Goal: Task Accomplishment & Management: Use online tool/utility

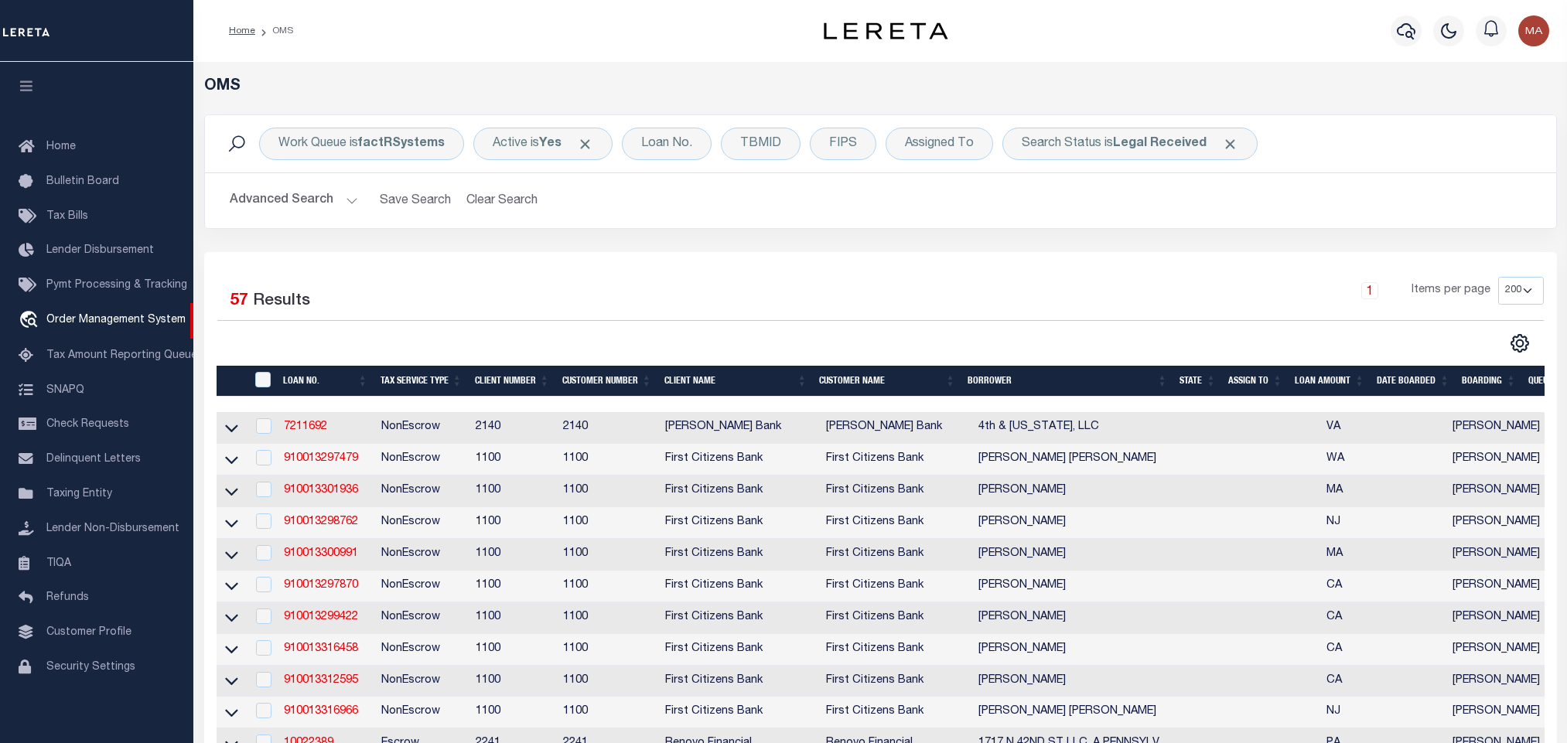
select select
select select "200"
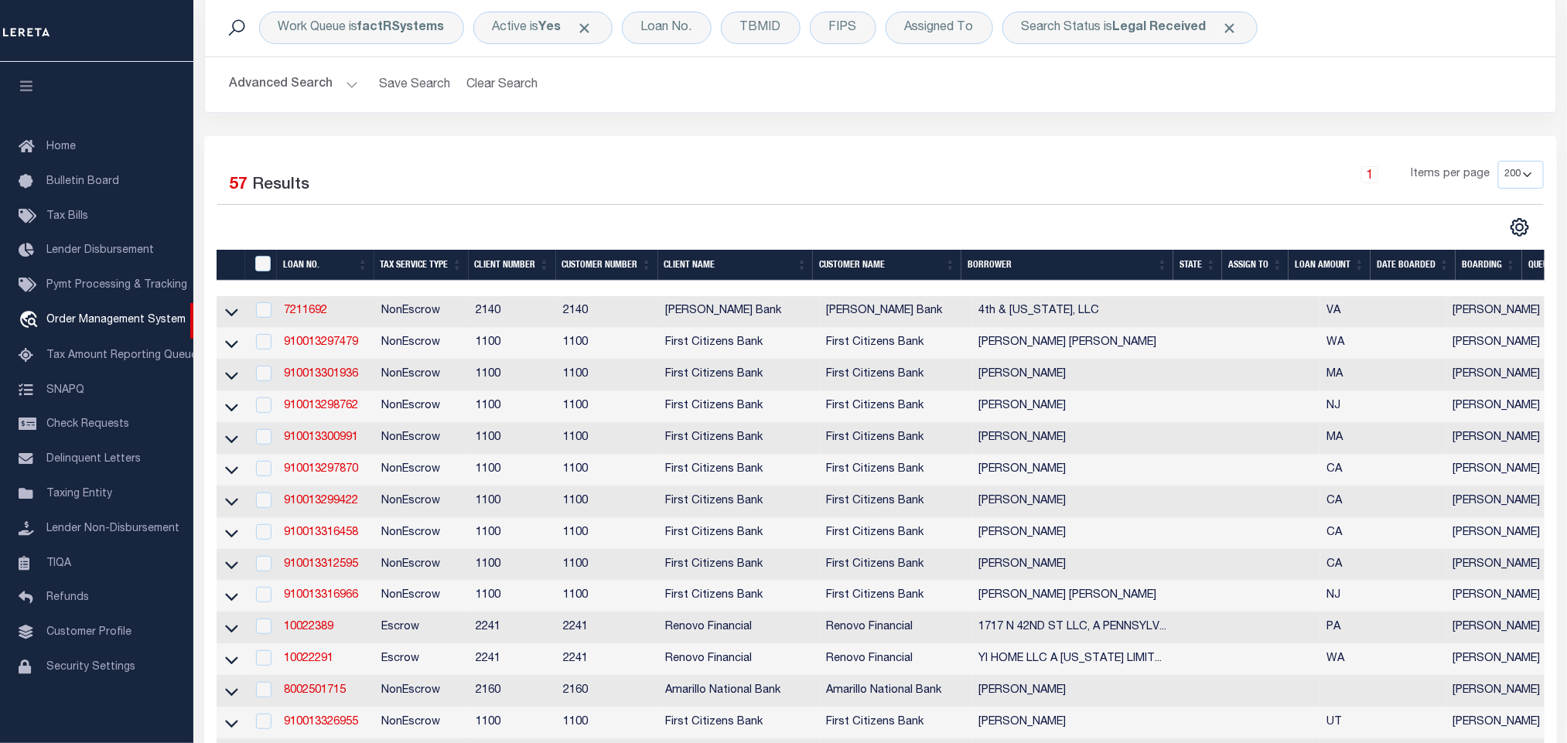
scroll to position [9, 0]
click at [31, 79] on icon "button" at bounding box center [27, 86] width 18 height 14
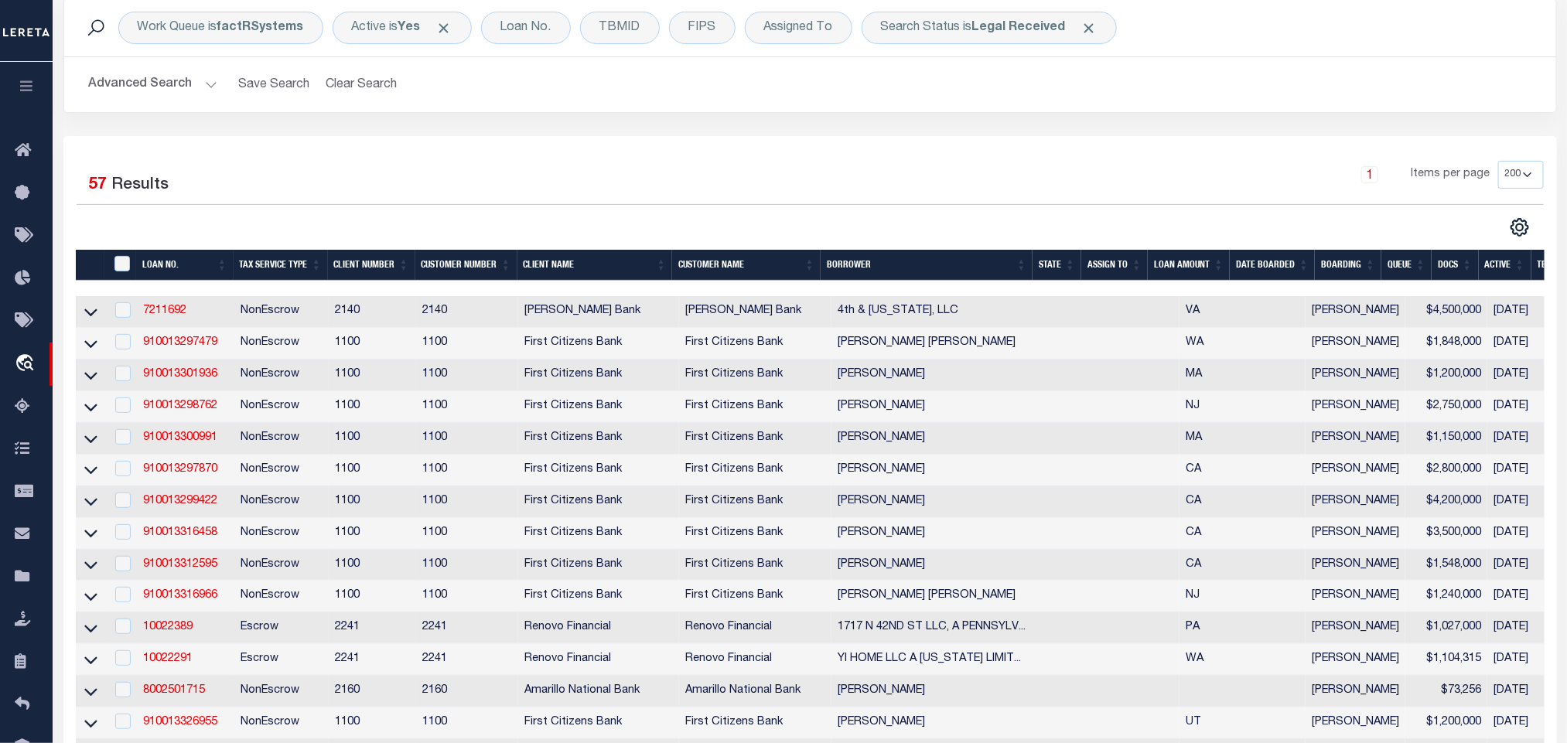
click at [179, 80] on button "Advanced Search" at bounding box center [153, 85] width 128 height 30
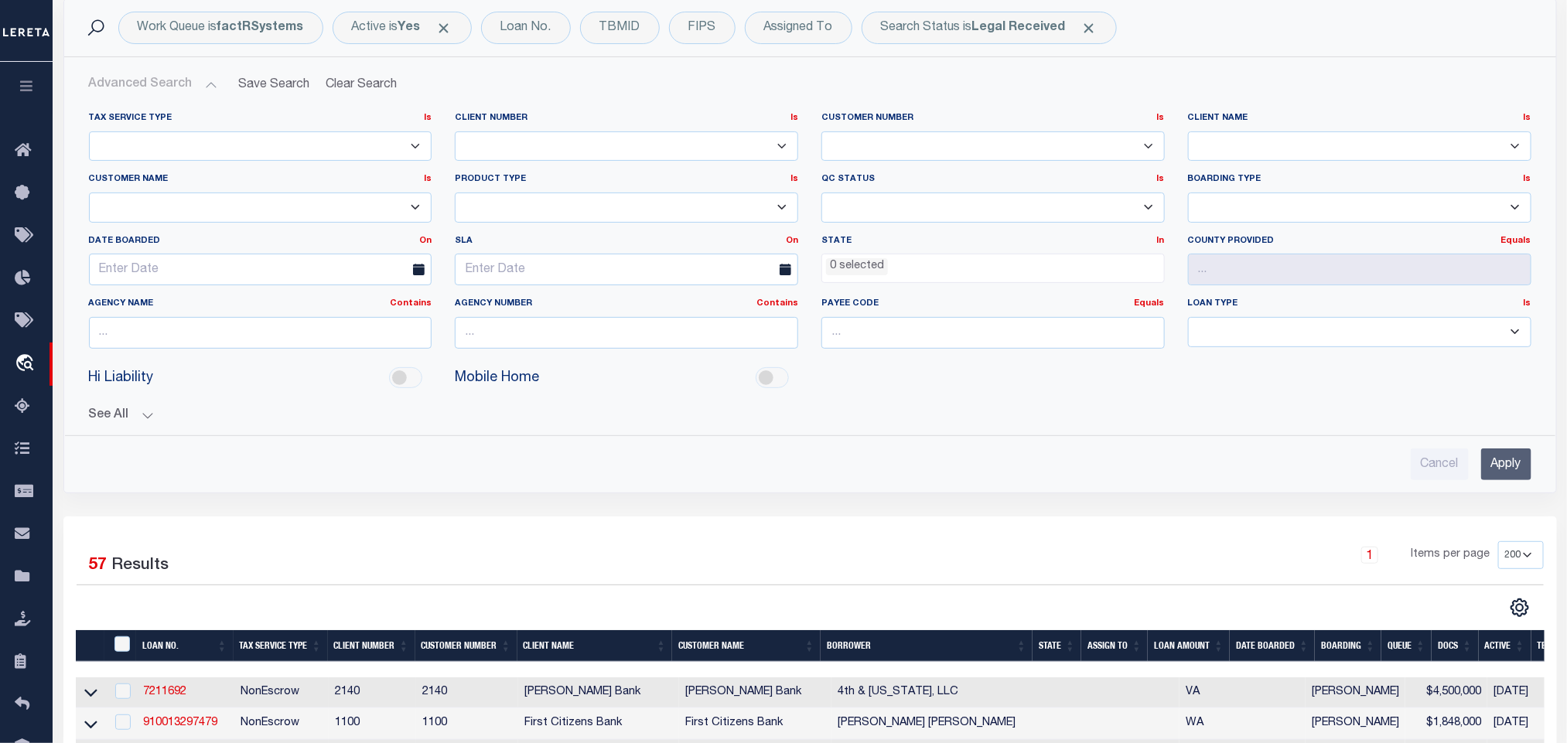
click at [139, 423] on button "See All" at bounding box center [810, 415] width 1443 height 15
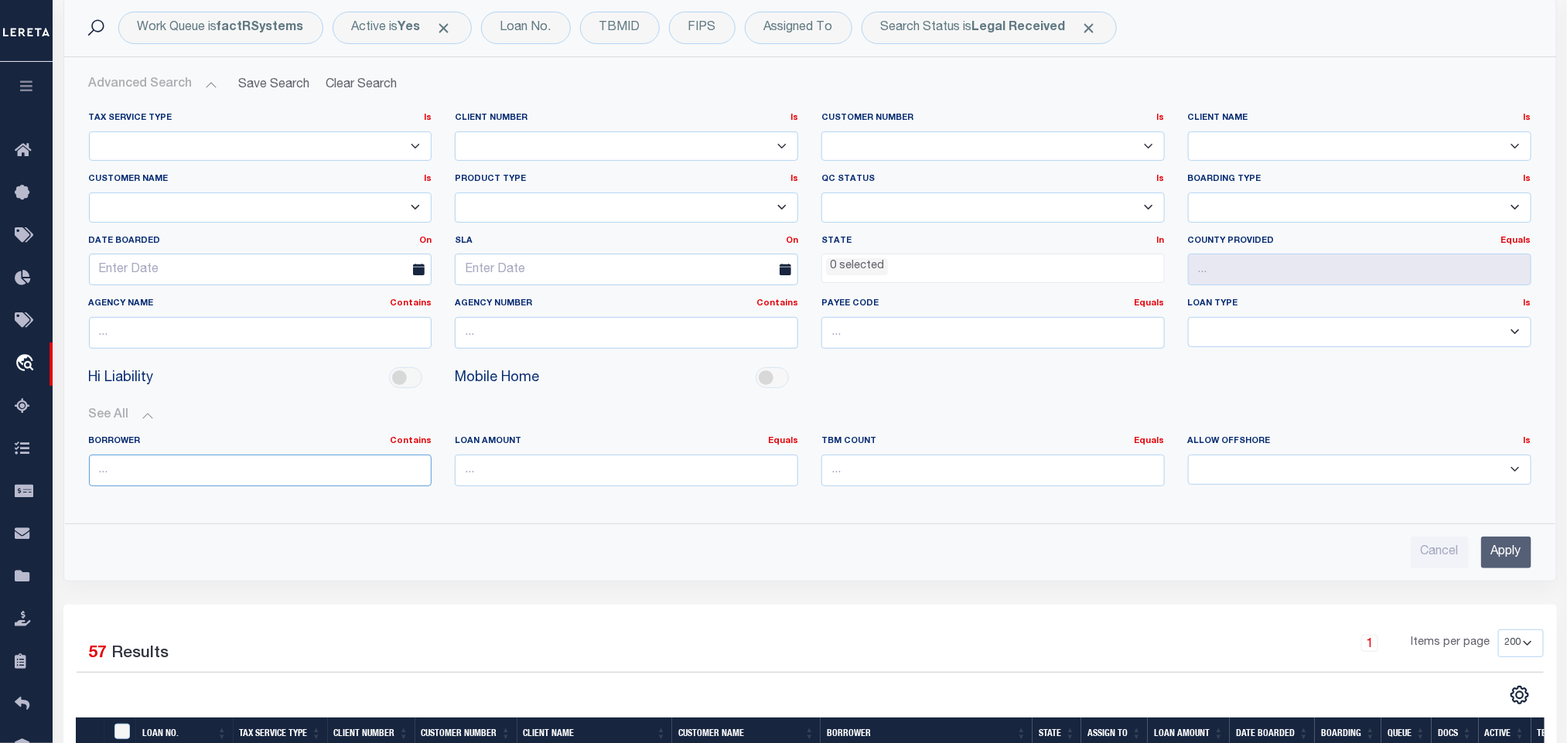
click at [158, 458] on input "text" at bounding box center [260, 471] width 343 height 32
click at [146, 416] on button "See All" at bounding box center [810, 415] width 1443 height 15
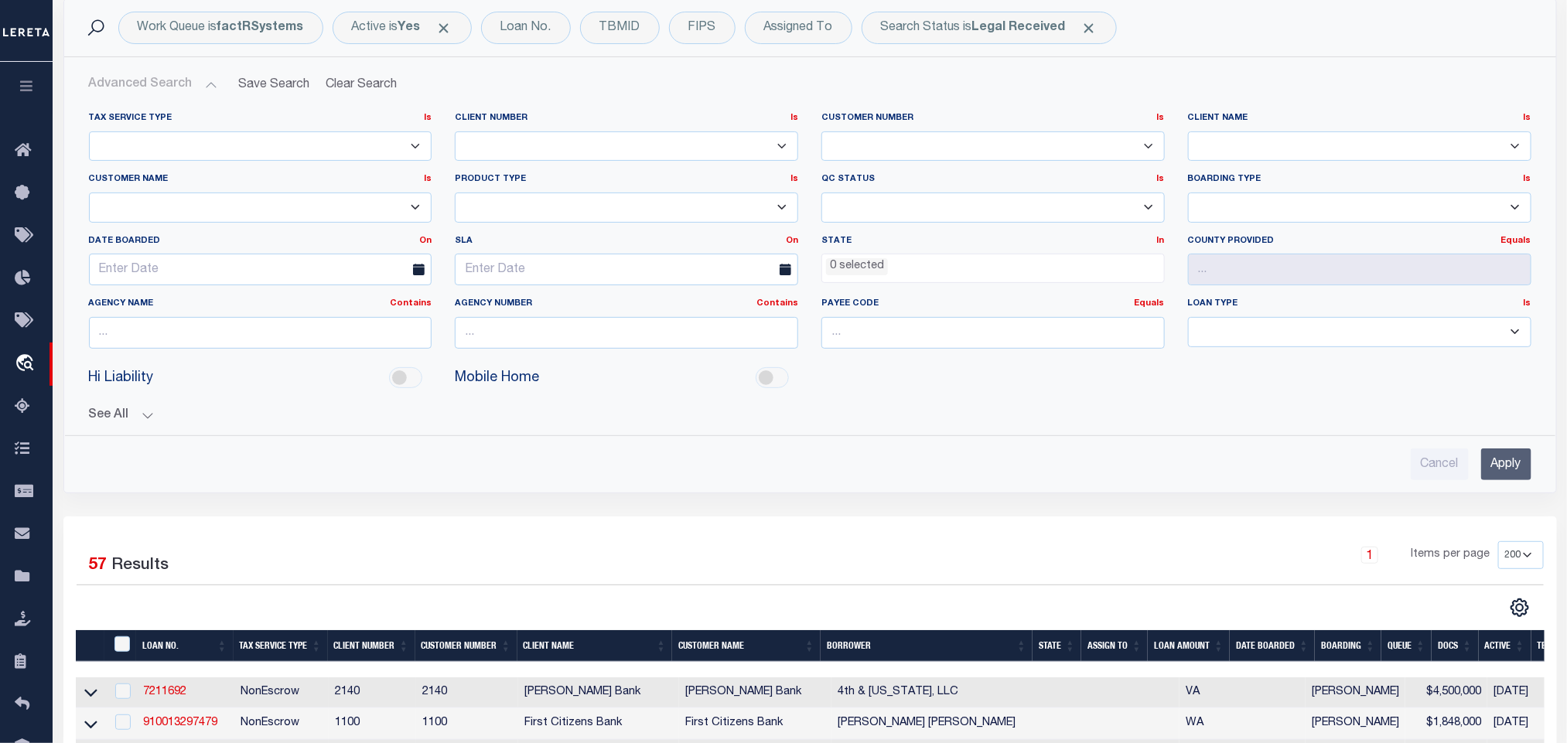
click at [166, 207] on select "Accumatch - Refunds ACM CGS IV-B-B LN LLC ACM CGS IV-B-B RE LLC ACM Florida LN …" at bounding box center [260, 208] width 343 height 30
click at [89, 194] on select "Accumatch - Refunds ACM CGS IV-B-B LN LLC ACM CGS IV-B-B RE LLC ACM Florida LN …" at bounding box center [260, 208] width 343 height 30
click at [166, 207] on select "Accumatch - Refunds ACM CGS IV-B-B LN LLC ACM CGS IV-B-B RE LLC ACM Florida LN …" at bounding box center [260, 208] width 343 height 30
select select "Renovo Financial"
click at [89, 194] on select "Accumatch - Refunds ACM CGS IV-B-B LN LLC ACM CGS IV-B-B RE LLC ACM Florida LN …" at bounding box center [260, 208] width 343 height 30
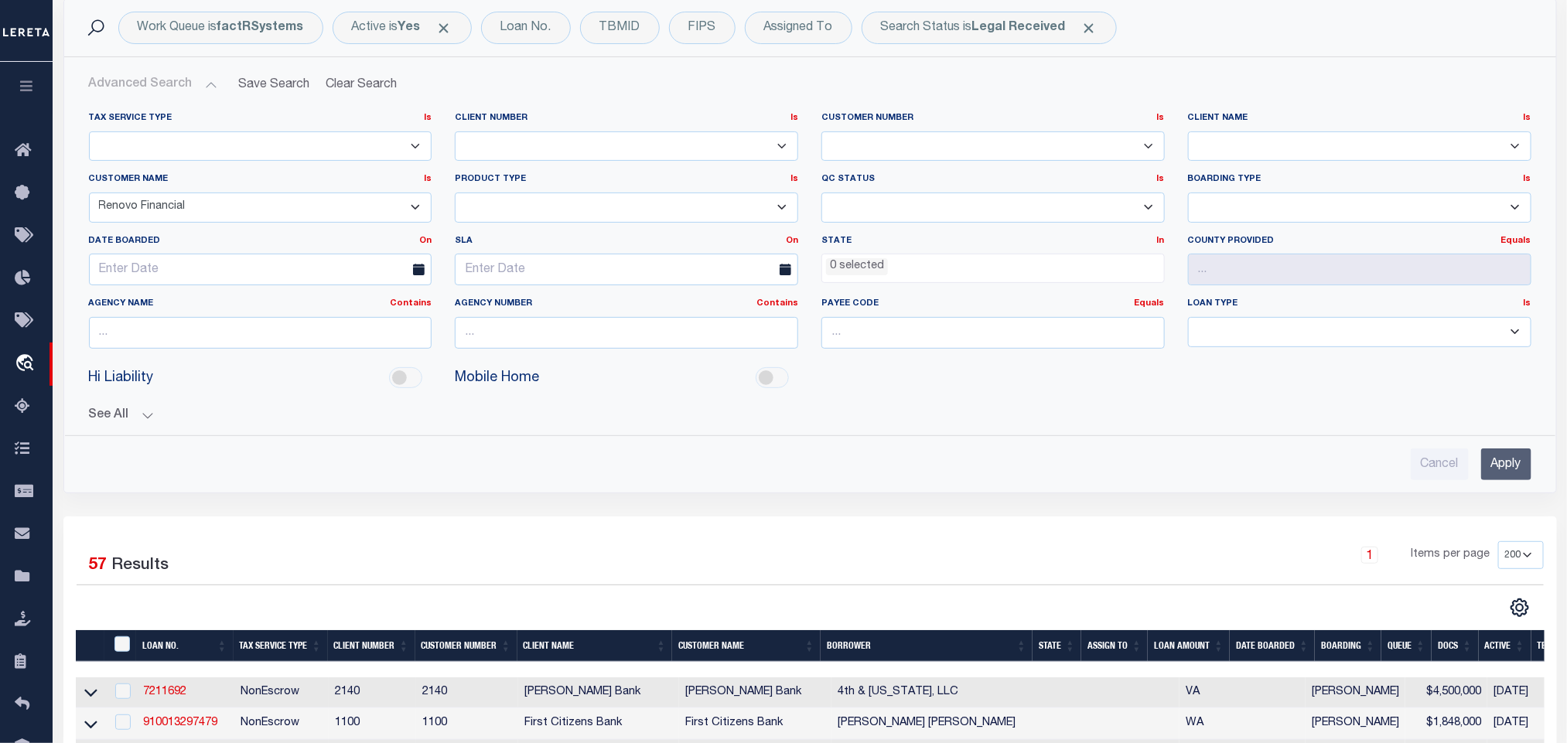
click at [1490, 458] on input "Apply" at bounding box center [1506, 465] width 50 height 32
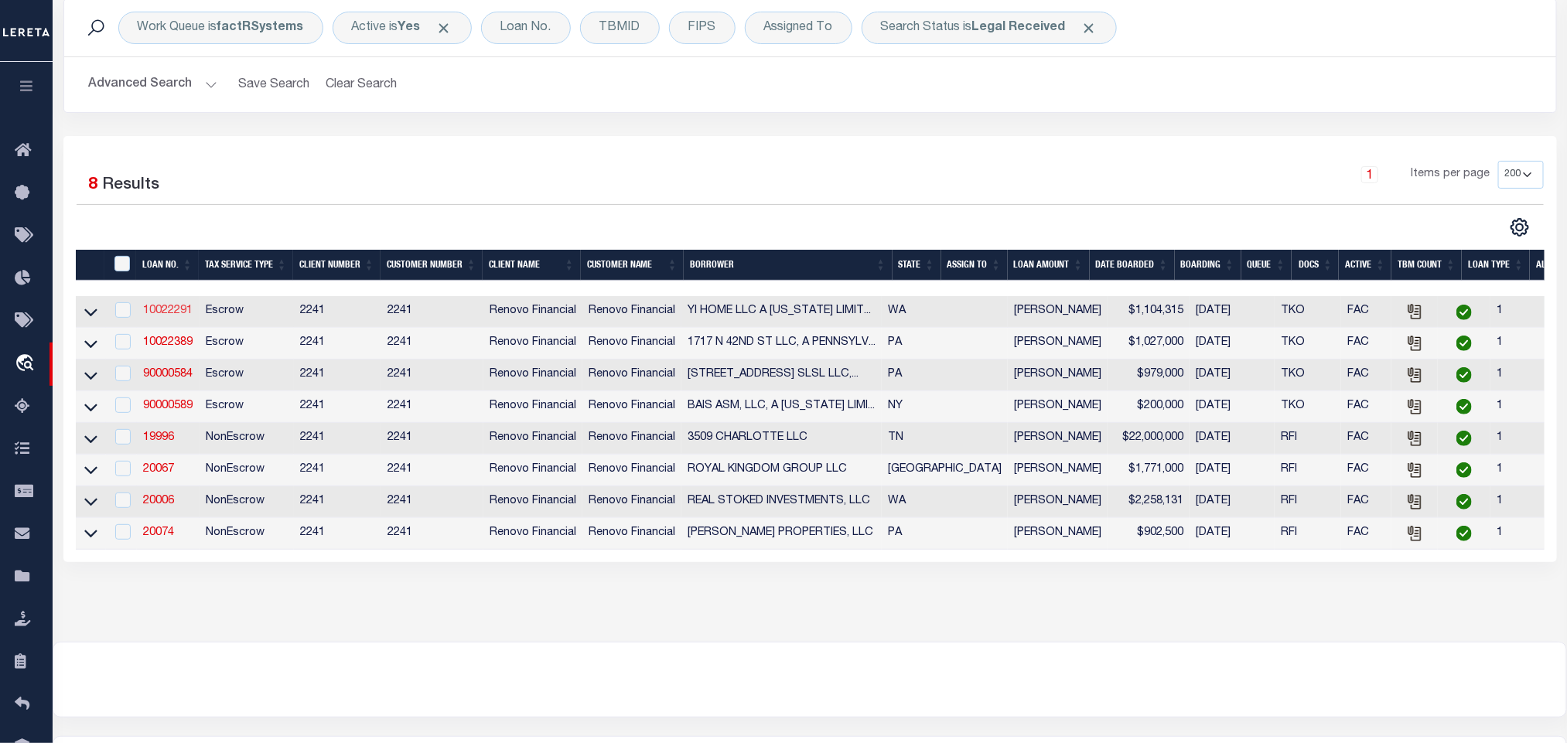
click at [163, 311] on link "10022291" at bounding box center [168, 311] width 50 height 11
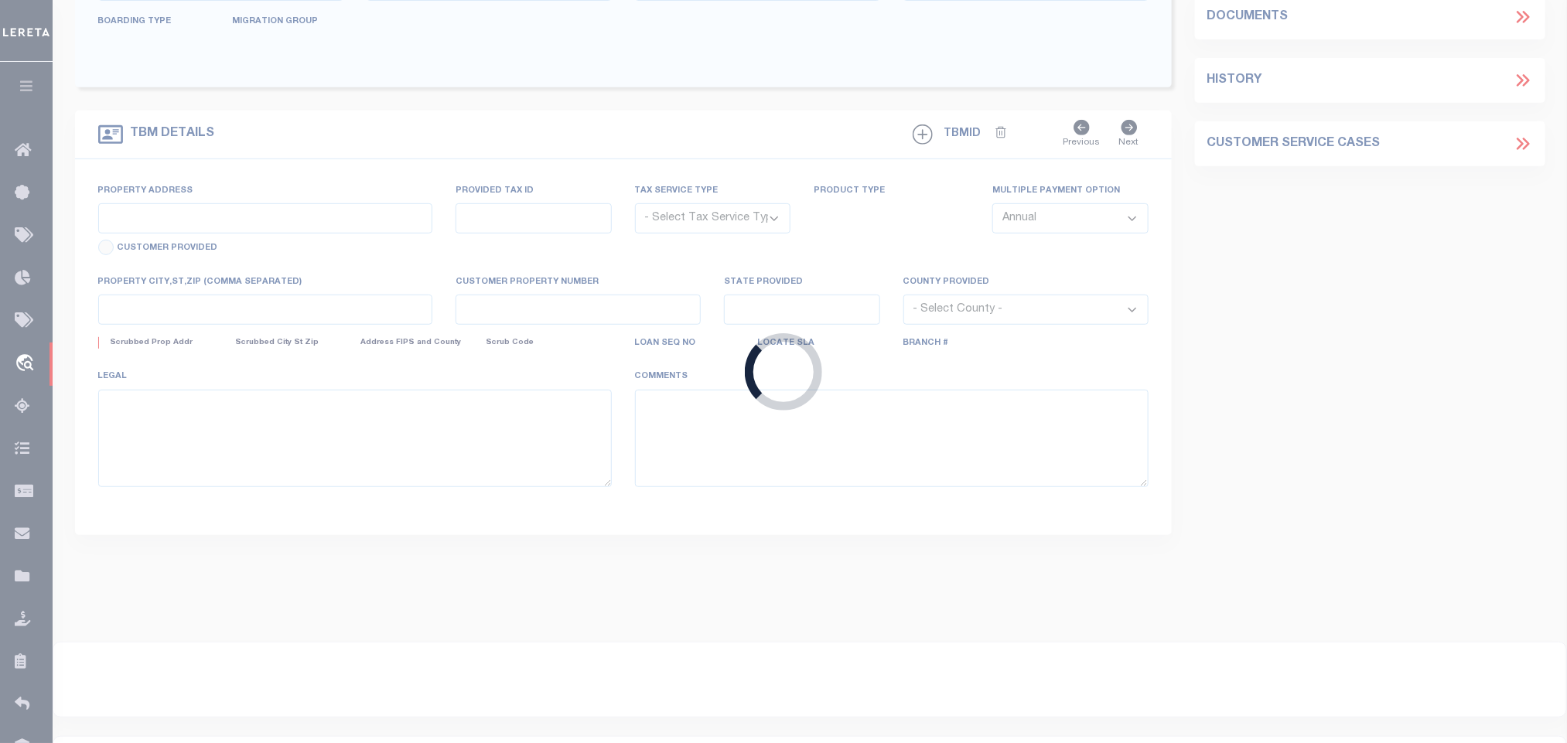
type input "10022291"
type input "YI HOME LLC A WASHINGTON LIMITED LIABILITY COMPANY"
select select
select select "400"
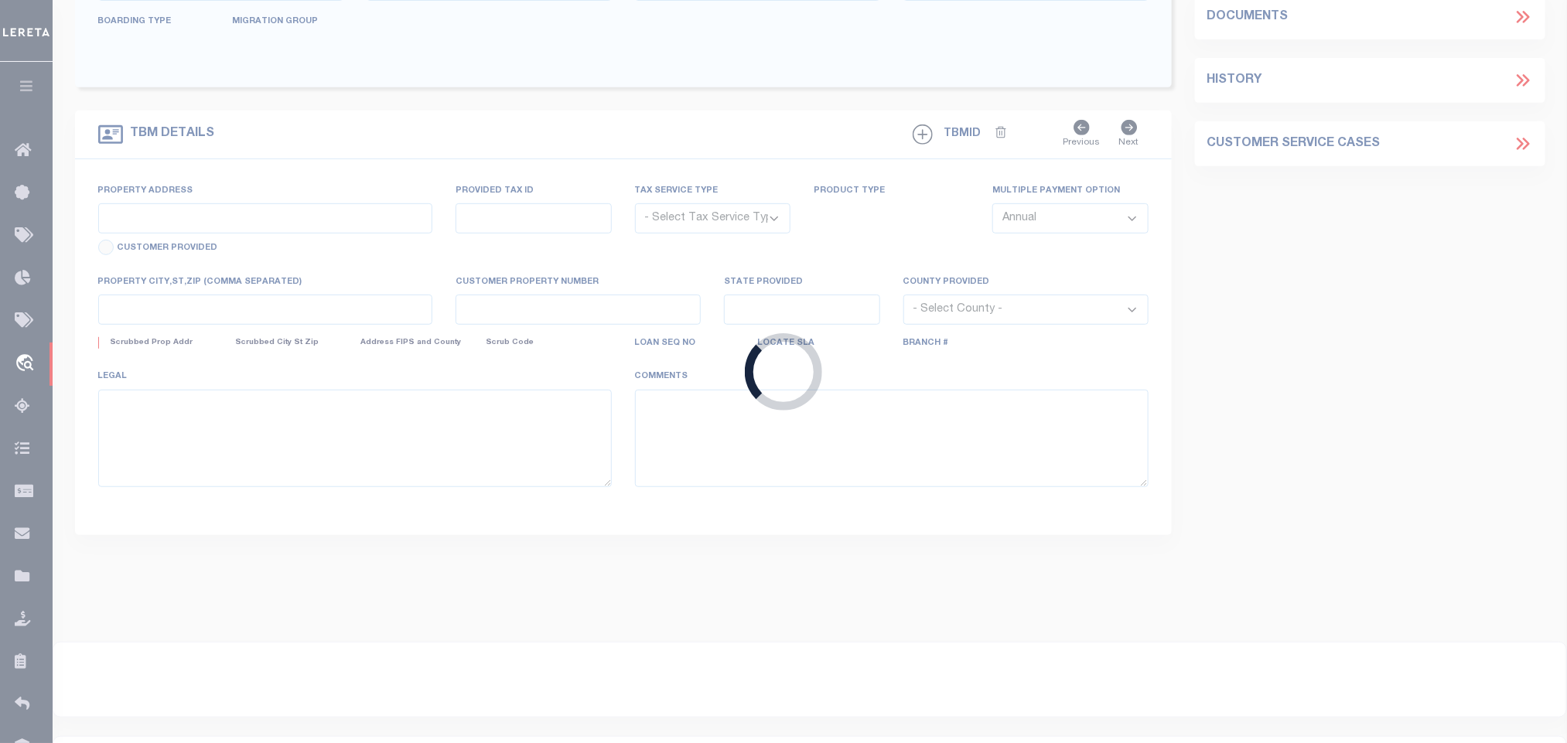
select select "Escrow"
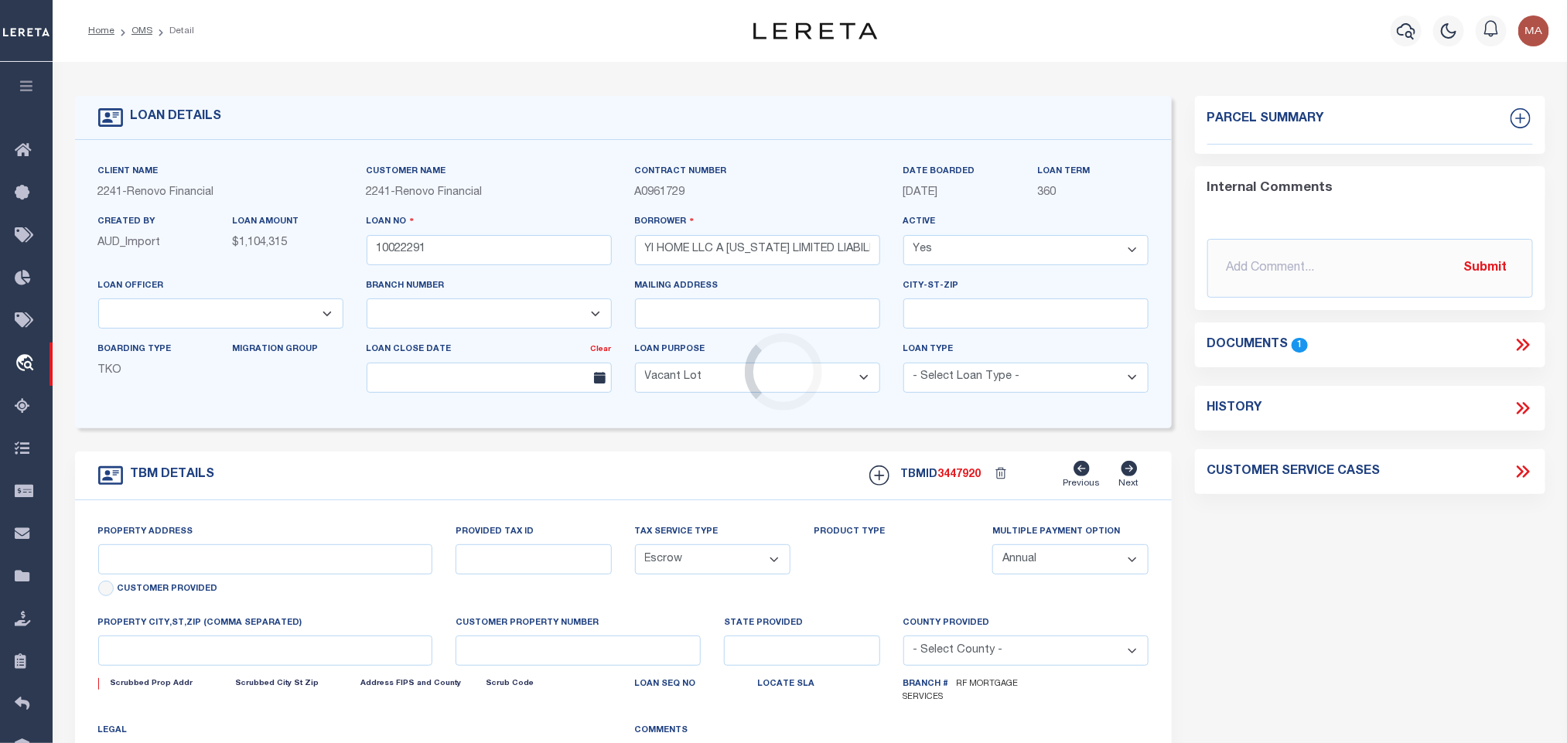
select select "14701"
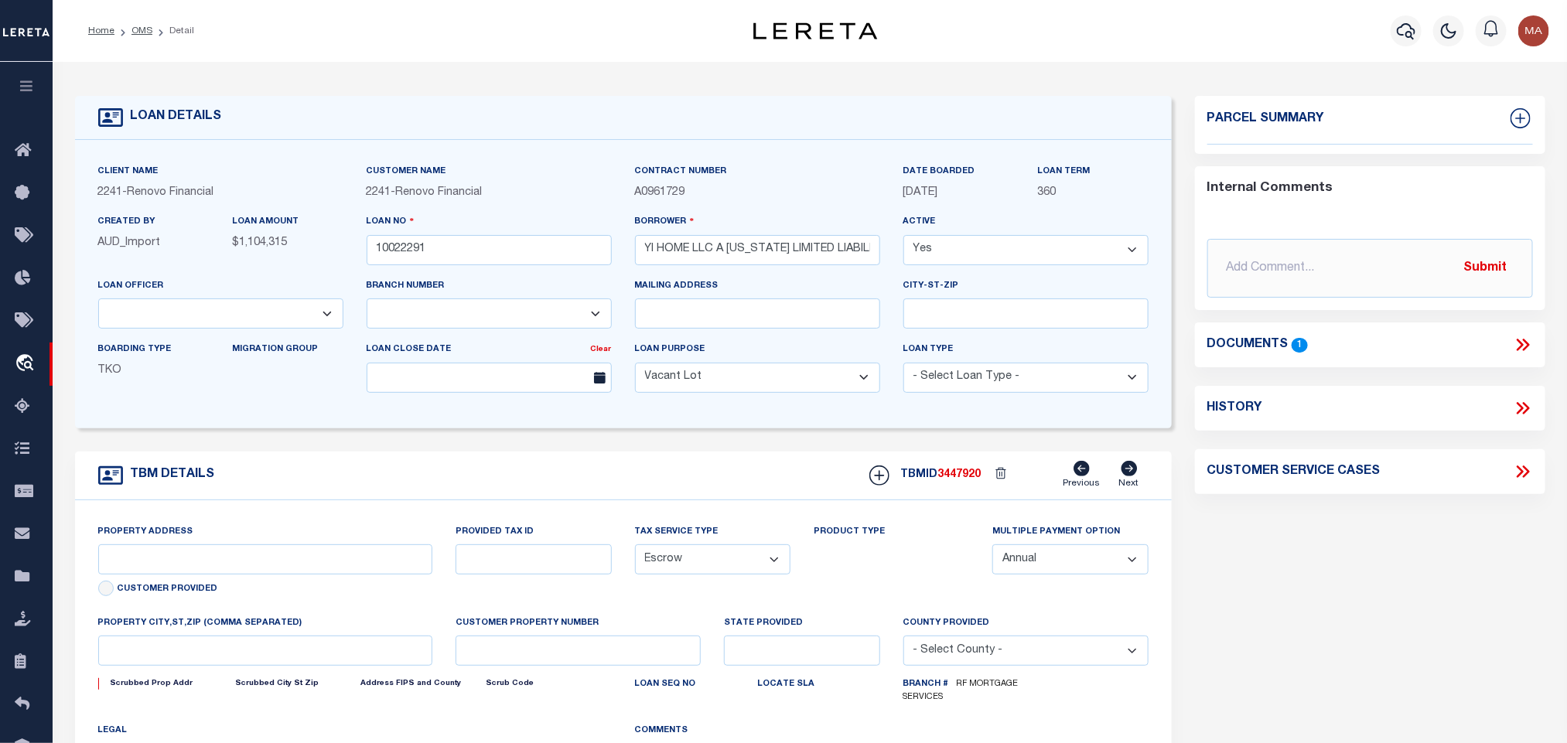
select select "25067"
type input "1727 S 305TH PL"
select select
type input "FEDERAL WAY, WA 98003"
type input "a0kUS00000Bol74"
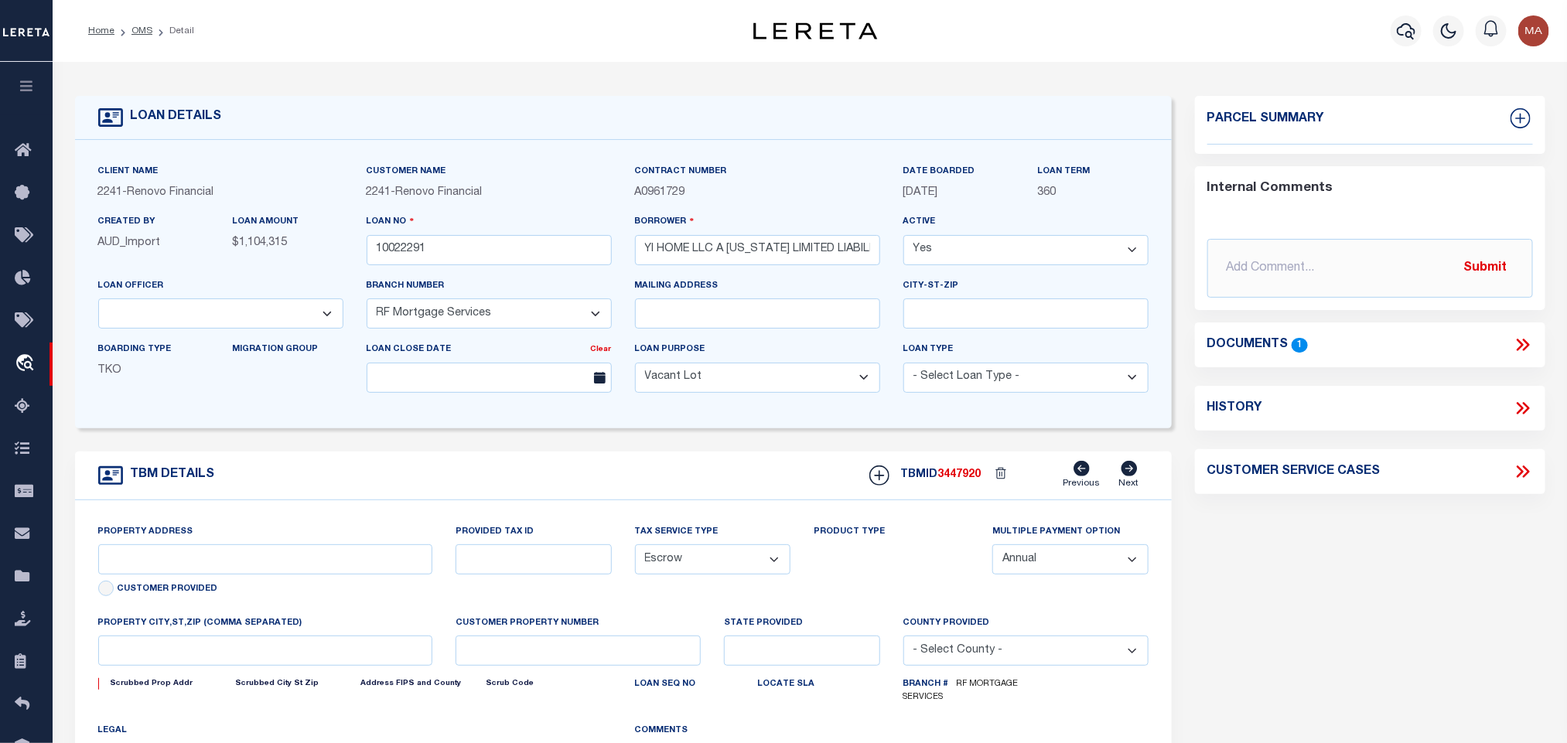
type input "WA"
select select
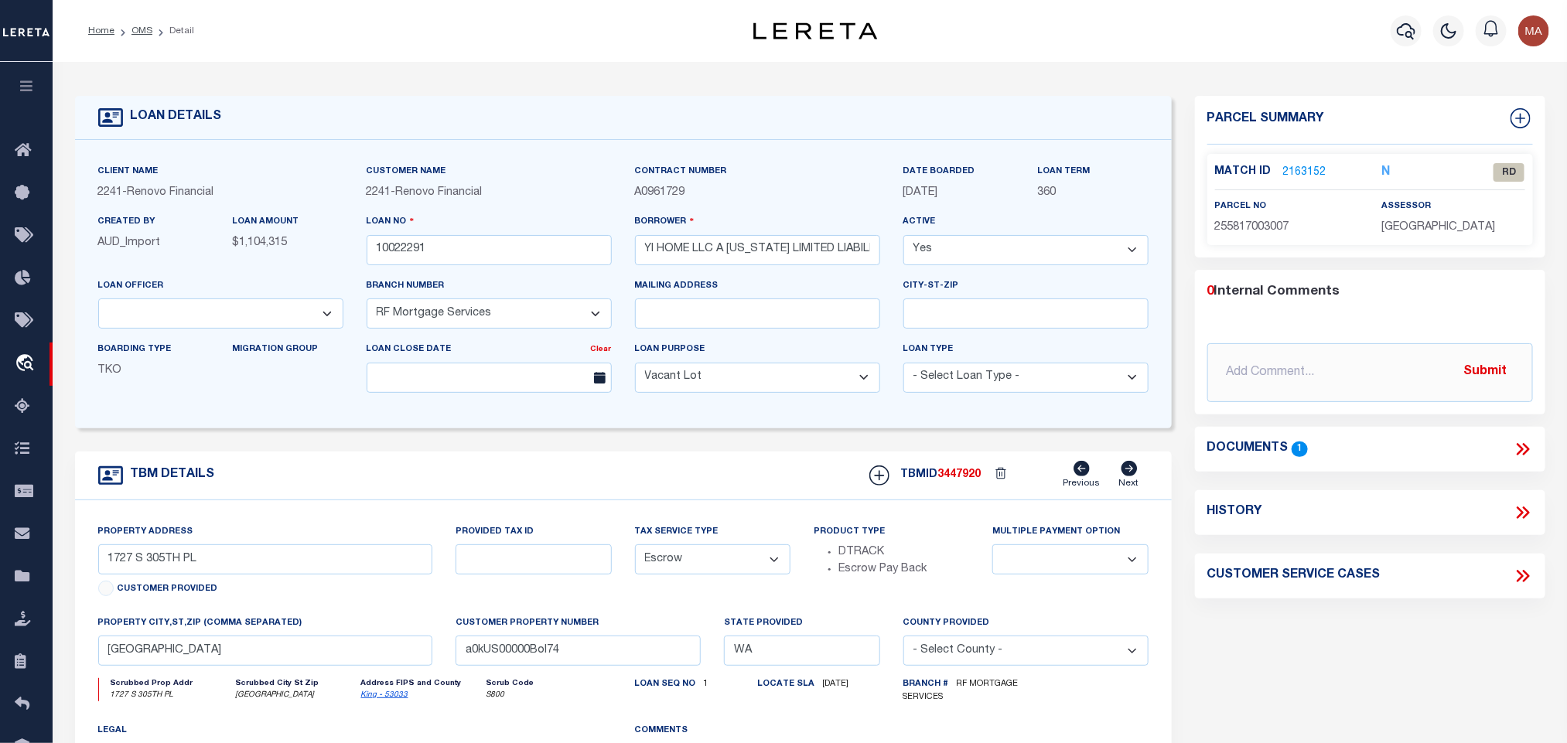
click at [1525, 450] on icon at bounding box center [1523, 449] width 20 height 20
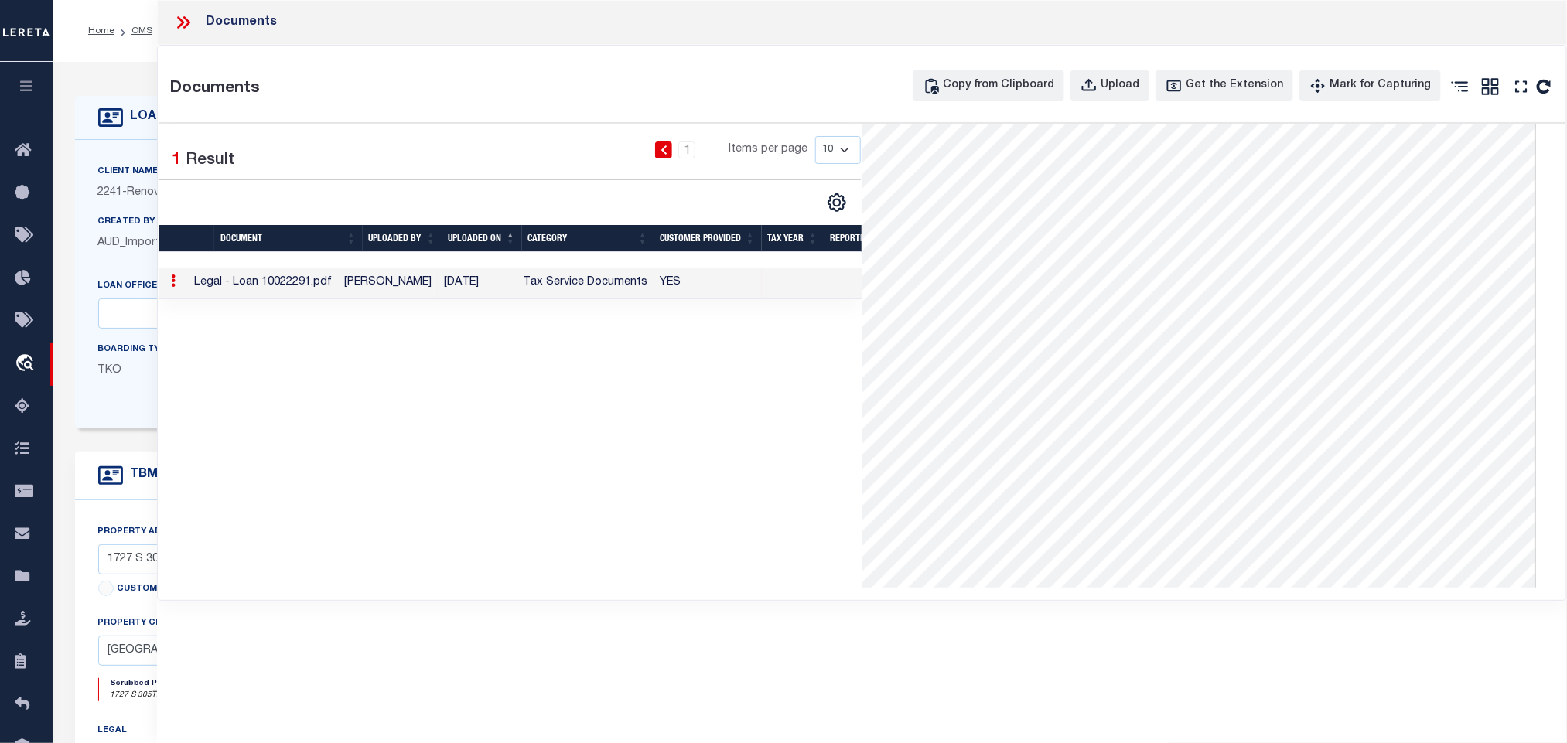
click at [138, 179] on label "Client Name" at bounding box center [128, 172] width 60 height 13
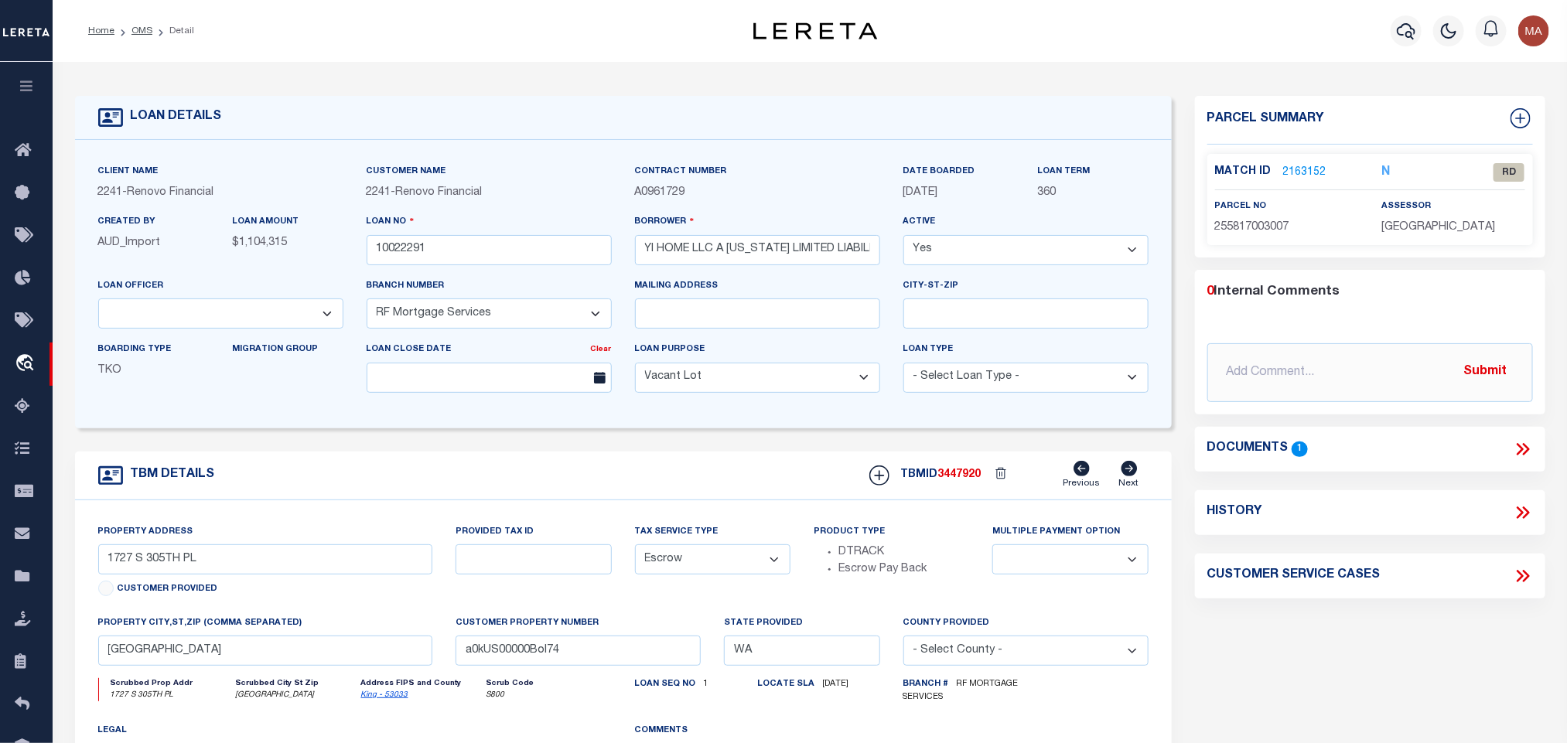
click at [383, 702] on icon "King - 53033" at bounding box center [421, 696] width 121 height 12
click at [381, 699] on link "King - 53033" at bounding box center [384, 695] width 47 height 8
click at [1299, 172] on link "2163152" at bounding box center [1304, 173] width 43 height 16
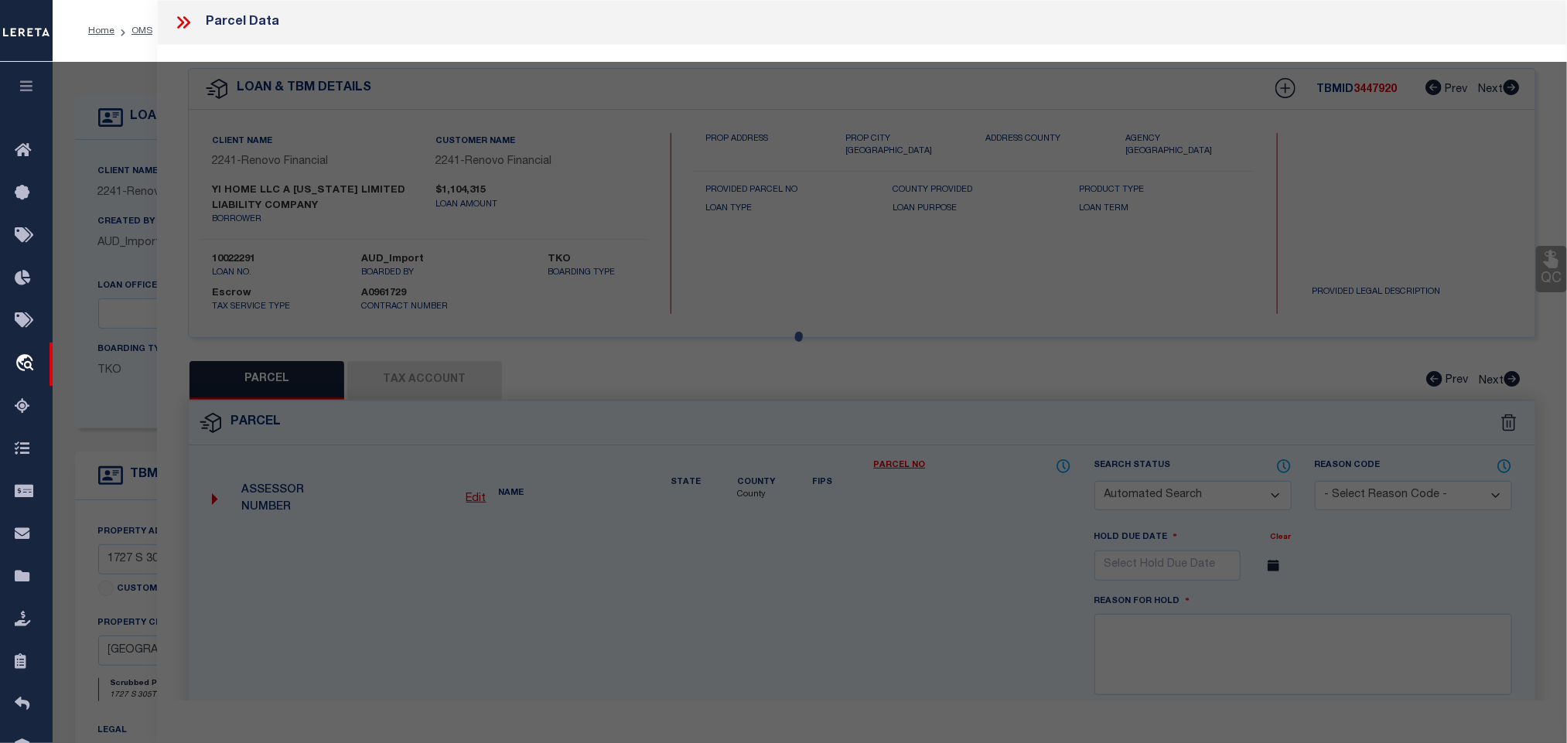
checkbox input "false"
select select "RD"
type input "YI HOME LLC"
select select "ATL"
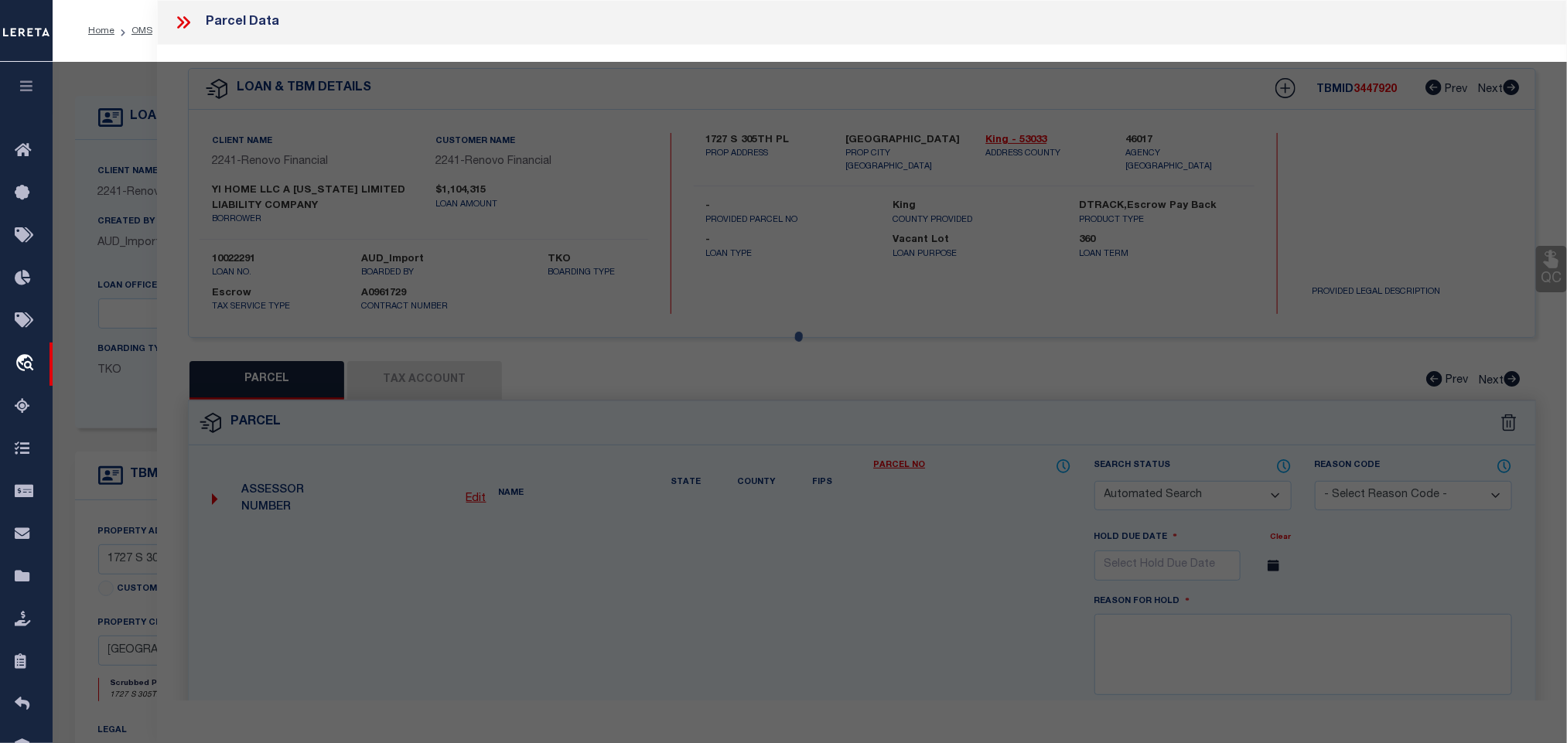
select select "ADD"
type input "1727 S 305TH PL"
checkbox input "false"
type input "FEDERAL WAY, WA 98003"
type textarea "FIRETREE ESTATES"
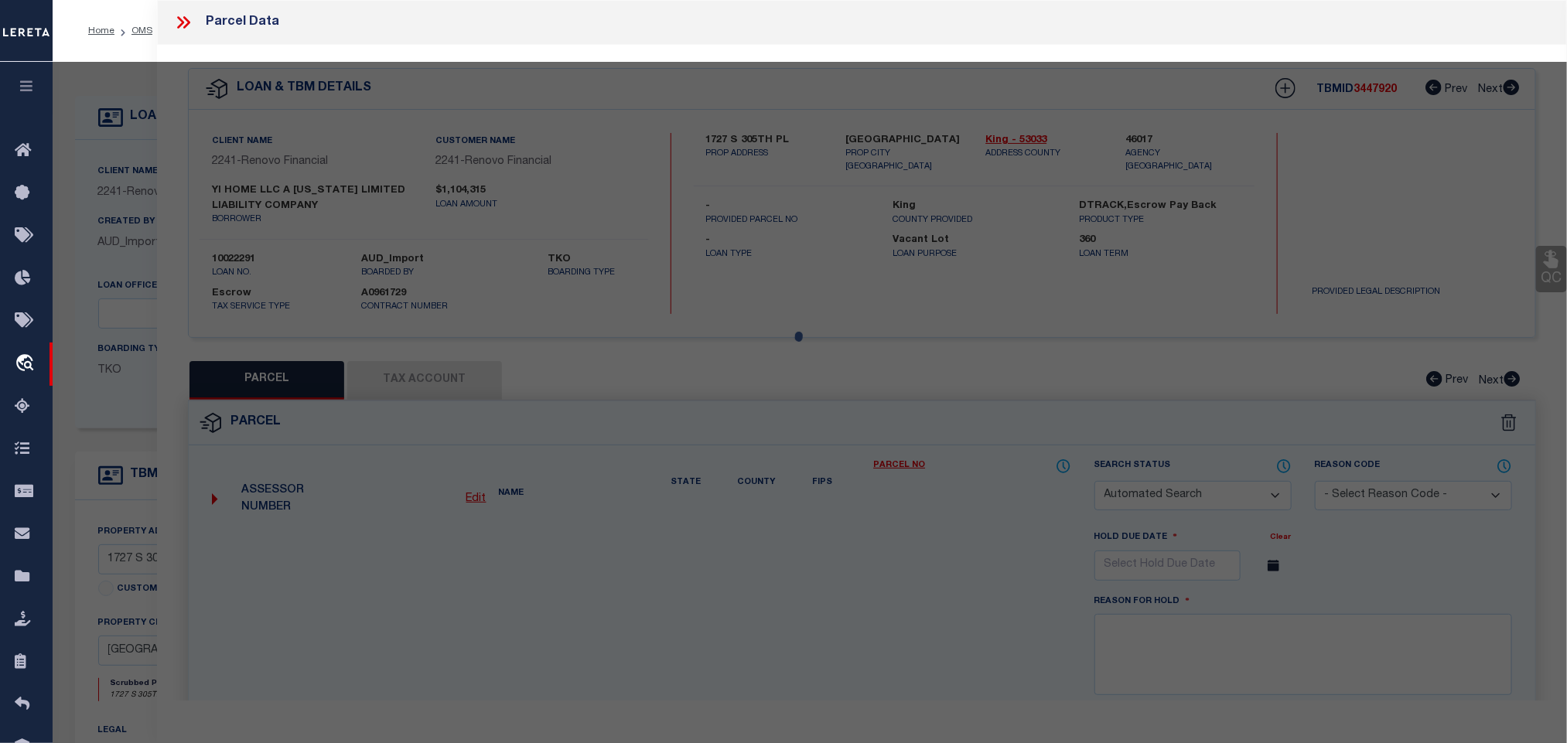
type textarea "Document uploaded that satisfies a legal requirement, changing from ND to RD"
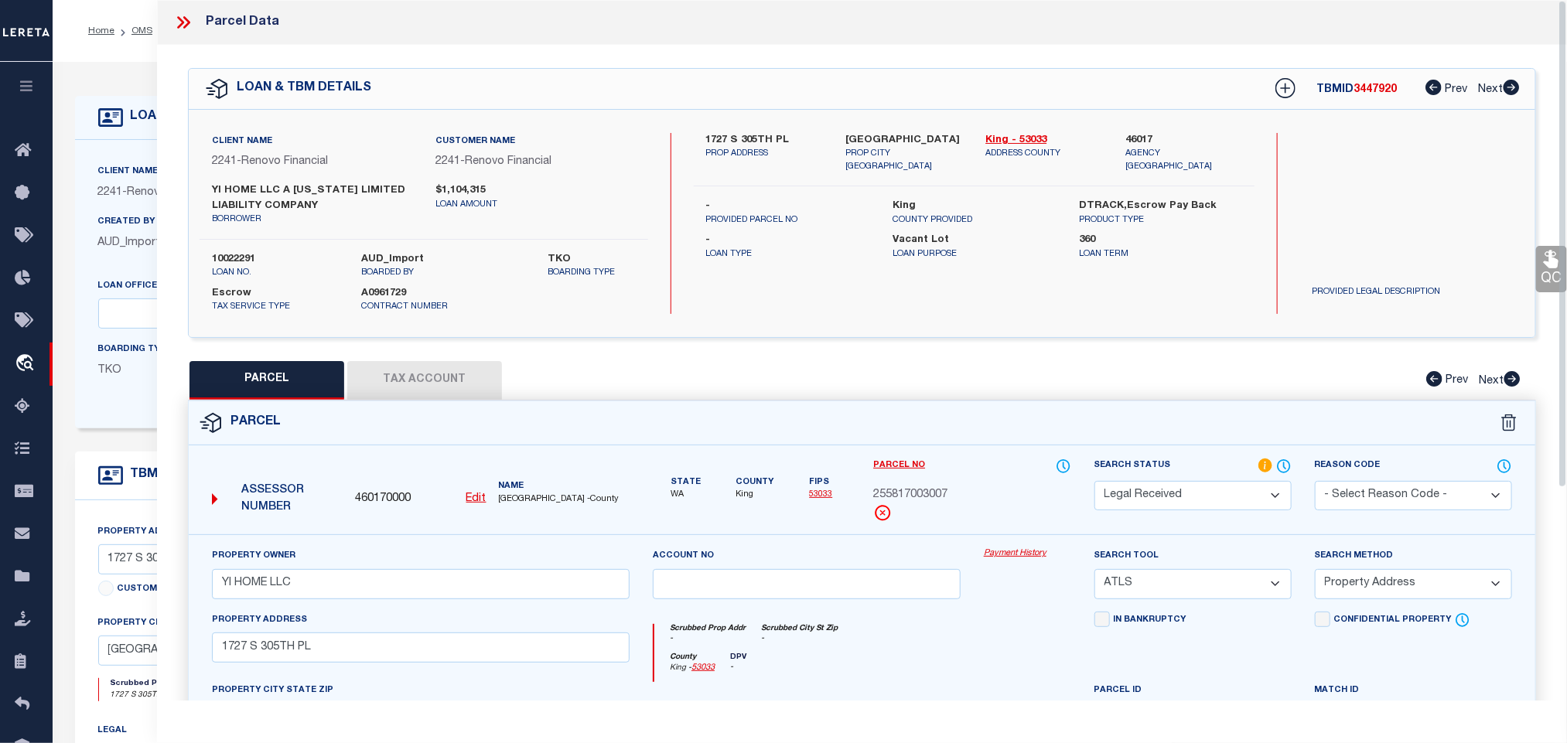
click at [413, 388] on button "Tax Account" at bounding box center [424, 380] width 155 height 39
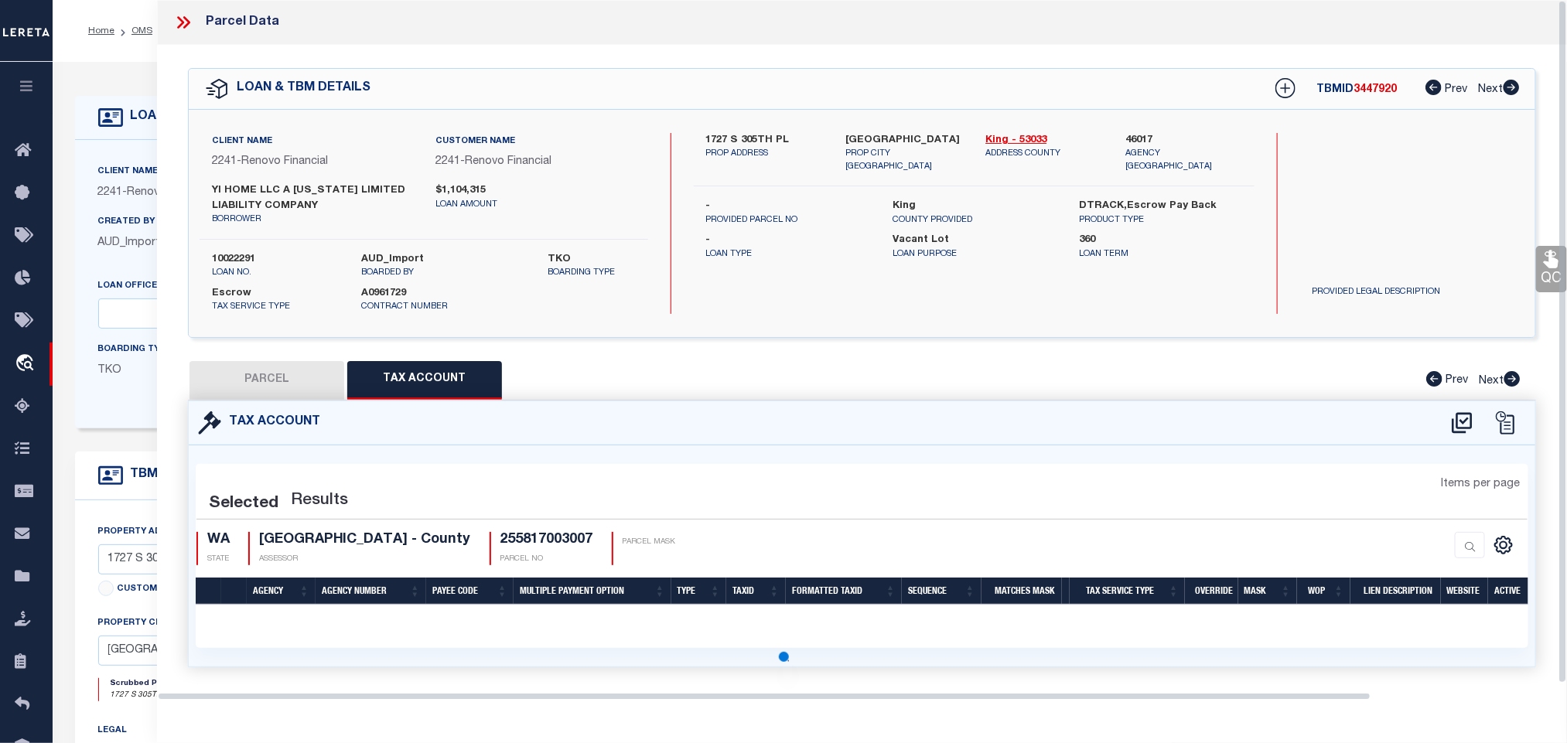
select select "100"
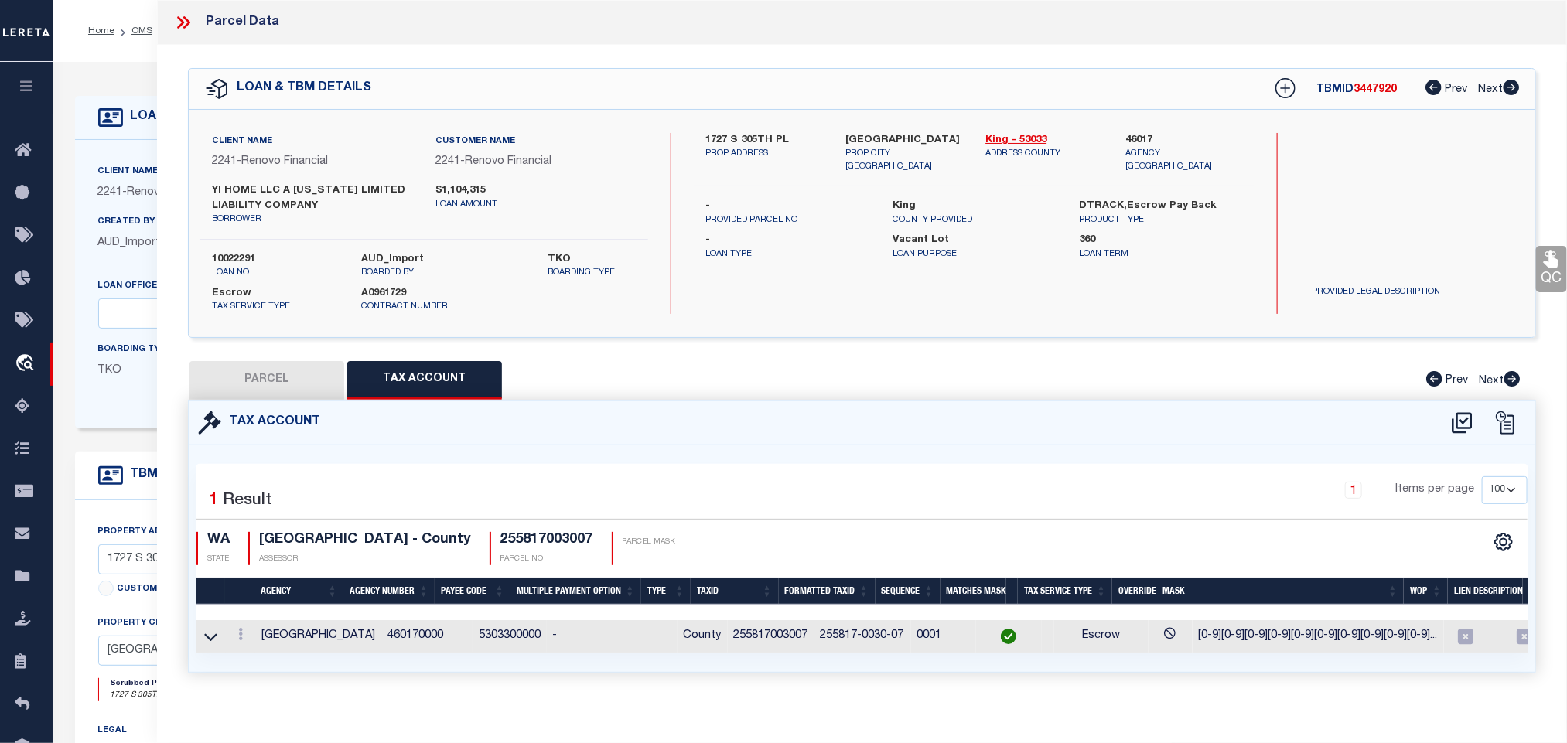
click at [268, 383] on button "PARCEL" at bounding box center [267, 380] width 155 height 39
select select "AS"
select select
checkbox input "false"
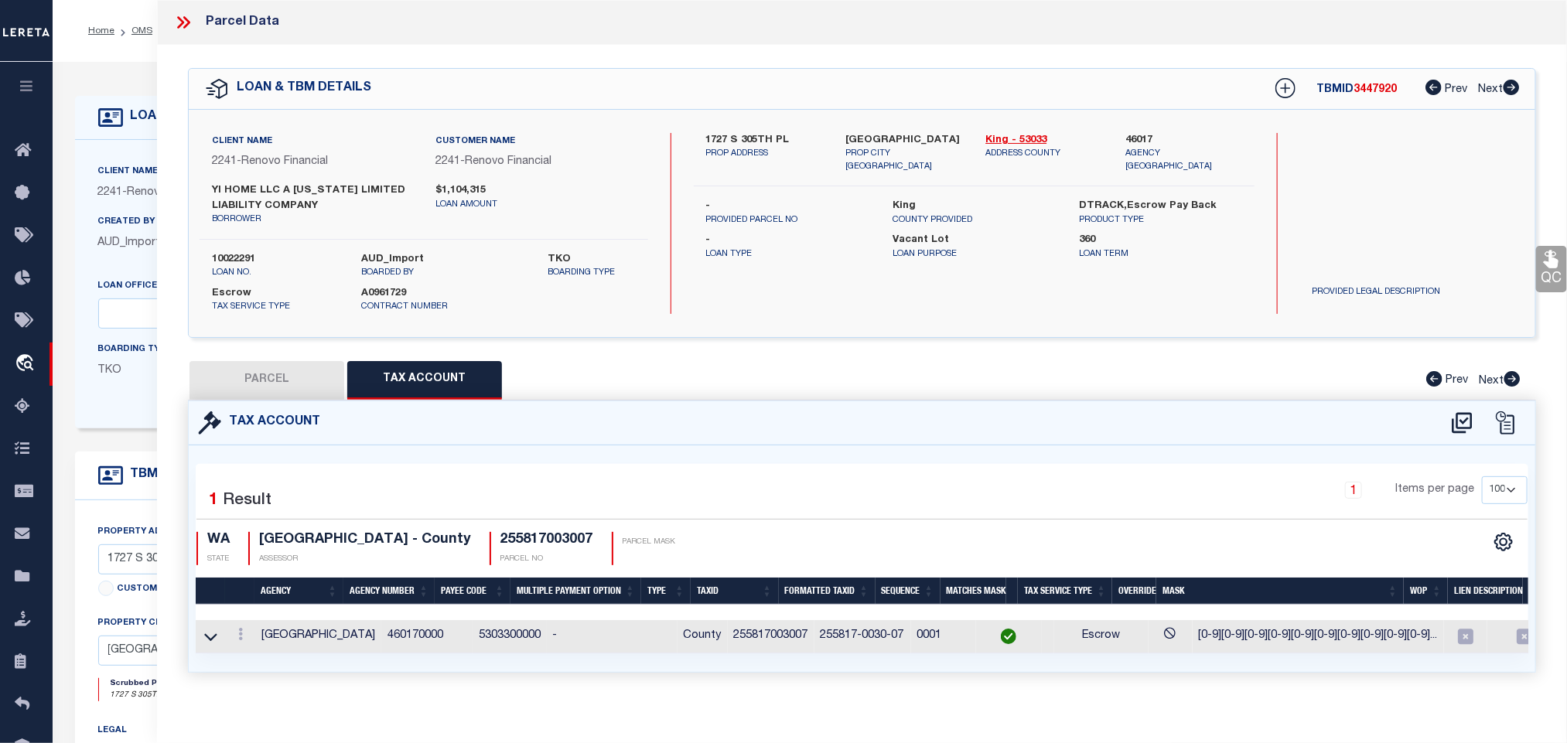
checkbox input "false"
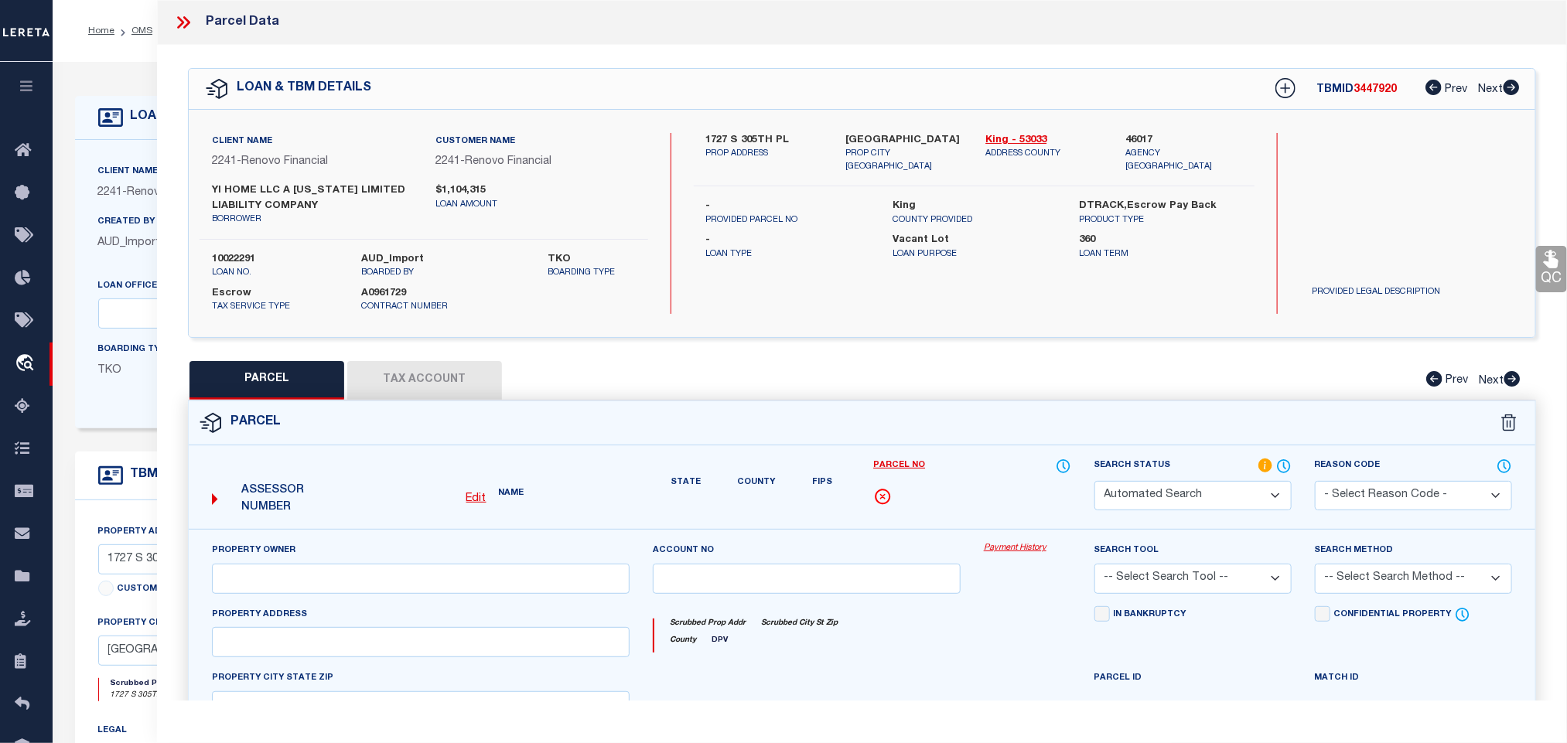
select select "RD"
type input "YI HOME LLC"
select select "ATL"
select select "ADD"
type input "1727 S 305TH PL"
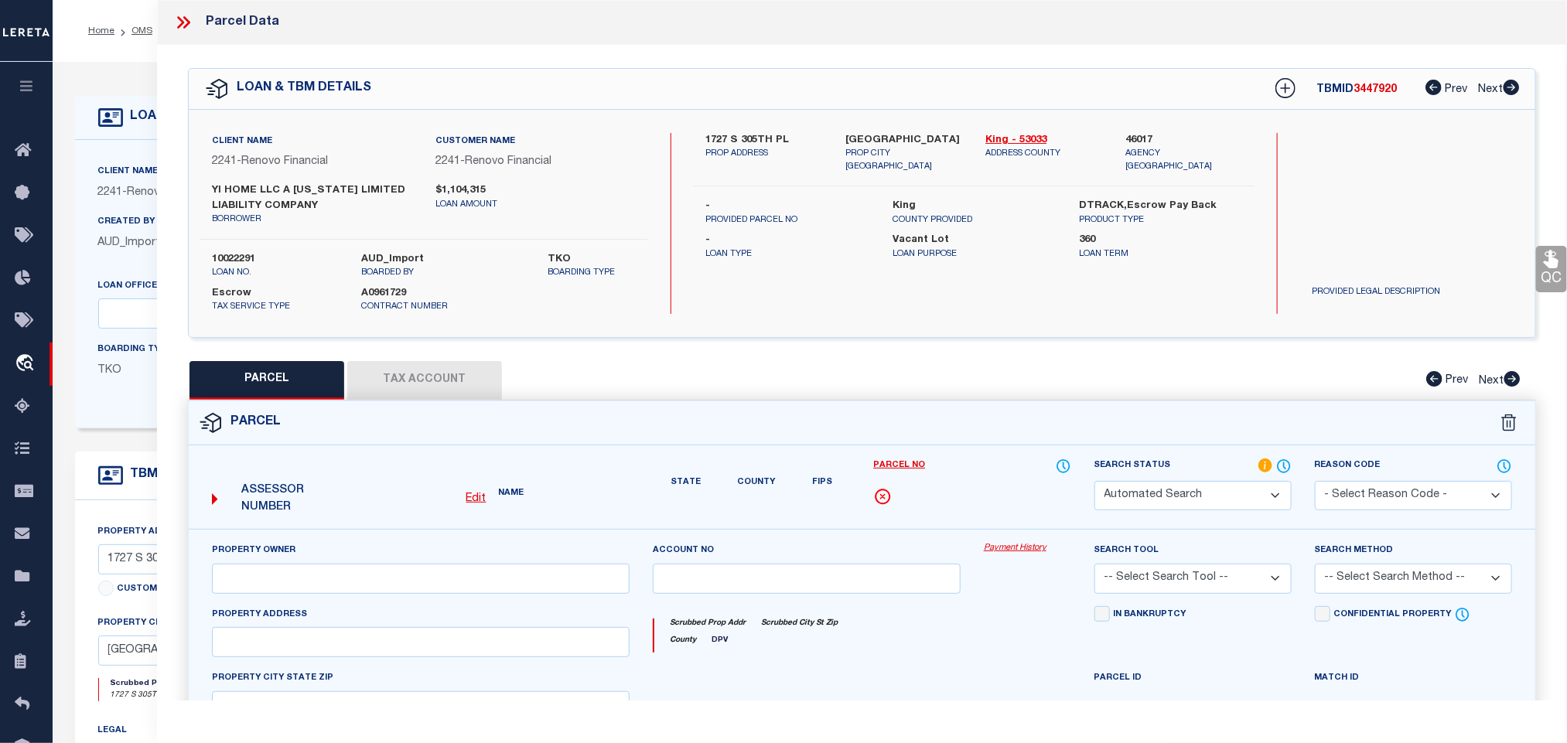
checkbox input "false"
type input "FEDERAL WAY, WA 98003"
type textarea "FIRETREE ESTATES"
type textarea "Document uploaded that satisfies a legal requirement, changing from ND to RD"
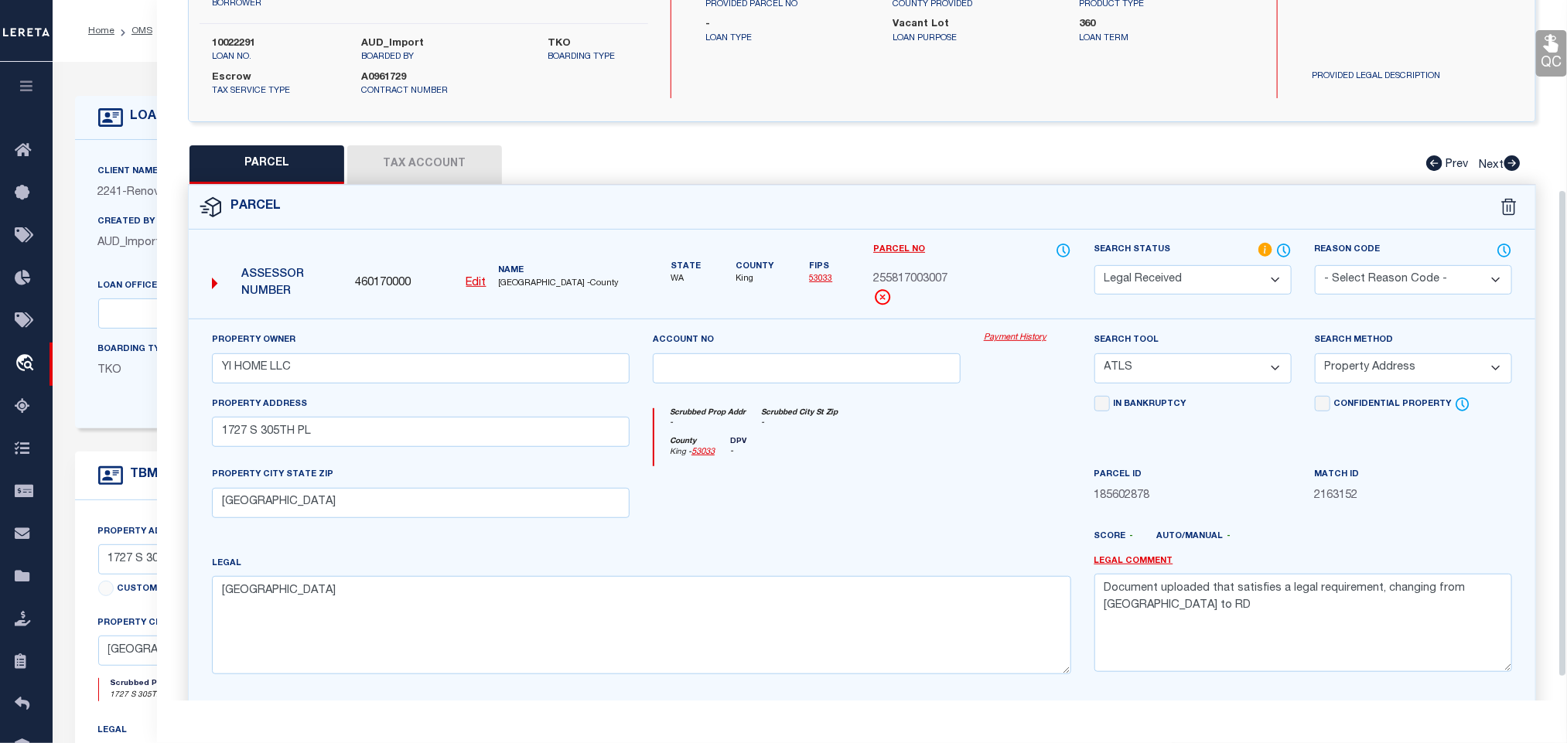
scroll to position [305, 0]
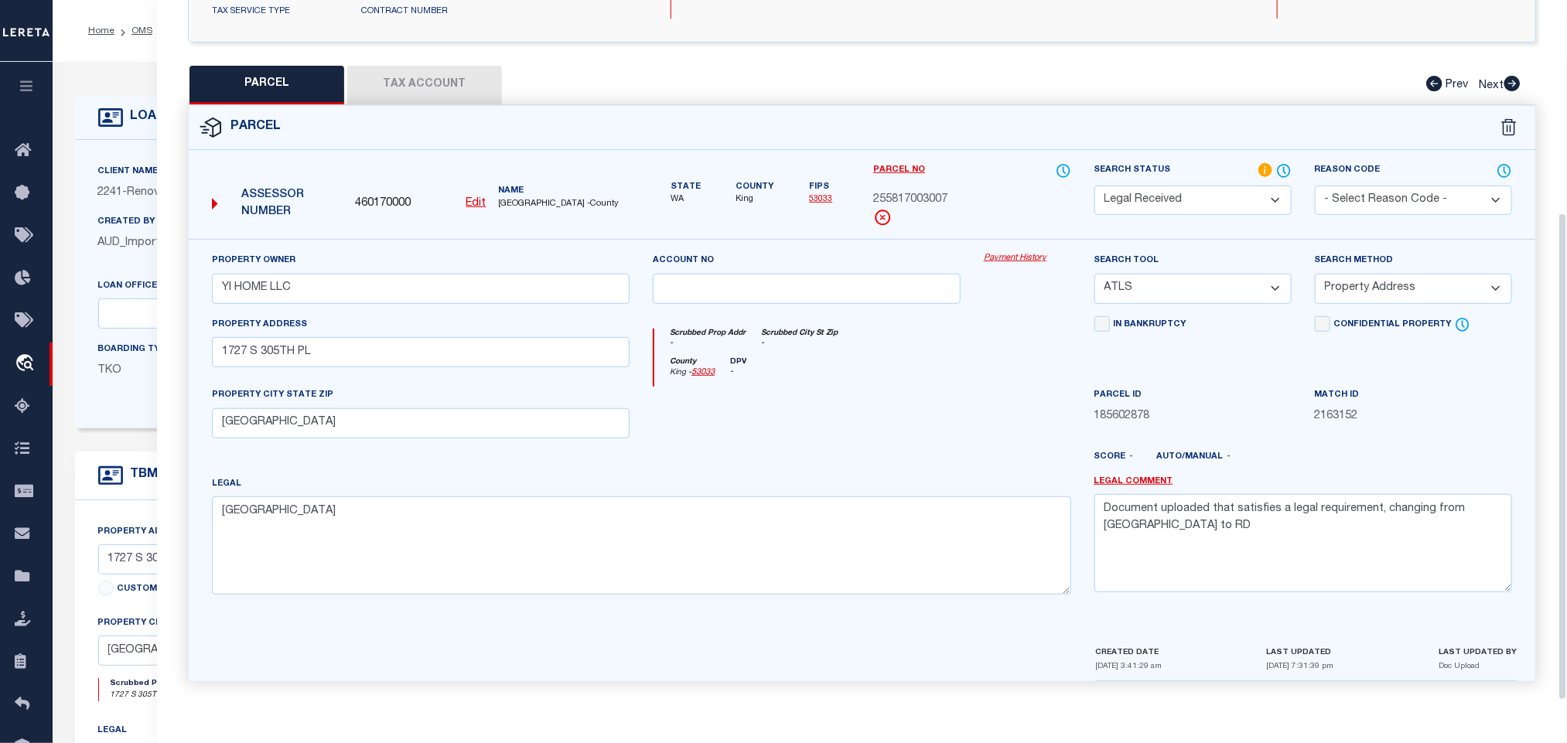
click at [473, 198] on u "Edit" at bounding box center [476, 203] width 20 height 11
type input "460170000"
type input "255817003007"
select select "RD"
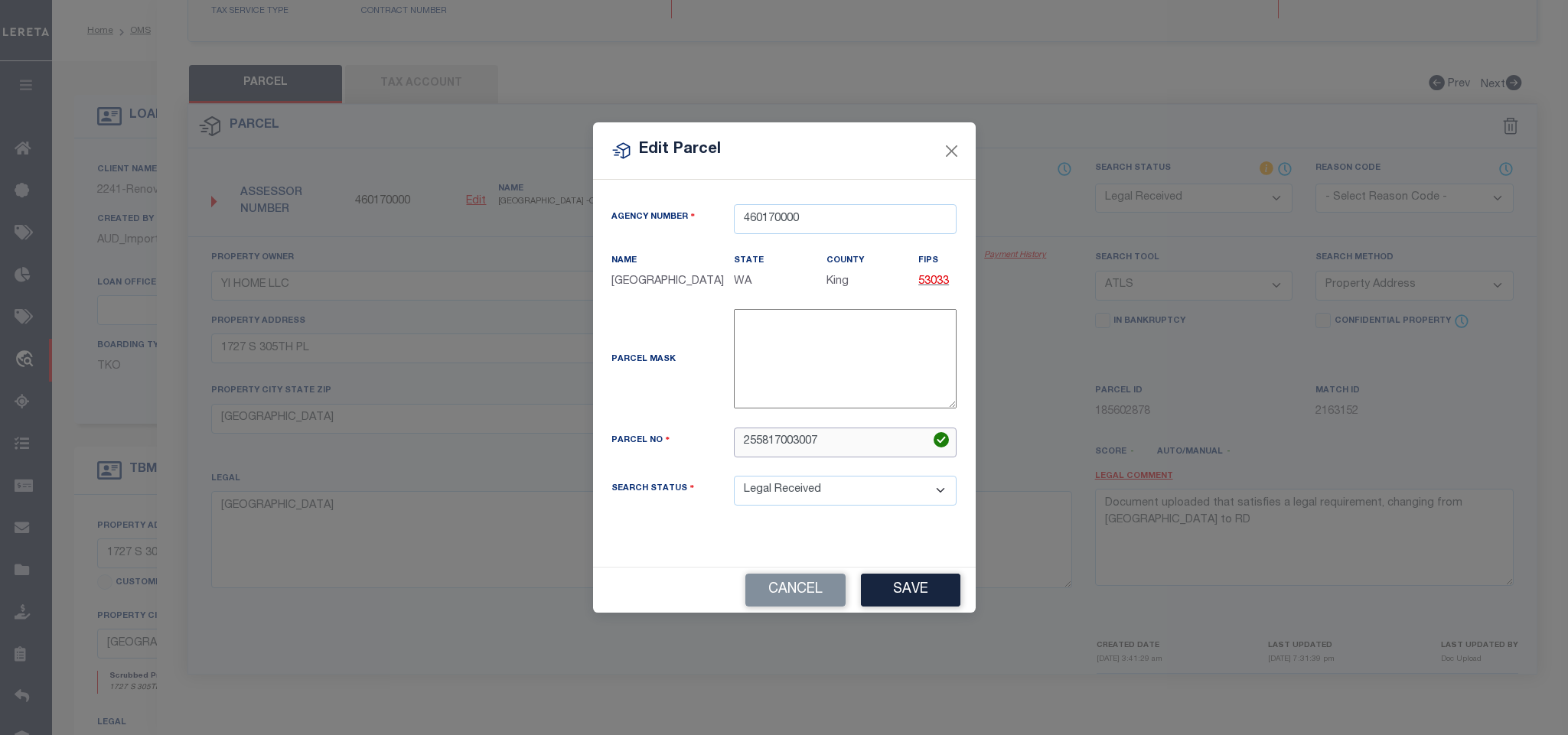
click at [836, 439] on input "255817003007" at bounding box center [845, 442] width 223 height 30
paste input "-0030"
type input "255817-0030"
click at [886, 597] on button "Save" at bounding box center [910, 590] width 100 height 33
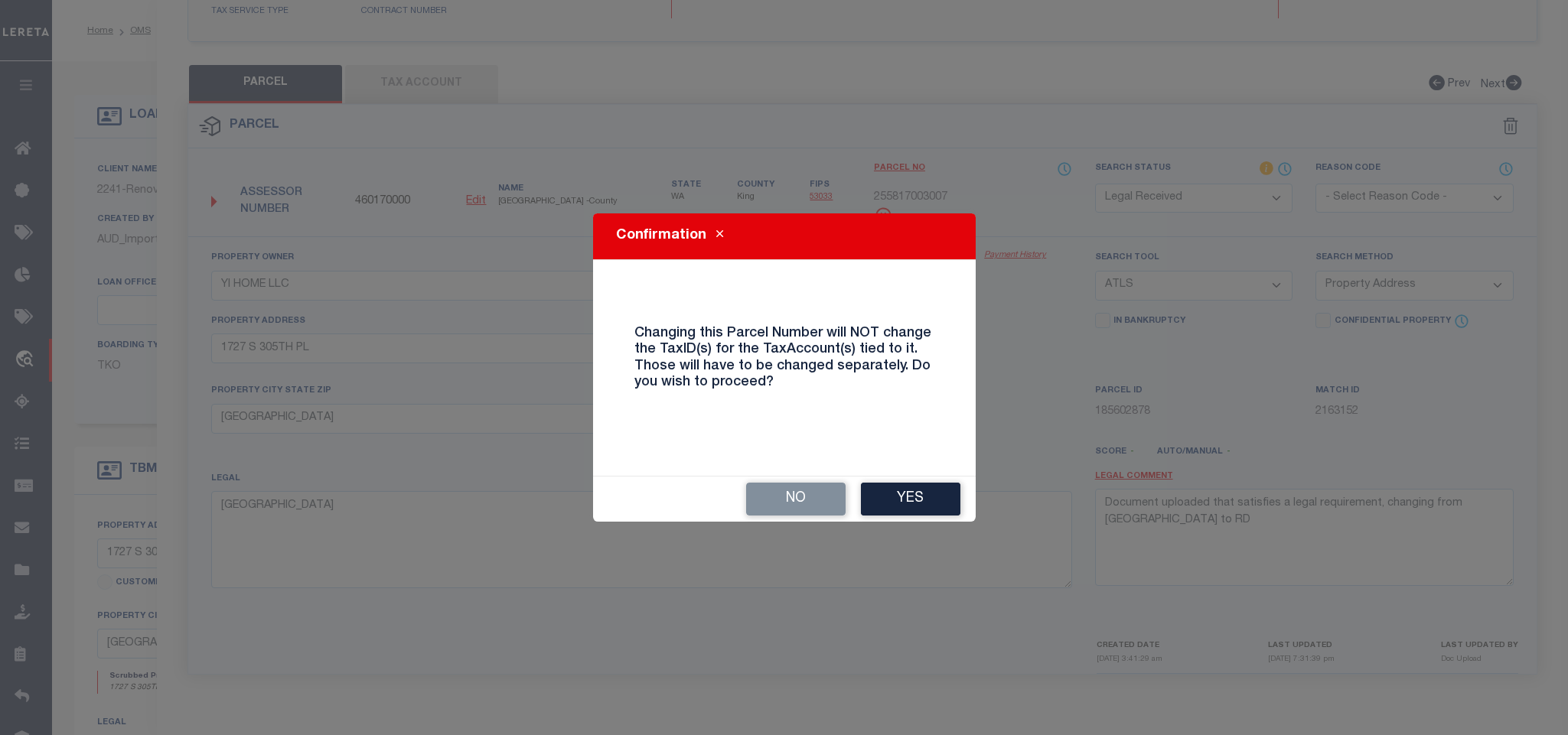
click at [912, 485] on button "Yes" at bounding box center [910, 499] width 100 height 33
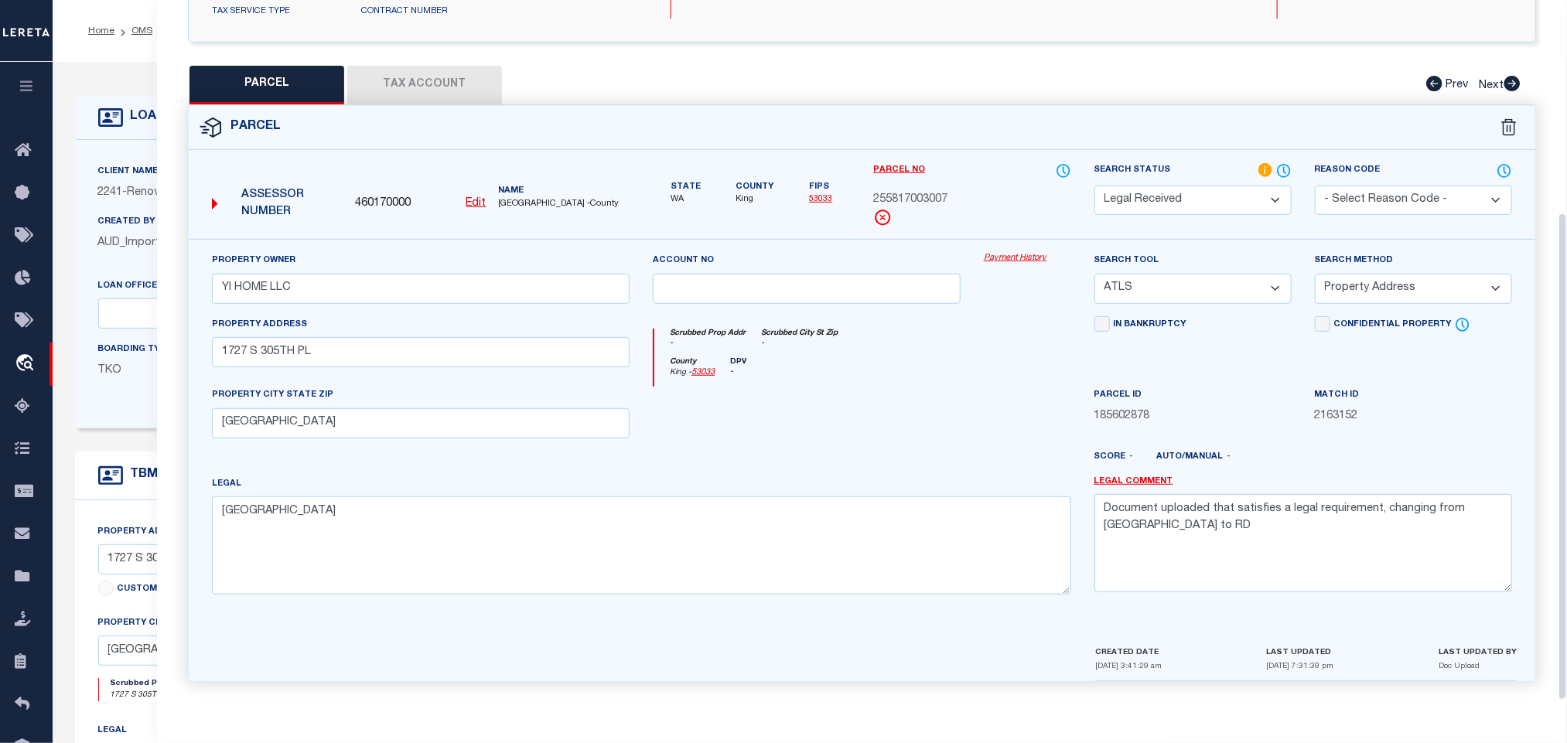
select select "RD"
select select
checkbox input "false"
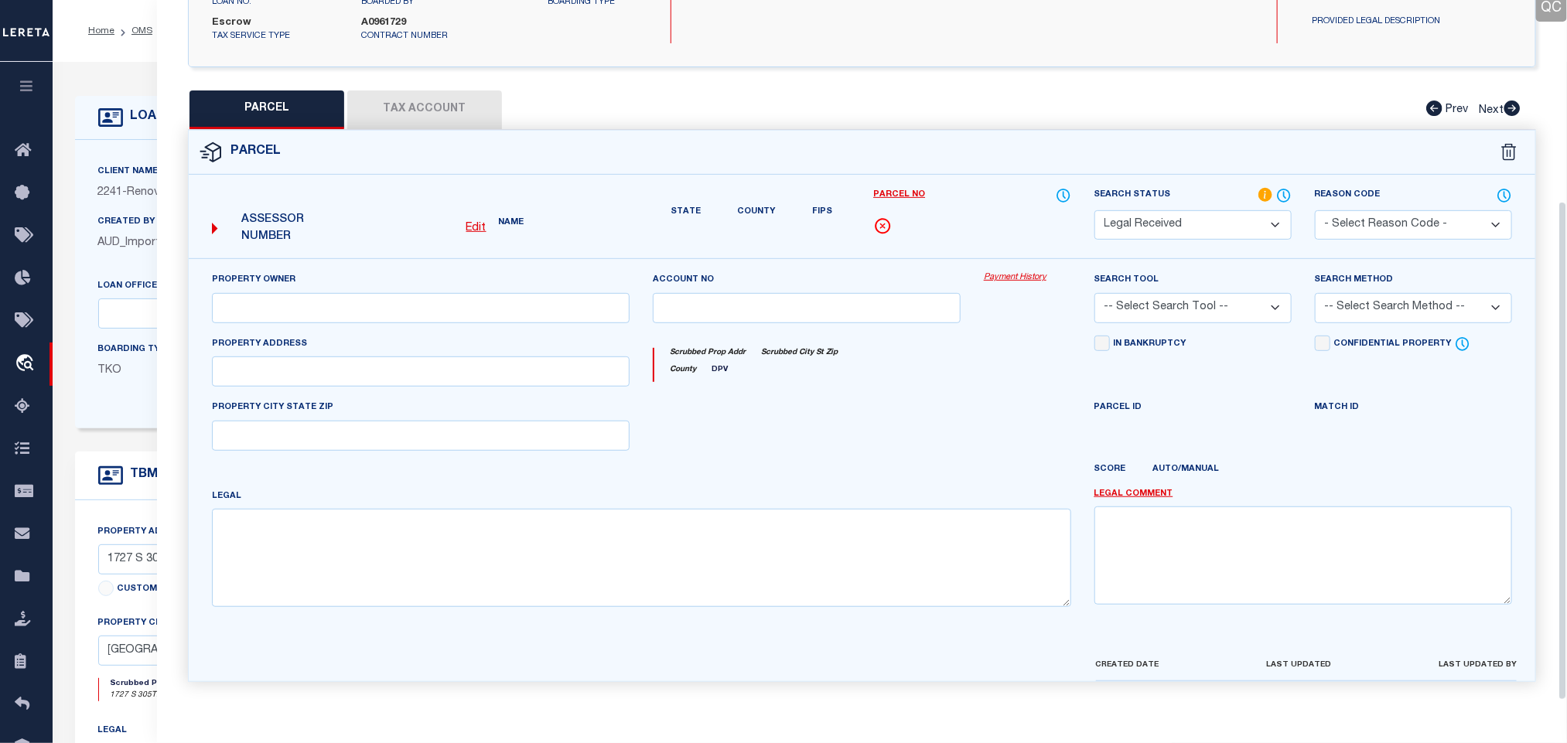
type input "YI HOME LLC"
select select "ATL"
select select "ADD"
type input "1727 S 305TH PL"
checkbox input "false"
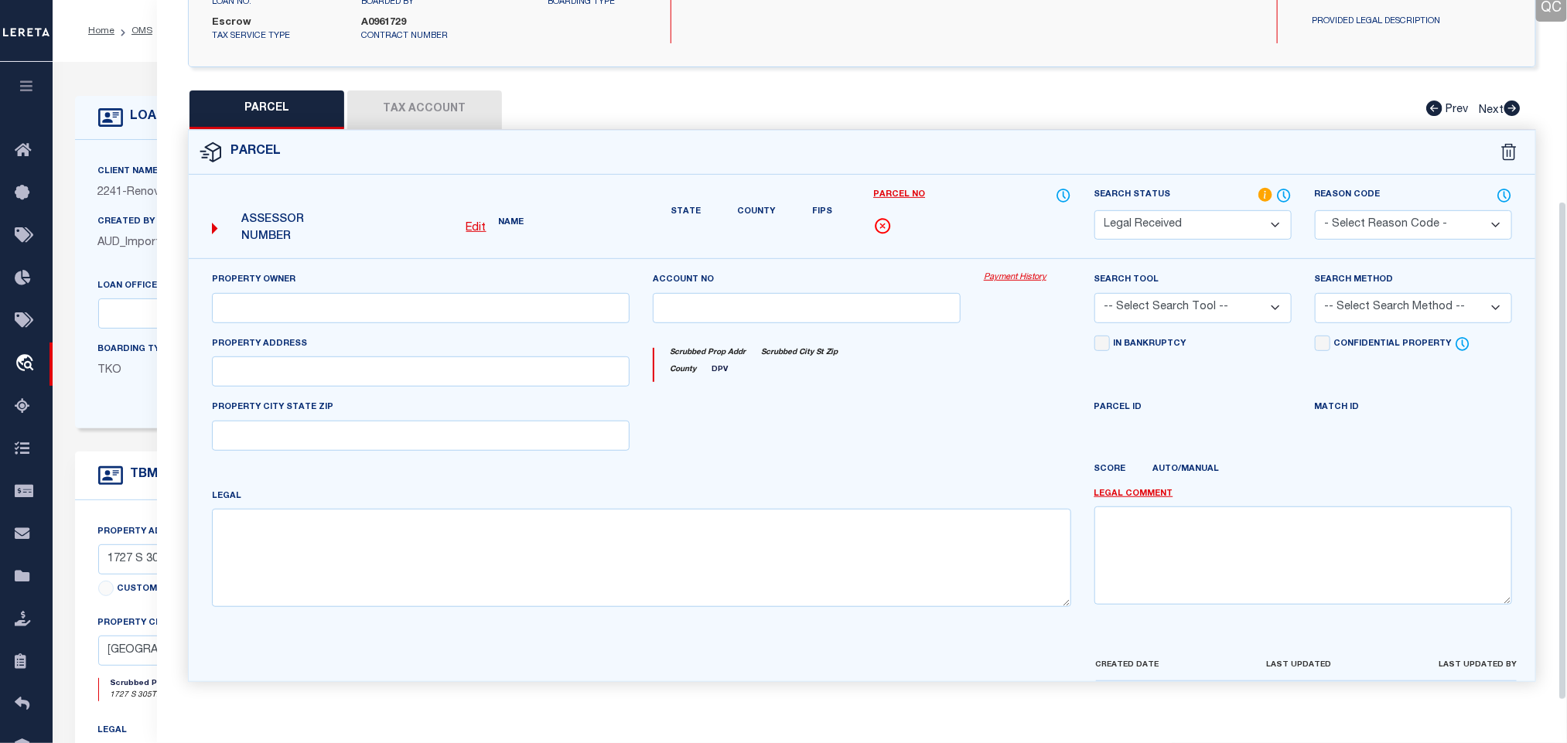
type input "FEDERAL WAY, WA 98003"
type textarea "FIRETREE ESTATES"
type textarea "Document uploaded that satisfies a legal requirement, changing from ND to RD"
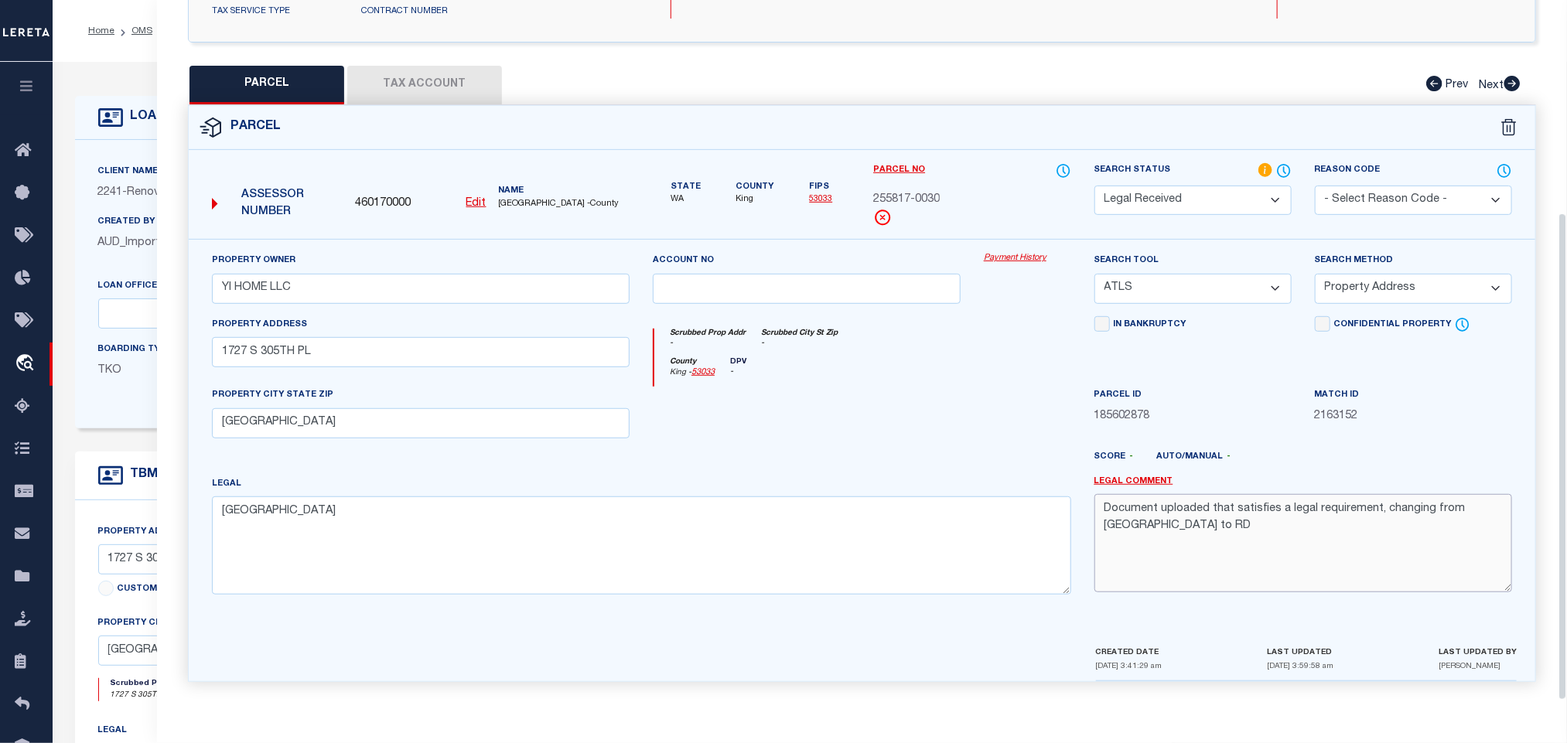
click at [1240, 534] on textarea "Document uploaded that satisfies a legal requirement, changing from ND to RD" at bounding box center [1303, 542] width 418 height 97
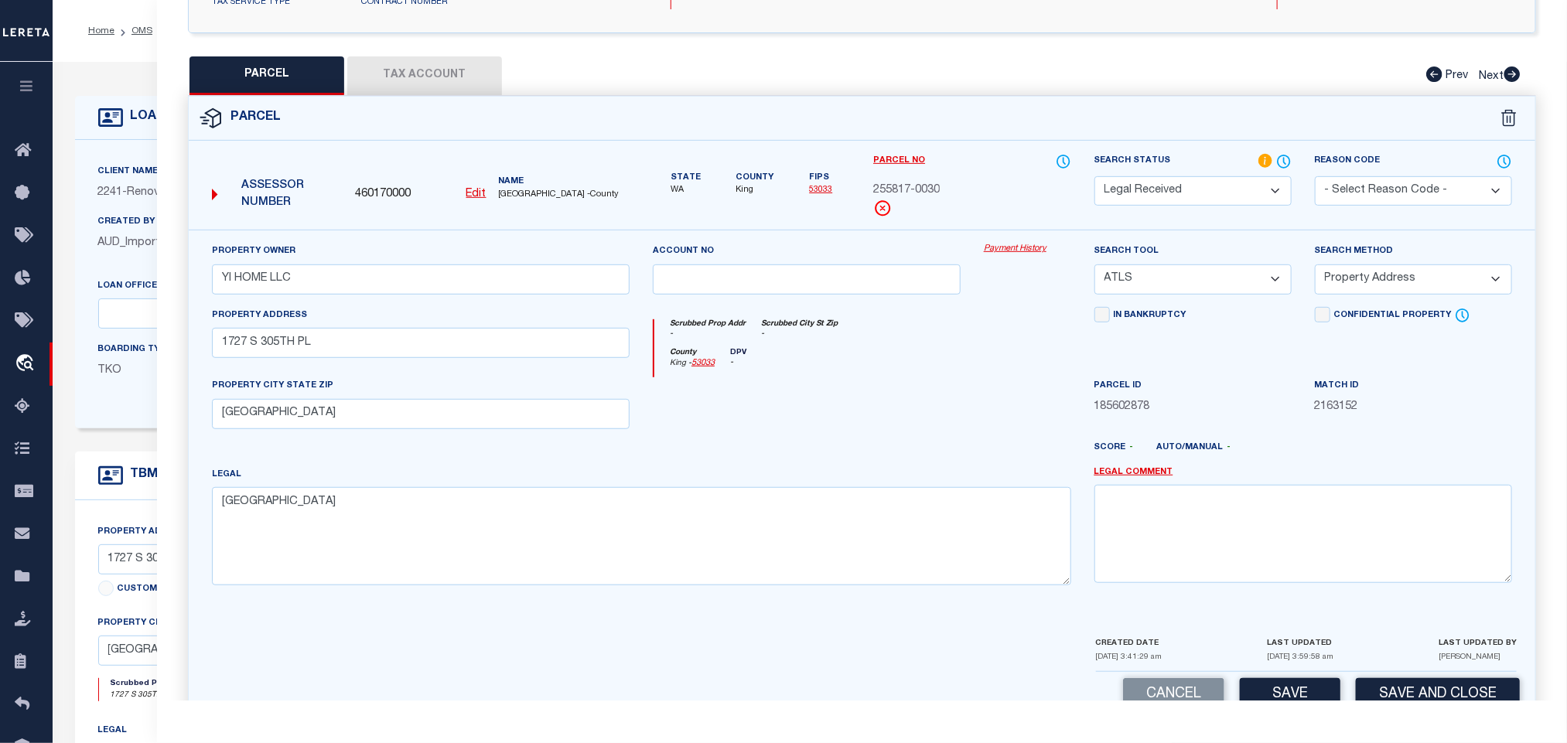
click at [1200, 285] on select "-- Select Search Tool -- 3rd Party Website Agency File Agency Website ATLS CNV-…" at bounding box center [1192, 280] width 197 height 30
select select "AGW"
click at [1094, 269] on select "-- Select Search Tool -- 3rd Party Website Agency File Agency Website ATLS CNV-…" at bounding box center [1192, 280] width 197 height 30
drag, startPoint x: 1351, startPoint y: 282, endPoint x: 1351, endPoint y: 297, distance: 15.5
click at [1351, 282] on select "-- Select Search Method -- Property Address Legal Liability Info Provided" at bounding box center [1413, 280] width 197 height 30
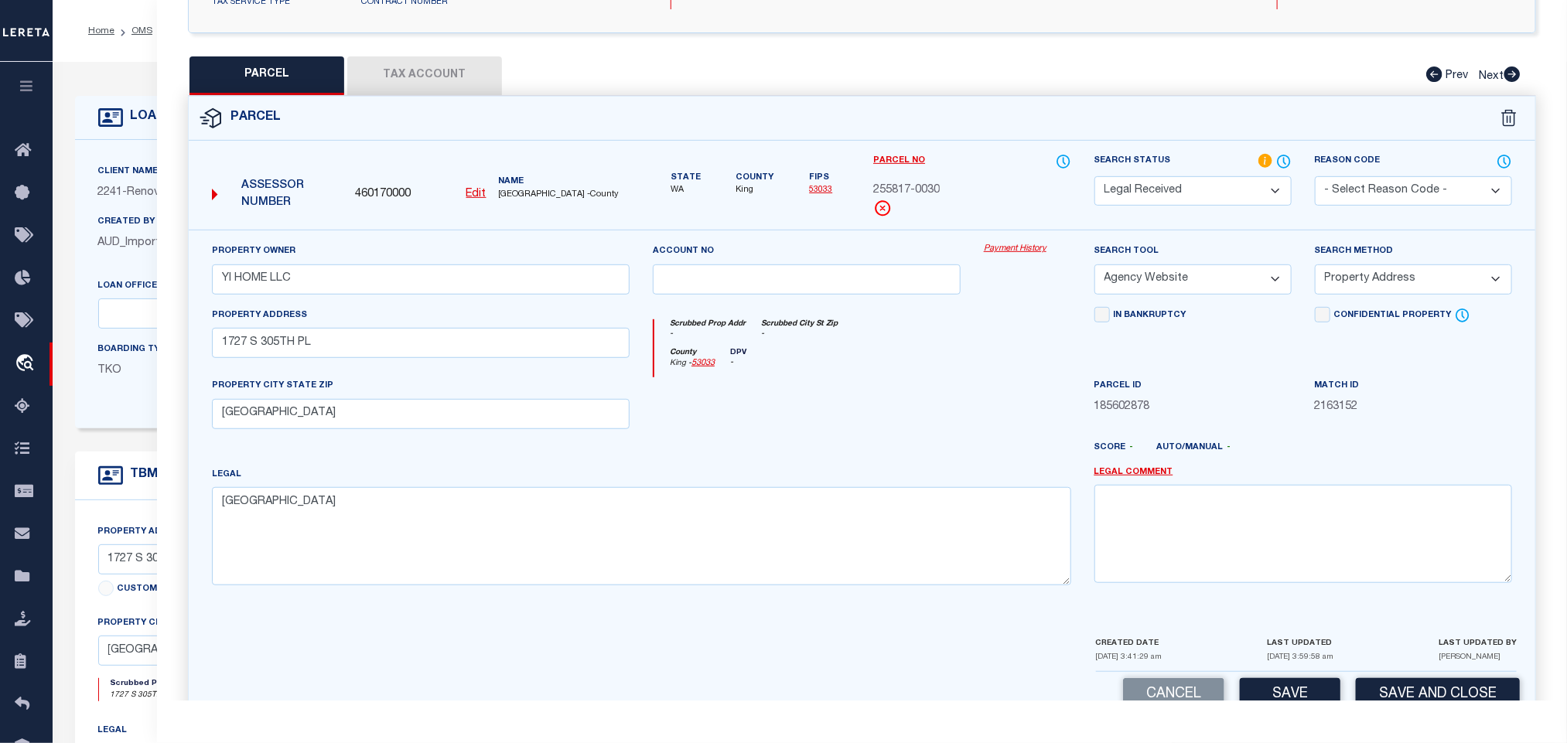
select select "LEG"
click at [1315, 269] on select "-- Select Search Method -- Property Address Legal Liability Info Provided" at bounding box center [1413, 280] width 197 height 30
click at [1286, 692] on button "Save" at bounding box center [1290, 694] width 101 height 33
click at [441, 53] on div "QC QC QC" at bounding box center [862, 238] width 1410 height 997
click at [448, 72] on button "Tax Account" at bounding box center [424, 75] width 155 height 39
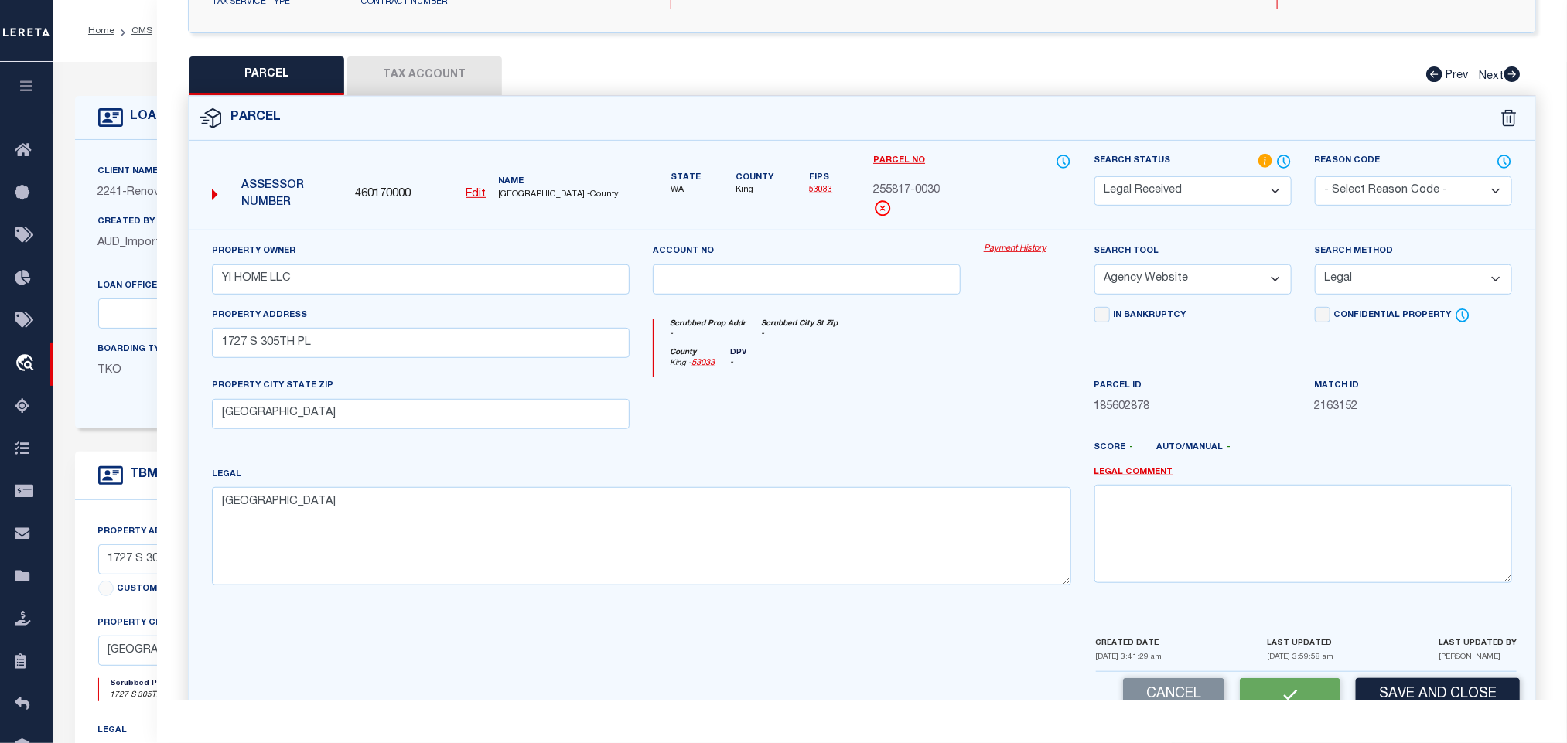
scroll to position [24, 0]
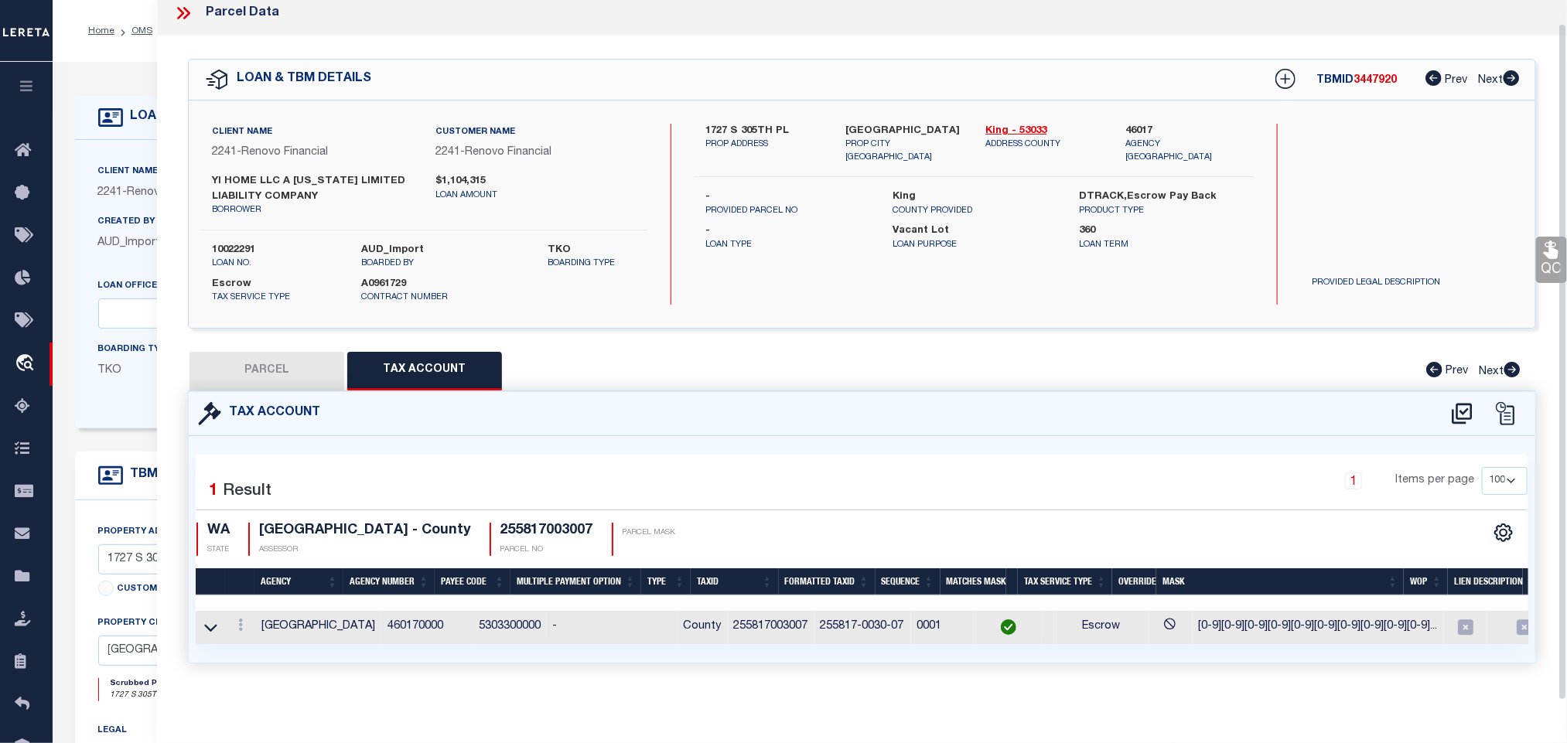
select select "100"
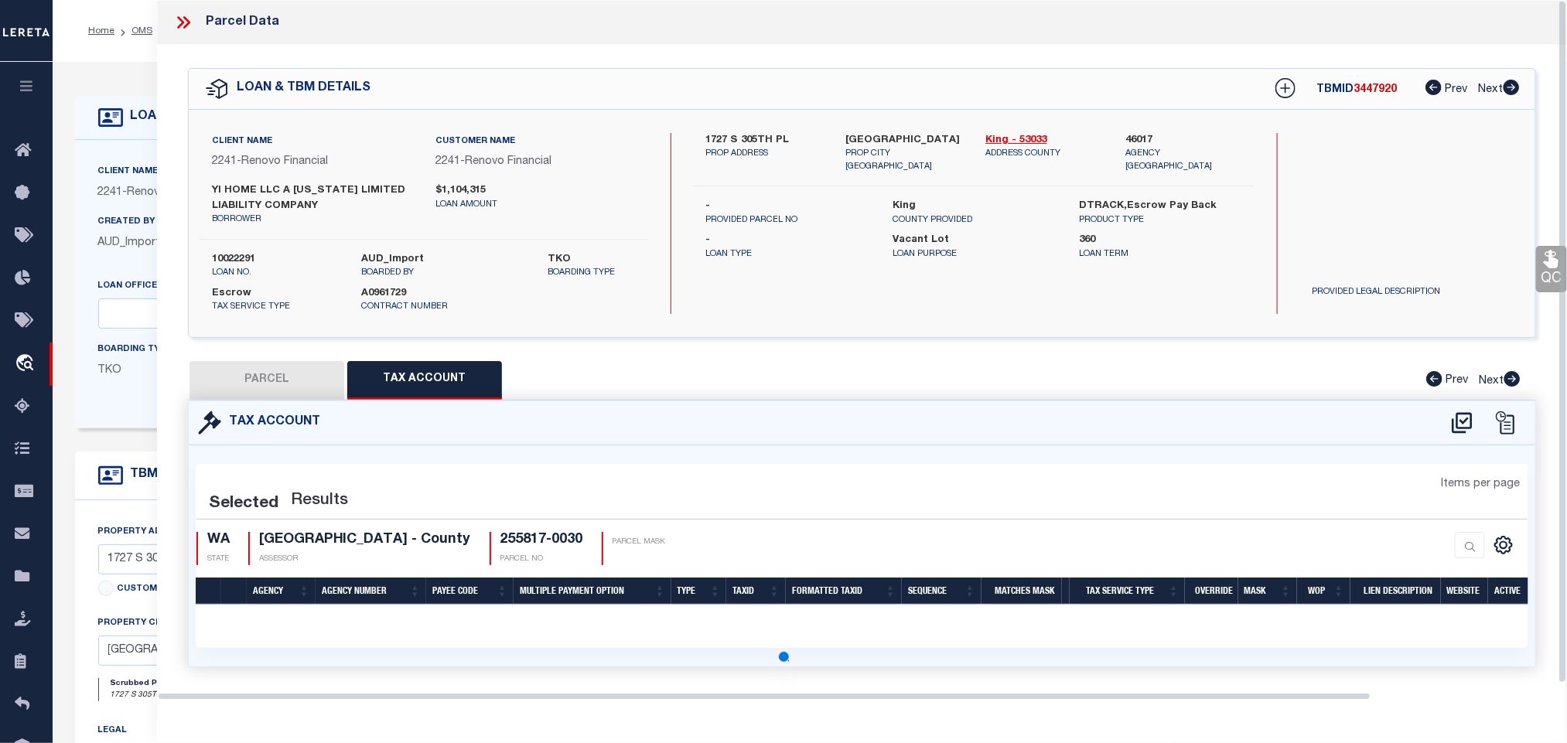
scroll to position [0, 0]
select select "100"
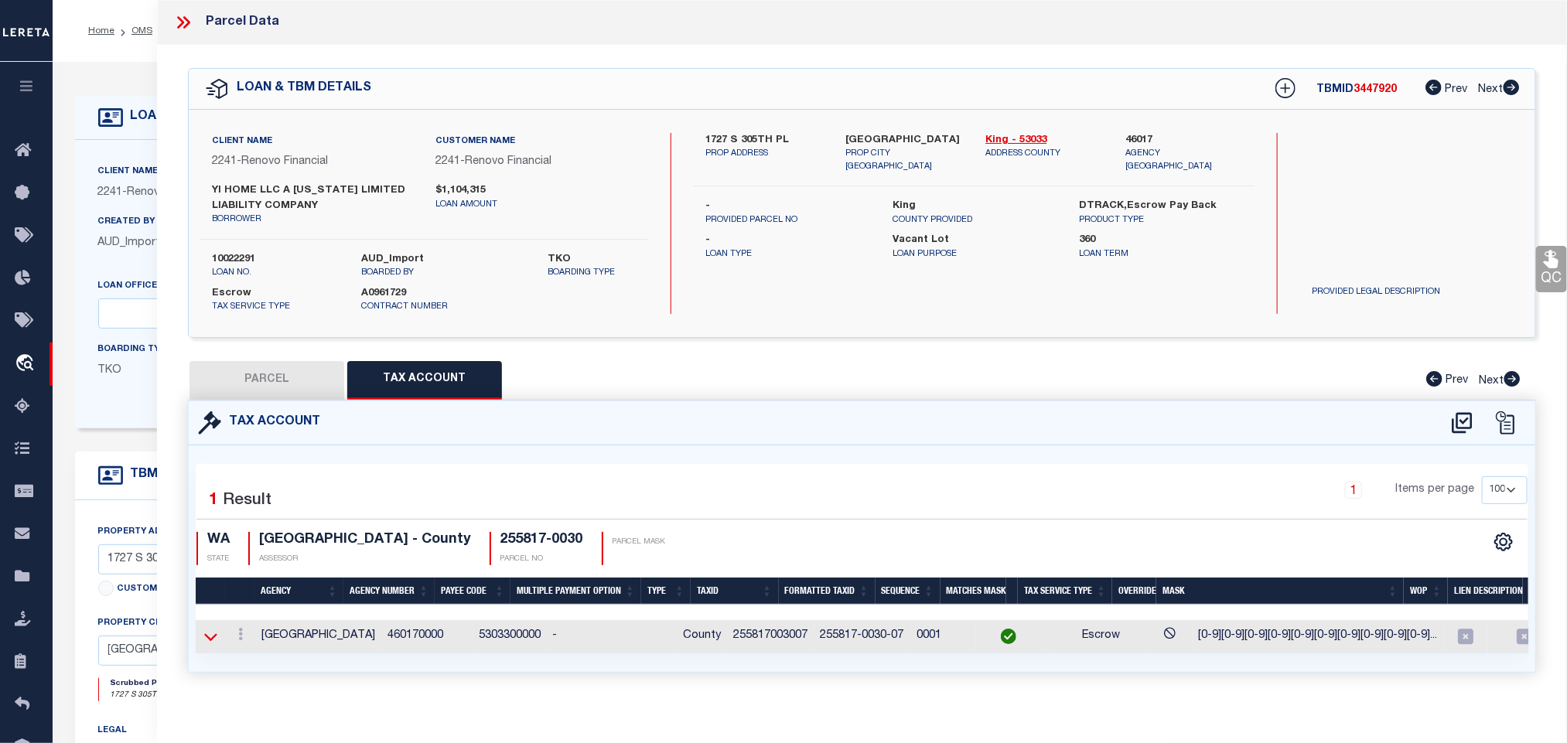
click at [204, 638] on icon at bounding box center [210, 637] width 13 height 16
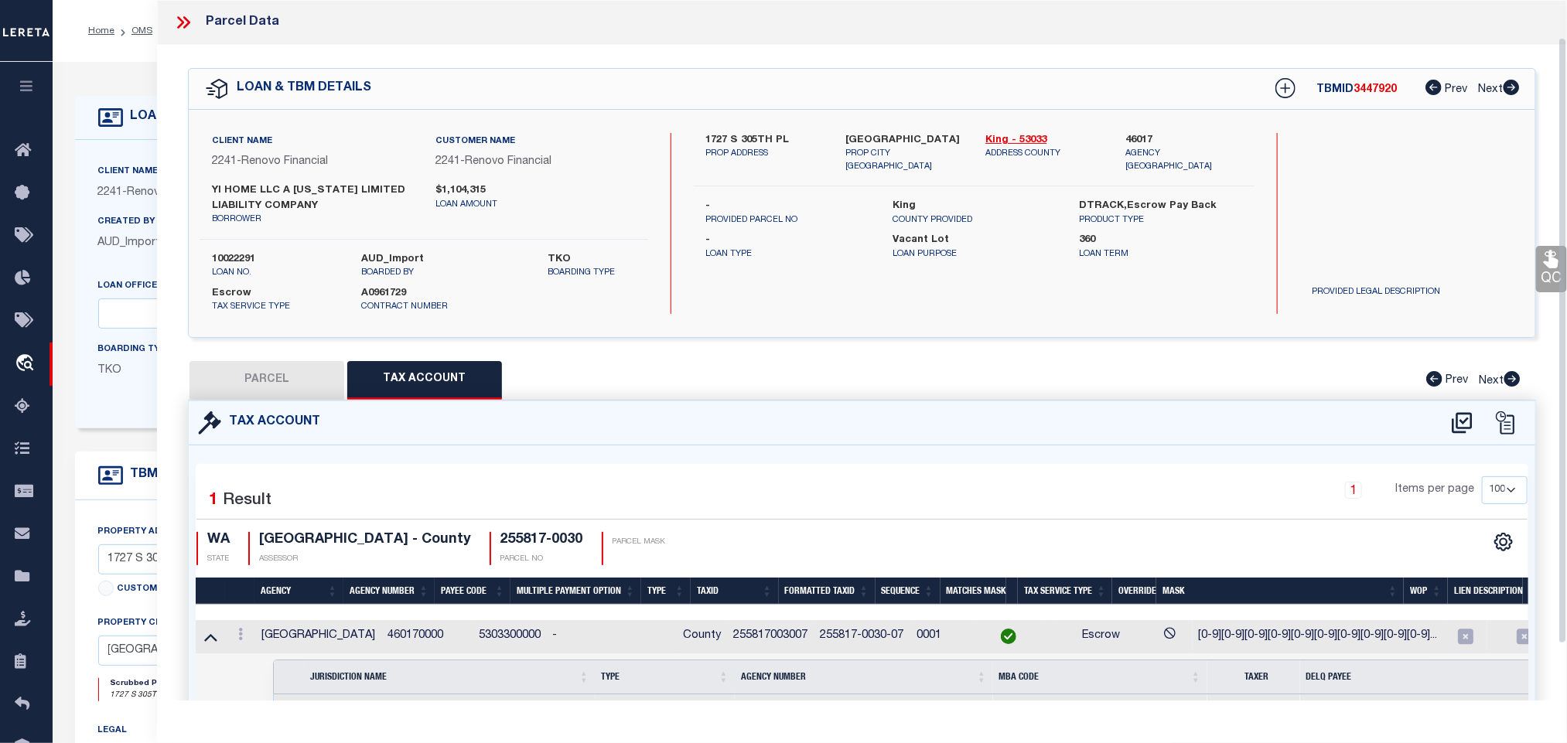
scroll to position [109, 0]
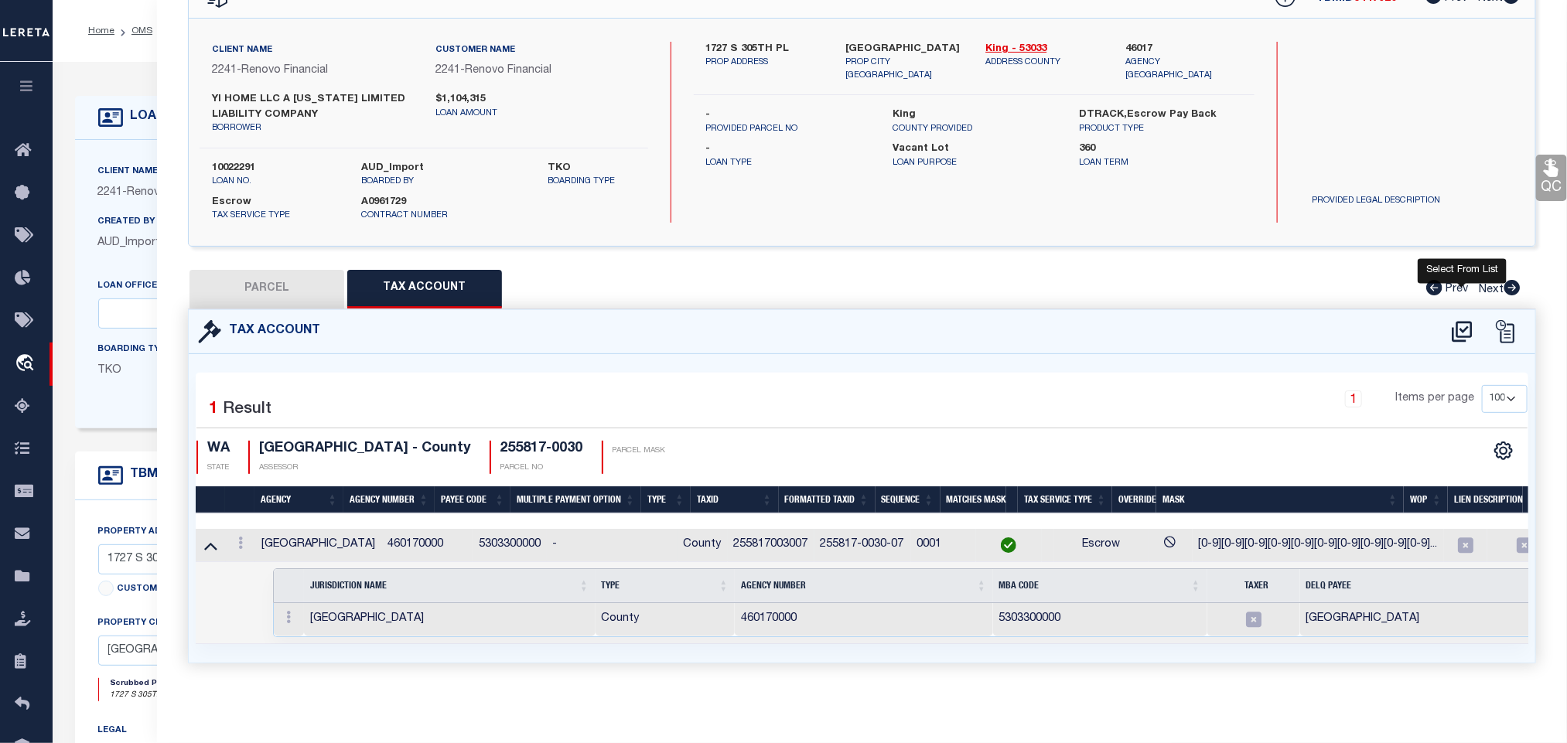
click at [1463, 321] on icon at bounding box center [1462, 331] width 20 height 21
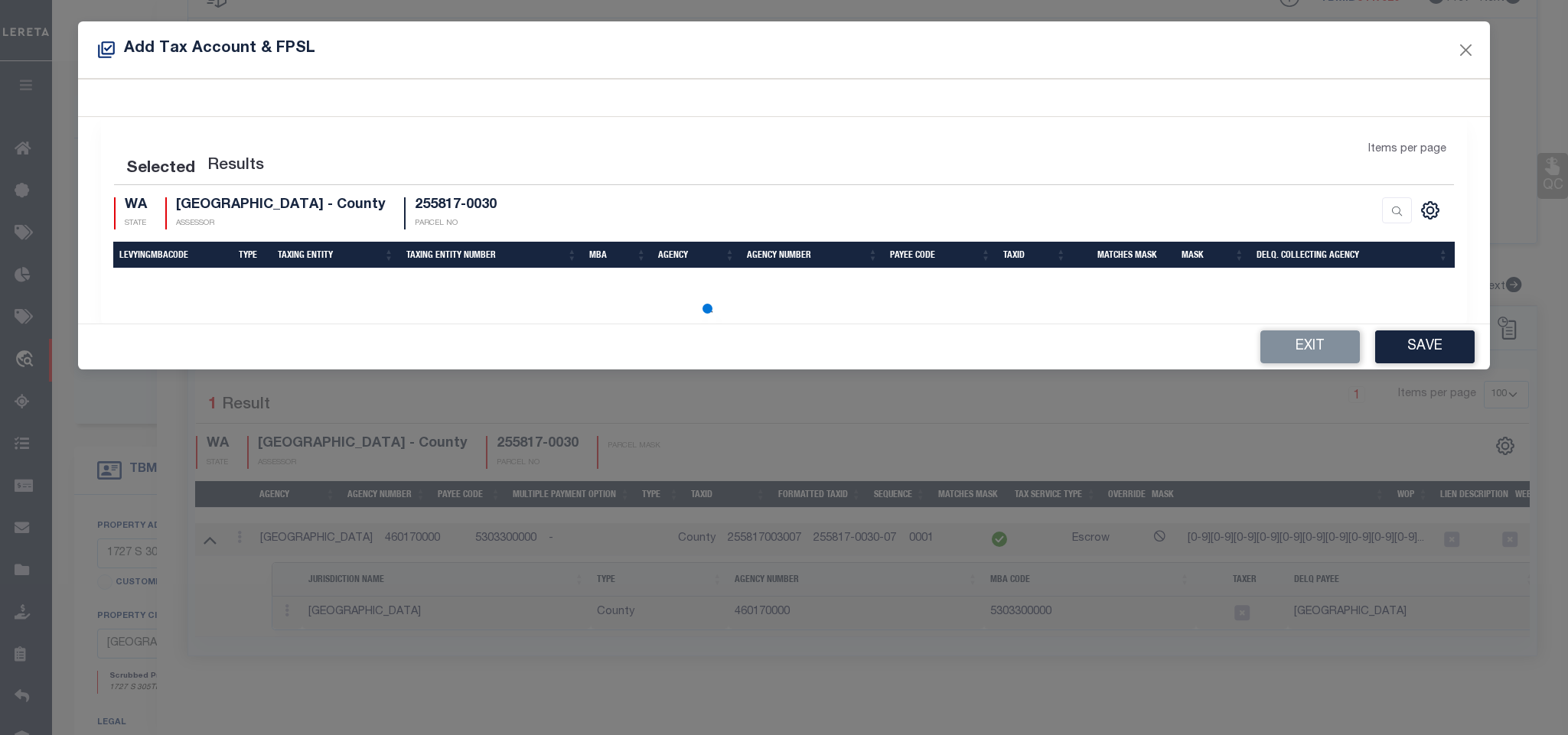
select select "100"
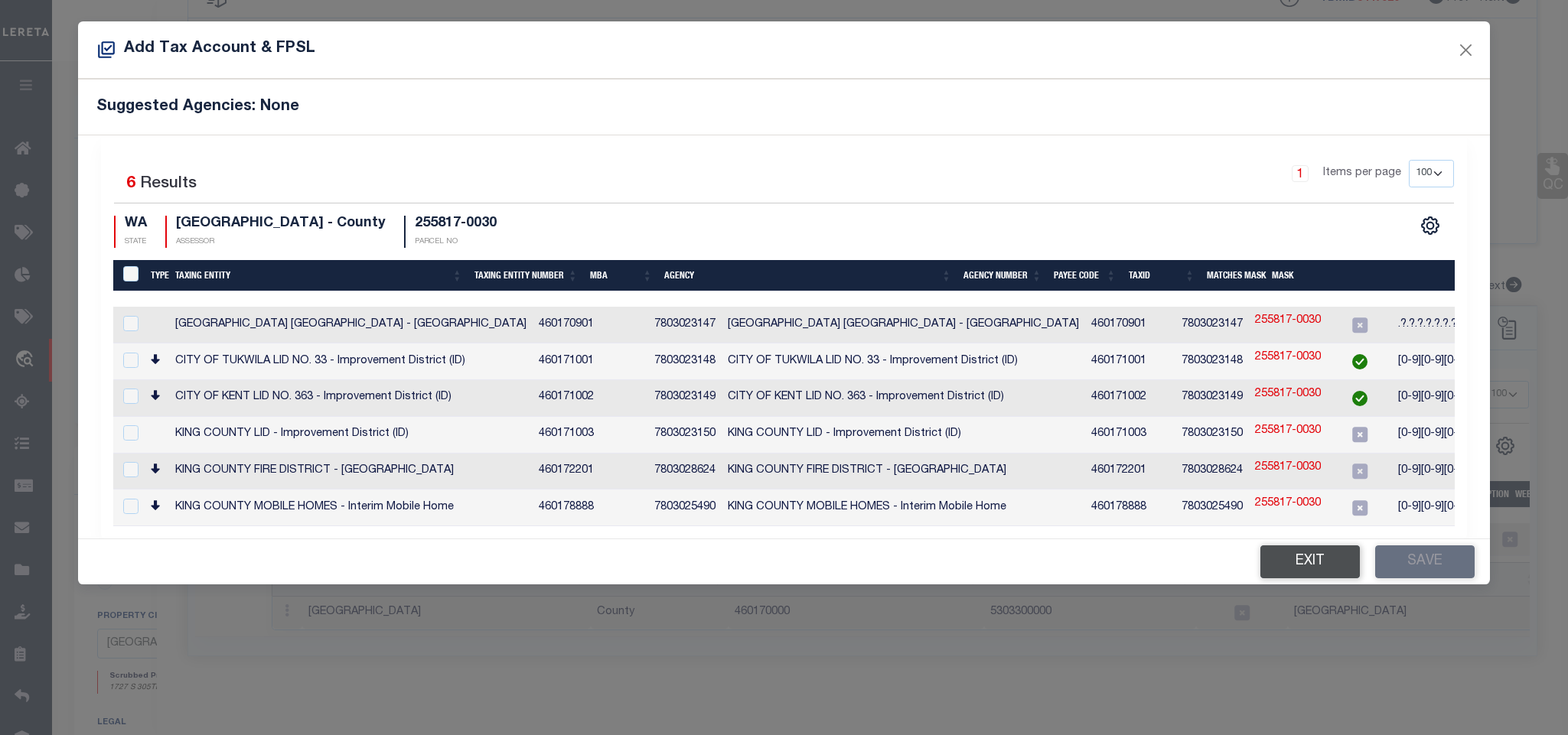
click at [1293, 566] on button "Exit" at bounding box center [1310, 561] width 100 height 33
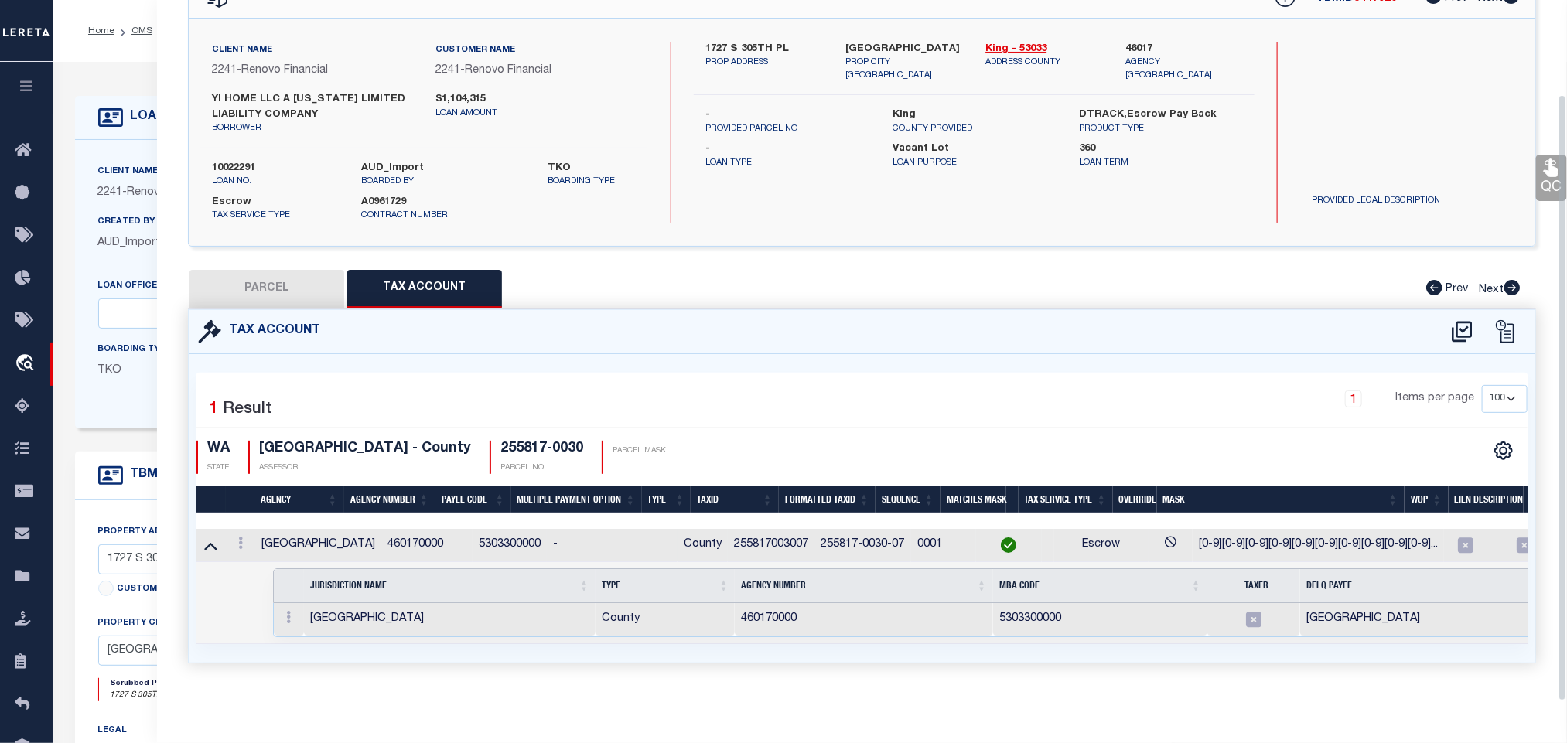
click at [295, 275] on button "PARCEL" at bounding box center [267, 289] width 155 height 39
select select "AS"
select select
checkbox input "false"
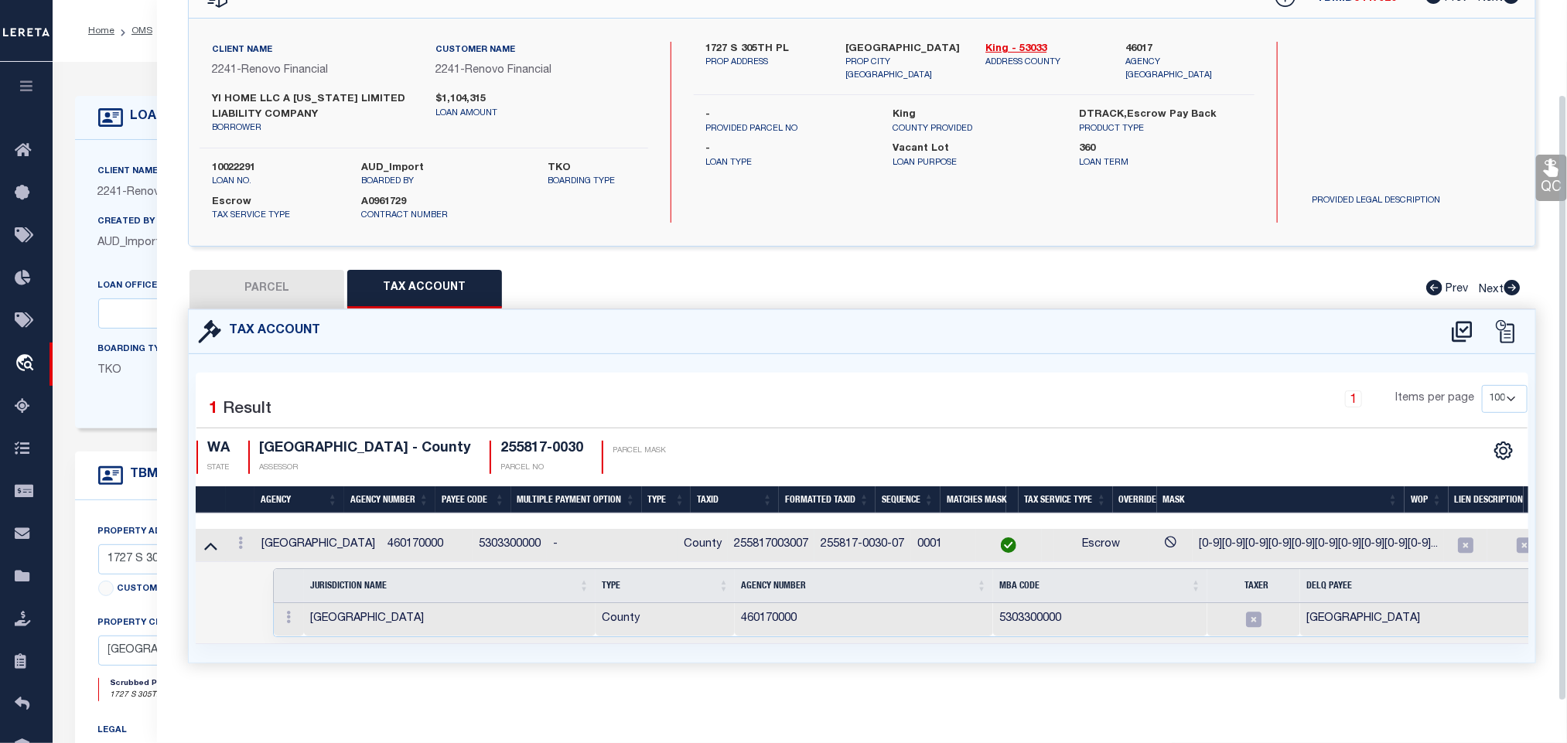
checkbox input "false"
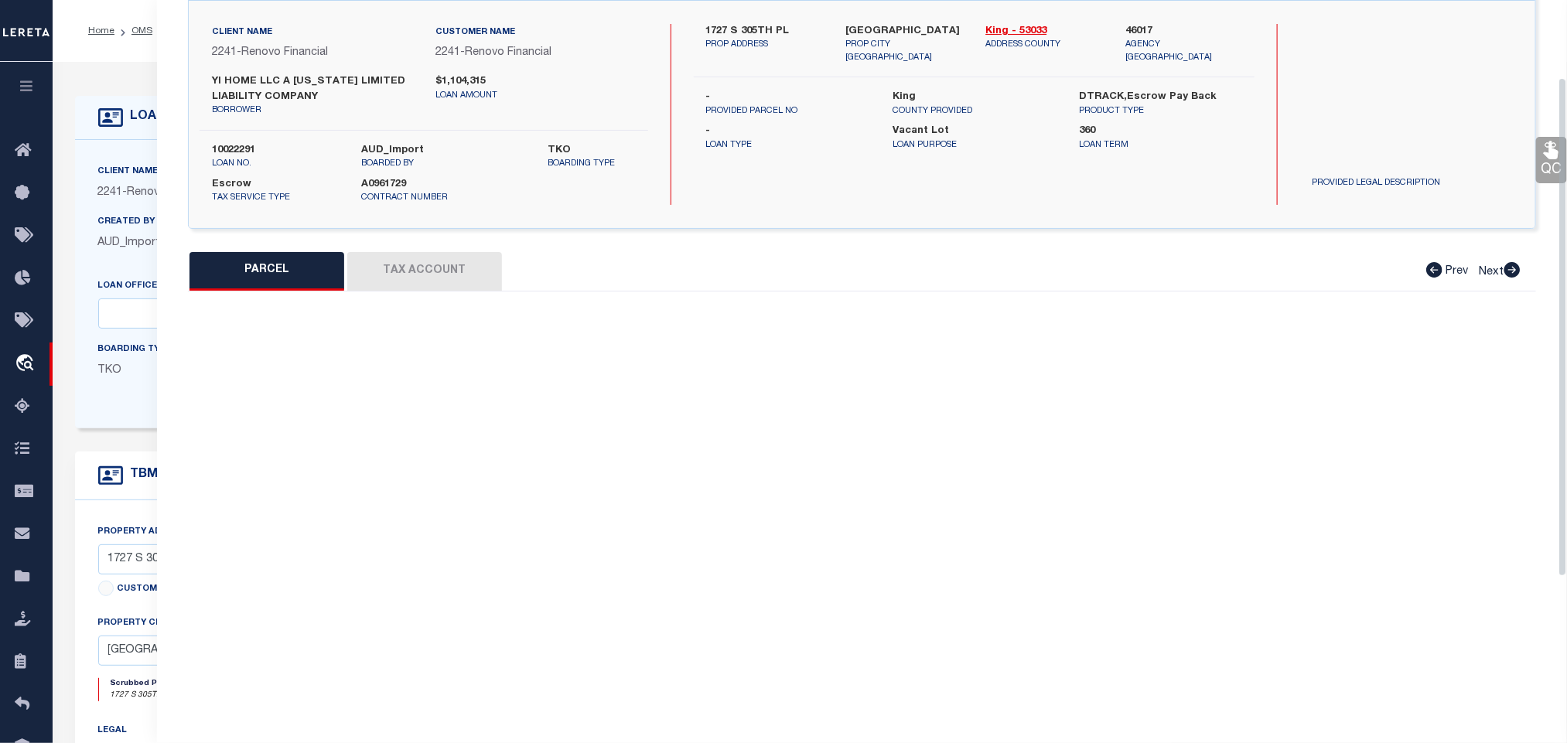
select select "RD"
type input "YI HOME LLC"
select select "AGW"
select select "LEG"
type input "1727 S 305TH PL"
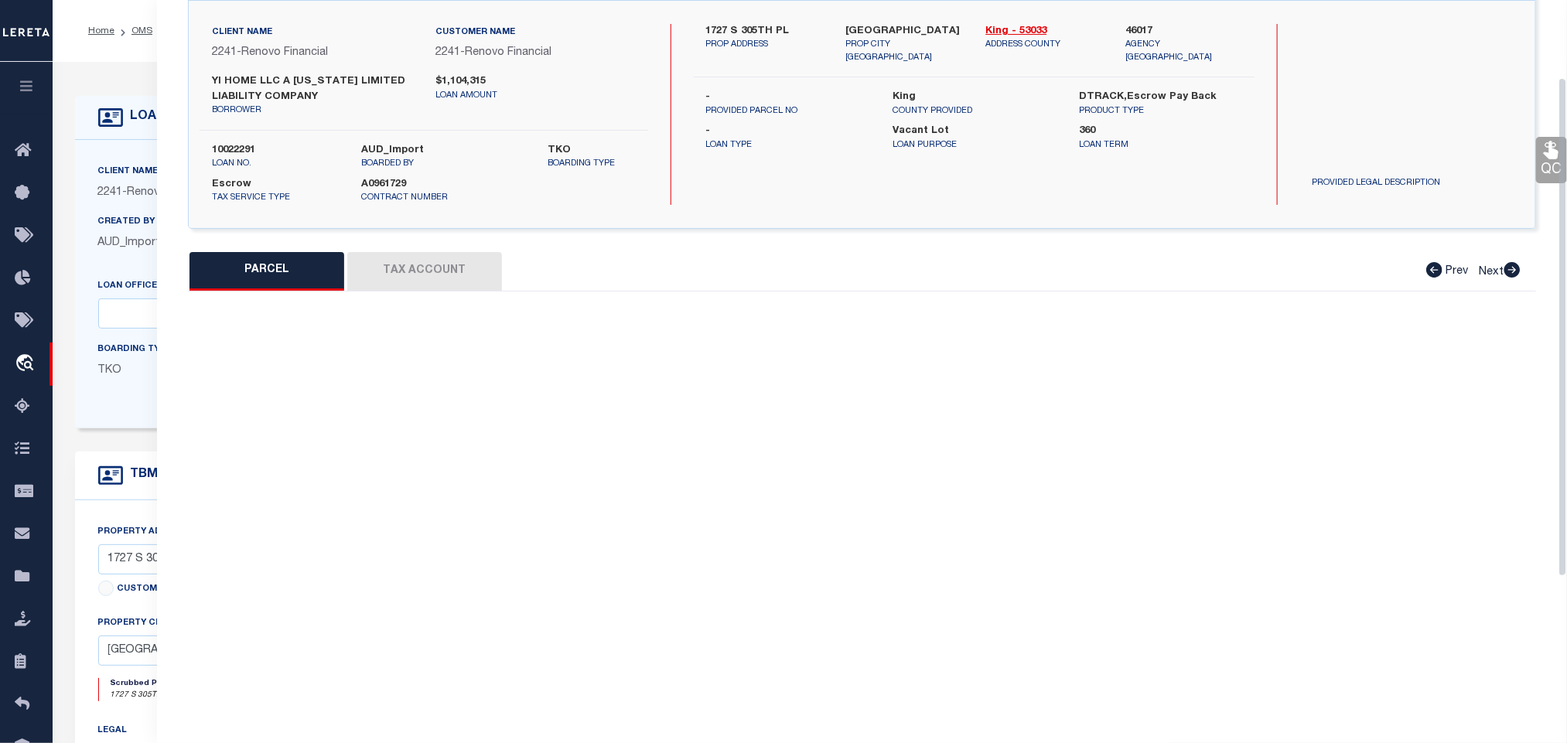
type input "FEDERAL WAY, WA 98003"
type textarea "FIRETREE ESTATES"
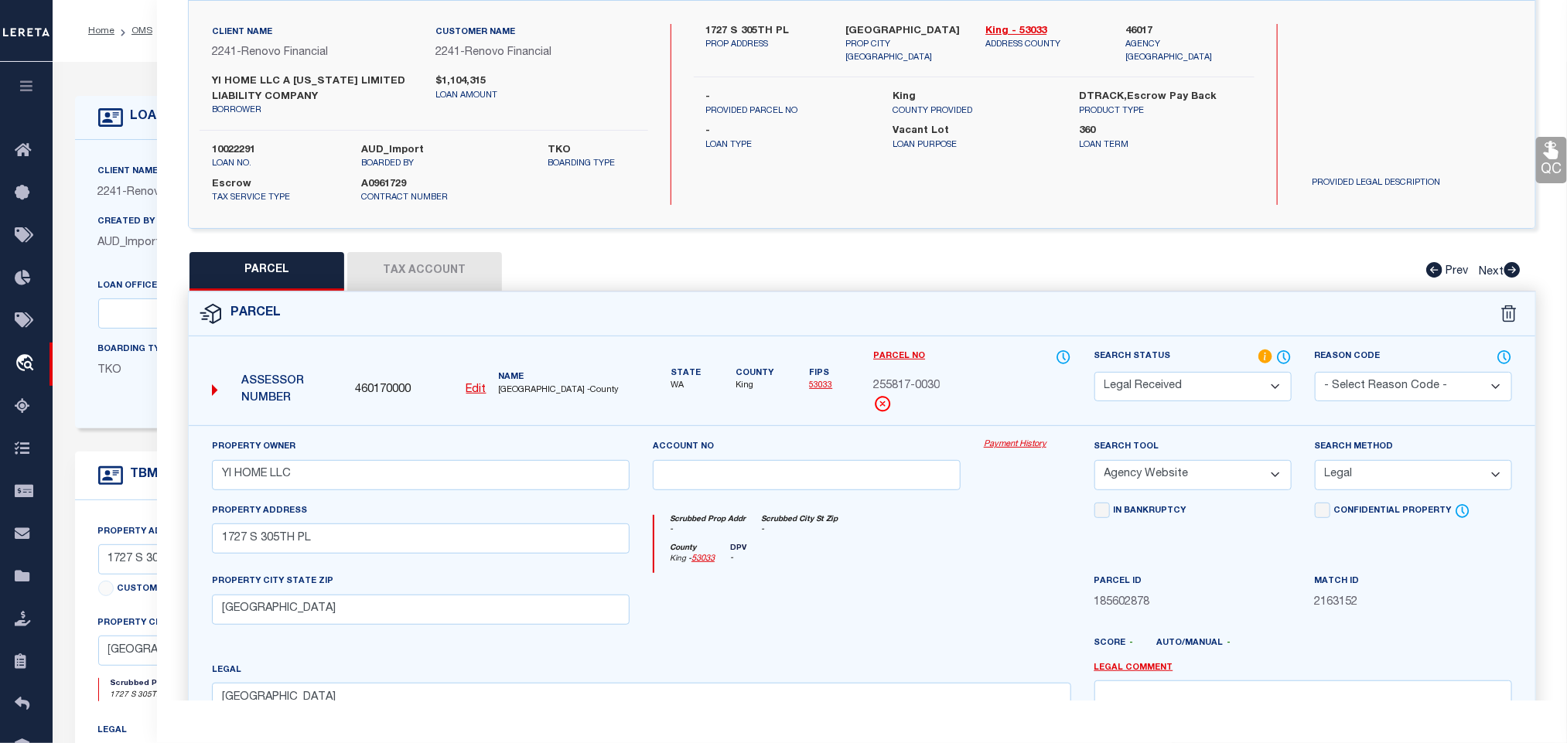
drag, startPoint x: 1237, startPoint y: 397, endPoint x: 1196, endPoint y: 379, distance: 44.7
click at [1237, 397] on select "Automated Search Bad Parcel Complete Duplicate Parcel High Dollar Reporting In …" at bounding box center [1192, 387] width 197 height 30
click at [1094, 374] on select "Automated Search Bad Parcel Complete Duplicate Parcel High Dollar Reporting In …" at bounding box center [1192, 387] width 197 height 30
drag, startPoint x: 1165, startPoint y: 394, endPoint x: 1167, endPoint y: 381, distance: 13.4
click at [1165, 394] on select "Automated Search Bad Parcel Complete Duplicate Parcel High Dollar Reporting In …" at bounding box center [1192, 387] width 197 height 30
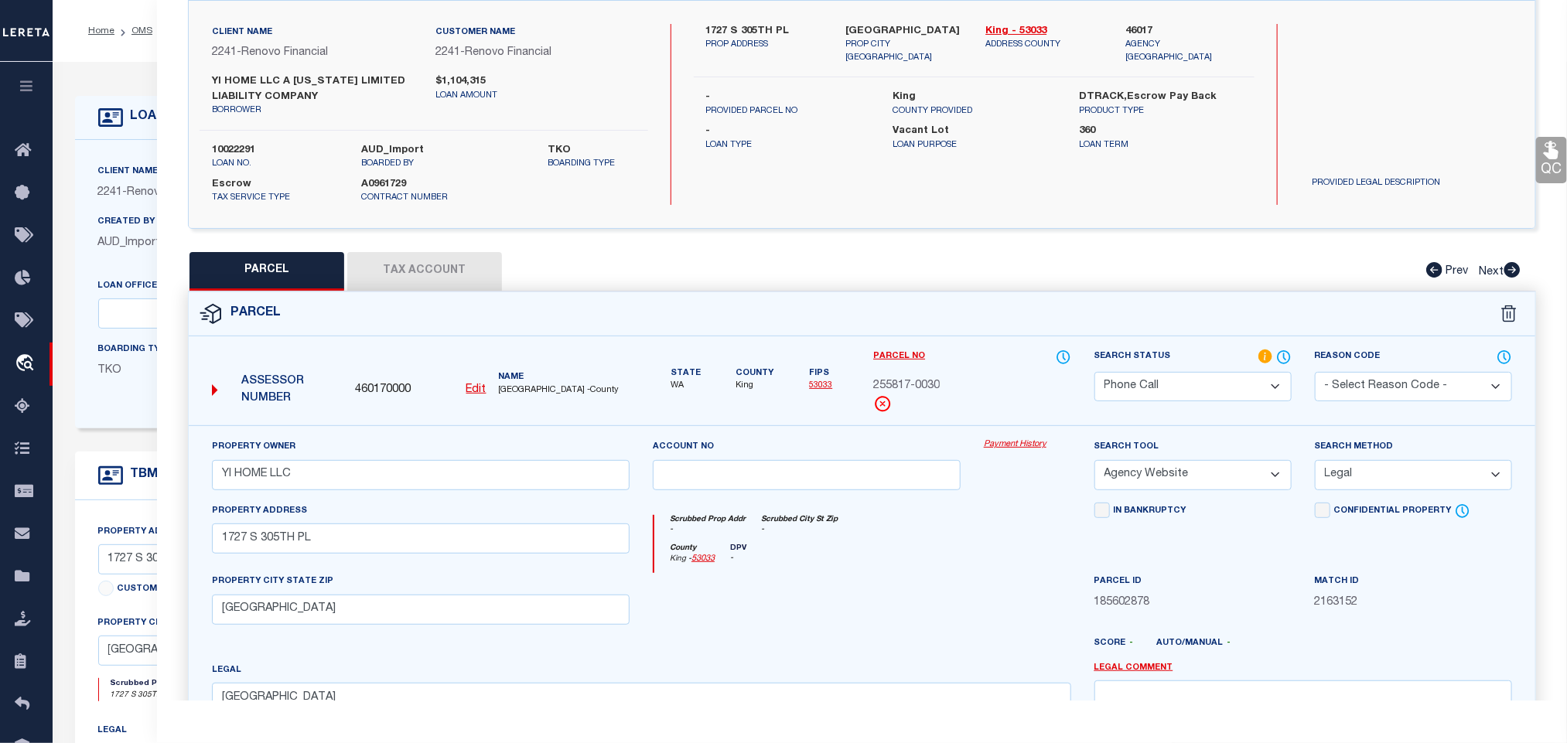
select select "PC"
click at [1094, 374] on select "Automated Search Bad Parcel Complete Duplicate Parcel High Dollar Reporting In …" at bounding box center [1192, 387] width 197 height 30
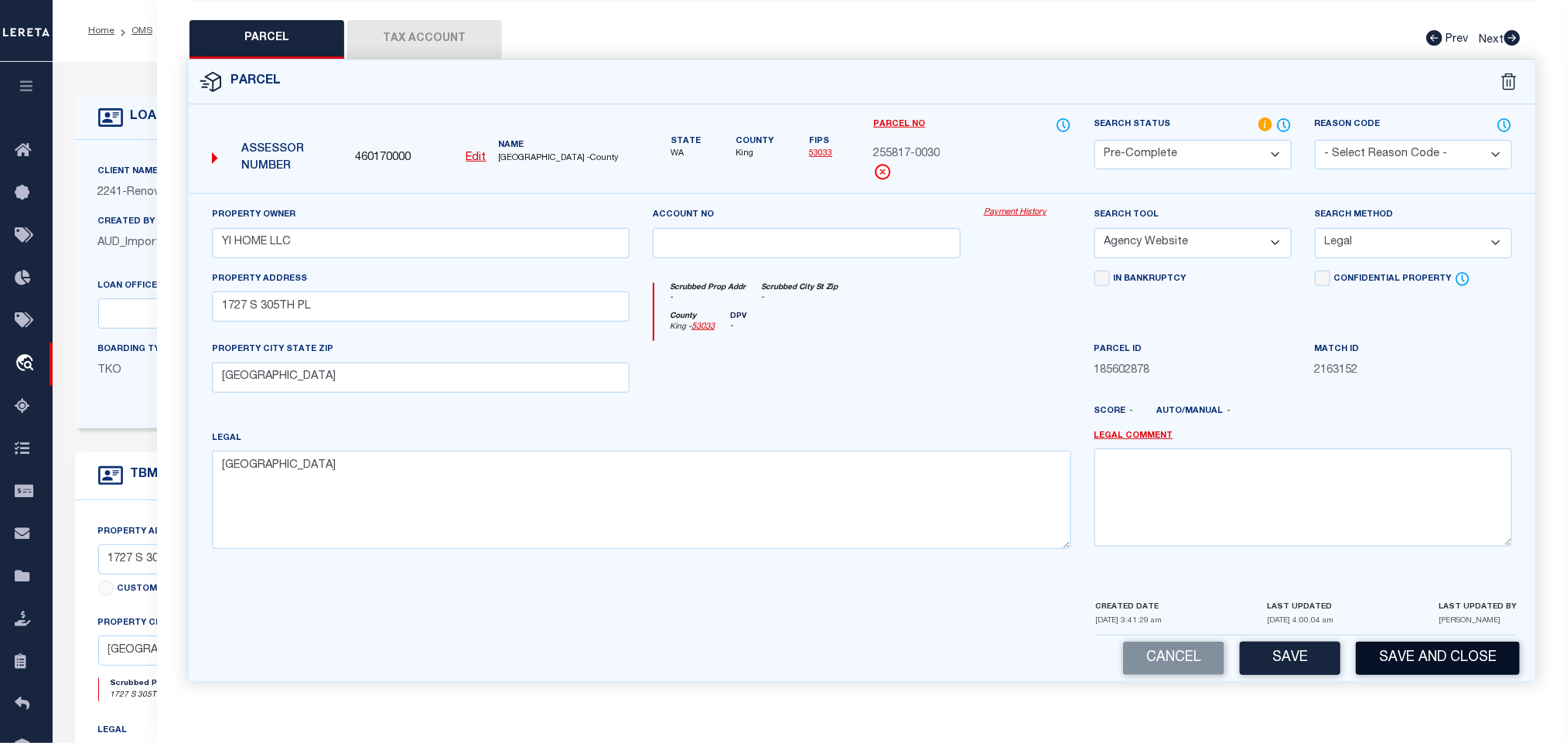
click at [1392, 655] on button "Save and Close" at bounding box center [1438, 658] width 164 height 33
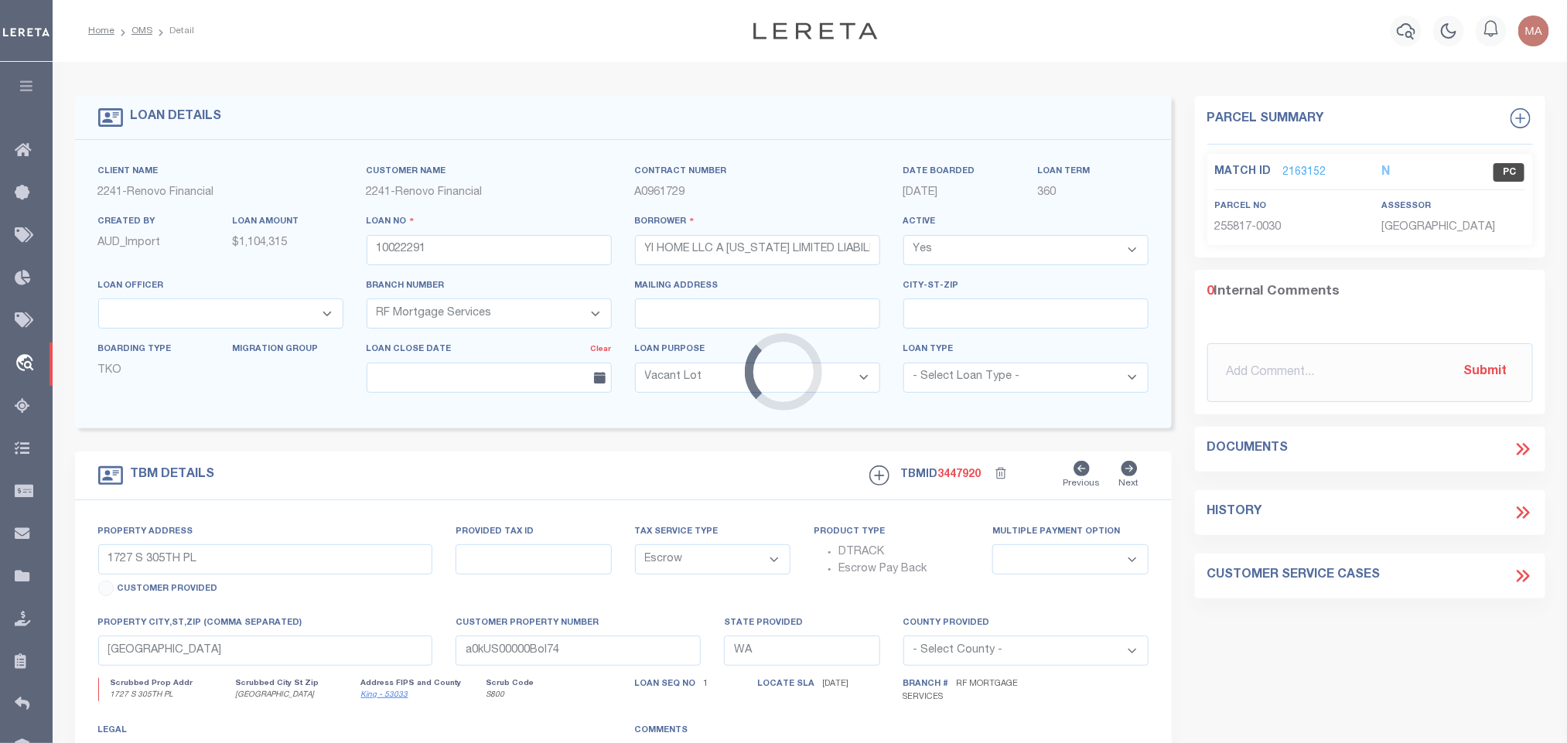
select select
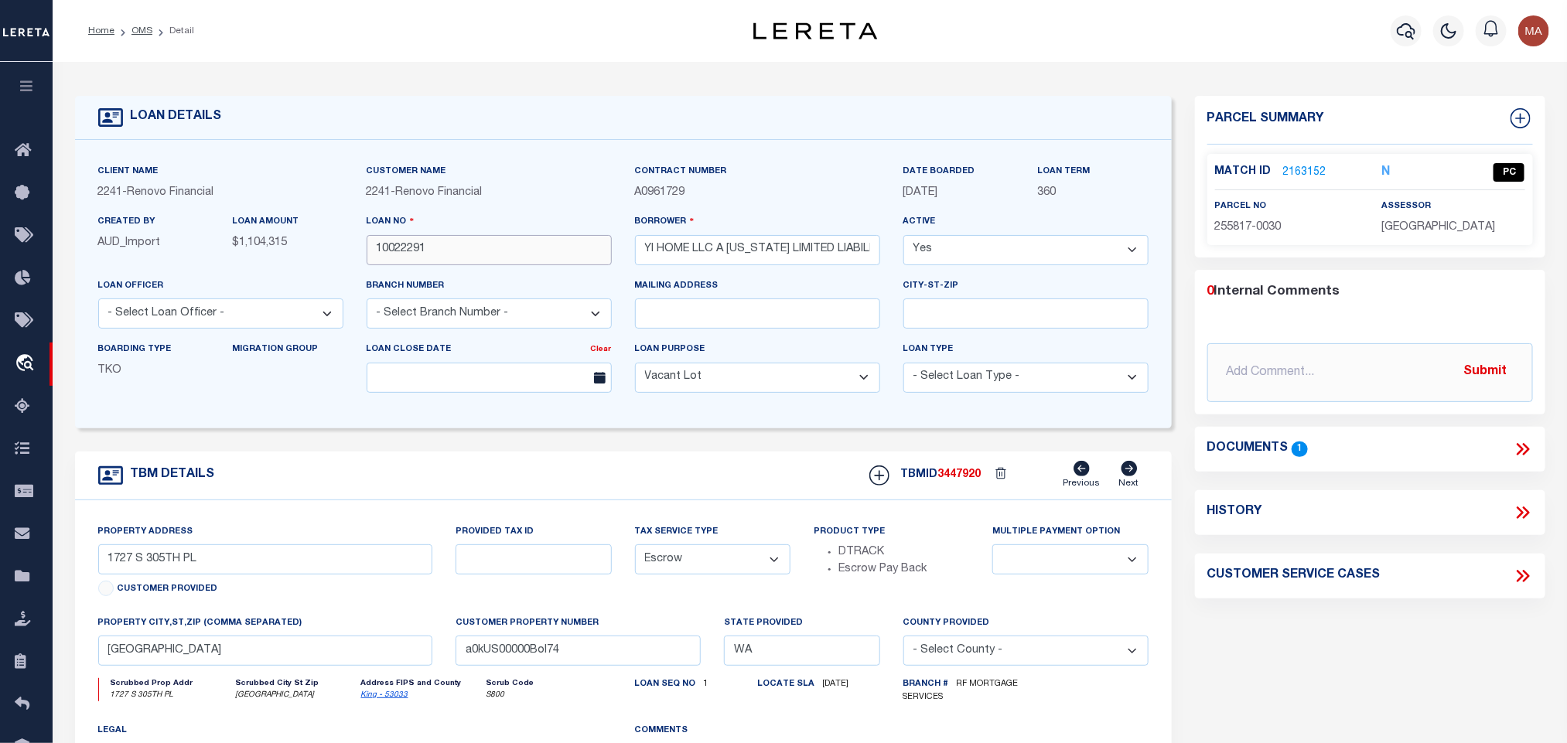
click at [565, 261] on input "10022291" at bounding box center [489, 250] width 245 height 30
click at [968, 480] on span "3447920" at bounding box center [959, 475] width 43 height 11
copy span "3447920"
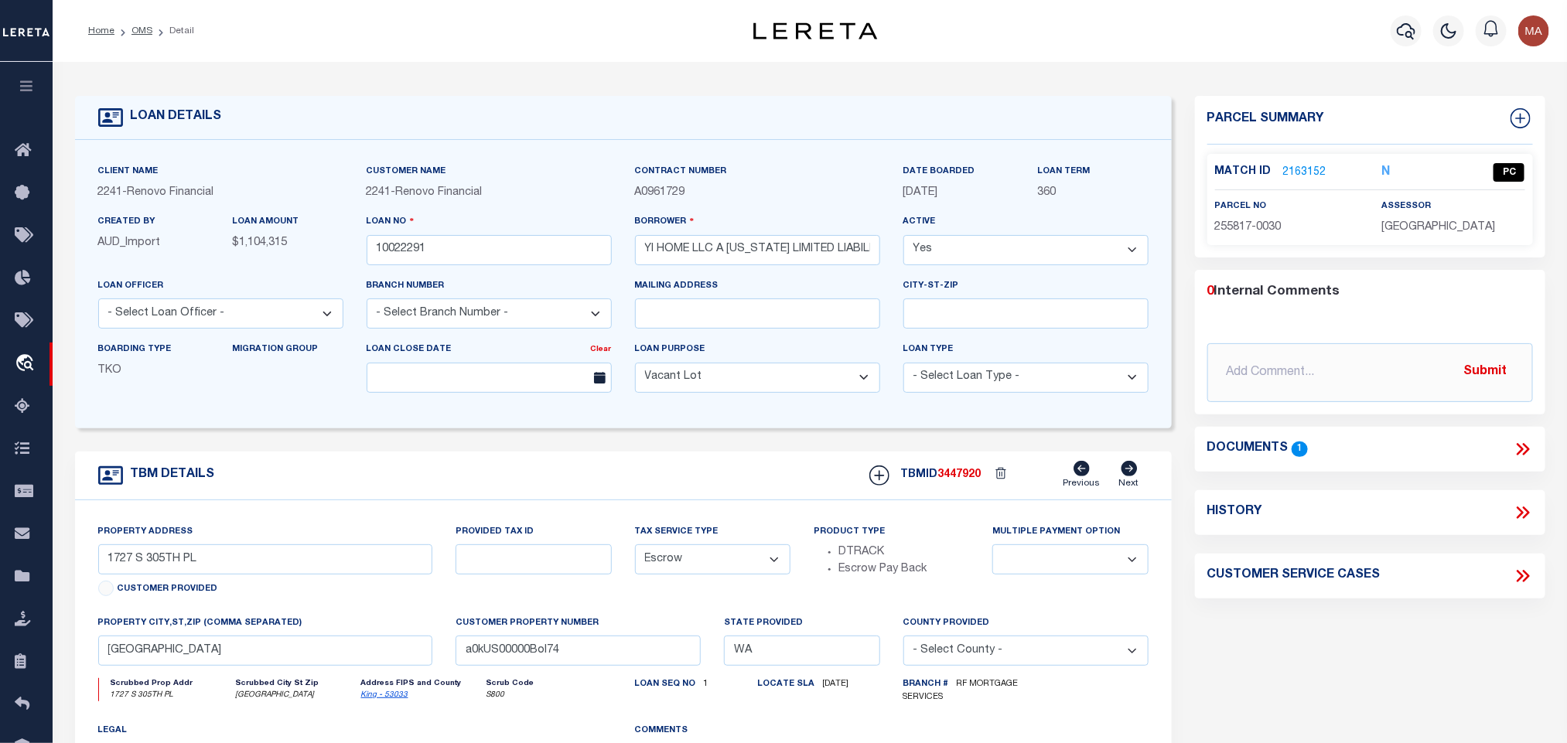
click at [1409, 227] on span "KING COUNTY" at bounding box center [1438, 227] width 114 height 11
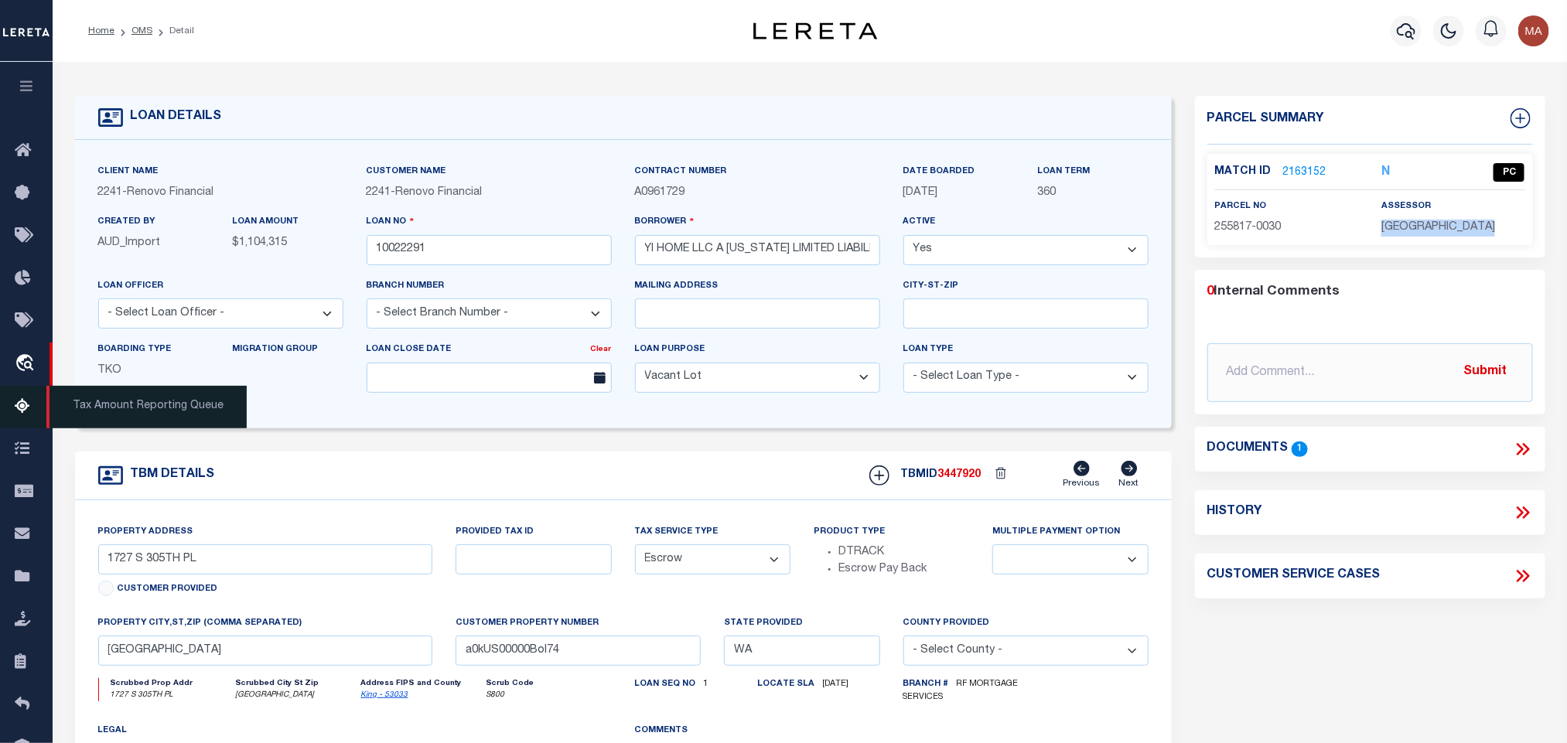
copy div "KING COUNTY"
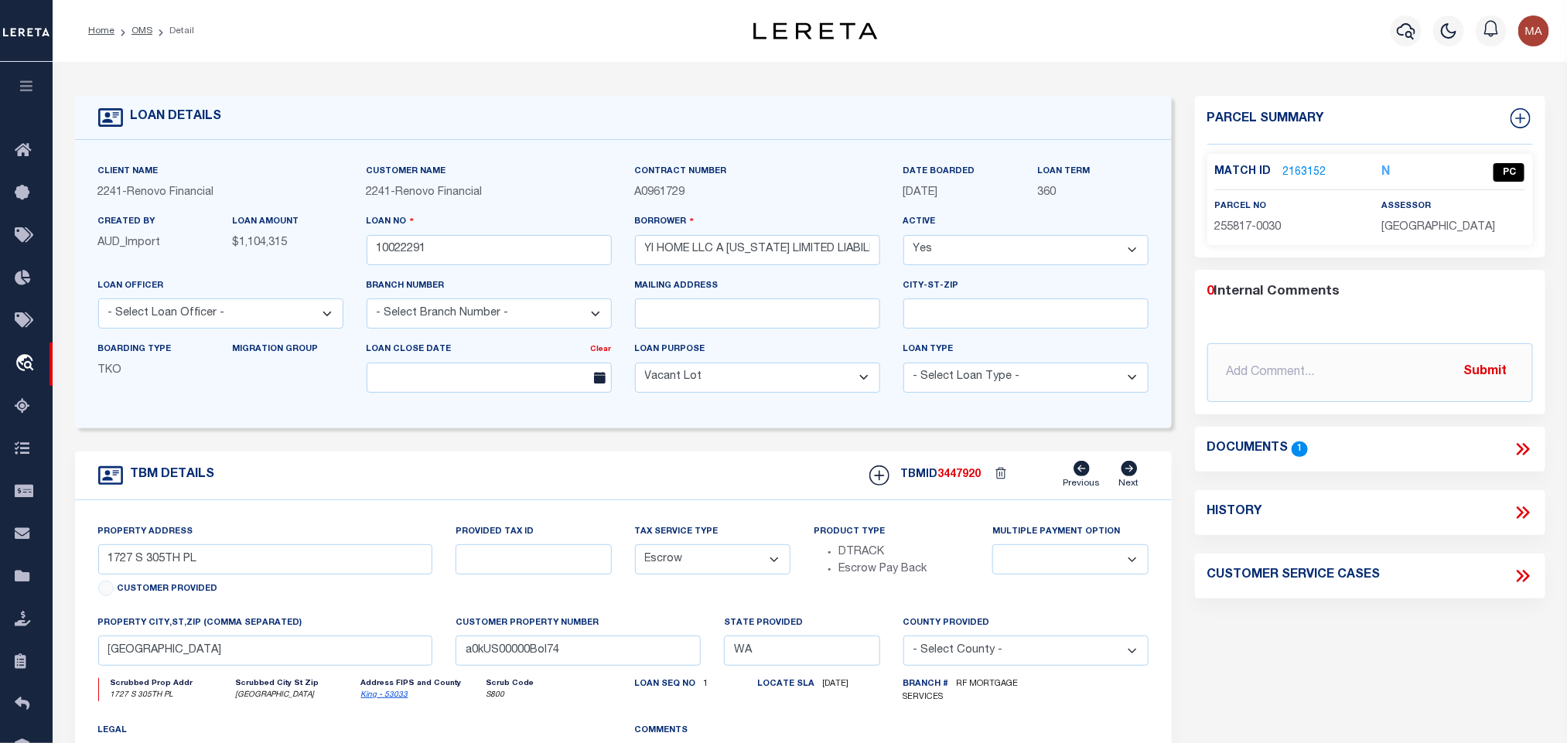
click at [1230, 222] on span "255817-0030" at bounding box center [1248, 227] width 67 height 11
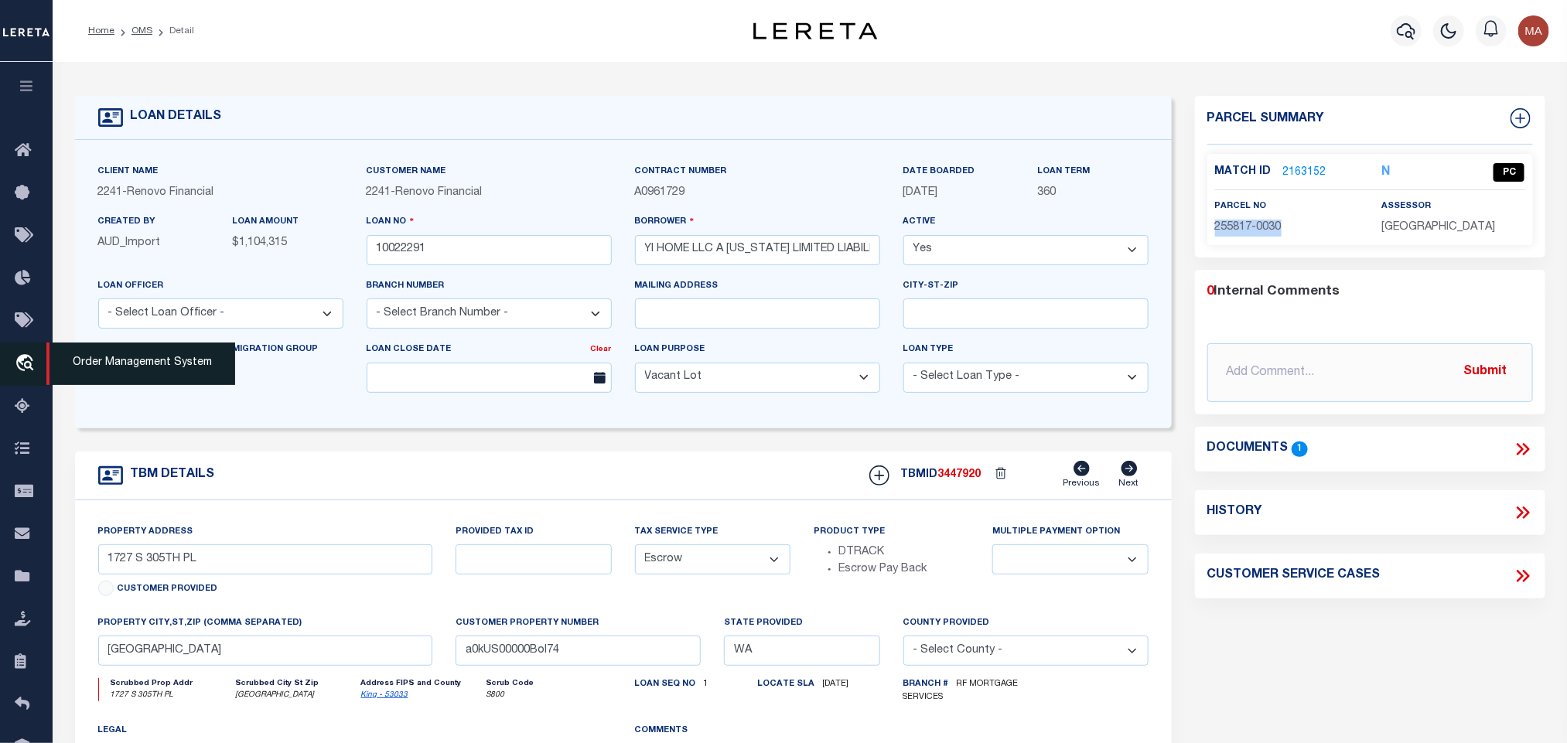
copy div "255817-0030"
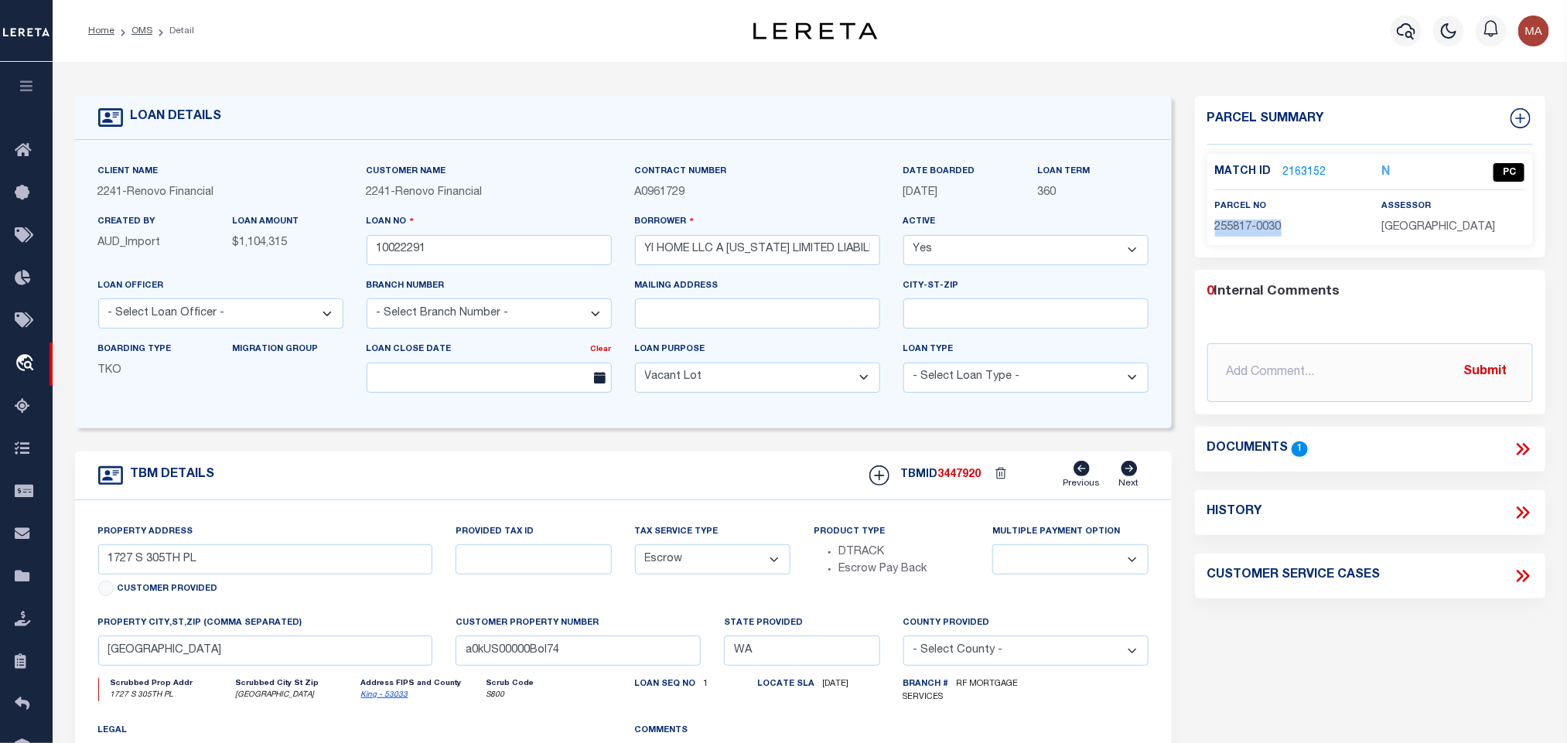
drag, startPoint x: 135, startPoint y: 29, endPoint x: 343, endPoint y: 7, distance: 210.0
click at [135, 29] on link "OMS" at bounding box center [141, 30] width 21 height 9
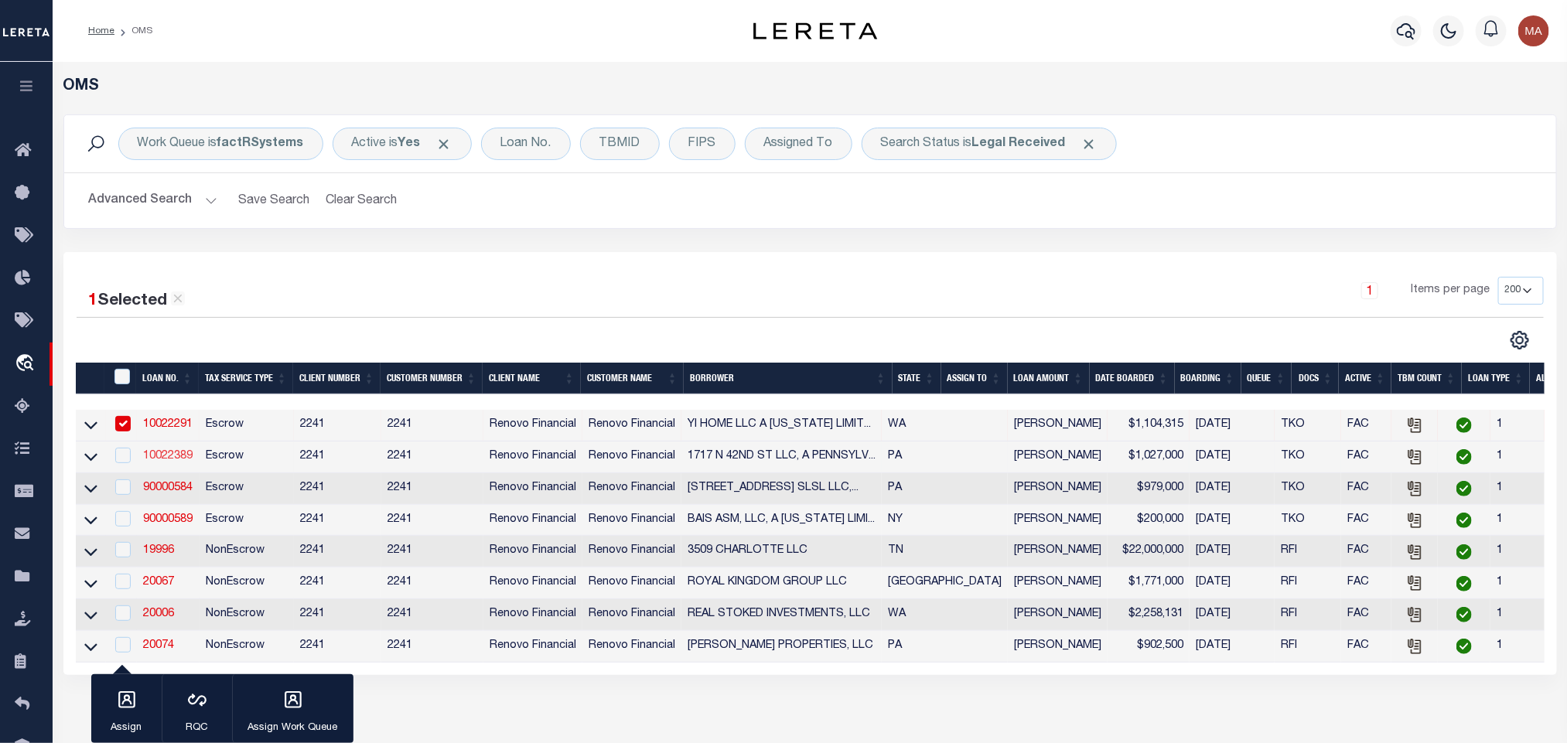
click at [175, 455] on link "10022389" at bounding box center [168, 456] width 50 height 11
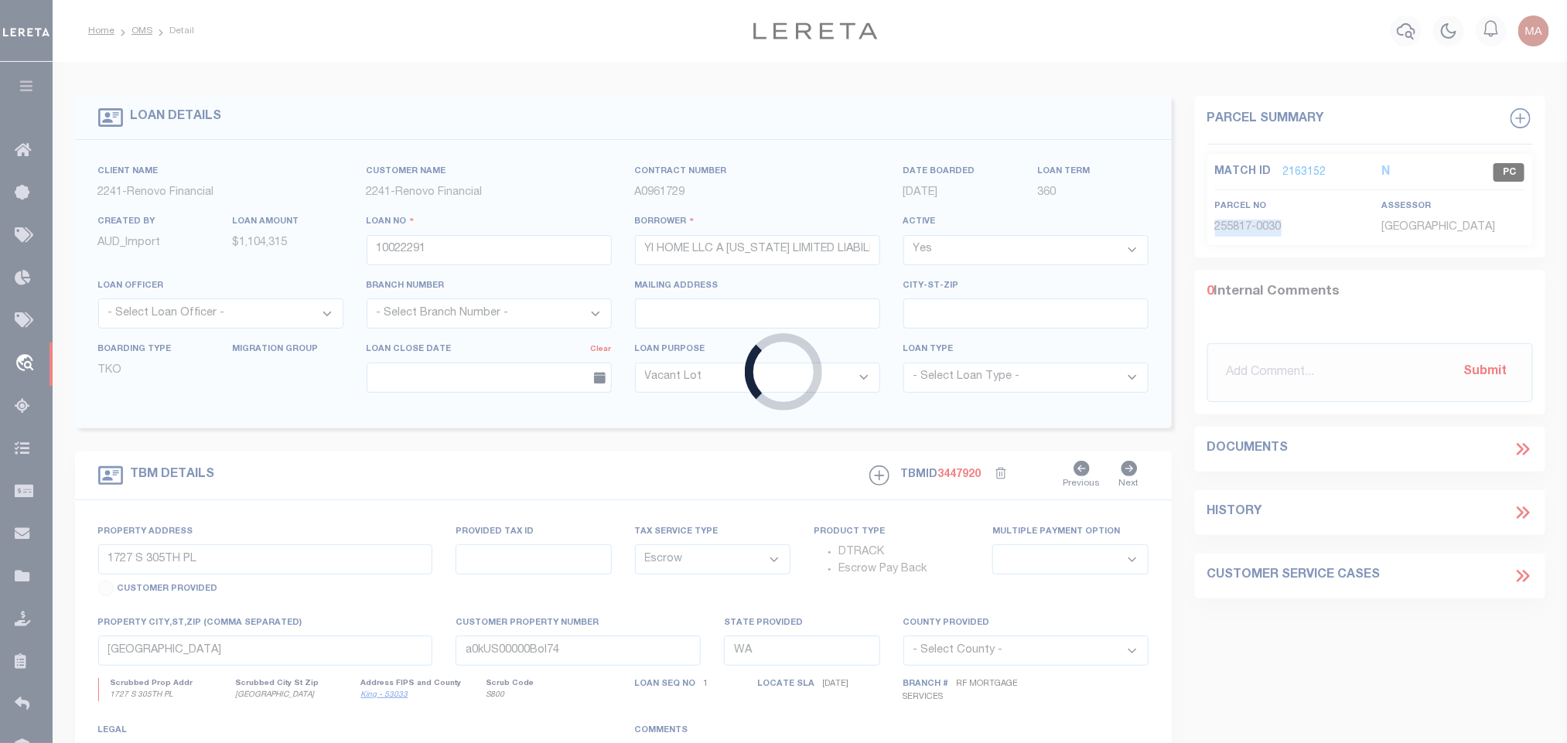
type input "10022389"
type input "1717 N 42ND ST LLC, A PENNSYLVANIA LIMITED LIABILITY CO"
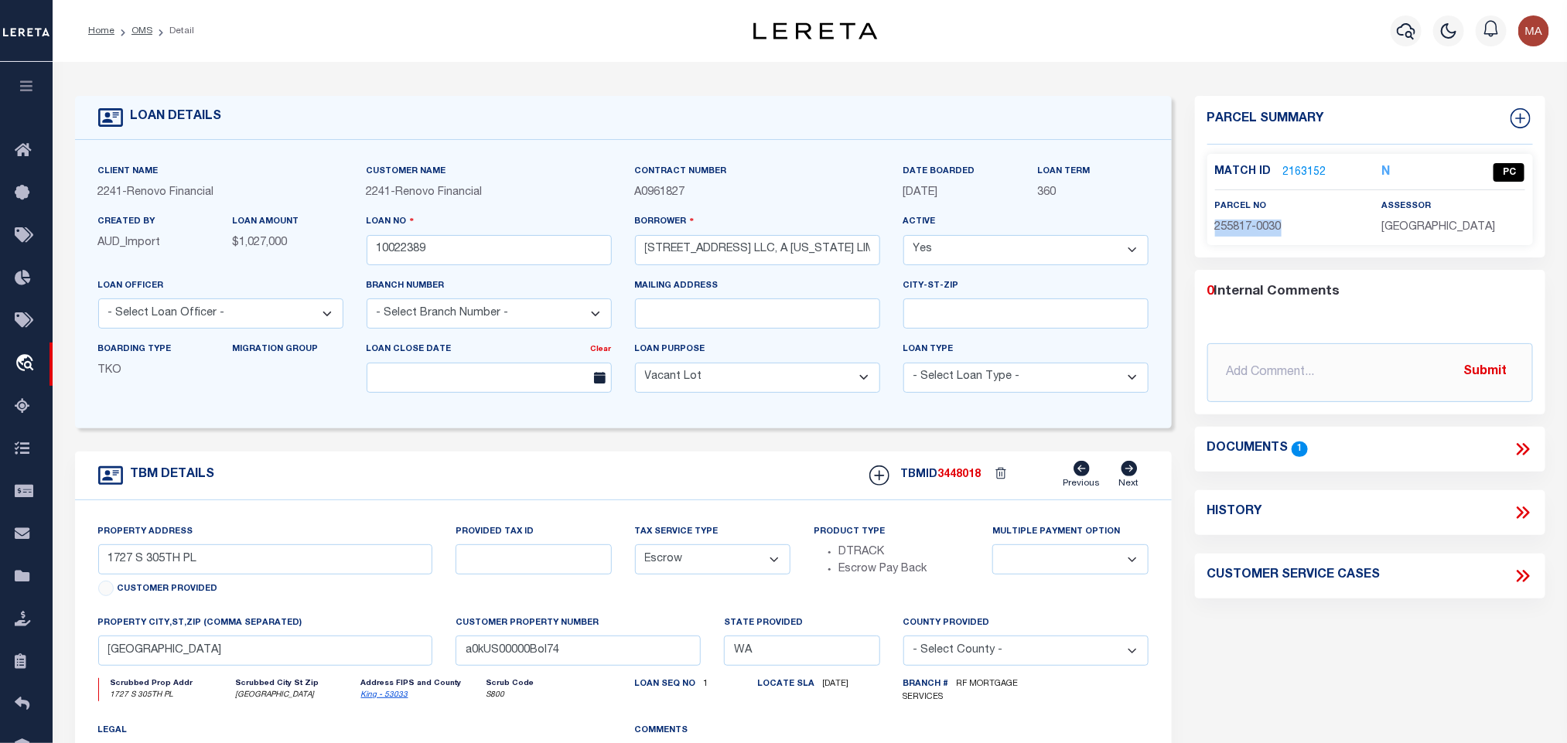
type input "1717 N 42nd Street"
select select
type input "Philadelphia, PA 19104"
type input "a0kUS00000BoqDB"
type input "PA"
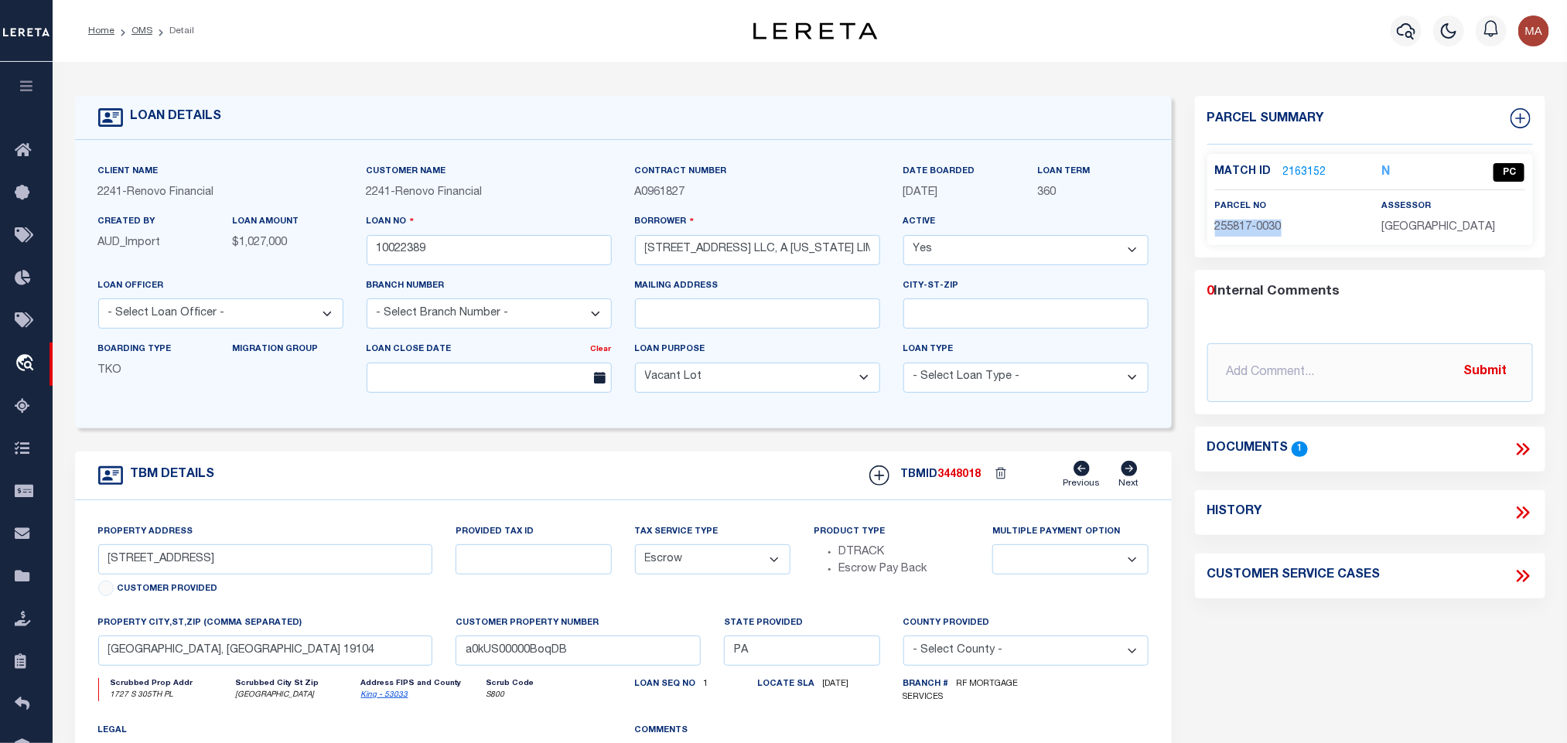
select select
click at [1522, 444] on icon at bounding box center [1523, 449] width 20 height 20
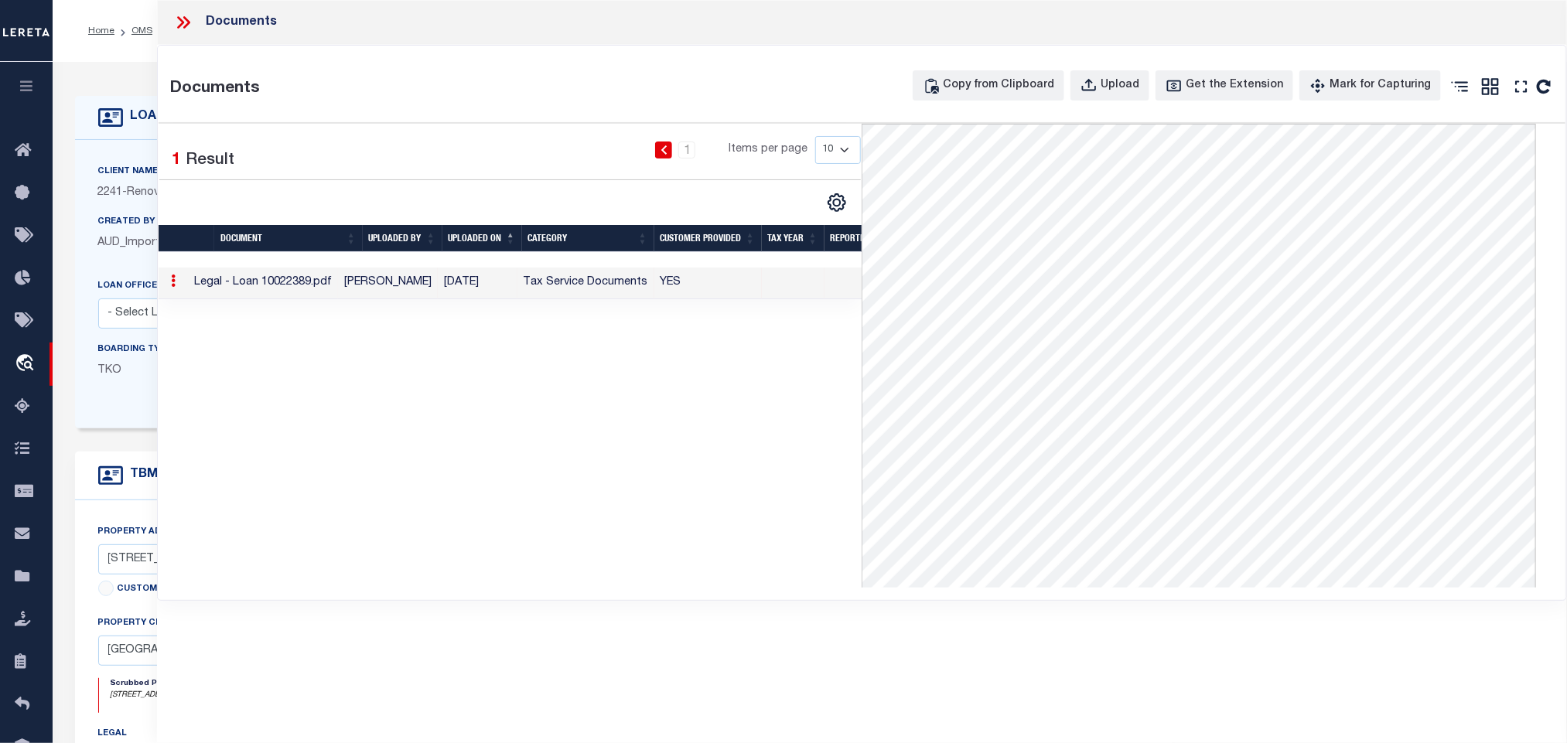
click at [105, 170] on label "Client Name" at bounding box center [128, 172] width 60 height 13
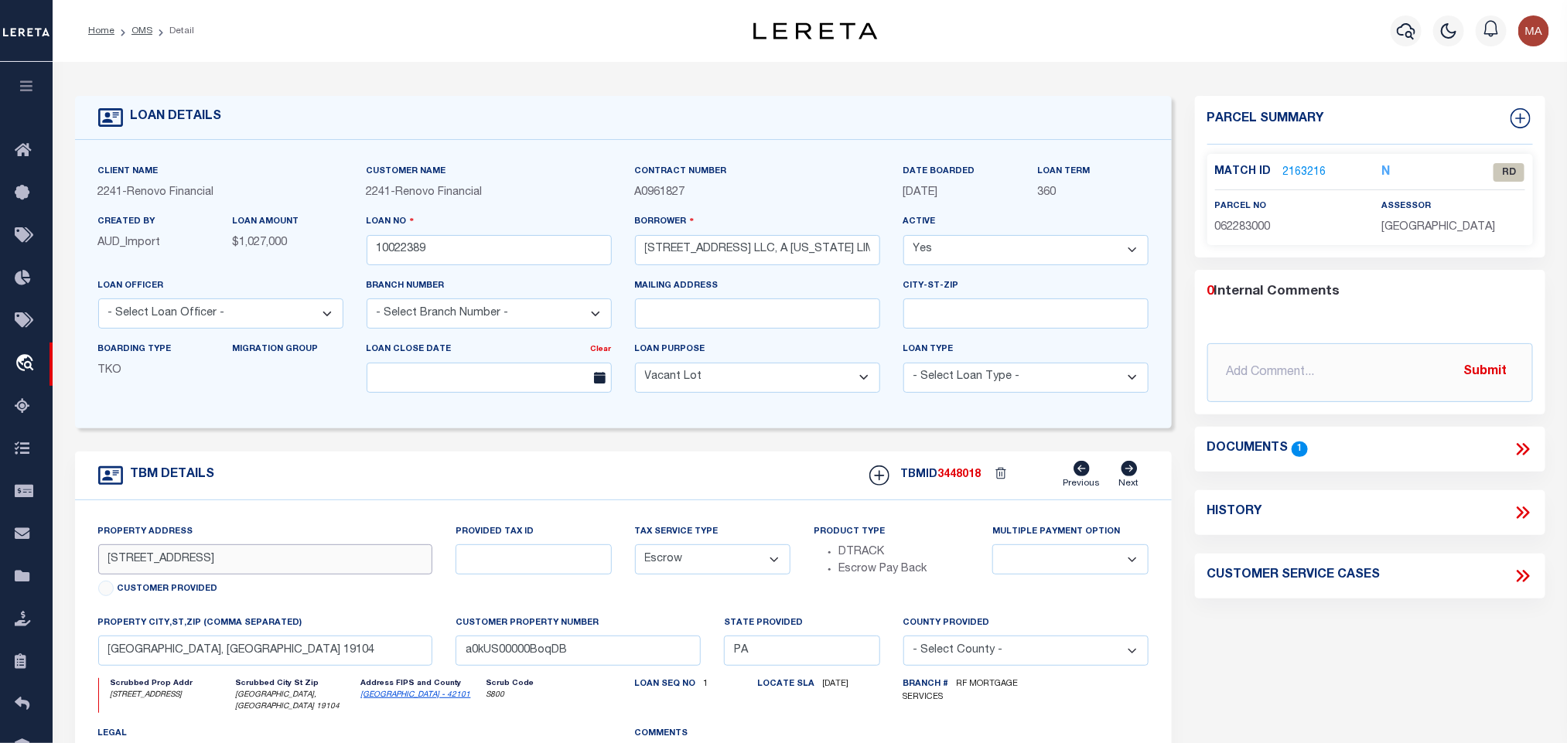
click at [248, 557] on input "1717 N 42nd Street" at bounding box center [265, 560] width 335 height 30
click at [1525, 446] on icon at bounding box center [1525, 449] width 7 height 12
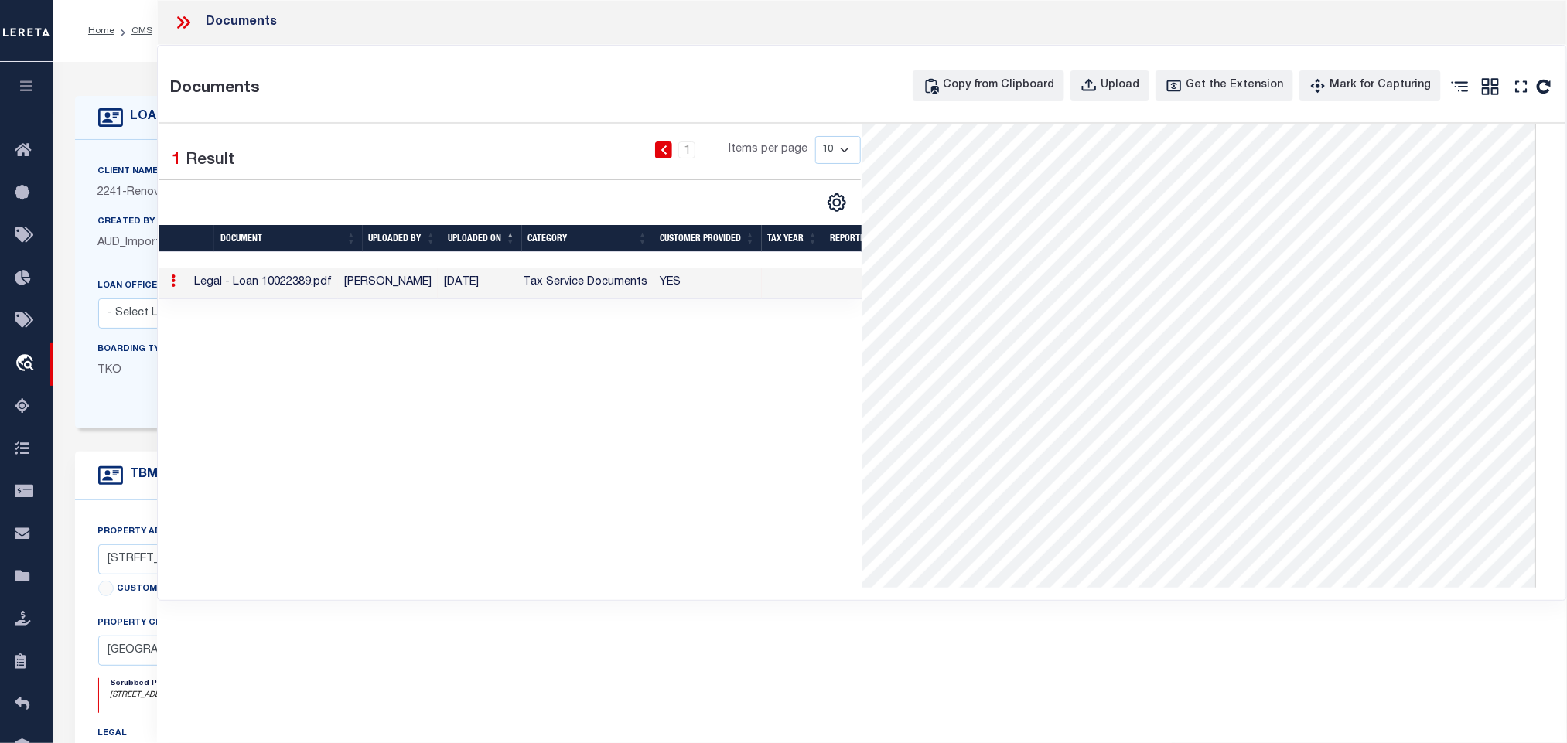
click at [110, 128] on icon at bounding box center [110, 117] width 25 height 25
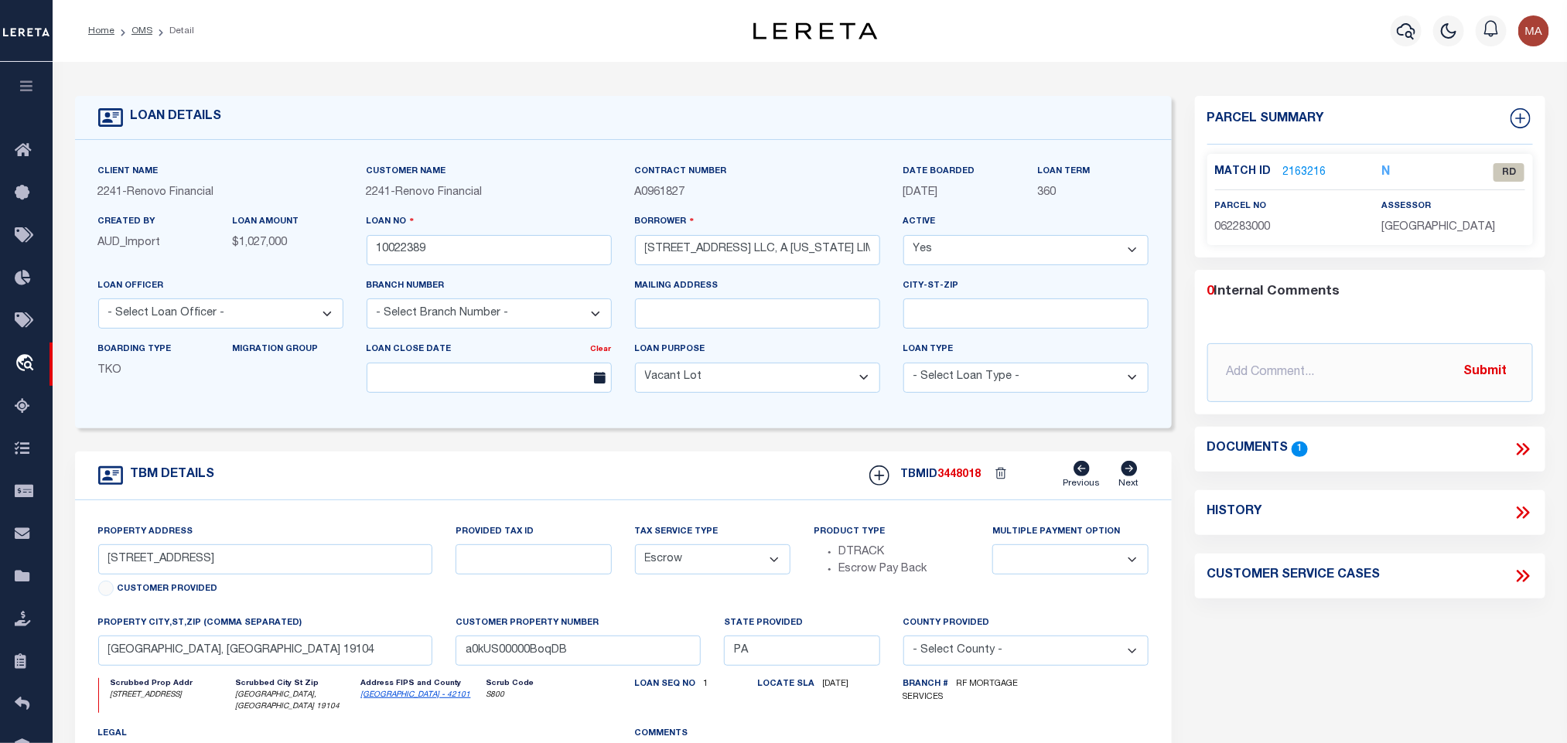
click at [1061, 360] on div "Loan Type - Select Loan Type - Commercial Residential" at bounding box center [1025, 366] width 245 height 51
click at [1304, 166] on link "2163216" at bounding box center [1304, 173] width 43 height 16
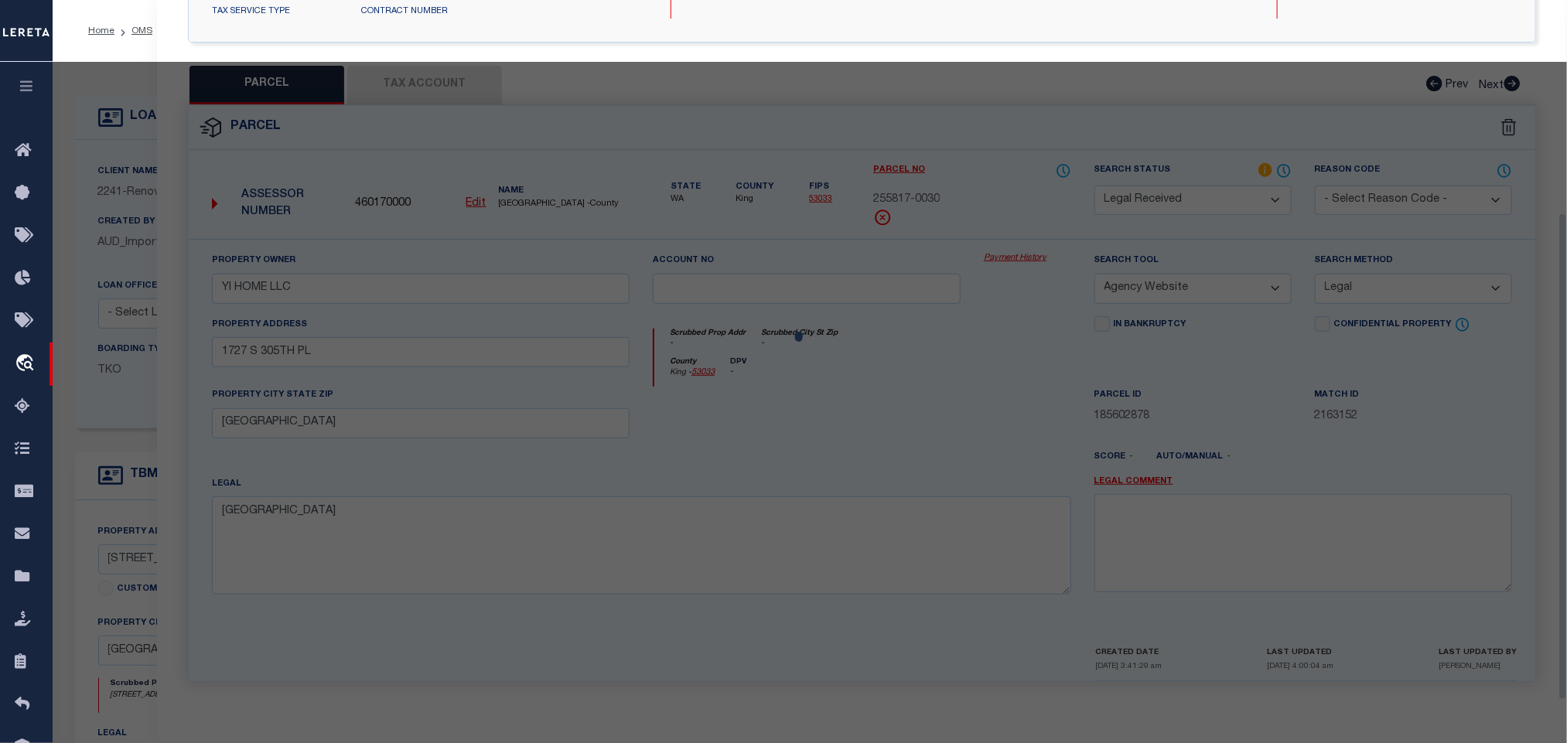
select select "AS"
select select
checkbox input "false"
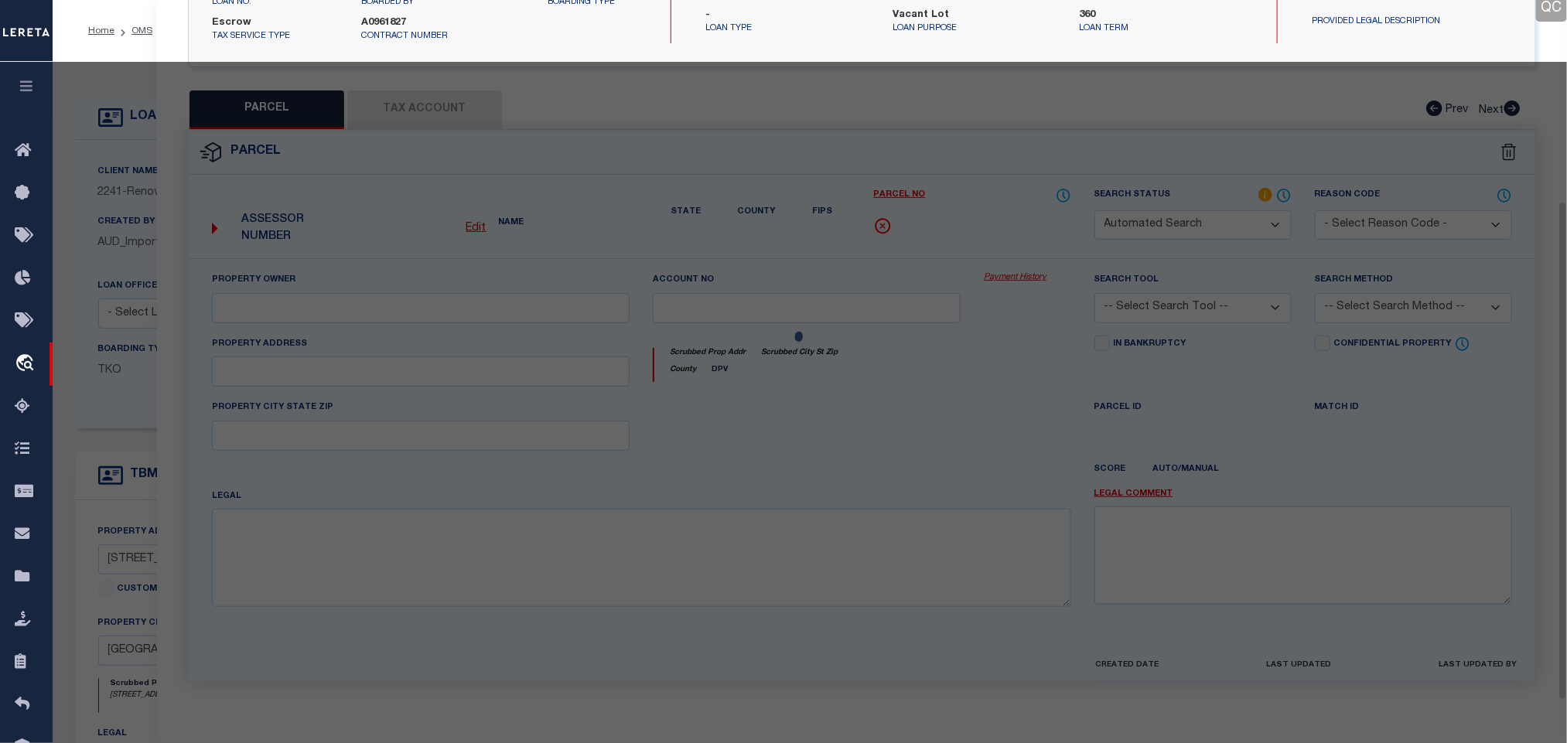
select select "RD"
type input "1717 N 42ND ST LLC"
select select "ATL"
select select "ADD"
type input "1717 N 42ND ST"
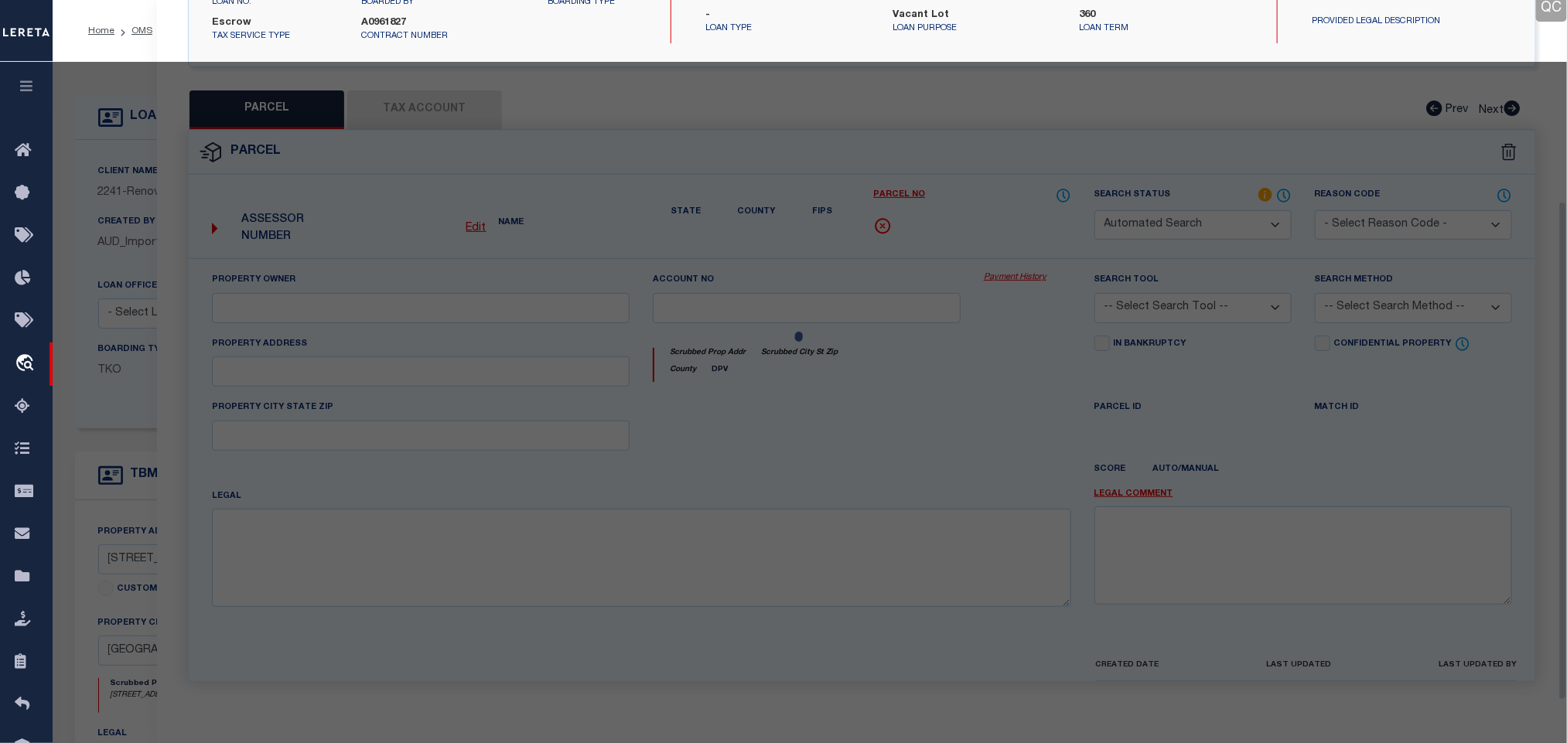
checkbox input "false"
type input "PHILADELPHIA, PA 19104"
type textarea "128' N LEIDY AVE"
type textarea "Document uploaded that satisfies a legal requirement, changing from ND to RD"
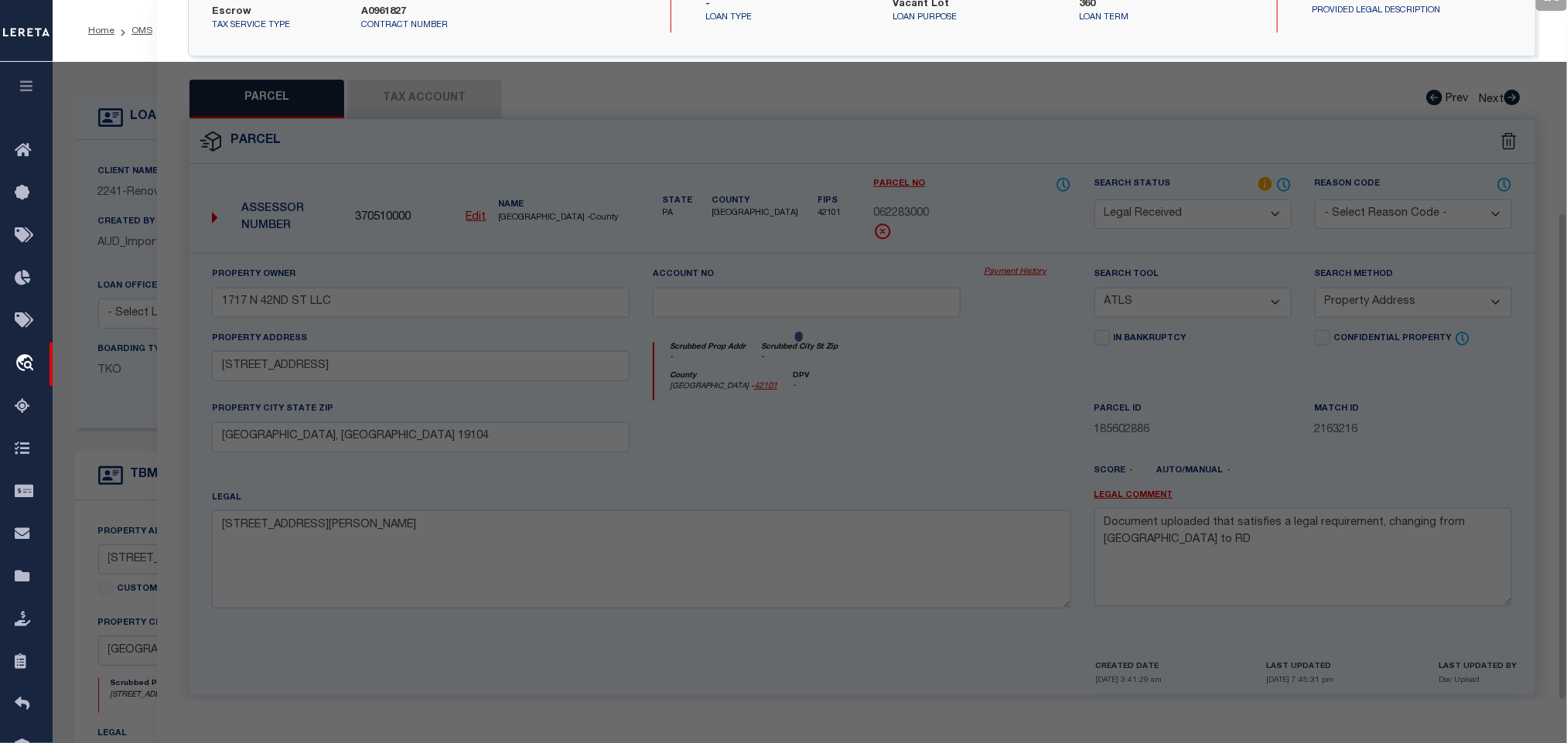
scroll to position [305, 0]
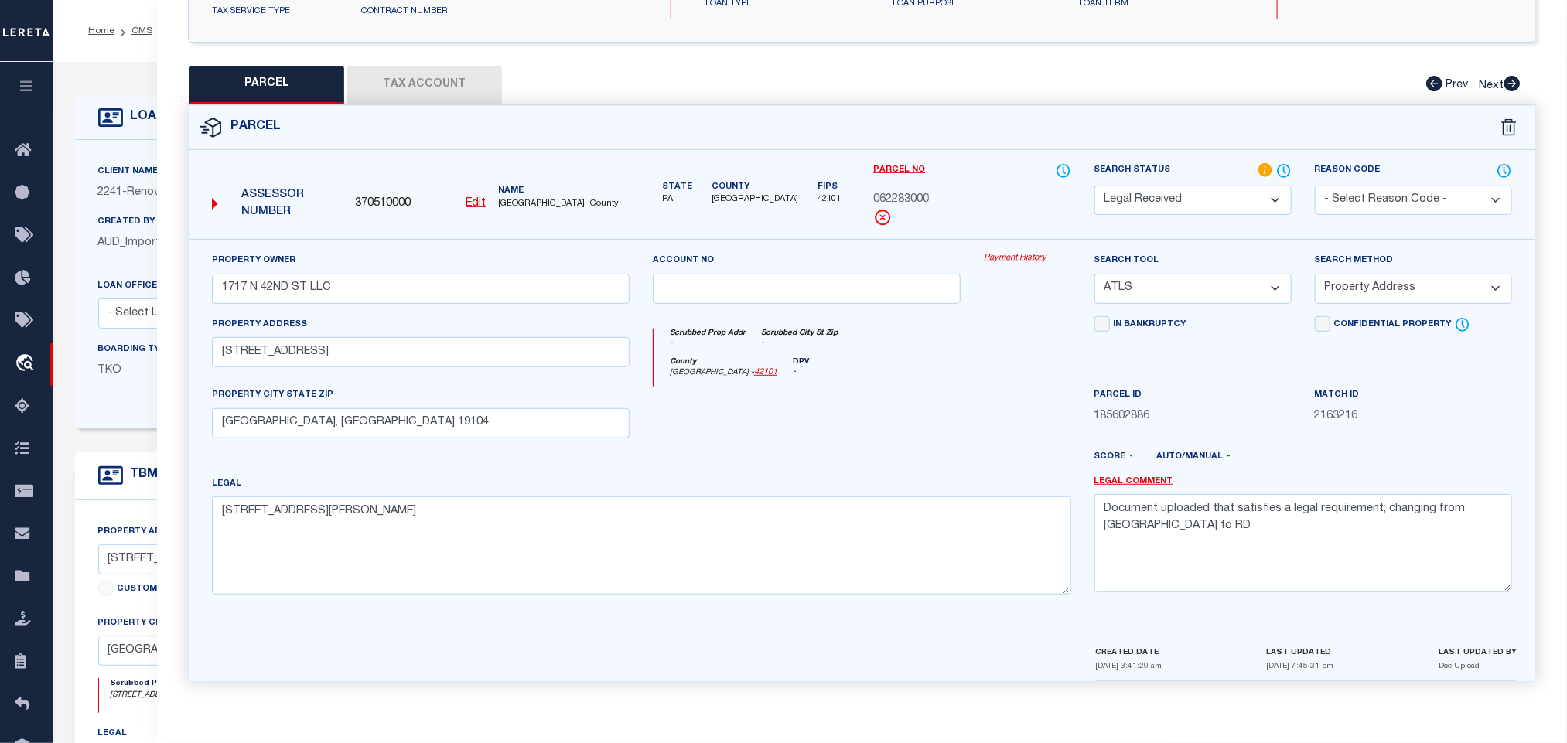
click at [436, 75] on button "Tax Account" at bounding box center [424, 85] width 155 height 39
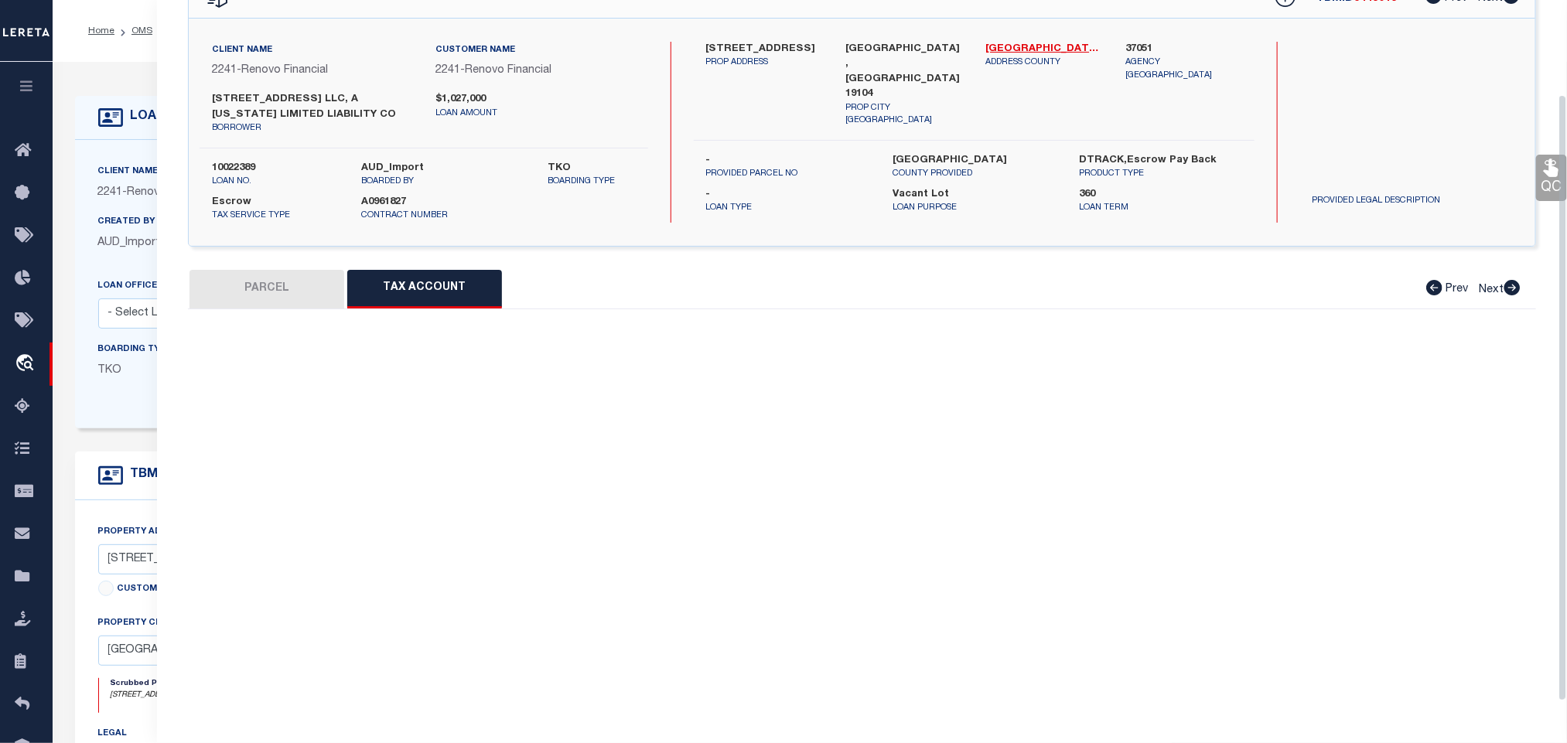
scroll to position [109, 0]
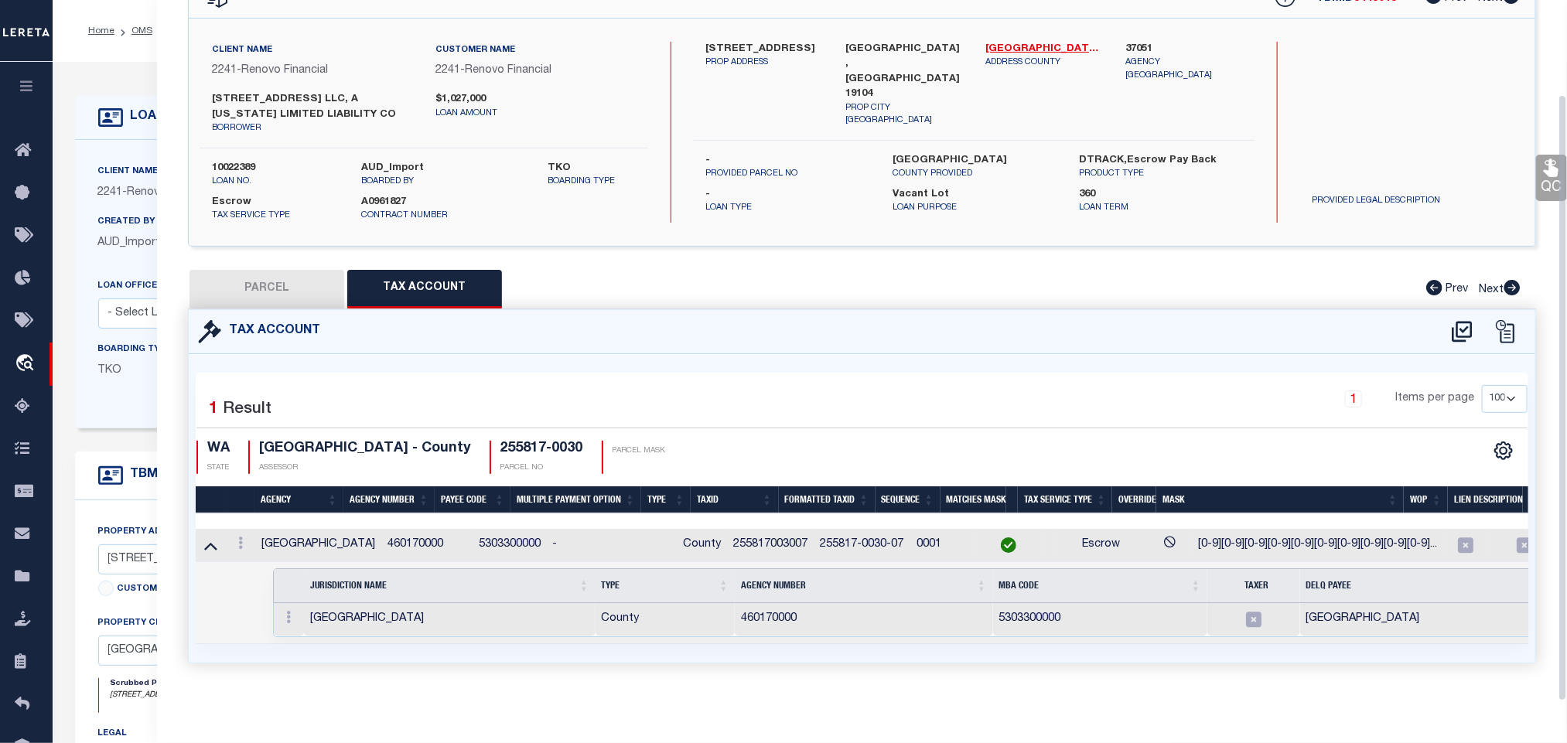
select select "100"
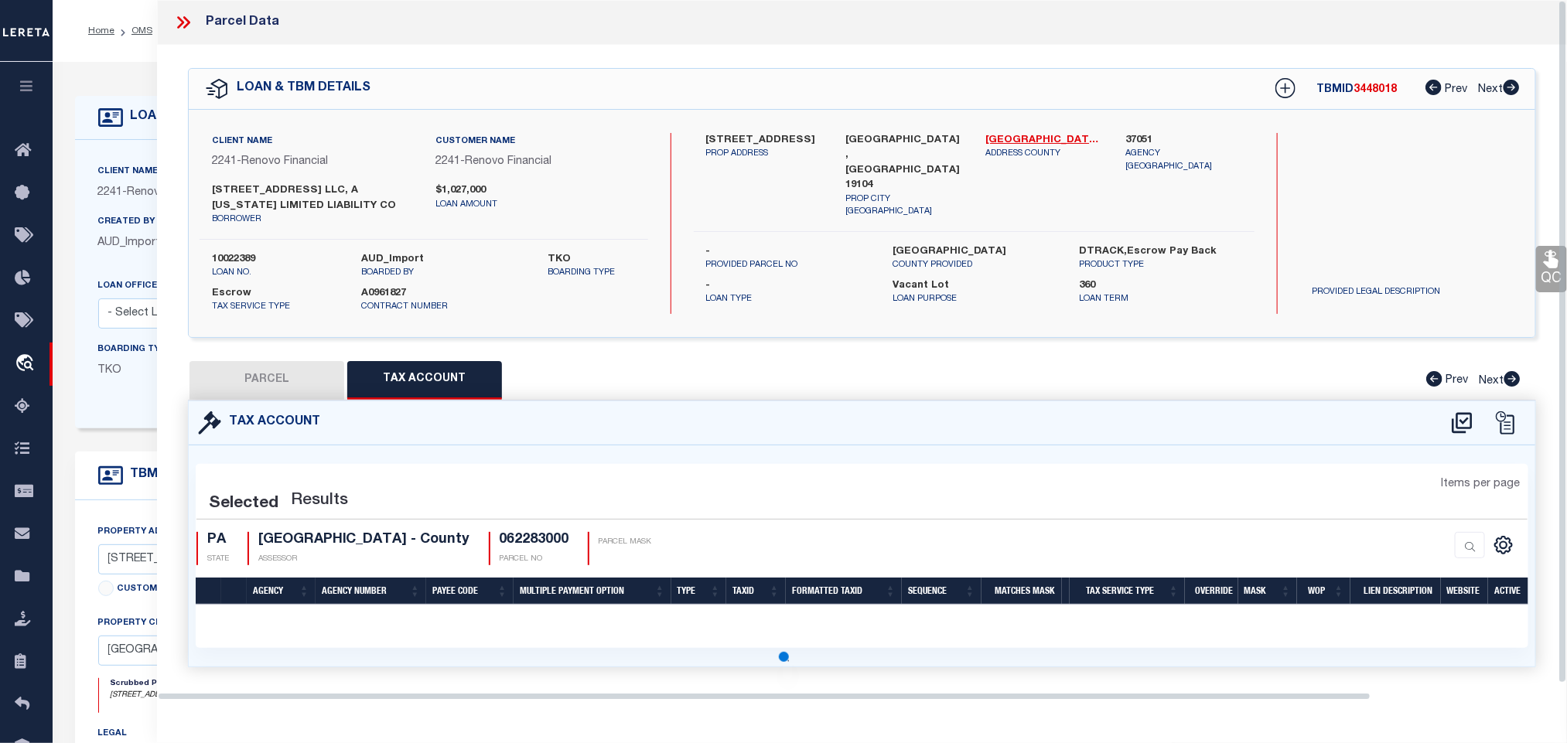
scroll to position [0, 0]
select select "100"
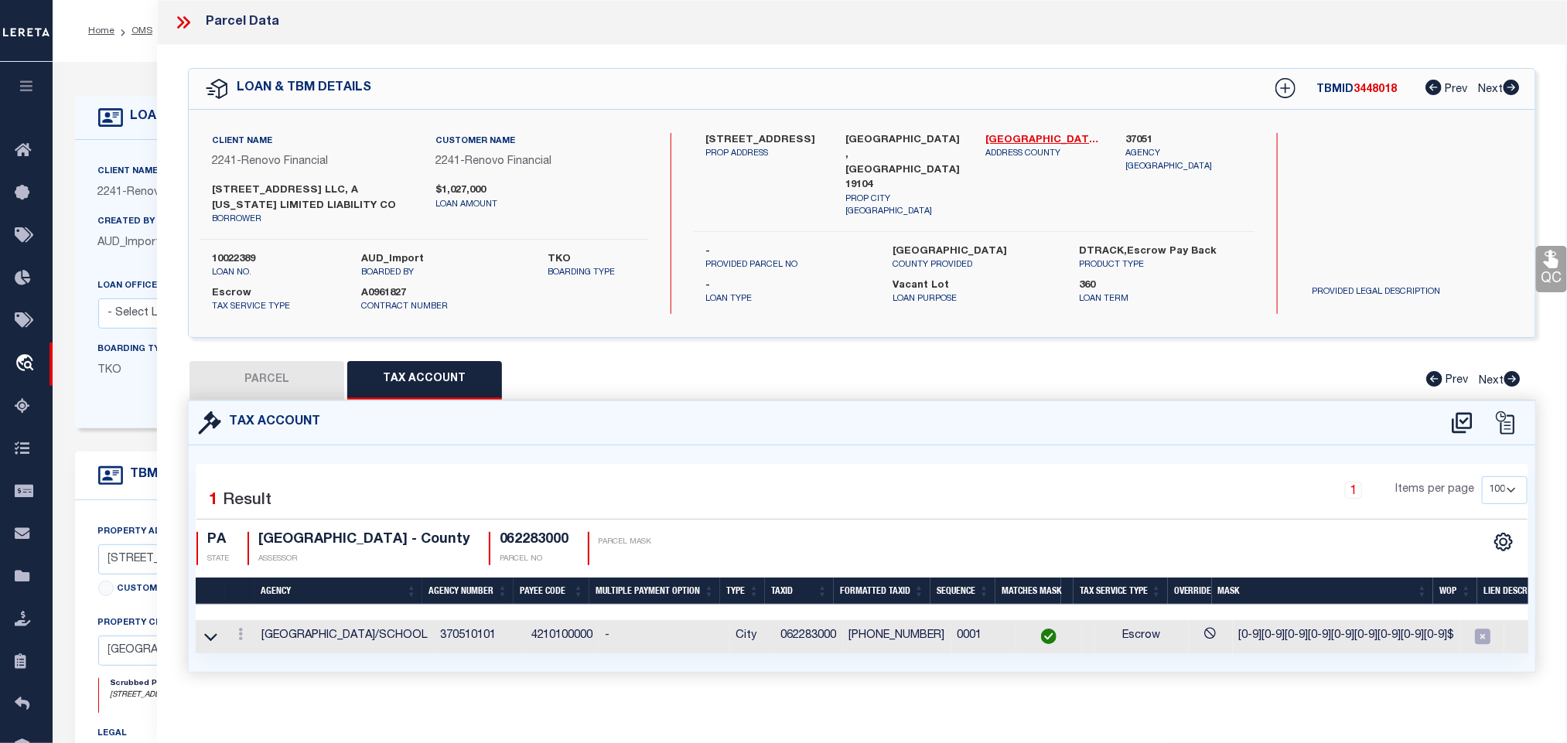
click at [307, 367] on button "PARCEL" at bounding box center [267, 380] width 155 height 39
select select "AS"
select select
checkbox input "false"
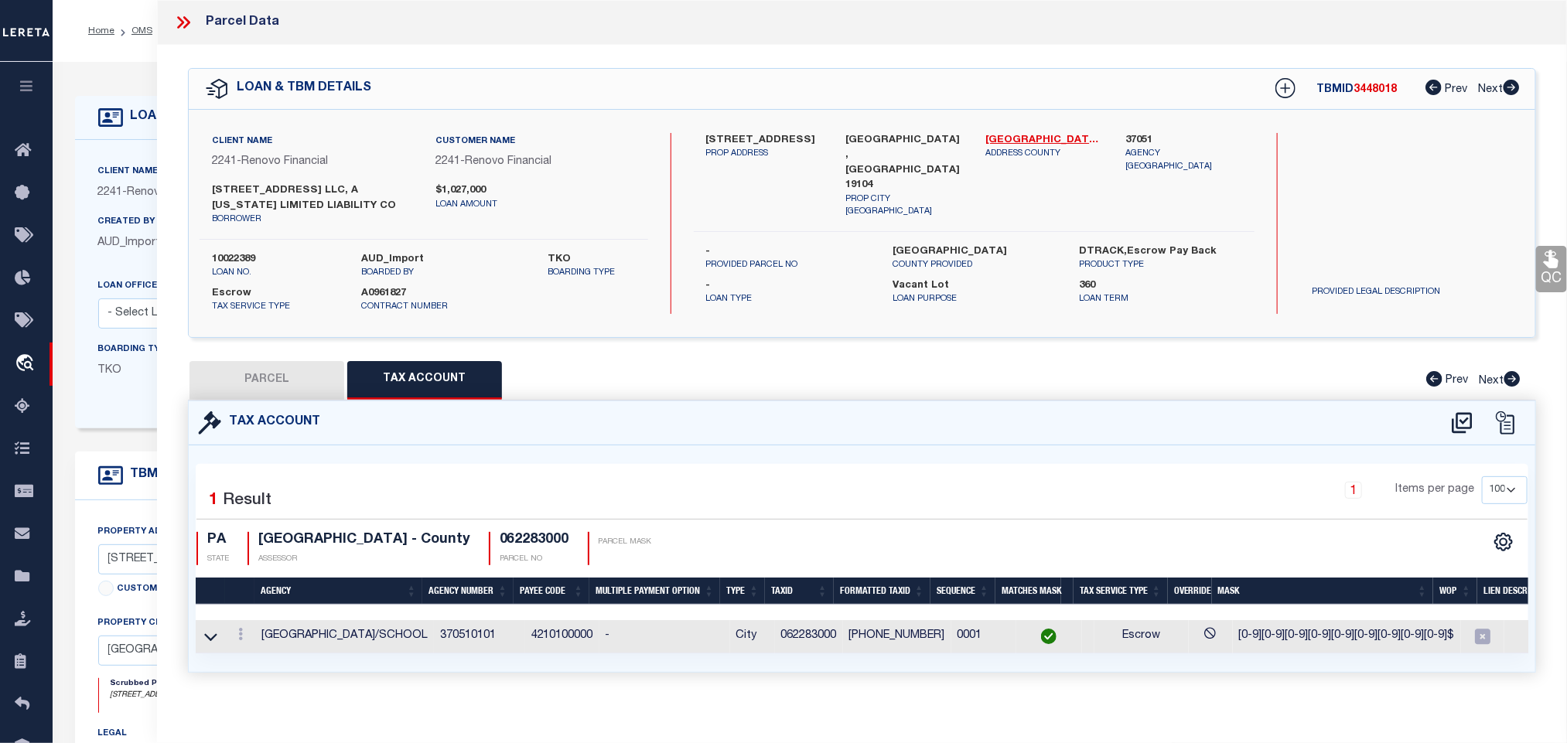
checkbox input "false"
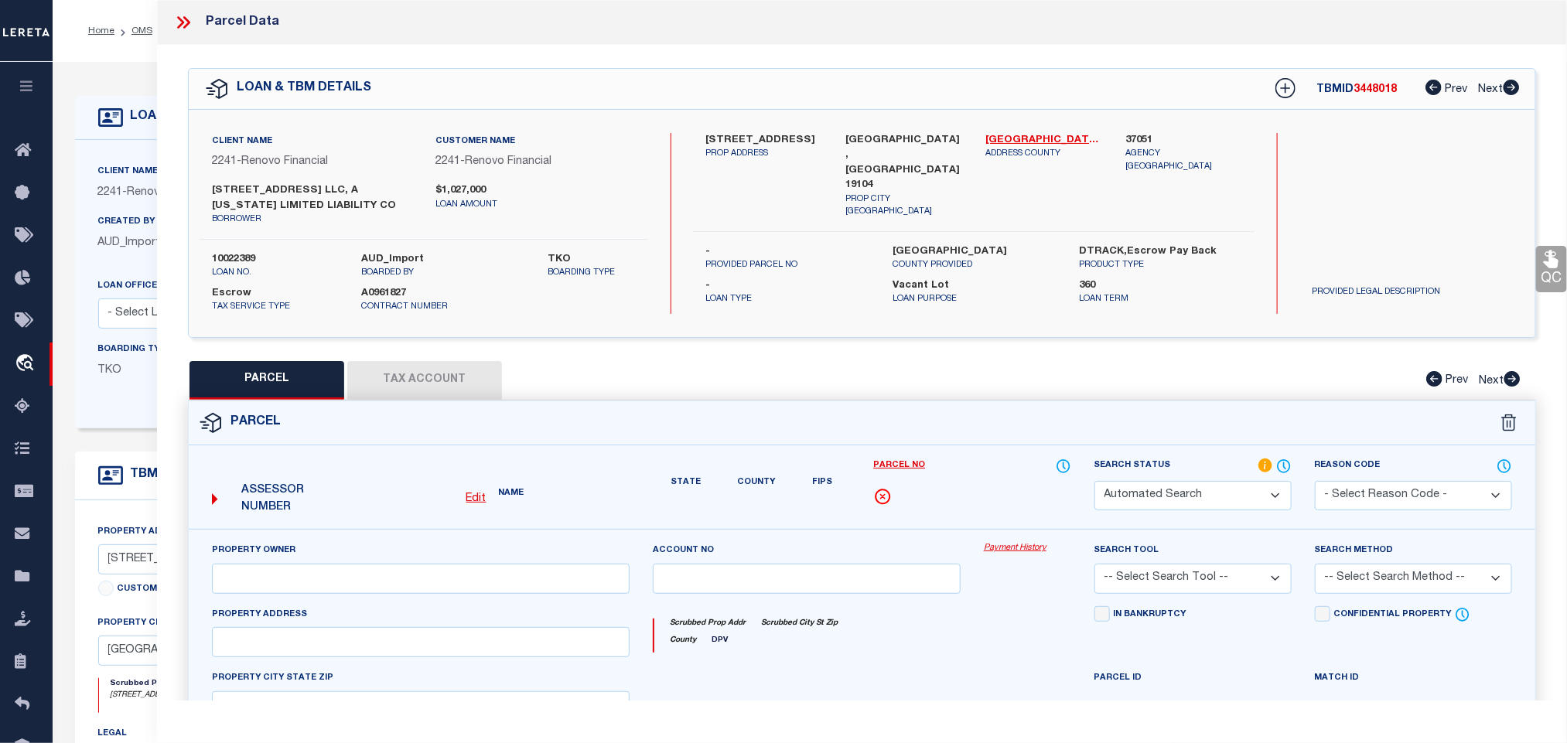
select select "RD"
type input "1717 N 42ND ST LLC"
select select "ATL"
select select "ADD"
type input "1717 N 42ND ST"
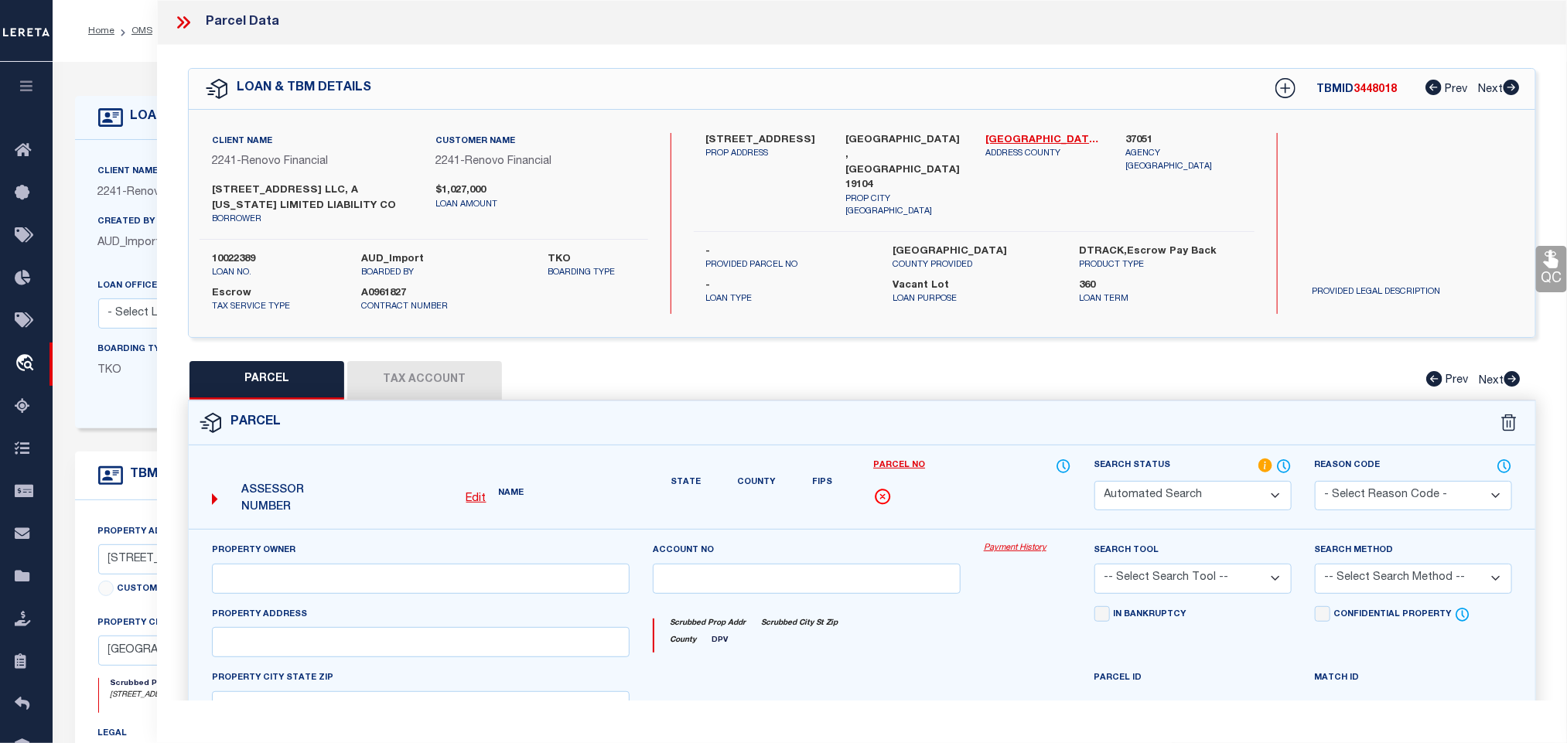
checkbox input "false"
type input "PHILADELPHIA, PA 19104"
type textarea "128' N LEIDY AVE"
type textarea "Document uploaded that satisfies a legal requirement, changing from ND to RD"
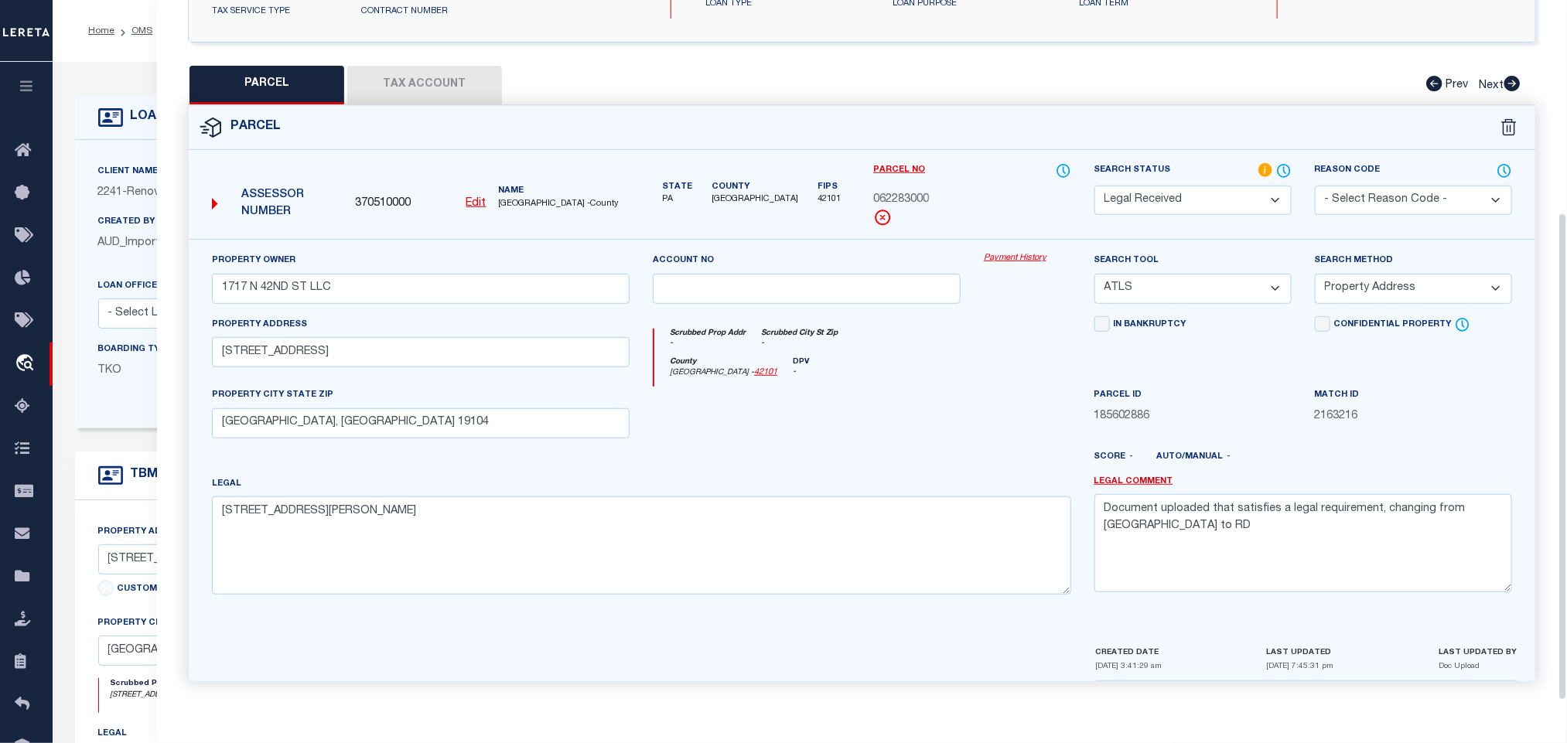
scroll to position [305, 0]
click at [128, 247] on span "AUD_Import" at bounding box center [129, 242] width 63 height 11
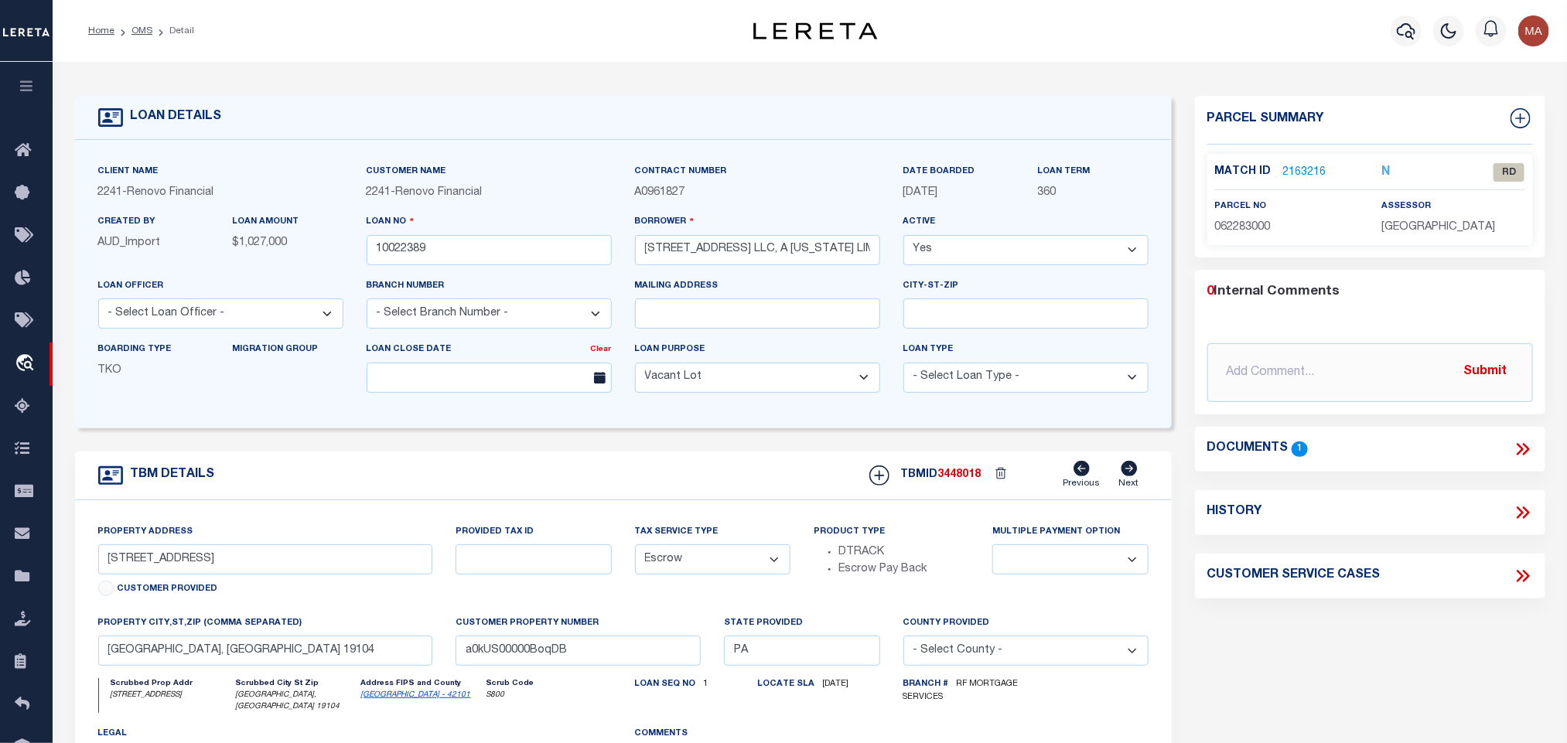
click at [1249, 230] on span "062283000" at bounding box center [1243, 227] width 56 height 11
copy span "062283000"
click at [1245, 225] on span "062283000" at bounding box center [1243, 227] width 56 height 11
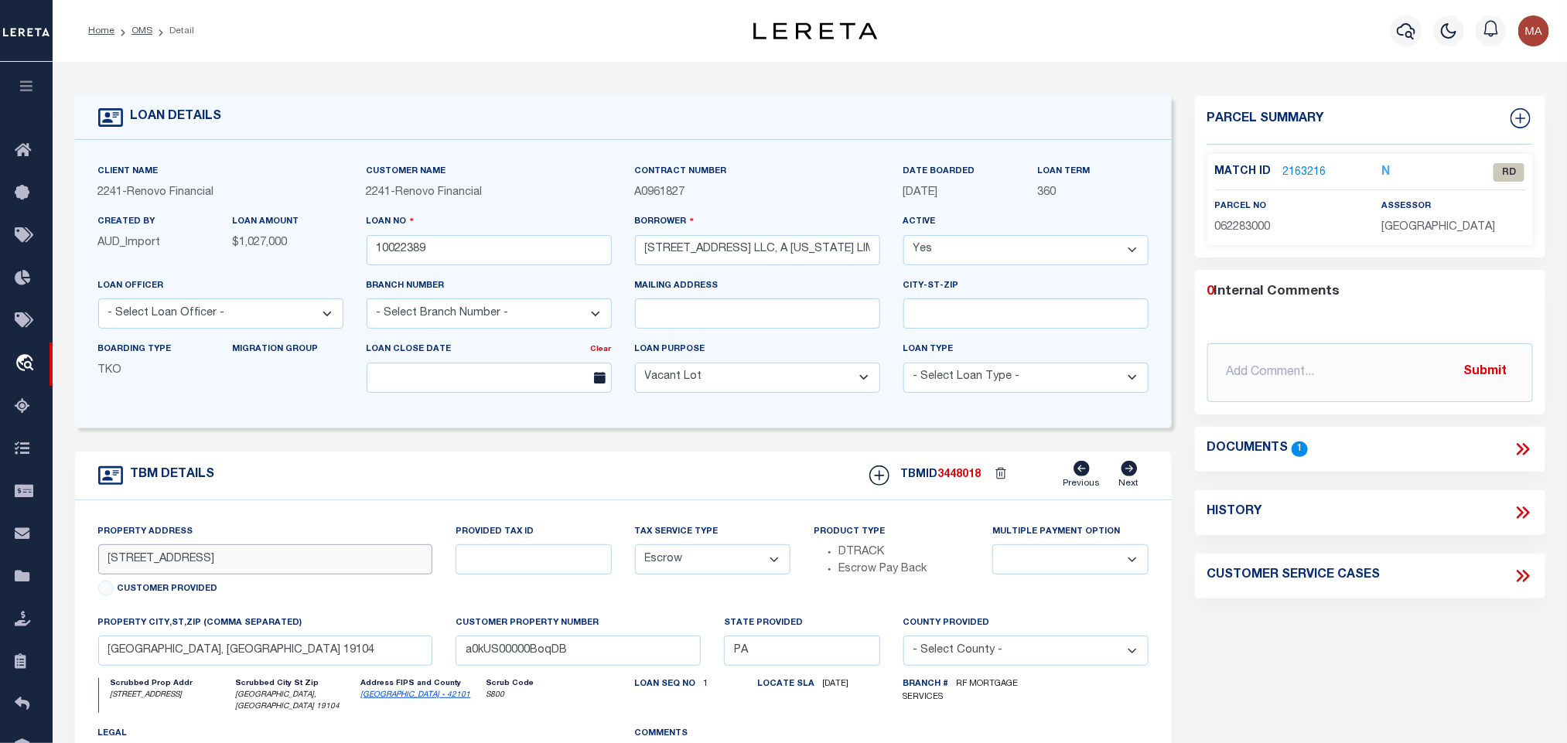
click at [242, 564] on input "1717 N 42nd Street" at bounding box center [265, 560] width 335 height 30
click at [1286, 172] on link "2163216" at bounding box center [1304, 173] width 43 height 16
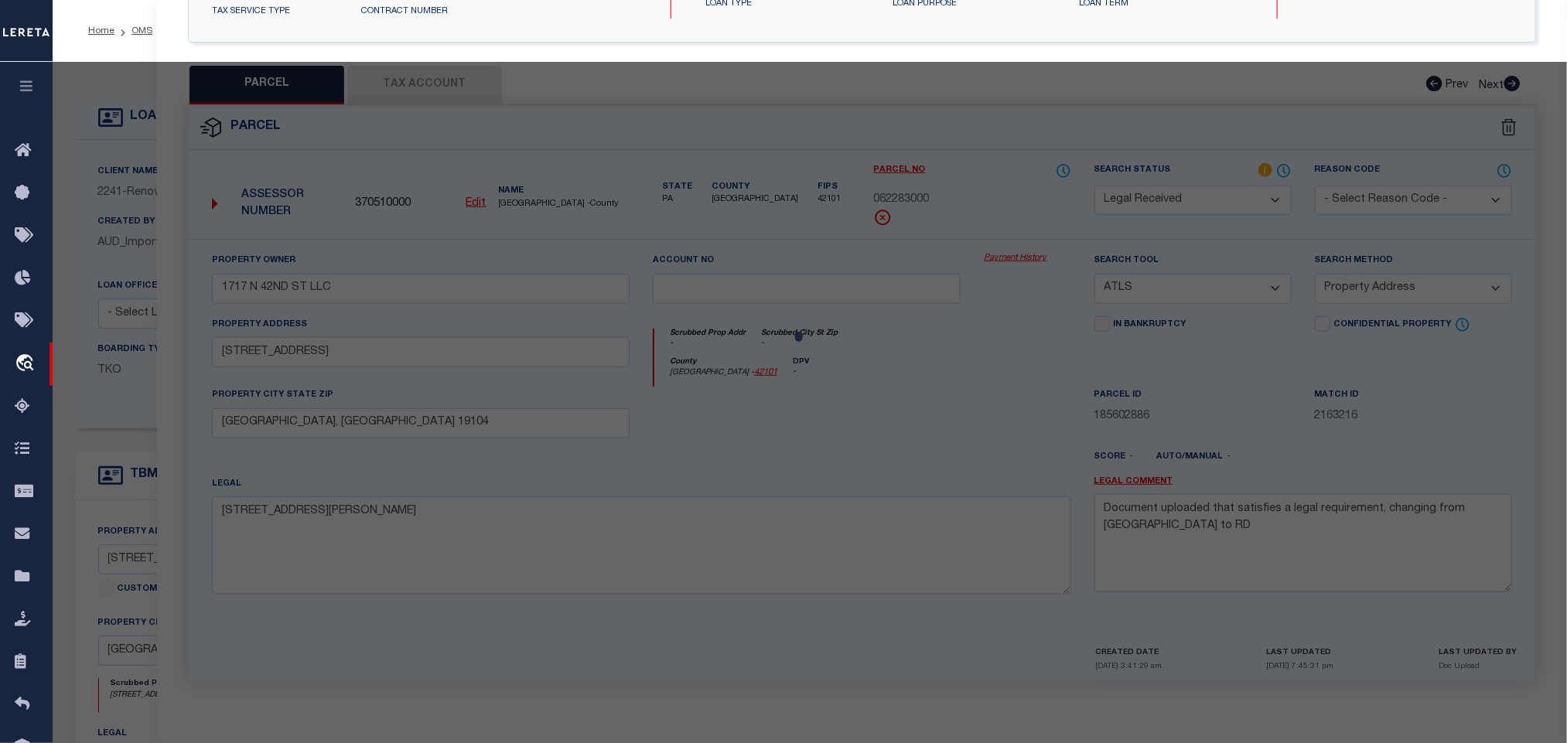
select select "AS"
select select
checkbox input "false"
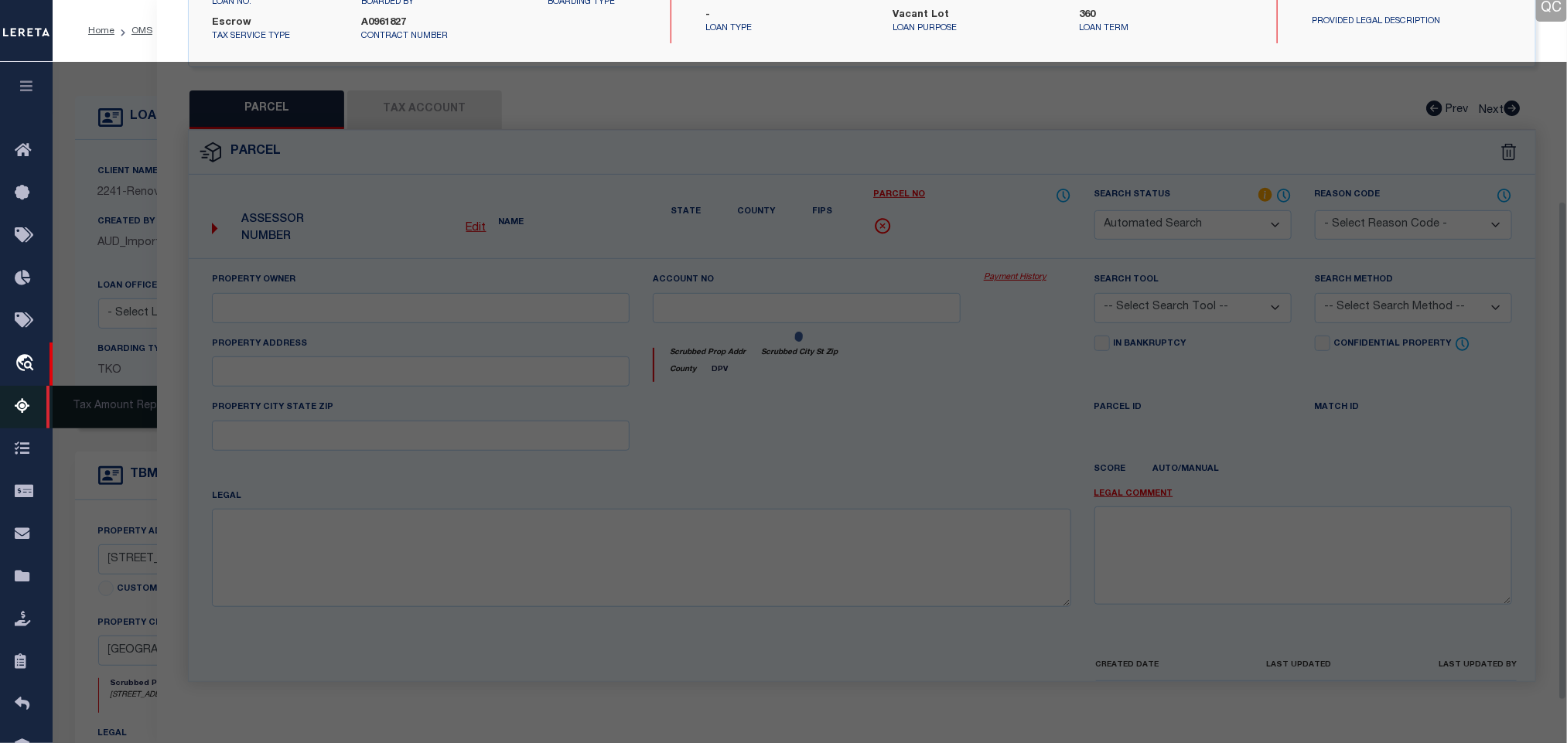
select select "RD"
type input "1717 N 42ND ST LLC"
select select "ATL"
select select "ADD"
type input "1717 N 42ND ST"
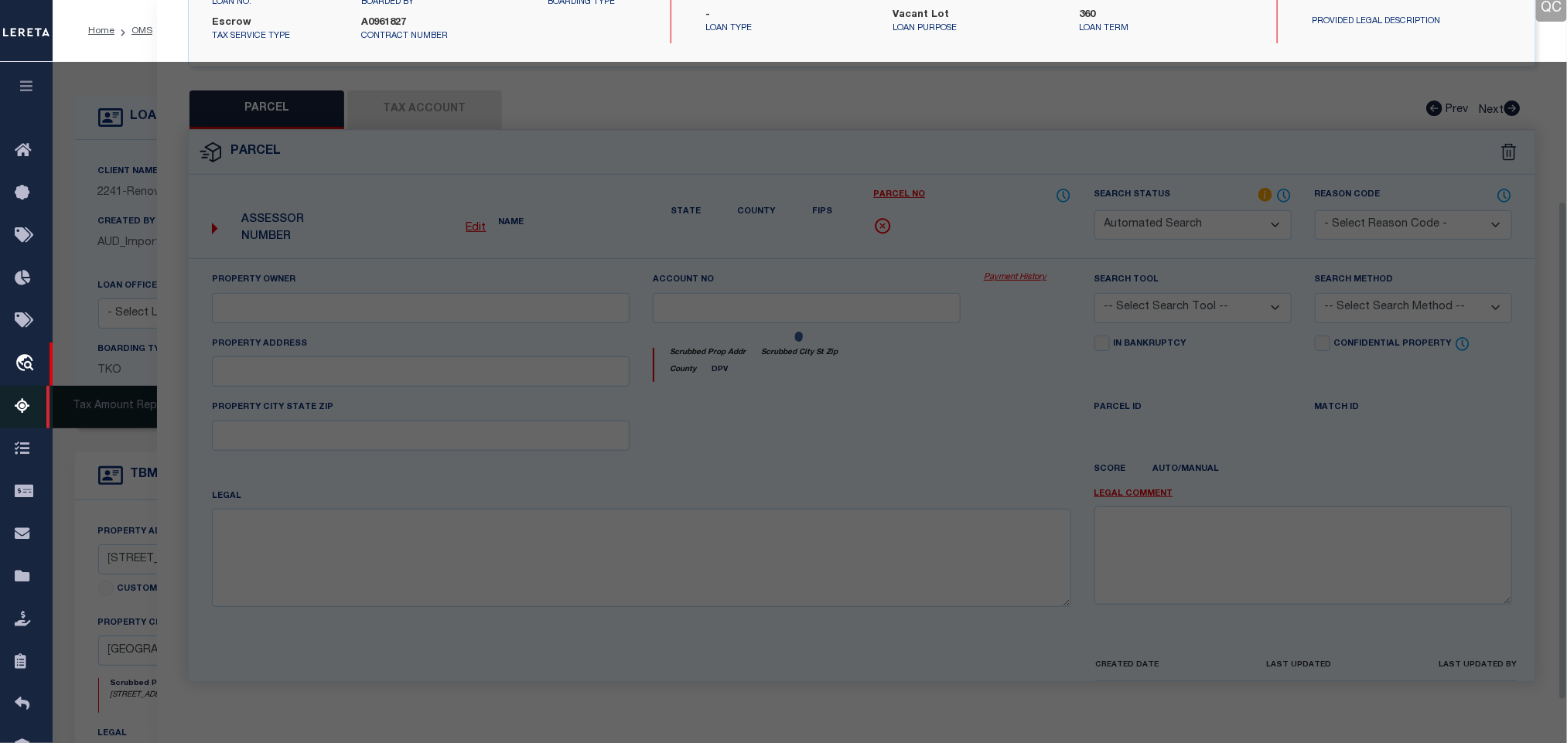
checkbox input "false"
type input "PHILADELPHIA, PA 19104"
type textarea "128' N LEIDY AVE"
type textarea "Document uploaded that satisfies a legal requirement, changing from ND to RD"
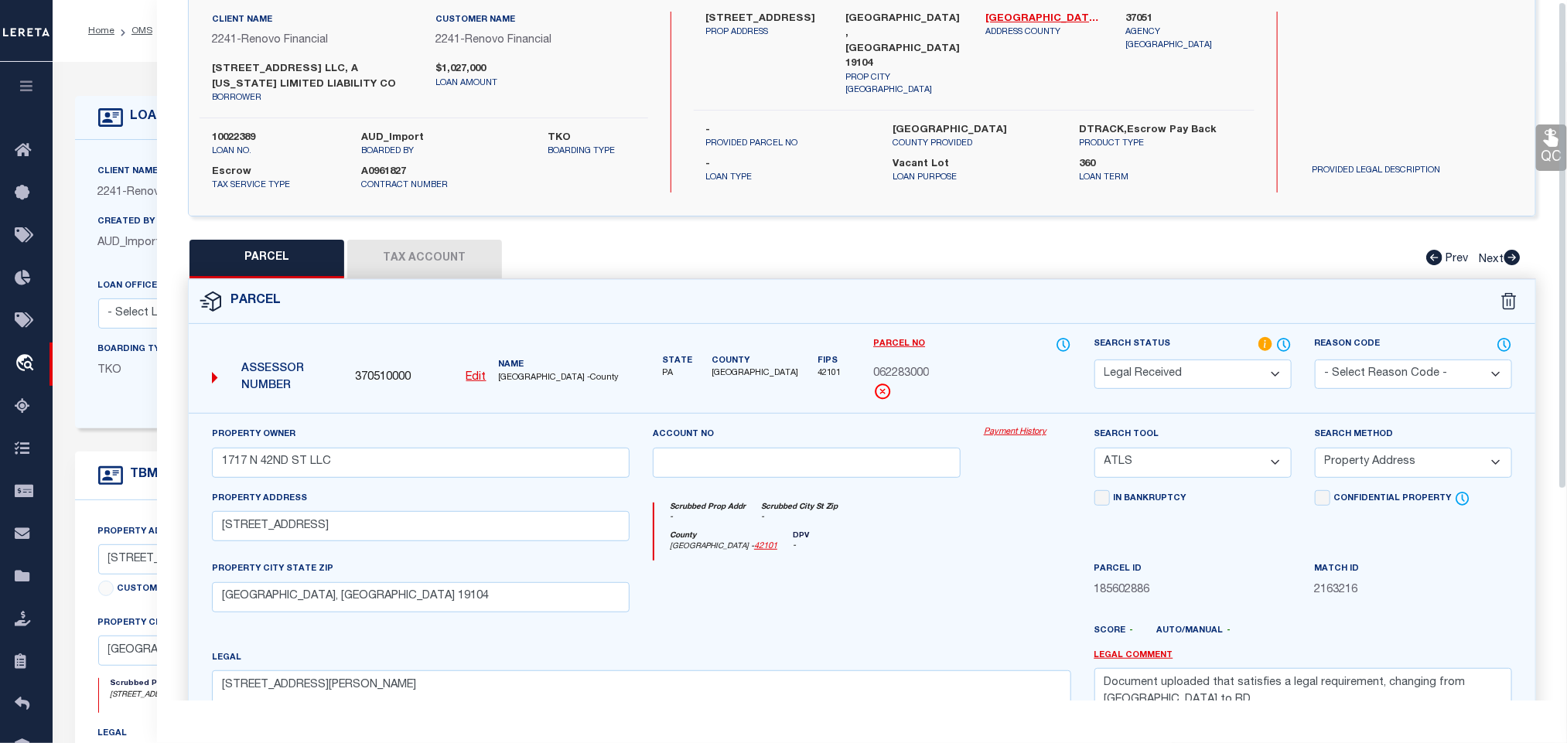
scroll to position [0, 0]
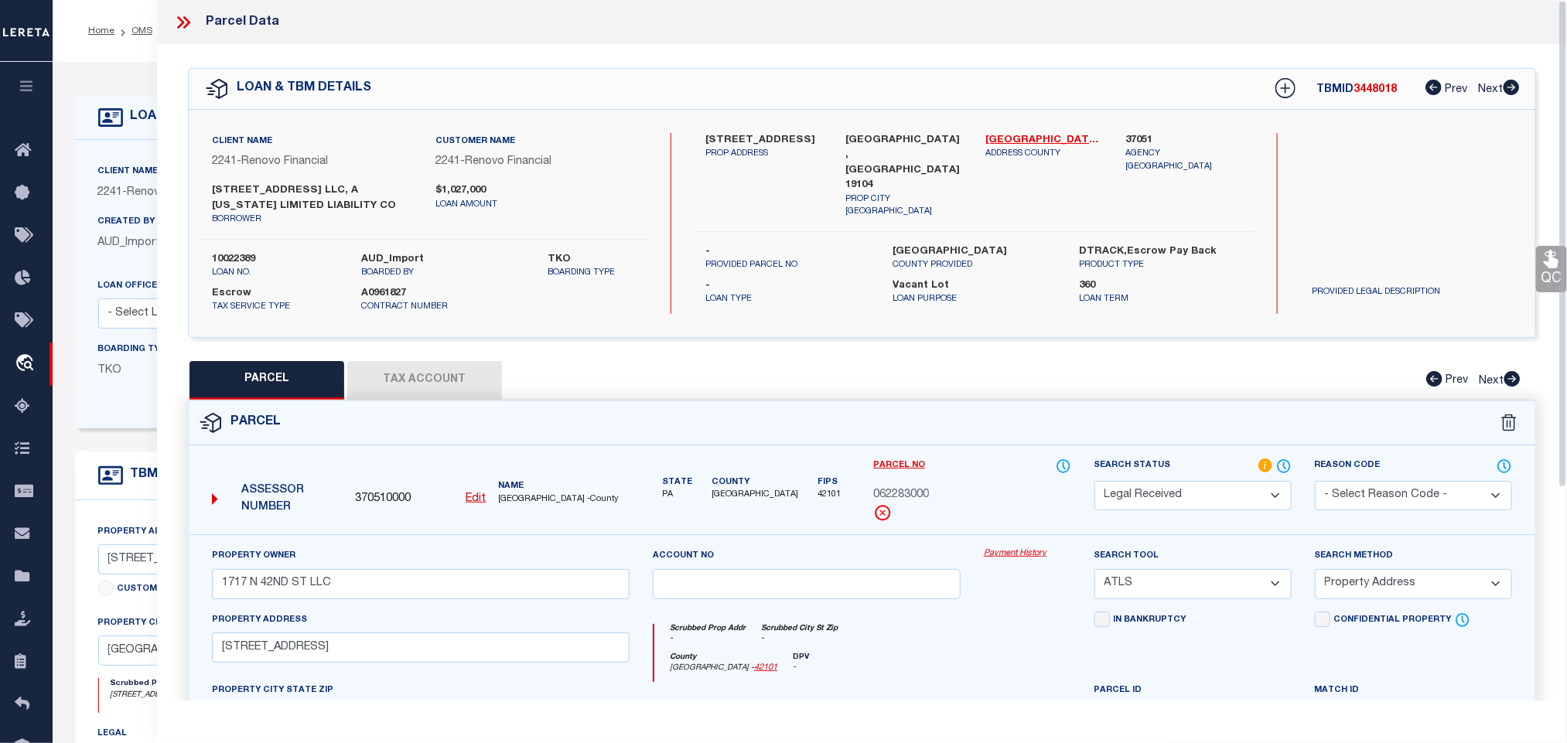
click at [473, 504] on u "Edit" at bounding box center [476, 498] width 20 height 11
type input "370510000"
type input "062283000"
select select "RD"
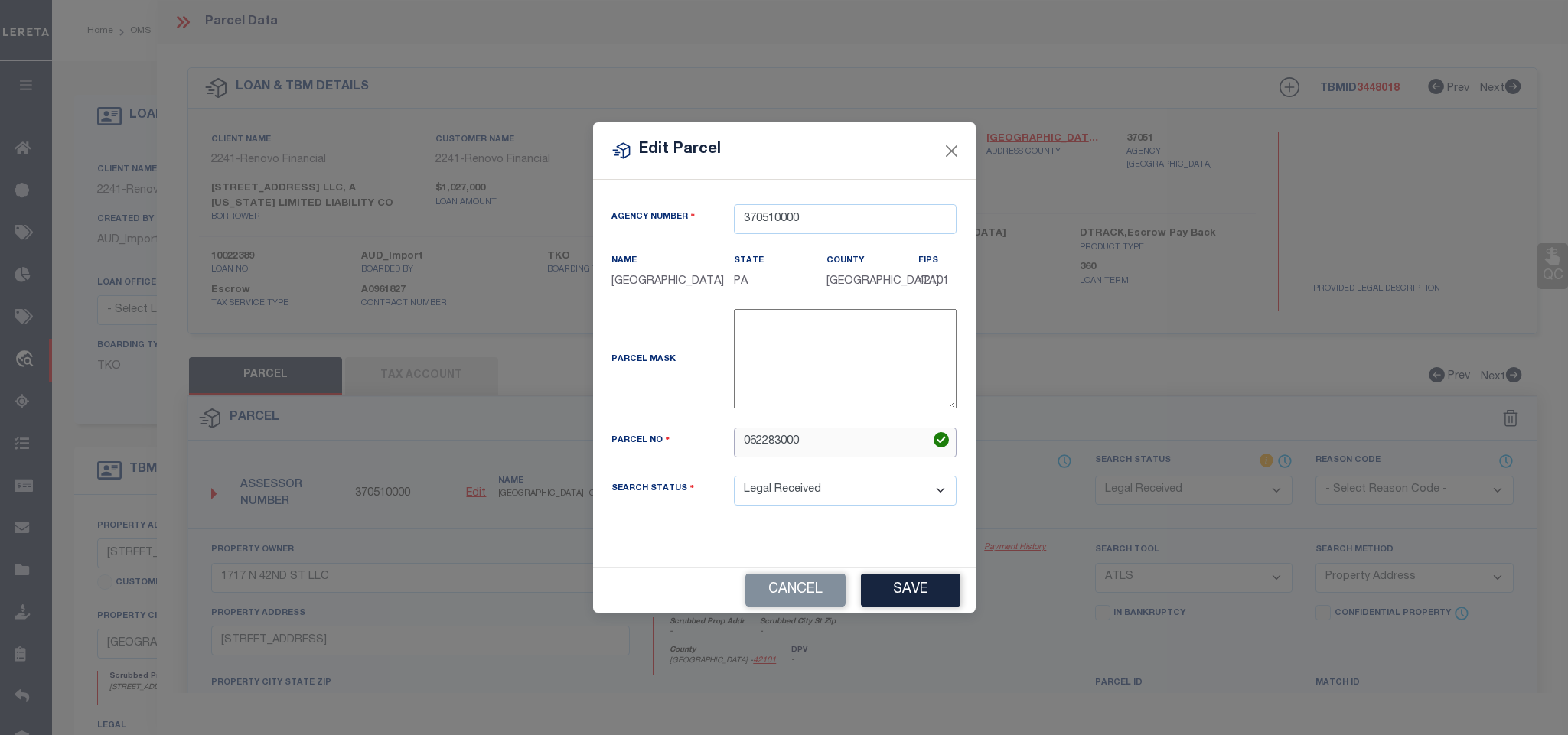
click at [841, 458] on input "062283000" at bounding box center [845, 442] width 223 height 30
paste input "881000988"
click at [785, 596] on button "Cancel" at bounding box center [794, 590] width 100 height 33
type input "062283000"
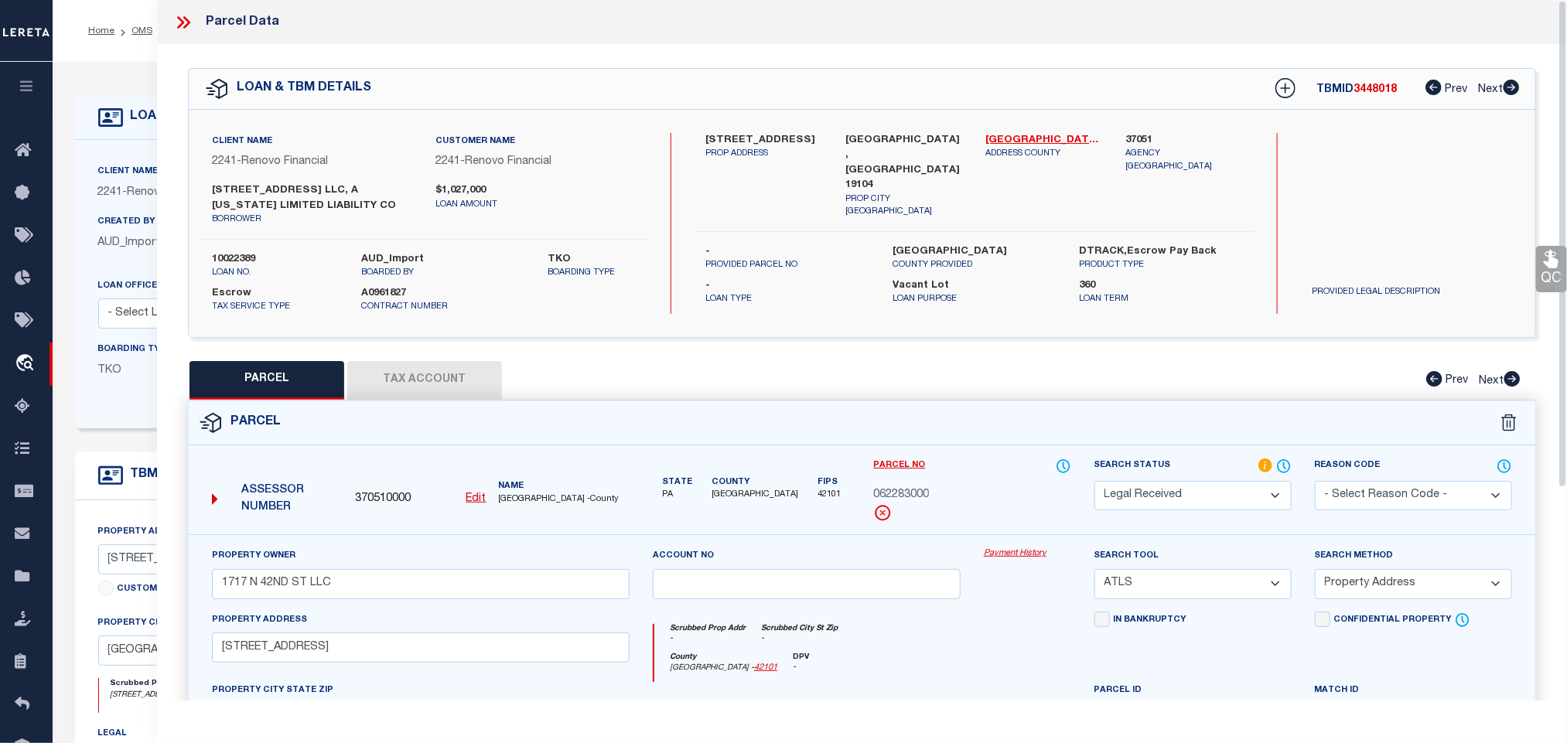
click at [1237, 495] on select "Automated Search Bad Parcel Complete Duplicate Parcel High Dollar Reporting In …" at bounding box center [1192, 496] width 197 height 30
select select "PR"
click at [1094, 483] on select "Automated Search Bad Parcel Complete Duplicate Parcel High Dollar Reporting In …" at bounding box center [1192, 496] width 197 height 30
drag, startPoint x: 1344, startPoint y: 493, endPoint x: 1354, endPoint y: 516, distance: 25.0
click at [1344, 493] on select "- Select Reason Code - 099 - Other (Provide additional detail) ACT - Agency Cha…" at bounding box center [1413, 496] width 197 height 30
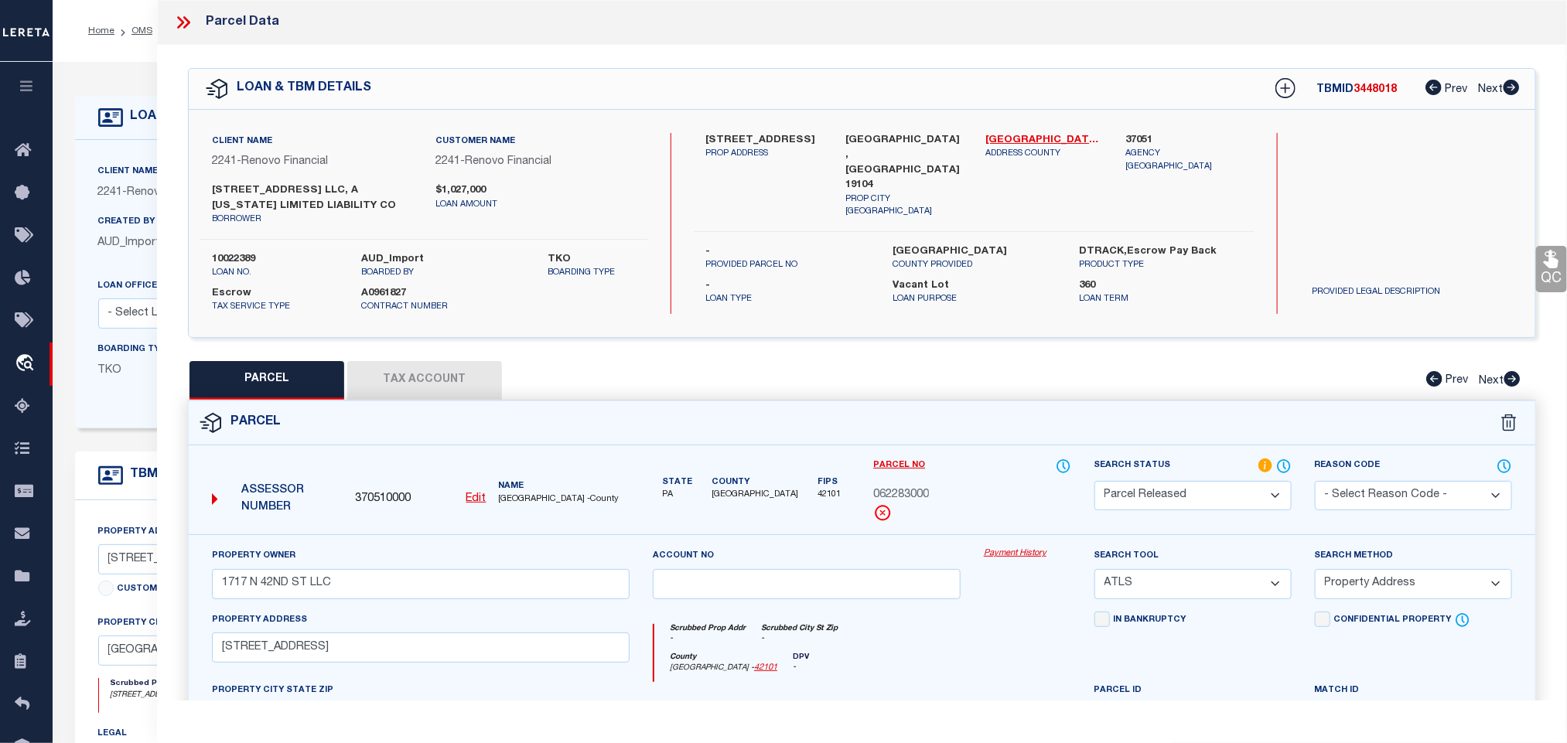
select select "099"
click at [1315, 483] on select "- Select Reason Code - 099 - Other (Provide additional detail) ACT - Agency Cha…" at bounding box center [1413, 496] width 197 height 30
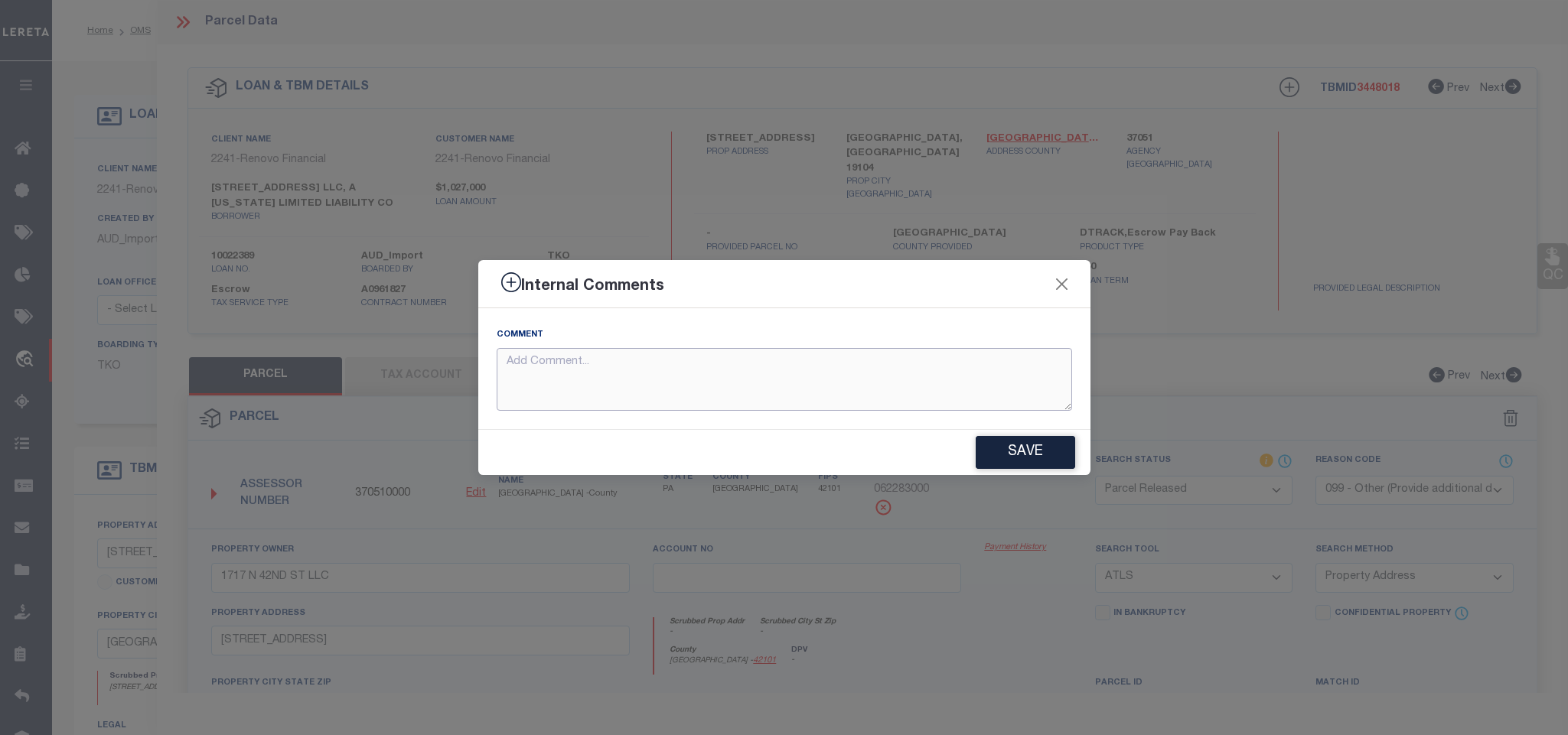
click at [832, 390] on textarea at bounding box center [784, 380] width 576 height 63
paste textarea "Parcel not needed"
type textarea "Parcel not needed"
click at [1006, 454] on button "Save" at bounding box center [1025, 452] width 100 height 33
type textarea "Parcel not needed"
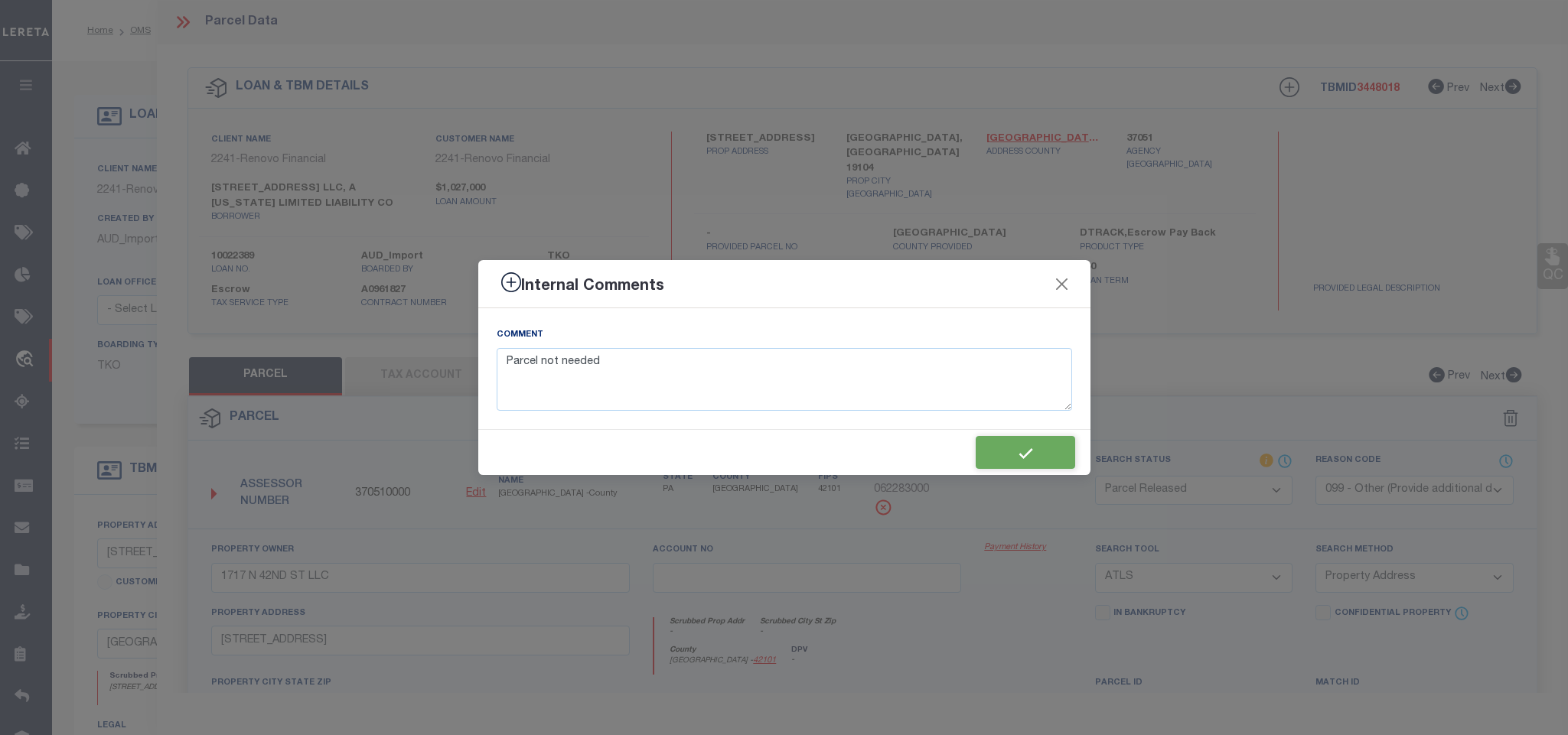
type textarea "Parcel not needed"
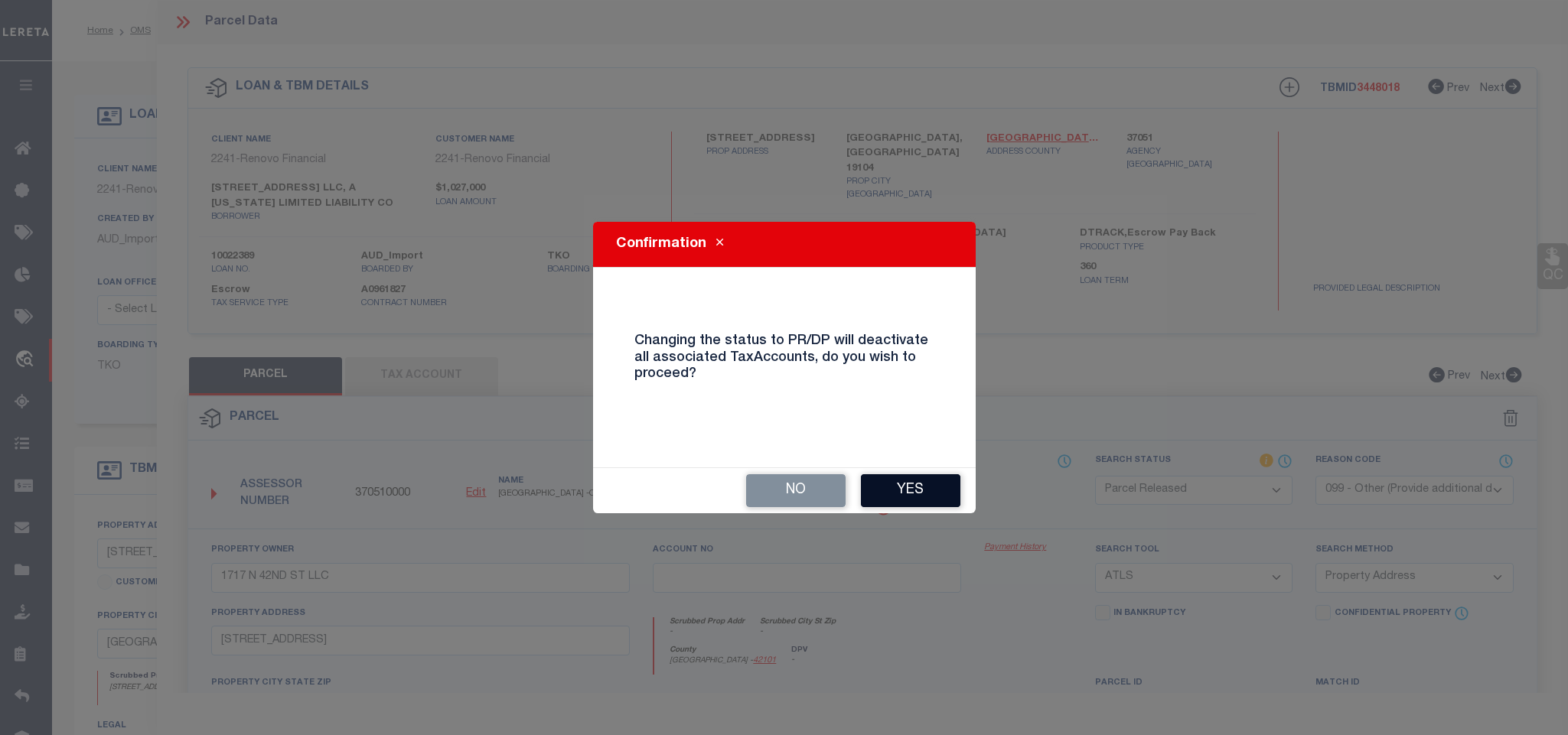
click at [904, 503] on button "Yes" at bounding box center [910, 491] width 100 height 33
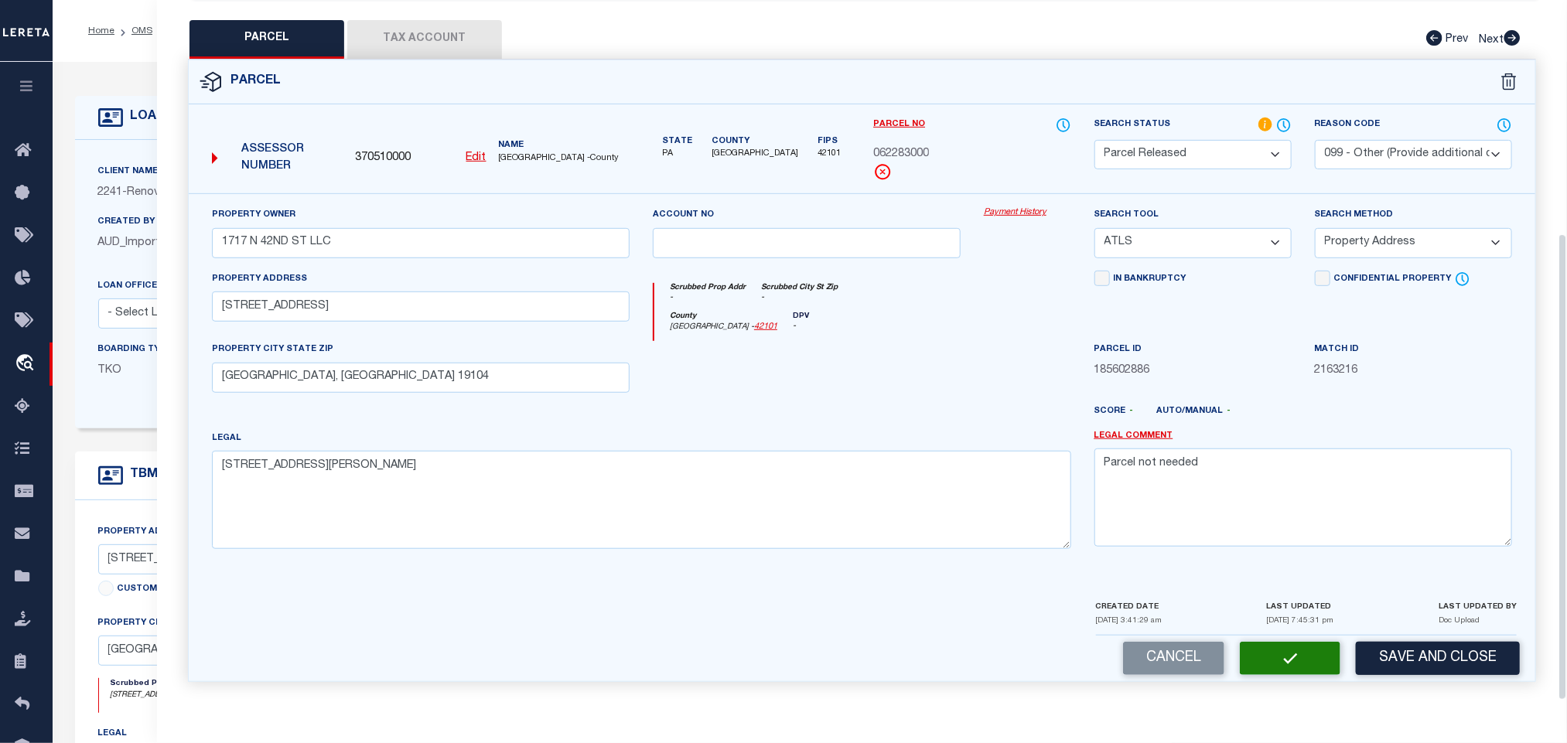
select select "AS"
select select
checkbox input "false"
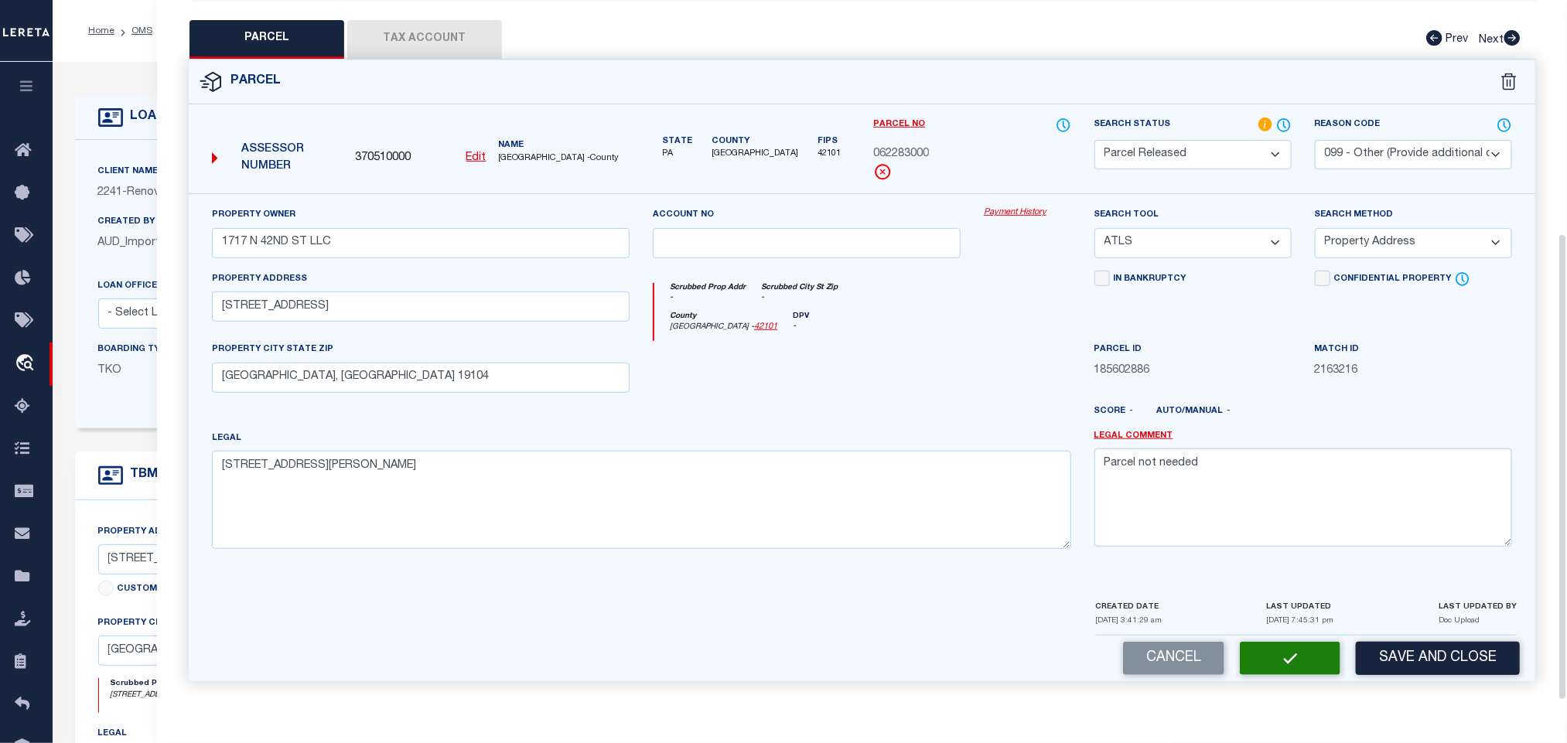
checkbox input "false"
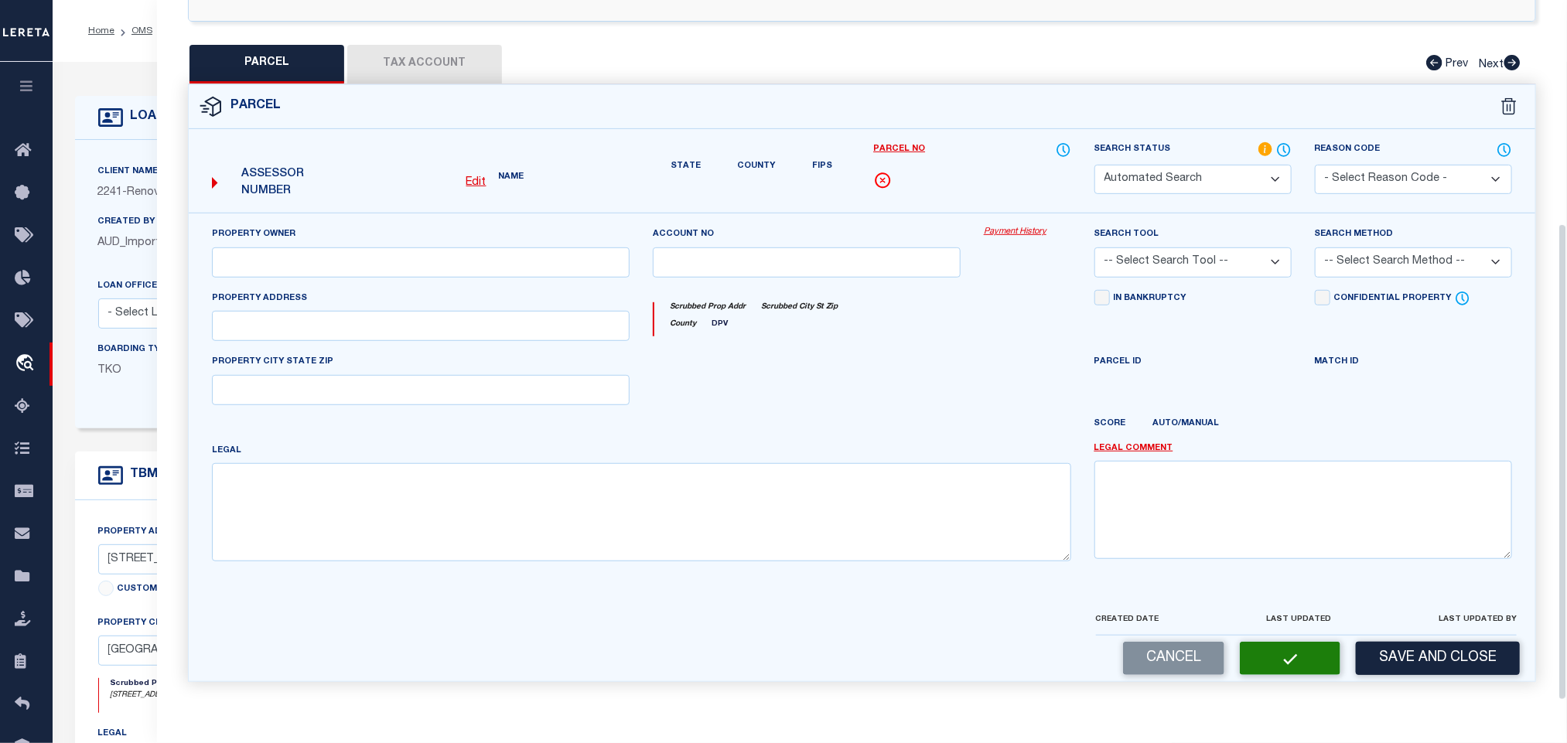
select select "PR"
select select "099"
type input "1717 N 42ND ST LLC"
select select "ATL"
select select "ADD"
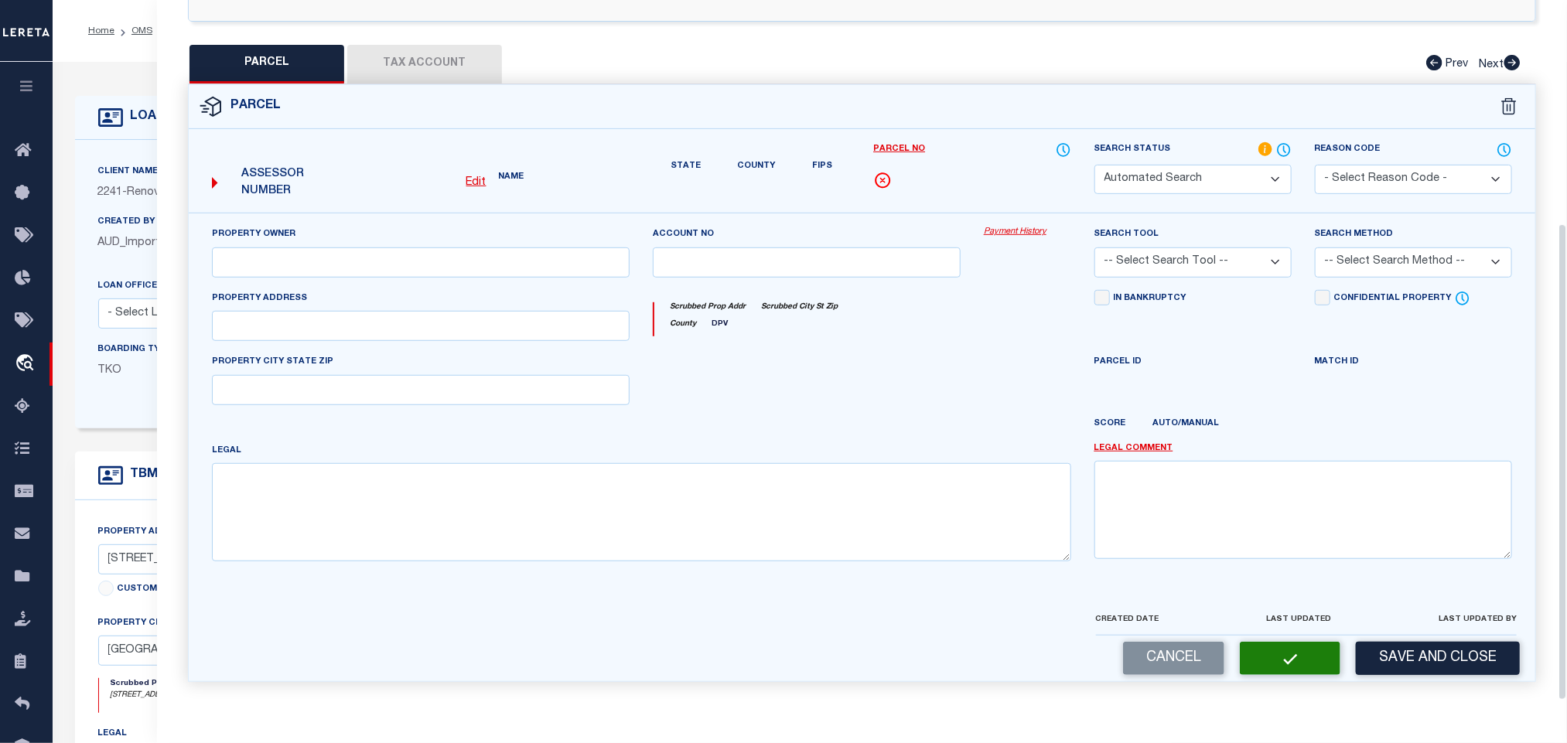
type input "1717 N 42ND ST"
type input "PHILADELPHIA, PA 19104"
type textarea "128' N LEIDY AVE"
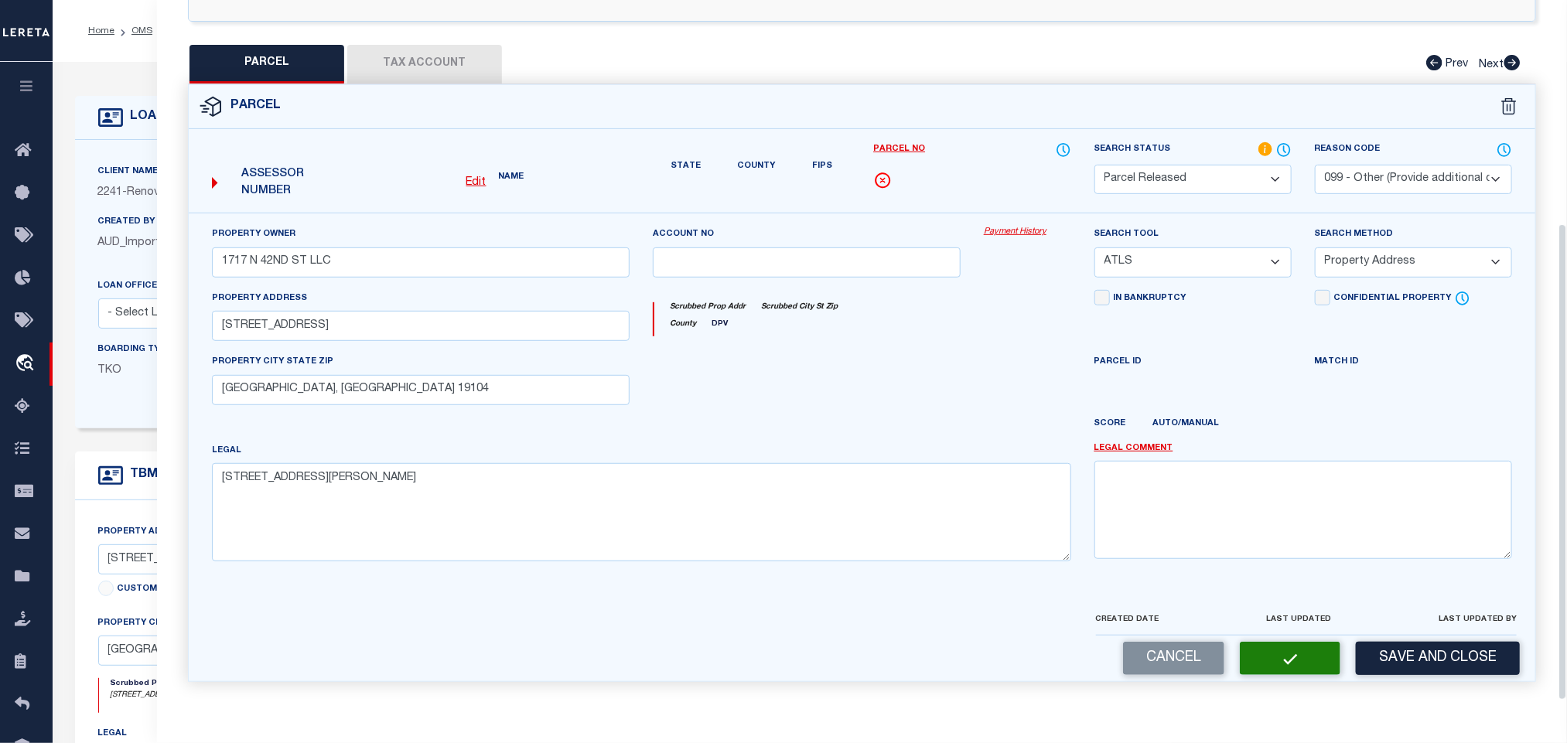
type textarea "Parcel not needed"
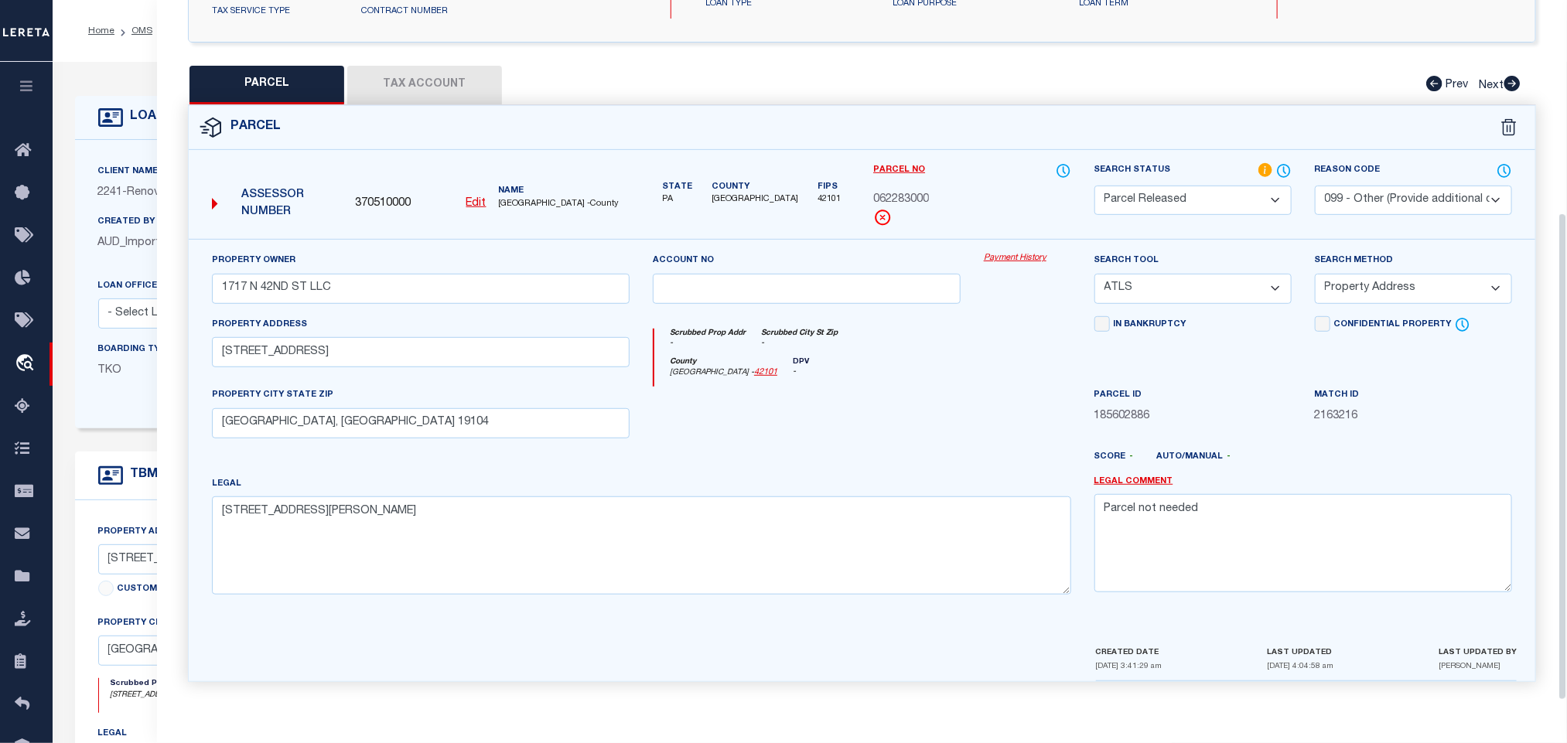
click at [392, 169] on div "Assessor Number 370510000 Edit Name PHILADELPHIA COUNTY -County" at bounding box center [421, 199] width 430 height 60
click at [398, 196] on span "370510000" at bounding box center [383, 204] width 56 height 17
copy span "370510000"
click at [142, 149] on div "Client Name 2241 - Renovo Financial Customer Name 2241 - Renovo Financial" at bounding box center [623, 284] width 1097 height 289
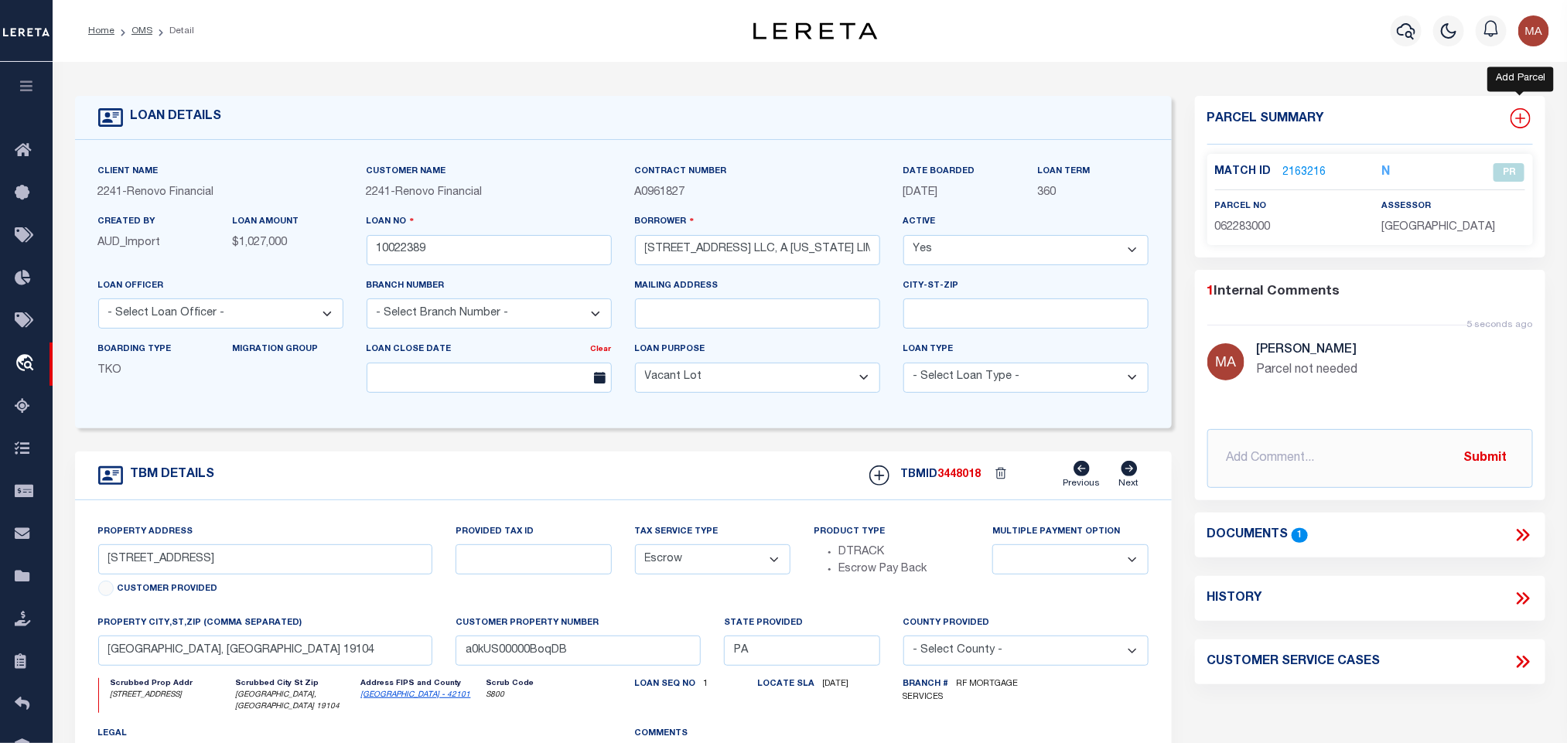
click at [1525, 114] on icon at bounding box center [1521, 118] width 20 height 20
select select "IP"
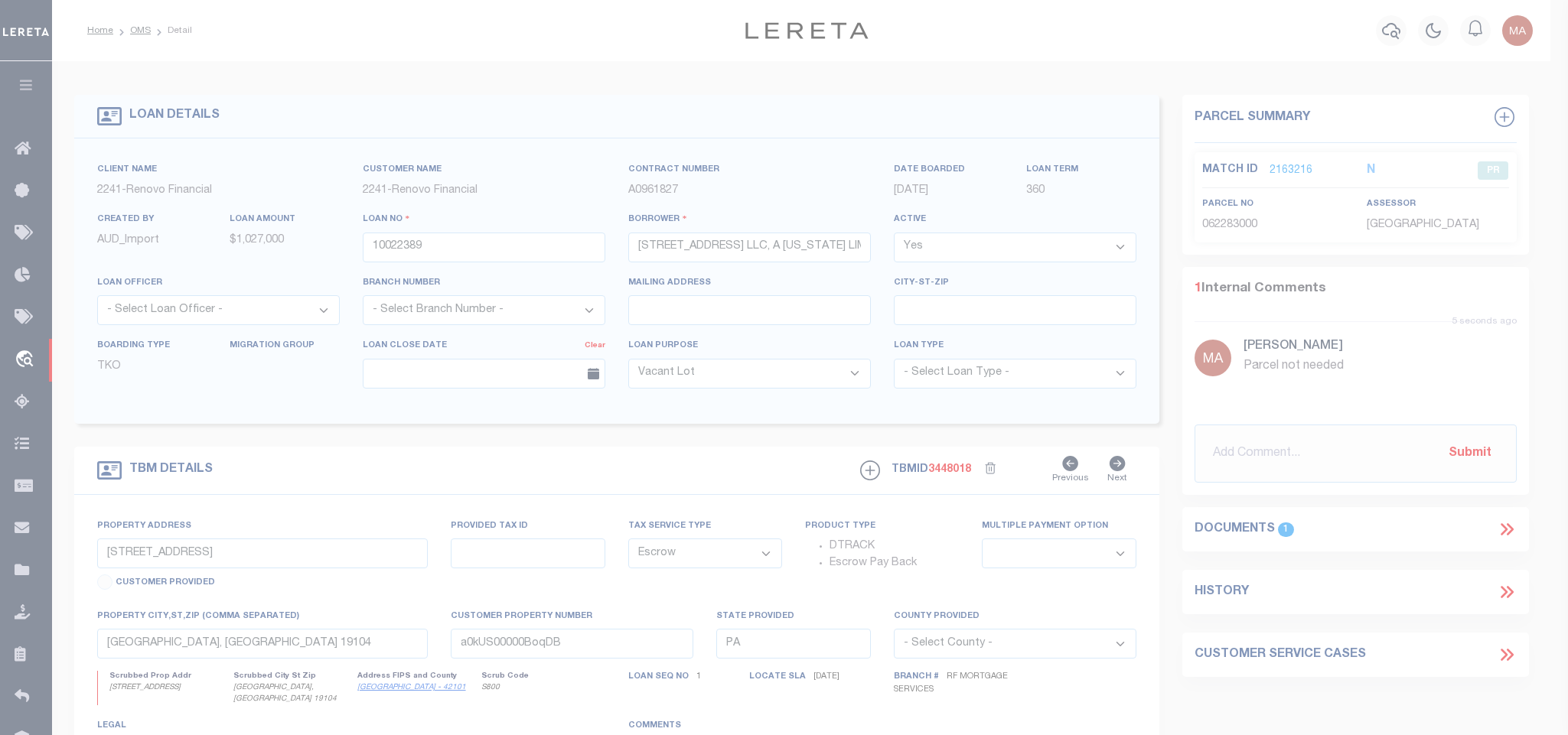
type textarea "-"
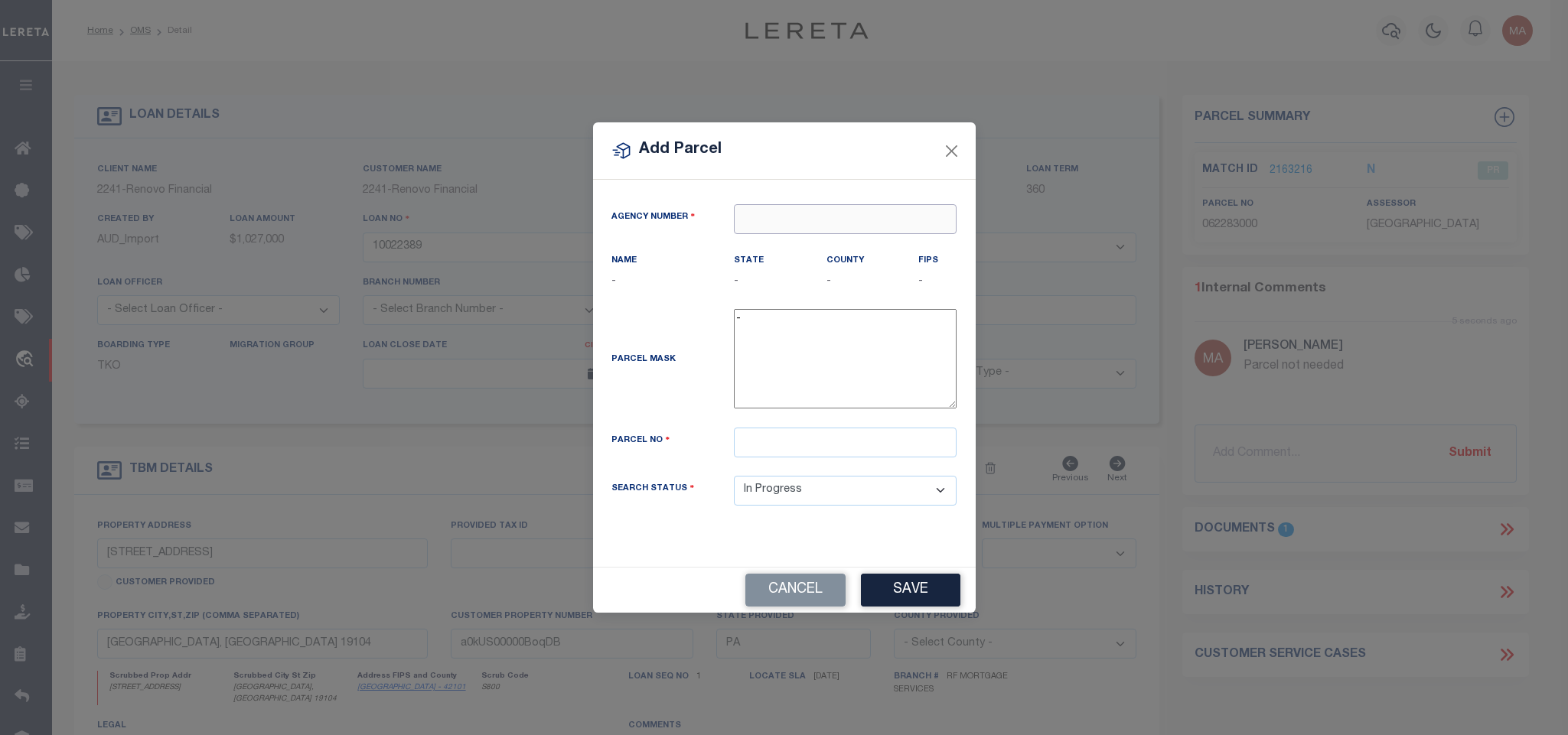
click at [918, 216] on input "text" at bounding box center [845, 220] width 223 height 30
paste input "370510000"
type input "370510000"
click at [889, 241] on div "370510000 : PHILADELPHIA COUNTY" at bounding box center [858, 243] width 246 height 25
type input "370510000"
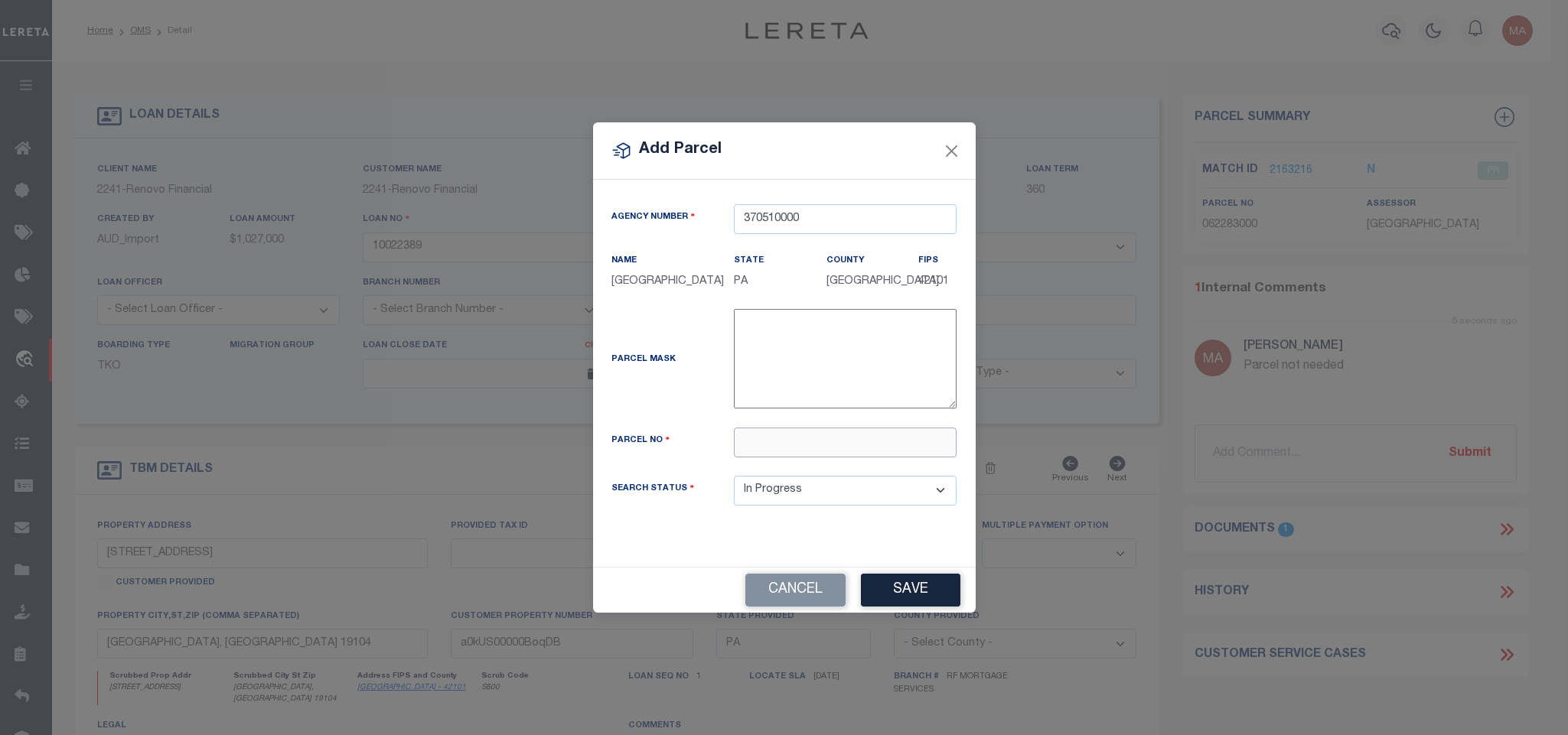
click at [838, 457] on input "text" at bounding box center [845, 442] width 223 height 30
paste input "881000988"
type input "881000988"
click at [900, 596] on button "Save" at bounding box center [910, 590] width 100 height 33
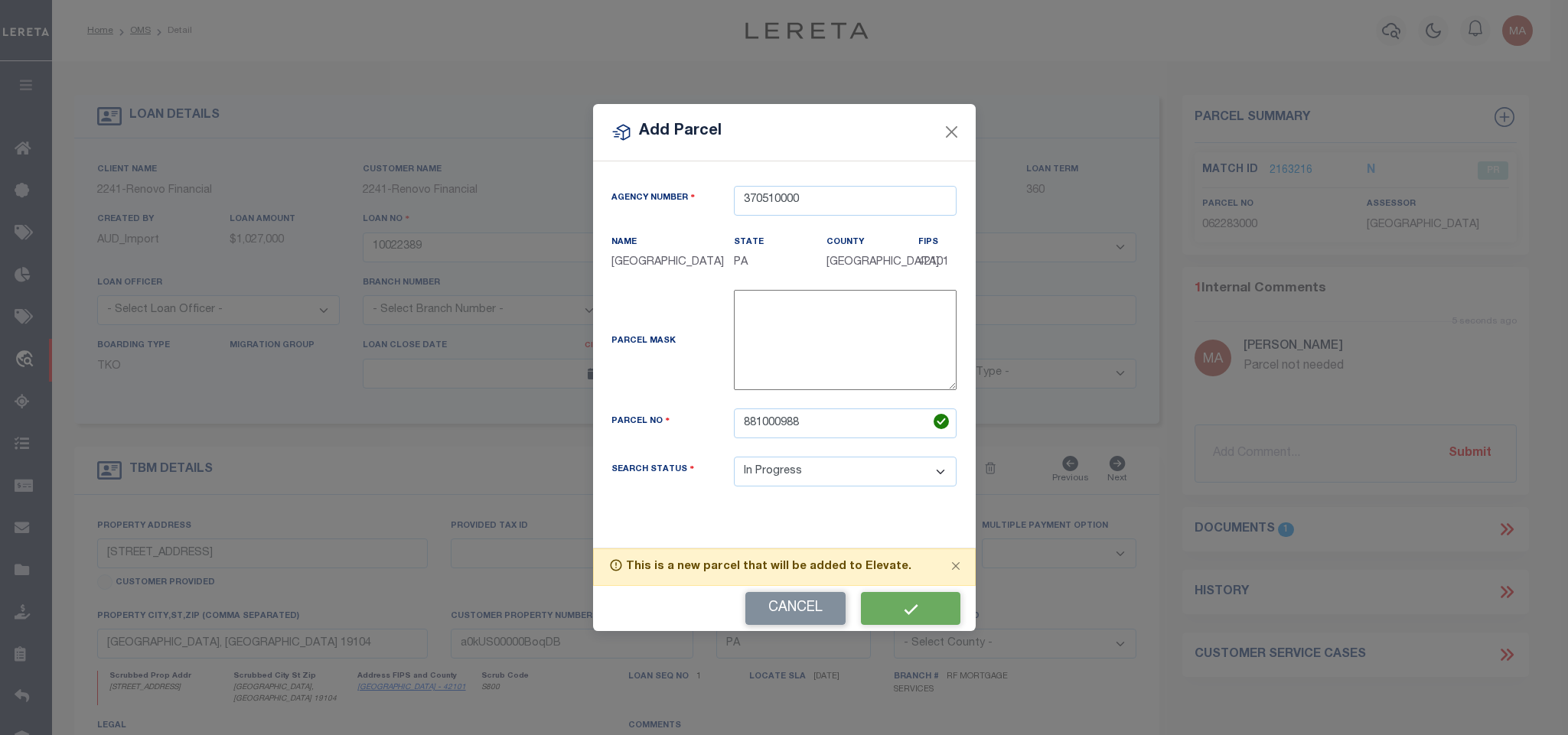
select select "IP"
select select
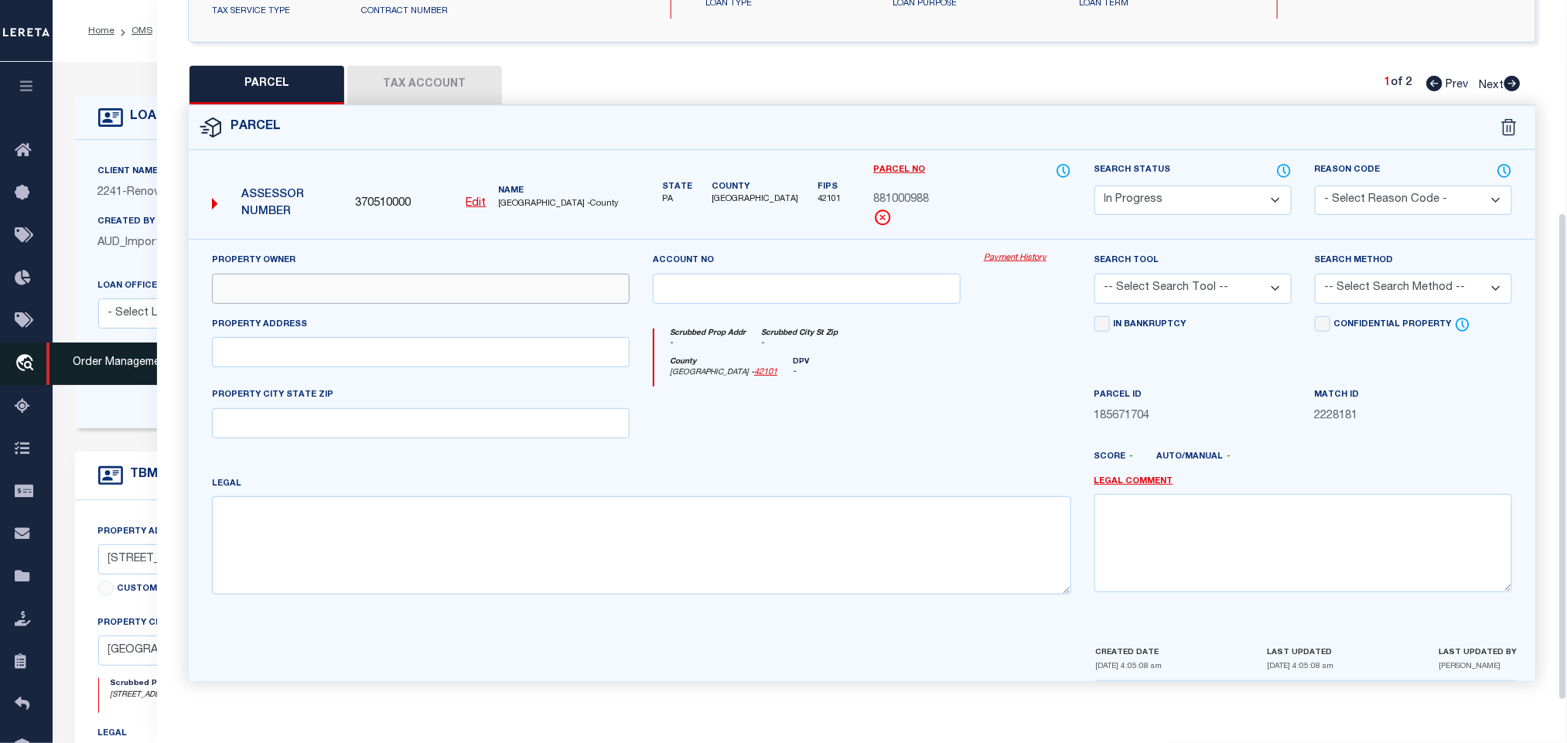
drag, startPoint x: 360, startPoint y: 284, endPoint x: 40, endPoint y: 346, distance: 325.4
click at [360, 284] on input "text" at bounding box center [421, 289] width 418 height 30
paste input "1717 N 42ND ST LLC"
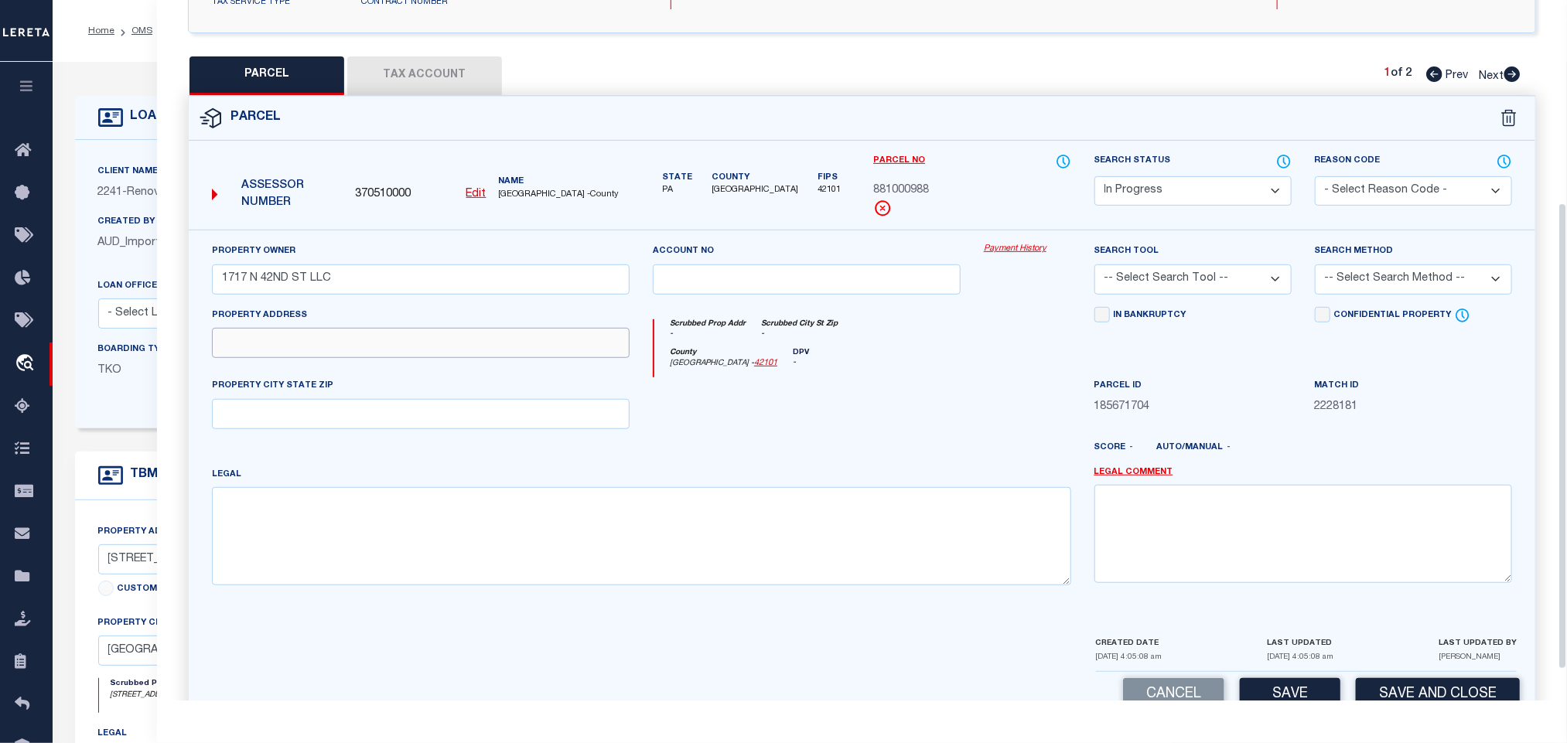
click at [298, 344] on input "text" at bounding box center [421, 343] width 418 height 30
paste input "1717 N 42ND ST PHILADELPHIA, PA 19104"
drag, startPoint x: 312, startPoint y: 355, endPoint x: 467, endPoint y: 370, distance: 156.2
click at [494, 349] on input "1717 N 42ND ST PHILADELPHIA, PA 19104" at bounding box center [421, 343] width 418 height 30
drag, startPoint x: 428, startPoint y: 420, endPoint x: 452, endPoint y: 420, distance: 24.8
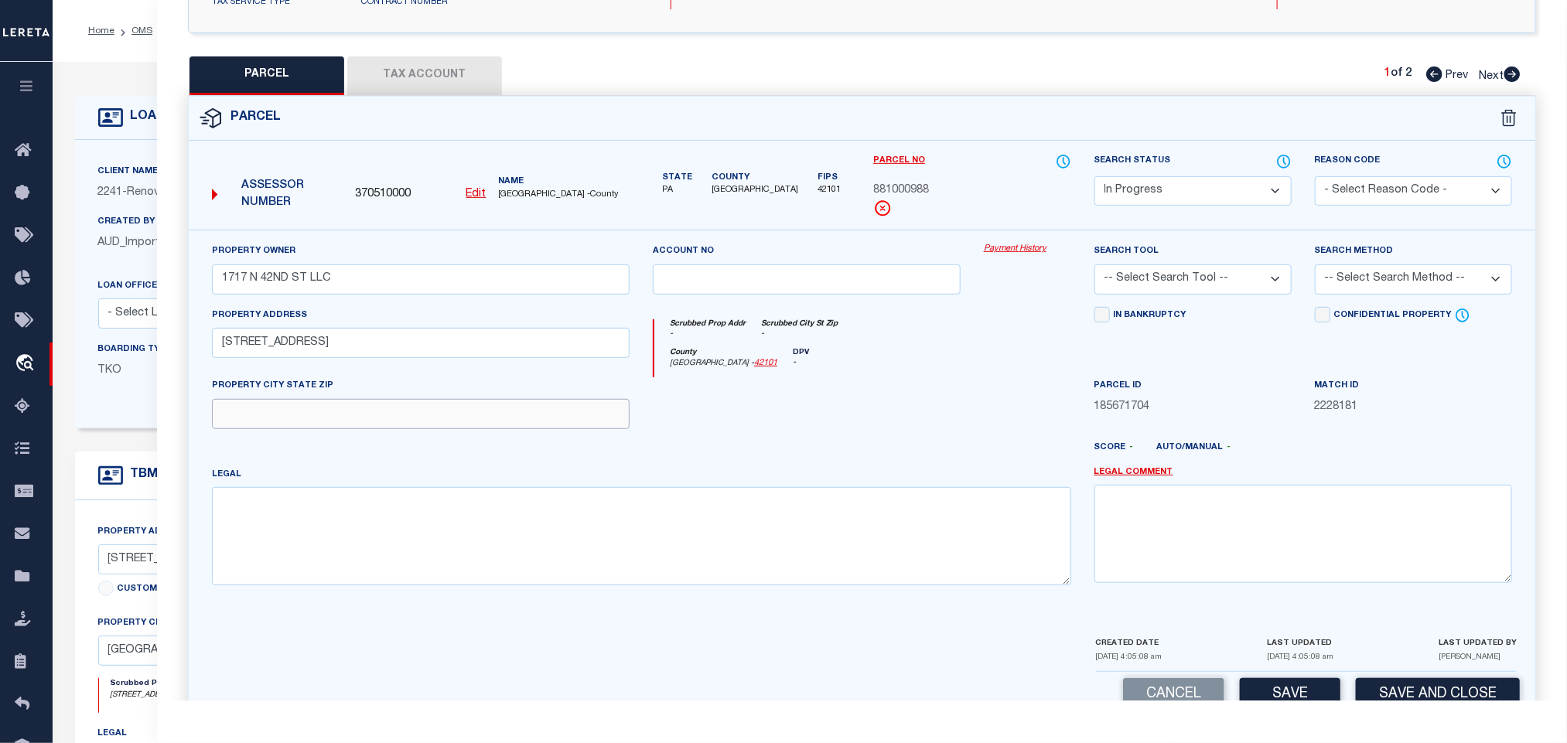
click at [428, 420] on input "text" at bounding box center [421, 414] width 418 height 30
paste input "PHILADELPHIA, PA 19104"
drag, startPoint x: 1270, startPoint y: 284, endPoint x: 1267, endPoint y: 299, distance: 15.8
click at [1270, 284] on select "-- Select Search Tool -- 3rd Party Website Agency File Agency Website ATLS CNV-…" at bounding box center [1192, 280] width 197 height 30
click at [1094, 269] on select "-- Select Search Tool -- 3rd Party Website Agency File Agency Website ATLS CNV-…" at bounding box center [1192, 280] width 197 height 30
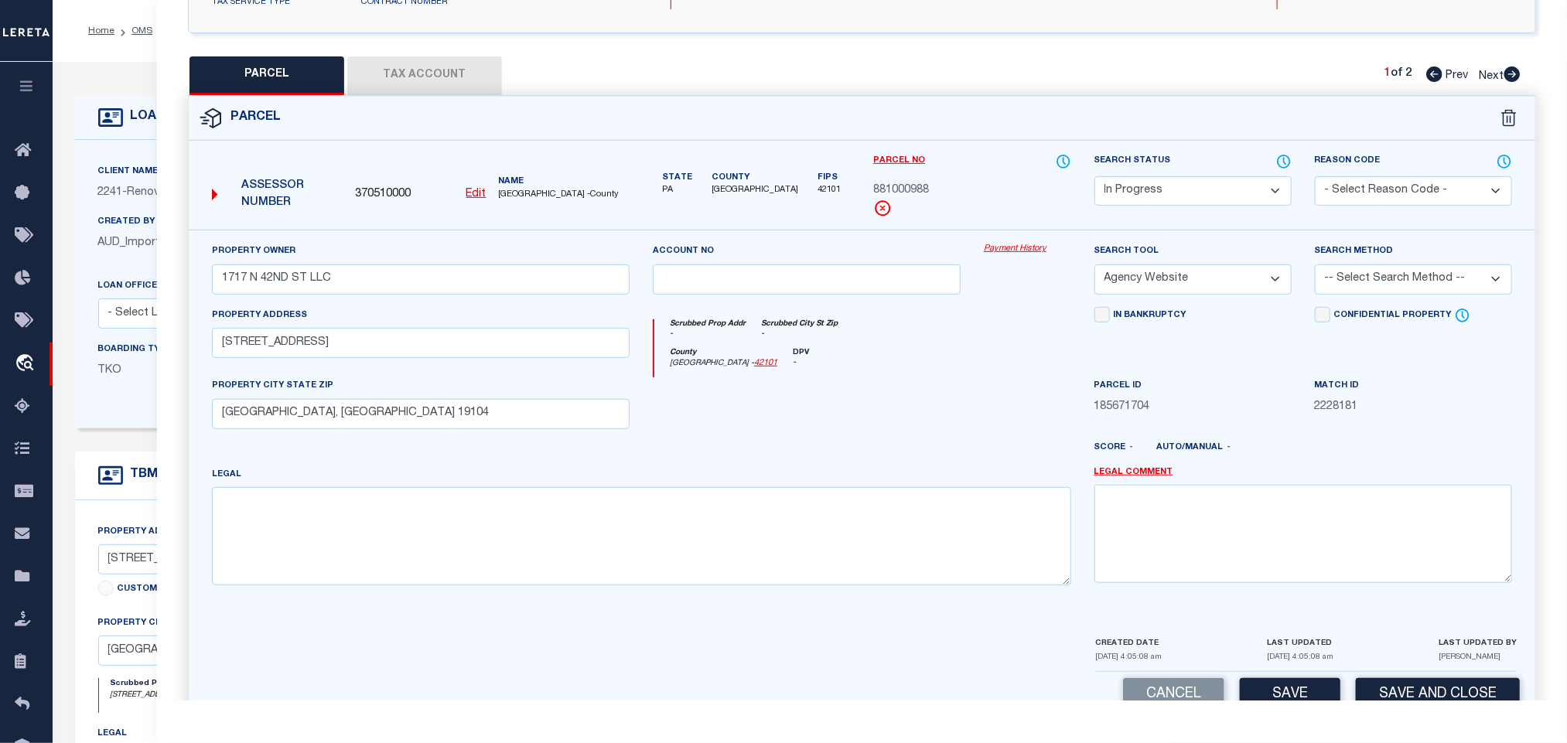
click at [1384, 295] on select "-- Select Search Method -- Property Address Legal Liability Info Provided" at bounding box center [1413, 280] width 197 height 30
click at [1315, 269] on select "-- Select Search Method -- Property Address Legal Liability Info Provided" at bounding box center [1413, 280] width 197 height 30
click at [1292, 690] on button "Save" at bounding box center [1290, 694] width 101 height 33
click at [441, 79] on button "Tax Account" at bounding box center [424, 75] width 155 height 39
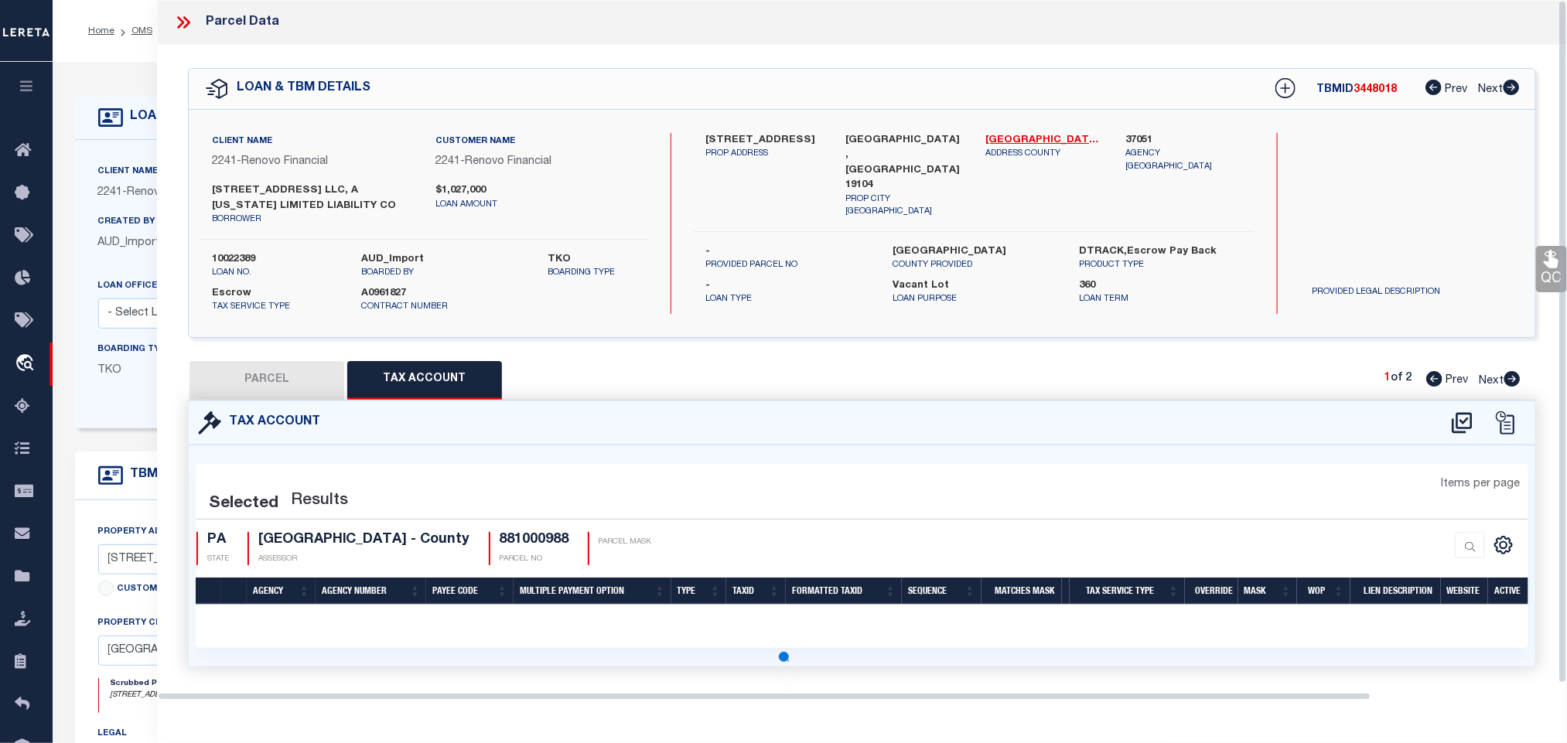
scroll to position [0, 0]
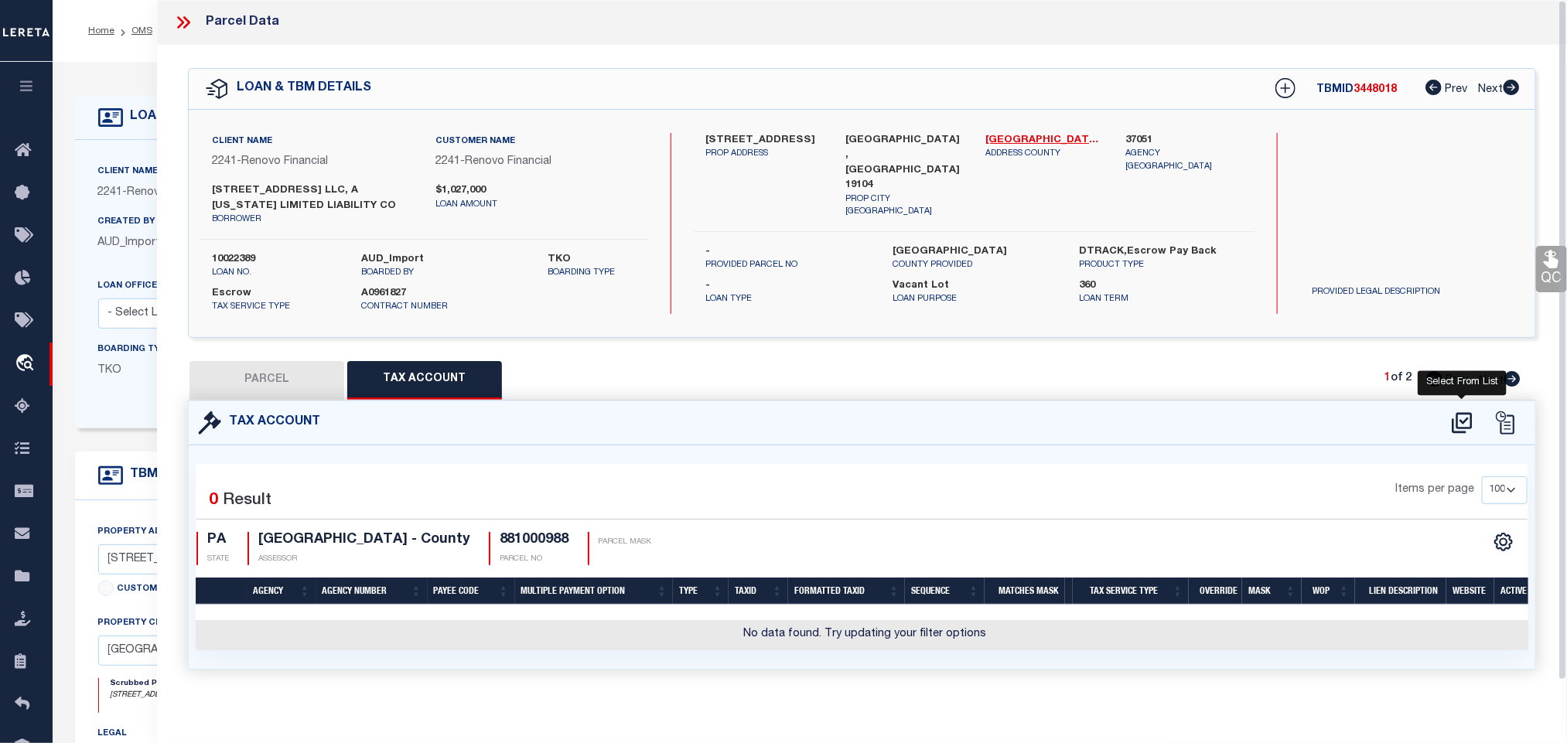
click at [1458, 430] on icon at bounding box center [1462, 422] width 20 height 21
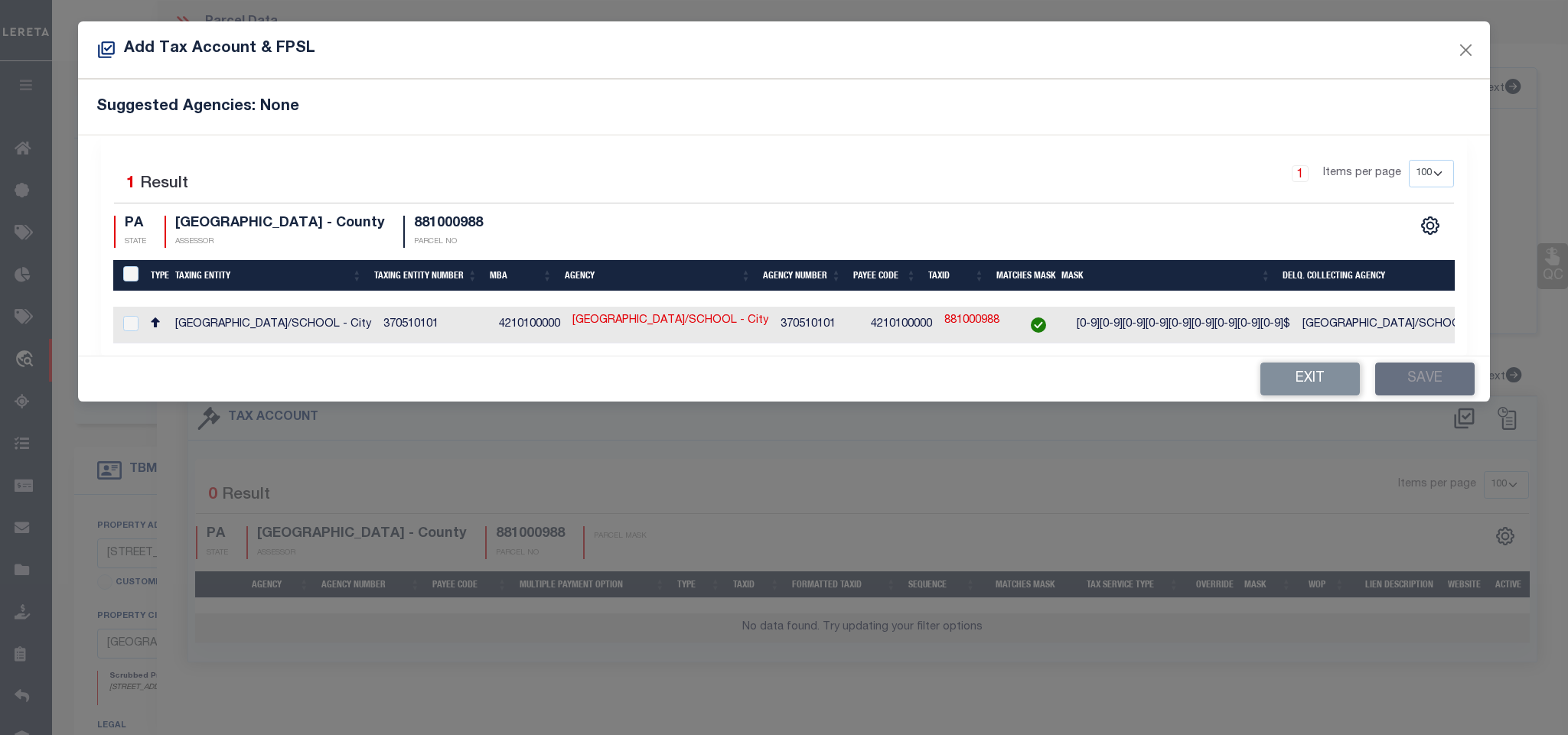
click at [1400, 331] on td "PHILADELPHIA CITY/SCHOOL - City" at bounding box center [1400, 324] width 208 height 37
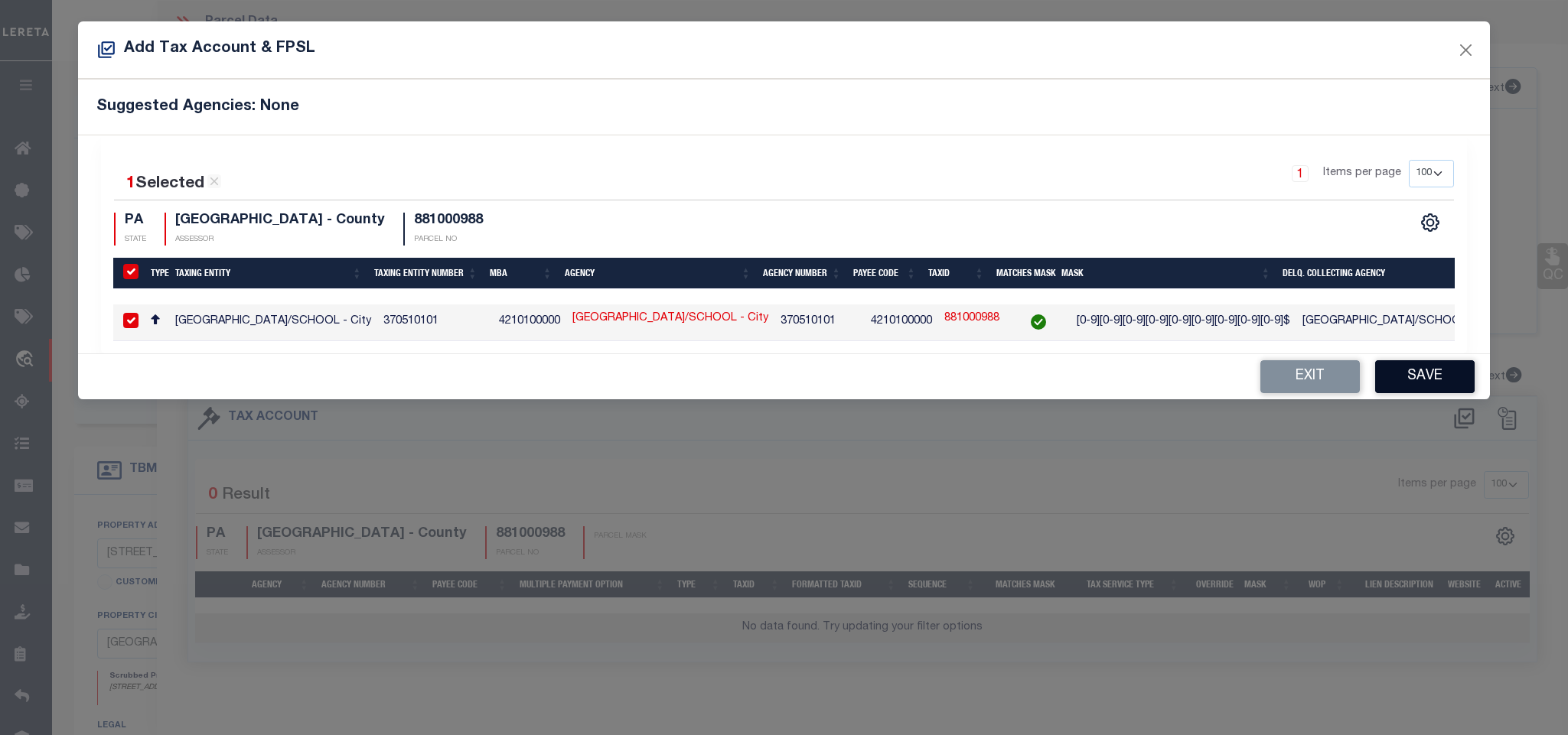
click at [1407, 394] on button "Save" at bounding box center [1425, 376] width 100 height 33
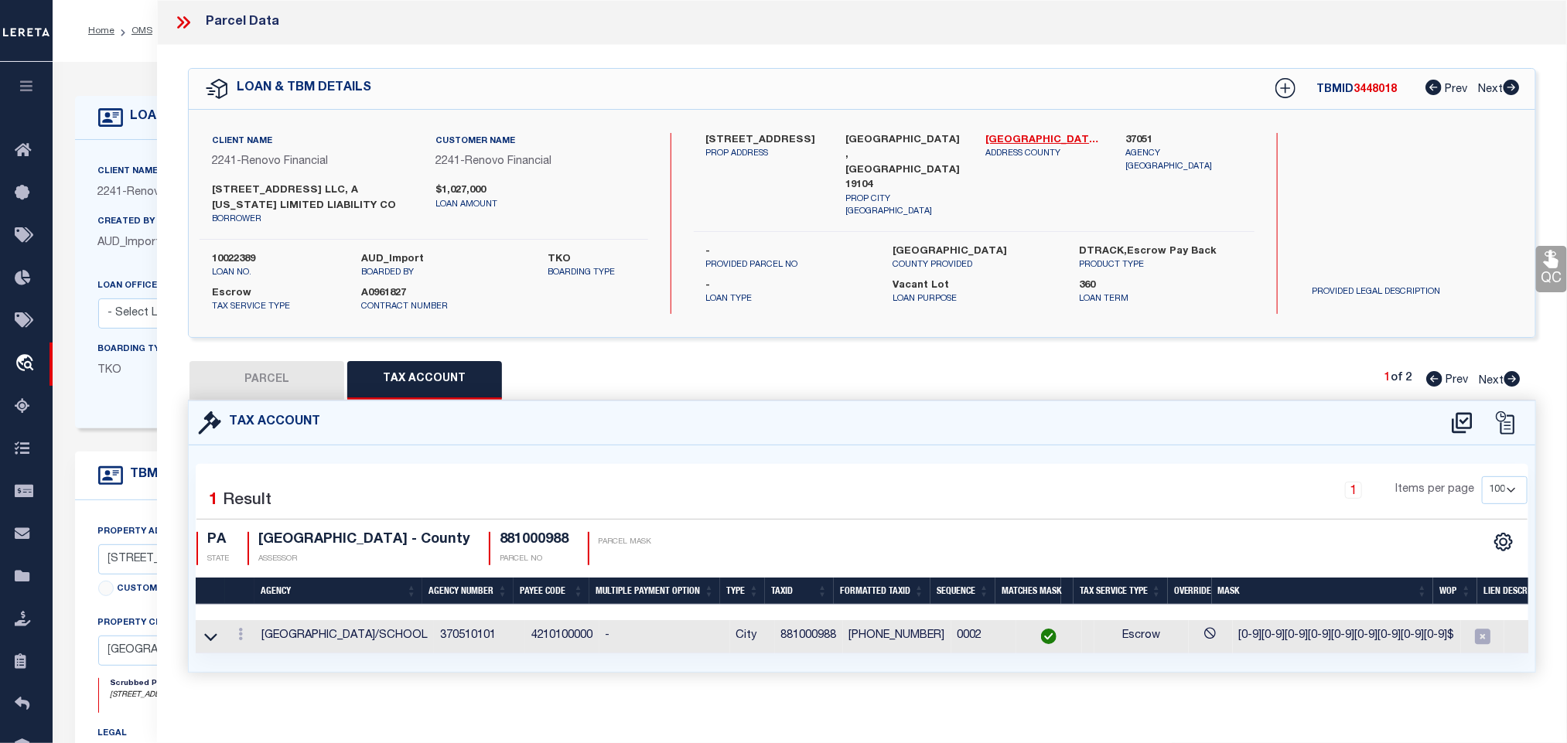
click at [297, 378] on button "PARCEL" at bounding box center [267, 380] width 155 height 39
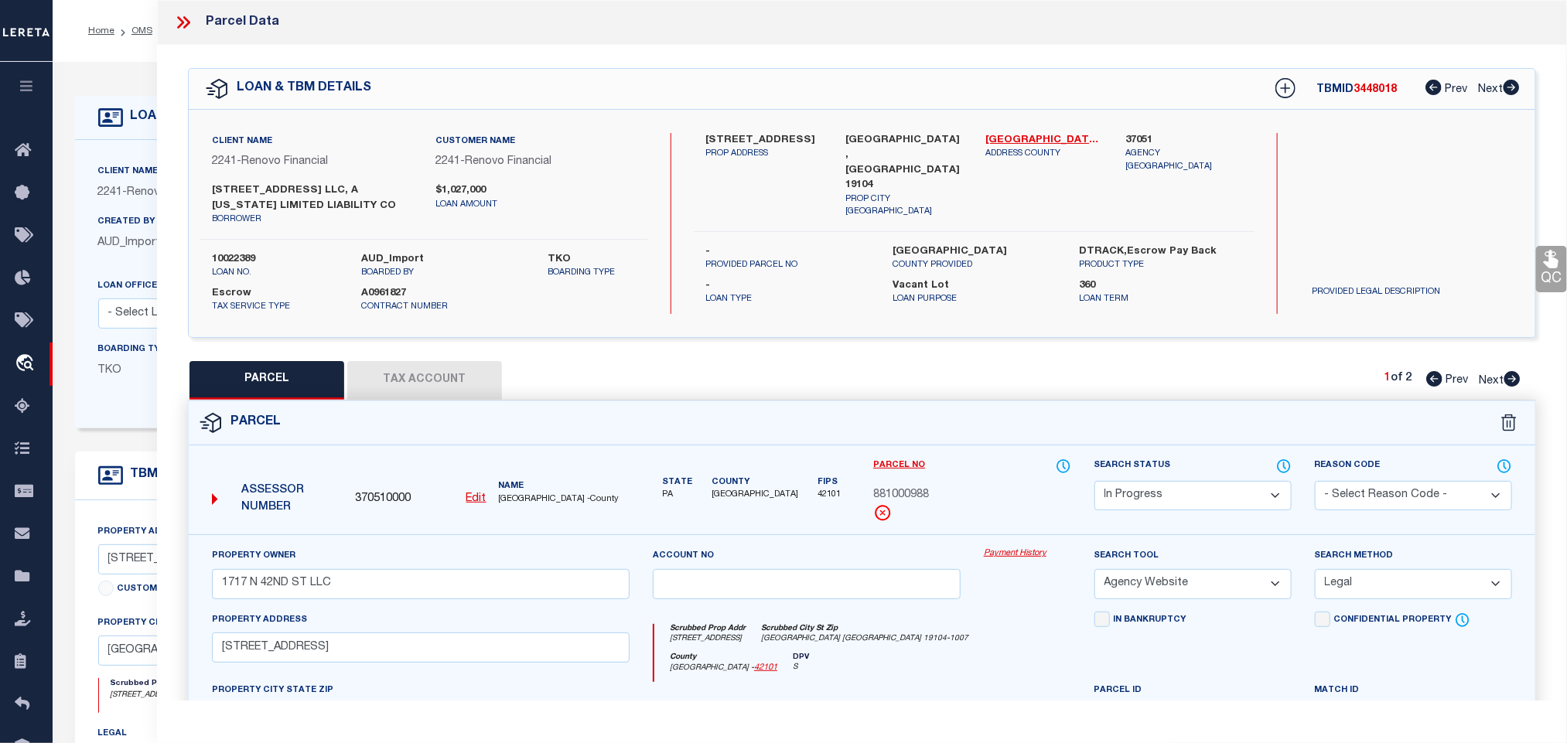
drag, startPoint x: 1228, startPoint y: 495, endPoint x: 1217, endPoint y: 483, distance: 16.4
click at [1221, 490] on select "Automated Search Bad Parcel Complete Duplicate Parcel High Dollar Reporting In …" at bounding box center [1192, 496] width 197 height 30
click at [1094, 483] on select "Automated Search Bad Parcel Complete Duplicate Parcel High Dollar Reporting In …" at bounding box center [1192, 496] width 197 height 30
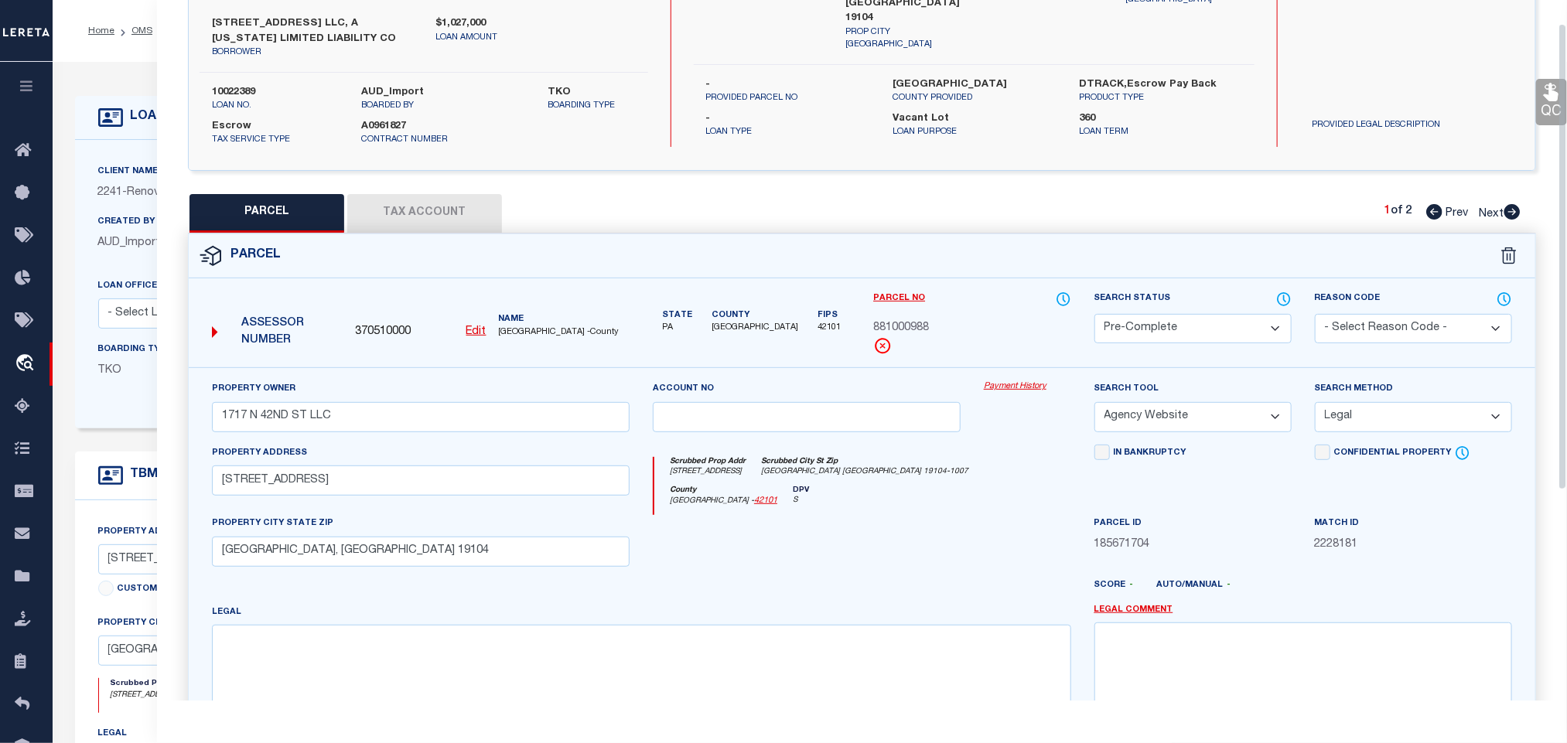
scroll to position [351, 0]
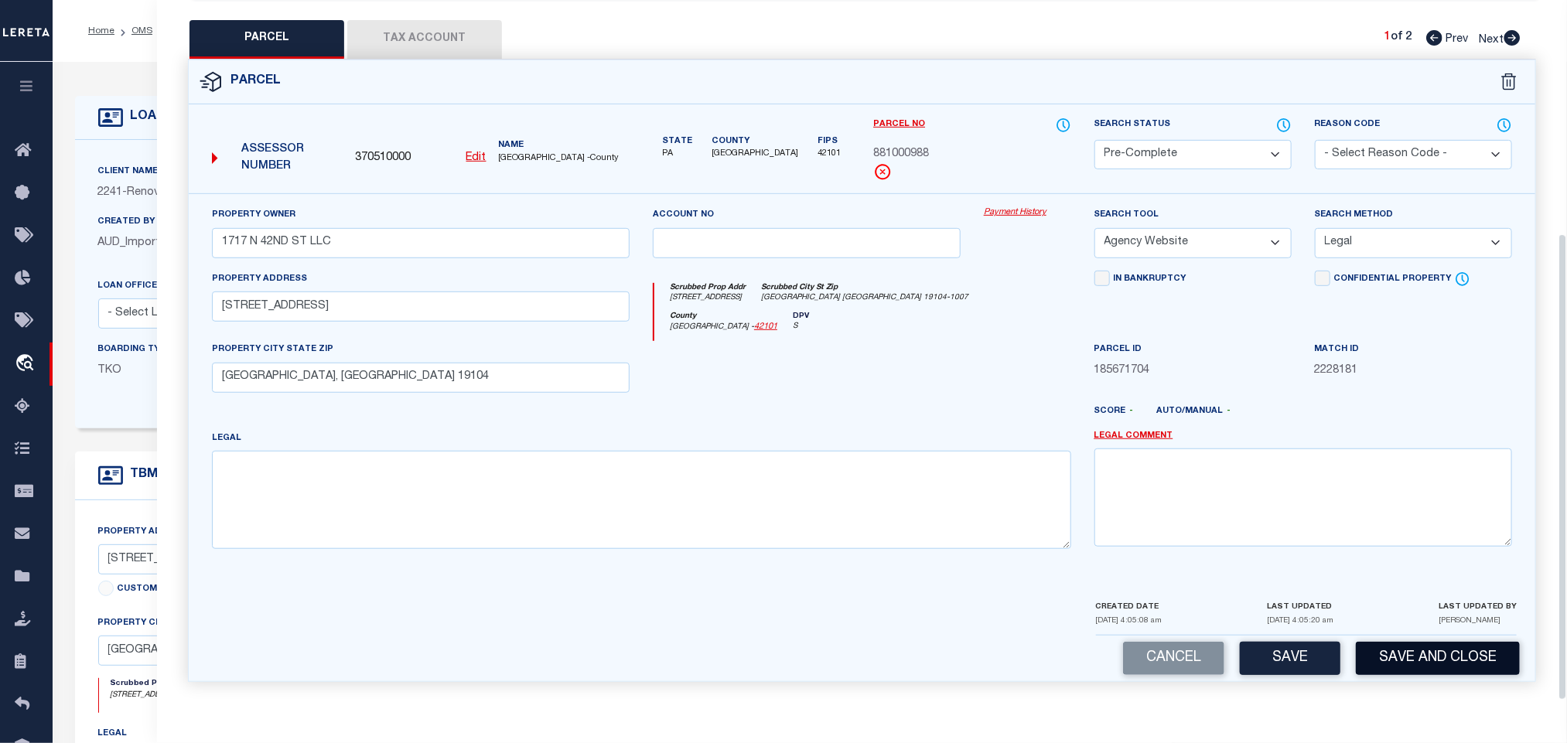
click at [1435, 648] on button "Save and Close" at bounding box center [1438, 658] width 164 height 33
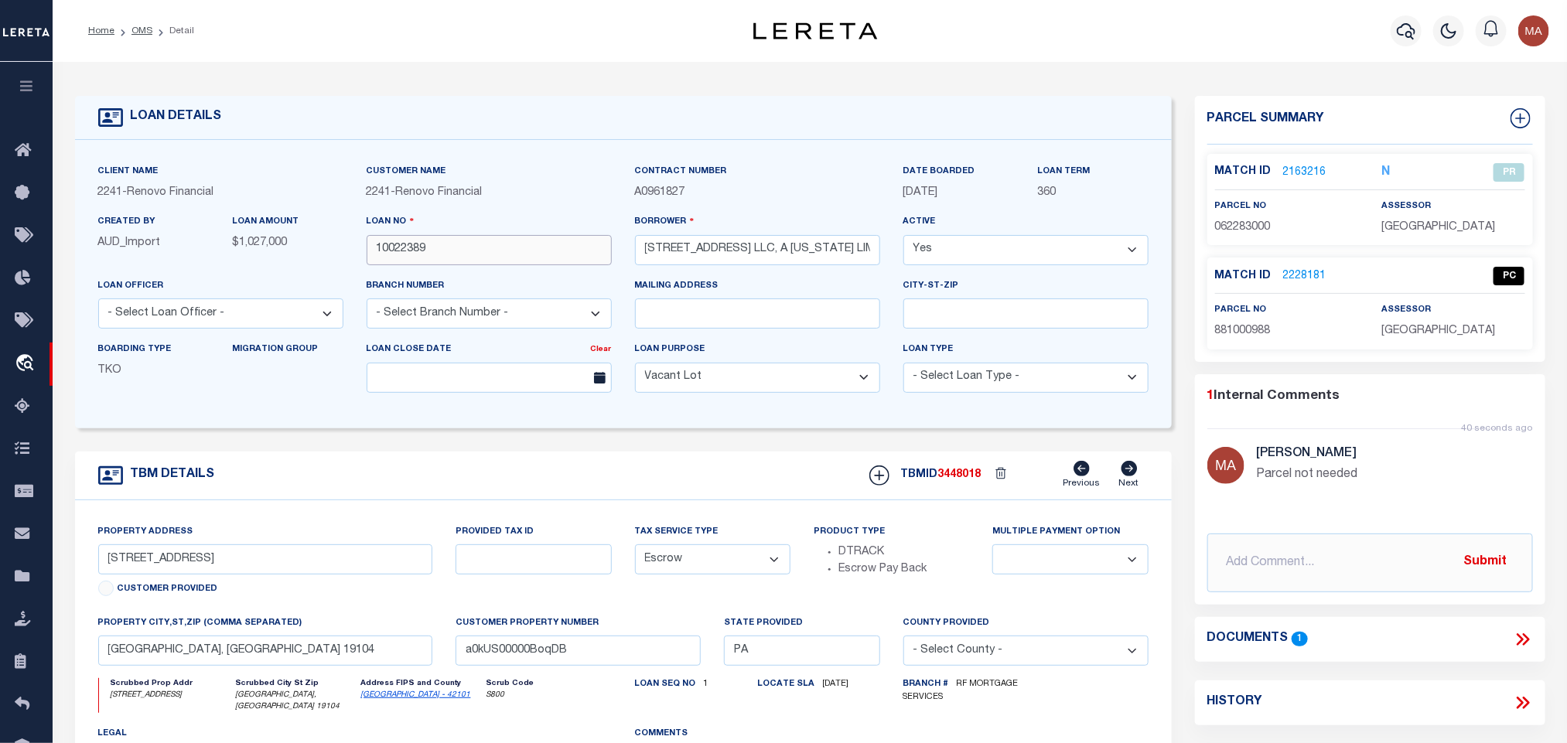
click at [418, 255] on input "10022389" at bounding box center [489, 250] width 245 height 30
click at [958, 490] on div "TBMID 3448018 Previous Next" at bounding box center [1003, 475] width 291 height 29
copy span "3448018"
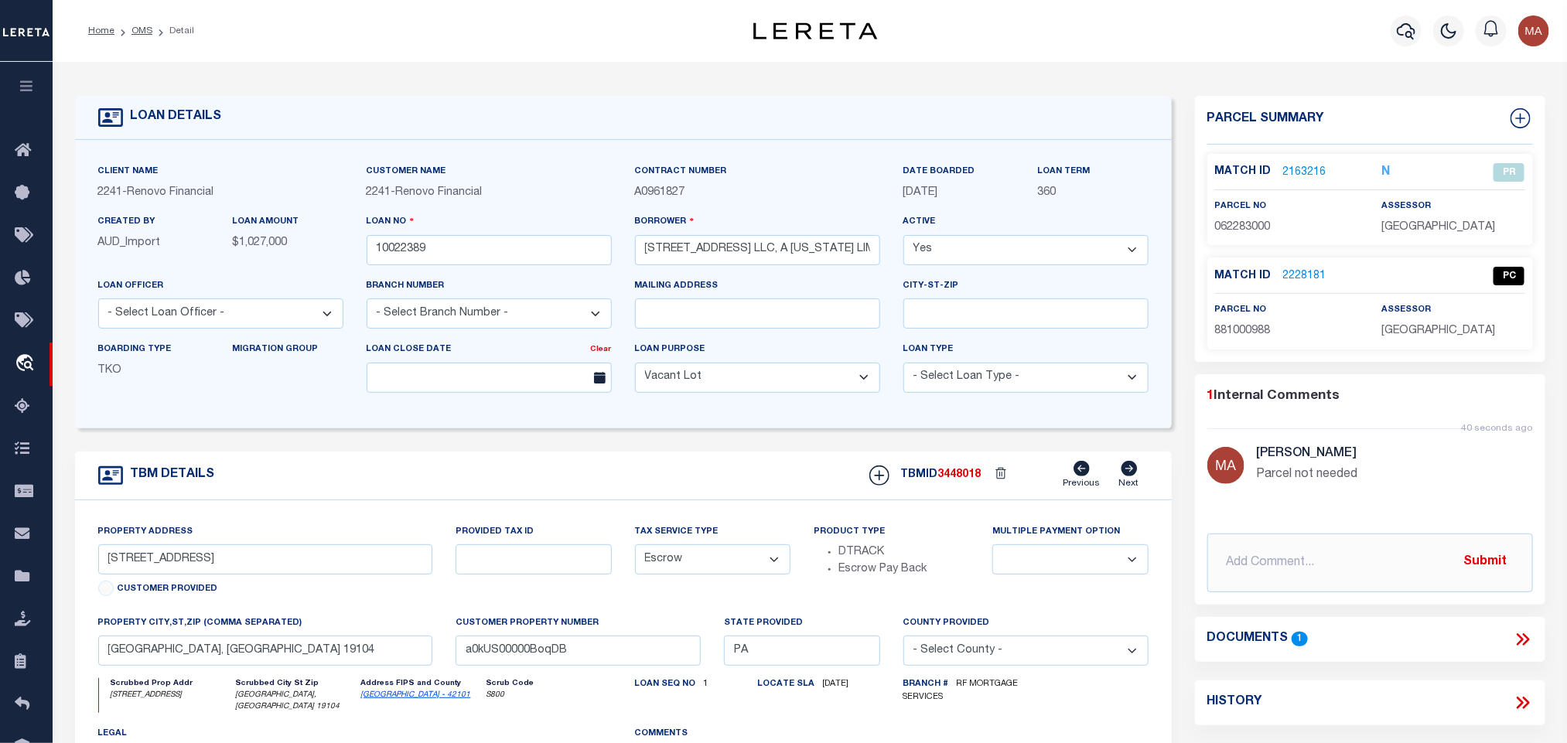
click at [1413, 330] on span "PHILADELPHIA COUNTY" at bounding box center [1438, 331] width 114 height 11
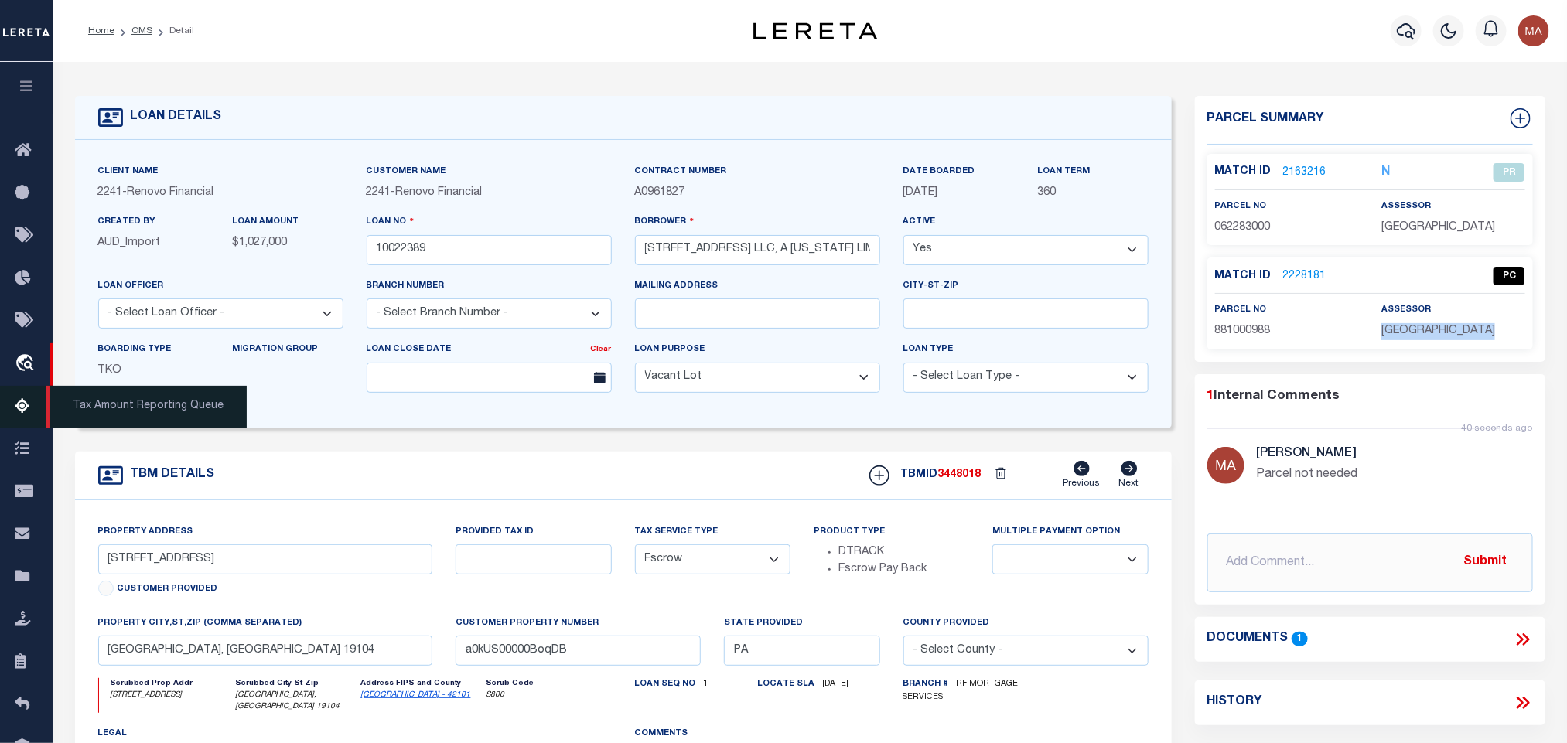
copy div "PHILADELPHIA COUNTY"
click at [1444, 330] on span "PHILADELPHIA COUNTY" at bounding box center [1438, 331] width 114 height 11
click at [1224, 330] on span "881000988" at bounding box center [1243, 331] width 56 height 11
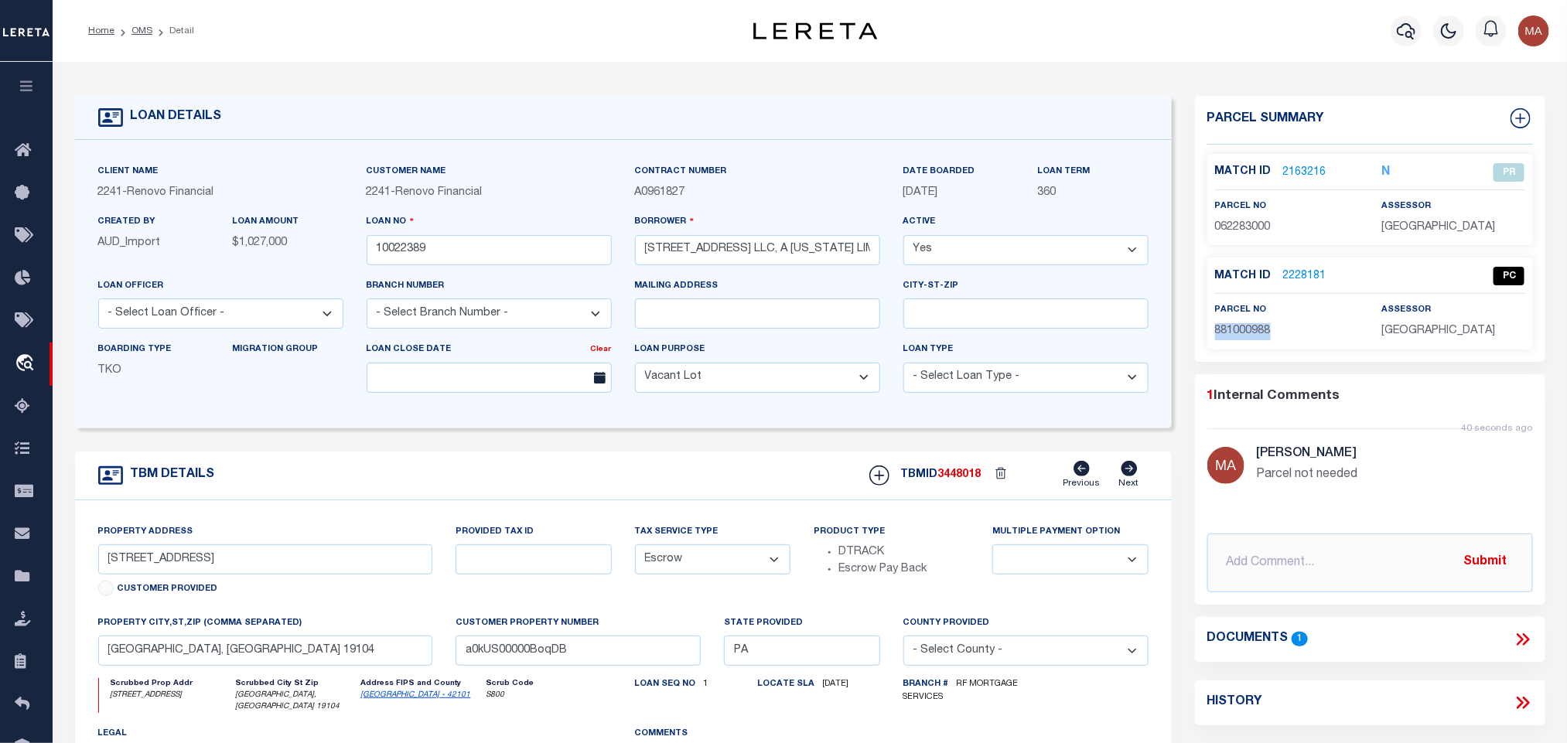
click at [1224, 330] on span "881000988" at bounding box center [1243, 331] width 56 height 11
copy span "881000988"
click at [138, 36] on link "OMS" at bounding box center [141, 30] width 21 height 9
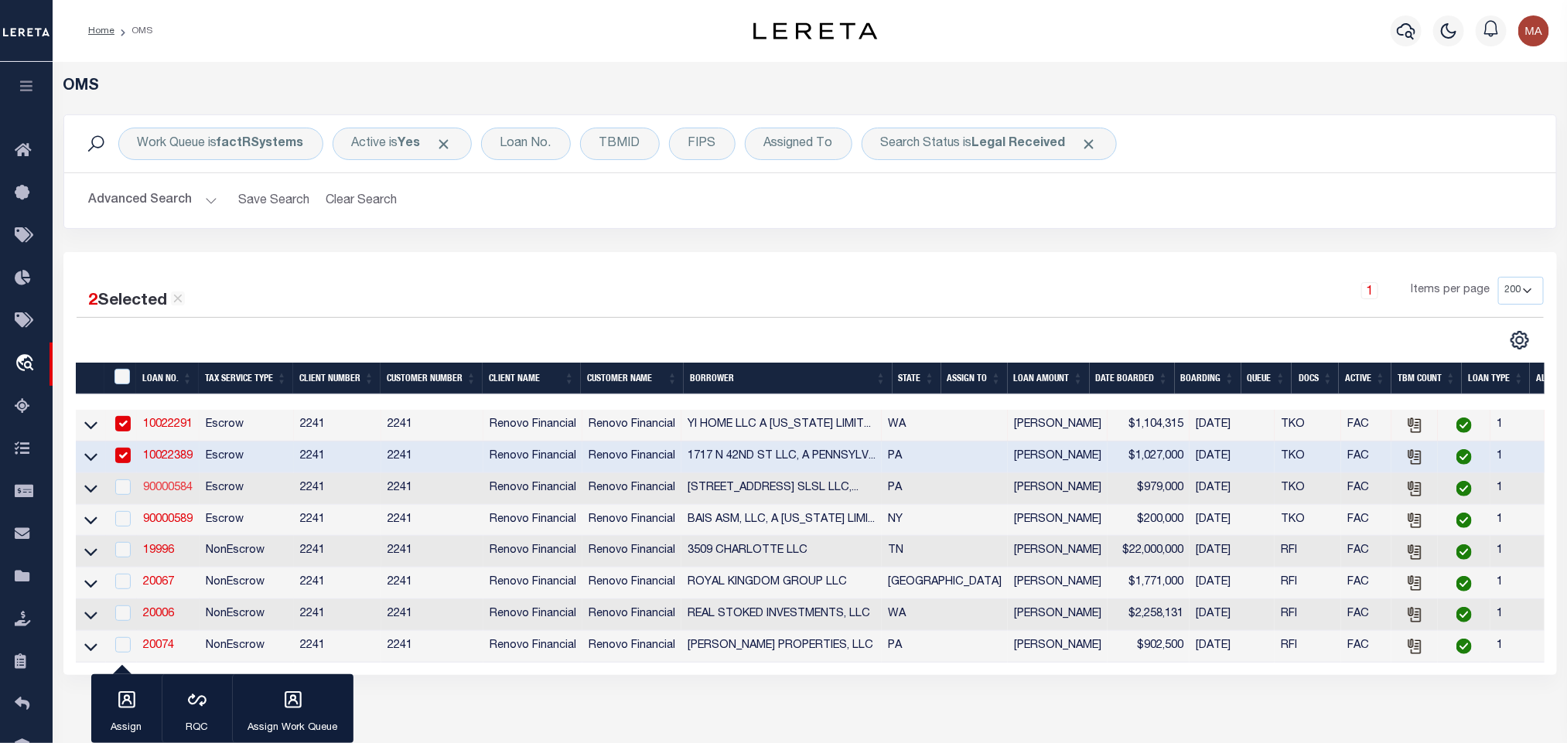
click at [168, 492] on link "90000584" at bounding box center [168, 488] width 50 height 11
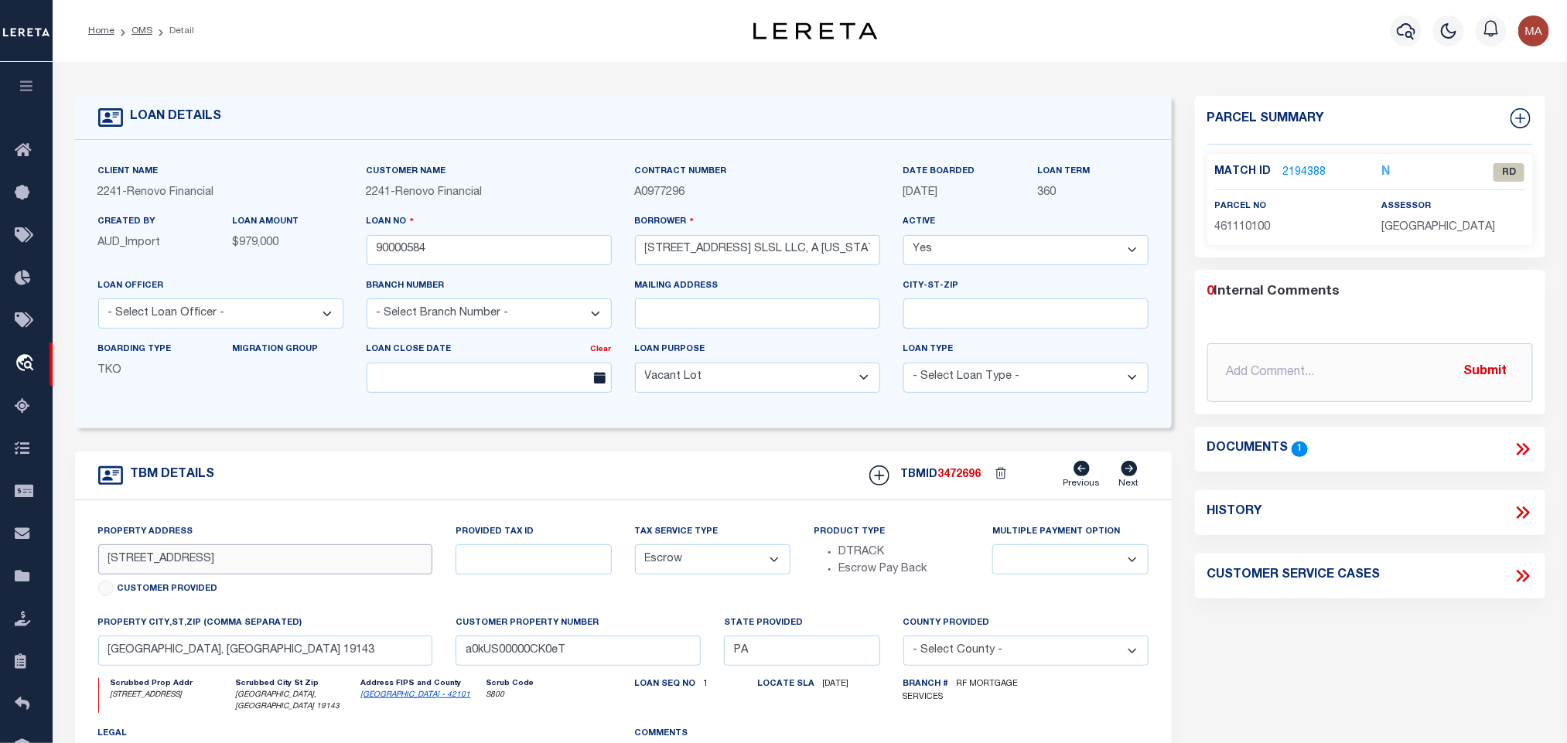
click at [269, 569] on input "4537 SPRINGFIELD AVE" at bounding box center [265, 560] width 335 height 30
click at [1263, 223] on span "461110100" at bounding box center [1243, 227] width 56 height 11
copy span "461110100"
click at [248, 562] on input "4537 SPRINGFIELD AVE" at bounding box center [265, 560] width 335 height 30
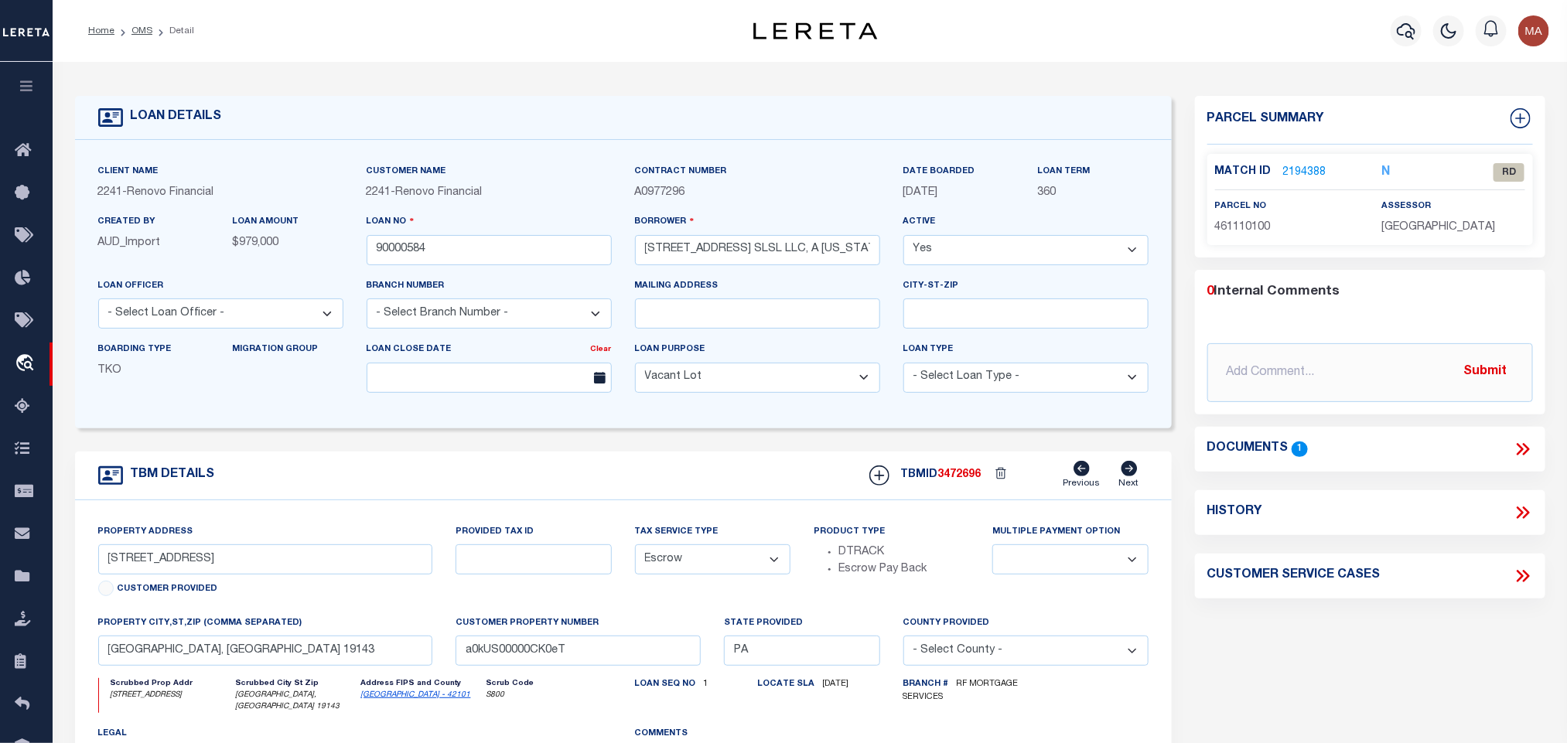
drag, startPoint x: 383, startPoint y: 479, endPoint x: 384, endPoint y: 462, distance: 17.0
click at [383, 470] on div "TBM DETAILS TBMID 3472696 Previous Next" at bounding box center [623, 476] width 1097 height 49
click at [1527, 439] on icon at bounding box center [1523, 449] width 20 height 20
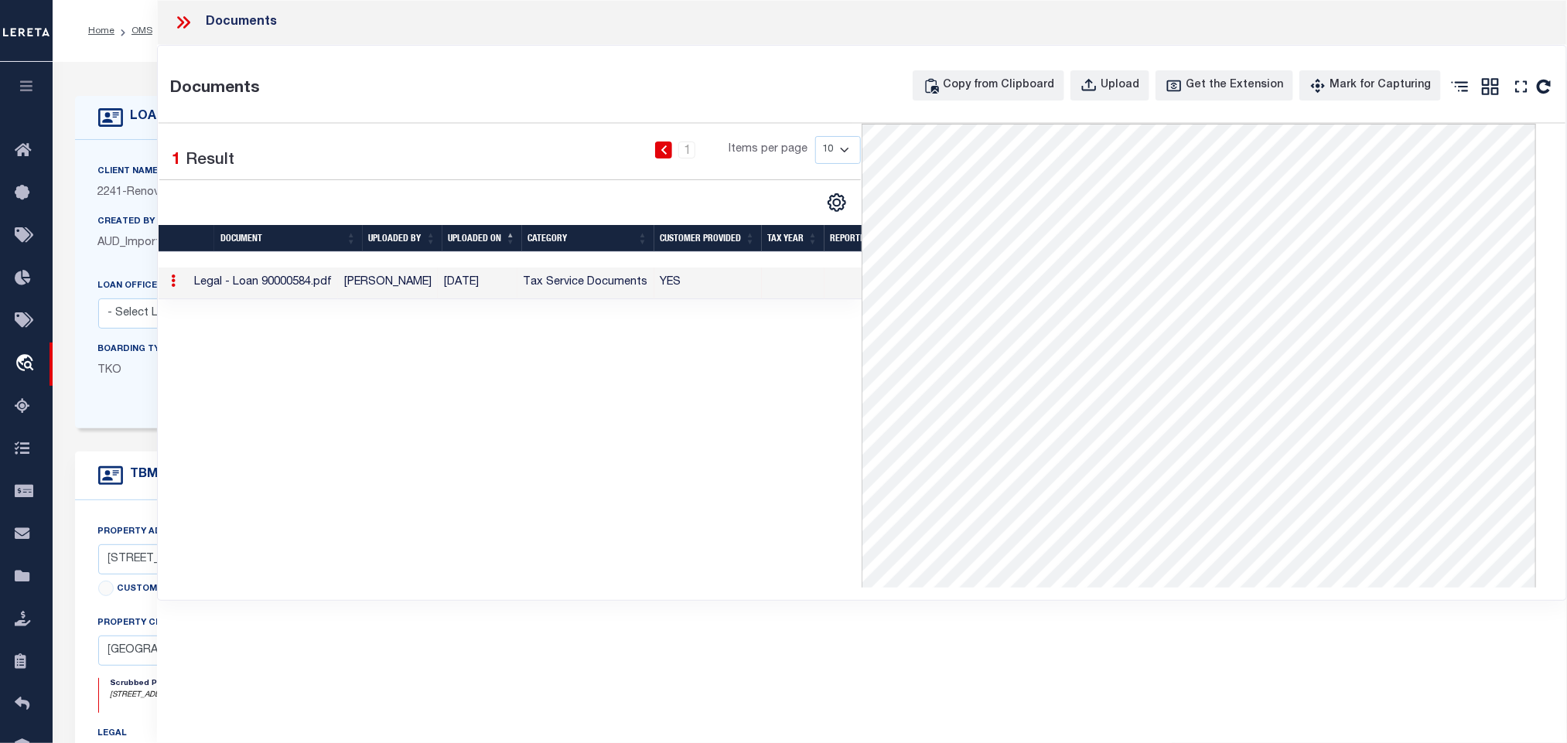
click at [96, 155] on div "Client Name 2241 - Renovo Financial Customer Name 2241 - Renovo Financial" at bounding box center [623, 284] width 1097 height 289
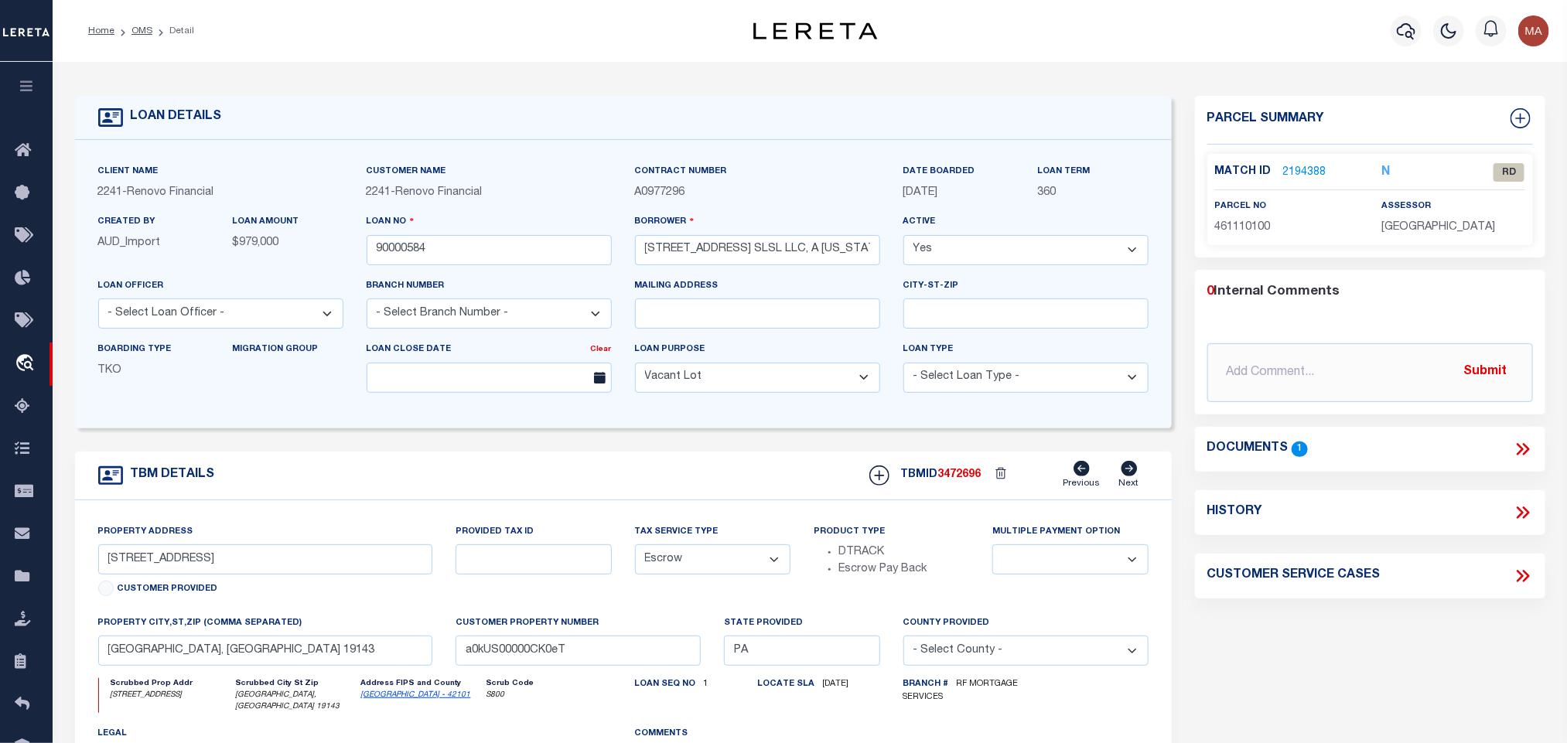
click at [1291, 172] on link "2194388" at bounding box center [1304, 173] width 43 height 16
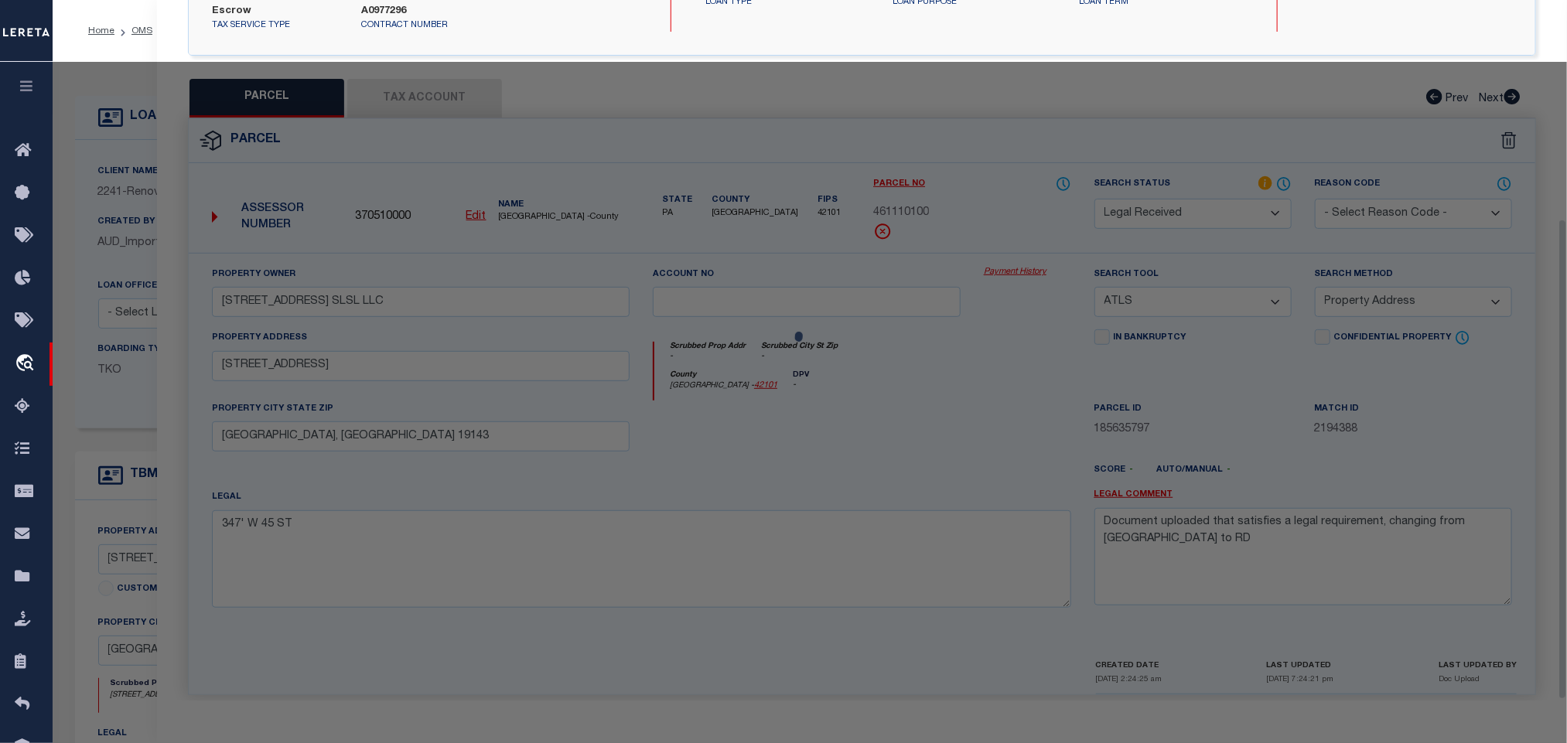
scroll to position [320, 0]
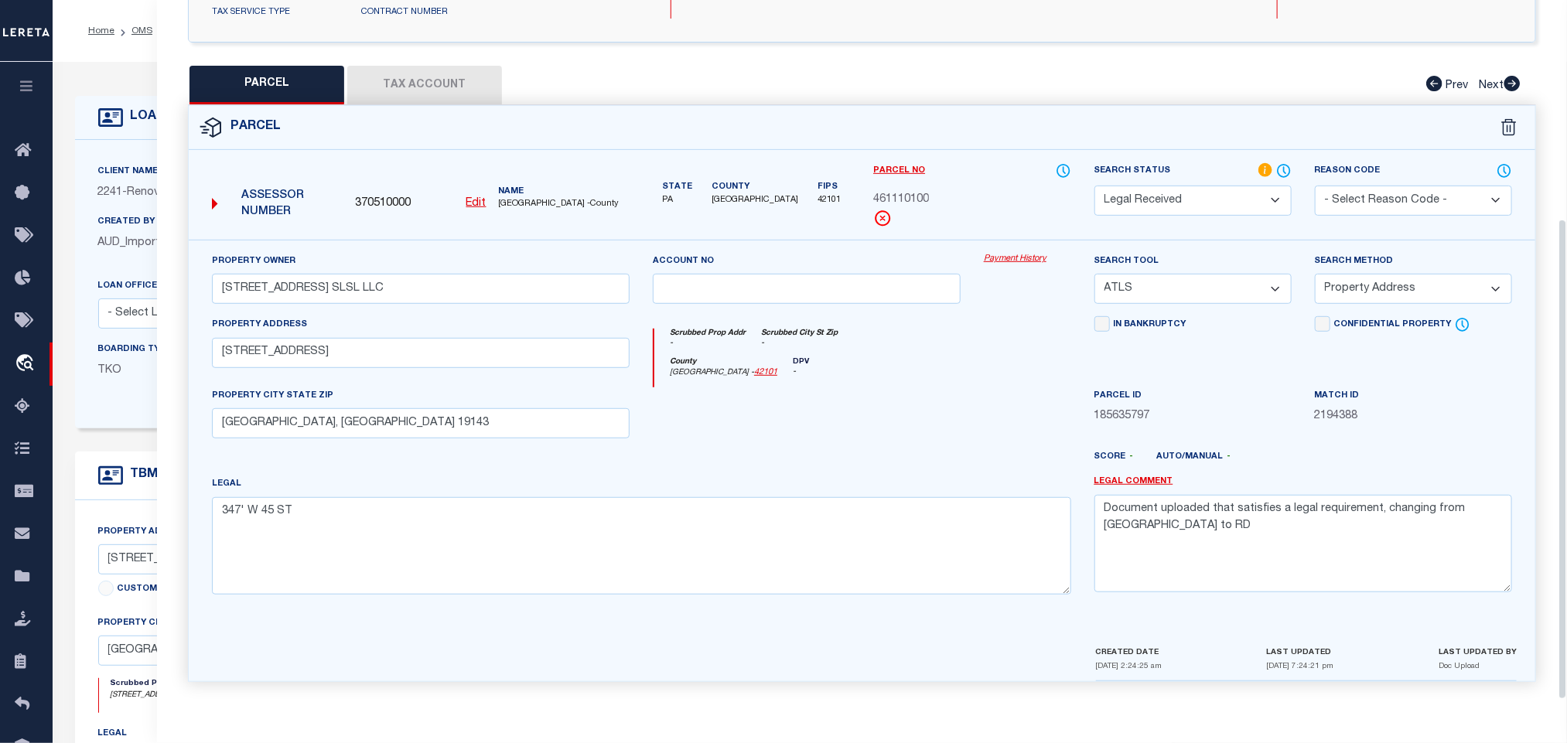
click at [695, 457] on div at bounding box center [586, 466] width 331 height 19
click at [1258, 569] on textarea "Document uploaded that satisfies a legal requirement, changing from ND to RD" at bounding box center [1303, 543] width 418 height 97
click at [1249, 536] on textarea "Document uploaded that satisfies a legal requirement, changing from ND to RD" at bounding box center [1303, 543] width 418 height 97
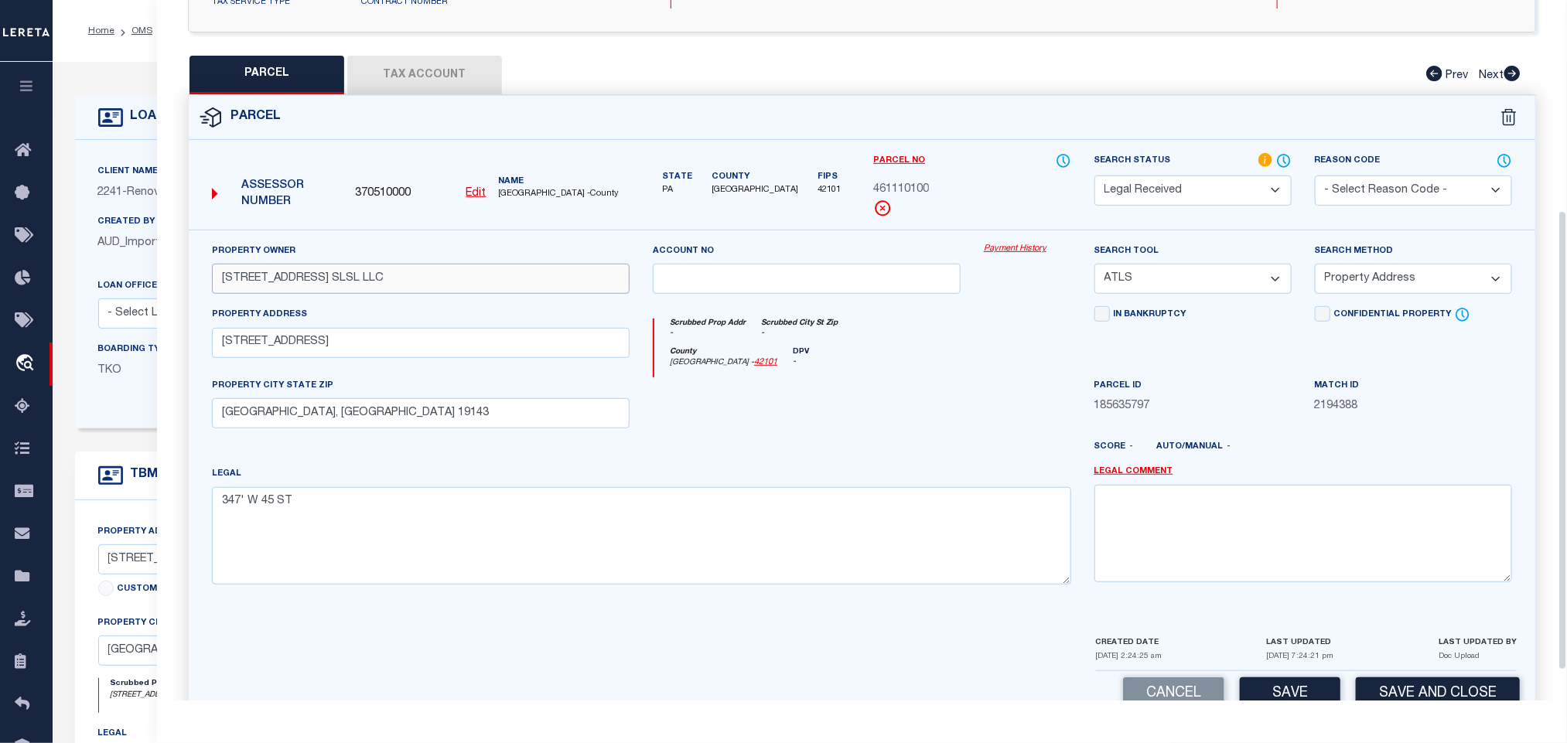
click at [370, 275] on input "4537 SPRINGFIELD AVE SLSL LLC" at bounding box center [421, 279] width 418 height 30
paste input "CALLAGHAN GORDON RHOADS"
click at [1140, 291] on select "-- Select Search Tool -- 3rd Party Website Agency File Agency Website ATLS CNV-…" at bounding box center [1192, 279] width 197 height 30
click at [1094, 269] on select "-- Select Search Tool -- 3rd Party Website Agency File Agency Website ATLS CNV-…" at bounding box center [1192, 279] width 197 height 30
click at [1381, 292] on select "-- Select Search Method -- Property Address Legal Liability Info Provided" at bounding box center [1413, 279] width 197 height 30
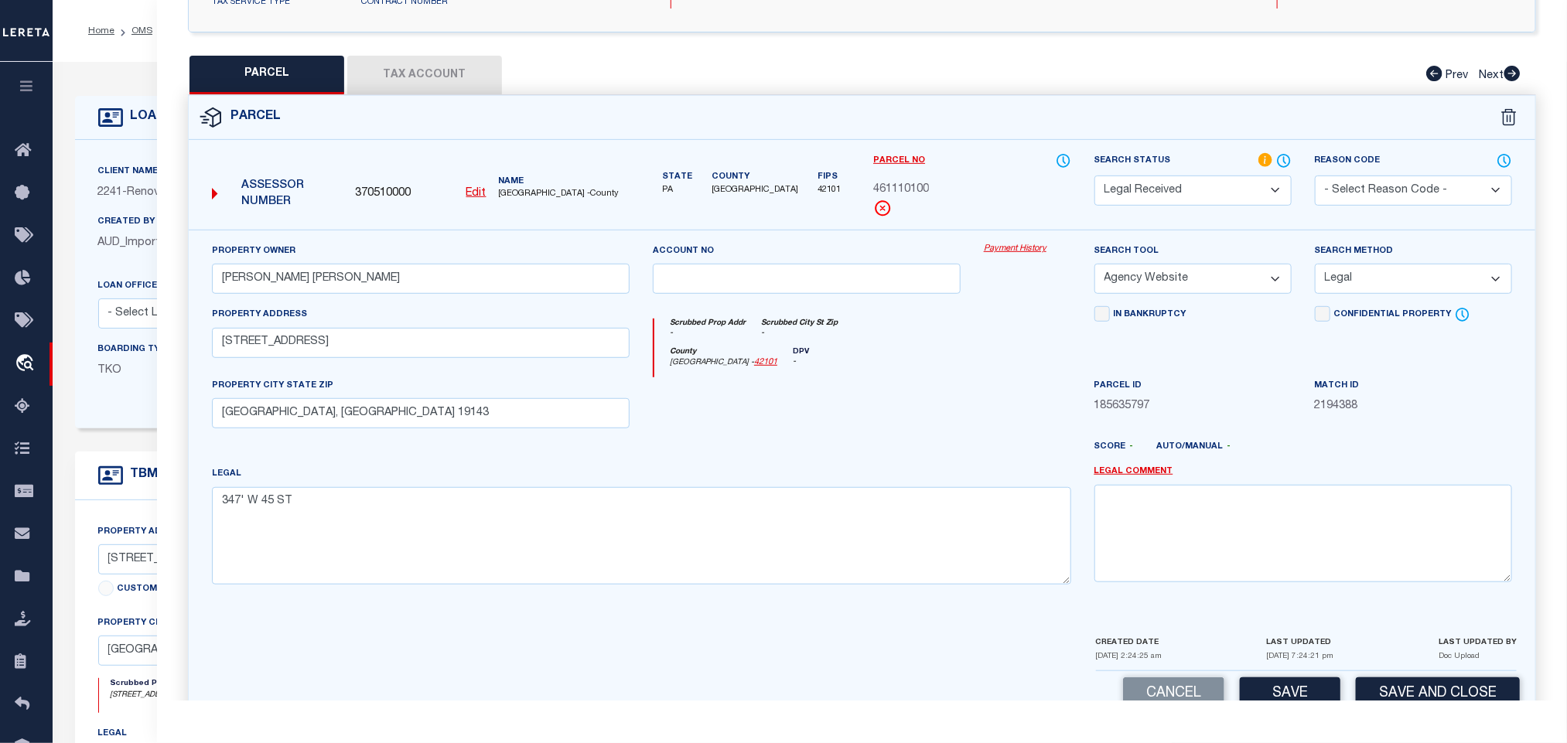
click at [1315, 269] on select "-- Select Search Method -- Property Address Legal Liability Info Provided" at bounding box center [1413, 279] width 197 height 30
click at [1270, 671] on div "CREATED DATE 07/20/2025 2:24:25 am LAST UPDATED 08/14/2025 7:24:21 pm LAST UPDA…" at bounding box center [1306, 652] width 421 height 37
click at [1270, 695] on button "Save" at bounding box center [1290, 694] width 101 height 33
click at [418, 54] on div "QC QC QC" at bounding box center [862, 231] width 1410 height 1012
click at [427, 80] on button "Tax Account" at bounding box center [424, 75] width 155 height 39
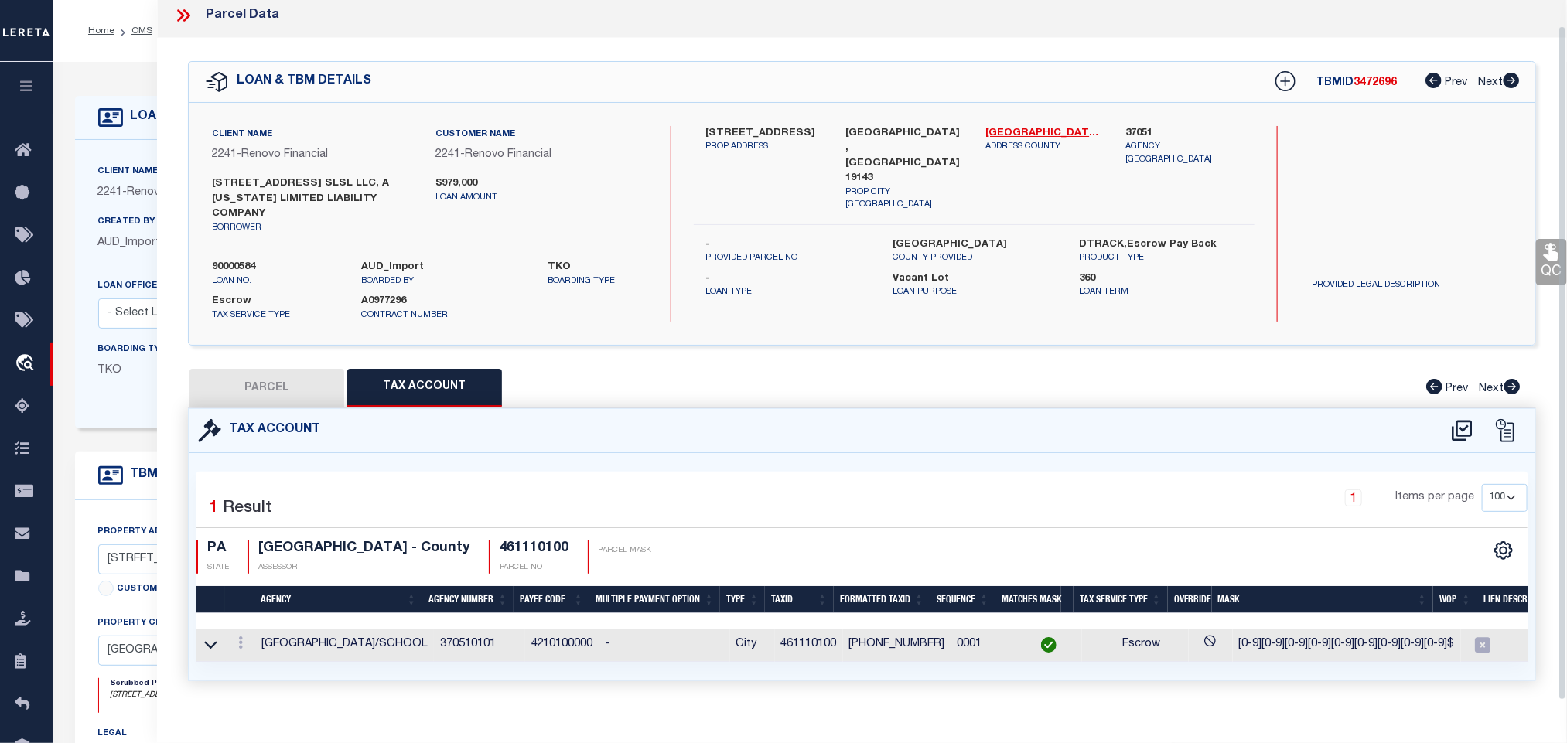
scroll to position [39, 0]
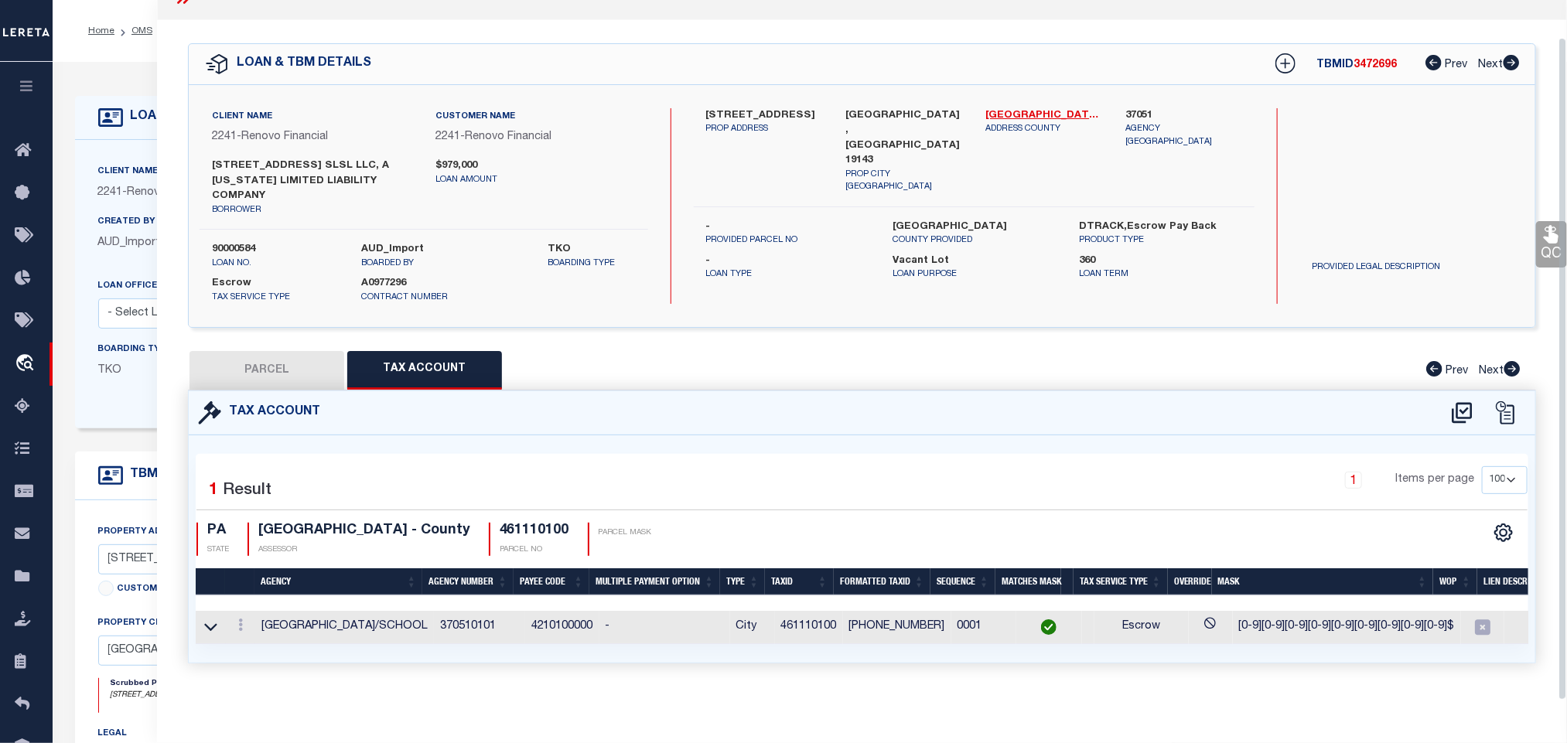
click at [307, 365] on button "PARCEL" at bounding box center [267, 370] width 155 height 39
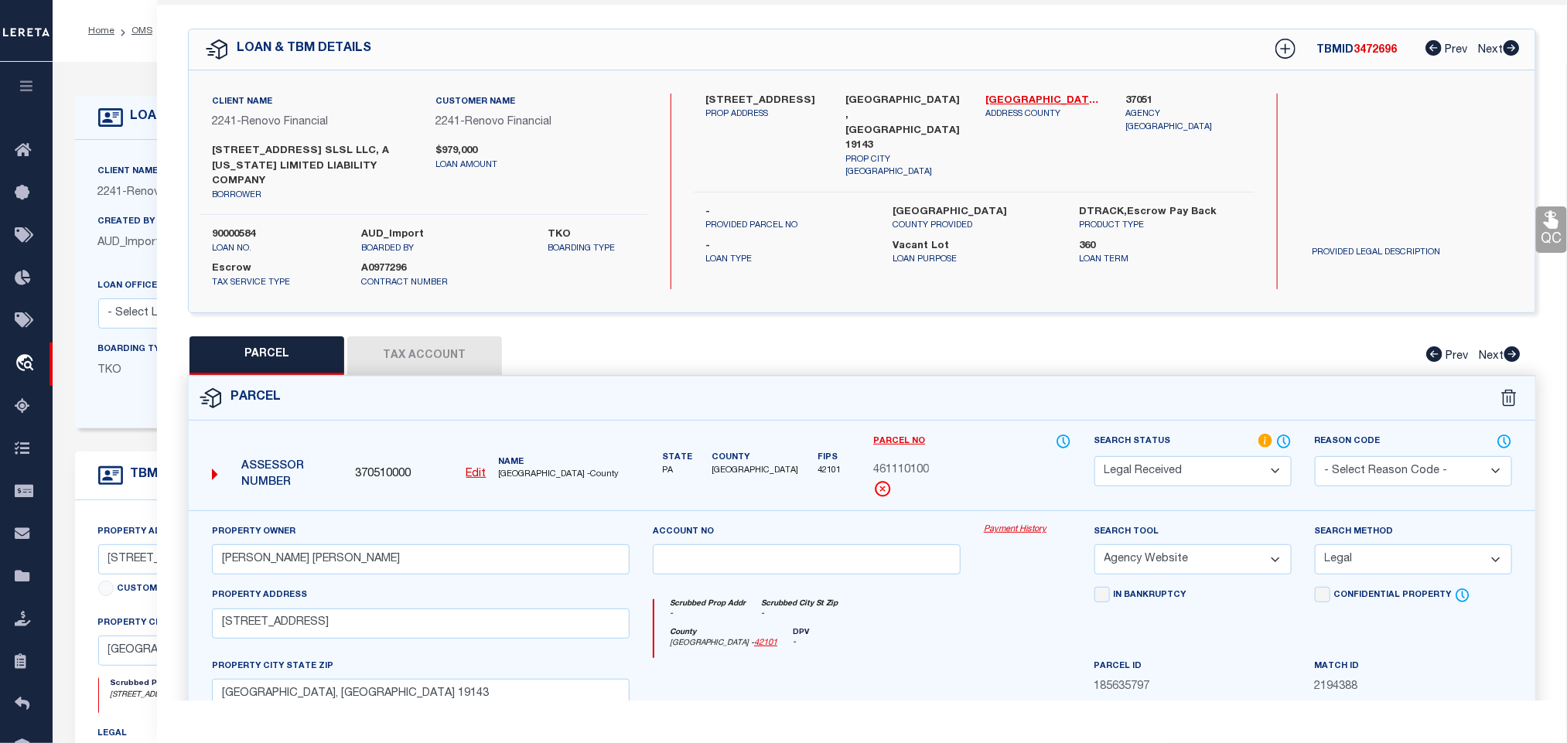
click at [1190, 478] on select "Automated Search Bad Parcel Complete Duplicate Parcel High Dollar Reporting In …" at bounding box center [1192, 471] width 197 height 30
click at [1094, 459] on select "Automated Search Bad Parcel Complete Duplicate Parcel High Dollar Reporting In …" at bounding box center [1192, 471] width 197 height 30
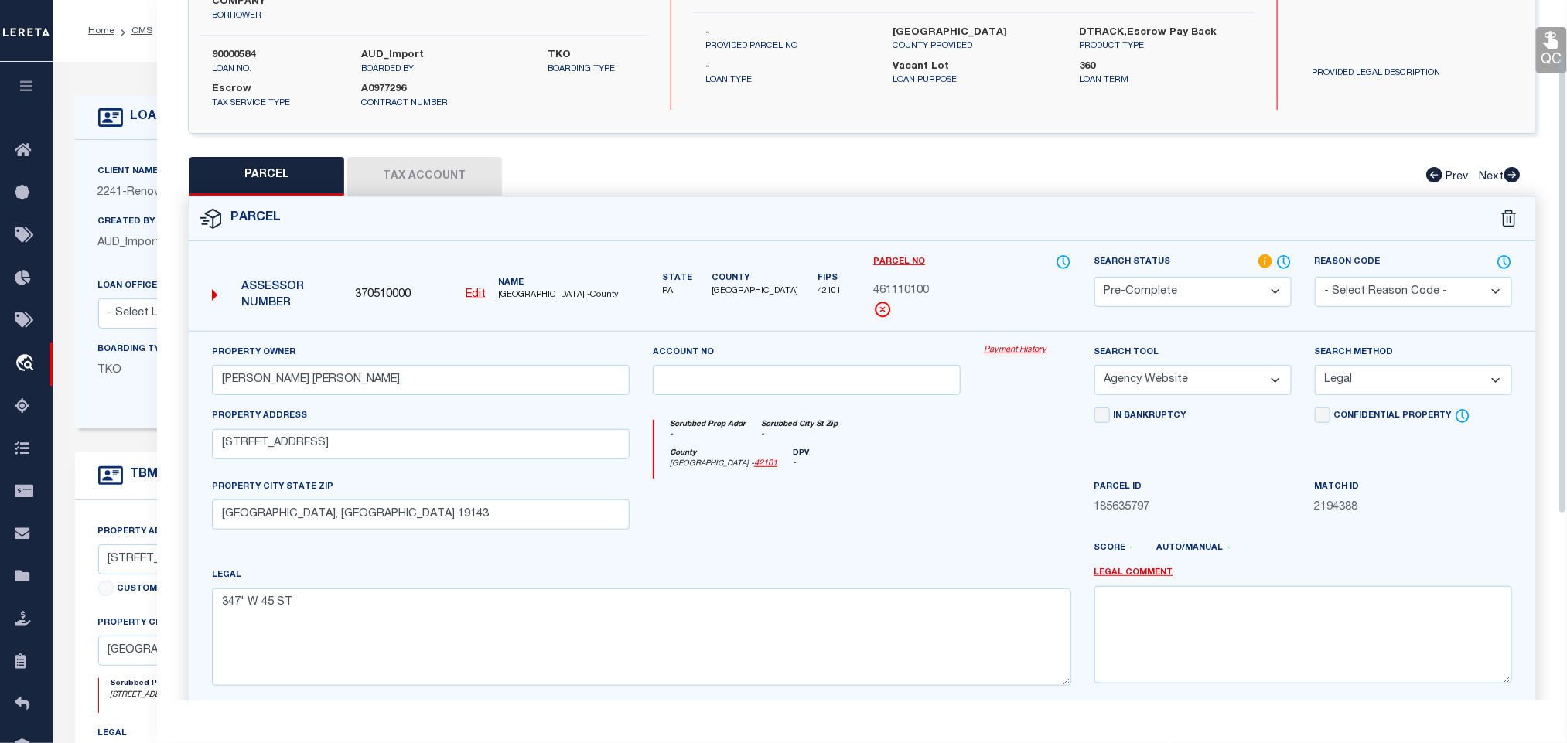
scroll to position [367, 0]
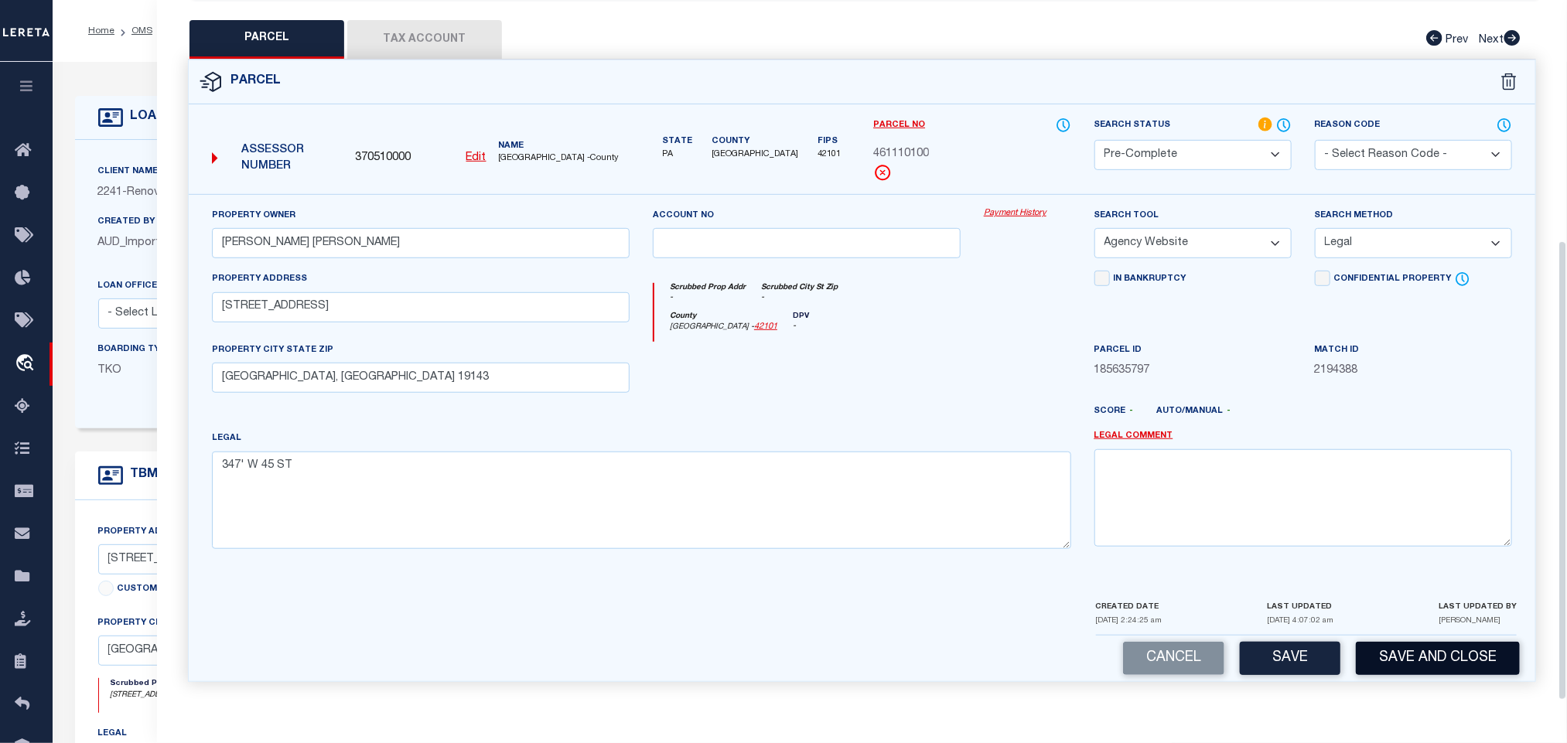
click at [1378, 655] on button "Save and Close" at bounding box center [1438, 658] width 164 height 33
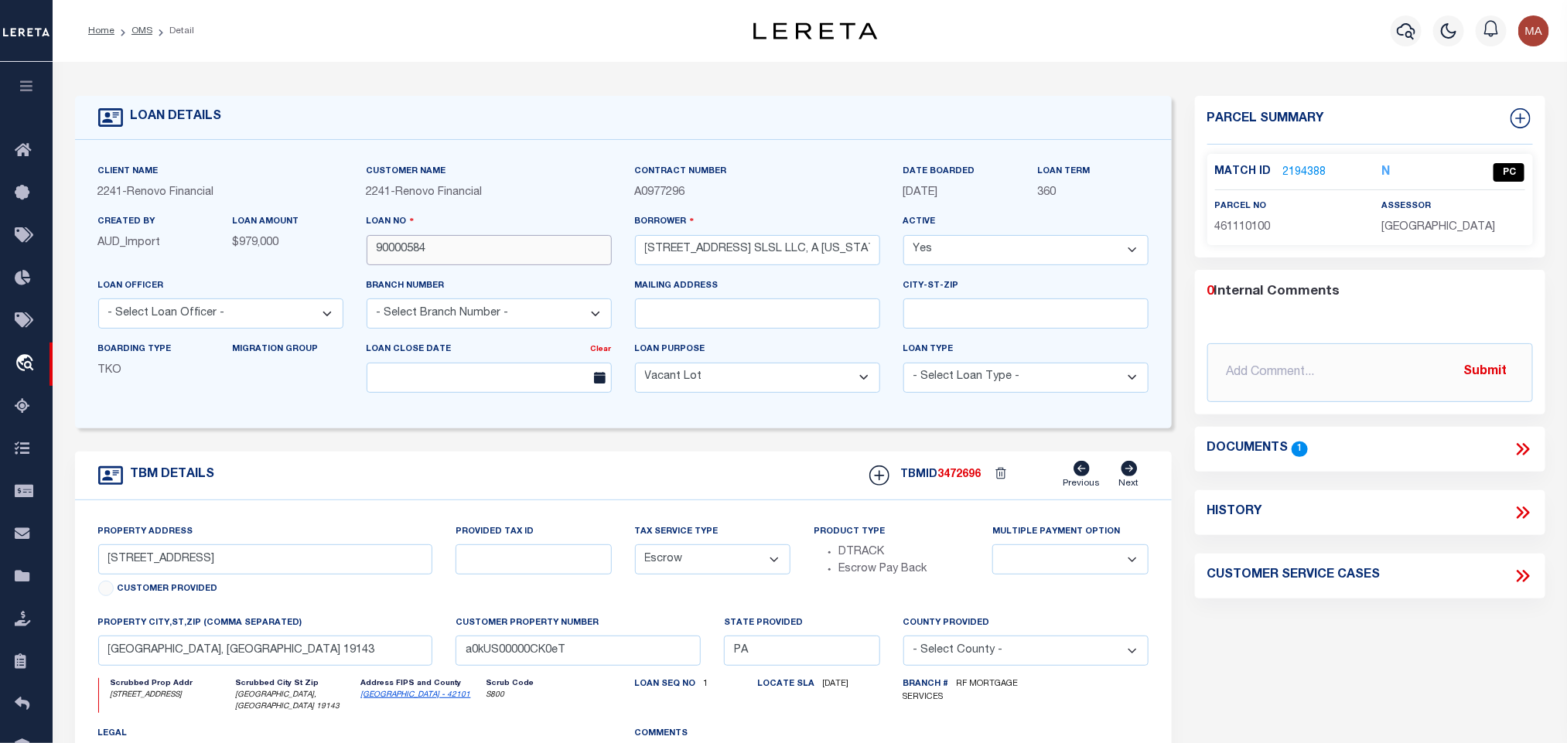
click at [411, 251] on input "90000584" at bounding box center [489, 250] width 245 height 30
click at [952, 478] on span "3472696" at bounding box center [959, 475] width 43 height 11
copy span "3472696"
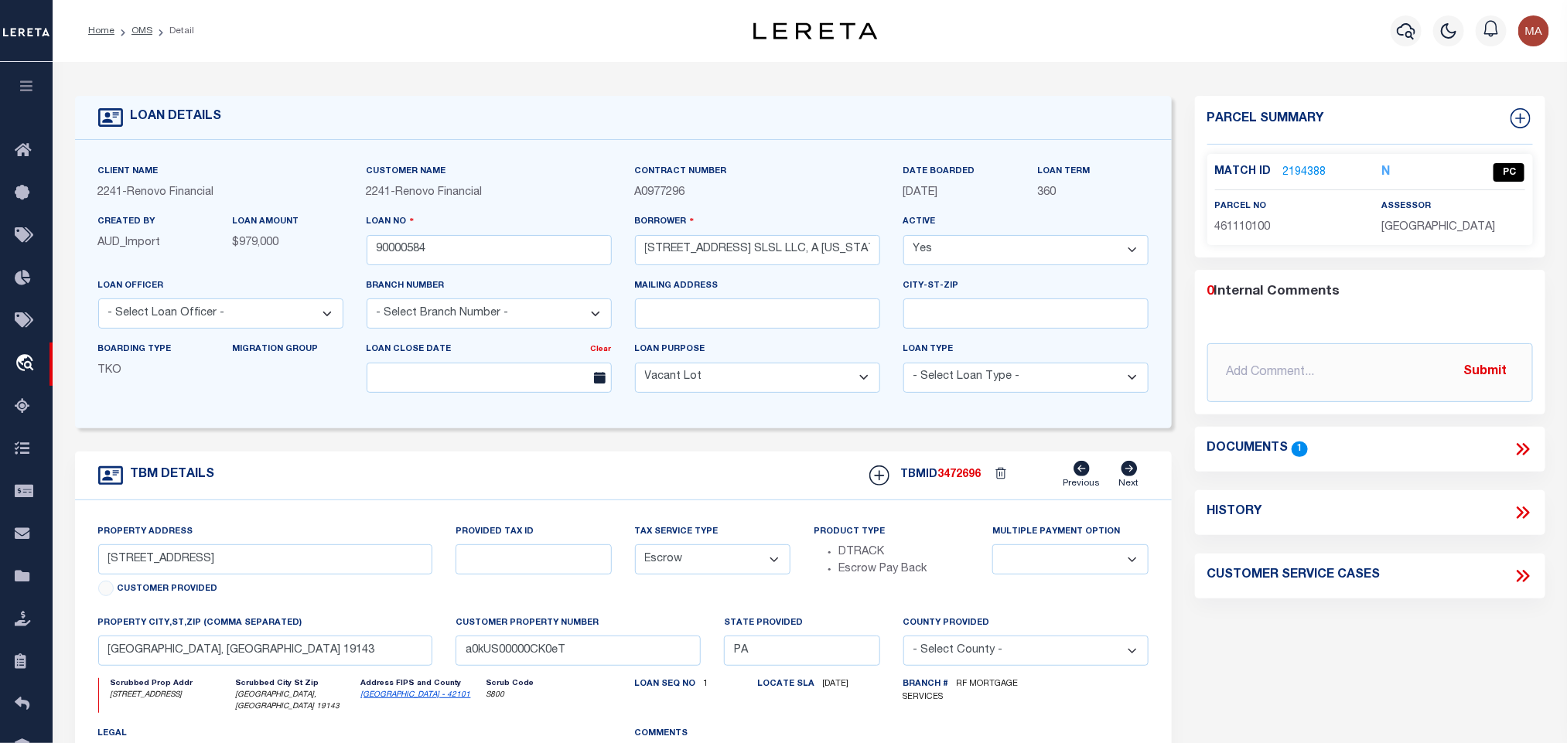
click at [1481, 224] on span "PHILADELPHIA COUNTY" at bounding box center [1438, 227] width 114 height 11
click at [1263, 222] on span "461110100" at bounding box center [1243, 227] width 56 height 11
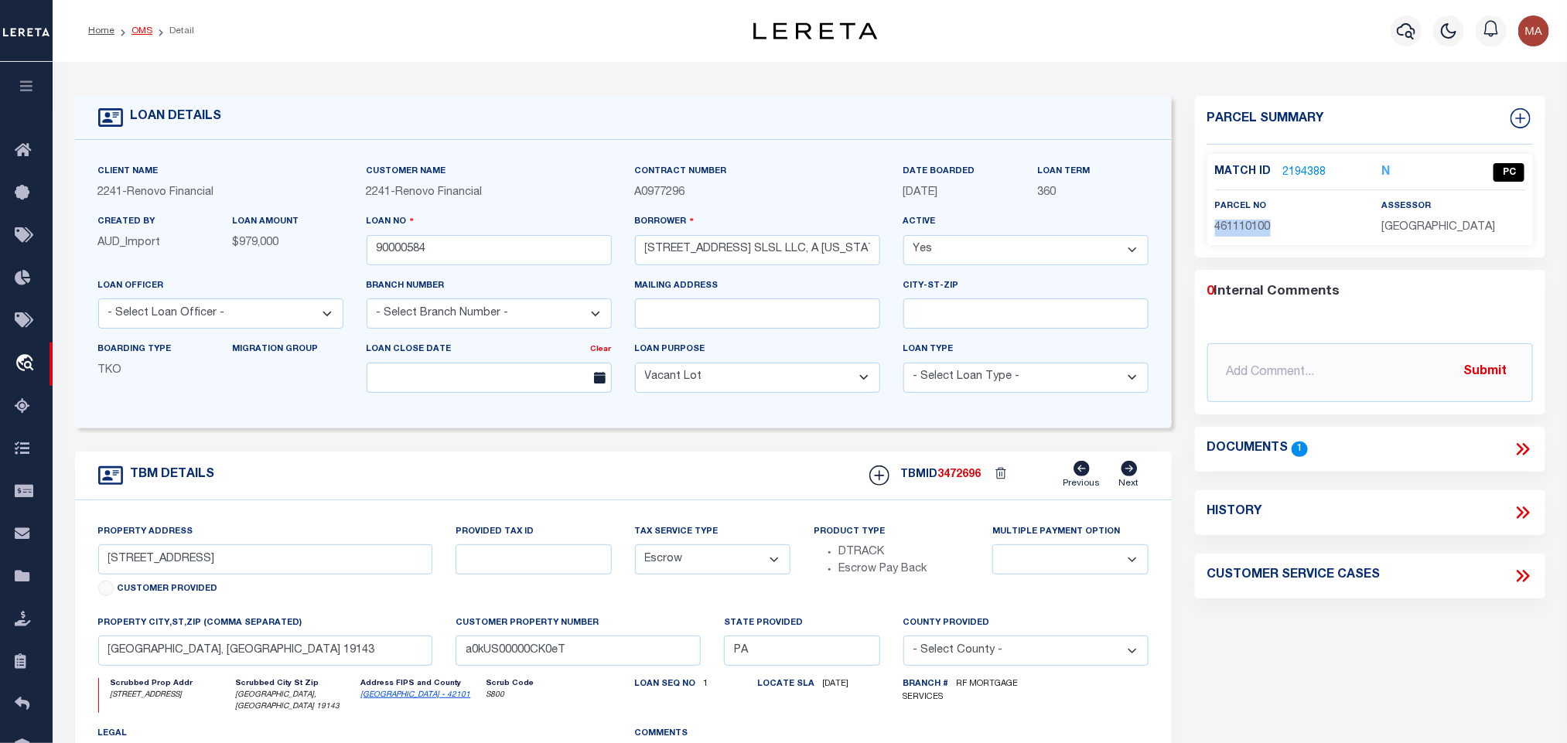
click at [137, 30] on link "OMS" at bounding box center [141, 30] width 21 height 9
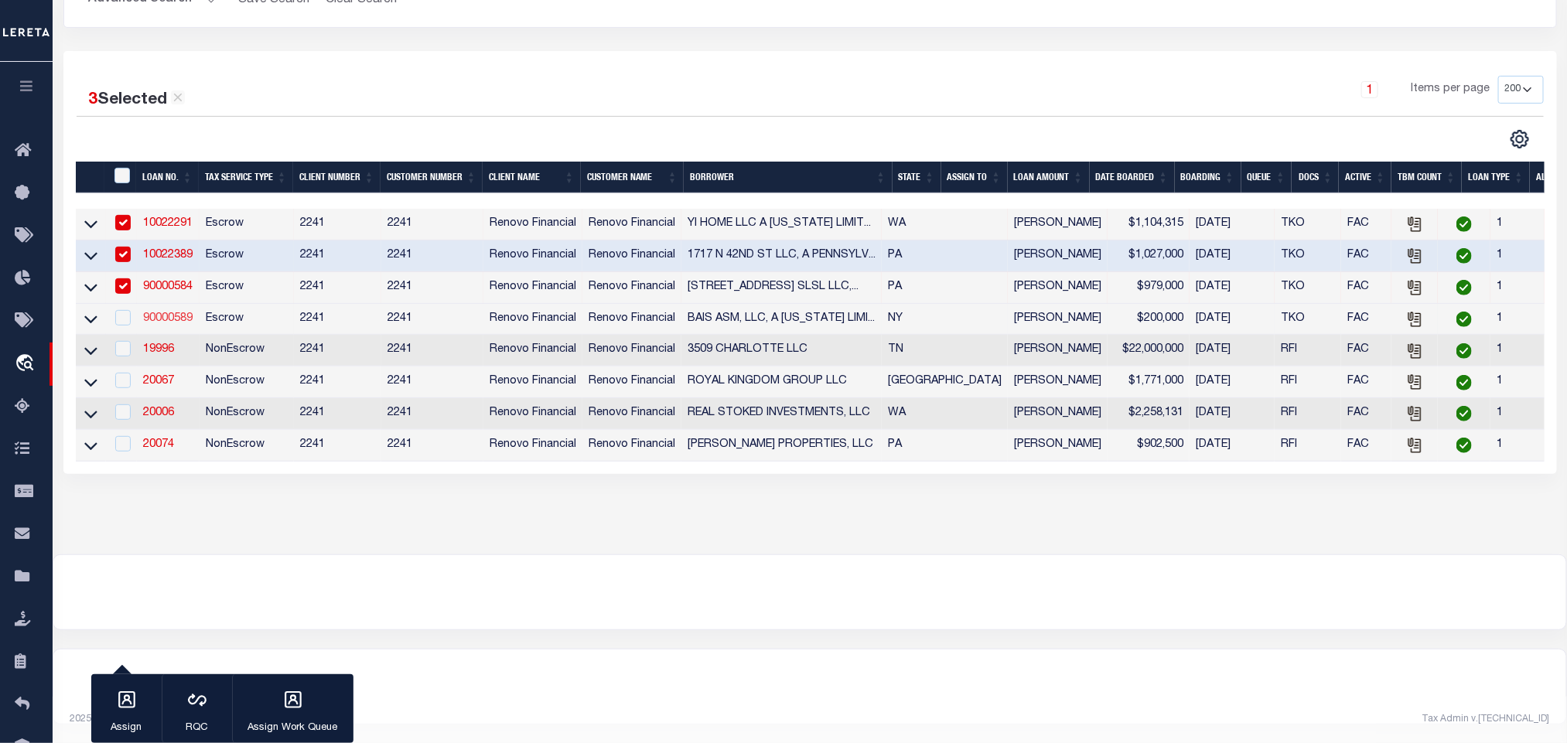
click at [155, 313] on link "90000589" at bounding box center [168, 318] width 50 height 11
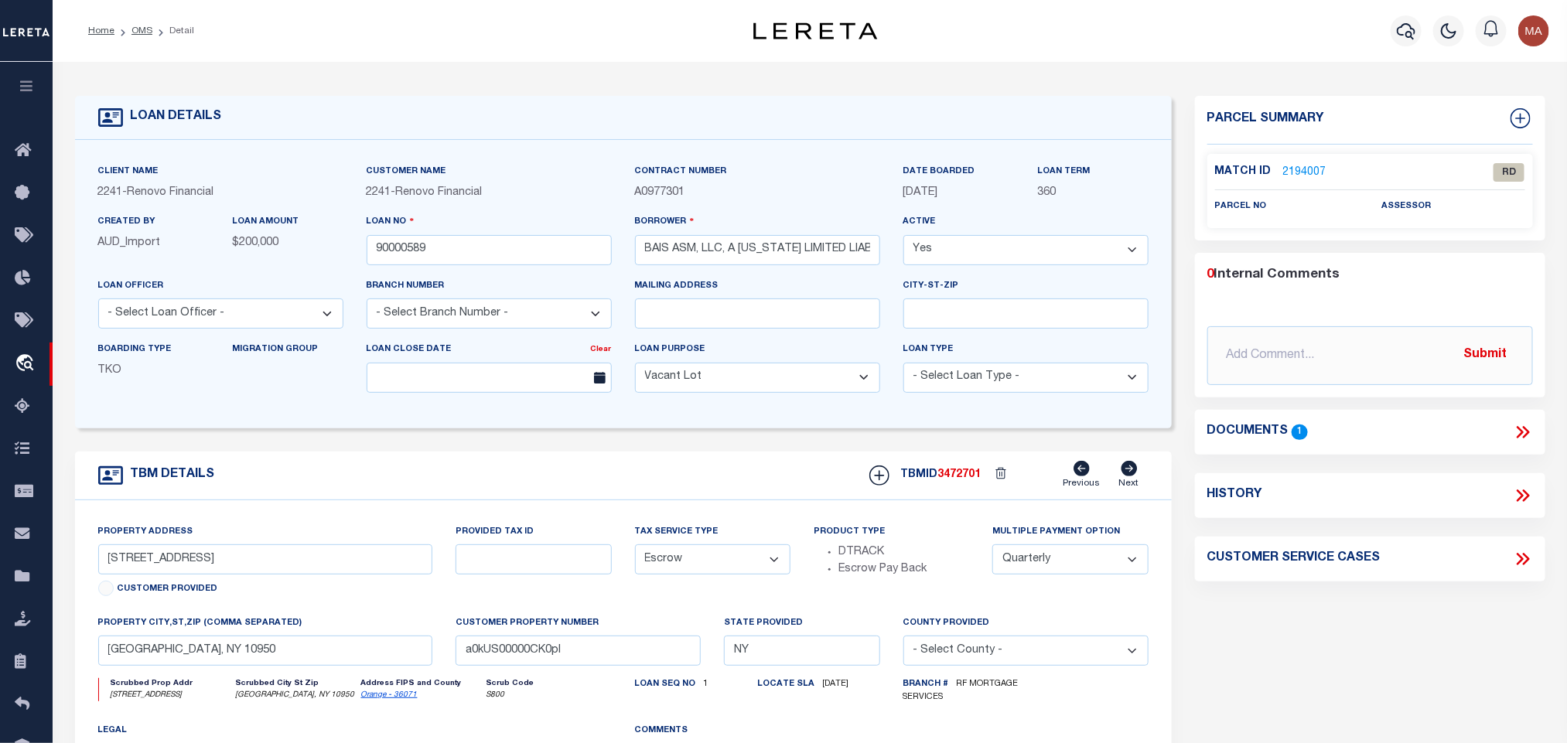
click at [385, 699] on link "Orange - 36071" at bounding box center [389, 695] width 56 height 8
click at [149, 562] on input "6 UNGVAR ST Unit 106" at bounding box center [265, 560] width 335 height 30
click at [1523, 429] on icon at bounding box center [1523, 432] width 20 height 20
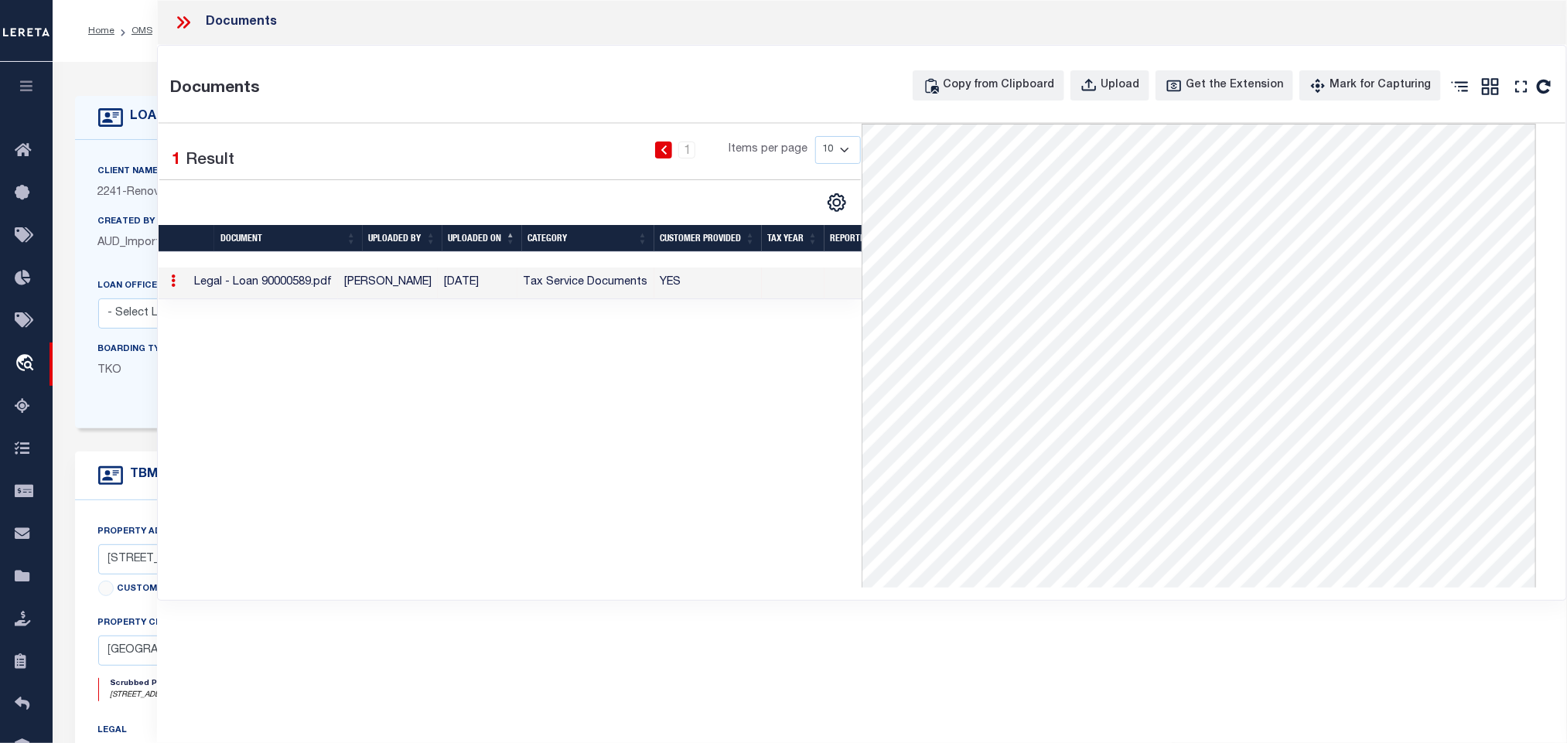
click at [96, 161] on div "Client Name 2241 - Renovo Financial Customer Name 2241 - Renovo Financial" at bounding box center [623, 284] width 1097 height 289
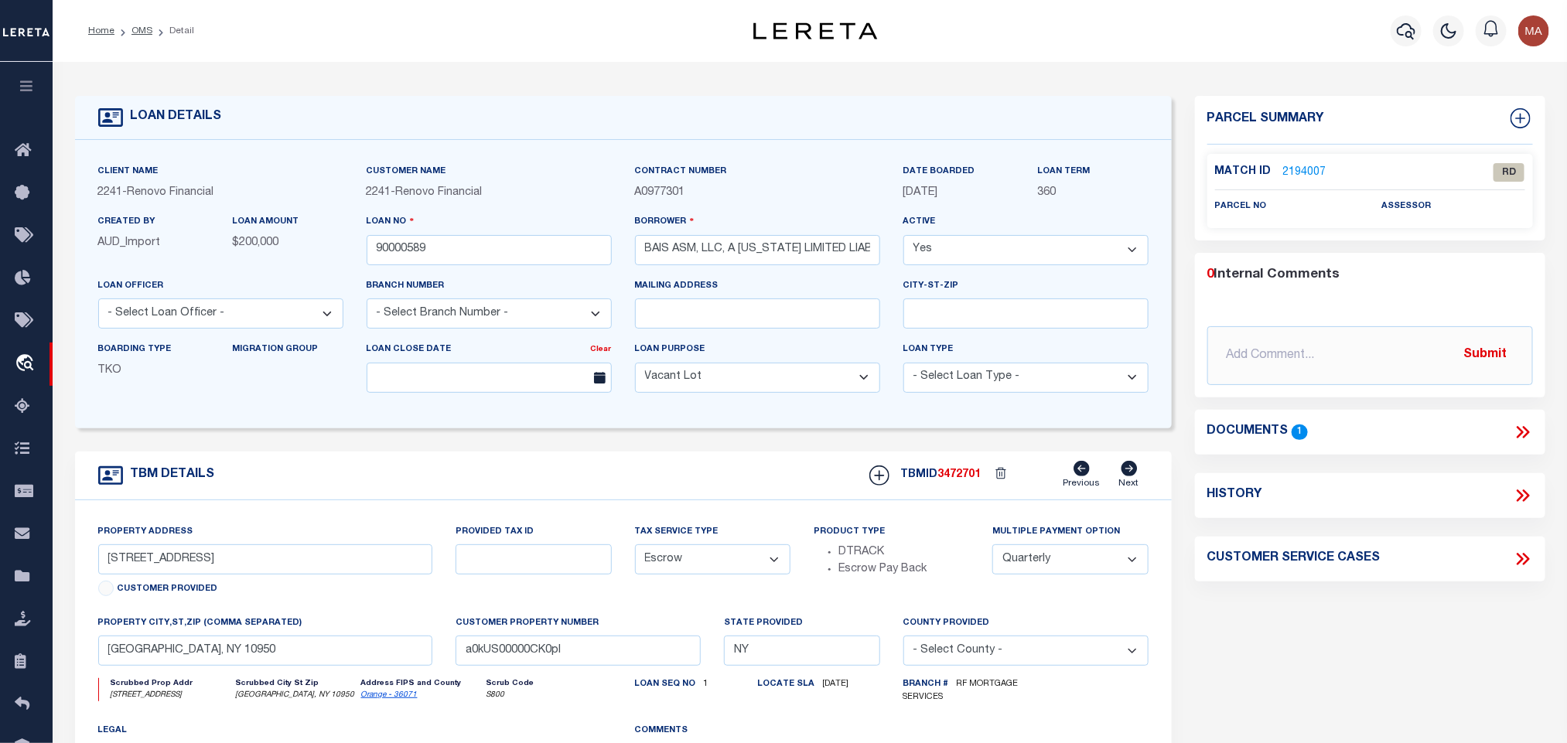
click at [1531, 430] on icon at bounding box center [1523, 432] width 20 height 20
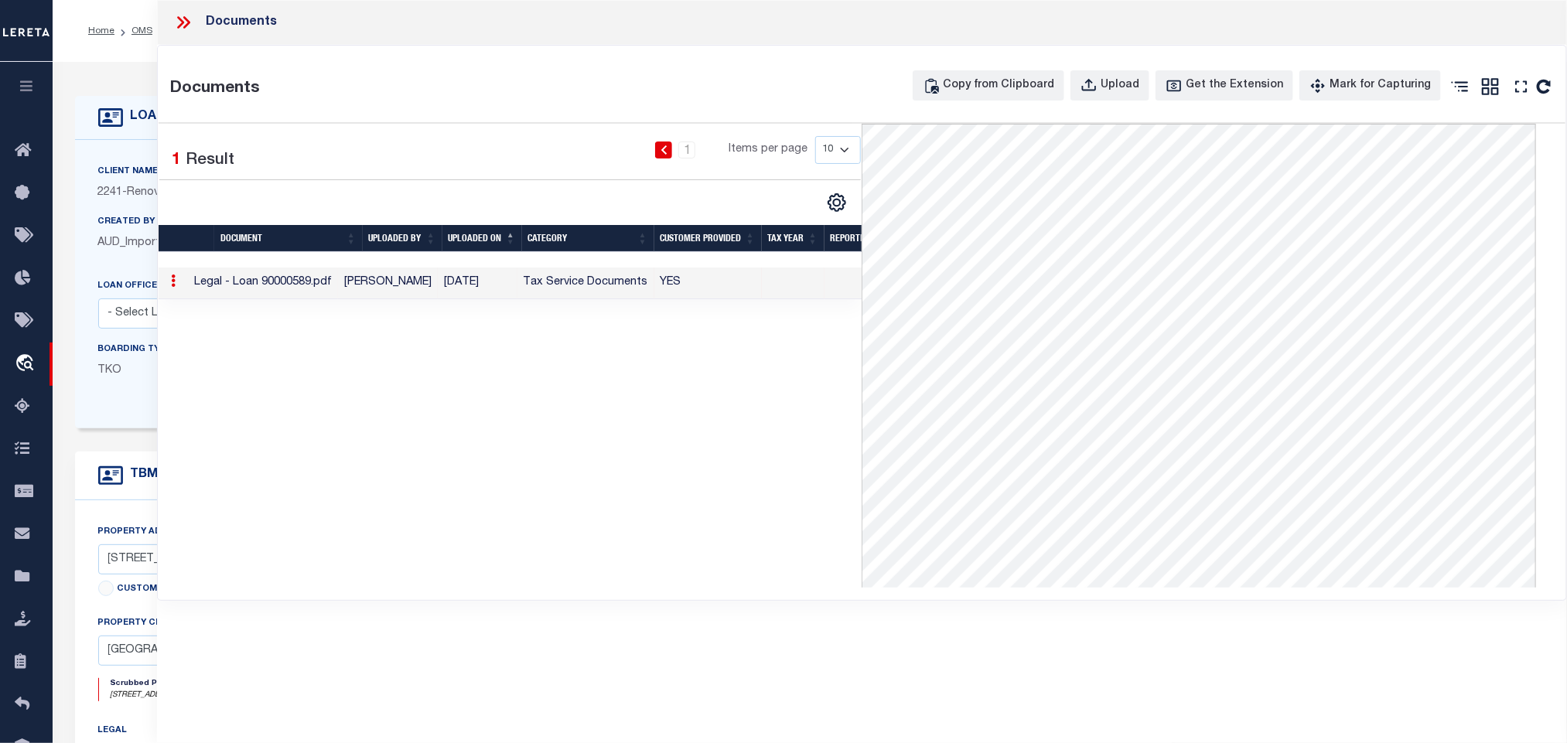
click at [128, 497] on div "TBM DETAILS TBMID 3472701 Previous Next" at bounding box center [623, 476] width 1097 height 49
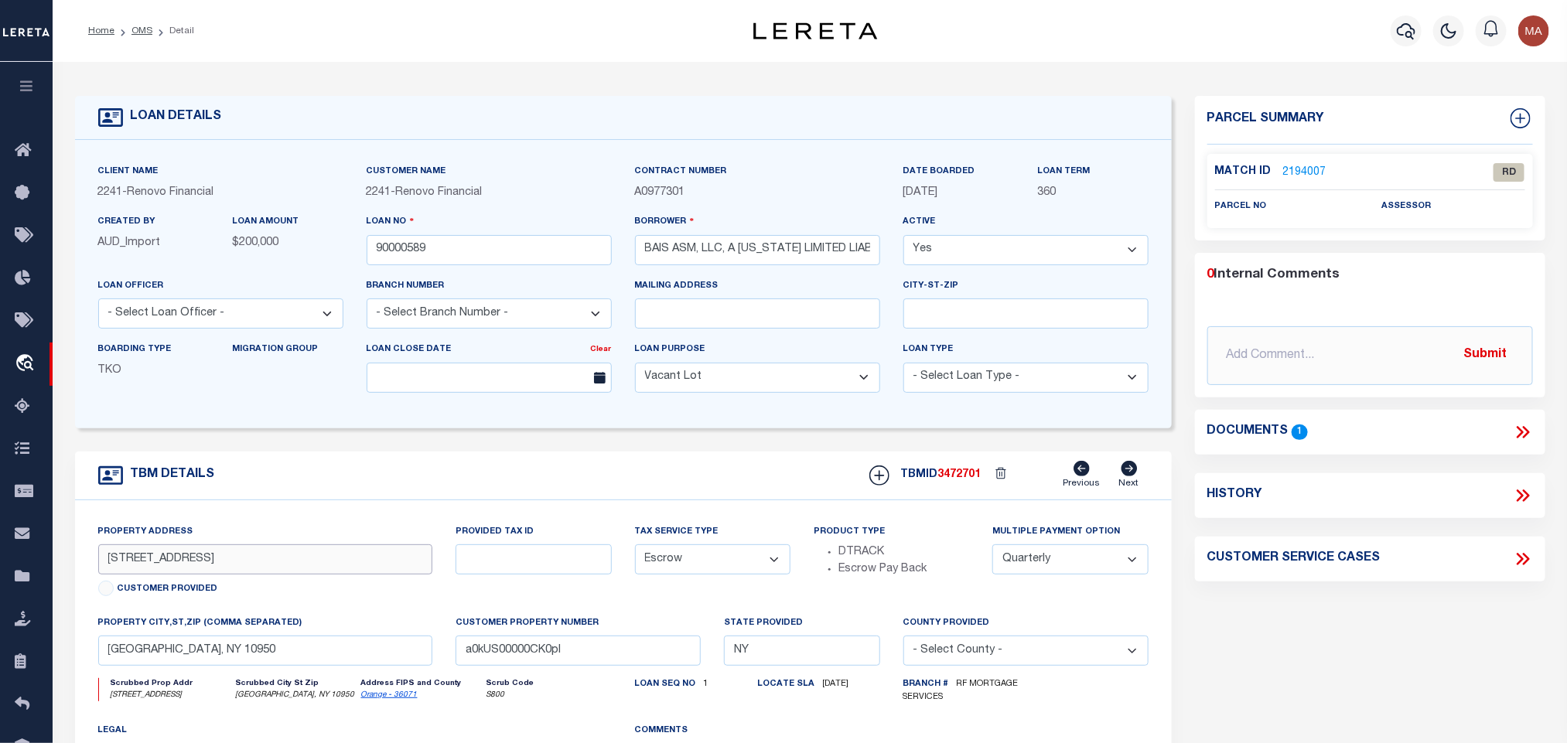
drag, startPoint x: 97, startPoint y: 569, endPoint x: 188, endPoint y: 578, distance: 90.9
click at [188, 575] on input "6 UNGVAR ST Unit 106" at bounding box center [265, 560] width 335 height 30
drag, startPoint x: 282, startPoint y: 671, endPoint x: 189, endPoint y: 669, distance: 92.8
click at [282, 666] on input "MONROE, NY 10950" at bounding box center [265, 651] width 335 height 30
click at [132, 29] on link "OMS" at bounding box center [141, 30] width 21 height 9
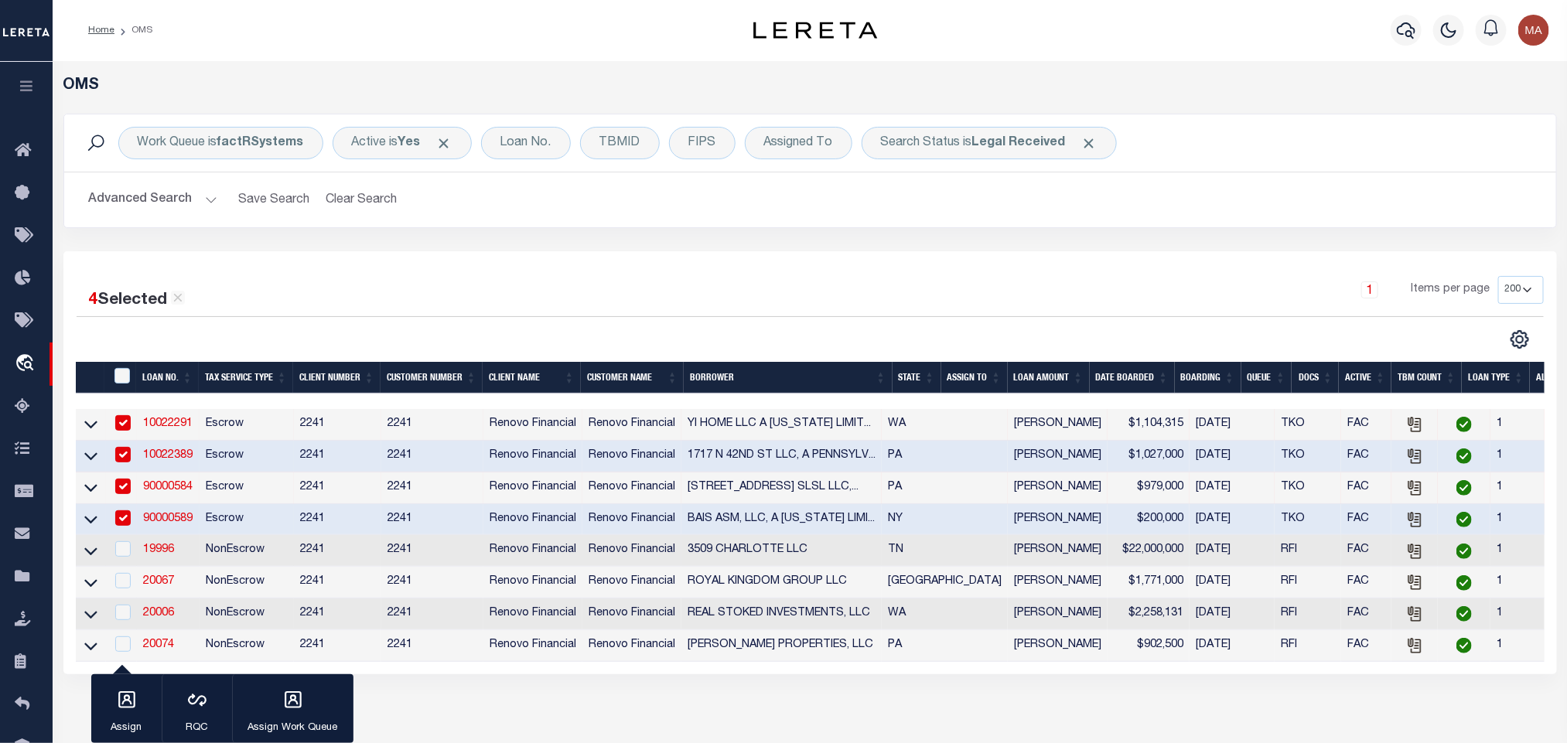
scroll to position [116, 0]
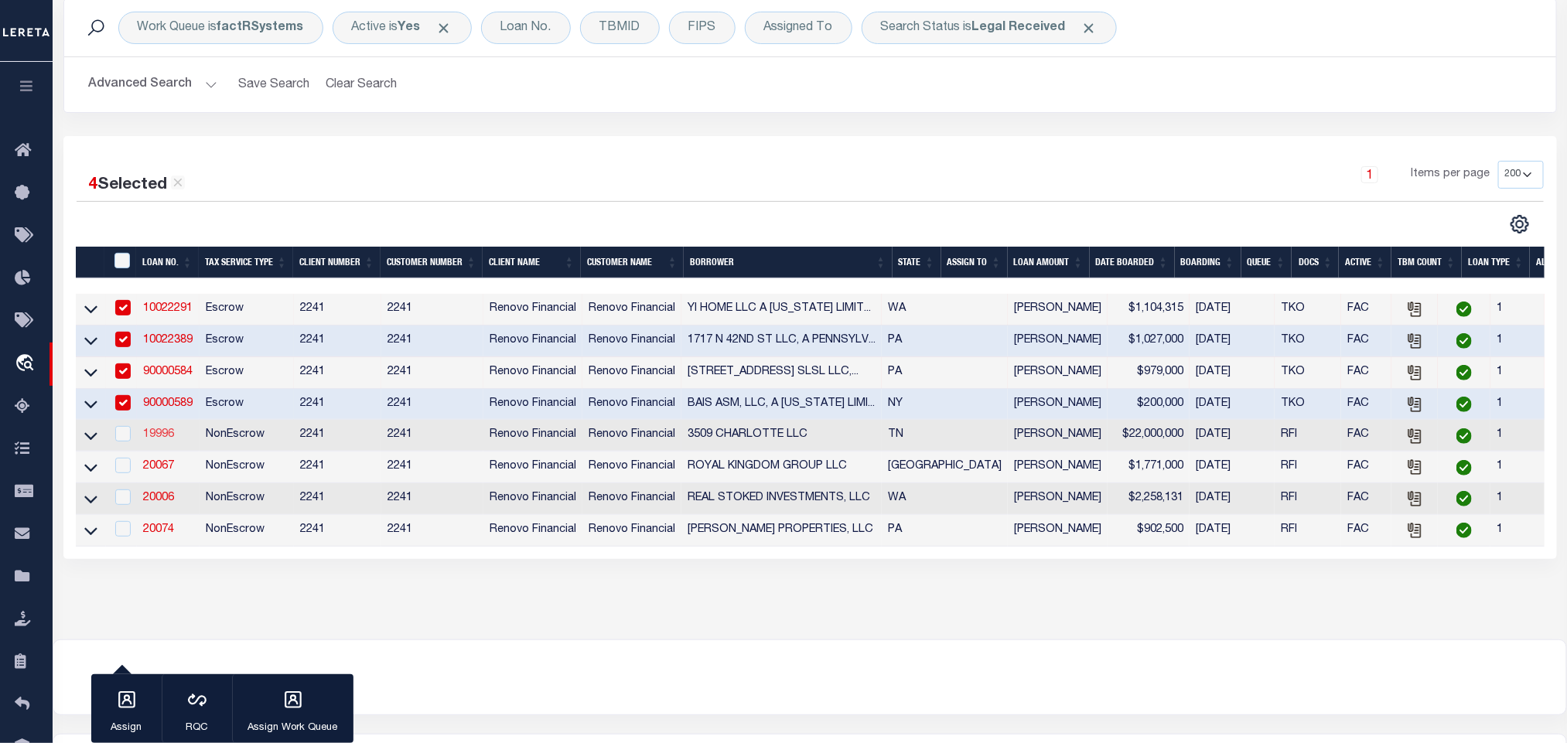
click at [159, 437] on link "19996" at bounding box center [158, 434] width 31 height 11
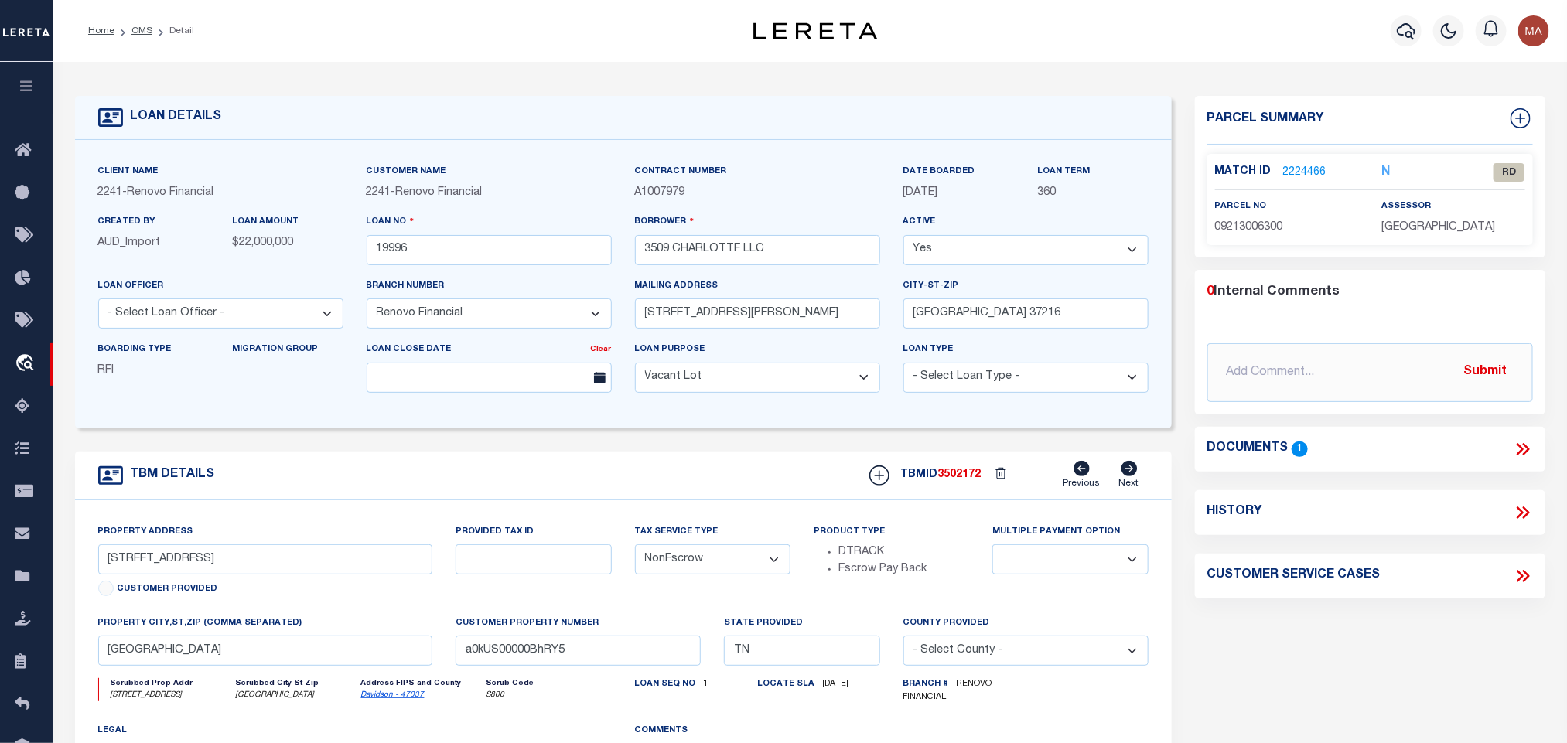
click at [1525, 446] on icon at bounding box center [1525, 449] width 7 height 12
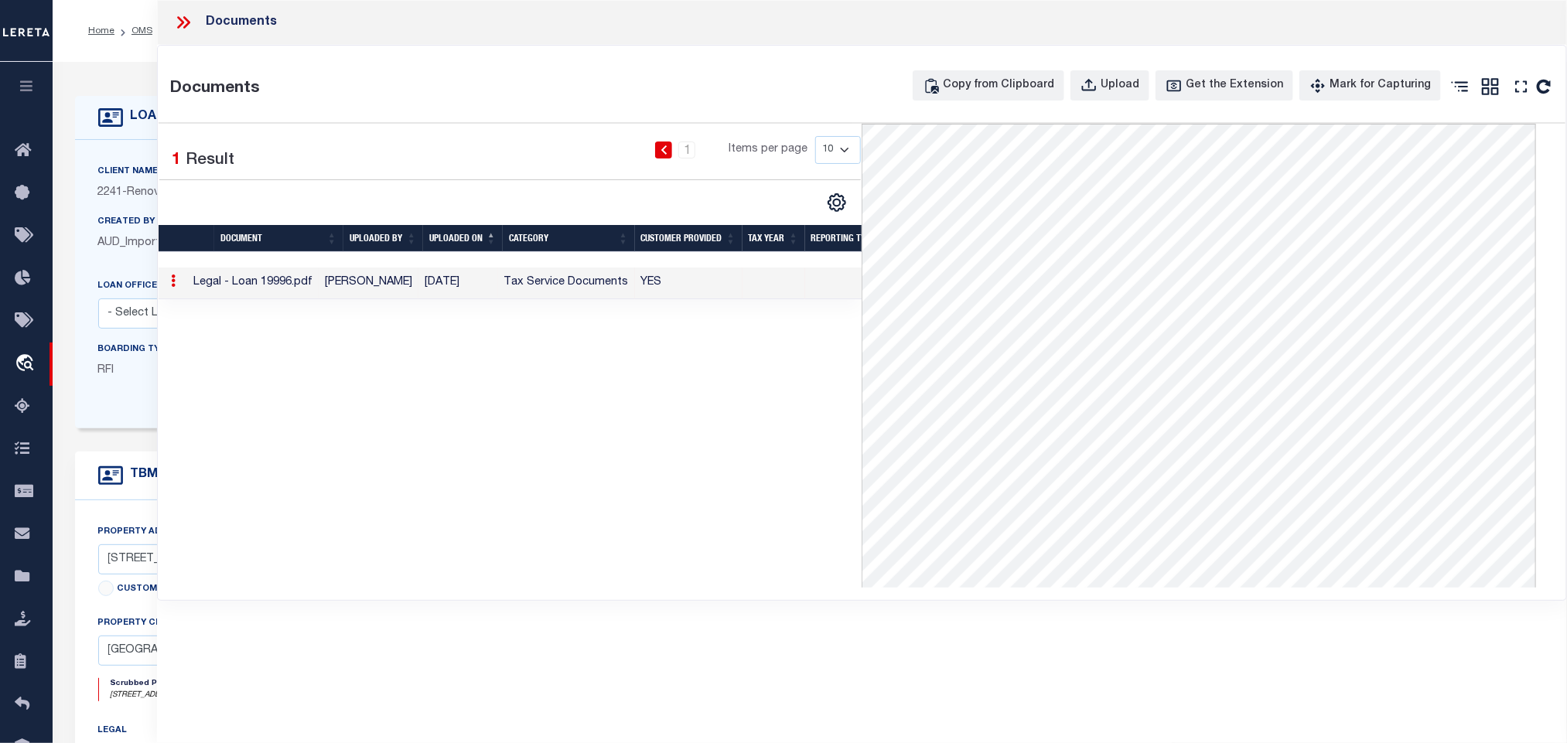
click at [144, 479] on h4 "TBM DETAILS" at bounding box center [169, 475] width 92 height 15
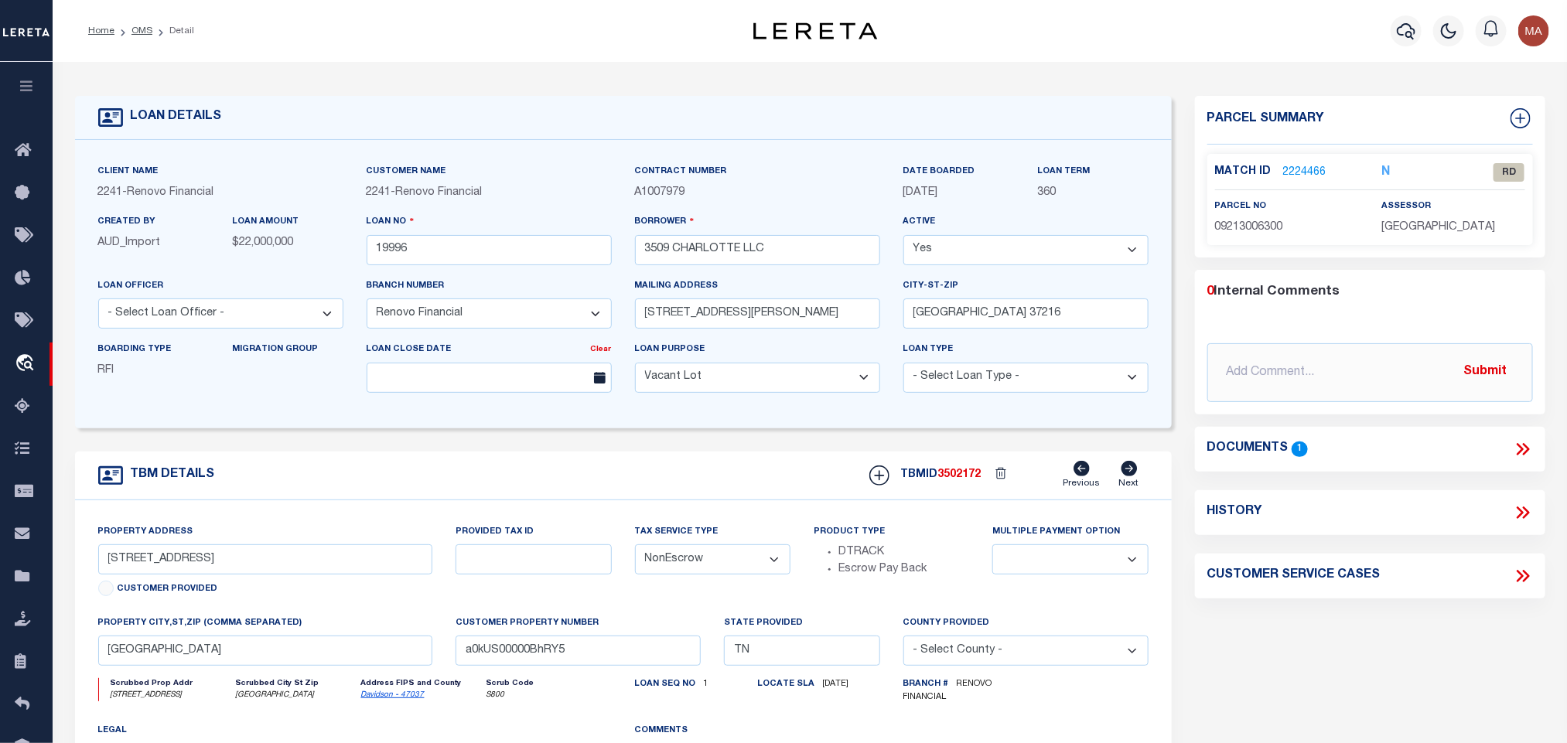
click at [384, 699] on link "Davidson - 47037" at bounding box center [392, 695] width 63 height 8
click at [204, 575] on input "3509 Charlotte Avenue" at bounding box center [265, 560] width 335 height 30
click at [1248, 222] on span "09213006300" at bounding box center [1249, 227] width 68 height 11
click at [1307, 168] on link "2224466" at bounding box center [1304, 173] width 43 height 16
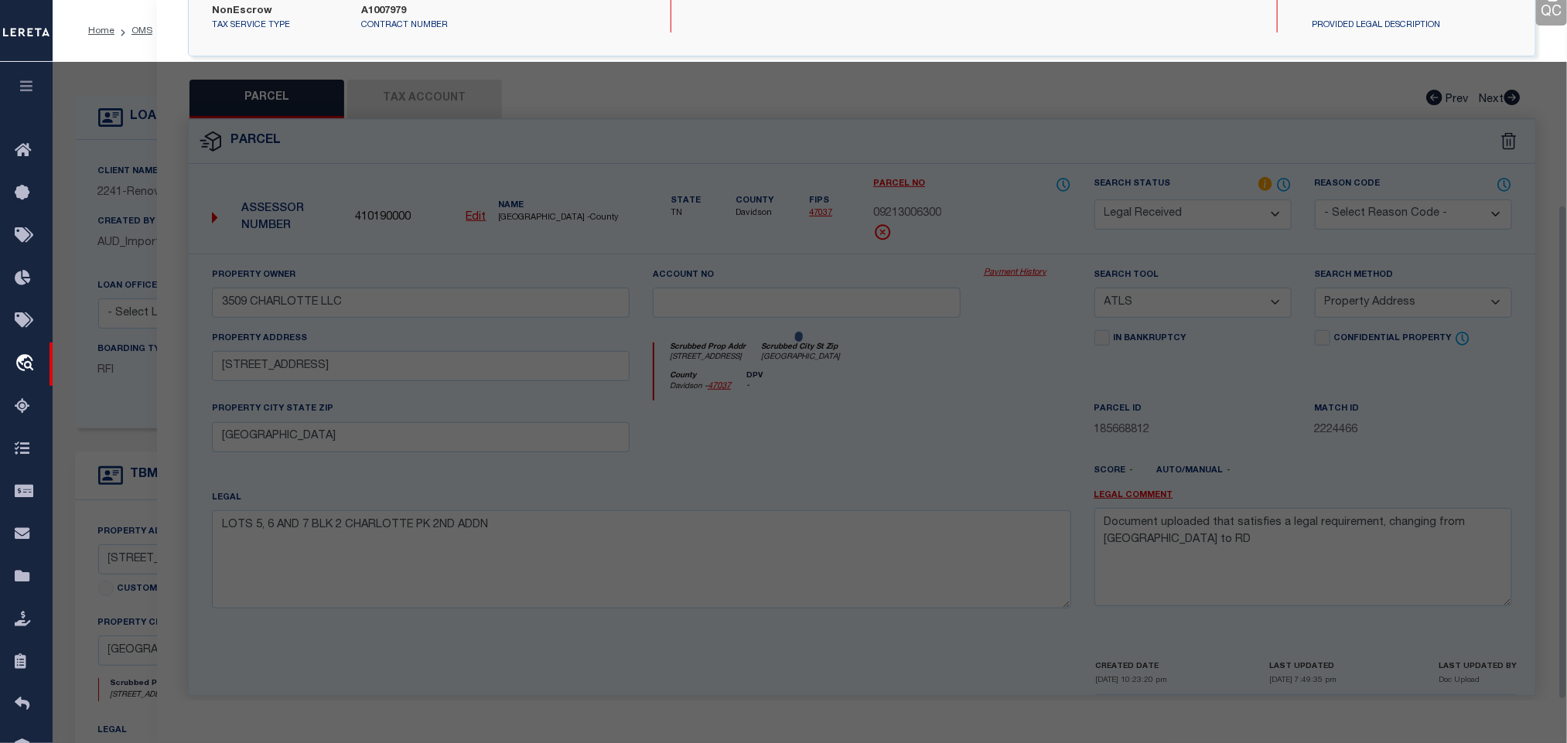
scroll to position [290, 0]
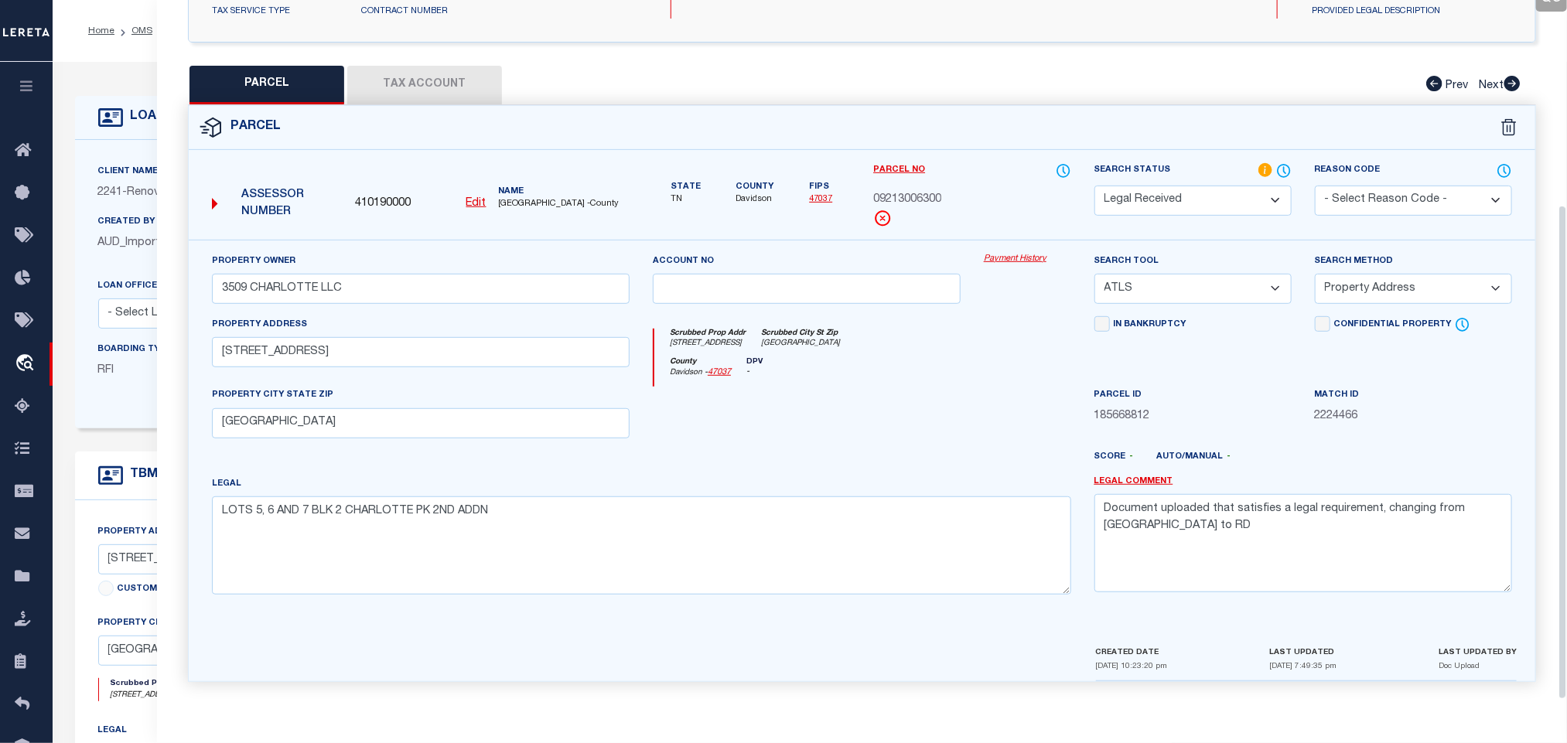
click at [474, 198] on u "Edit" at bounding box center [476, 203] width 20 height 11
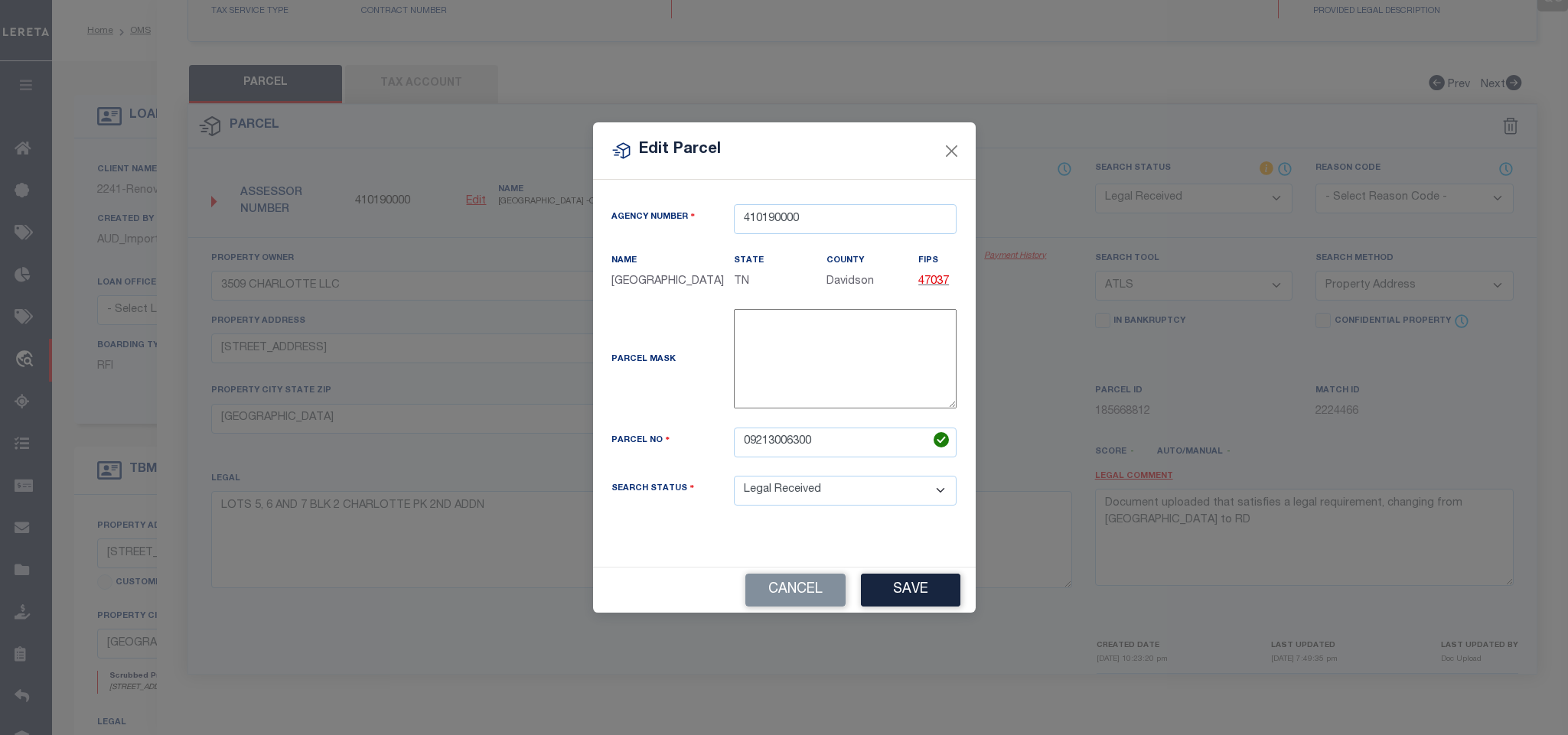
click at [781, 427] on div "Parcel Mask -" at bounding box center [784, 368] width 369 height 119
click at [781, 453] on input "09213006300" at bounding box center [845, 442] width 223 height 30
paste input "13 0 063."
click at [910, 593] on button "Save" at bounding box center [910, 590] width 100 height 33
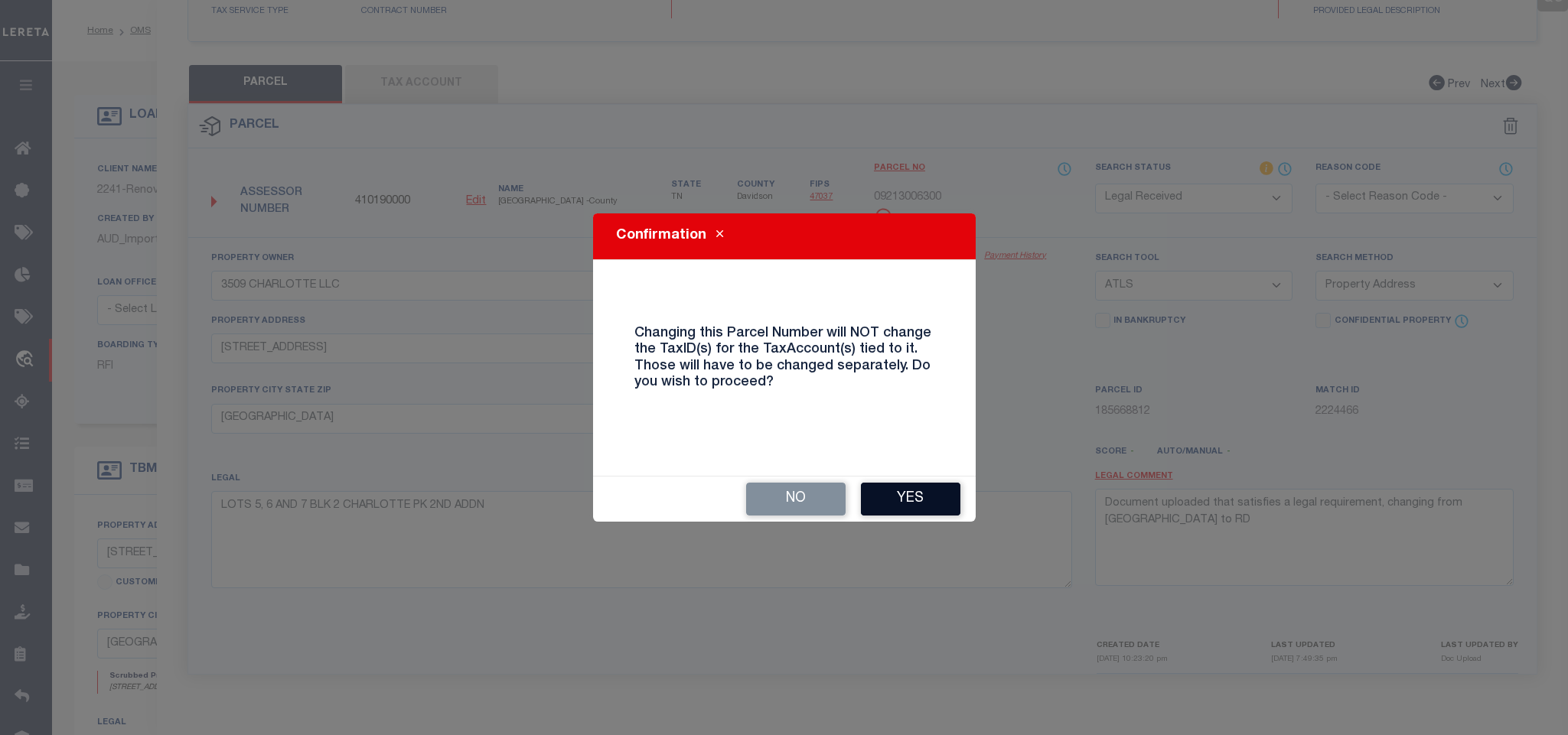
click at [920, 492] on button "Yes" at bounding box center [910, 499] width 100 height 33
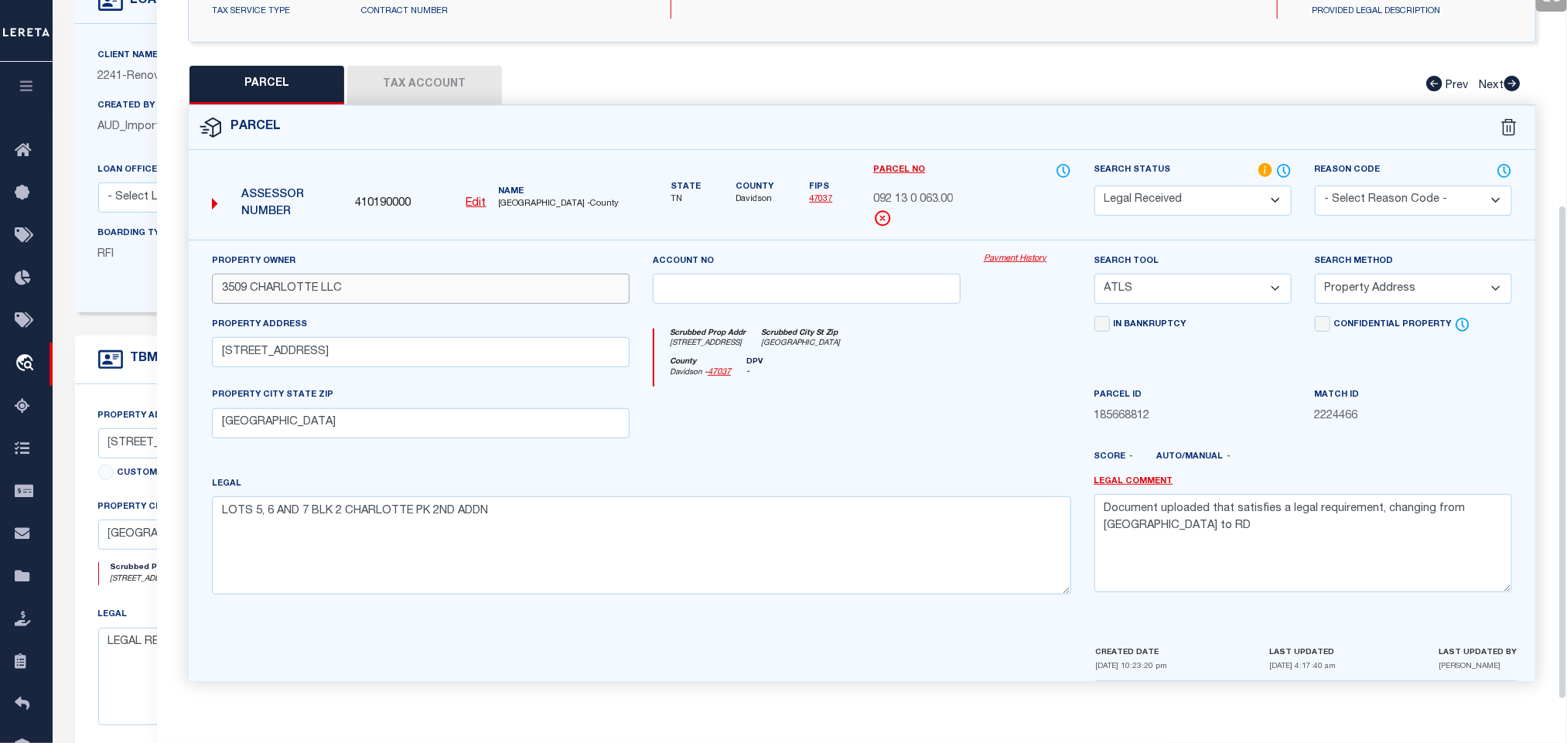
click at [435, 282] on input "3509 CHARLOTTE LLC" at bounding box center [421, 289] width 418 height 30
paste input ","
click at [1214, 545] on textarea "Document uploaded that satisfies a legal requirement, changing from ND to RD" at bounding box center [1303, 542] width 418 height 97
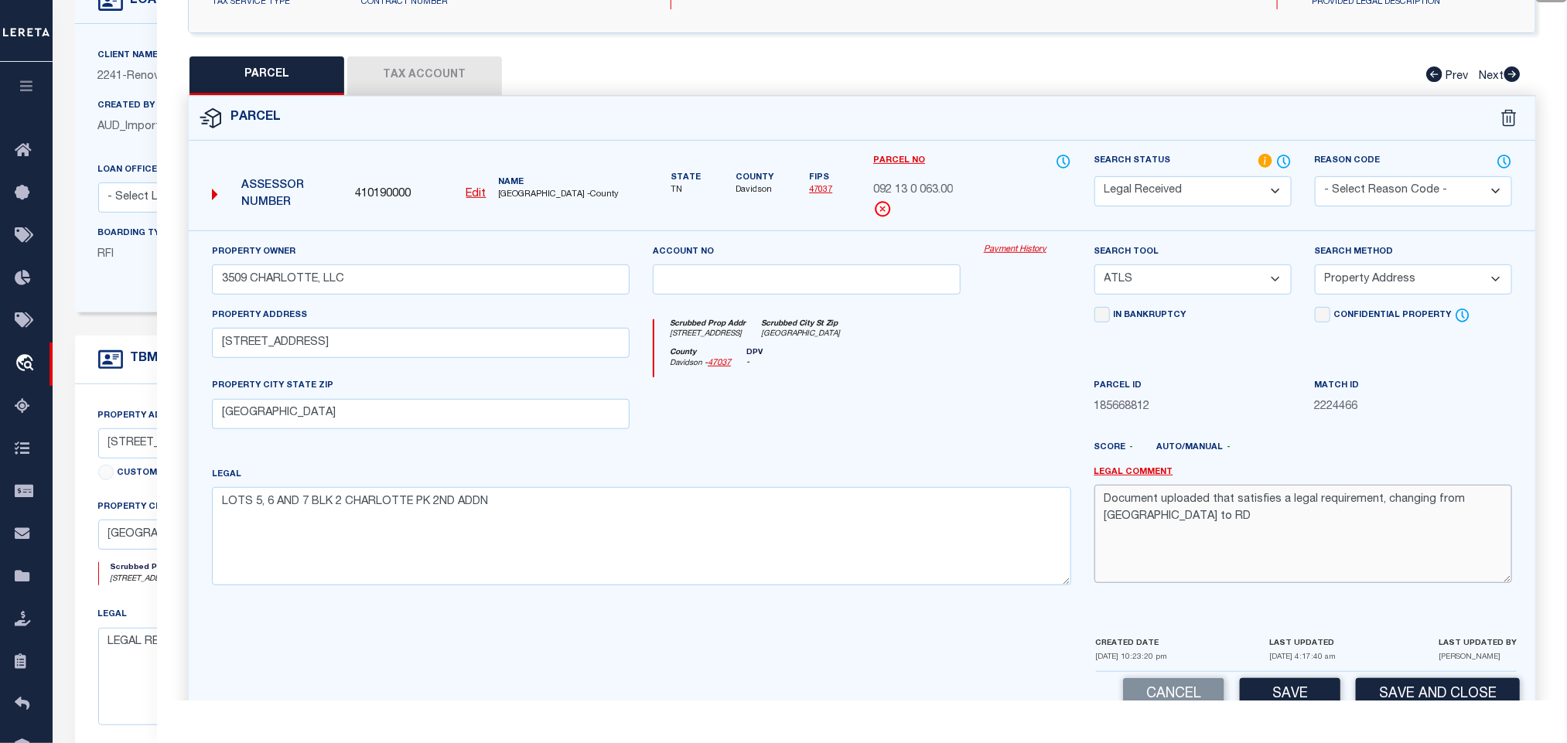
click at [1214, 545] on textarea "Document uploaded that satisfies a legal requirement, changing from ND to RD" at bounding box center [1303, 533] width 418 height 97
click at [1202, 277] on select "-- Select Search Tool -- 3rd Party Website Agency File Agency Website ATLS CNV-…" at bounding box center [1192, 280] width 197 height 30
click at [1094, 269] on select "-- Select Search Tool -- 3rd Party Website Agency File Agency Website ATLS CNV-…" at bounding box center [1192, 280] width 197 height 30
click at [1342, 295] on select "-- Select Search Method -- Property Address Legal Liability Info Provided" at bounding box center [1413, 280] width 197 height 30
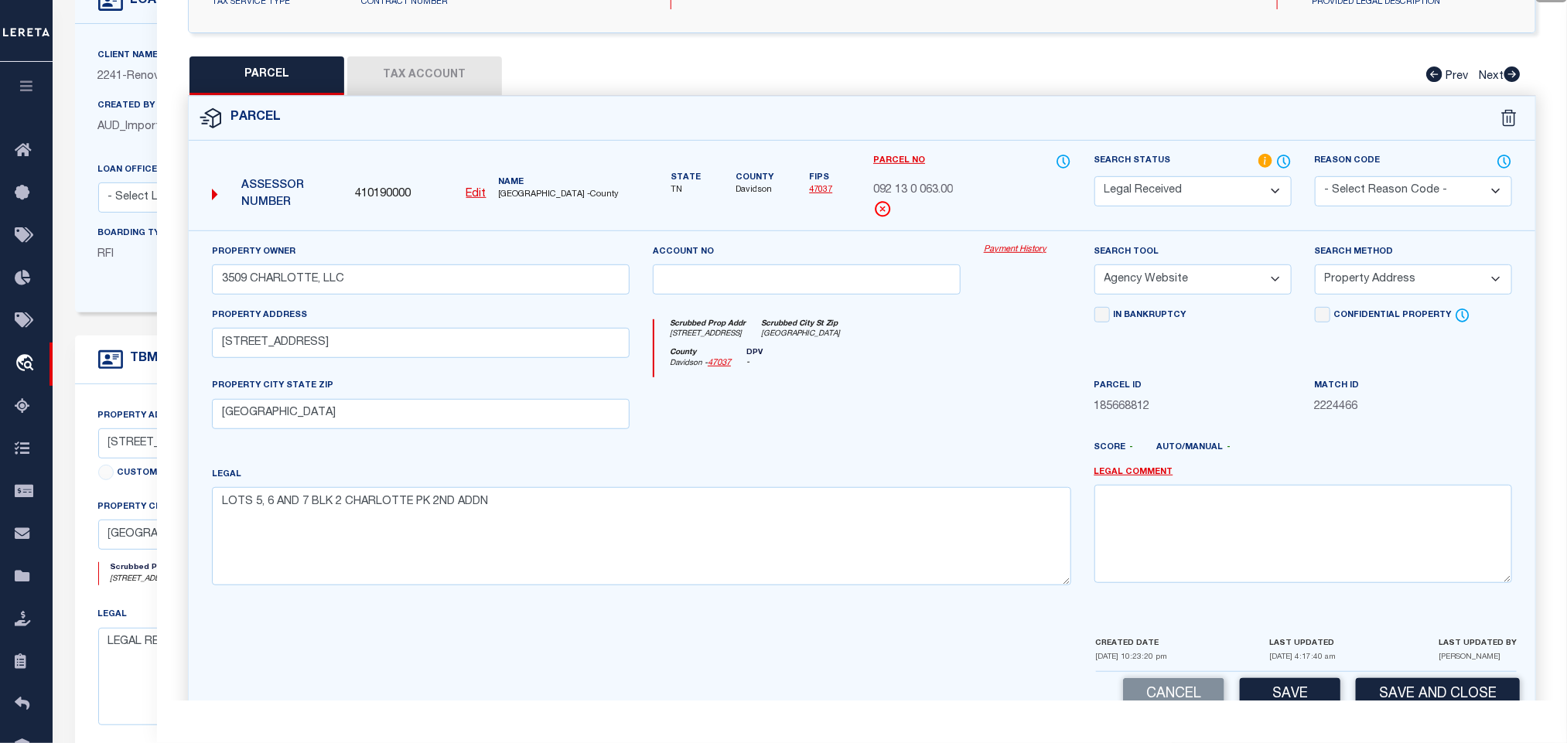
click at [1315, 269] on select "-- Select Search Method -- Property Address Legal Liability Info Provided" at bounding box center [1413, 280] width 197 height 30
click at [1344, 285] on select "-- Select Search Method -- Property Address Legal Liability Info Provided" at bounding box center [1413, 280] width 197 height 30
click at [1315, 269] on select "-- Select Search Method -- Property Address Legal Liability Info Provided" at bounding box center [1413, 280] width 197 height 30
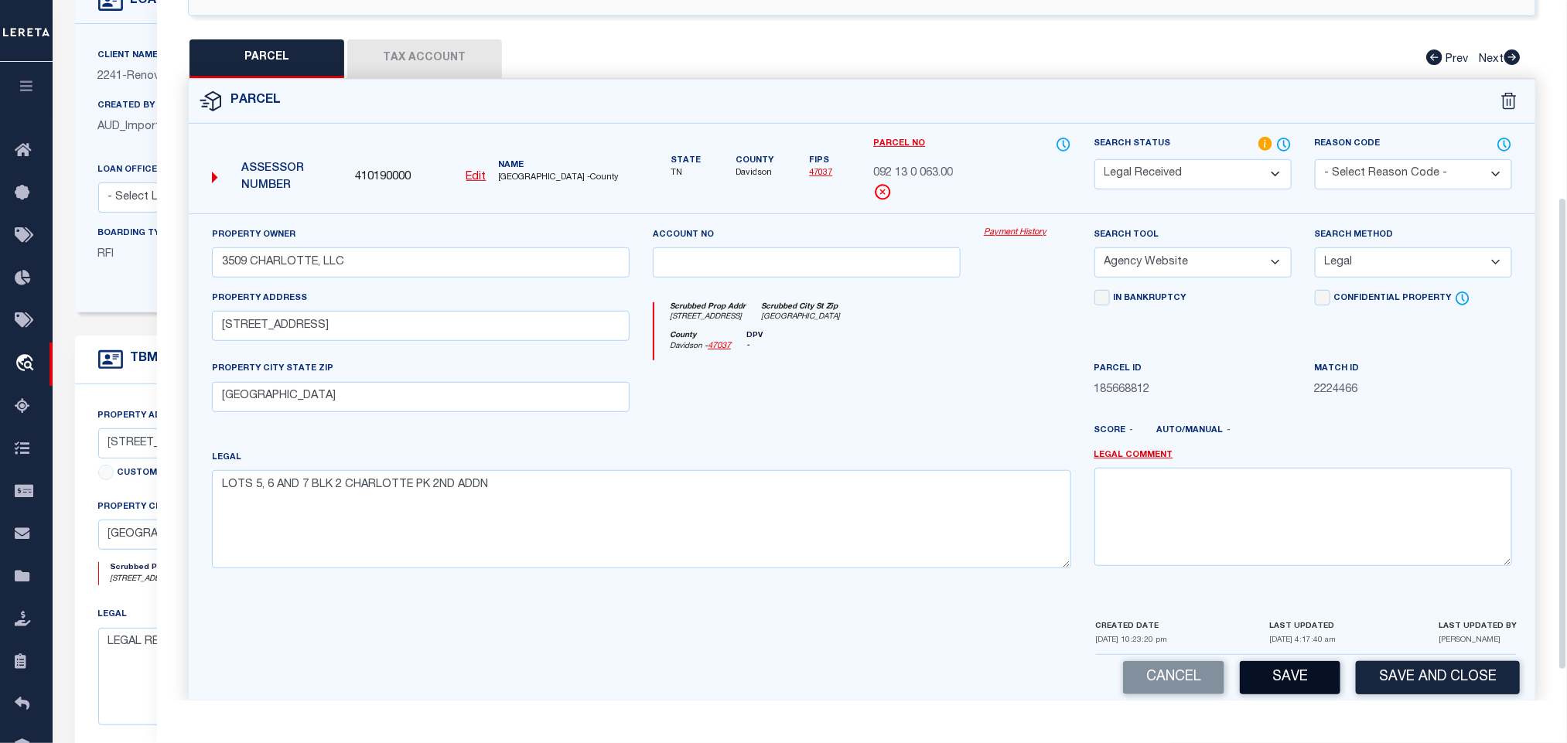
scroll to position [336, 0]
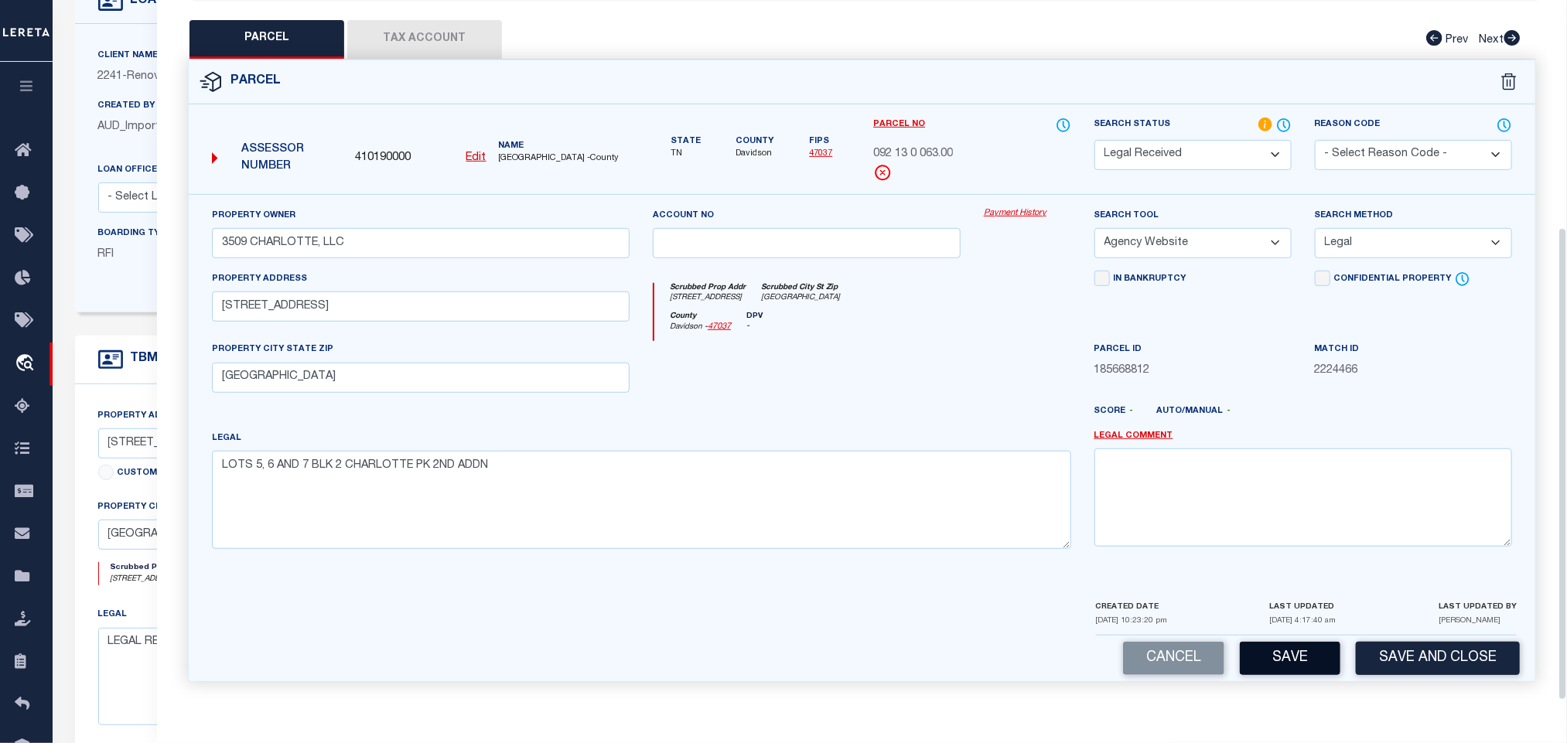
click at [1302, 660] on button "Save" at bounding box center [1290, 658] width 101 height 33
click at [481, 60] on div "Parcel" at bounding box center [862, 82] width 1347 height 44
click at [479, 36] on button "Tax Account" at bounding box center [424, 39] width 155 height 39
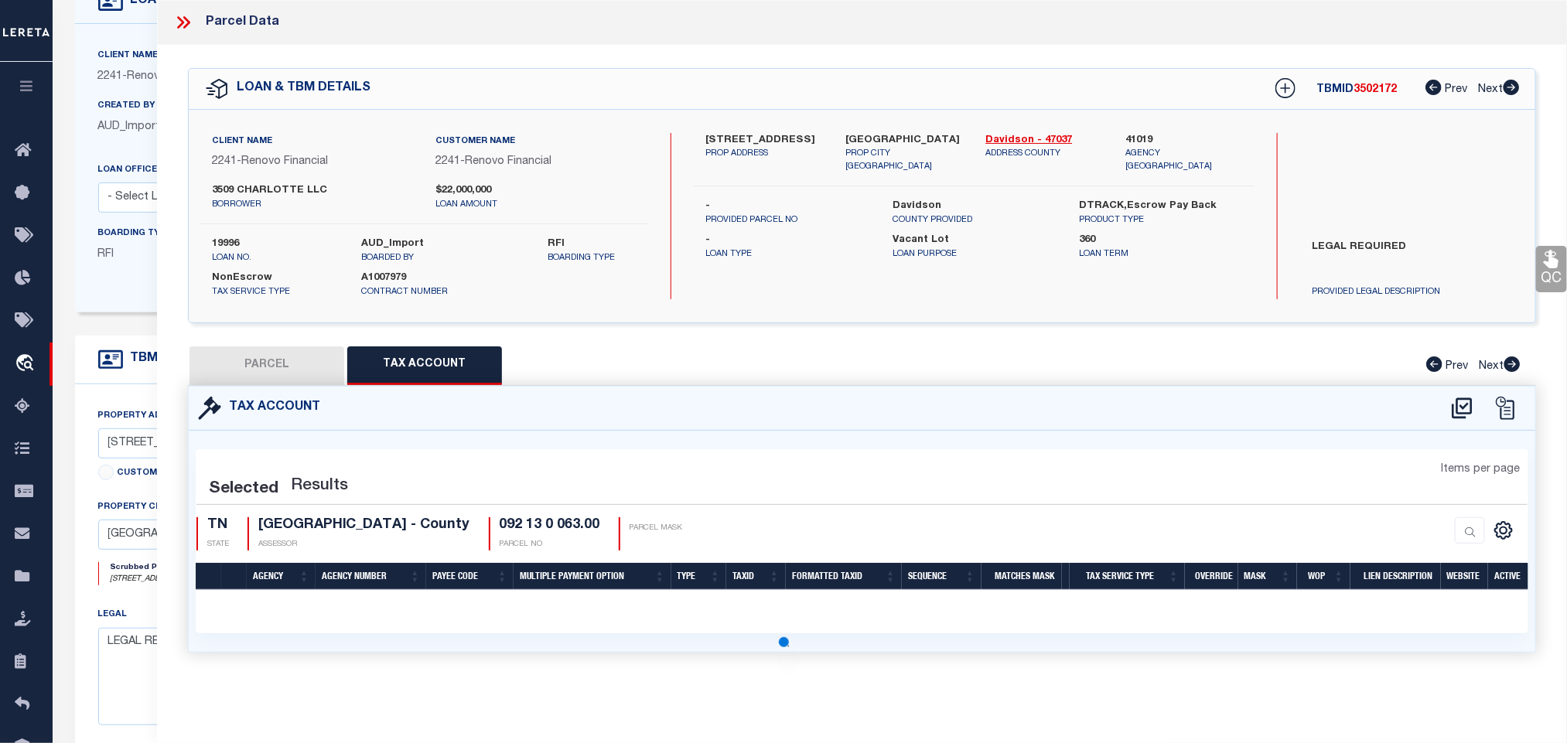
scroll to position [0, 0]
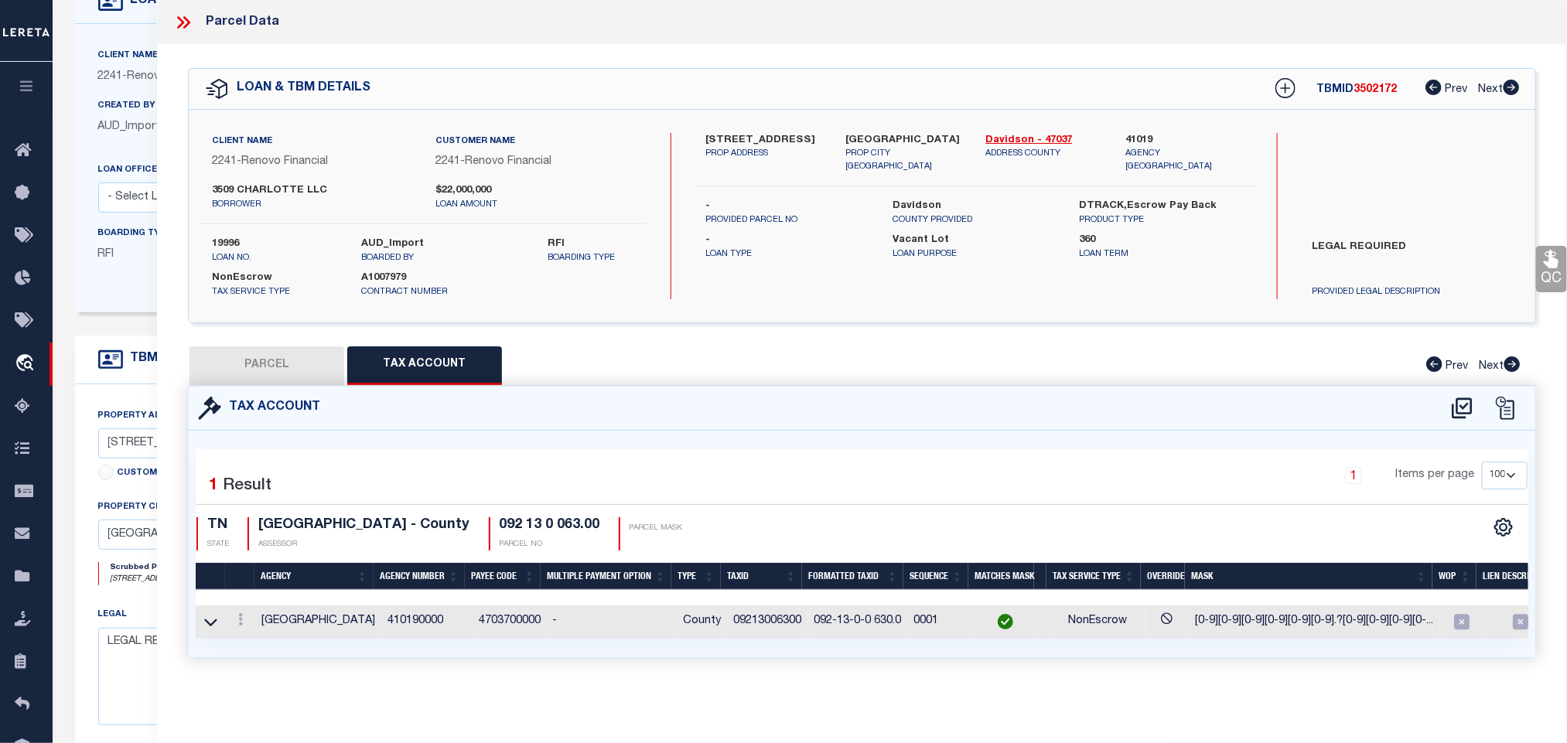
click at [302, 365] on button "PARCEL" at bounding box center [267, 366] width 155 height 39
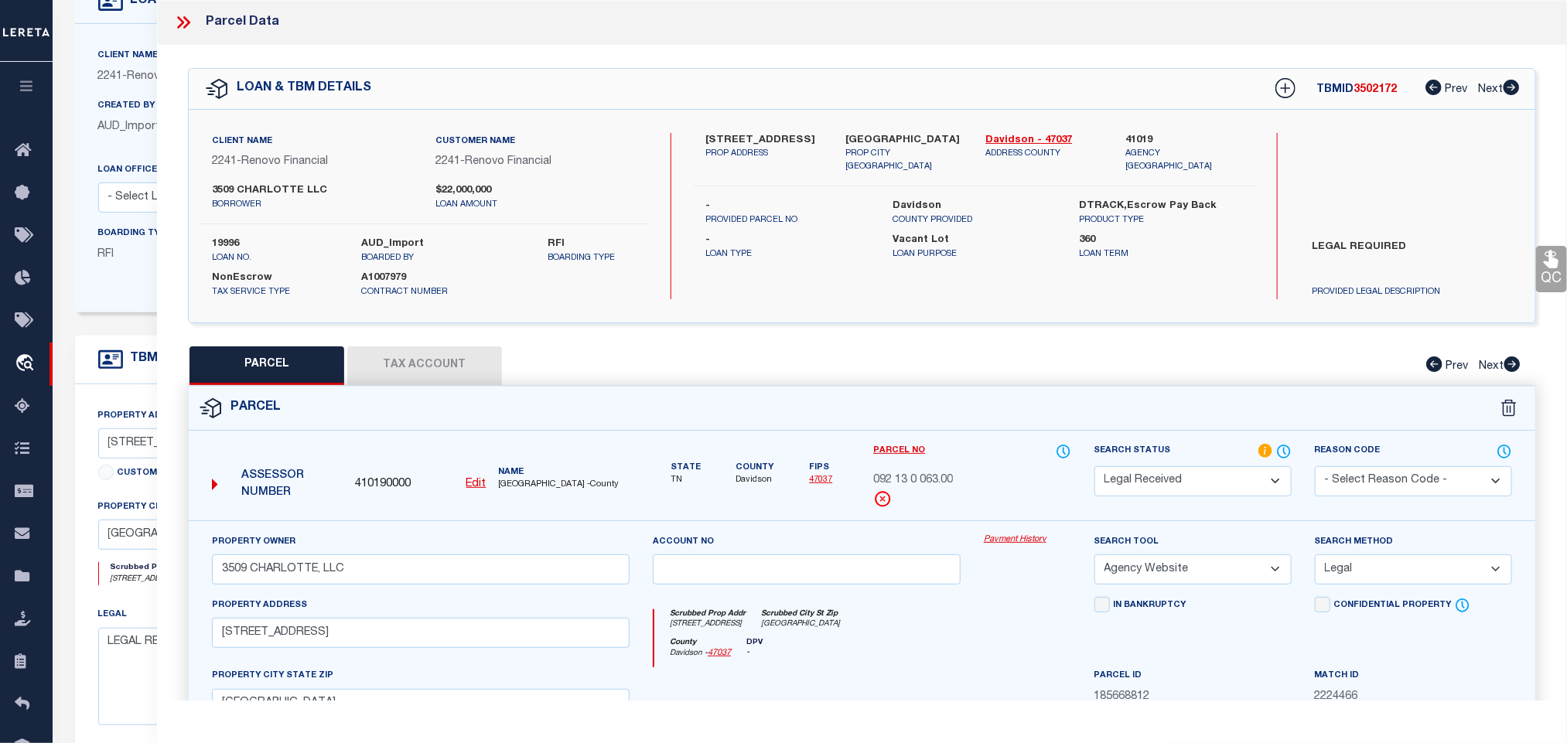
click at [1195, 476] on select "Automated Search Bad Parcel Complete Duplicate Parcel High Dollar Reporting In …" at bounding box center [1192, 481] width 197 height 30
click at [1094, 468] on select "Automated Search Bad Parcel Complete Duplicate Parcel High Dollar Reporting In …" at bounding box center [1192, 481] width 197 height 30
drag, startPoint x: 1163, startPoint y: 479, endPoint x: 1163, endPoint y: 469, distance: 10.1
click at [1163, 479] on select "Automated Search Bad Parcel Complete Duplicate Parcel High Dollar Reporting In …" at bounding box center [1192, 481] width 197 height 30
click at [1094, 468] on select "Automated Search Bad Parcel Complete Duplicate Parcel High Dollar Reporting In …" at bounding box center [1192, 481] width 197 height 30
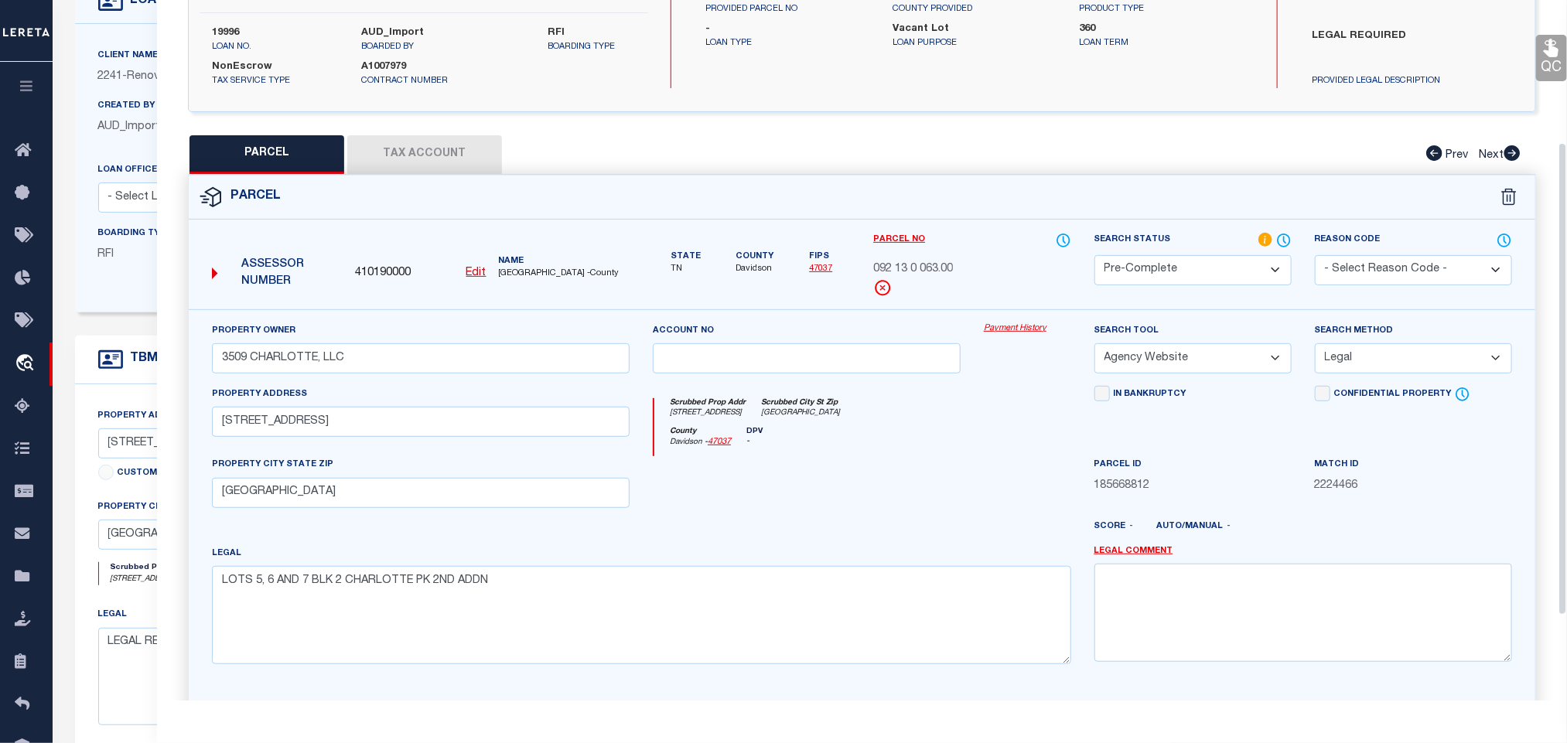
scroll to position [336, 0]
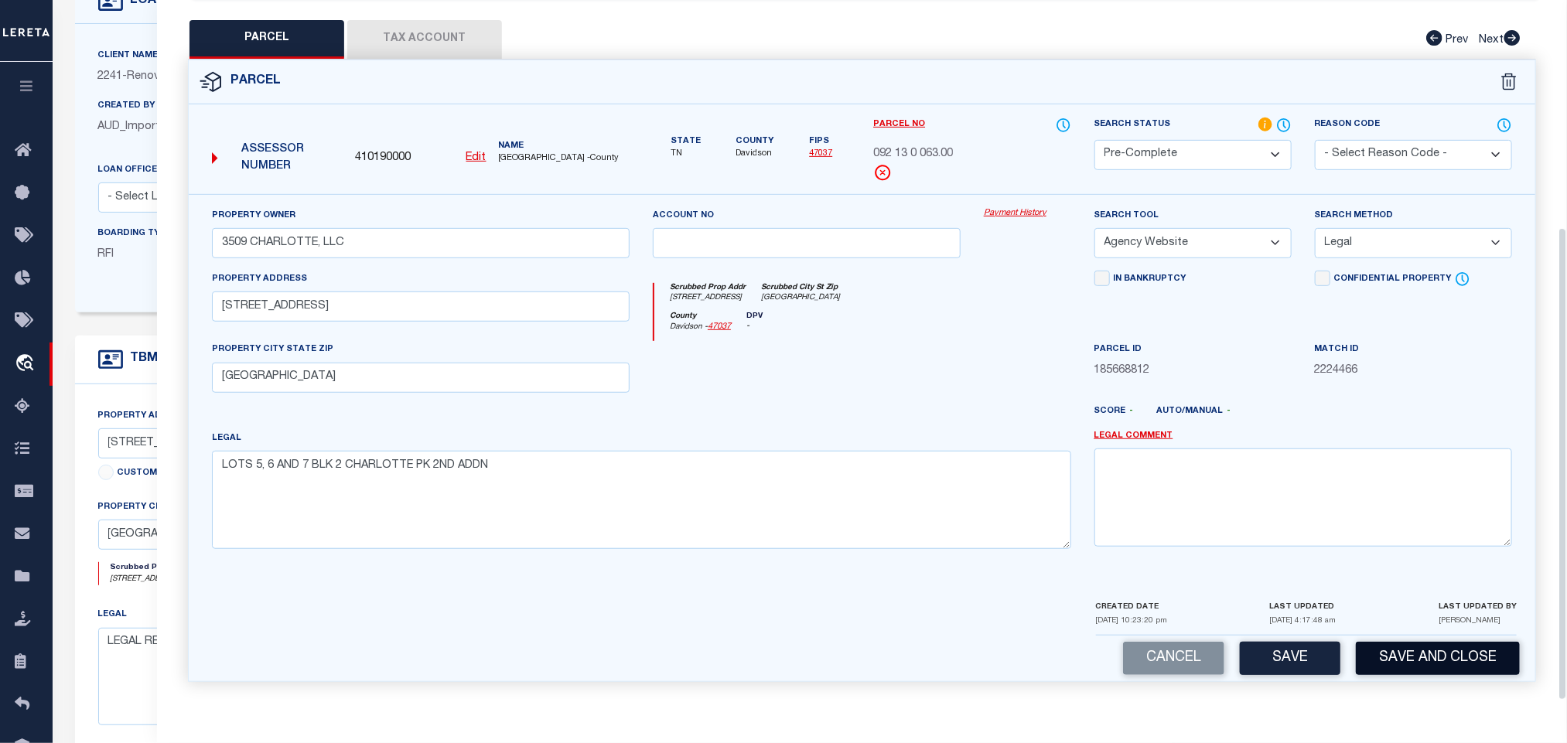
click at [1426, 662] on button "Save and Close" at bounding box center [1438, 658] width 164 height 33
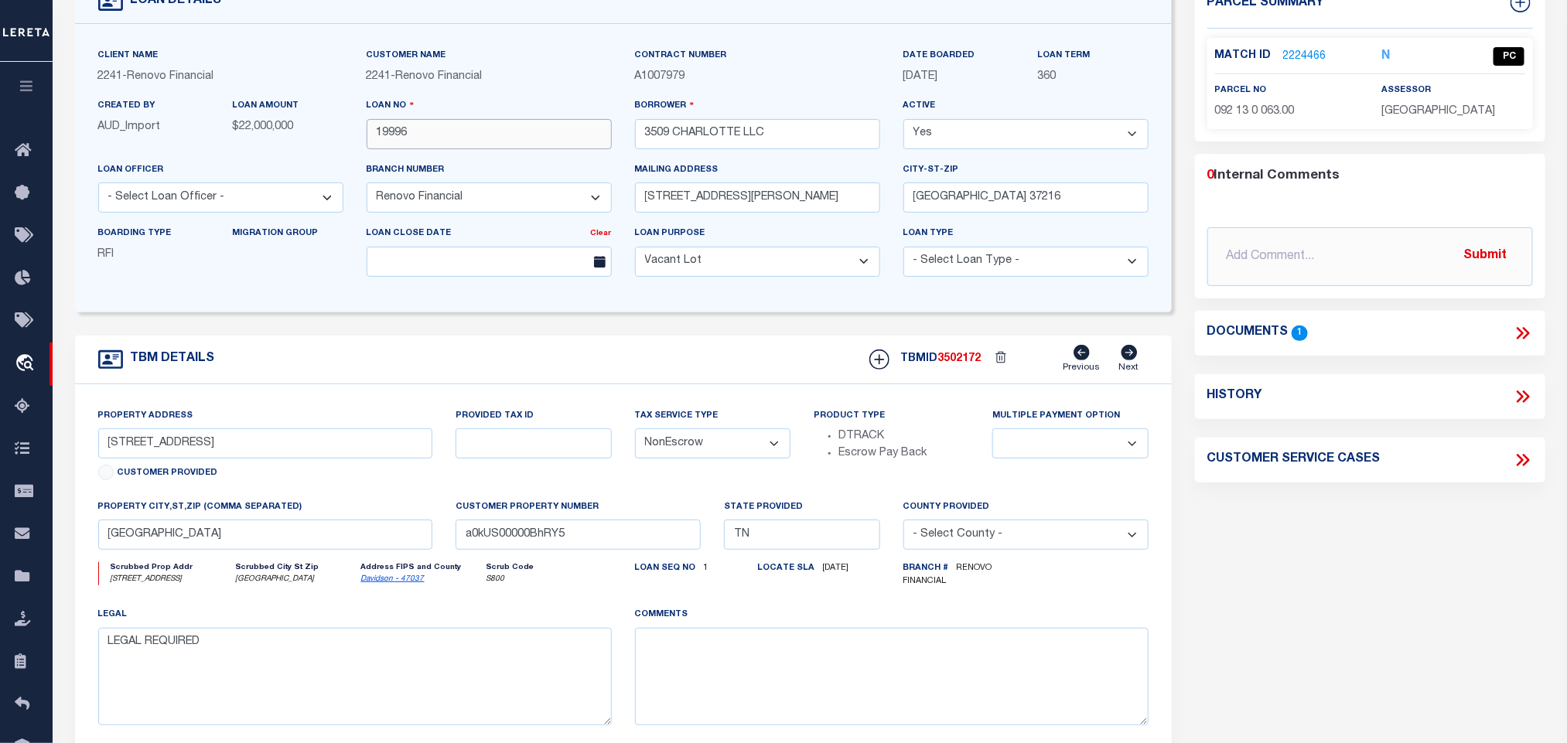
click at [391, 135] on input "19996" at bounding box center [489, 134] width 245 height 30
click at [961, 363] on span "3502172" at bounding box center [959, 358] width 43 height 11
click at [1453, 114] on span "DAVIDSON COUNTY" at bounding box center [1438, 111] width 114 height 11
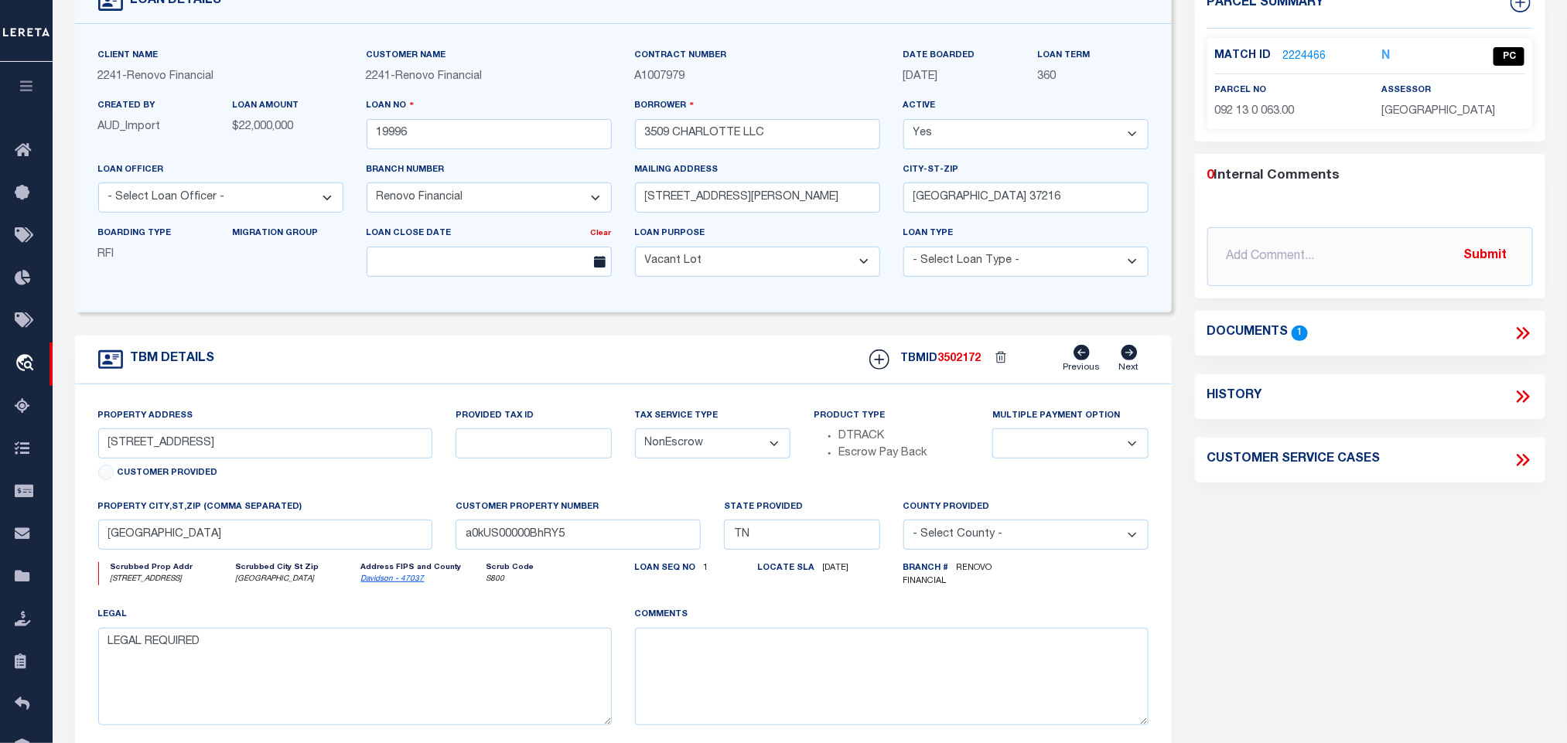
click at [1453, 114] on span "DAVIDSON COUNTY" at bounding box center [1438, 111] width 114 height 11
click at [1415, 104] on p "DAVIDSON COUNTY" at bounding box center [1452, 112] width 143 height 17
click at [1244, 121] on div "Match ID 2224466 N PC parcel no assessor" at bounding box center [1370, 83] width 326 height 91
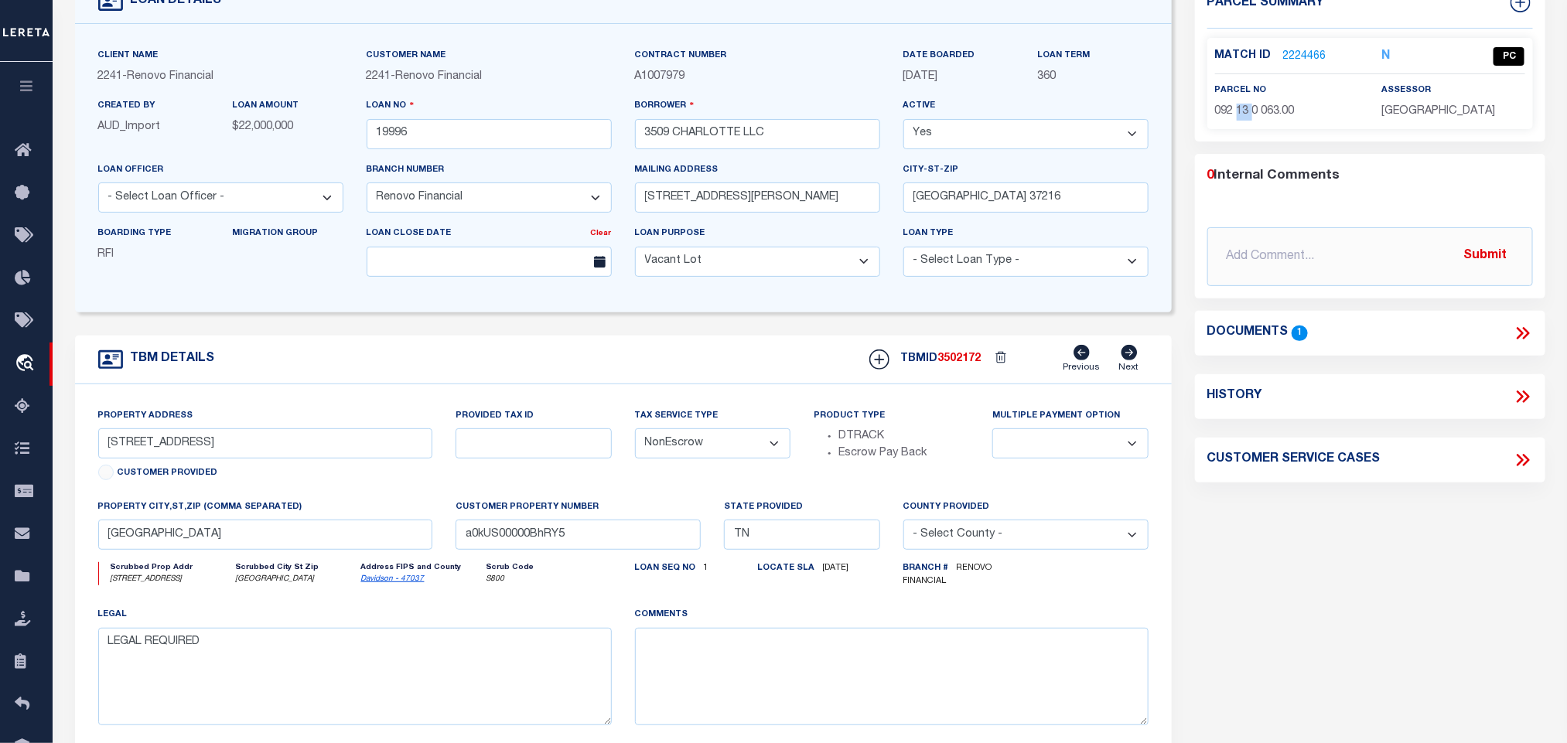
click at [1244, 121] on div "Match ID 2224466 N PC parcel no assessor" at bounding box center [1370, 83] width 326 height 91
click at [1246, 114] on span "092 13 0 063.00" at bounding box center [1255, 111] width 80 height 11
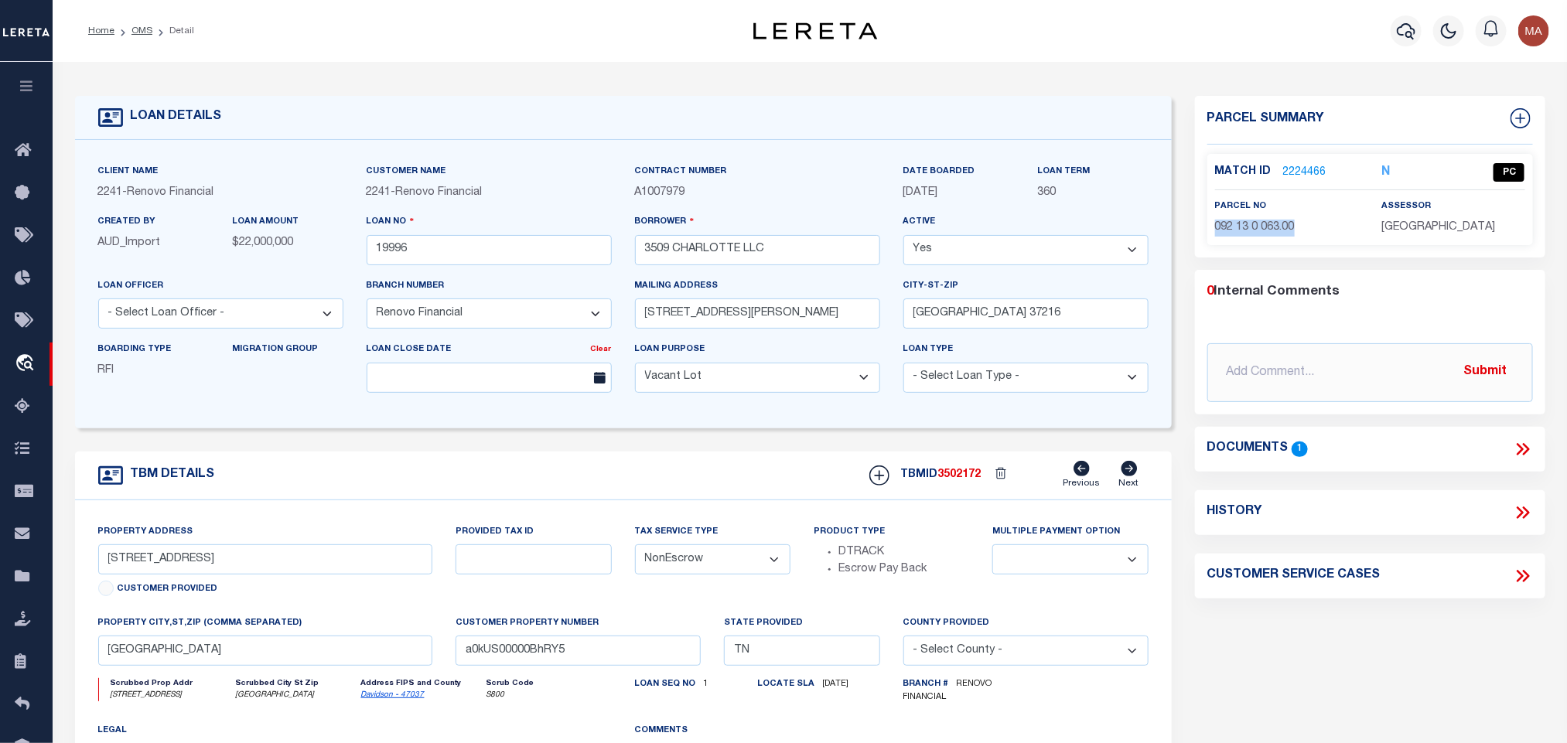
click at [142, 35] on link "OMS" at bounding box center [141, 30] width 21 height 9
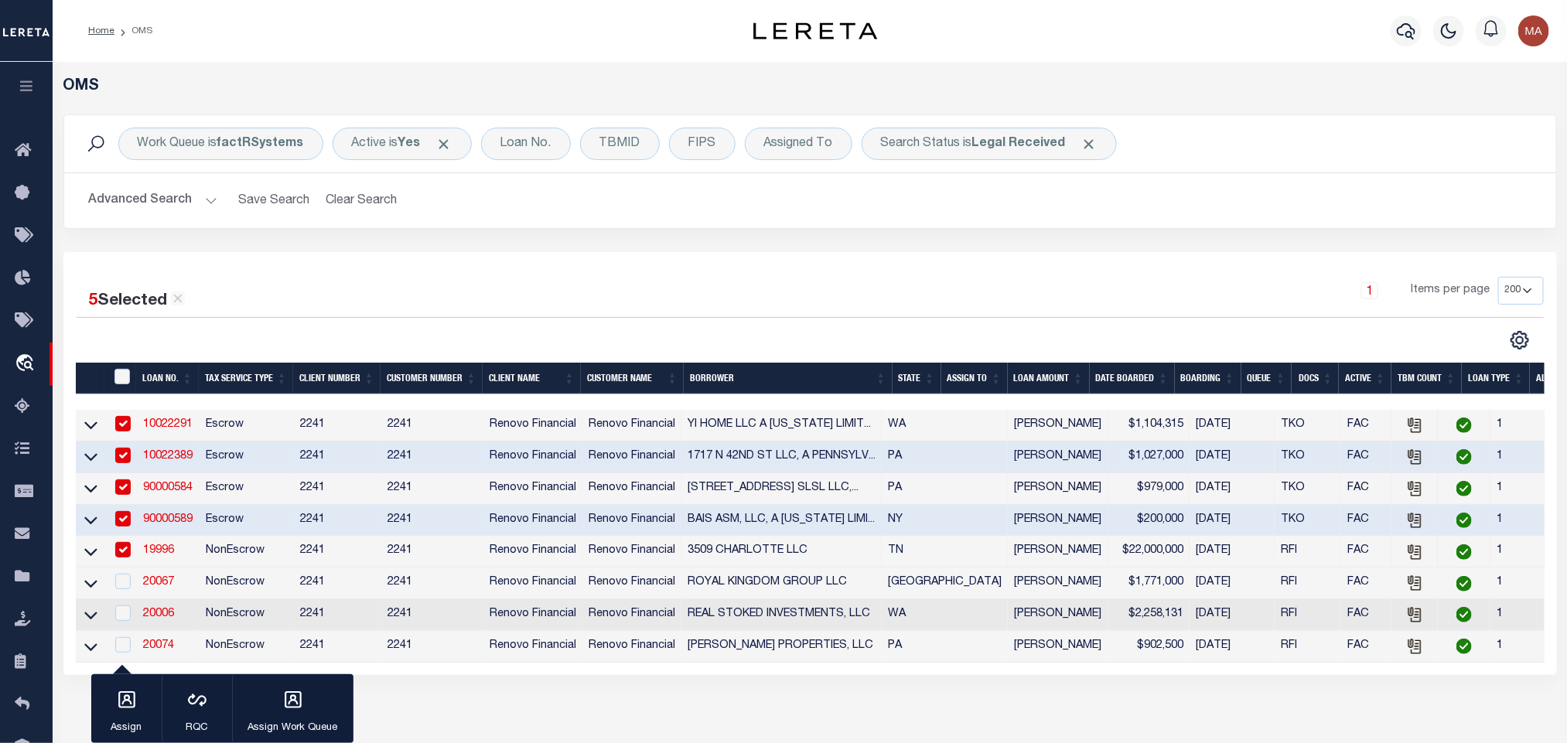
scroll to position [116, 0]
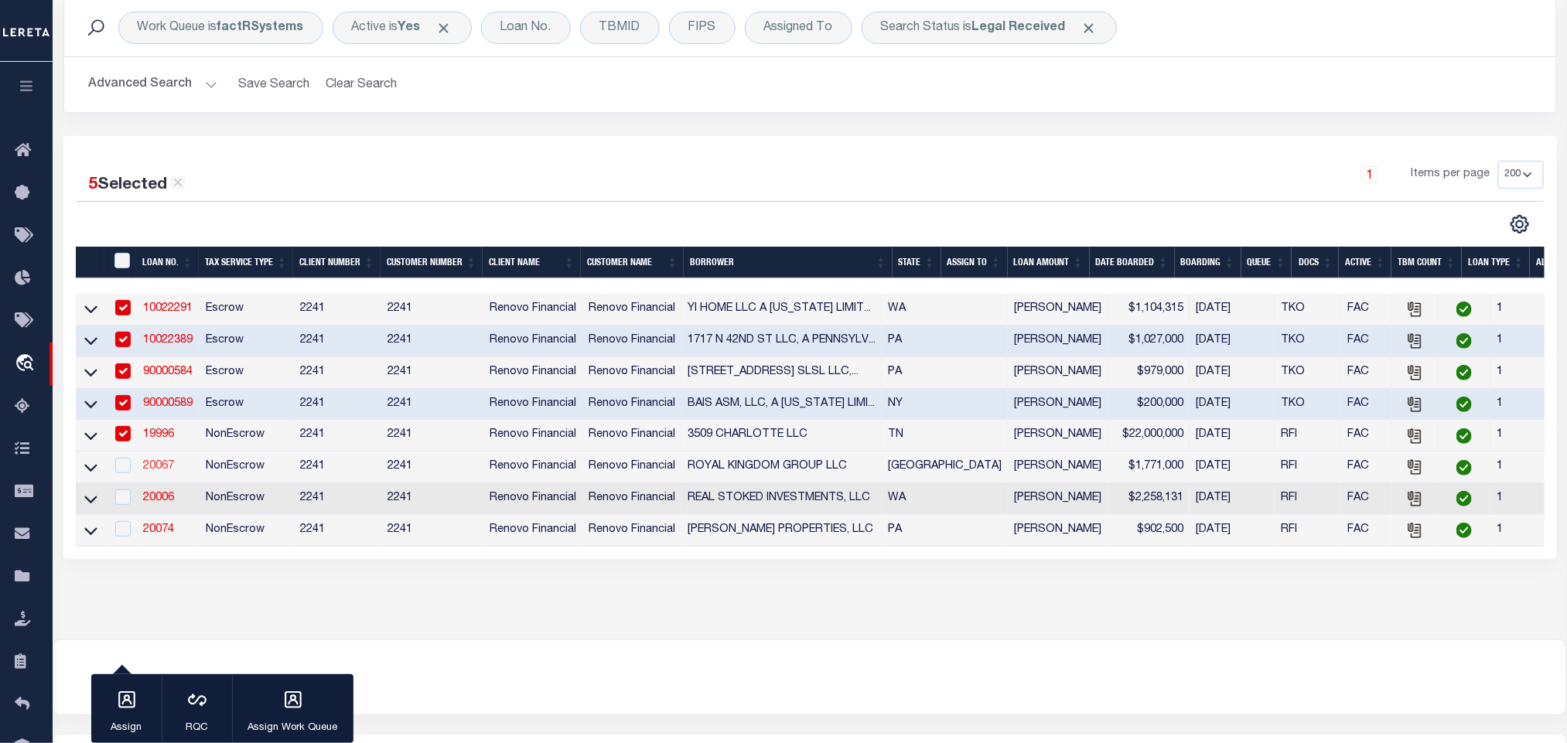
click at [162, 470] on link "20067" at bounding box center [158, 466] width 31 height 11
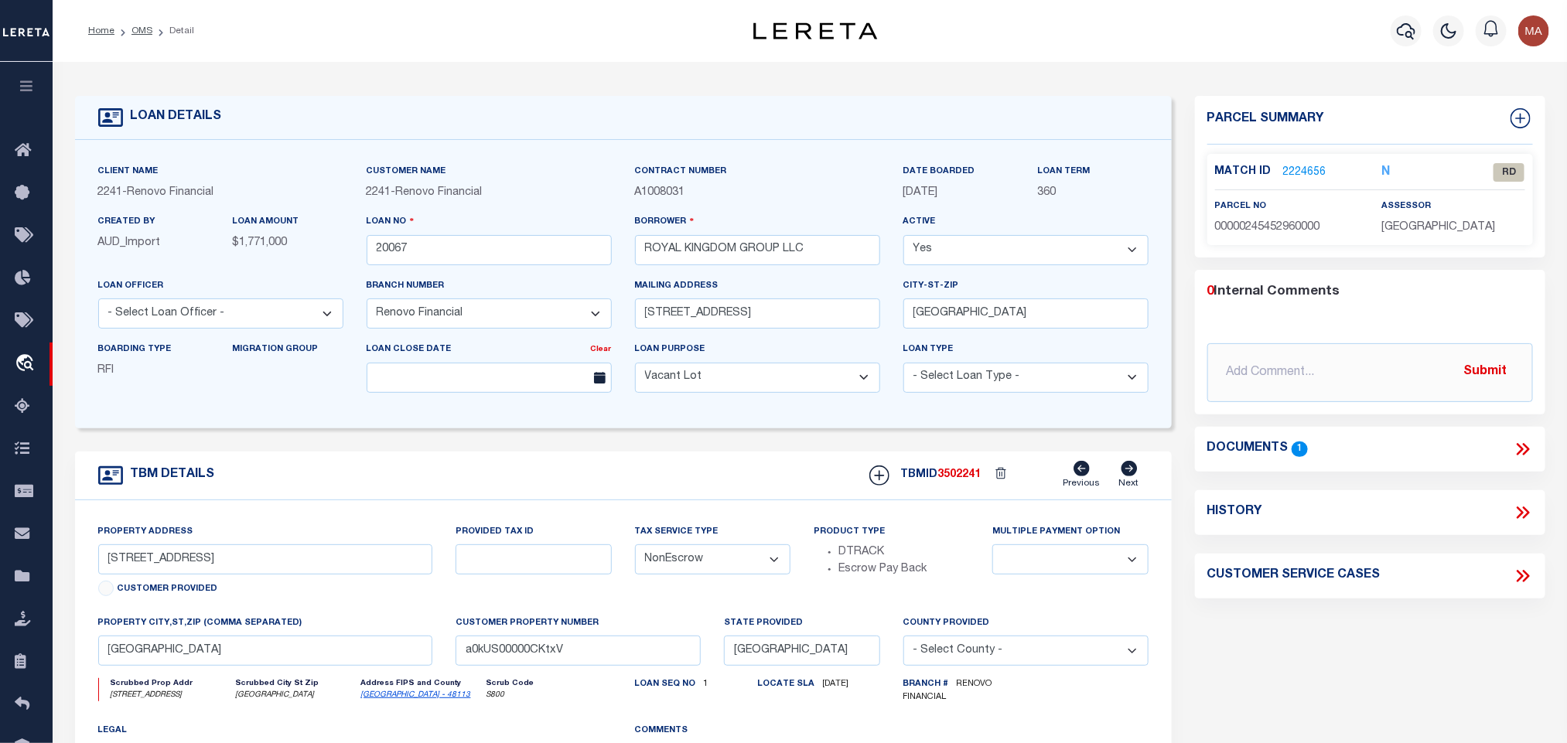
click at [383, 699] on link "Dallas - 48113" at bounding box center [416, 695] width 110 height 8
click at [1293, 223] on span "00000245452960000" at bounding box center [1267, 227] width 105 height 11
click at [1530, 446] on icon at bounding box center [1523, 449] width 20 height 20
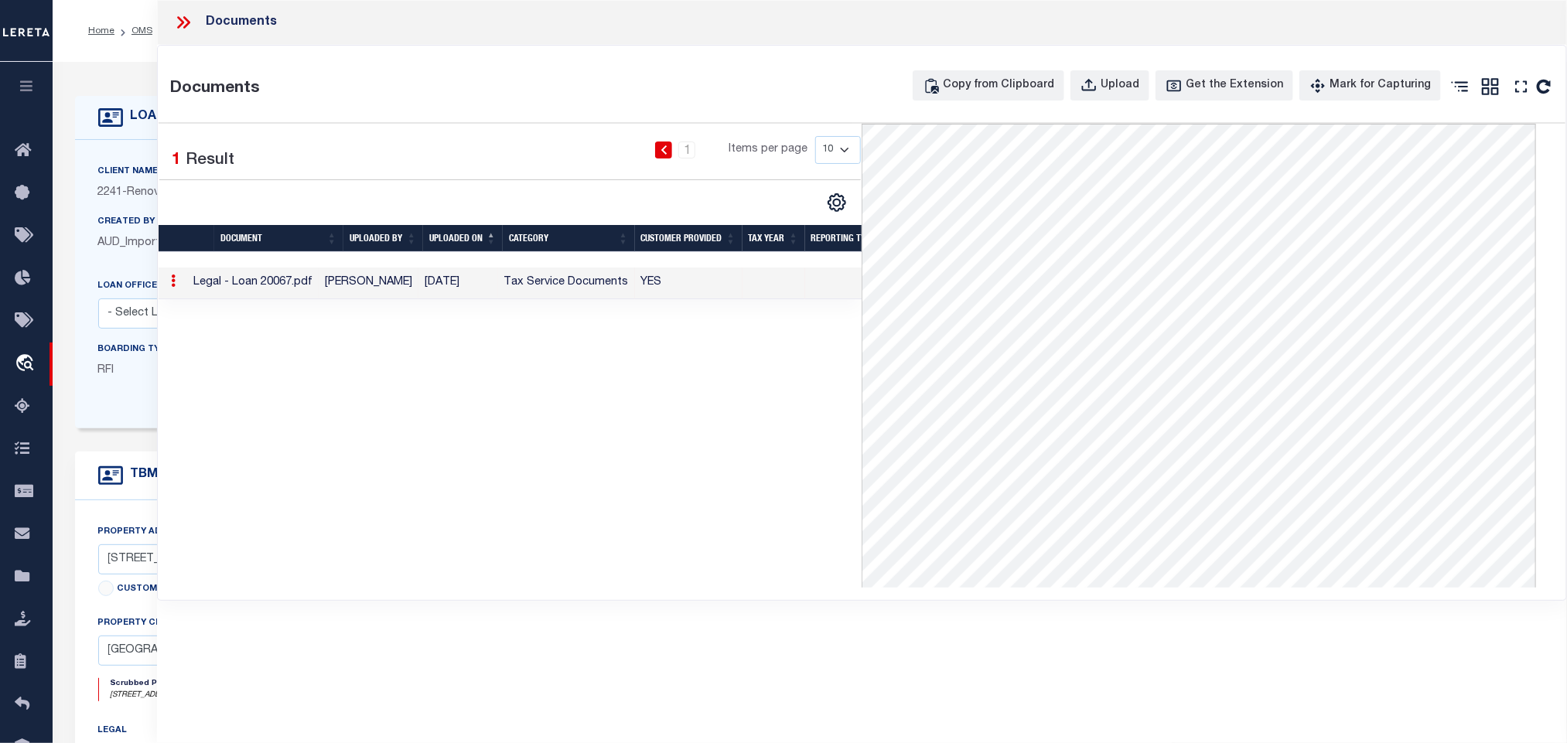
drag, startPoint x: 116, startPoint y: 195, endPoint x: 353, endPoint y: 223, distance: 238.3
click at [116, 195] on span "2241" at bounding box center [110, 192] width 25 height 11
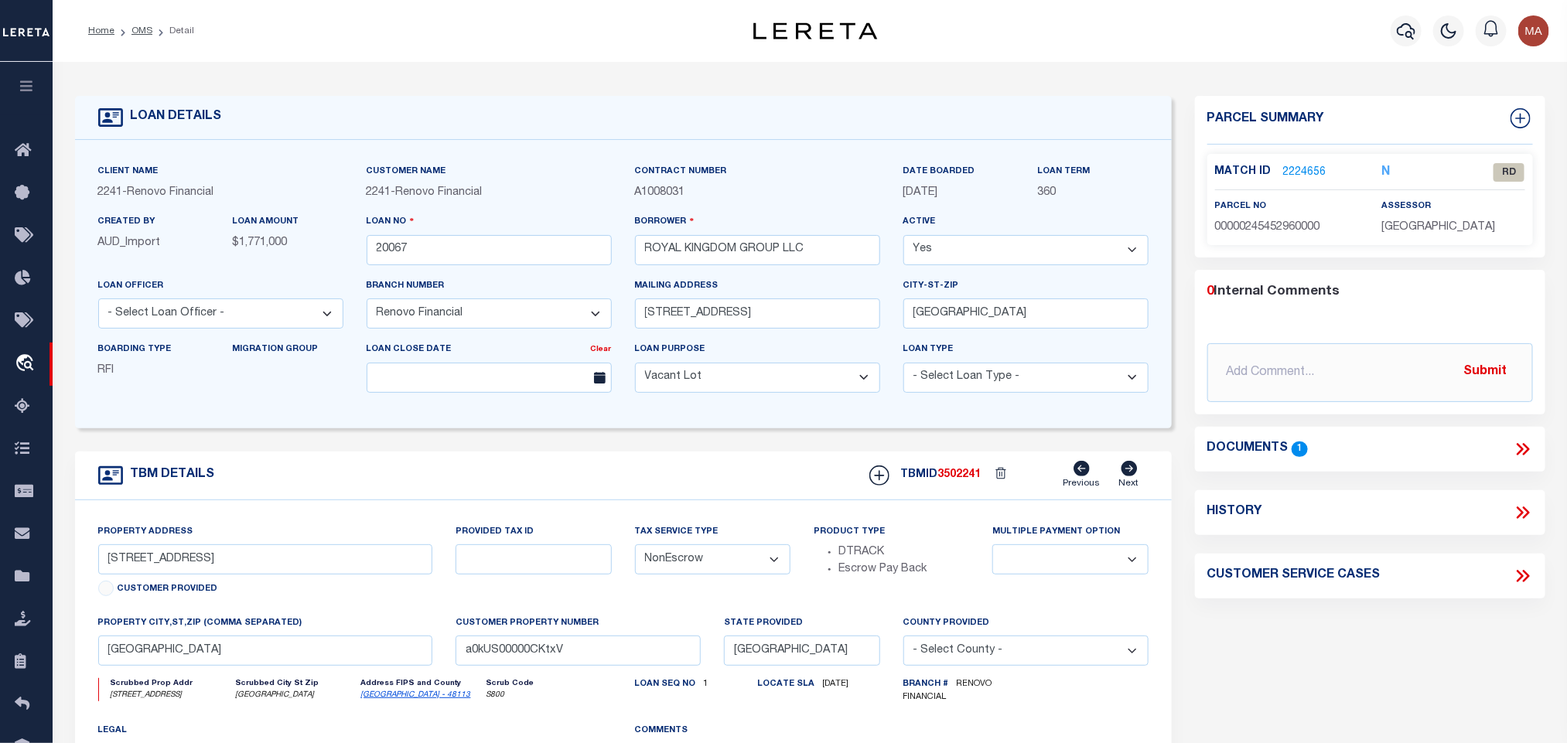
click at [1311, 172] on link "2224656" at bounding box center [1304, 173] width 43 height 16
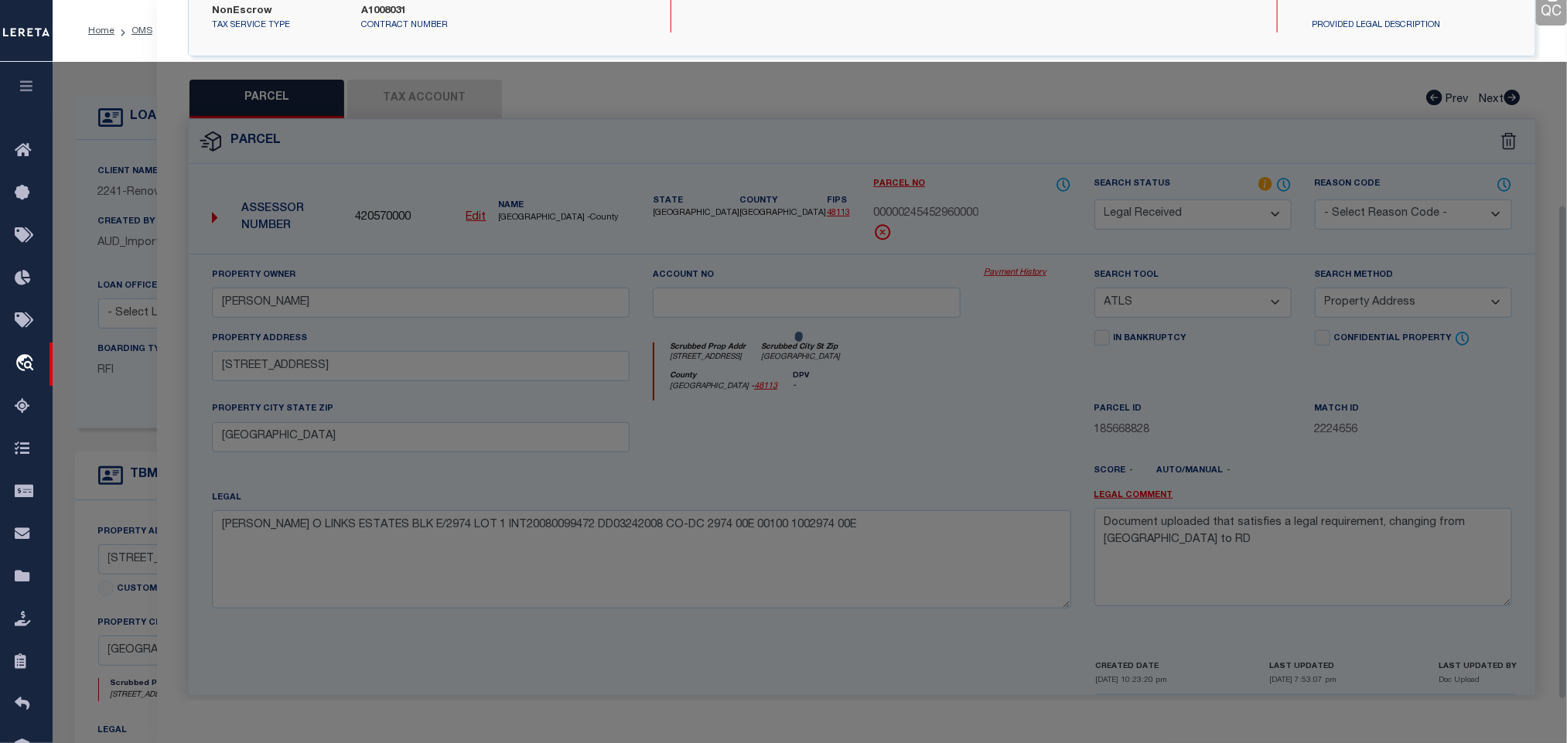
scroll to position [290, 0]
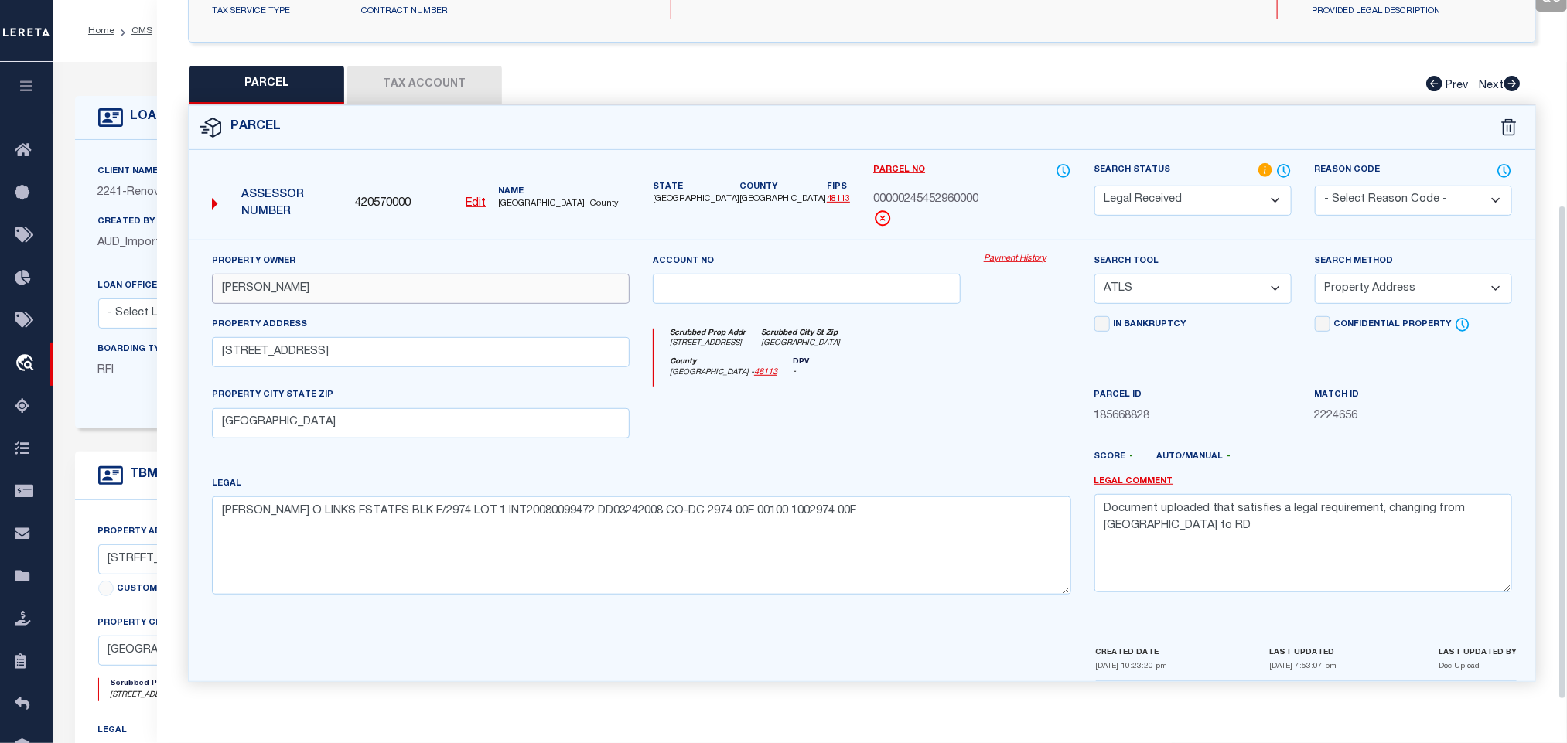
click at [546, 279] on input "ROBERT W WALTON" at bounding box center [421, 289] width 418 height 30
paste input "WALTON ROBERT W & CAROL JANE BELL-"
click at [1232, 516] on textarea "Document uploaded that satisfies a legal requirement, changing from ND to RD" at bounding box center [1303, 542] width 418 height 97
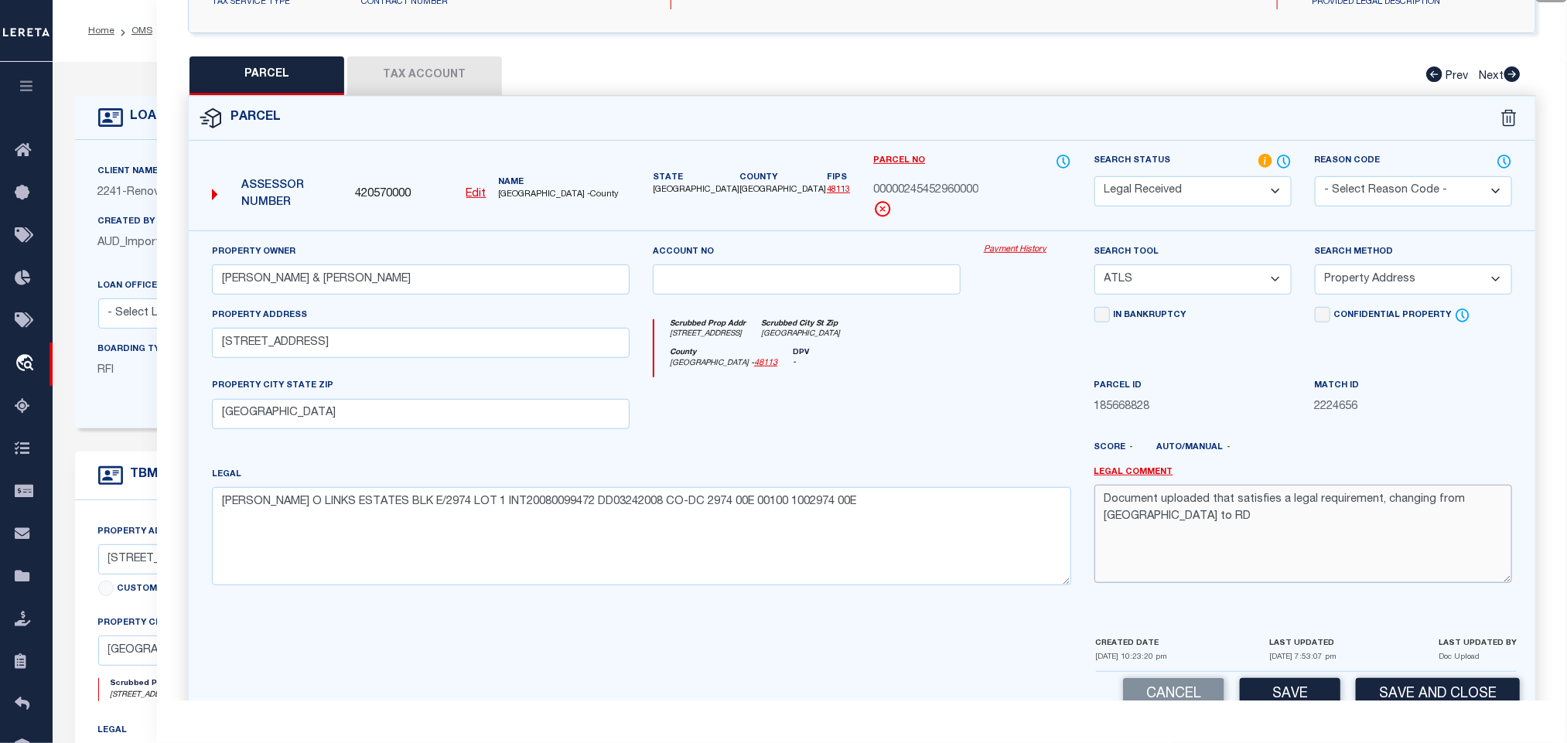
click at [1232, 528] on textarea "Document uploaded that satisfies a legal requirement, changing from ND to RD" at bounding box center [1303, 533] width 418 height 97
drag, startPoint x: 1198, startPoint y: 276, endPoint x: 1196, endPoint y: 297, distance: 21.0
click at [1198, 276] on select "-- Select Search Tool -- 3rd Party Website Agency File Agency Website ATLS CNV-…" at bounding box center [1192, 280] width 197 height 30
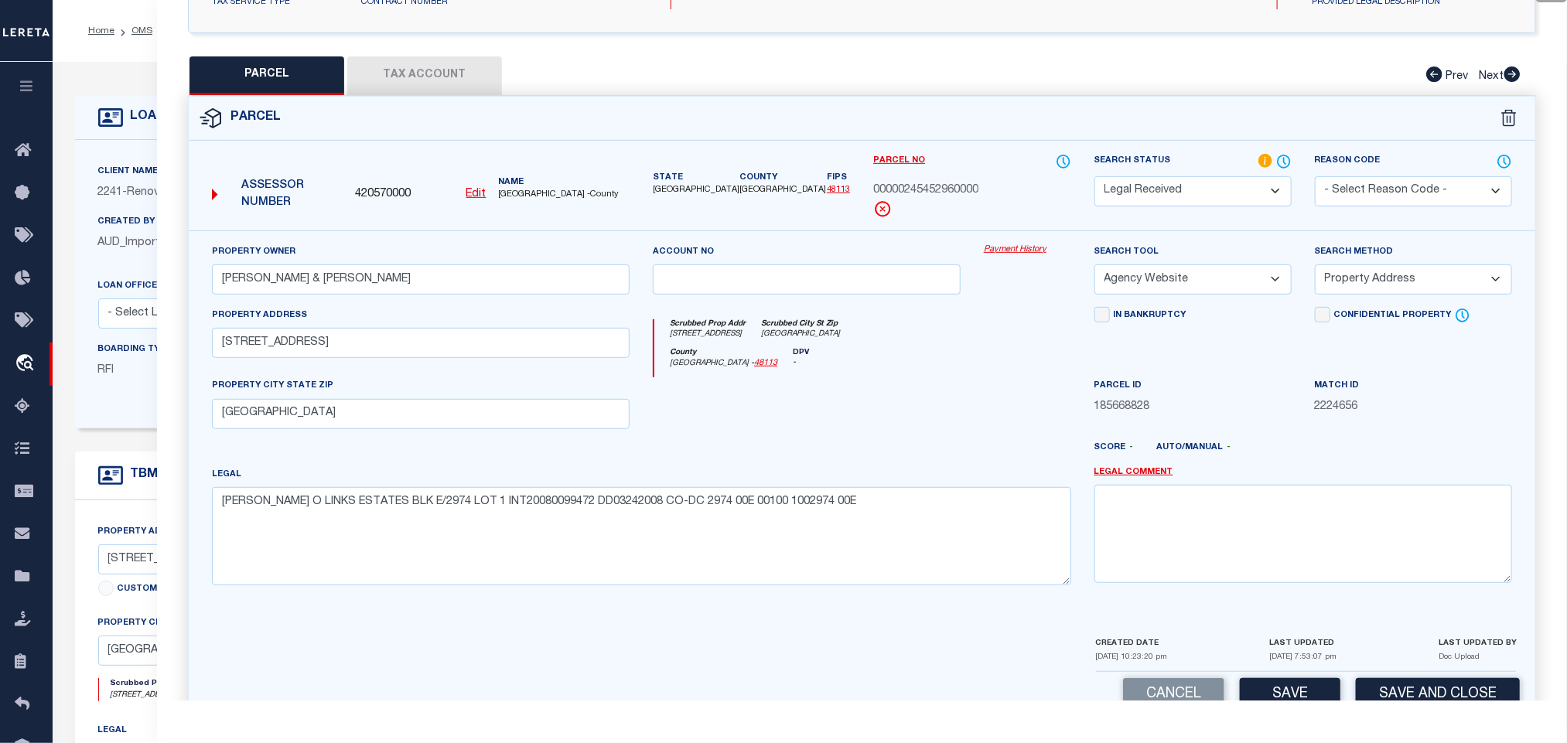
click at [1094, 269] on select "-- Select Search Tool -- 3rd Party Website Agency File Agency Website ATLS CNV-…" at bounding box center [1192, 280] width 197 height 30
click at [1355, 291] on select "-- Select Search Method -- Property Address Legal Liability Info Provided" at bounding box center [1413, 280] width 197 height 30
click at [1315, 269] on select "-- Select Search Method -- Property Address Legal Liability Info Provided" at bounding box center [1413, 280] width 197 height 30
click at [1311, 691] on button "Save" at bounding box center [1290, 694] width 101 height 33
click at [504, 80] on div "PARCEL Tax Account Prev Next" at bounding box center [862, 75] width 1348 height 39
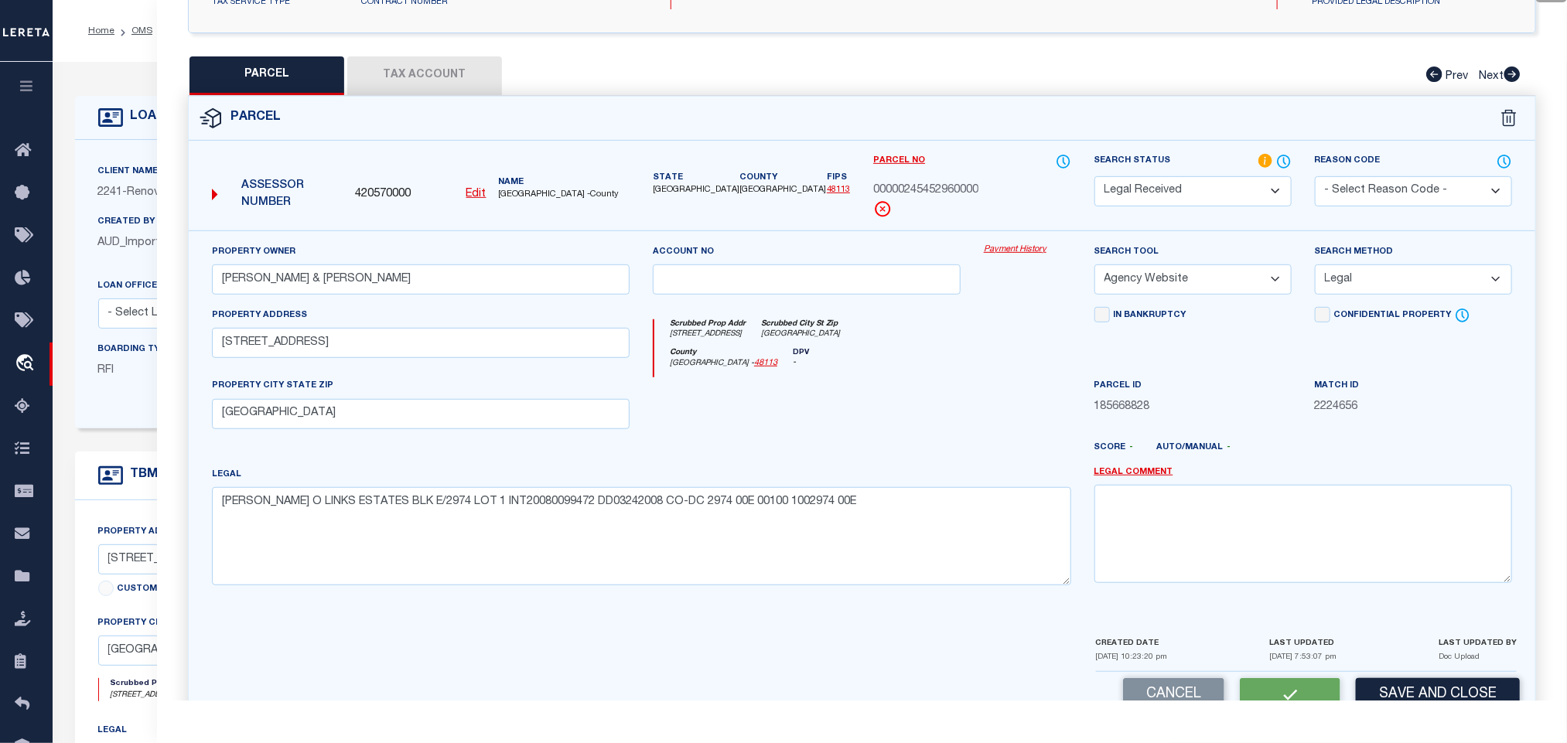
click at [451, 70] on button "Tax Account" at bounding box center [424, 75] width 155 height 39
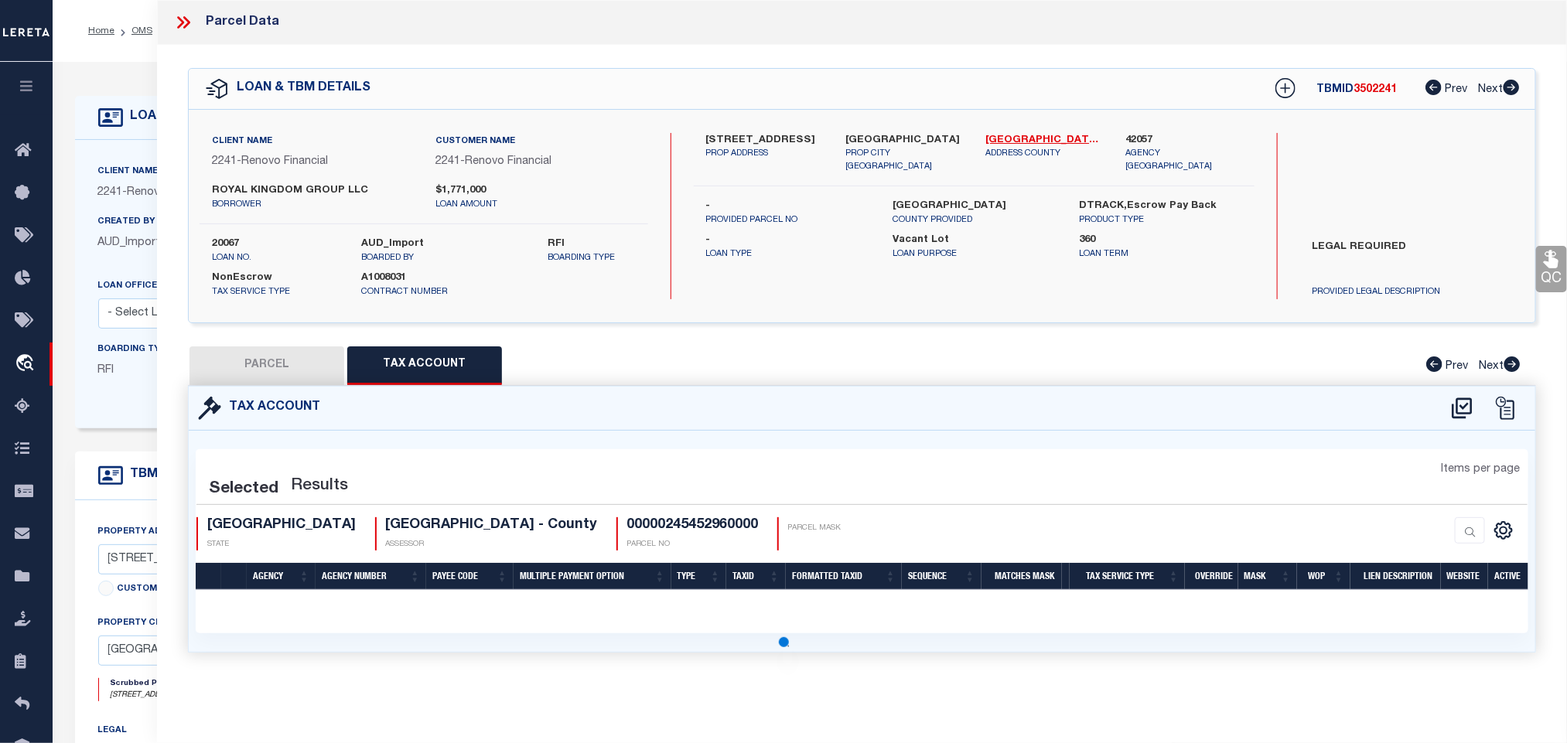
scroll to position [0, 0]
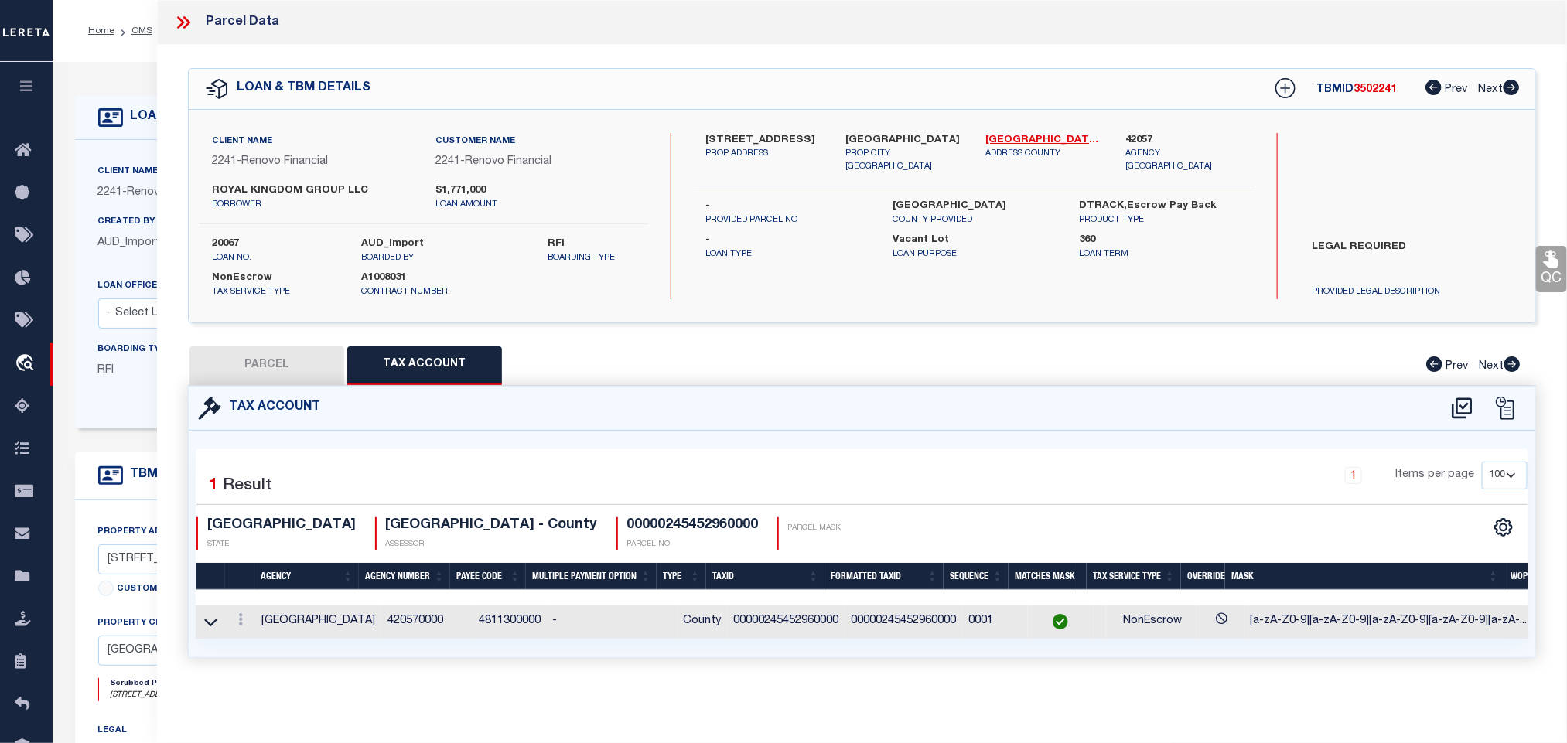
click at [289, 360] on button "PARCEL" at bounding box center [267, 366] width 155 height 39
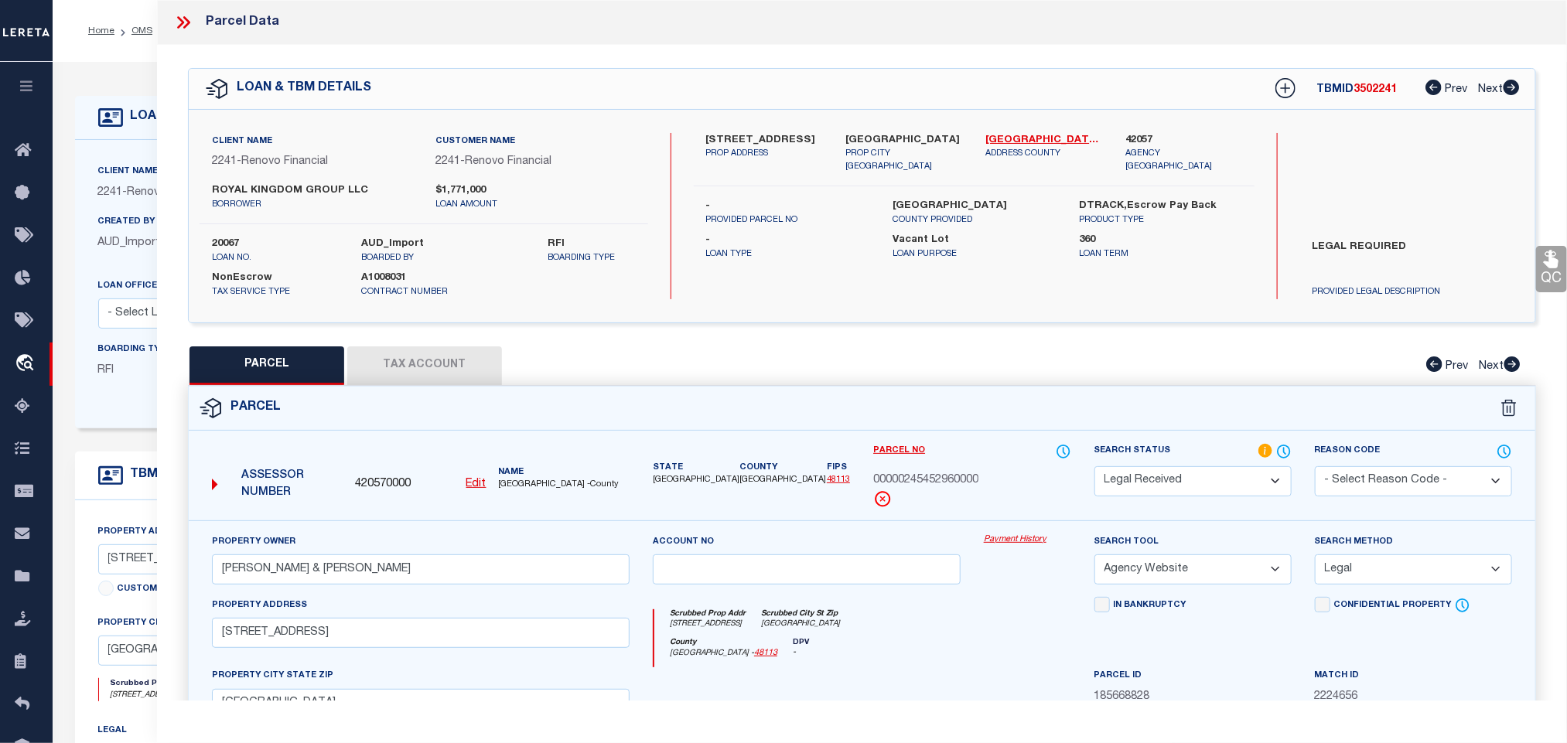
click at [1182, 476] on select "Automated Search Bad Parcel Complete Duplicate Parcel High Dollar Reporting In …" at bounding box center [1192, 481] width 197 height 30
click at [1094, 468] on select "Automated Search Bad Parcel Complete Duplicate Parcel High Dollar Reporting In …" at bounding box center [1192, 481] width 197 height 30
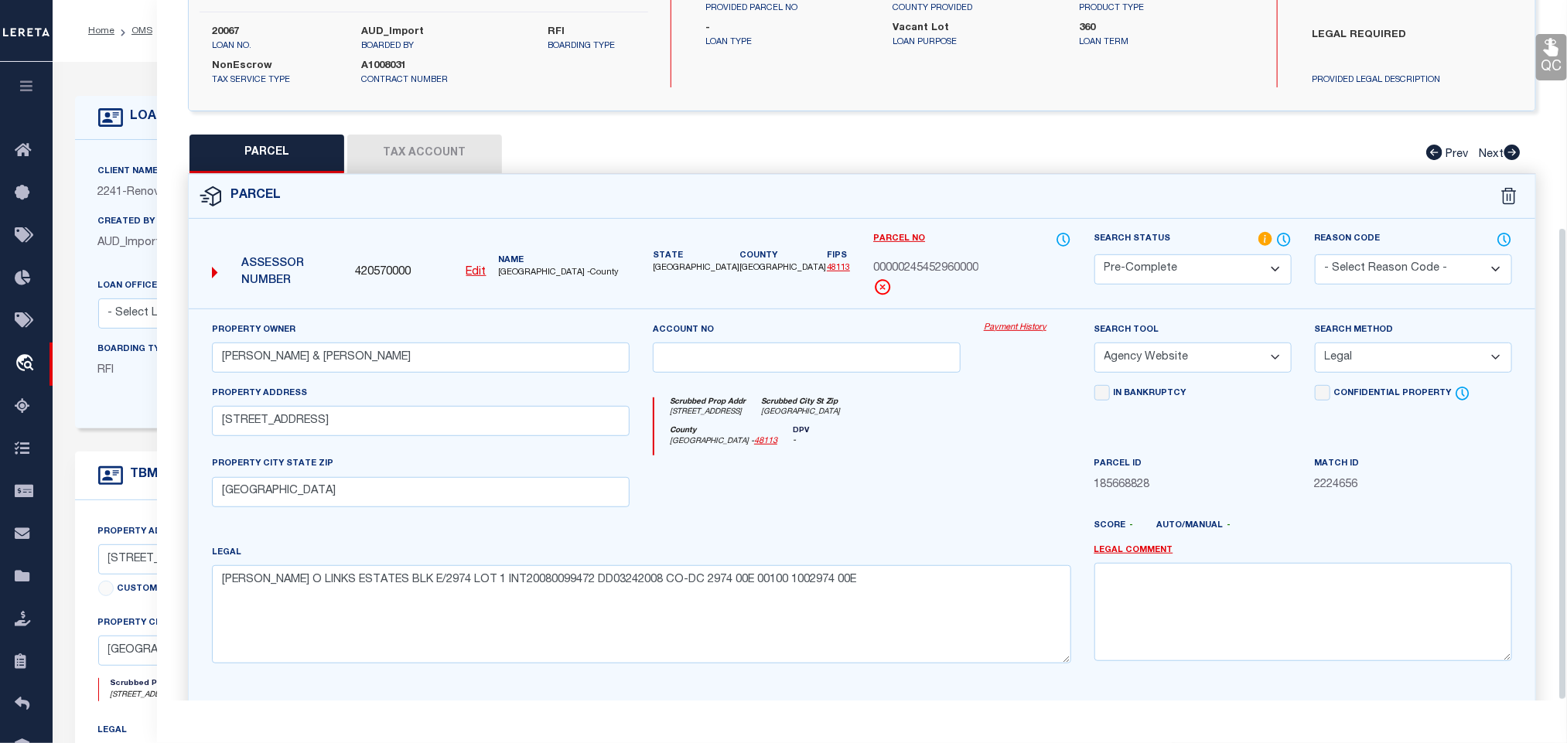
scroll to position [336, 0]
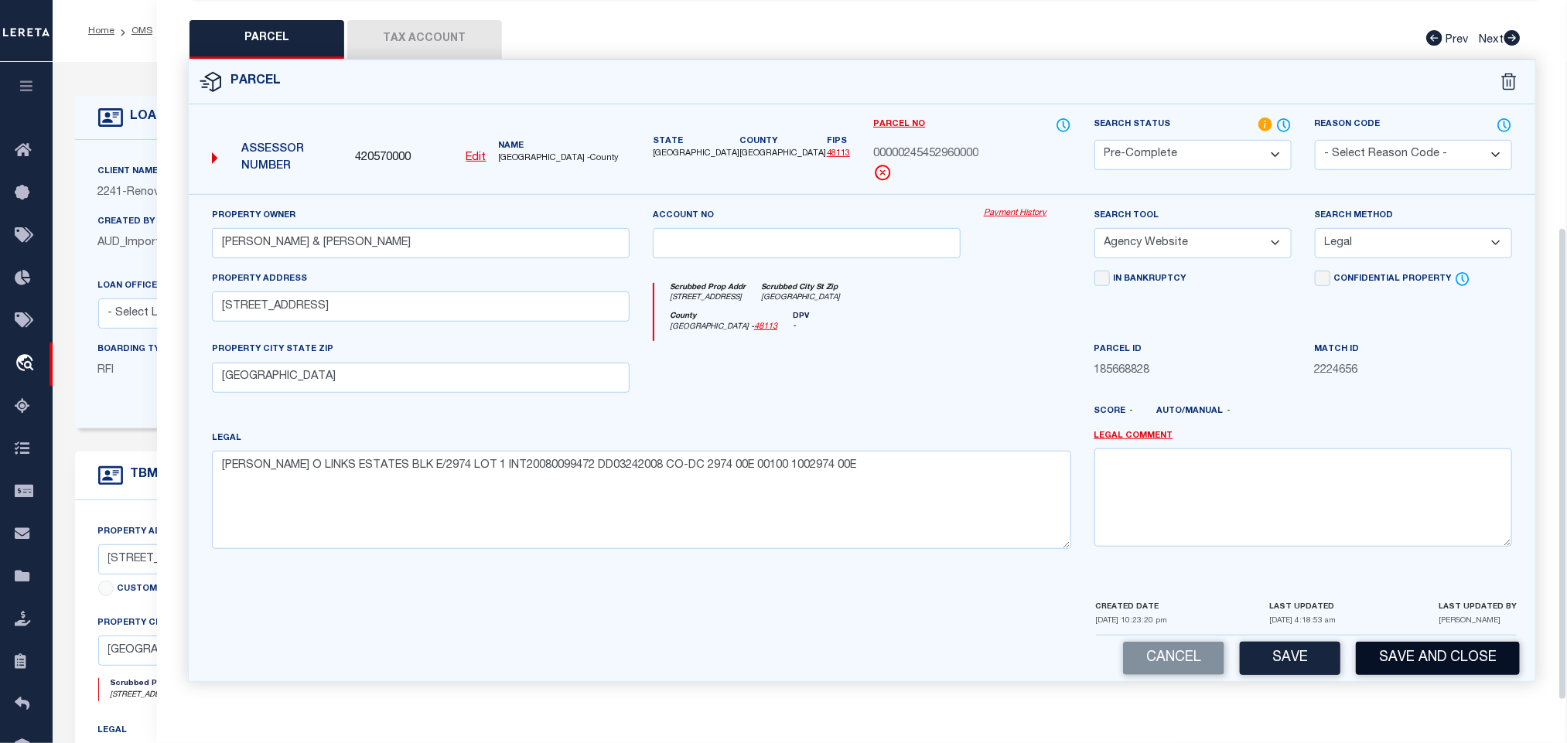
click at [1407, 667] on button "Save and Close" at bounding box center [1438, 658] width 164 height 33
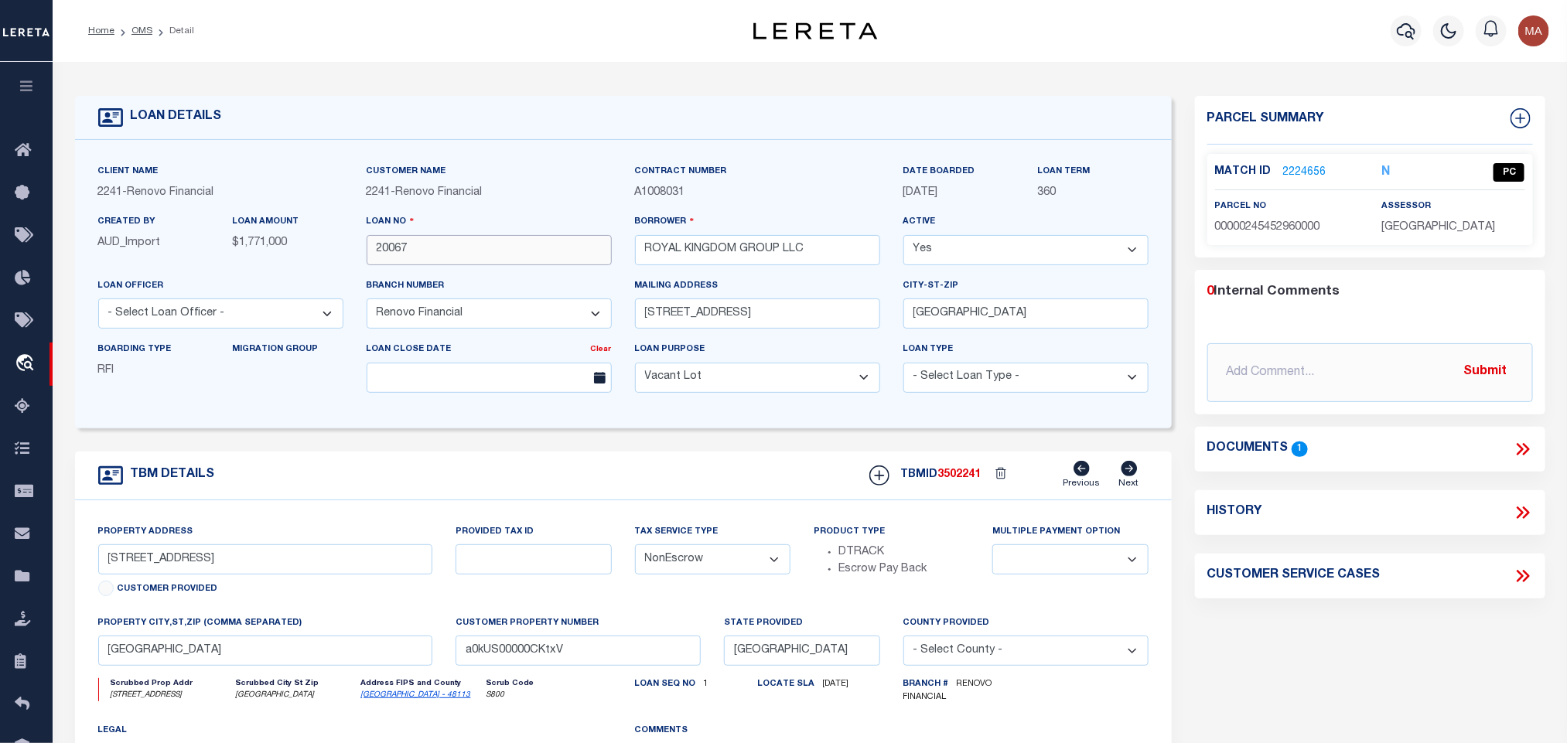
click at [391, 249] on input "20067" at bounding box center [489, 250] width 245 height 30
click at [970, 479] on span "3502241" at bounding box center [959, 475] width 43 height 11
click at [1463, 228] on span "DALLAS COUNTY" at bounding box center [1438, 227] width 114 height 11
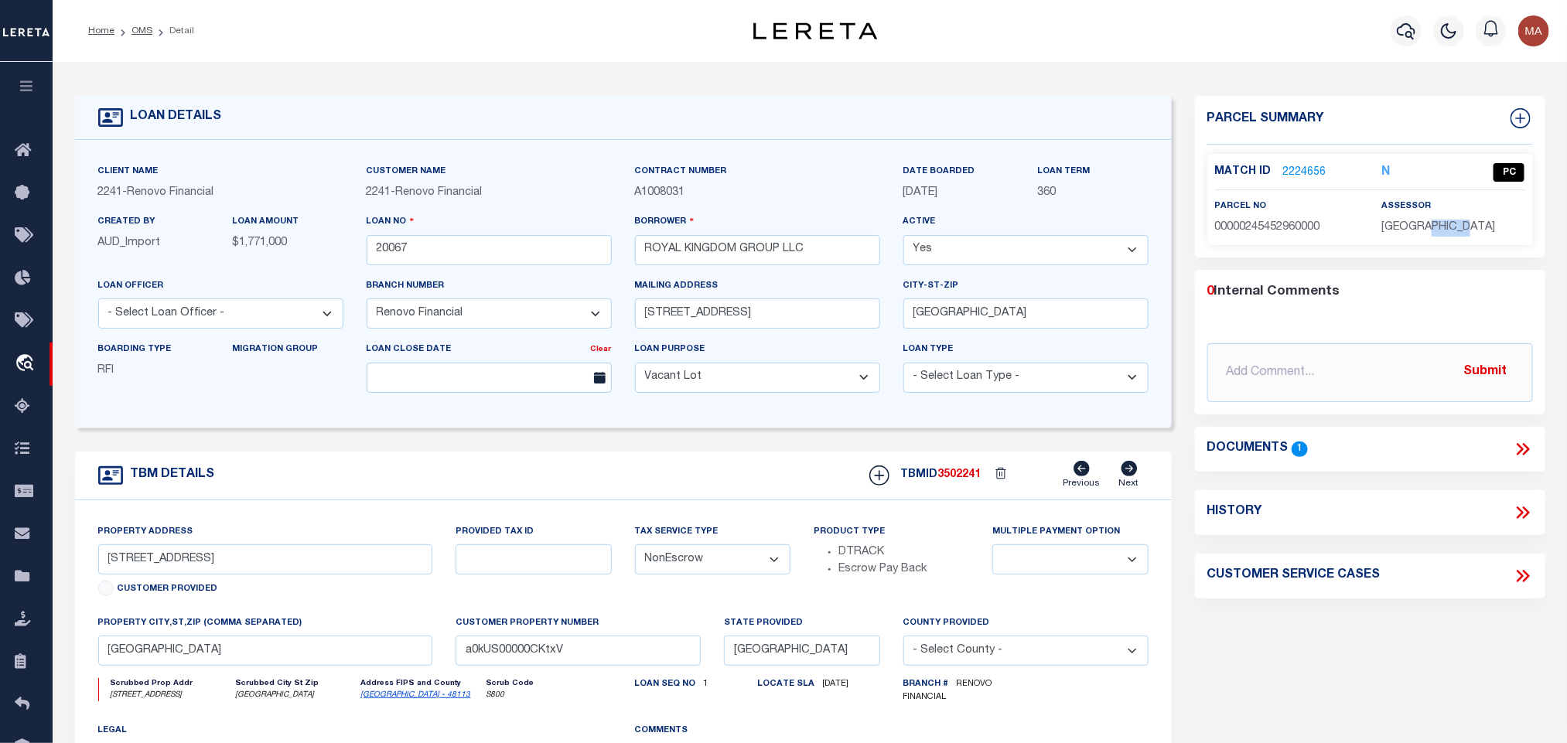
click at [1463, 228] on span "DALLAS COUNTY" at bounding box center [1438, 227] width 114 height 11
click at [1292, 224] on span "00000245452960000" at bounding box center [1267, 227] width 105 height 11
click at [145, 32] on link "OMS" at bounding box center [141, 30] width 21 height 9
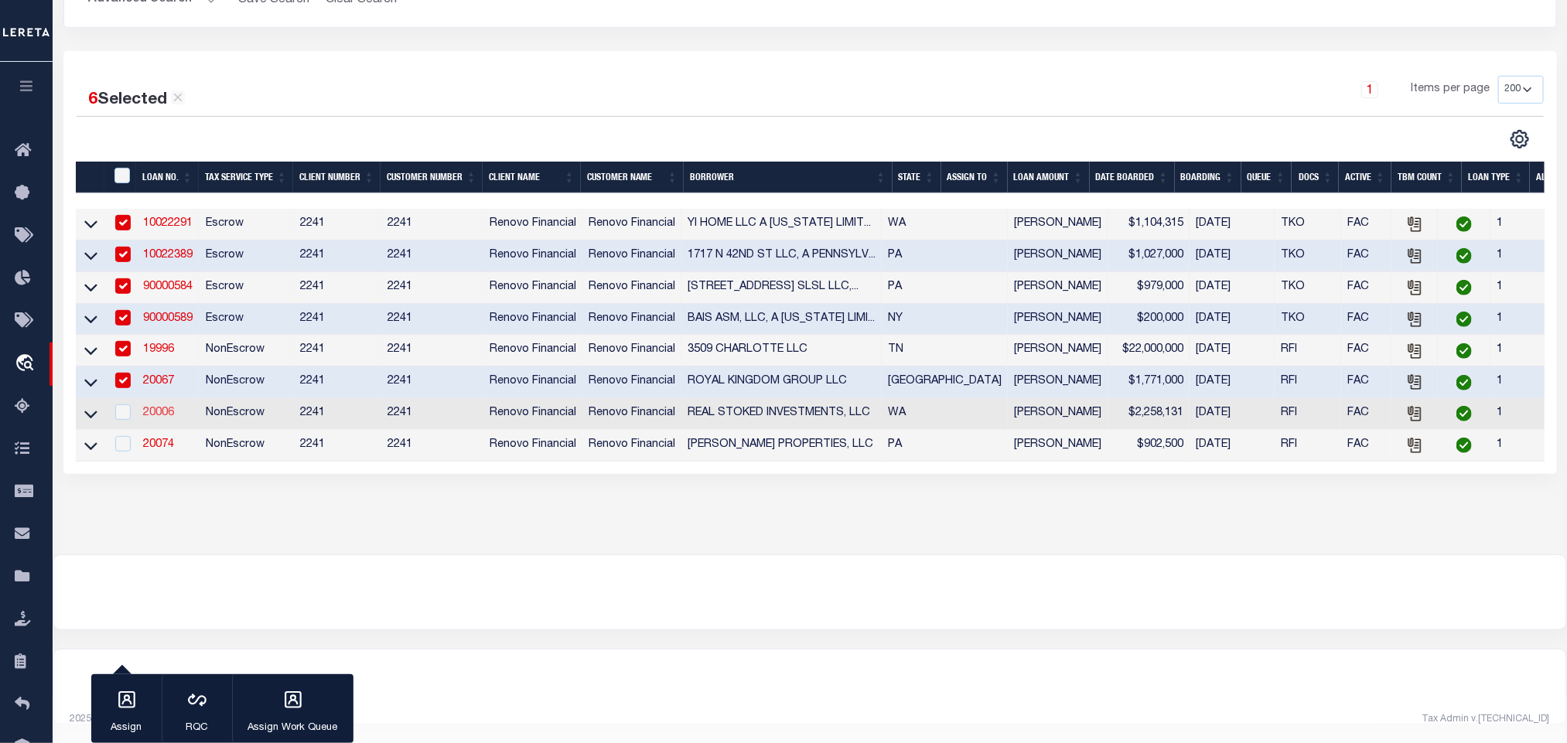
click at [152, 408] on link "20006" at bounding box center [158, 413] width 31 height 11
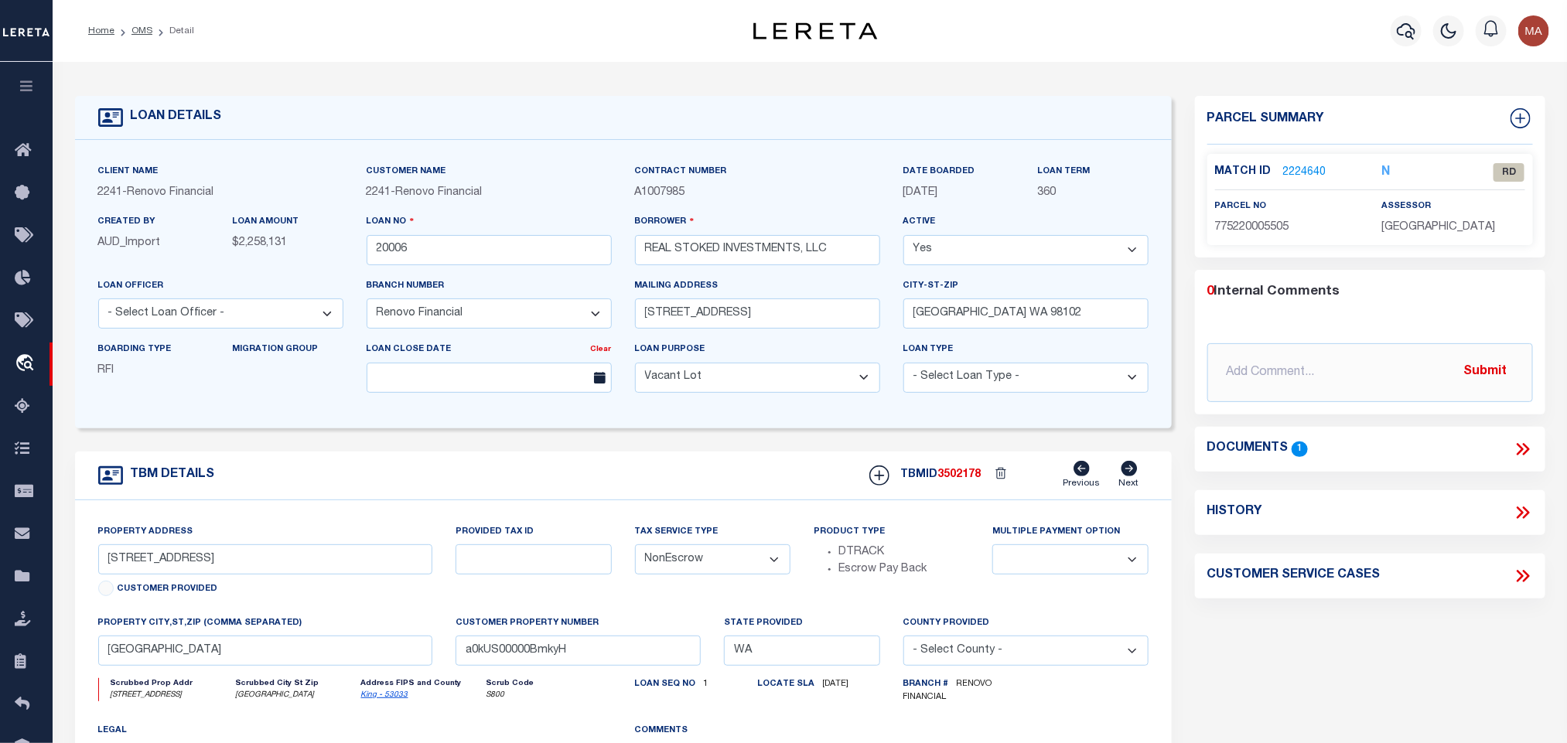
click at [377, 699] on link "King - 53033" at bounding box center [384, 695] width 47 height 8
click at [1274, 218] on div "parcel no 775220005505" at bounding box center [1286, 217] width 143 height 38
click at [1272, 227] on span "775220005505" at bounding box center [1252, 227] width 74 height 11
click at [1522, 442] on icon at bounding box center [1523, 449] width 20 height 20
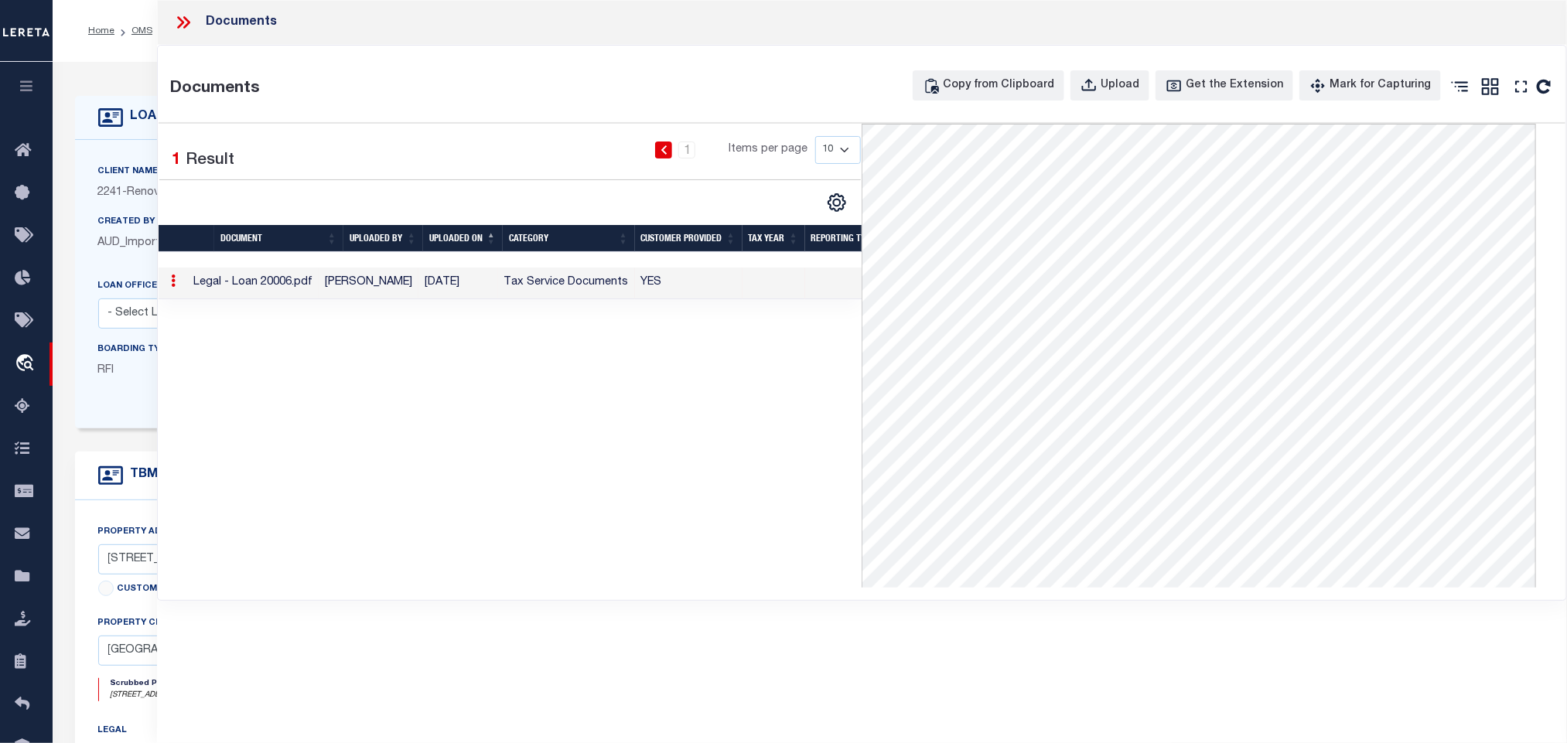
click at [146, 437] on form "LOAN DETAILS Client Name 2241 - Renovo Financial" at bounding box center [623, 523] width 1097 height 854
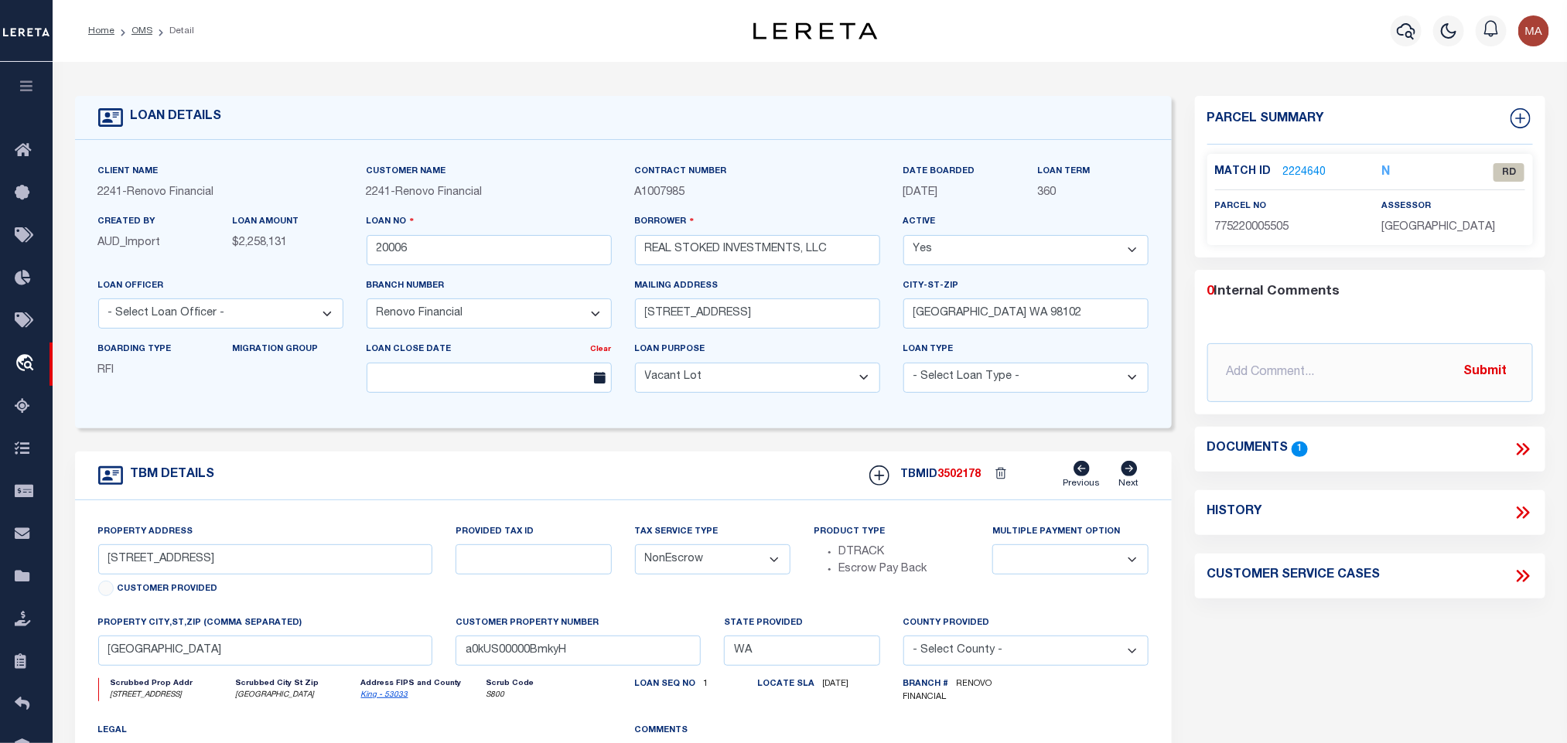
click at [1307, 165] on link "2224640" at bounding box center [1304, 173] width 43 height 16
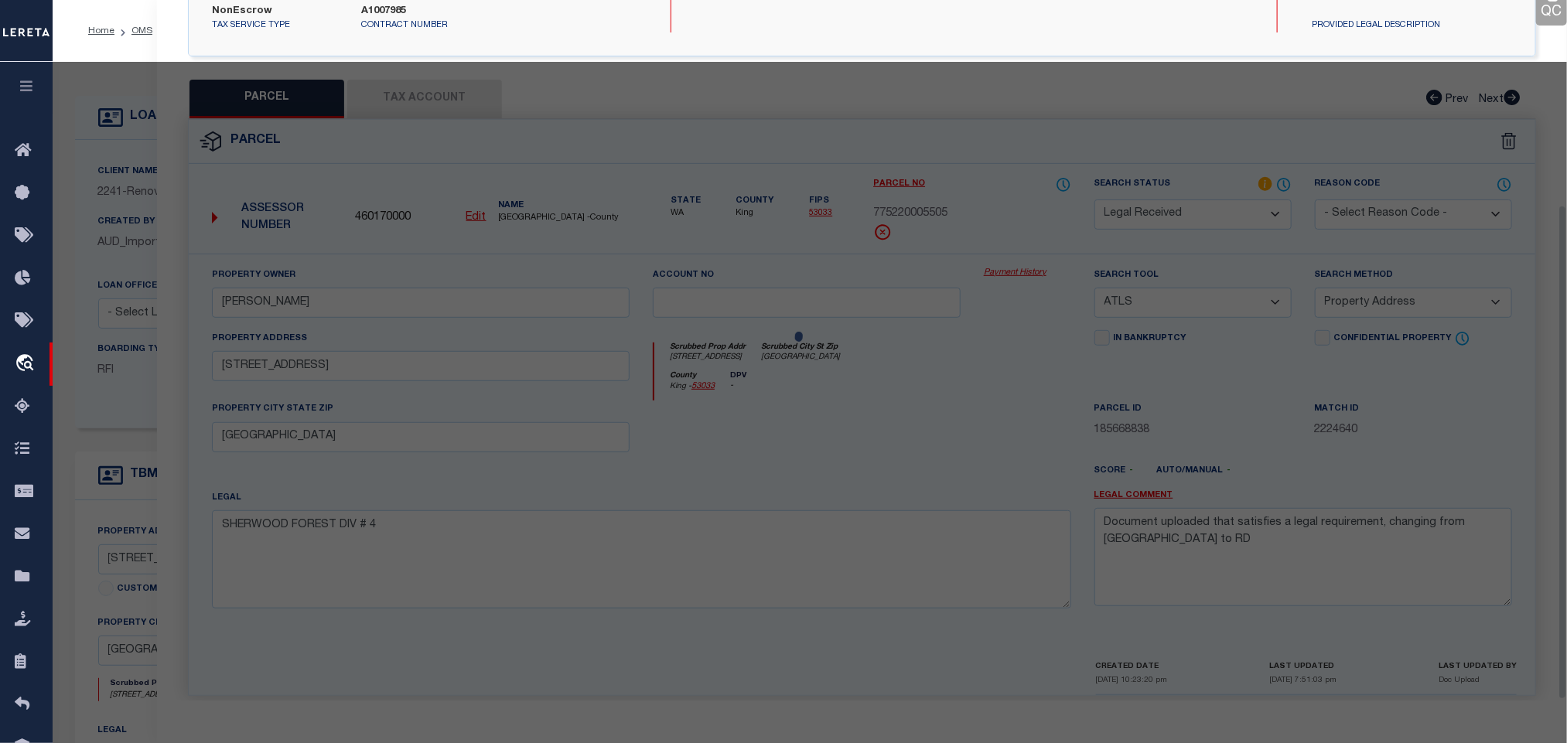
scroll to position [290, 0]
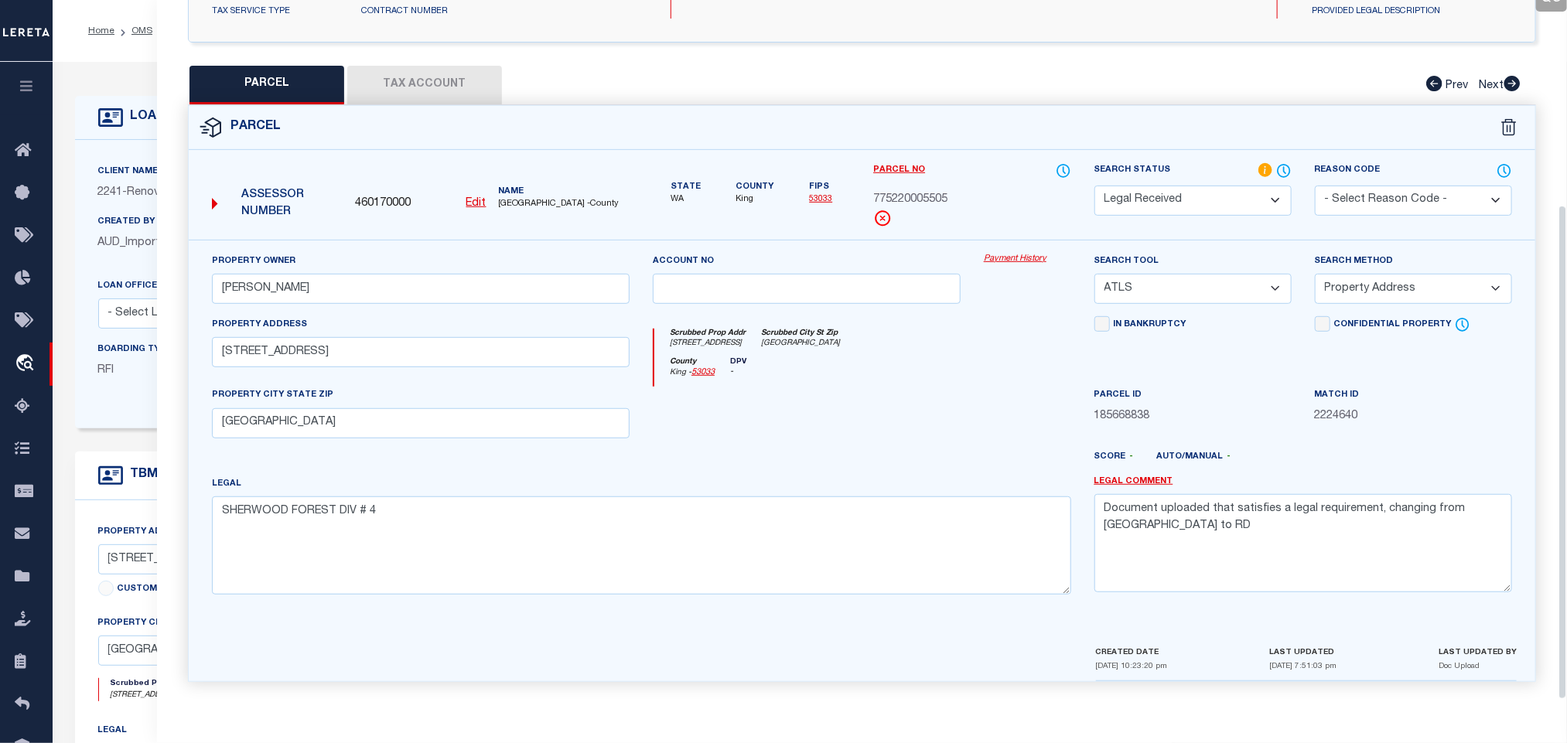
click at [483, 198] on u "Edit" at bounding box center [476, 203] width 20 height 11
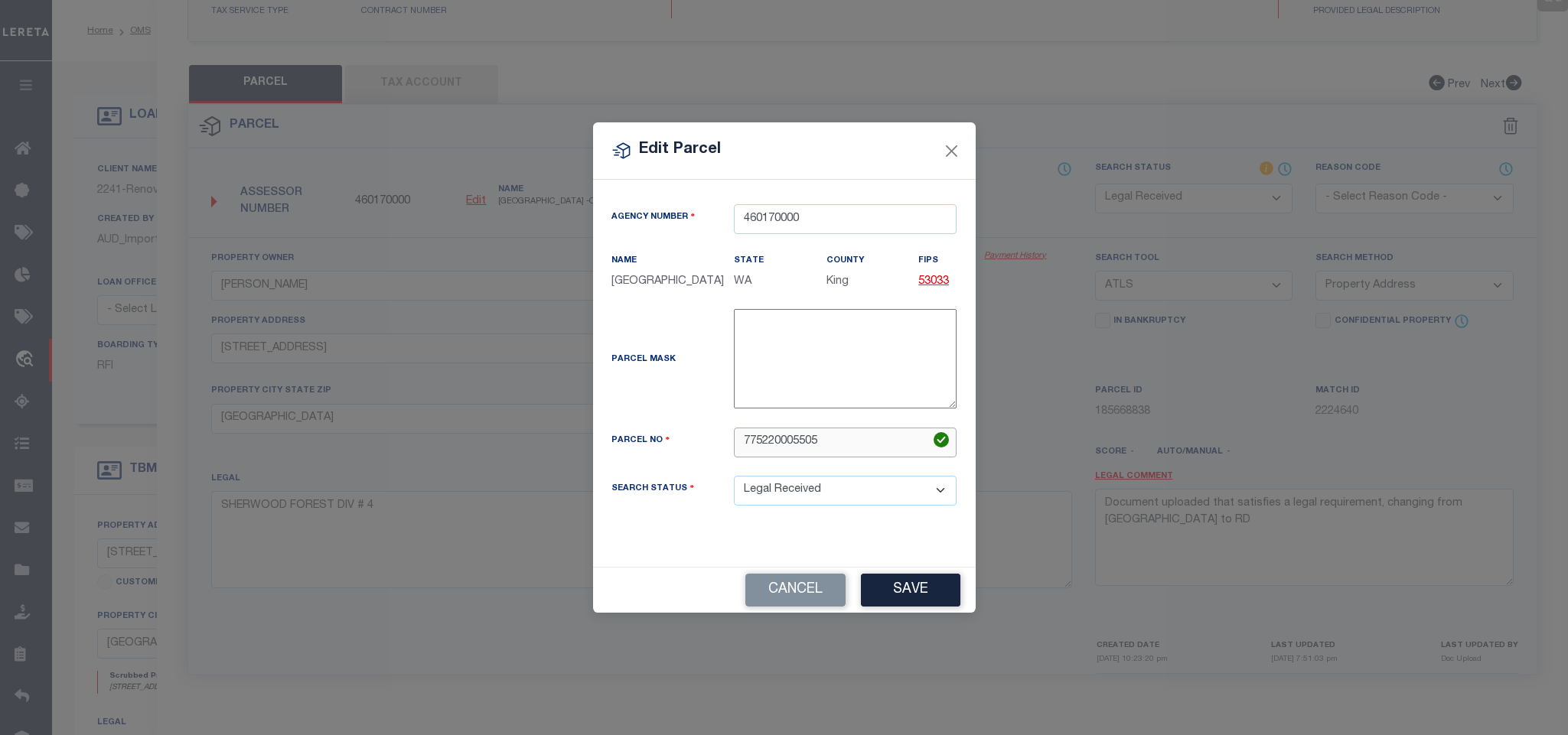
click at [767, 446] on input "775220005505" at bounding box center [845, 442] width 223 height 30
paste input "-005"
click at [910, 586] on button "Save" at bounding box center [910, 590] width 100 height 33
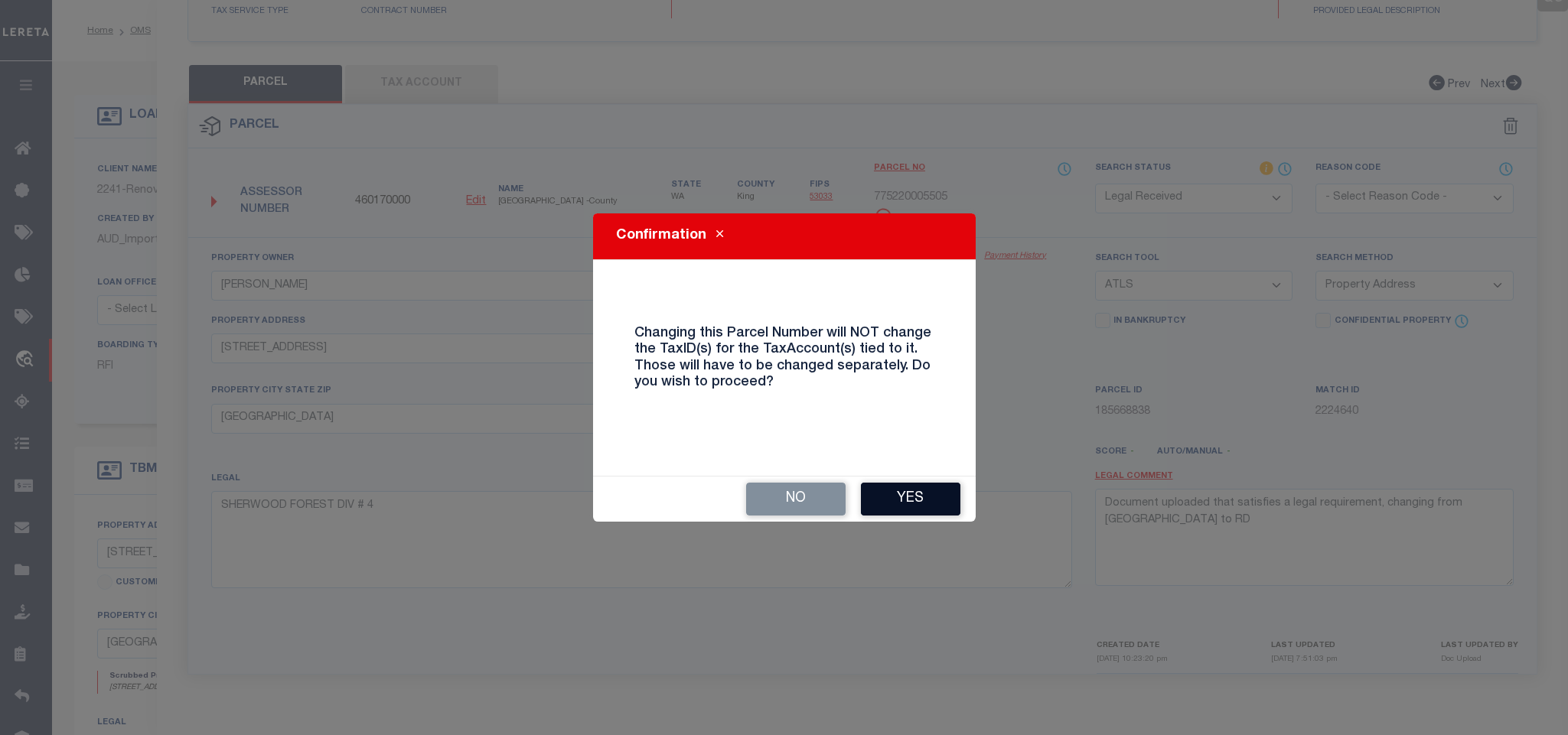
click at [911, 497] on button "Yes" at bounding box center [910, 499] width 100 height 33
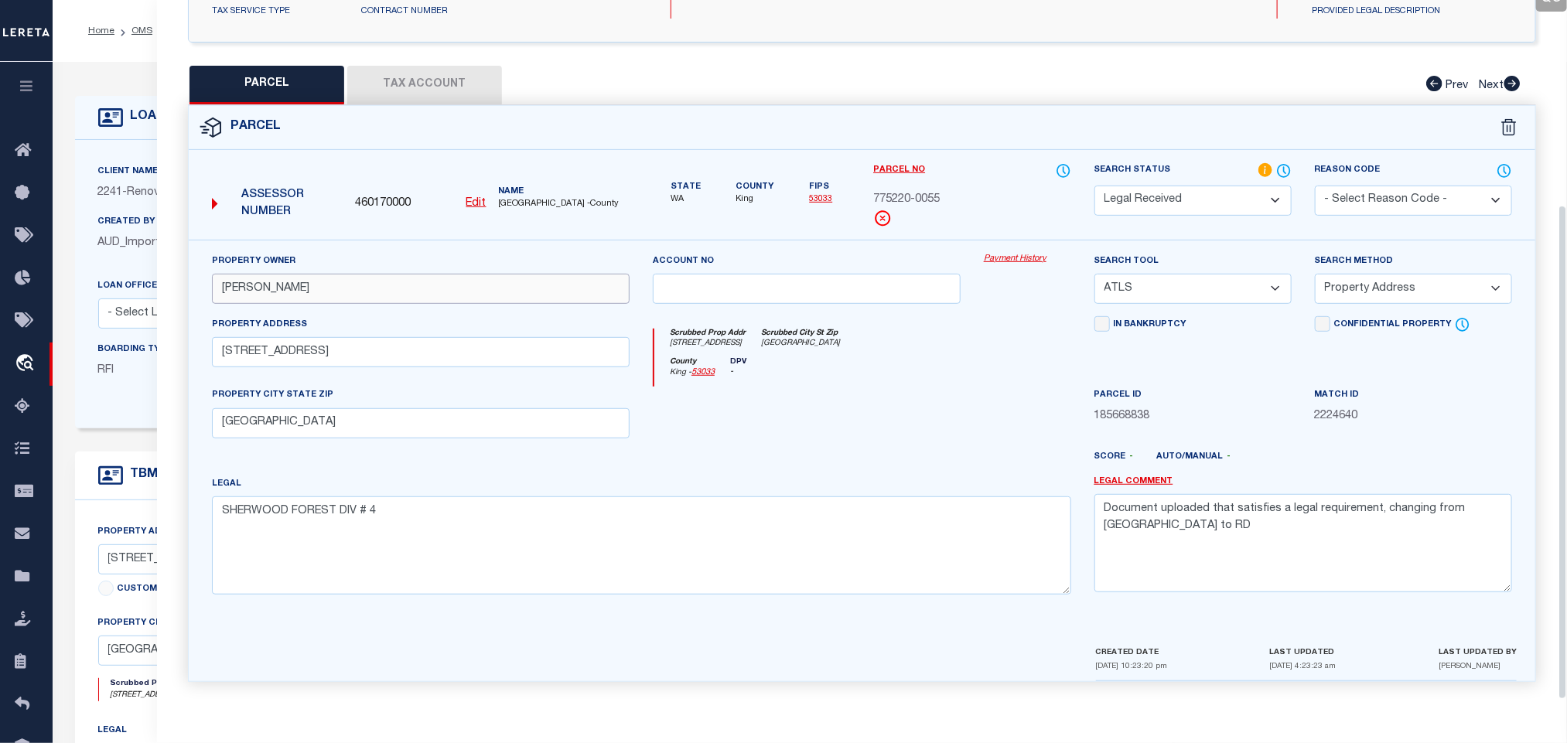
click at [452, 297] on input "TANG,JIMMY" at bounding box center [421, 289] width 418 height 30
paste input "REAL STOKED INVESTMENTS LLC"
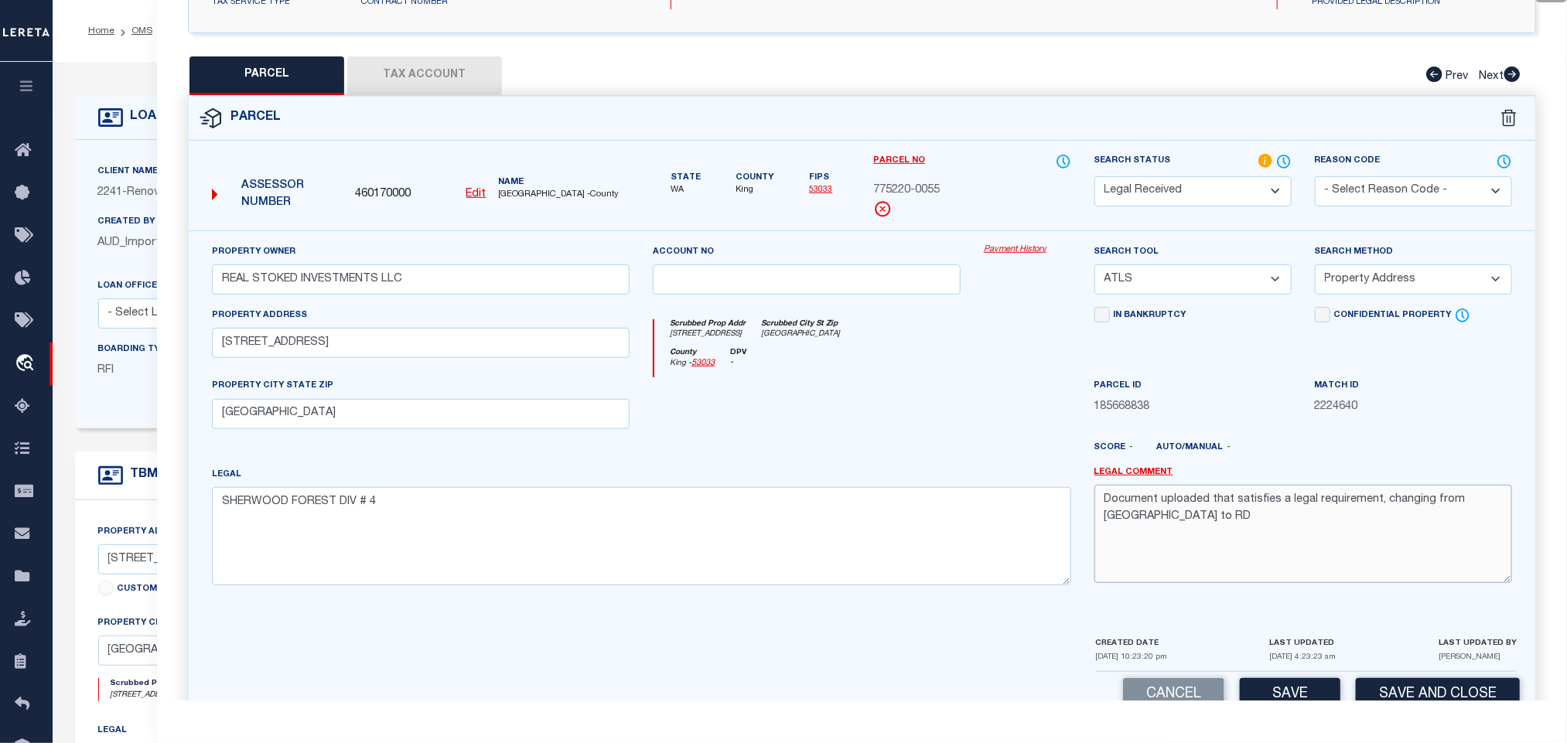
click at [1204, 536] on textarea "Document uploaded that satisfies a legal requirement, changing from ND to RD" at bounding box center [1303, 533] width 418 height 97
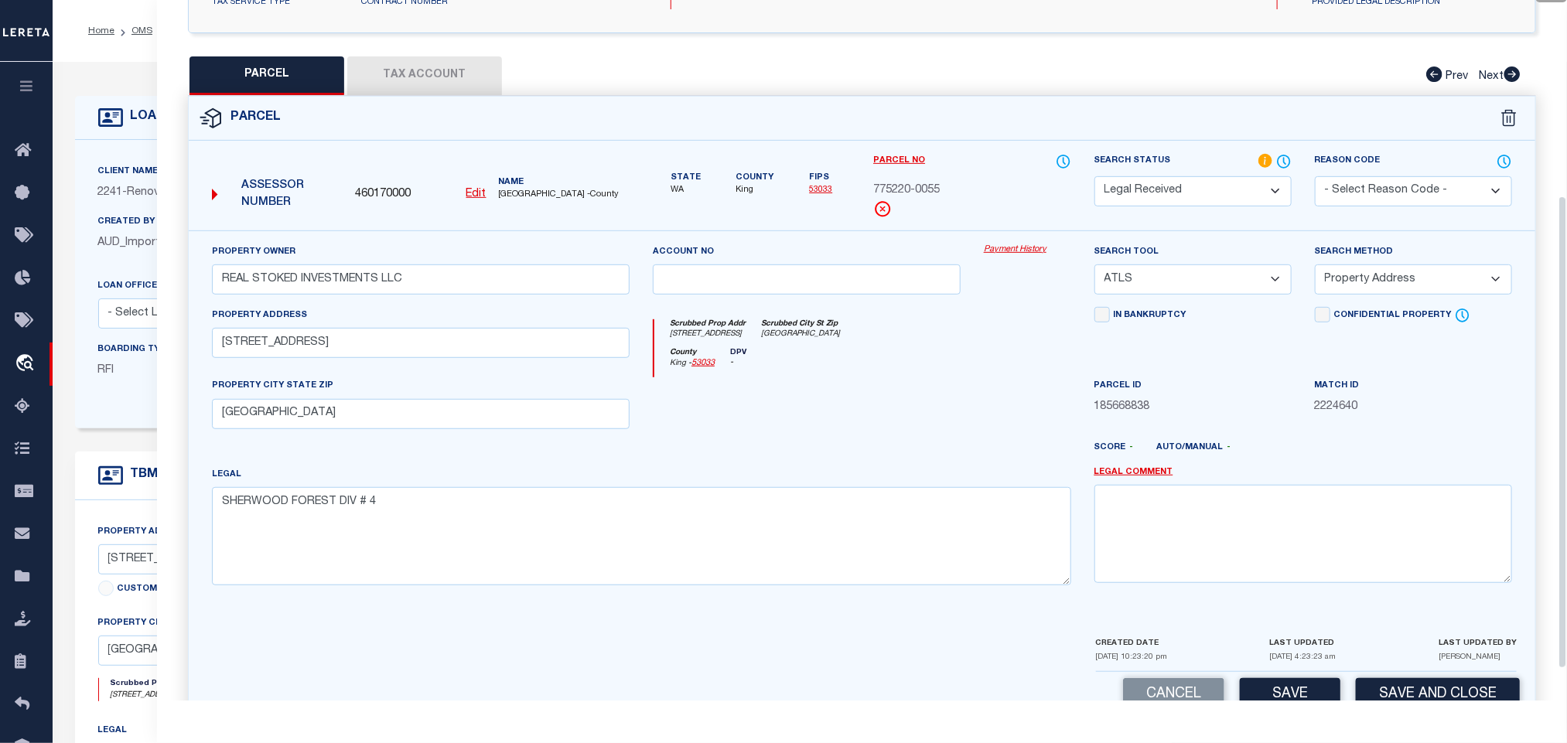
click at [460, 327] on div "Property Address 2405 162ND AVE NE" at bounding box center [421, 332] width 418 height 51
click at [427, 346] on input "2405 162ND AVE NE" at bounding box center [421, 343] width 418 height 30
click at [414, 358] on input "2405 162ND AVE NE" at bounding box center [421, 343] width 418 height 30
paste input "162ND AVE NE 98008"
click at [427, 351] on input "2405 162ND AVE NE 98008" at bounding box center [421, 343] width 418 height 30
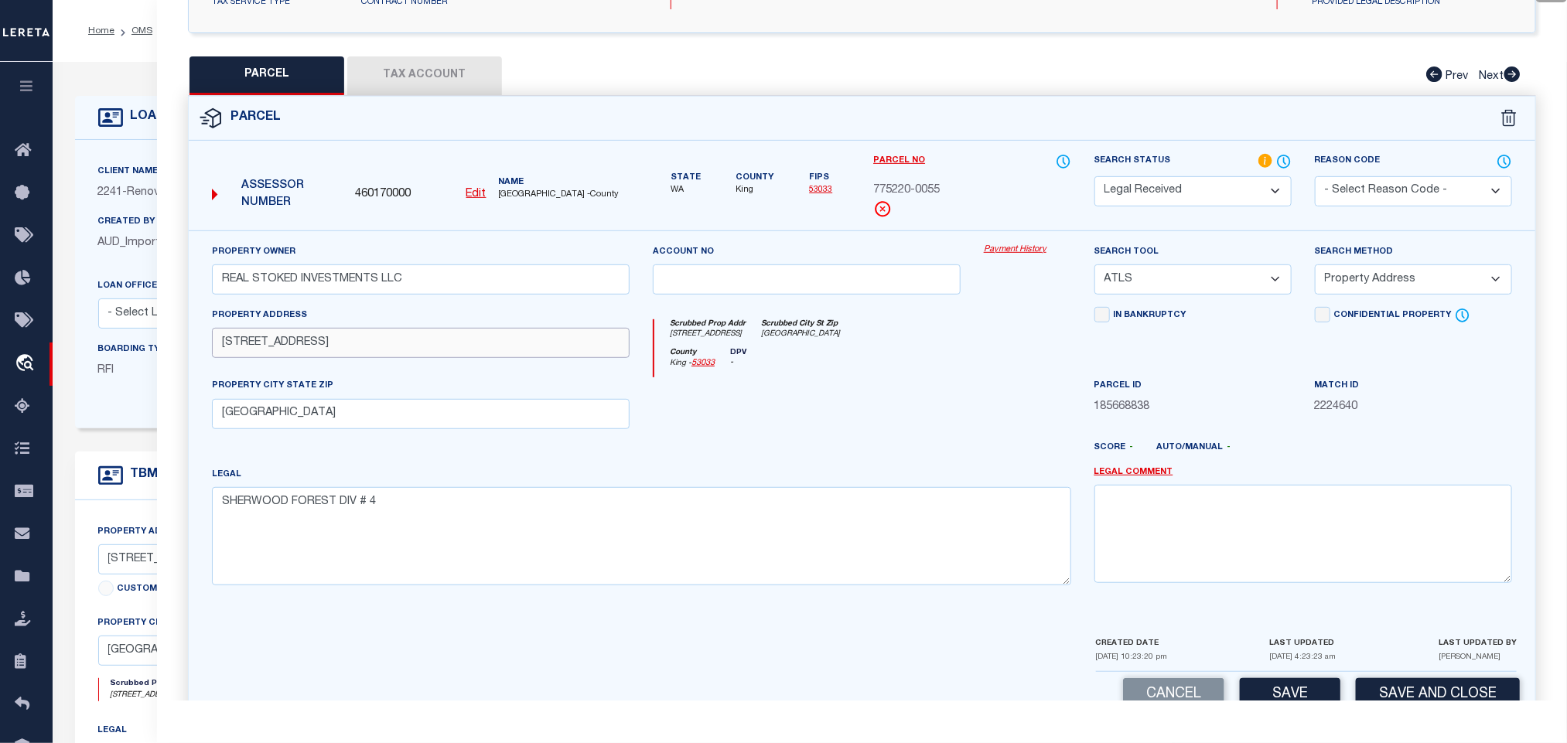
click at [427, 351] on input "2405 162ND AVE NE 98008" at bounding box center [421, 343] width 418 height 30
click at [456, 531] on textarea "SHERWOOD FOREST DIV # 4" at bounding box center [641, 535] width 859 height 97
paste textarea "PLat Block: 1 Plat Lot: 11"
click at [1228, 281] on select "-- Select Search Tool -- 3rd Party Website Agency File Agency Website ATLS CNV-…" at bounding box center [1192, 280] width 197 height 30
click at [1094, 269] on select "-- Select Search Tool -- 3rd Party Website Agency File Agency Website ATLS CNV-…" at bounding box center [1192, 280] width 197 height 30
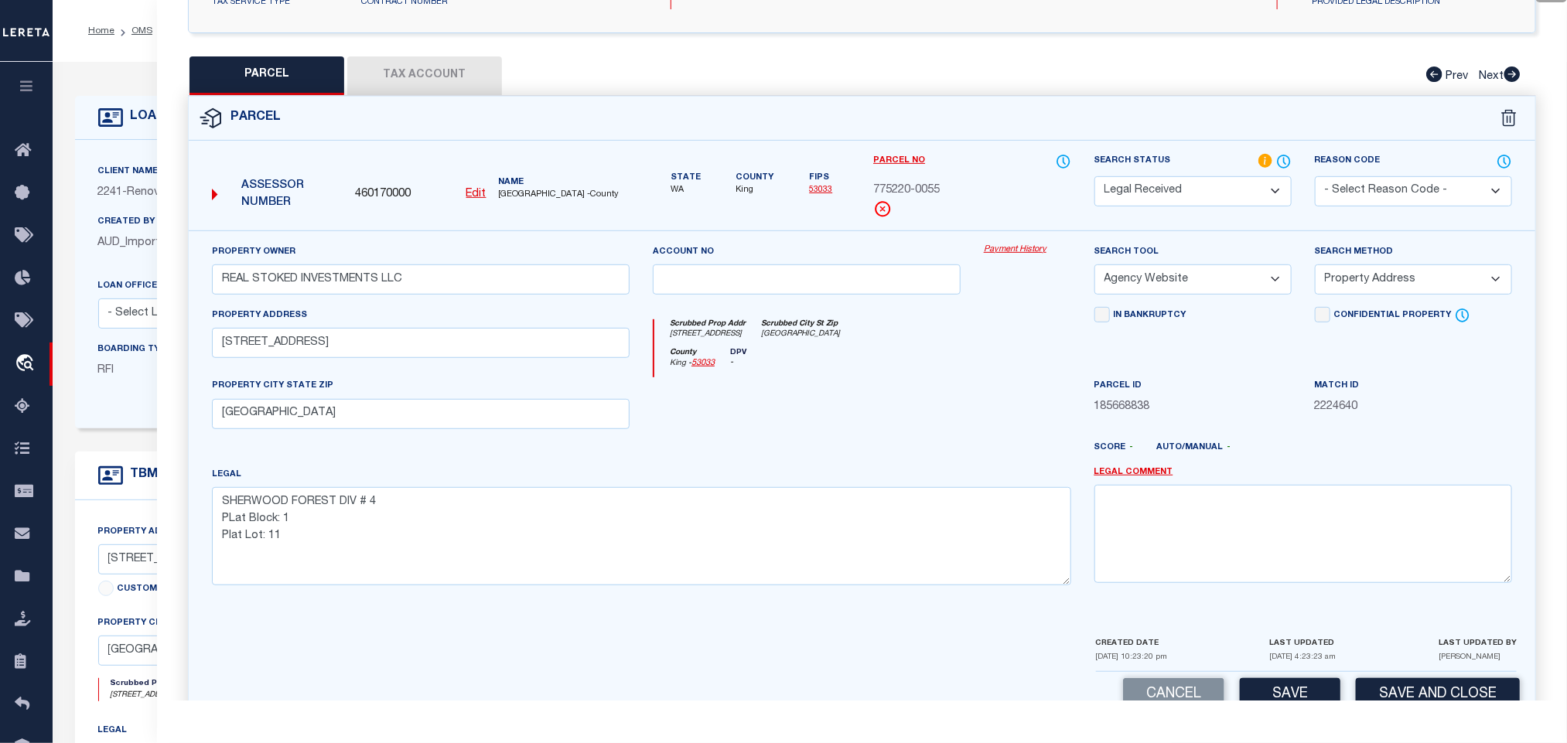
drag, startPoint x: 1369, startPoint y: 272, endPoint x: 1362, endPoint y: 298, distance: 26.5
click at [1369, 272] on select "-- Select Search Method -- Property Address Legal Liability Info Provided" at bounding box center [1413, 280] width 197 height 30
click at [1315, 269] on select "-- Select Search Method -- Property Address Legal Liability Info Provided" at bounding box center [1413, 280] width 197 height 30
click at [1286, 690] on button "Save" at bounding box center [1290, 694] width 101 height 33
click at [467, 70] on button "Tax Account" at bounding box center [424, 75] width 155 height 39
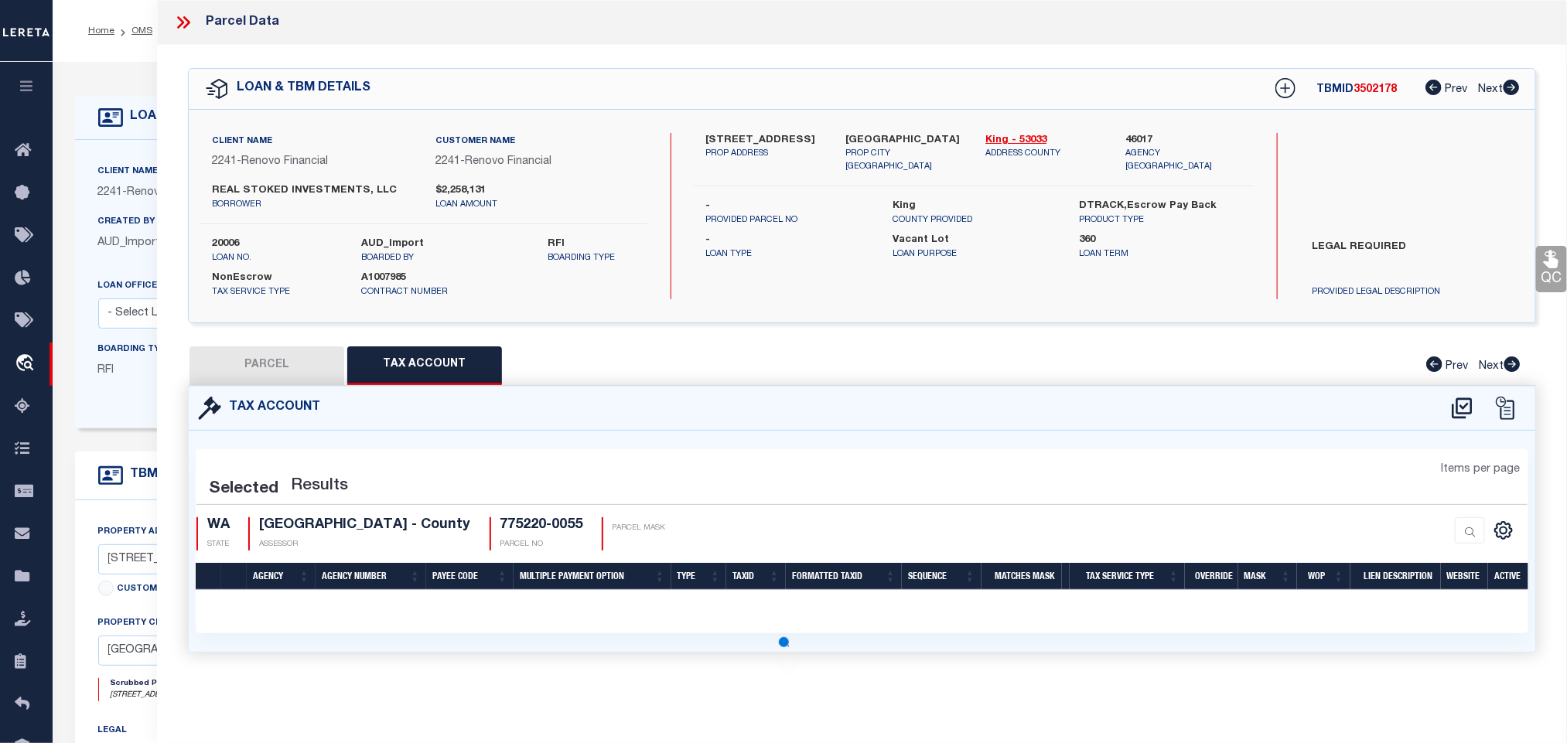
scroll to position [0, 0]
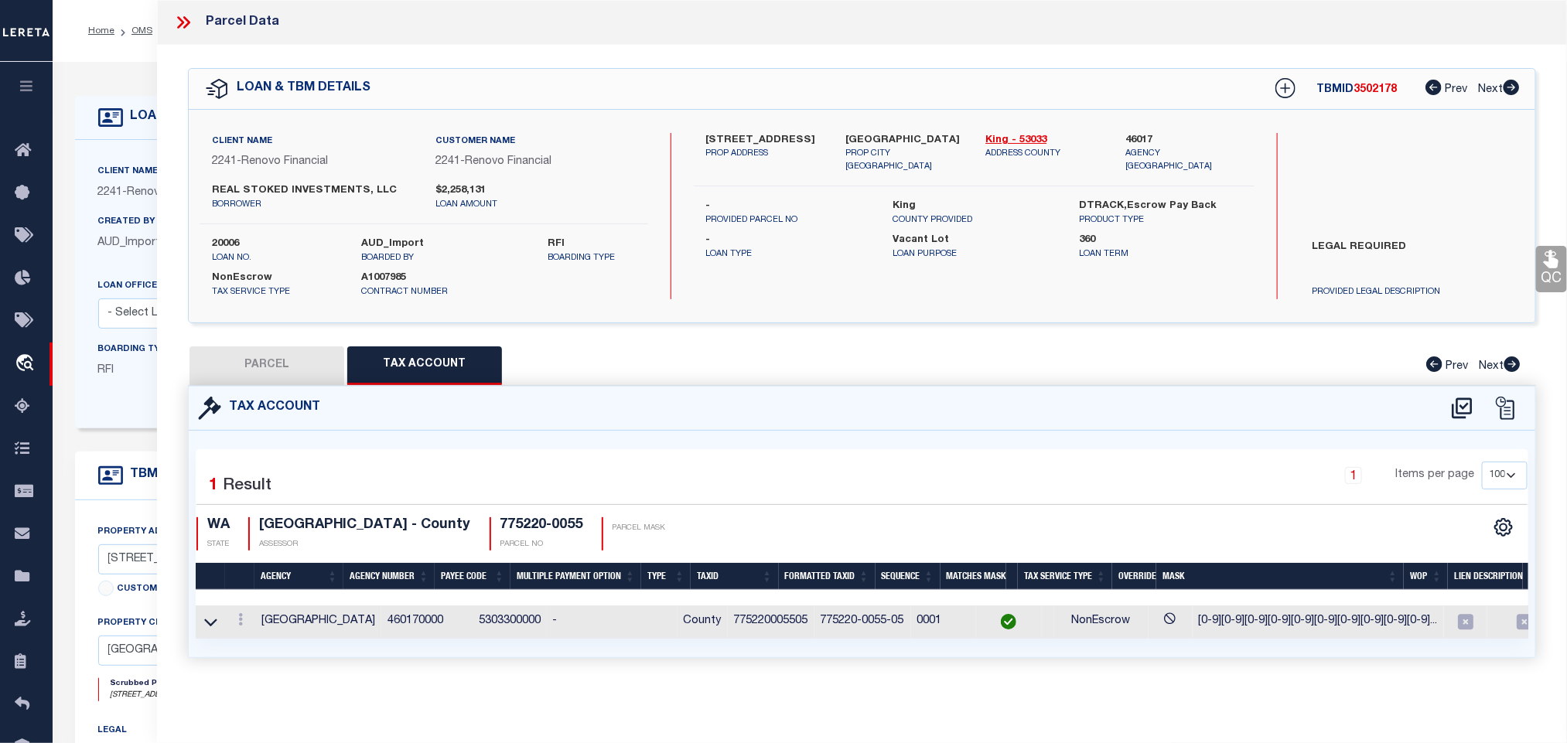
drag, startPoint x: 298, startPoint y: 367, endPoint x: 423, endPoint y: 367, distance: 125.3
click at [298, 367] on button "PARCEL" at bounding box center [267, 366] width 155 height 39
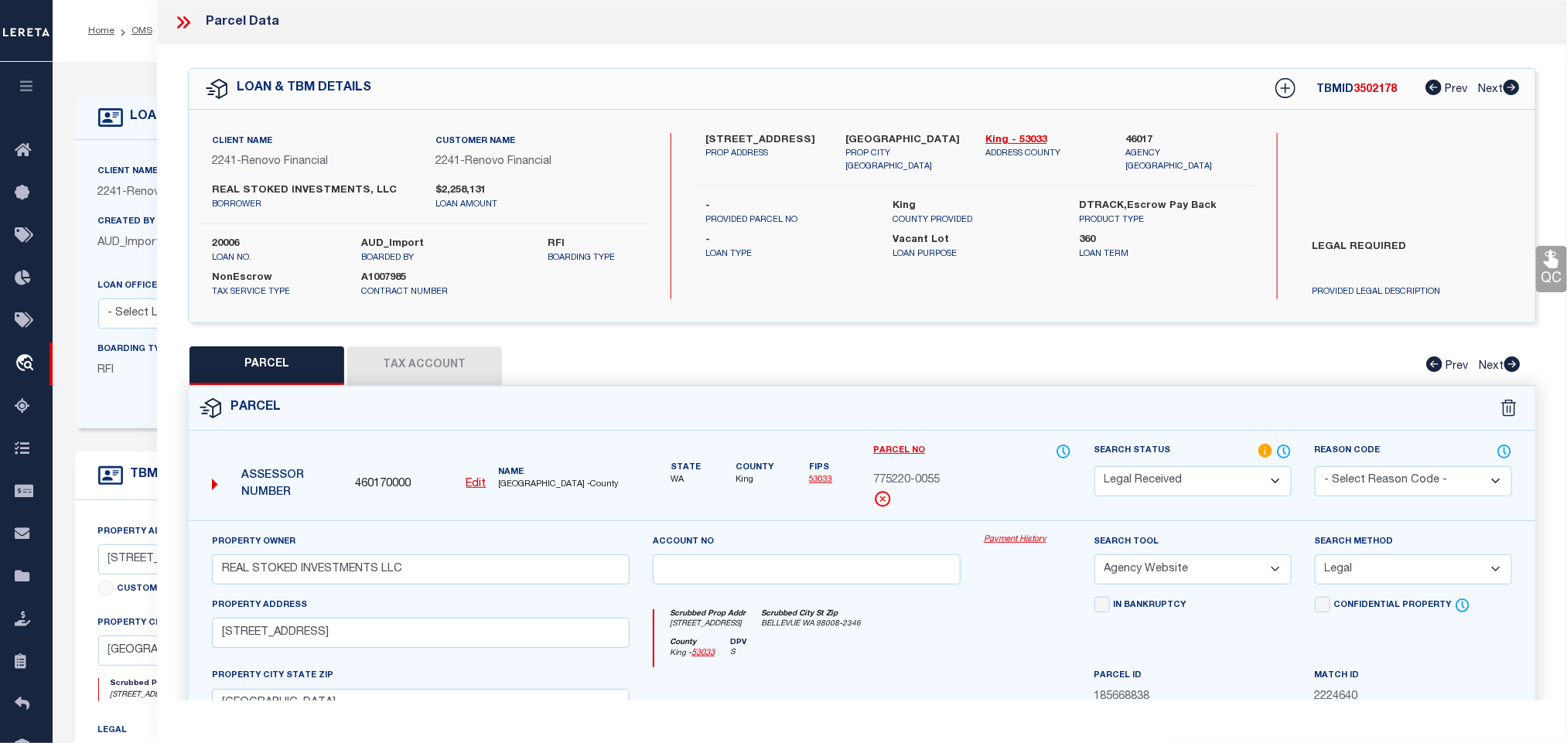
drag, startPoint x: 1160, startPoint y: 481, endPoint x: 1166, endPoint y: 471, distance: 11.4
click at [1160, 481] on select "Automated Search Bad Parcel Complete Duplicate Parcel High Dollar Reporting In …" at bounding box center [1192, 481] width 197 height 30
click at [1094, 468] on select "Automated Search Bad Parcel Complete Duplicate Parcel High Dollar Reporting In …" at bounding box center [1192, 481] width 197 height 30
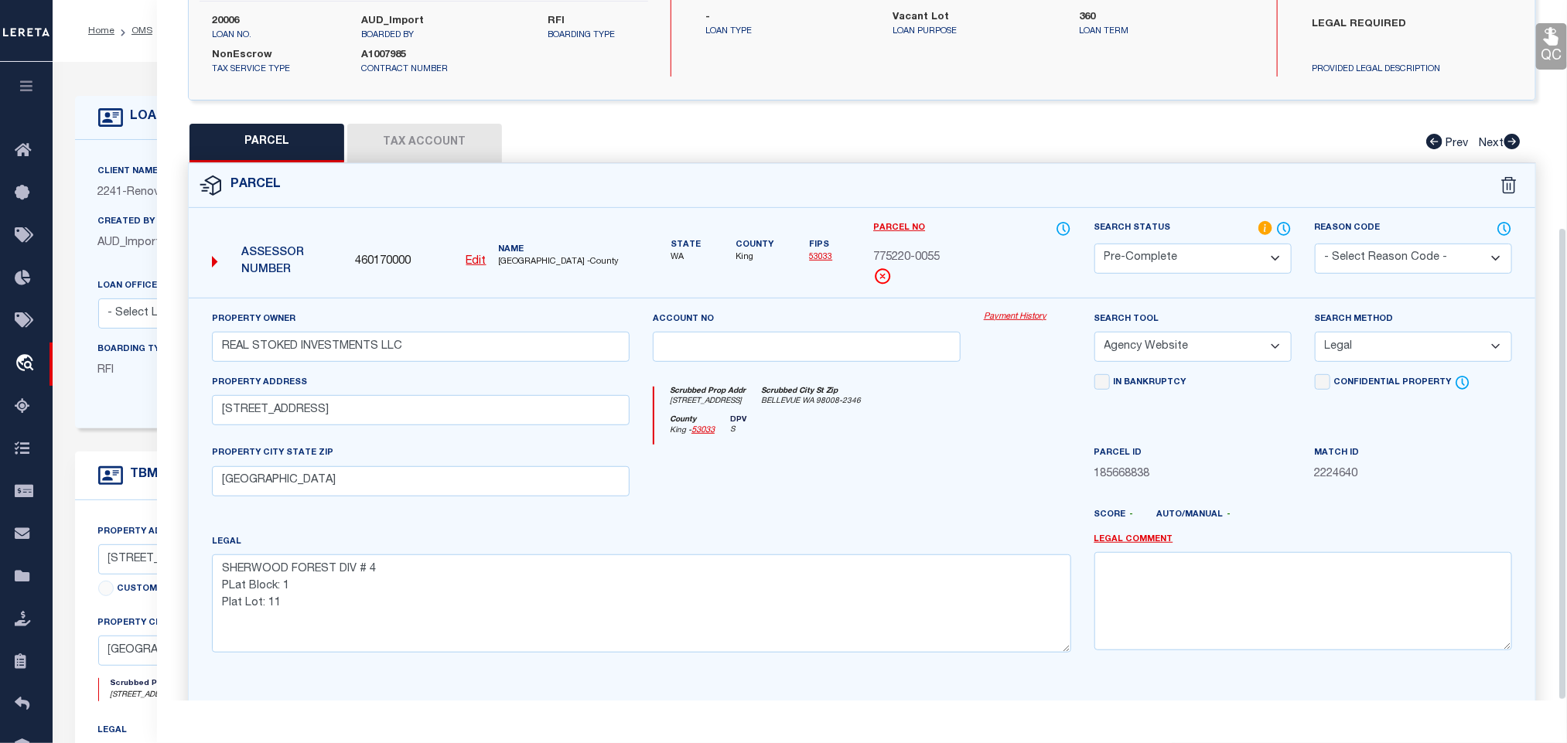
scroll to position [336, 0]
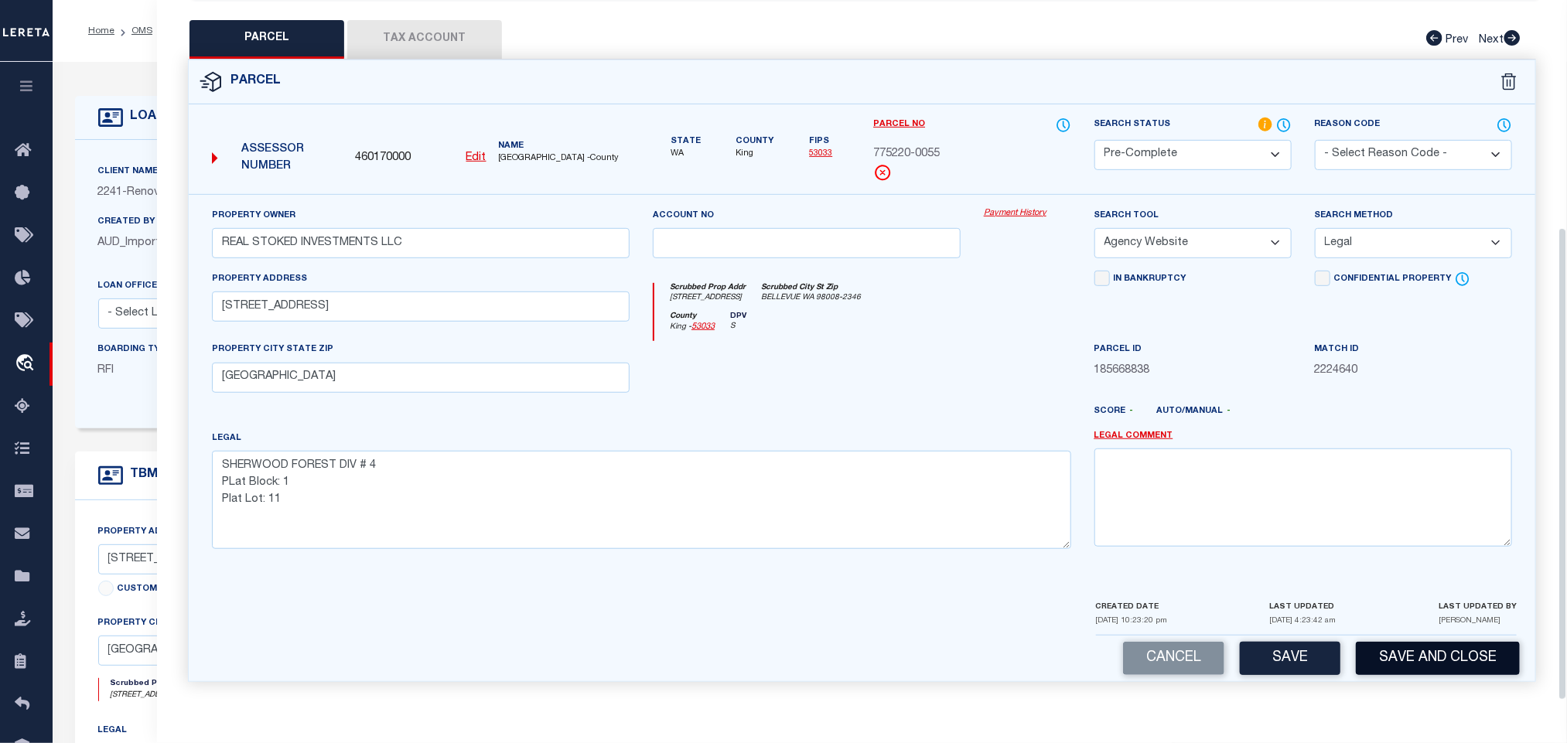
click at [1422, 666] on button "Save and Close" at bounding box center [1438, 658] width 164 height 33
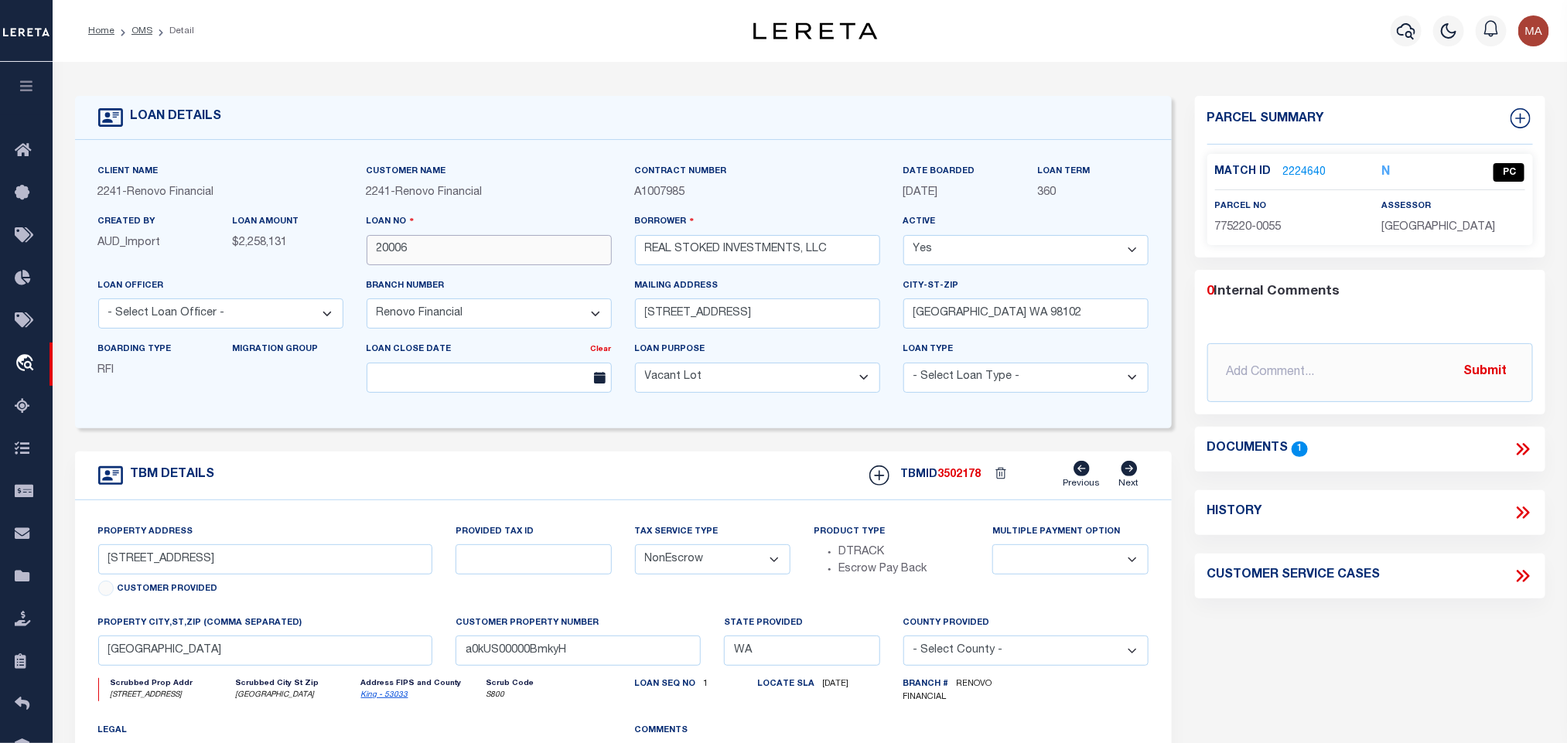
click at [398, 239] on input "20006" at bounding box center [489, 250] width 245 height 30
click at [968, 480] on span "3502178" at bounding box center [959, 475] width 43 height 11
click at [1432, 230] on span "KING COUNTY" at bounding box center [1438, 227] width 114 height 11
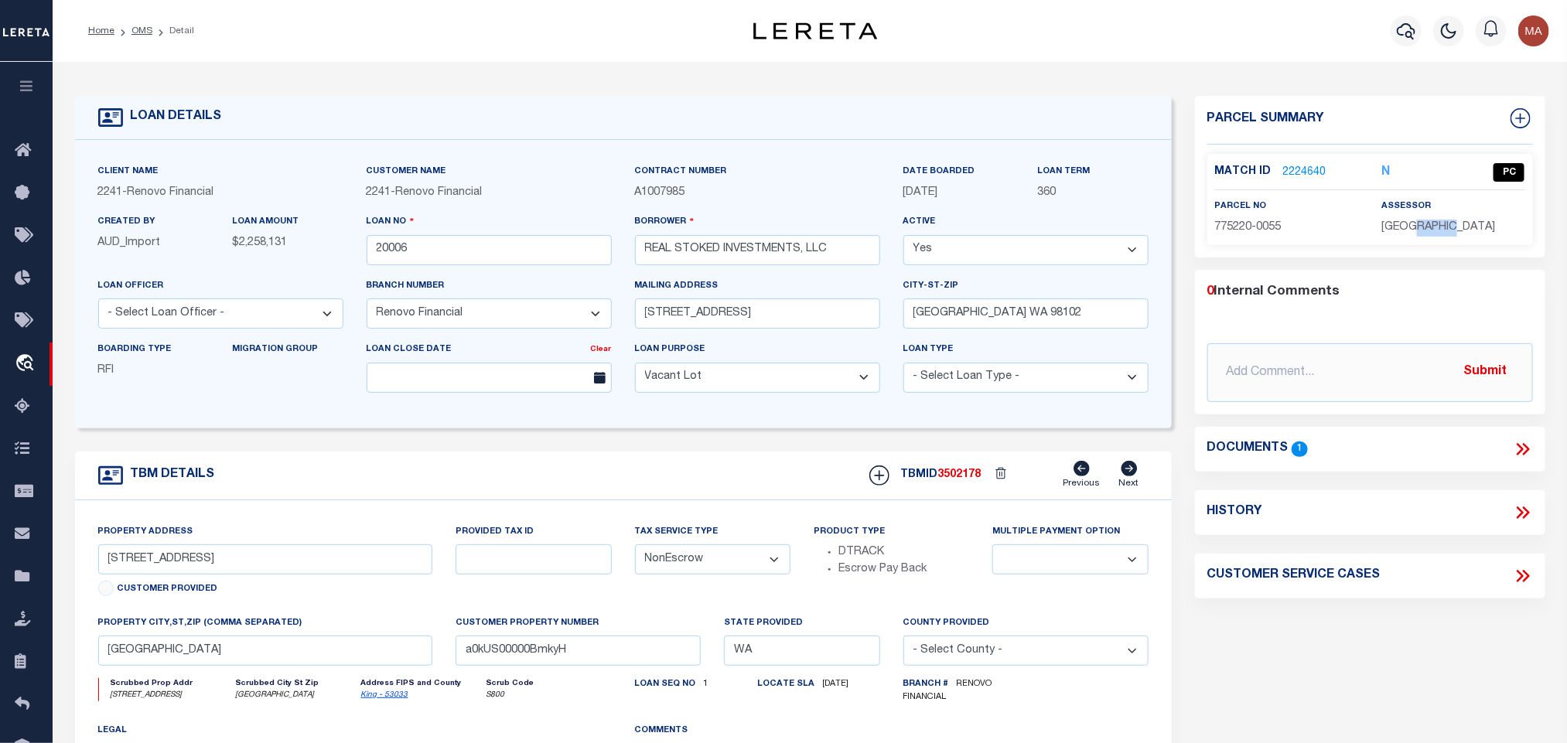
click at [1432, 230] on span "KING COUNTY" at bounding box center [1438, 227] width 114 height 11
click at [1228, 223] on span "775220-0055" at bounding box center [1248, 227] width 67 height 11
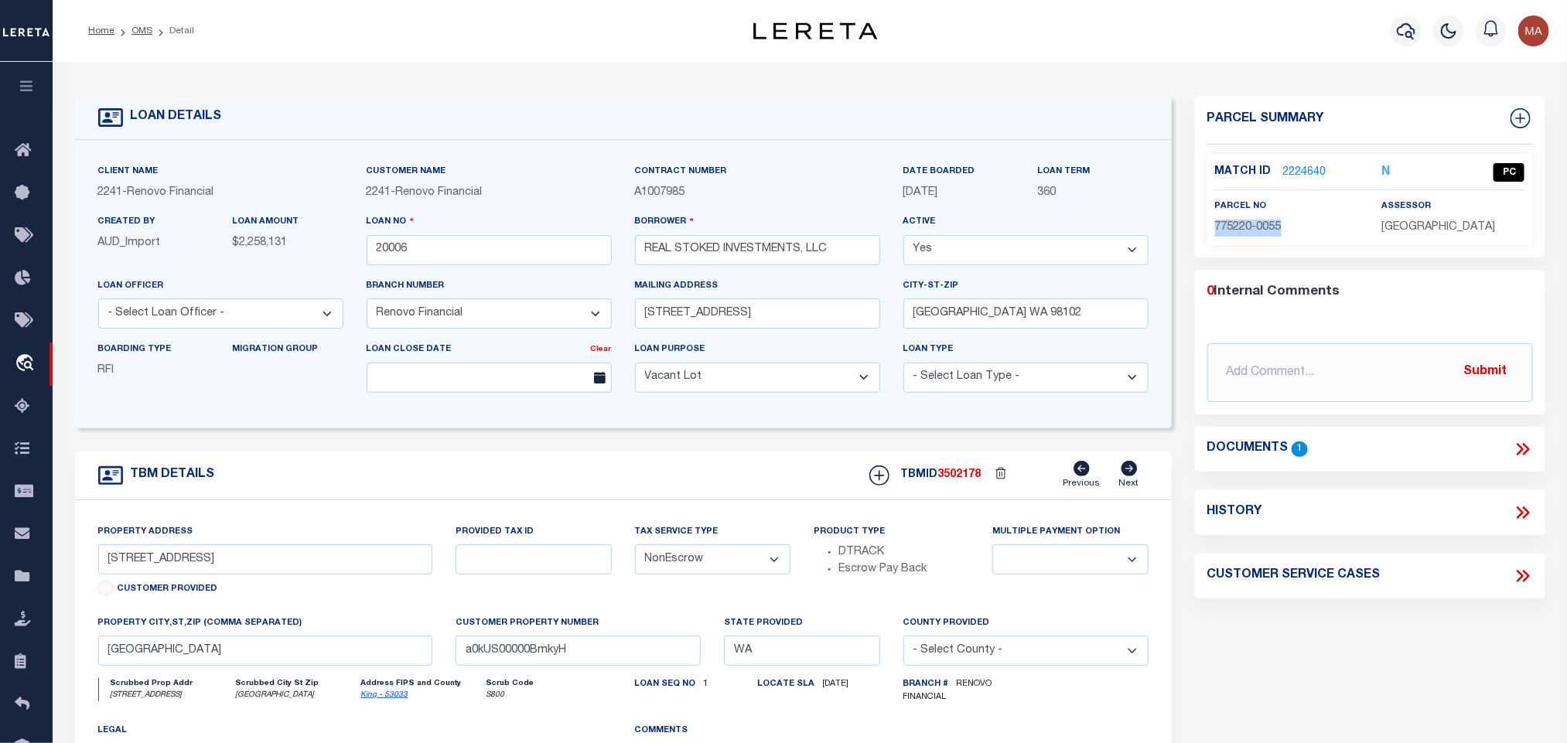
drag, startPoint x: 140, startPoint y: 35, endPoint x: 242, endPoint y: 44, distance: 102.5
click at [140, 35] on link "OMS" at bounding box center [141, 30] width 21 height 9
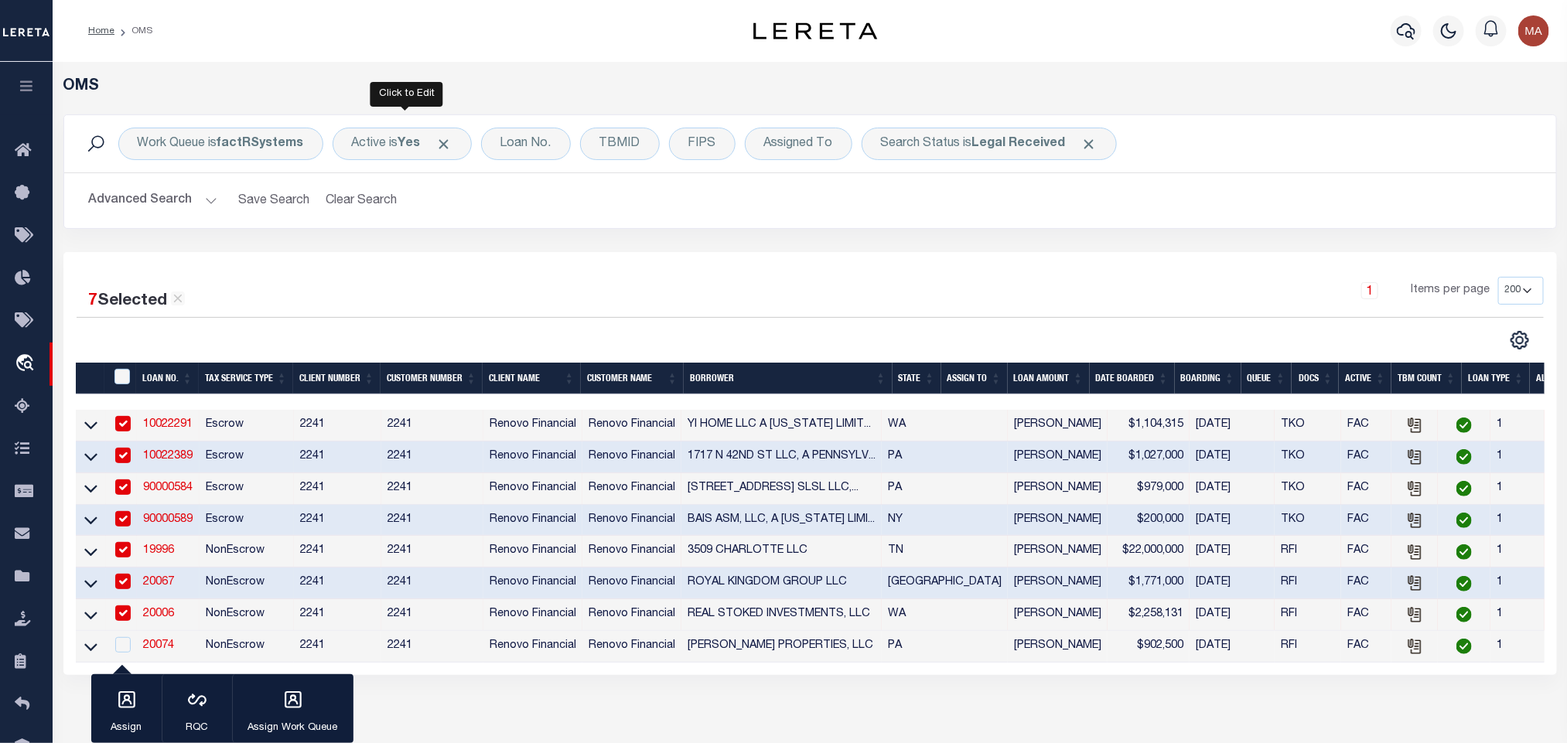
scroll to position [218, 0]
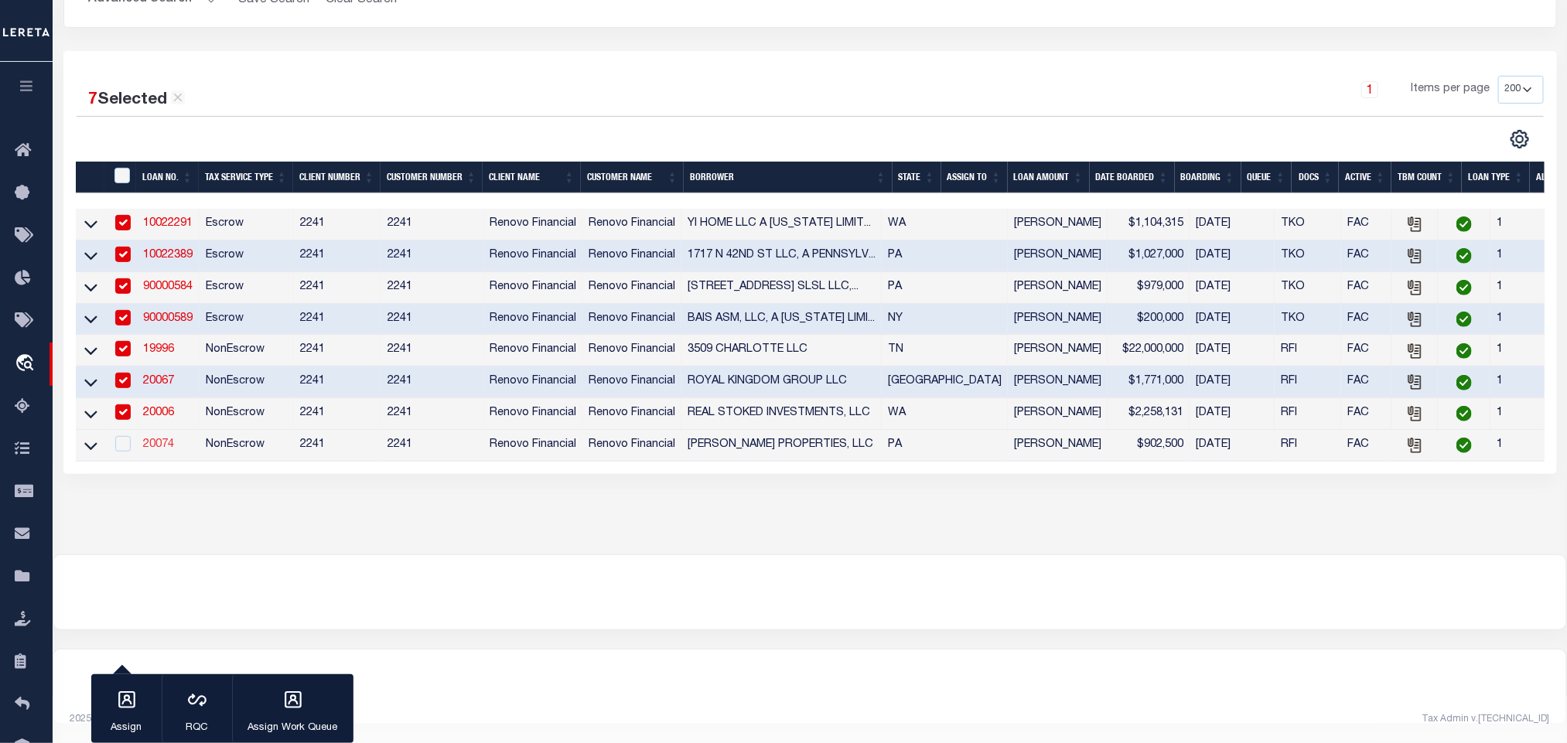
click at [159, 439] on link "20074" at bounding box center [158, 444] width 31 height 11
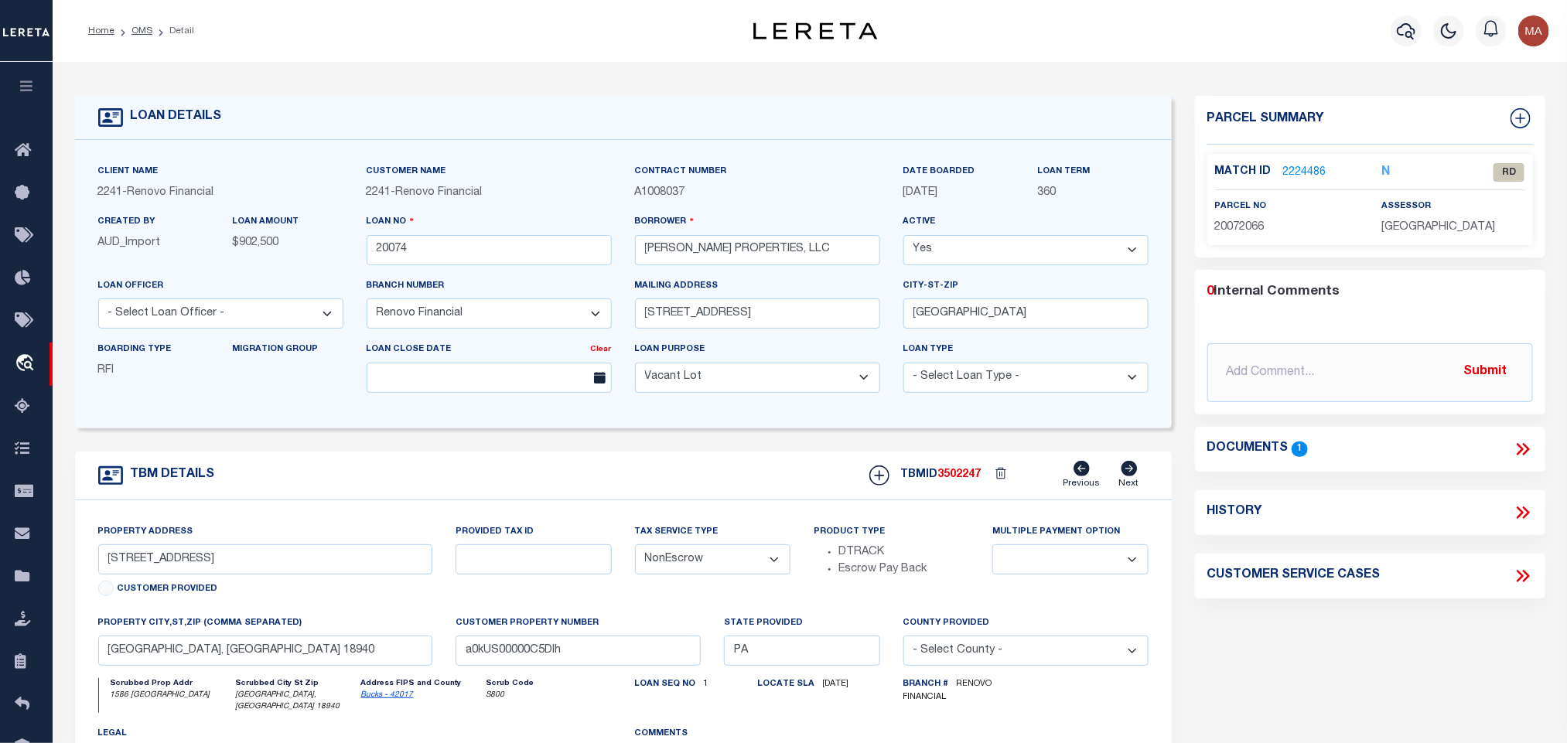
click at [1525, 449] on icon at bounding box center [1523, 449] width 20 height 20
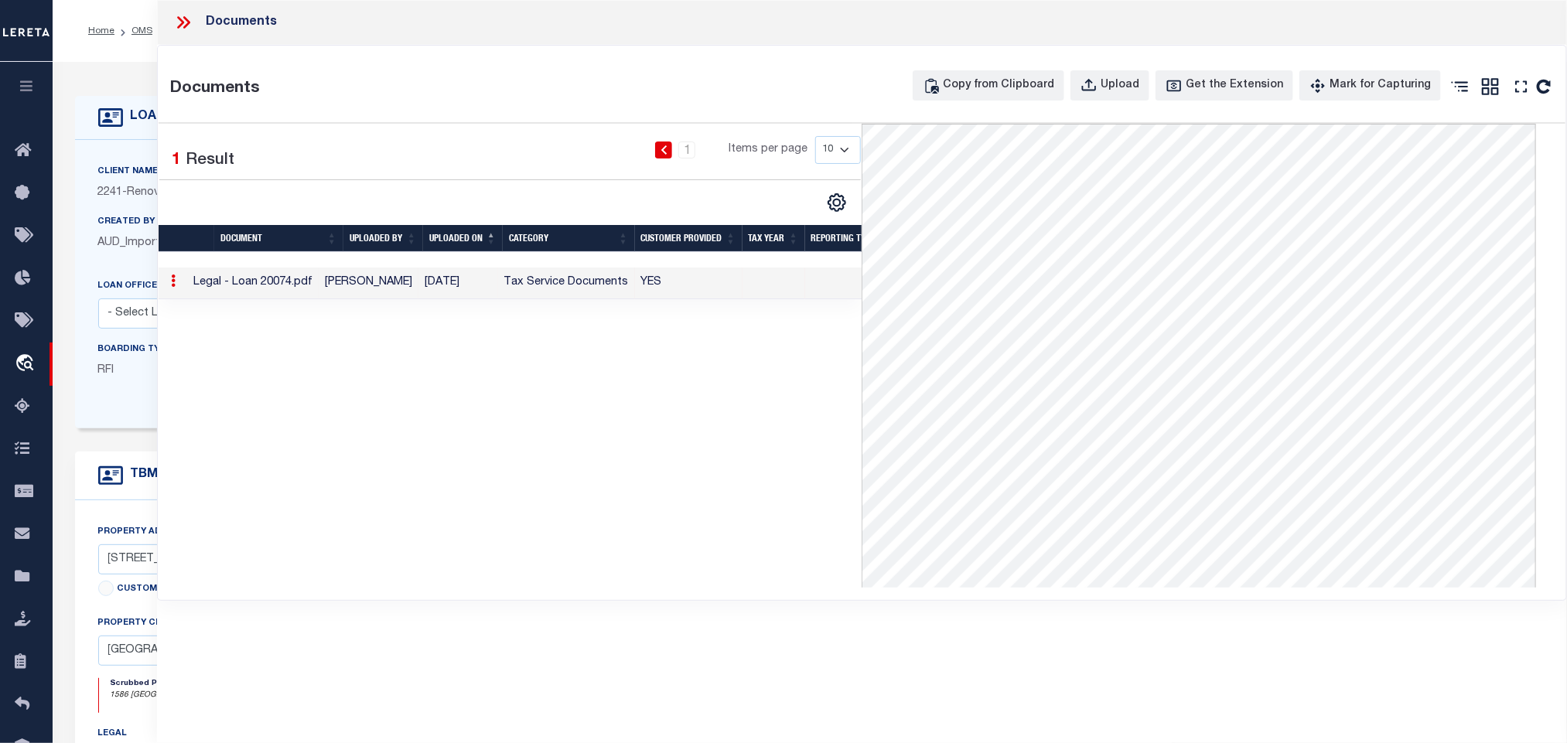
click at [128, 429] on div "Client Name 2241 - Renovo Financial Customer Name 2241 - Renovo Financial" at bounding box center [623, 284] width 1097 height 289
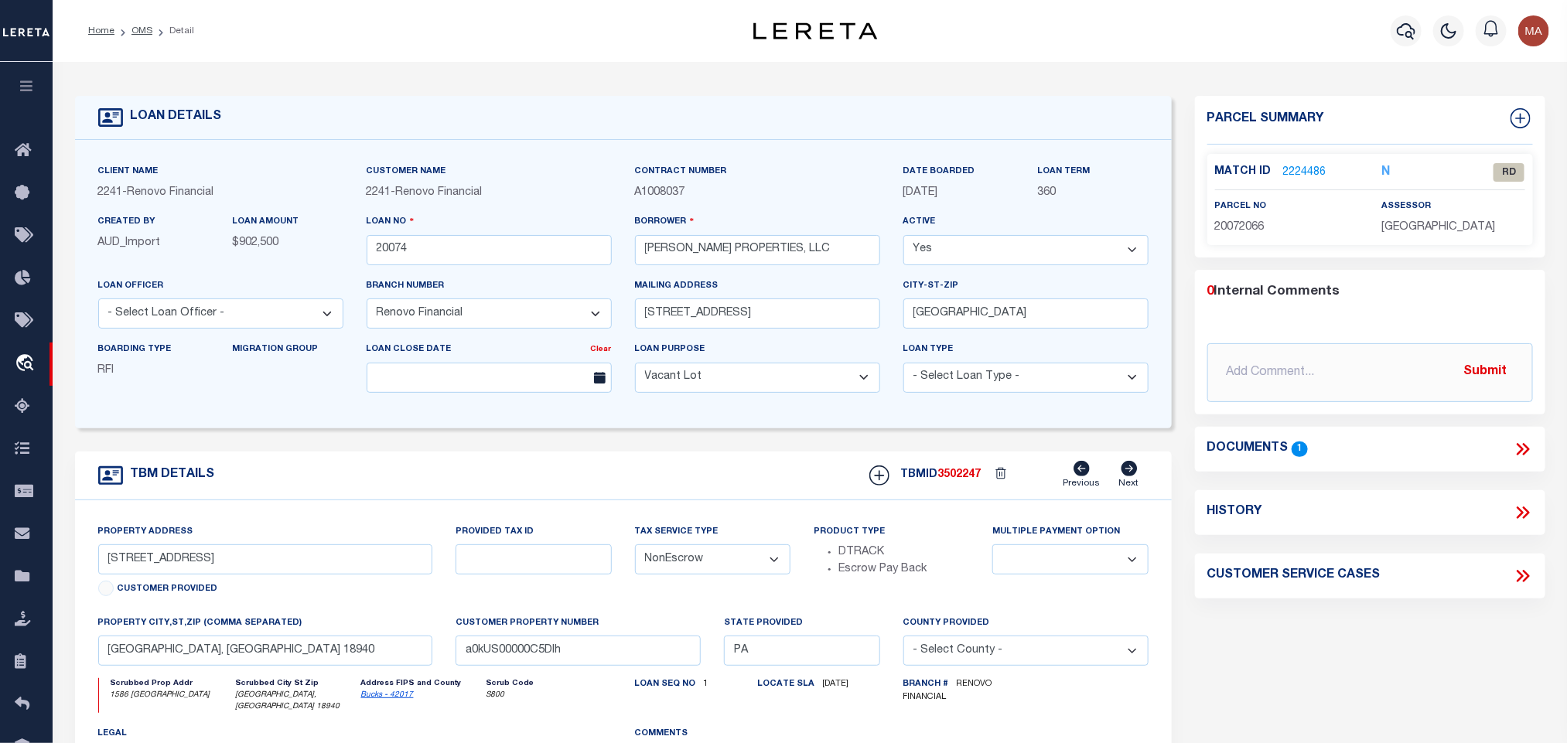
click at [381, 699] on link "Bucks - 42017" at bounding box center [387, 695] width 53 height 8
click at [160, 569] on input "1586 Brookfield Road" at bounding box center [265, 560] width 335 height 30
click at [1296, 167] on link "2224486" at bounding box center [1304, 173] width 43 height 16
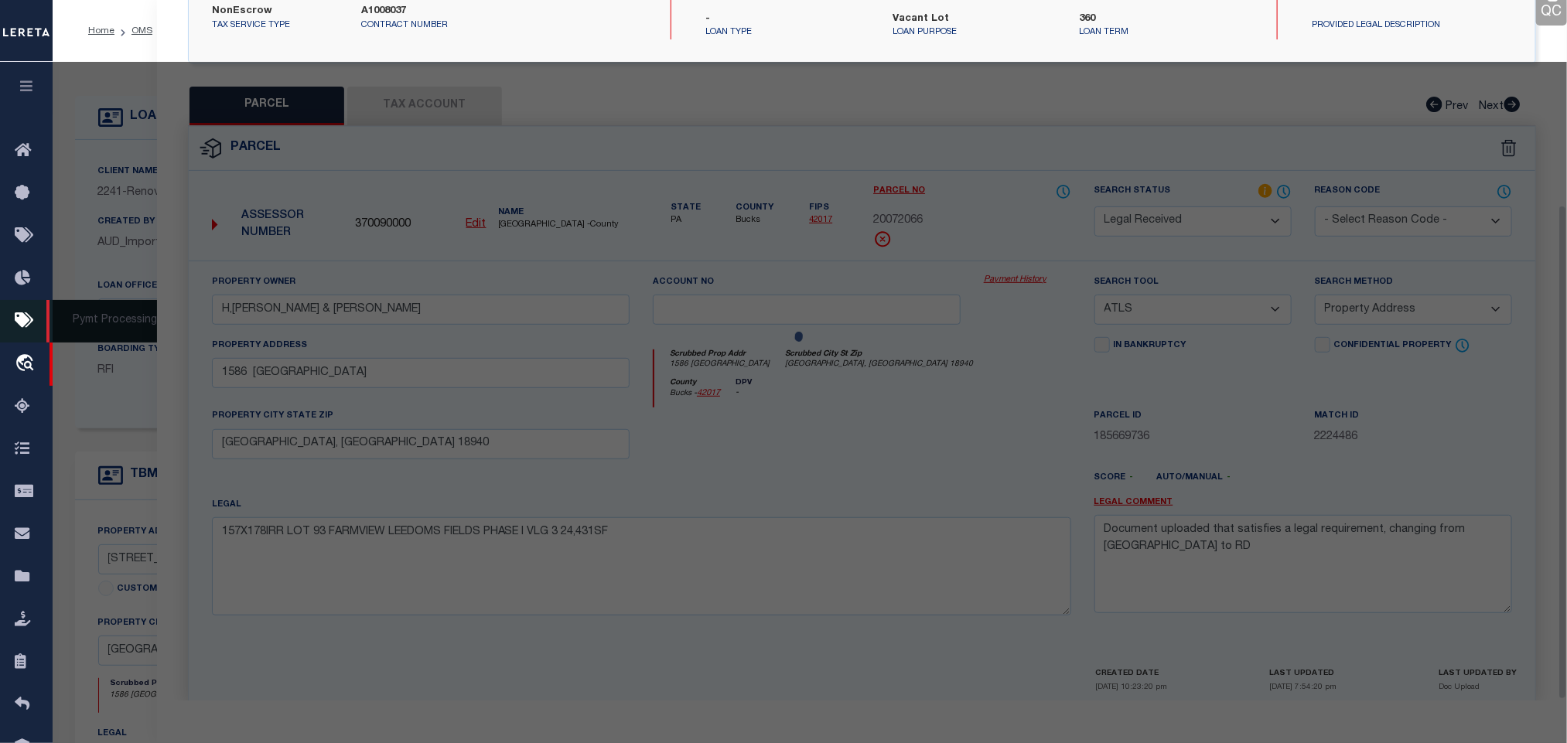
scroll to position [290, 0]
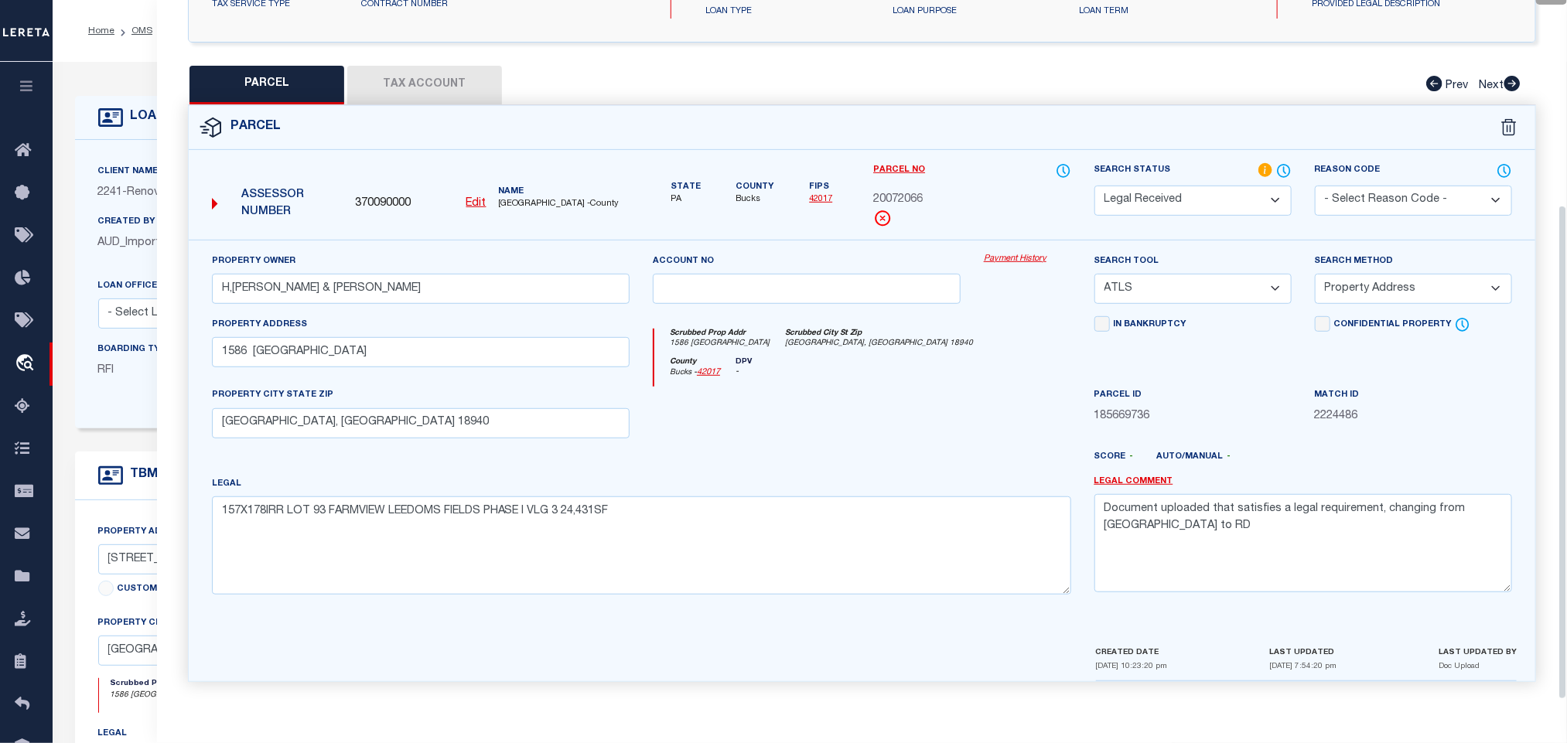
click at [474, 200] on u "Edit" at bounding box center [476, 203] width 20 height 11
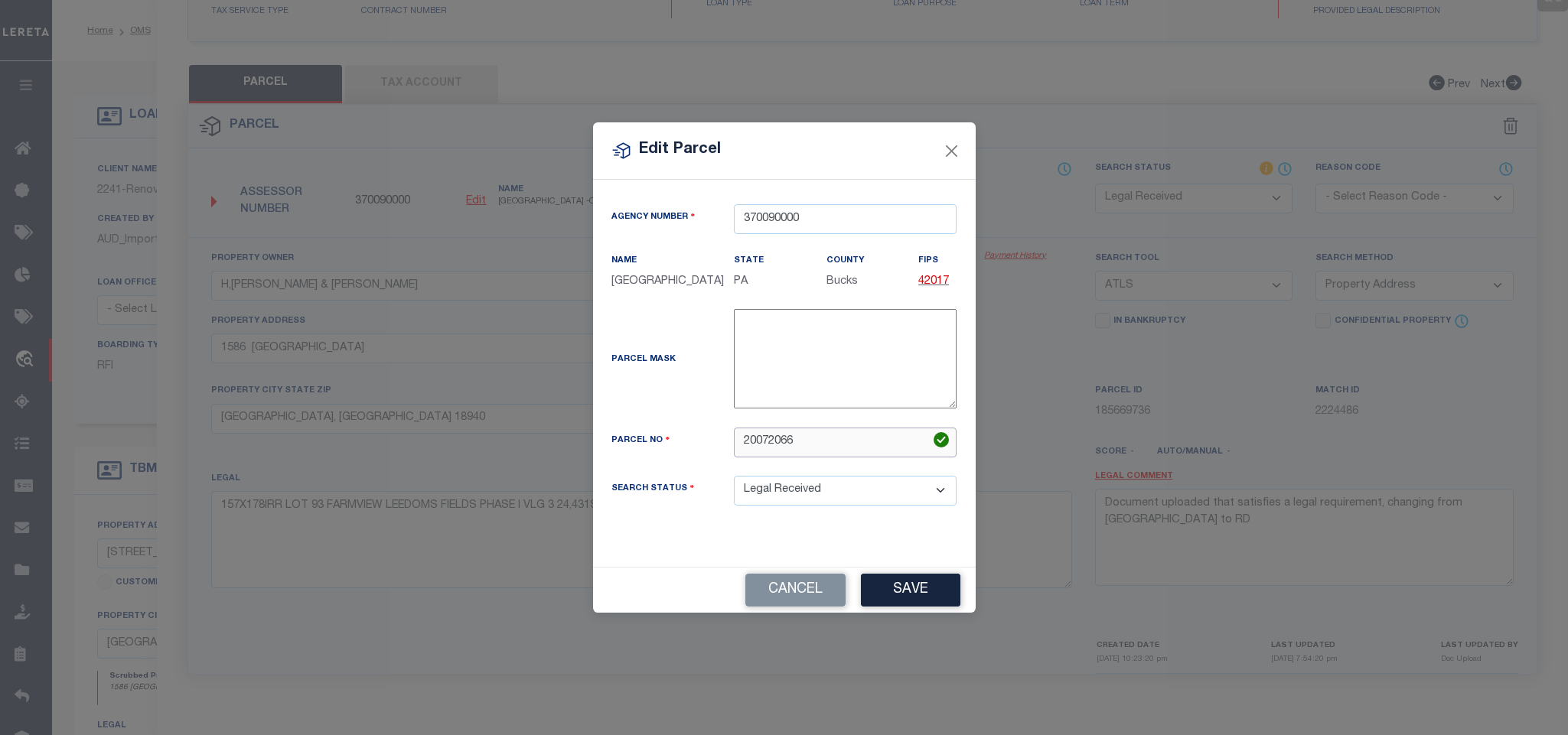
click at [775, 452] on input "20072066" at bounding box center [845, 442] width 223 height 30
paste input "-072-"
click at [914, 590] on button "Save" at bounding box center [910, 590] width 100 height 33
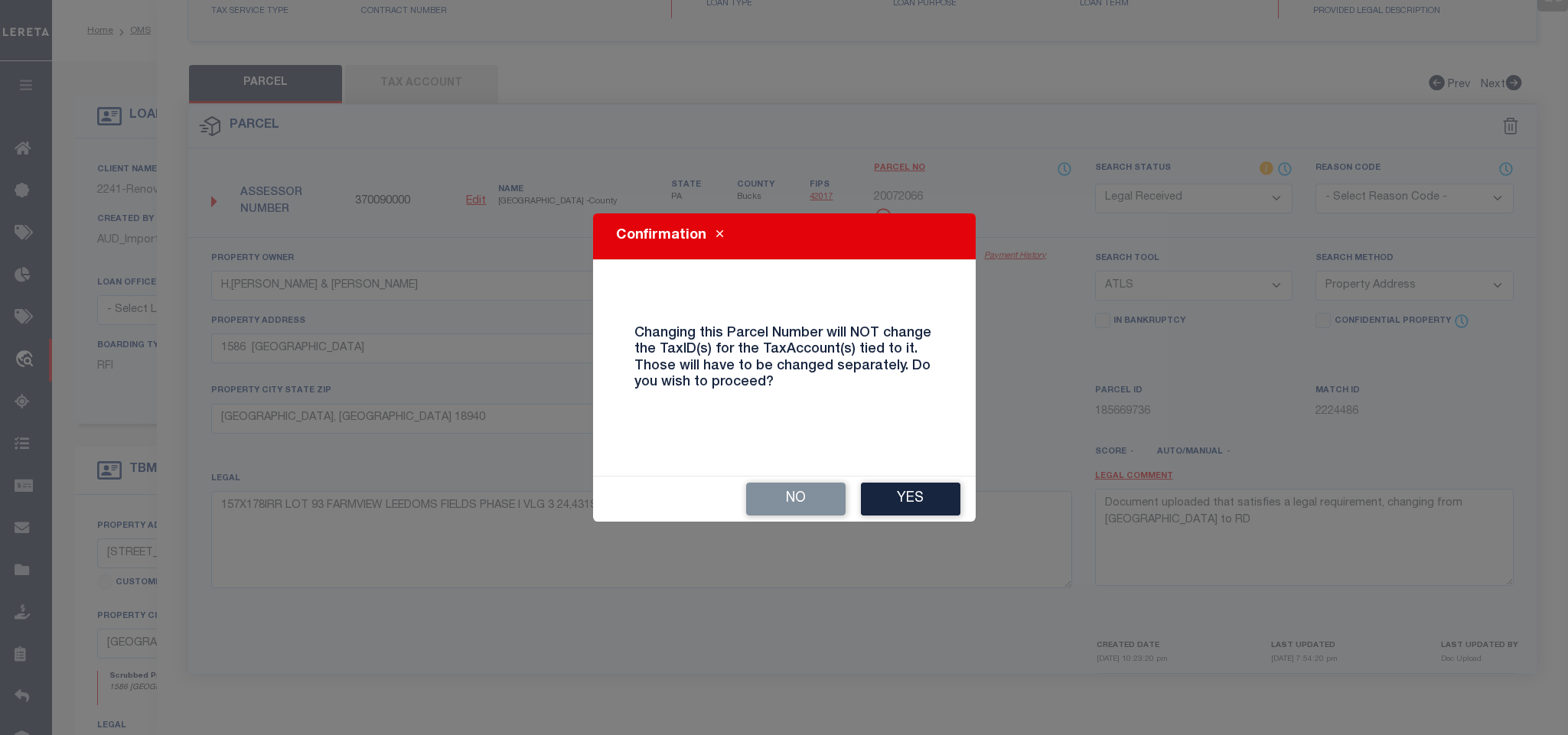
click at [895, 515] on button "Yes" at bounding box center [910, 499] width 100 height 33
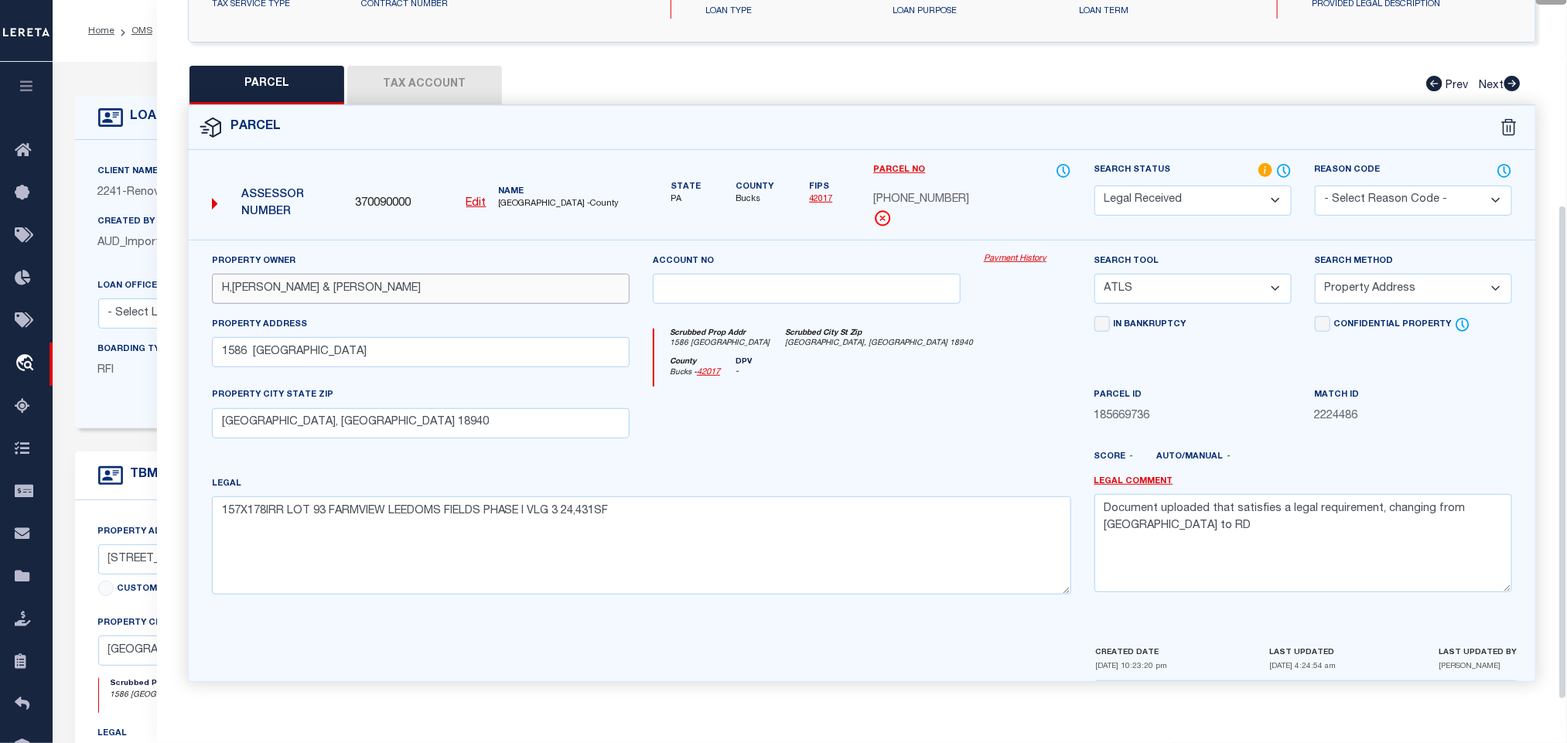
click at [536, 291] on input "H,MALIN JOHN & CUOCI,CARLA" at bounding box center [421, 289] width 418 height 30
paste input "MALIN, JOHN H & CARLA CUOCI"
click at [1172, 513] on textarea "Document uploaded that satisfies a legal requirement, changing from ND to RD" at bounding box center [1303, 542] width 418 height 97
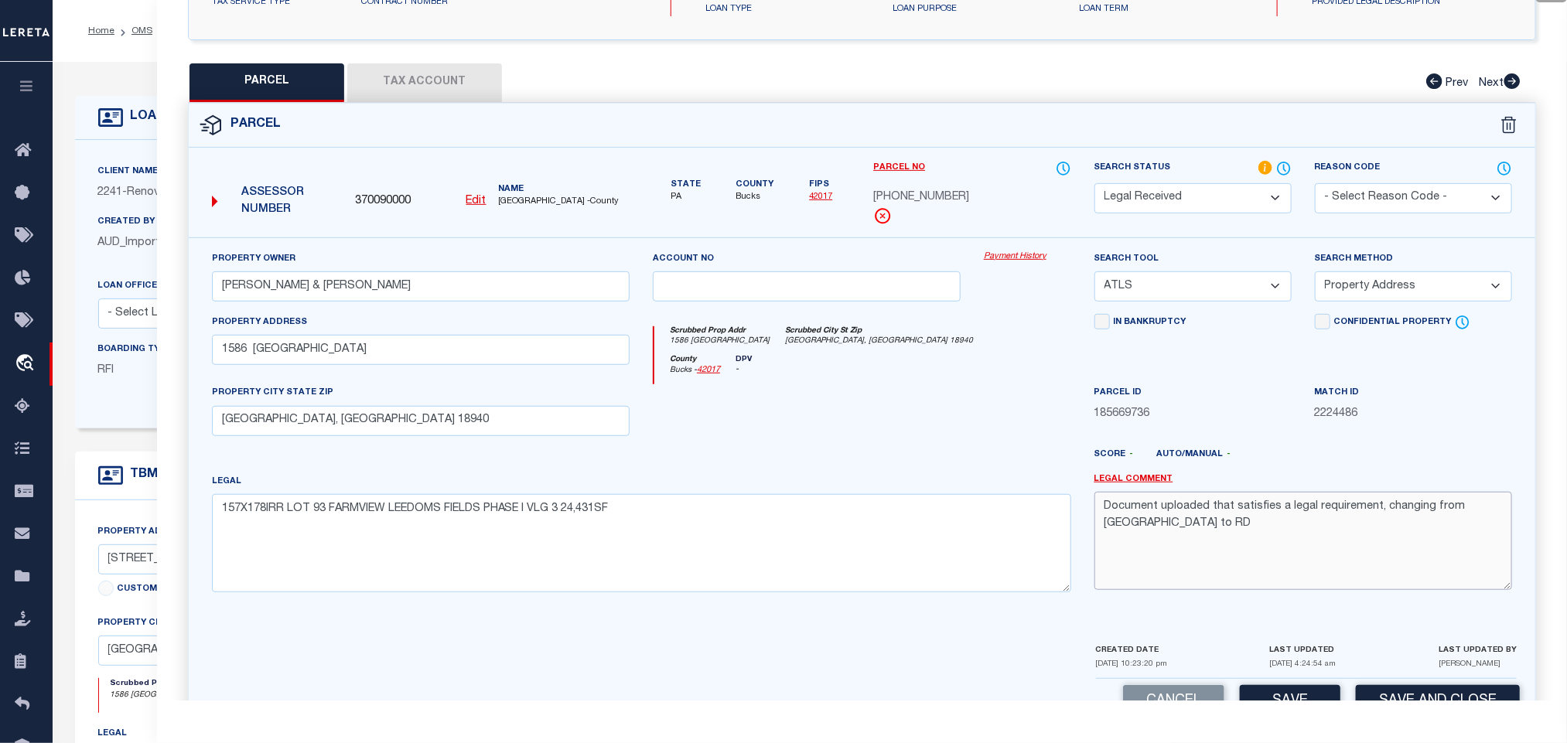
click at [1172, 513] on textarea "Document uploaded that satisfies a legal requirement, changing from ND to RD" at bounding box center [1303, 540] width 418 height 97
click at [1205, 288] on select "-- Select Search Tool -- 3rd Party Website Agency File Agency Website ATLS CNV-…" at bounding box center [1192, 286] width 197 height 30
click at [1094, 271] on select "-- Select Search Tool -- 3rd Party Website Agency File Agency Website ATLS CNV-…" at bounding box center [1192, 286] width 197 height 30
drag, startPoint x: 1371, startPoint y: 285, endPoint x: 1370, endPoint y: 295, distance: 10.2
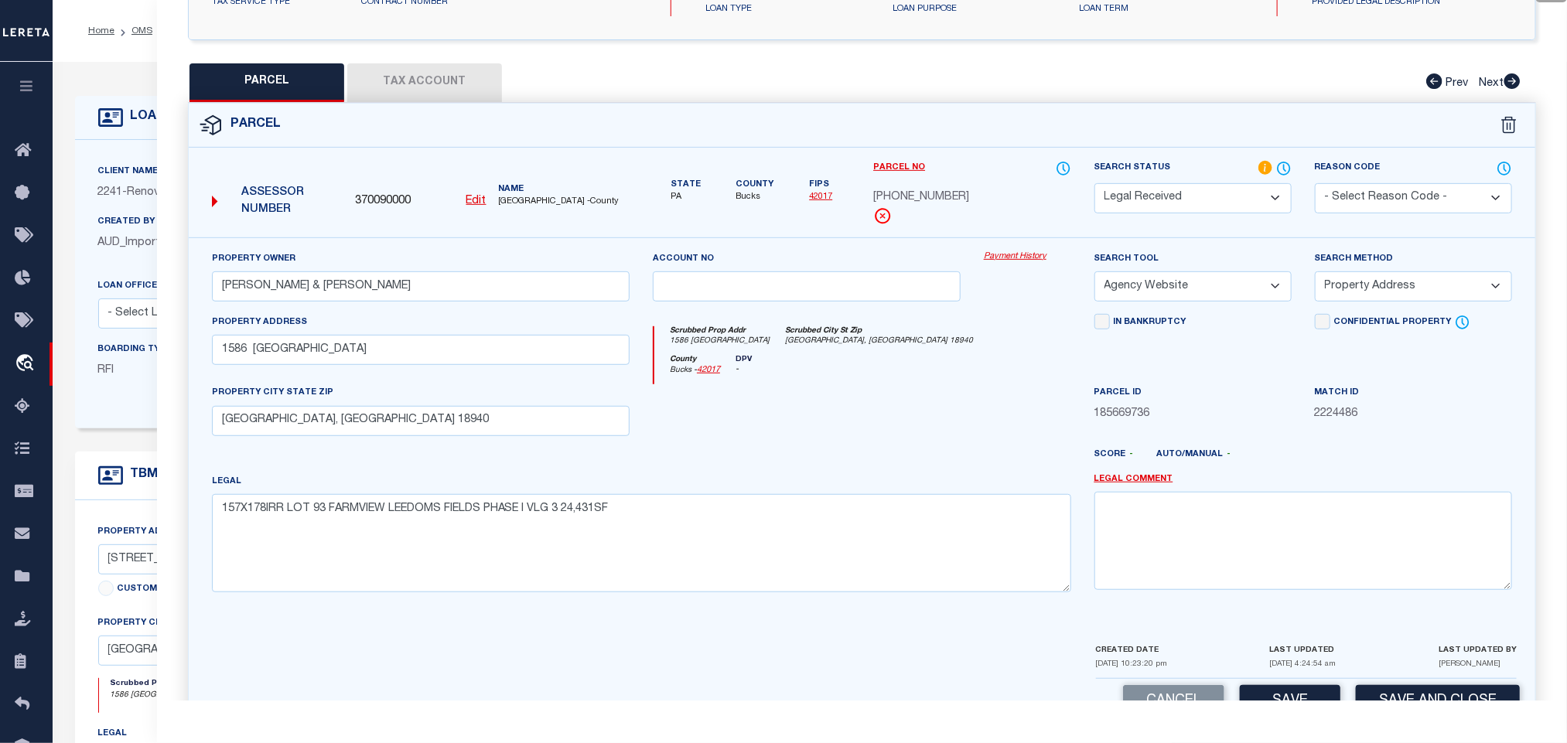
click at [1371, 285] on select "-- Select Search Method -- Property Address Legal Liability Info Provided" at bounding box center [1413, 286] width 197 height 30
click at [1315, 271] on select "-- Select Search Method -- Property Address Legal Liability Info Provided" at bounding box center [1413, 286] width 197 height 30
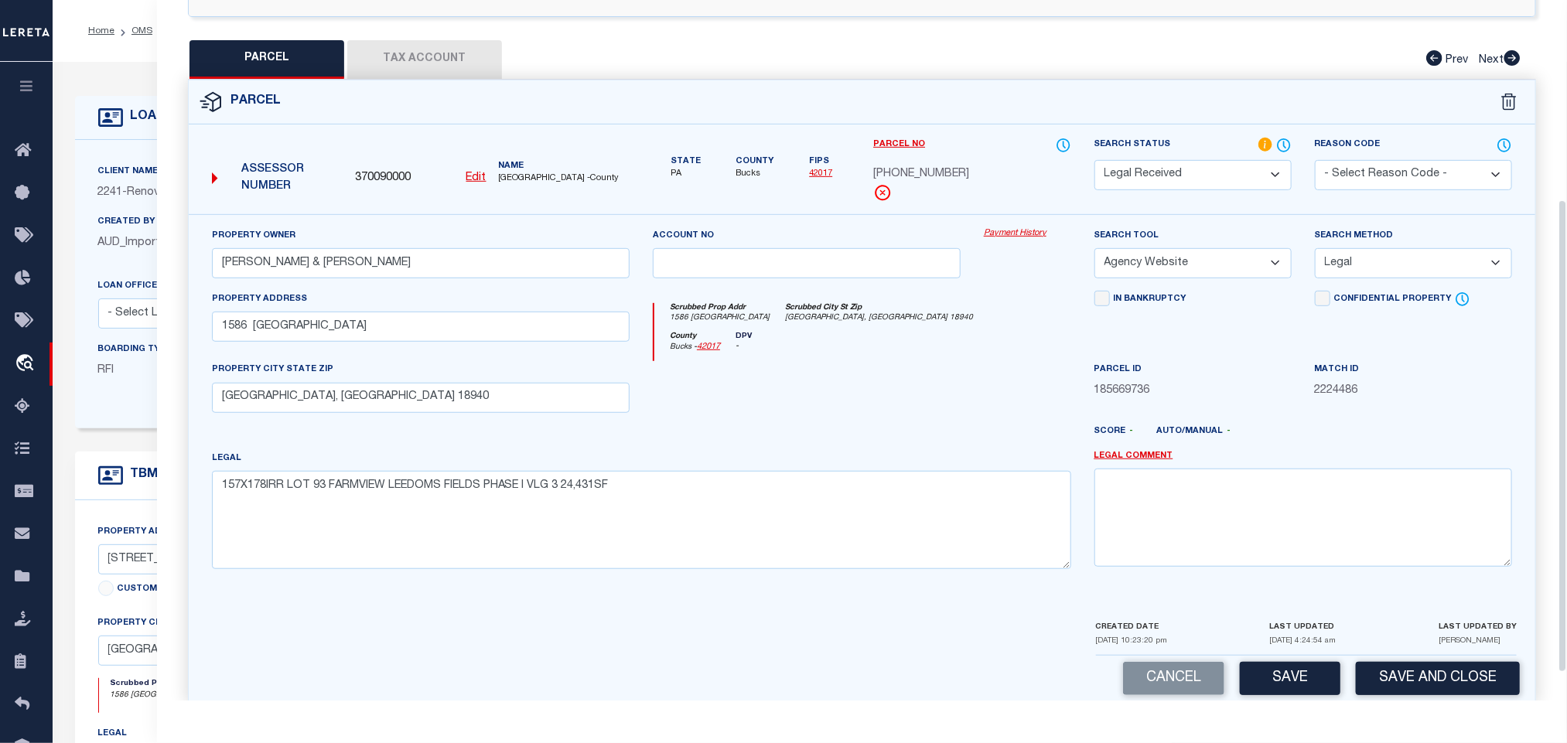
scroll to position [336, 0]
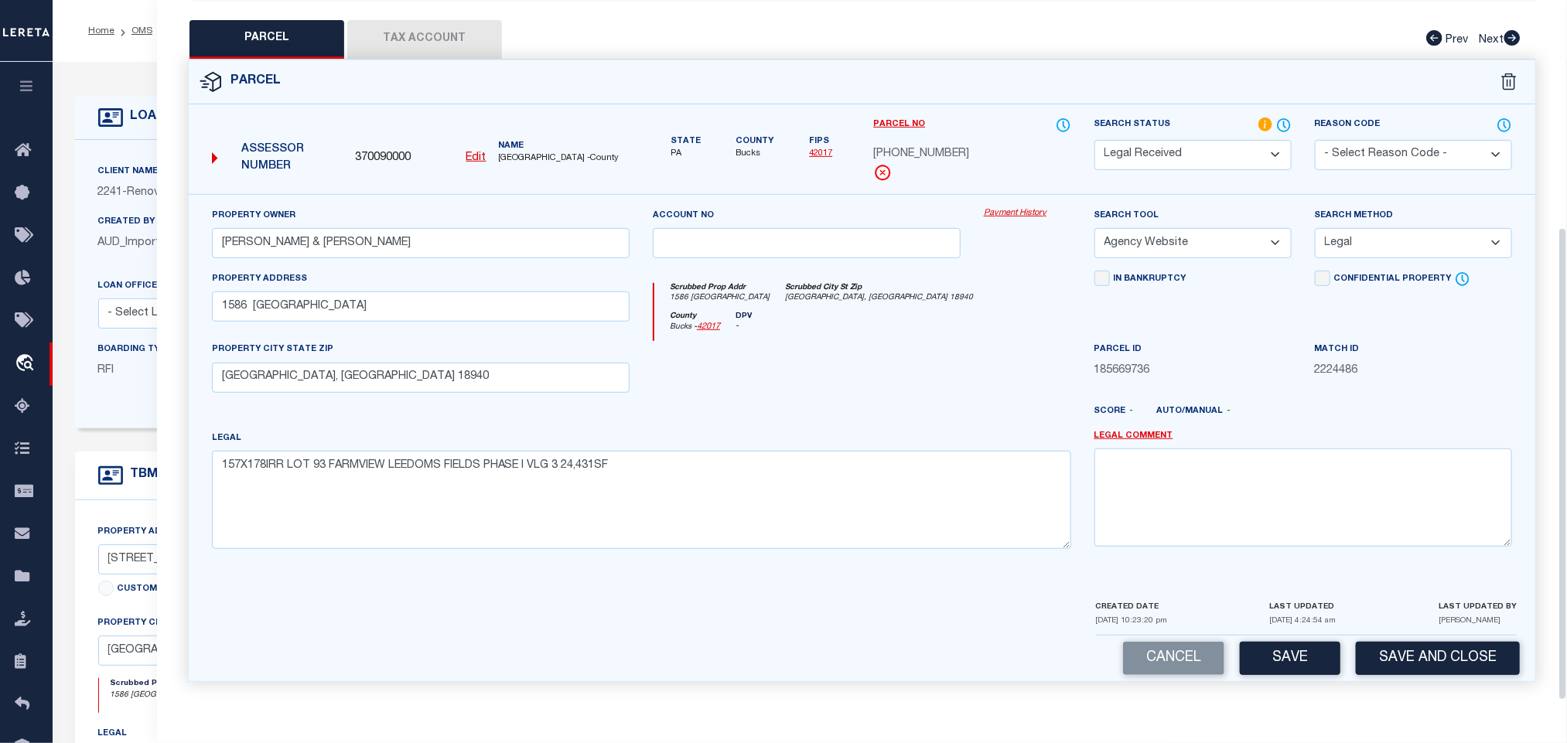
click at [1309, 683] on div "Parcel 370090000 Edit" at bounding box center [861, 380] width 1371 height 641
click at [1309, 671] on button "Save" at bounding box center [1290, 658] width 101 height 33
click at [421, 24] on button "Tax Account" at bounding box center [424, 39] width 155 height 39
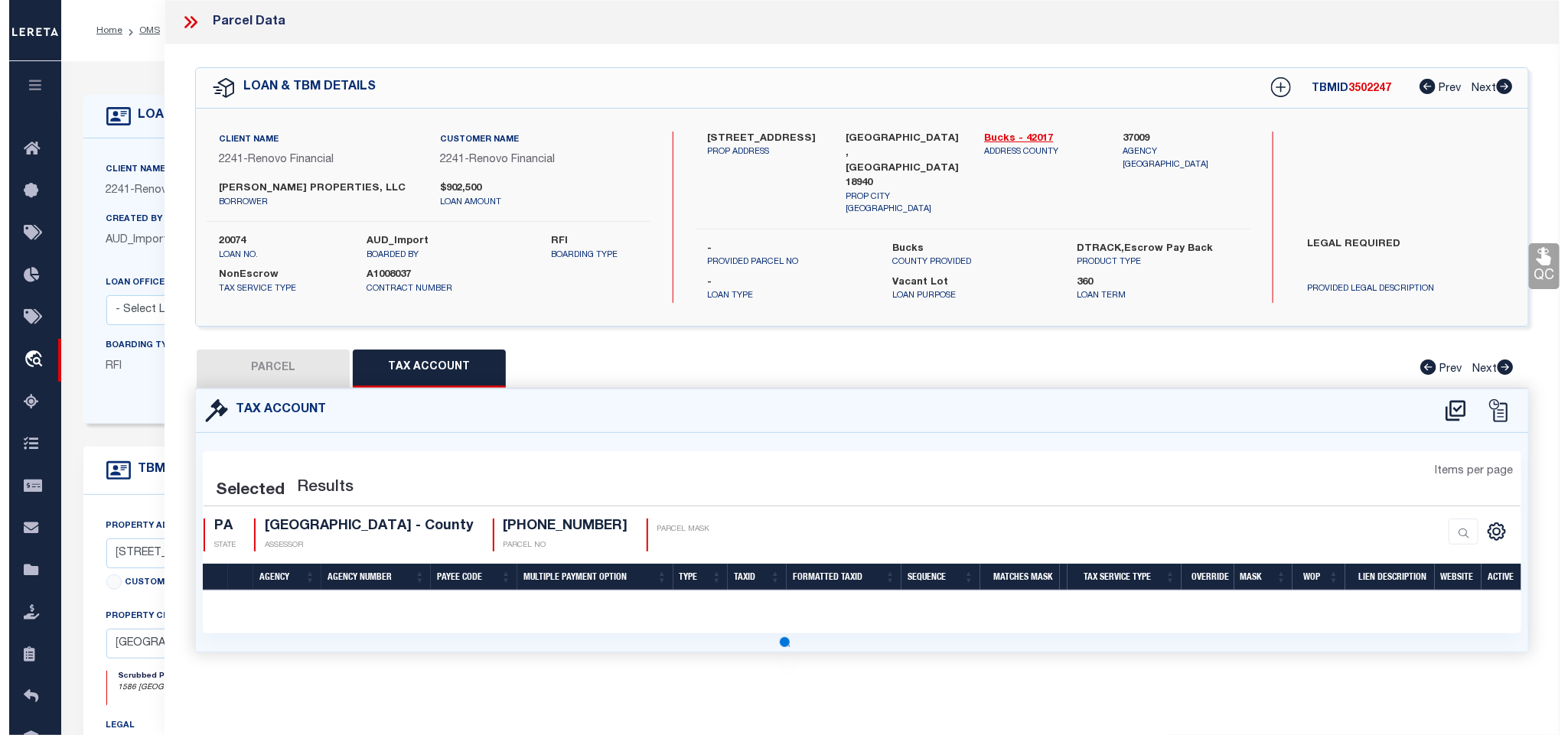
scroll to position [0, 0]
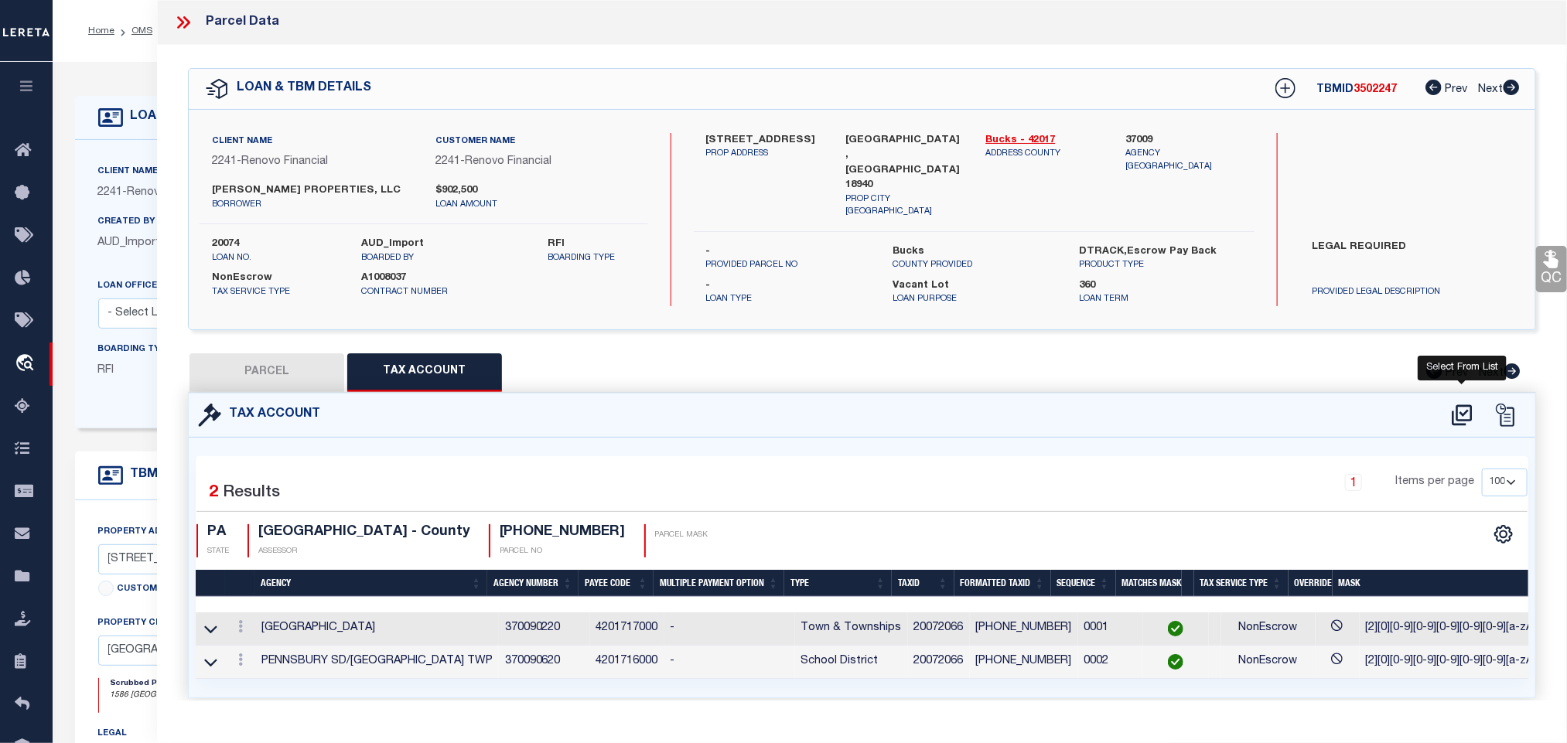
click at [1465, 403] on icon at bounding box center [1463, 415] width 26 height 25
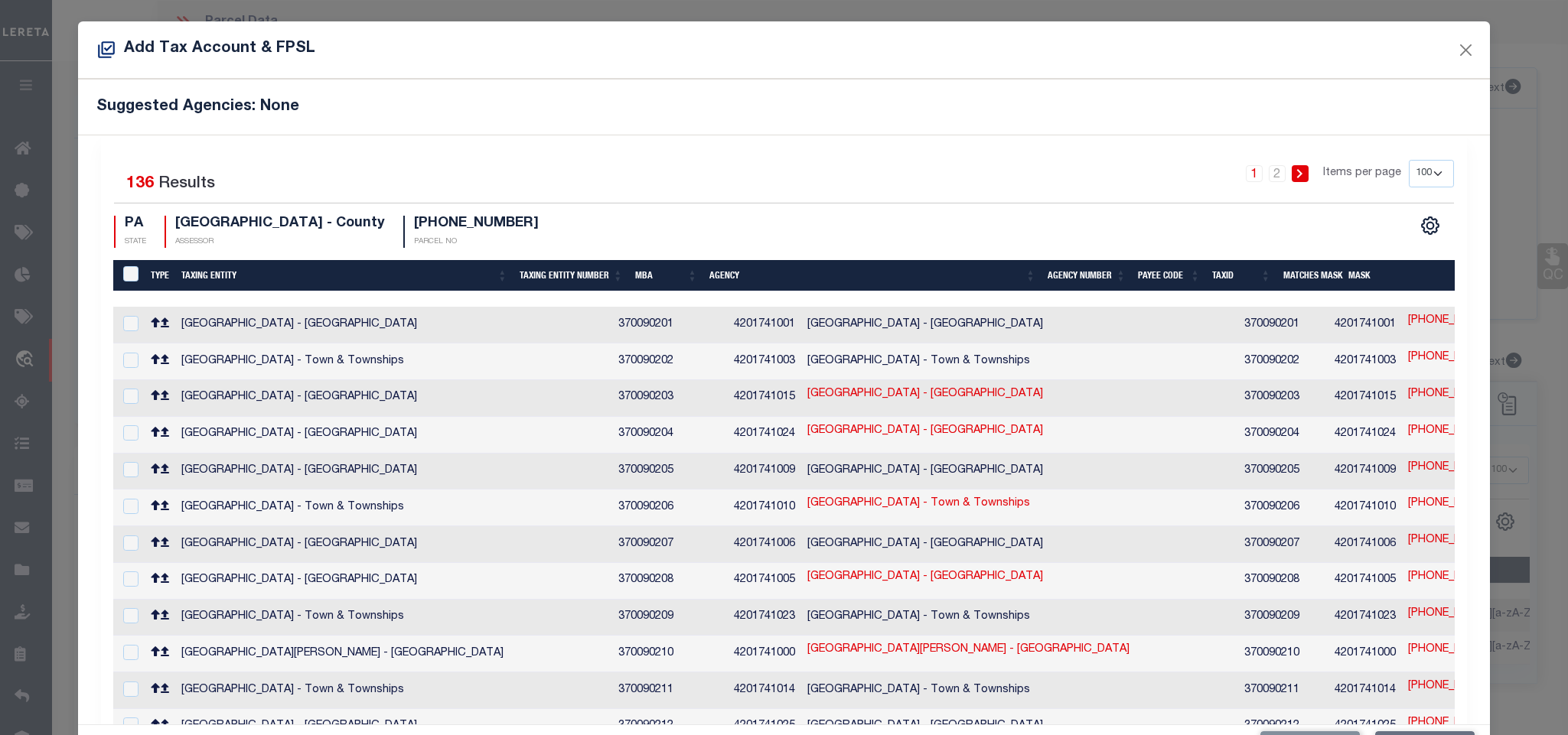
click at [195, 234] on div "BUCKS COUNTY - County ASSESSOR" at bounding box center [274, 231] width 221 height 33
click at [195, 218] on h4 "BUCKS COUNTY - County" at bounding box center [280, 224] width 210 height 17
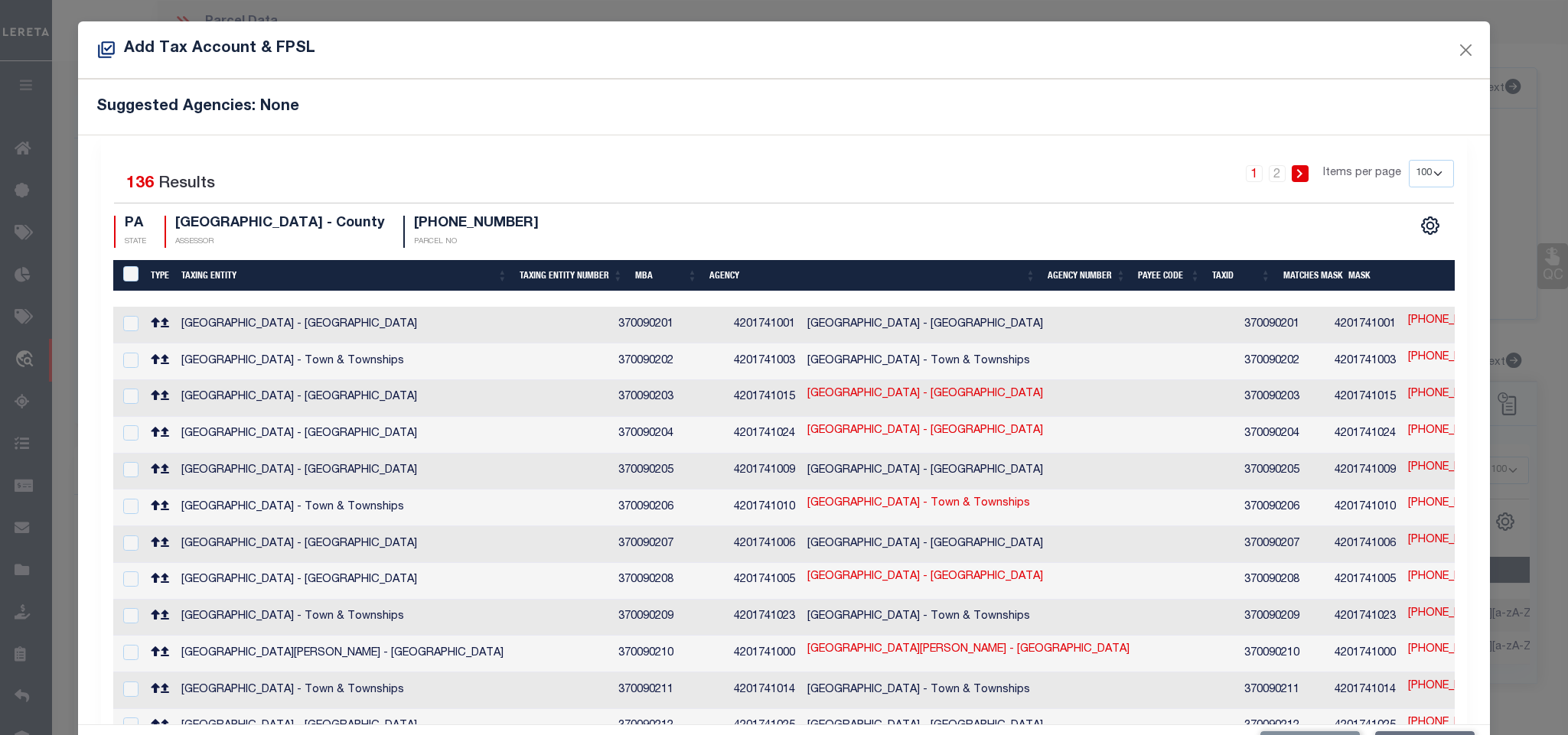
click at [654, 58] on div "Add Tax Account & FPSL" at bounding box center [784, 50] width 1411 height 57
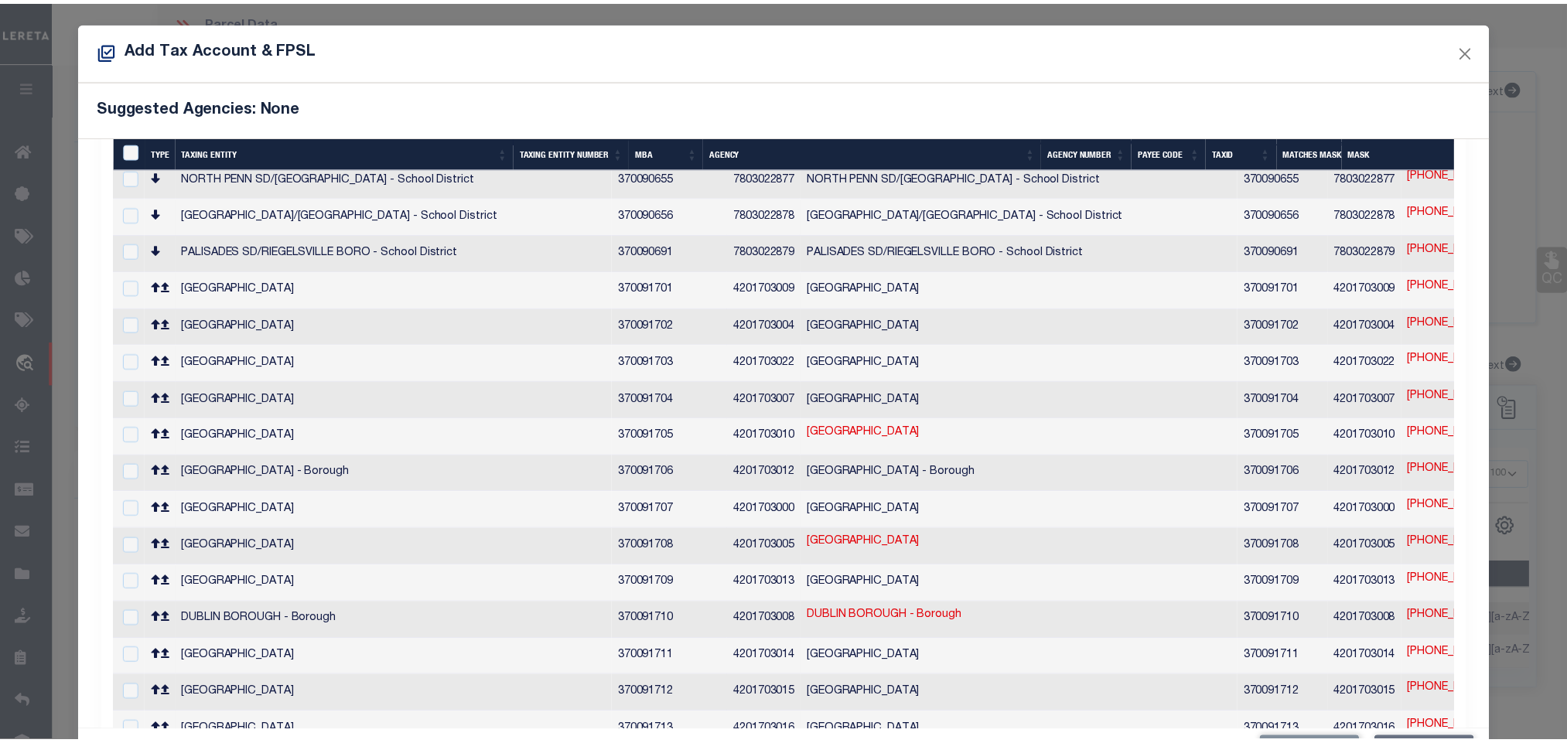
scroll to position [2716, 0]
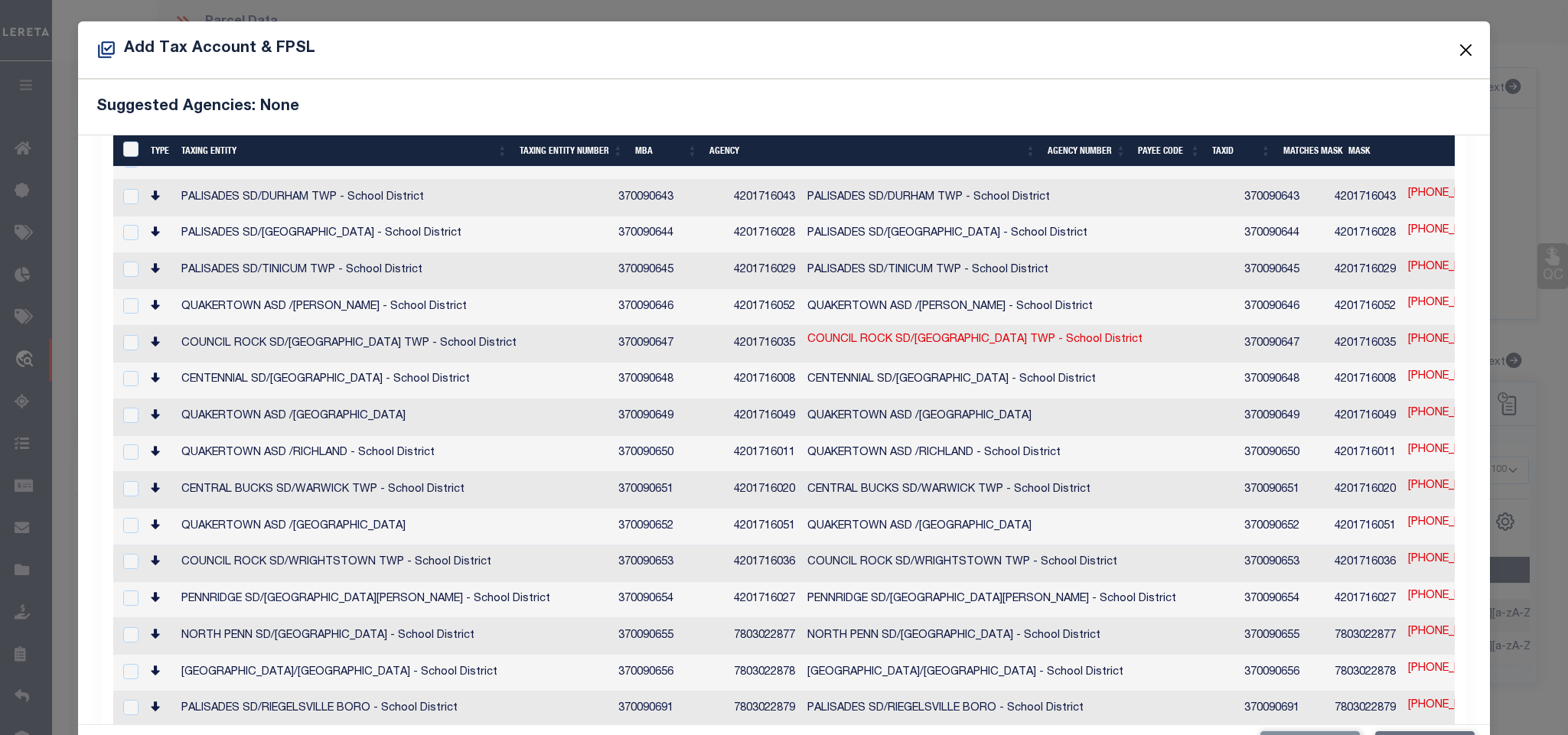
click at [1455, 46] on button "Close" at bounding box center [1465, 49] width 20 height 20
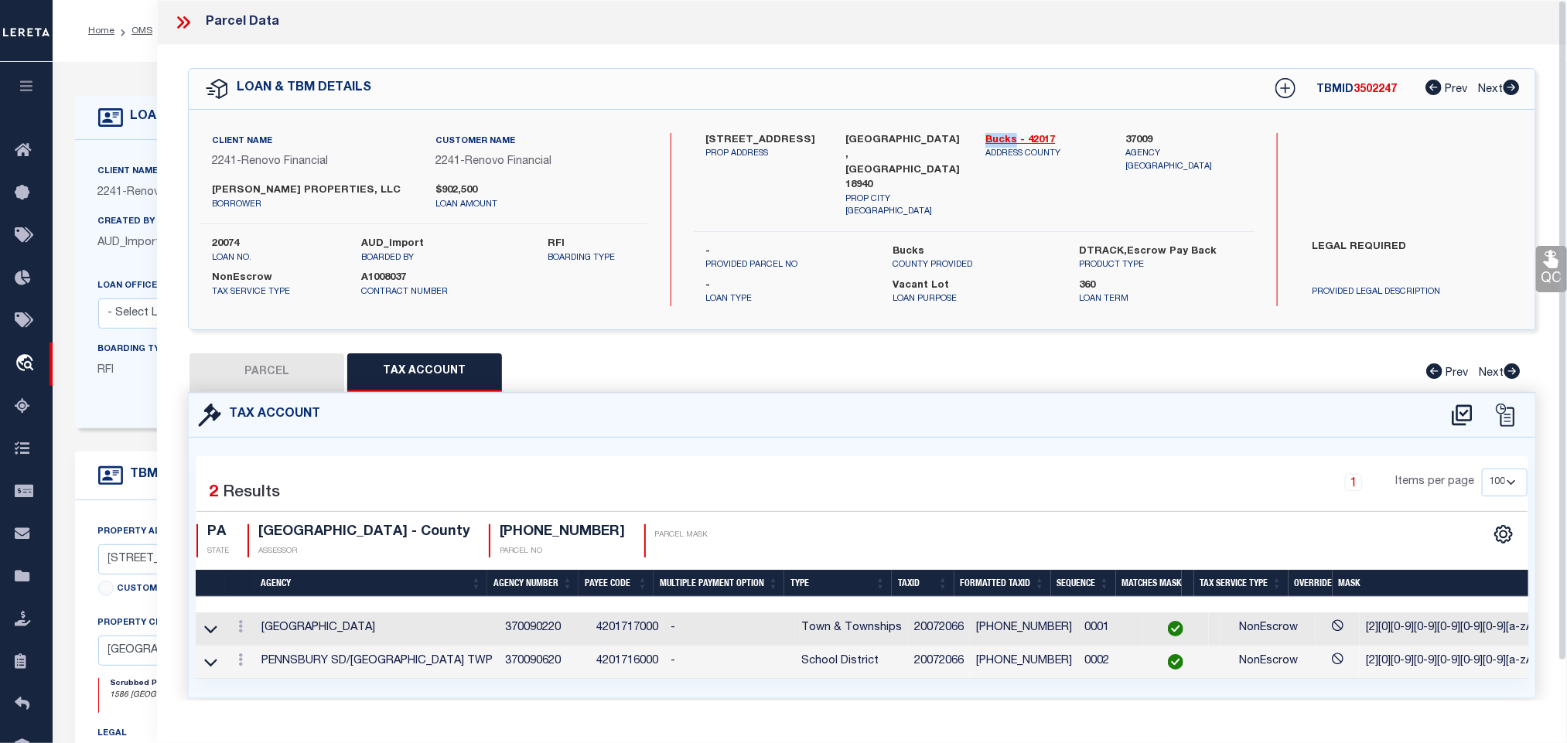
click at [278, 367] on button "PARCEL" at bounding box center [267, 372] width 155 height 39
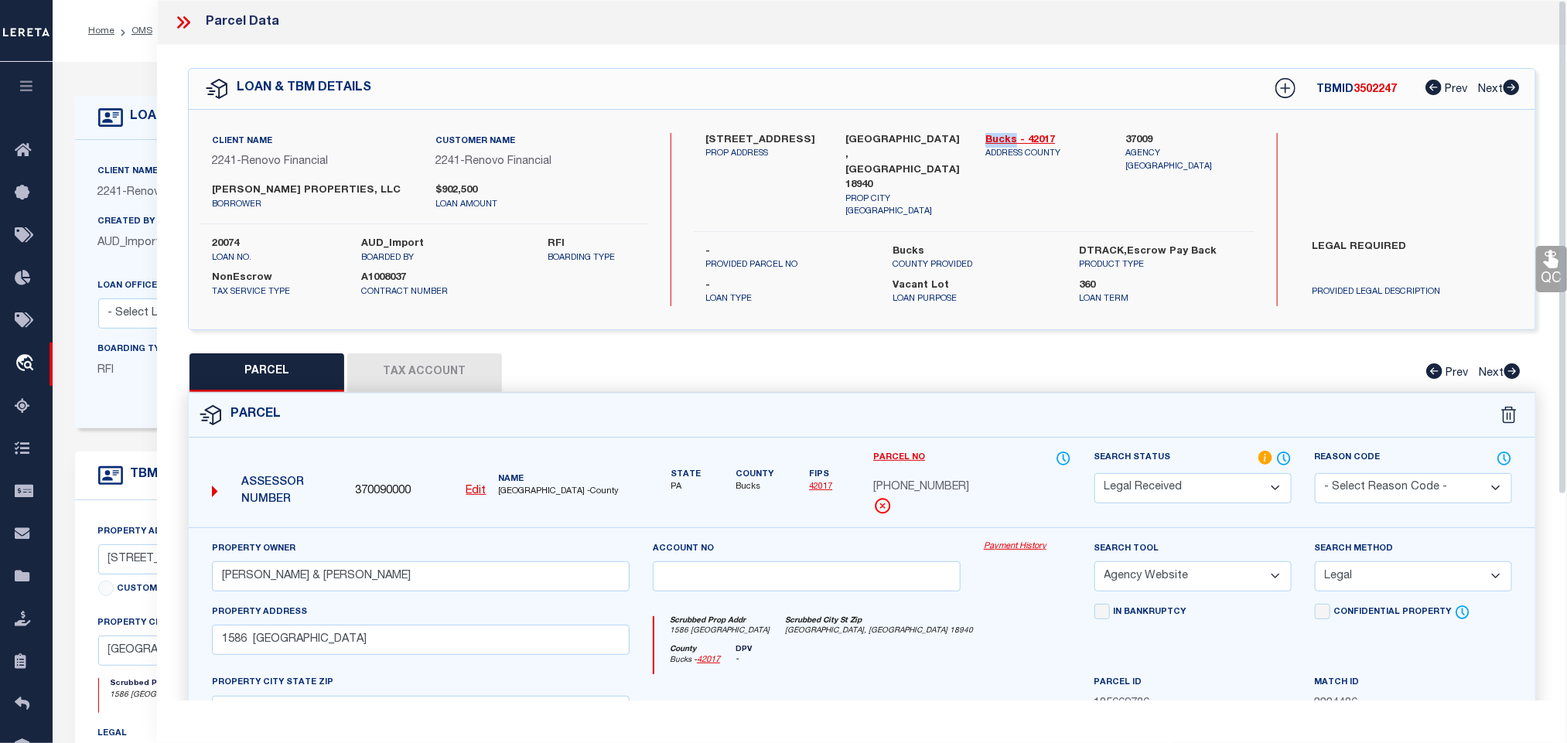
drag, startPoint x: 1145, startPoint y: 483, endPoint x: 1147, endPoint y: 473, distance: 9.6
click at [1145, 483] on select "Automated Search Bad Parcel Complete Duplicate Parcel High Dollar Reporting In …" at bounding box center [1192, 488] width 197 height 30
click at [1094, 473] on select "Automated Search Bad Parcel Complete Duplicate Parcel High Dollar Reporting In …" at bounding box center [1192, 488] width 197 height 30
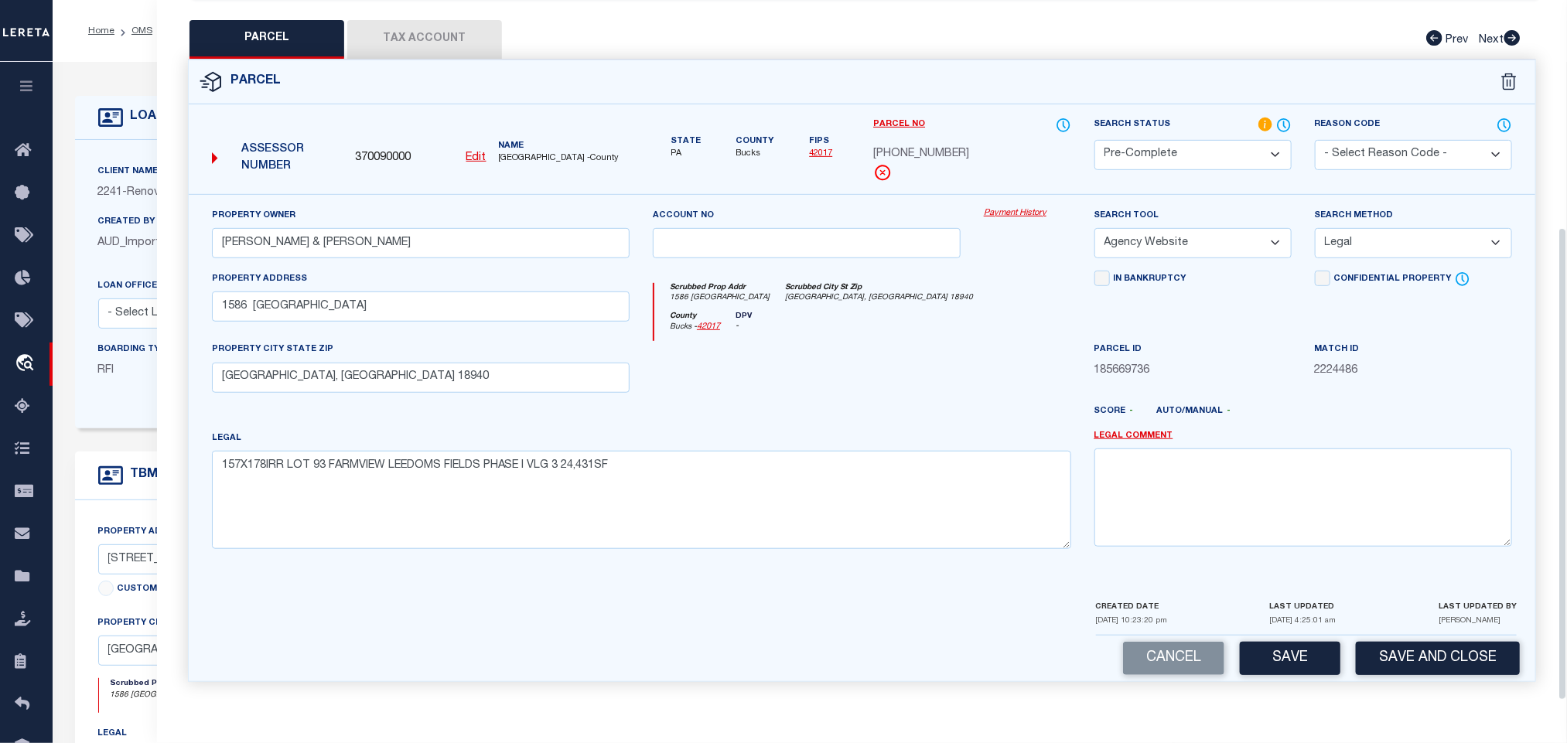
click at [1374, 681] on div "Parcel Edit" at bounding box center [862, 371] width 1348 height 623
click at [1385, 668] on button "Save and Close" at bounding box center [1438, 658] width 164 height 33
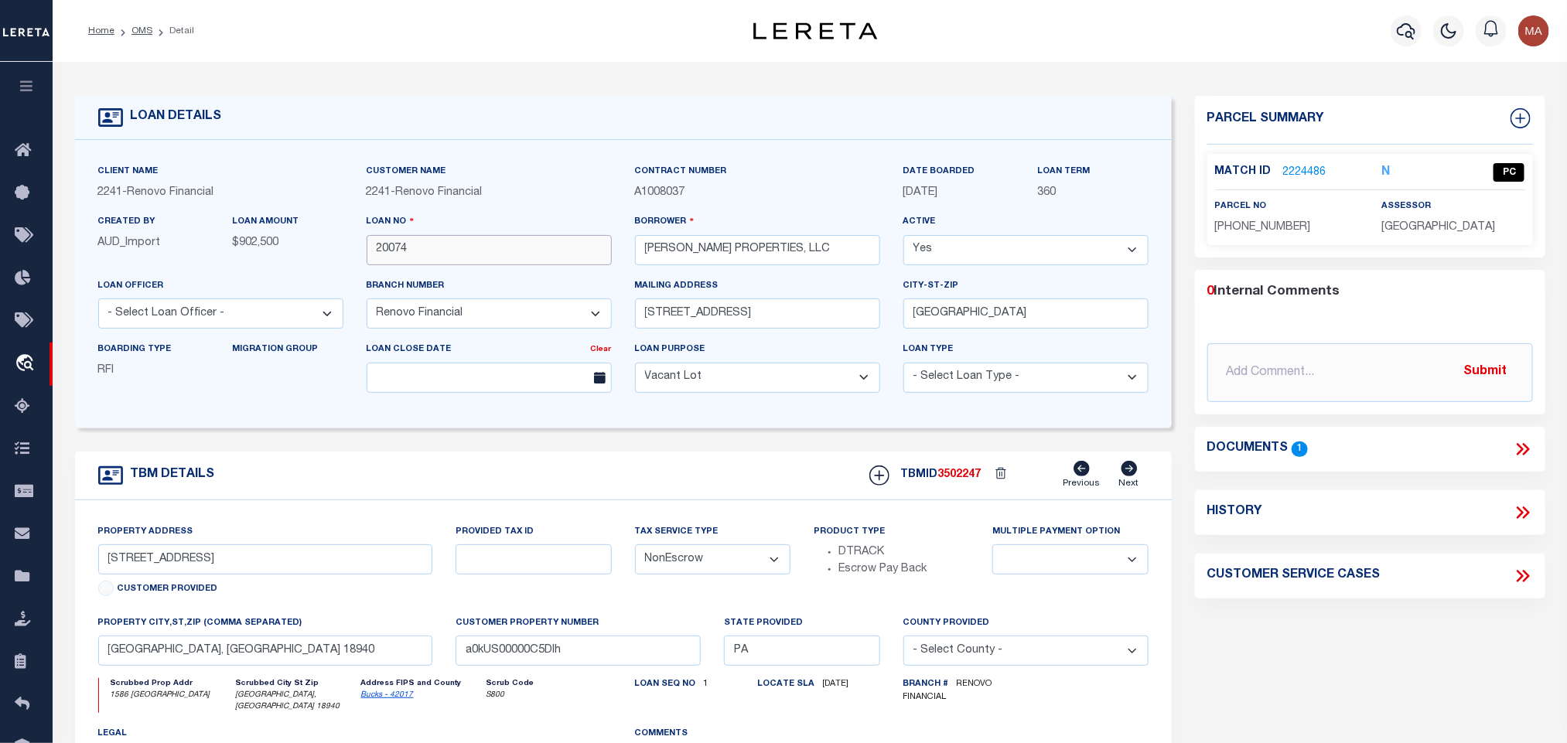
click at [393, 249] on input "20074" at bounding box center [489, 250] width 245 height 30
click at [957, 480] on span "3502247" at bounding box center [959, 475] width 43 height 11
click at [1453, 237] on div "Match ID 2224486 N PC parcel no 20-072-066" at bounding box center [1370, 199] width 326 height 91
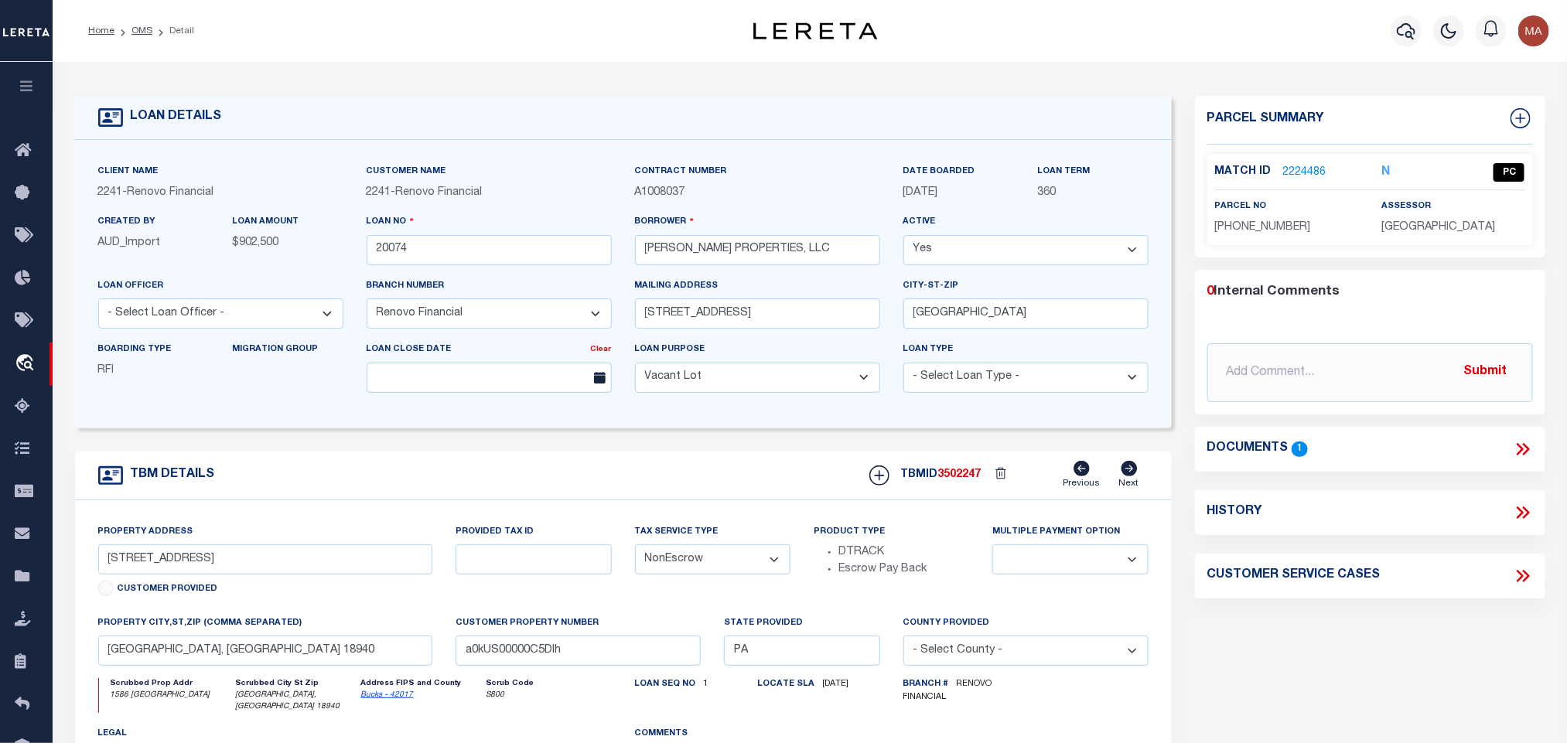
click at [1443, 220] on p "BUCKS COUNTY" at bounding box center [1452, 228] width 143 height 17
click at [1269, 228] on span "20-072-066" at bounding box center [1263, 227] width 96 height 11
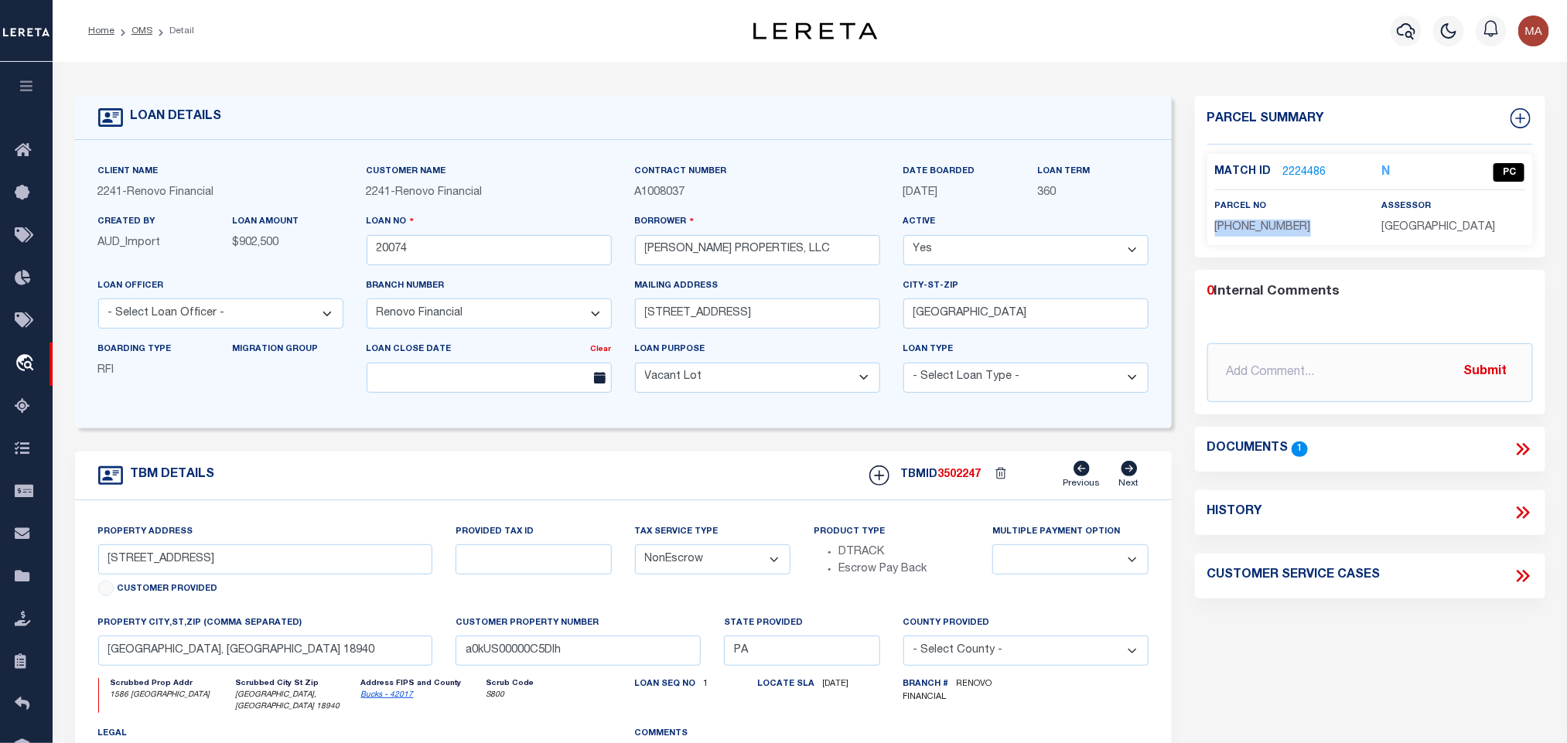
click at [1269, 228] on span "20-072-066" at bounding box center [1263, 227] width 96 height 11
drag, startPoint x: 145, startPoint y: 33, endPoint x: 460, endPoint y: 12, distance: 316.3
click at [145, 33] on link "OMS" at bounding box center [141, 30] width 21 height 9
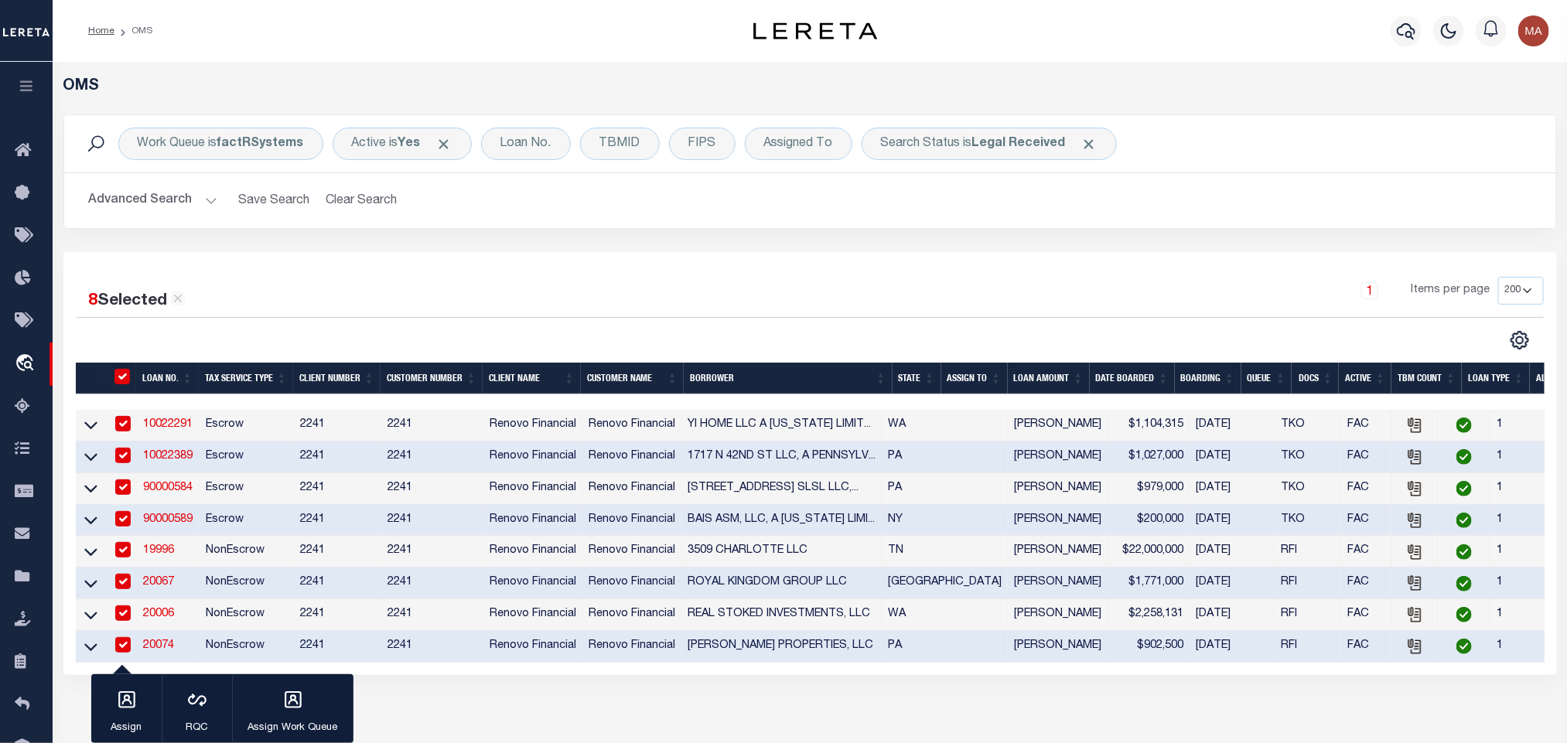
scroll to position [218, 0]
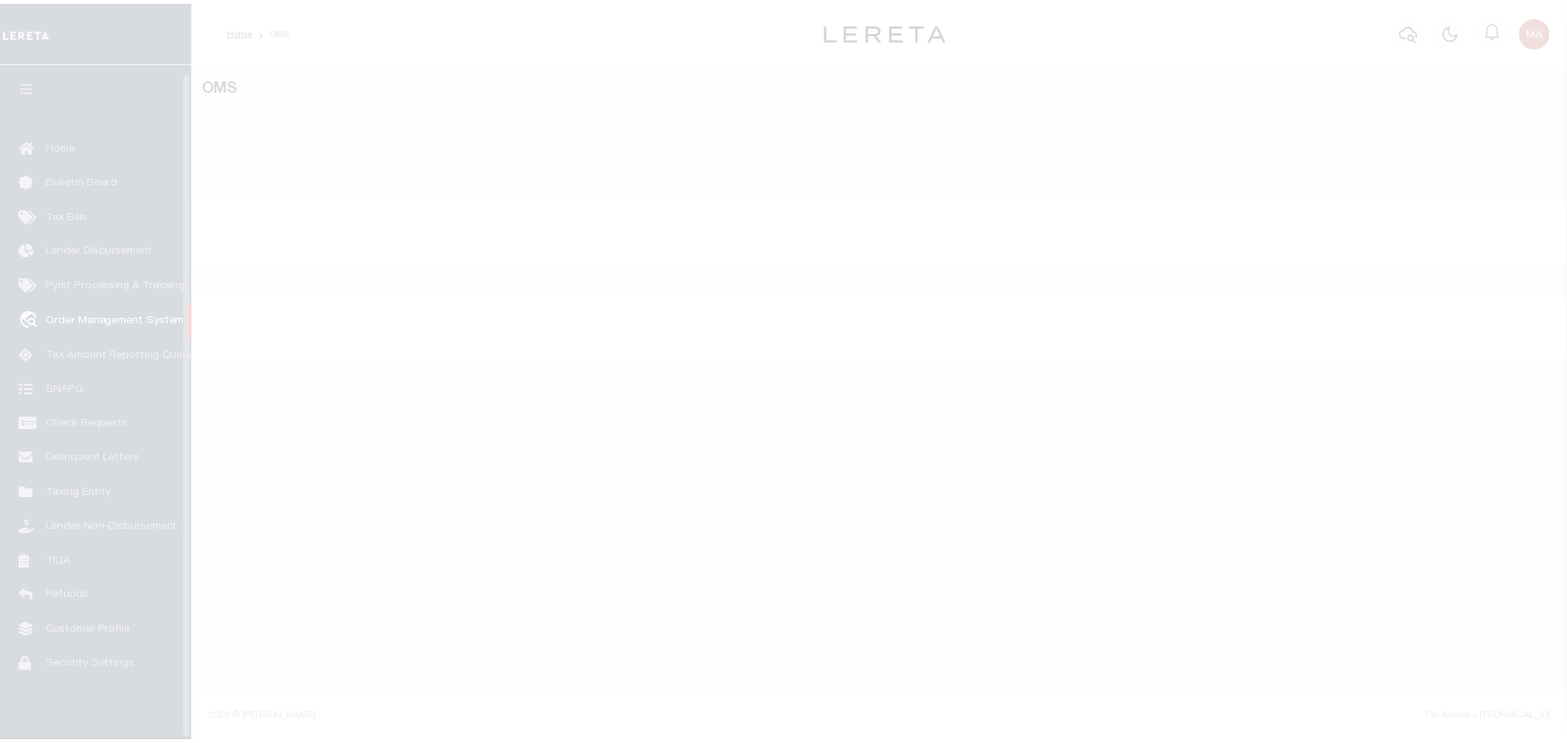
scroll to position [9, 0]
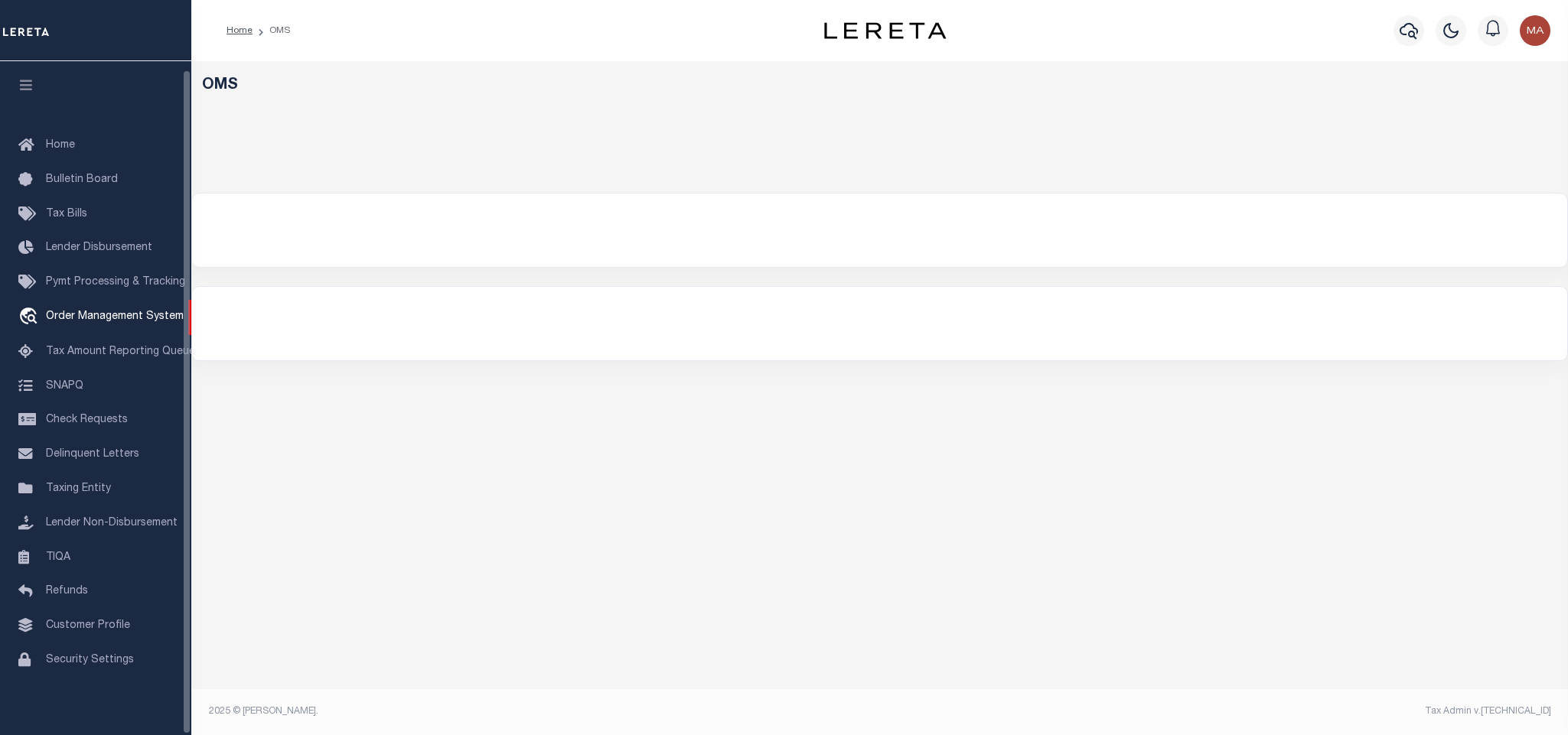
select select "200"
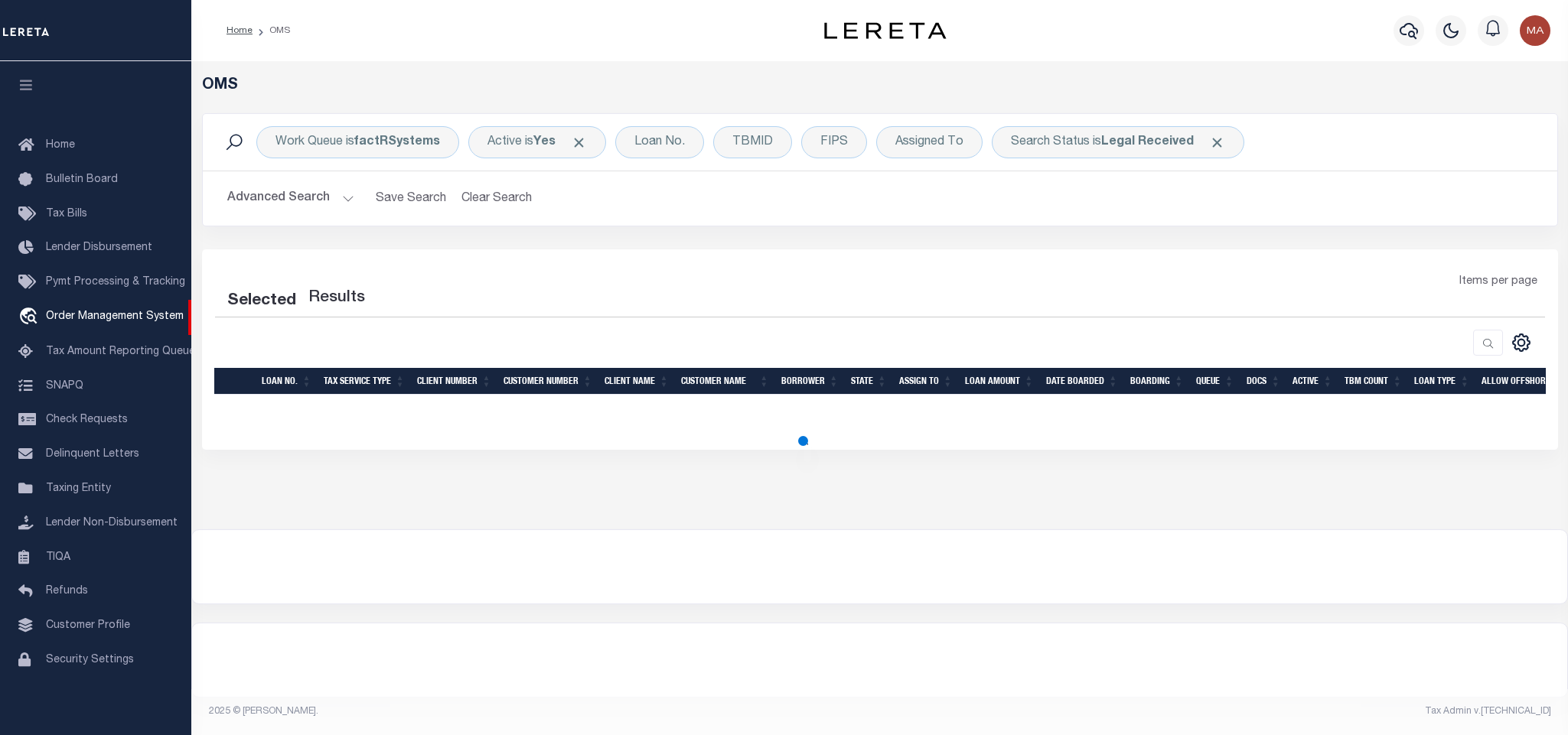
select select "200"
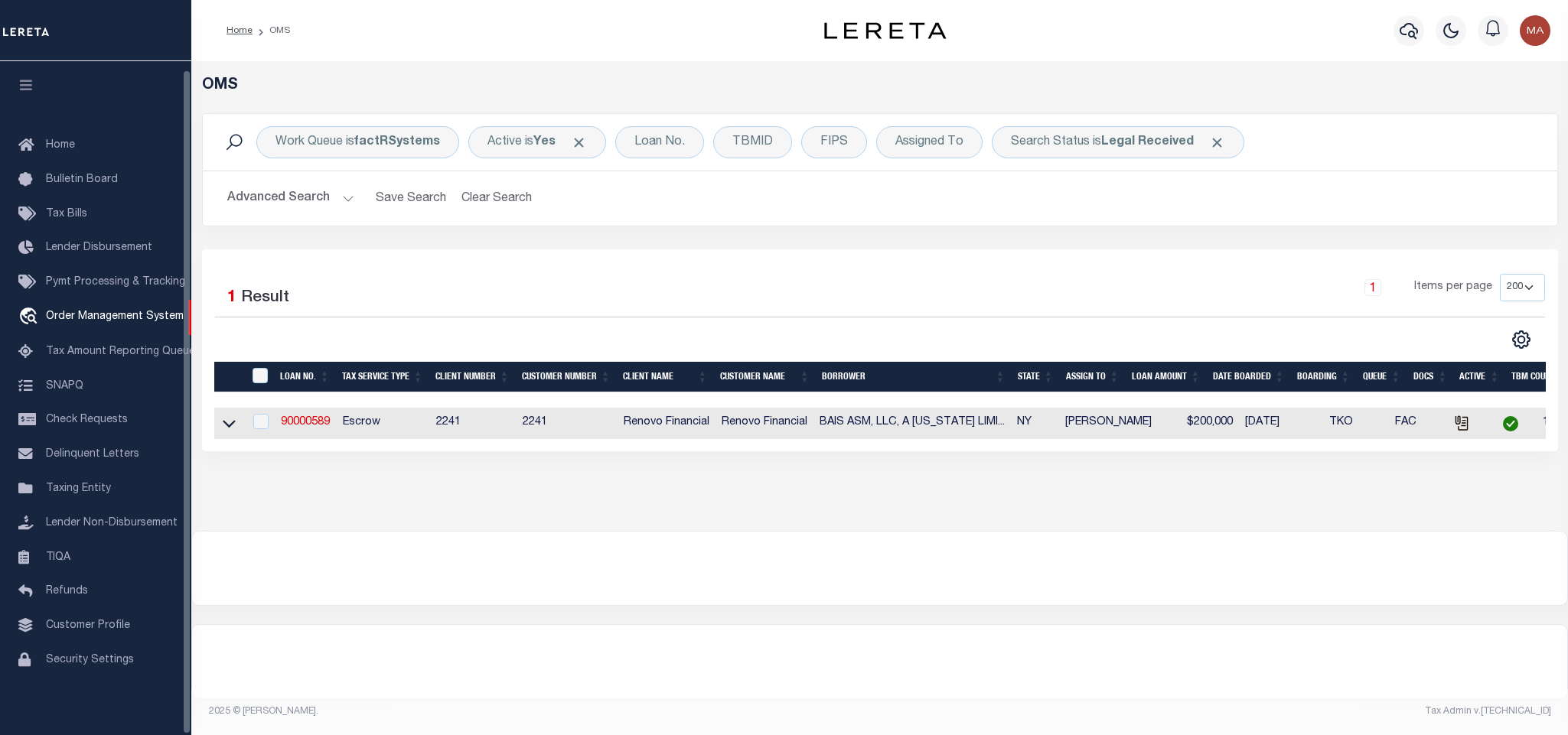
click at [28, 81] on icon "button" at bounding box center [27, 85] width 18 height 14
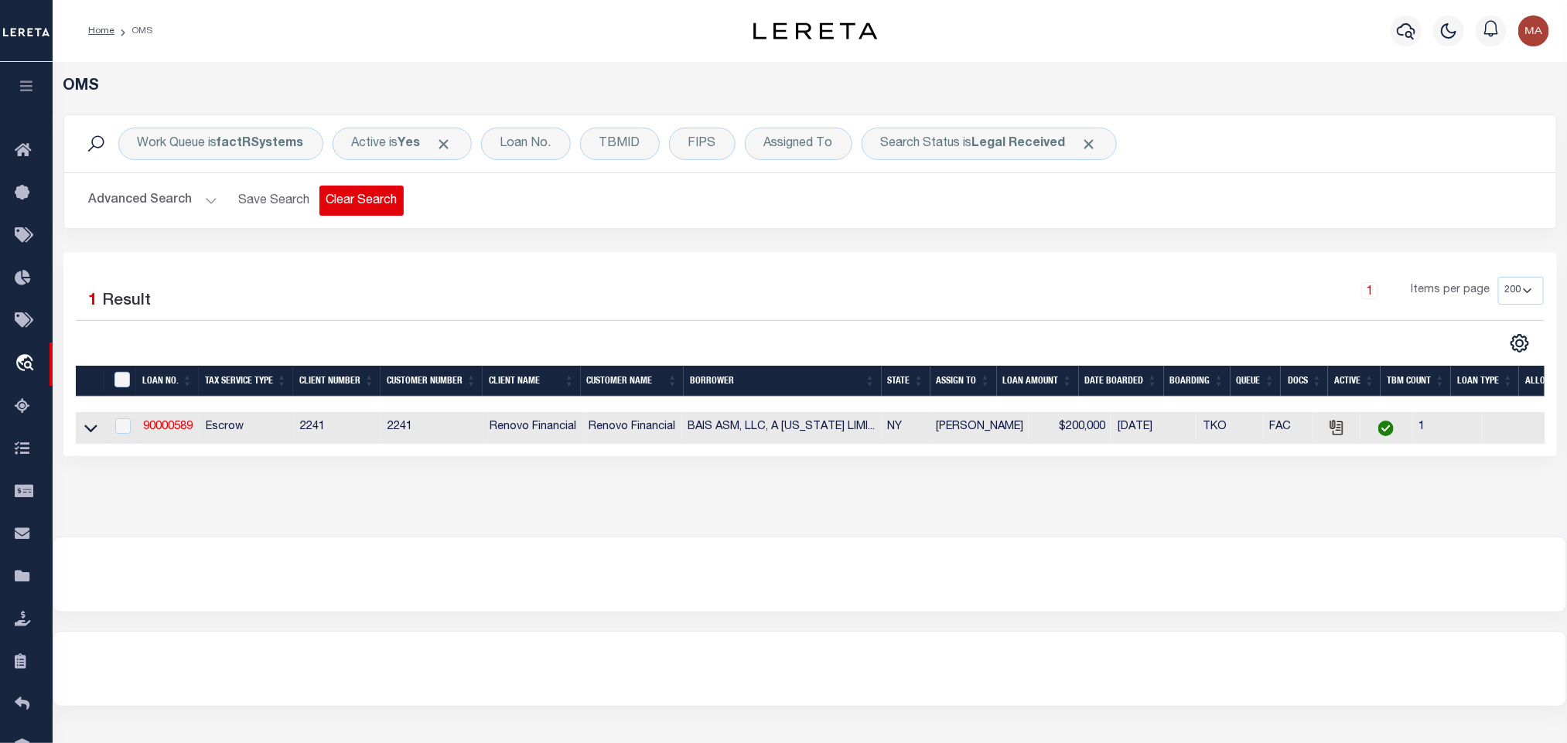
click at [348, 216] on button "Clear Search" at bounding box center [361, 201] width 84 height 30
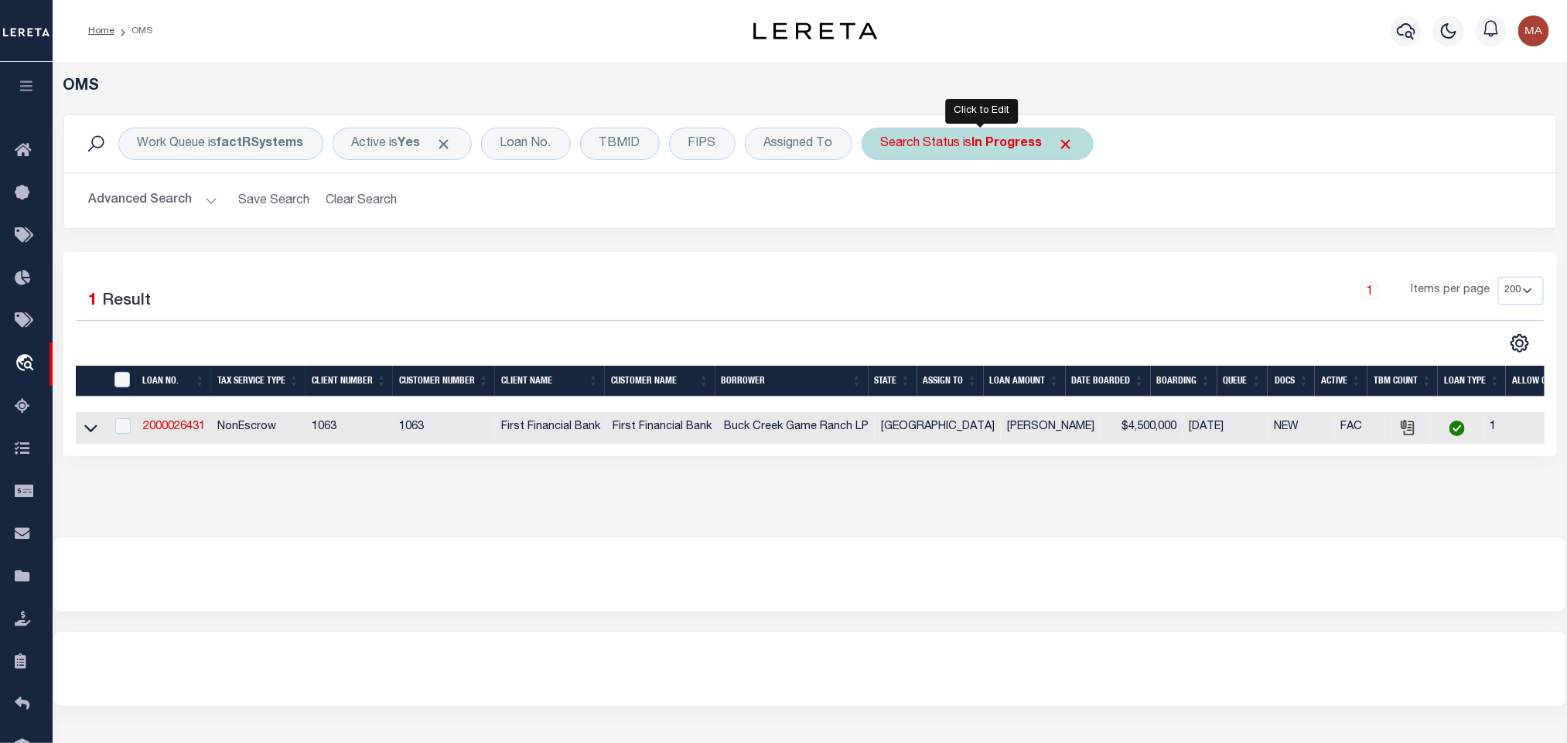
click at [945, 149] on div "Search Status is In Progress" at bounding box center [978, 144] width 232 height 32
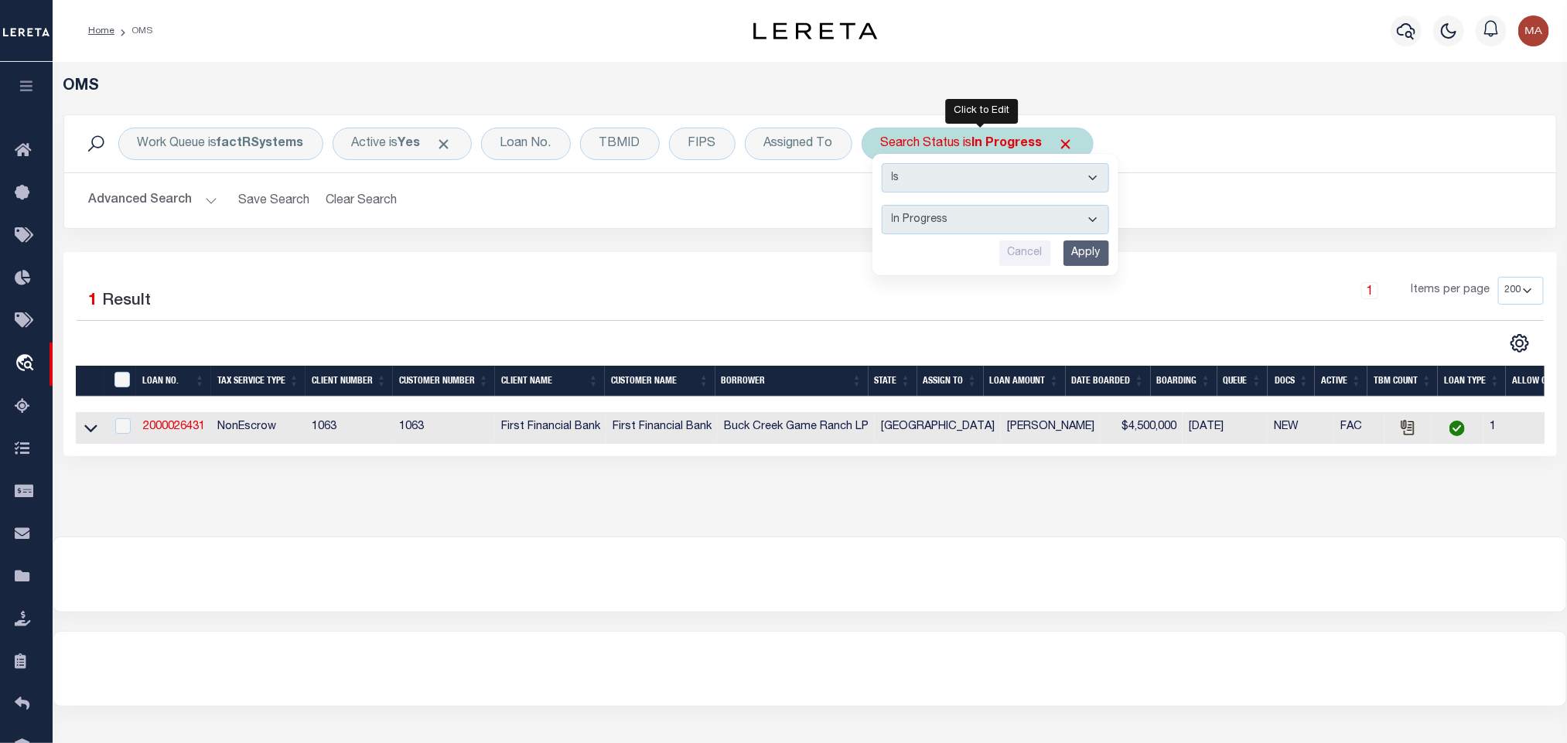
click at [957, 204] on div "Is Contains Automated Search Bad Parcel Complete Duplicate Parcel High Dollar R…" at bounding box center [995, 214] width 246 height 121
click at [958, 230] on select "Automated Search Bad Parcel Complete Duplicate Parcel High Dollar Reporting In …" at bounding box center [995, 219] width 227 height 29
select select "RD"
click at [886, 207] on select "Automated Search Bad Parcel Complete Duplicate Parcel High Dollar Reporting In …" at bounding box center [995, 219] width 227 height 29
click at [1089, 244] on input "Apply" at bounding box center [1087, 254] width 46 height 26
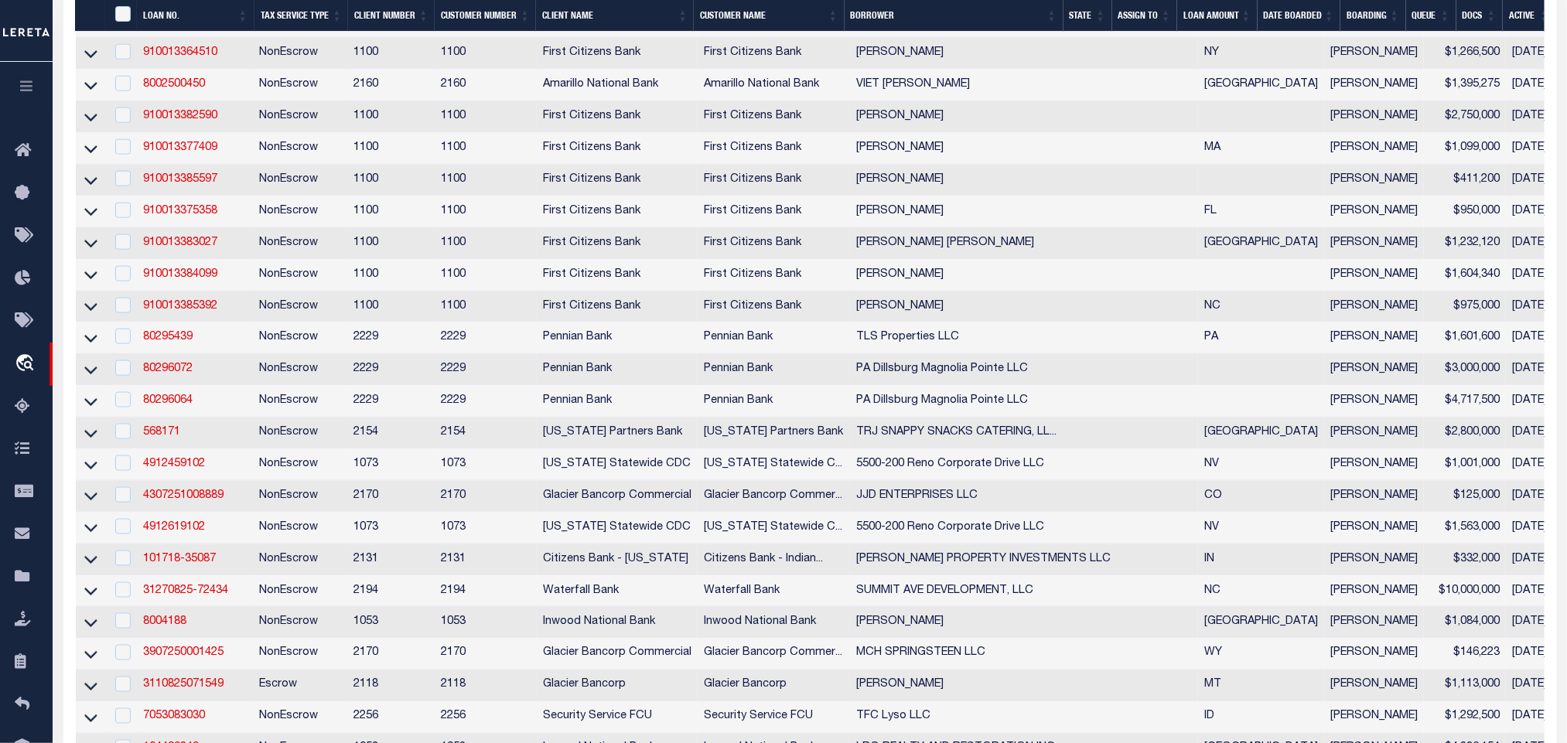
scroll to position [0, 0]
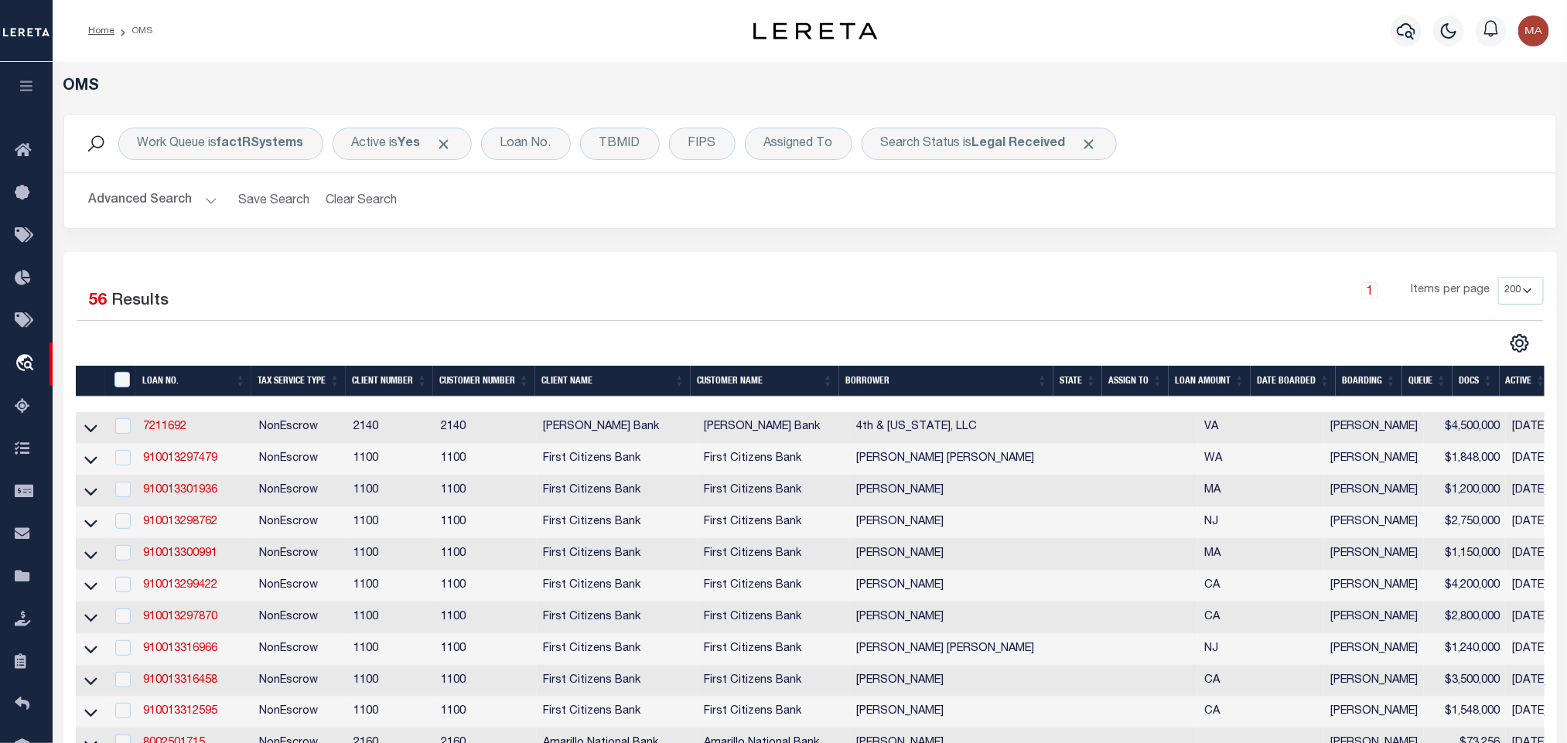
click at [1084, 381] on th "State" at bounding box center [1077, 382] width 49 height 32
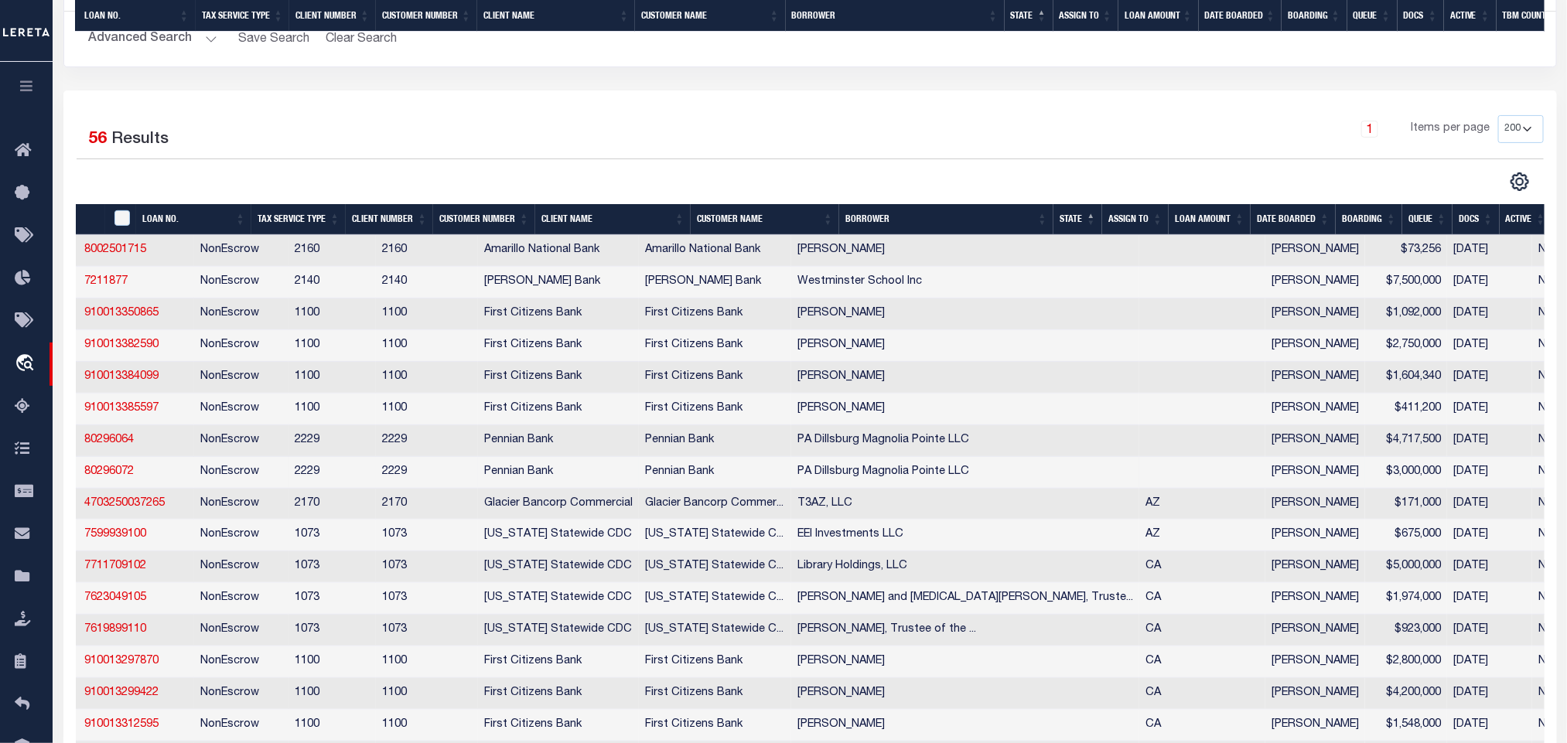
scroll to position [0, 59]
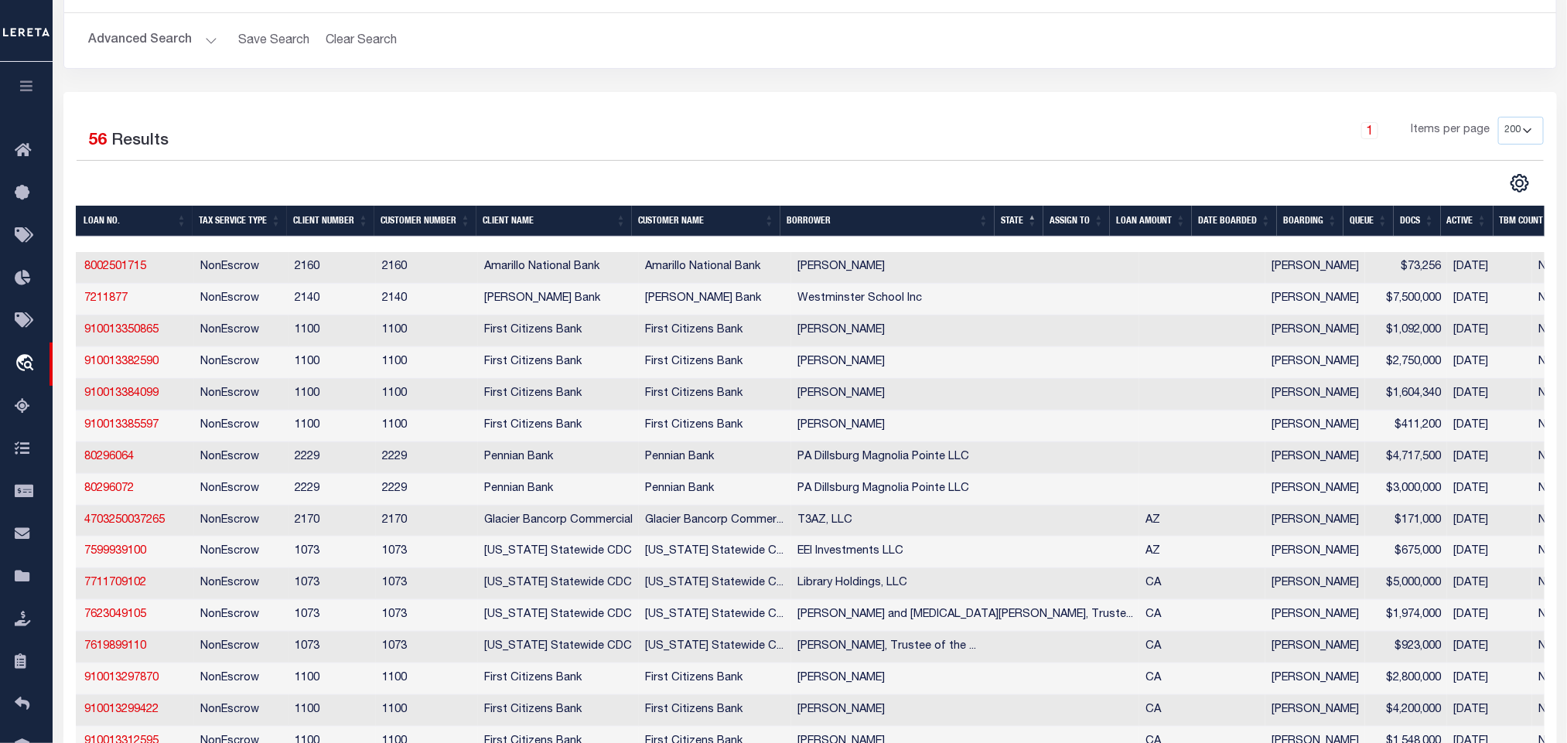
click at [155, 52] on button "Advanced Search" at bounding box center [153, 41] width 128 height 30
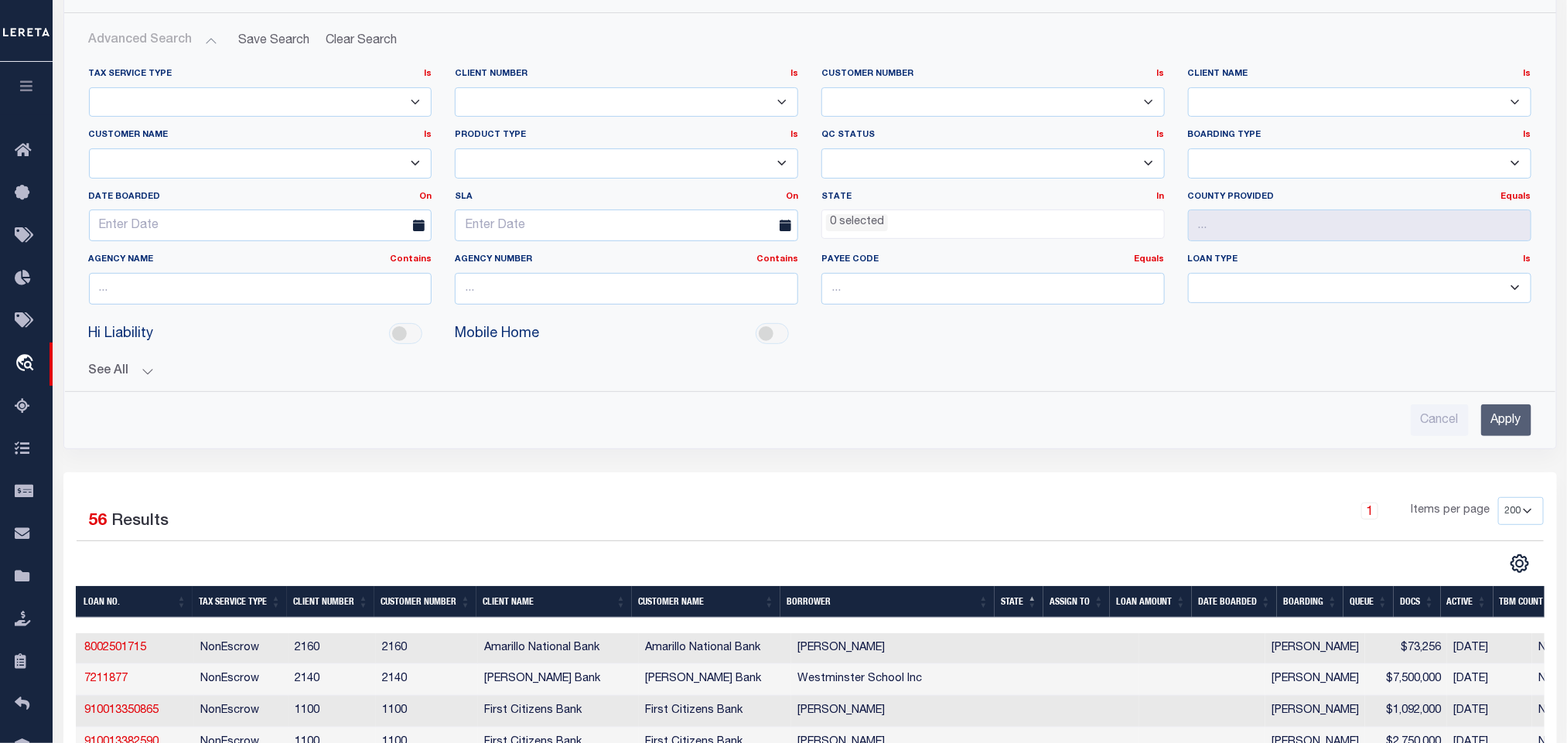
click at [889, 230] on ul "0 selected" at bounding box center [993, 220] width 342 height 21
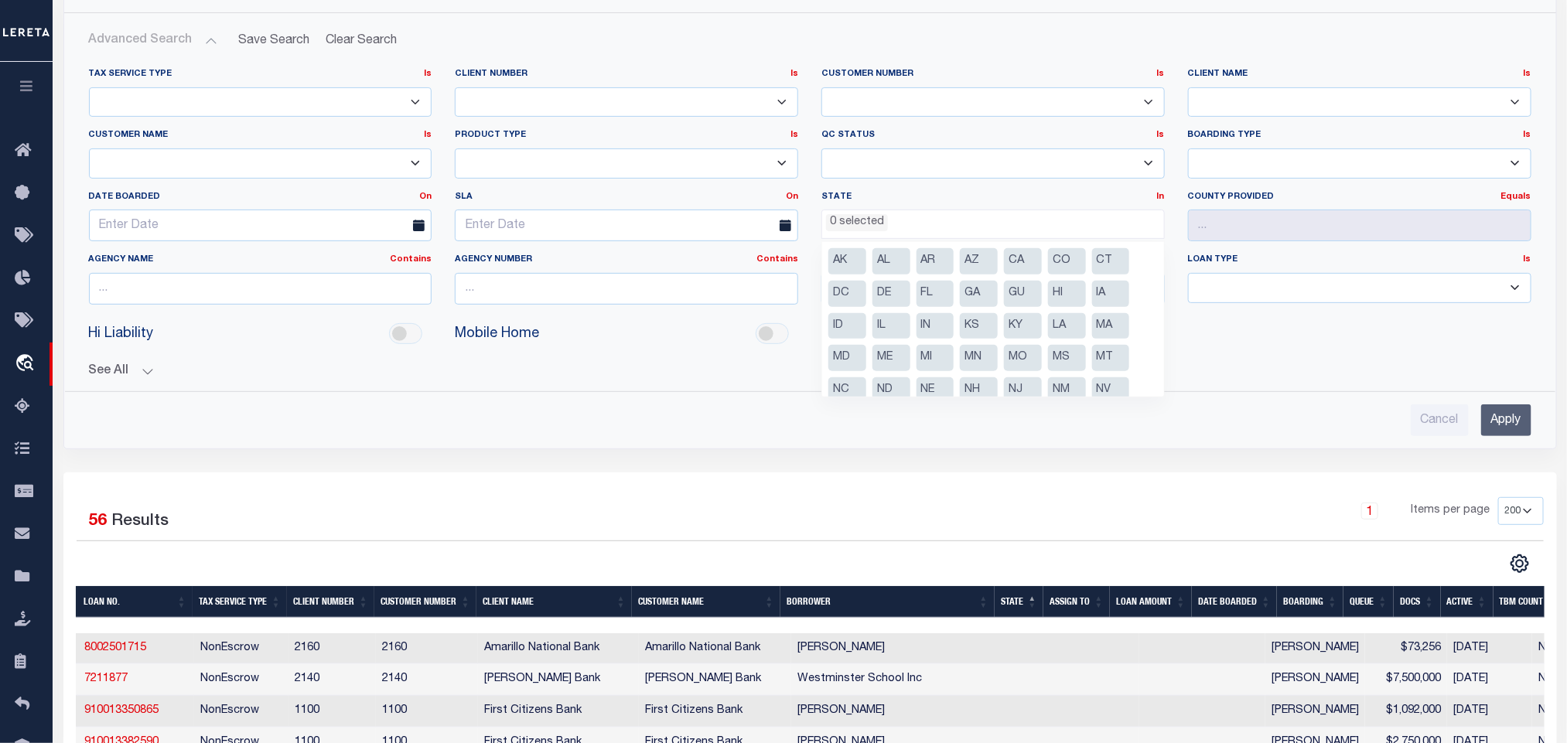
click at [1014, 262] on li "CA" at bounding box center [1023, 261] width 38 height 26
select select "CA"
drag, startPoint x: 1057, startPoint y: 260, endPoint x: 1047, endPoint y: 261, distance: 10.1
click at [1057, 258] on li "CO" at bounding box center [1067, 261] width 38 height 26
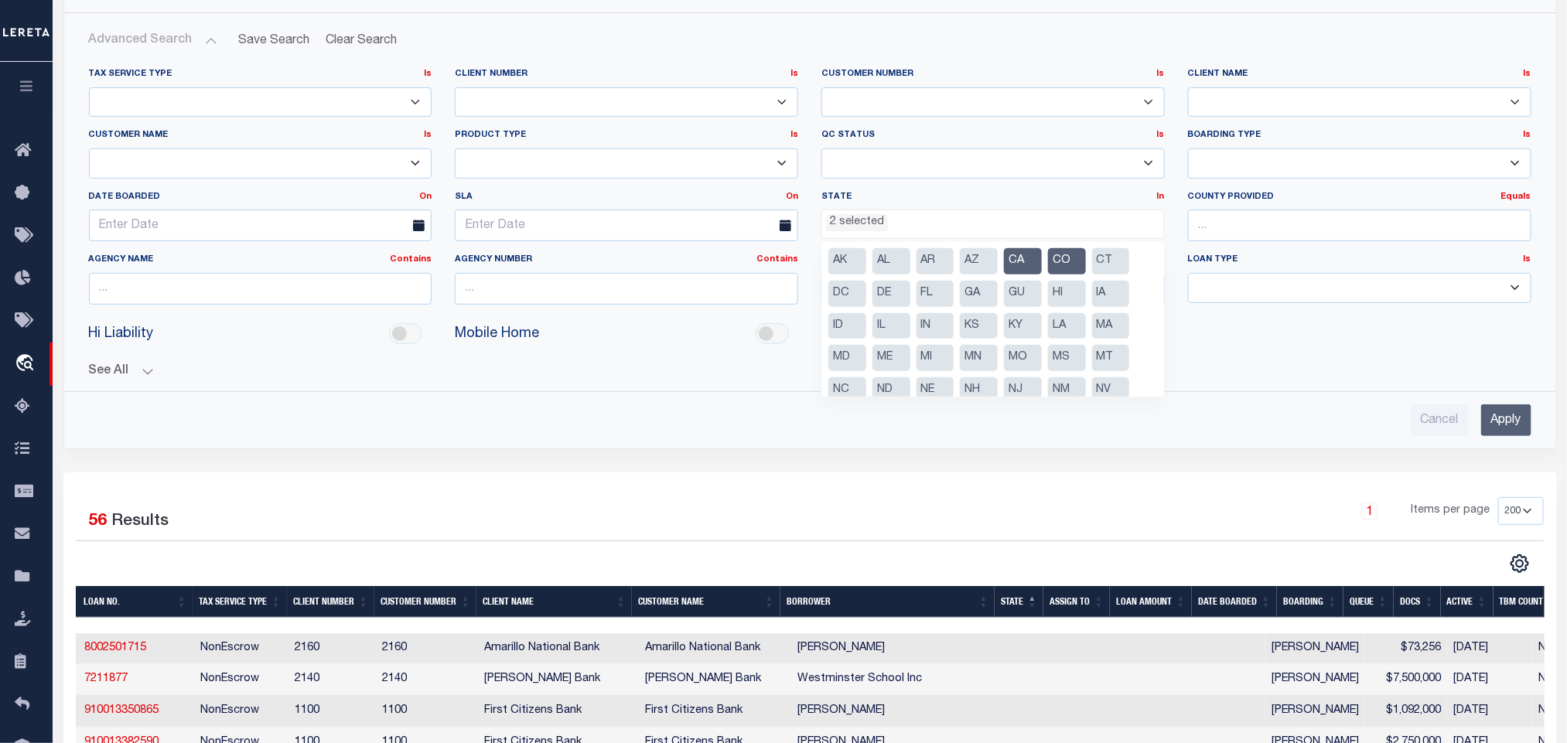
click at [936, 291] on li "FL" at bounding box center [936, 294] width 38 height 26
click at [1497, 425] on input "Apply" at bounding box center [1506, 421] width 50 height 32
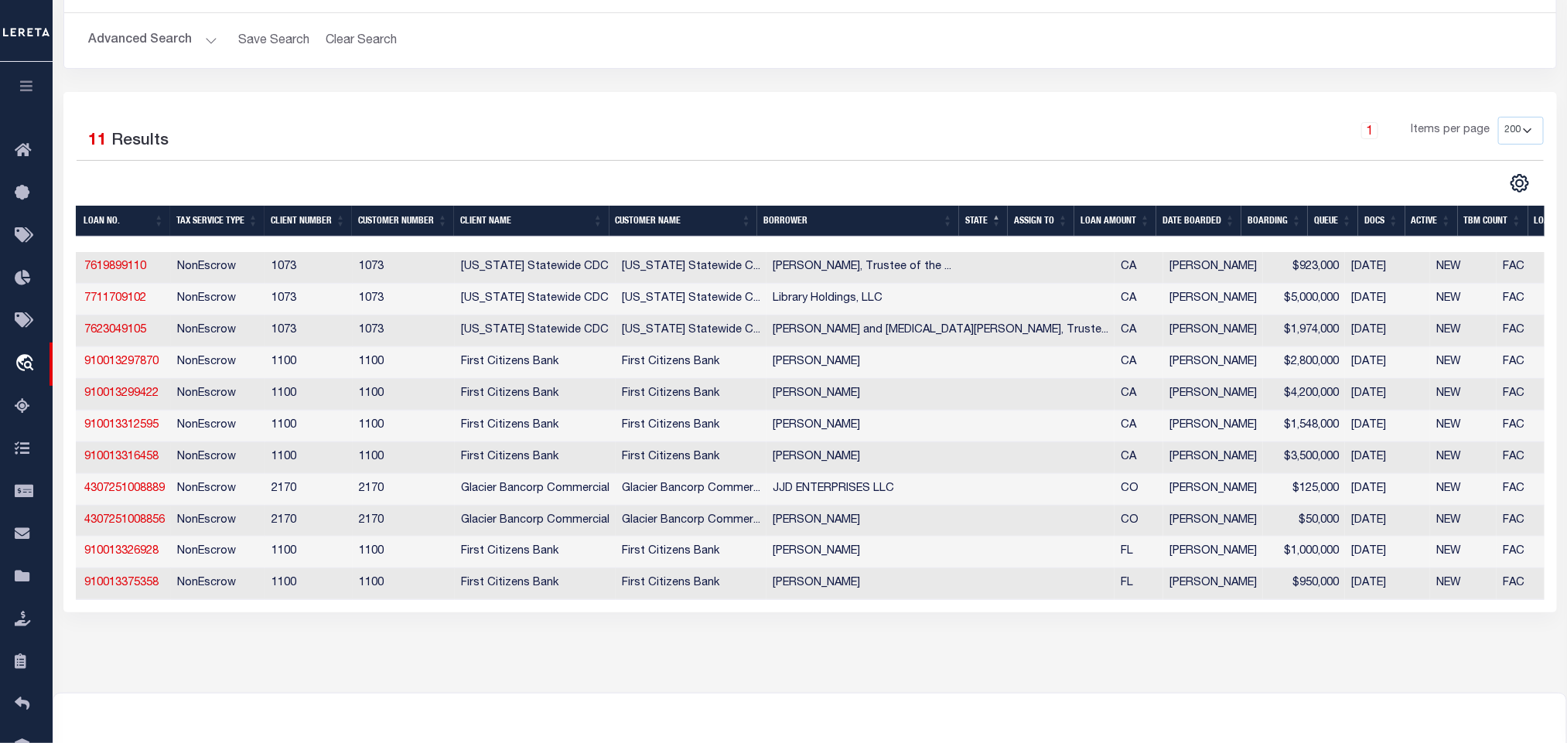
scroll to position [0, 0]
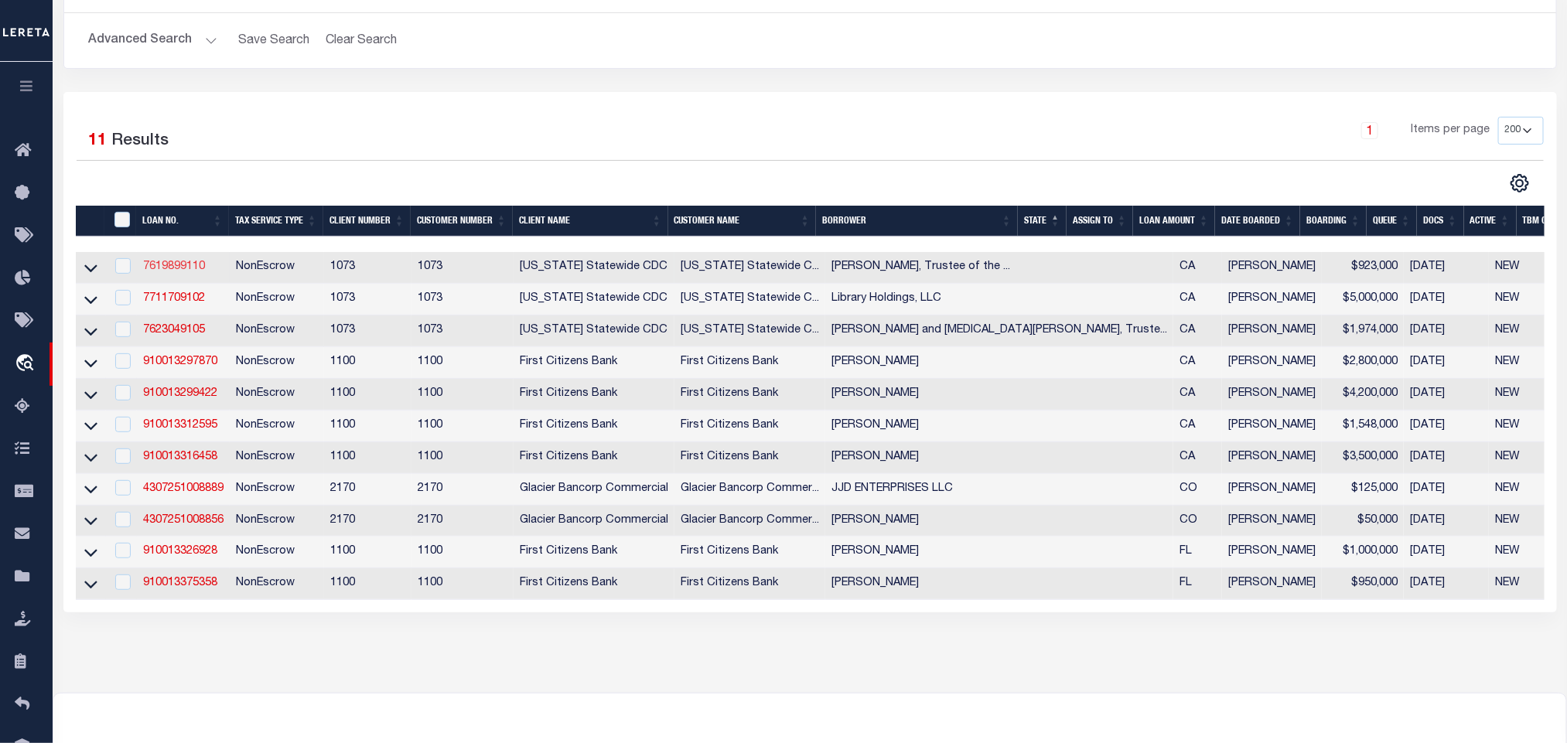
click at [172, 267] on link "7619899110" at bounding box center [174, 266] width 62 height 11
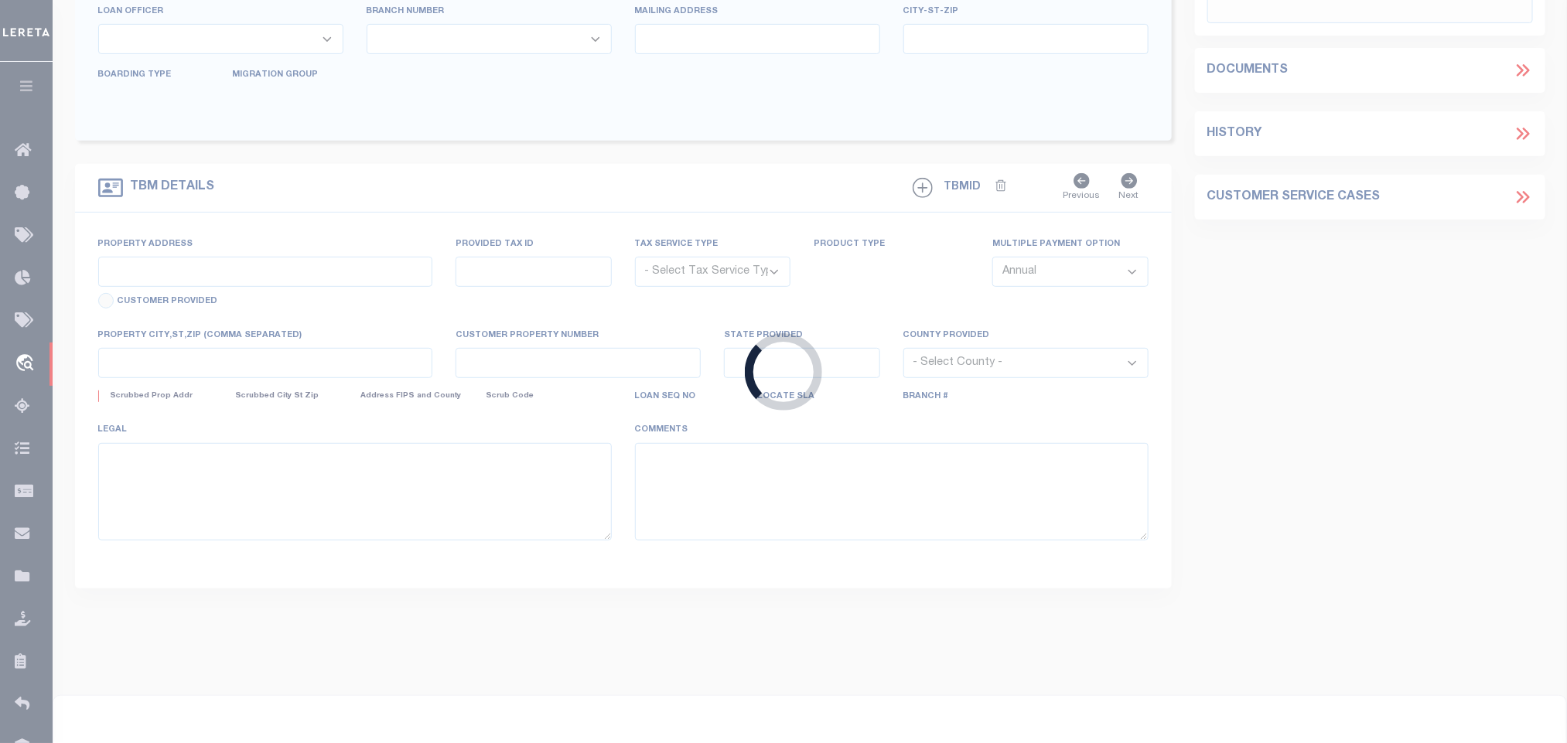
type input "7619899110"
type input "Armando Romero, Jr, Trustee of the Romero Family Trust dated April 26, 2023"
select select
type input "[DATE]"
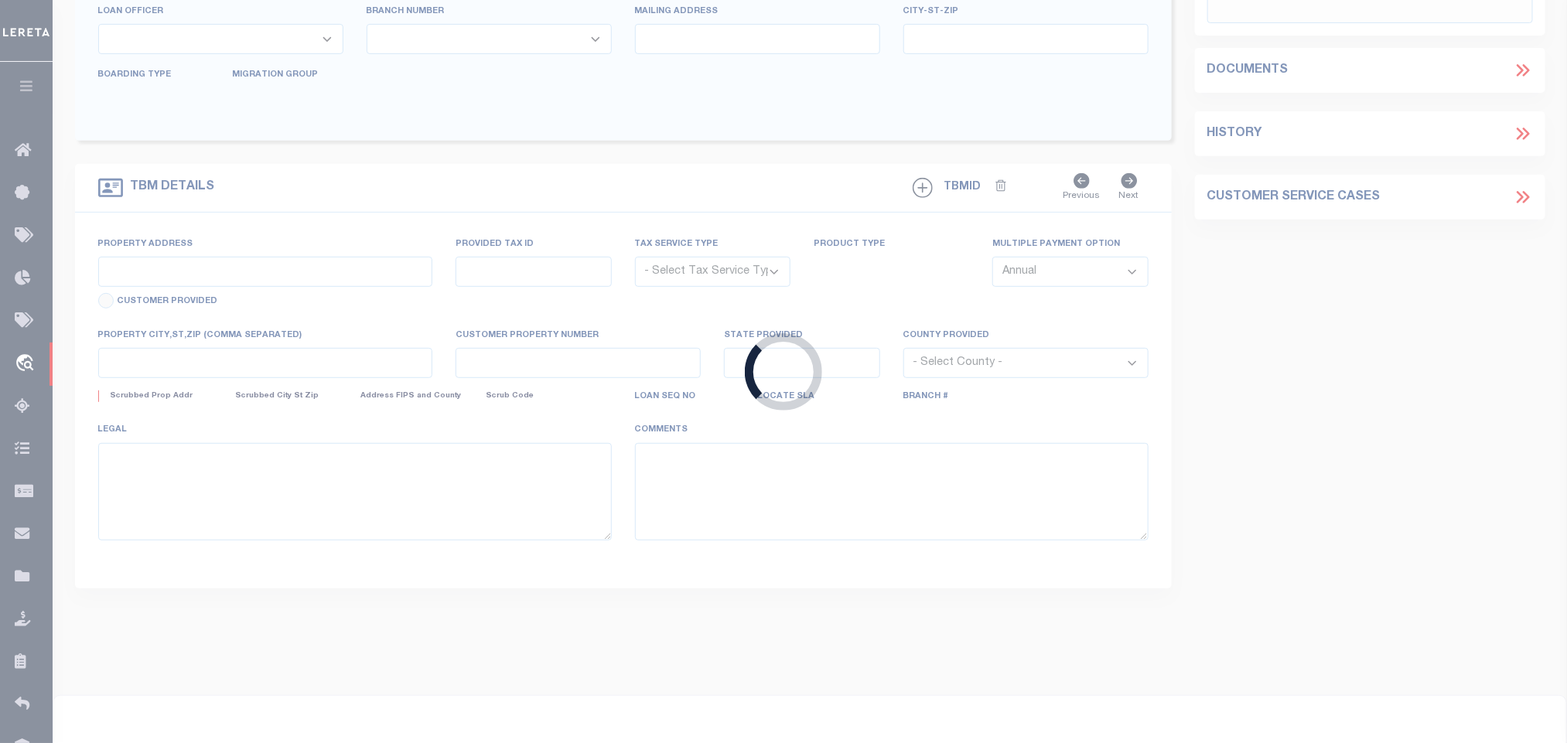
select select "1400"
select select "20"
select select "NonEscrow"
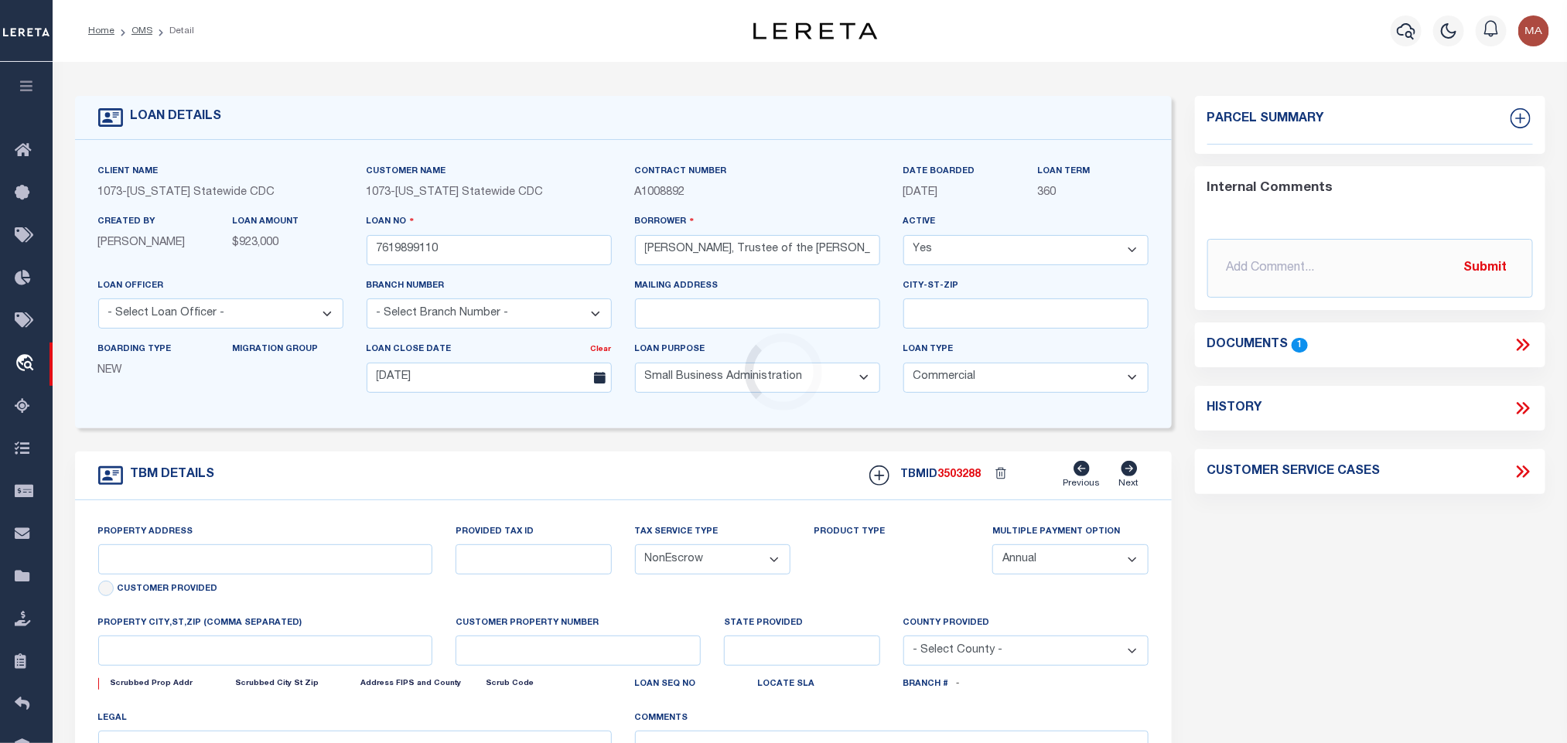
type input "5245 STATE ST"
select select
type input "MONTCLAIR CA 91763-6235"
type input "CA"
select select
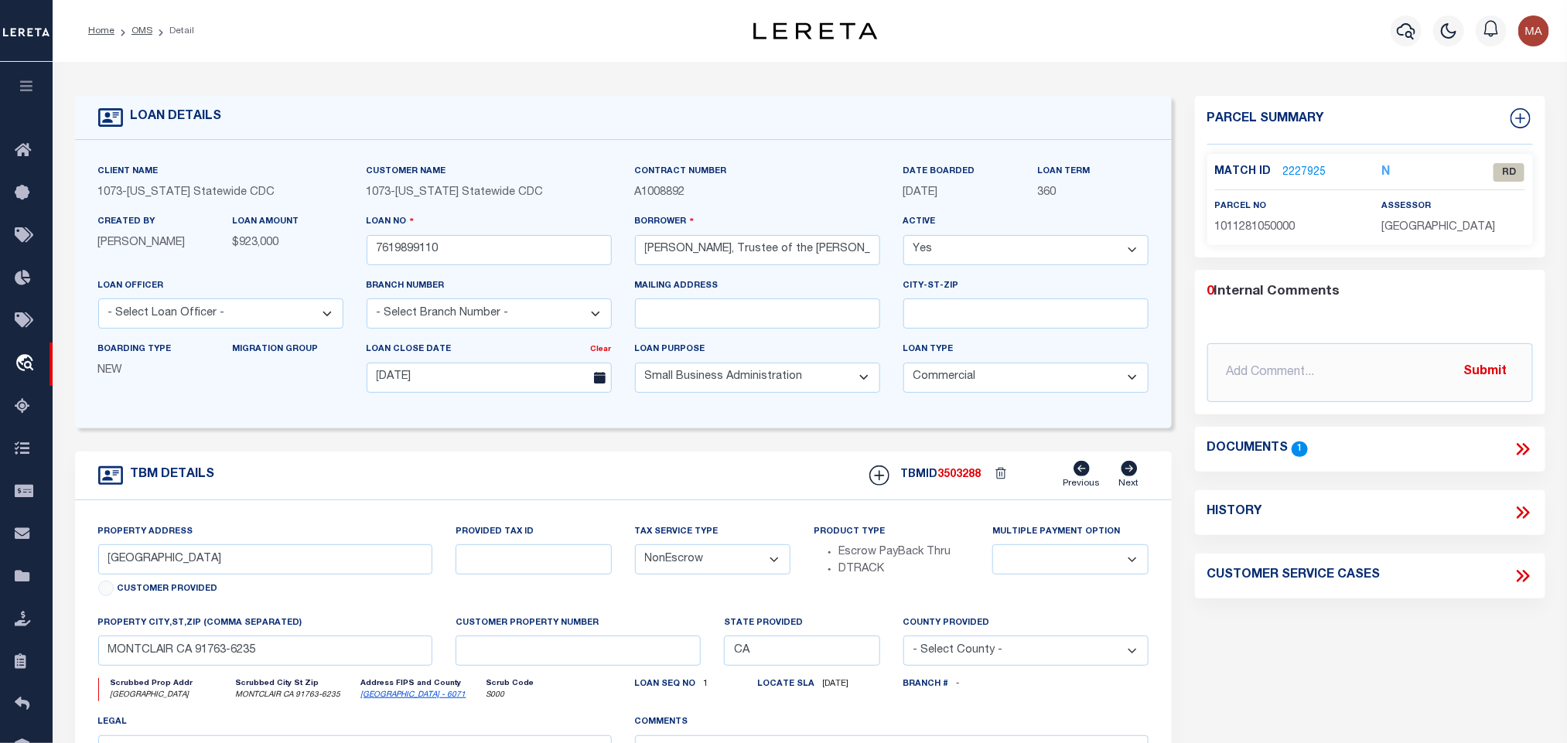
click at [1527, 456] on icon at bounding box center [1525, 449] width 7 height 12
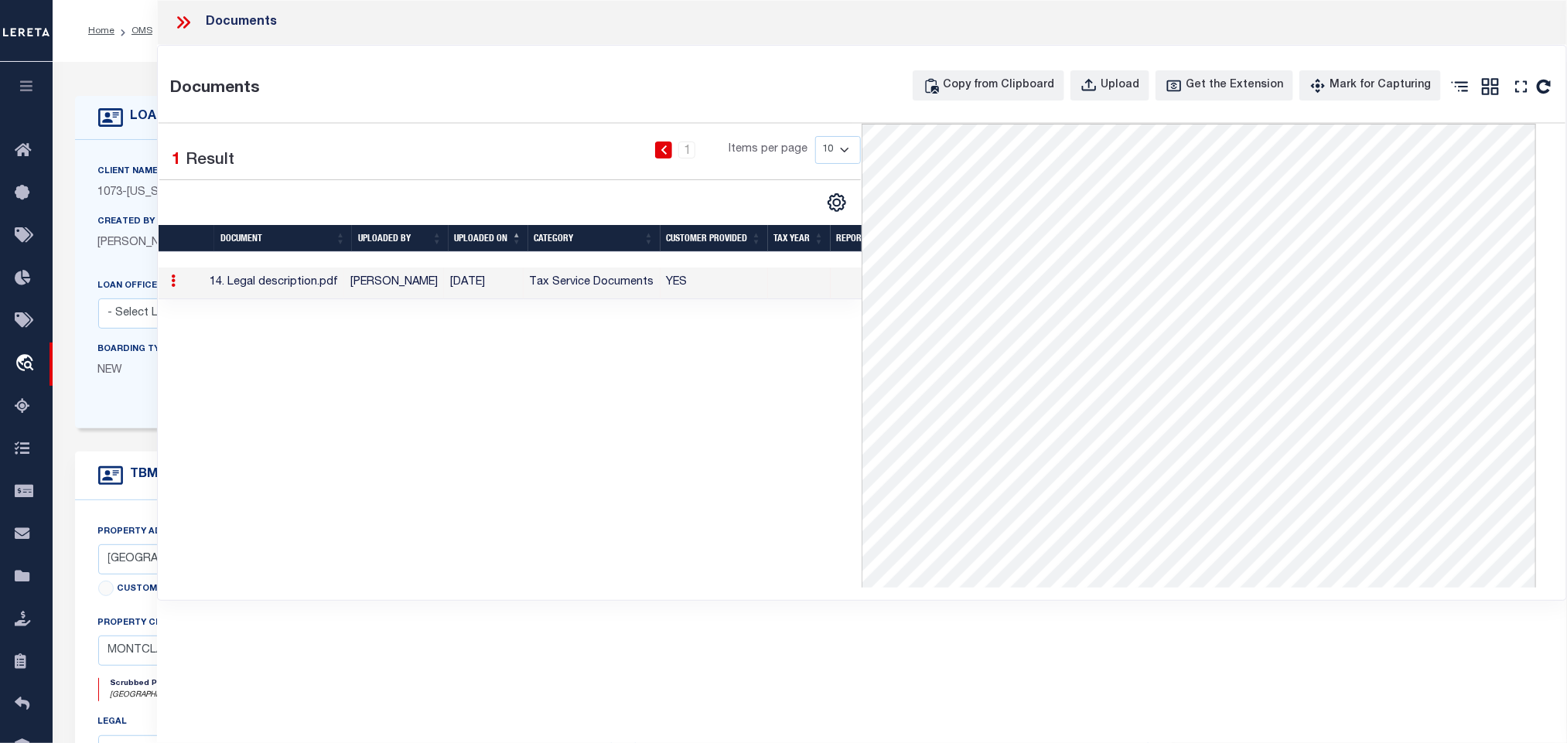
click at [145, 181] on div "Client Name 1073 - California Statewide CDC" at bounding box center [220, 182] width 245 height 38
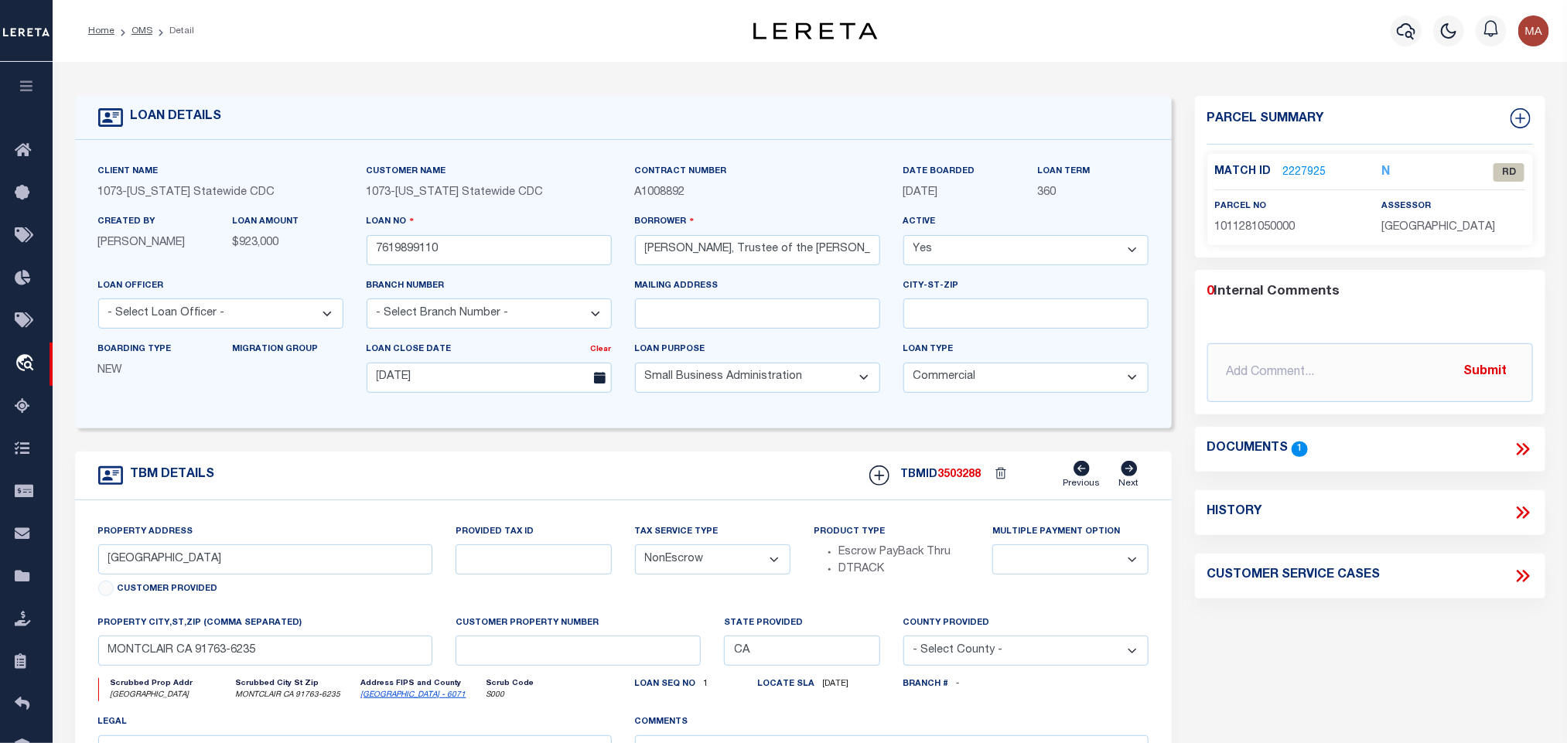
click at [401, 699] on link "San Bernardino - 6071" at bounding box center [413, 695] width 105 height 8
click at [1268, 228] on span "1011281050000" at bounding box center [1255, 227] width 80 height 11
copy span "1011281050000"
click at [1286, 166] on link "2227925" at bounding box center [1304, 173] width 43 height 16
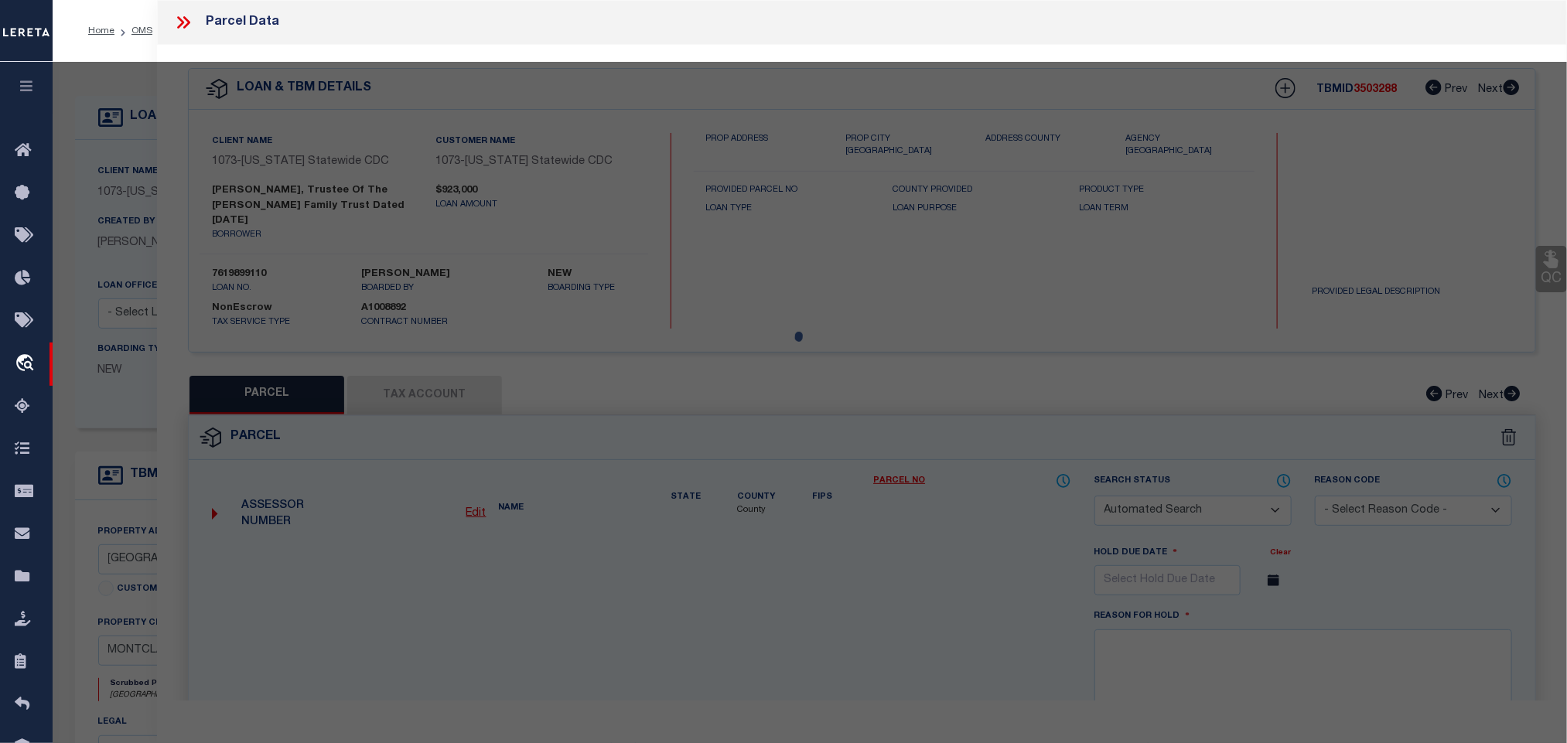
checkbox input "false"
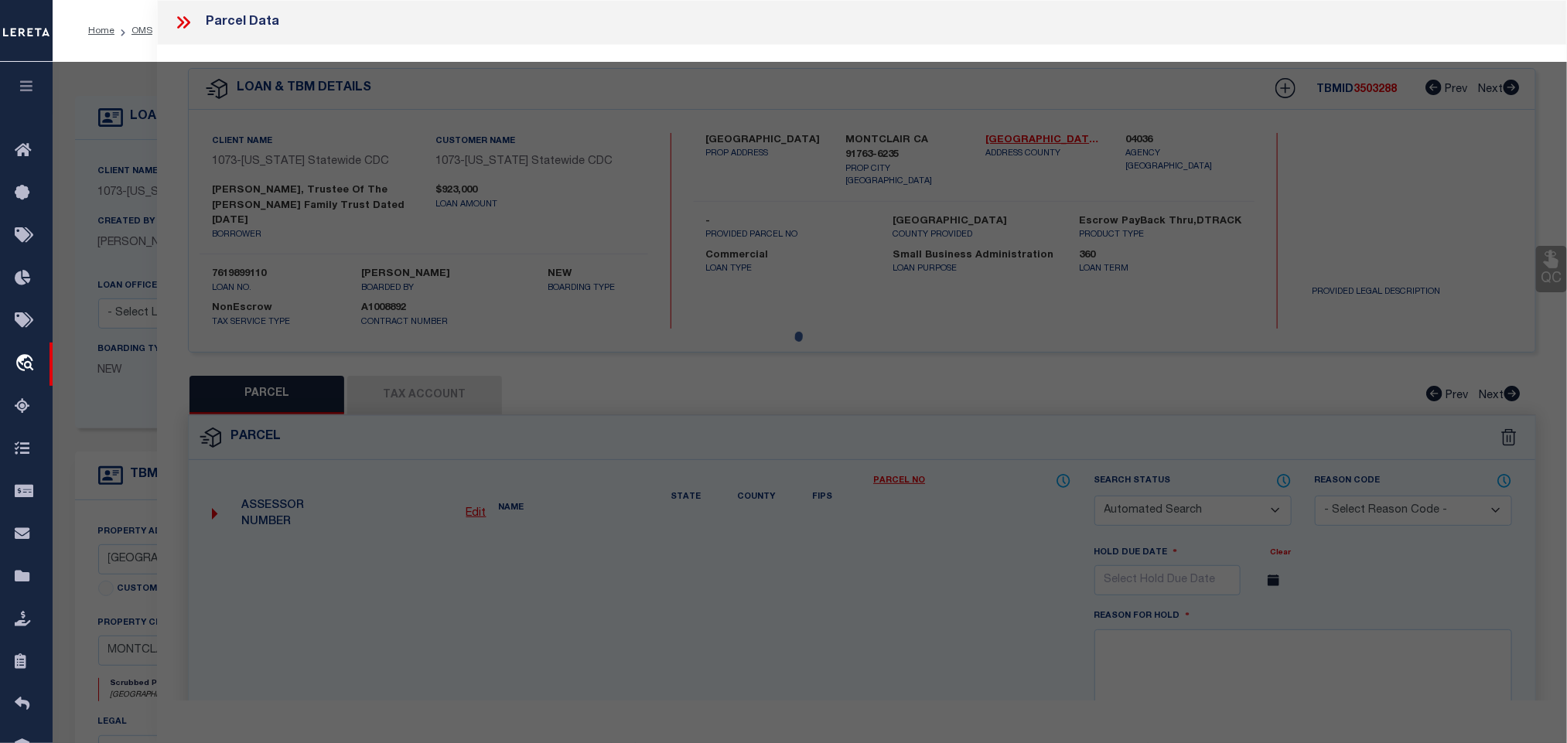
select select "RD"
type input "ROMERO,ARMANDO JR"
select select "ATL"
select select "ADD"
type input "5245 STATE ST"
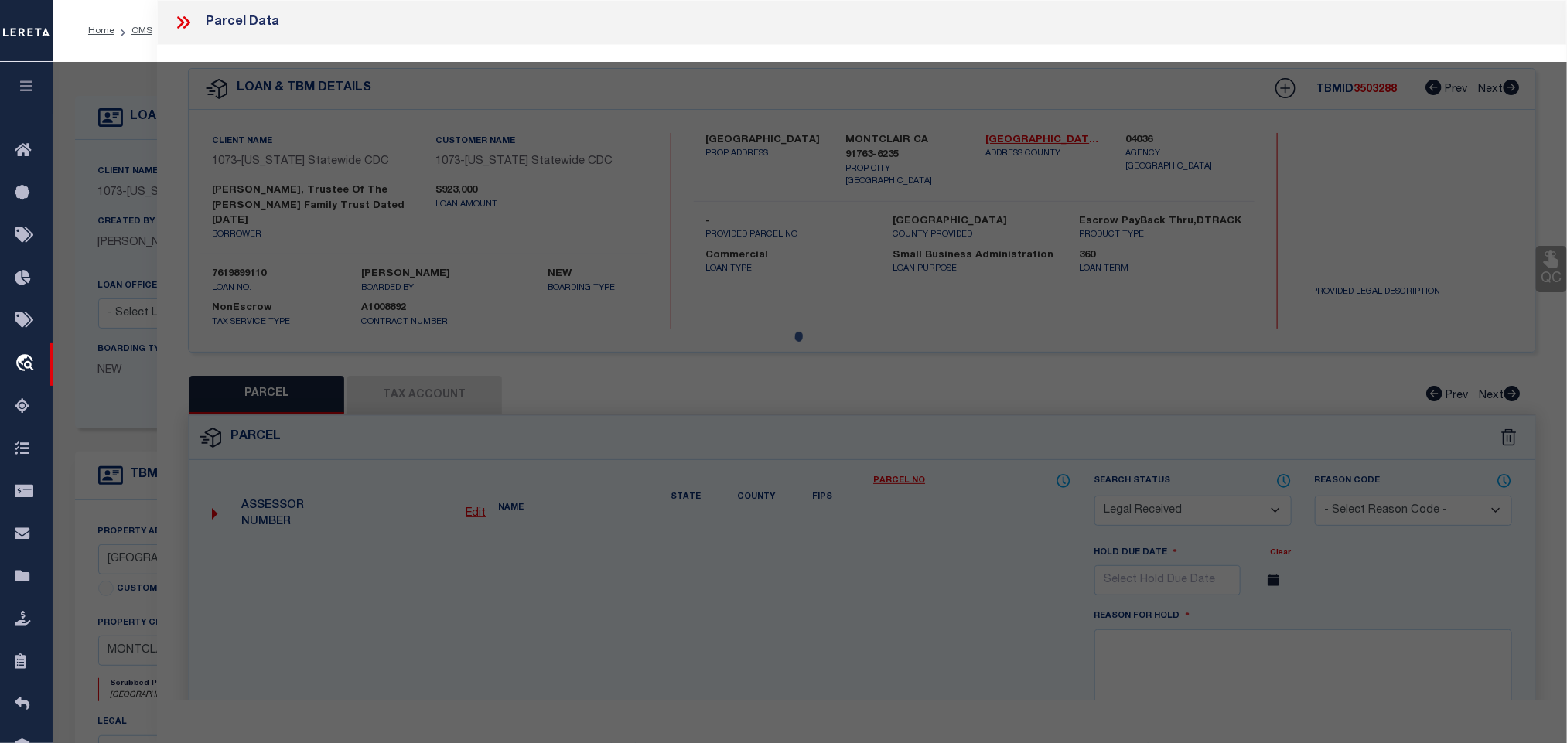
checkbox input "false"
type input "MONTCLAIR, CA 91763"
type textarea "TRACT 12069 LOT 5"
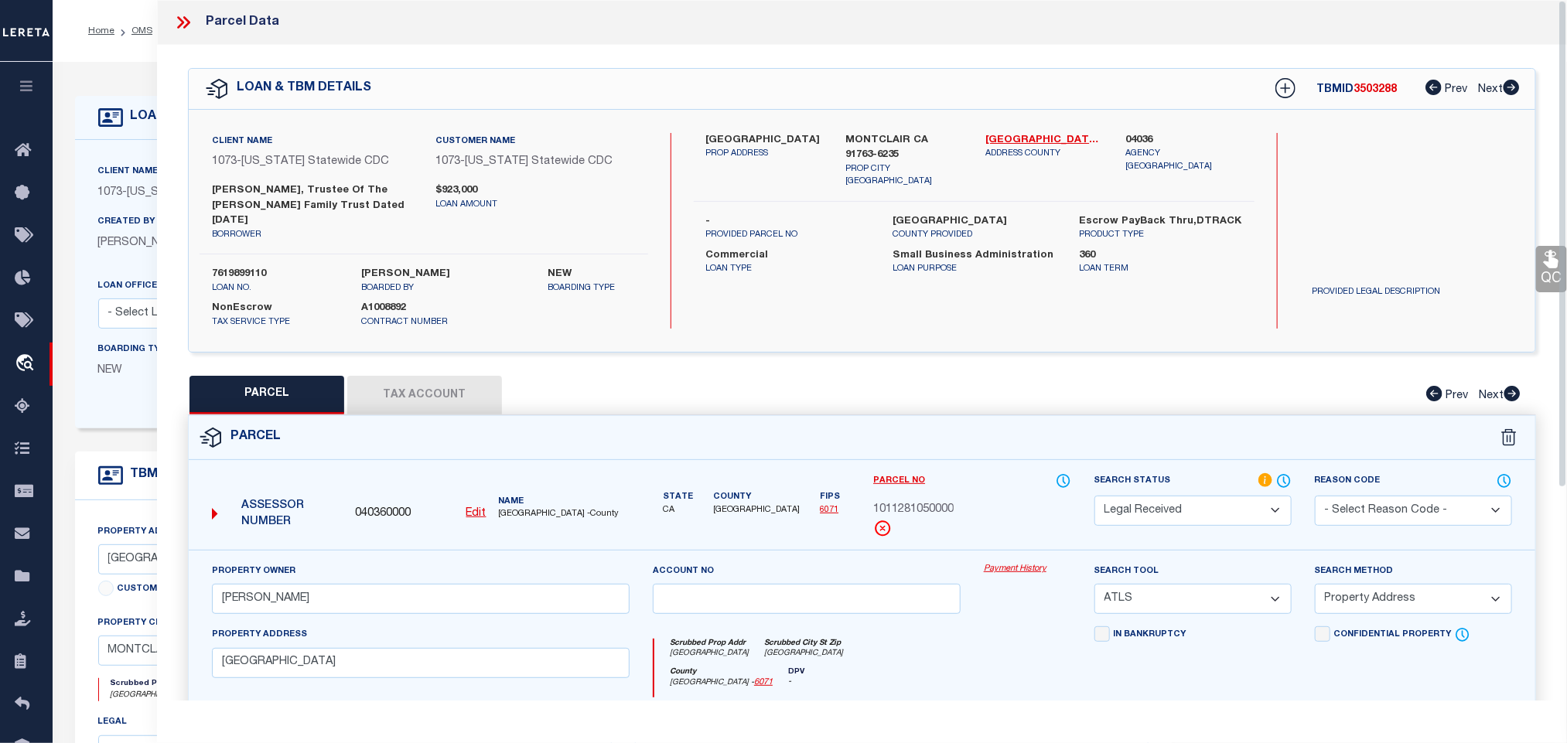
click at [473, 508] on u "Edit" at bounding box center [476, 513] width 20 height 11
type input "040360000"
type input "1011281050000"
select select "RD"
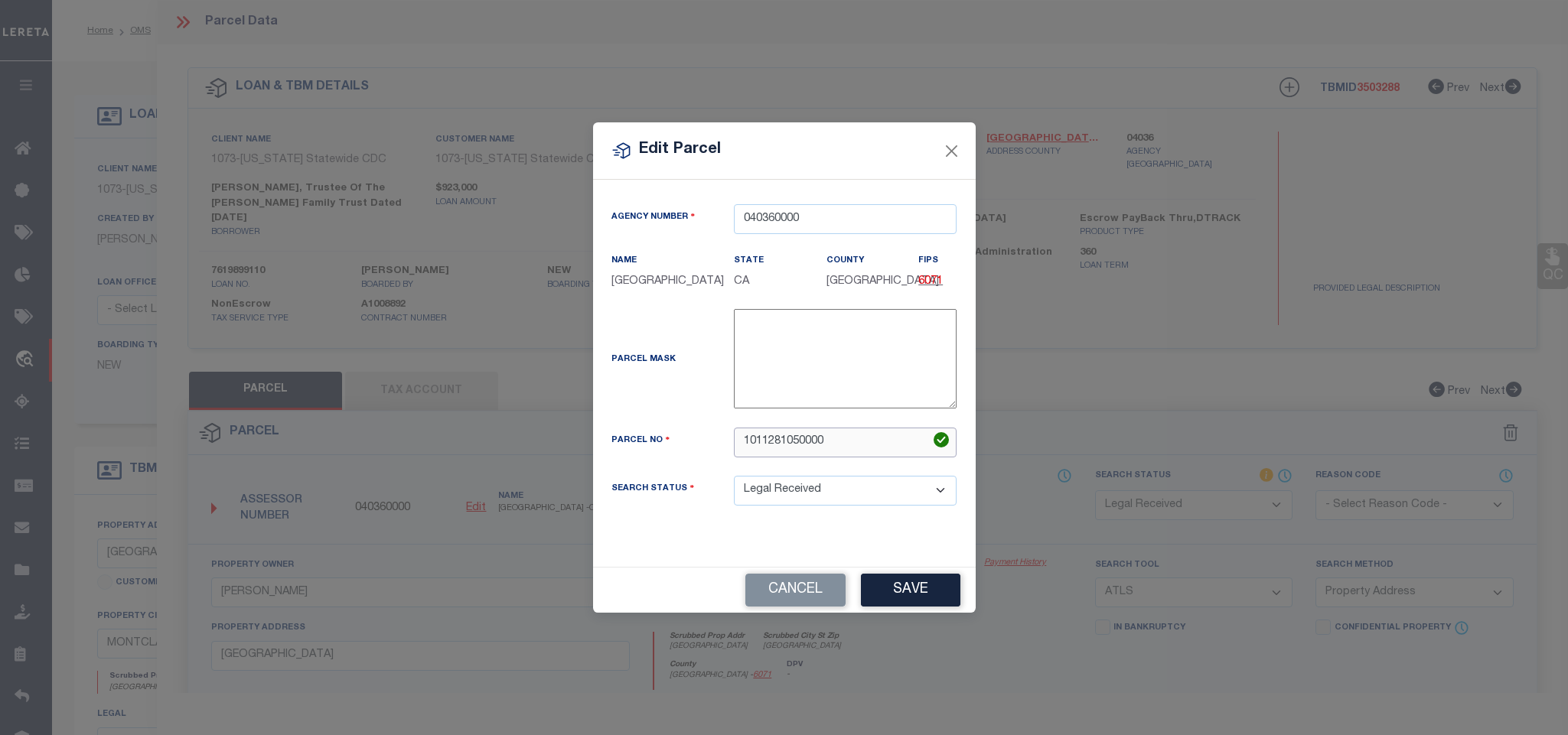
click at [808, 457] on input "1011281050000" at bounding box center [845, 442] width 223 height 30
paste input "-281-05-"
type input "1011-281-05-0000"
click at [917, 606] on button "Save" at bounding box center [910, 590] width 100 height 33
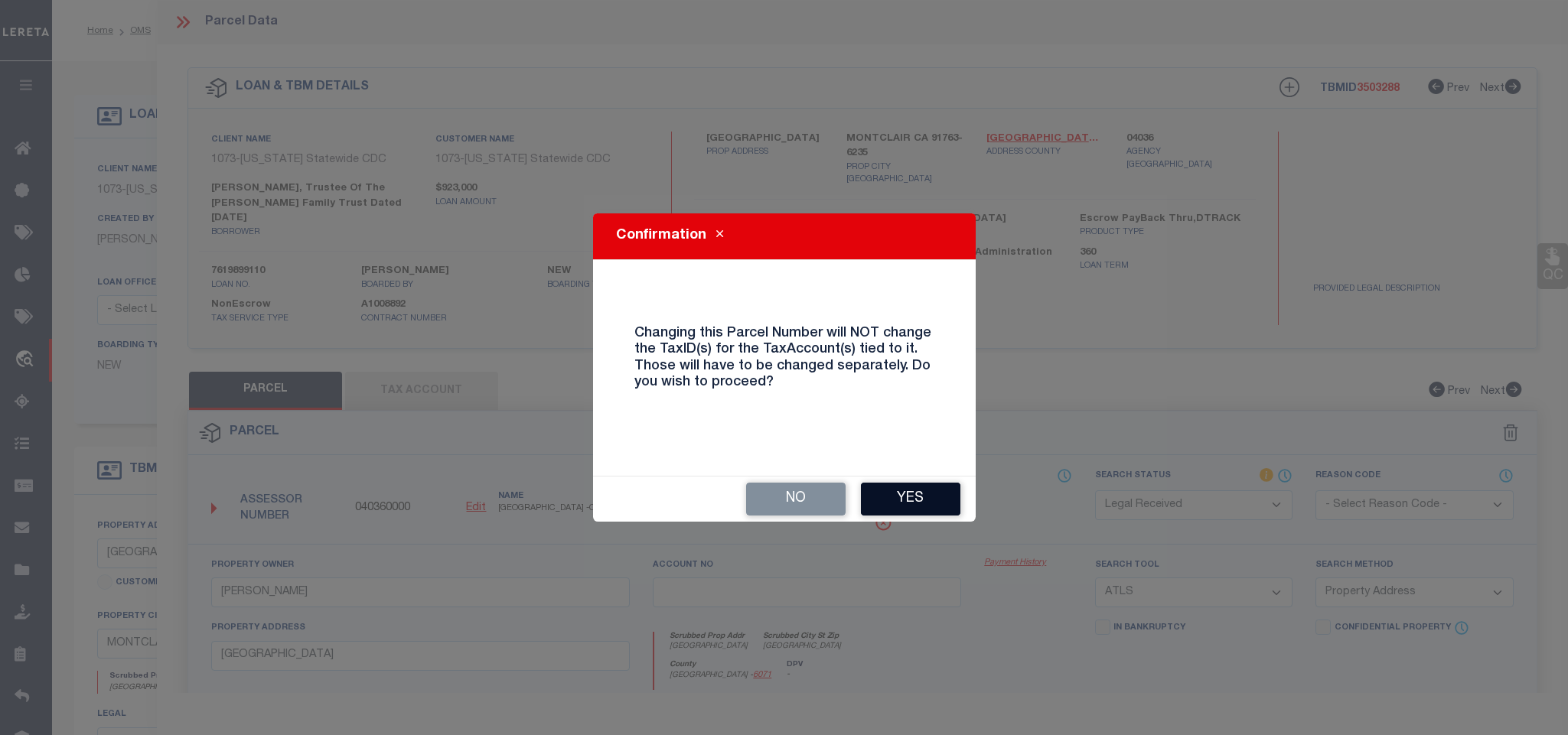
click at [914, 499] on button "Yes" at bounding box center [910, 499] width 100 height 33
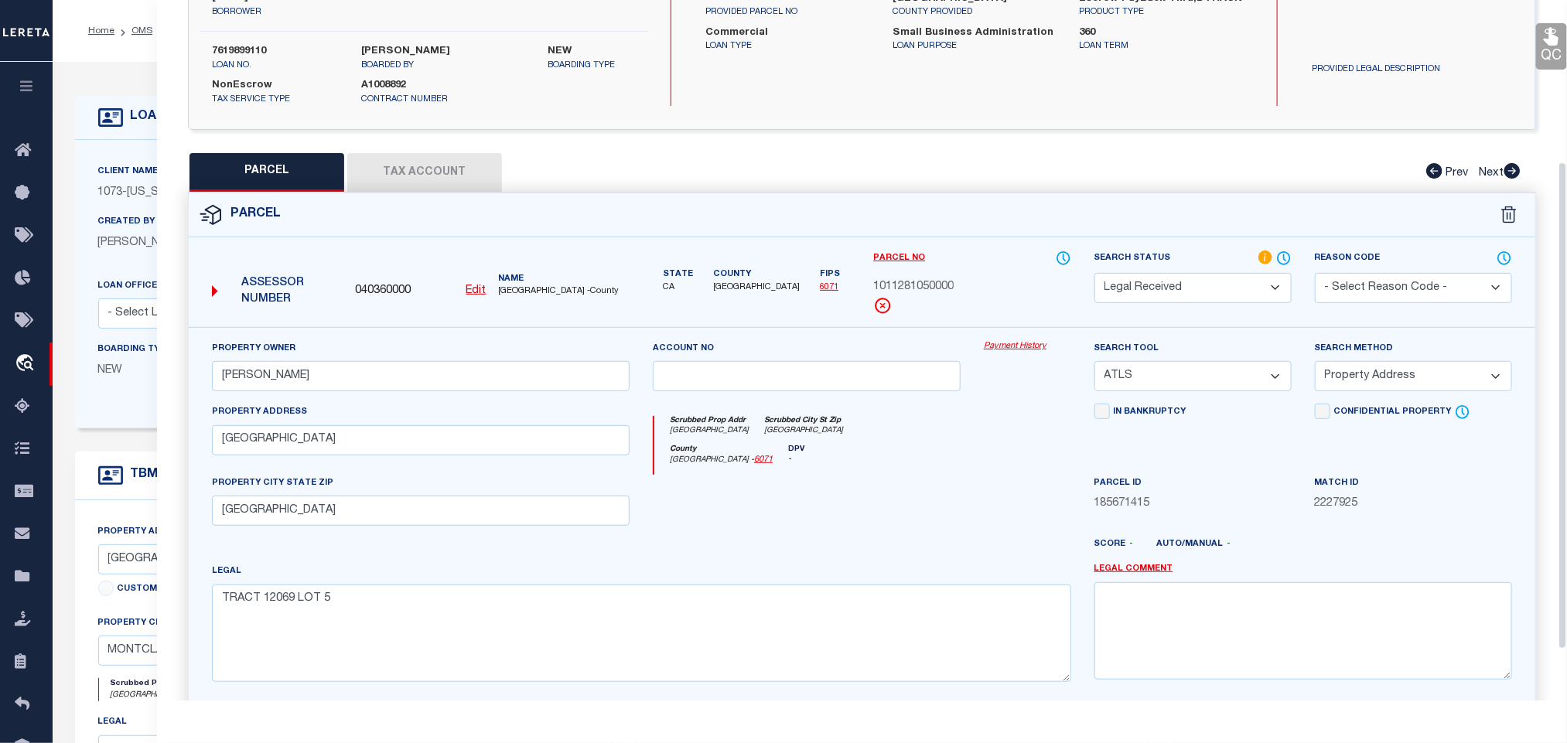
scroll to position [232, 0]
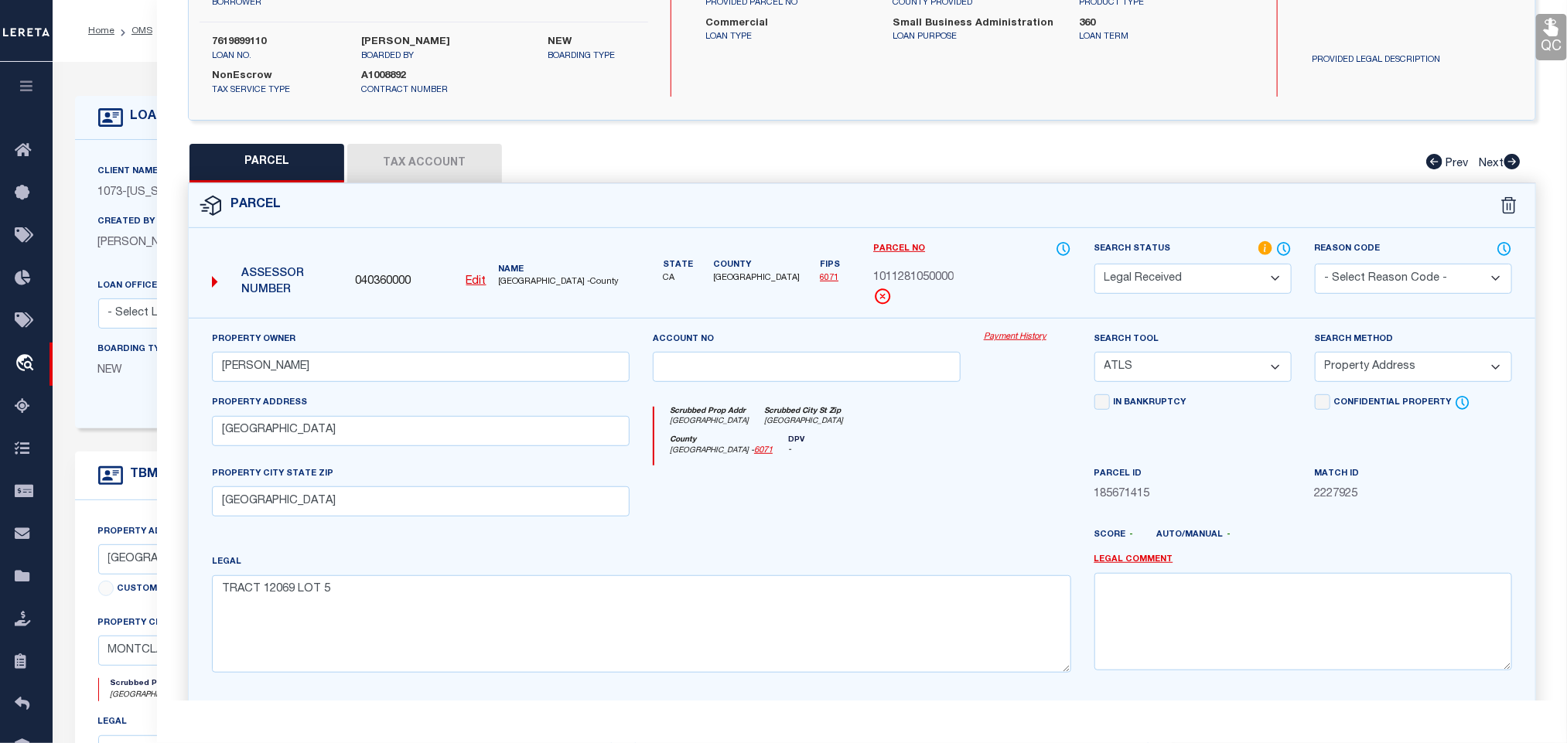
select select "RD"
select select
checkbox input "false"
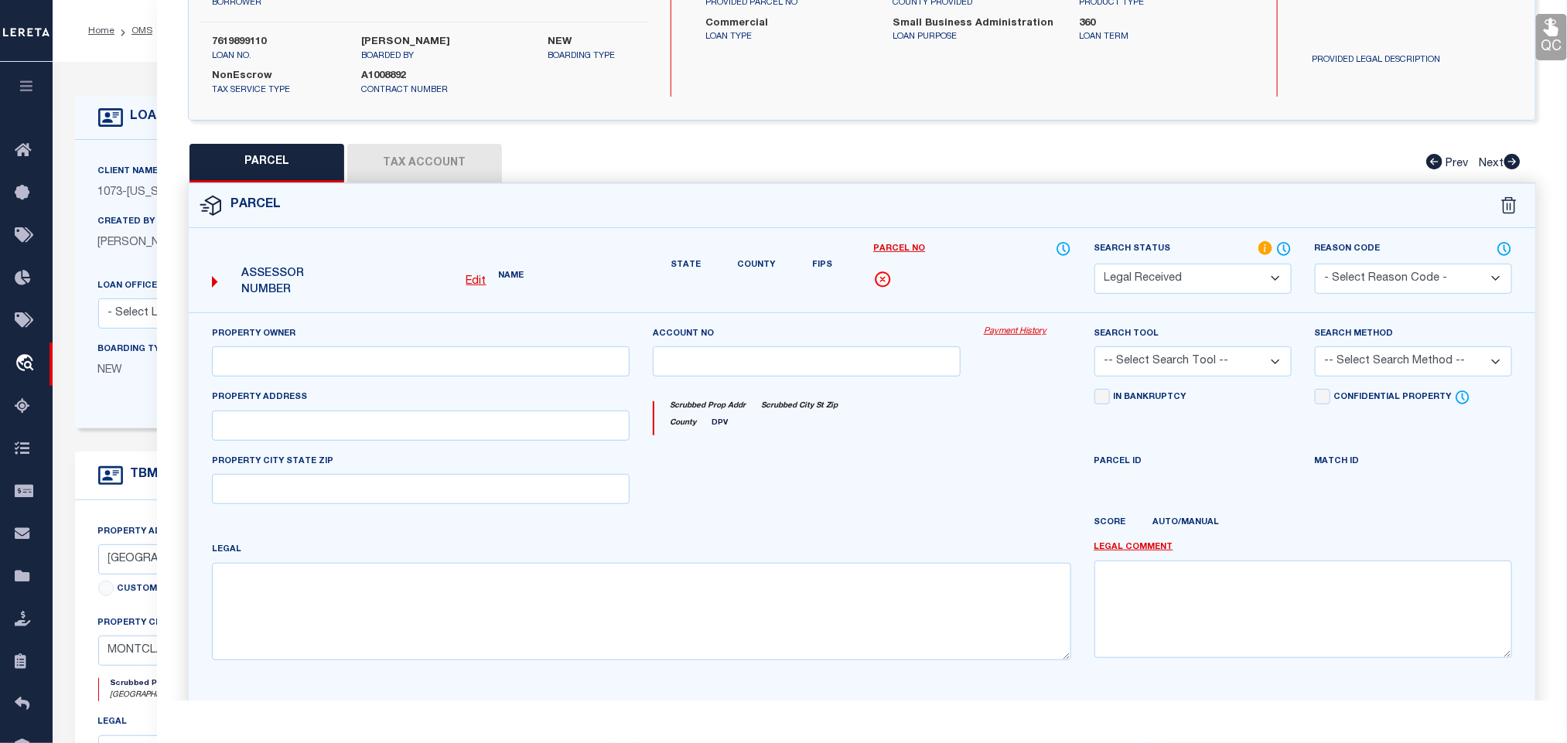
type input "ROMERO,ARMANDO JR"
select select "ATL"
select select "ADD"
type input "5245 STATE ST"
checkbox input "false"
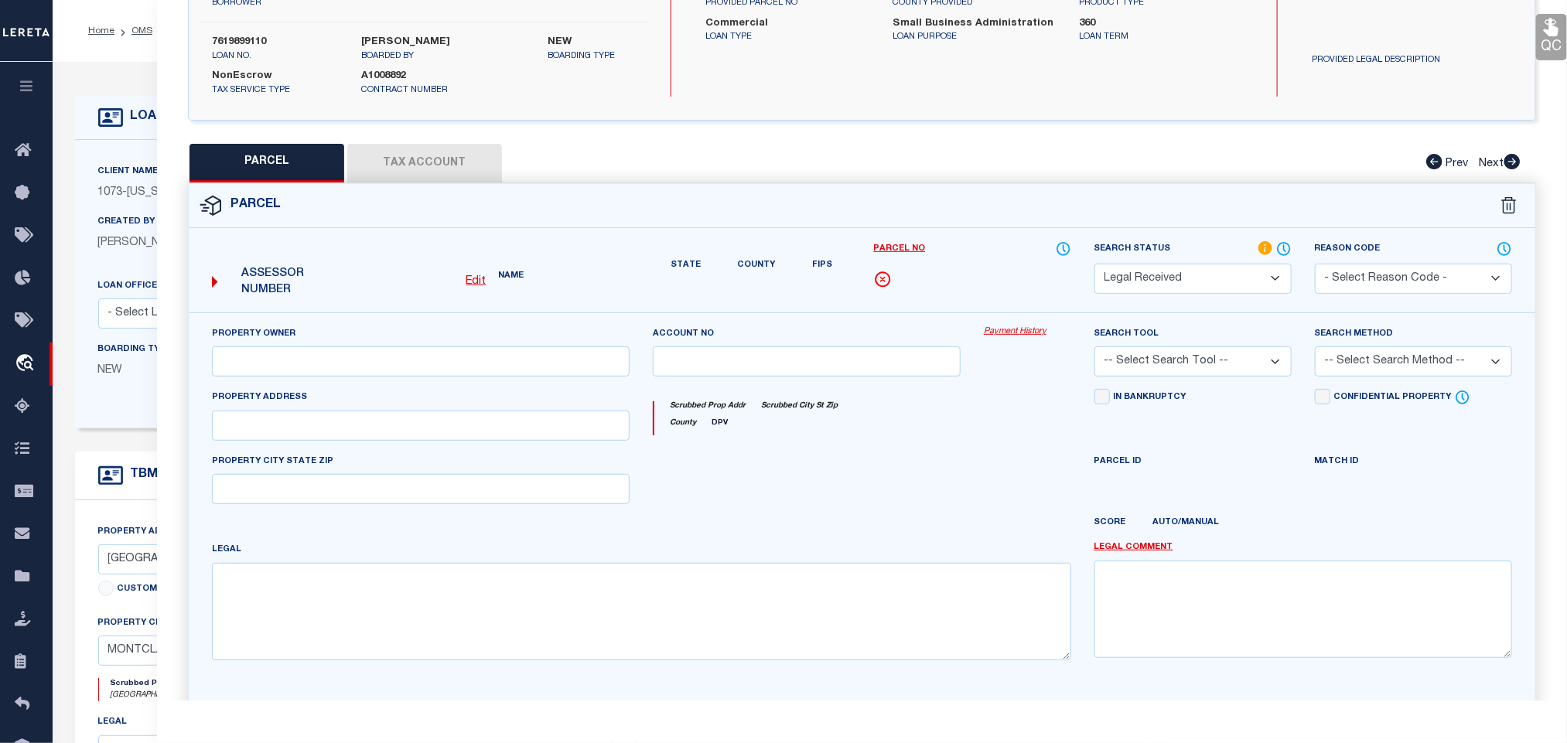
type input "MONTCLAIR, CA 91763"
type textarea "TRACT 12069 LOT 5"
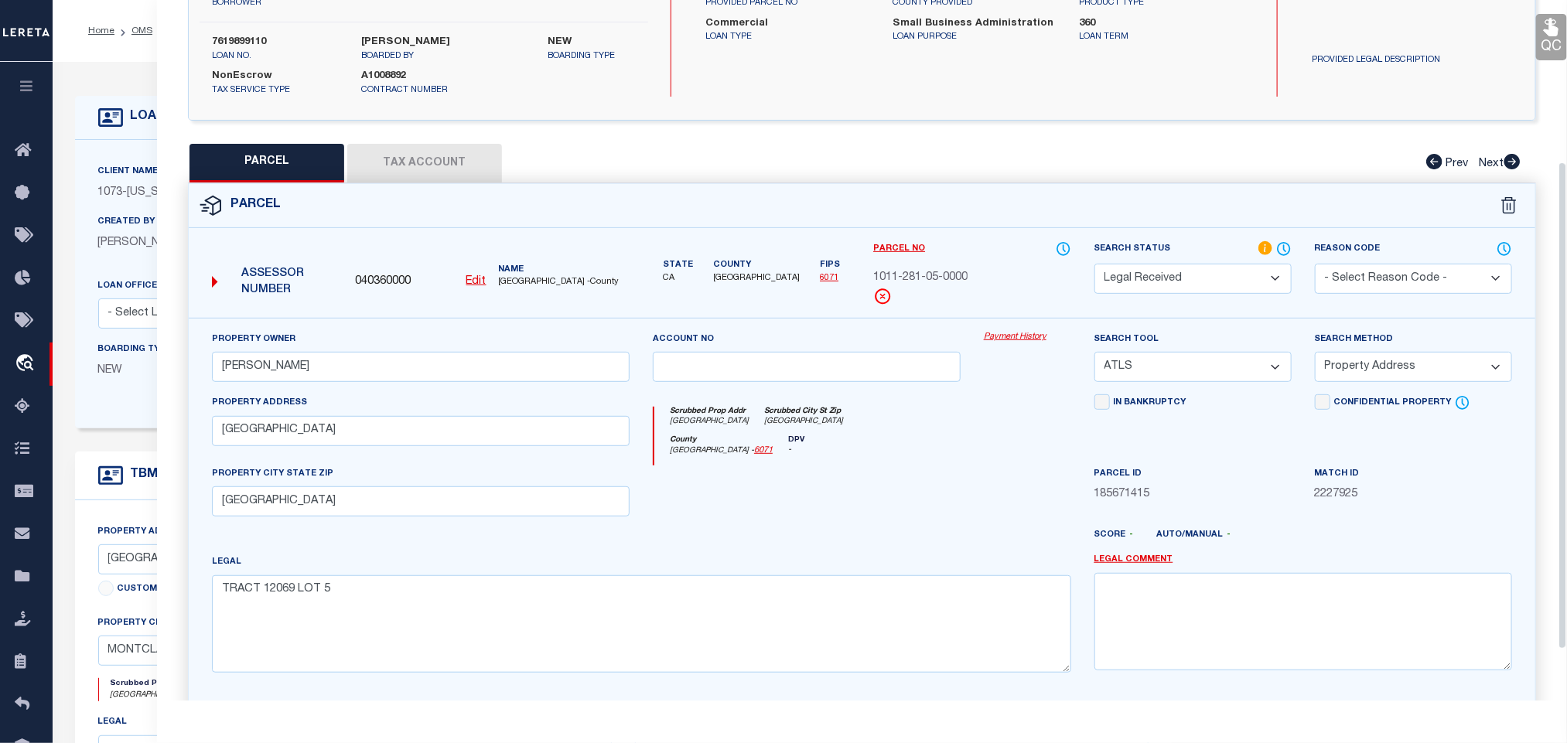
click at [372, 341] on div "Property Owner ROMERO,ARMANDO JR" at bounding box center [421, 356] width 418 height 51
click at [384, 353] on input "ROMERO,ARMANDO JR" at bounding box center [421, 367] width 418 height 30
paste input "FAMILY TRUST"
type input "ROMERO FAMILY TRUST"
click at [1223, 353] on select "-- Select Search Tool -- 3rd Party Website Agency File Agency Website ATLS CNV-…" at bounding box center [1192, 367] width 197 height 30
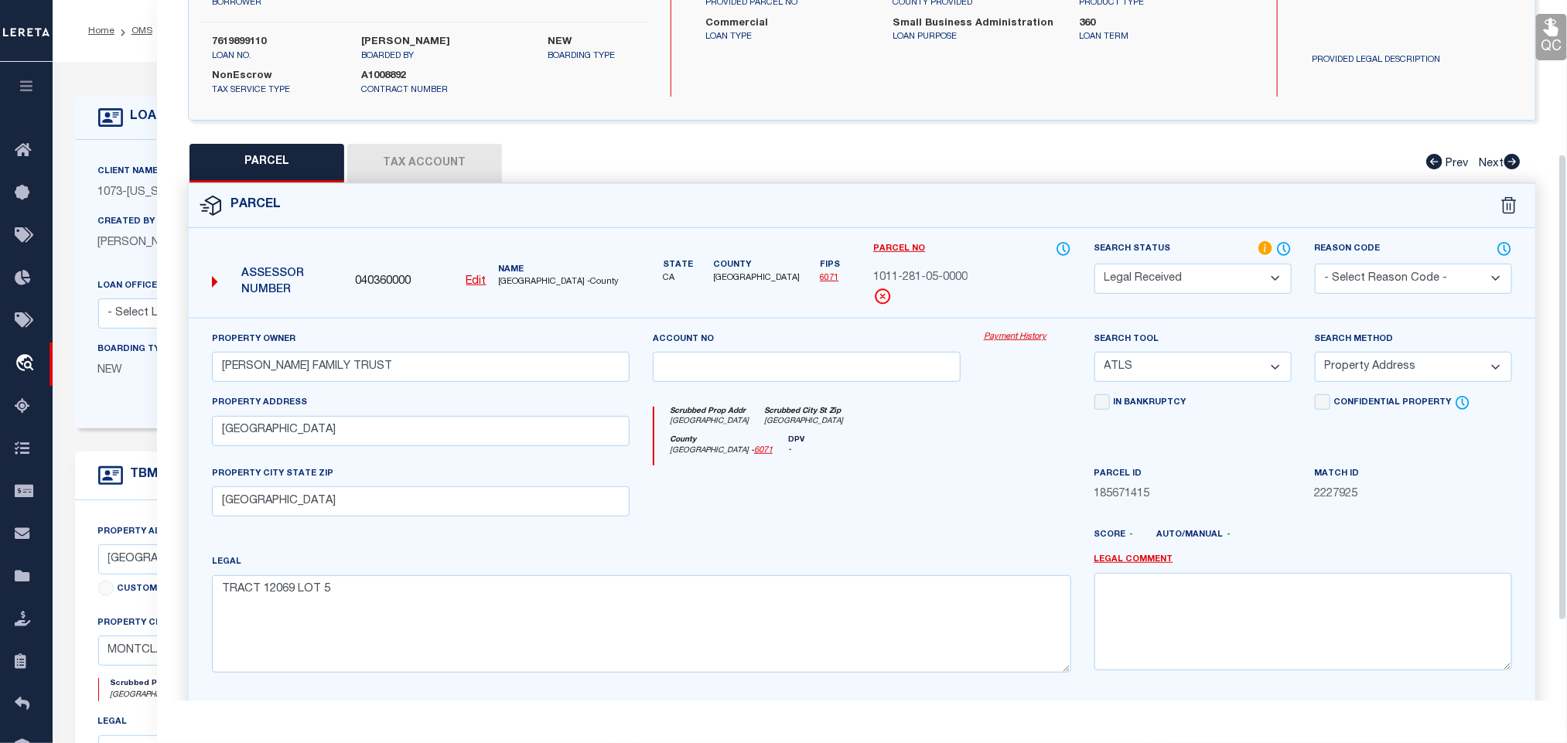
select select "AGW"
click at [1094, 352] on select "-- Select Search Tool -- 3rd Party Website Agency File Agency Website ATLS CNV-…" at bounding box center [1192, 367] width 197 height 30
drag, startPoint x: 1384, startPoint y: 356, endPoint x: 1381, endPoint y: 370, distance: 14.3
click at [1384, 356] on select "-- Select Search Method -- Property Address Legal Liability Info Provided" at bounding box center [1413, 367] width 197 height 30
select select "LEG"
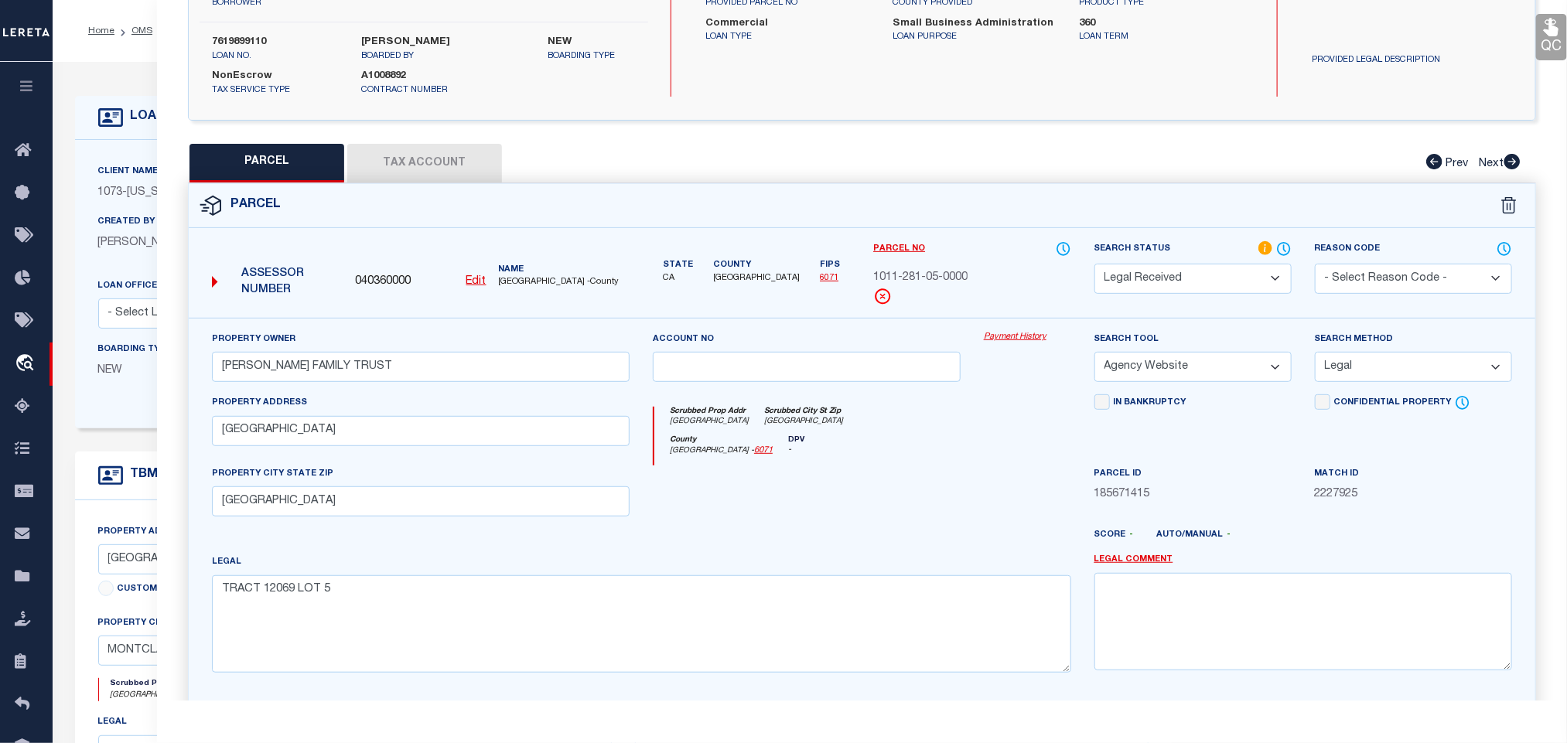
click at [1315, 352] on select "-- Select Search Method -- Property Address Legal Liability Info Provided" at bounding box center [1413, 367] width 197 height 30
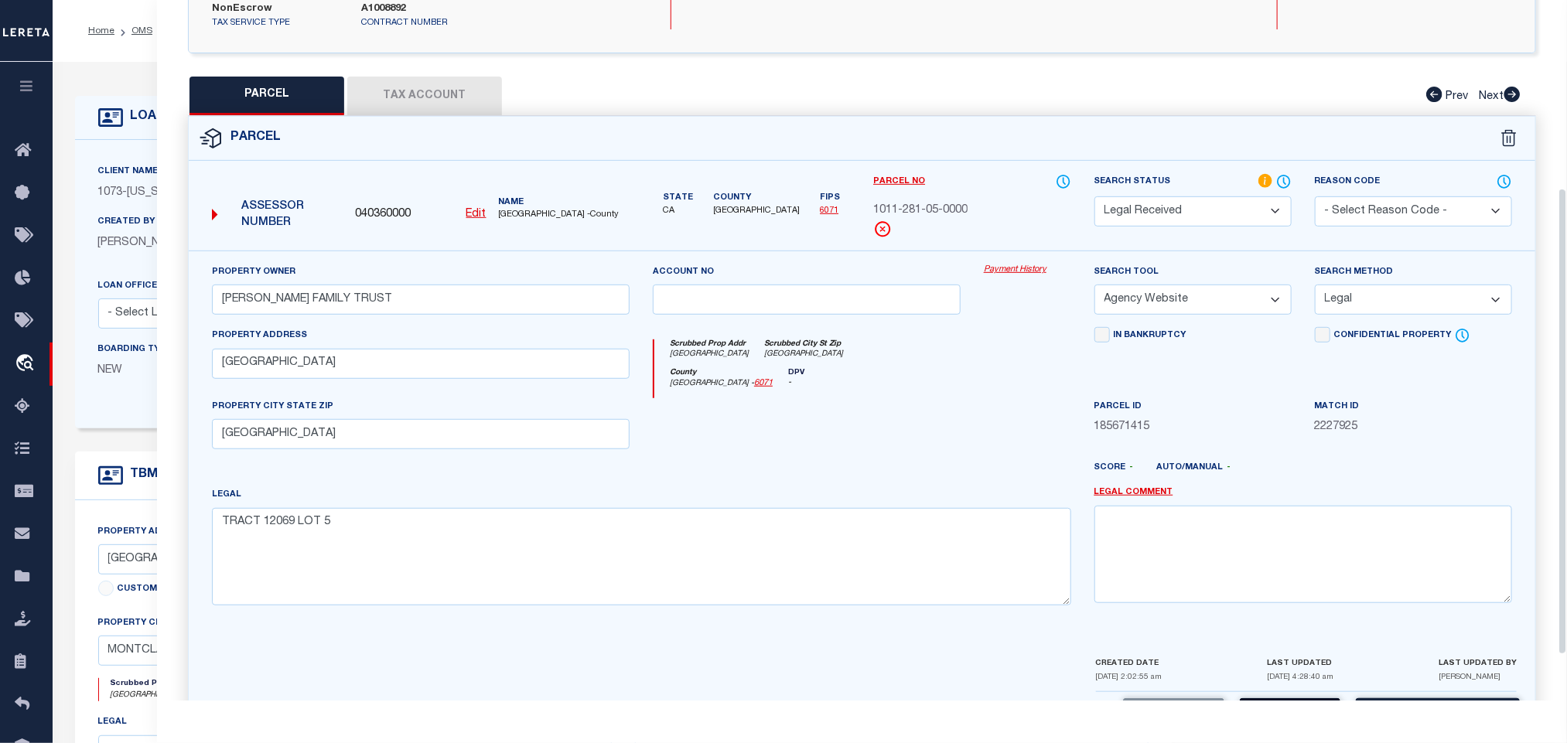
scroll to position [351, 0]
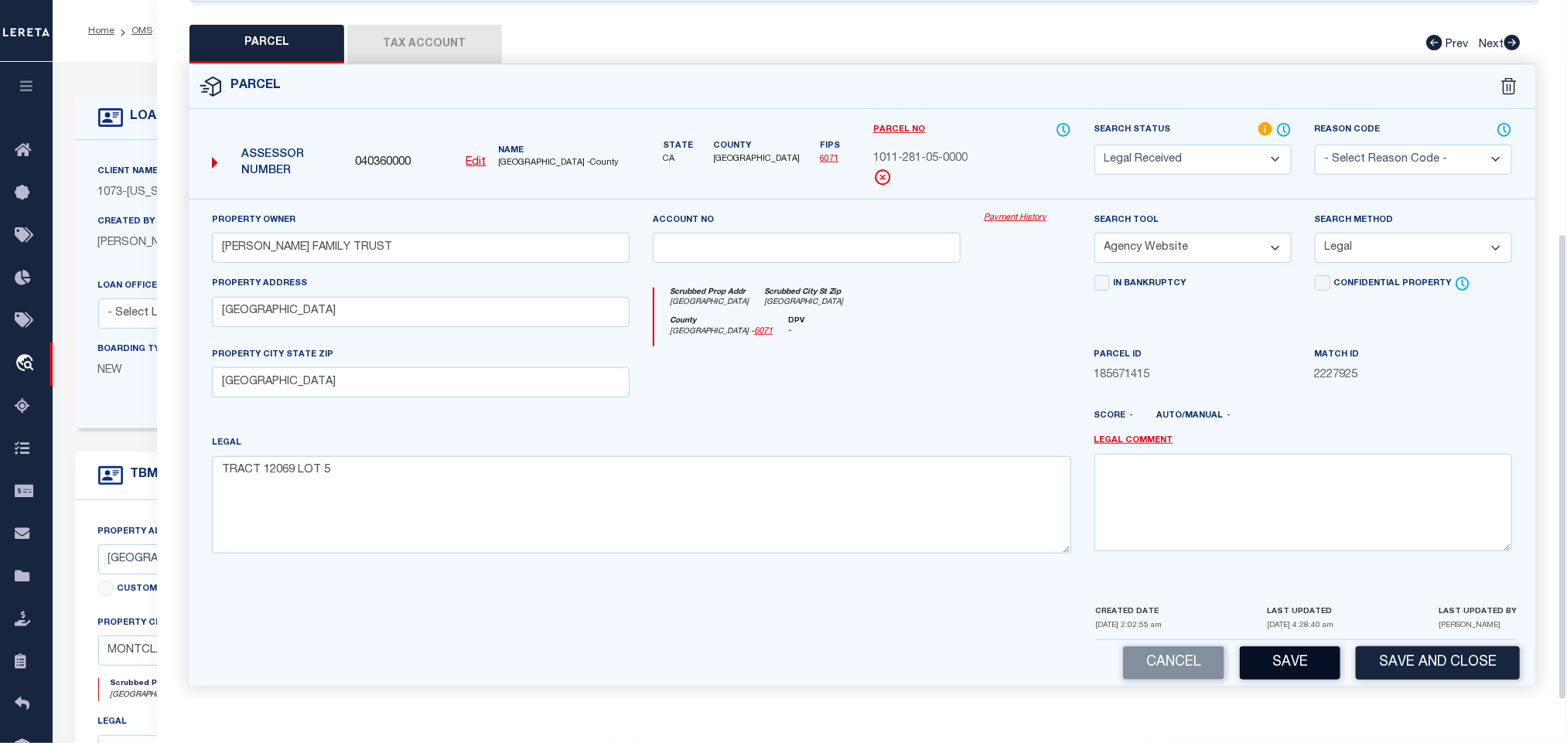
click at [1300, 659] on button "Save" at bounding box center [1290, 663] width 101 height 33
click at [430, 28] on button "Tax Account" at bounding box center [424, 44] width 155 height 39
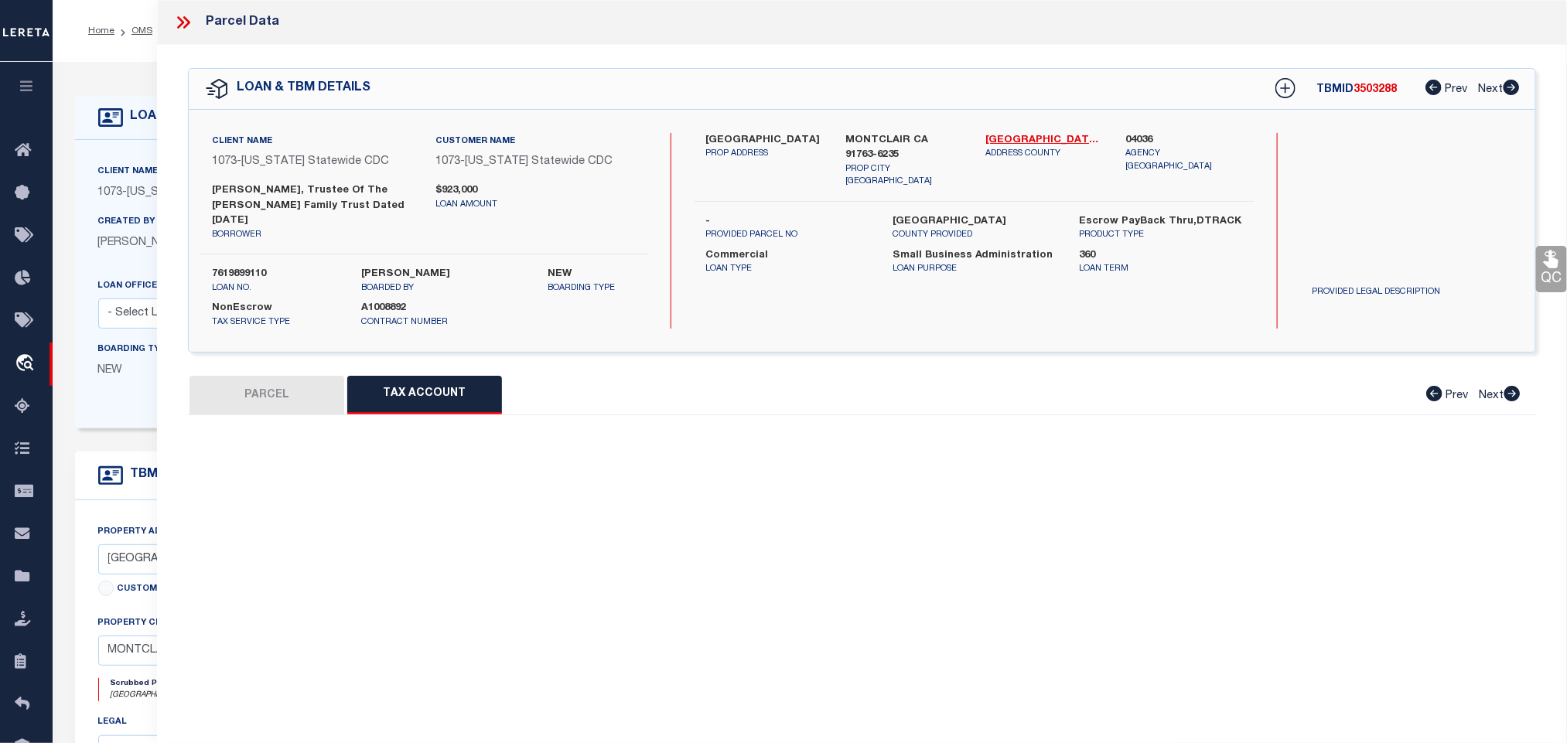
scroll to position [0, 0]
select select "100"
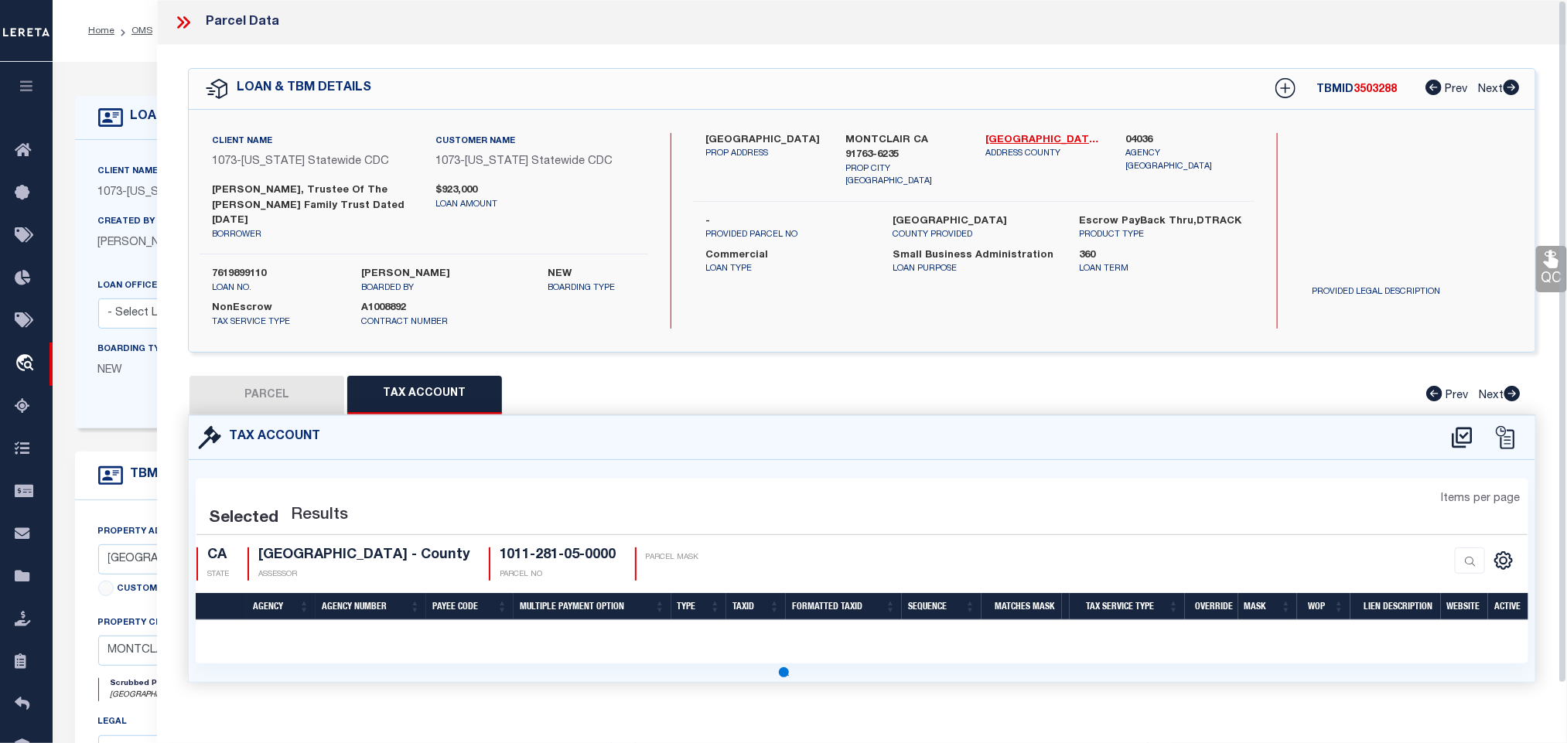
select select "100"
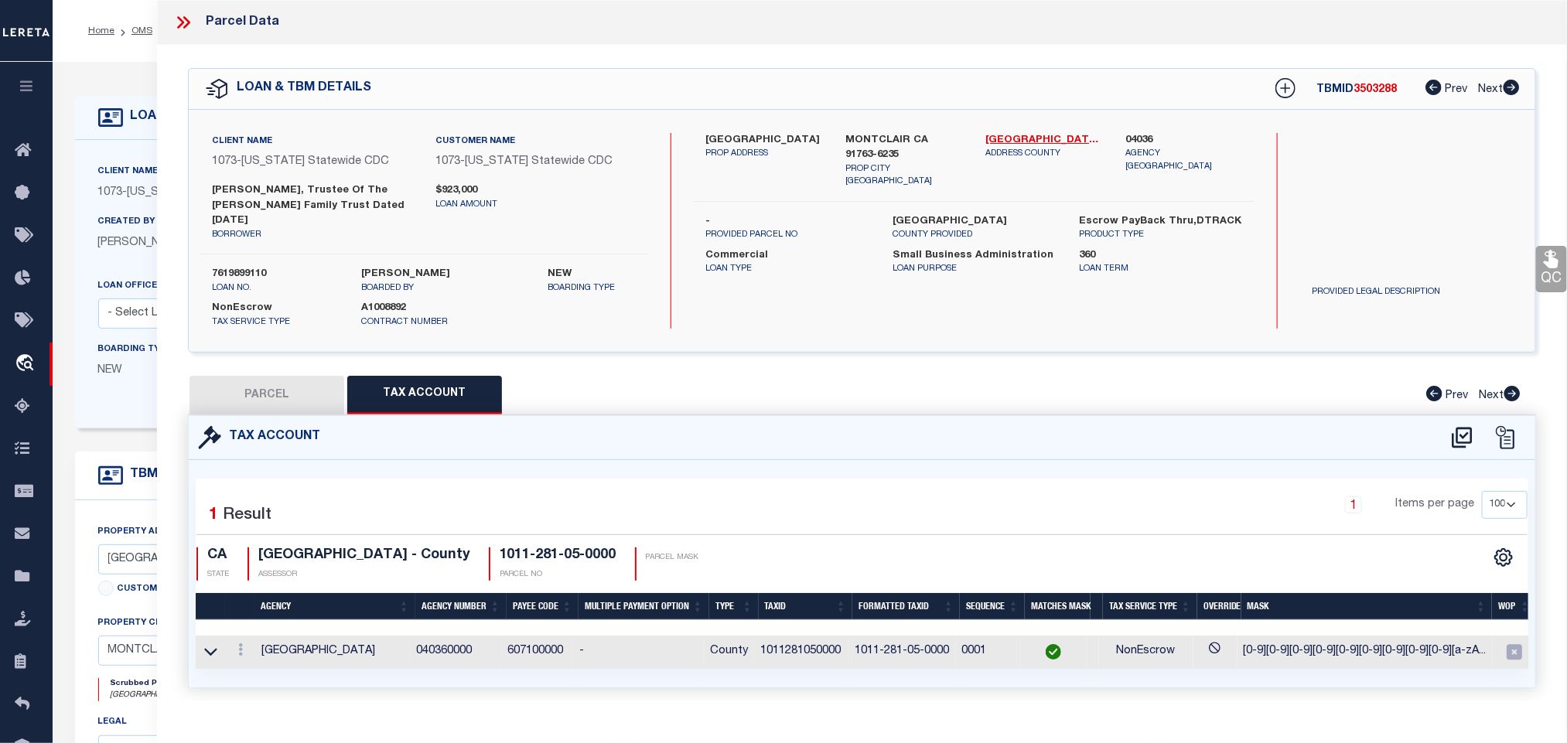
click at [251, 383] on button "PARCEL" at bounding box center [267, 395] width 155 height 39
select select "AS"
select select
checkbox input "false"
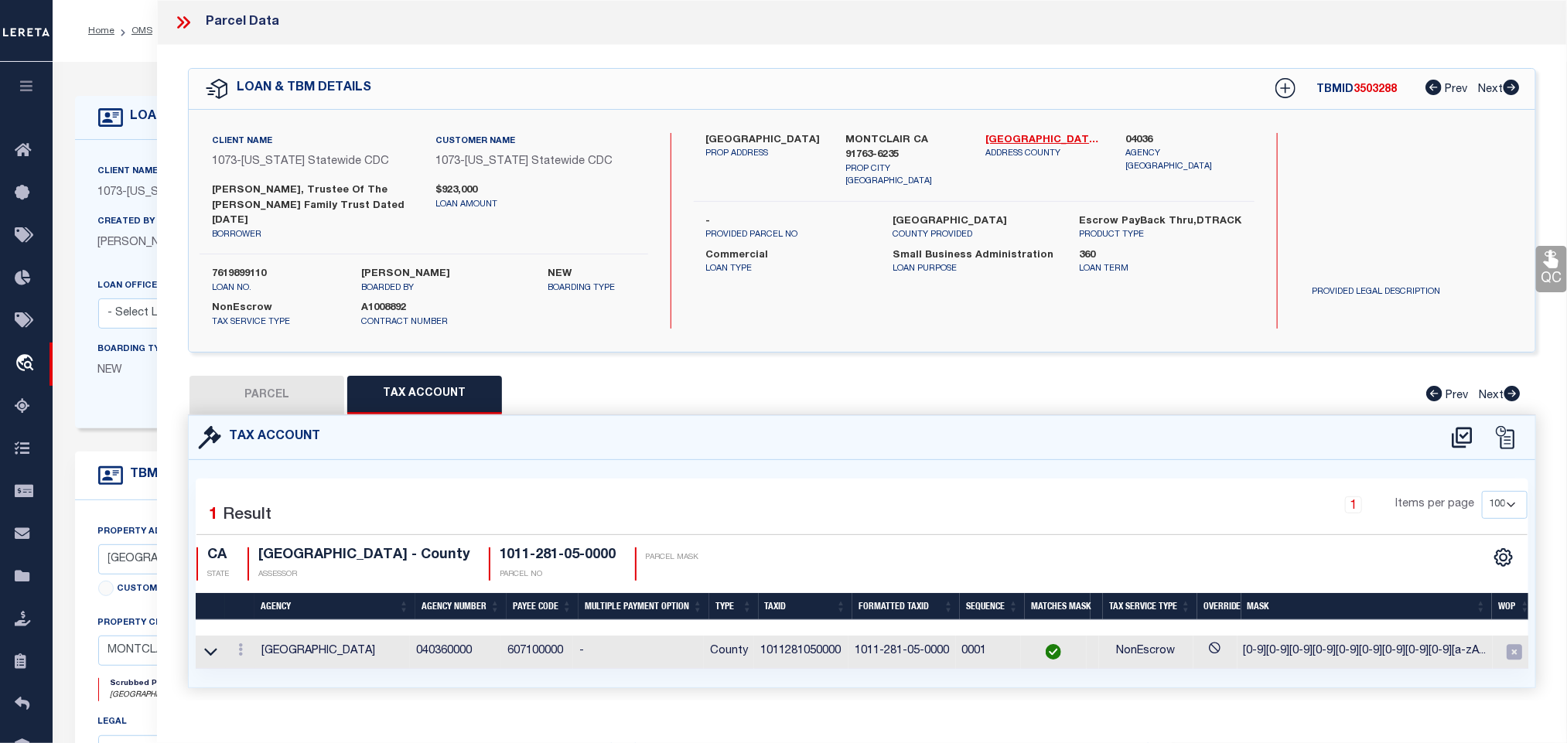
checkbox input "false"
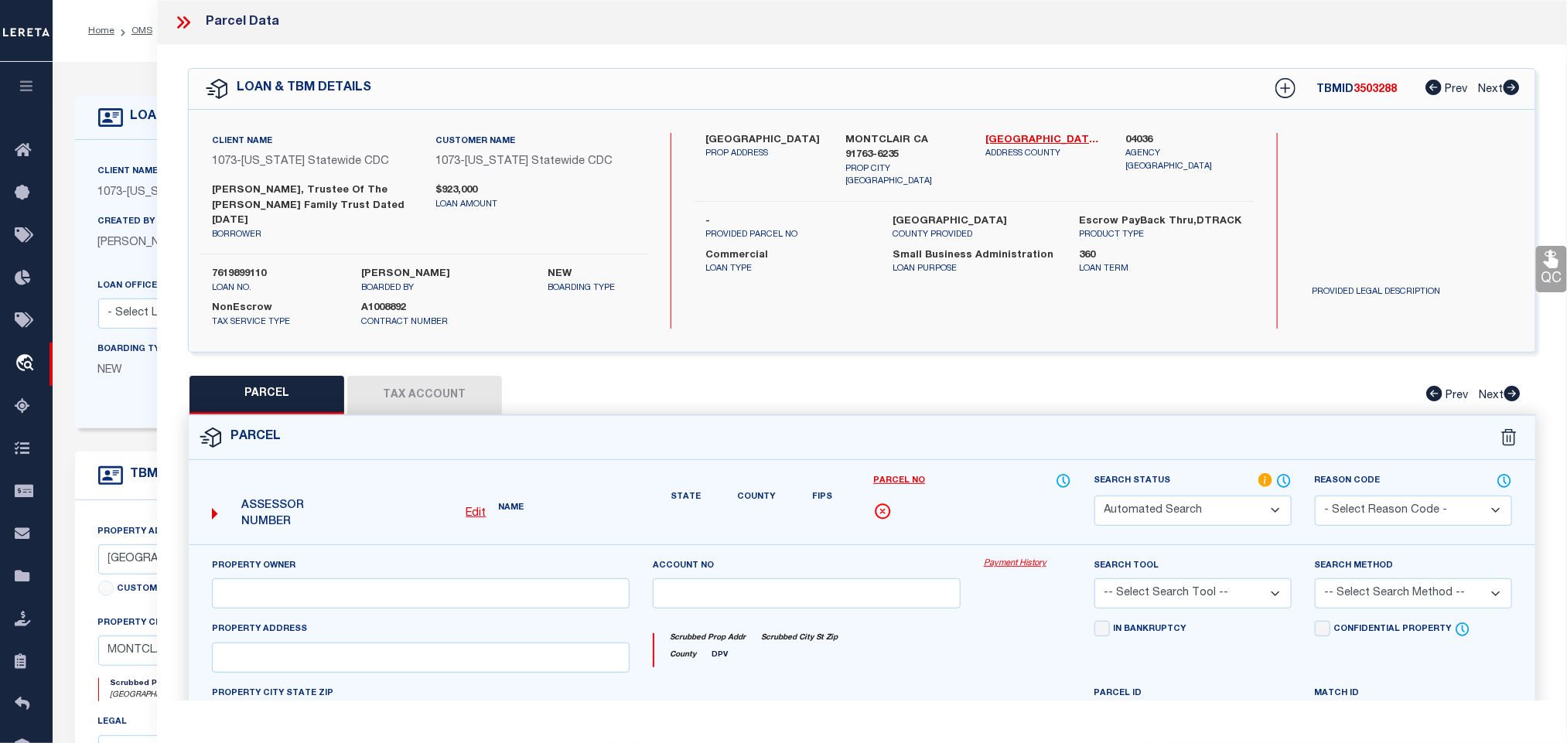
select select "RD"
type input "ROMERO FAMILY TRUST"
select select "AGW"
select select "LEG"
type input "5245 STATE ST"
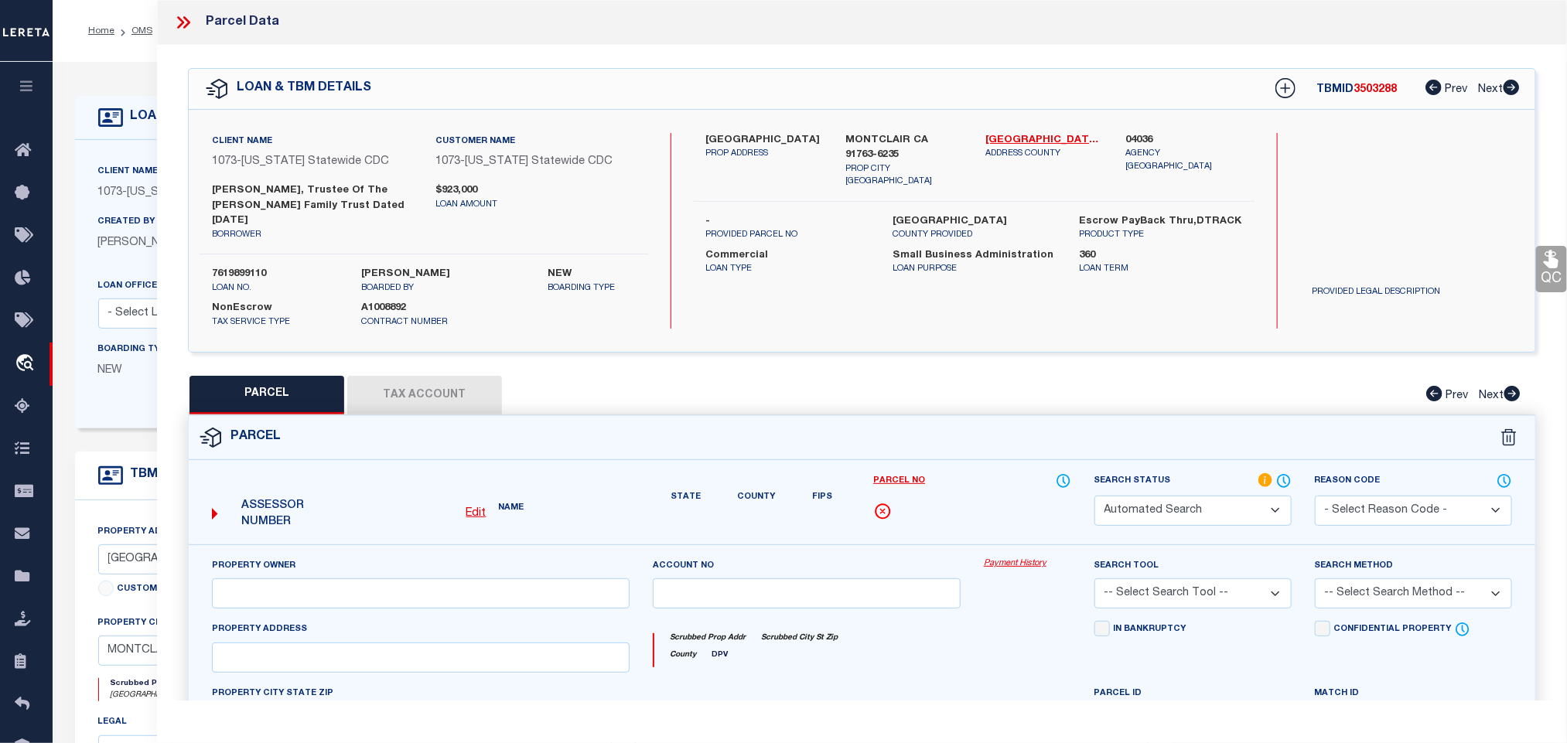
type input "MONTCLAIR, CA 91763"
type textarea "TRACT 12069 LOT 5"
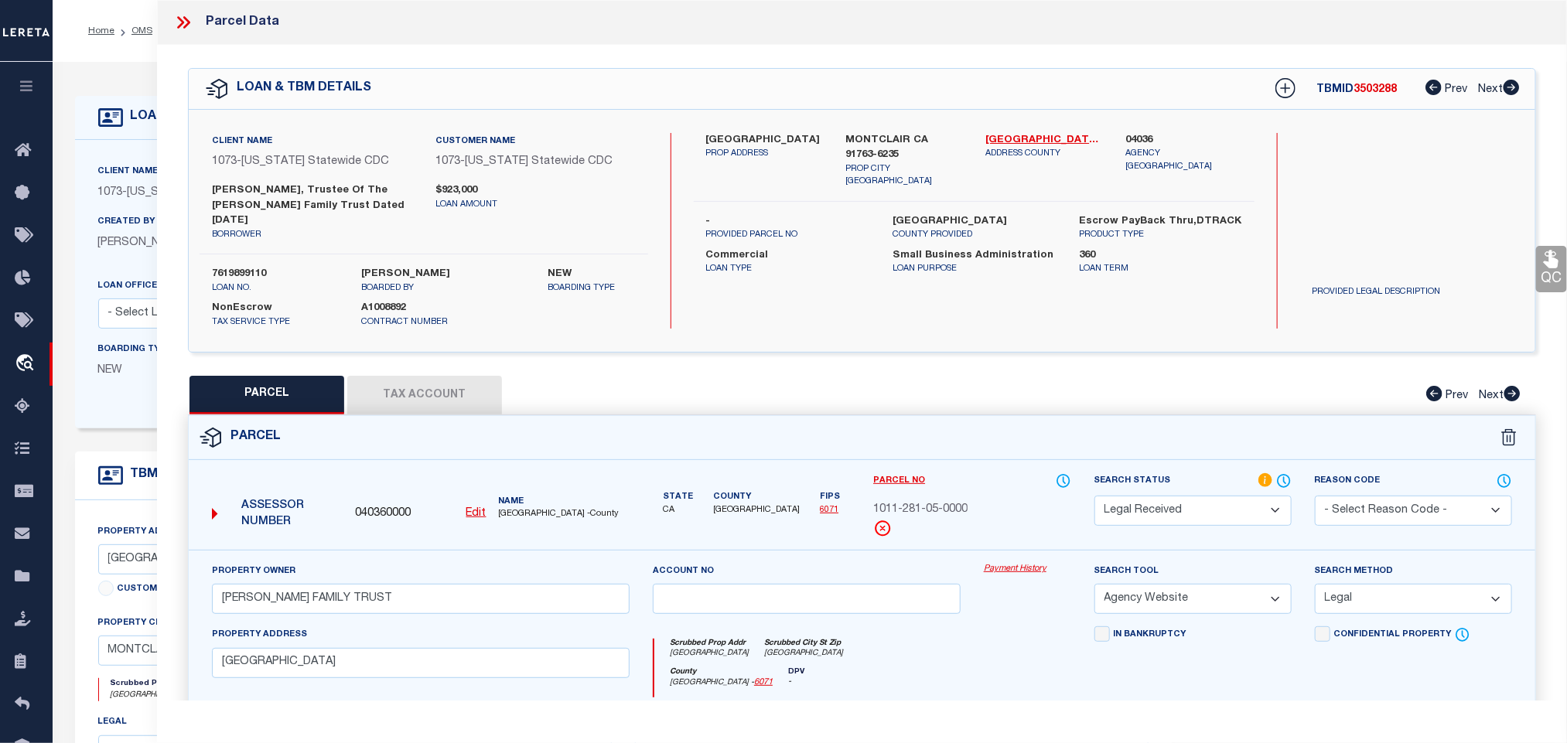
drag, startPoint x: 1224, startPoint y: 504, endPoint x: 1214, endPoint y: 488, distance: 18.5
click at [1224, 504] on select "Automated Search Bad Parcel Complete Duplicate Parcel High Dollar Reporting In …" at bounding box center [1192, 511] width 197 height 30
select select "PC"
click at [1094, 496] on select "Automated Search Bad Parcel Complete Duplicate Parcel High Dollar Reporting In …" at bounding box center [1192, 511] width 197 height 30
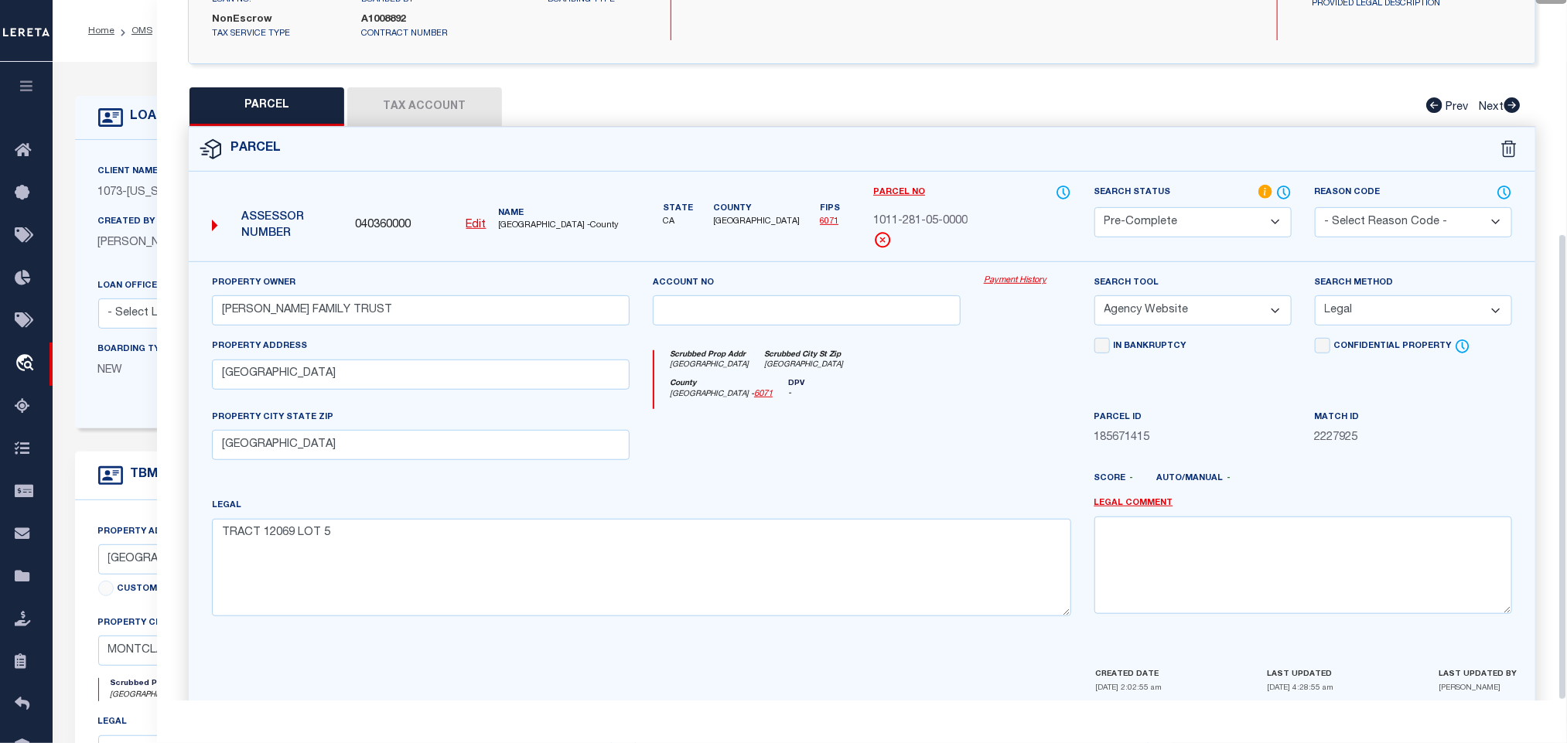
scroll to position [351, 0]
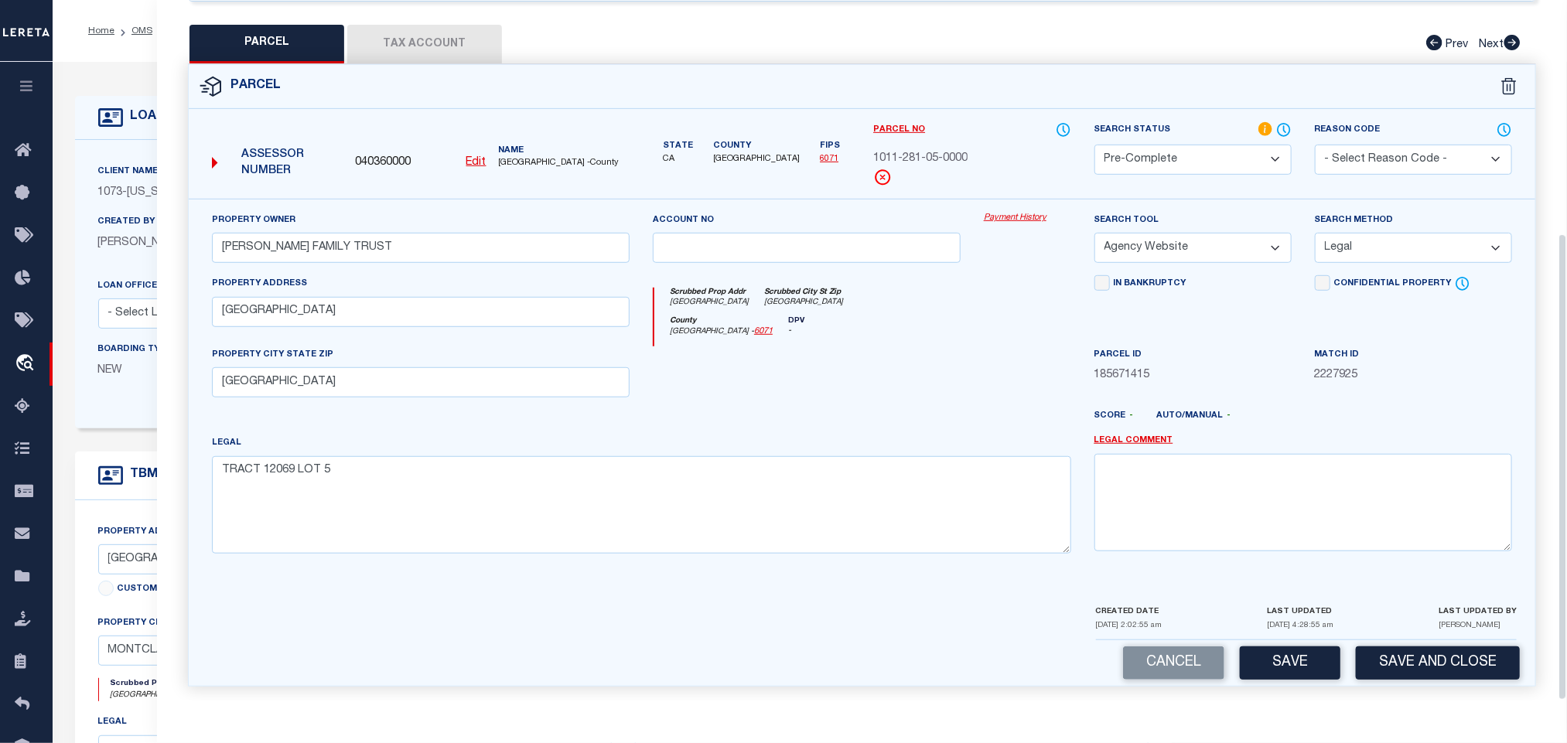
click at [1365, 630] on div "CREATED DATE 08/14/2025 2:02:55 am LAST UPDATED 08/15/2025 4:28:55 am LAST UPDA…" at bounding box center [1306, 621] width 421 height 37
click at [1374, 640] on div "Cancel Save Save and Close" at bounding box center [862, 663] width 1347 height 46
click at [1379, 647] on button "Save and Close" at bounding box center [1438, 663] width 164 height 33
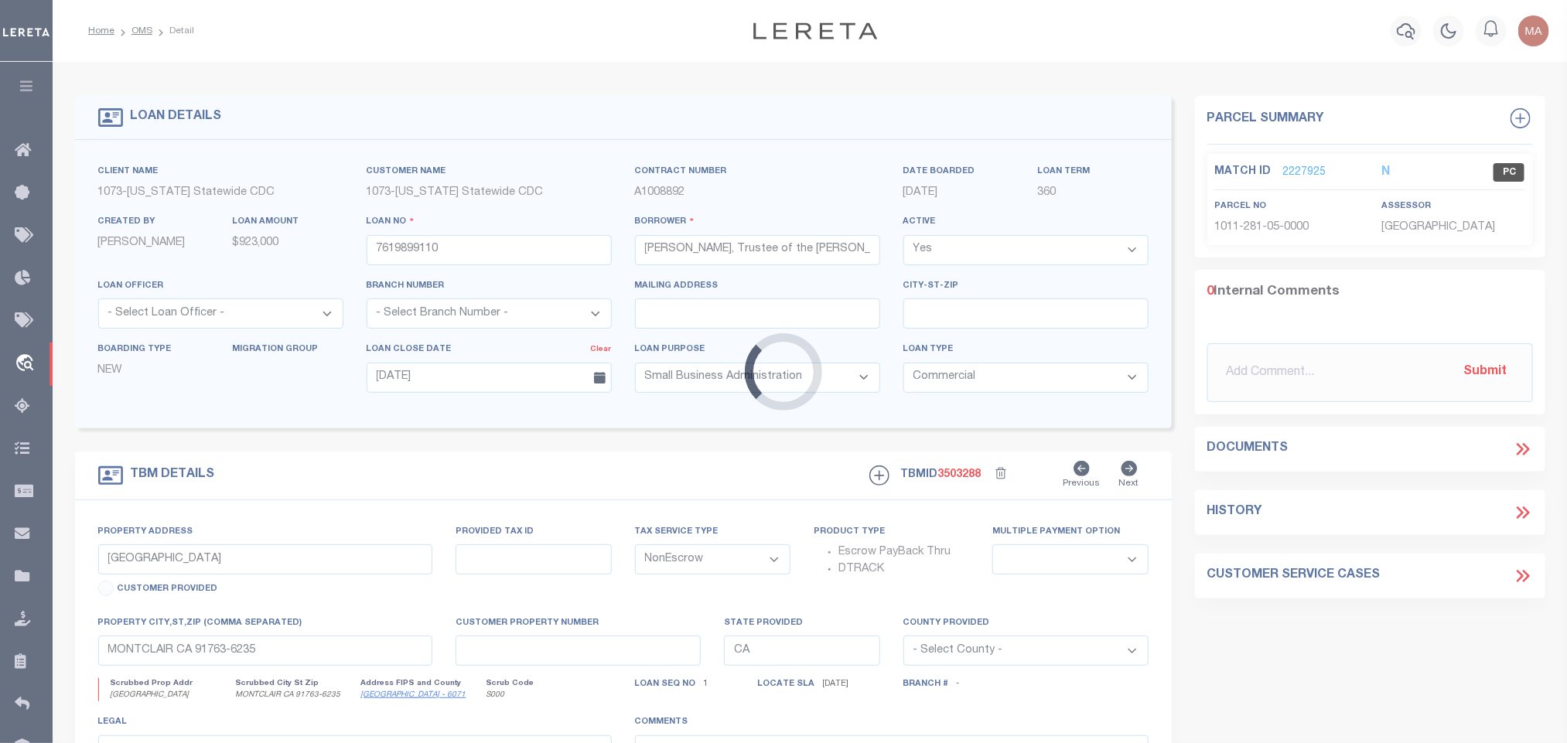
select select
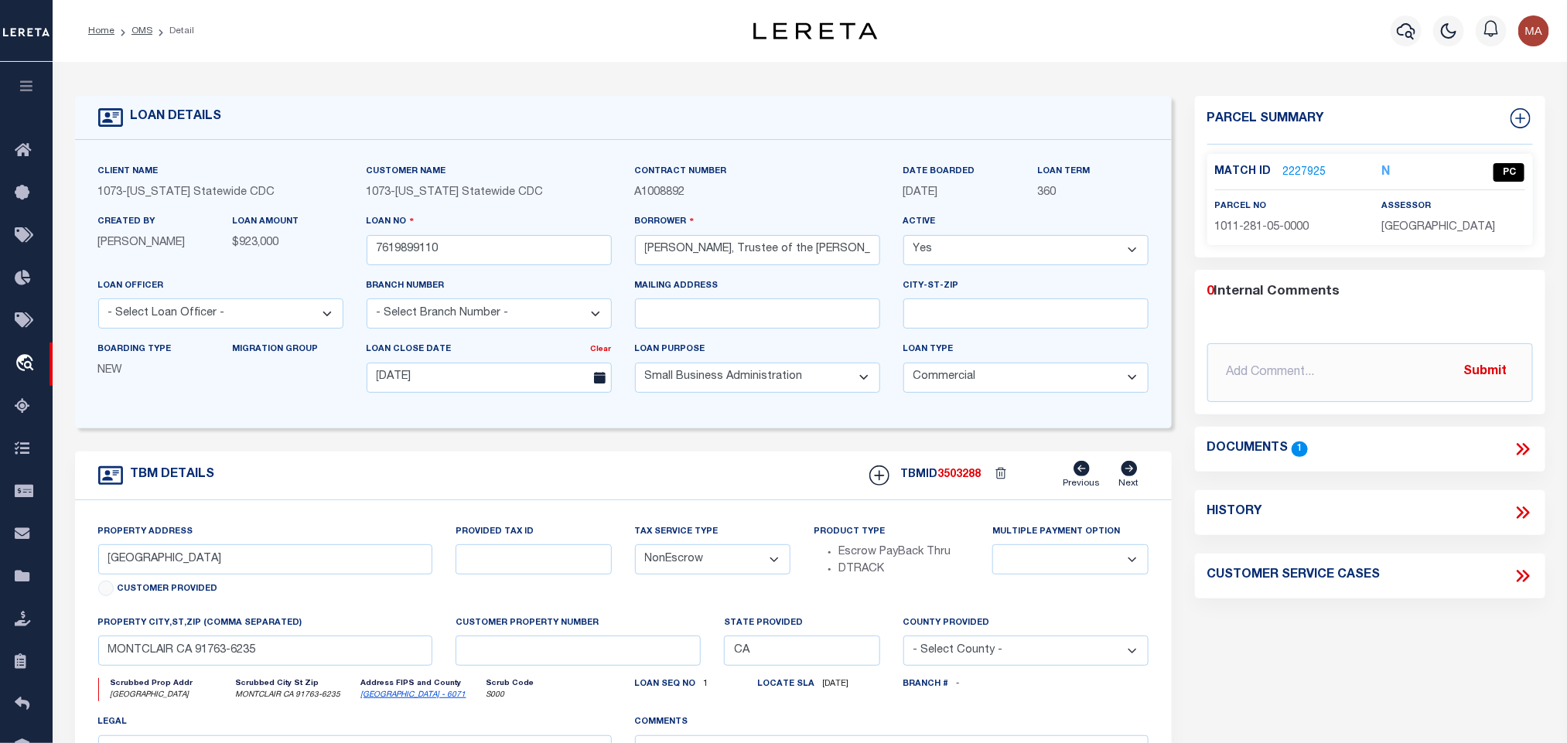
click at [432, 239] on div "Loan No 7619899110" at bounding box center [489, 238] width 245 height 51
click at [432, 239] on input "7619899110" at bounding box center [489, 250] width 245 height 30
click at [951, 476] on span "3503288" at bounding box center [959, 475] width 43 height 11
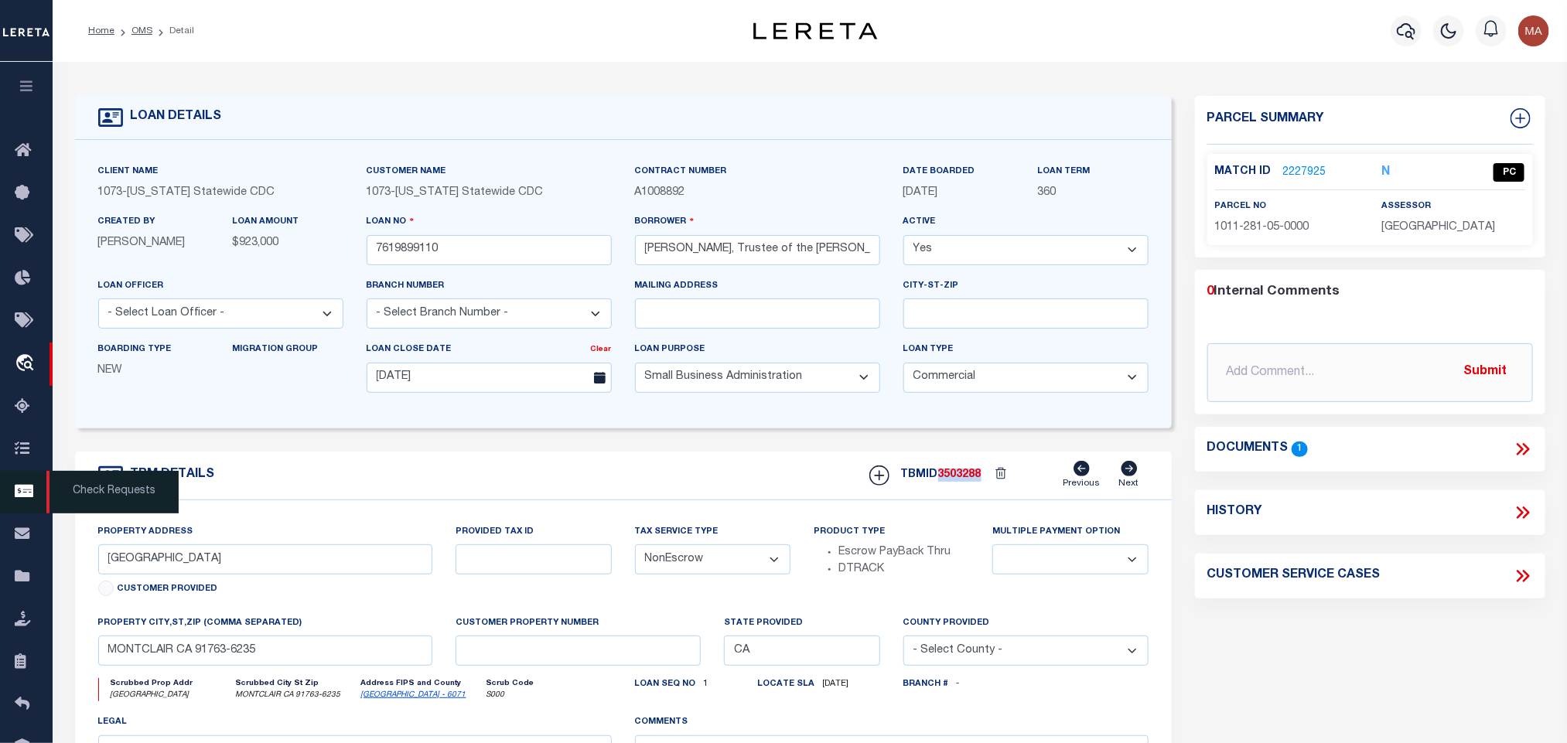
copy span "3503288"
click at [1398, 223] on span "SAN BERNARDINO COUNTY" at bounding box center [1438, 227] width 114 height 11
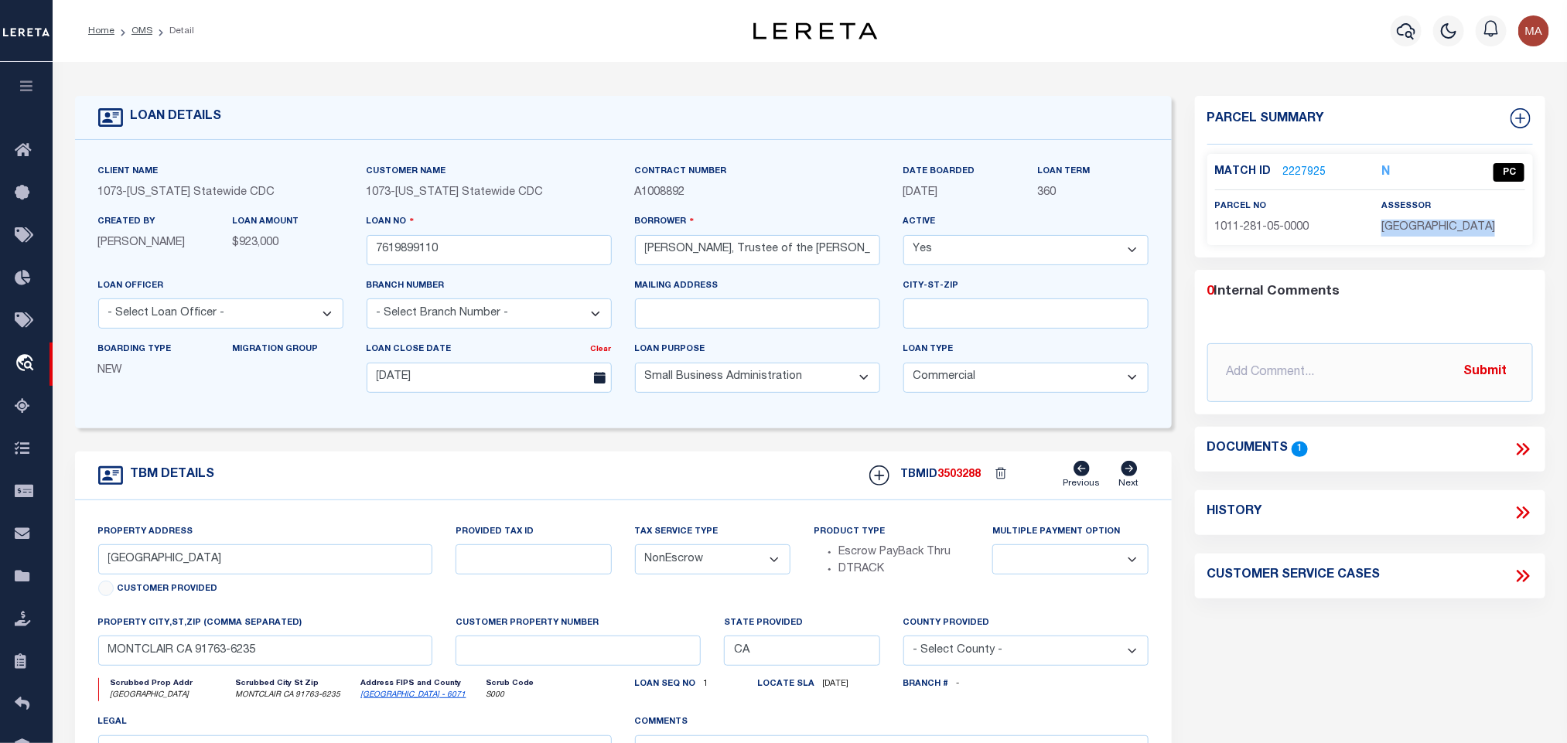
click at [1398, 223] on span "SAN BERNARDINO COUNTY" at bounding box center [1438, 227] width 114 height 11
copy div "SAN BERNARDINO COUNTY"
click at [1228, 222] on span "1011-281-05-0000" at bounding box center [1262, 227] width 94 height 11
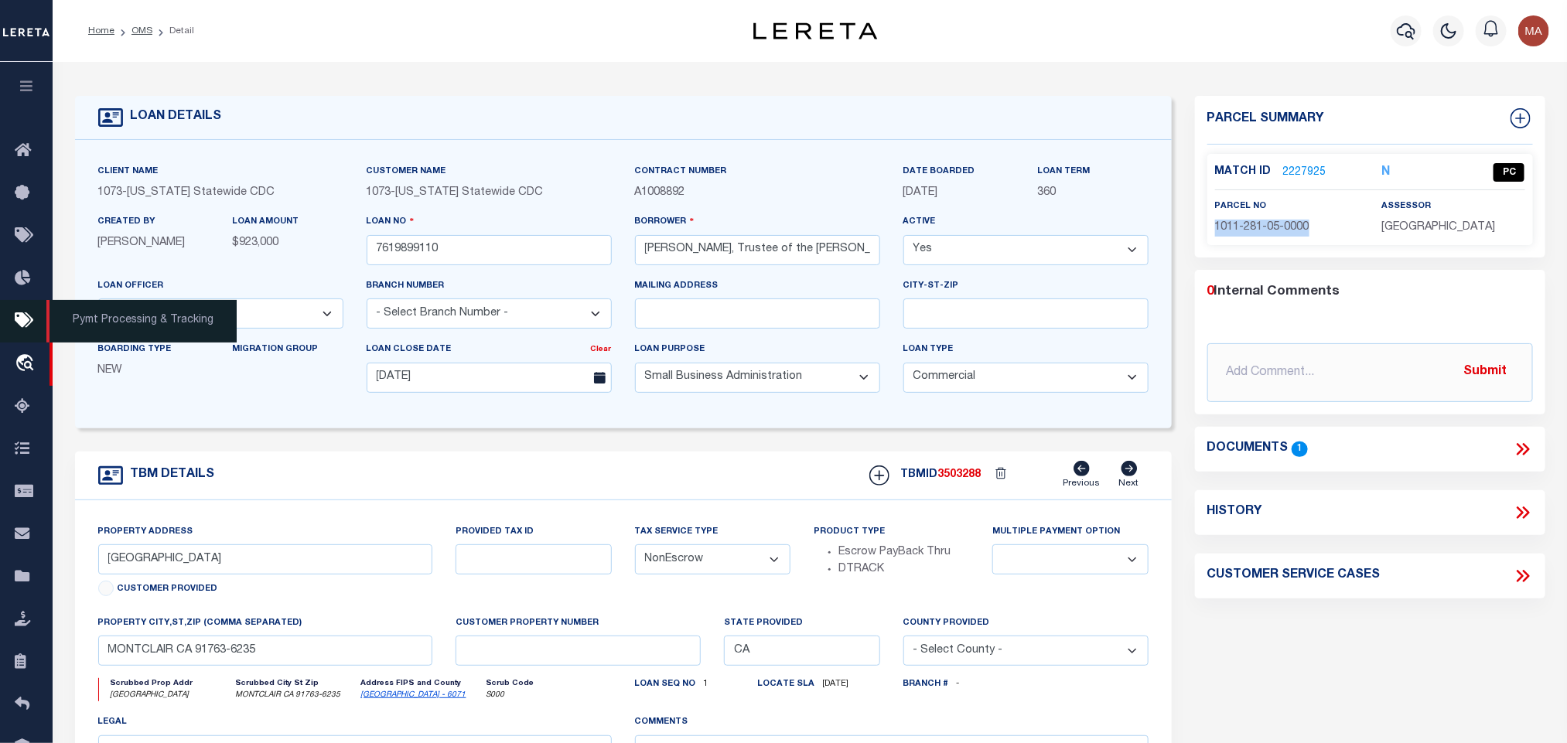
copy div "1011-281-05-0000"
drag, startPoint x: 146, startPoint y: 28, endPoint x: 330, endPoint y: 5, distance: 185.5
click at [146, 28] on link "OMS" at bounding box center [141, 30] width 21 height 9
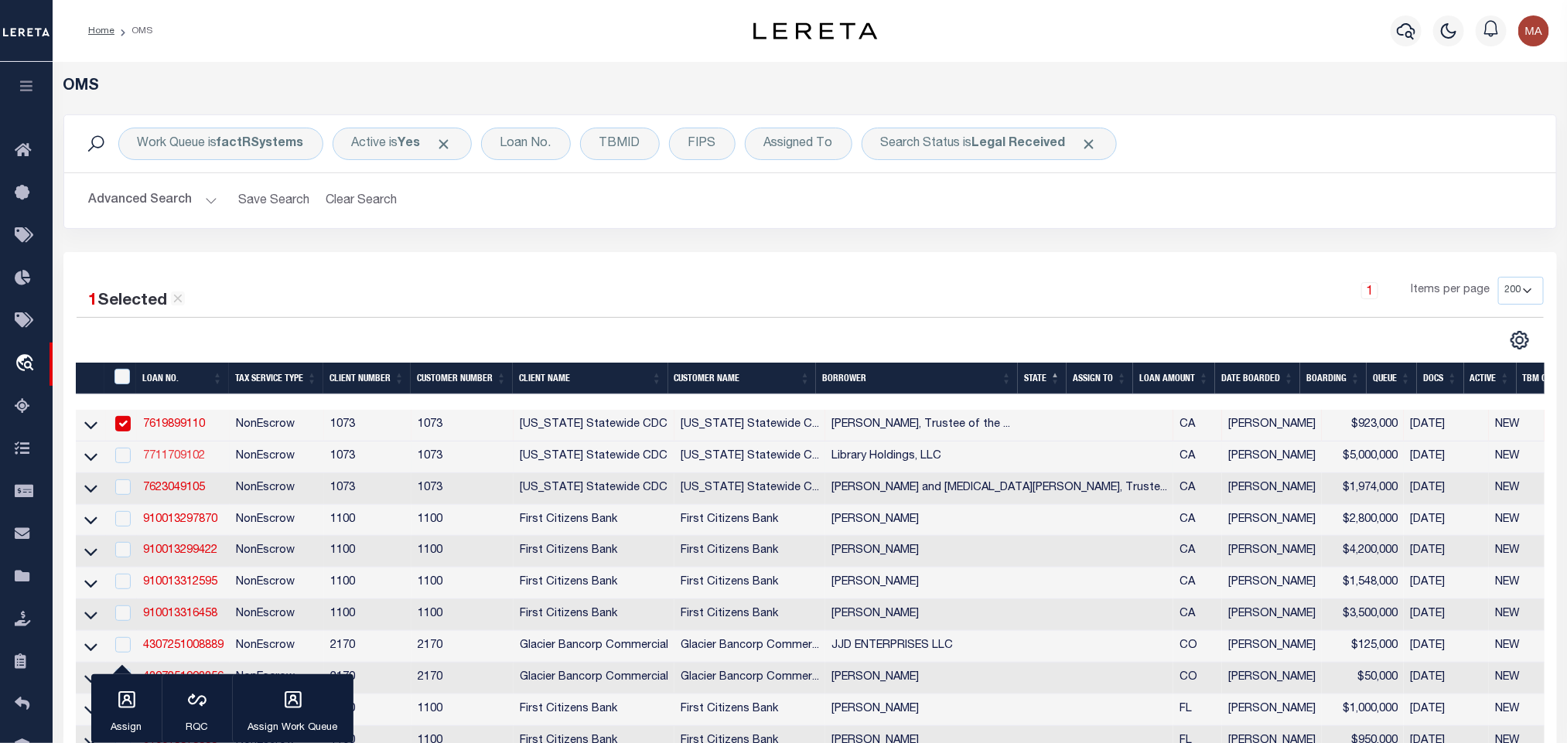
click at [189, 460] on link "7711709102" at bounding box center [174, 456] width 62 height 11
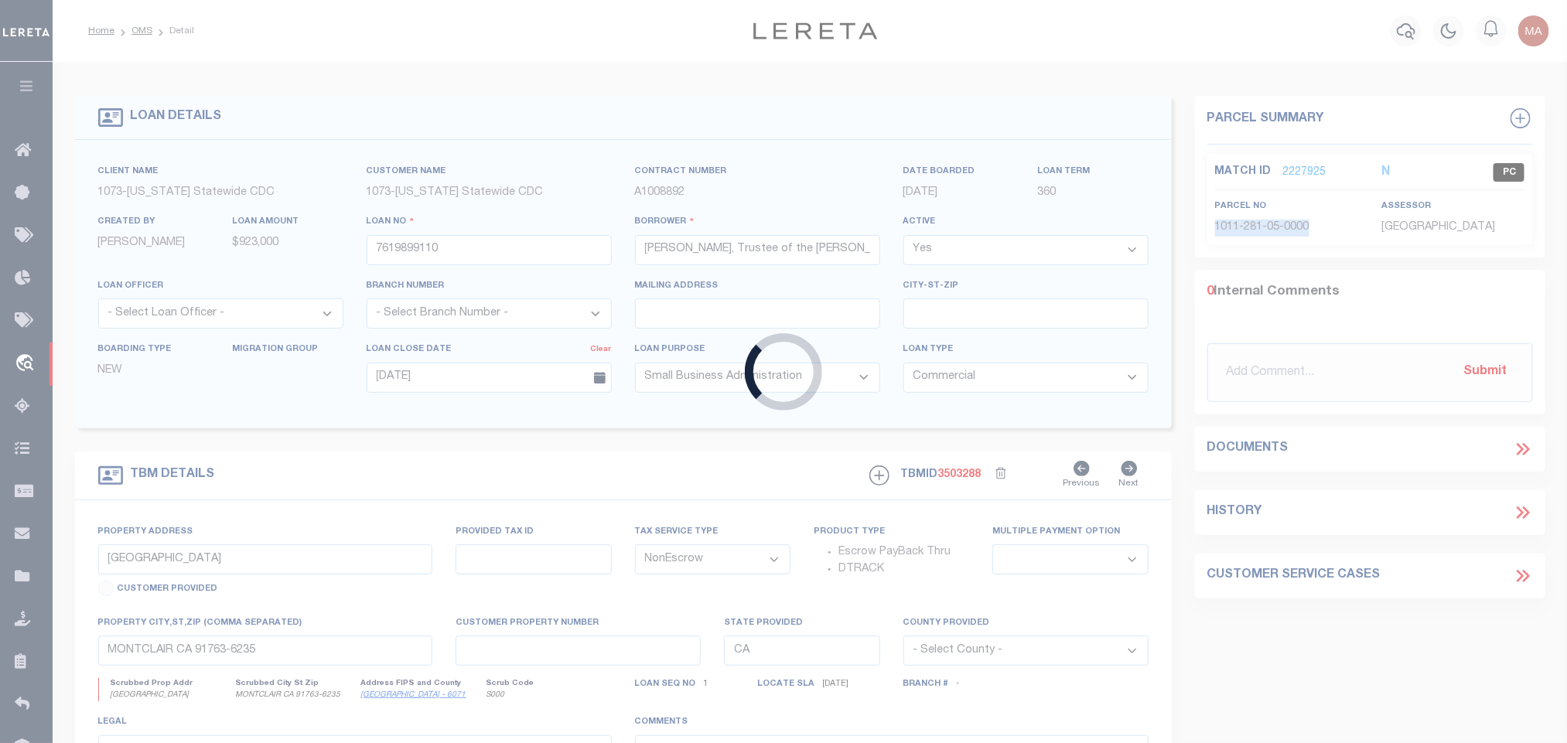
type input "7711709102"
type input "Library Holdings, LLC"
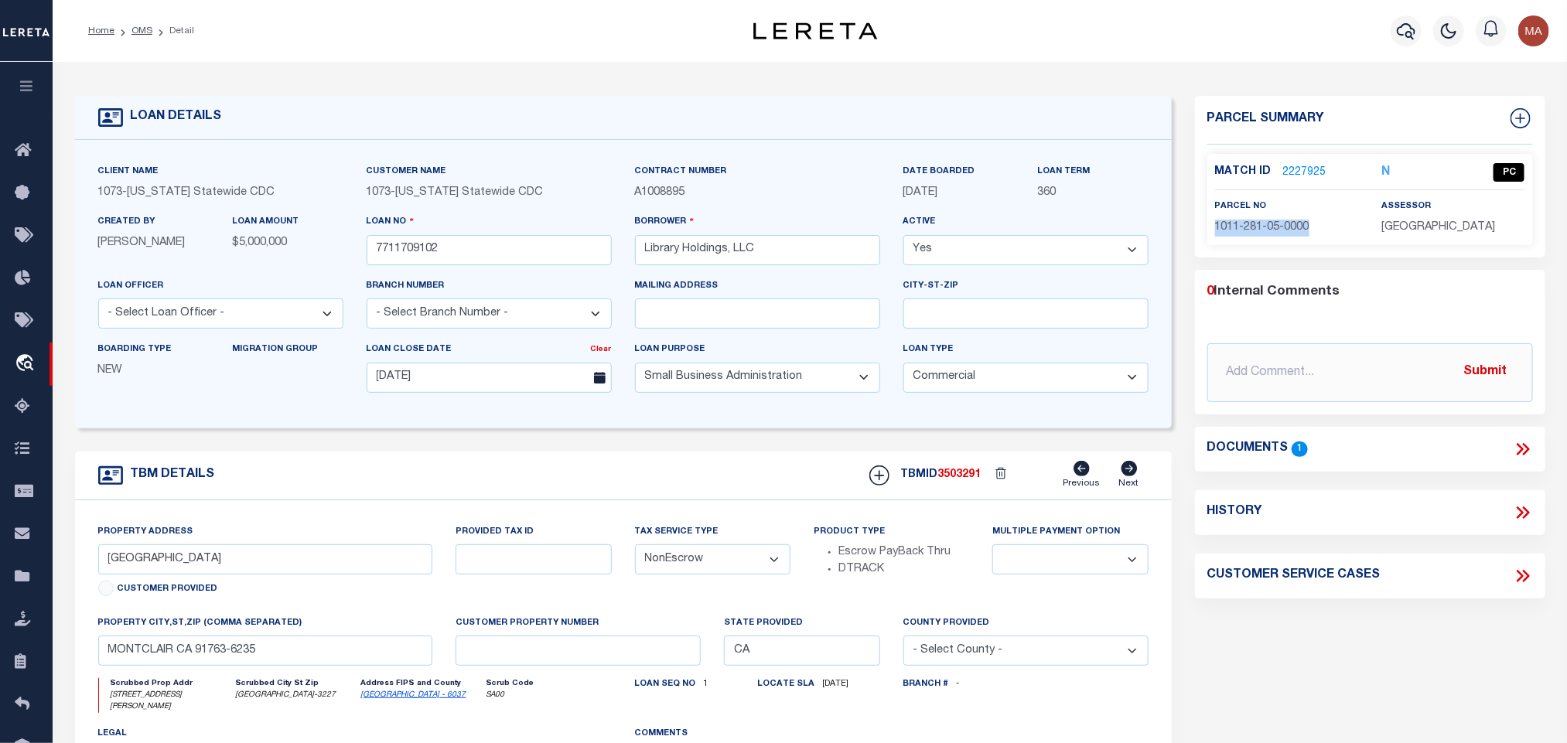
type input "8484 San Fernando Road"
select select
type input "Los Angeles (Sun Valley Area) CA 91352"
select select
click at [397, 699] on link "Los Angeles - 6037" at bounding box center [413, 695] width 105 height 8
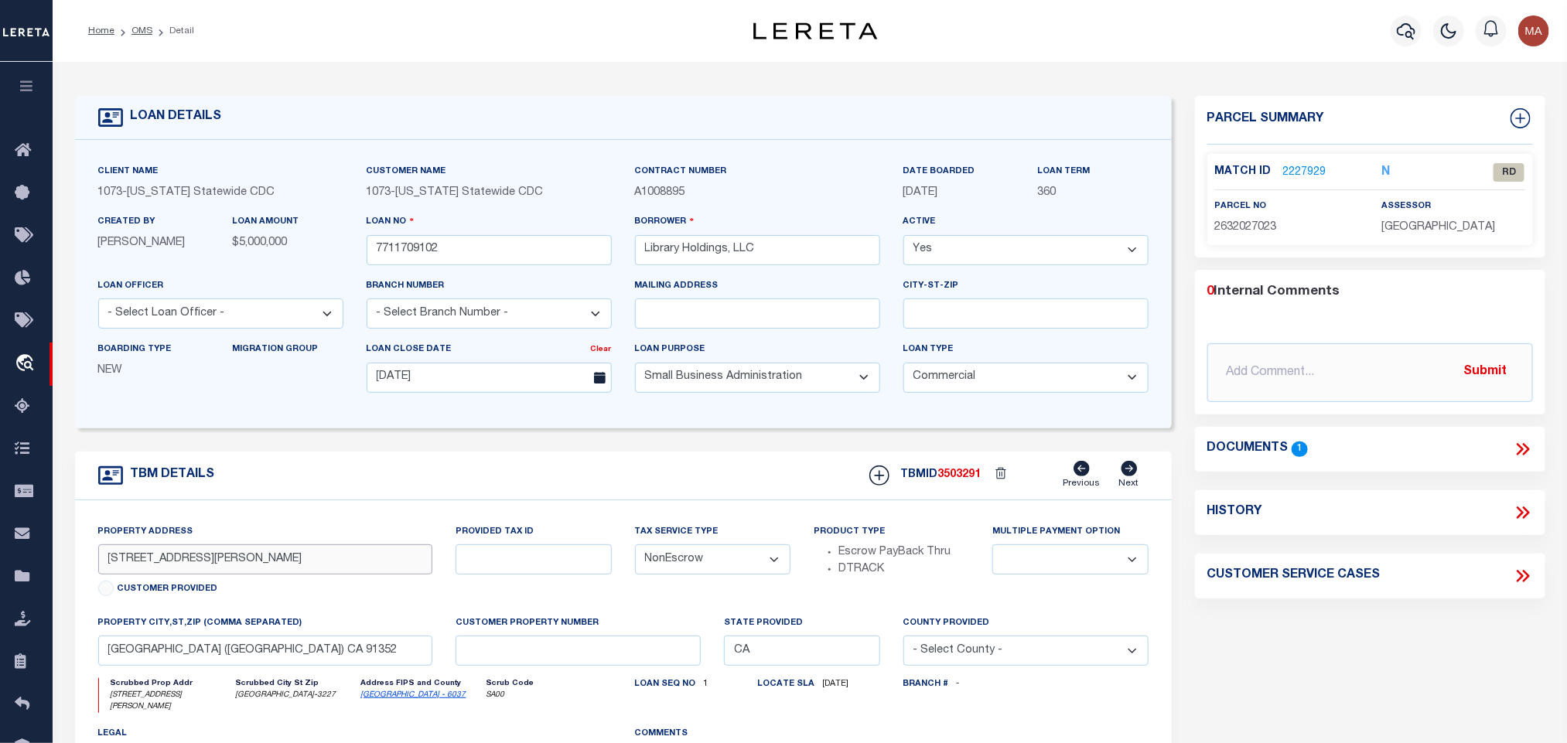
click at [336, 559] on input "8484 San Fernando Road" at bounding box center [265, 560] width 335 height 30
click at [1520, 462] on div "Documents 1" at bounding box center [1370, 449] width 350 height 45
click at [1521, 446] on icon at bounding box center [1523, 449] width 20 height 20
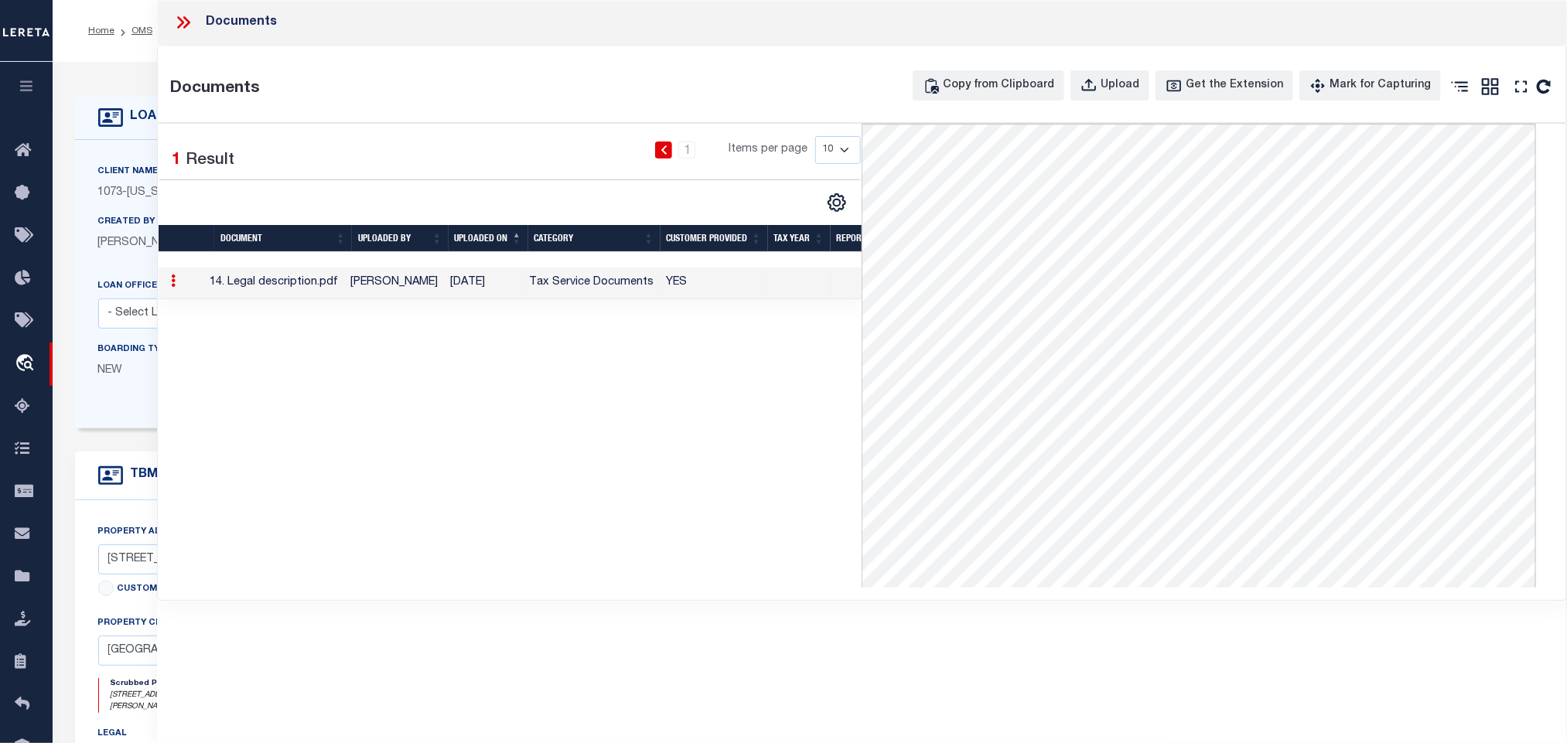
drag, startPoint x: 119, startPoint y: 175, endPoint x: 142, endPoint y: 196, distance: 31.2
click at [119, 175] on label "Client Name" at bounding box center [128, 172] width 60 height 13
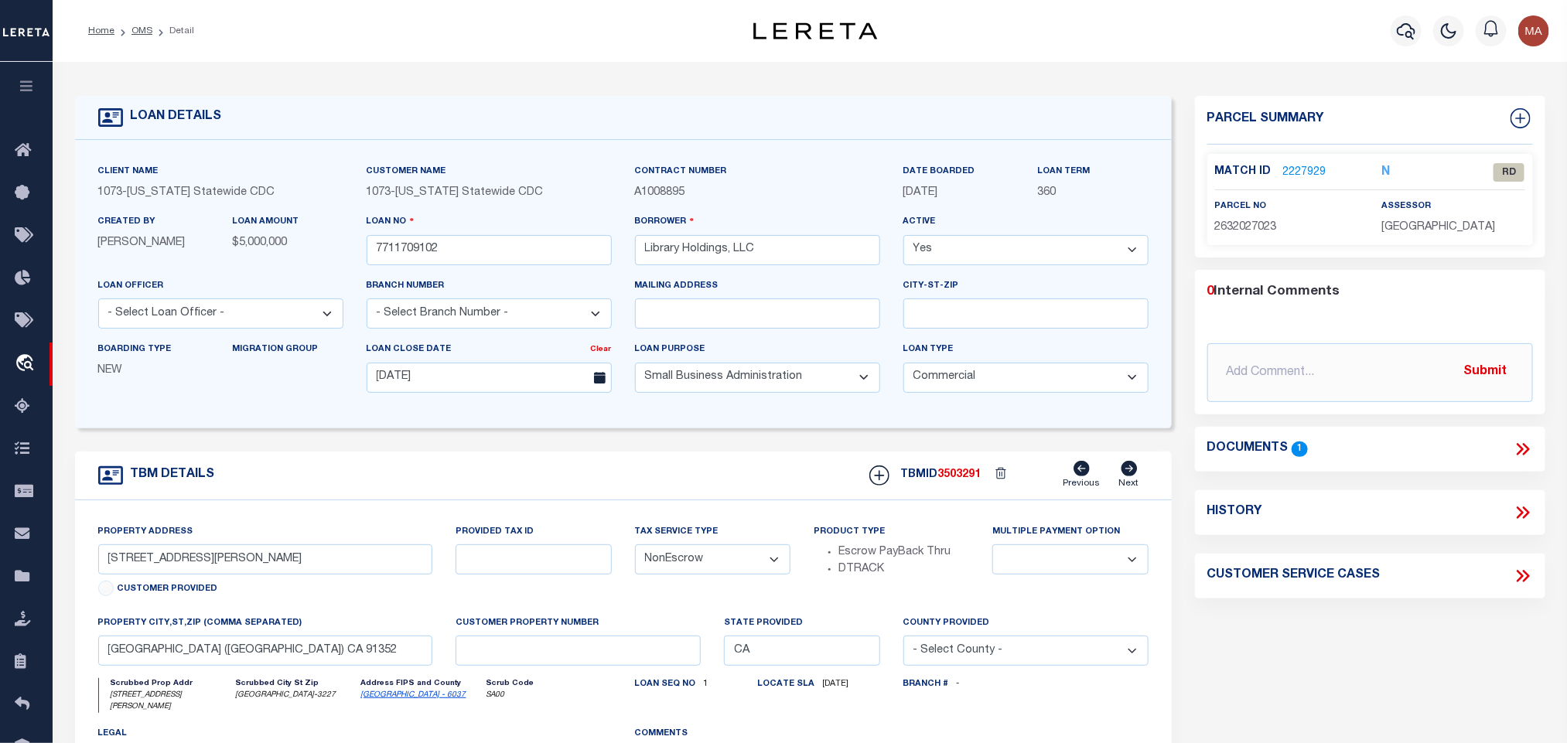
click at [1311, 164] on p "2227929" at bounding box center [1304, 172] width 43 height 17
click at [1299, 179] on link "2227929" at bounding box center [1304, 173] width 43 height 16
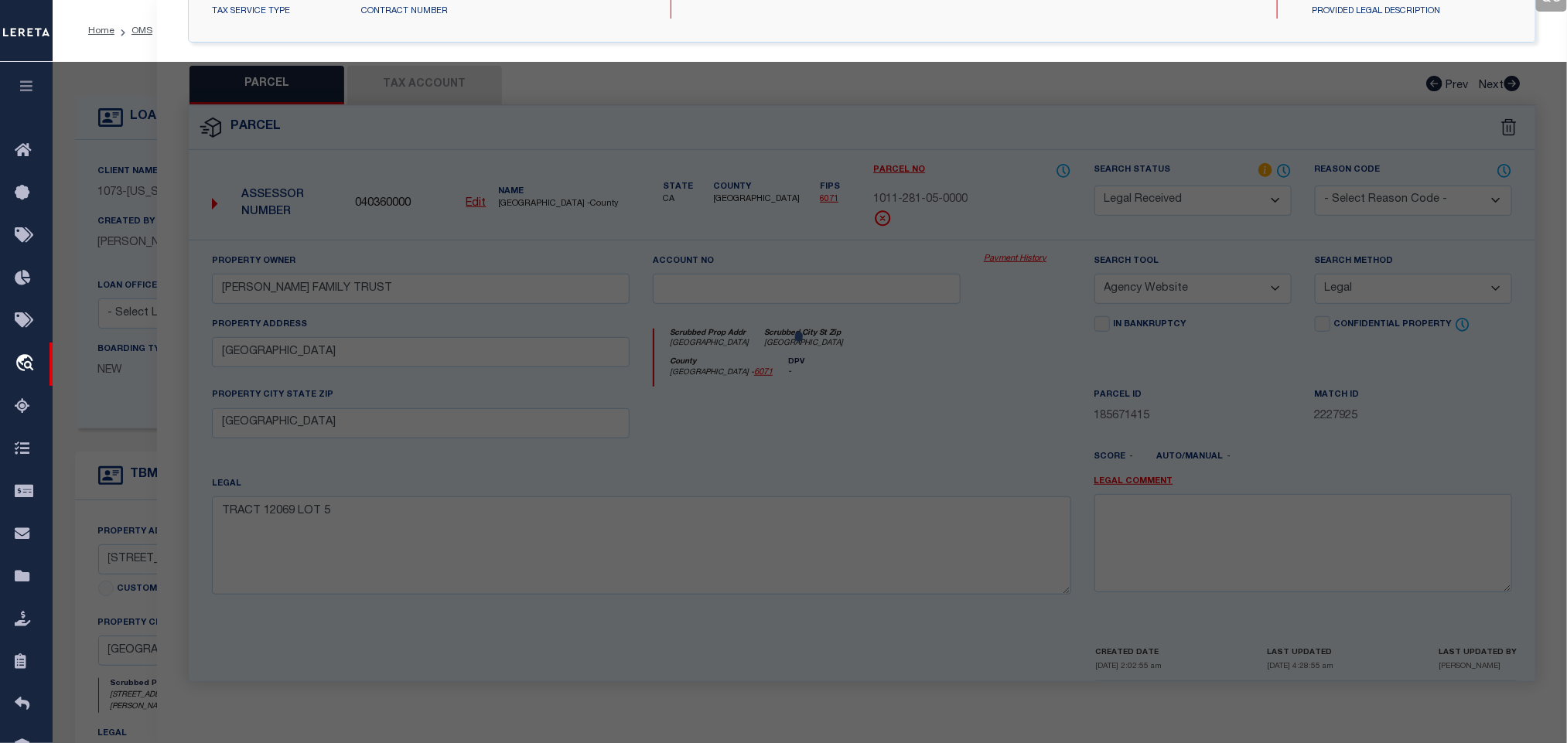
select select "AS"
select select
checkbox input "false"
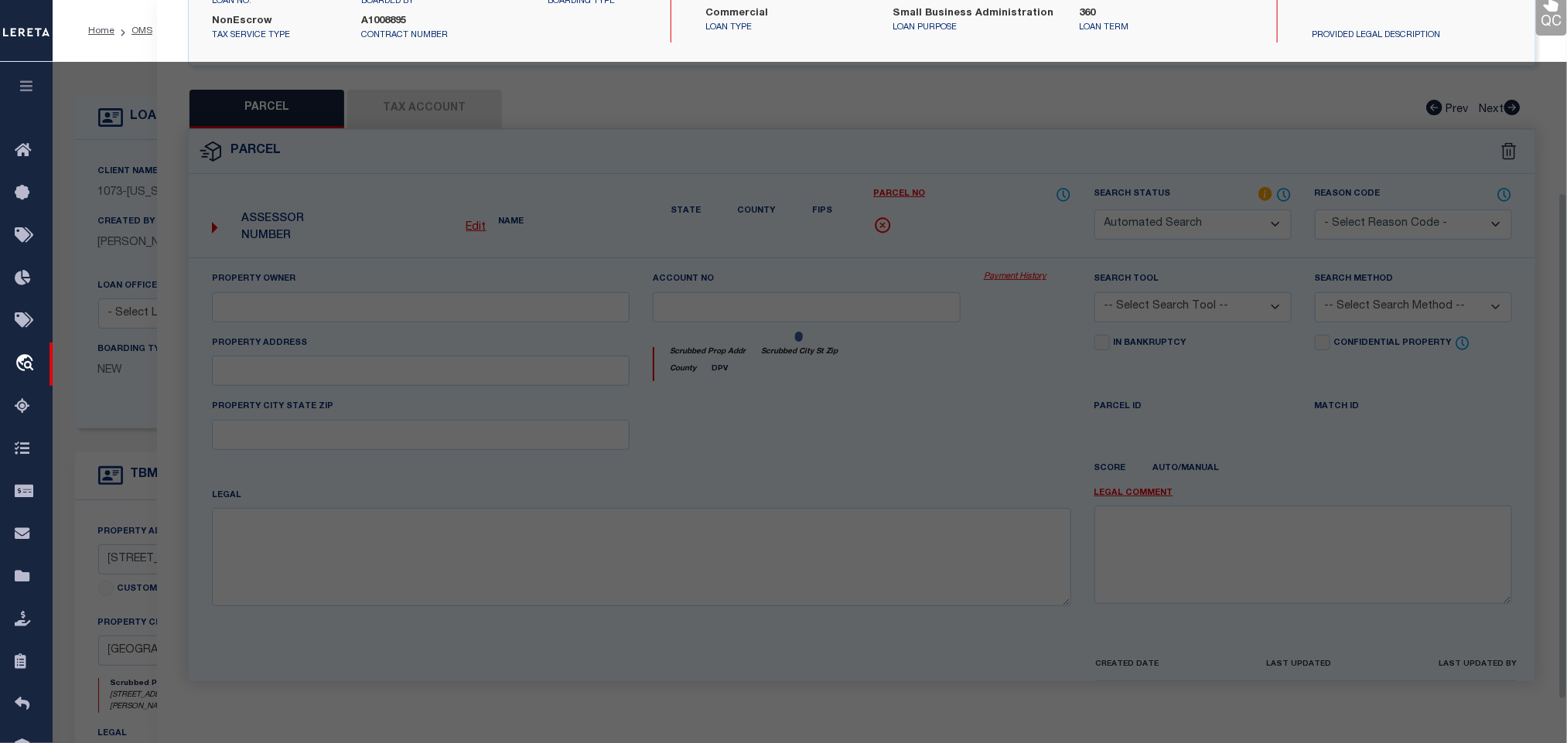
select select "RD"
type input "MAIER ROY J PRODUCTS CO"
select select "ATL"
select select "ADD"
type input "8484 SAN FERNANDO RD"
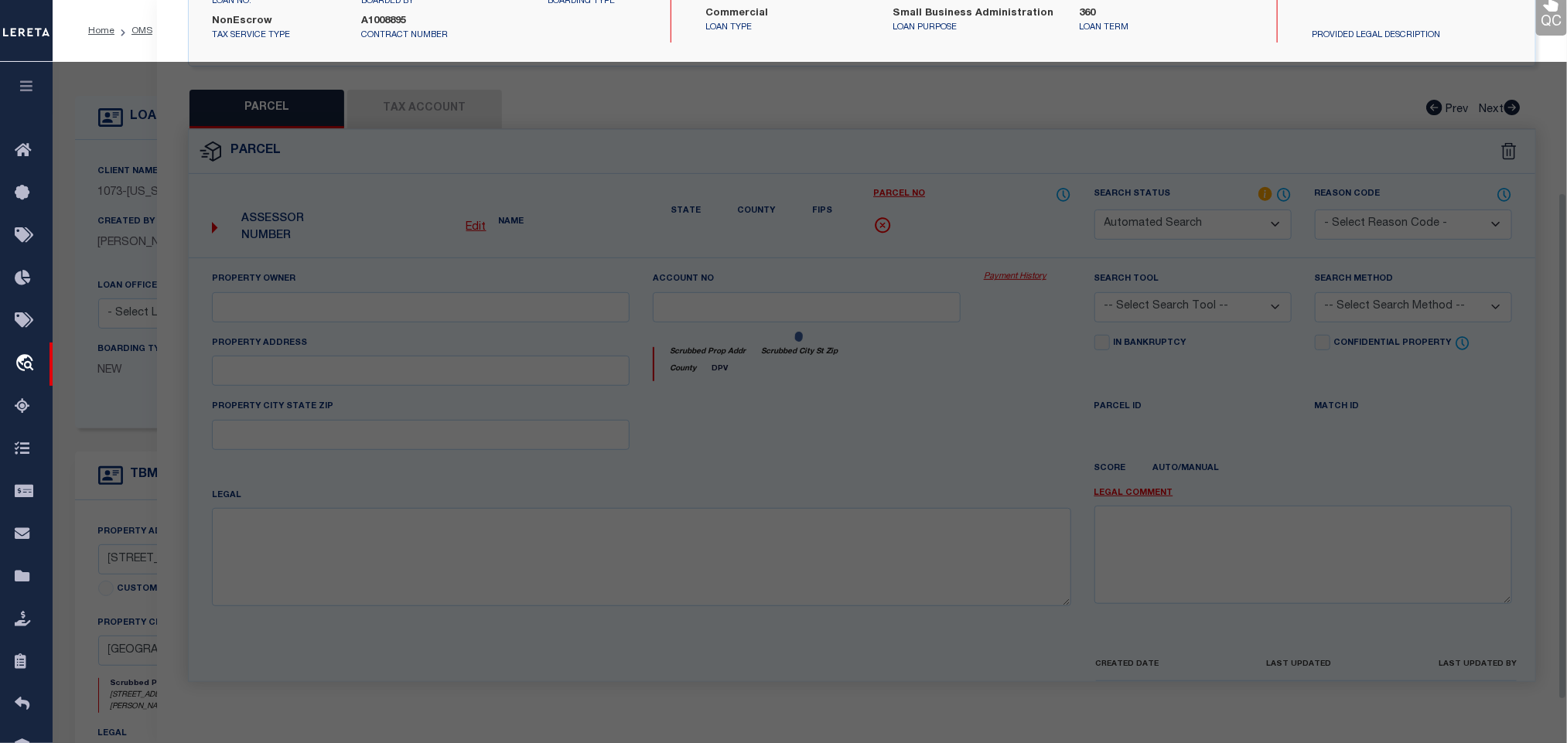
checkbox input "false"
type input "SUN VALLEY, CA 91352"
type textarea "LOS ANGELES LAND AND WATER CO'S SUB OF APART OF MACLAY RANCHO LOT COM AT SE COR…"
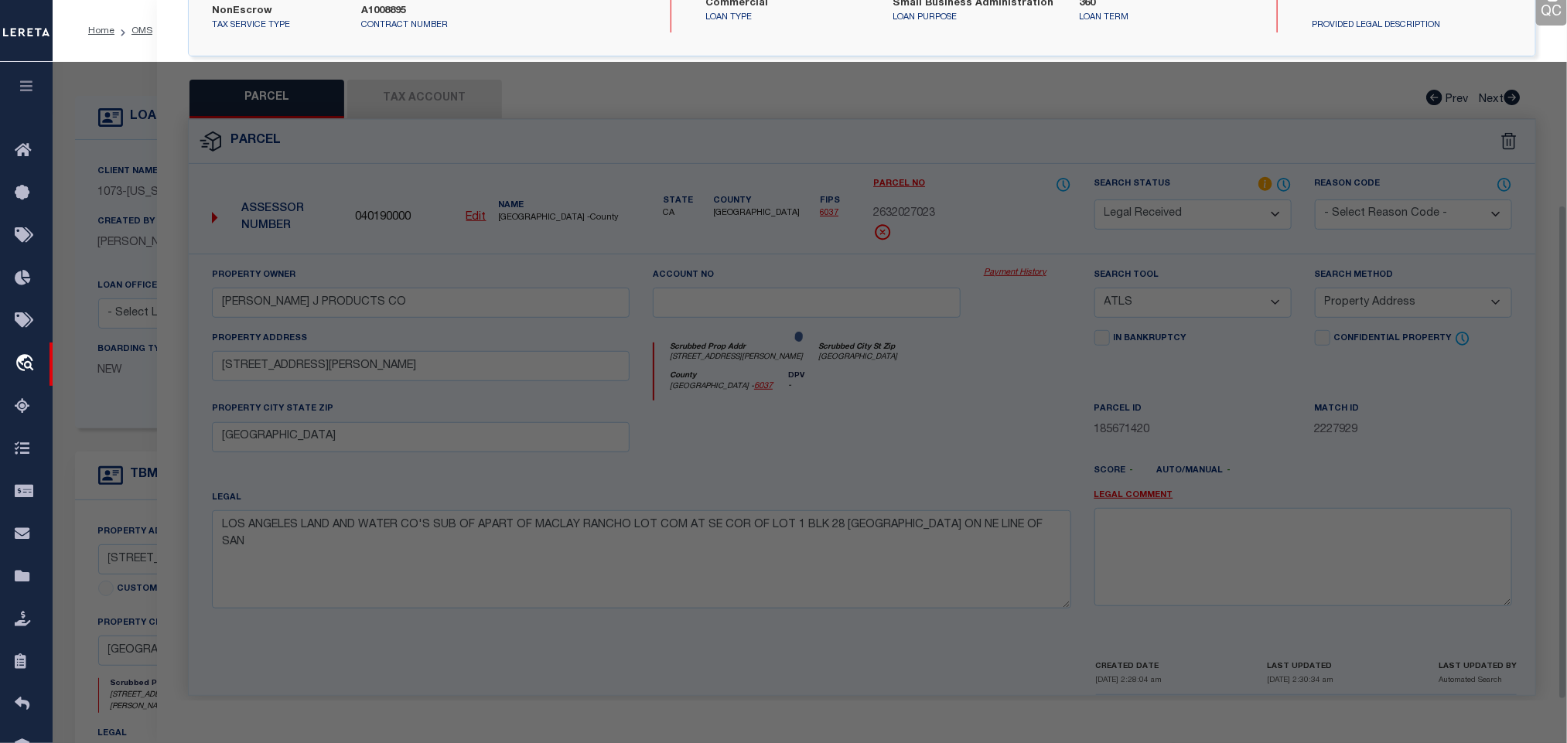
scroll to position [290, 0]
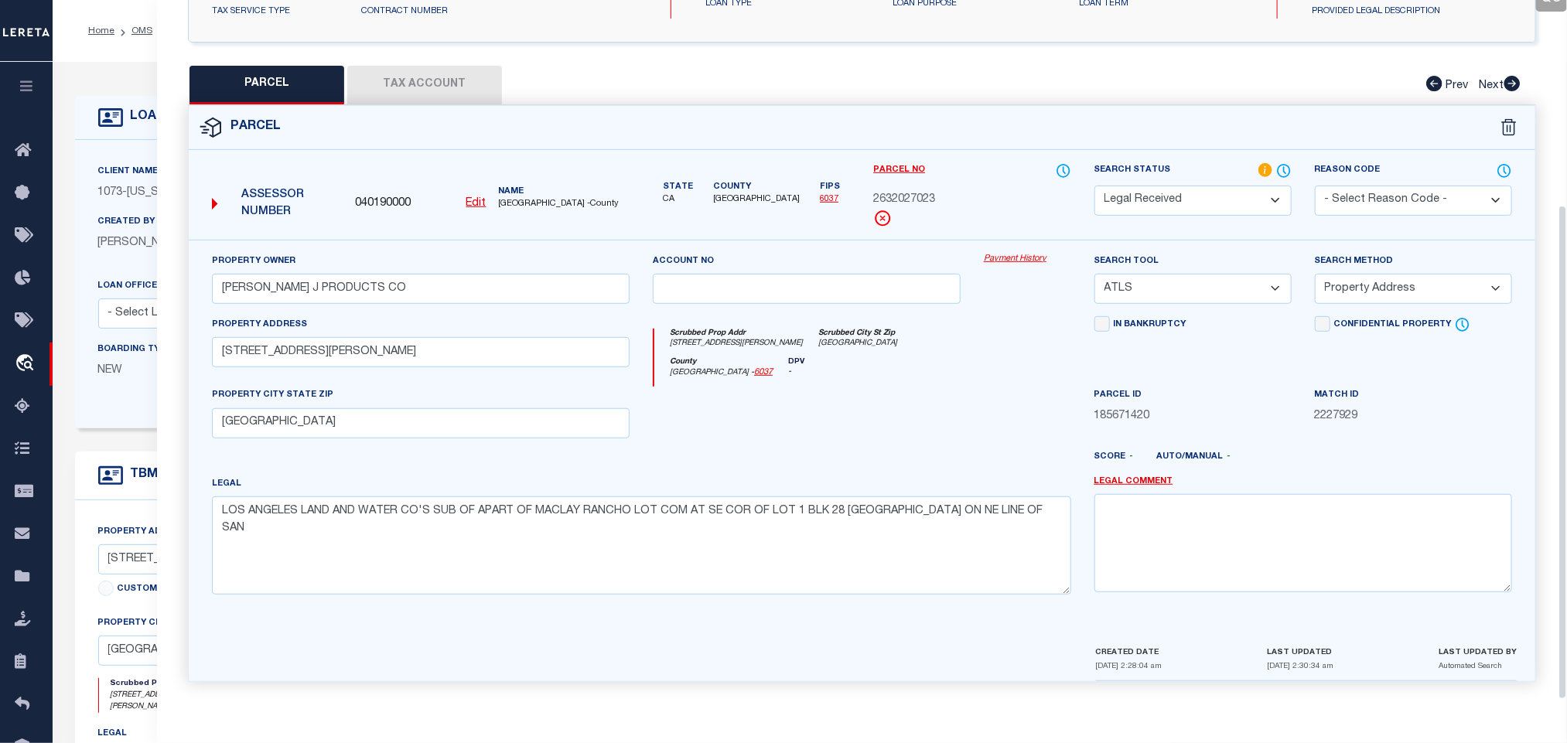
click at [479, 198] on u "Edit" at bounding box center [476, 203] width 20 height 11
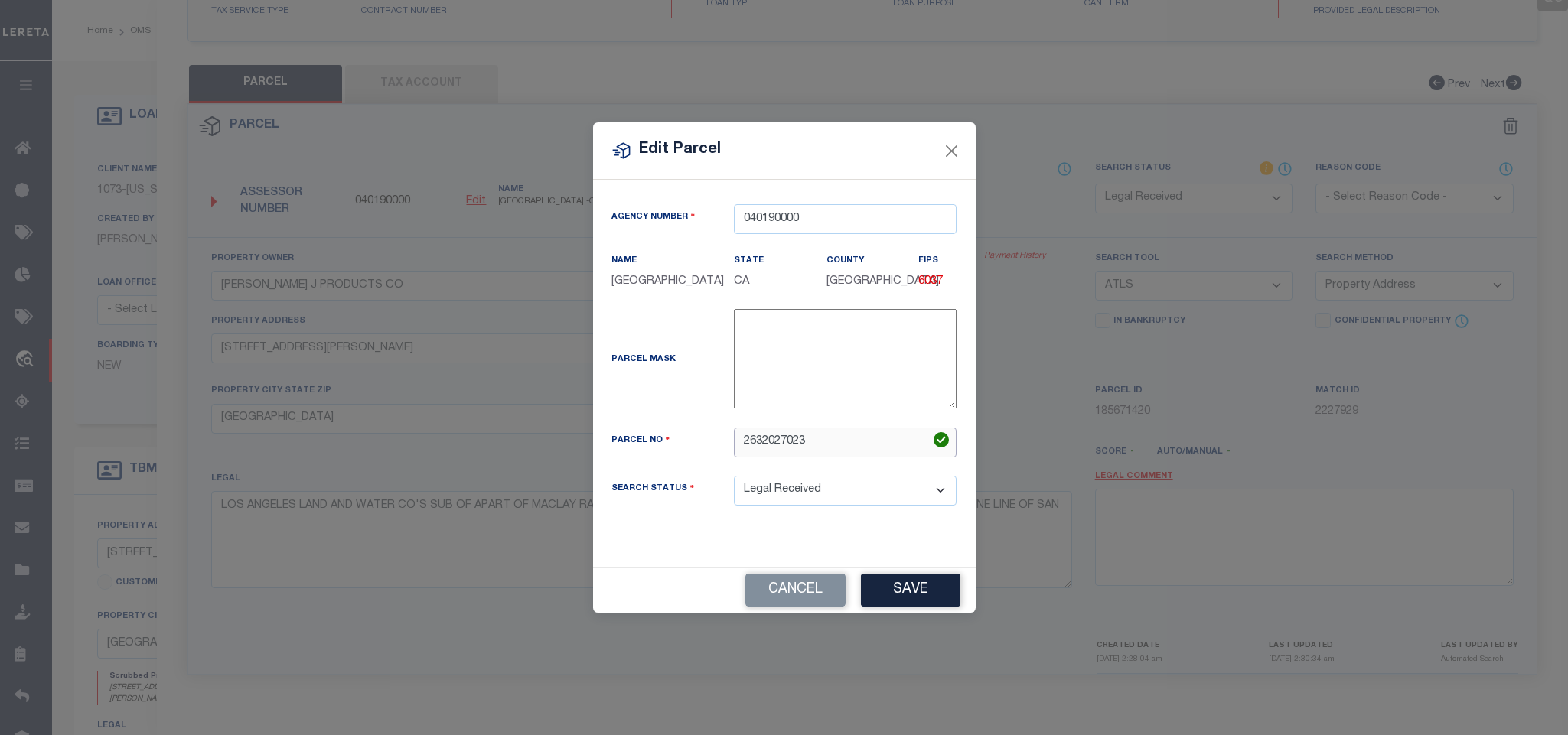
click at [794, 458] on input "2632027023" at bounding box center [845, 442] width 223 height 30
paste input "-027-"
type input "2632-027-023"
click at [914, 606] on button "Save" at bounding box center [910, 590] width 100 height 33
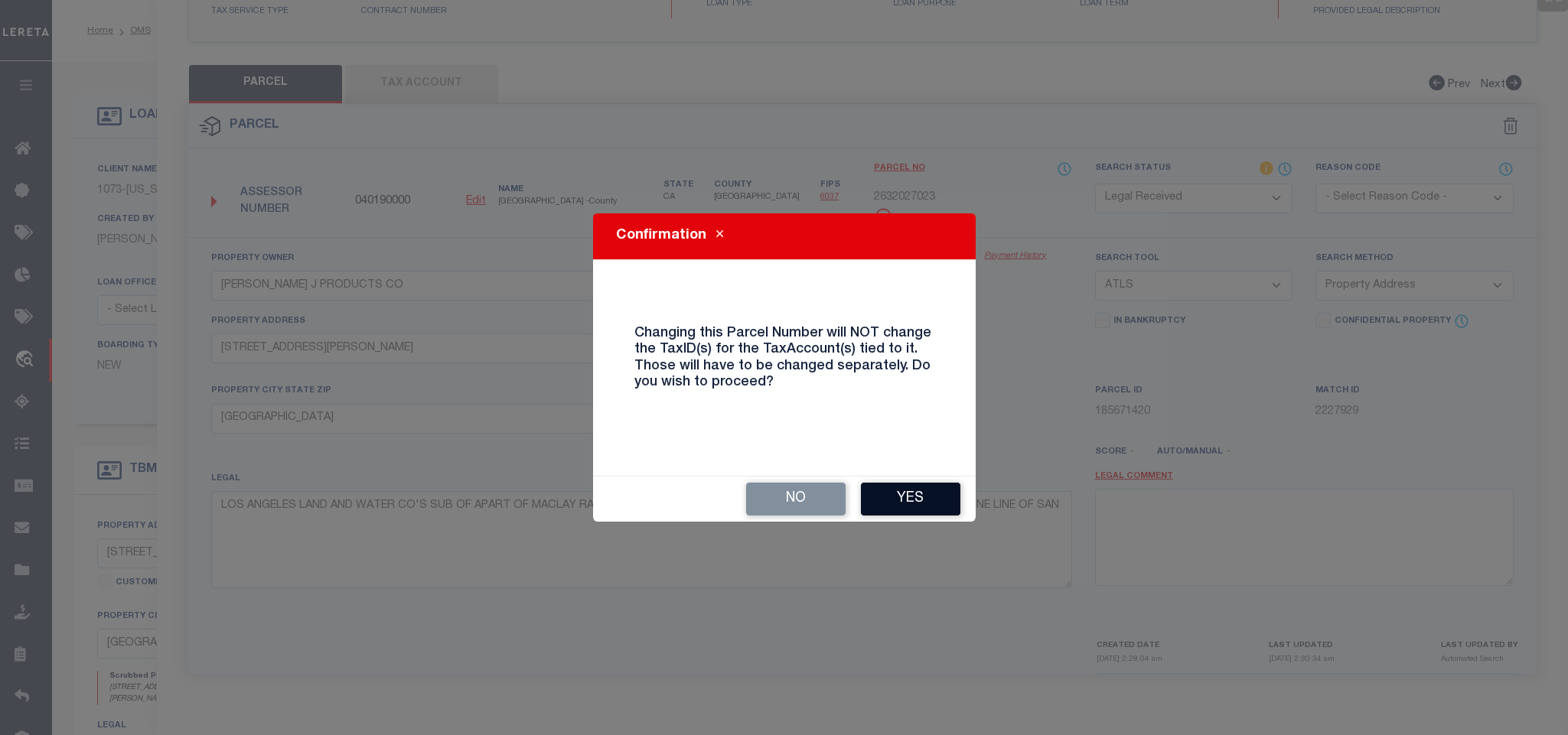
click at [907, 505] on button "Yes" at bounding box center [910, 499] width 100 height 33
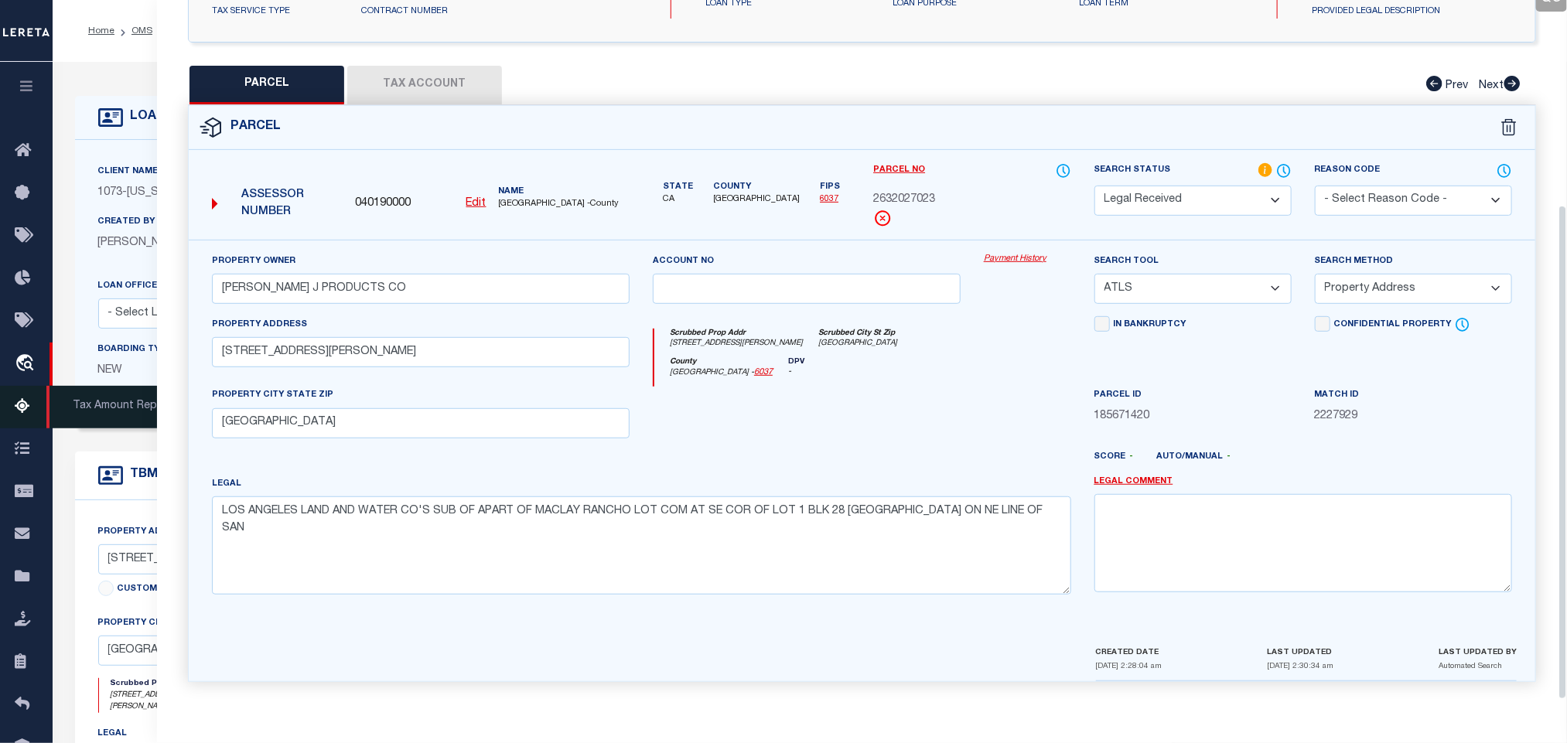
select select "RD"
select select
checkbox input "false"
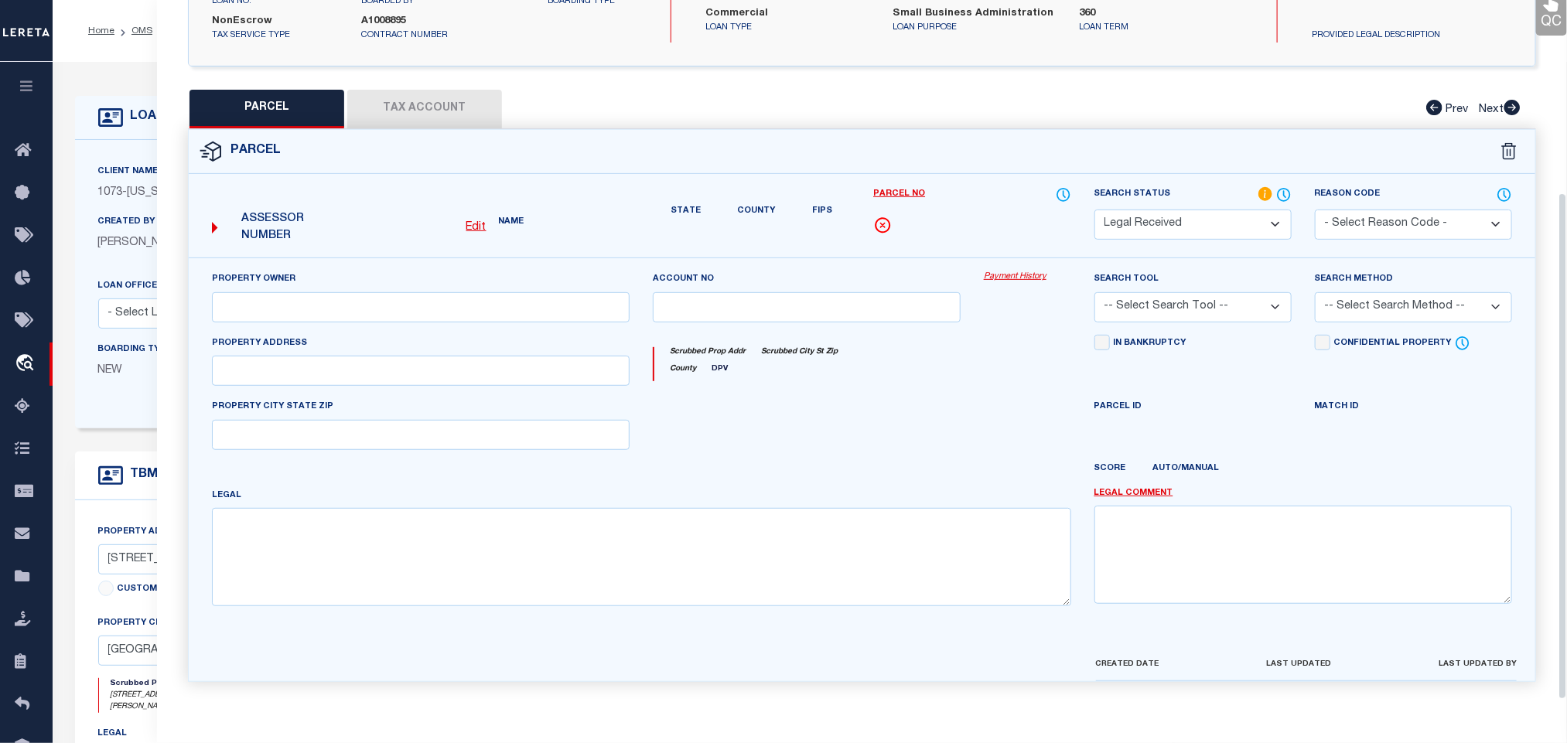
type input "MAIER ROY J PRODUCTS CO"
select select "ATL"
select select "ADD"
type input "8484 SAN FERNANDO RD"
checkbox input "false"
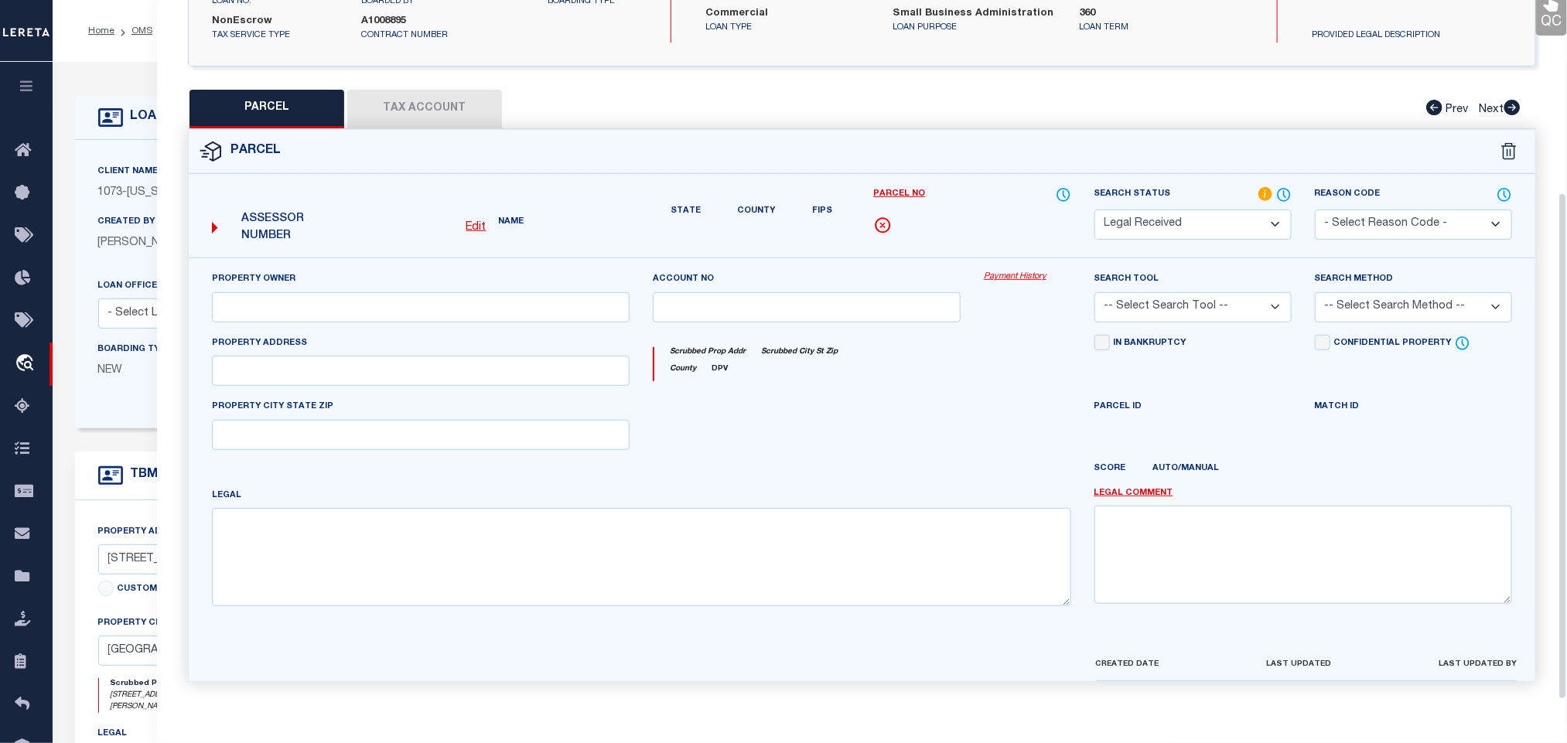
type input "SUN VALLEY, CA 91352"
type textarea "LOS ANGELES LAND AND WATER CO'S SUB OF APART OF MACLAY RANCHO LOT COM AT SE COR…"
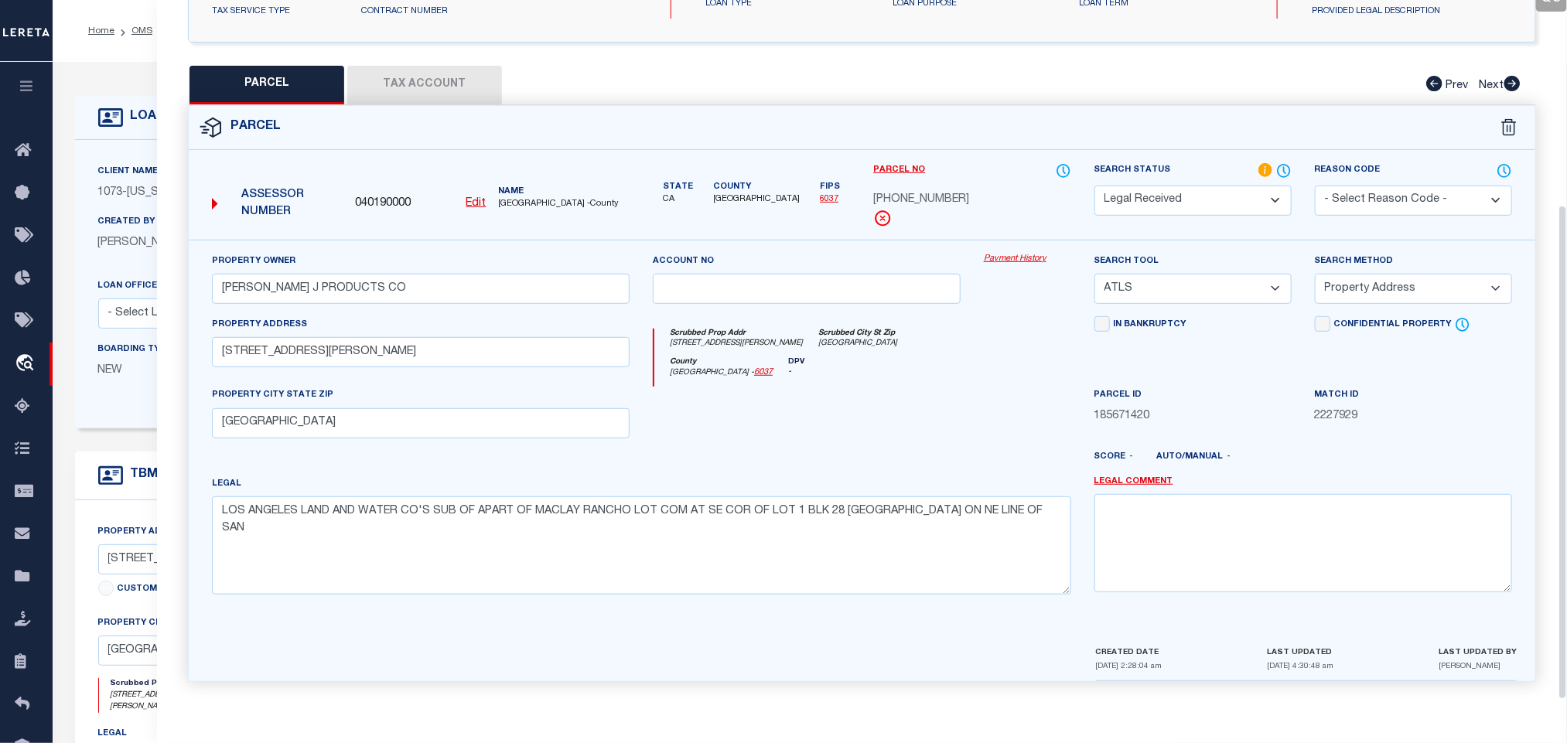
drag, startPoint x: 1219, startPoint y: 278, endPoint x: 1219, endPoint y: 297, distance: 18.6
click at [1219, 278] on select "-- Select Search Tool -- 3rd Party Website Agency File Agency Website ATLS CNV-…" at bounding box center [1192, 289] width 197 height 30
select select "AGW"
click at [1094, 274] on select "-- Select Search Tool -- 3rd Party Website Agency File Agency Website ATLS CNV-…" at bounding box center [1192, 289] width 197 height 30
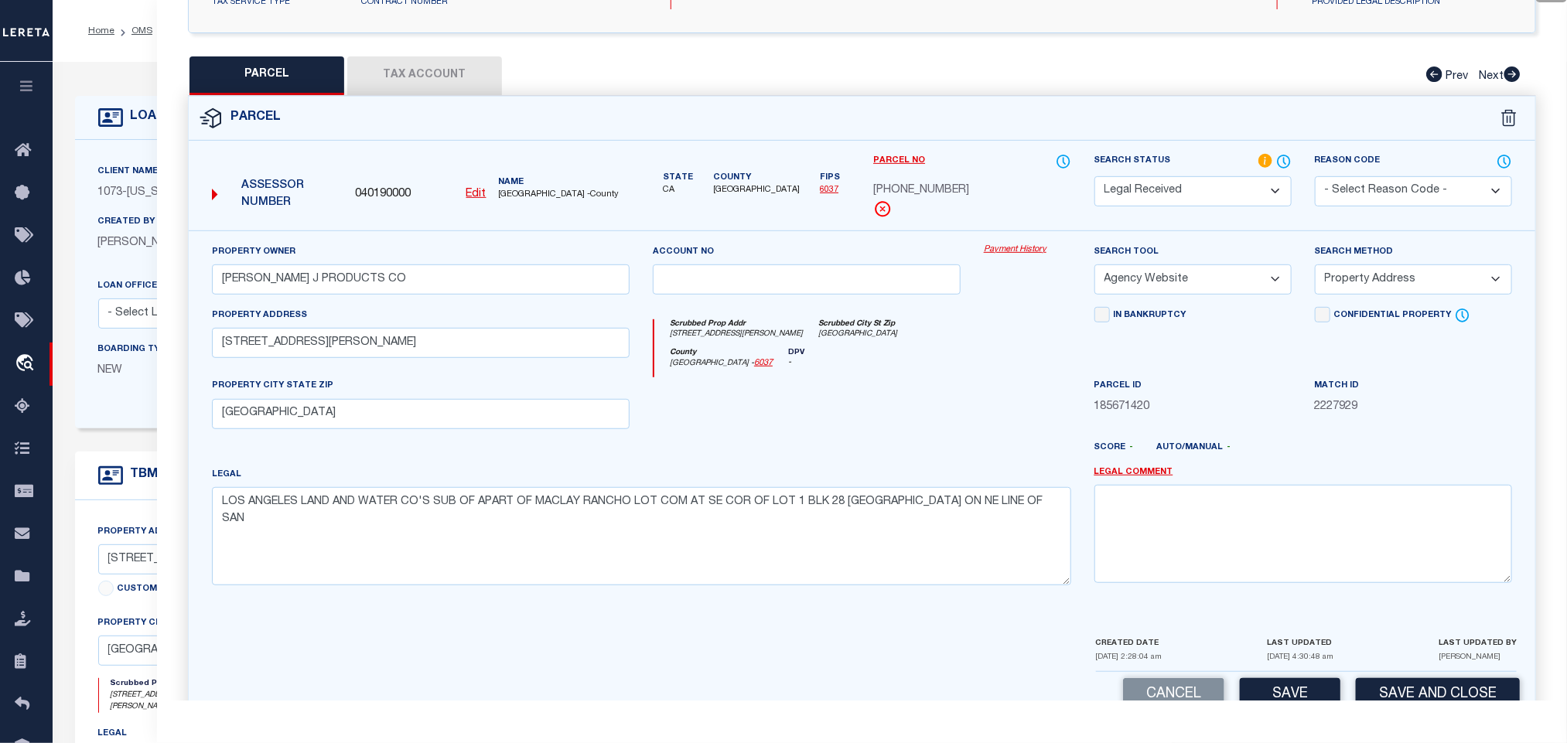
drag, startPoint x: 1409, startPoint y: 282, endPoint x: 1409, endPoint y: 292, distance: 10.8
click at [1409, 282] on select "-- Select Search Method -- Property Address Legal Liability Info Provided" at bounding box center [1413, 280] width 197 height 30
select select "LEG"
click at [1315, 269] on select "-- Select Search Method -- Property Address Legal Liability Info Provided" at bounding box center [1413, 280] width 197 height 30
click at [1305, 685] on div "Cancel Save Save and Close" at bounding box center [862, 695] width 1347 height 46
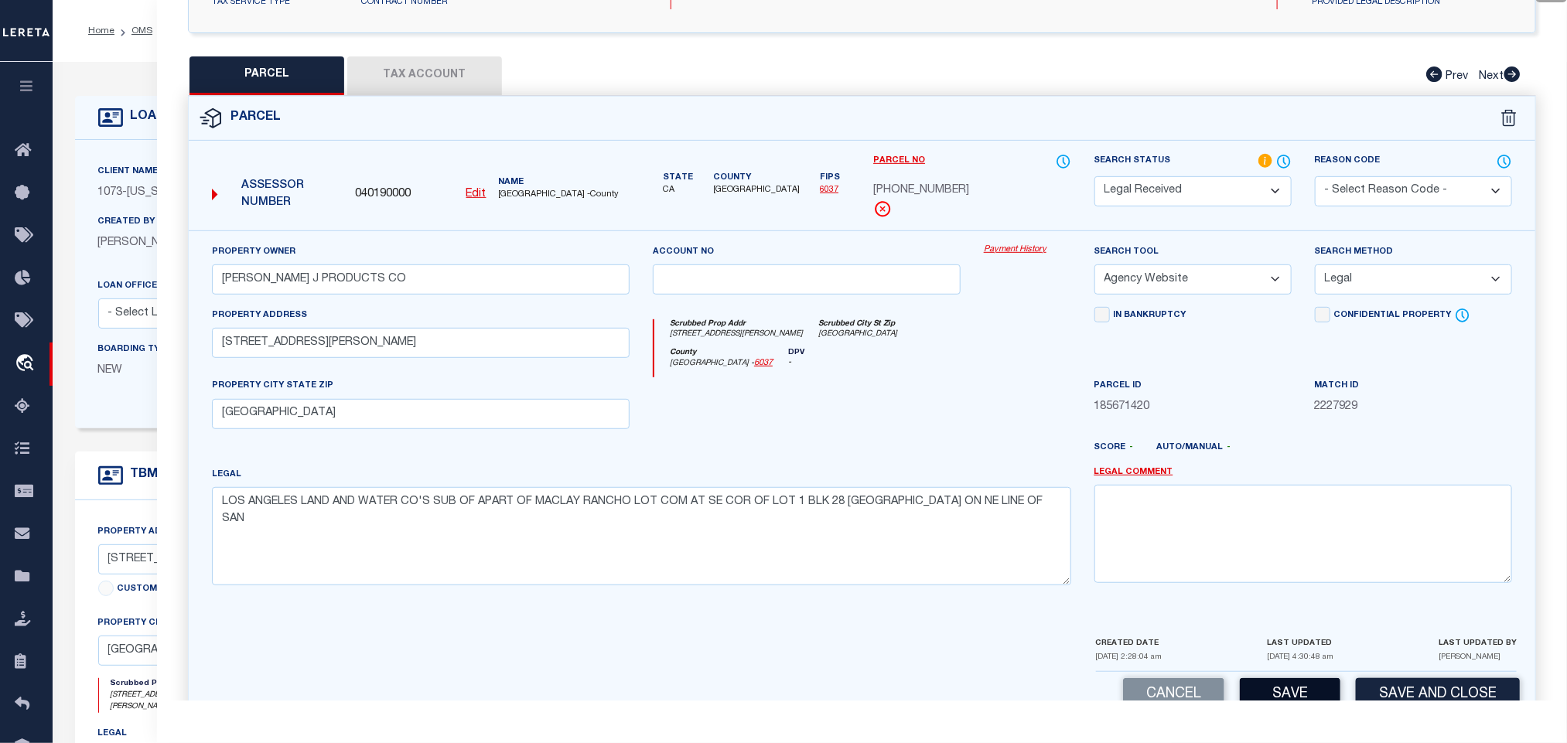
click at [1304, 696] on button "Save" at bounding box center [1290, 694] width 101 height 33
click at [458, 70] on button "Tax Account" at bounding box center [424, 75] width 155 height 39
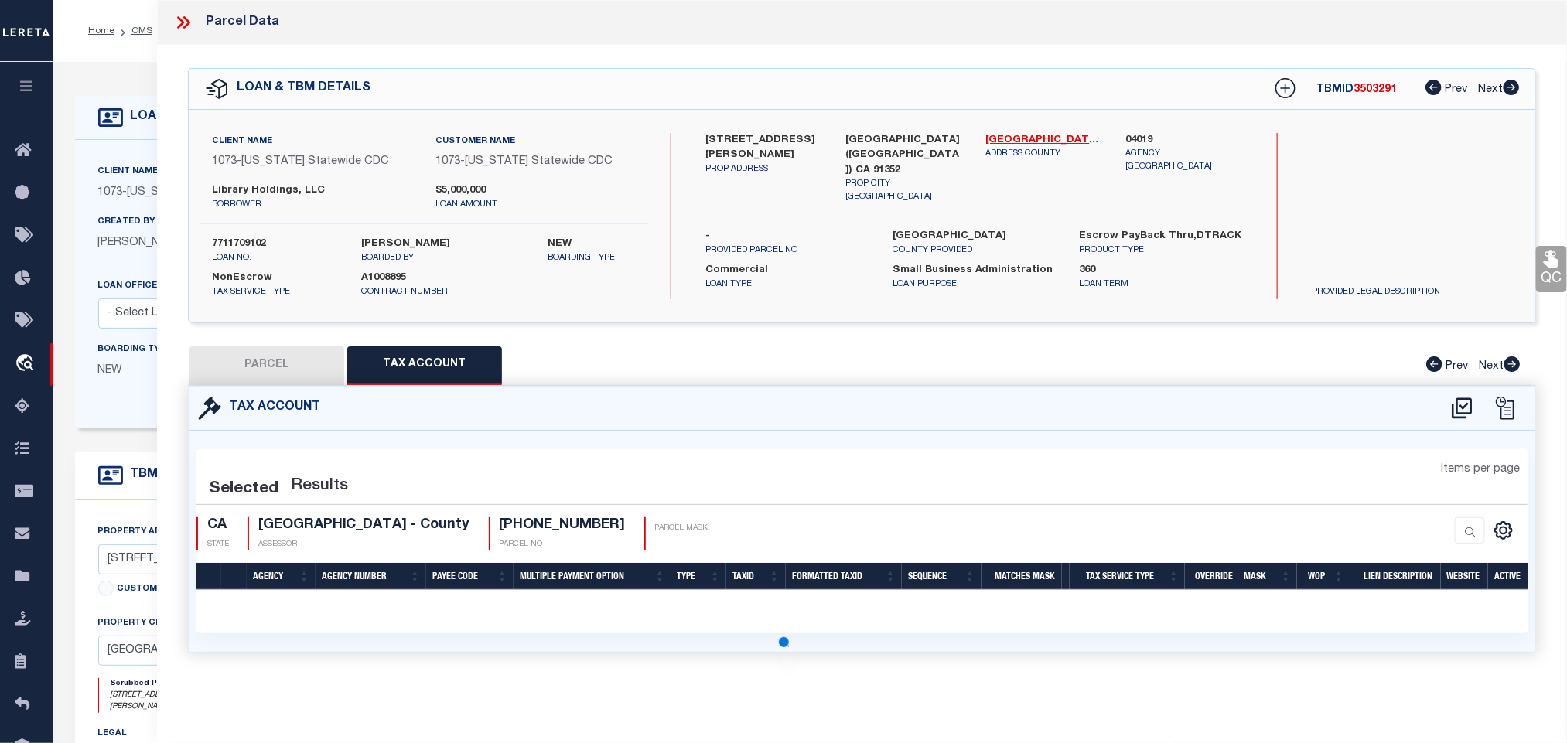
scroll to position [0, 0]
select select "AS"
select select
checkbox input "false"
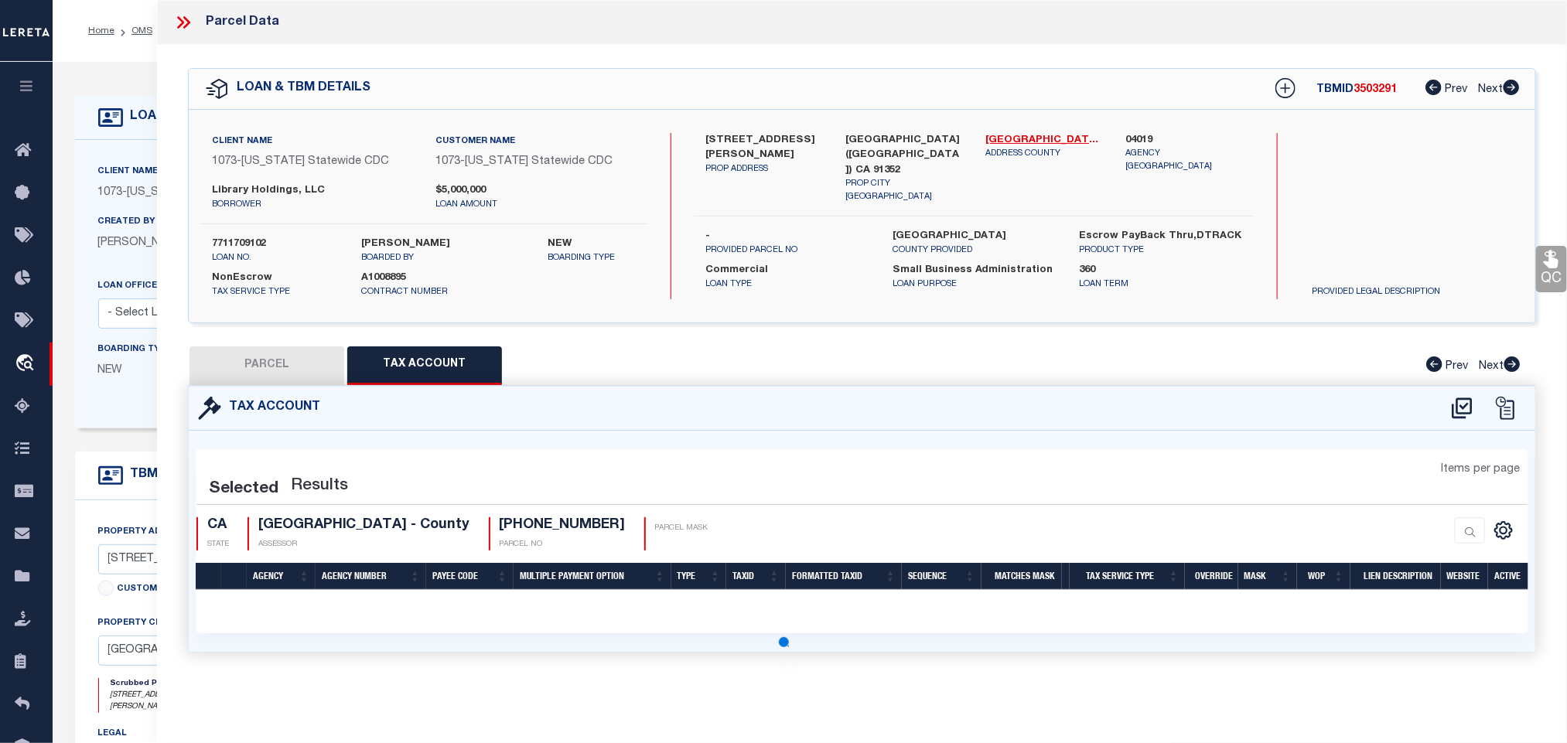
checkbox input "false"
select select "100"
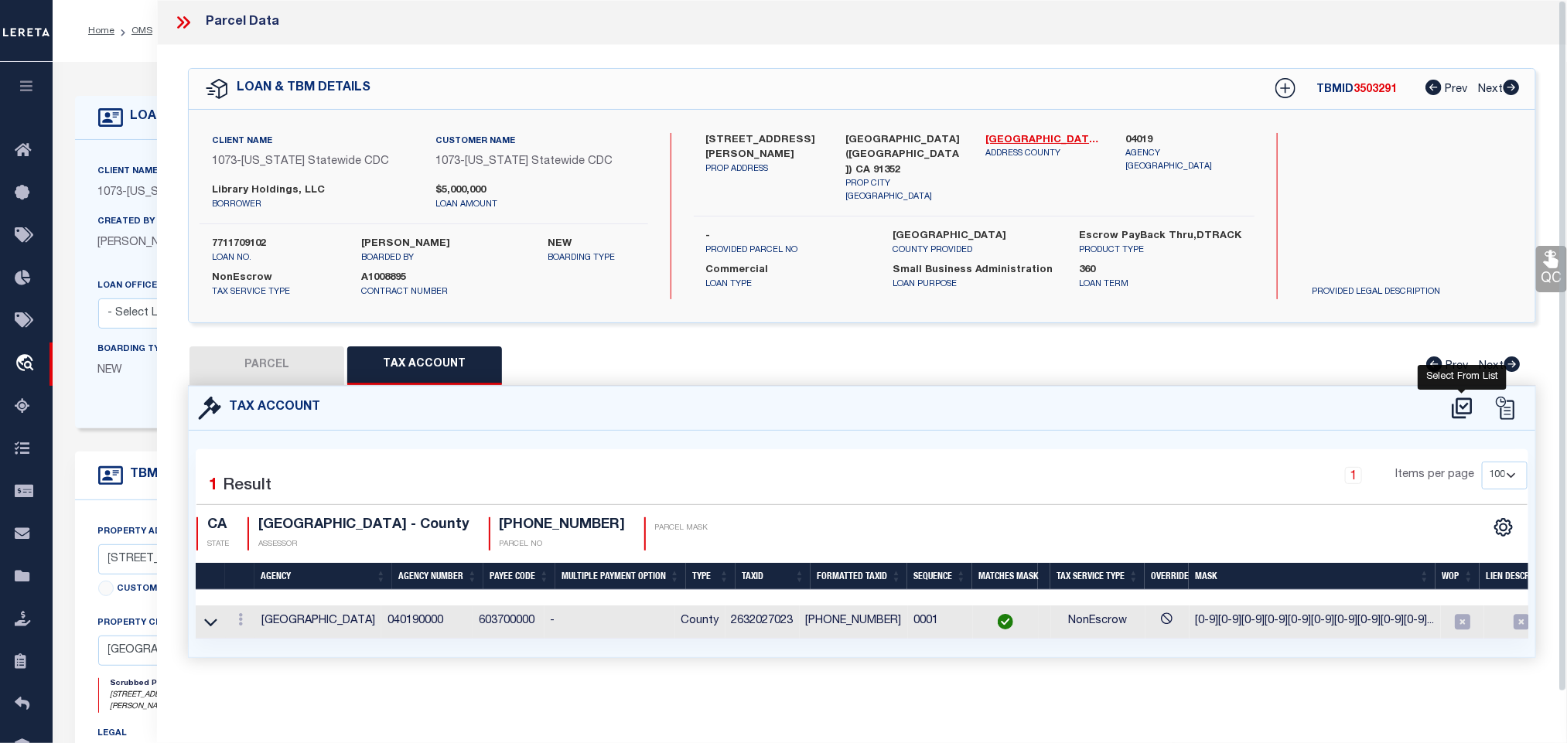
select select "RD"
type input "MAIER ROY J PRODUCTS CO"
select select "AGW"
select select "LEG"
type input "8484 SAN FERNANDO RD"
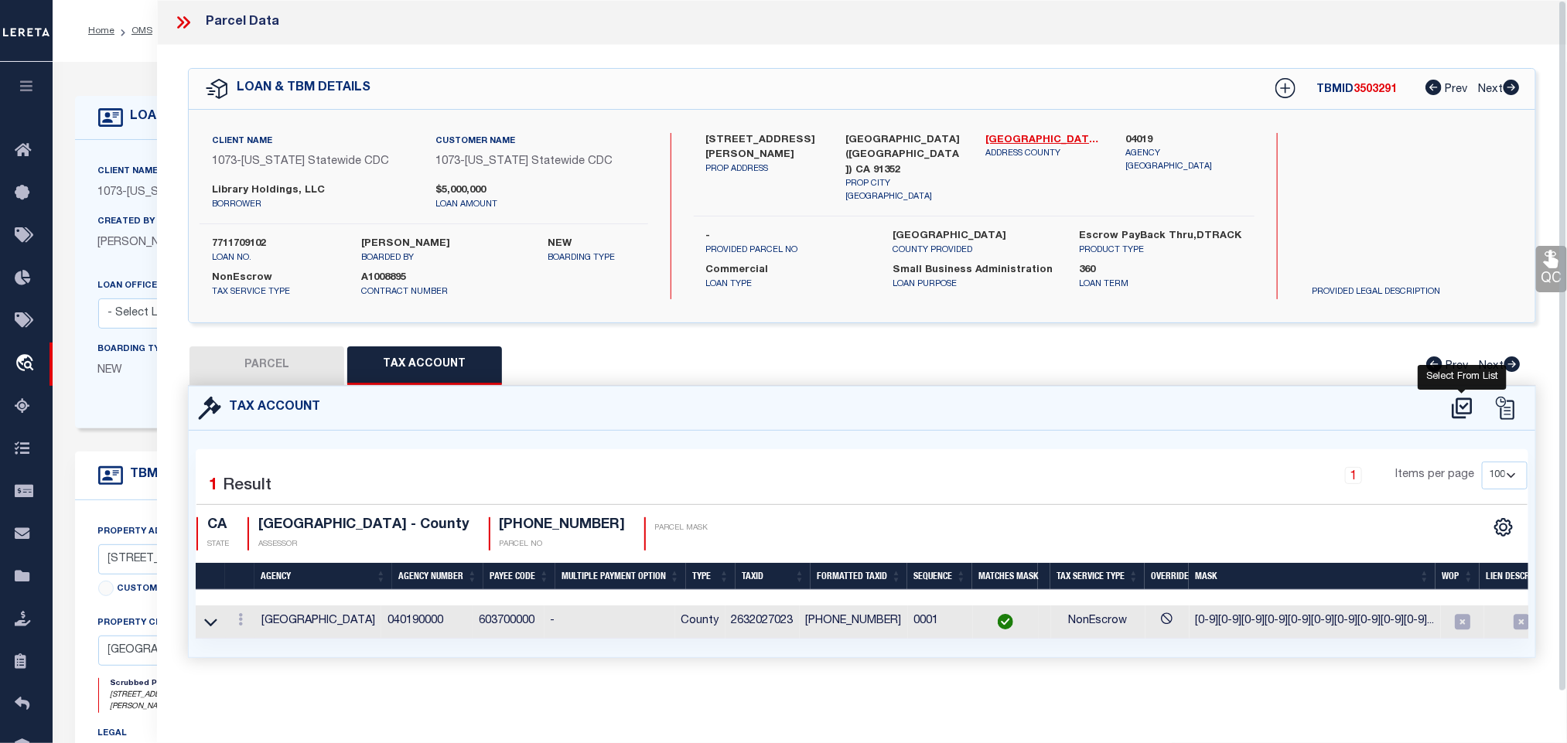
type input "SUN VALLEY, CA 91352"
type textarea "LOS ANGELES LAND AND WATER CO'S SUB OF APART OF MACLAY RANCHO LOT COM AT SE COR…"
click at [297, 357] on button "PARCEL" at bounding box center [267, 366] width 155 height 39
select select "AS"
select select
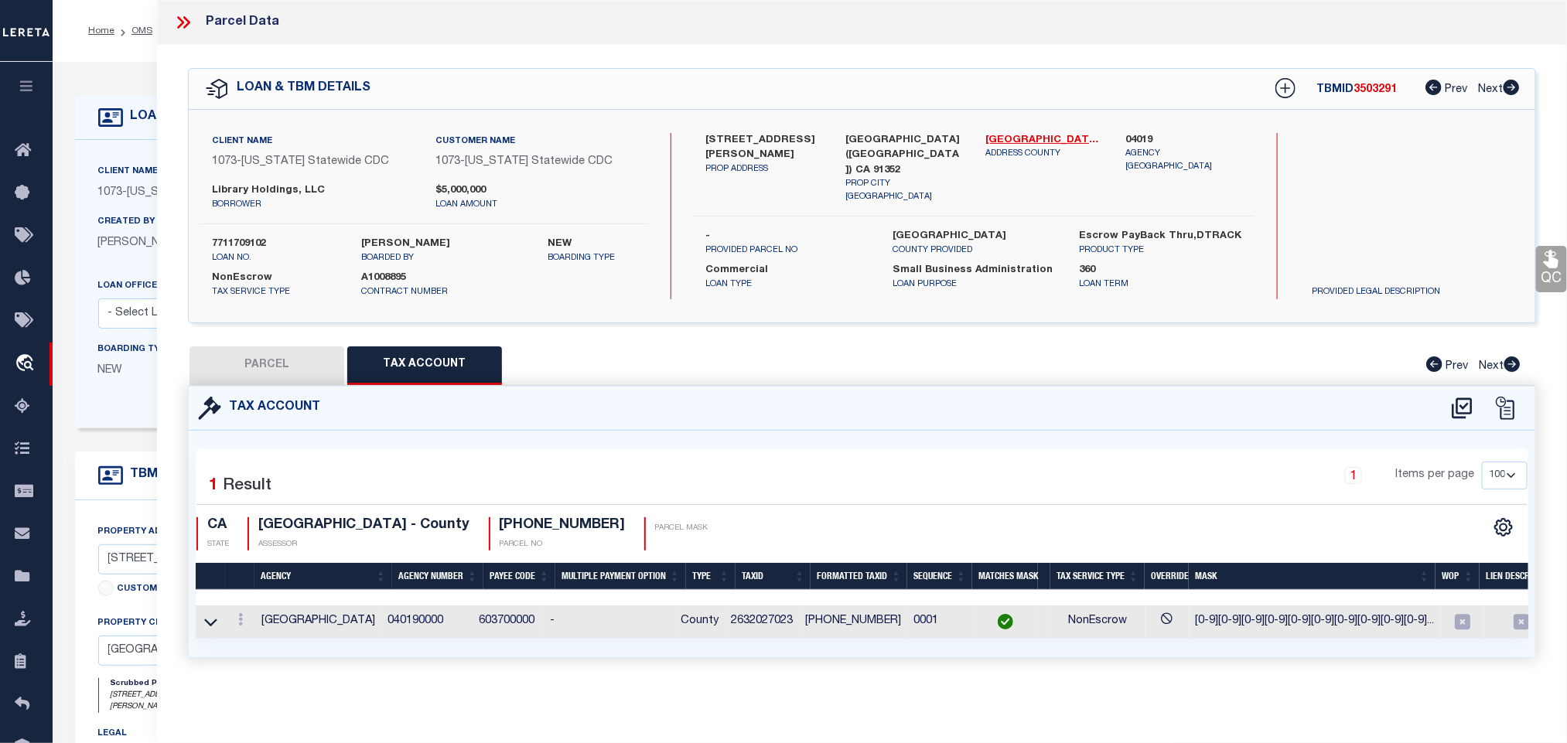
select select
checkbox input "false"
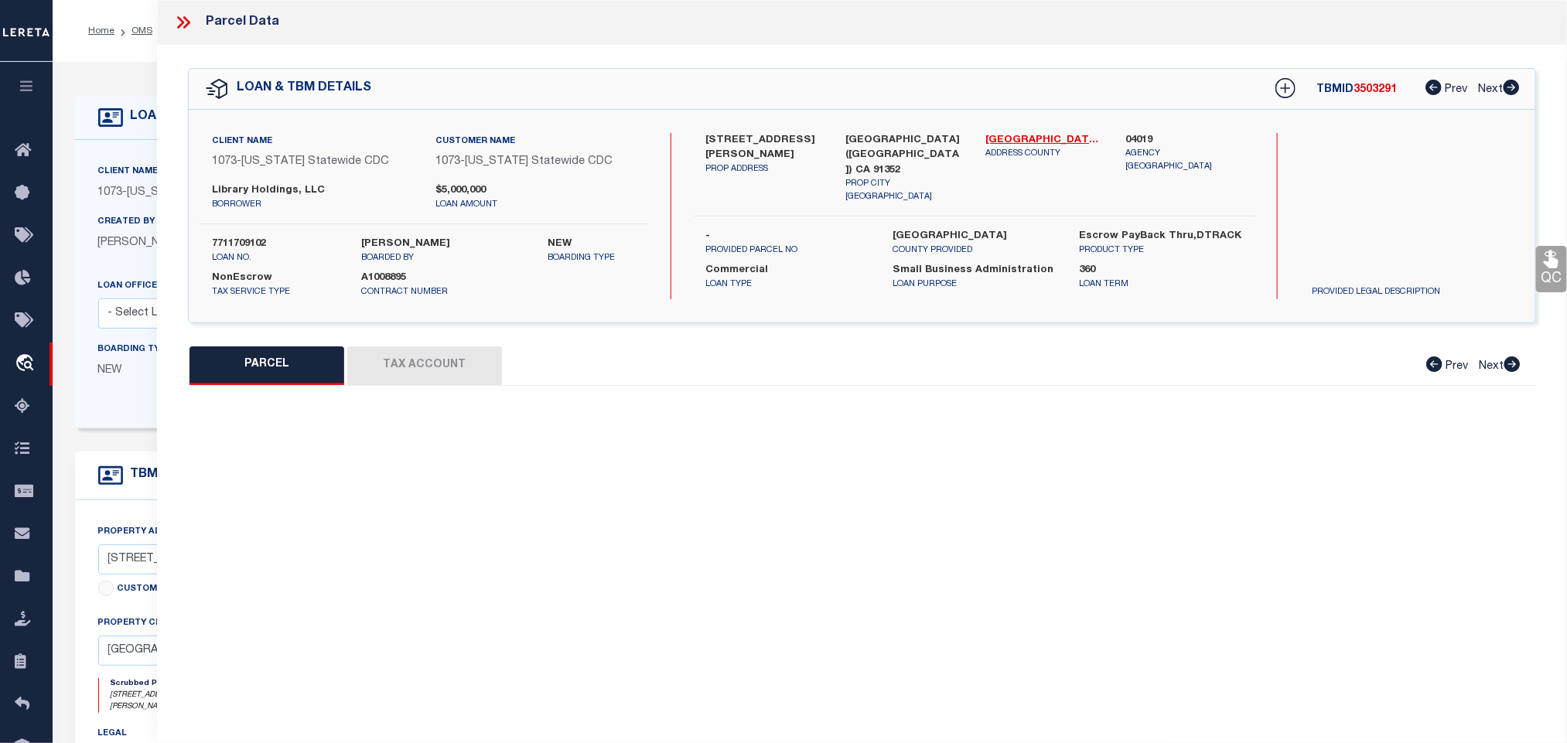
select select "RD"
type input "MAIER ROY J PRODUCTS CO"
select select "AGW"
select select "LEG"
type input "8484 SAN FERNANDO RD"
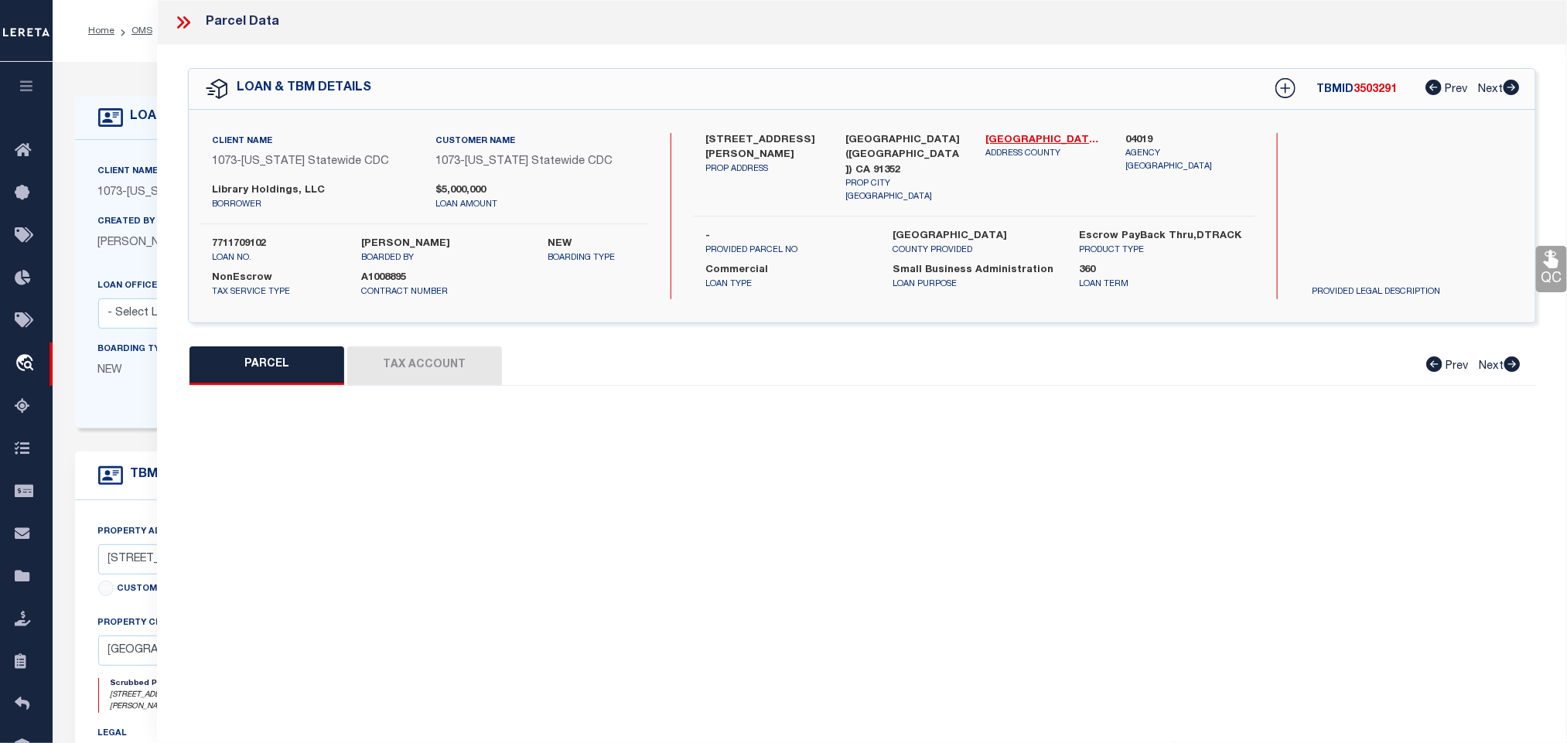
type input "SUN VALLEY, CA 91352"
type textarea "LOS ANGELES LAND AND WATER CO'S SUB OF APART OF MACLAY RANCHO LOT COM AT SE COR…"
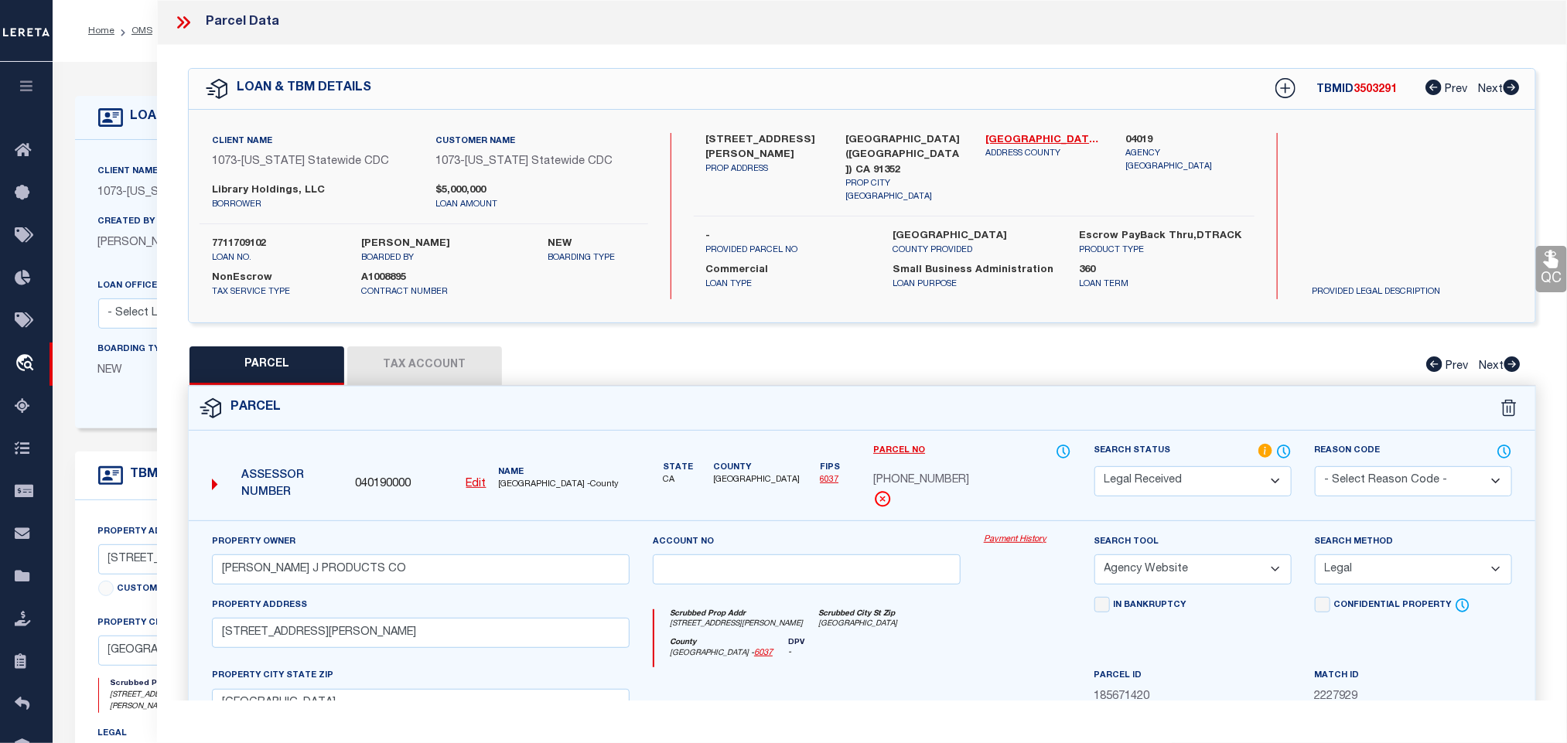
click at [1235, 480] on select "Automated Search Bad Parcel Complete Duplicate Parcel High Dollar Reporting In …" at bounding box center [1192, 481] width 197 height 30
click at [1094, 468] on select "Automated Search Bad Parcel Complete Duplicate Parcel High Dollar Reporting In …" at bounding box center [1192, 481] width 197 height 30
click at [1200, 463] on div "Search Status Automated Search Bad Parcel Complete Duplicate Parcel High Dollar…" at bounding box center [1192, 469] width 197 height 53
click at [1200, 473] on select "Automated Search Bad Parcel Complete Duplicate Parcel High Dollar Reporting In …" at bounding box center [1192, 481] width 197 height 30
select select "PC"
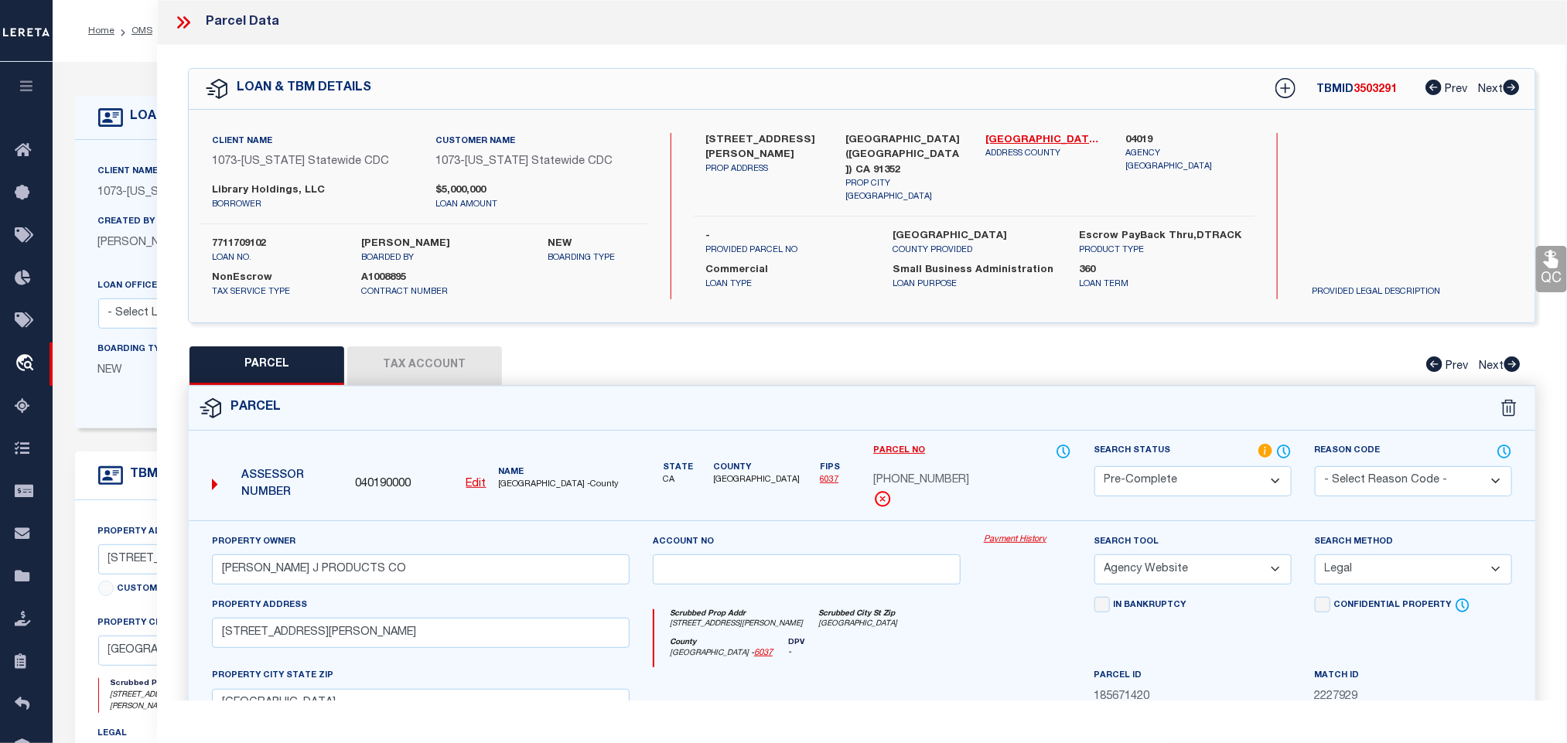
click at [1094, 468] on select "Automated Search Bad Parcel Complete Duplicate Parcel High Dollar Reporting In …" at bounding box center [1192, 481] width 197 height 30
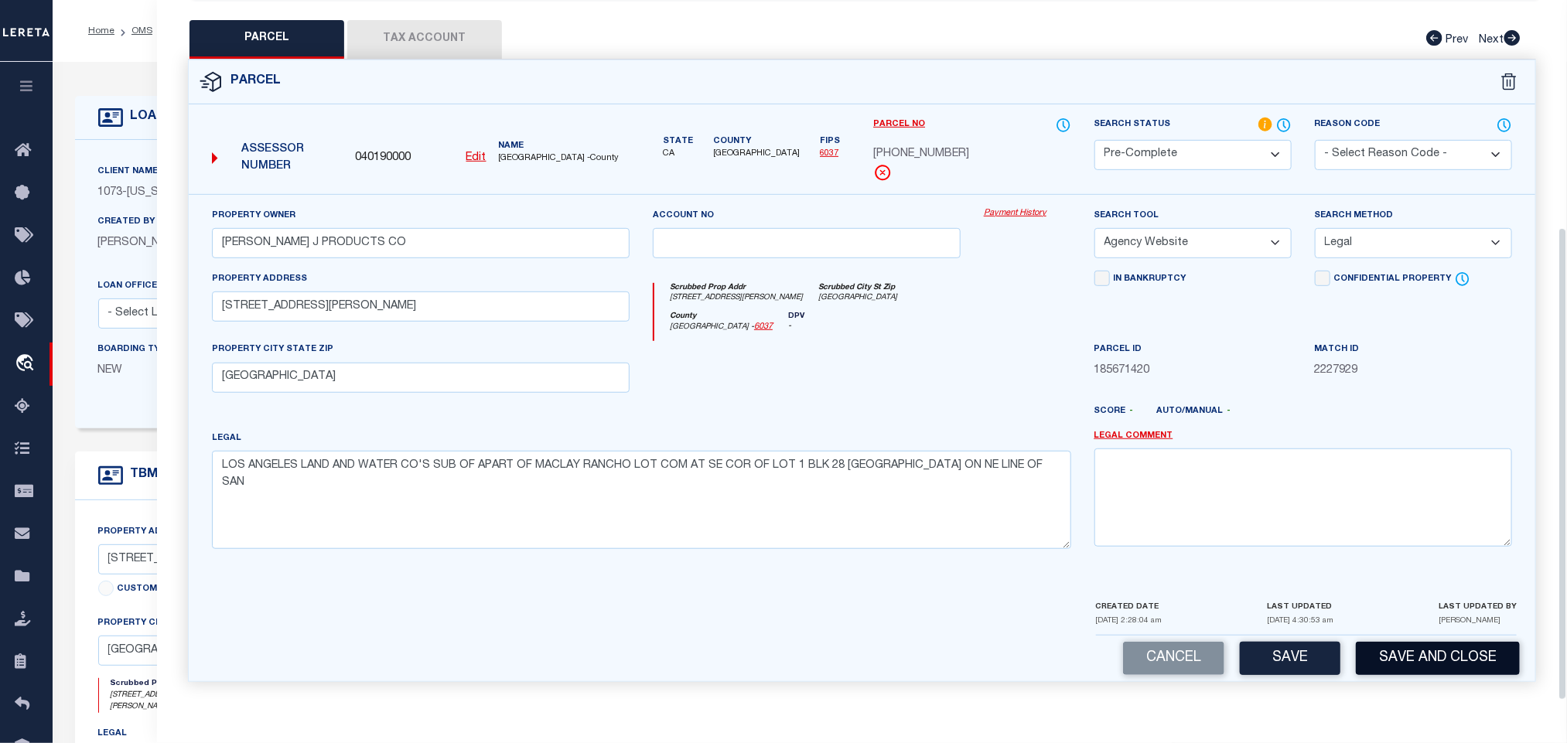
click at [1399, 644] on button "Save and Close" at bounding box center [1438, 658] width 164 height 33
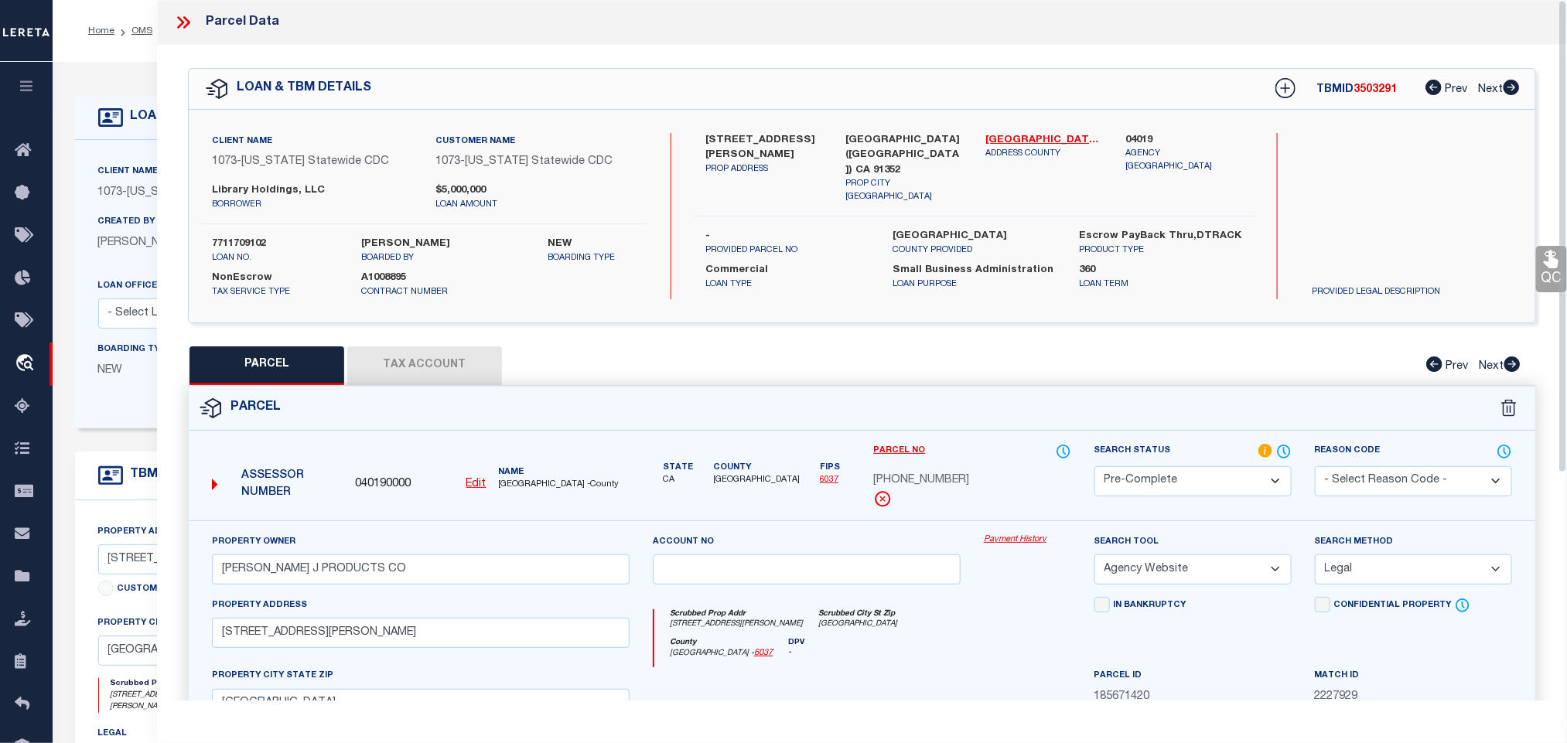
click at [239, 241] on label "7711709102" at bounding box center [275, 244] width 126 height 15
copy label "7711709102"
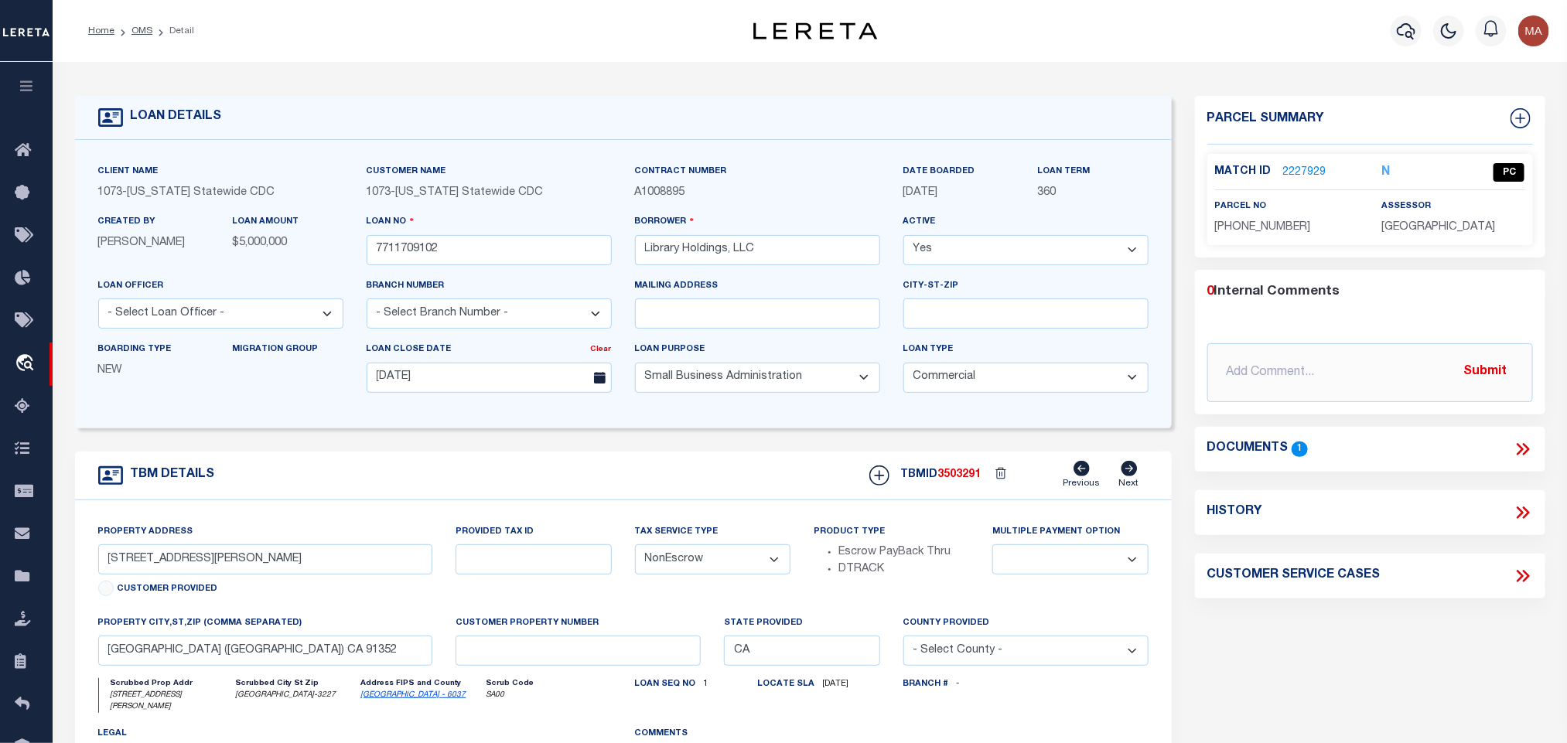
select select
click at [971, 480] on span "3503291" at bounding box center [959, 475] width 43 height 11
copy span "3503291"
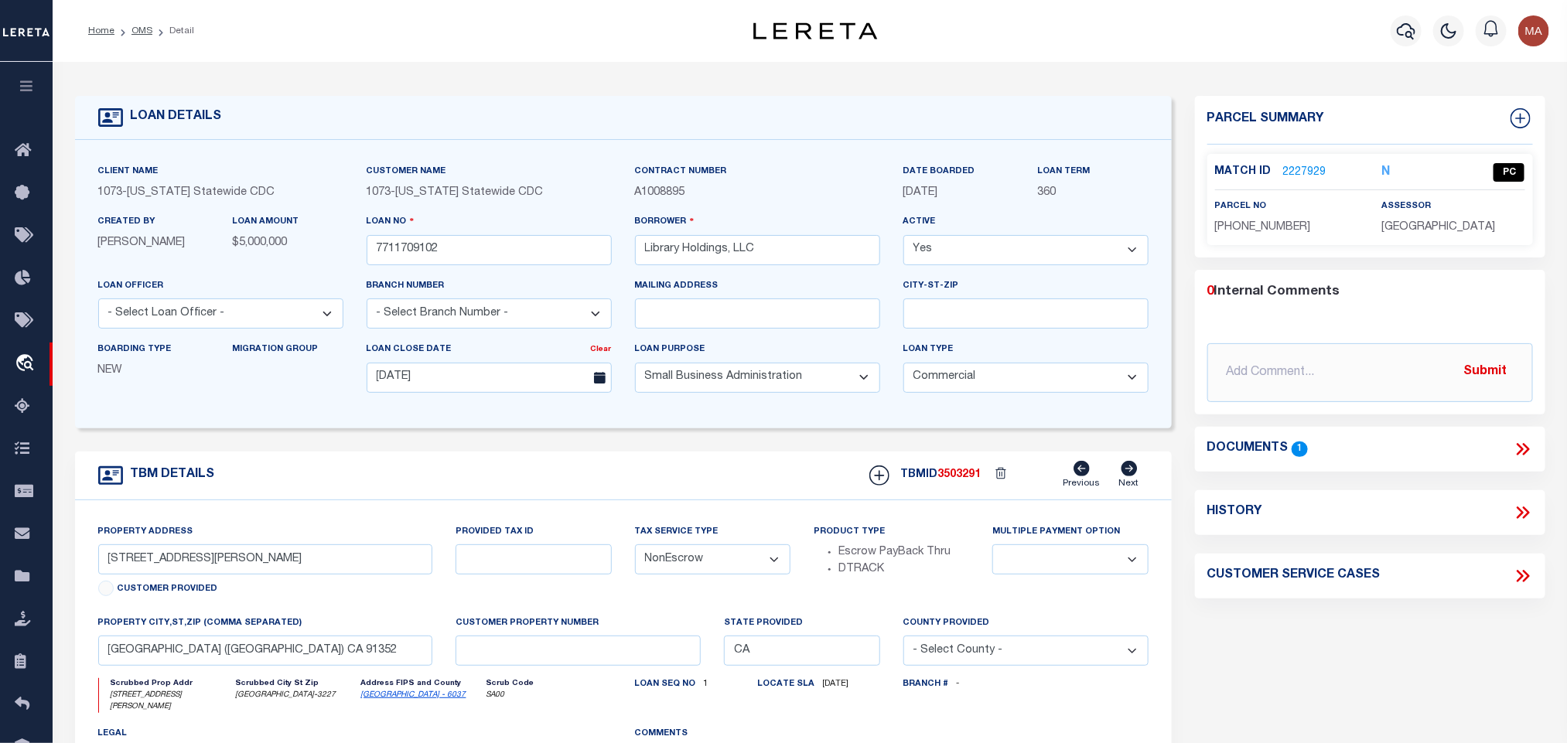
click at [1456, 224] on span "LOS ANGELES COUNTY" at bounding box center [1438, 227] width 114 height 11
copy div "LOS ANGELES COUNTY"
click at [1244, 223] on span "2632-027-023" at bounding box center [1263, 227] width 96 height 11
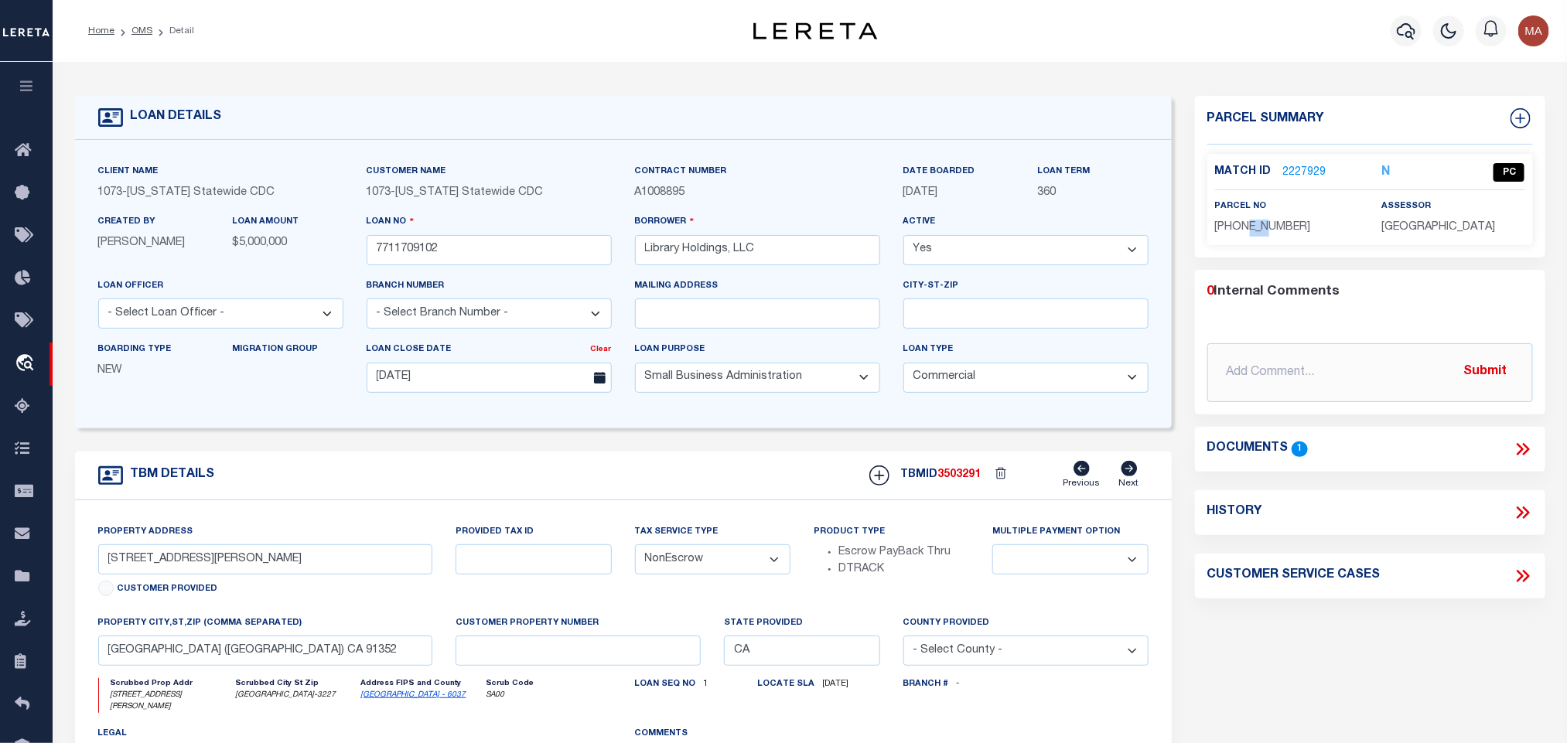
click at [1244, 223] on span "2632-027-023" at bounding box center [1263, 227] width 96 height 11
copy div "2632-027-023"
click at [137, 24] on li "OMS" at bounding box center [133, 31] width 38 height 14
click at [142, 33] on link "OMS" at bounding box center [141, 30] width 21 height 9
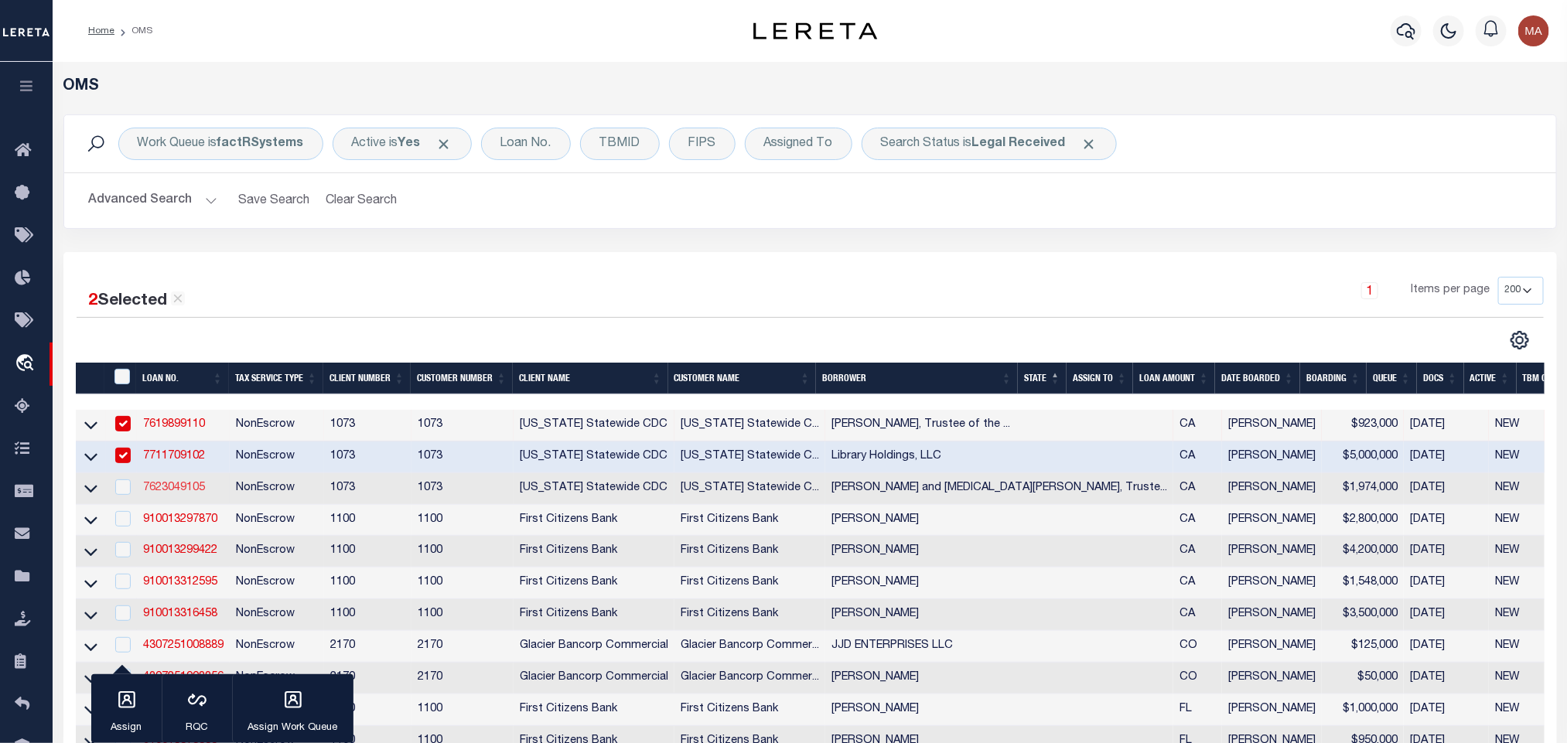
click at [174, 488] on link "7623049105" at bounding box center [174, 488] width 62 height 11
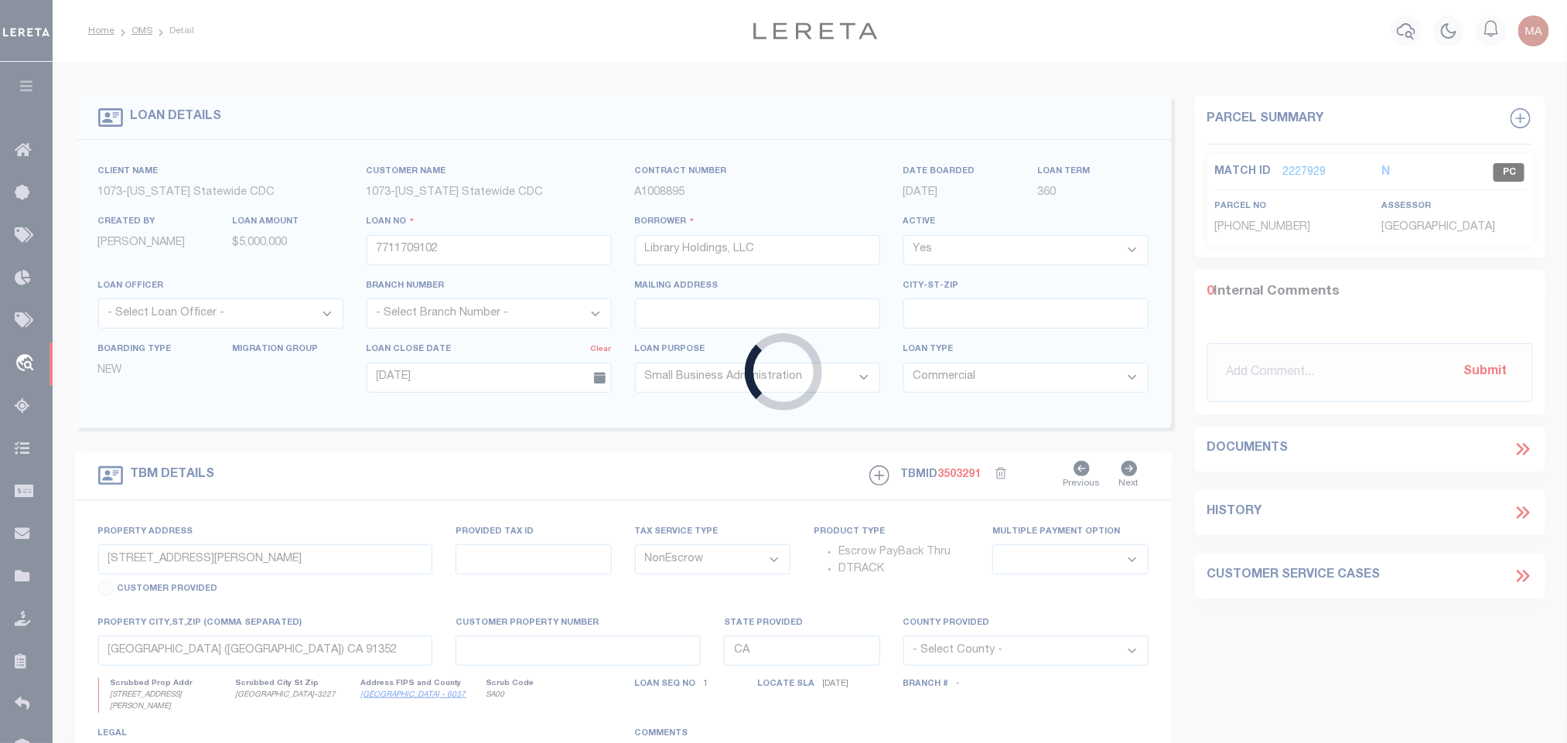
type input "7623049105"
type input "Francois O. Laib and Tao Li, Trustees of the Laib and Li Family Trust dated Aug…"
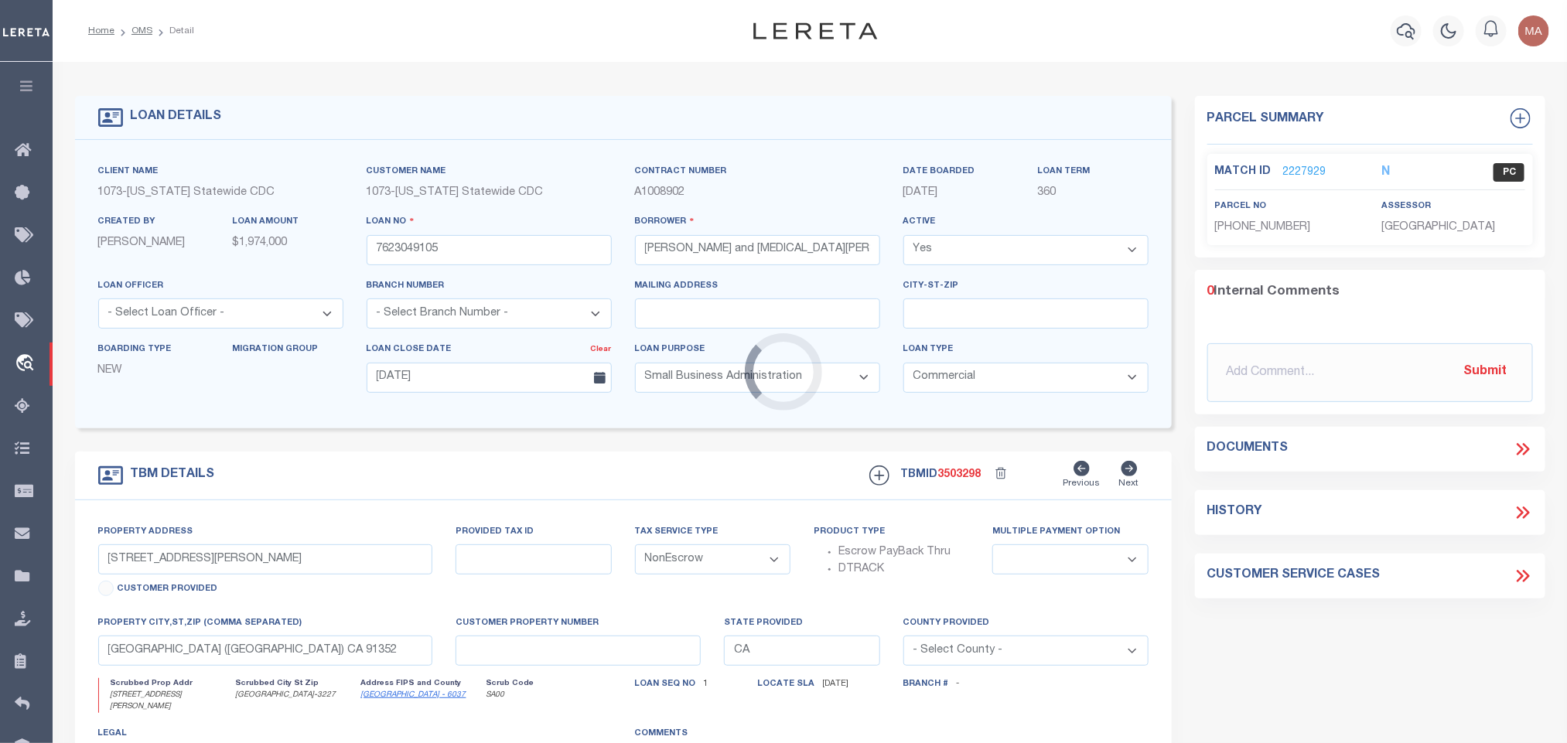
type input "7562 ORANGEWOOD AVE"
select select
type input "STANTON CA 90680-3429"
select select
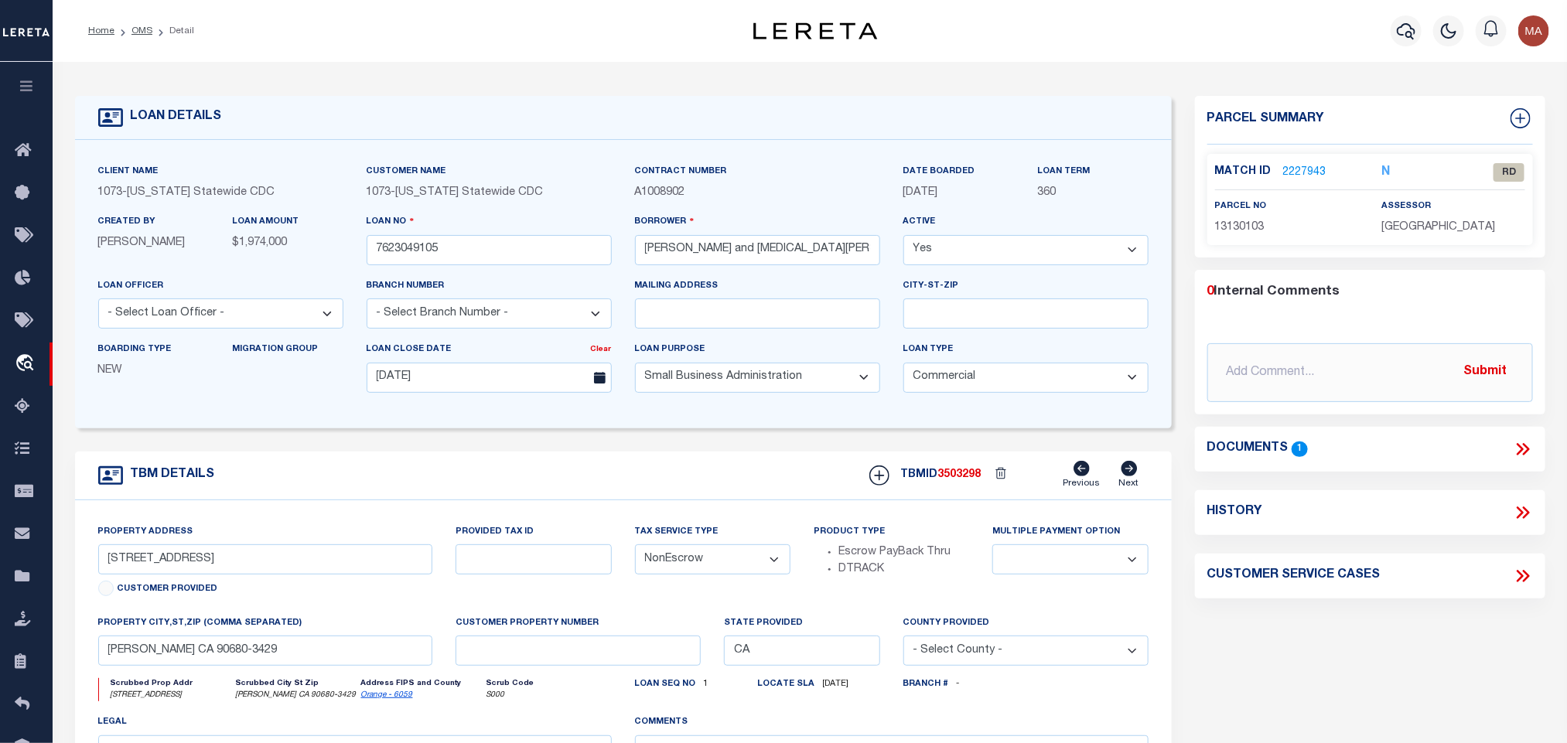
click at [374, 699] on link "Orange - 6059" at bounding box center [387, 695] width 52 height 8
click at [230, 566] on input "7562 ORANGEWOOD AVE" at bounding box center [265, 560] width 335 height 30
click at [1518, 448] on icon at bounding box center [1523, 449] width 20 height 20
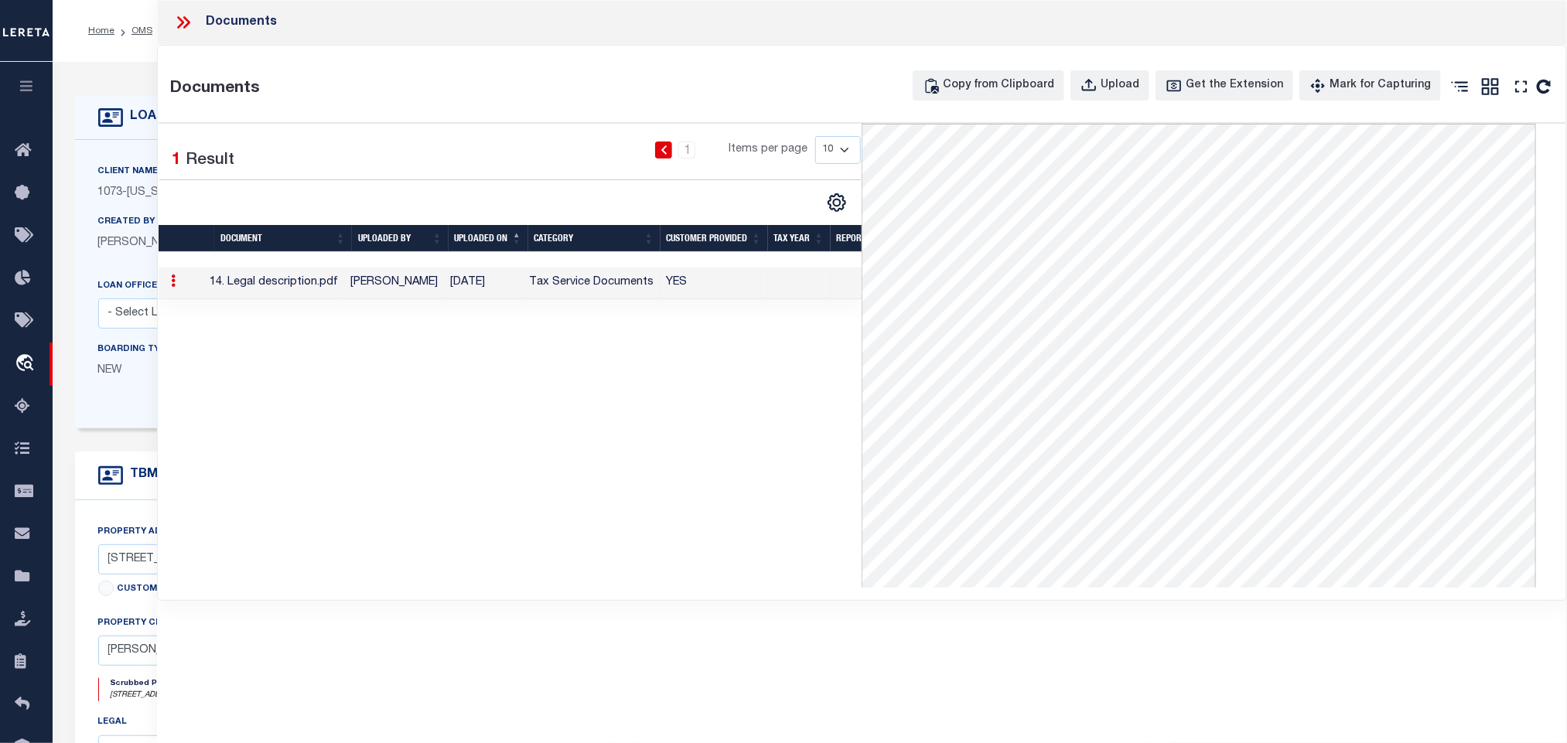
drag, startPoint x: 132, startPoint y: 193, endPoint x: 313, endPoint y: 230, distance: 184.6
click at [132, 193] on p "1073 - California Statewide CDC" at bounding box center [220, 193] width 245 height 17
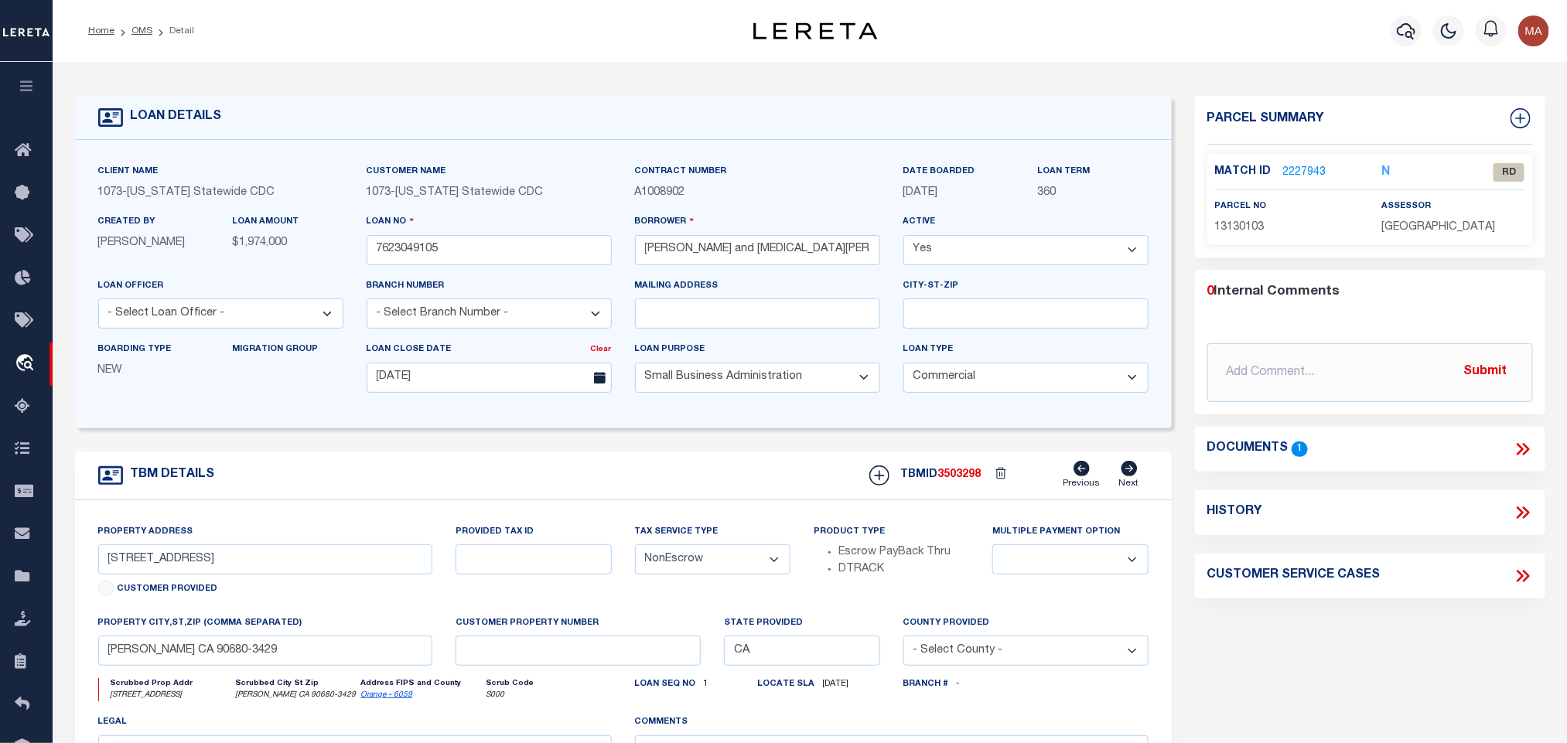
click at [1296, 174] on link "2227943" at bounding box center [1304, 173] width 43 height 16
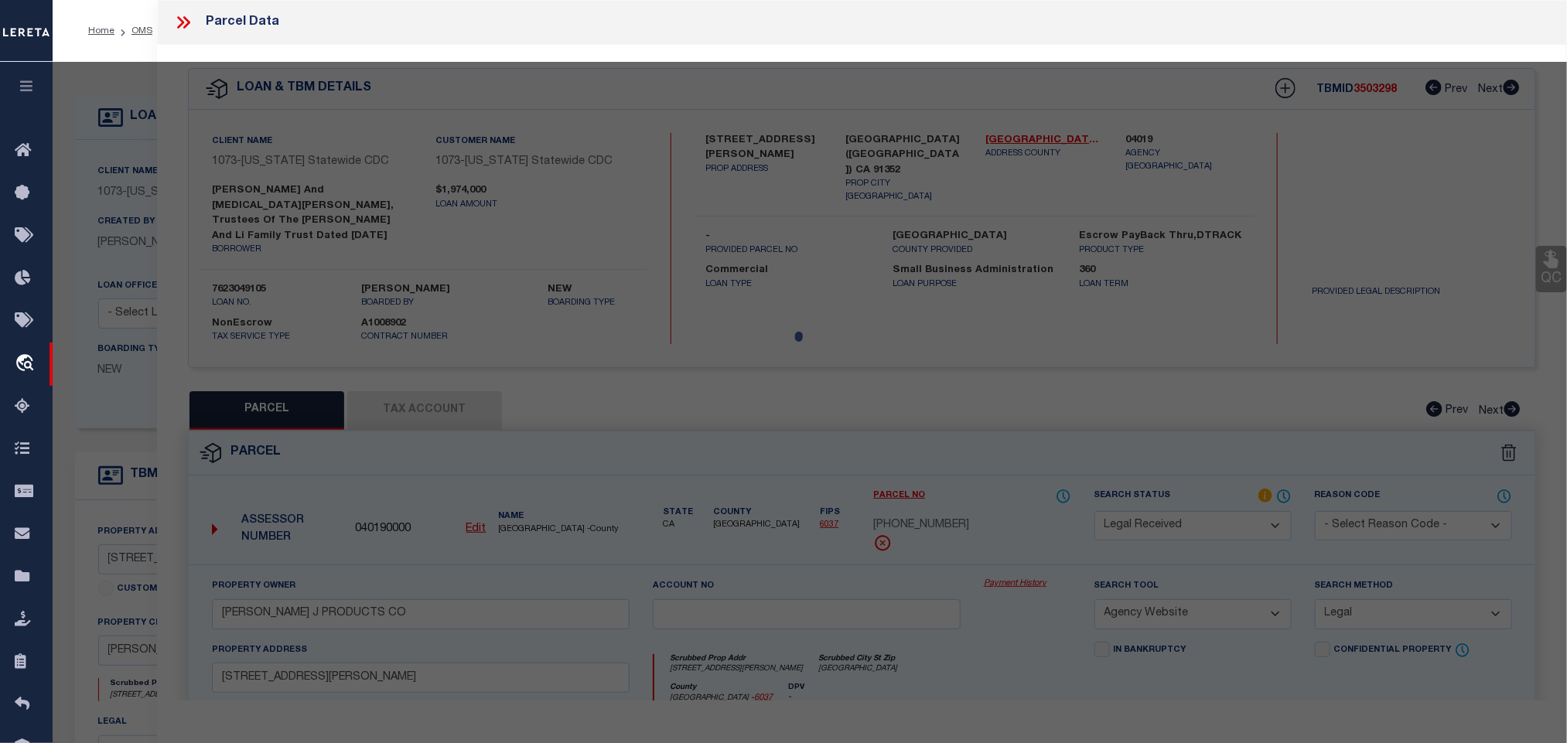
select select "AS"
select select
checkbox input "false"
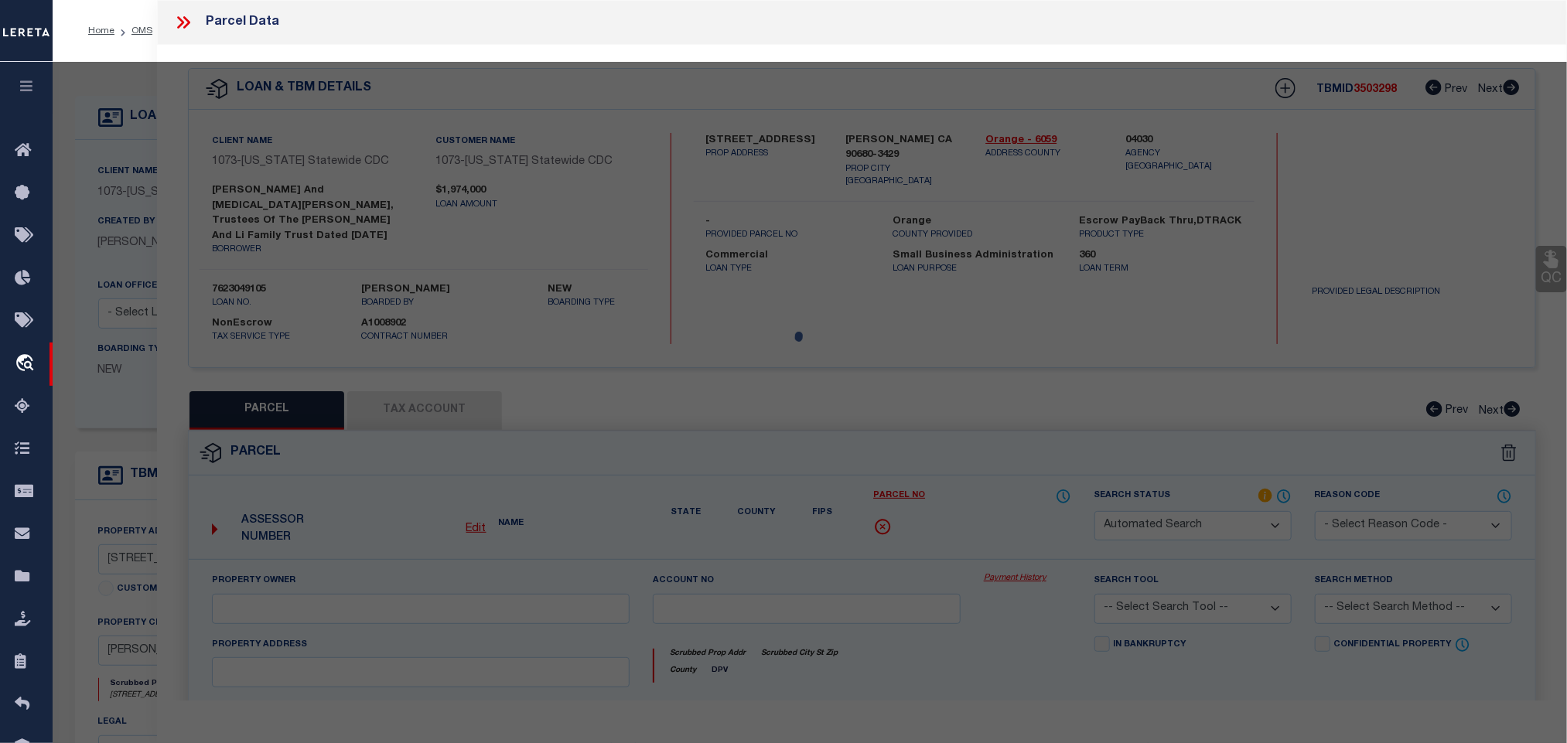
select select "RD"
type input "ORANGEWOOD HN TN LLC"
select select "ATL"
select select "ADD"
type input "7562 ORANGEWOOD AVE"
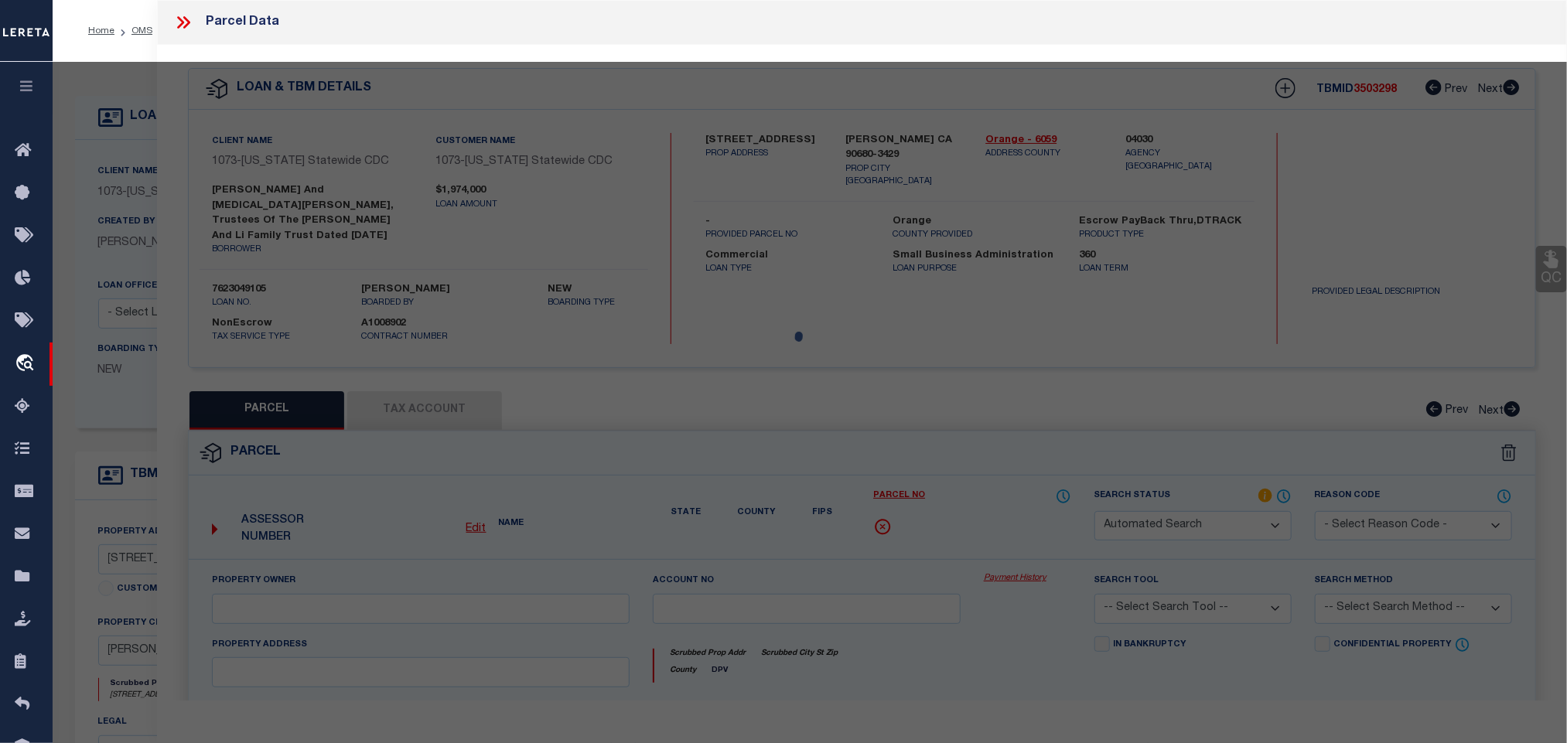
checkbox input "false"
type input "STANTON, CA 90680"
type textarea "J W BIXBYS SUB LOT 10 W 103.65 FT E 380.07 FT W 691.10 FT N 315.04 FT OF LOT IN…"
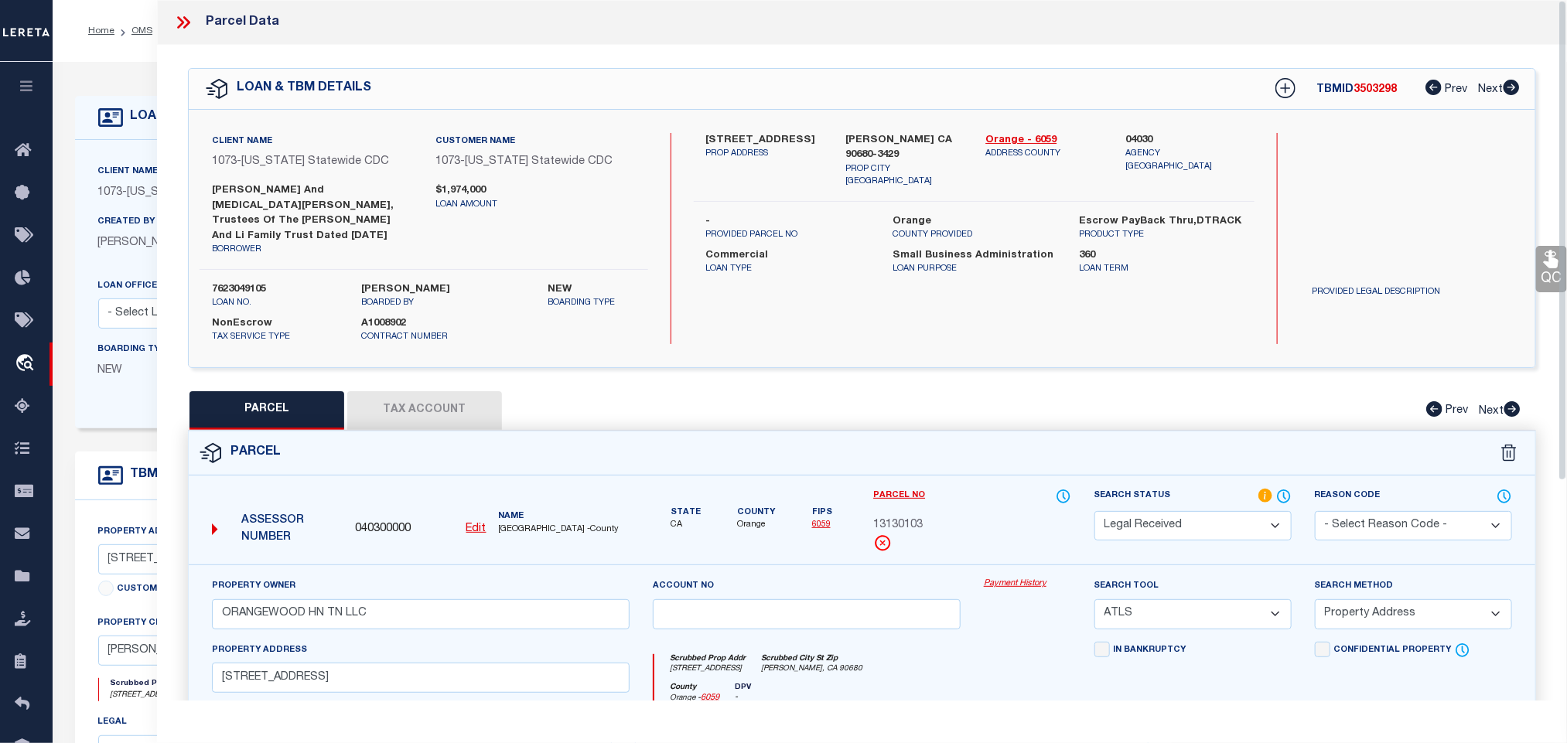
click at [478, 524] on u "Edit" at bounding box center [476, 529] width 20 height 11
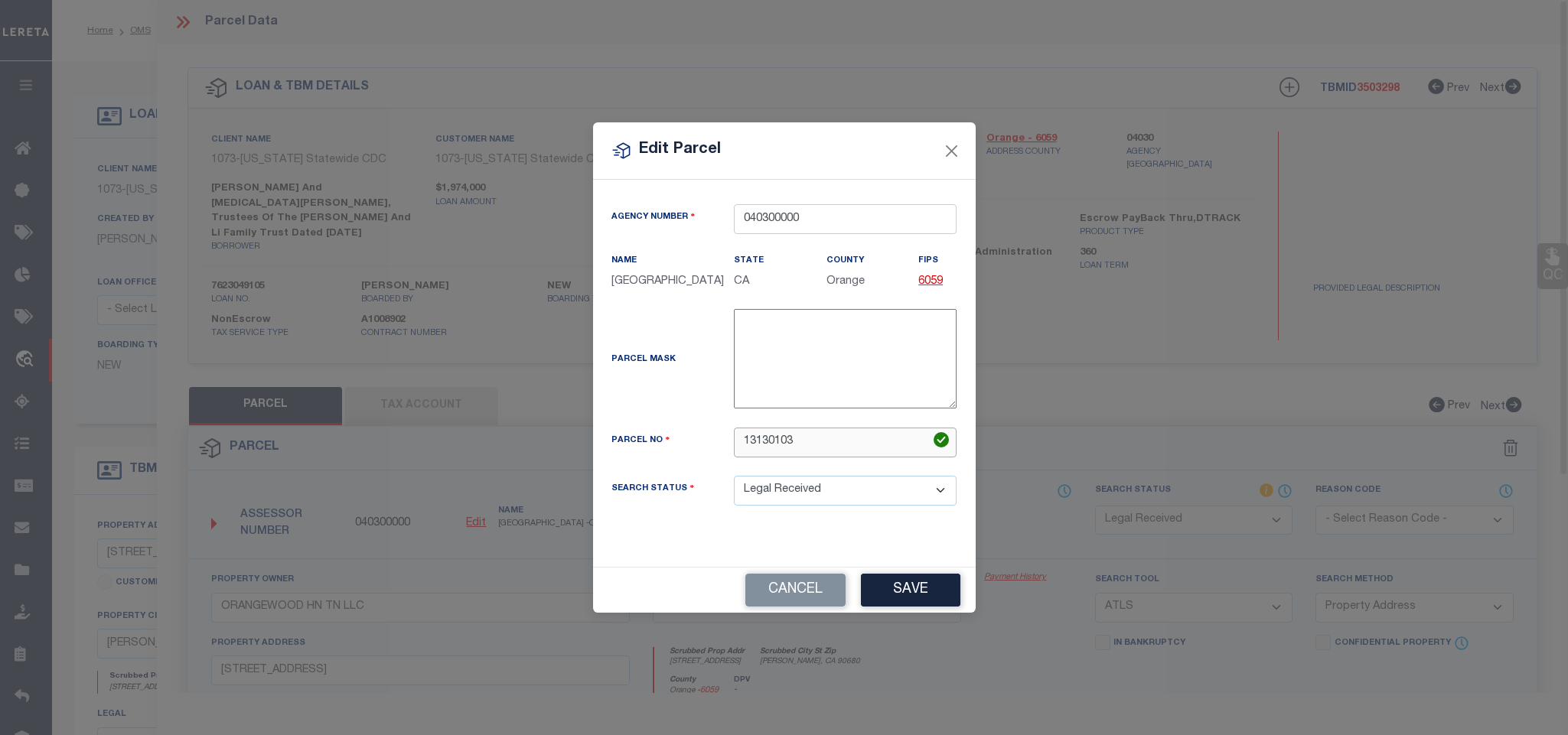
click at [761, 444] on input "13130103" at bounding box center [845, 442] width 223 height 30
paste input "-301-"
type input "131-301-03"
click at [893, 593] on button "Save" at bounding box center [910, 590] width 100 height 33
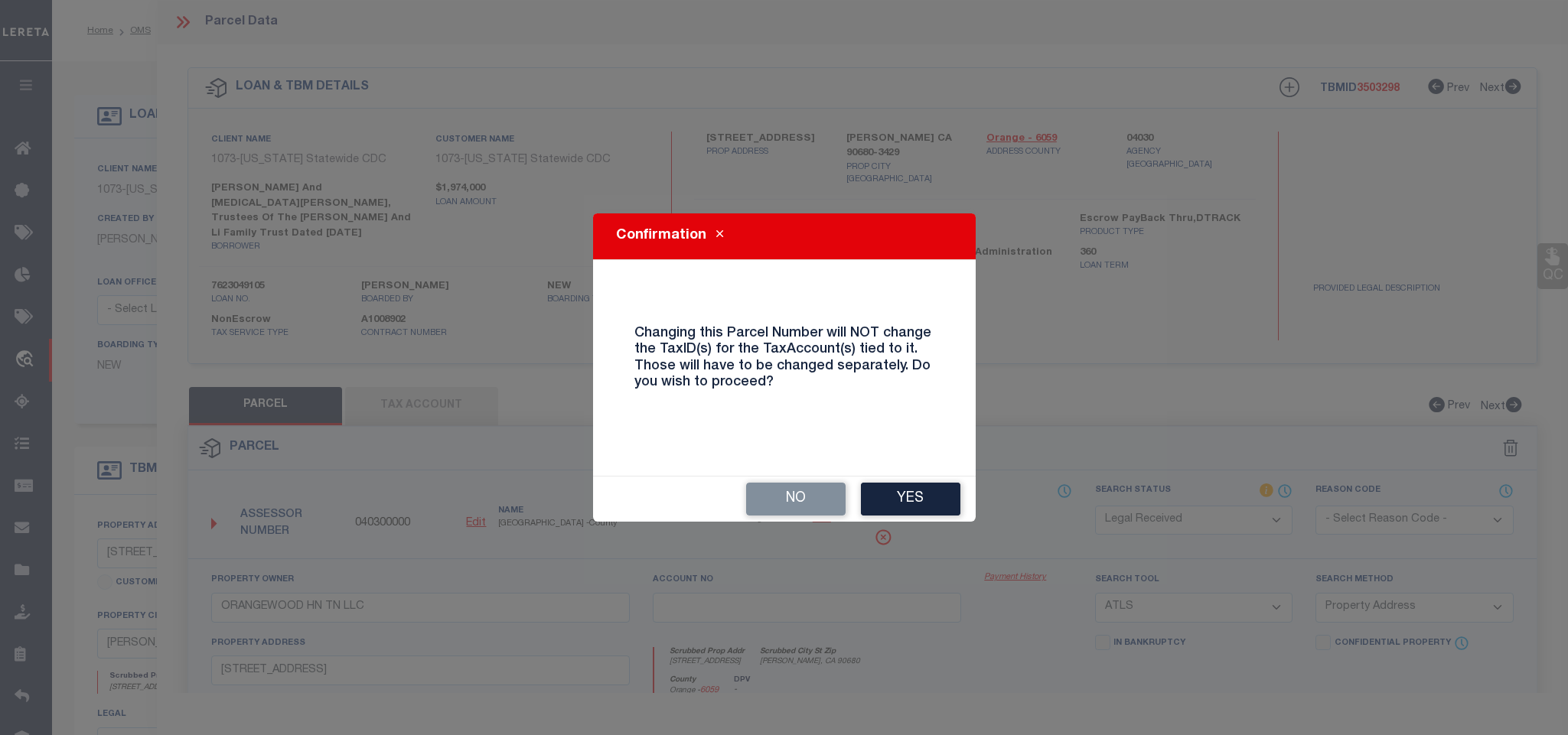
click at [903, 530] on div "Confirmation Changing this Parcel Number will NOT change the TaxID(s) for the T…" at bounding box center [784, 367] width 1568 height 735
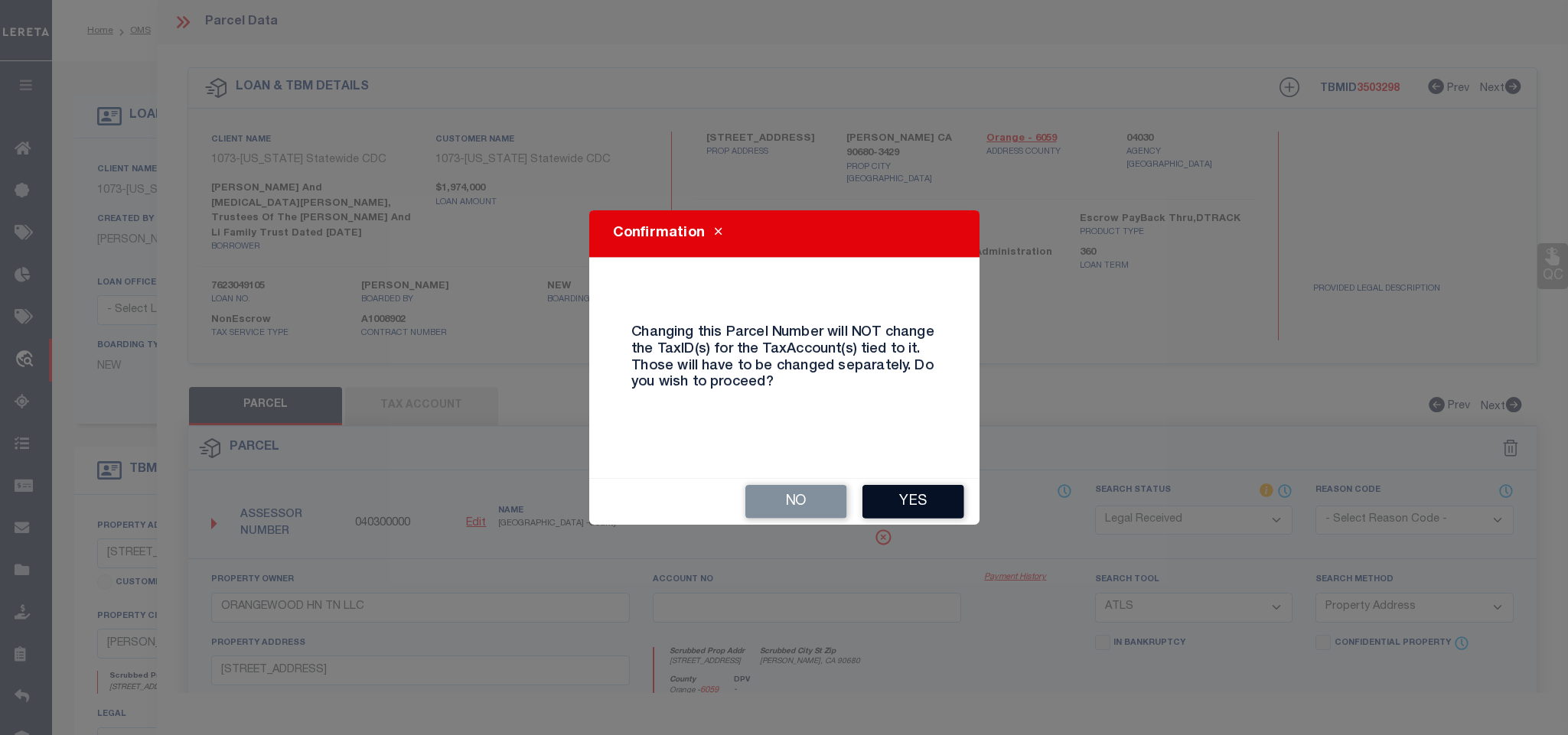
click at [907, 499] on button "Yes" at bounding box center [913, 502] width 102 height 34
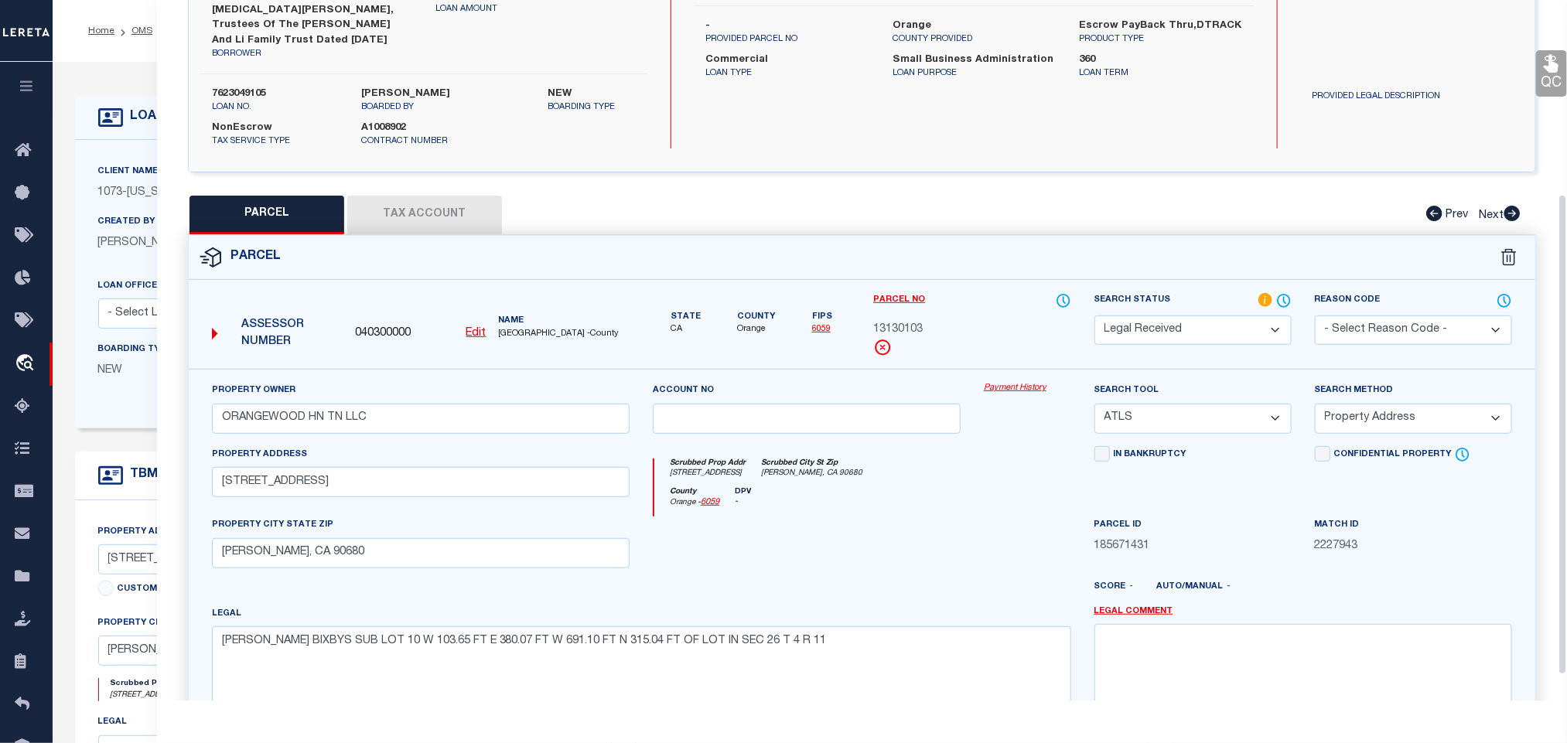
scroll to position [320, 0]
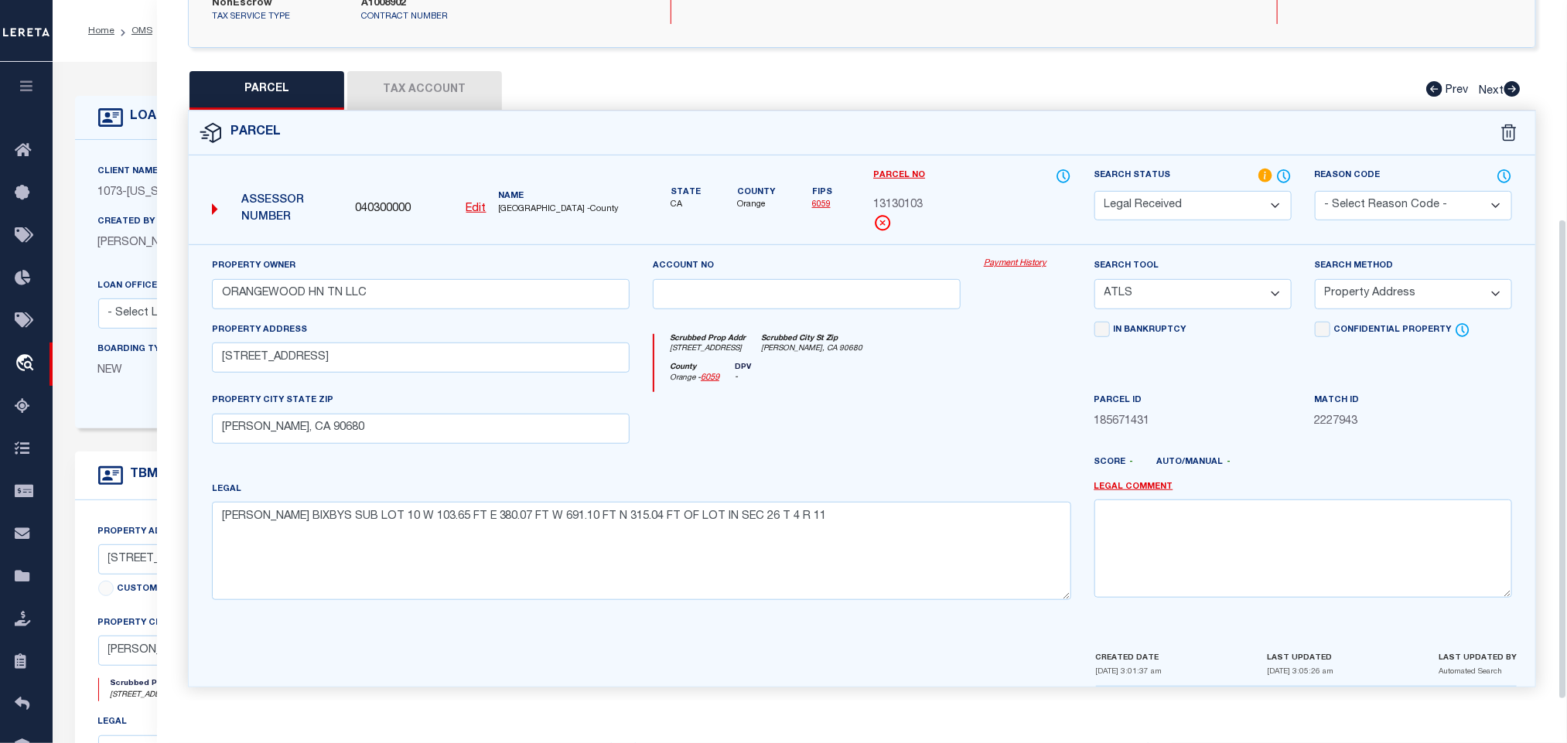
select select "RD"
select select
checkbox input "false"
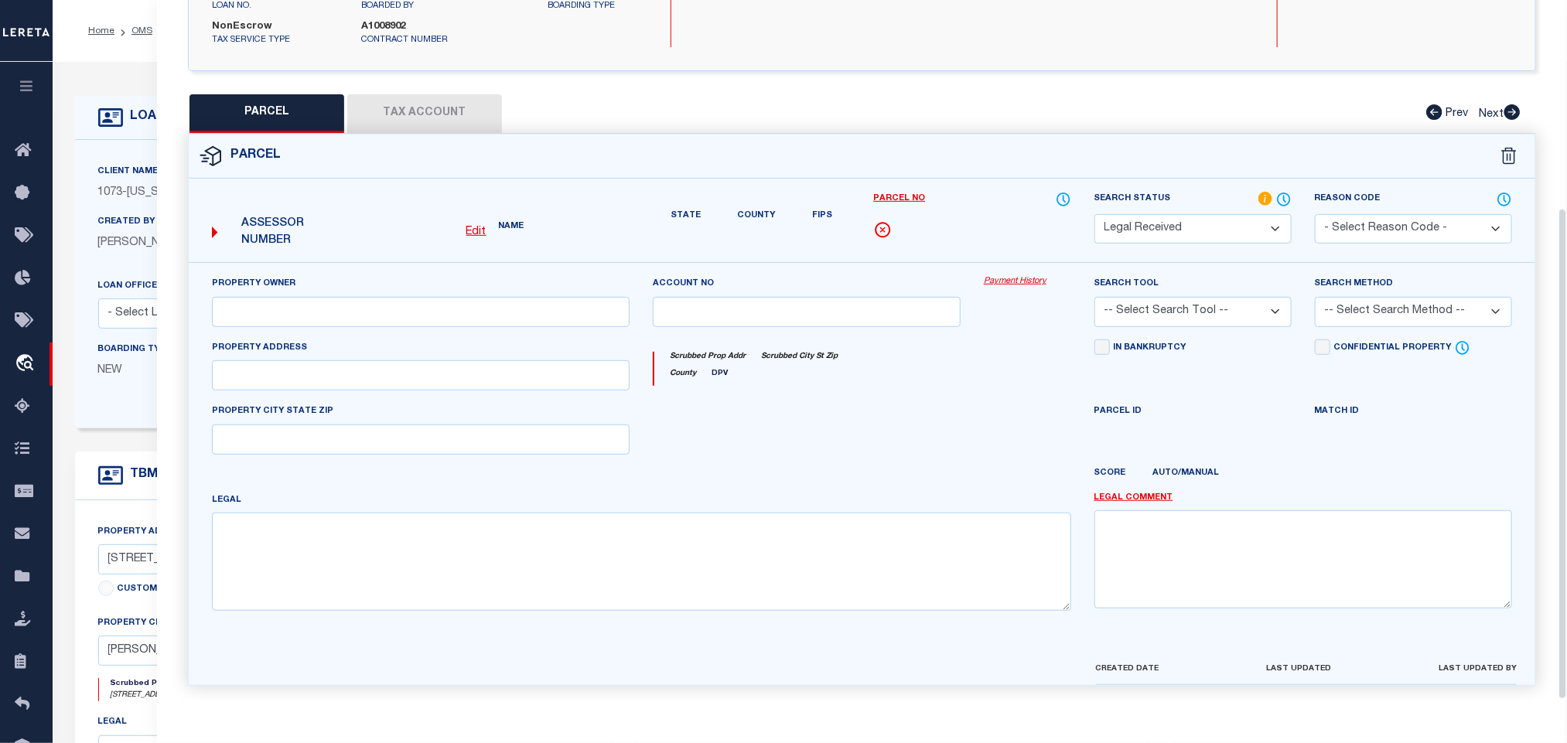
type input "ORANGEWOOD HN TN LLC"
select select "ATL"
select select "ADD"
type input "7562 ORANGEWOOD AVE"
checkbox input "false"
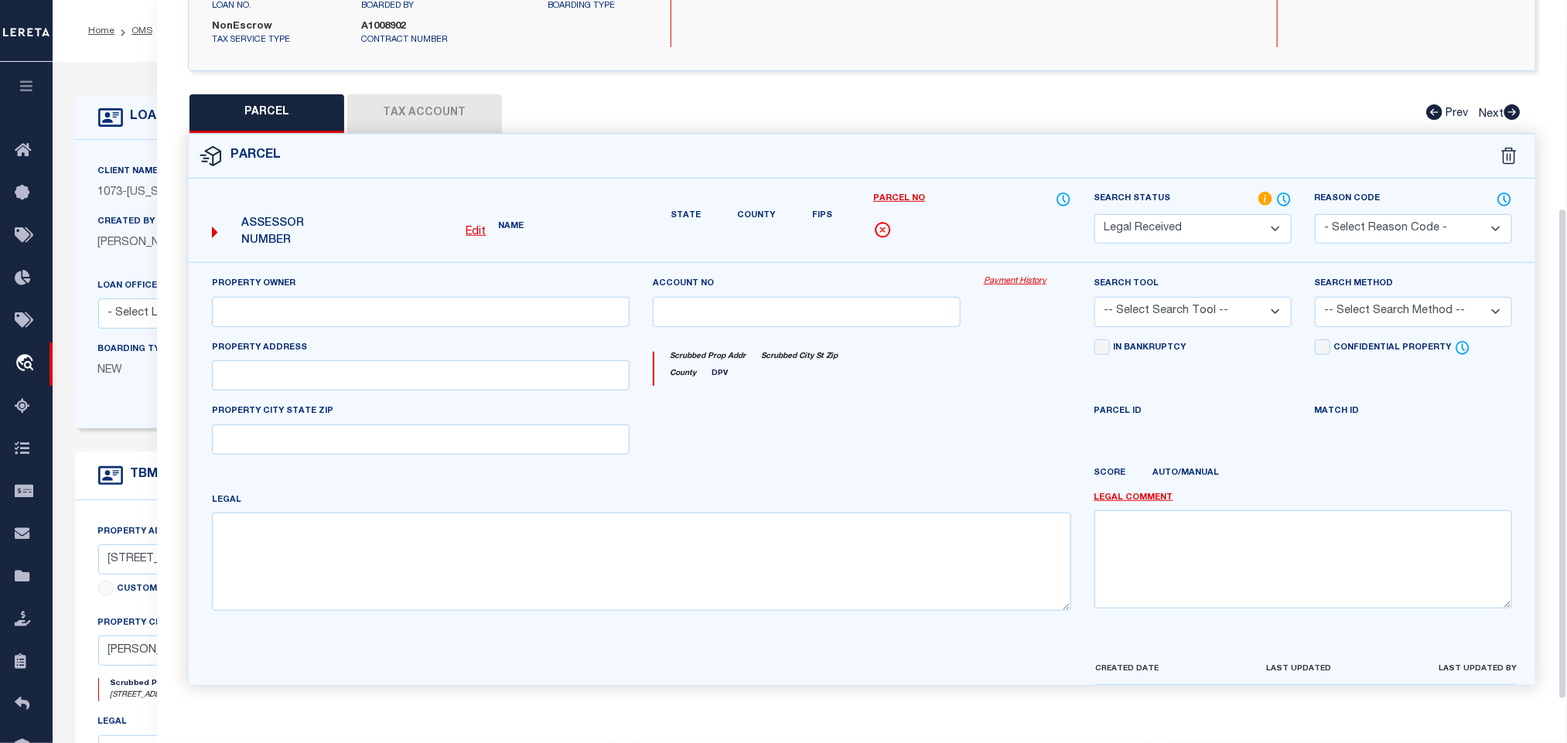
type input "STANTON, CA 90680"
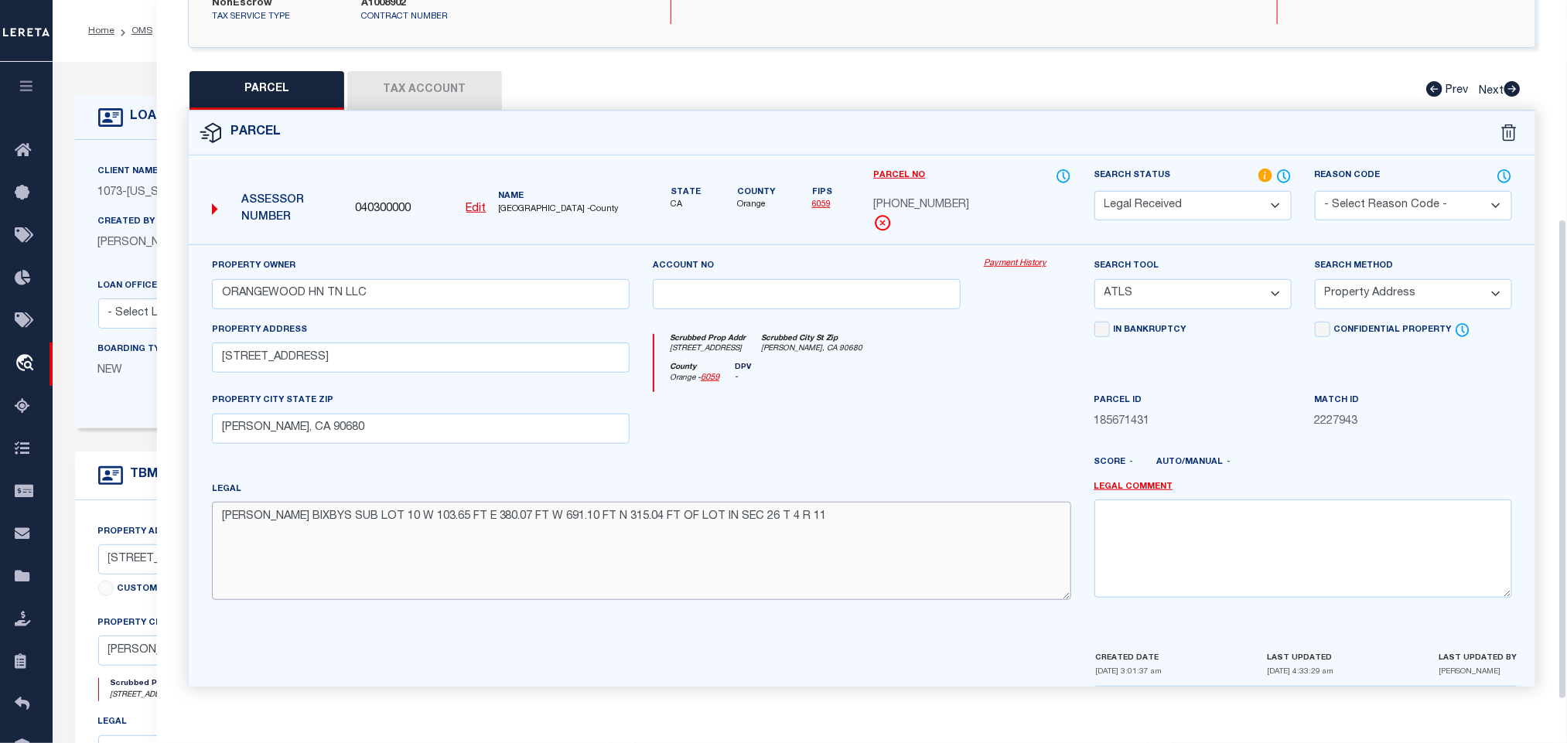
click at [548, 543] on textarea "J W BIXBYS SUB LOT 10 W 103.65 FT E 380.07 FT W 691.10 FT N 315.04 FT OF LOT IN…" at bounding box center [641, 550] width 859 height 97
paste textarea "A TR J W BIXBYS SUB BLK LOT 10 J W BIXBYS SUB LOT 10 W 103.65 FT E 380.07 FT W"
type textarea "A TR J W BIXBYS SUB BLK LOT 10 J W BIXBYS SUB LOT 10 W 103.65 FT E 380.07 FT W"
click at [1151, 283] on select "-- Select Search Tool -- 3rd Party Website Agency File Agency Website ATLS CNV-…" at bounding box center [1192, 294] width 197 height 30
select select "AGW"
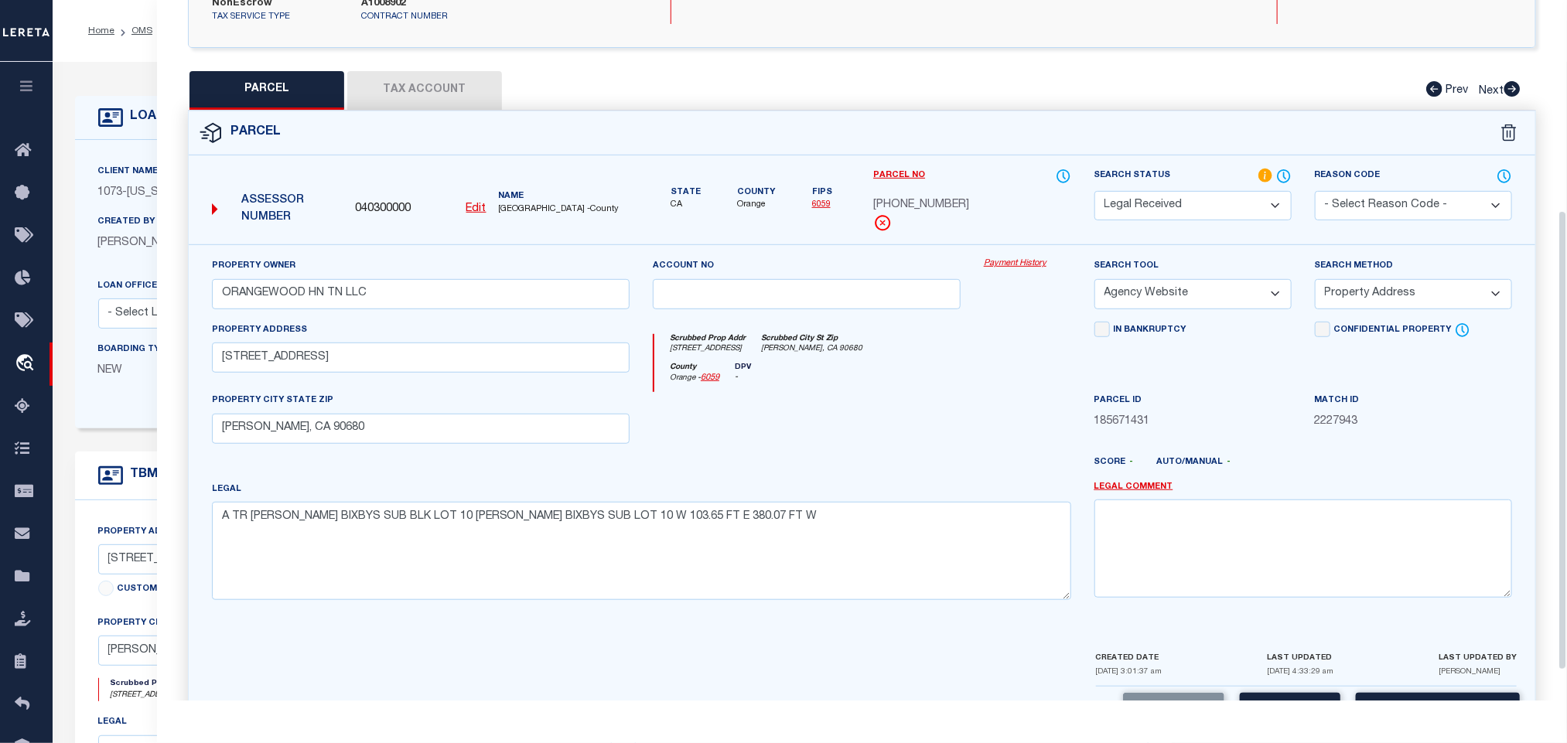
click at [1094, 279] on select "-- Select Search Tool -- 3rd Party Website Agency File Agency Website ATLS CNV-…" at bounding box center [1192, 294] width 197 height 30
click at [1388, 300] on div "Search Method -- Select Search Method -- Property Address Legal Liability Info …" at bounding box center [1413, 289] width 220 height 63
click at [1374, 290] on select "-- Select Search Method -- Property Address Legal Liability Info Provided" at bounding box center [1413, 294] width 197 height 30
click at [1315, 279] on select "-- Select Search Method -- Property Address Legal Liability Info Provided" at bounding box center [1413, 294] width 197 height 30
click at [1374, 279] on select "-- Select Search Method -- Property Address Legal Liability Info Provided" at bounding box center [1413, 294] width 197 height 30
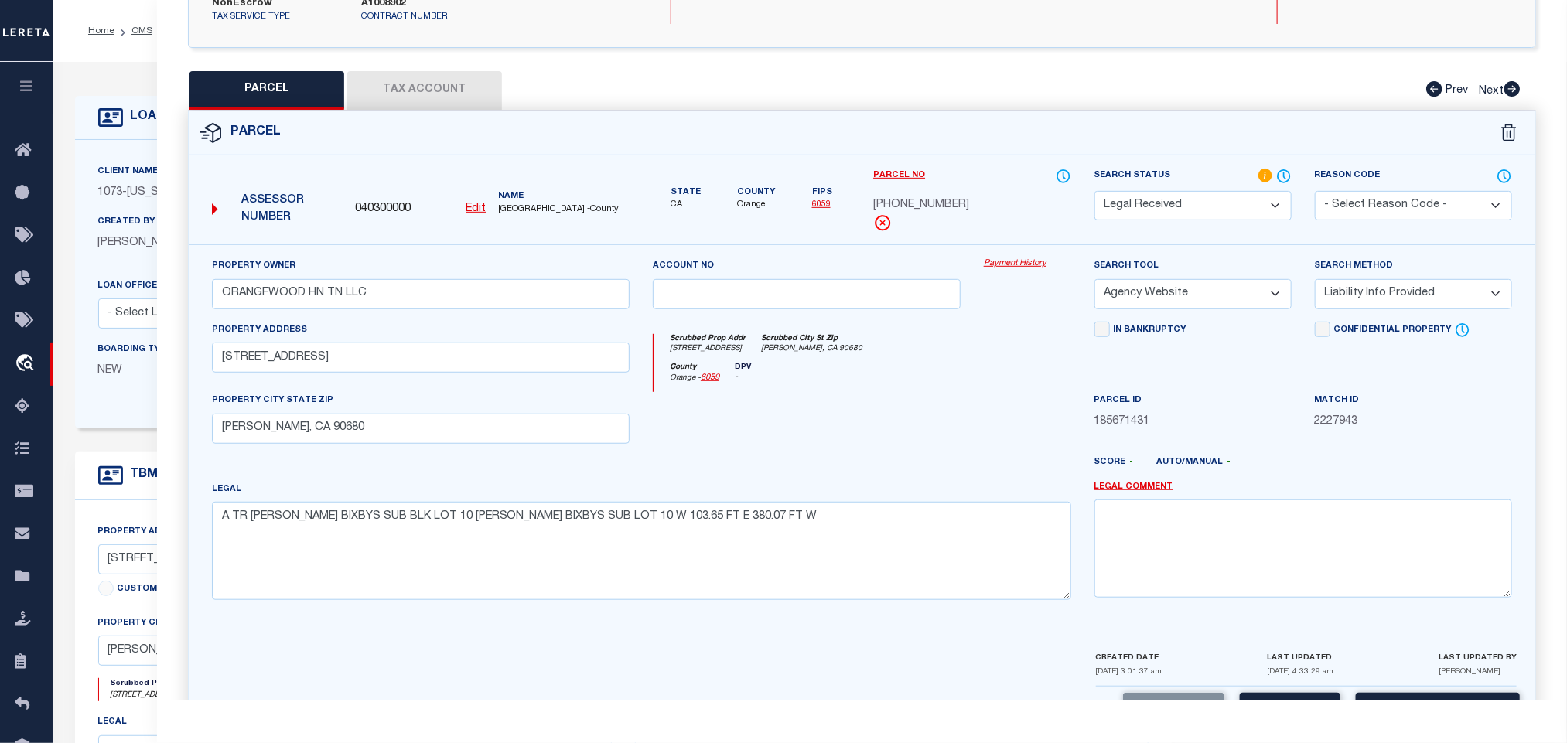
select select "LEG"
click at [1315, 279] on select "-- Select Search Method -- Property Address Legal Liability Info Provided" at bounding box center [1413, 294] width 197 height 30
click at [1281, 693] on button "Save" at bounding box center [1290, 709] width 101 height 33
click at [449, 75] on button "Tax Account" at bounding box center [424, 90] width 155 height 39
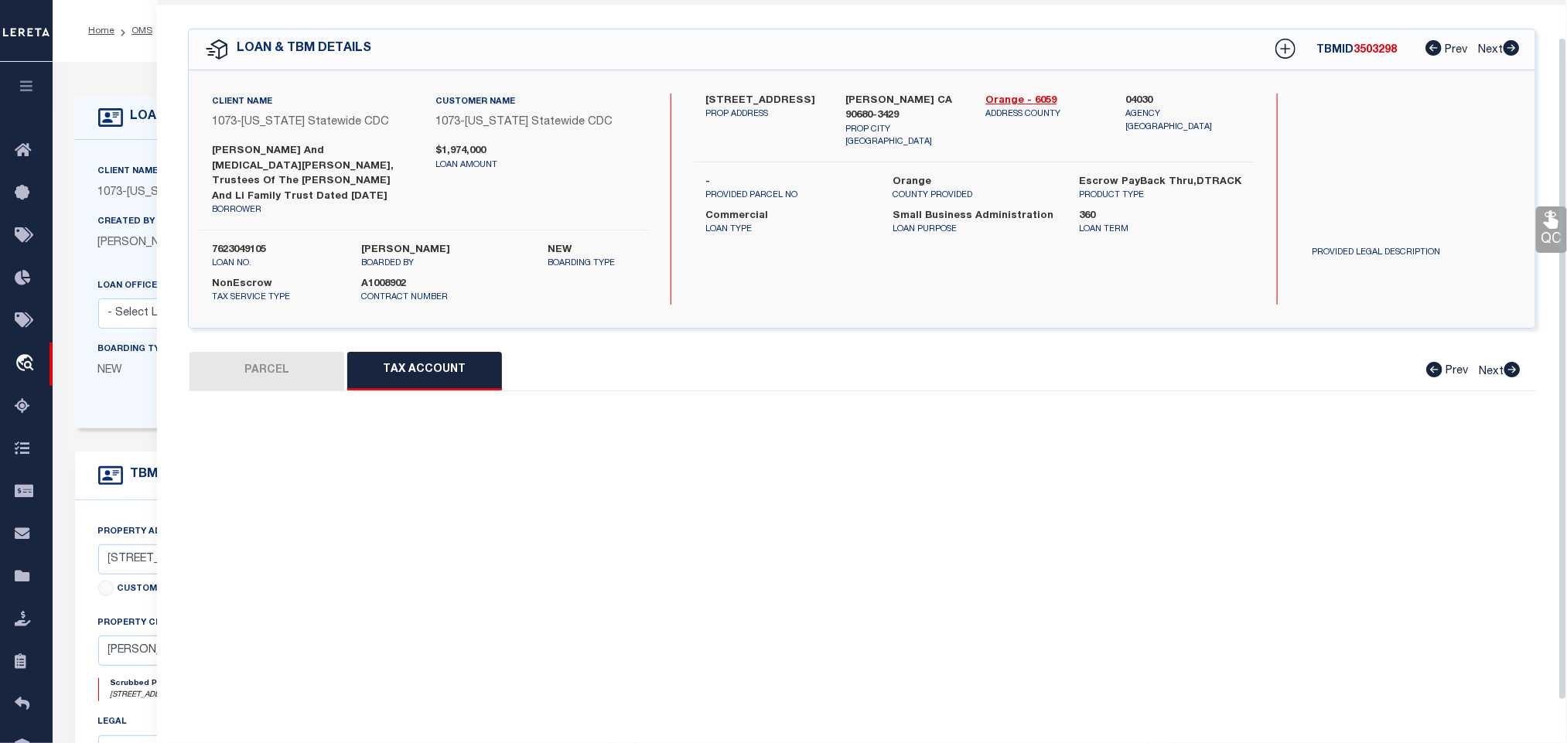
select select "100"
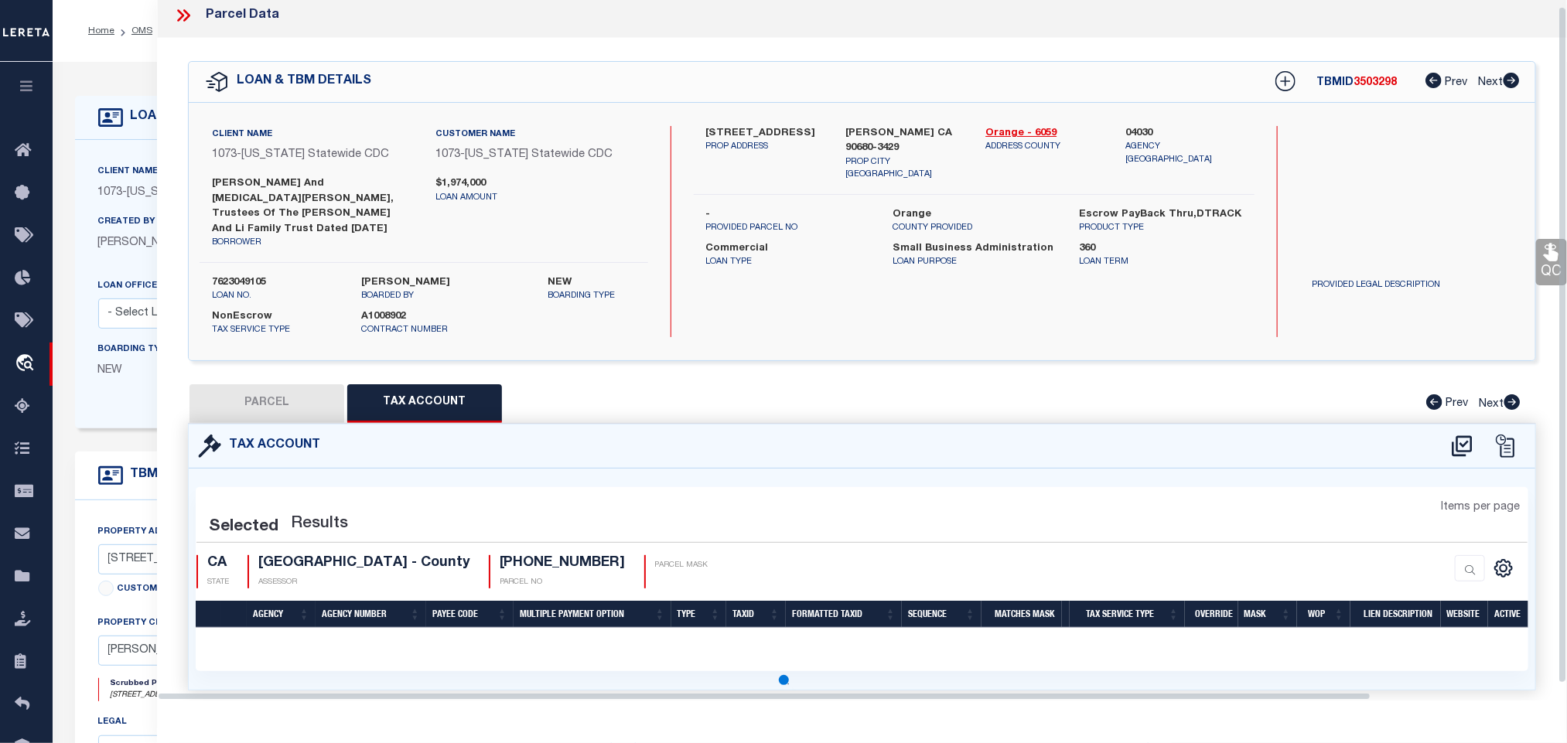
select select "100"
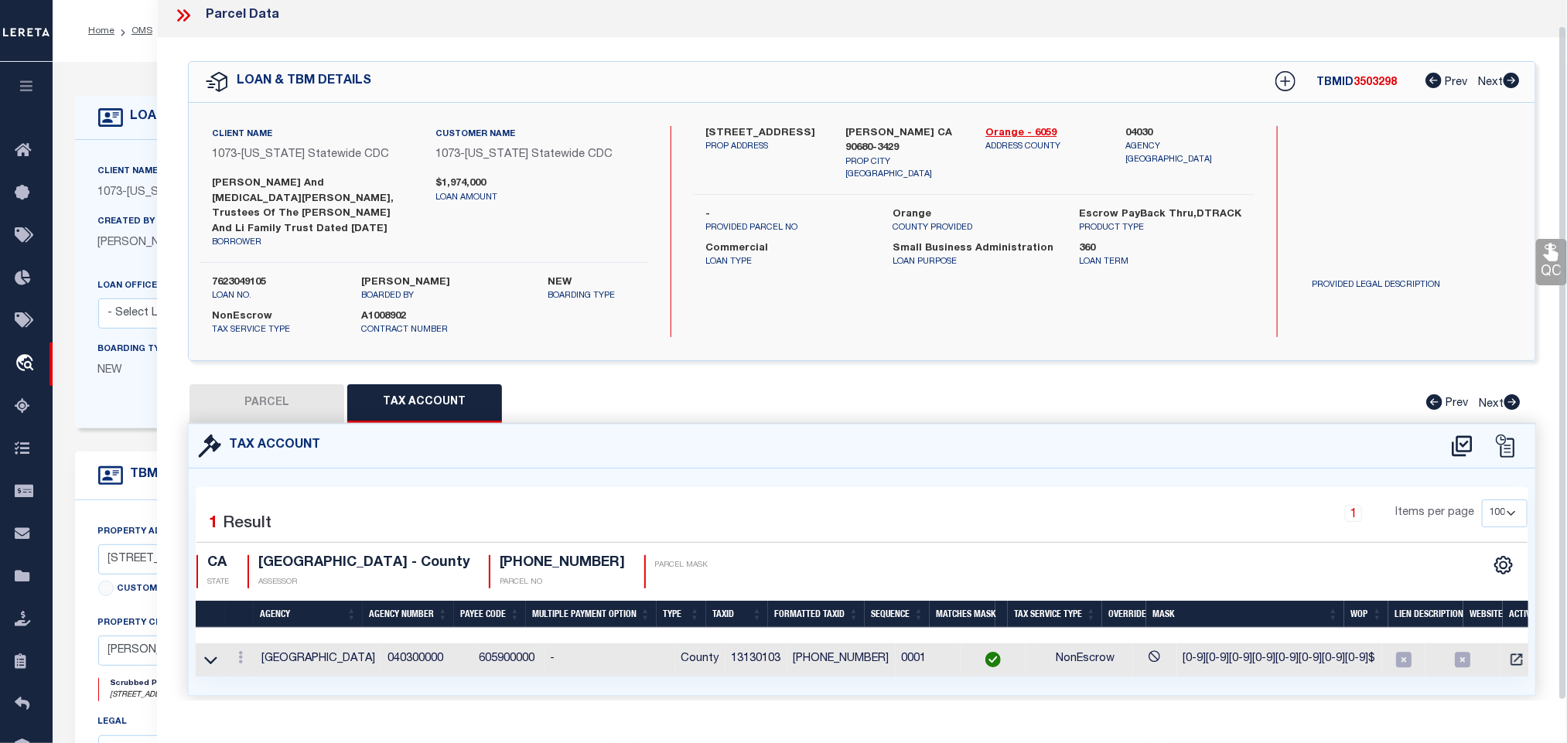
scroll to position [39, 0]
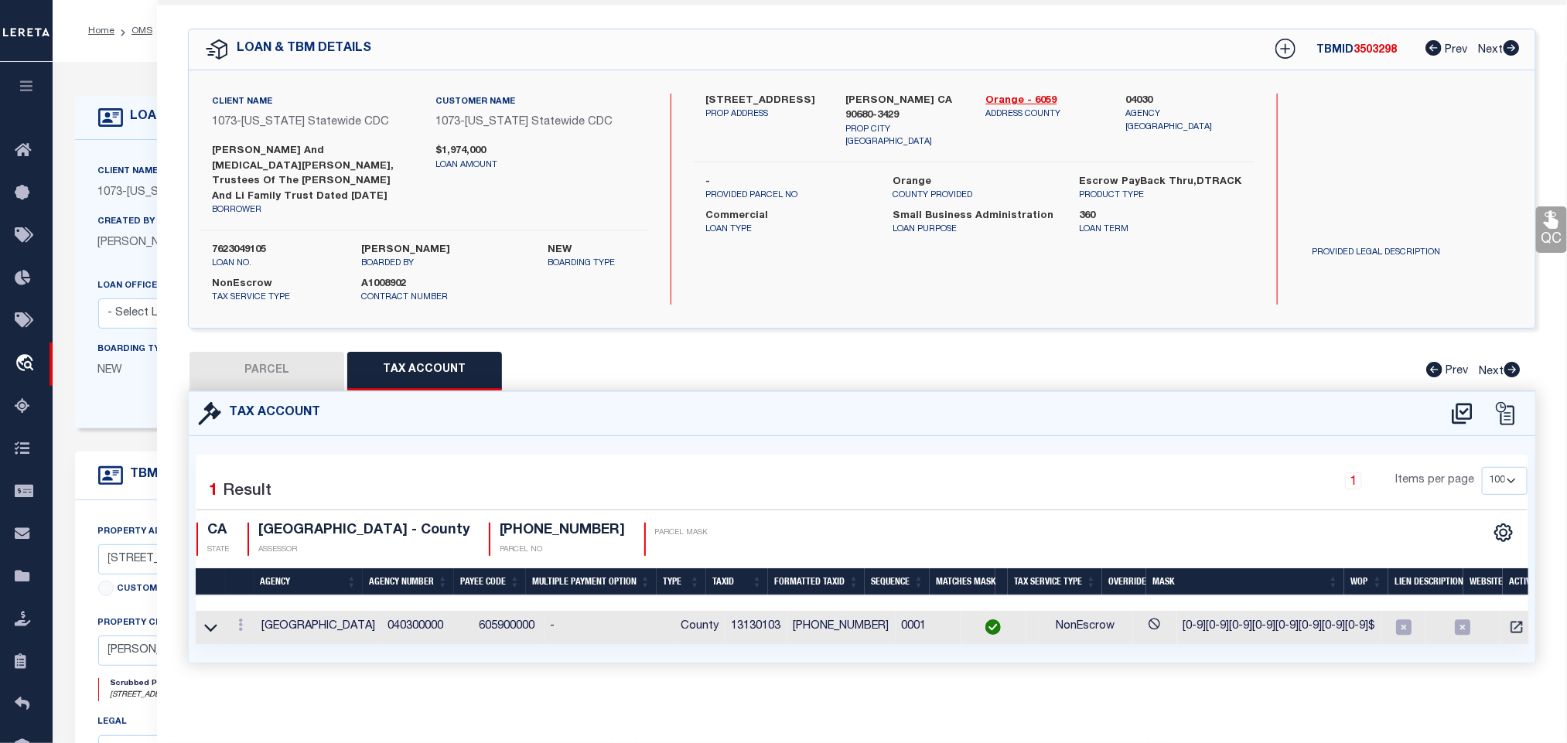
drag, startPoint x: 285, startPoint y: 353, endPoint x: 517, endPoint y: 418, distance: 241.0
click at [286, 353] on button "PARCEL" at bounding box center [267, 371] width 155 height 39
select select "AS"
select select
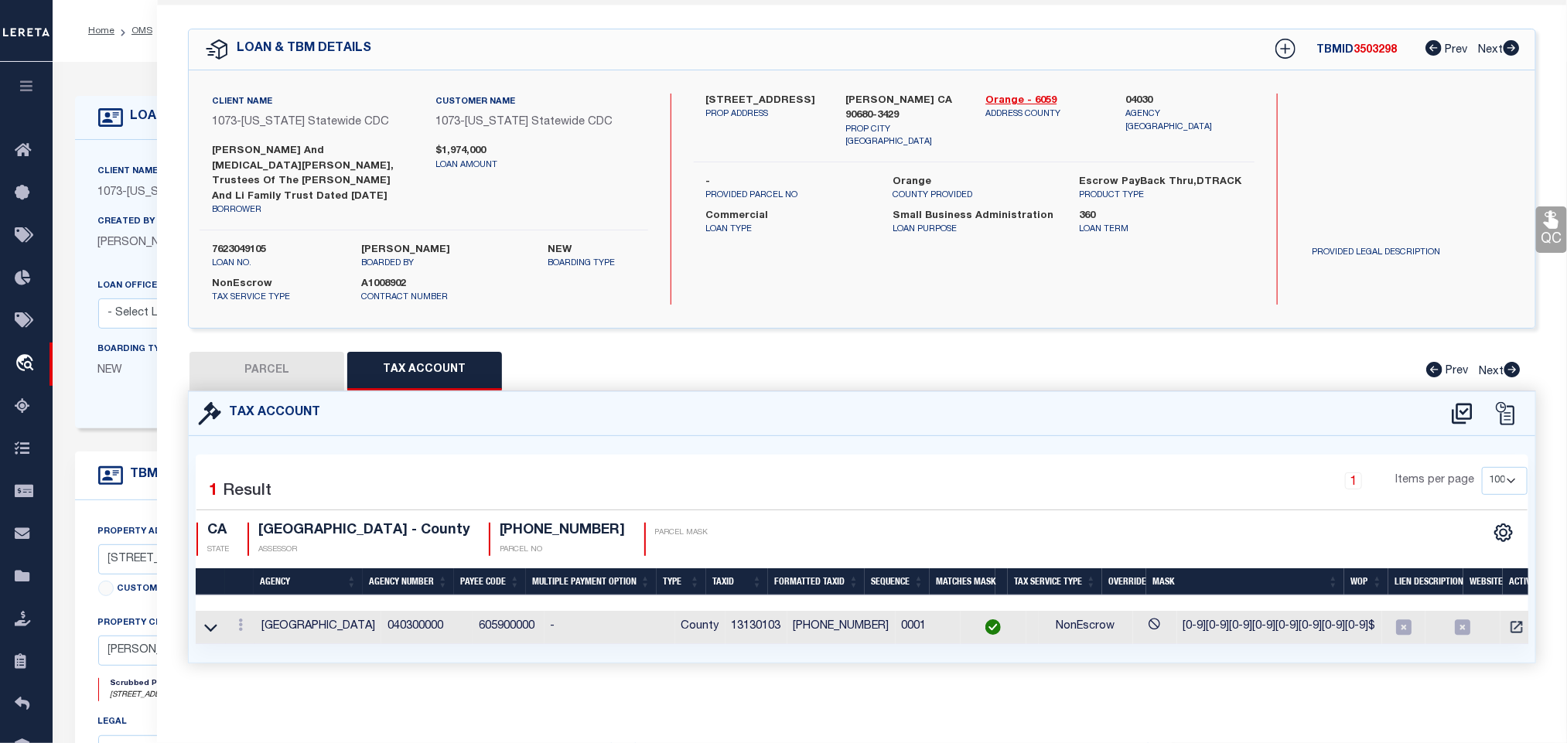
checkbox input "false"
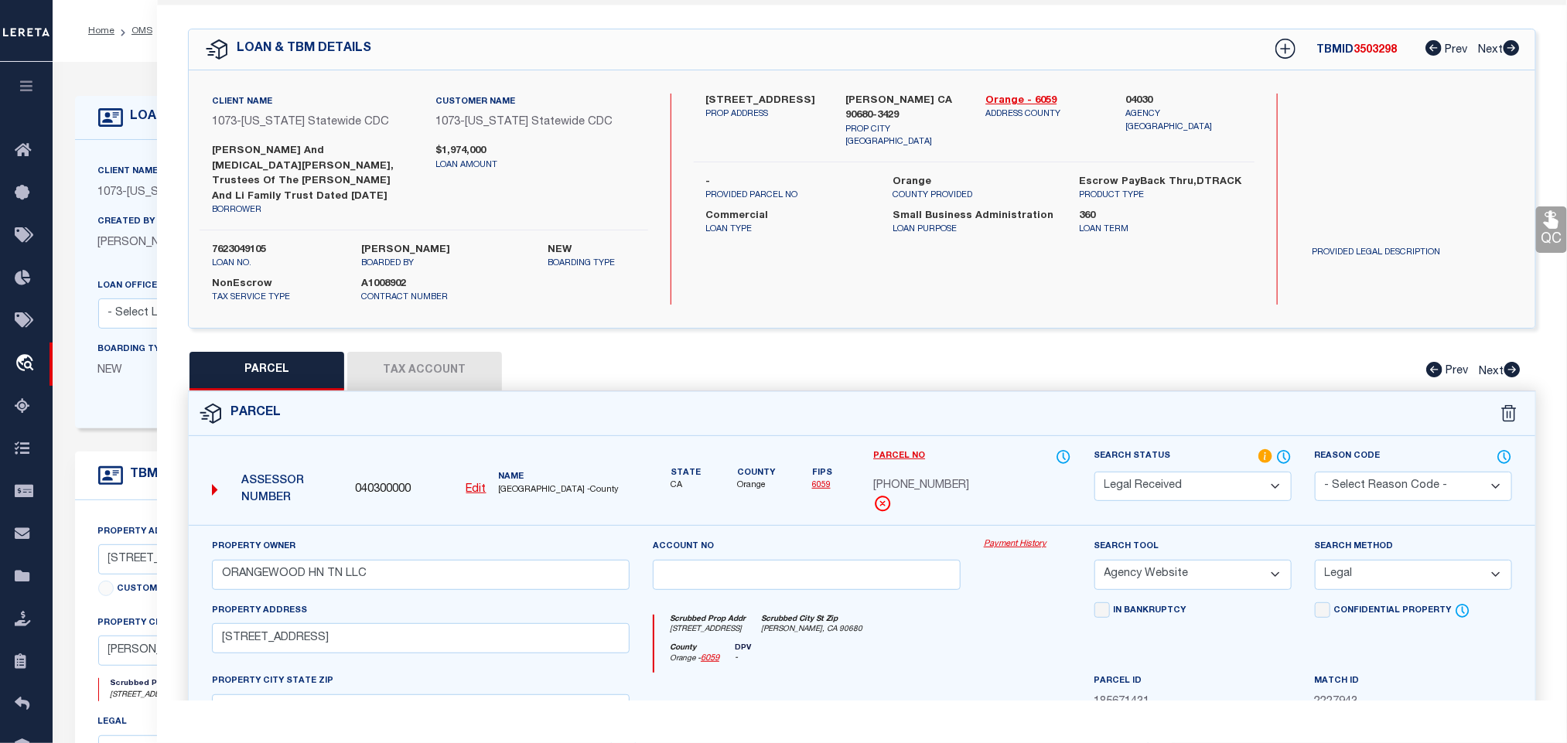
click at [1167, 472] on select "Automated Search Bad Parcel Complete Duplicate Parcel High Dollar Reporting In …" at bounding box center [1192, 487] width 197 height 30
click at [1094, 472] on select "Automated Search Bad Parcel Complete Duplicate Parcel High Dollar Reporting In …" at bounding box center [1192, 487] width 197 height 30
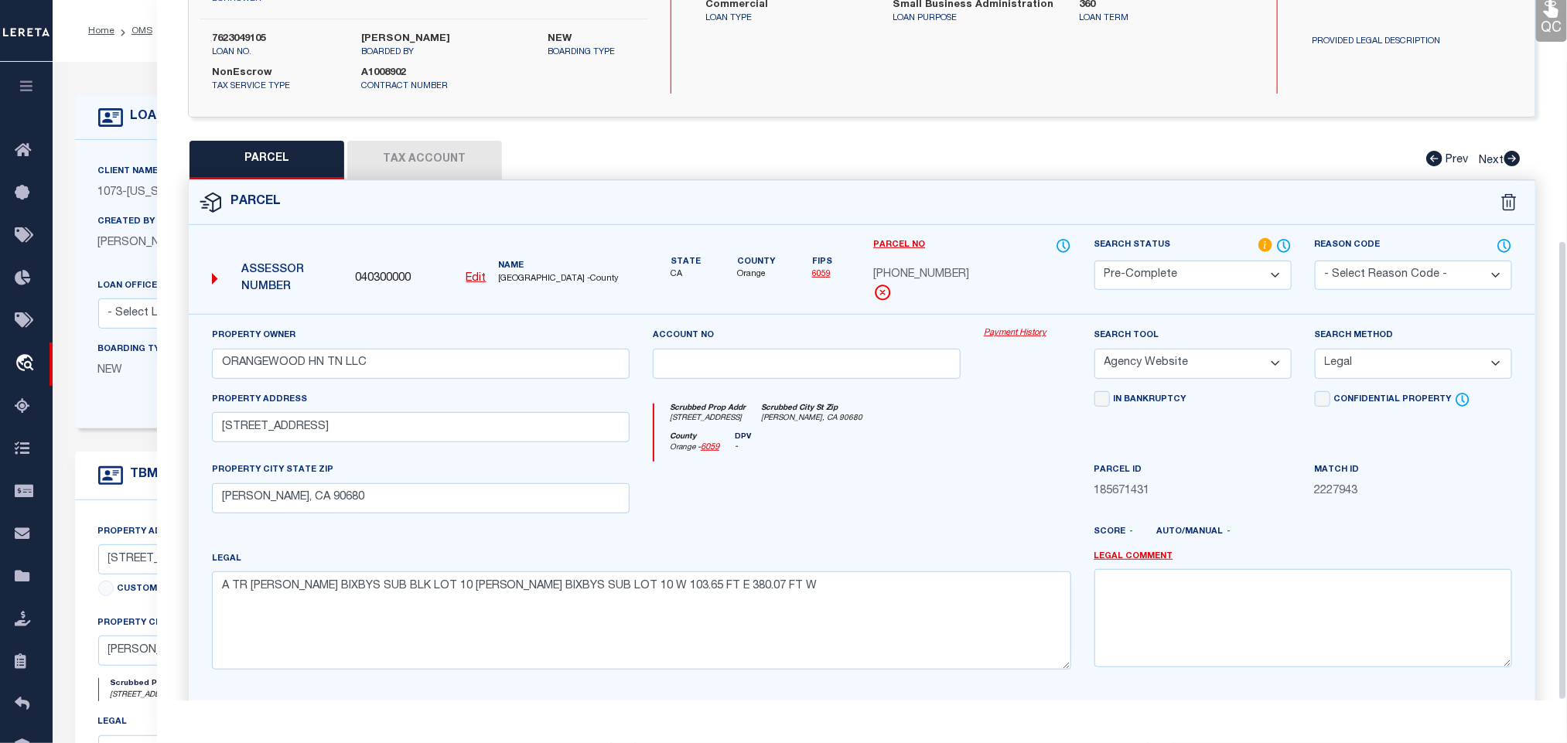
scroll to position [367, 0]
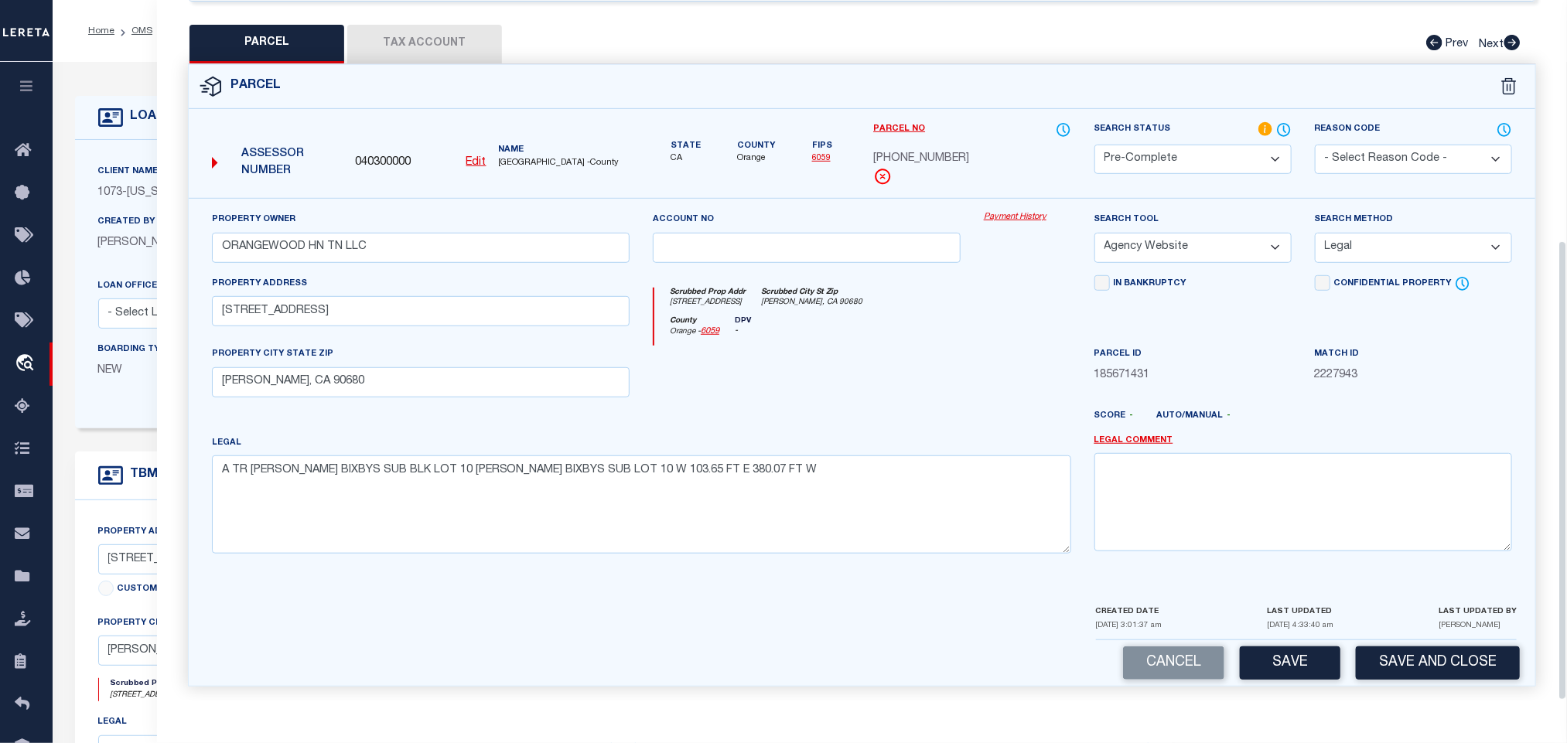
click at [1446, 675] on div "Cancel Save Save and Close" at bounding box center [862, 663] width 1347 height 46
click at [1453, 630] on div "LAST UPDATED BY Madan Nayak" at bounding box center [1478, 621] width 78 height 36
click at [1444, 647] on button "Save and Close" at bounding box center [1438, 663] width 164 height 33
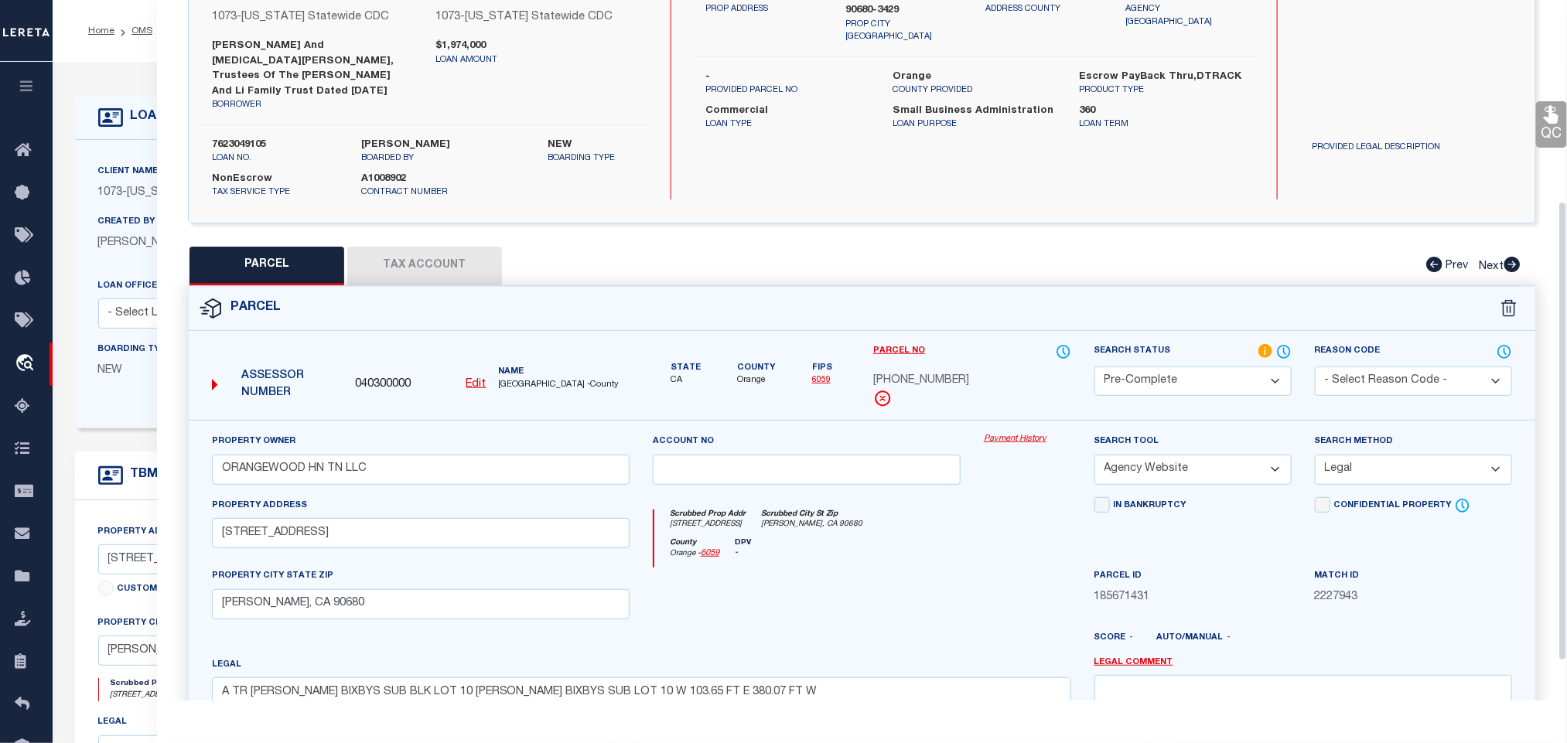
scroll to position [0, 0]
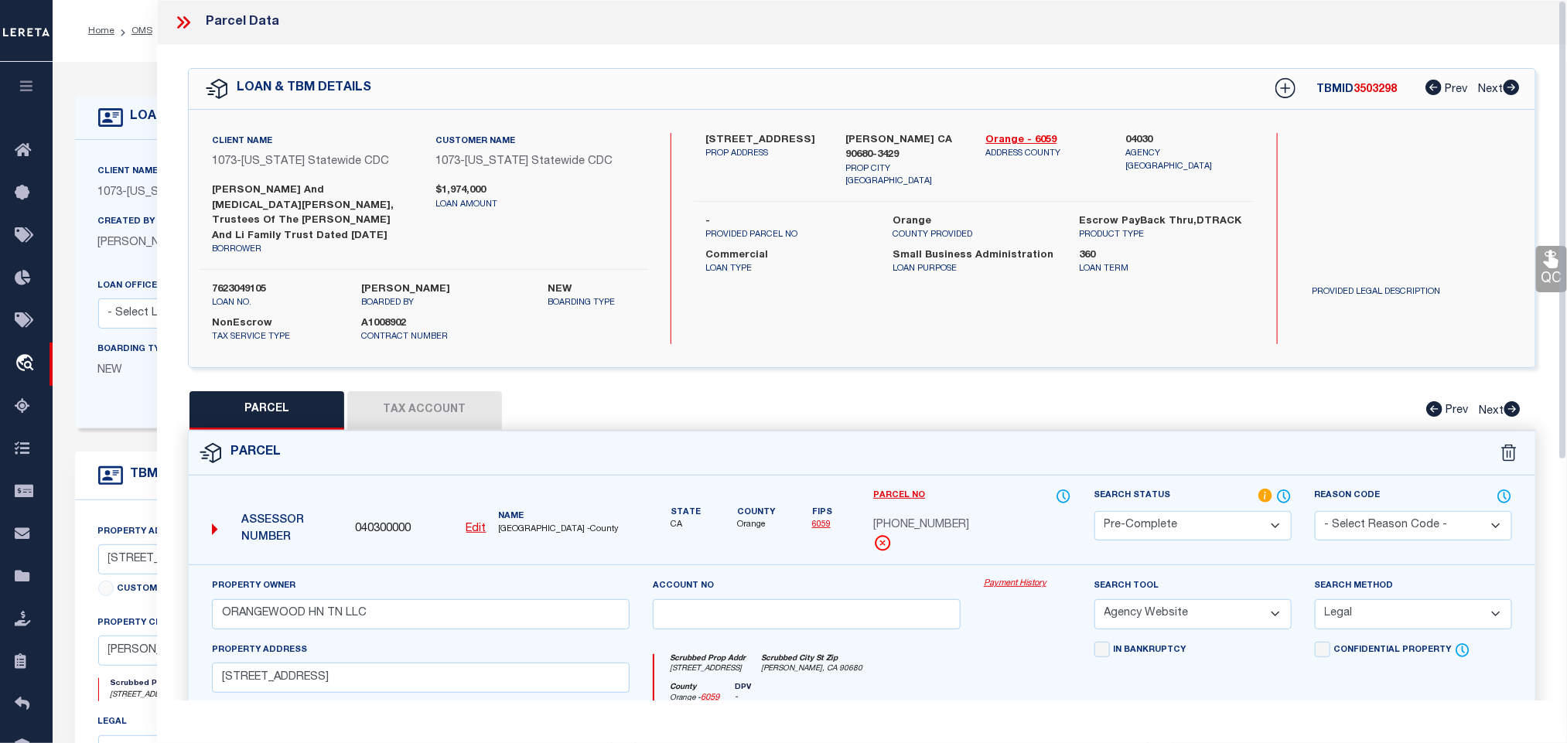
click at [254, 261] on div "Client Name 1073 - California Statewide CDC Customer Name 1073 - California Sta…" at bounding box center [424, 238] width 449 height 211
copy label "7623049105"
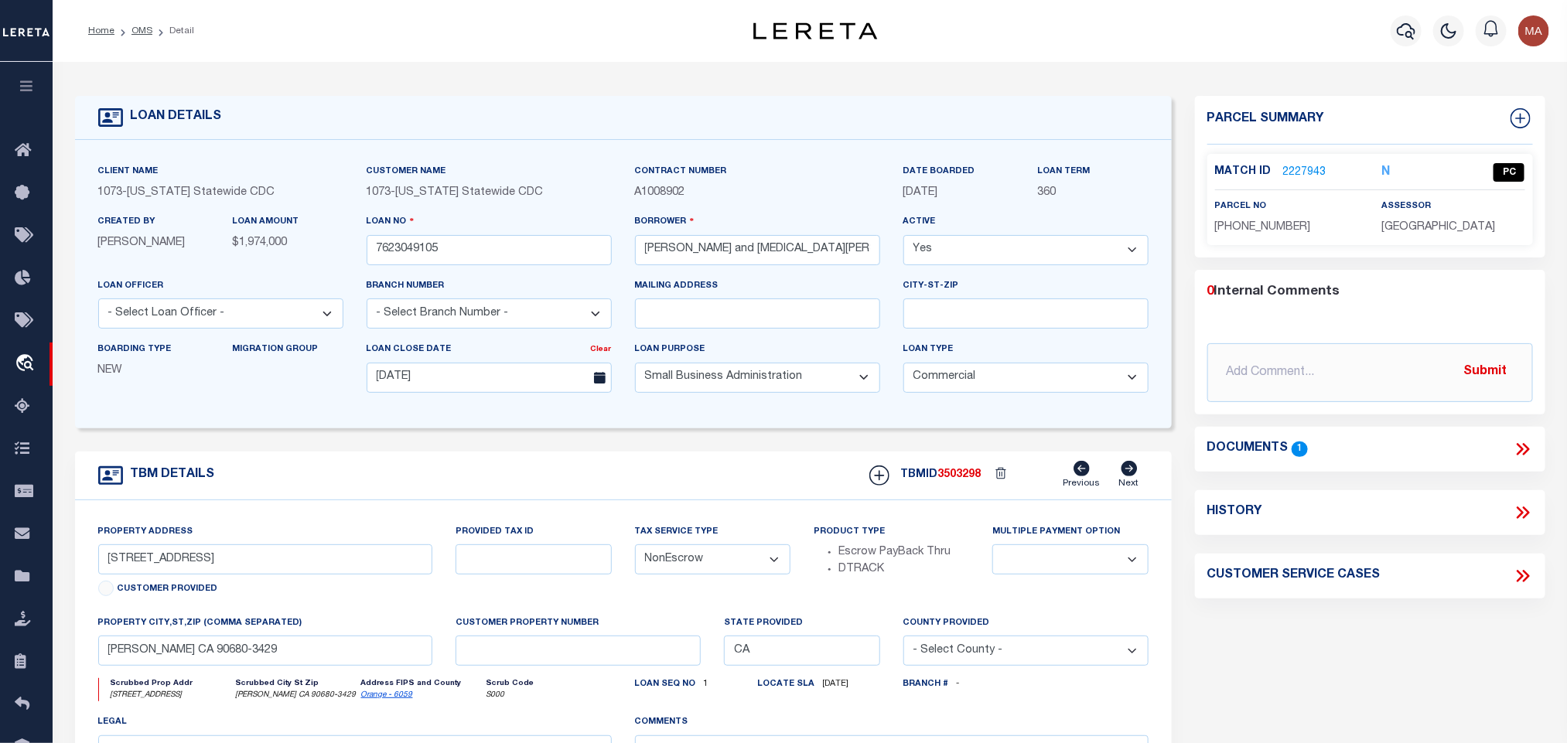
click at [971, 480] on span "3503298" at bounding box center [959, 475] width 43 height 11
copy span "3503298"
click at [1432, 228] on span "ORANGE COUNTY" at bounding box center [1438, 227] width 114 height 11
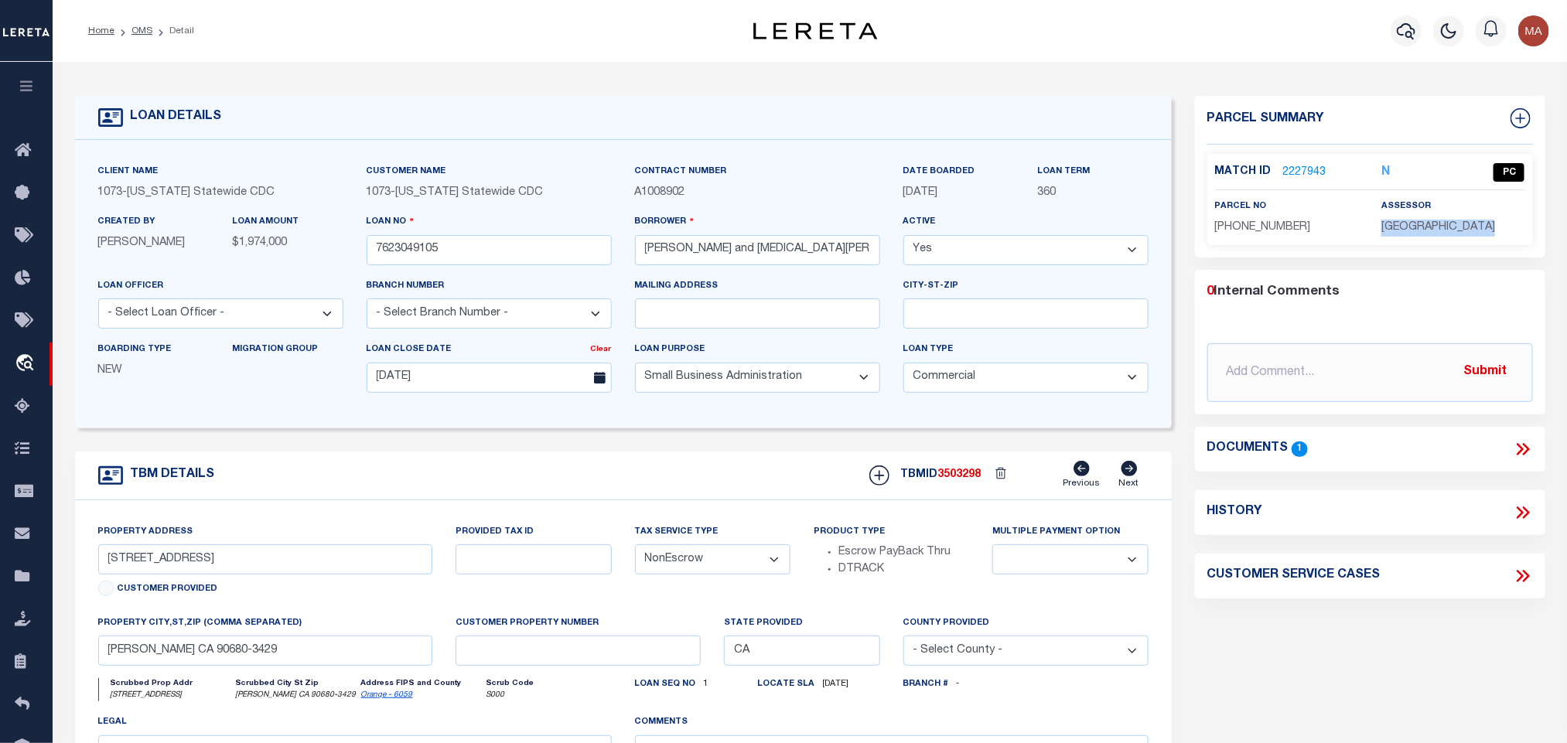
click at [1432, 228] on span "ORANGE COUNTY" at bounding box center [1438, 227] width 114 height 11
click at [1251, 237] on div "Match ID 2227943 N PC parcel no 131-301-03" at bounding box center [1370, 199] width 326 height 91
drag, startPoint x: 142, startPoint y: 32, endPoint x: 289, endPoint y: 200, distance: 222.0
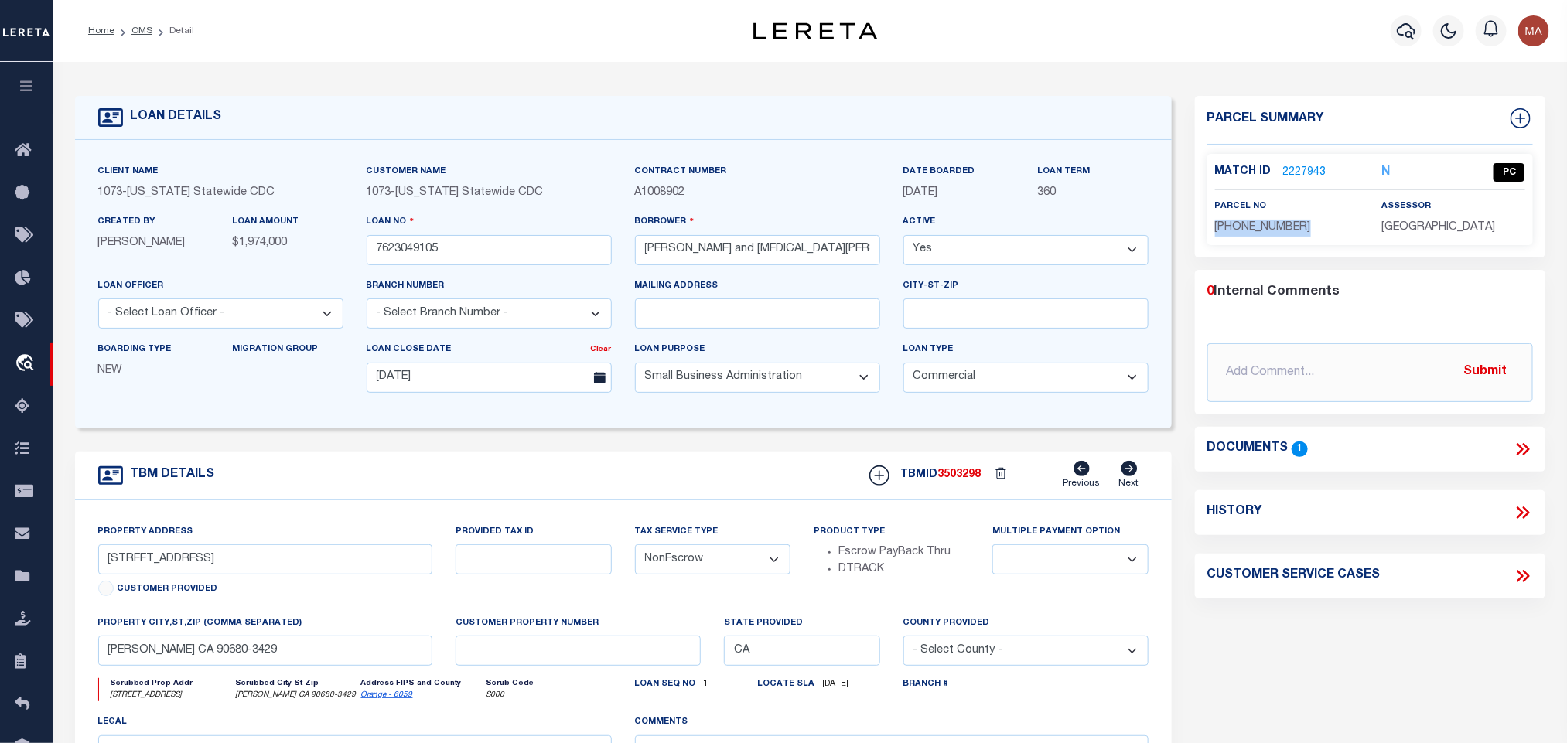
click at [142, 32] on link "OMS" at bounding box center [141, 30] width 21 height 9
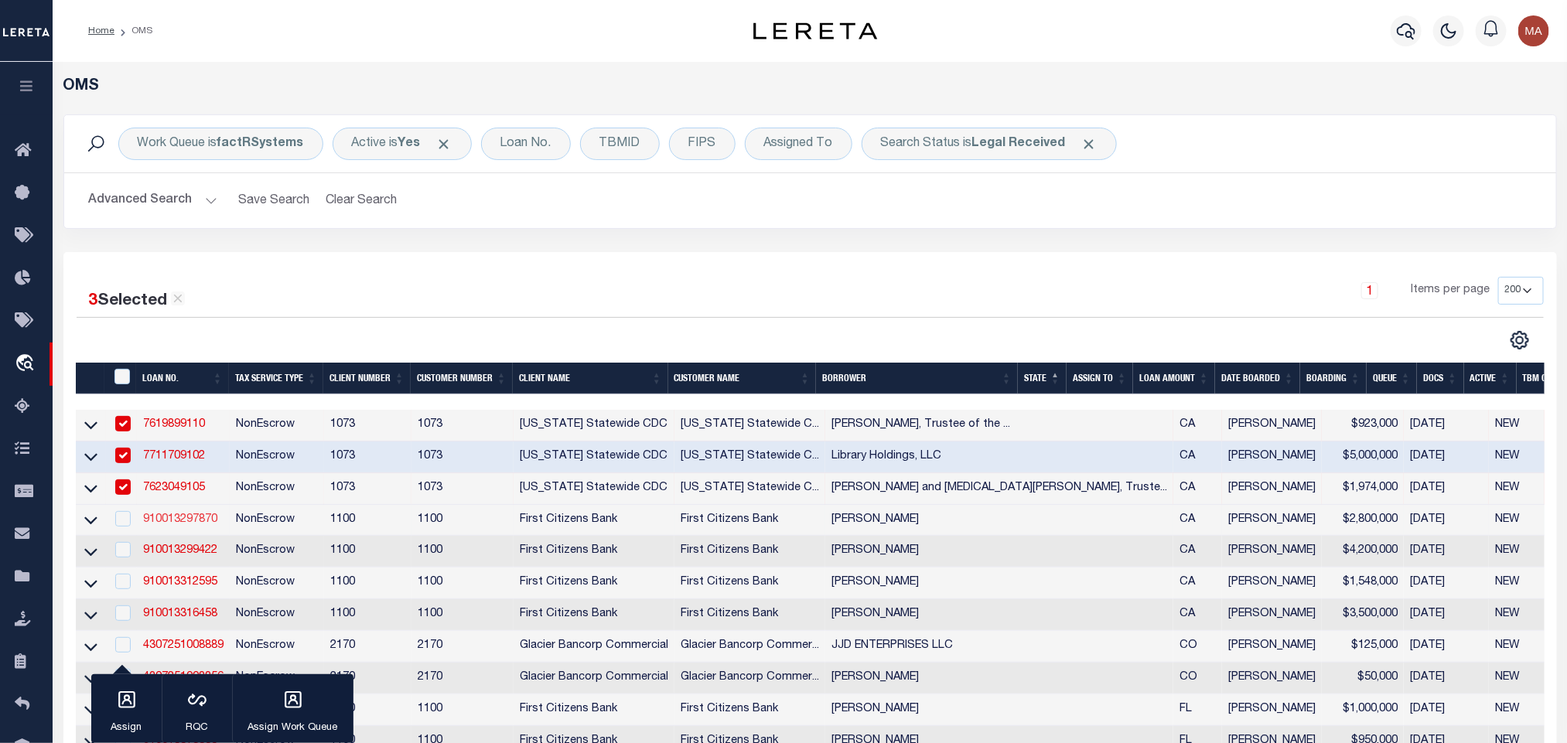
click at [202, 522] on link "910013297870" at bounding box center [180, 519] width 74 height 11
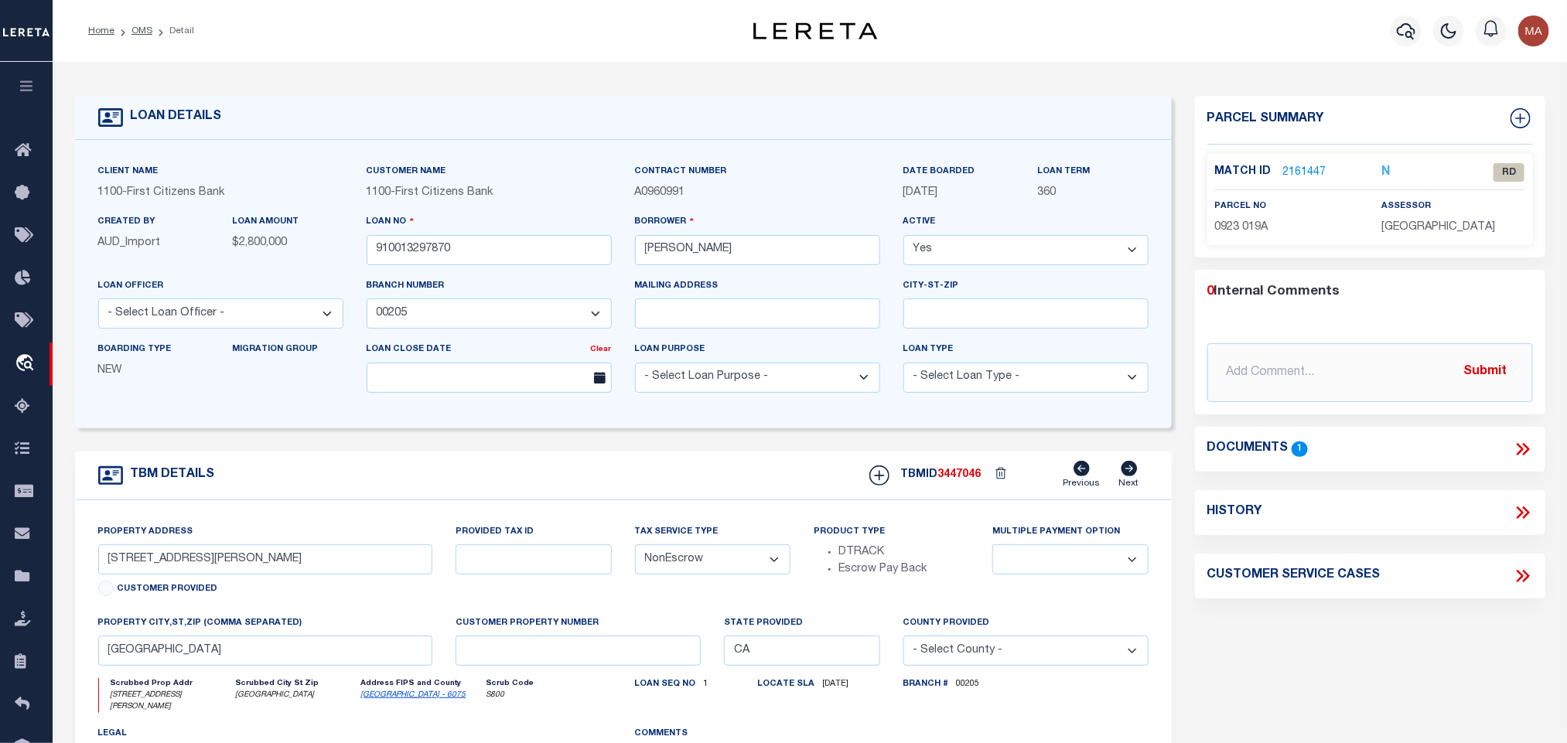
click at [392, 699] on link "San Francisco - 6075" at bounding box center [413, 695] width 105 height 8
drag, startPoint x: 212, startPoint y: 560, endPoint x: 495, endPoint y: 573, distance: 283.4
click at [212, 560] on input "3300 BAKER ST" at bounding box center [265, 560] width 335 height 30
click at [1516, 448] on icon at bounding box center [1523, 449] width 20 height 20
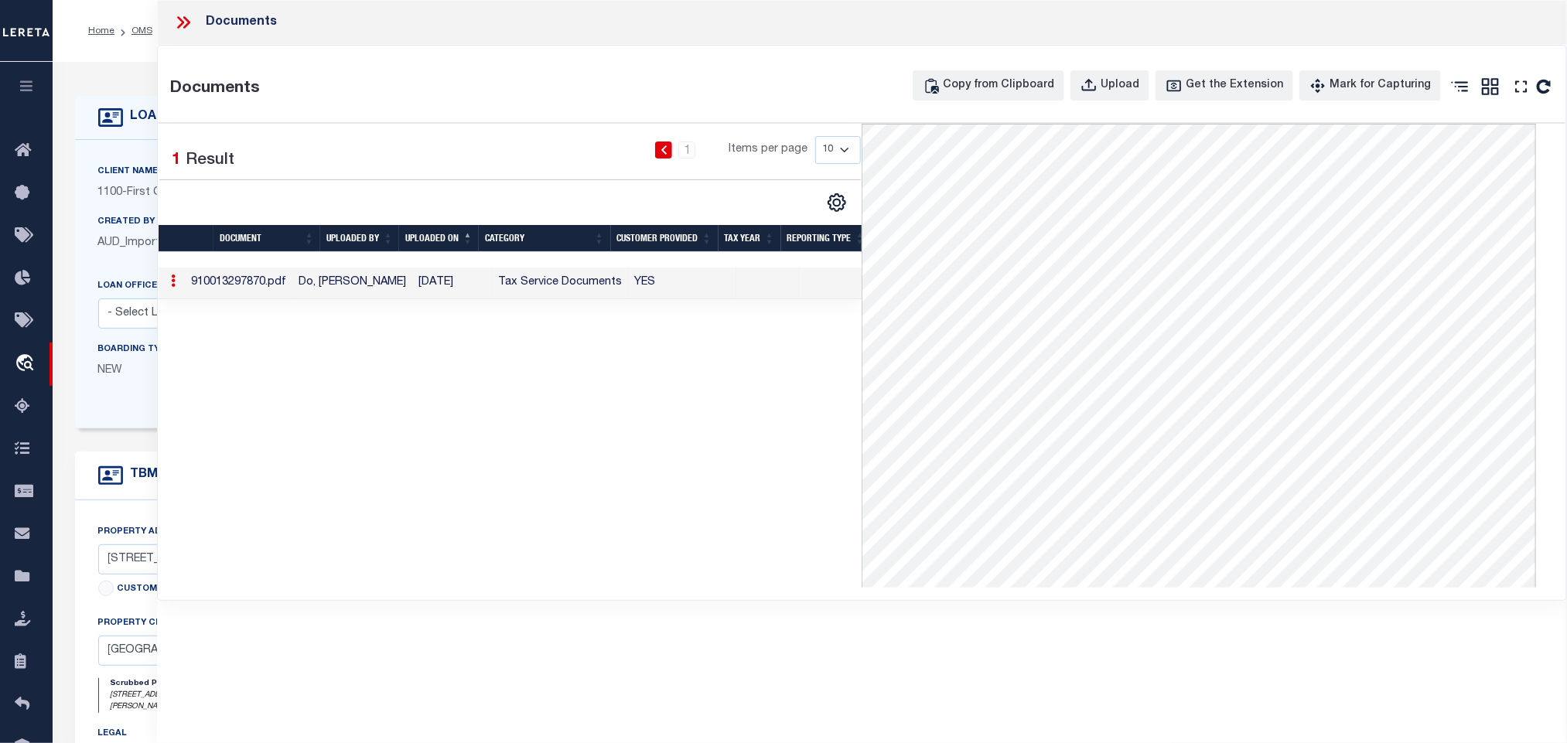
click at [102, 183] on div "Client Name 1100 - First Citizens Bank" at bounding box center [220, 182] width 245 height 38
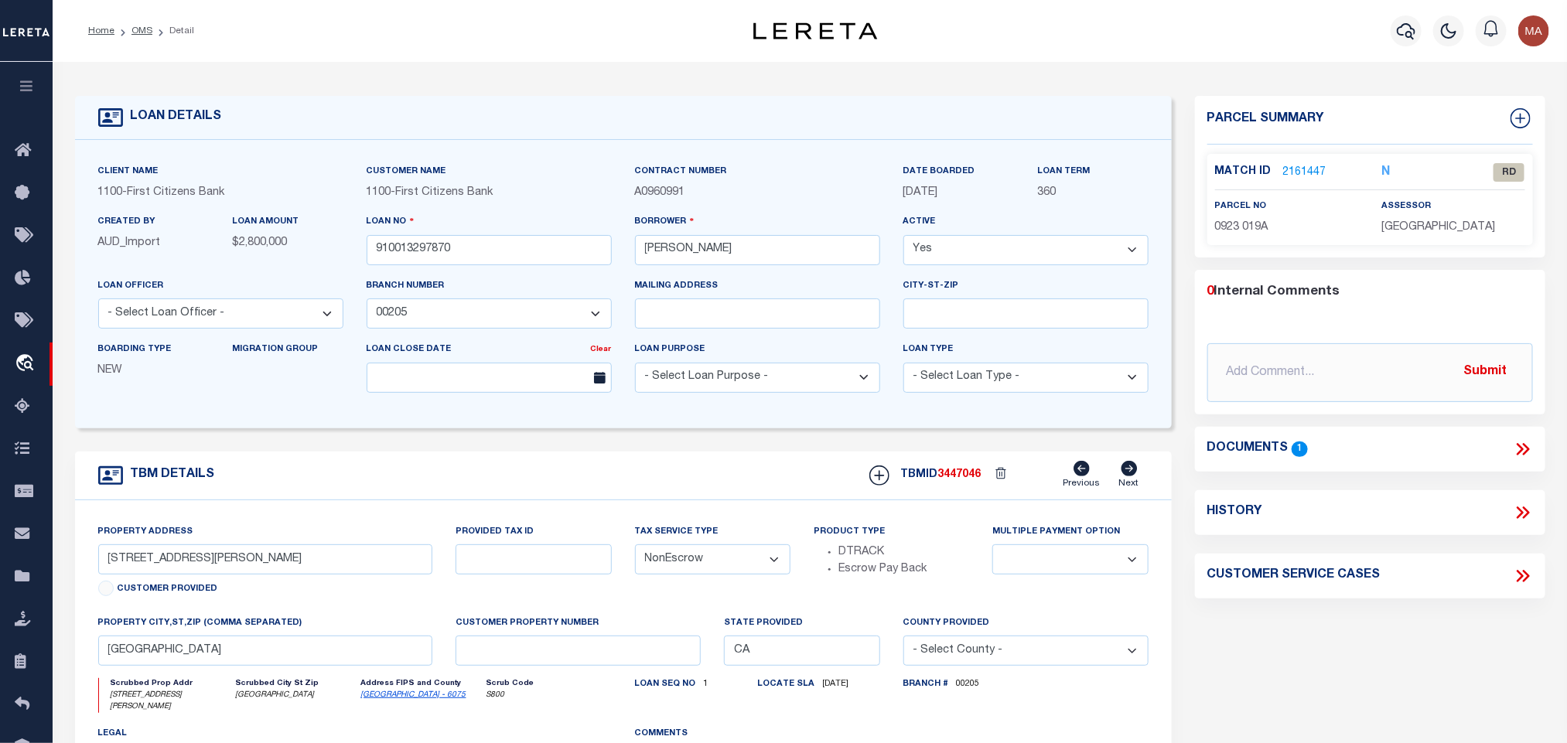
click at [1242, 248] on div "Parcel Summary Match ID 2161447 N" at bounding box center [1370, 177] width 350 height 162
click at [1310, 170] on link "2161447" at bounding box center [1304, 173] width 43 height 16
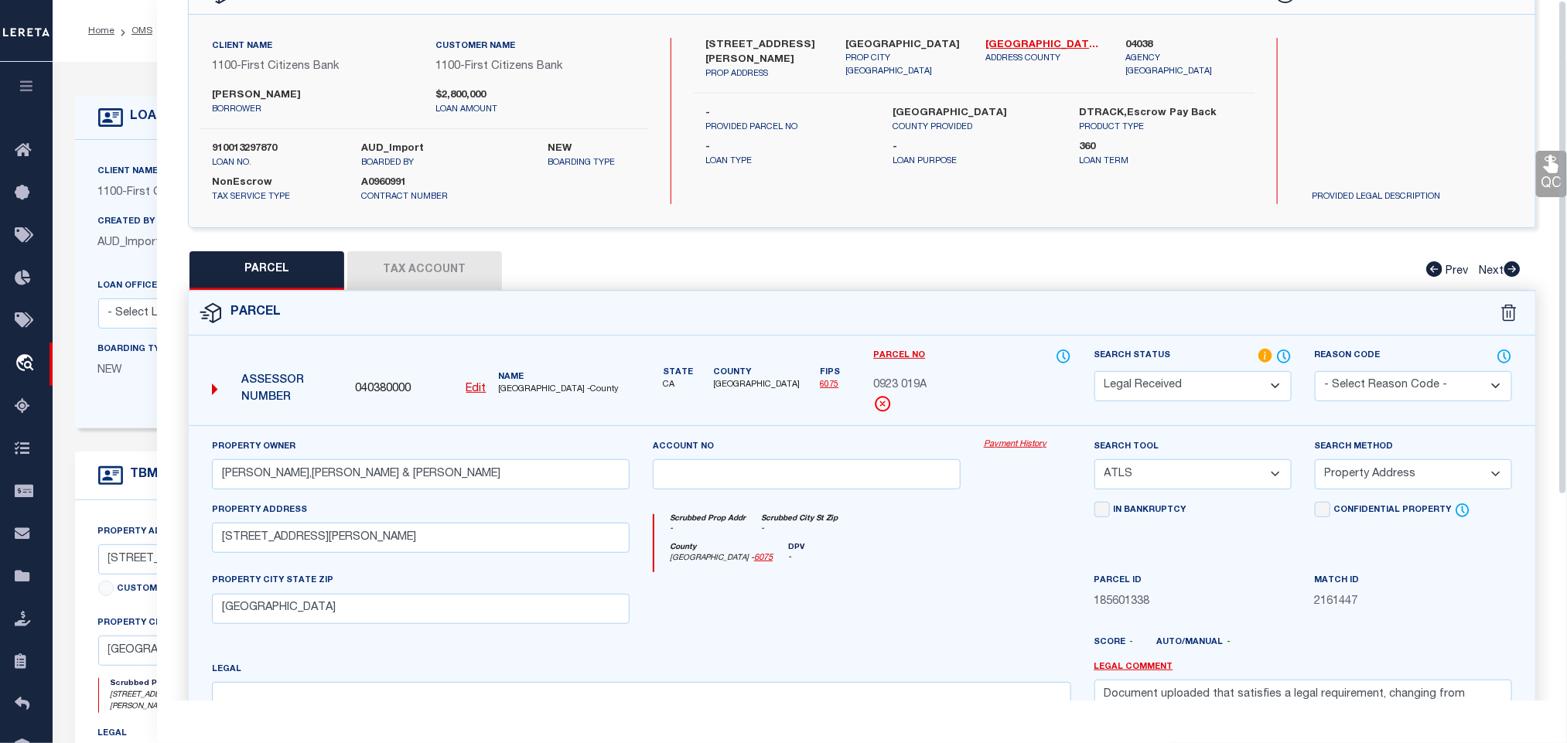
scroll to position [232, 0]
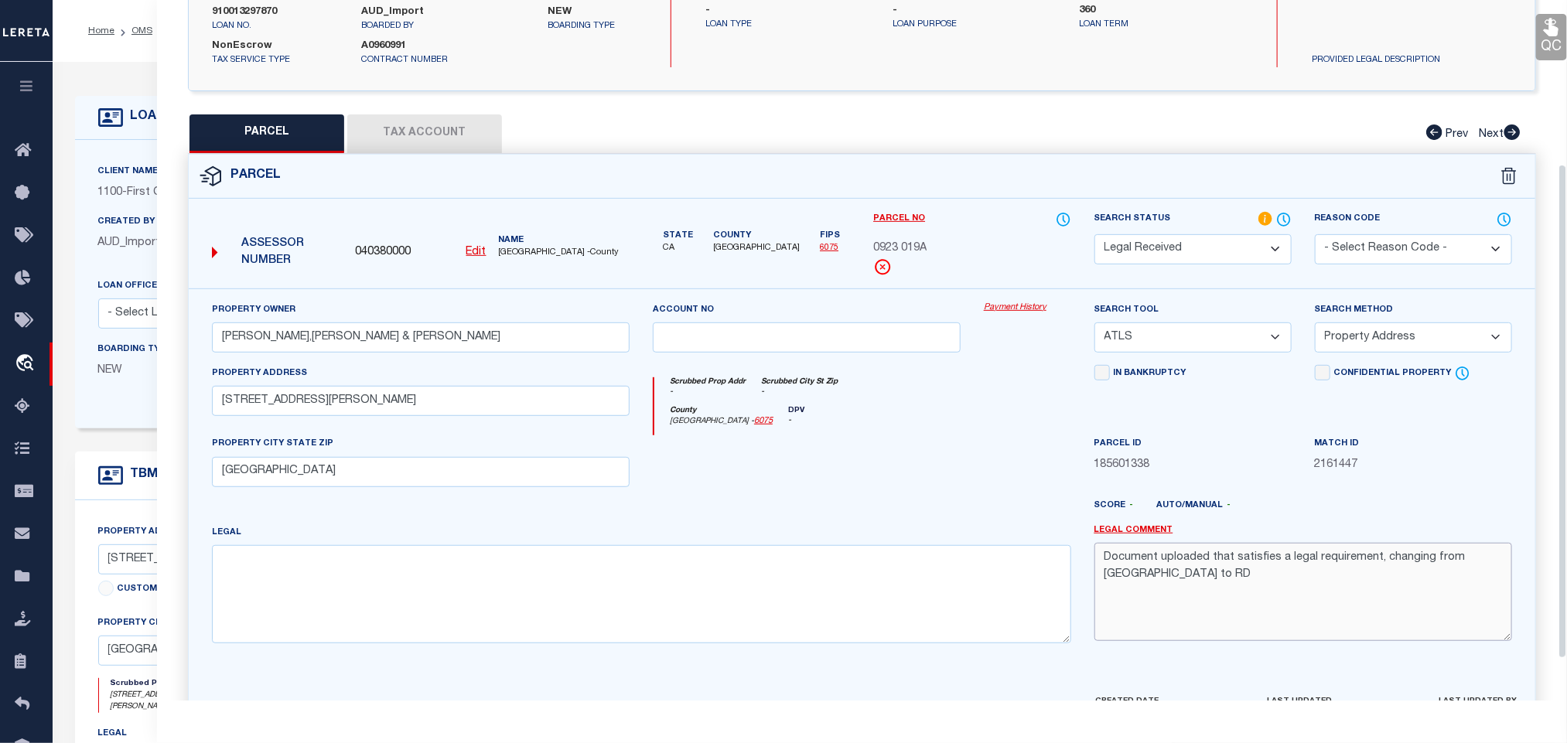
click at [1283, 557] on textarea "Document uploaded that satisfies a legal requirement, changing from ND to RD" at bounding box center [1303, 591] width 418 height 97
click at [1175, 346] on select "-- Select Search Tool -- 3rd Party Website Agency File Agency Website ATLS CNV-…" at bounding box center [1192, 338] width 197 height 30
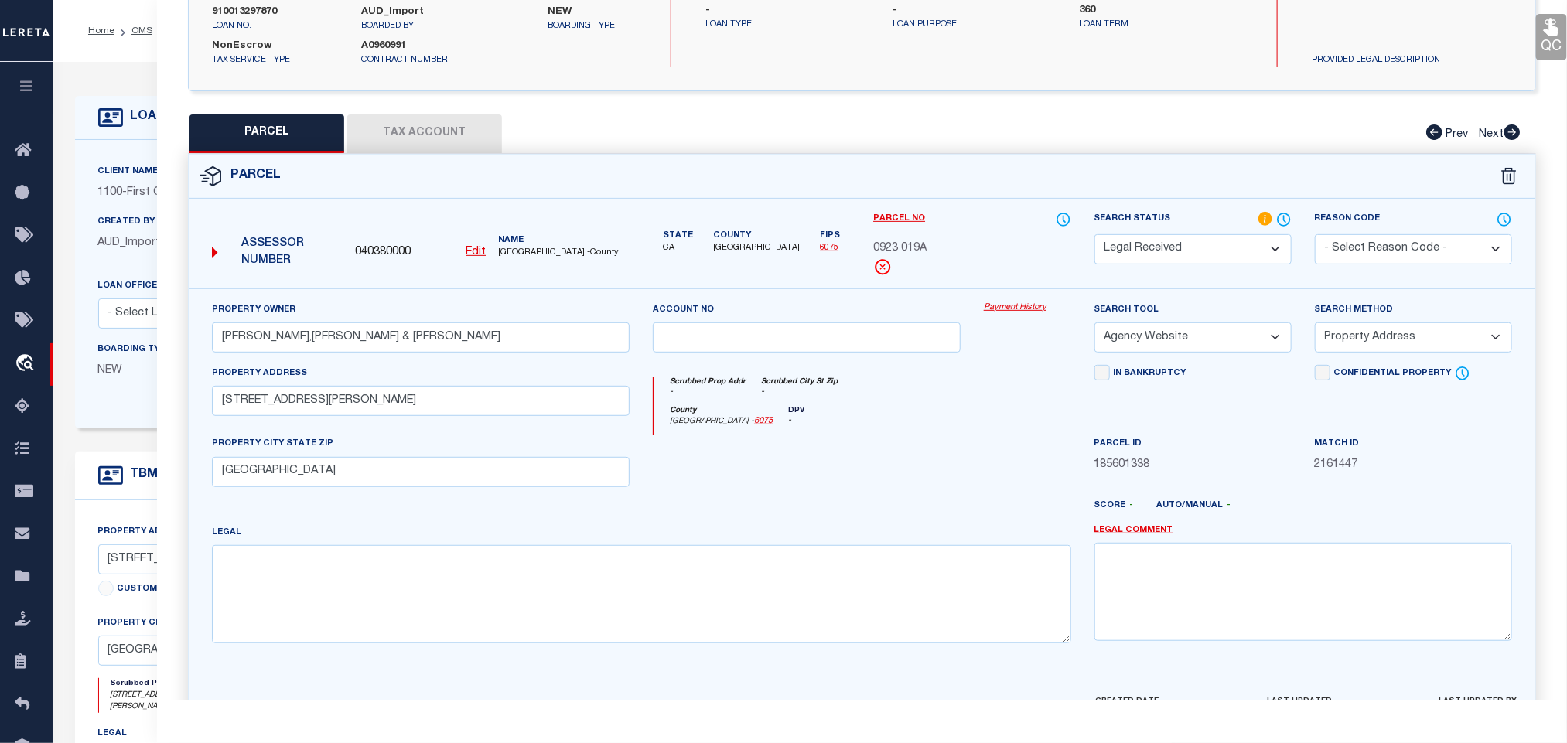
click at [1094, 327] on select "-- Select Search Tool -- 3rd Party Website Agency File Agency Website ATLS CNV-…" at bounding box center [1192, 338] width 197 height 30
click at [1390, 343] on select "-- Select Search Method -- Property Address Legal Liability Info Provided" at bounding box center [1413, 338] width 197 height 30
click at [1315, 327] on select "-- Select Search Method -- Property Address Legal Liability Info Provided" at bounding box center [1413, 338] width 197 height 30
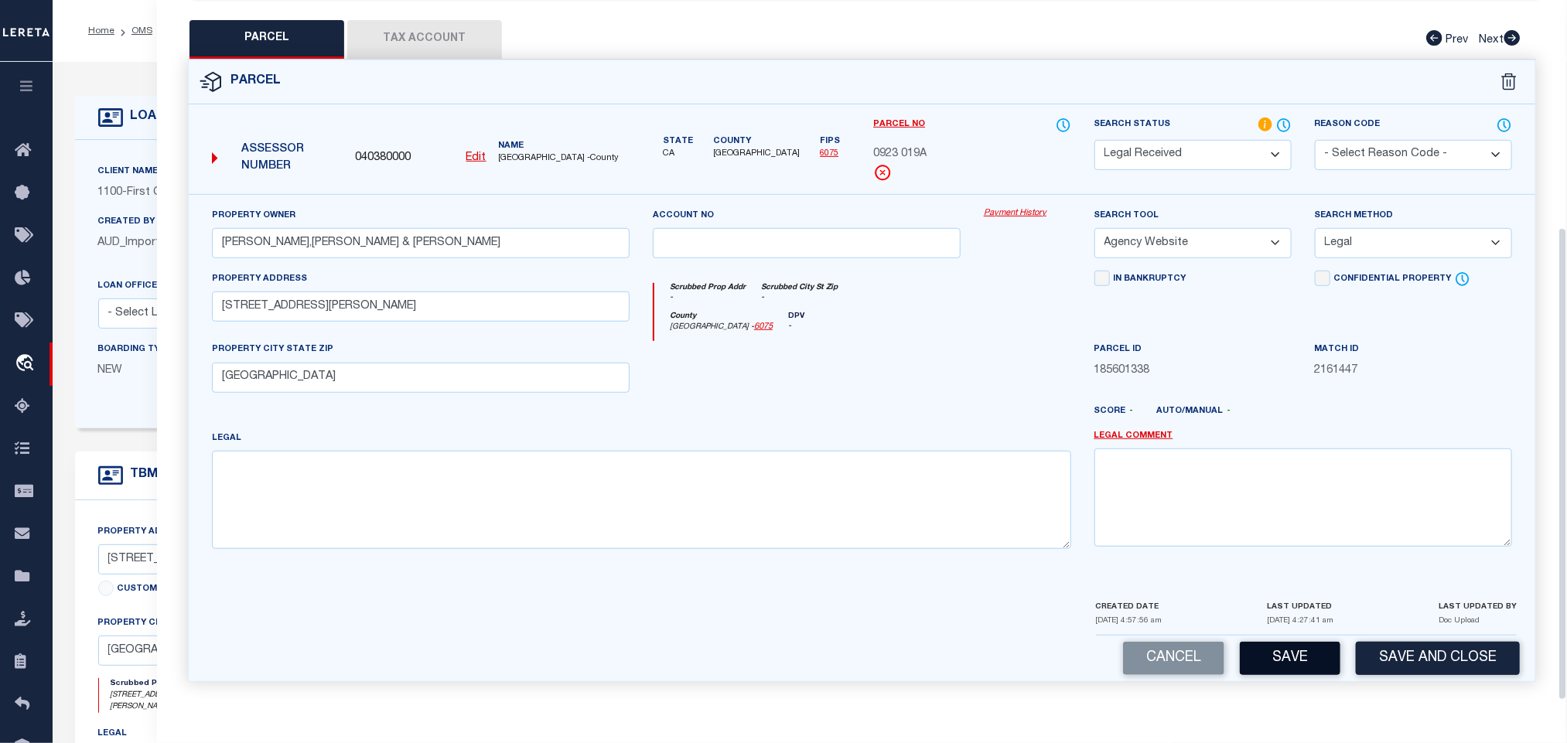
click at [1326, 647] on button "Save" at bounding box center [1290, 658] width 101 height 33
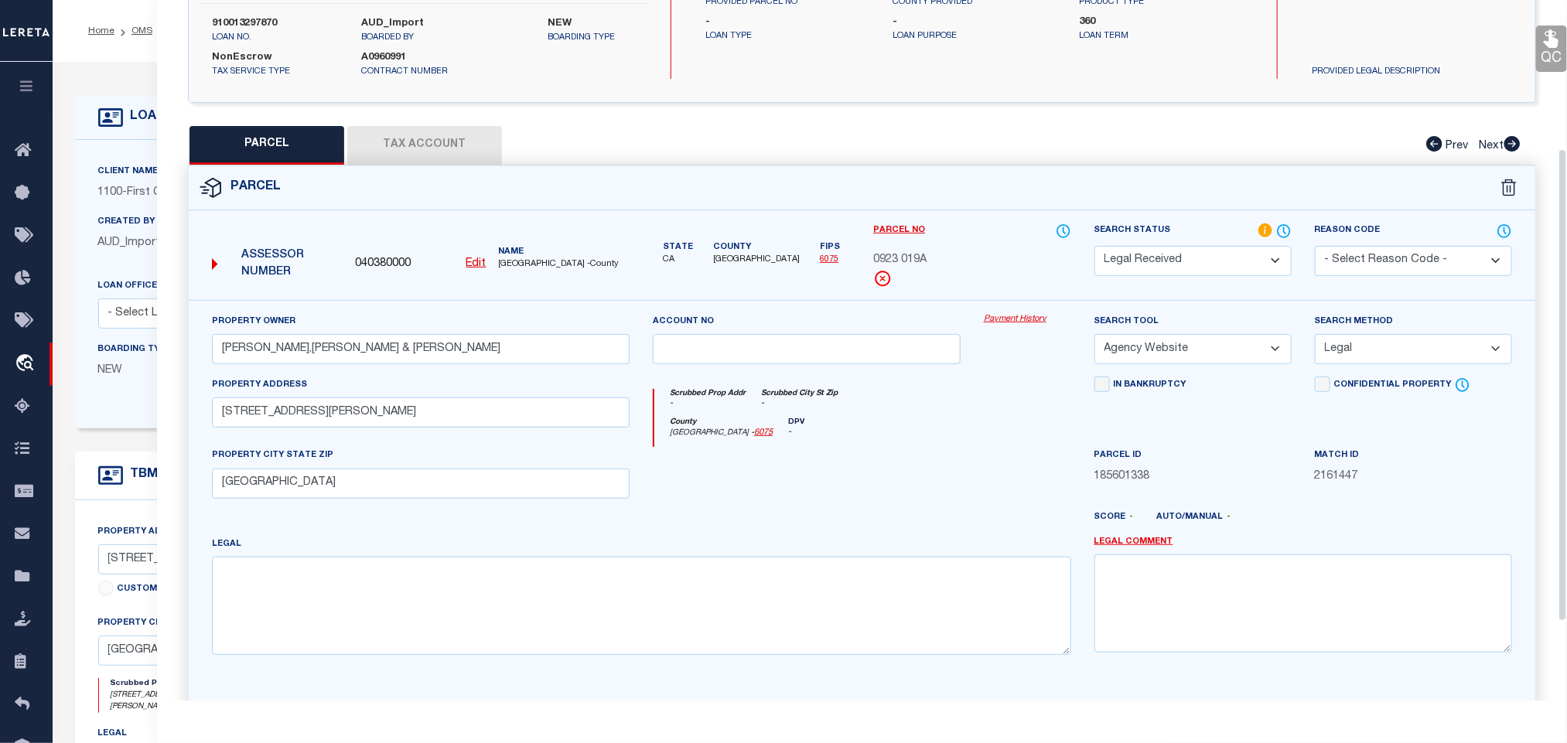
click at [453, 131] on button "Tax Account" at bounding box center [424, 145] width 155 height 39
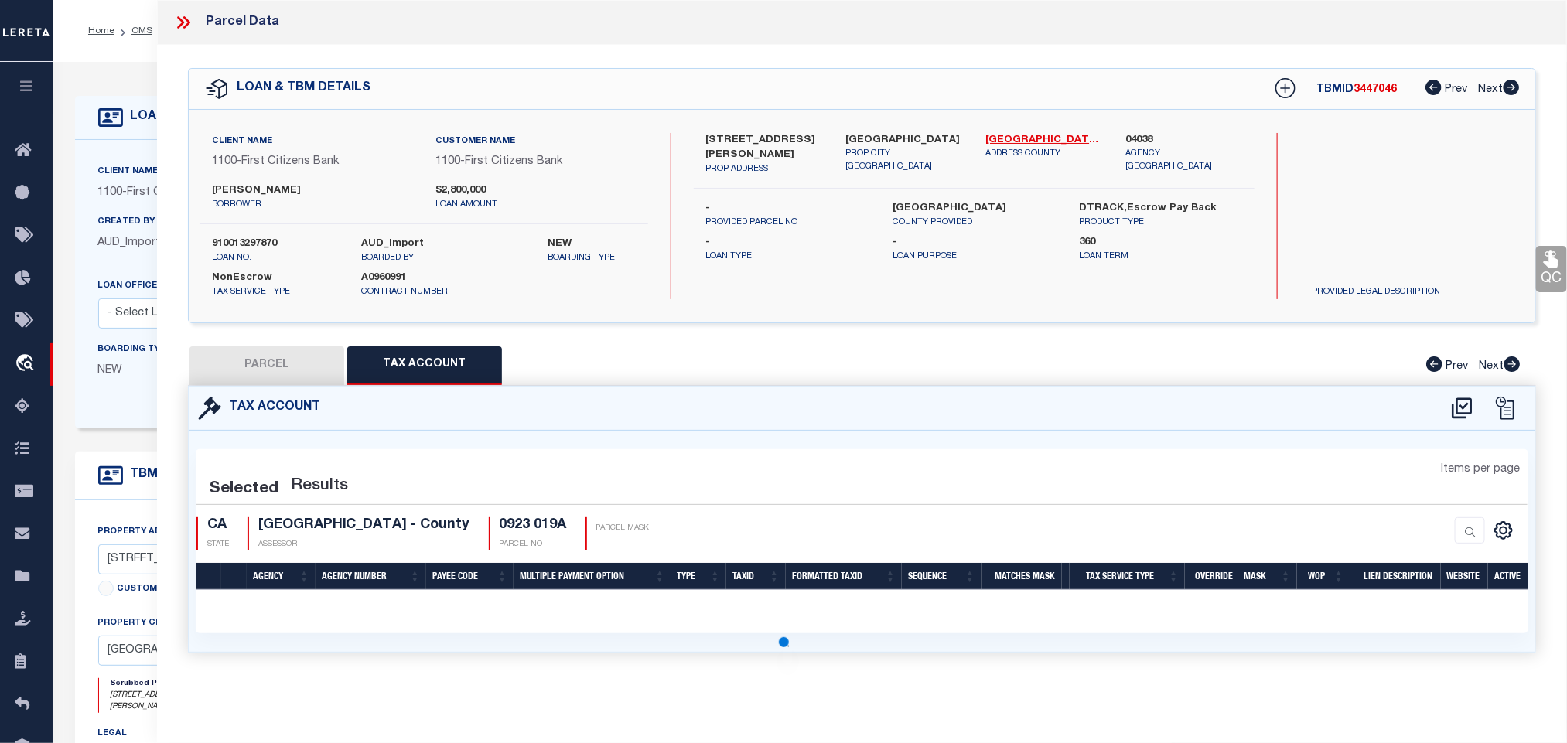
scroll to position [0, 0]
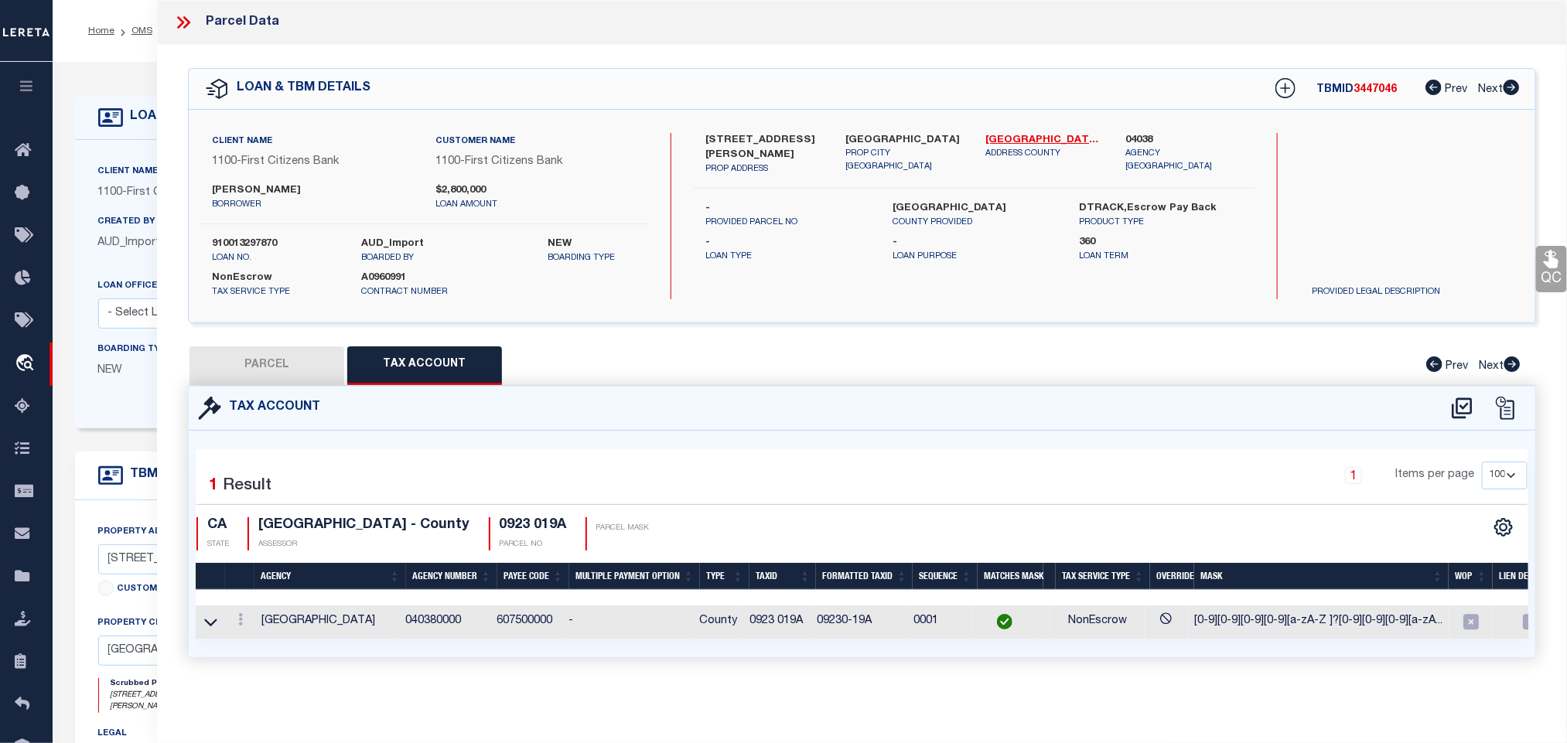
click at [271, 360] on button "PARCEL" at bounding box center [267, 366] width 155 height 39
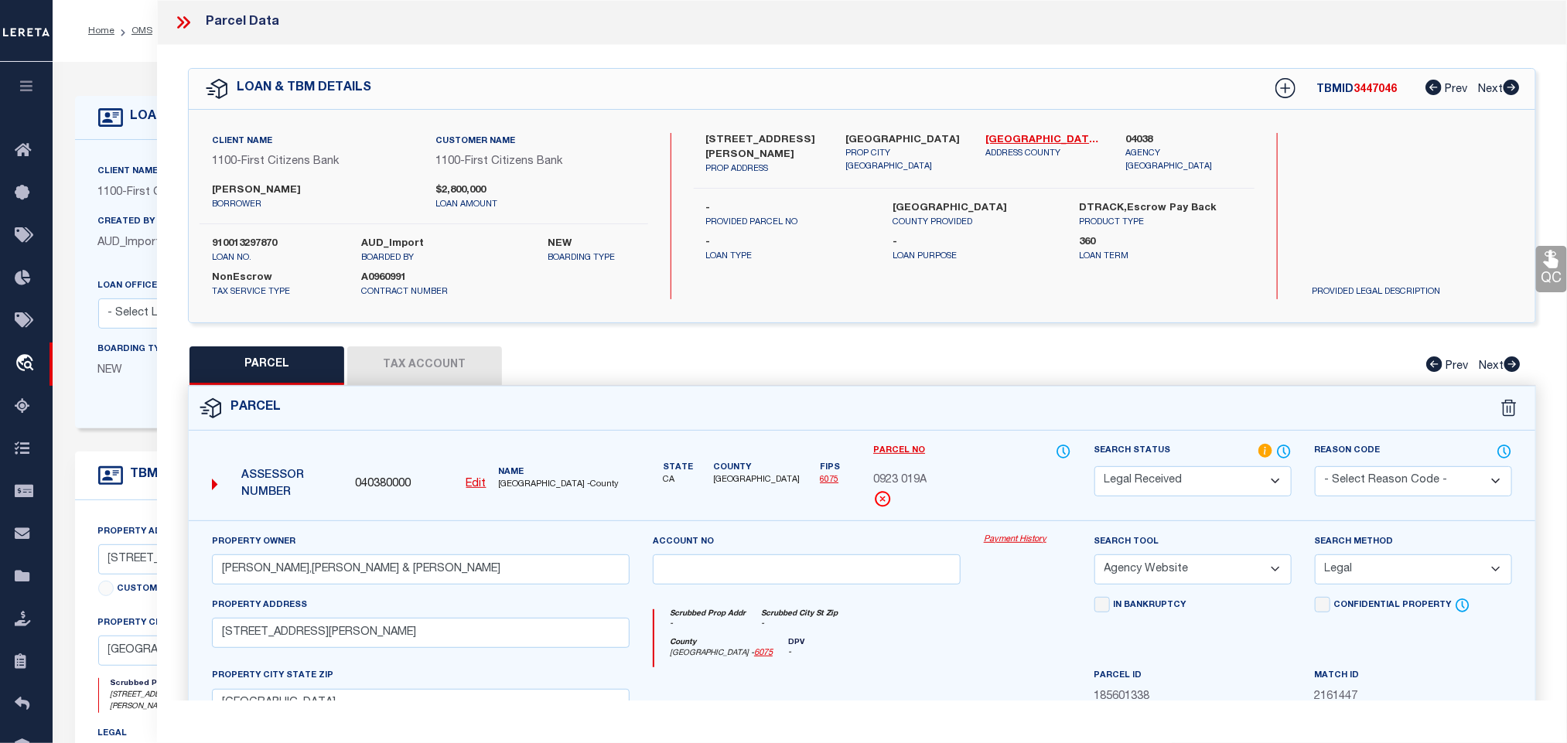
drag, startPoint x: 1138, startPoint y: 478, endPoint x: 1140, endPoint y: 470, distance: 8.8
click at [1138, 478] on select "Automated Search Bad Parcel Complete Duplicate Parcel High Dollar Reporting In …" at bounding box center [1192, 481] width 197 height 30
click at [1094, 468] on select "Automated Search Bad Parcel Complete Duplicate Parcel High Dollar Reporting In …" at bounding box center [1192, 481] width 197 height 30
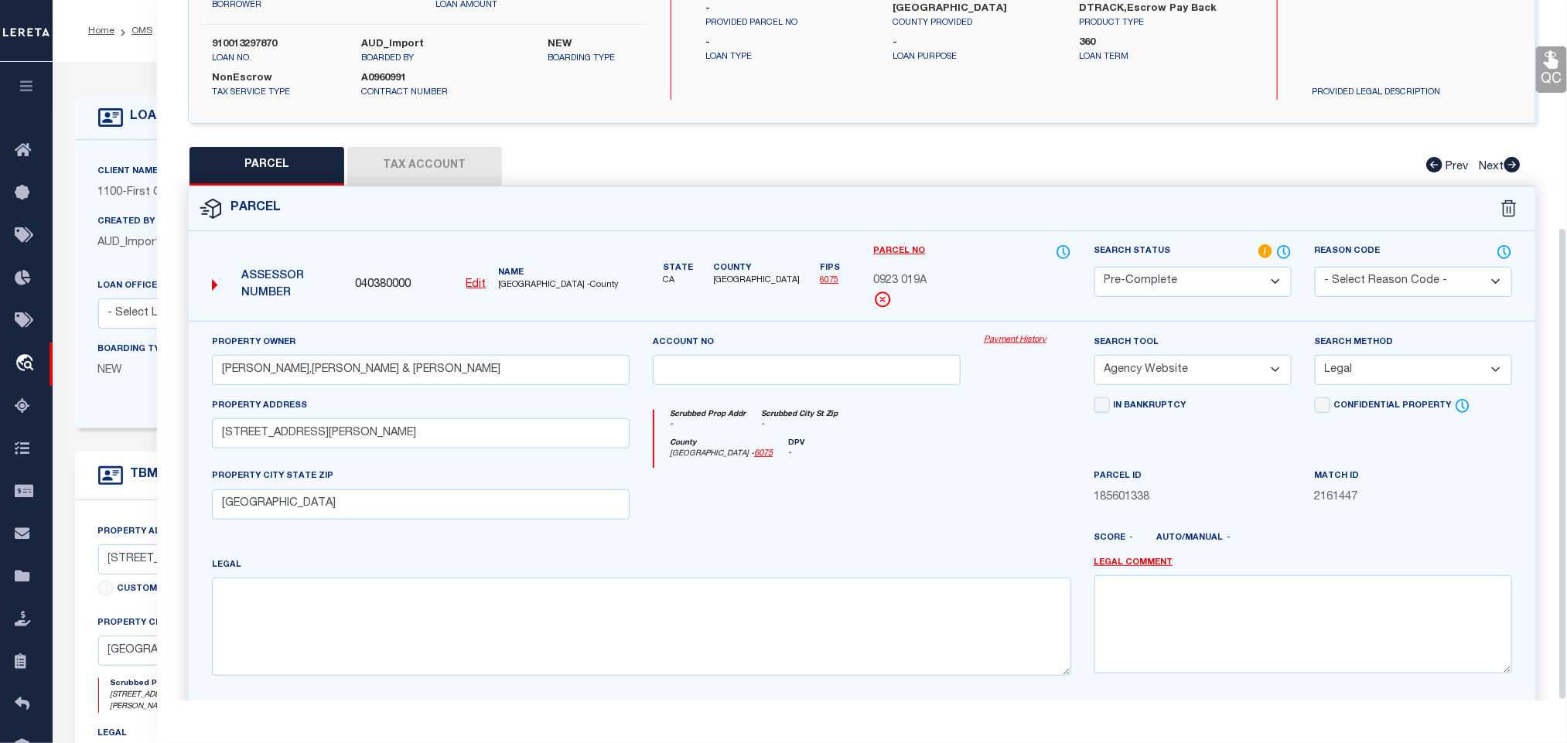
scroll to position [336, 0]
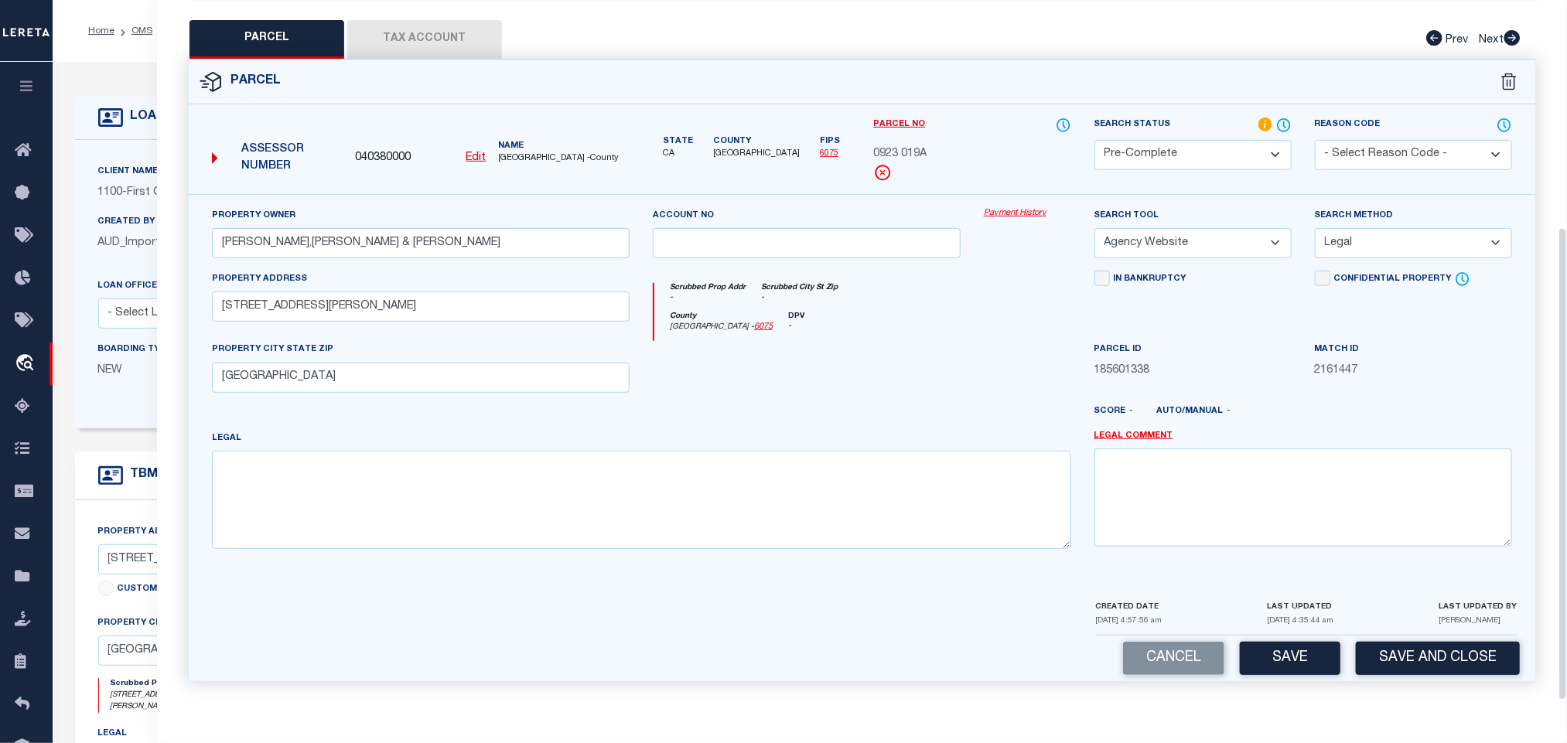
click at [1388, 629] on div "CREATED DATE 06/29/2025 4:57:56 am LAST UPDATED 08/15/2025 4:35:44 am LAST UPDA…" at bounding box center [1306, 617] width 421 height 37
click at [1392, 660] on button "Save and Close" at bounding box center [1438, 658] width 164 height 33
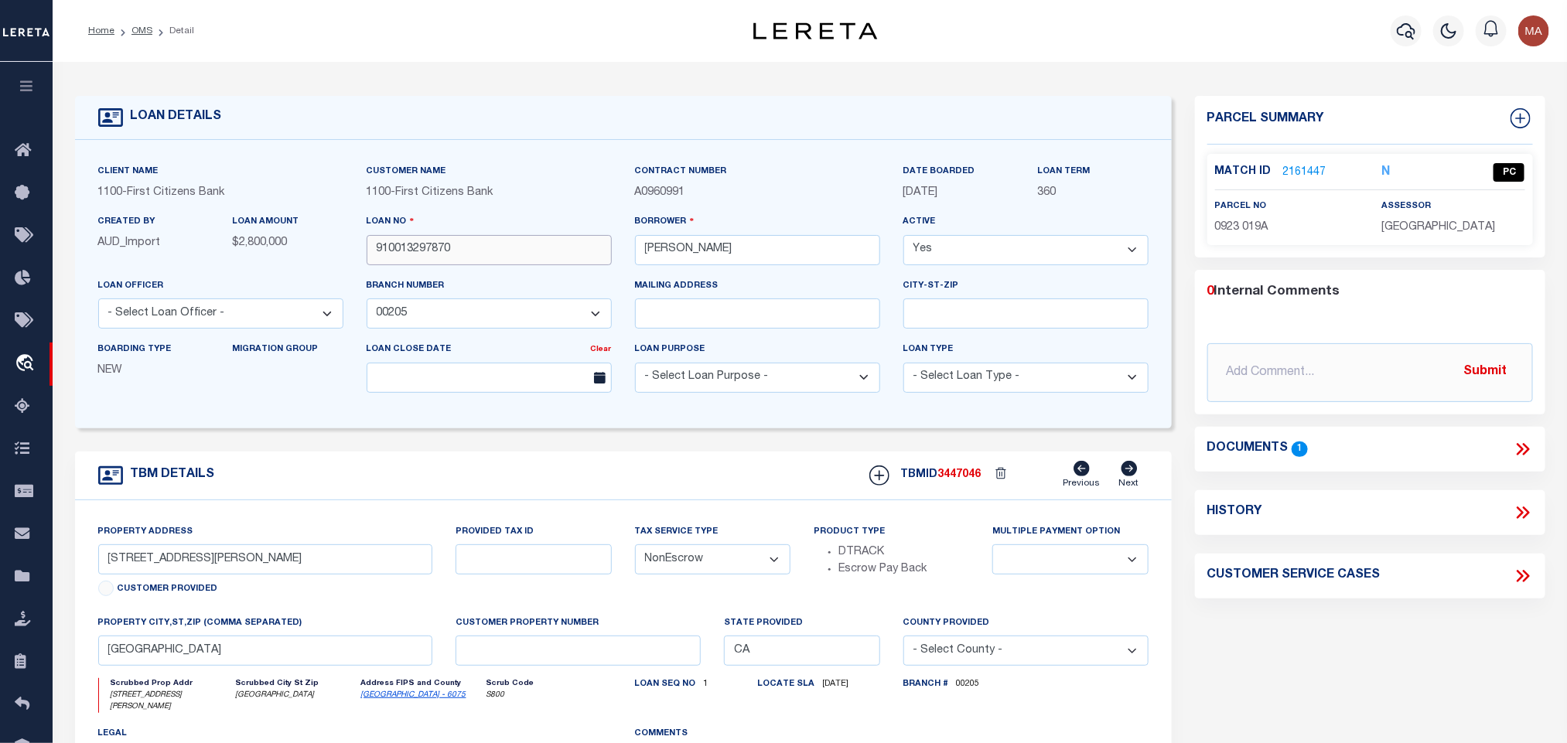
click at [421, 247] on input "910013297870" at bounding box center [489, 250] width 245 height 30
click at [971, 480] on span "3447046" at bounding box center [959, 475] width 43 height 11
click at [1428, 227] on span "SAN FRANCISCO COUNTY" at bounding box center [1438, 227] width 114 height 11
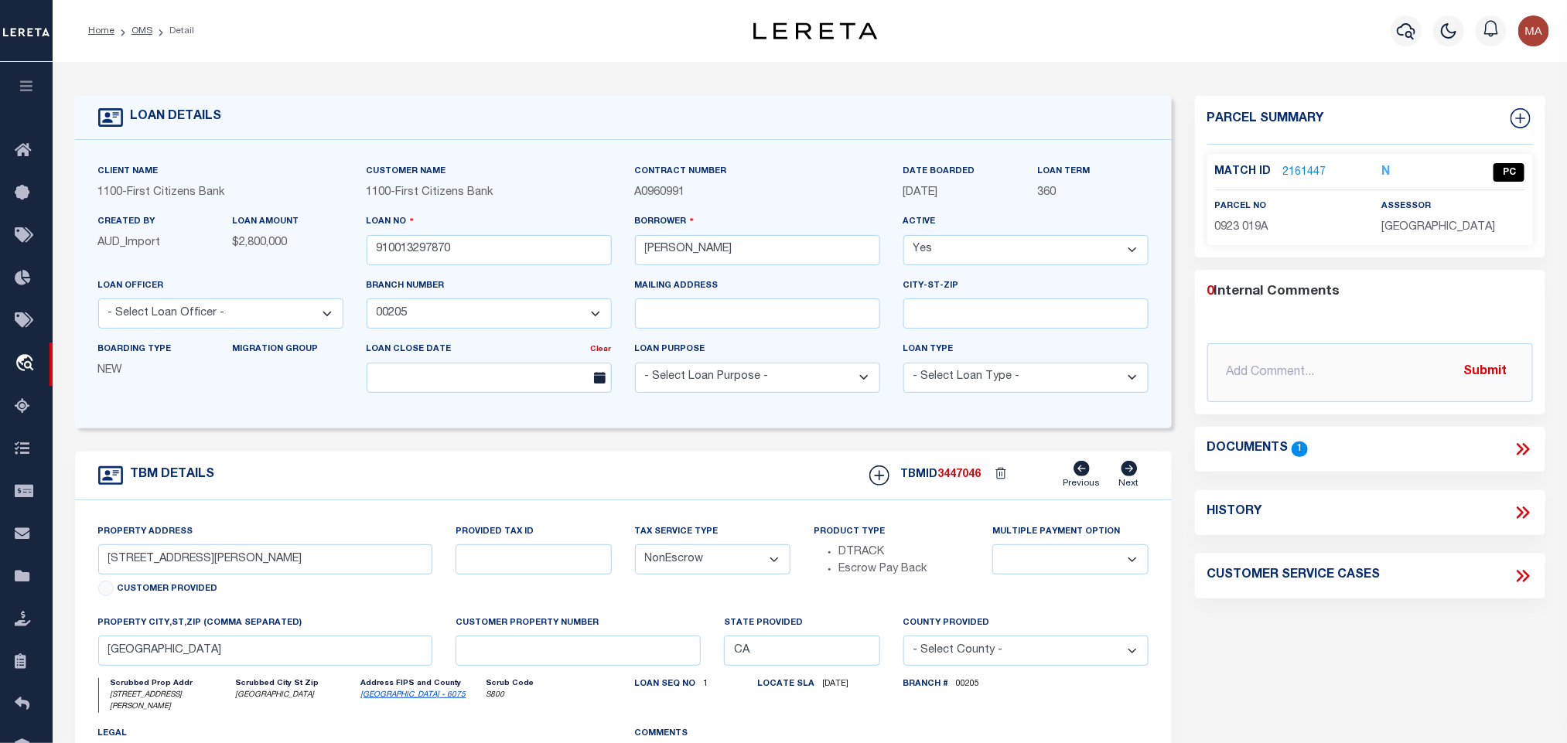
click at [1428, 227] on span "SAN FRANCISCO COUNTY" at bounding box center [1438, 227] width 114 height 11
click at [1258, 230] on span "0923 019A" at bounding box center [1241, 227] width 53 height 11
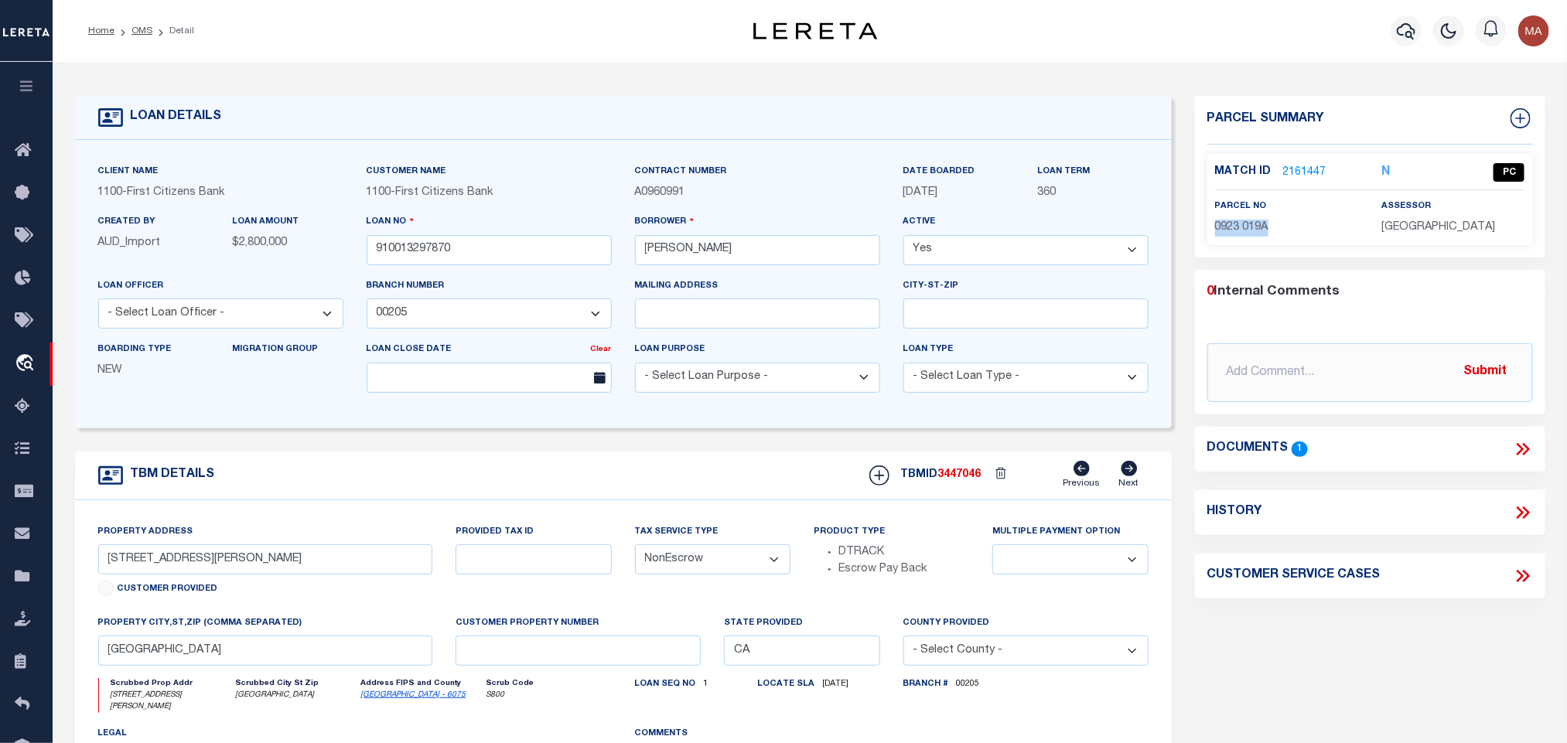
drag, startPoint x: 142, startPoint y: 24, endPoint x: 152, endPoint y: 30, distance: 11.2
click at [142, 26] on link "OMS" at bounding box center [141, 30] width 21 height 9
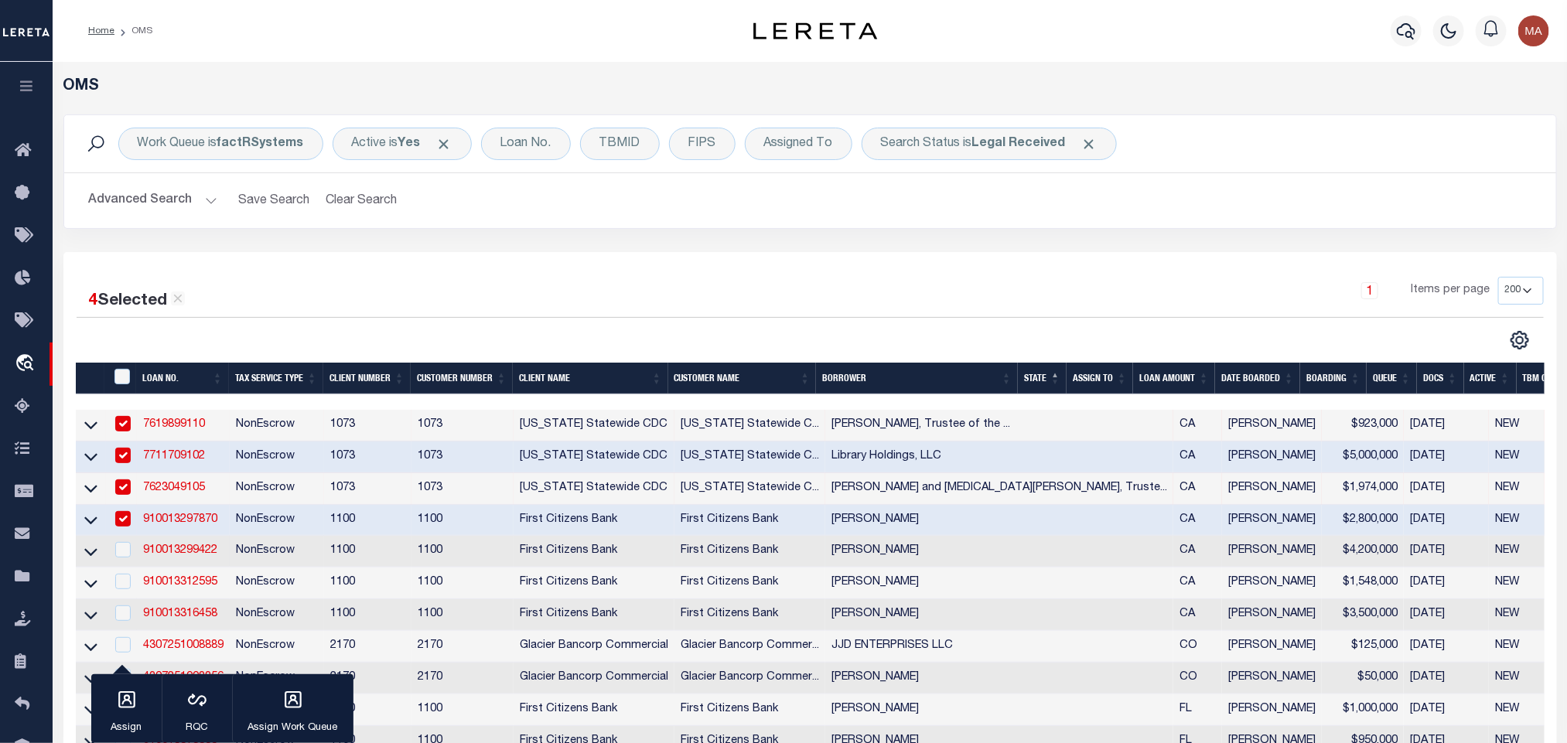
scroll to position [232, 0]
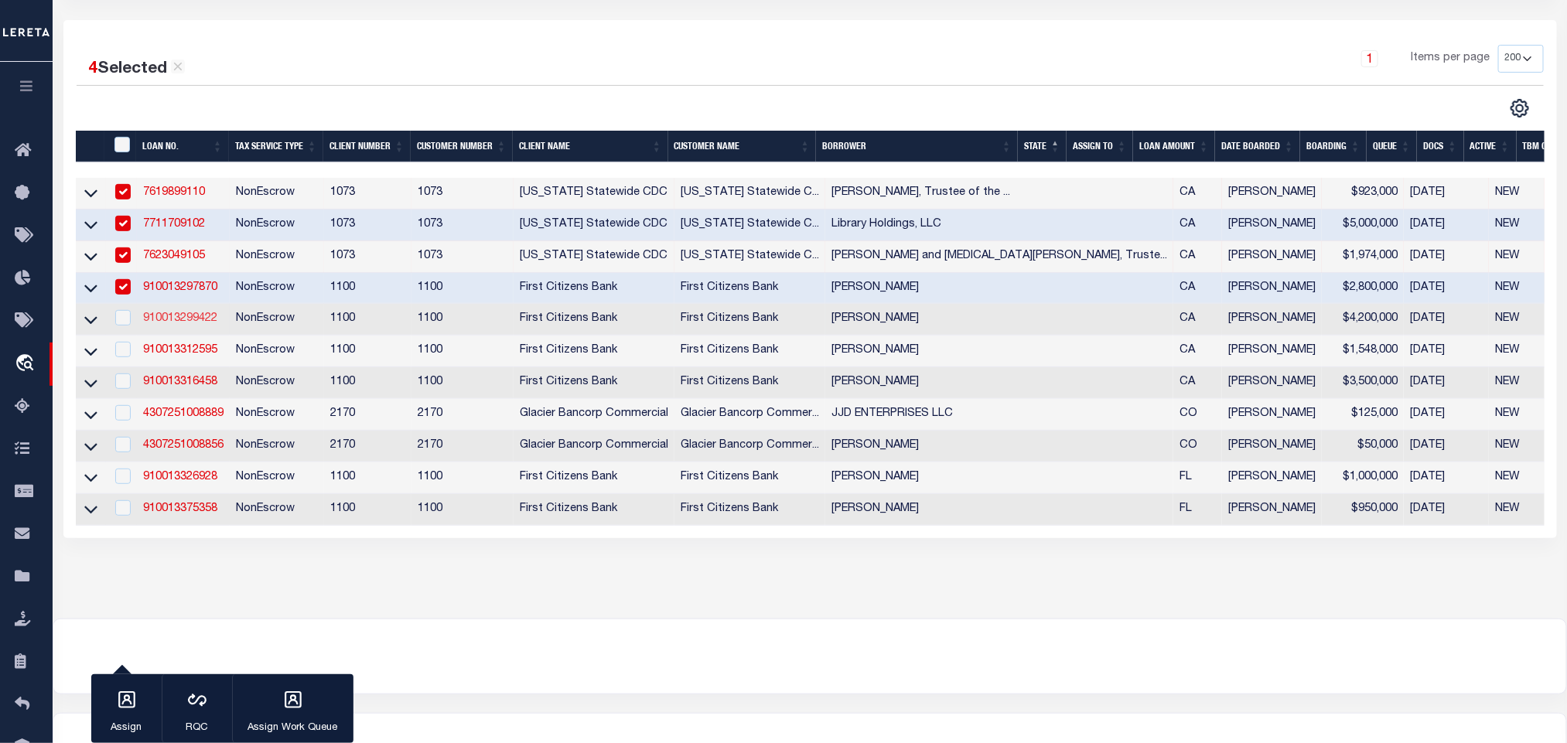
click at [195, 320] on link "910013299422" at bounding box center [180, 318] width 74 height 11
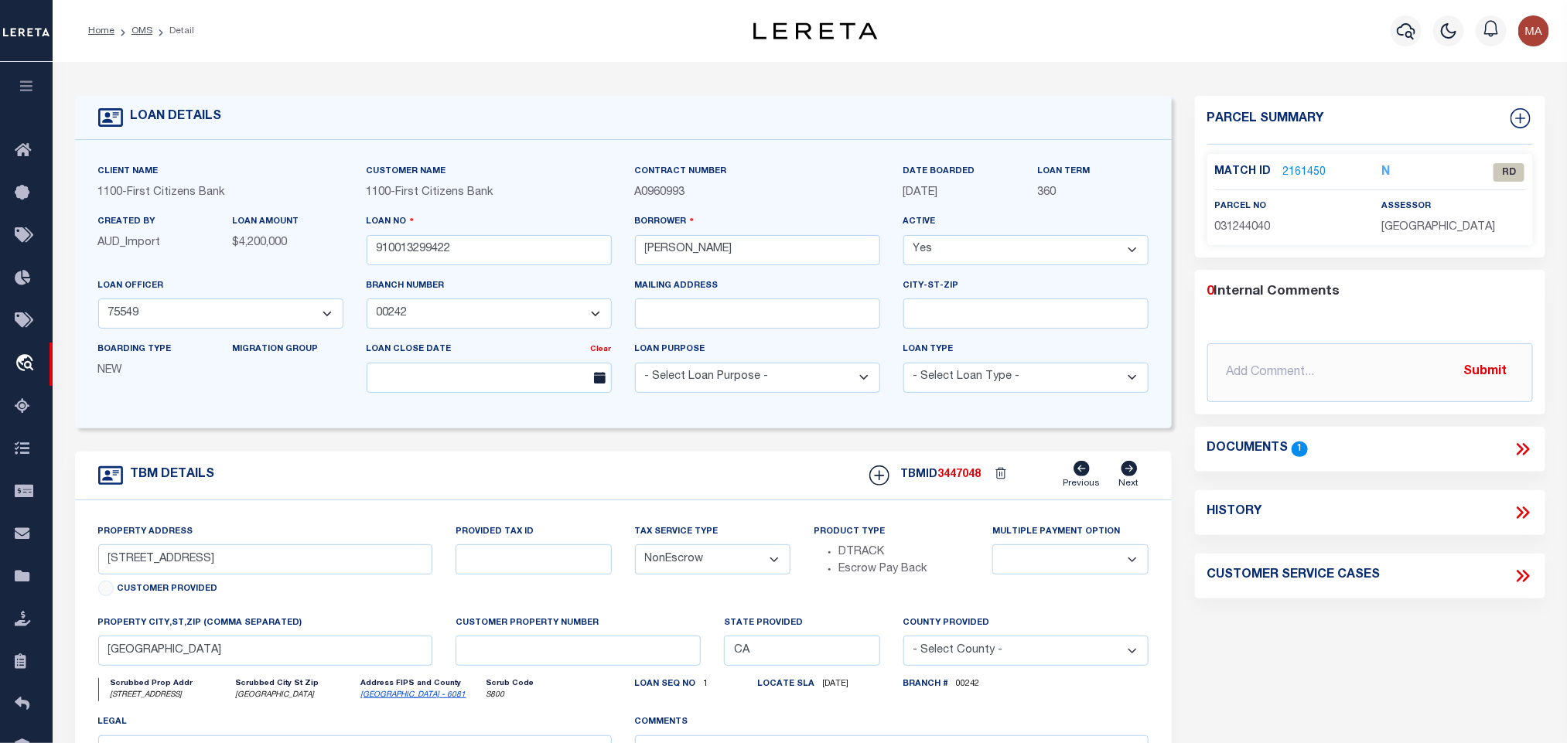
click at [1515, 448] on icon at bounding box center [1523, 449] width 20 height 20
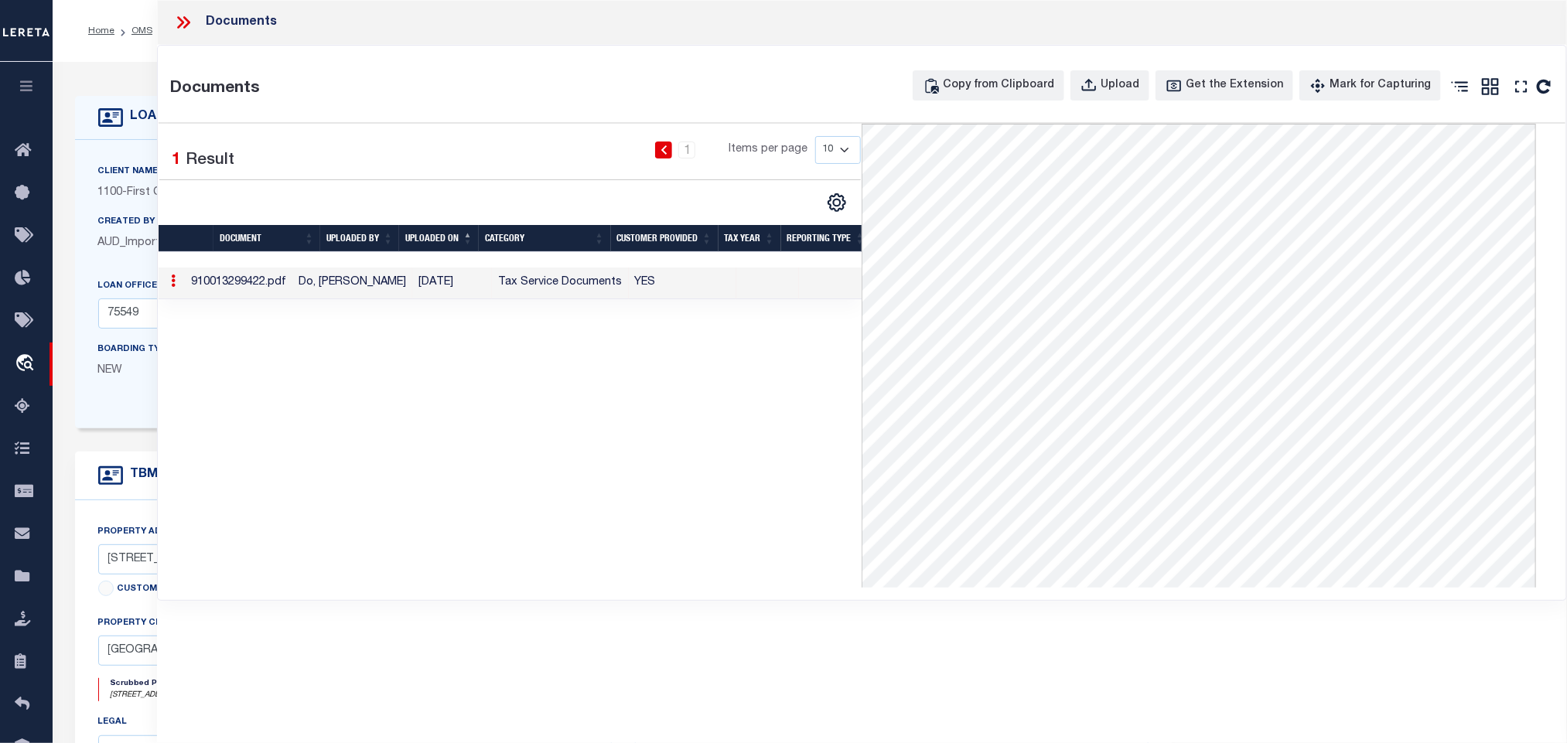
click at [186, 12] on icon at bounding box center [183, 22] width 20 height 20
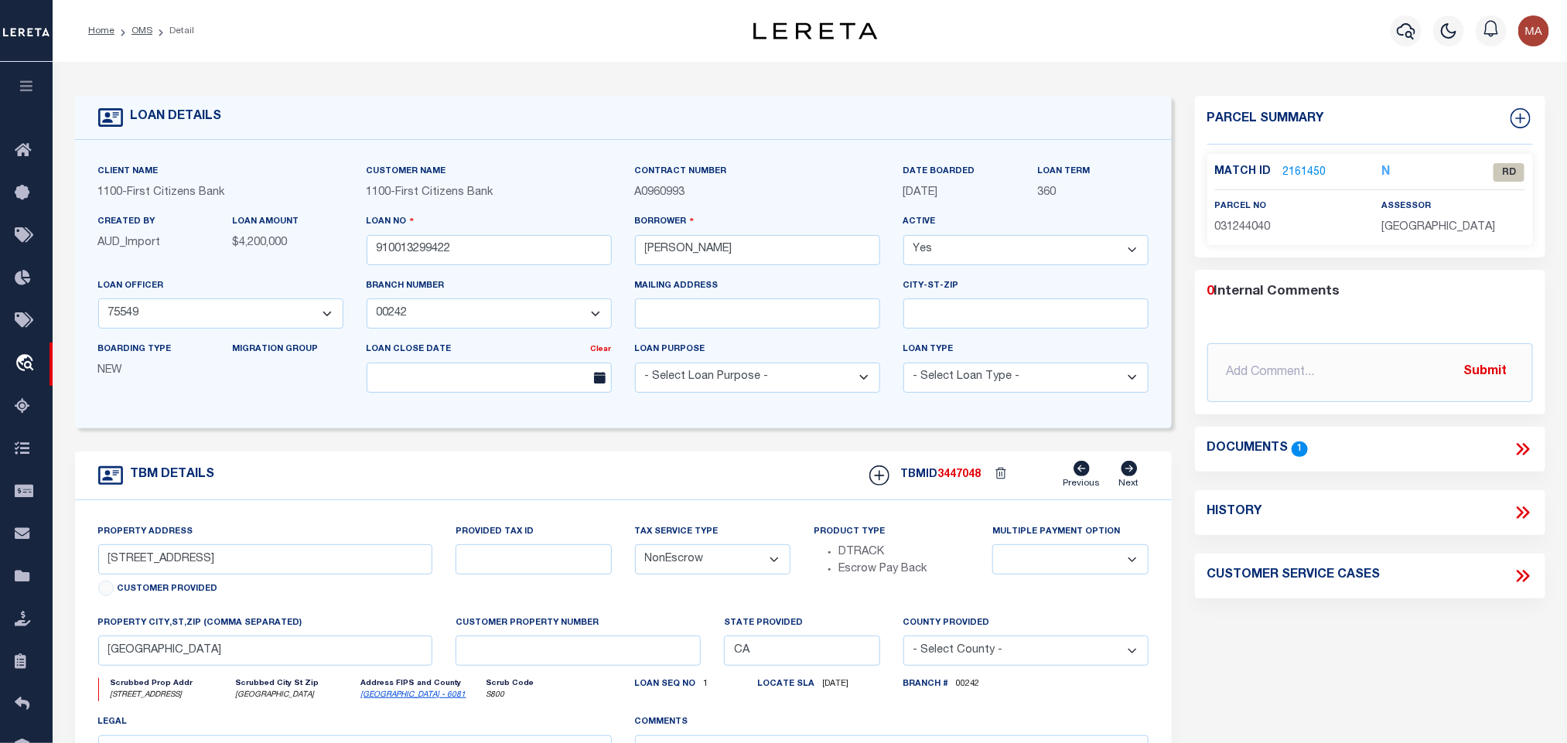
click at [377, 699] on link "San Mateo - 6081" at bounding box center [413, 695] width 105 height 8
click at [193, 551] on div "Property Address 950 VISTA ROAD Customer Provided" at bounding box center [265, 563] width 335 height 79
click at [107, 569] on input "950 VISTA ROAD" at bounding box center [265, 560] width 335 height 30
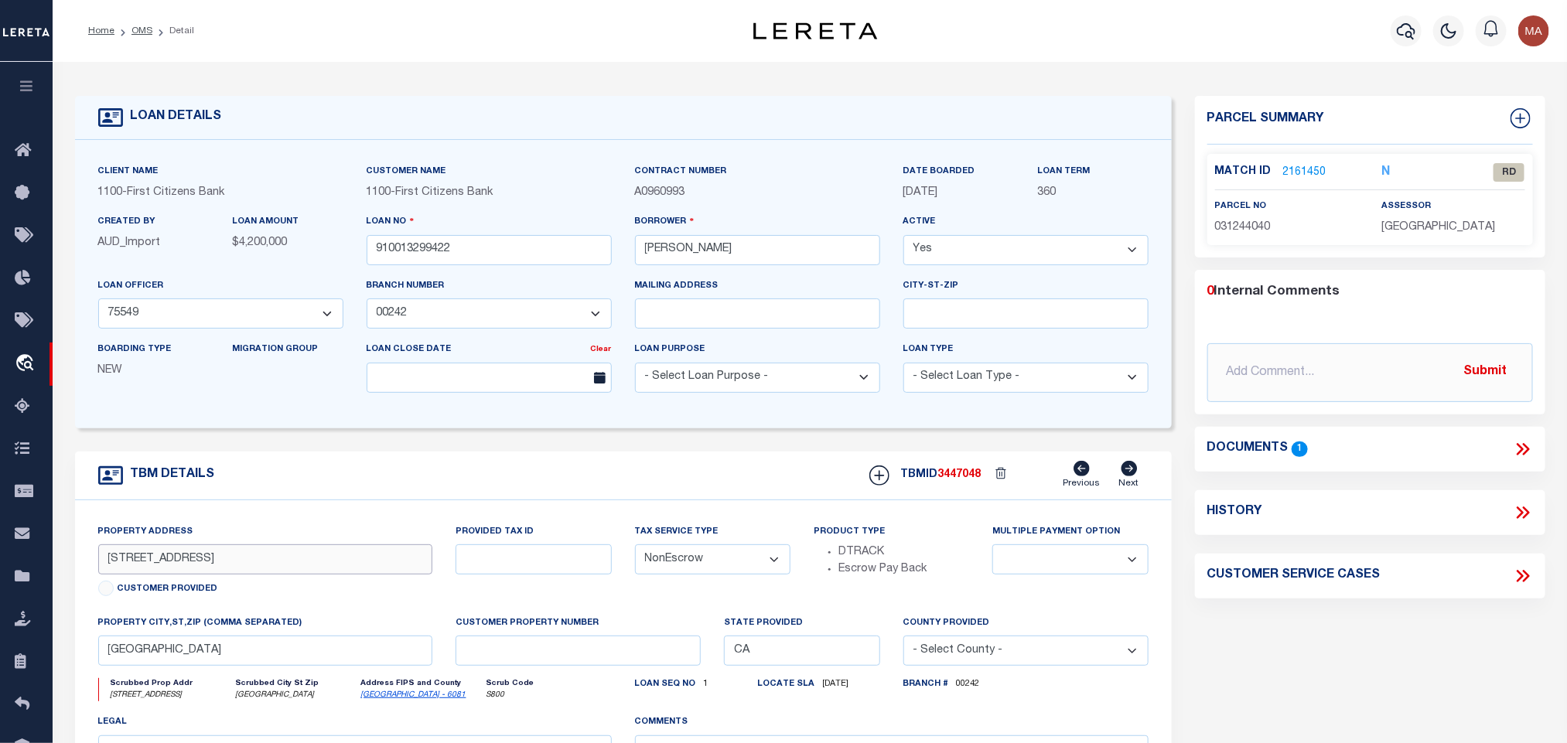
drag, startPoint x: 121, startPoint y: 567, endPoint x: 159, endPoint y: 576, distance: 38.3
click at [159, 575] on input "950 VISTA ROAD" at bounding box center [265, 560] width 335 height 30
click at [1290, 223] on p "031244040" at bounding box center [1286, 228] width 143 height 17
click at [1304, 164] on p "2161450" at bounding box center [1304, 172] width 43 height 17
click at [1304, 172] on link "2161450" at bounding box center [1304, 173] width 43 height 16
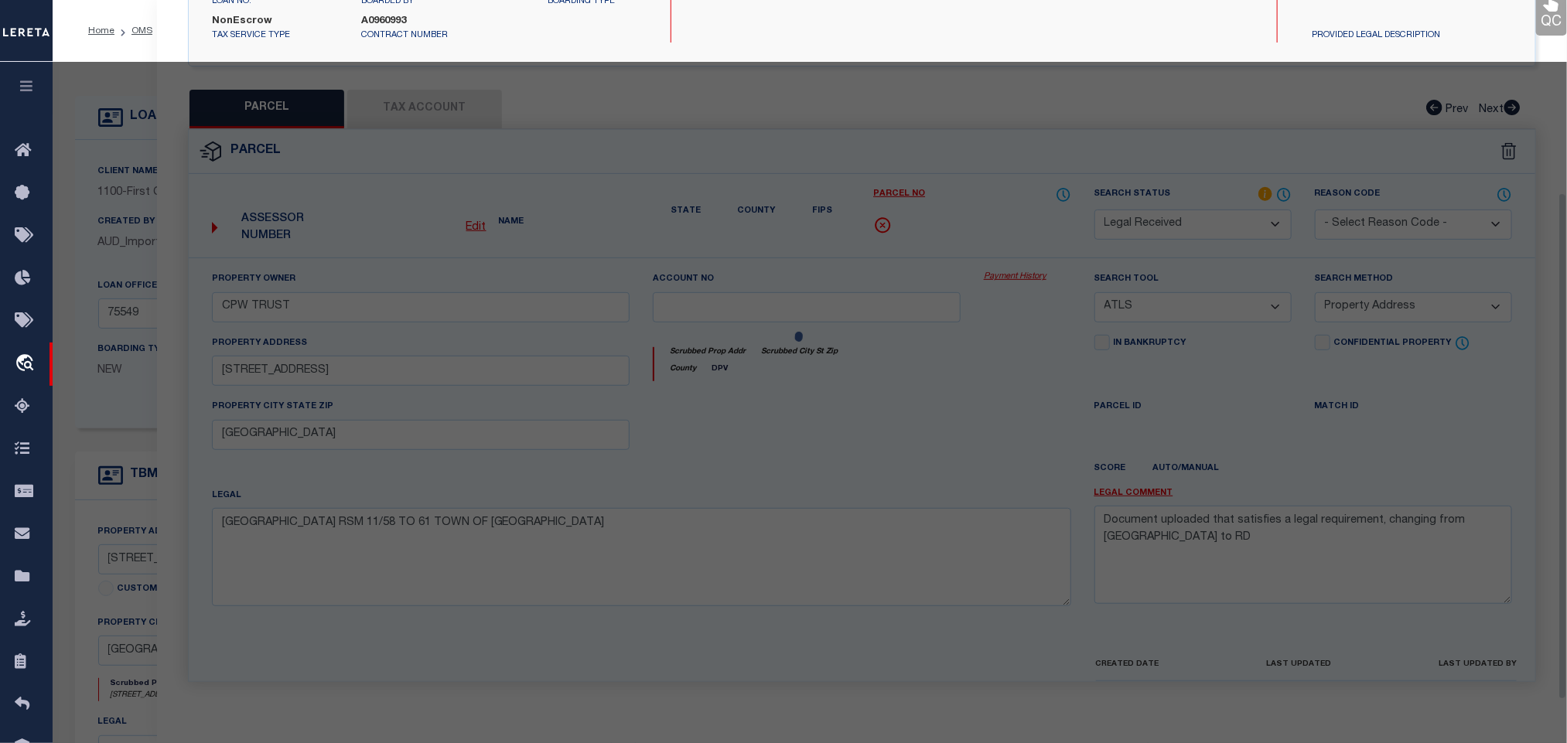
scroll to position [290, 0]
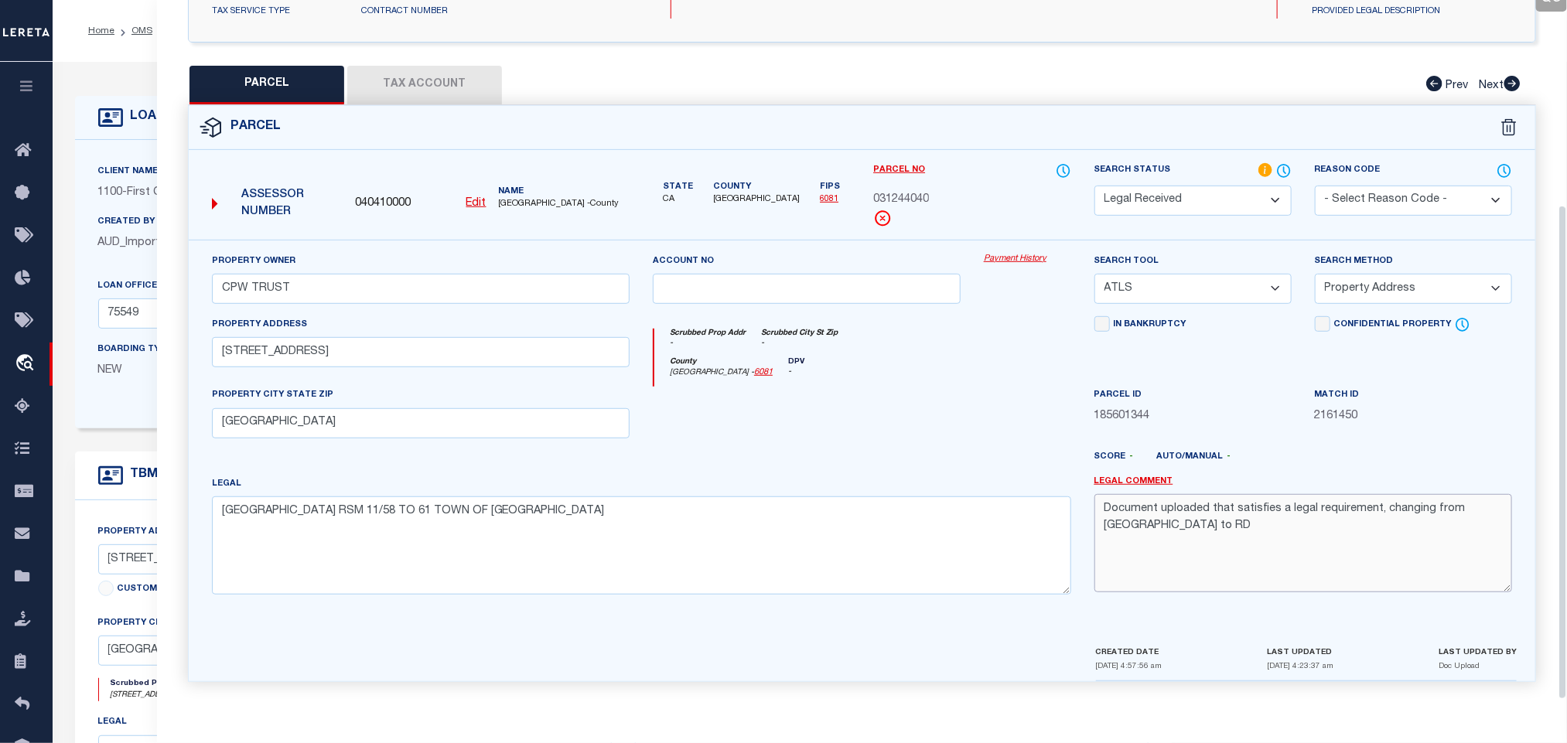
click at [1161, 510] on textarea "Document uploaded that satisfies a legal requirement, changing from ND to RD" at bounding box center [1303, 542] width 418 height 97
drag, startPoint x: 1235, startPoint y: 277, endPoint x: 1233, endPoint y: 289, distance: 11.8
click at [1235, 277] on select "-- Select Search Tool -- 3rd Party Website Agency File Agency Website ATLS CNV-…" at bounding box center [1192, 289] width 197 height 30
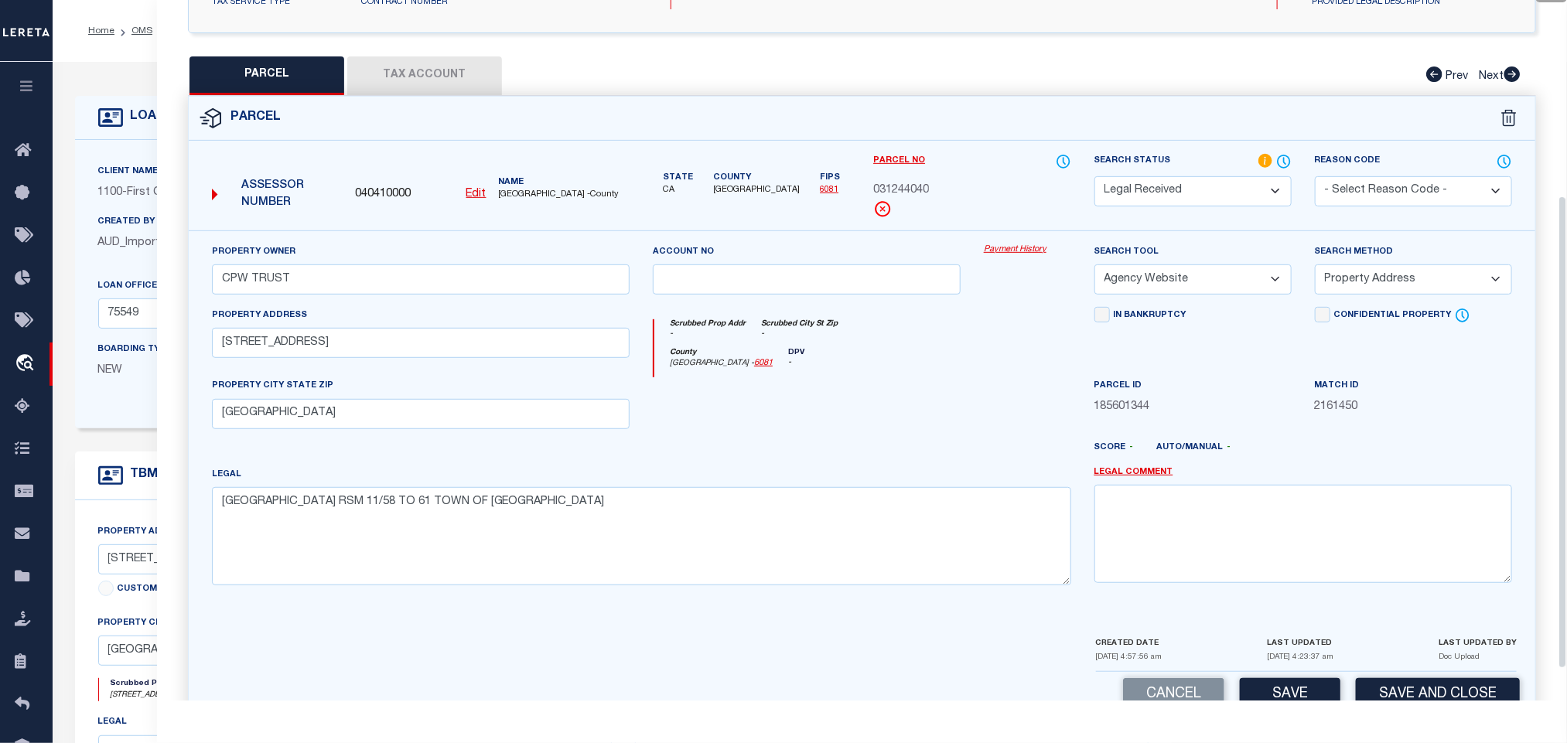
click at [1094, 269] on select "-- Select Search Tool -- 3rd Party Website Agency File Agency Website ATLS CNV-…" at bounding box center [1192, 280] width 197 height 30
click at [1383, 259] on label "Search Method" at bounding box center [1354, 252] width 79 height 13
click at [1369, 295] on select "-- Select Search Method -- Property Address Legal Liability Info Provided" at bounding box center [1413, 280] width 197 height 30
click at [1315, 269] on select "-- Select Search Method -- Property Address Legal Liability Info Provided" at bounding box center [1413, 280] width 197 height 30
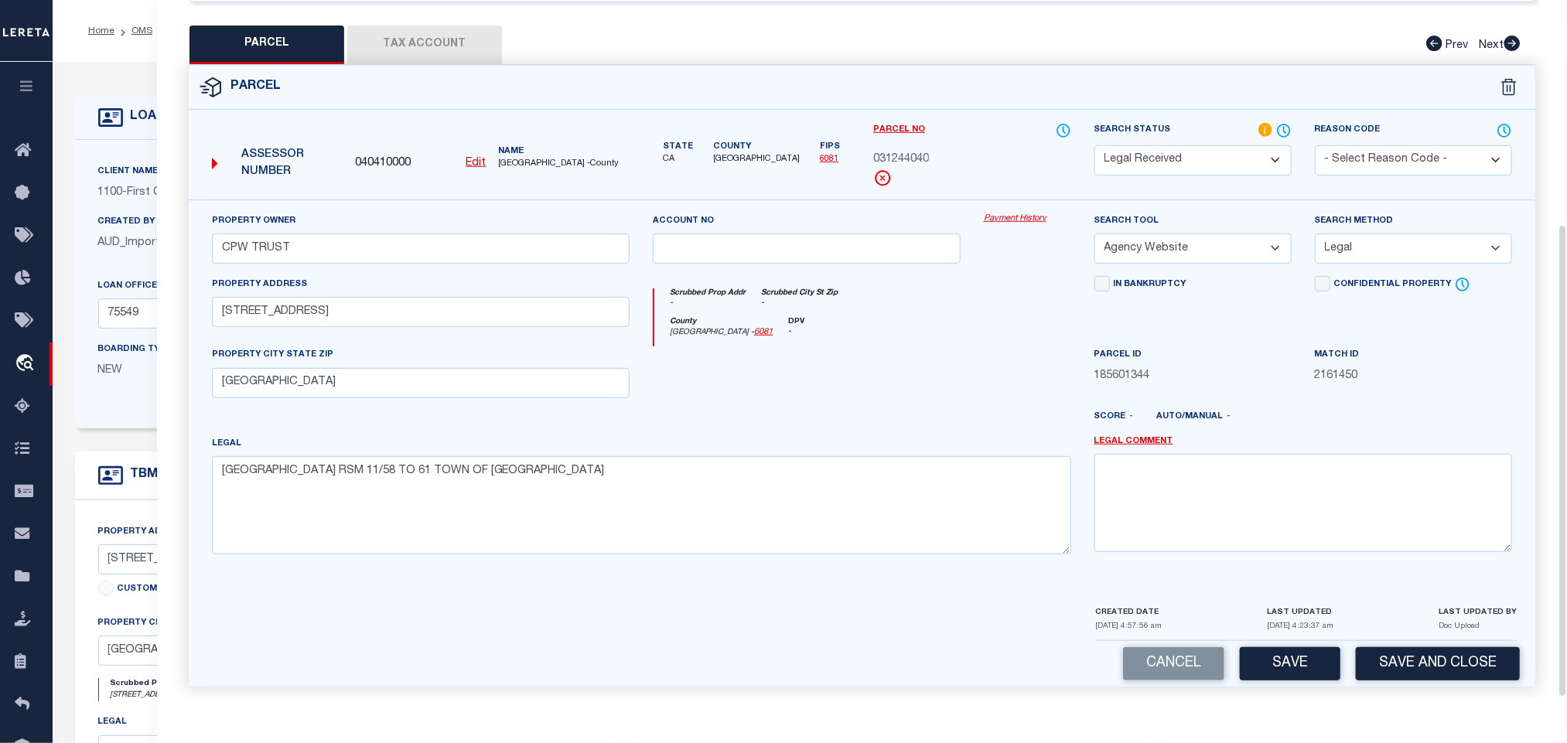
scroll to position [336, 0]
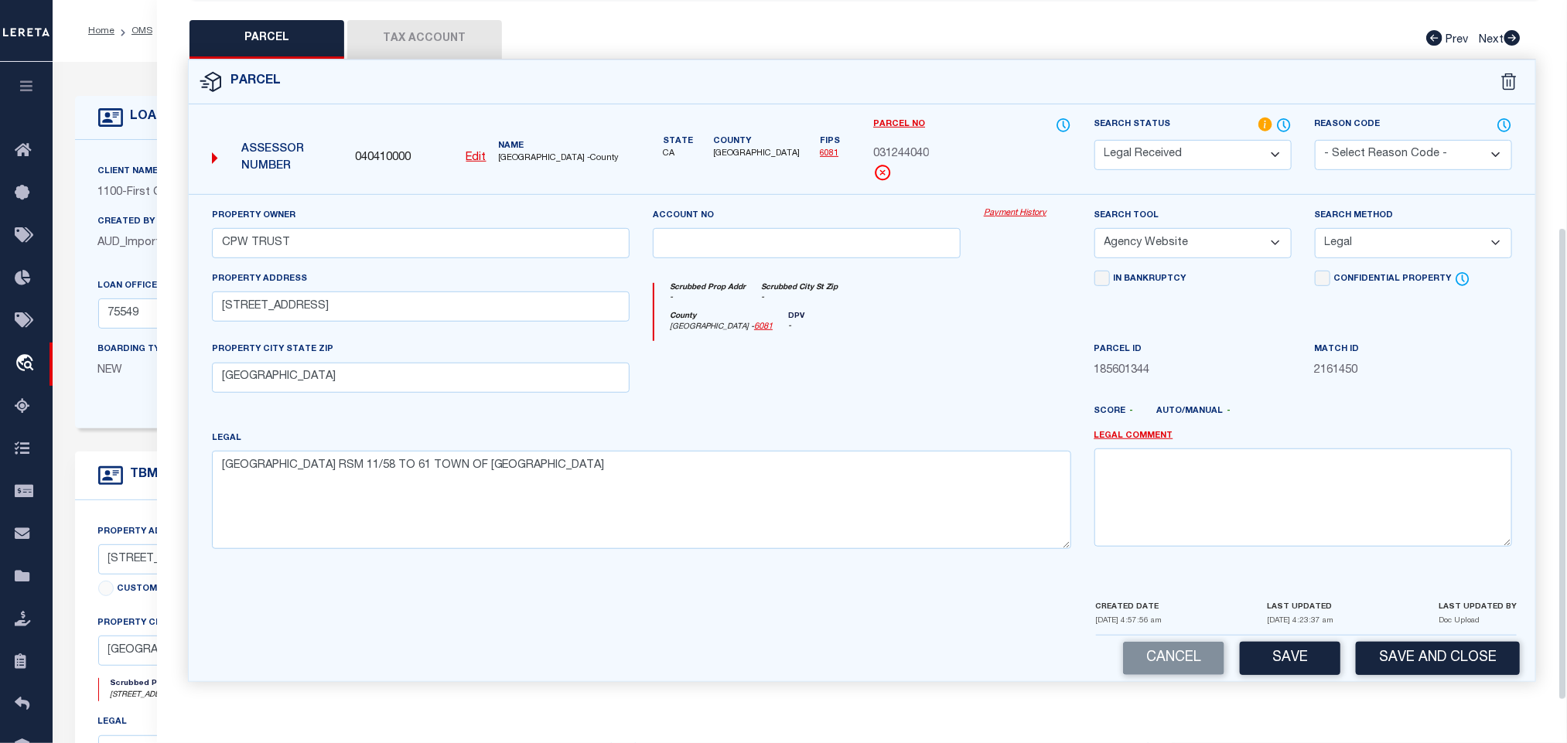
click at [1311, 633] on div "LAST UPDATED 08/14/2025 4:23:37 am" at bounding box center [1300, 617] width 67 height 36
click at [1282, 662] on button "Save" at bounding box center [1290, 658] width 101 height 33
click at [436, 30] on button "Tax Account" at bounding box center [424, 39] width 155 height 39
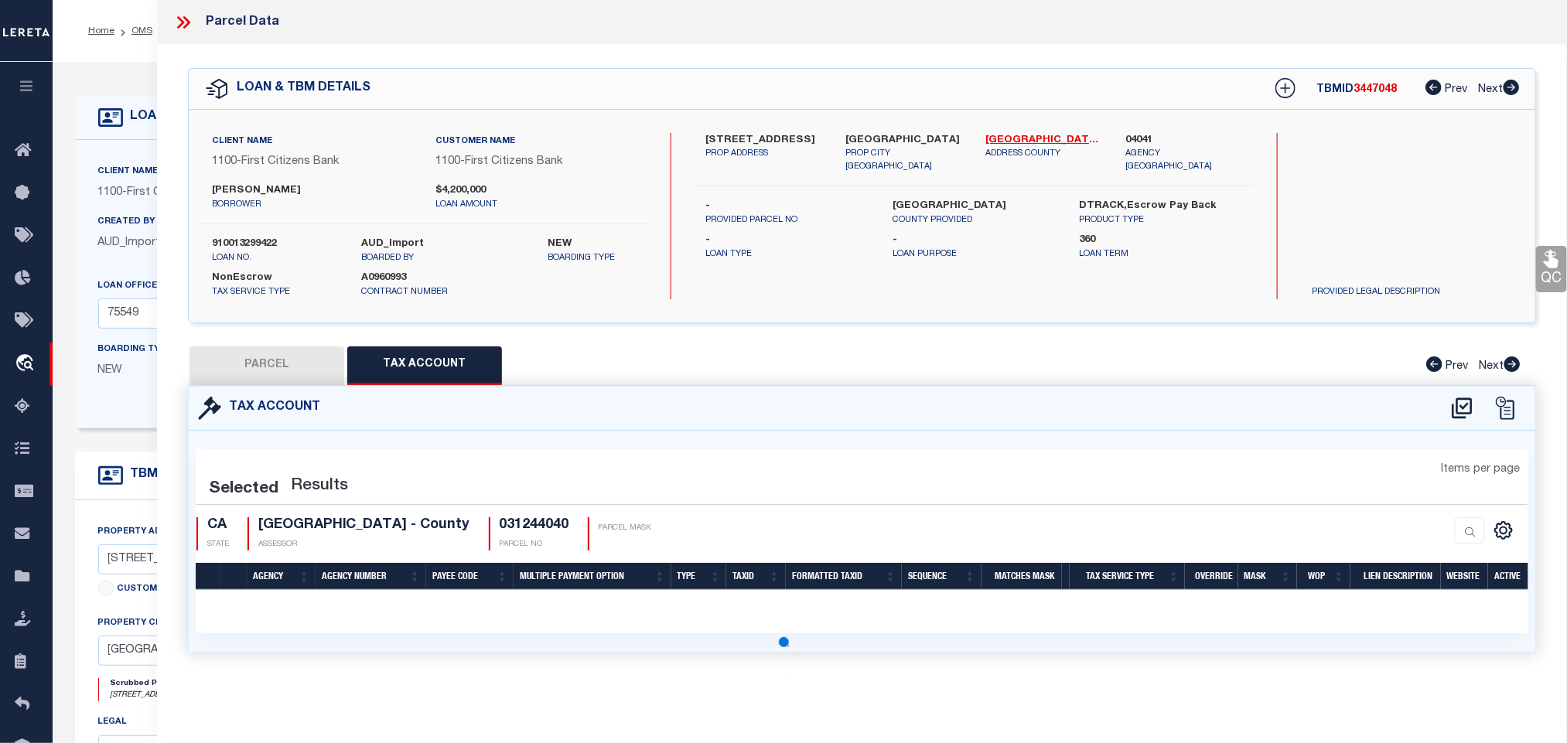
scroll to position [0, 0]
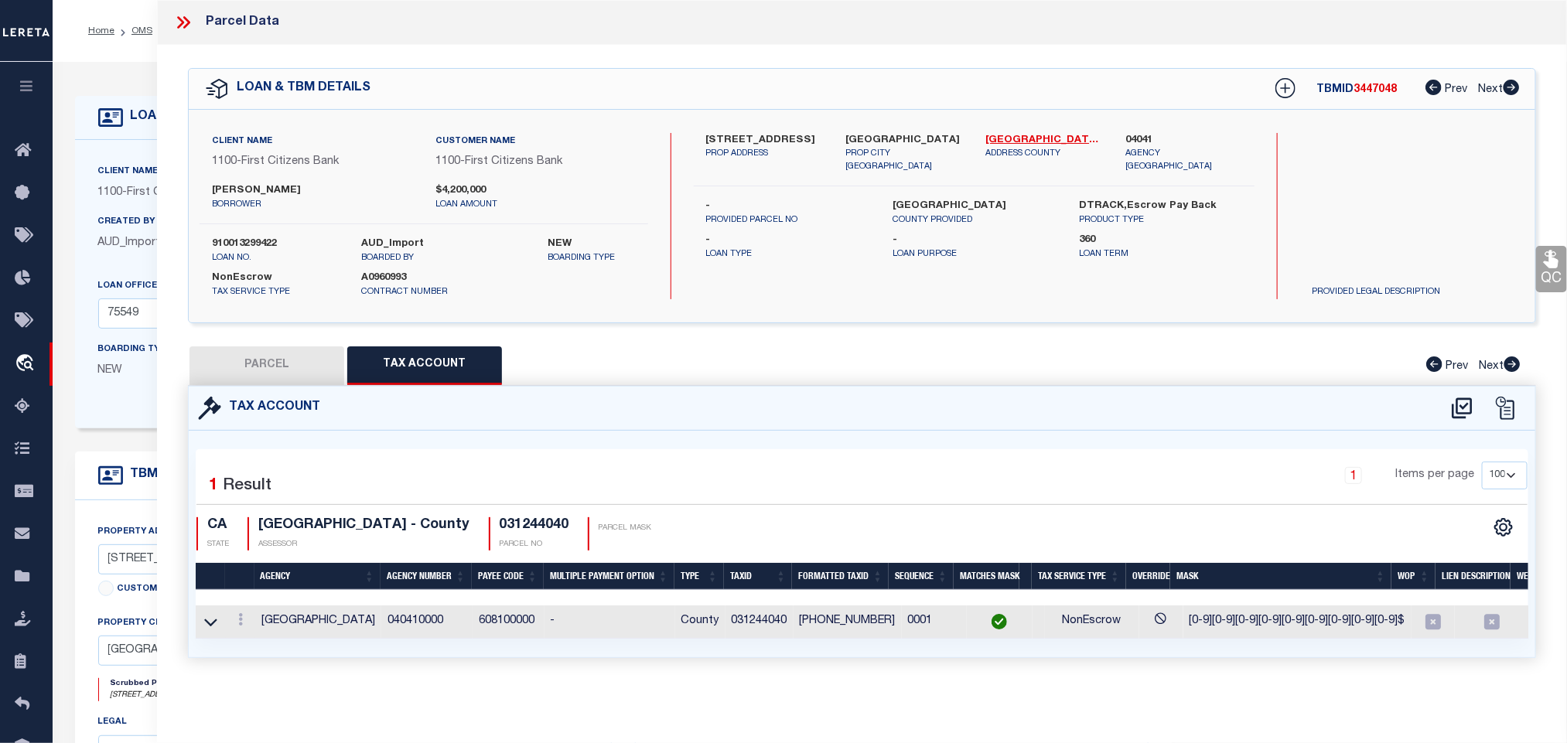
click at [289, 367] on button "PARCEL" at bounding box center [267, 366] width 155 height 39
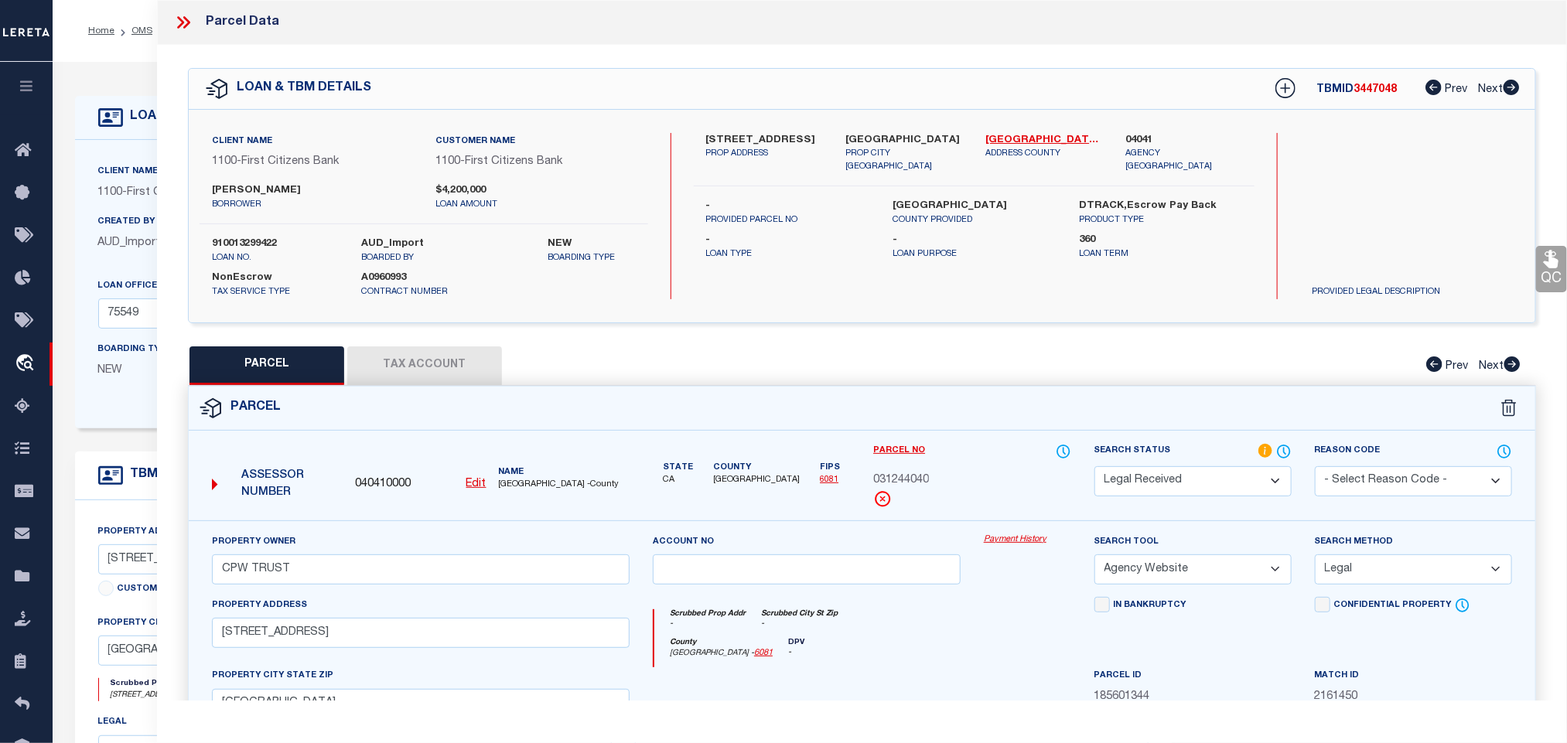
click at [1195, 485] on select "Automated Search Bad Parcel Complete Duplicate Parcel High Dollar Reporting In …" at bounding box center [1192, 481] width 197 height 30
click at [1094, 468] on select "Automated Search Bad Parcel Complete Duplicate Parcel High Dollar Reporting In …" at bounding box center [1192, 481] width 197 height 30
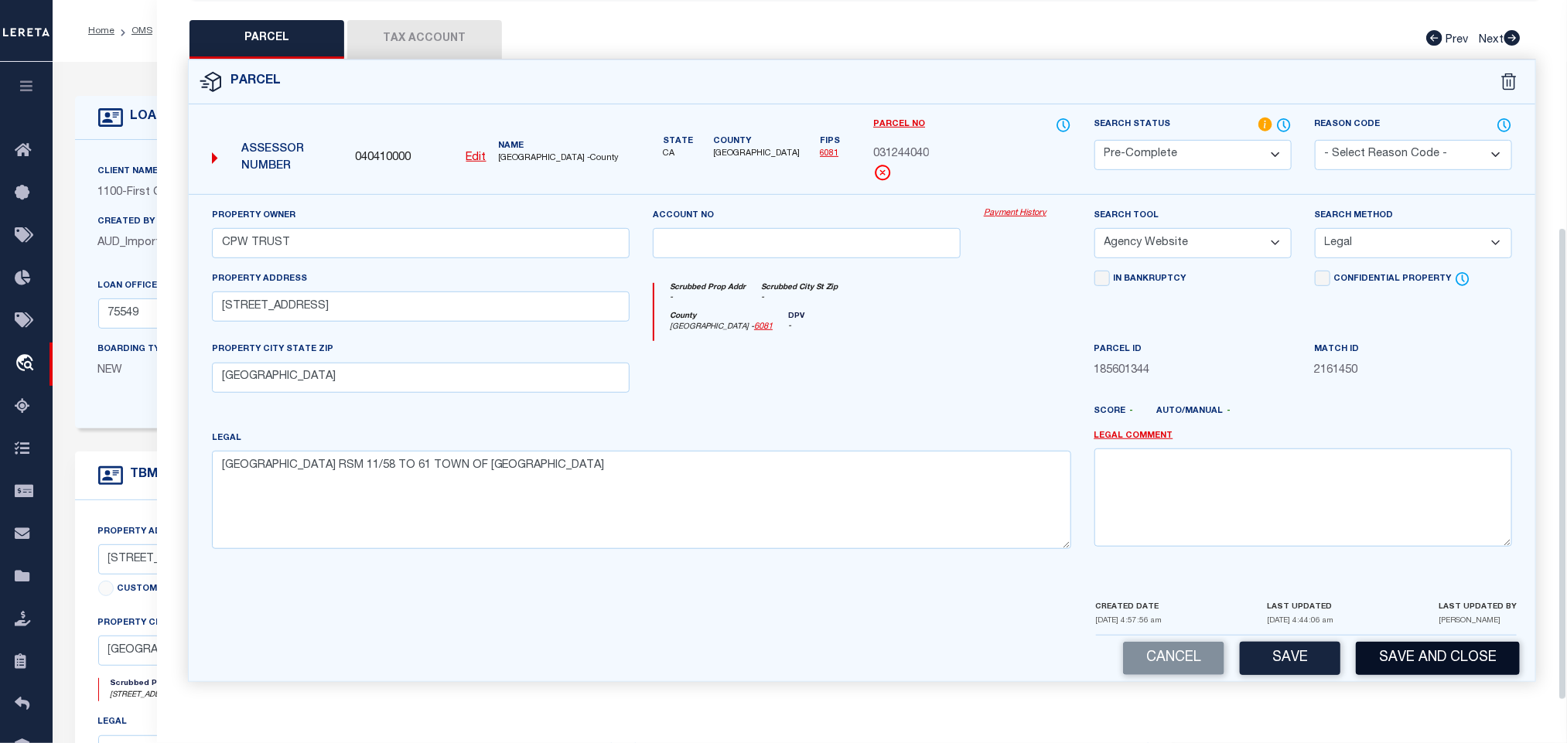
click at [1418, 653] on button "Save and Close" at bounding box center [1438, 658] width 164 height 33
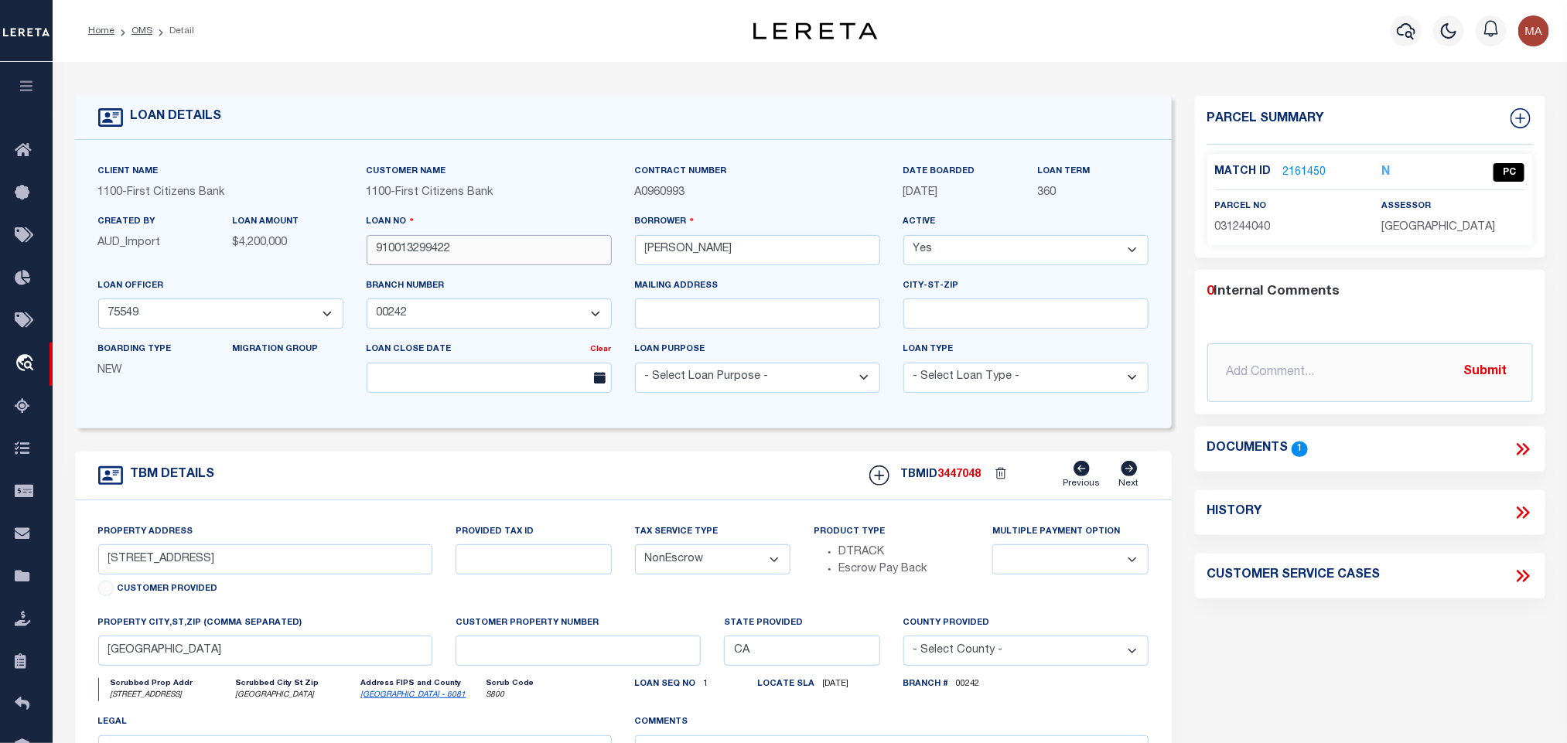
click at [411, 247] on input "910013299422" at bounding box center [489, 250] width 245 height 30
click at [970, 476] on span "3447048" at bounding box center [959, 475] width 43 height 11
click at [1444, 222] on span "SAN MATEO COUNTY" at bounding box center [1438, 227] width 114 height 11
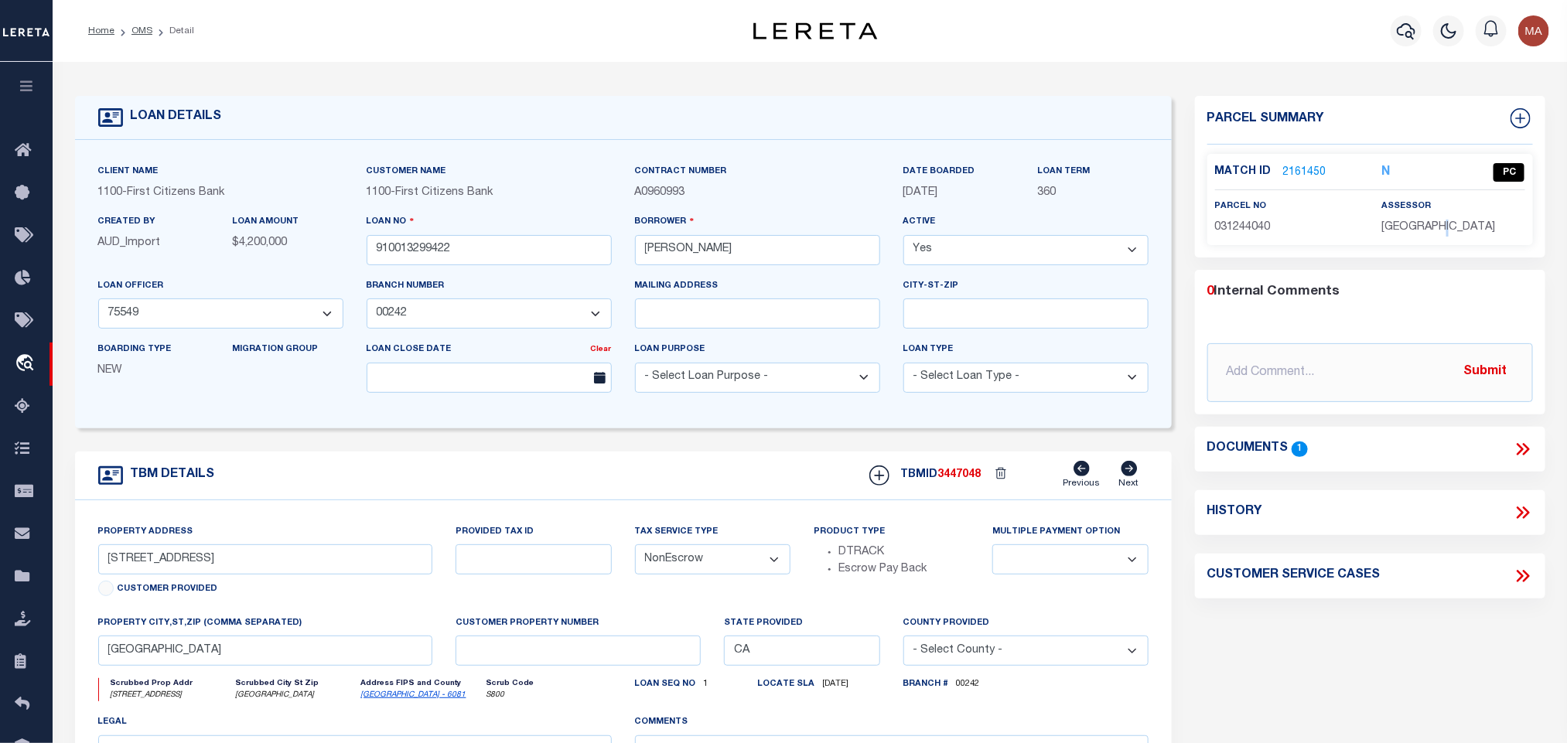
click at [1444, 222] on span "SAN MATEO COUNTY" at bounding box center [1438, 227] width 114 height 11
click at [1253, 226] on span "031244040" at bounding box center [1243, 227] width 56 height 11
click at [145, 26] on link "OMS" at bounding box center [141, 30] width 21 height 9
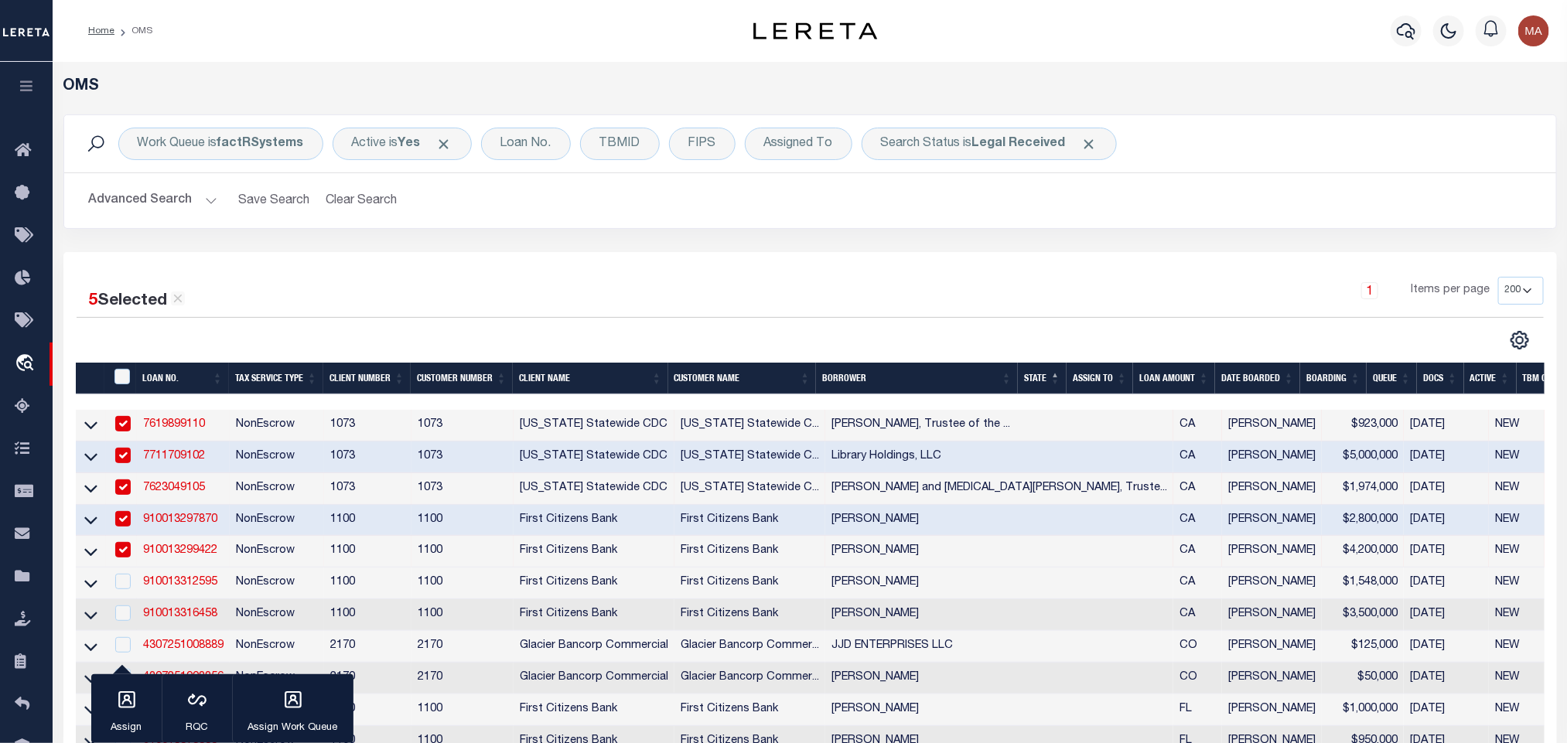
scroll to position [232, 0]
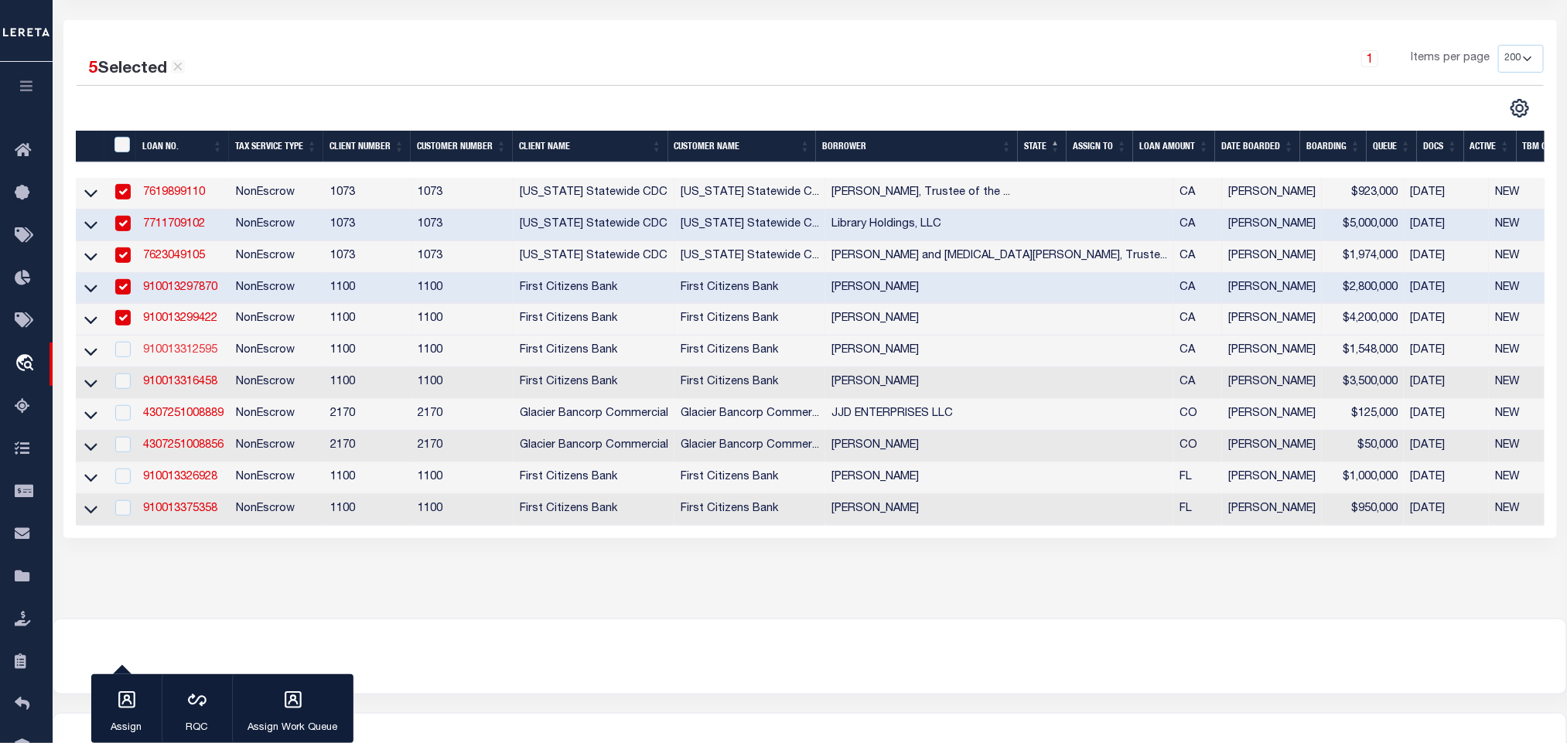
click at [204, 353] on link "910013312595" at bounding box center [180, 350] width 74 height 11
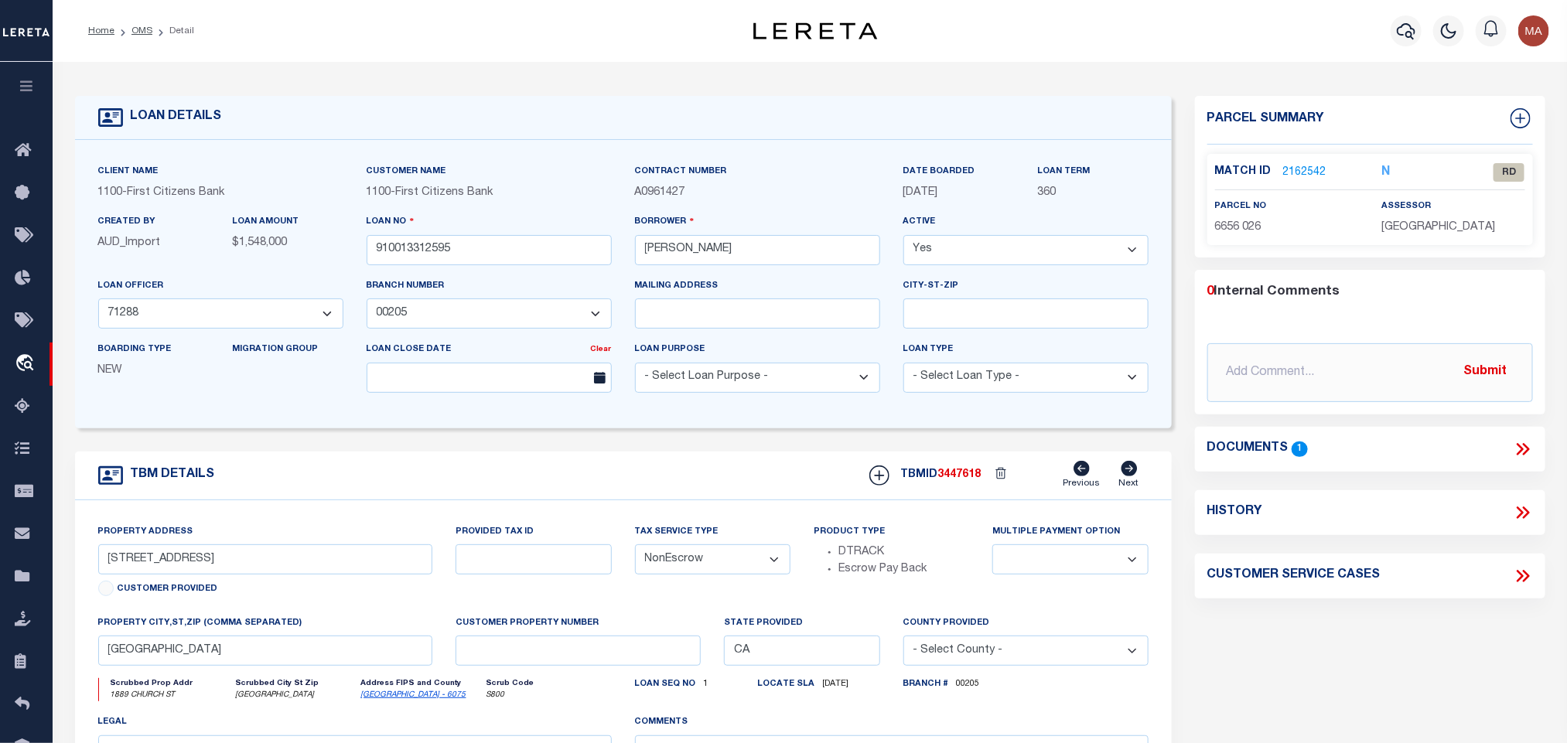
click at [384, 699] on link "San Francisco - 6075" at bounding box center [413, 695] width 105 height 8
click at [357, 566] on input "1889 CHURCH STREET" at bounding box center [265, 560] width 335 height 30
click at [1520, 441] on icon at bounding box center [1523, 449] width 20 height 20
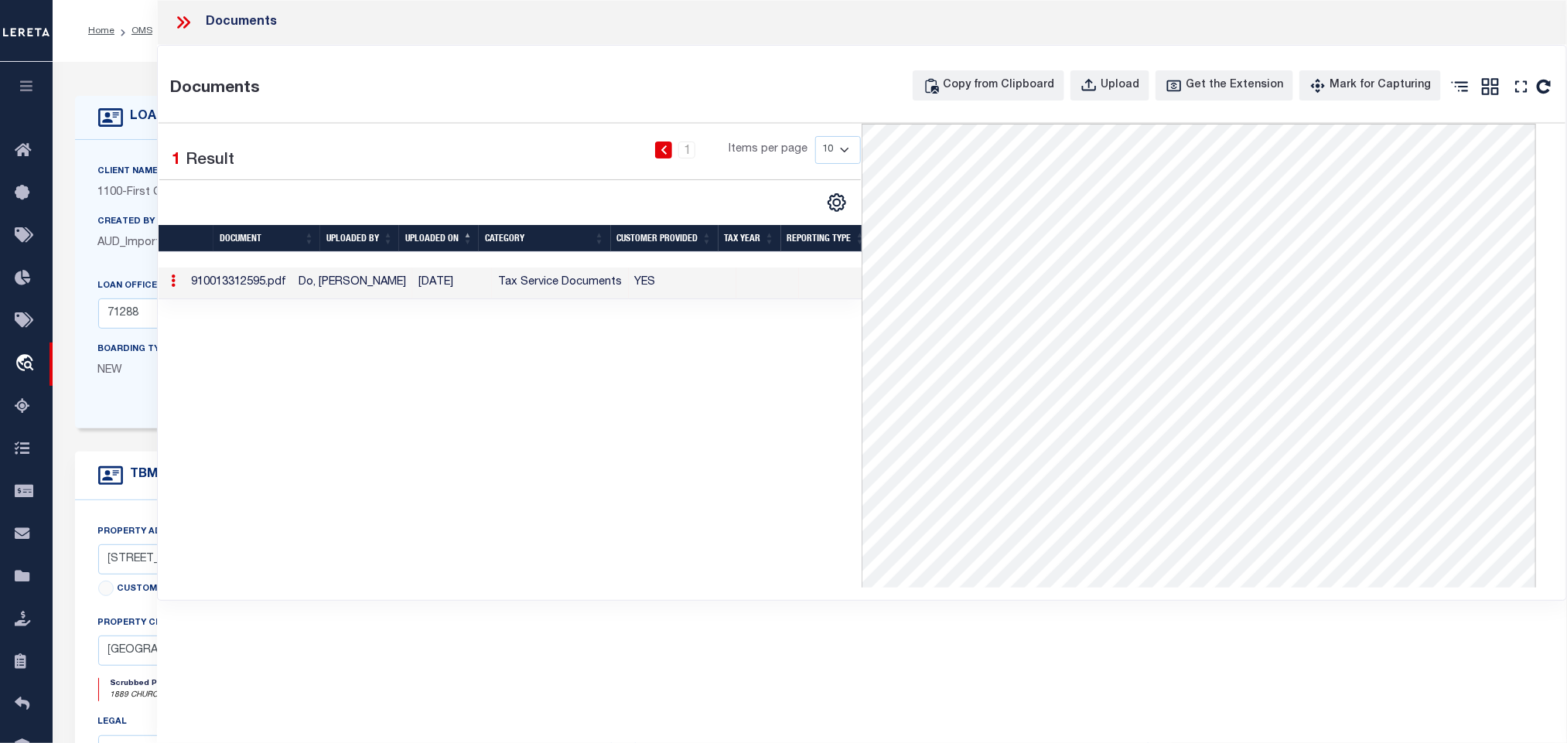
click at [123, 135] on div "LOAN DETAILS" at bounding box center [623, 118] width 1097 height 44
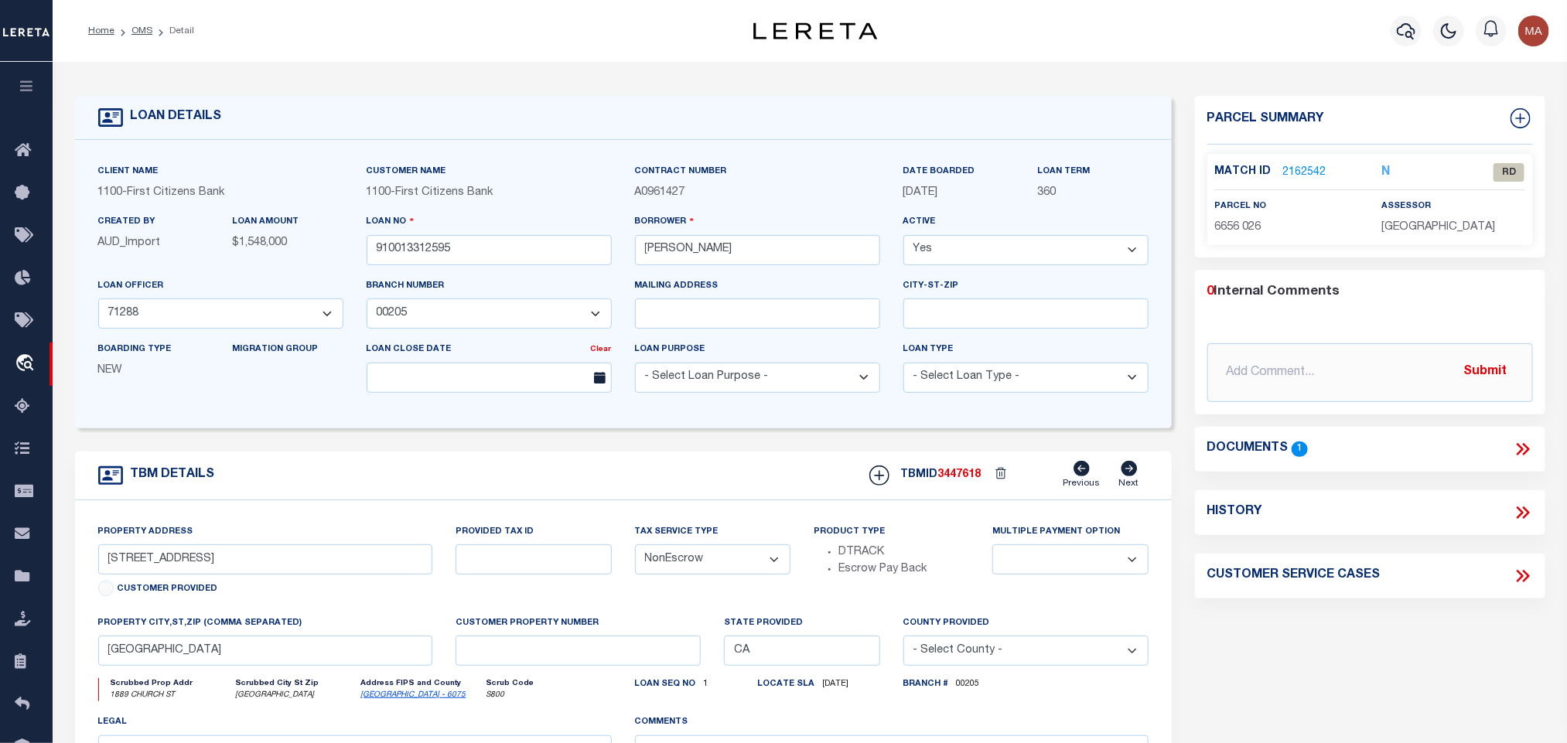
click at [1314, 172] on link "2162542" at bounding box center [1304, 173] width 43 height 16
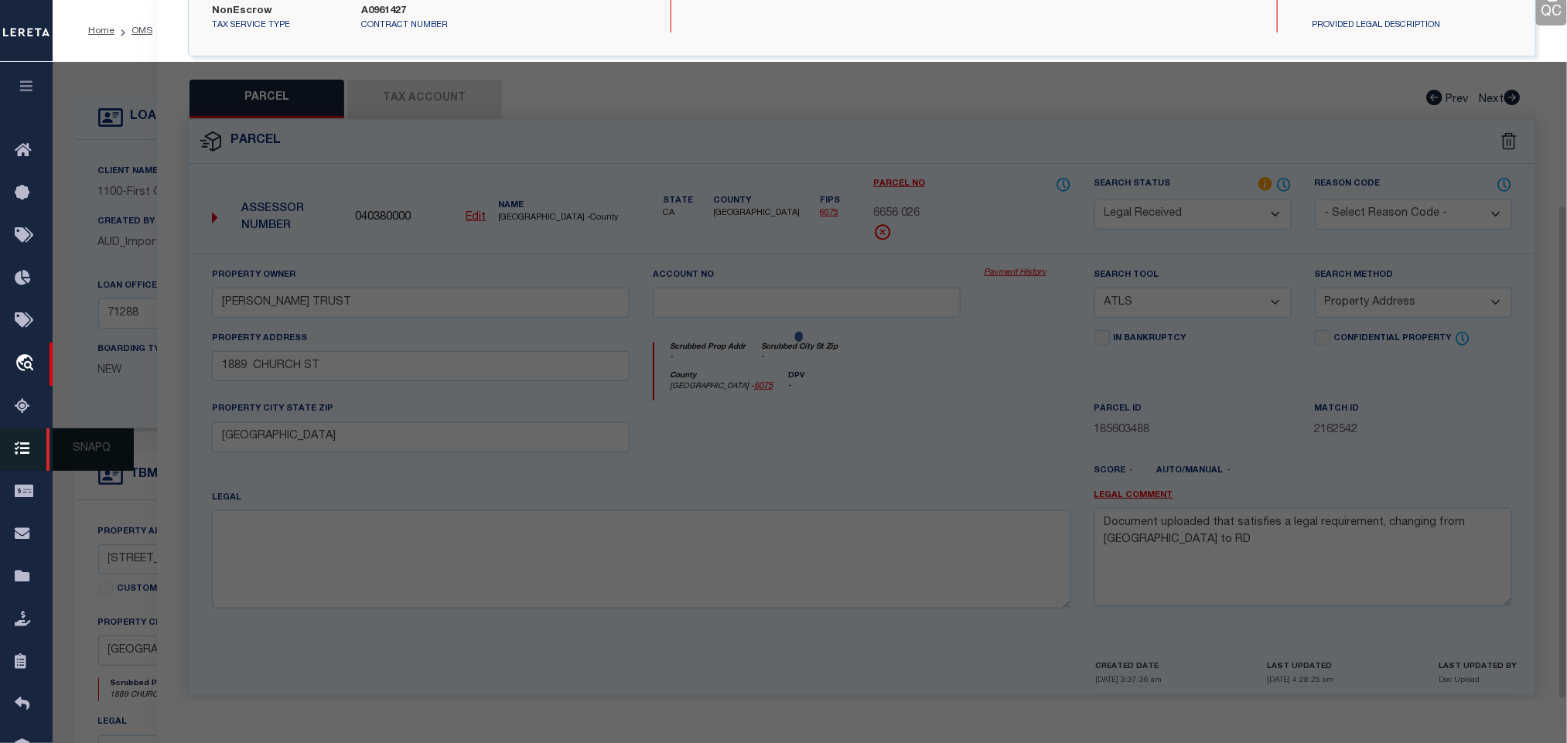
scroll to position [290, 0]
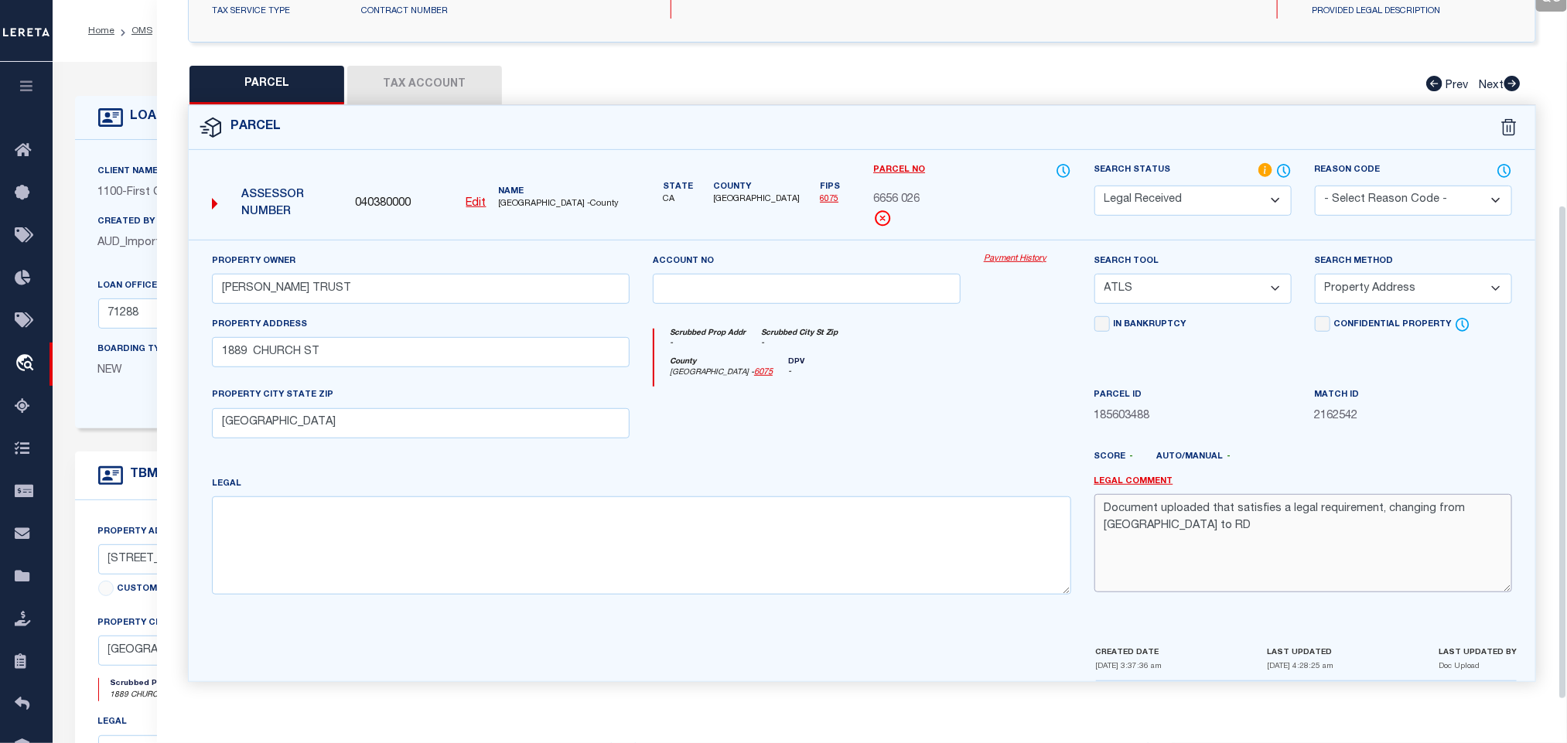
click at [1370, 539] on textarea "Document uploaded that satisfies a legal requirement, changing from ND to RD" at bounding box center [1303, 542] width 418 height 97
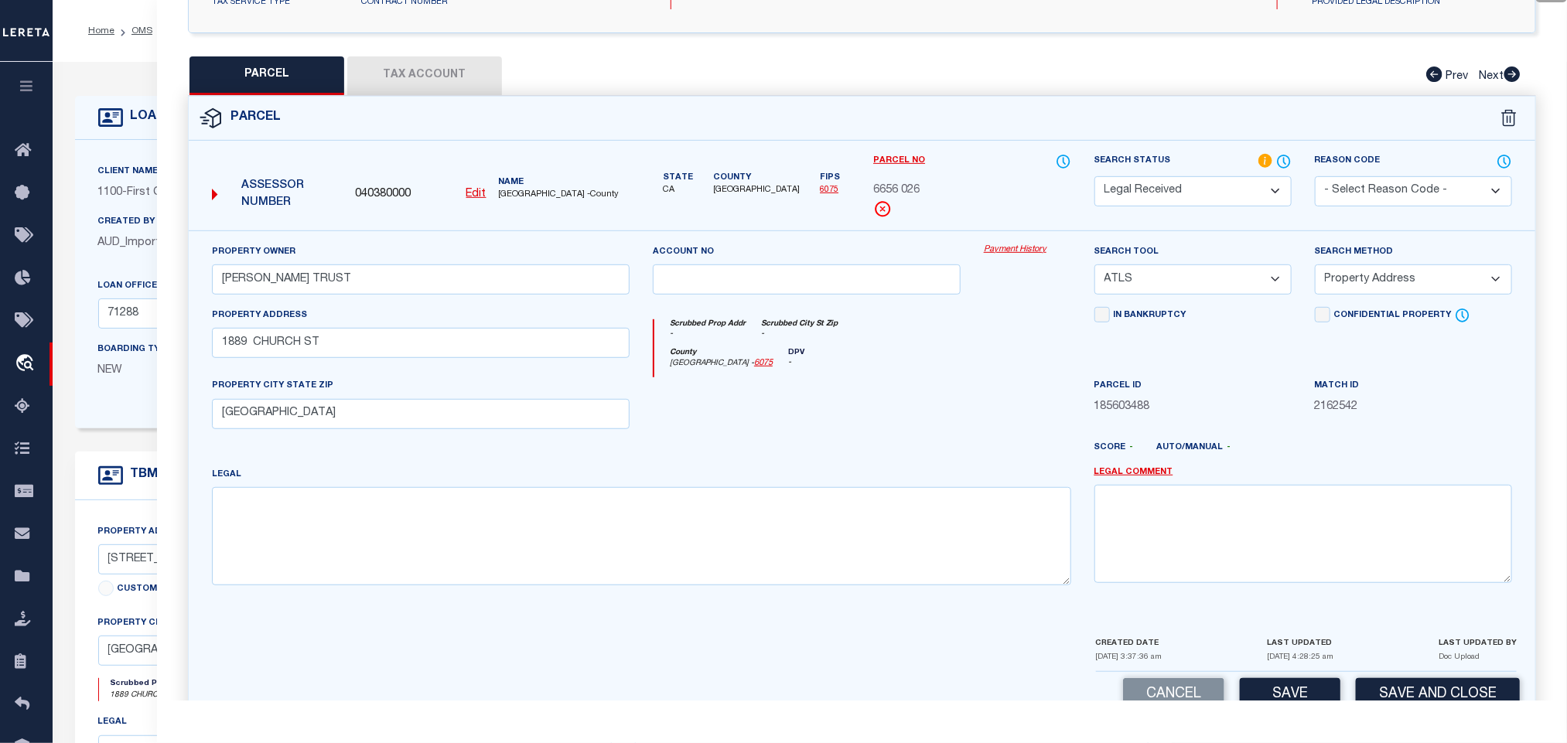
click at [1217, 292] on select "-- Select Search Tool -- 3rd Party Website Agency File Agency Website ATLS CNV-…" at bounding box center [1192, 280] width 197 height 30
click at [1094, 269] on select "-- Select Search Tool -- 3rd Party Website Agency File Agency Website ATLS CNV-…" at bounding box center [1192, 280] width 197 height 30
drag, startPoint x: 1381, startPoint y: 270, endPoint x: 1370, endPoint y: 289, distance: 21.5
click at [1381, 270] on select "-- Select Search Method -- Property Address Legal Liability Info Provided" at bounding box center [1413, 280] width 197 height 30
click at [1315, 269] on select "-- Select Search Method -- Property Address Legal Liability Info Provided" at bounding box center [1413, 280] width 197 height 30
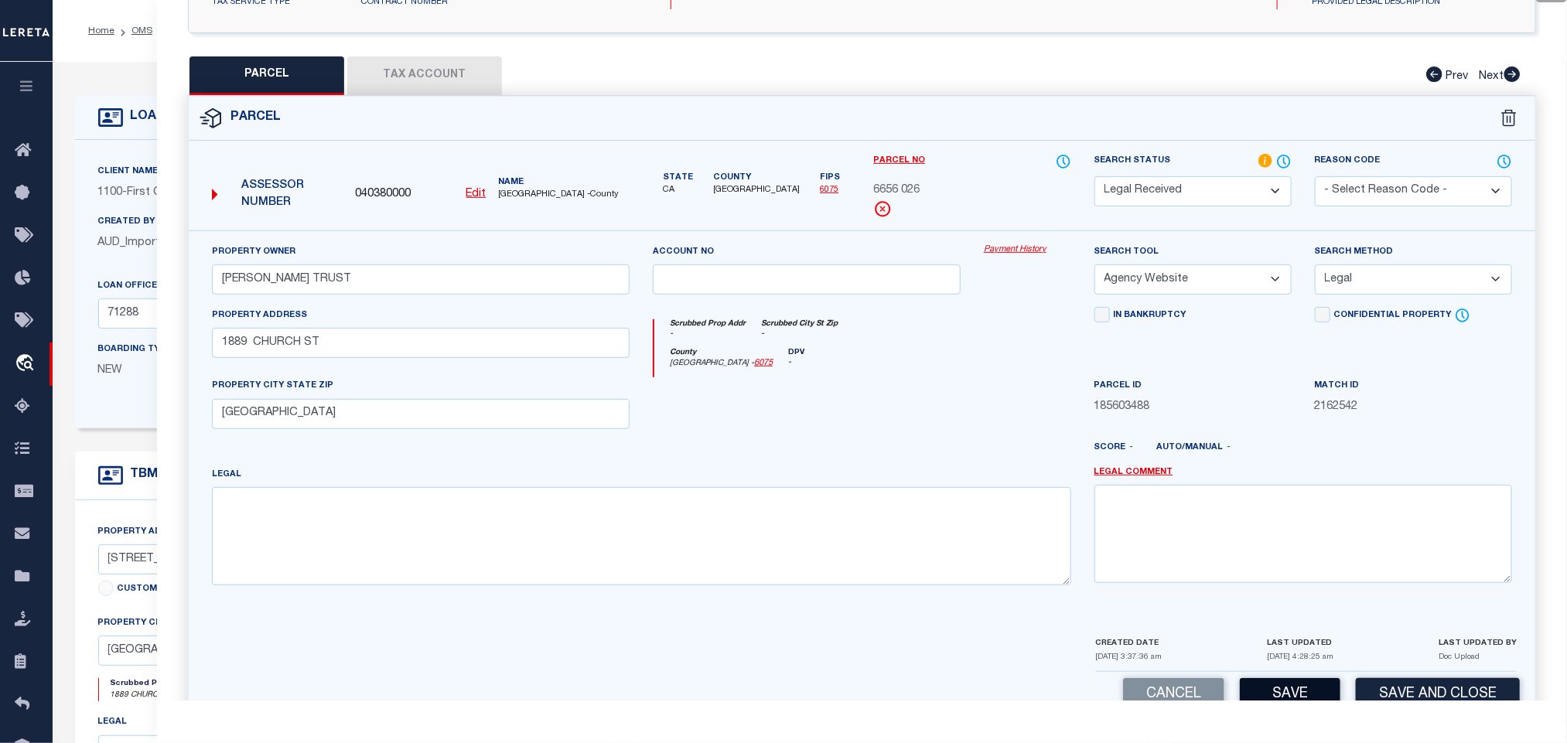
click at [1281, 690] on button "Save" at bounding box center [1290, 694] width 101 height 33
click at [411, 74] on button "Tax Account" at bounding box center [424, 75] width 155 height 39
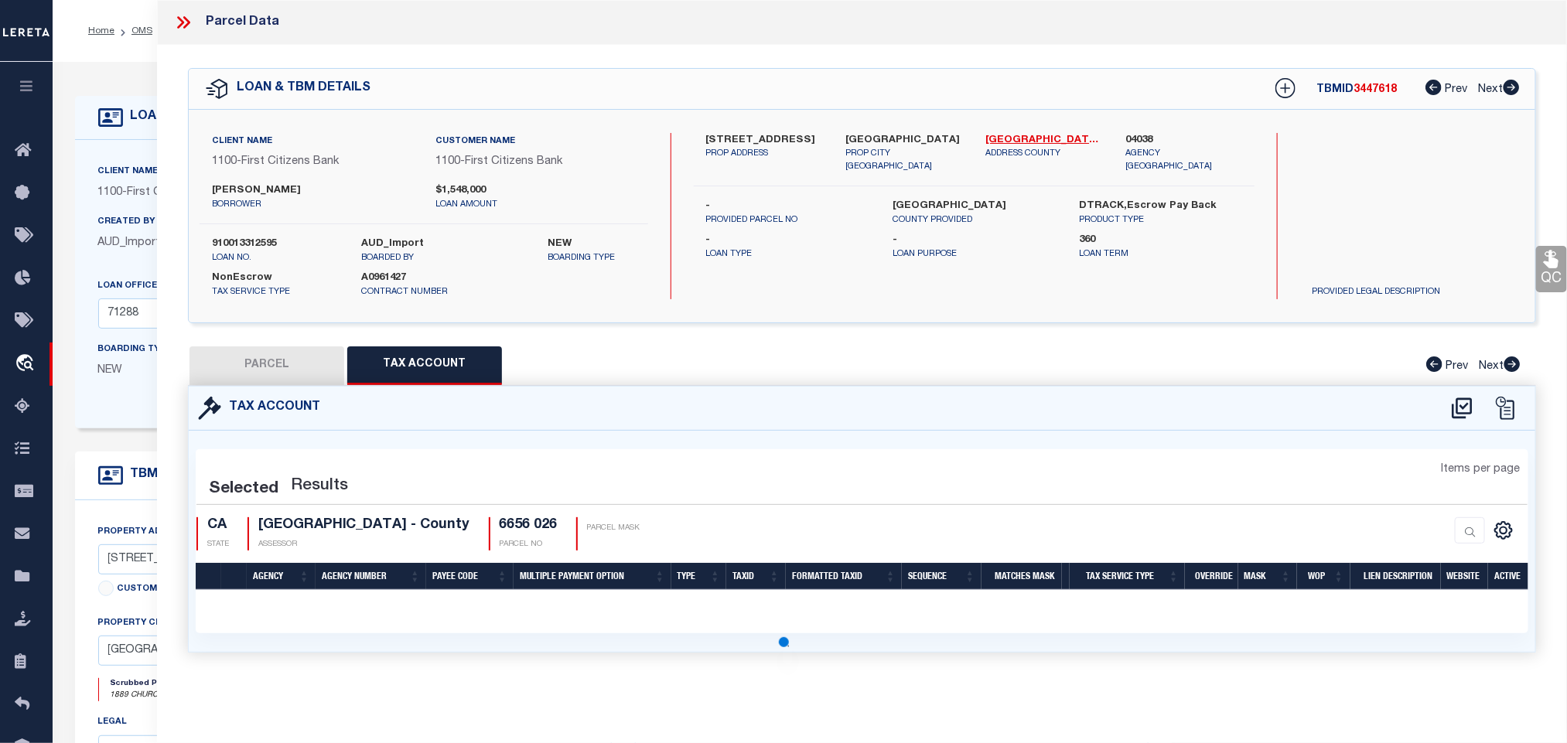
scroll to position [0, 0]
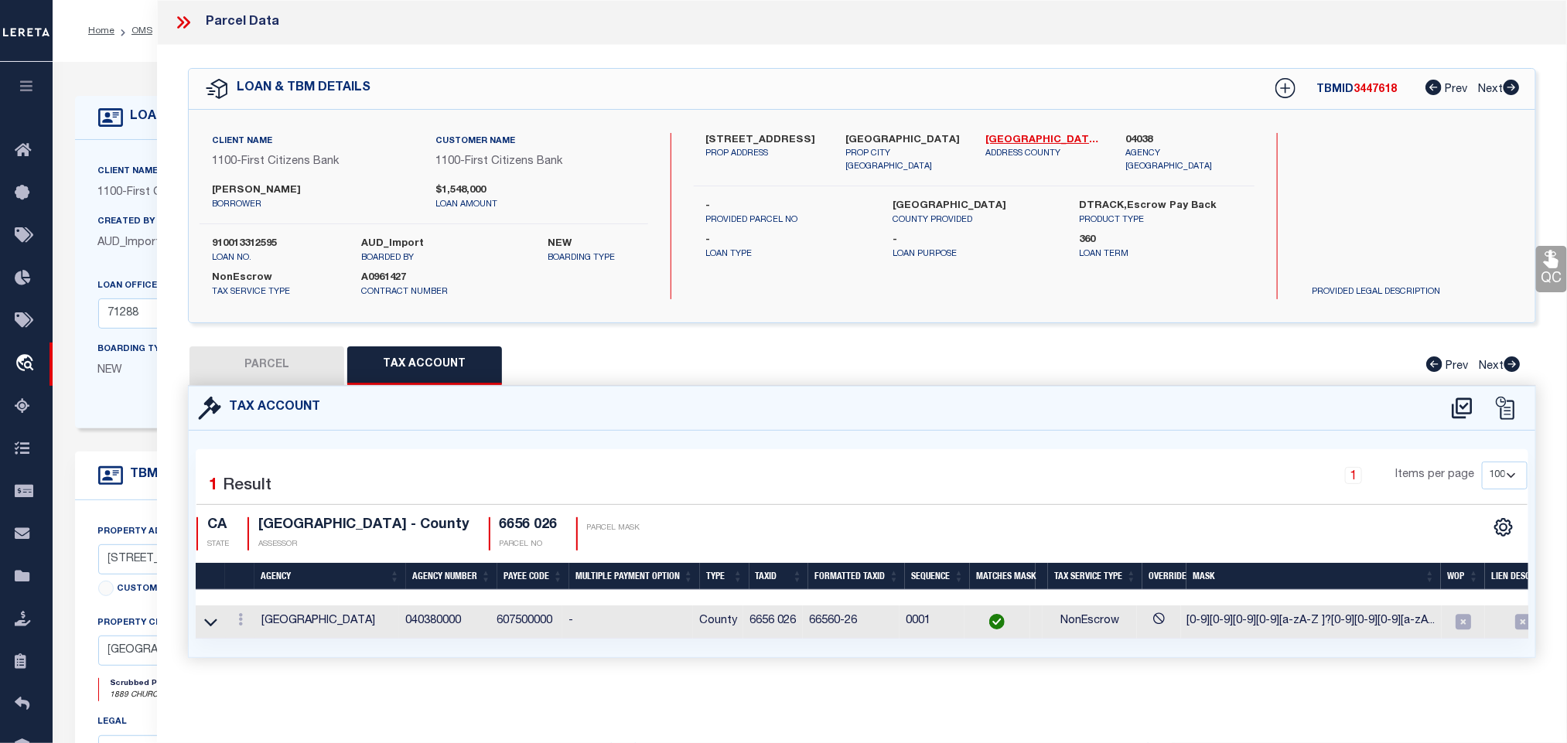
click at [256, 360] on button "PARCEL" at bounding box center [267, 366] width 155 height 39
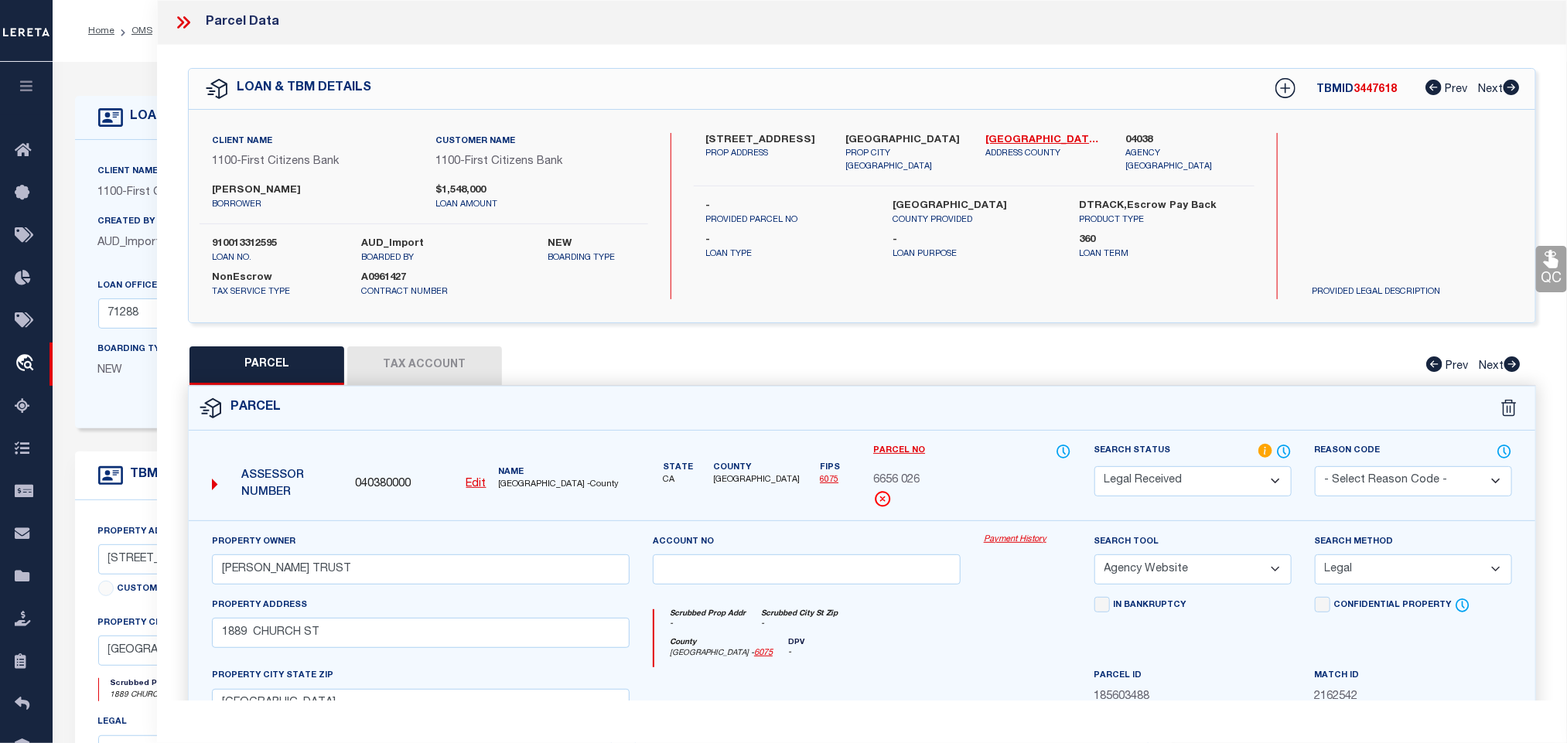
click at [1233, 478] on select "Automated Search Bad Parcel Complete Duplicate Parcel High Dollar Reporting In …" at bounding box center [1192, 481] width 197 height 30
click at [1094, 468] on select "Automated Search Bad Parcel Complete Duplicate Parcel High Dollar Reporting In …" at bounding box center [1192, 481] width 197 height 30
drag, startPoint x: 1224, startPoint y: 494, endPoint x: 1218, endPoint y: 479, distance: 16.4
click at [1221, 490] on select "Automated Search Bad Parcel Complete Duplicate Parcel High Dollar Reporting In …" at bounding box center [1192, 481] width 197 height 30
click at [1094, 468] on select "Automated Search Bad Parcel Complete Duplicate Parcel High Dollar Reporting In …" at bounding box center [1192, 481] width 197 height 30
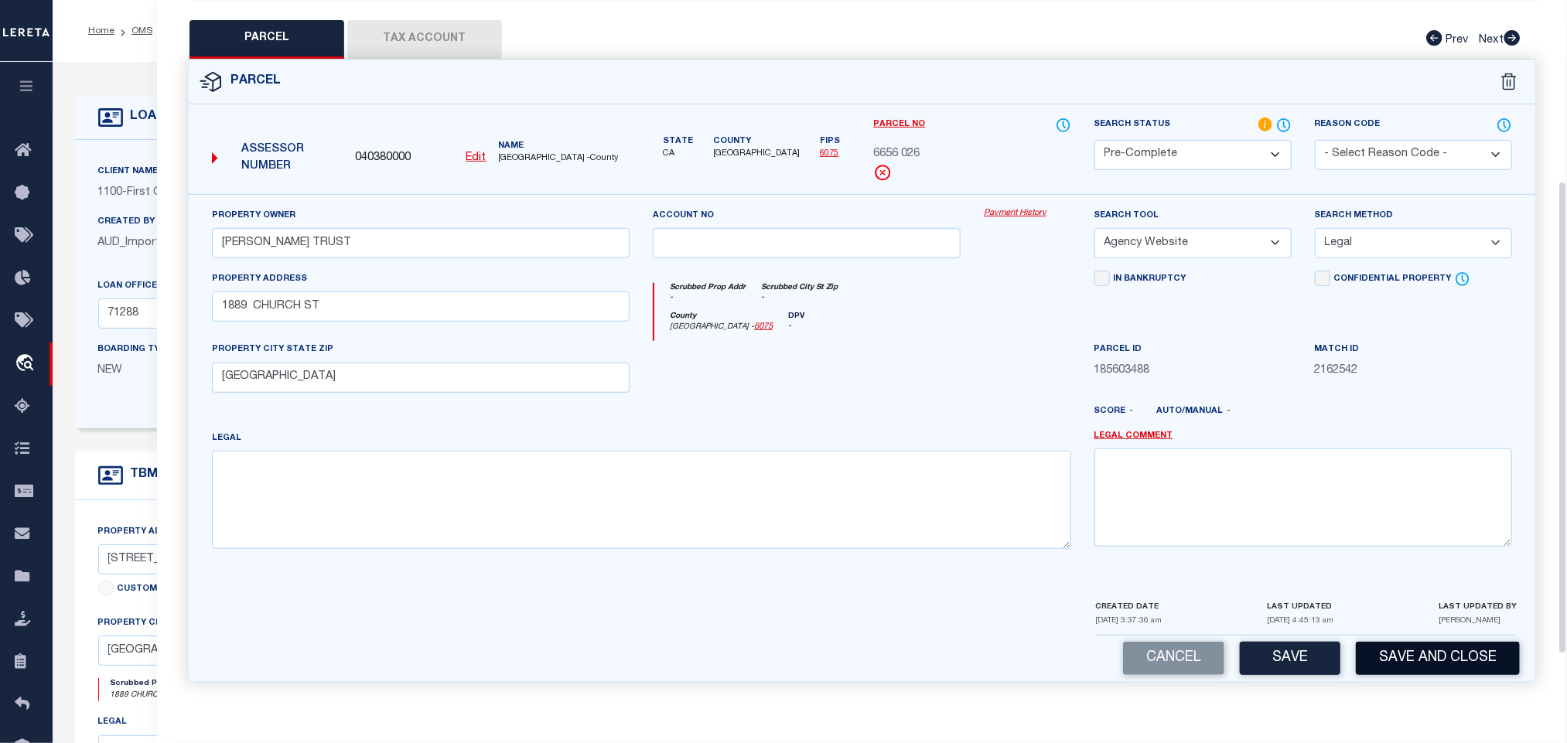
scroll to position [336, 0]
click at [1388, 664] on button "Save and Close" at bounding box center [1438, 658] width 164 height 33
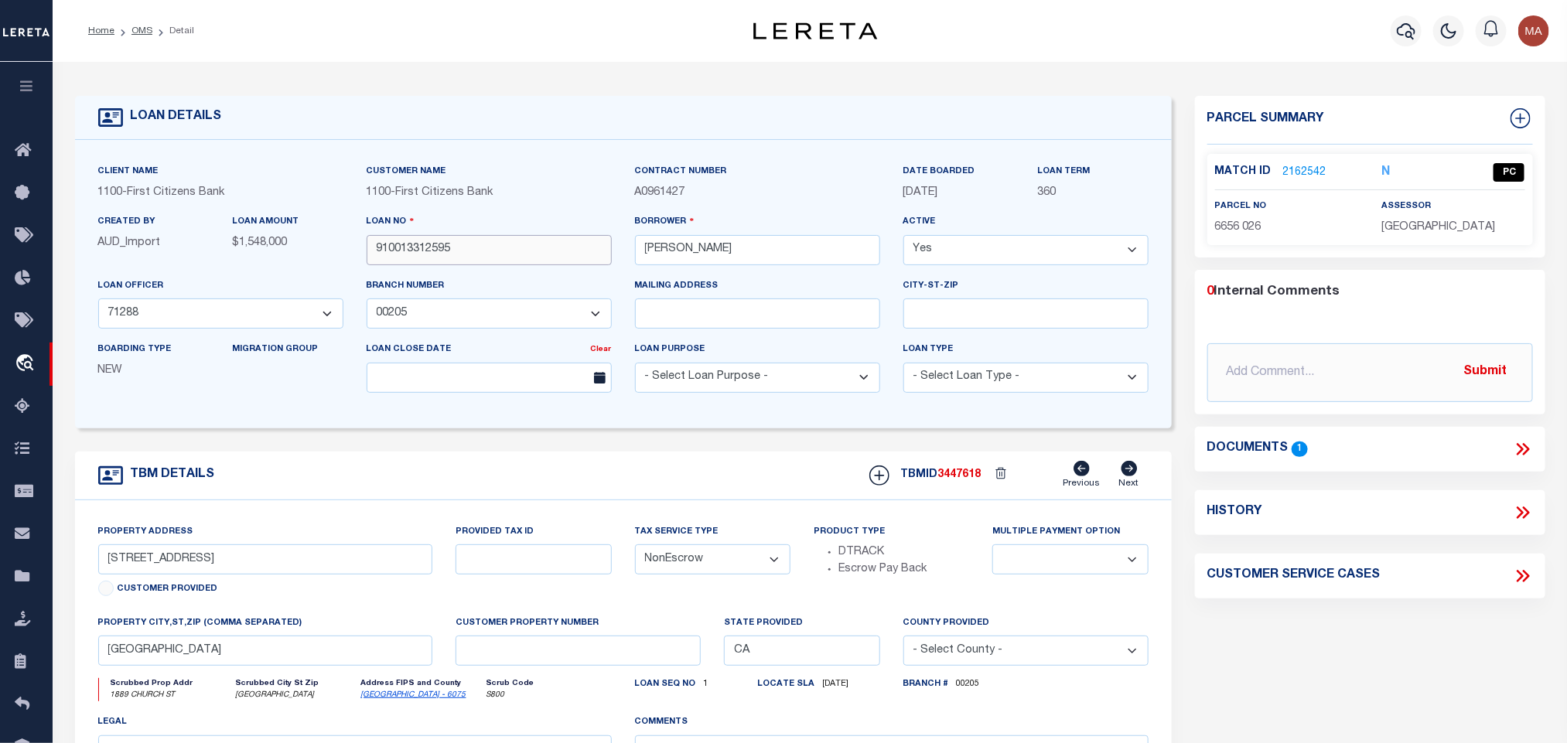
click at [421, 263] on input "910013312595" at bounding box center [489, 250] width 245 height 30
click at [943, 470] on div "TBMID 3447618 Previous Next" at bounding box center [1003, 475] width 291 height 29
click at [1383, 239] on div "Match ID 2162542 N PC parcel no 6656 026" at bounding box center [1370, 199] width 326 height 91
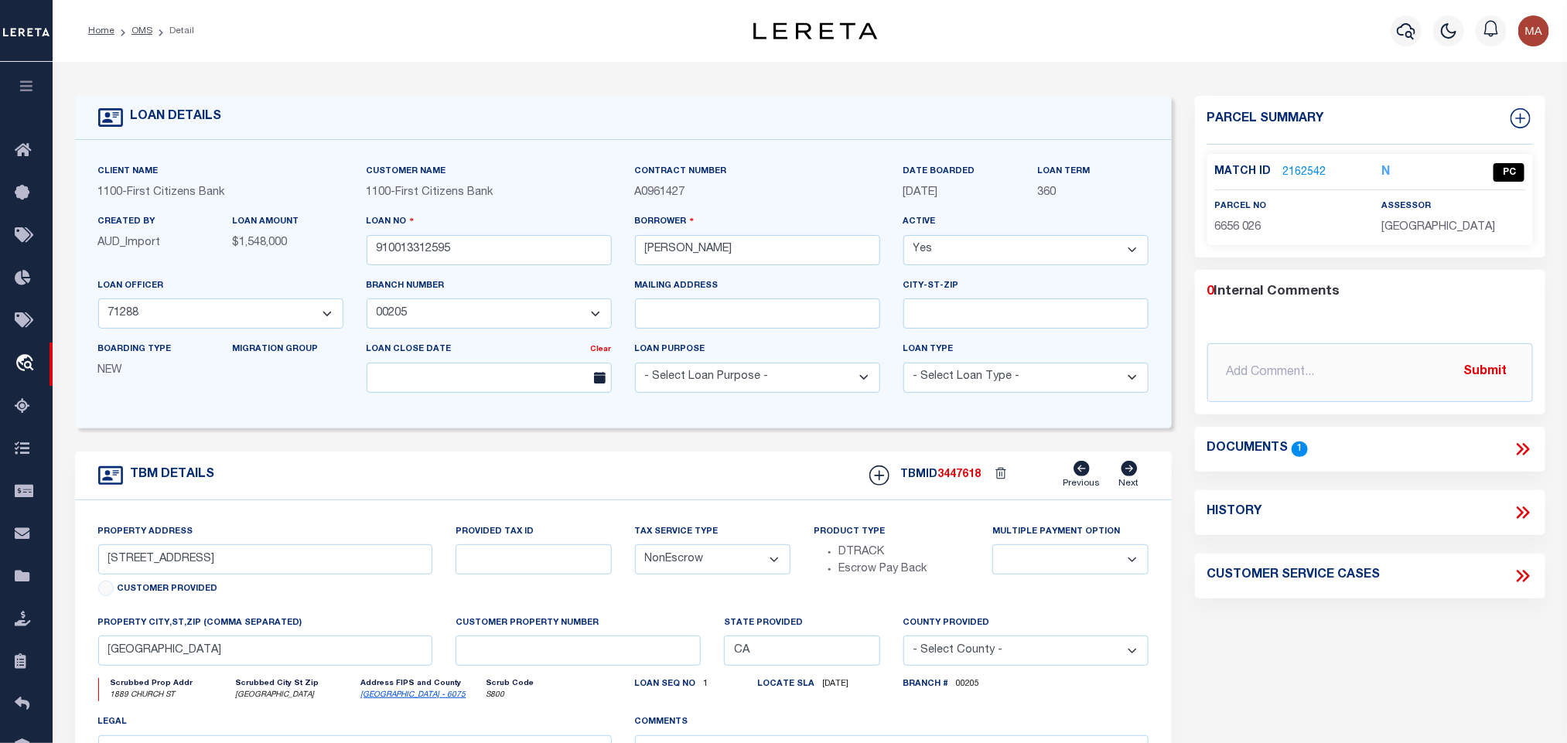
click at [1386, 237] on div "Match ID 2162542 N PC parcel no 6656 026" at bounding box center [1370, 199] width 326 height 91
click at [1231, 222] on span "6656 026" at bounding box center [1238, 227] width 46 height 11
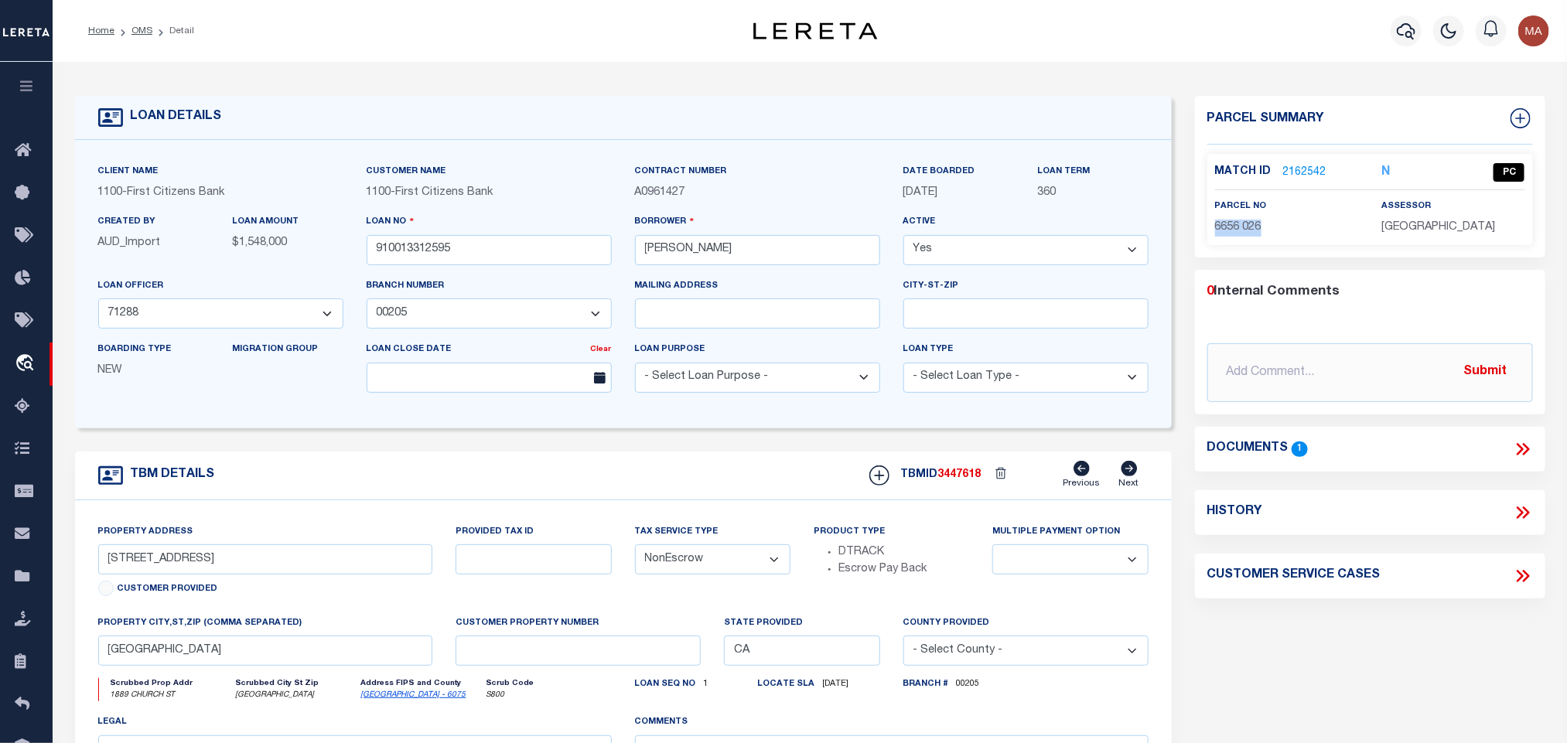
click at [1231, 222] on span "6656 026" at bounding box center [1238, 227] width 46 height 11
drag, startPoint x: 145, startPoint y: 28, endPoint x: 274, endPoint y: 272, distance: 276.5
click at [145, 28] on link "OMS" at bounding box center [141, 30] width 21 height 9
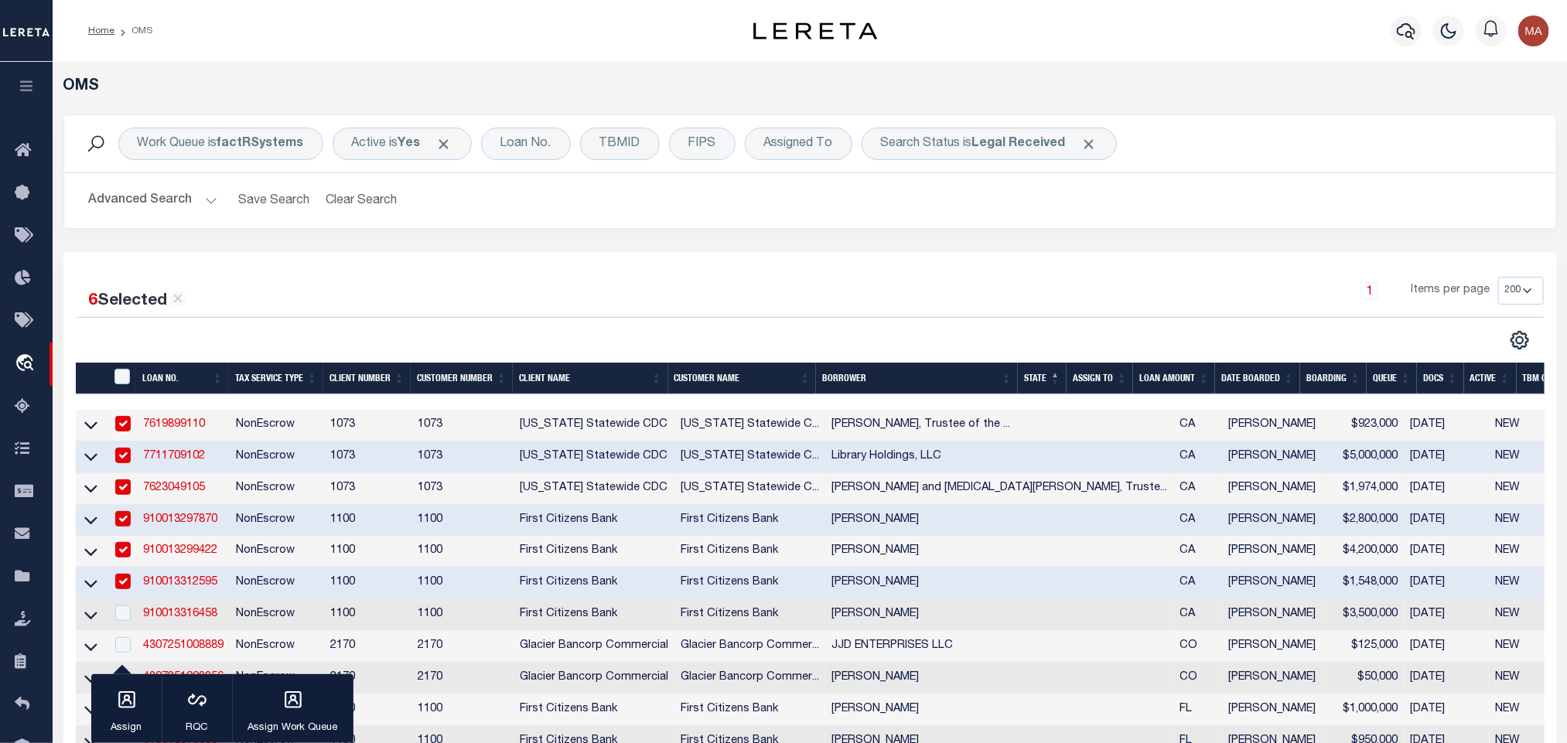
scroll to position [116, 0]
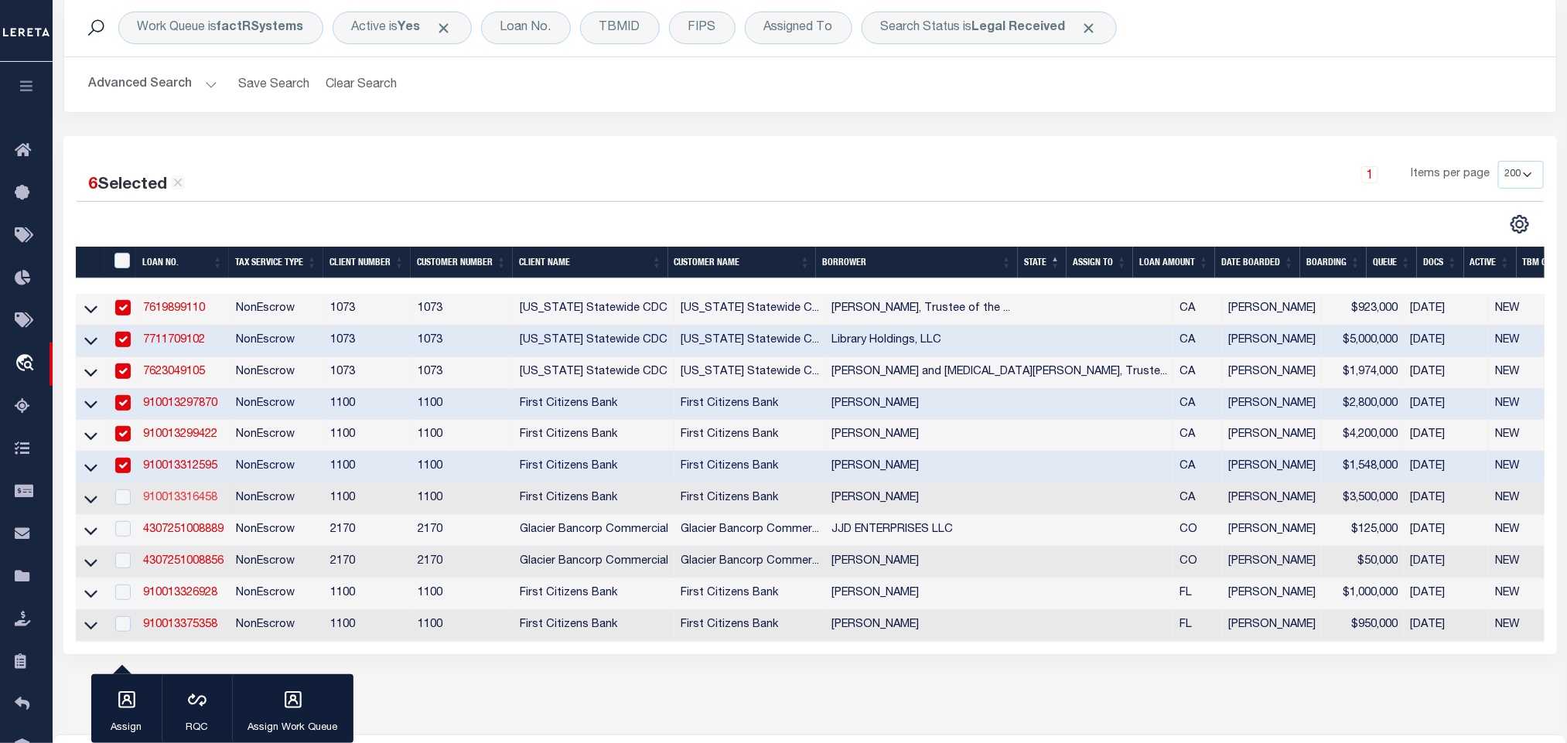
click at [186, 504] on link "910013316458" at bounding box center [180, 498] width 74 height 11
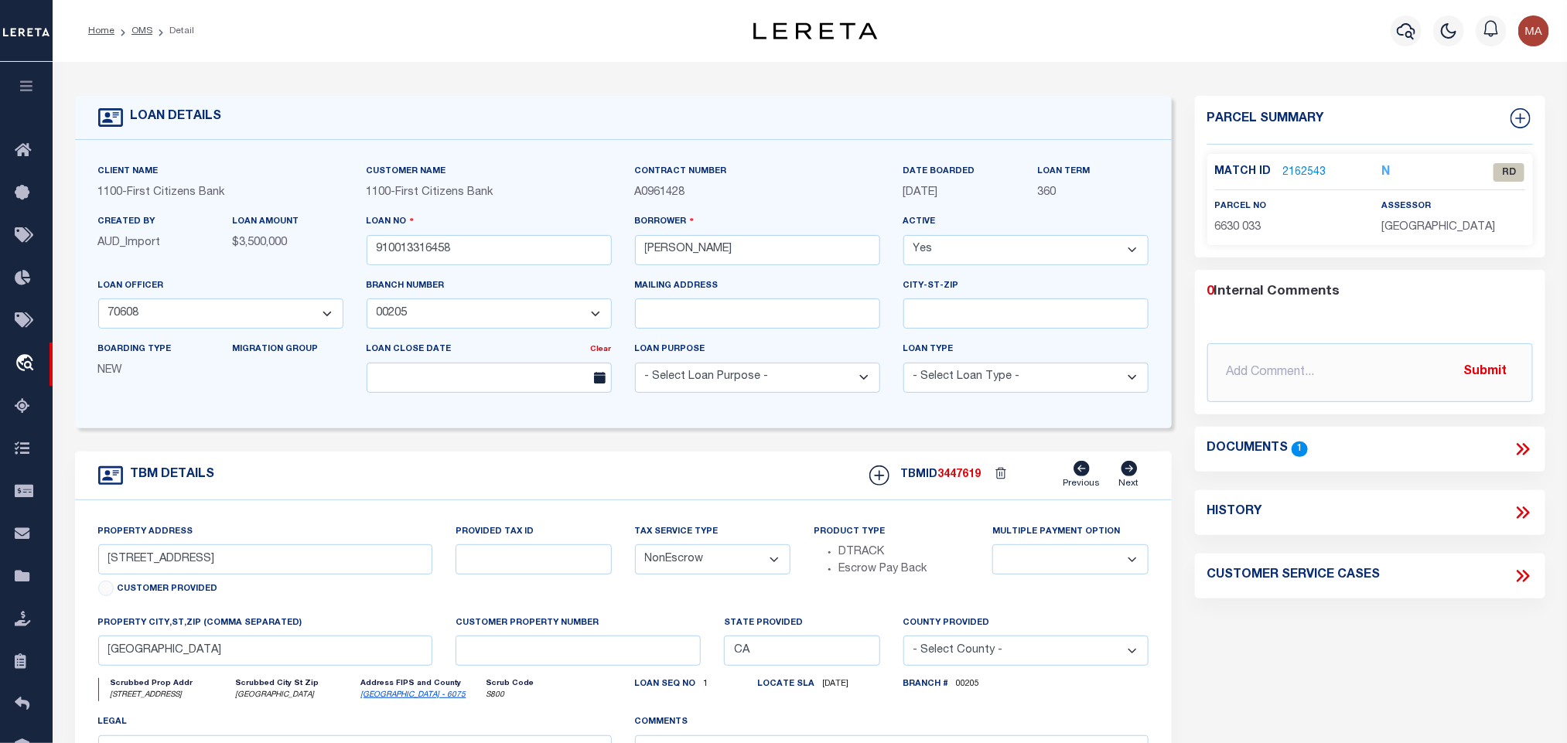
click at [1523, 449] on icon at bounding box center [1523, 449] width 20 height 20
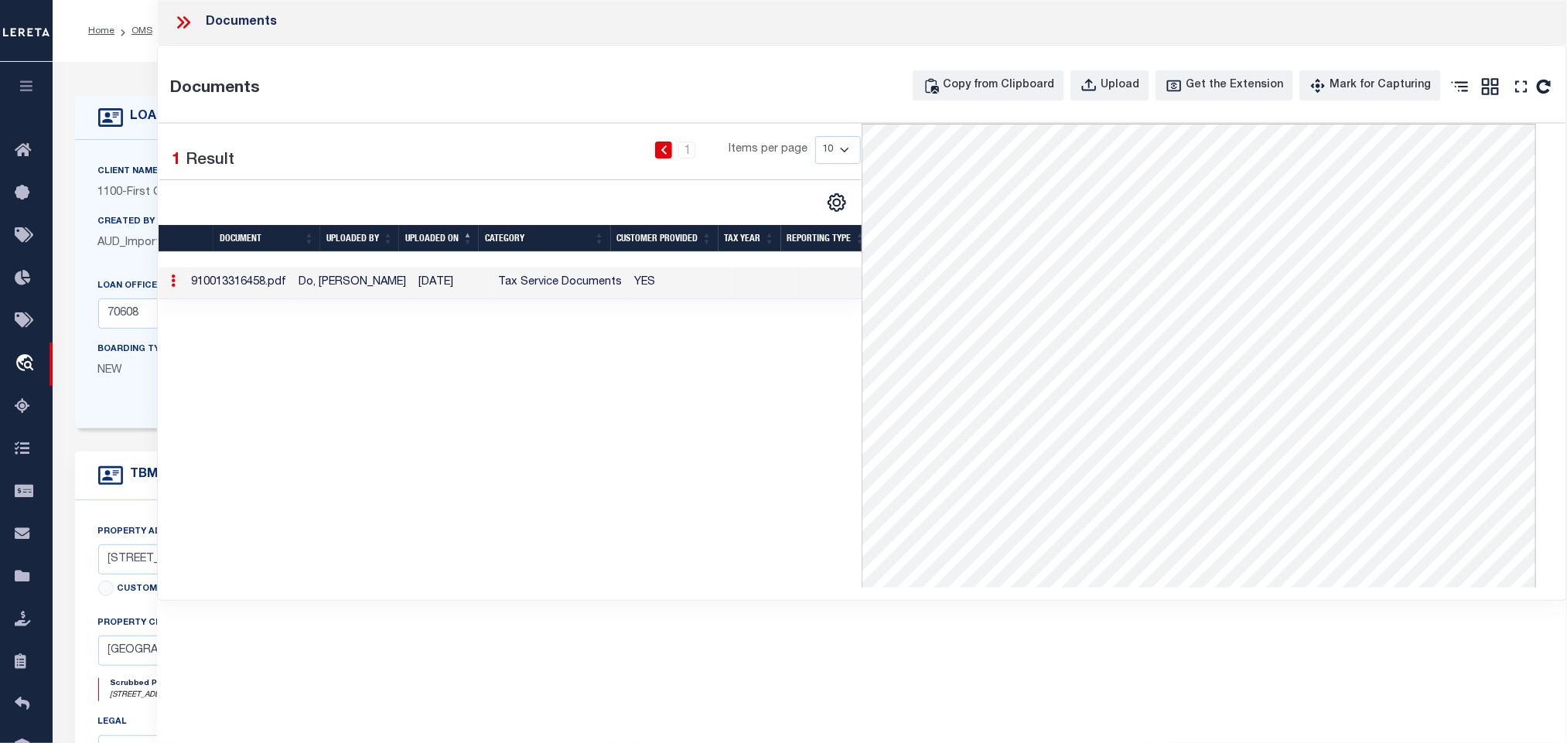
drag, startPoint x: 152, startPoint y: 500, endPoint x: 169, endPoint y: 657, distance: 158.8
click at [151, 500] on div "TBM DETAILS TBMID 3447619 Previous Next" at bounding box center [623, 476] width 1097 height 49
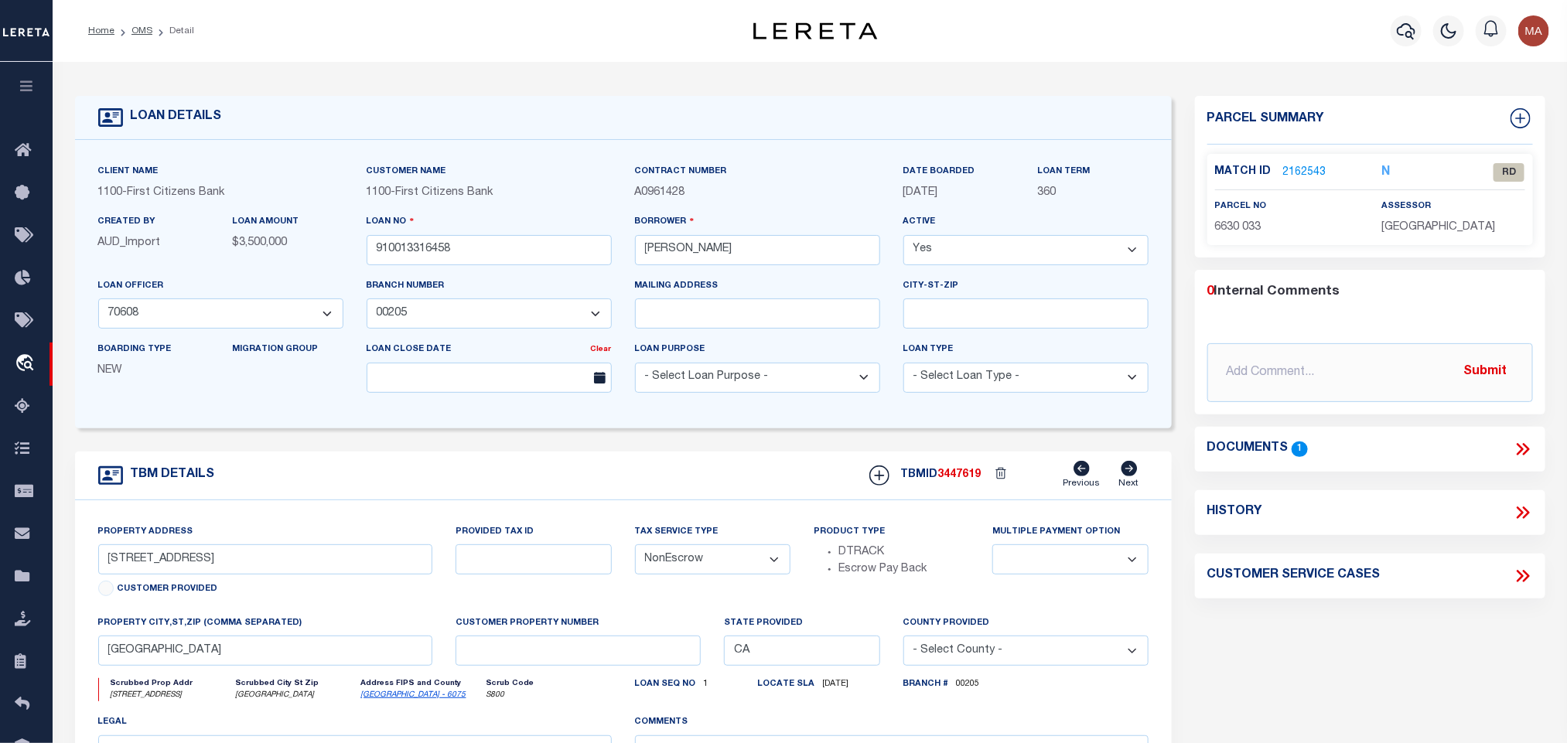
click at [207, 596] on label "Customer Provided" at bounding box center [167, 589] width 101 height 13
click at [205, 586] on div "Property Address 565 29TH STREET Customer Provided" at bounding box center [265, 563] width 335 height 79
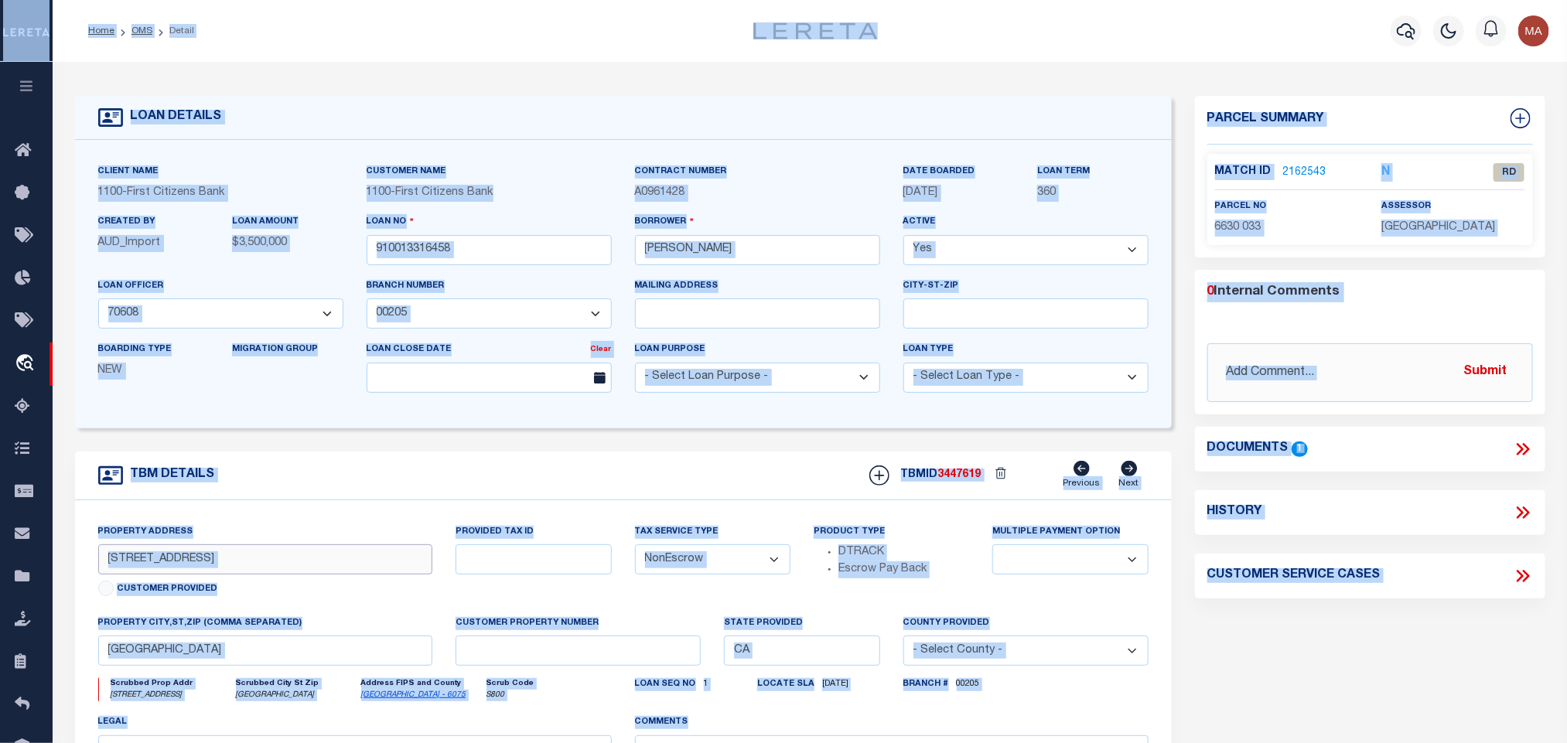
click at [234, 557] on input "565 29TH STREET" at bounding box center [265, 560] width 335 height 30
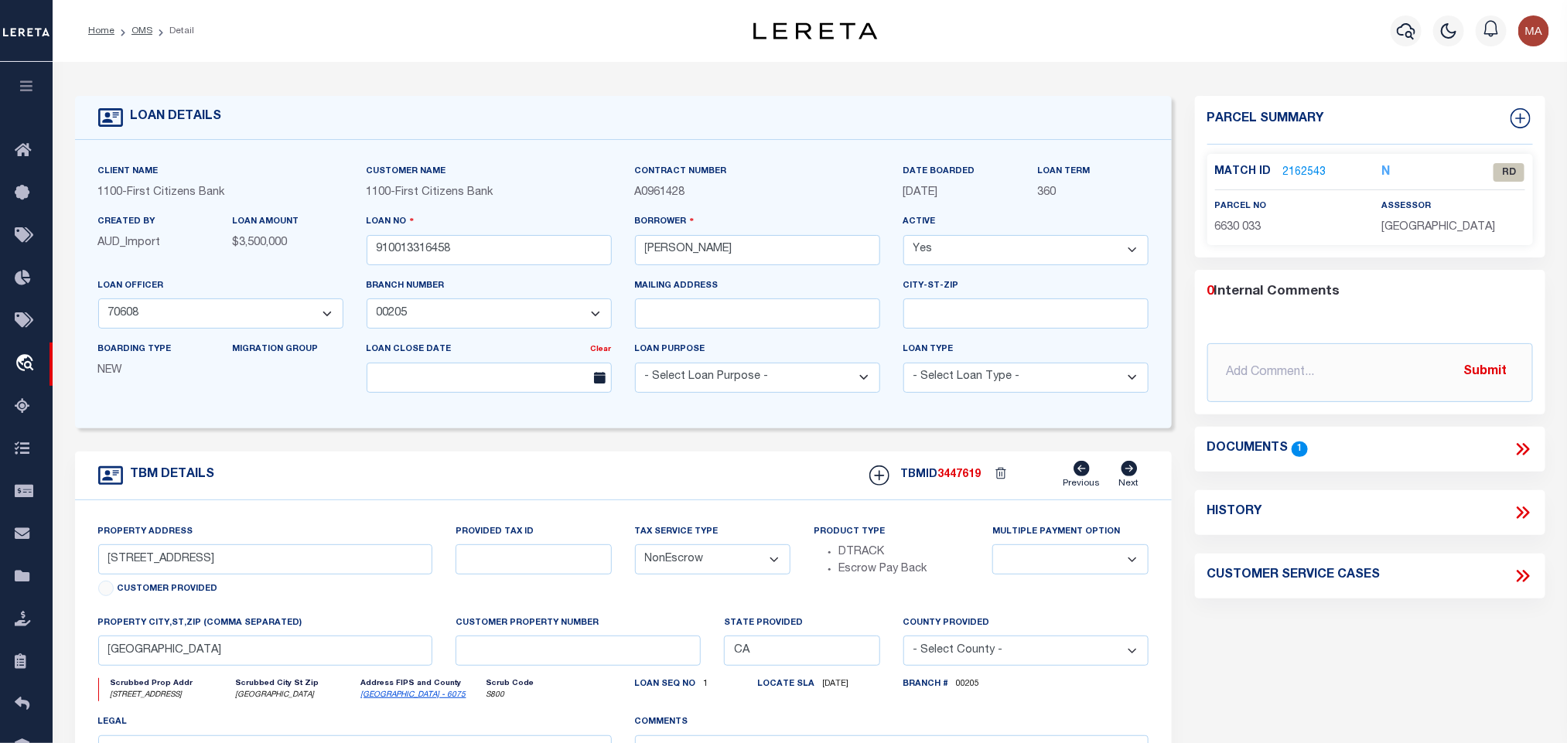
click at [1304, 169] on link "2162543" at bounding box center [1304, 173] width 43 height 16
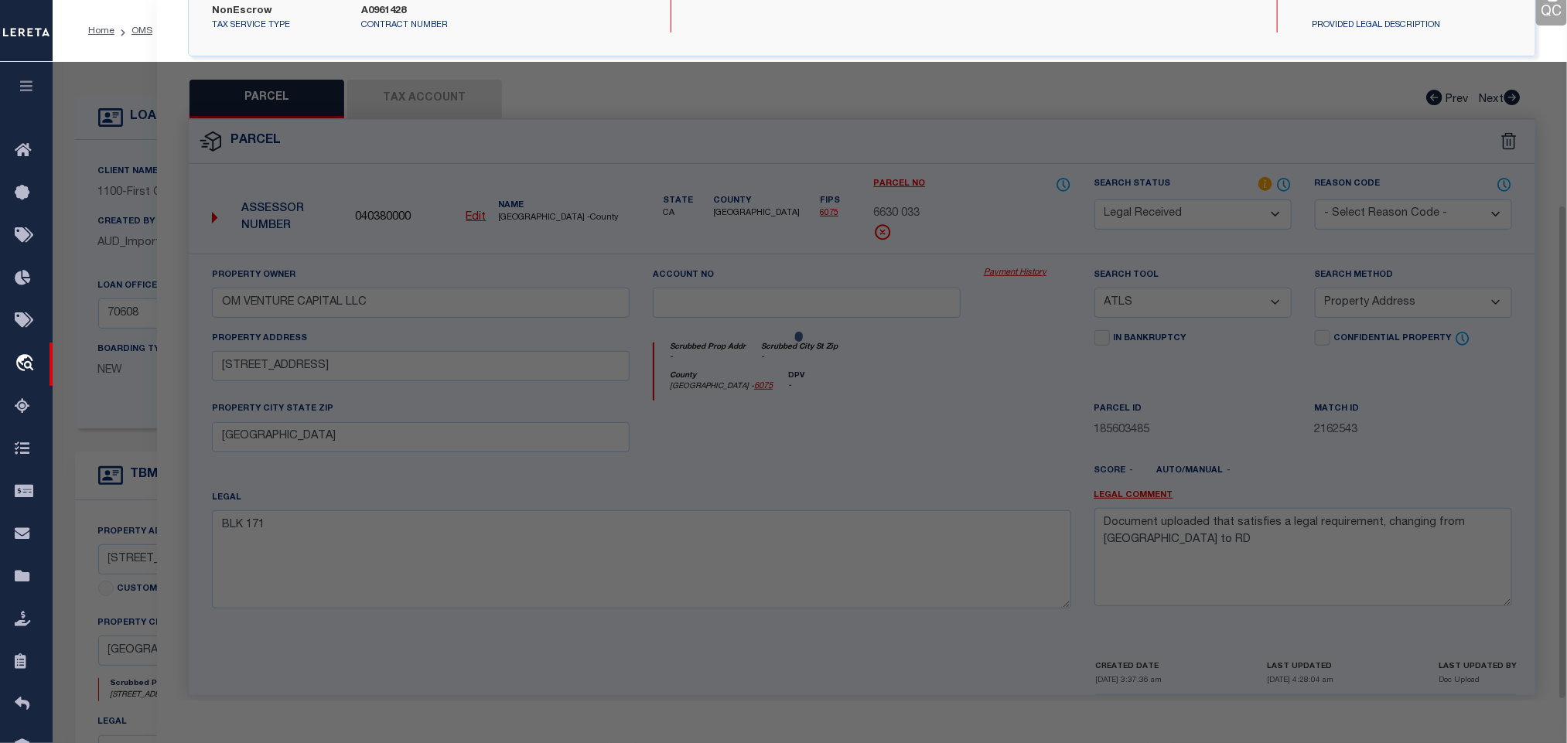
scroll to position [290, 0]
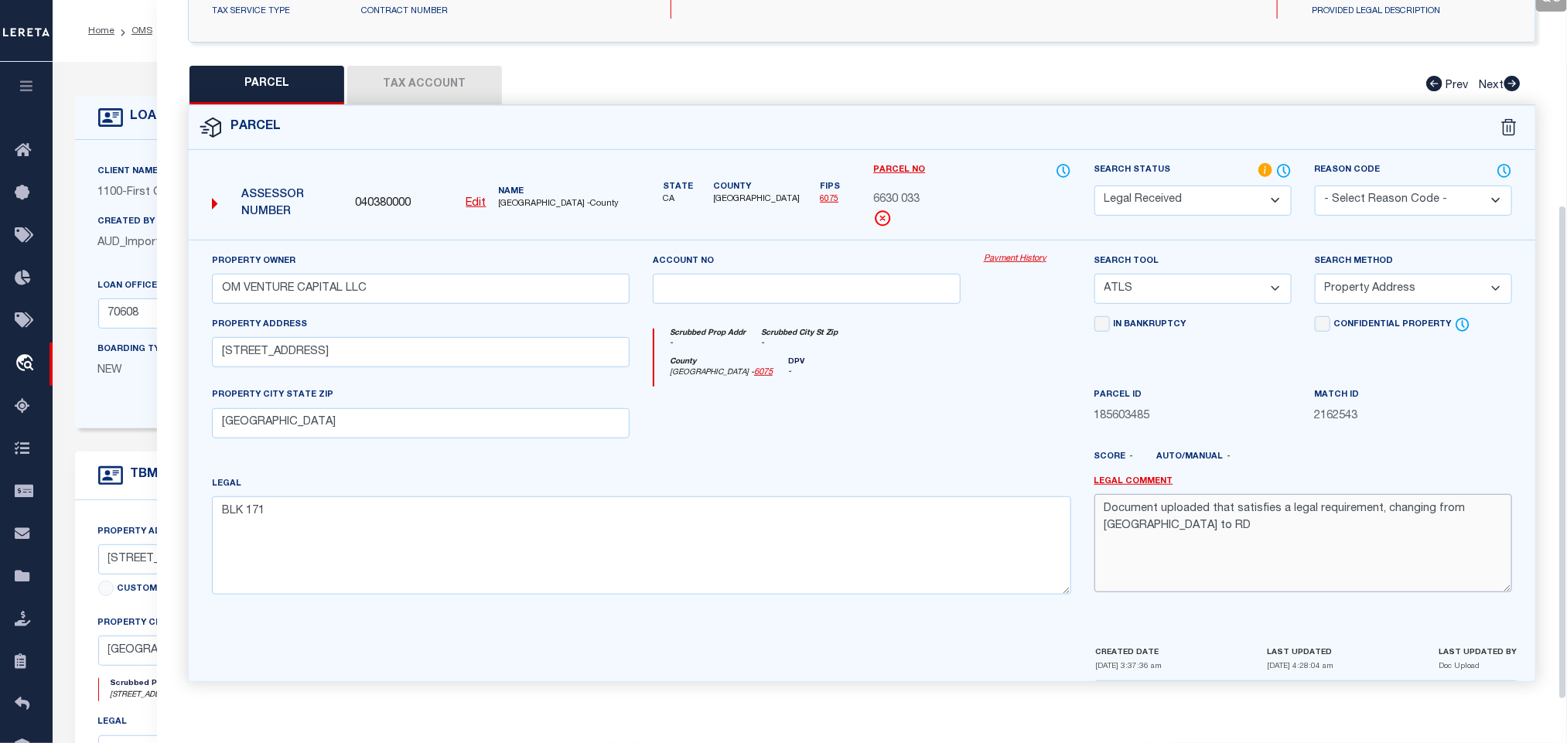
click at [1142, 520] on textarea "Document uploaded that satisfies a legal requirement, changing from ND to RD" at bounding box center [1303, 542] width 418 height 97
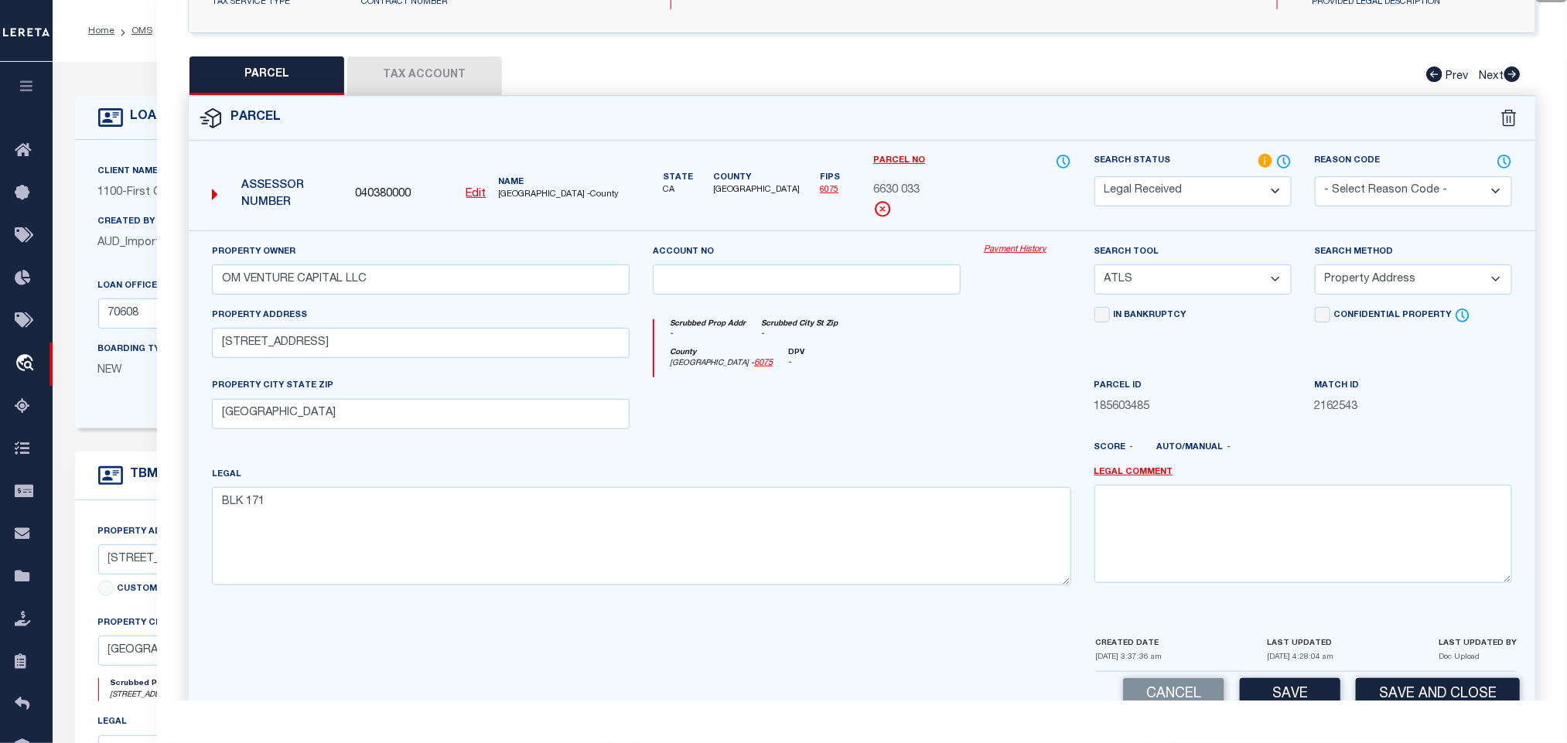
drag, startPoint x: 1166, startPoint y: 275, endPoint x: 1168, endPoint y: 295, distance: 20.2
click at [1166, 275] on select "-- Select Search Tool -- 3rd Party Website Agency File Agency Website ATLS CNV-…" at bounding box center [1192, 280] width 197 height 30
click at [1094, 269] on select "-- Select Search Tool -- 3rd Party Website Agency File Agency Website ATLS CNV-…" at bounding box center [1192, 280] width 197 height 30
drag, startPoint x: 1183, startPoint y: 270, endPoint x: 1183, endPoint y: 293, distance: 23.2
click at [1183, 270] on select "-- Select Search Tool -- 3rd Party Website Agency File Agency Website ATLS CNV-…" at bounding box center [1192, 280] width 197 height 30
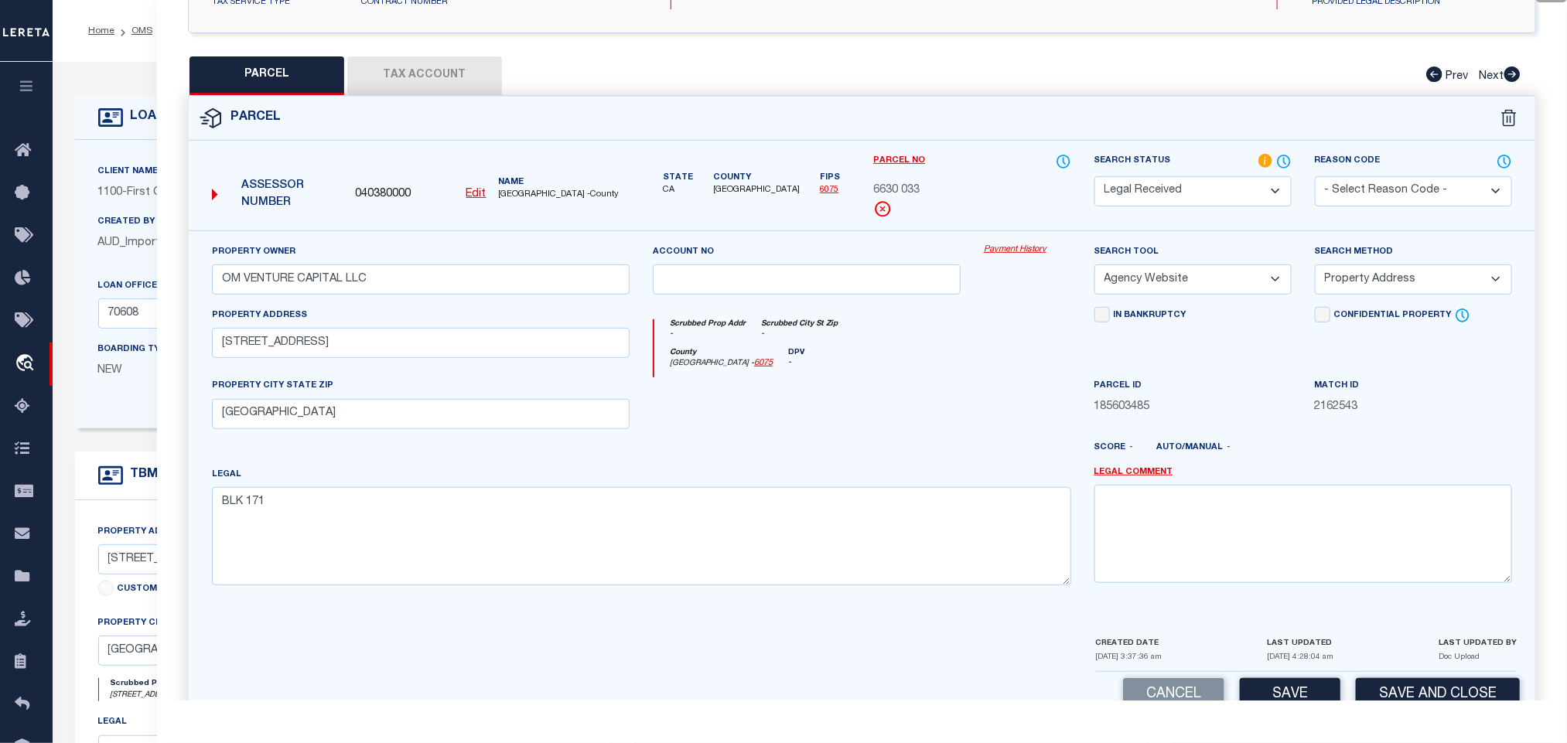
click at [1094, 269] on select "-- Select Search Tool -- 3rd Party Website Agency File Agency Website ATLS CNV-…" at bounding box center [1192, 280] width 197 height 30
click at [1391, 295] on select "-- Select Search Method -- Property Address Legal Liability Info Provided" at bounding box center [1413, 280] width 197 height 30
click at [1315, 269] on select "-- Select Search Method -- Property Address Legal Liability Info Provided" at bounding box center [1413, 280] width 197 height 30
click at [1290, 691] on button "Save" at bounding box center [1290, 694] width 101 height 33
click at [450, 70] on button "Tax Account" at bounding box center [424, 75] width 155 height 39
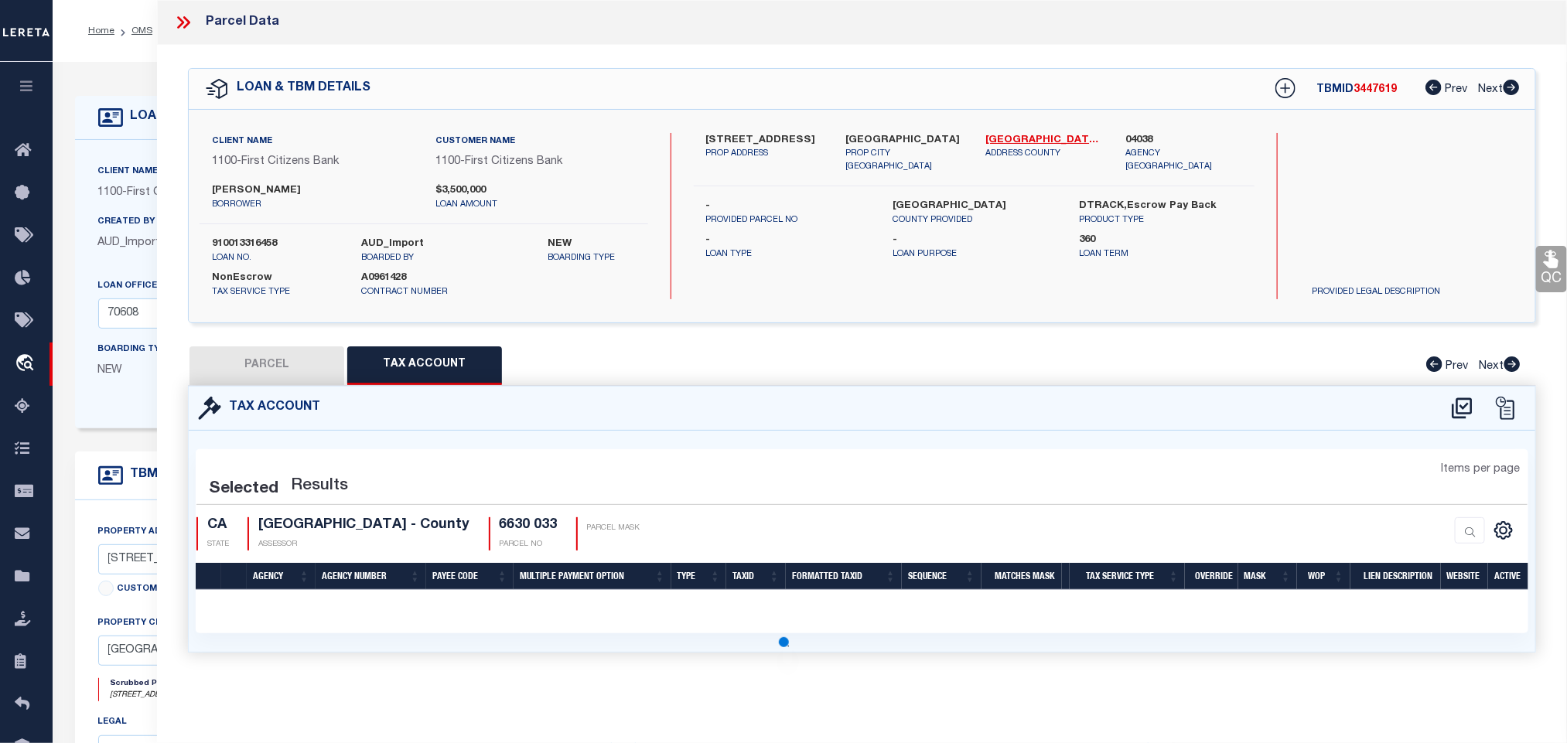
scroll to position [0, 0]
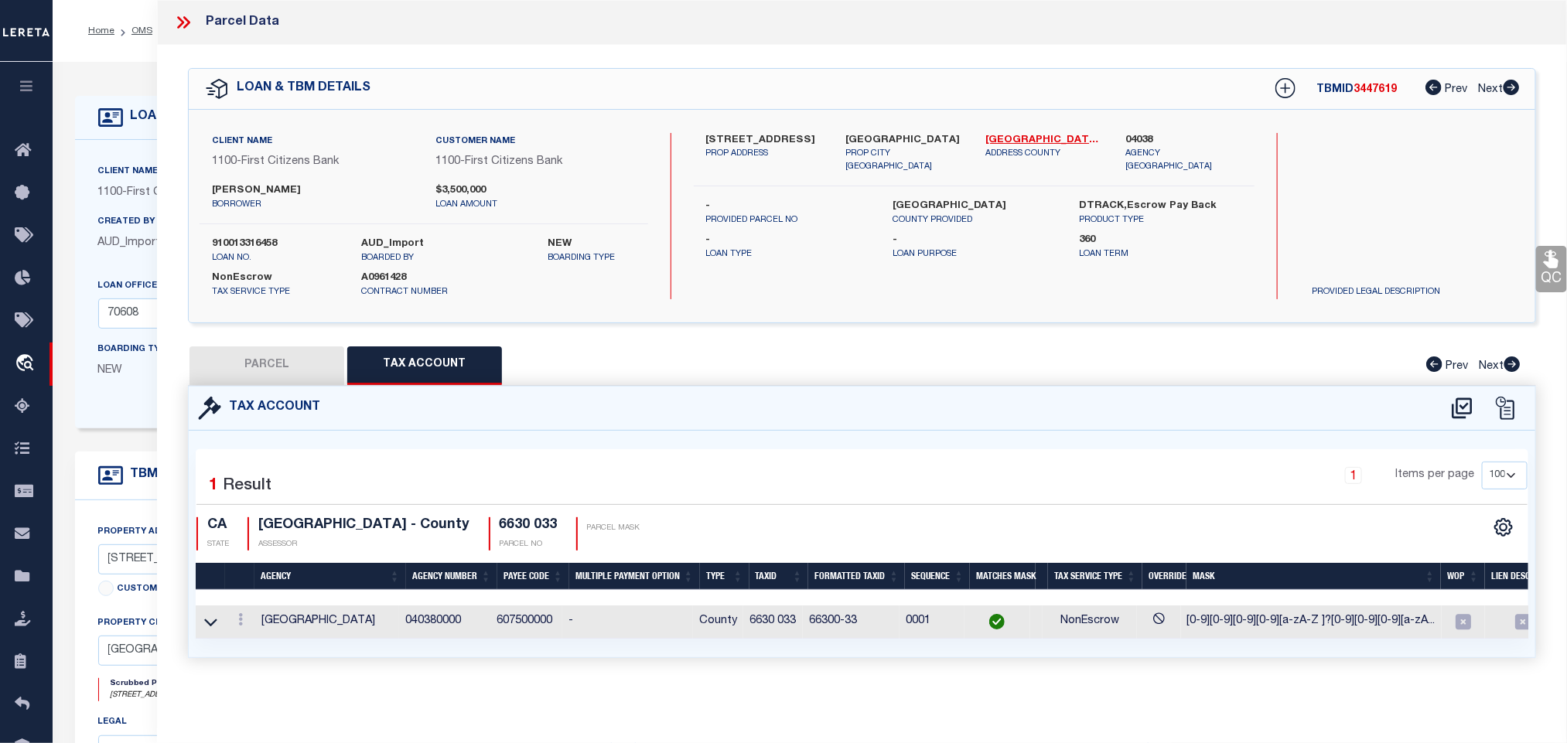
click at [265, 367] on button "PARCEL" at bounding box center [267, 366] width 155 height 39
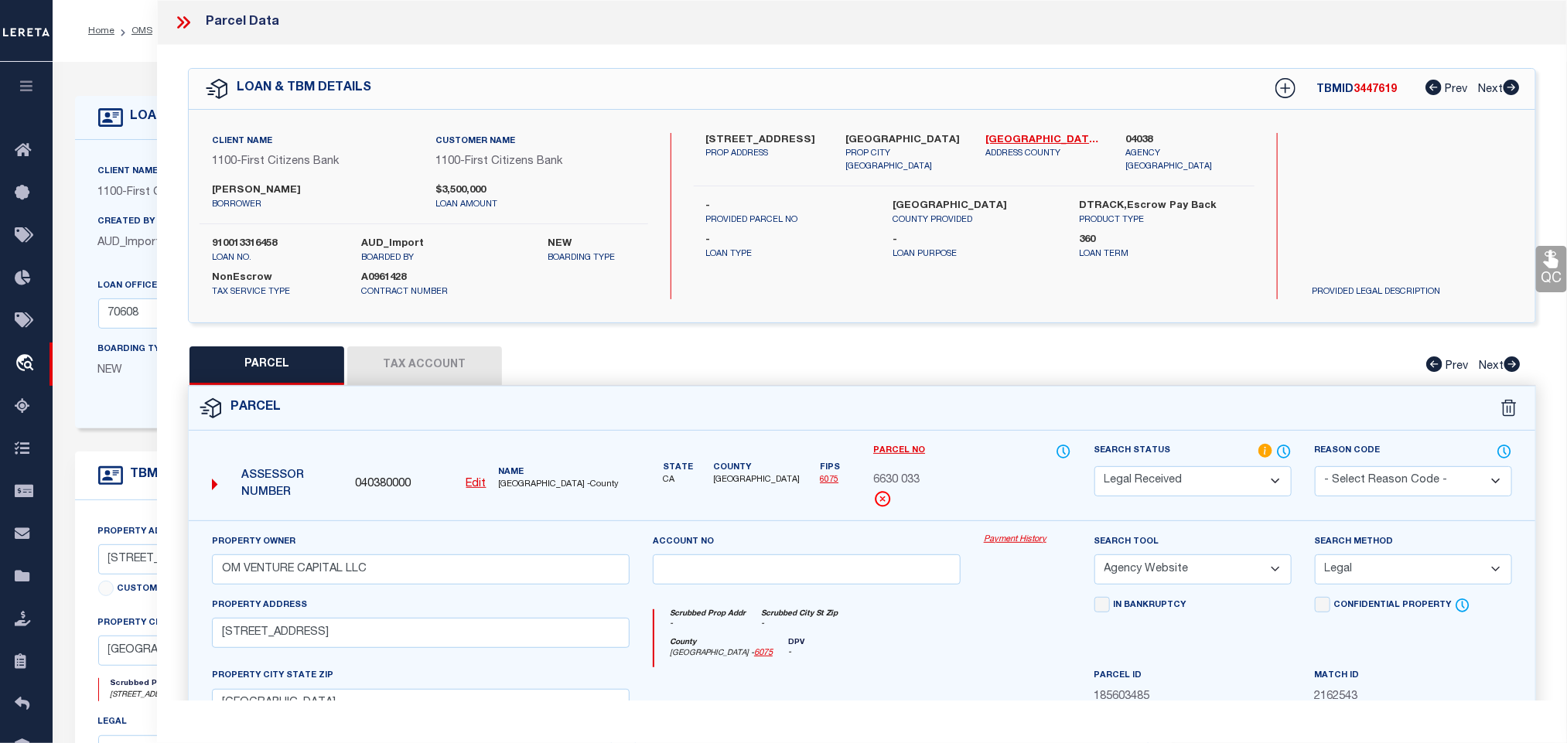
drag, startPoint x: 1200, startPoint y: 483, endPoint x: 1197, endPoint y: 471, distance: 11.8
click at [1200, 483] on select "Automated Search Bad Parcel Complete Duplicate Parcel High Dollar Reporting In …" at bounding box center [1192, 481] width 197 height 30
click at [1094, 468] on select "Automated Search Bad Parcel Complete Duplicate Parcel High Dollar Reporting In …" at bounding box center [1192, 481] width 197 height 30
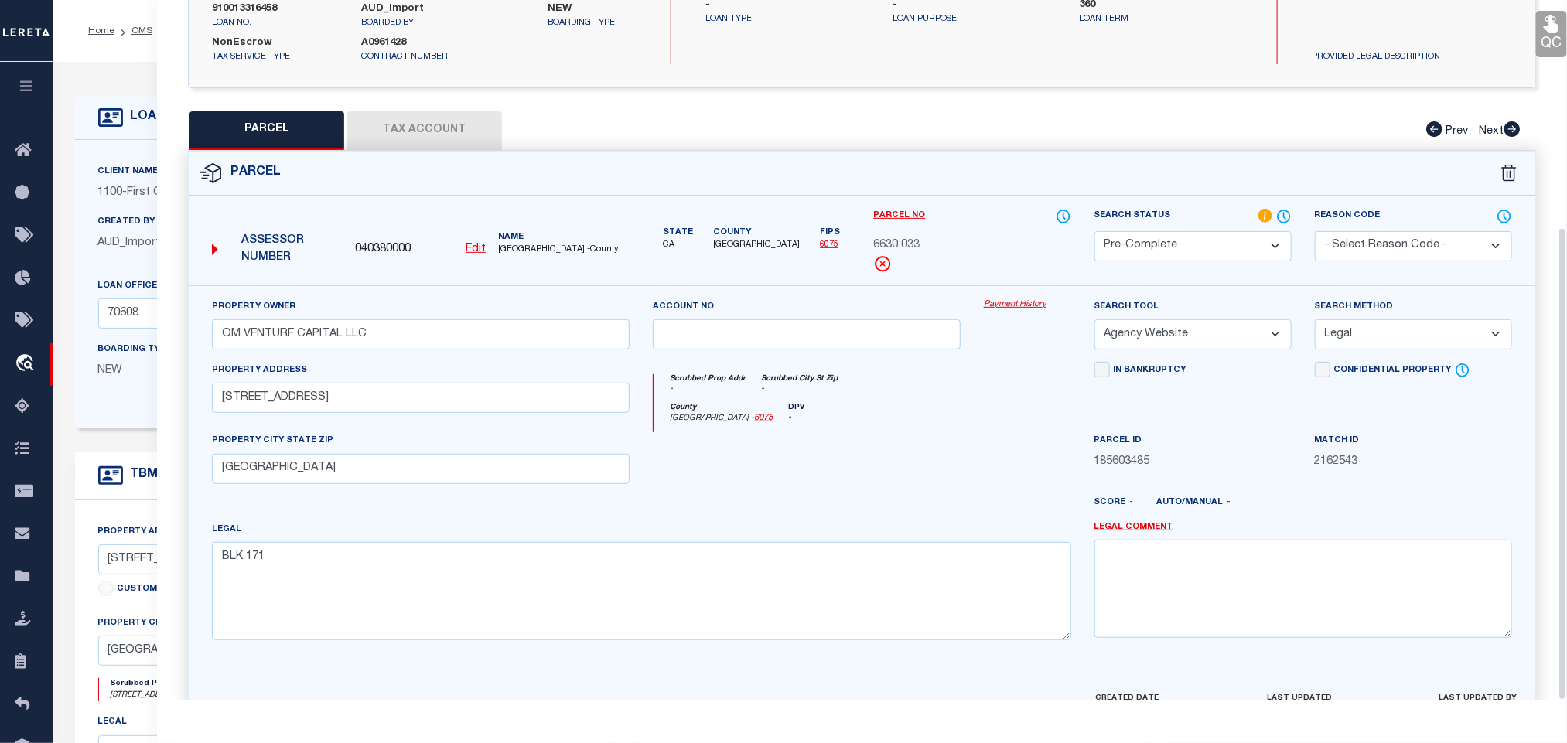
scroll to position [336, 0]
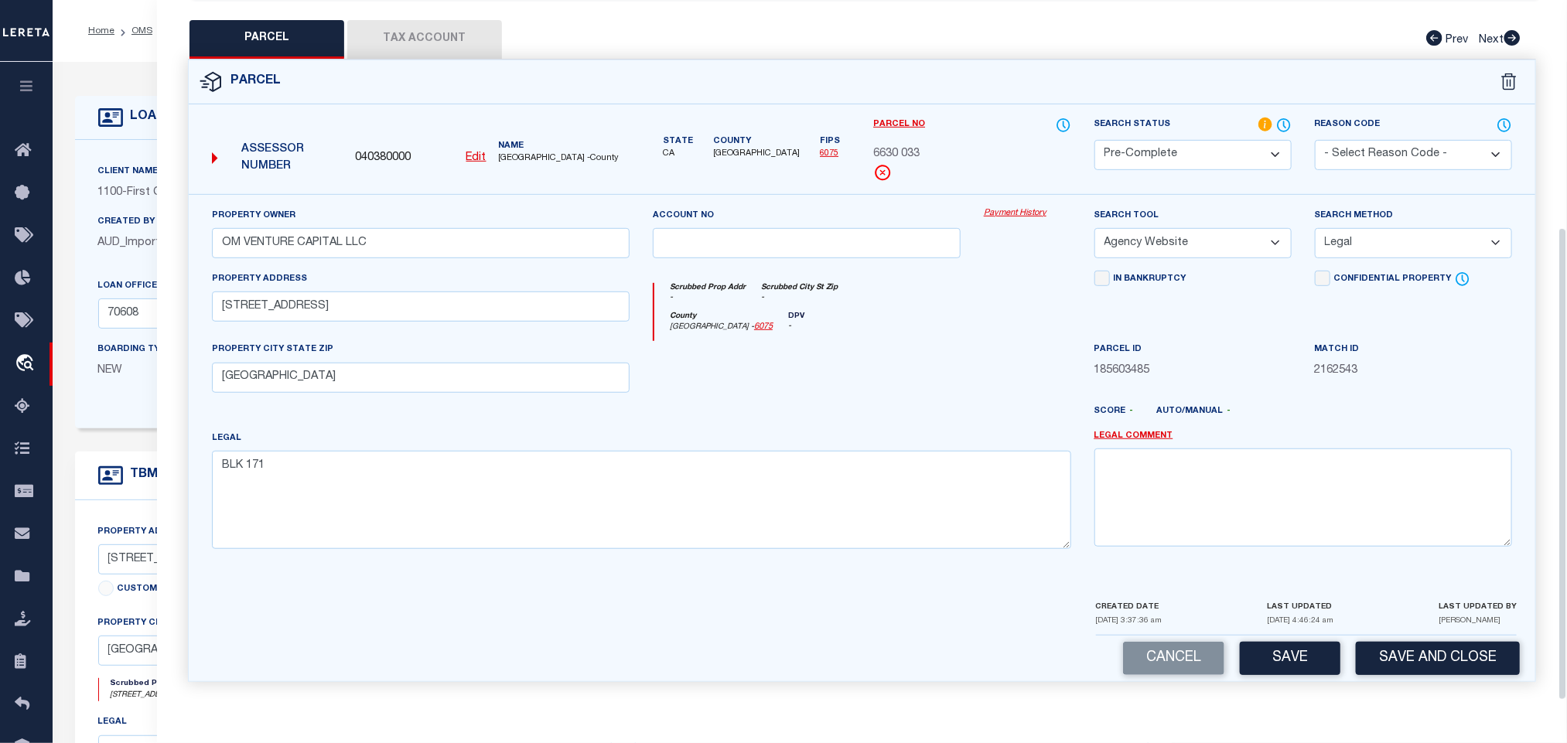
click at [1418, 639] on div "Cancel Save Save and Close" at bounding box center [862, 659] width 1347 height 46
click at [1416, 650] on button "Save and Close" at bounding box center [1438, 658] width 164 height 33
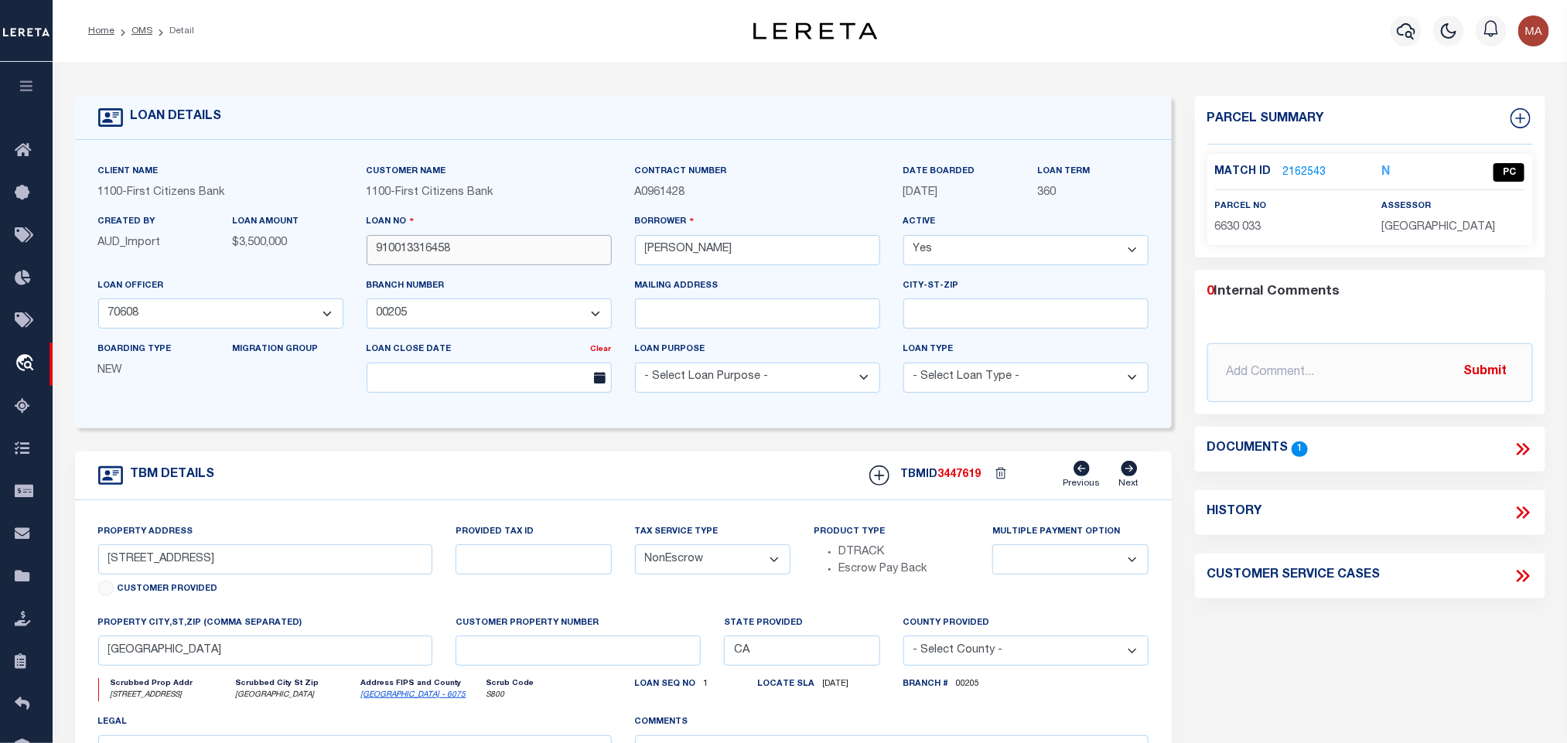
click at [421, 251] on input "910013316458" at bounding box center [489, 250] width 245 height 30
click at [954, 480] on span "3447619" at bounding box center [959, 475] width 43 height 11
click at [1477, 249] on div "Parcel Summary Match ID 2162543 N" at bounding box center [1370, 177] width 350 height 162
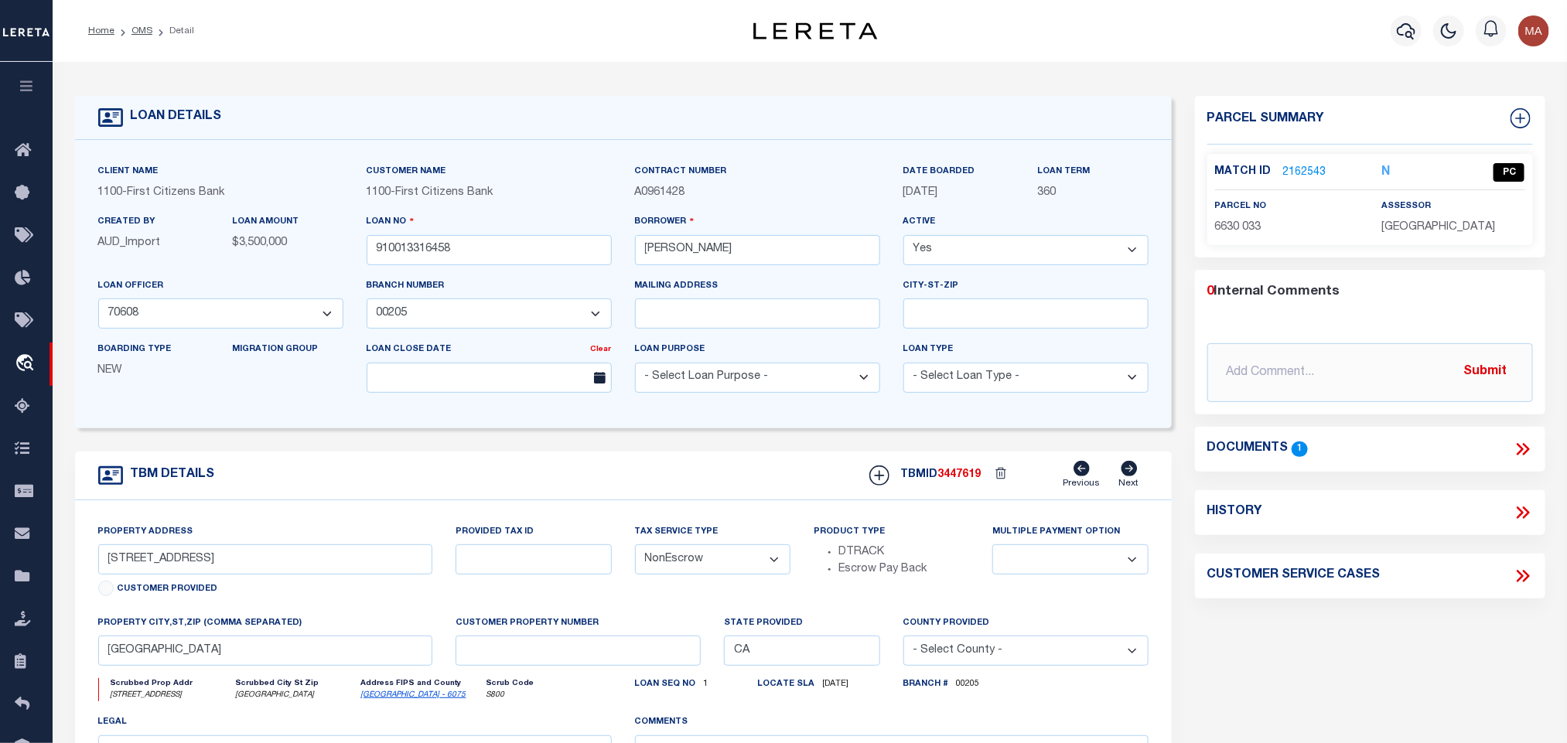
click at [1467, 222] on span "SAN FRANCISCO COUNTY" at bounding box center [1438, 227] width 114 height 11
click at [1251, 225] on span "6630 033" at bounding box center [1238, 227] width 46 height 11
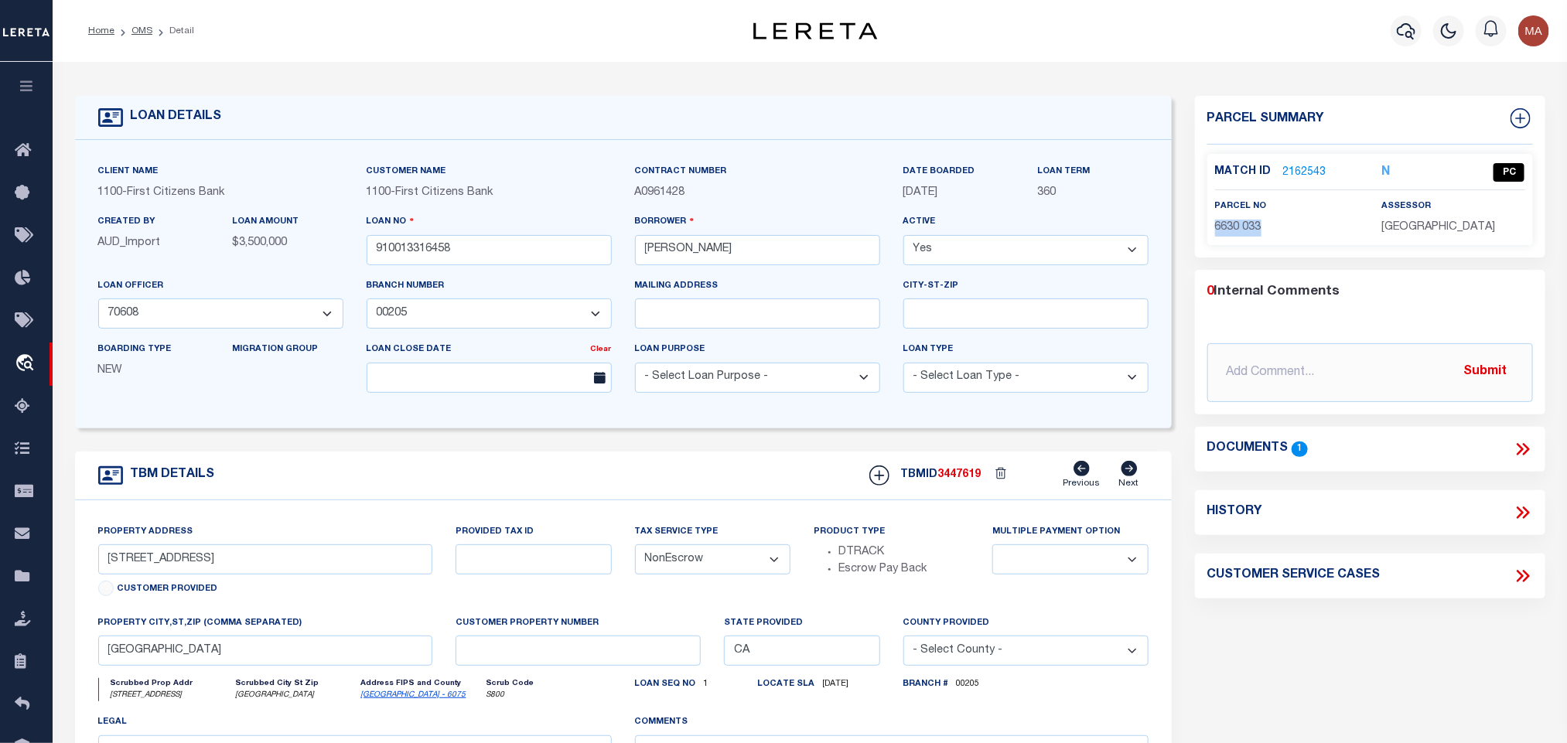
click at [1251, 225] on span "6630 033" at bounding box center [1238, 227] width 46 height 11
drag, startPoint x: 146, startPoint y: 28, endPoint x: 330, endPoint y: 172, distance: 234.1
click at [146, 28] on link "OMS" at bounding box center [141, 30] width 21 height 9
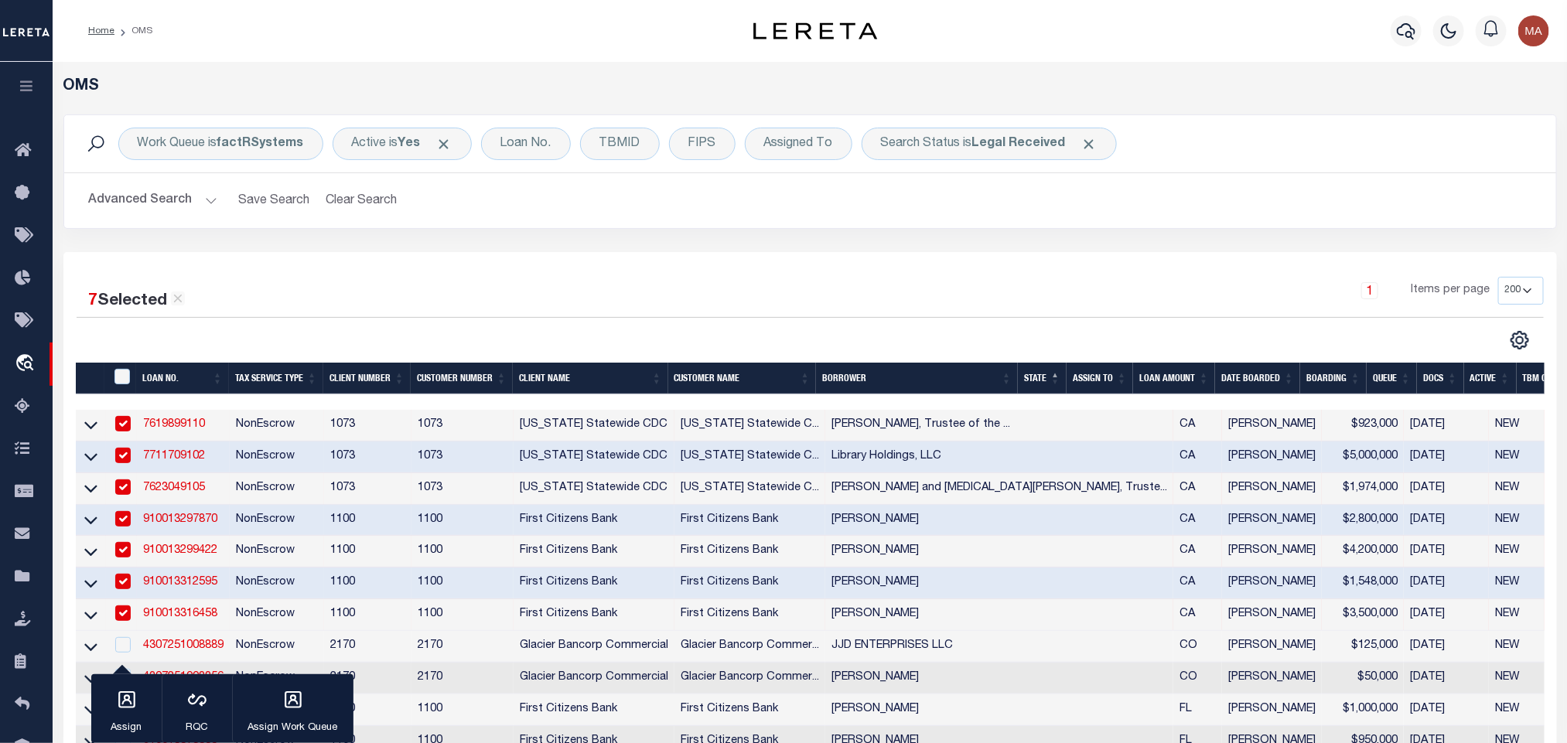
scroll to position [232, 0]
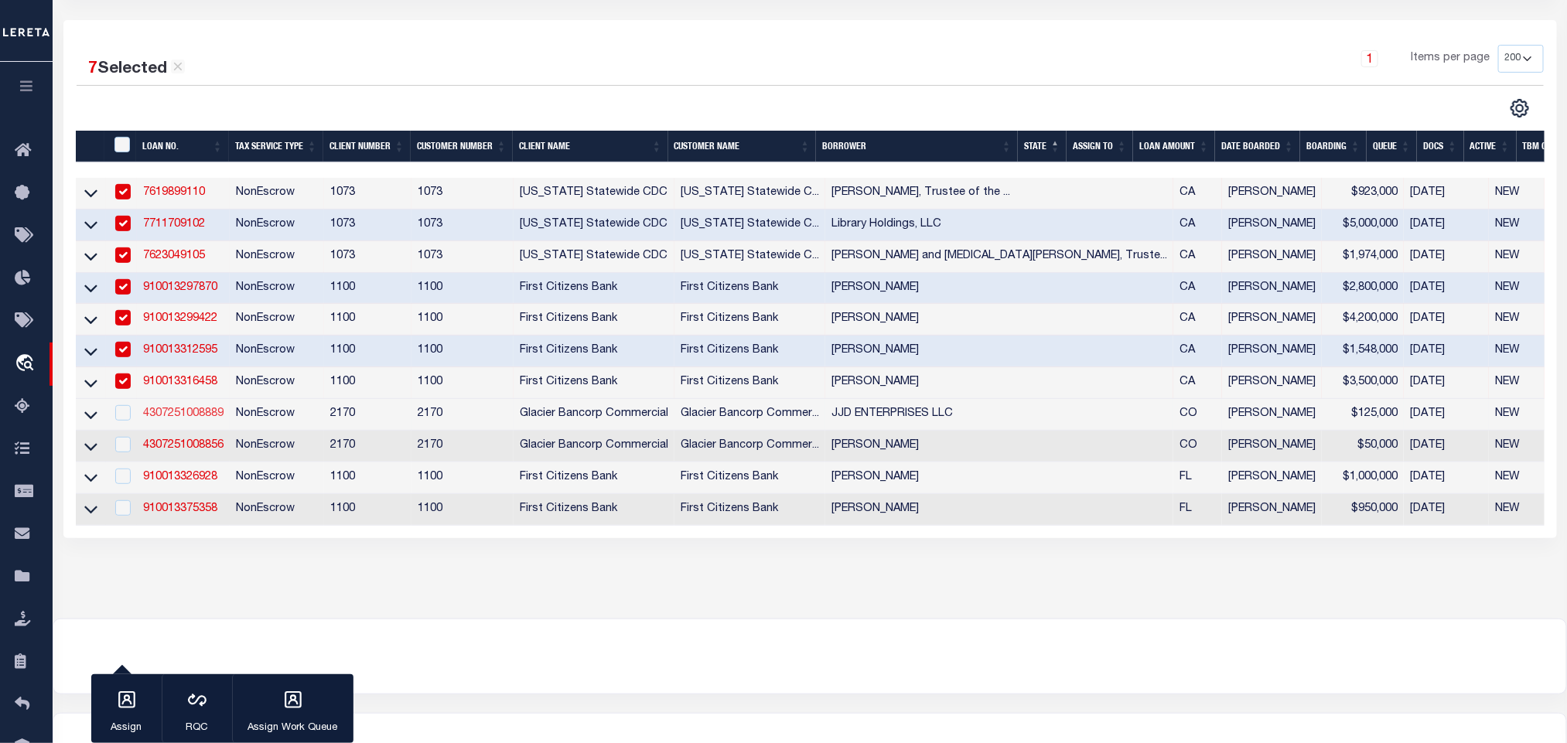
click at [218, 418] on link "4307251008889" at bounding box center [183, 413] width 80 height 11
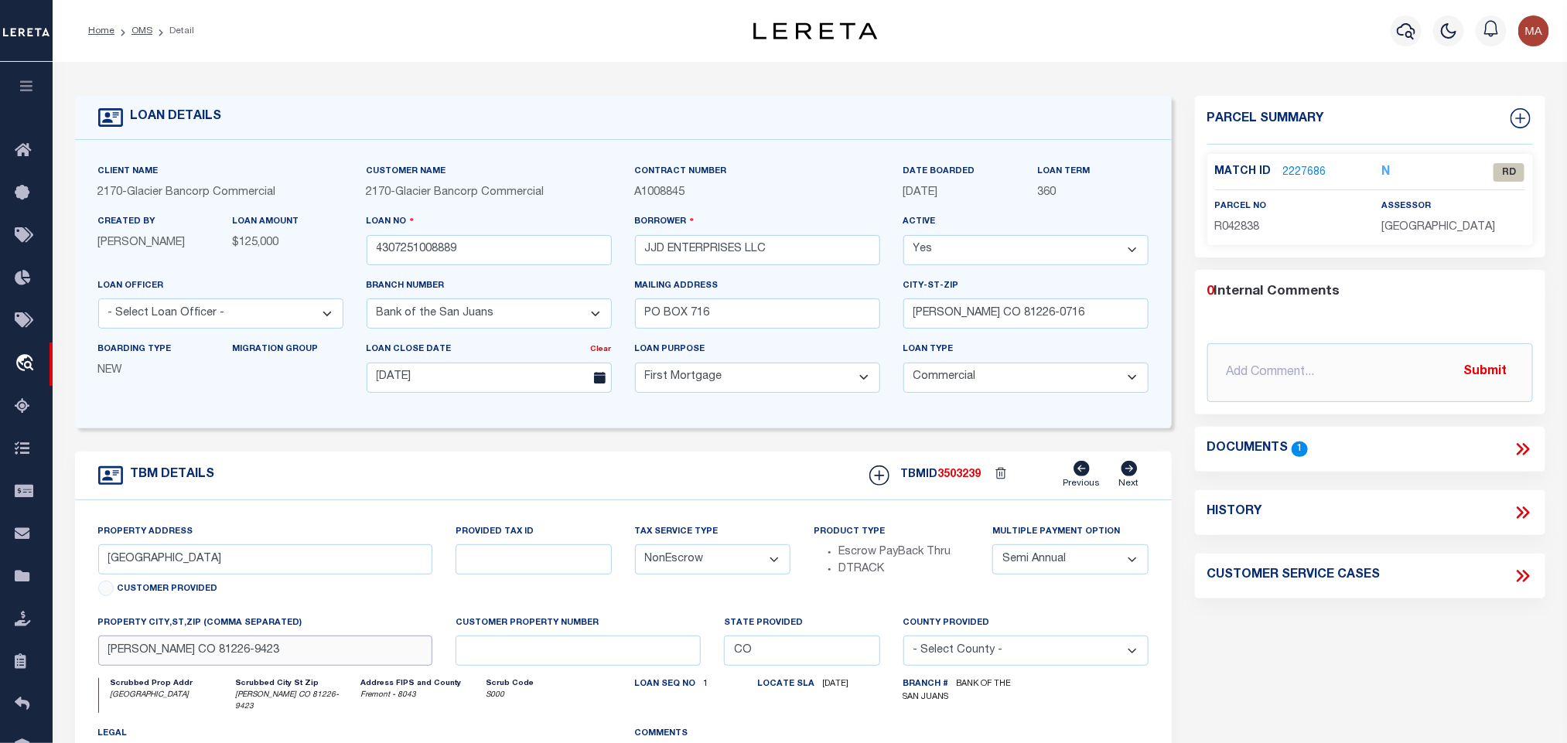
click at [203, 662] on input "FLORENCE CO 81226-9423" at bounding box center [265, 651] width 335 height 30
click at [1525, 446] on icon at bounding box center [1525, 449] width 7 height 12
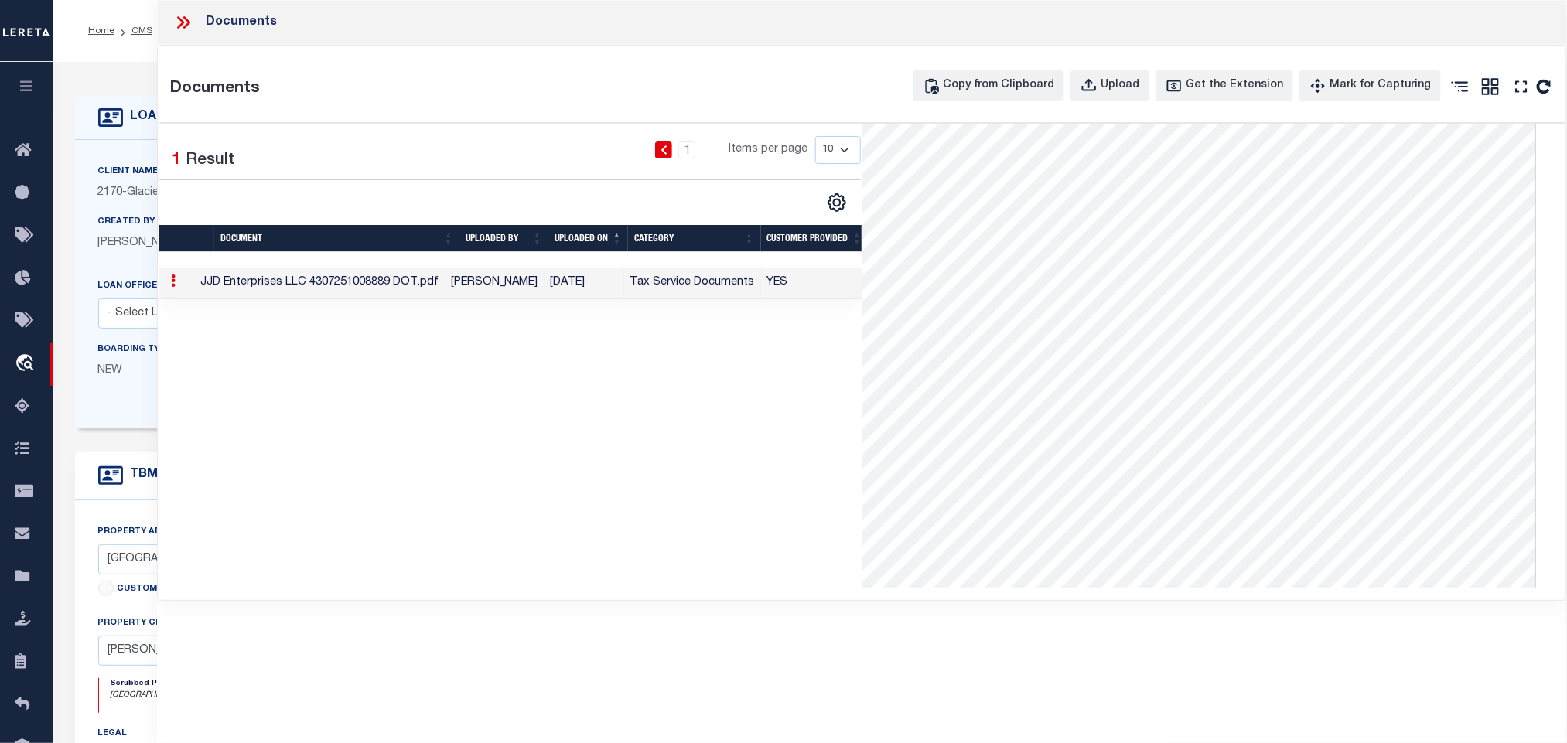
drag, startPoint x: 111, startPoint y: 221, endPoint x: 409, endPoint y: 256, distance: 299.8
click at [111, 221] on label "Created By" at bounding box center [126, 222] width 57 height 13
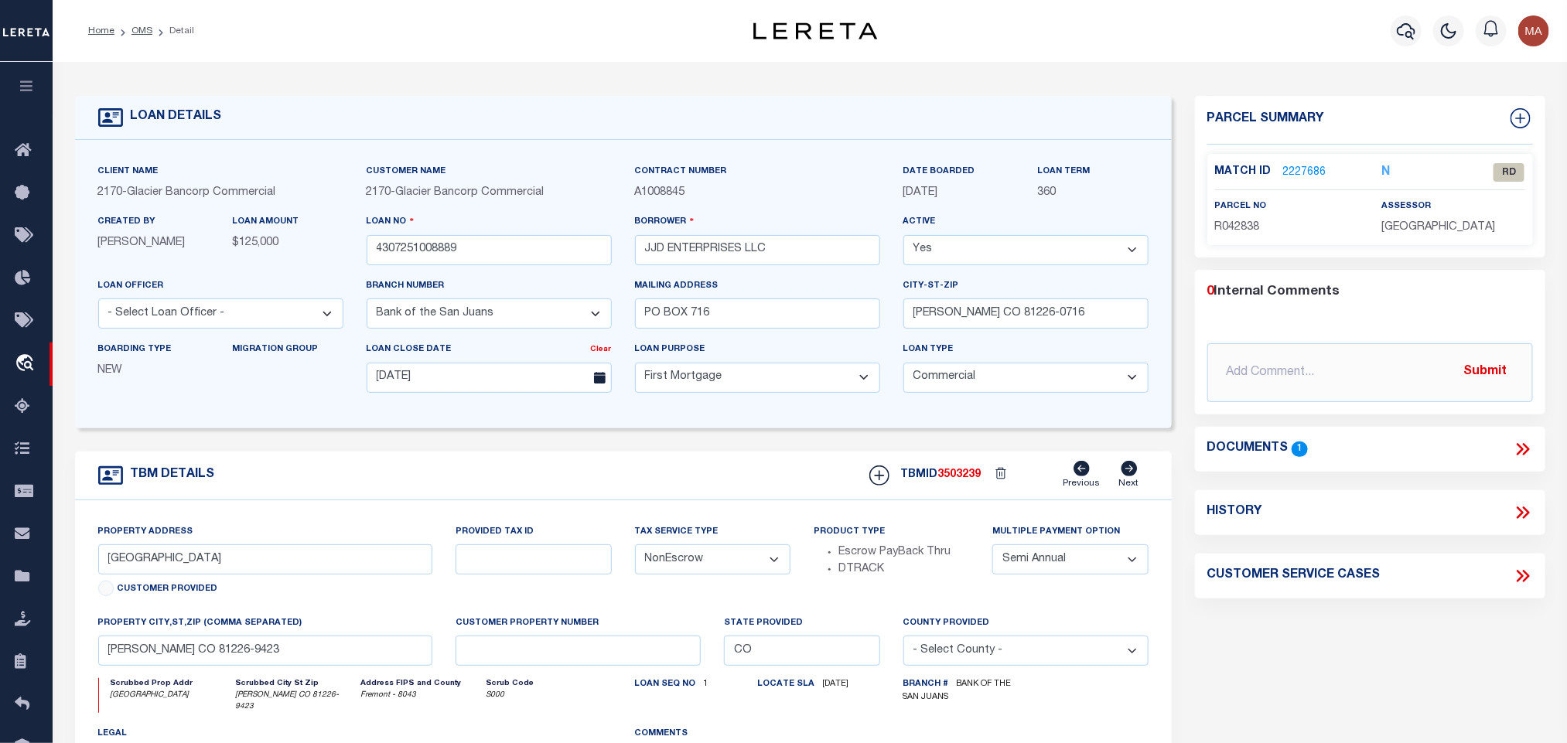
click at [1298, 172] on link "2227686" at bounding box center [1304, 173] width 43 height 16
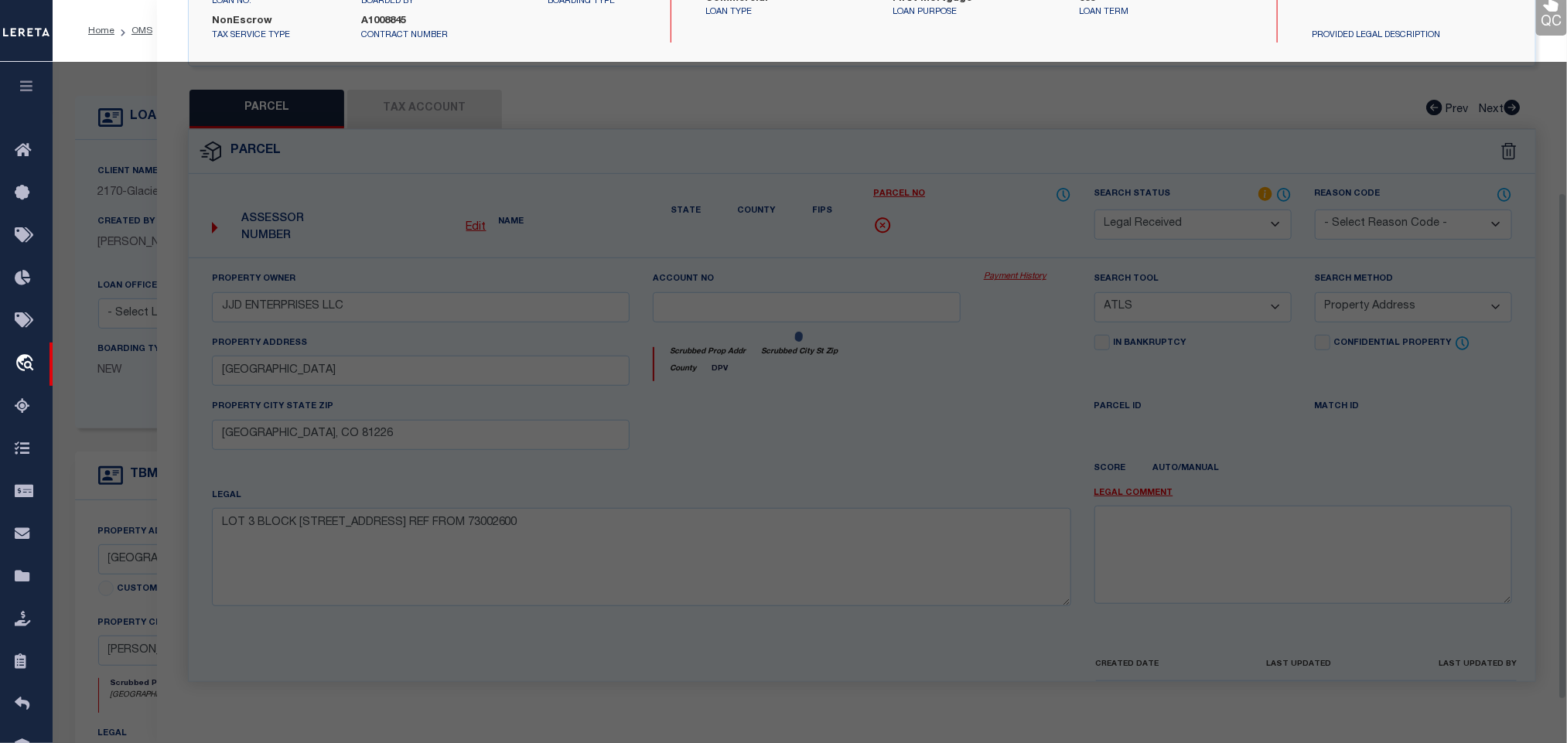
scroll to position [289, 0]
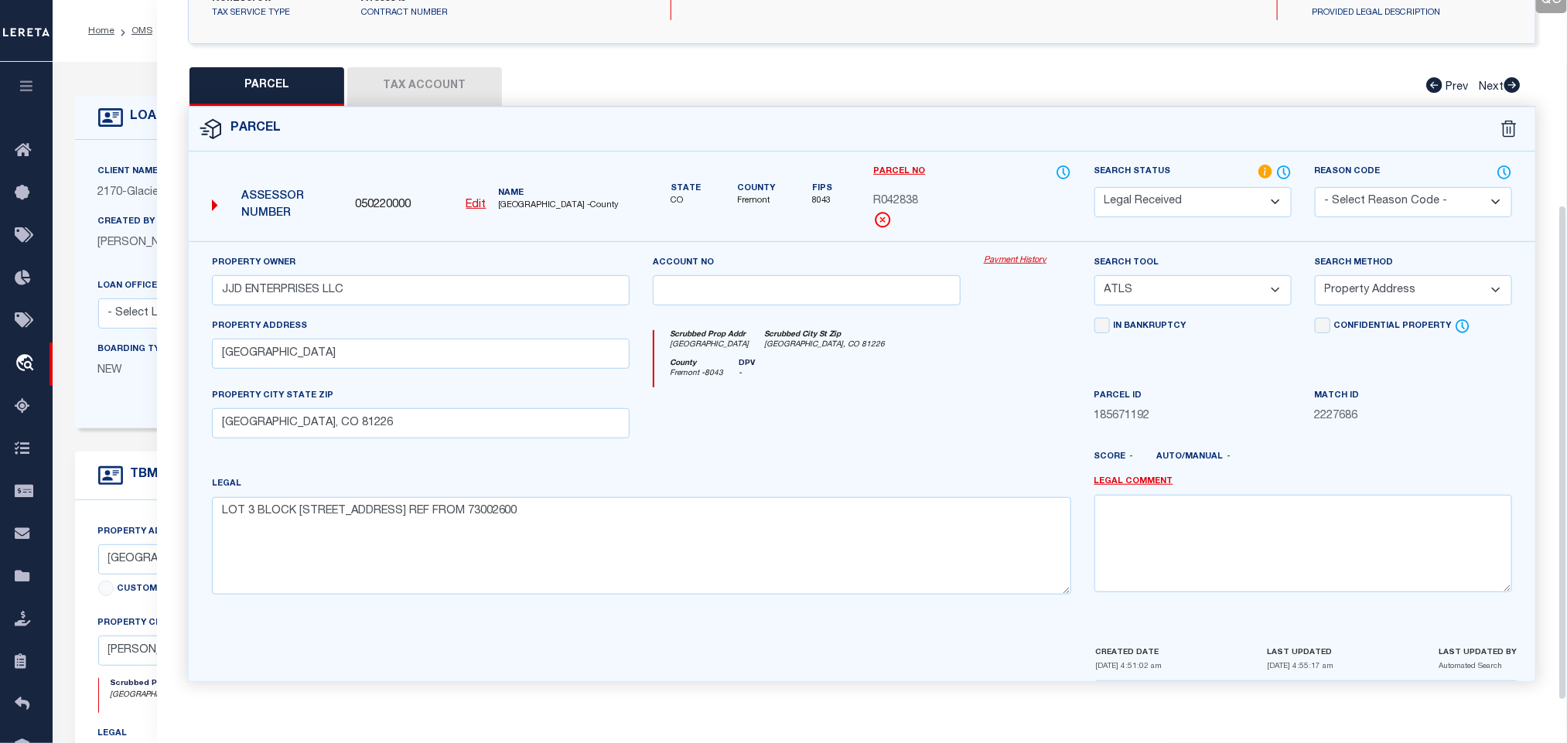
click at [821, 408] on div at bounding box center [806, 419] width 331 height 63
click at [446, 75] on button "Tax Account" at bounding box center [424, 86] width 155 height 39
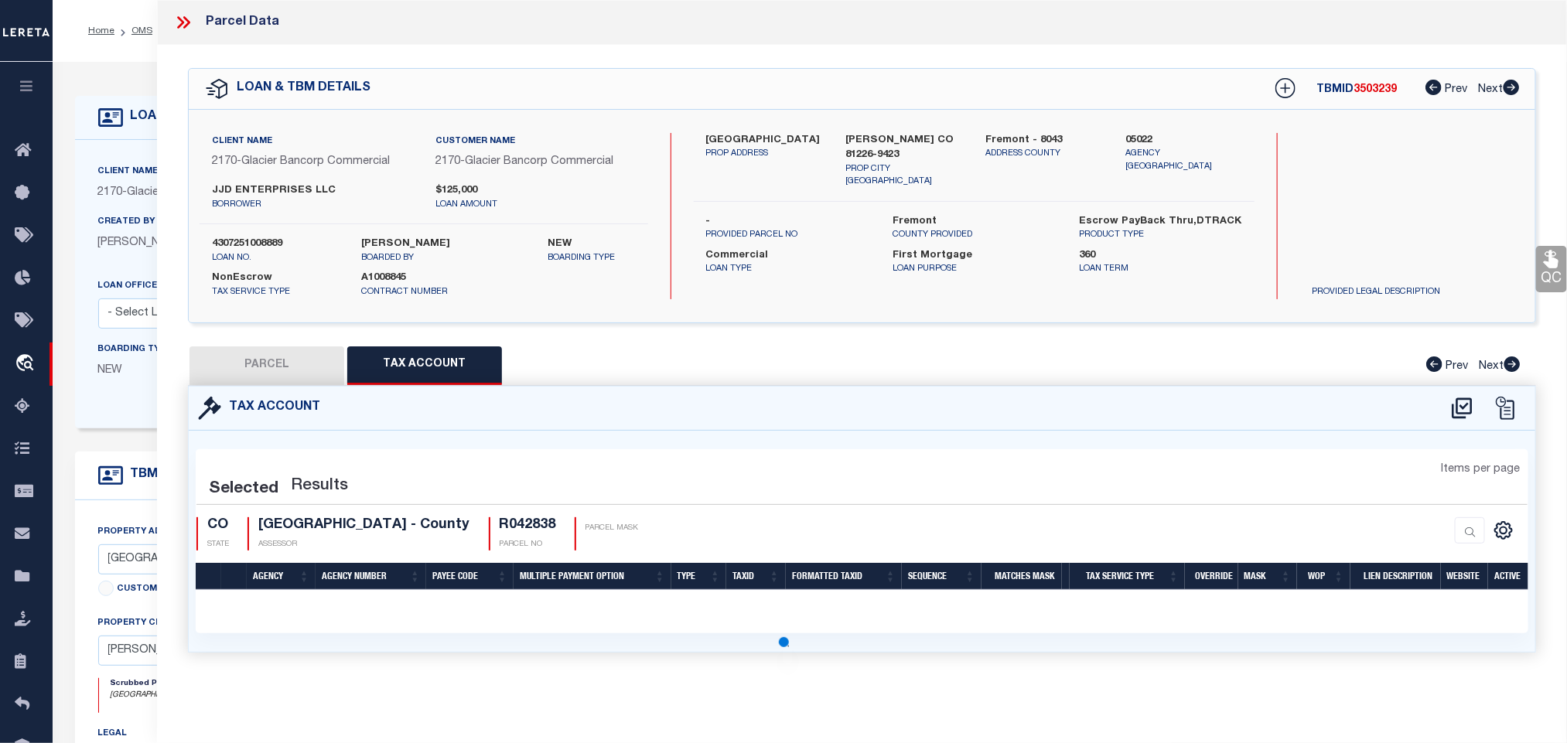
scroll to position [0, 0]
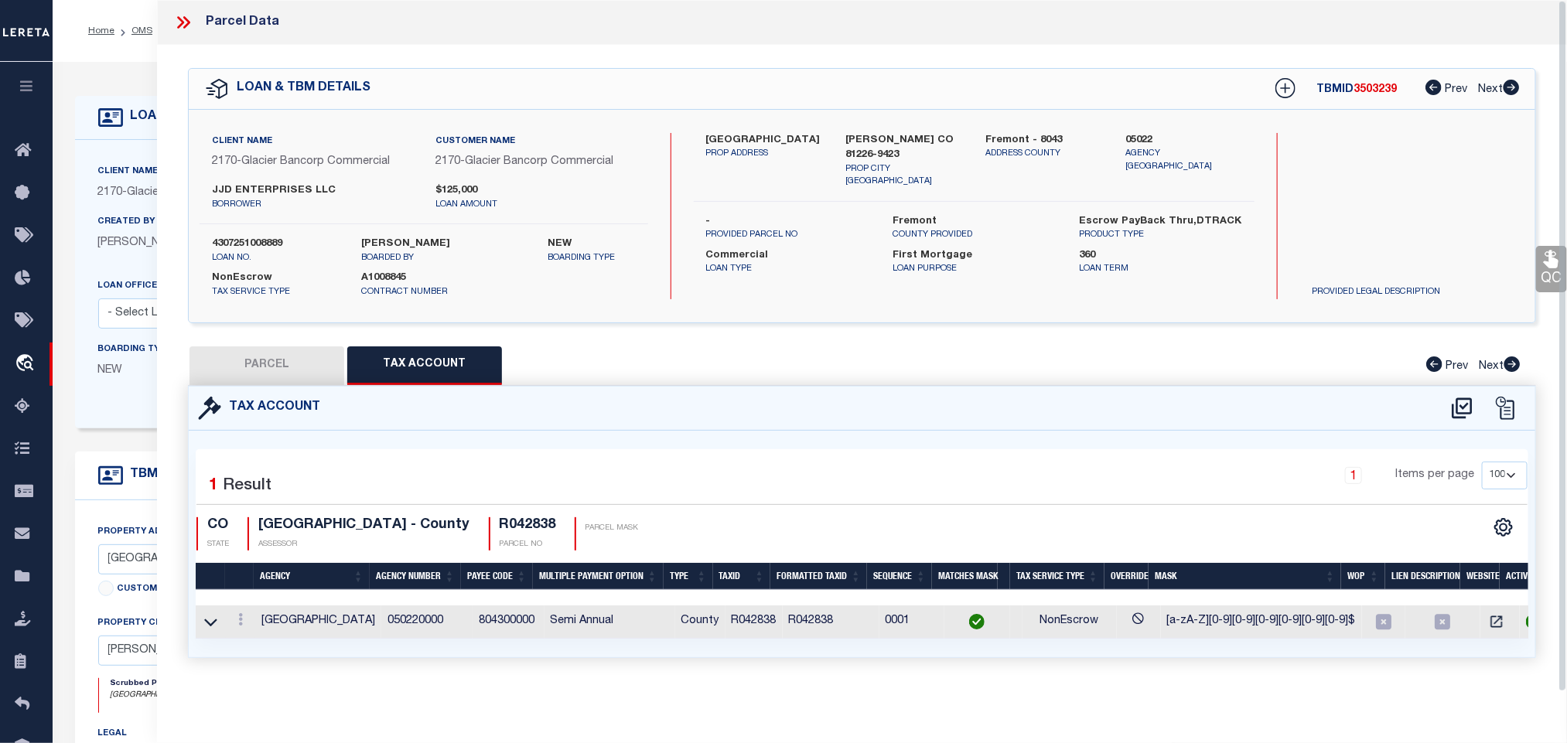
click at [306, 369] on button "PARCEL" at bounding box center [267, 366] width 155 height 39
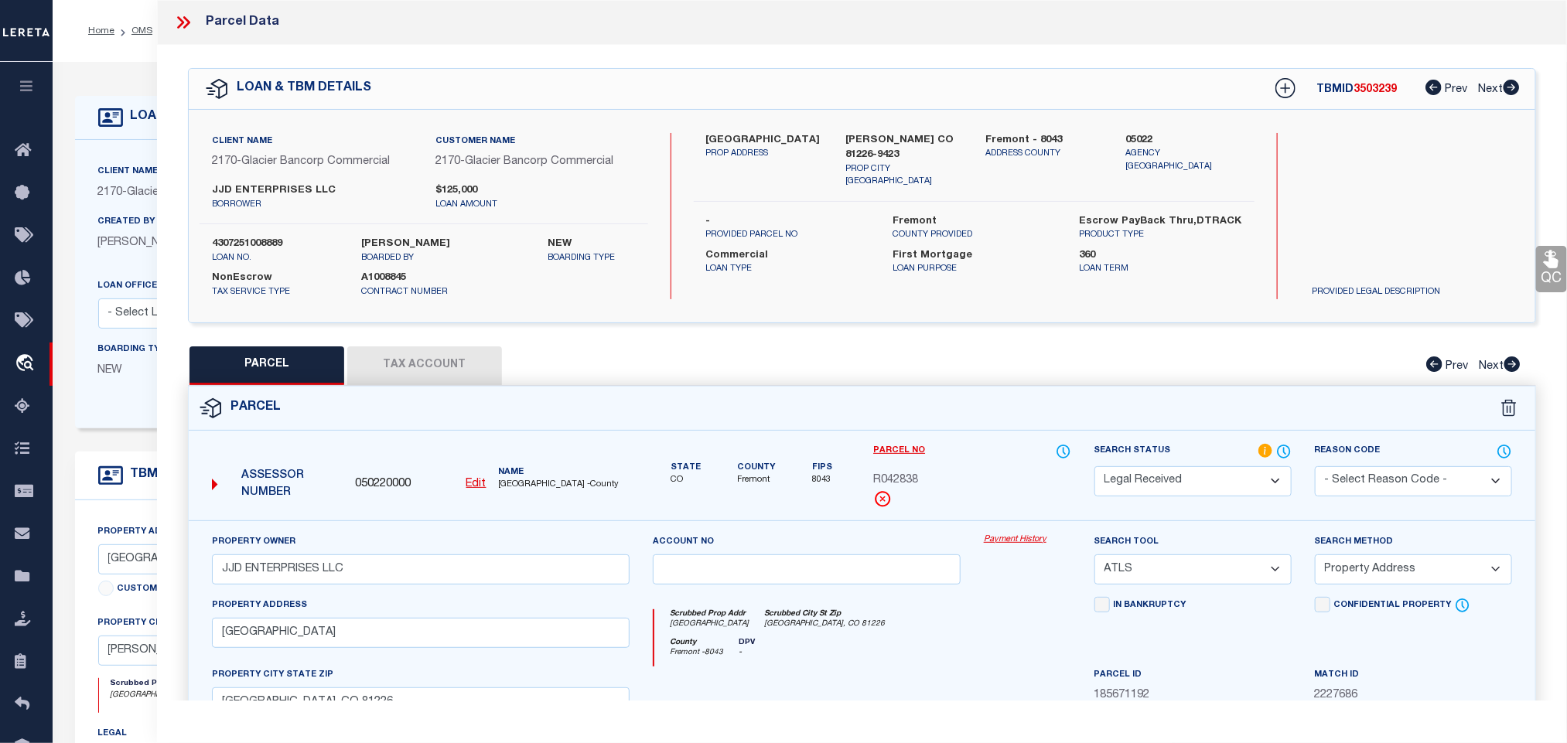
click at [1139, 474] on select "Automated Search Bad Parcel Complete Duplicate Parcel High Dollar Reporting In …" at bounding box center [1192, 481] width 197 height 30
click at [1094, 468] on select "Automated Search Bad Parcel Complete Duplicate Parcel High Dollar Reporting In …" at bounding box center [1192, 481] width 197 height 30
click at [1179, 566] on select "-- Select Search Tool -- 3rd Party Website Agency File Agency Website ATLS CNV-…" at bounding box center [1192, 570] width 197 height 30
click at [1094, 559] on select "-- Select Search Tool -- 3rd Party Website Agency File Agency Website ATLS CNV-…" at bounding box center [1192, 570] width 197 height 30
drag, startPoint x: 1353, startPoint y: 562, endPoint x: 1356, endPoint y: 585, distance: 23.4
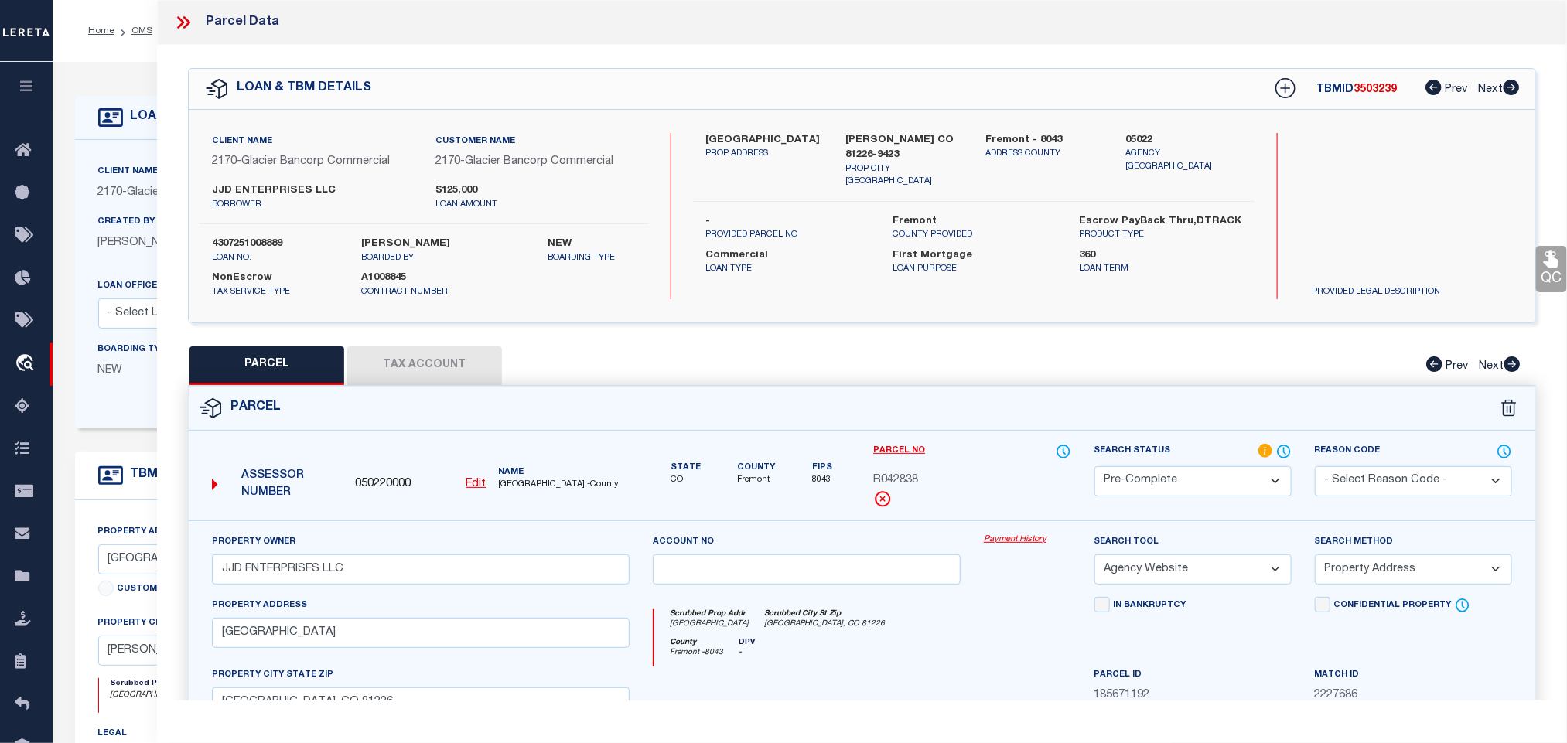
click at [1353, 562] on select "-- Select Search Method -- Property Address Legal Liability Info Provided" at bounding box center [1413, 570] width 197 height 30
drag, startPoint x: 1356, startPoint y: 585, endPoint x: 1356, endPoint y: 609, distance: 24.0
click at [1356, 585] on select "-- Select Search Method -- Property Address Legal Liability Info Provided" at bounding box center [1413, 570] width 197 height 30
drag, startPoint x: 1353, startPoint y: 574, endPoint x: 1353, endPoint y: 589, distance: 15.5
click at [1353, 574] on select "-- Select Search Method -- Property Address Legal Liability Info Provided" at bounding box center [1413, 570] width 197 height 30
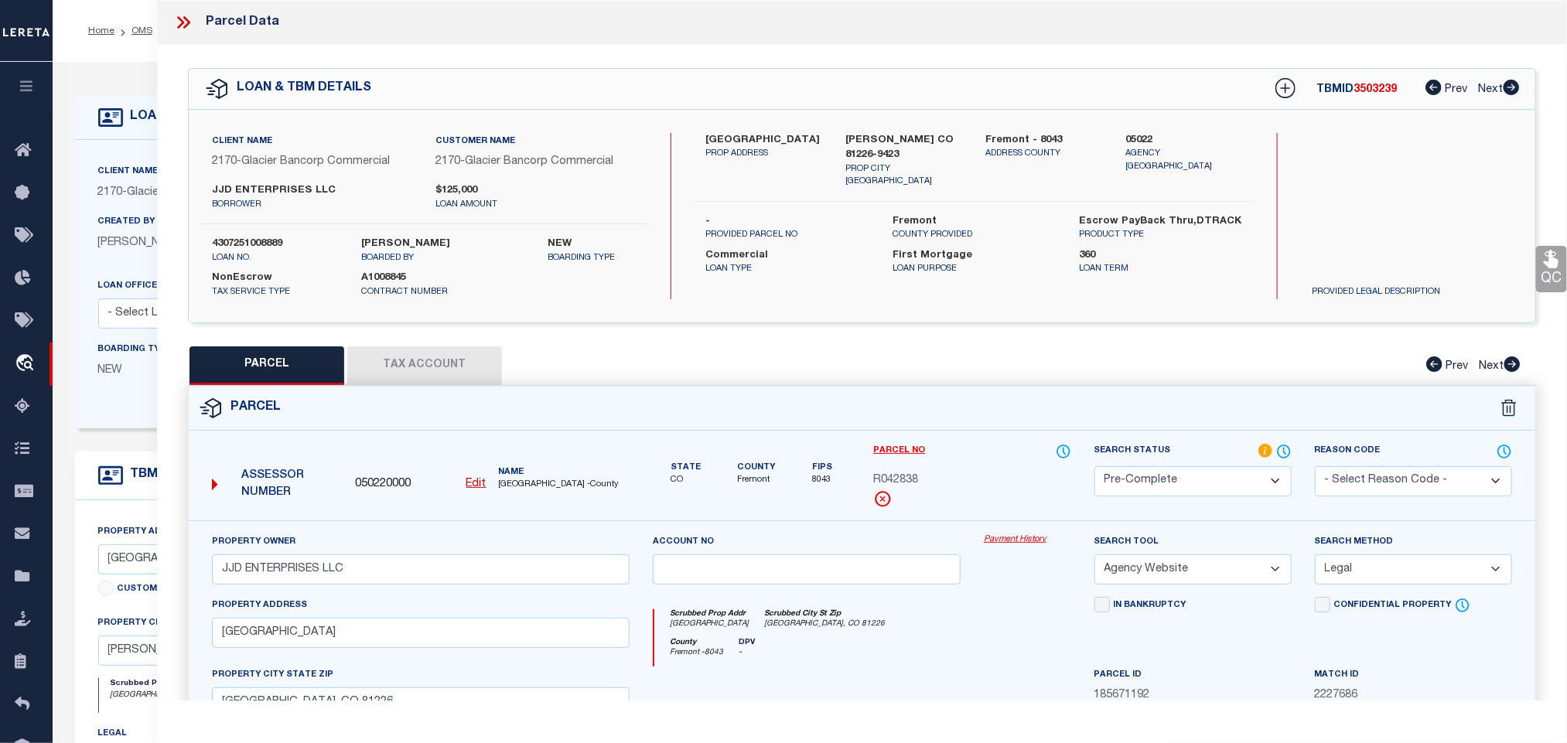
click at [1315, 559] on select "-- Select Search Method -- Property Address Legal Liability Info Provided" at bounding box center [1413, 570] width 197 height 30
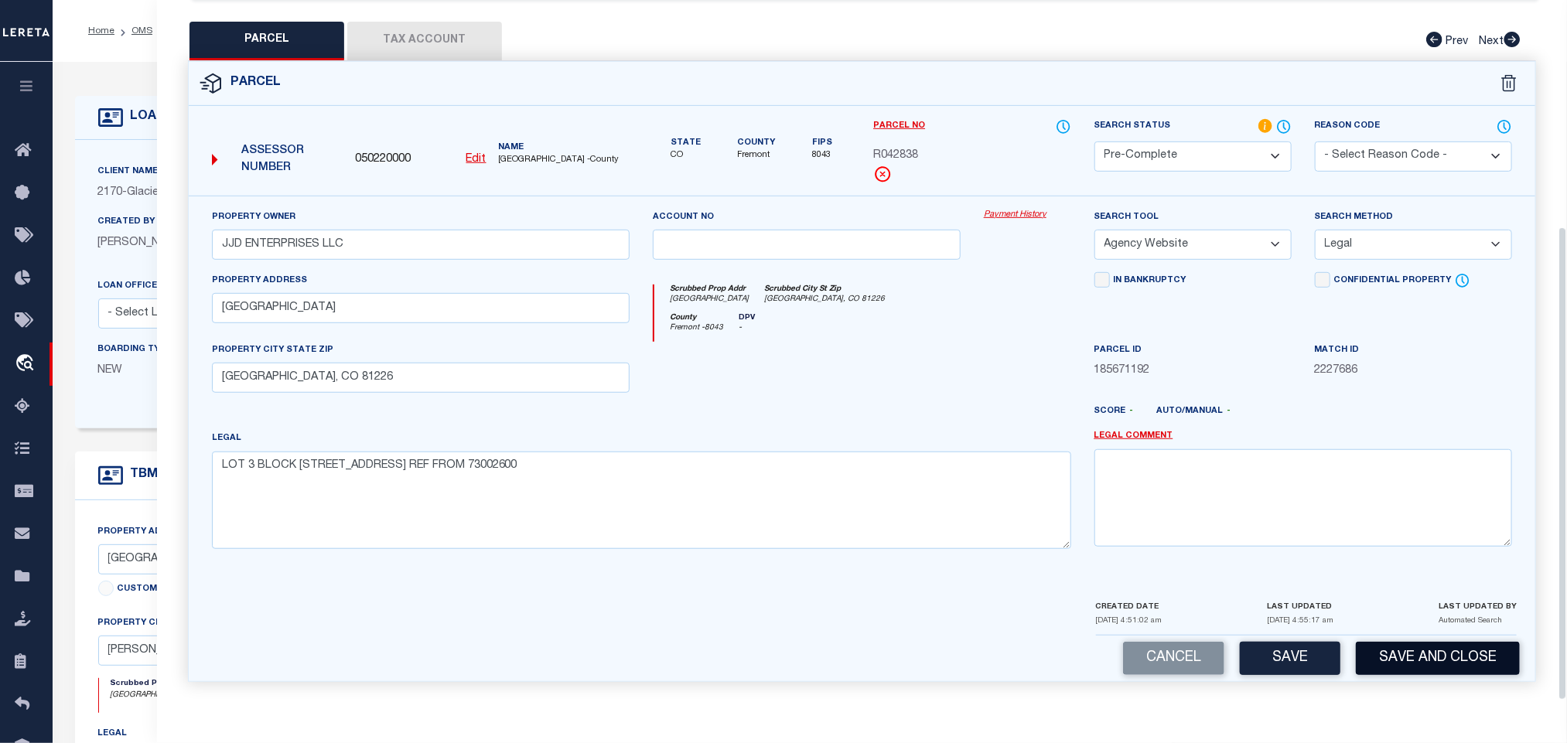
click at [1388, 671] on button "Save and Close" at bounding box center [1438, 658] width 164 height 33
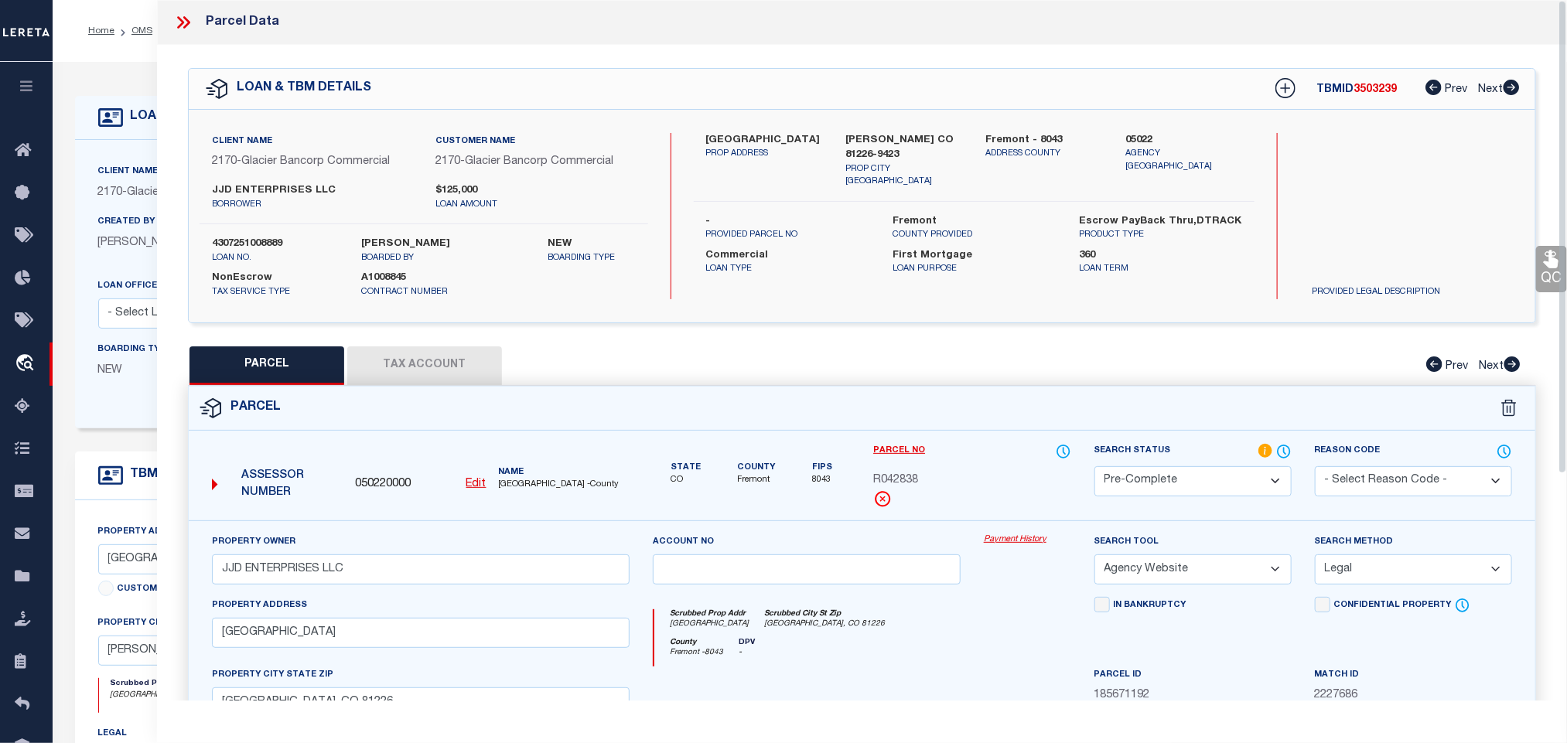
click at [218, 226] on div "Client Name 2170 - Glacier Bancorp Commercial Customer Name 2170 - Glacier Banc…" at bounding box center [424, 216] width 449 height 166
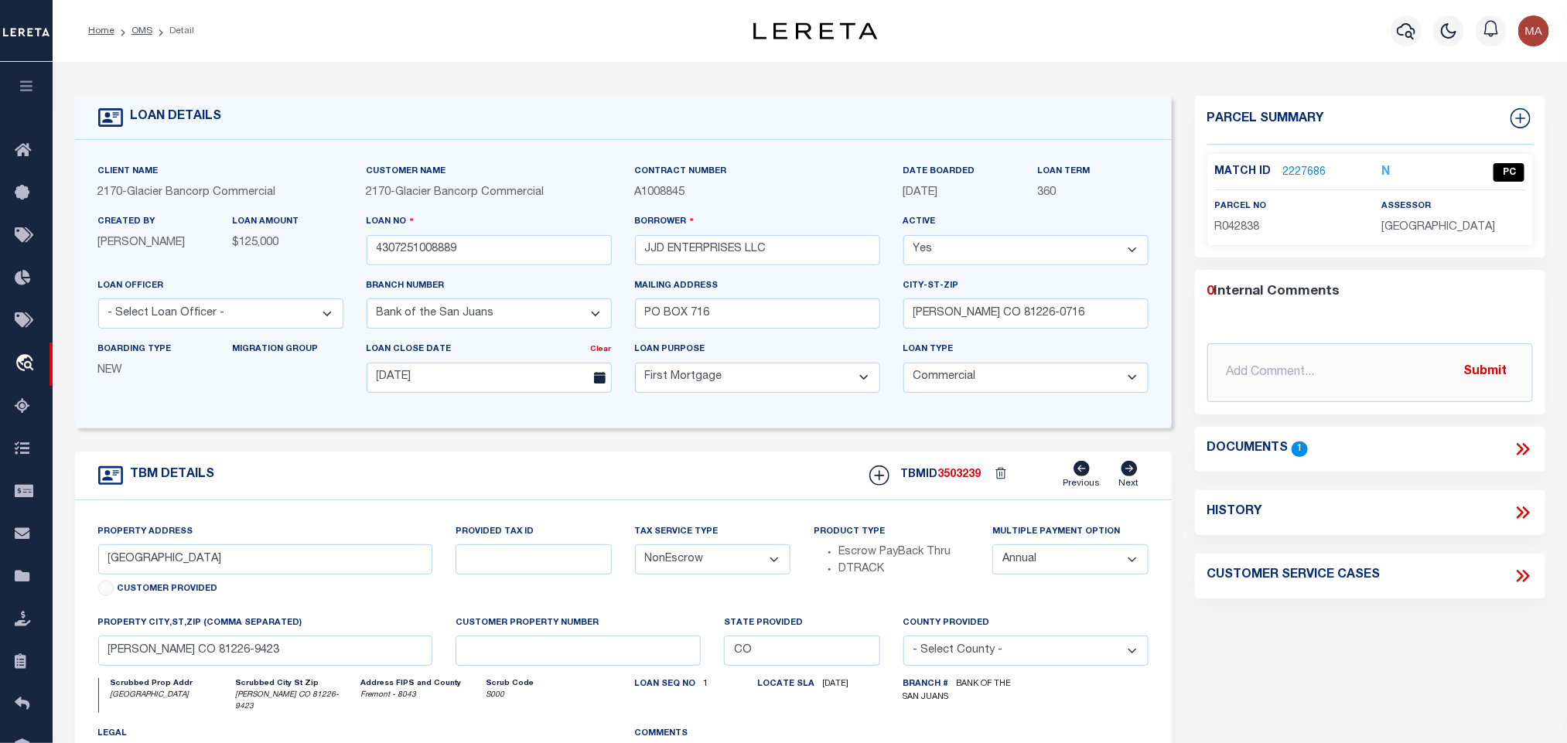
click at [957, 480] on span "3503239" at bounding box center [959, 475] width 43 height 11
click at [1443, 222] on span "FREMONT COUNTY" at bounding box center [1438, 227] width 114 height 11
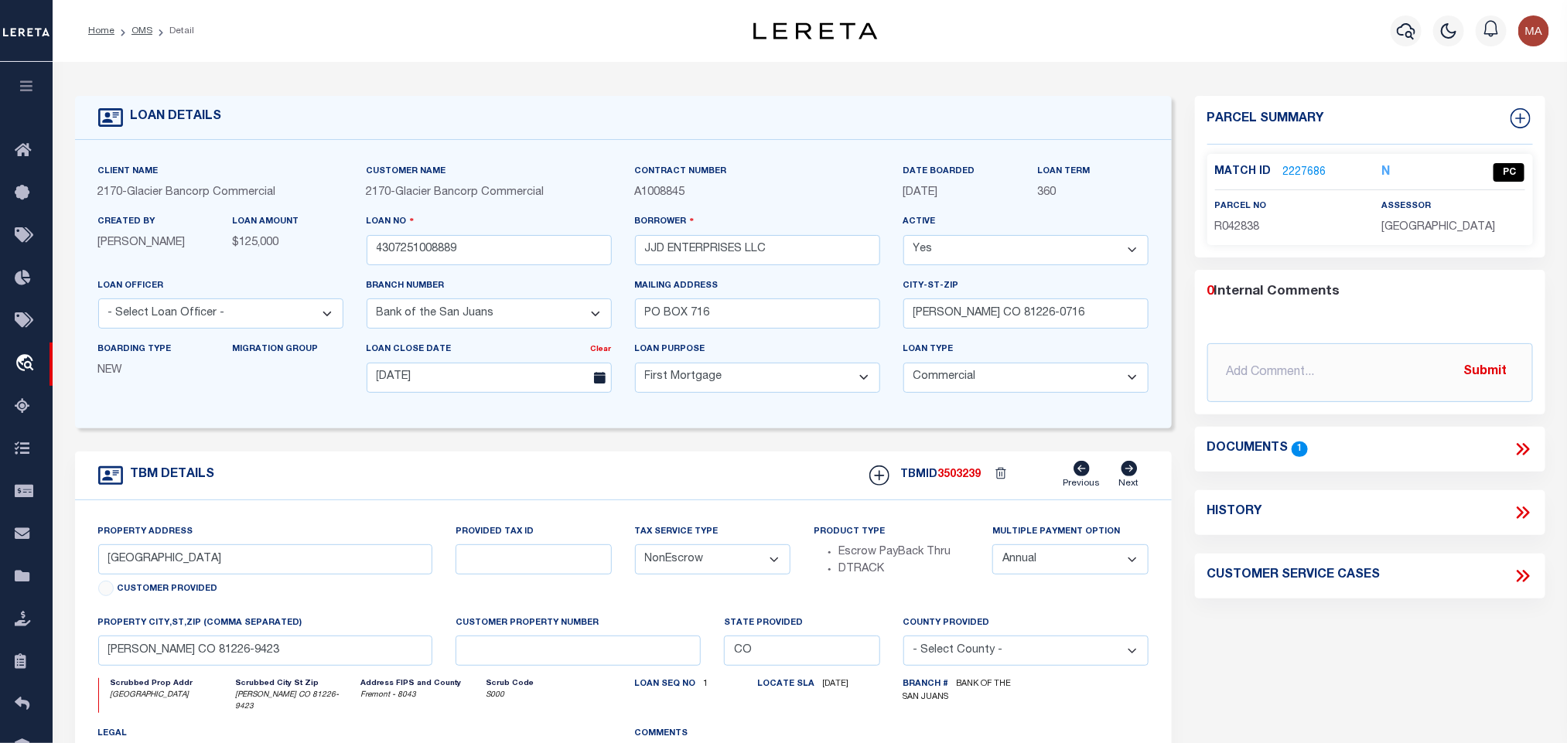
click at [1228, 223] on span "R042838" at bounding box center [1237, 227] width 45 height 11
drag, startPoint x: 138, startPoint y: 32, endPoint x: 176, endPoint y: 414, distance: 383.3
click at [138, 32] on link "OMS" at bounding box center [141, 30] width 21 height 9
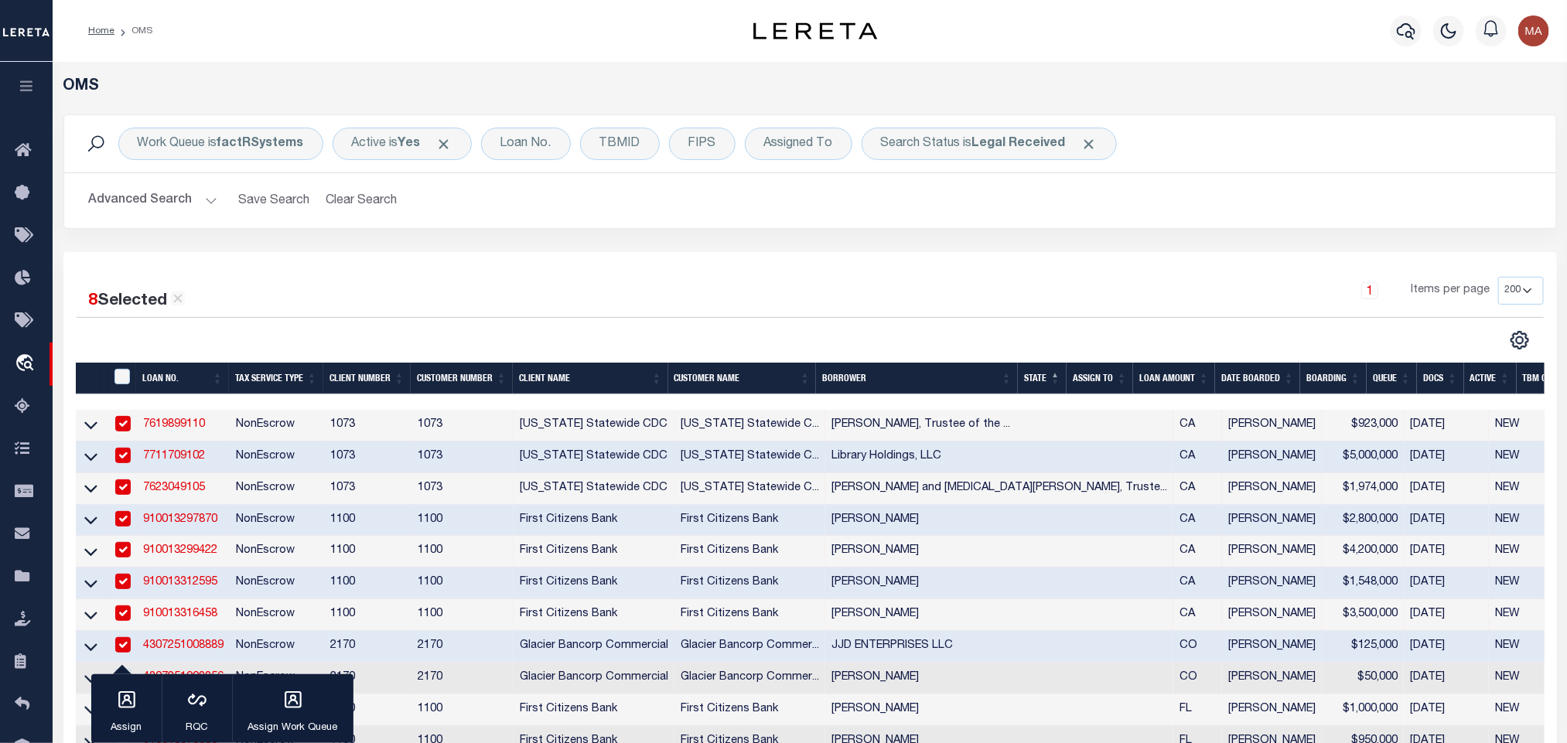
scroll to position [116, 0]
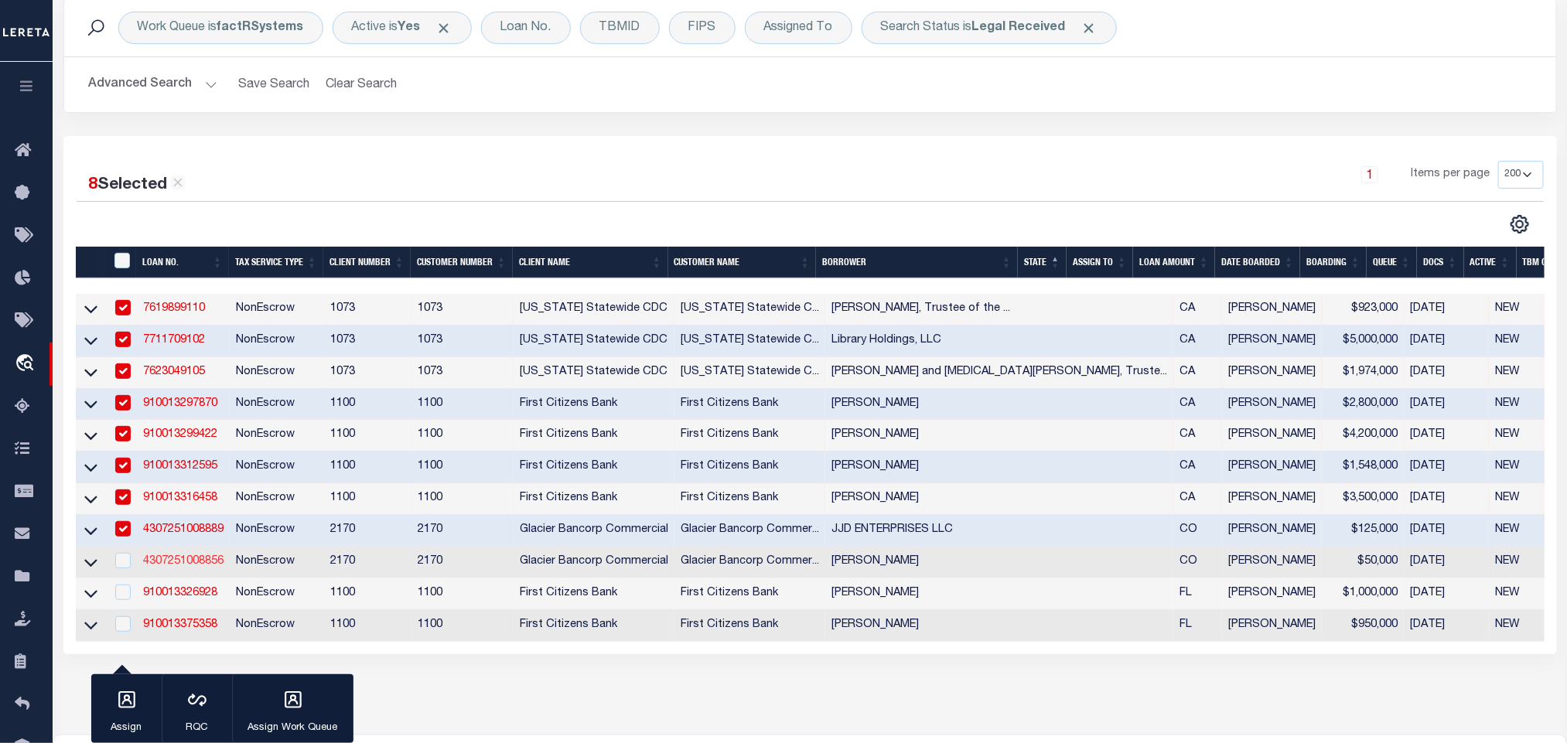
click at [181, 566] on link "4307251008856" at bounding box center [183, 561] width 80 height 11
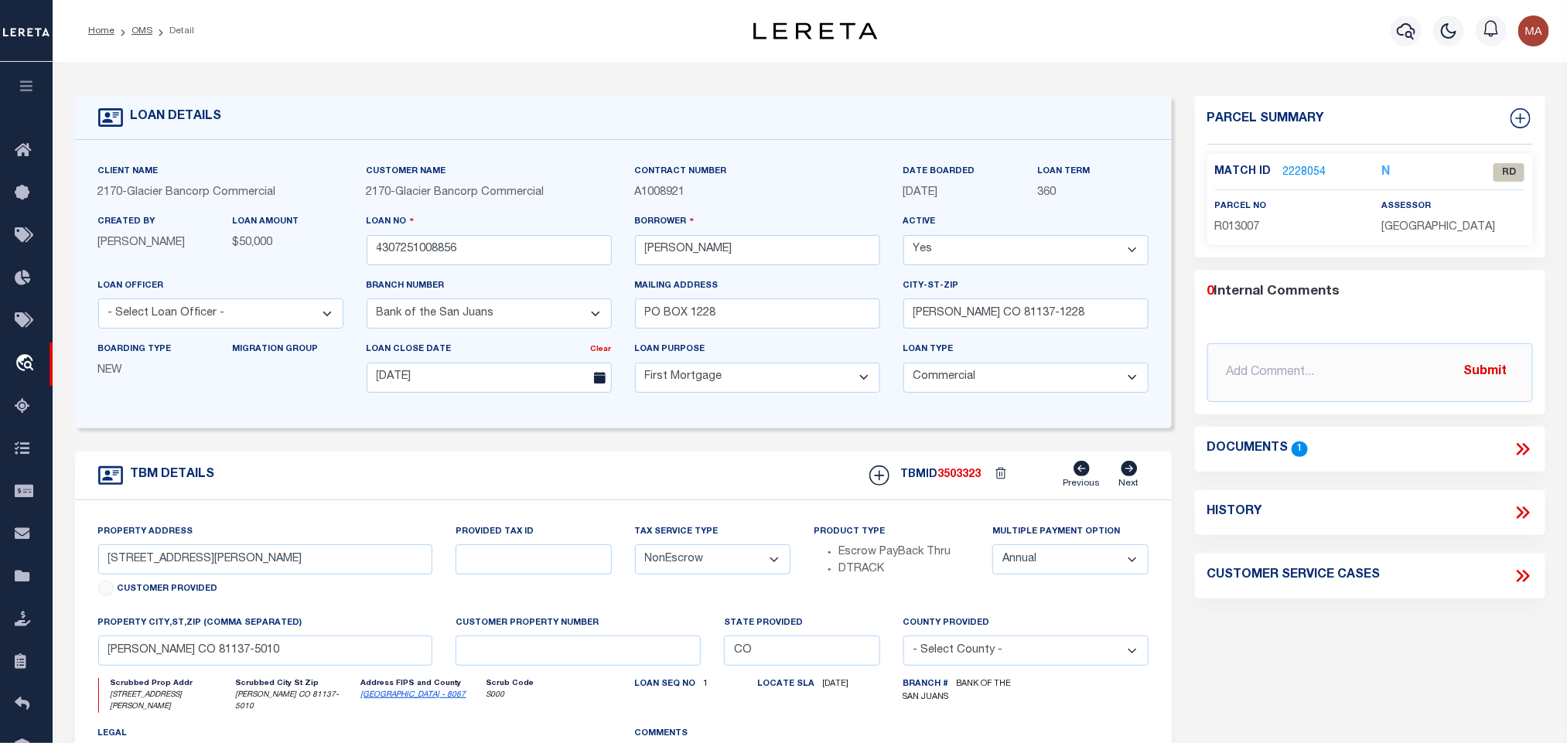
click at [385, 699] on link "La Plata - 8067" at bounding box center [413, 695] width 105 height 8
click at [1446, 230] on span "LA PLATA COUNTY" at bounding box center [1438, 227] width 114 height 11
click at [1525, 449] on icon at bounding box center [1523, 449] width 20 height 20
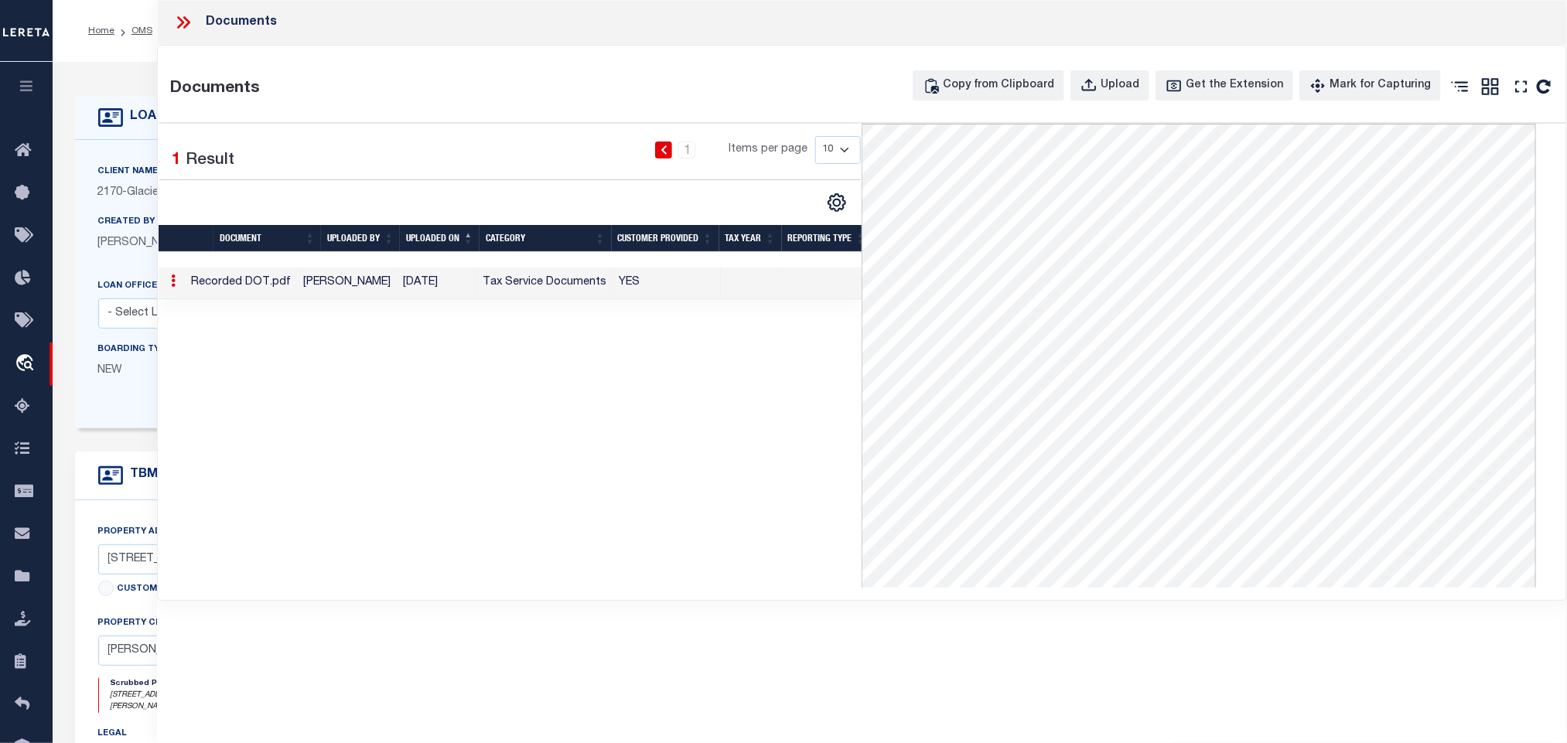
drag, startPoint x: 128, startPoint y: 156, endPoint x: 172, endPoint y: 158, distance: 44.1
click at [128, 156] on div "Client Name 2170 - Glacier Bancorp Commercial Customer Name 2170 - Glacier Banc…" at bounding box center [623, 284] width 1097 height 289
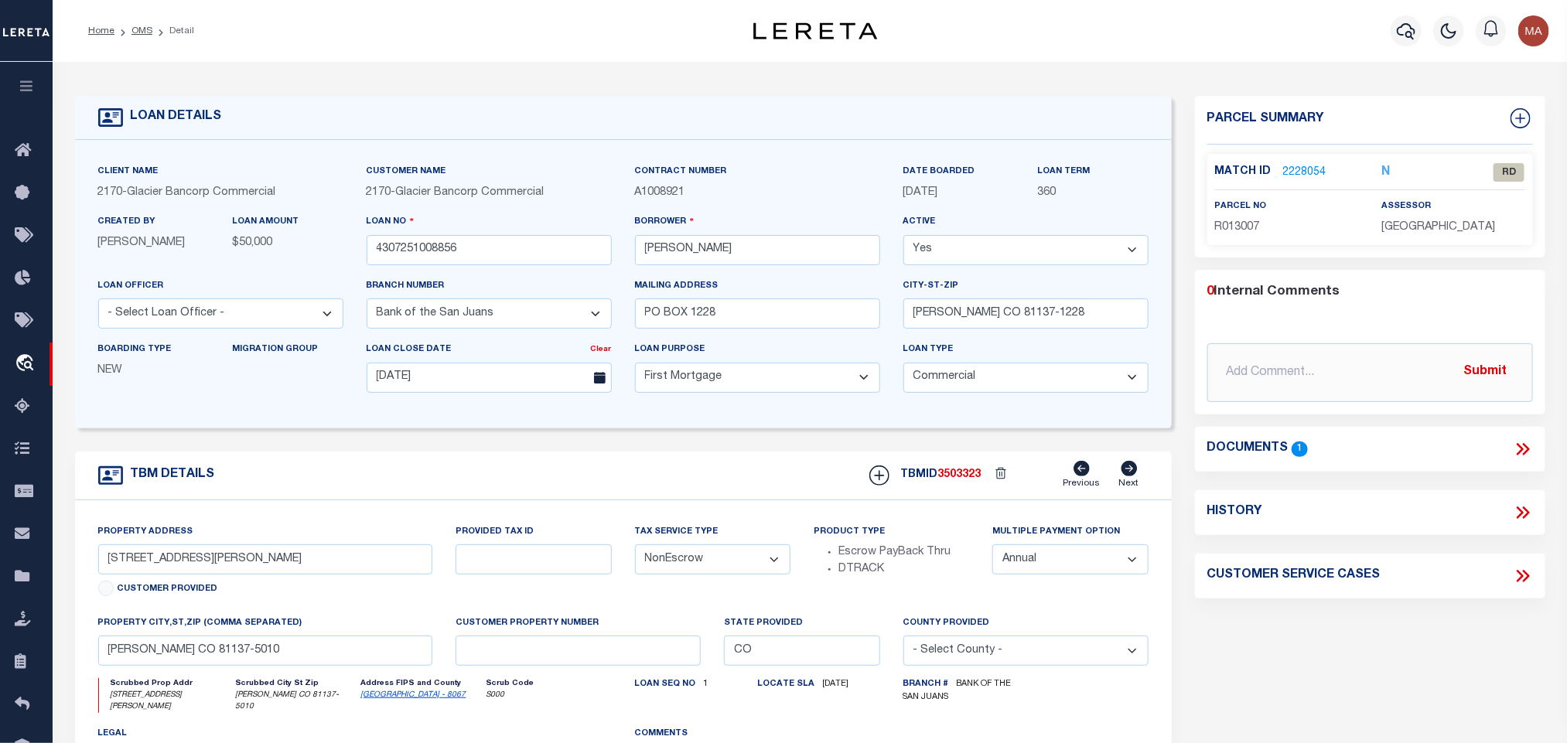
click at [1311, 172] on link "2228054" at bounding box center [1304, 173] width 43 height 16
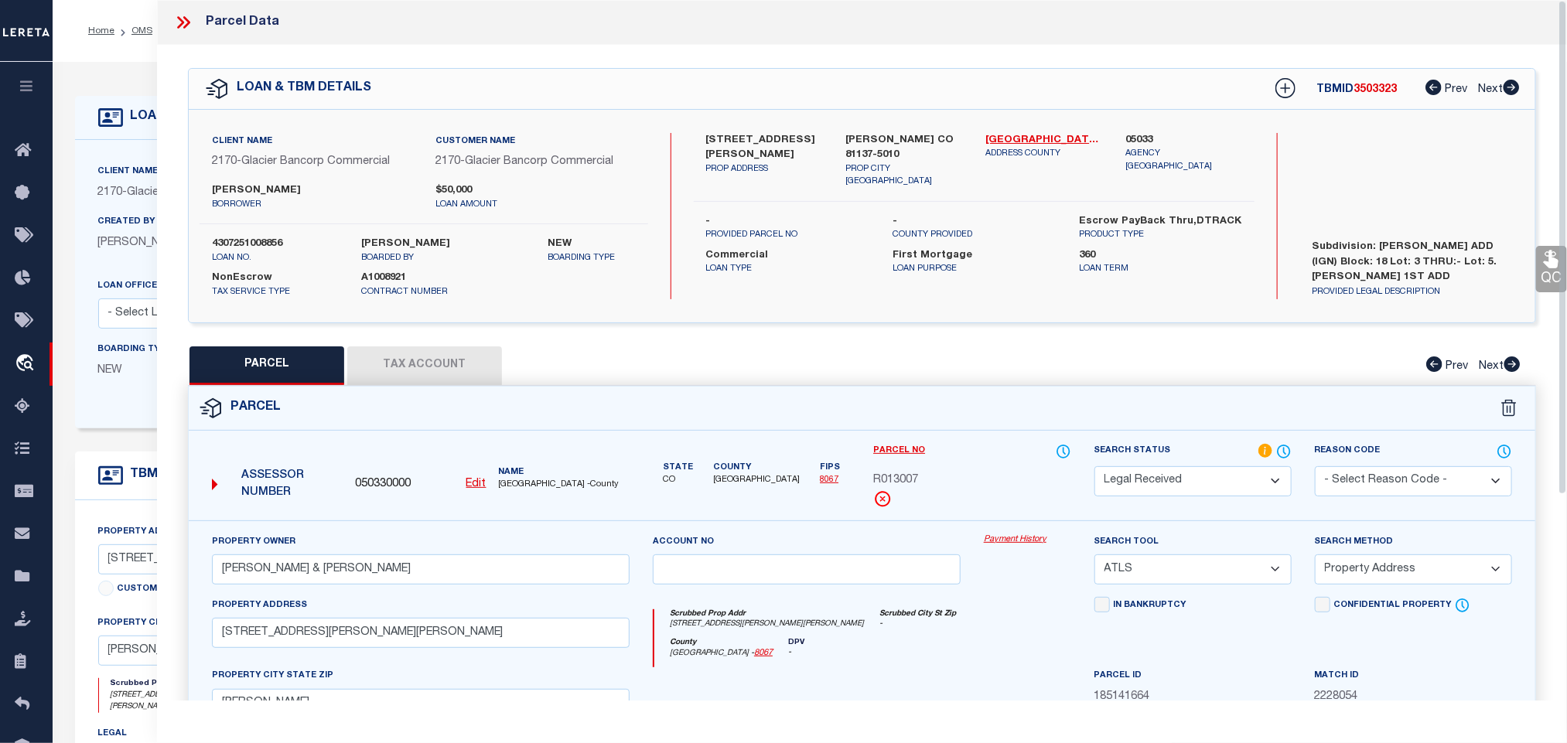
click at [615, 381] on div "PARCEL Tax Account Prev Next" at bounding box center [862, 366] width 1348 height 39
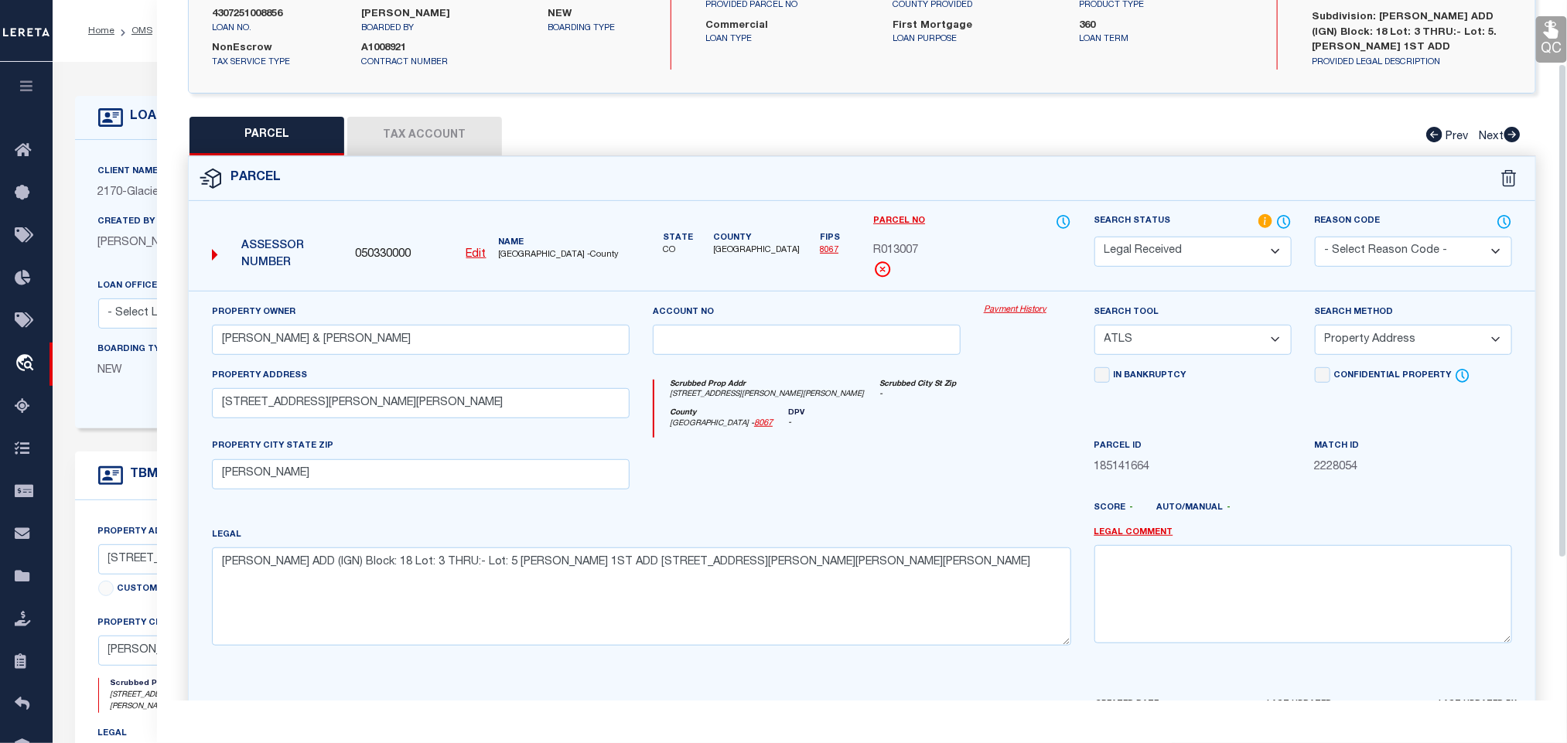
scroll to position [232, 0]
click at [1204, 353] on select "-- Select Search Tool -- 3rd Party Website Agency File Agency Website ATLS CNV-…" at bounding box center [1192, 338] width 197 height 30
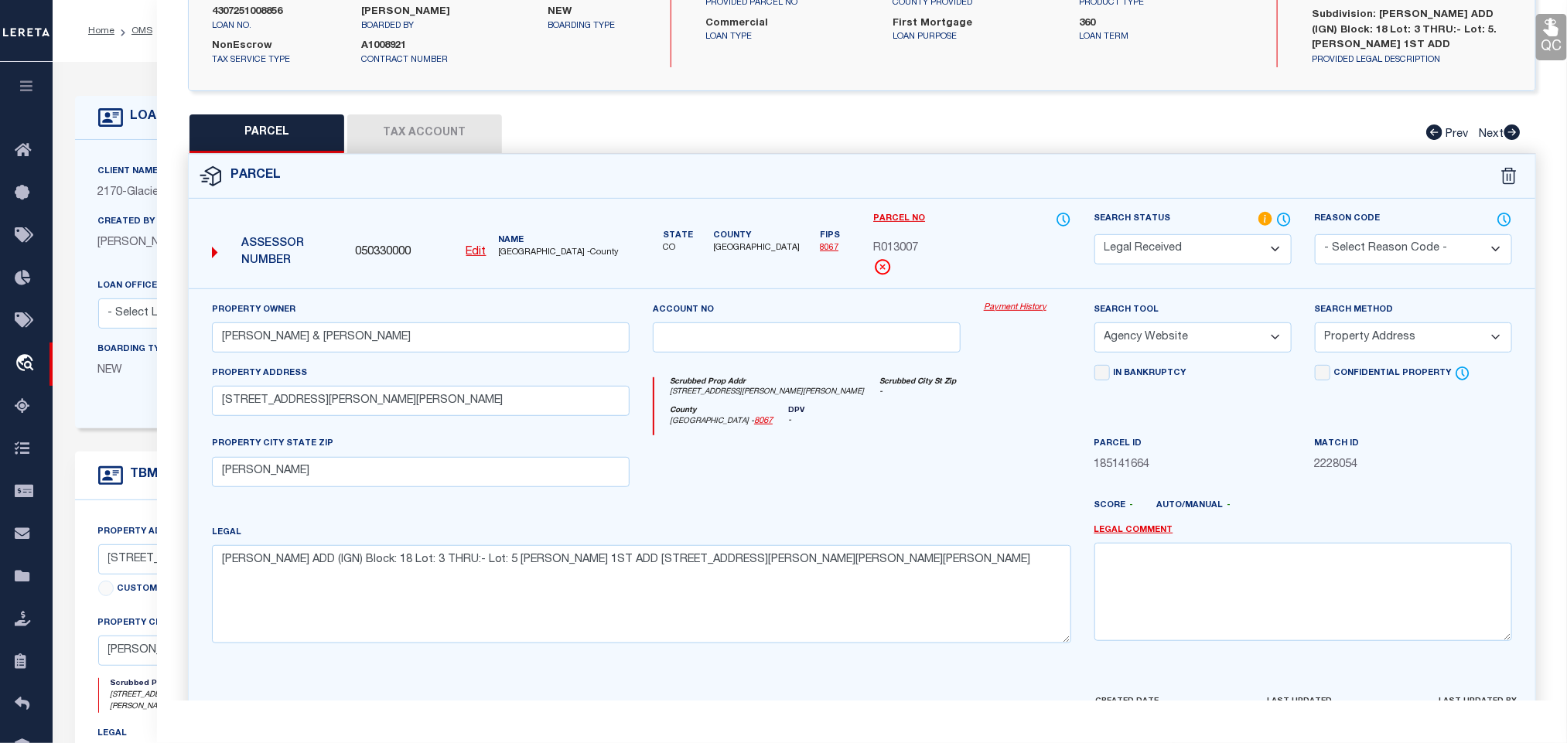
click at [1094, 327] on select "-- Select Search Tool -- 3rd Party Website Agency File Agency Website ATLS CNV-…" at bounding box center [1192, 338] width 197 height 30
drag, startPoint x: 1354, startPoint y: 344, endPoint x: 1354, endPoint y: 353, distance: 8.5
click at [1354, 344] on select "-- Select Search Method -- Property Address Legal Liability Info Provided" at bounding box center [1413, 338] width 197 height 30
click at [1315, 327] on select "-- Select Search Method -- Property Address Legal Liability Info Provided" at bounding box center [1413, 338] width 197 height 30
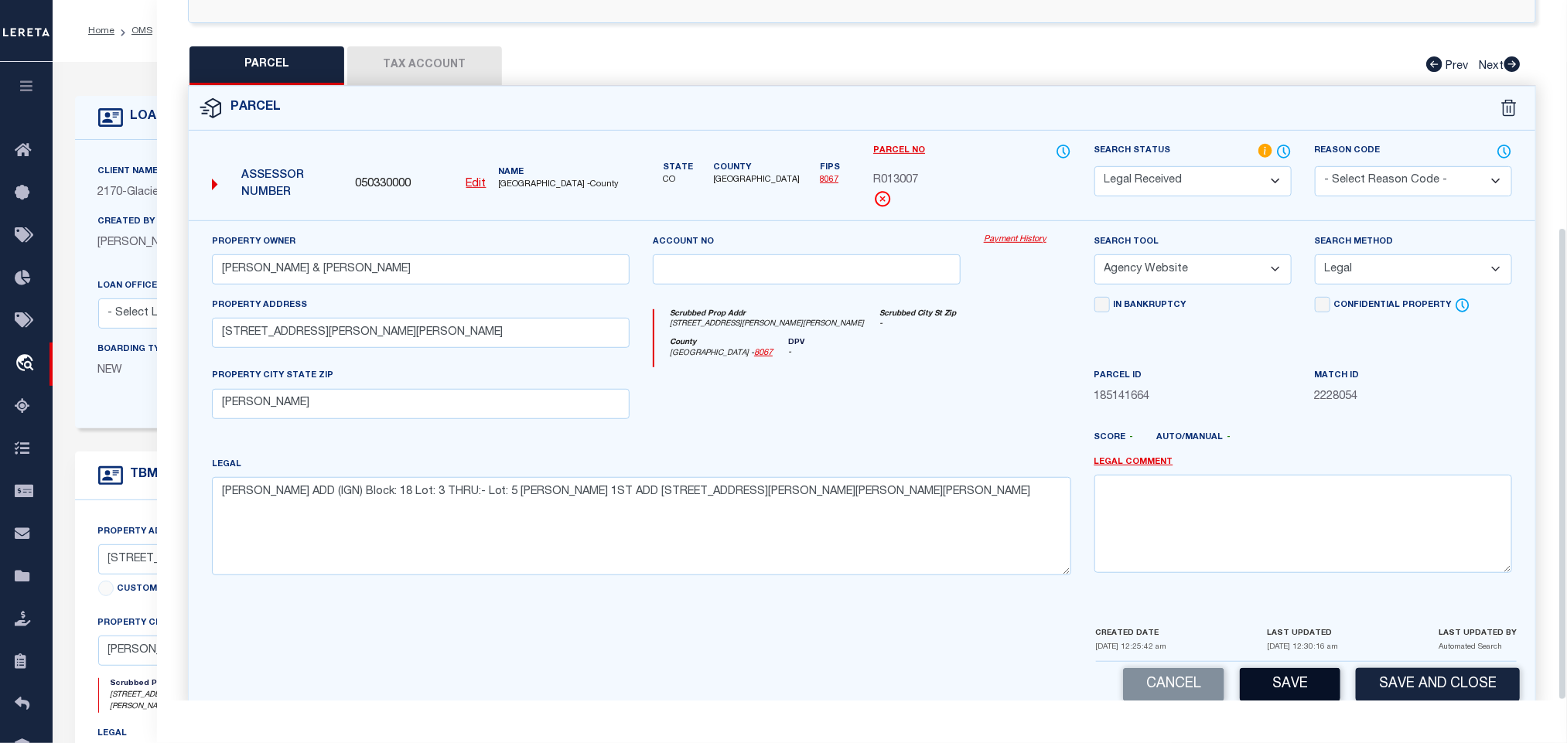
scroll to position [336, 0]
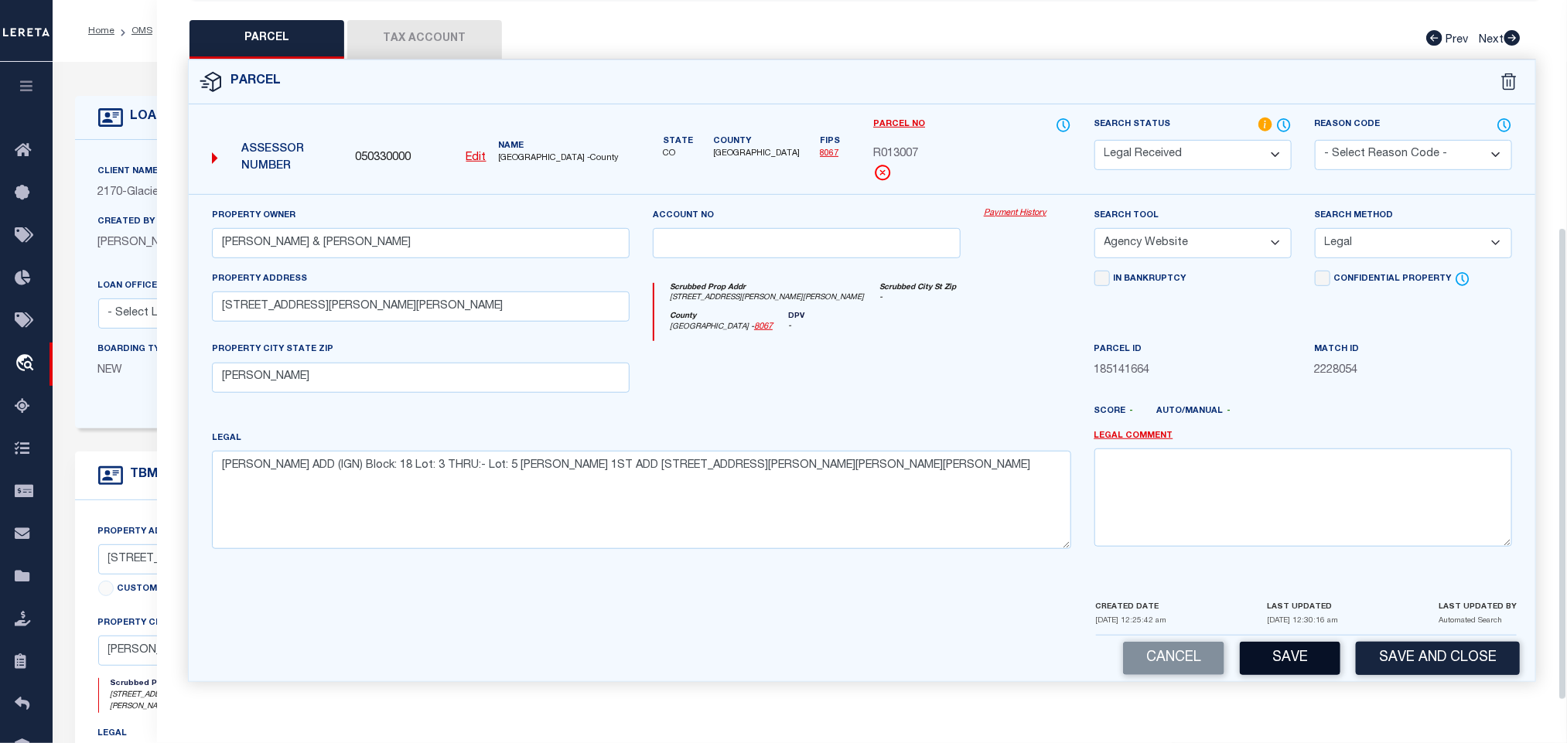
click at [1279, 661] on button "Save" at bounding box center [1290, 658] width 101 height 33
click at [423, 40] on button "Tax Account" at bounding box center [424, 39] width 155 height 39
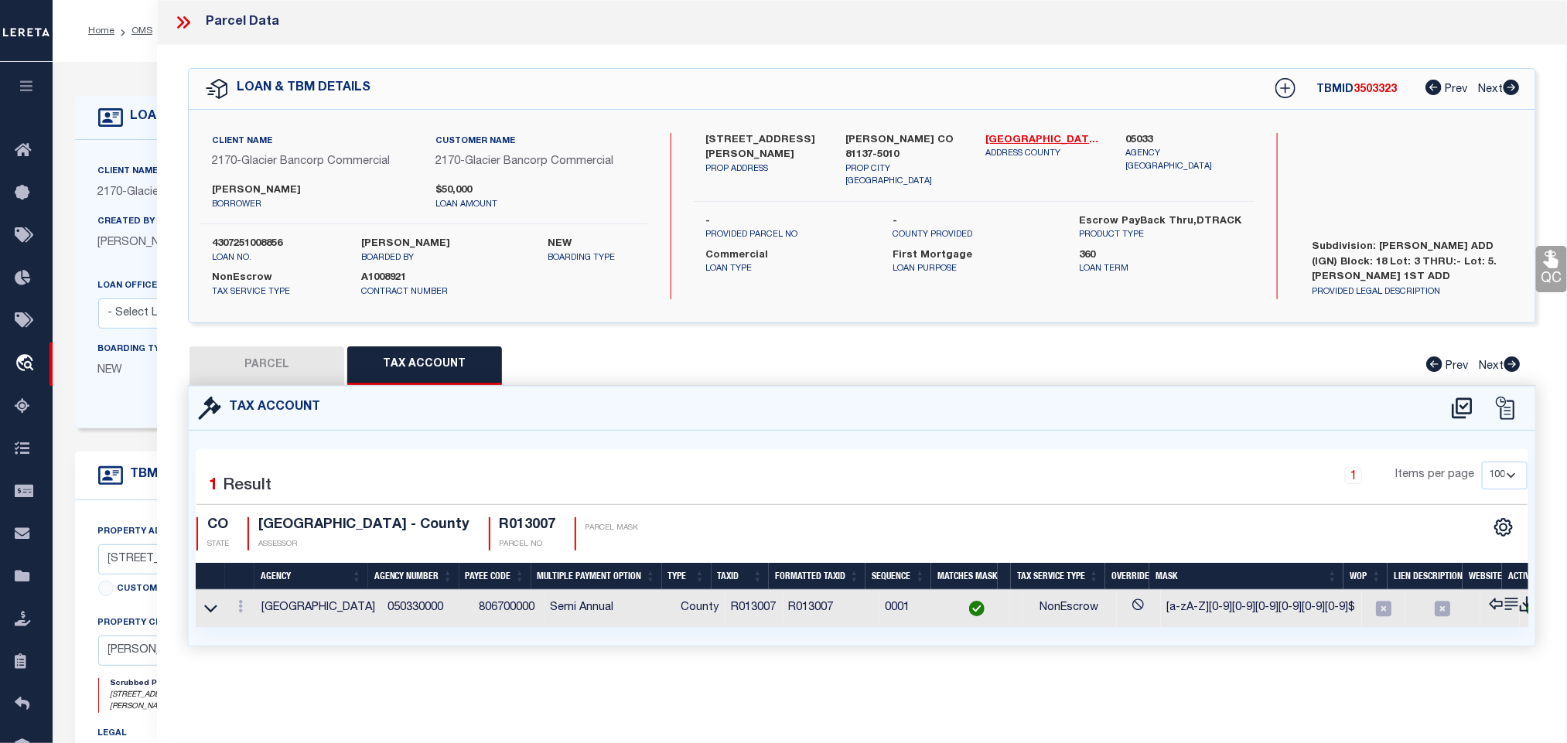
scroll to position [0, 0]
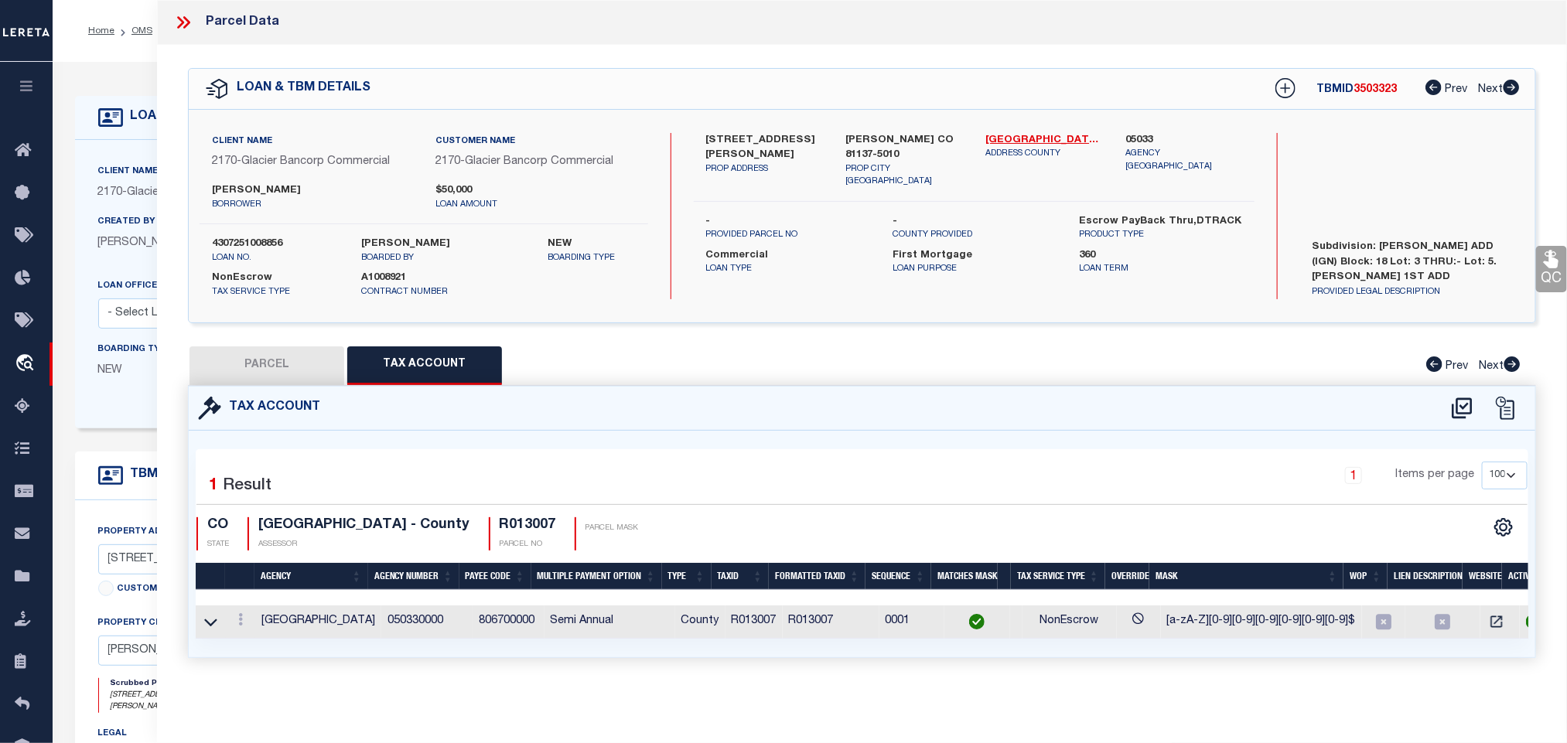
click at [295, 370] on button "PARCEL" at bounding box center [267, 366] width 155 height 39
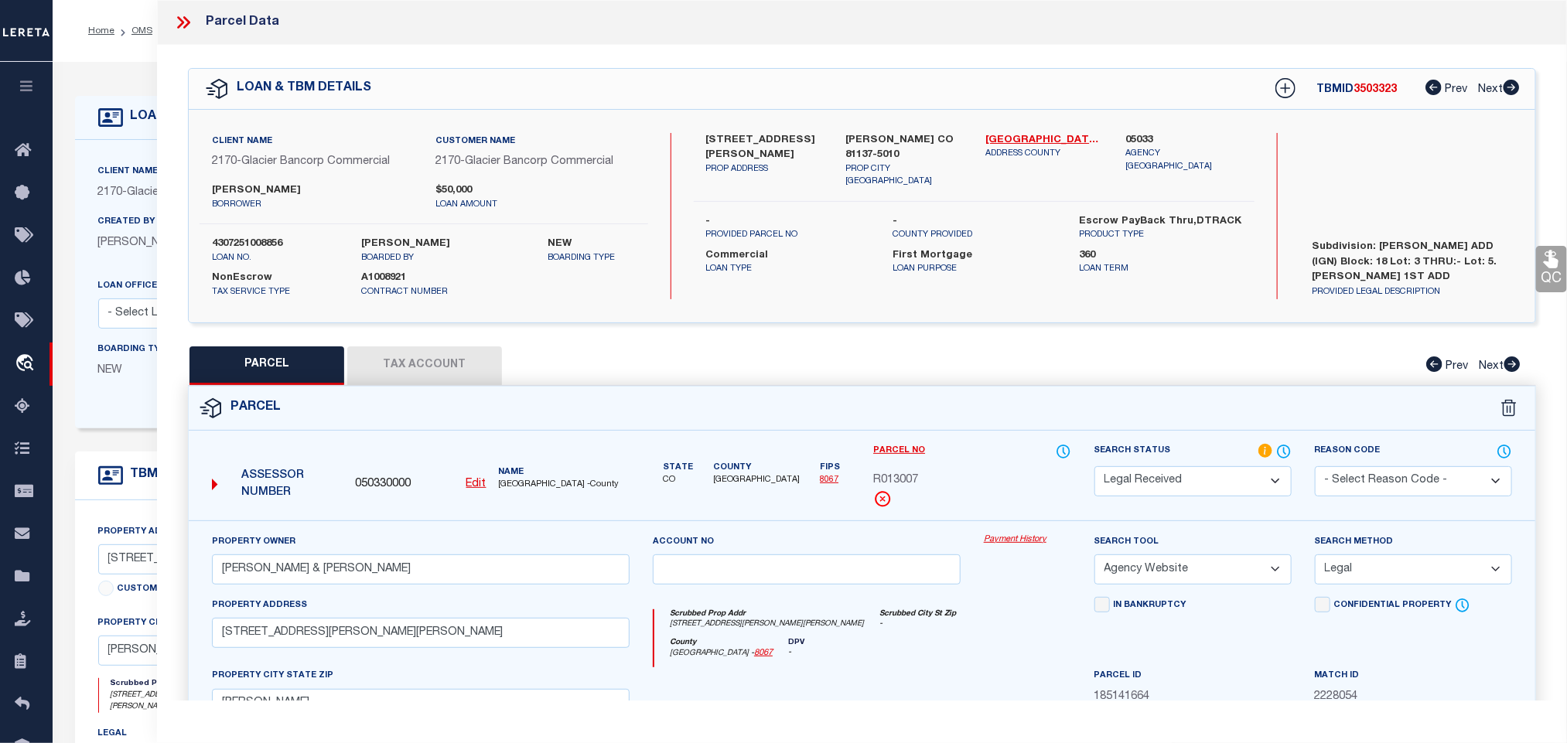
click at [1180, 460] on label "Search Status" at bounding box center [1192, 451] width 197 height 17
click at [1170, 473] on select "Automated Search Bad Parcel Complete Duplicate Parcel High Dollar Reporting In …" at bounding box center [1192, 481] width 197 height 30
click at [1094, 468] on select "Automated Search Bad Parcel Complete Duplicate Parcel High Dollar Reporting In …" at bounding box center [1192, 481] width 197 height 30
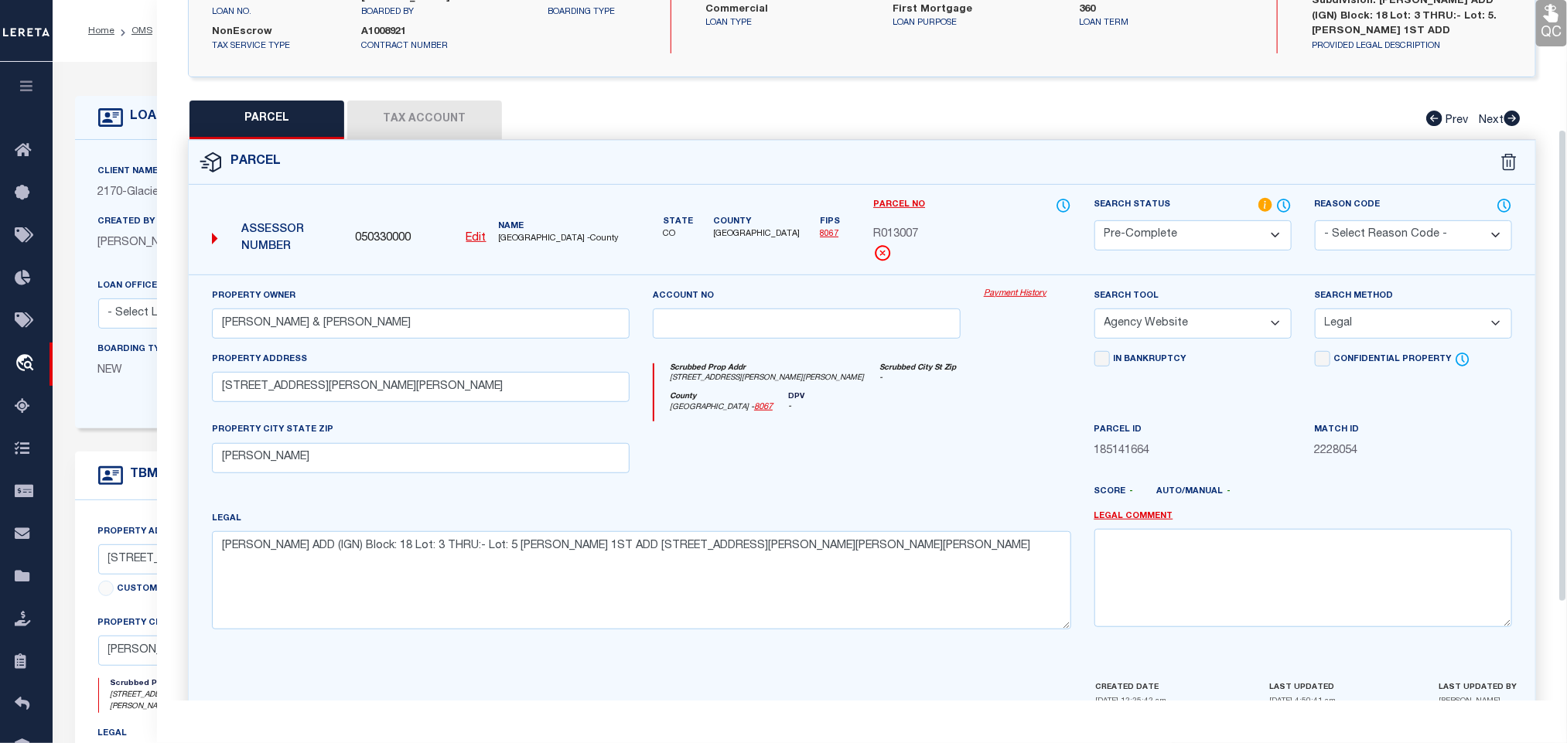
scroll to position [336, 0]
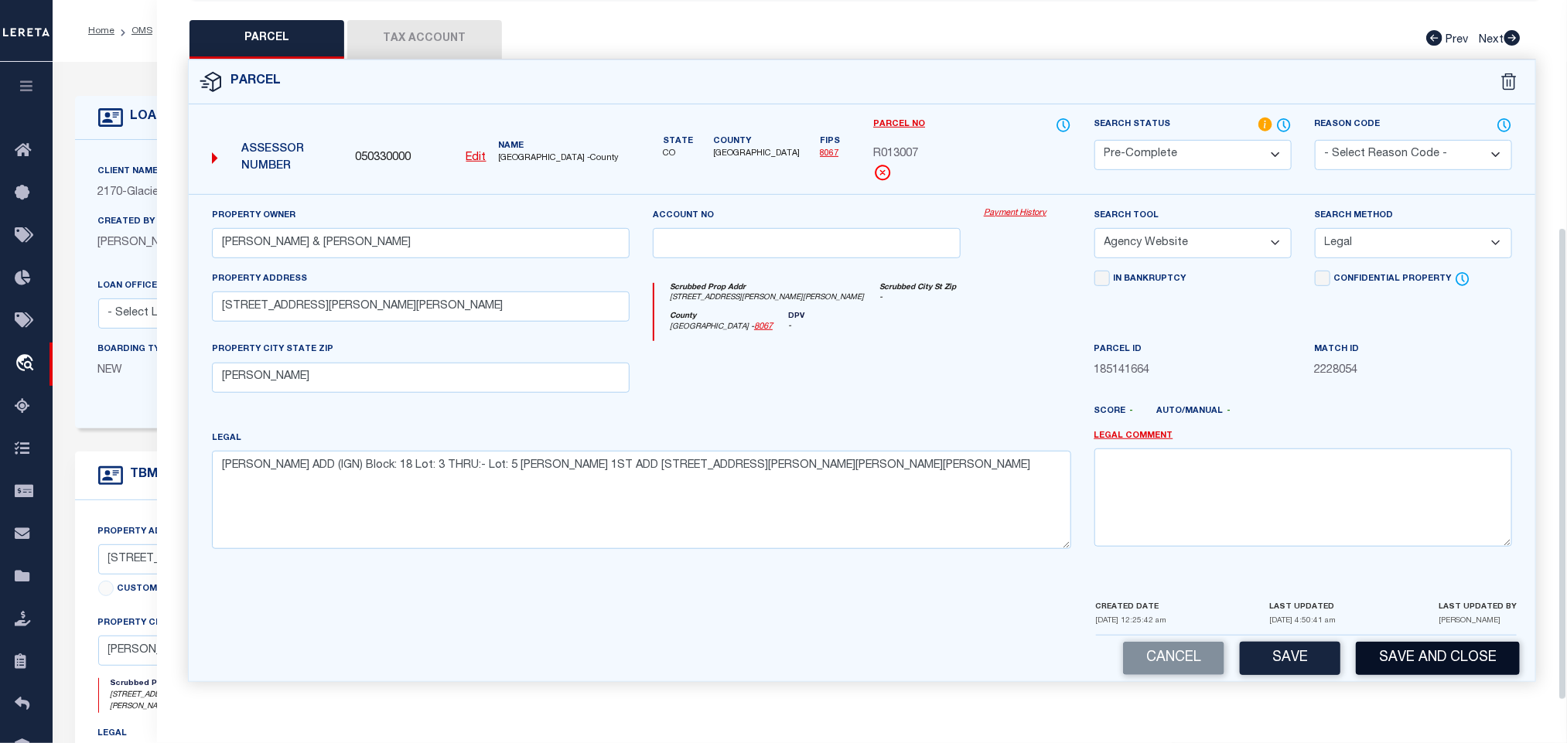
click at [1391, 655] on button "Save and Close" at bounding box center [1438, 658] width 164 height 33
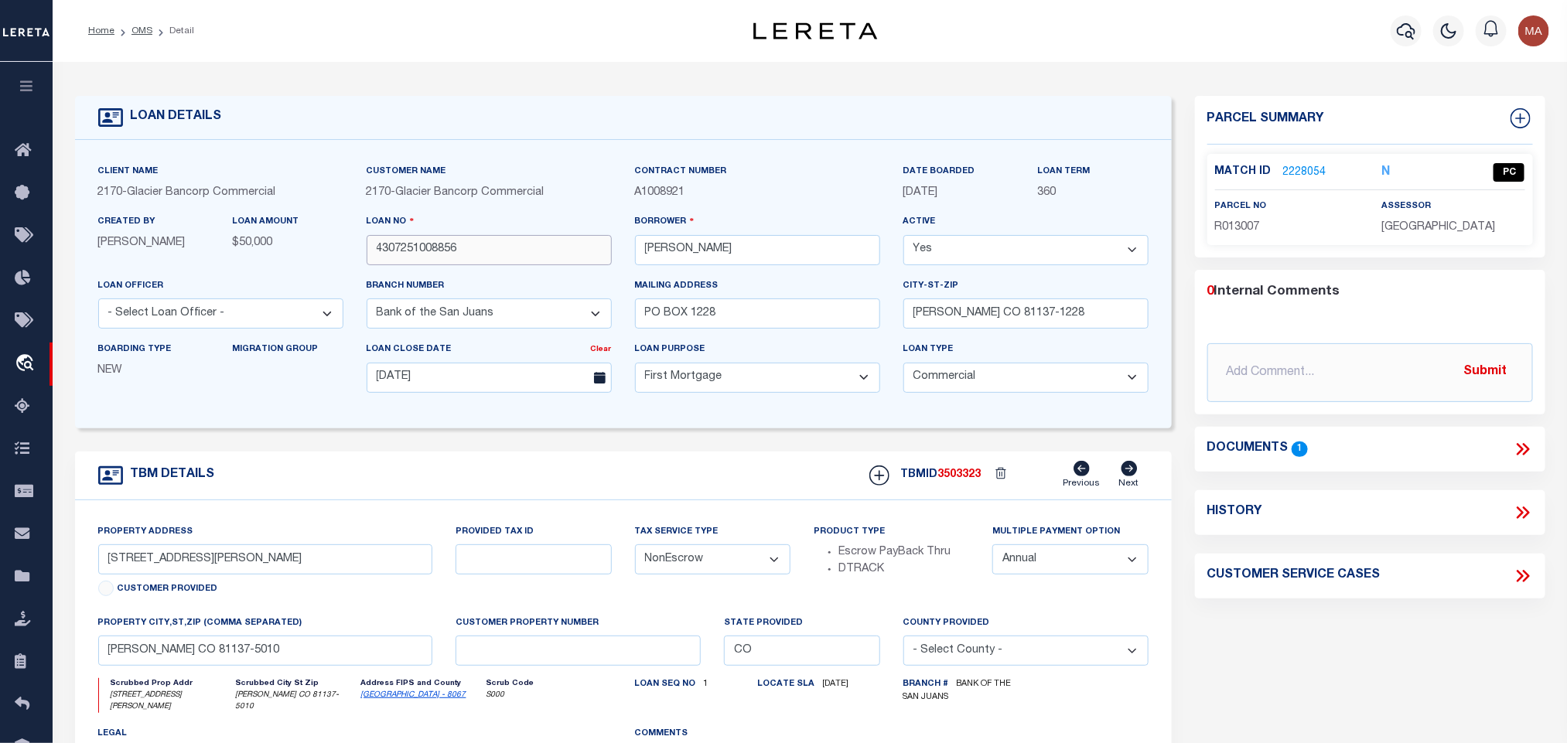
click at [423, 253] on input "4307251008856" at bounding box center [489, 250] width 245 height 30
click at [961, 490] on div "TBMID 3503323 Previous Next" at bounding box center [1003, 475] width 291 height 29
drag, startPoint x: 1437, startPoint y: 212, endPoint x: 1435, endPoint y: 224, distance: 11.8
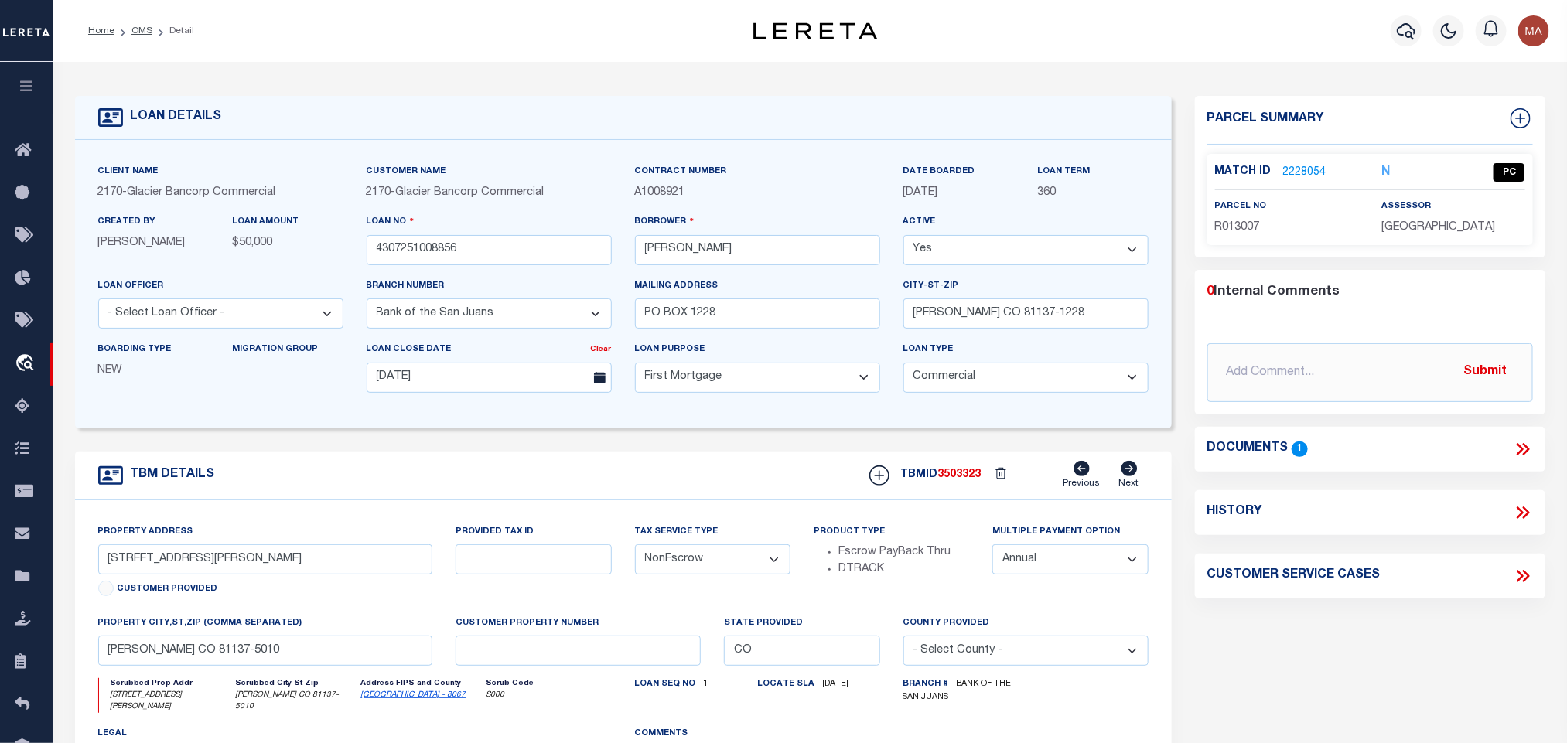
click at [1437, 212] on div "assessor LA PLATA COUNTY" at bounding box center [1452, 217] width 143 height 38
click at [1434, 226] on span "LA PLATA COUNTY" at bounding box center [1438, 227] width 114 height 11
click at [1245, 230] on span "R013007" at bounding box center [1237, 227] width 45 height 11
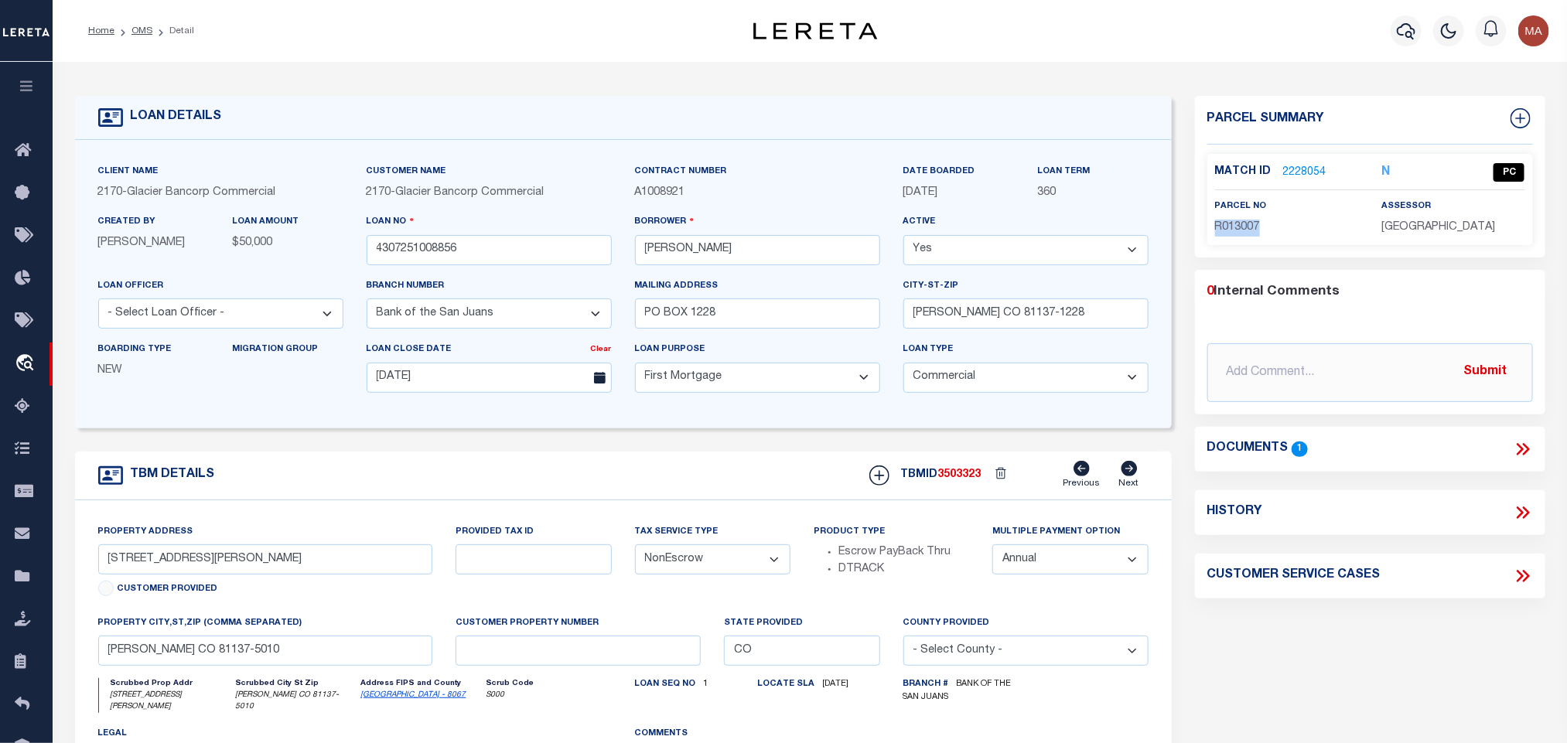
click at [1245, 230] on span "R013007" at bounding box center [1237, 227] width 45 height 11
click at [144, 26] on link "OMS" at bounding box center [141, 30] width 21 height 9
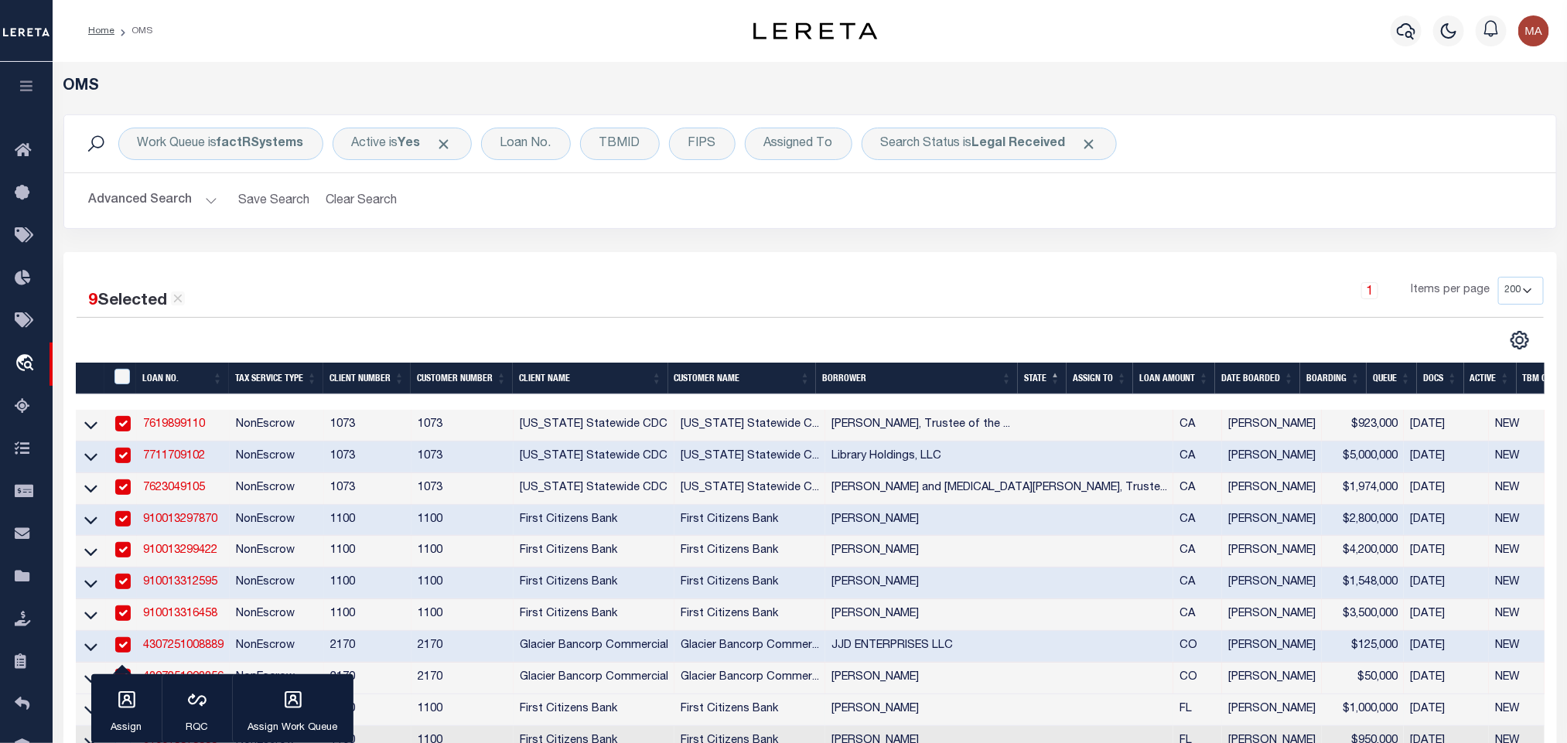
scroll to position [316, 0]
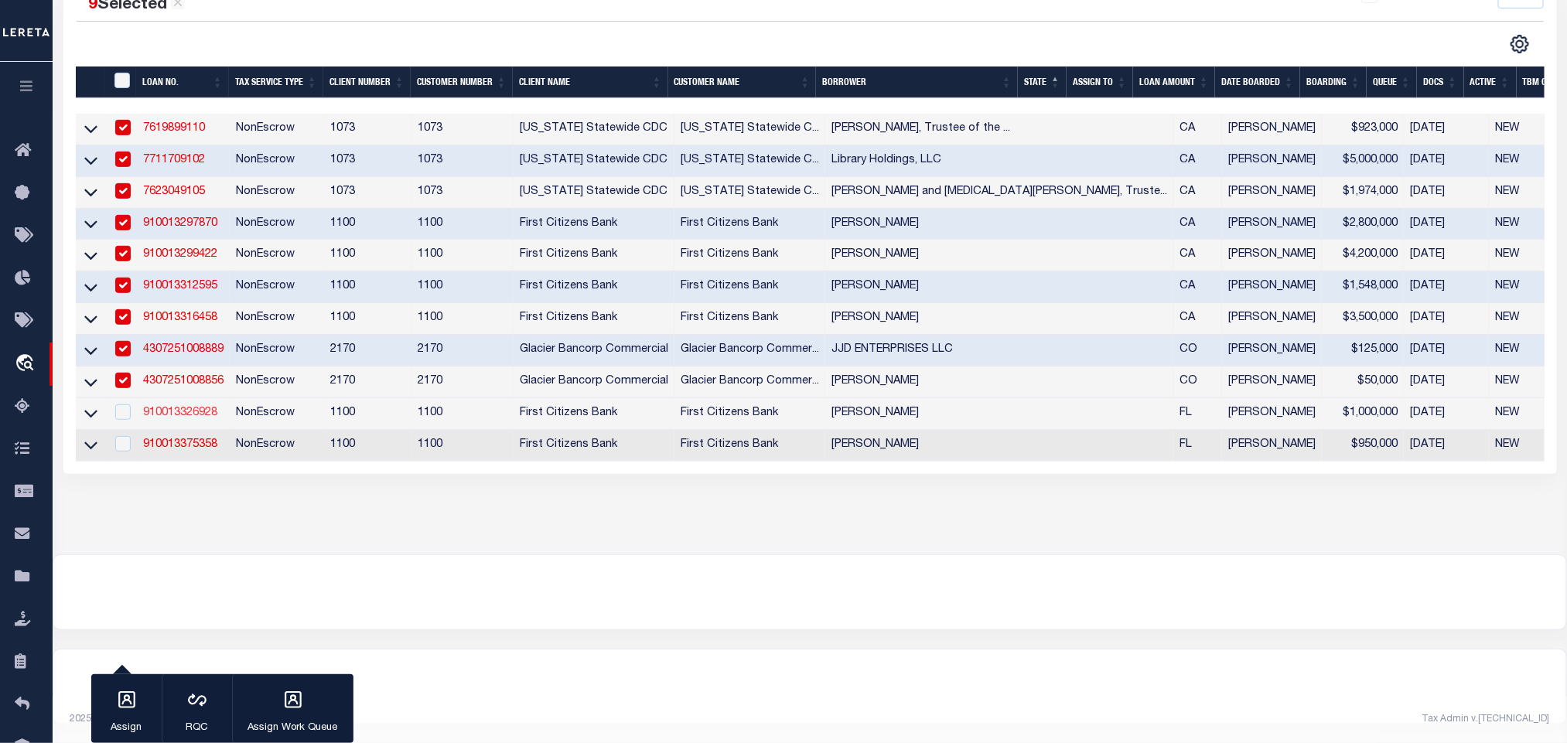
click at [182, 408] on link "910013326928" at bounding box center [180, 413] width 74 height 11
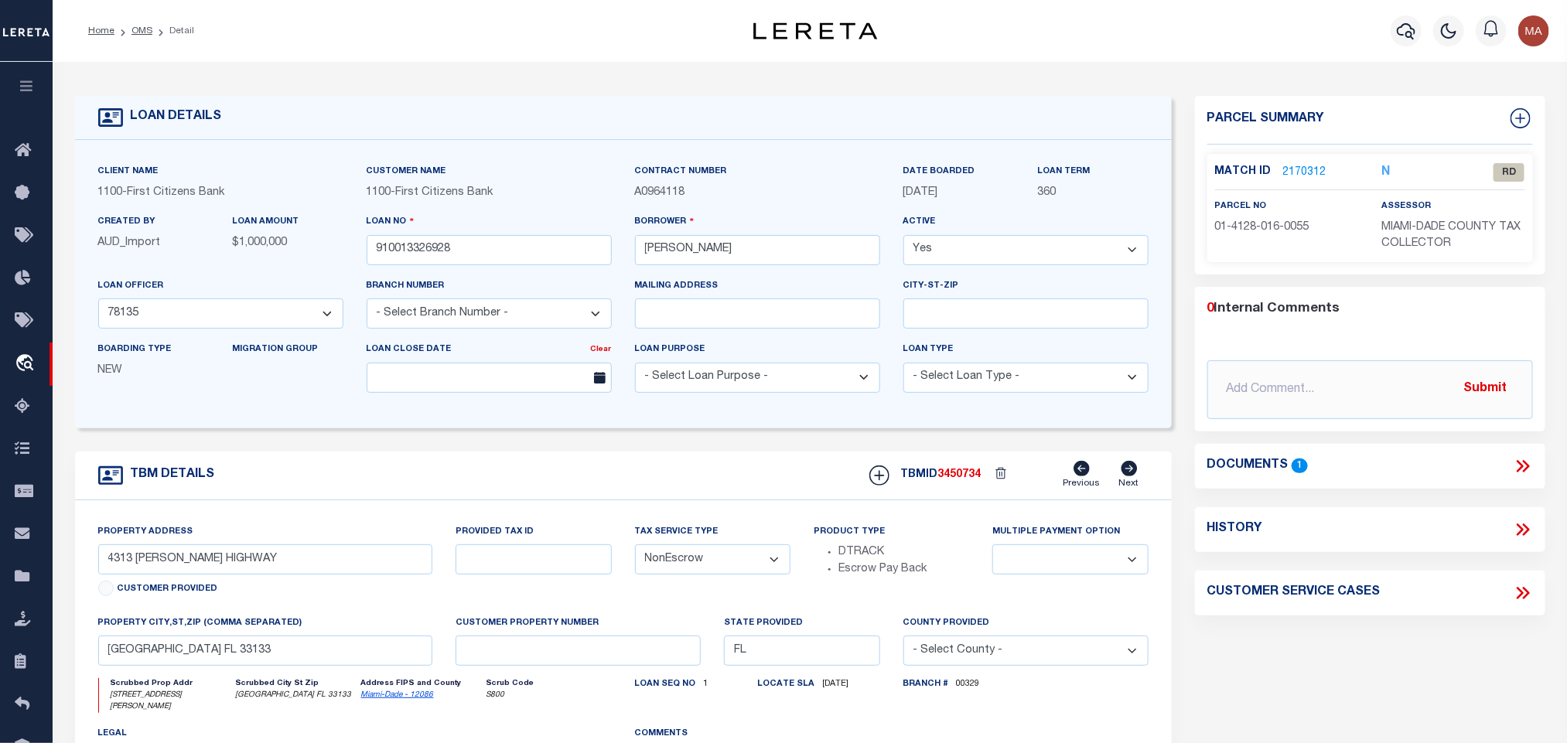
click at [1528, 469] on icon at bounding box center [1525, 466] width 7 height 12
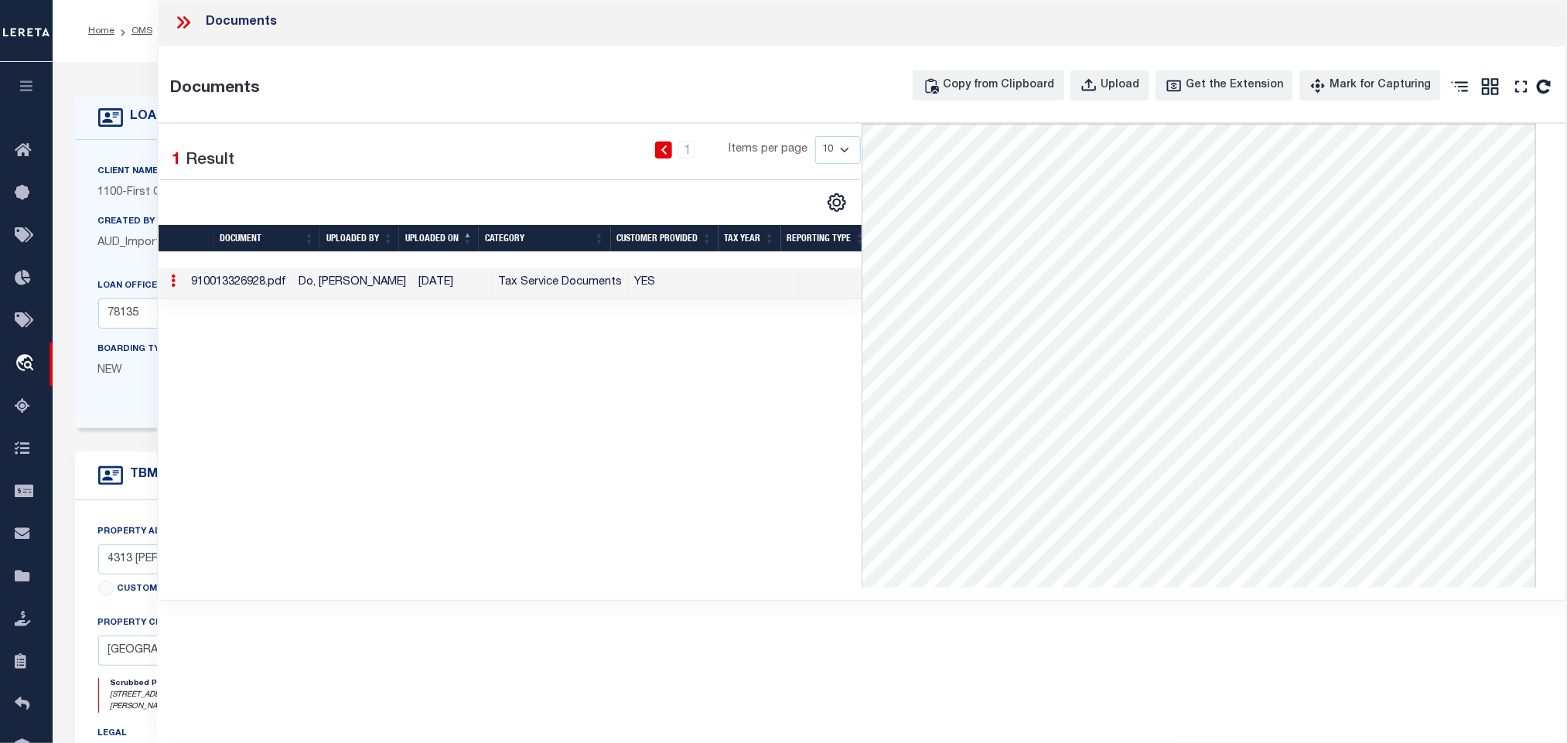
click at [123, 114] on h4 "LOAN DETAILS" at bounding box center [172, 117] width 99 height 15
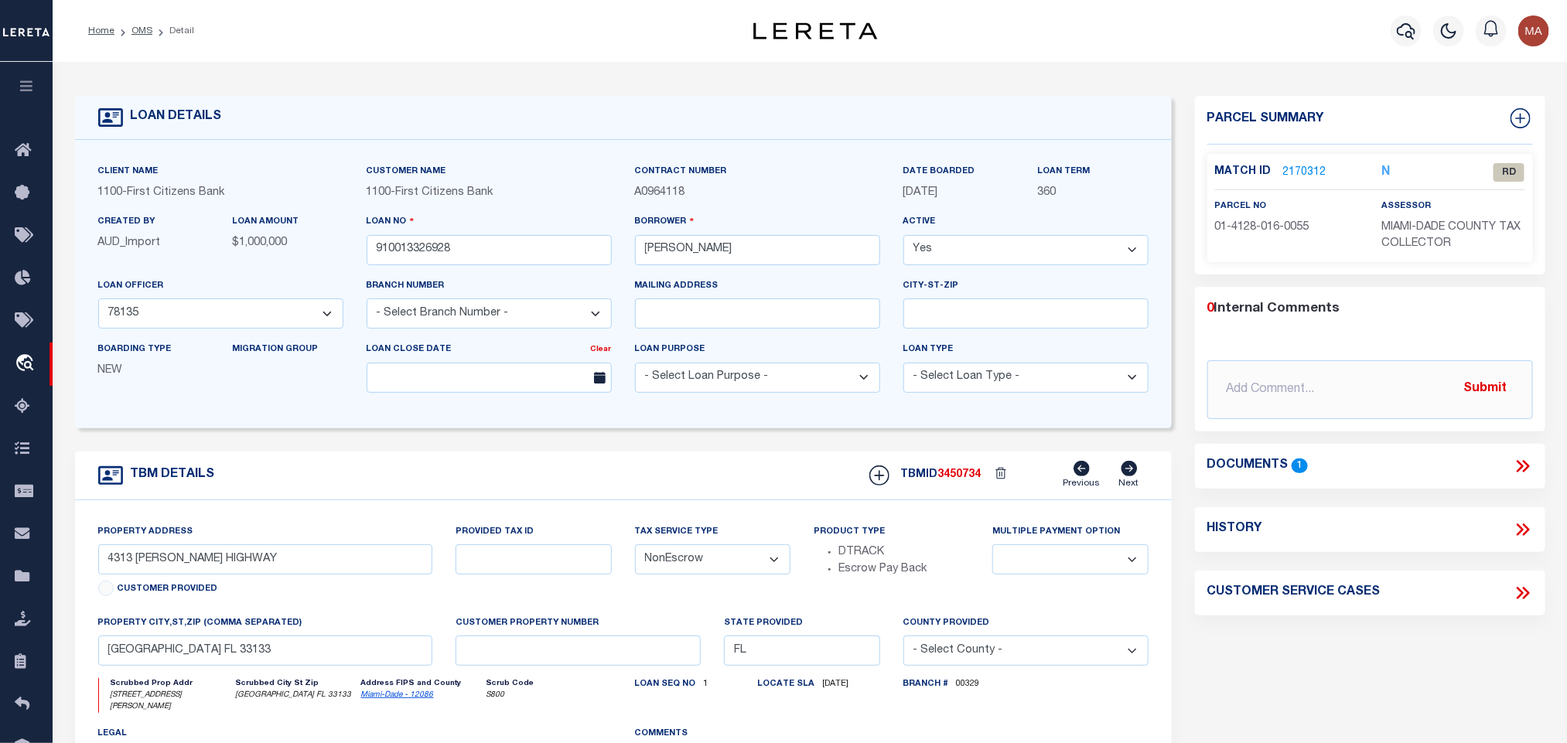
click at [374, 699] on link "Miami-Dade - 12086" at bounding box center [397, 695] width 73 height 8
click at [377, 699] on link "Miami-Dade - 12086" at bounding box center [397, 695] width 73 height 8
click at [169, 567] on input "4313 INGRAHAM HIGHWAY" at bounding box center [265, 560] width 335 height 30
click at [1515, 467] on icon at bounding box center [1523, 466] width 20 height 20
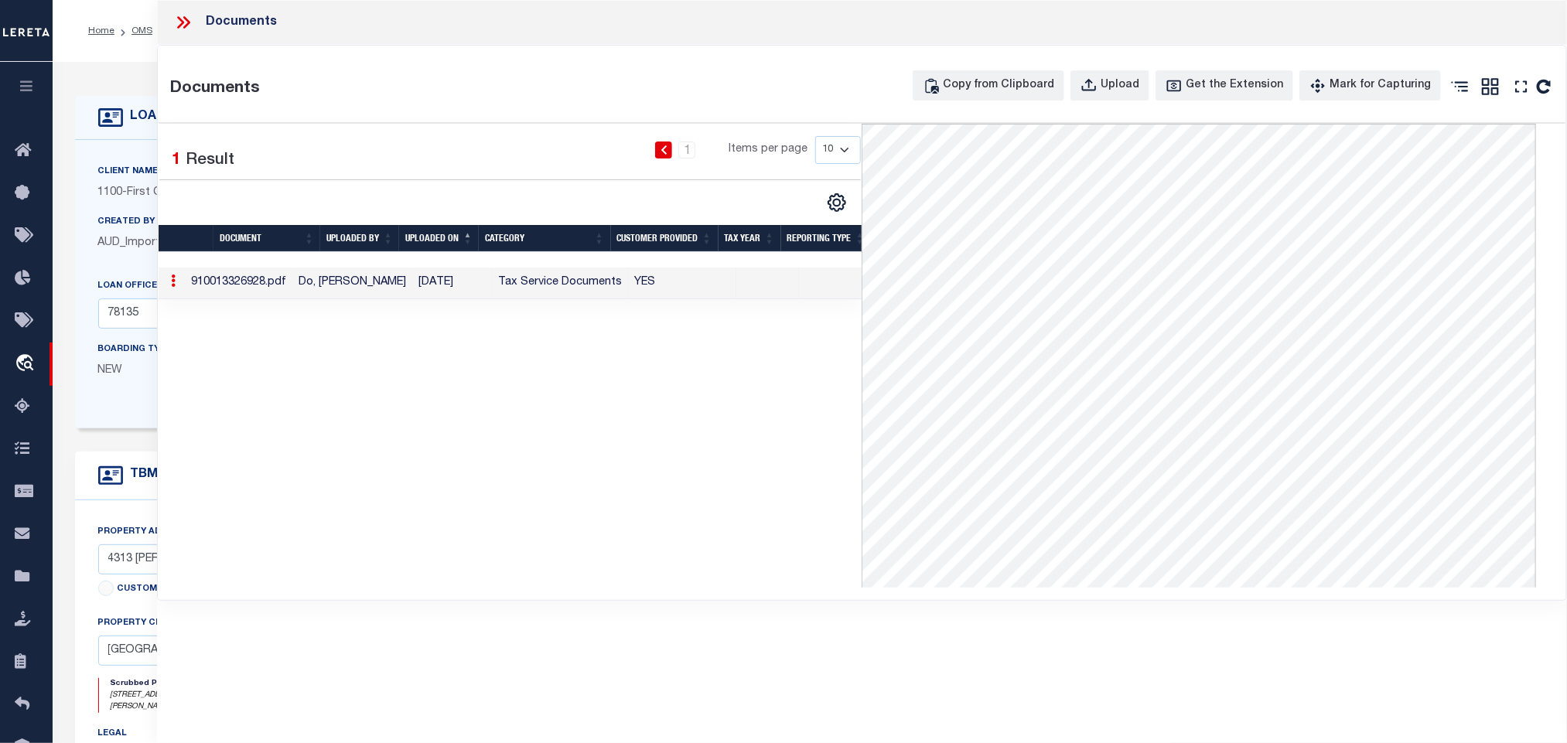
drag, startPoint x: 89, startPoint y: 140, endPoint x: 160, endPoint y: 146, distance: 71.4
click at [89, 140] on div "Client Name 1100 - First Citizens Bank Customer Name 1100 - First Citizens Bank" at bounding box center [623, 284] width 1097 height 289
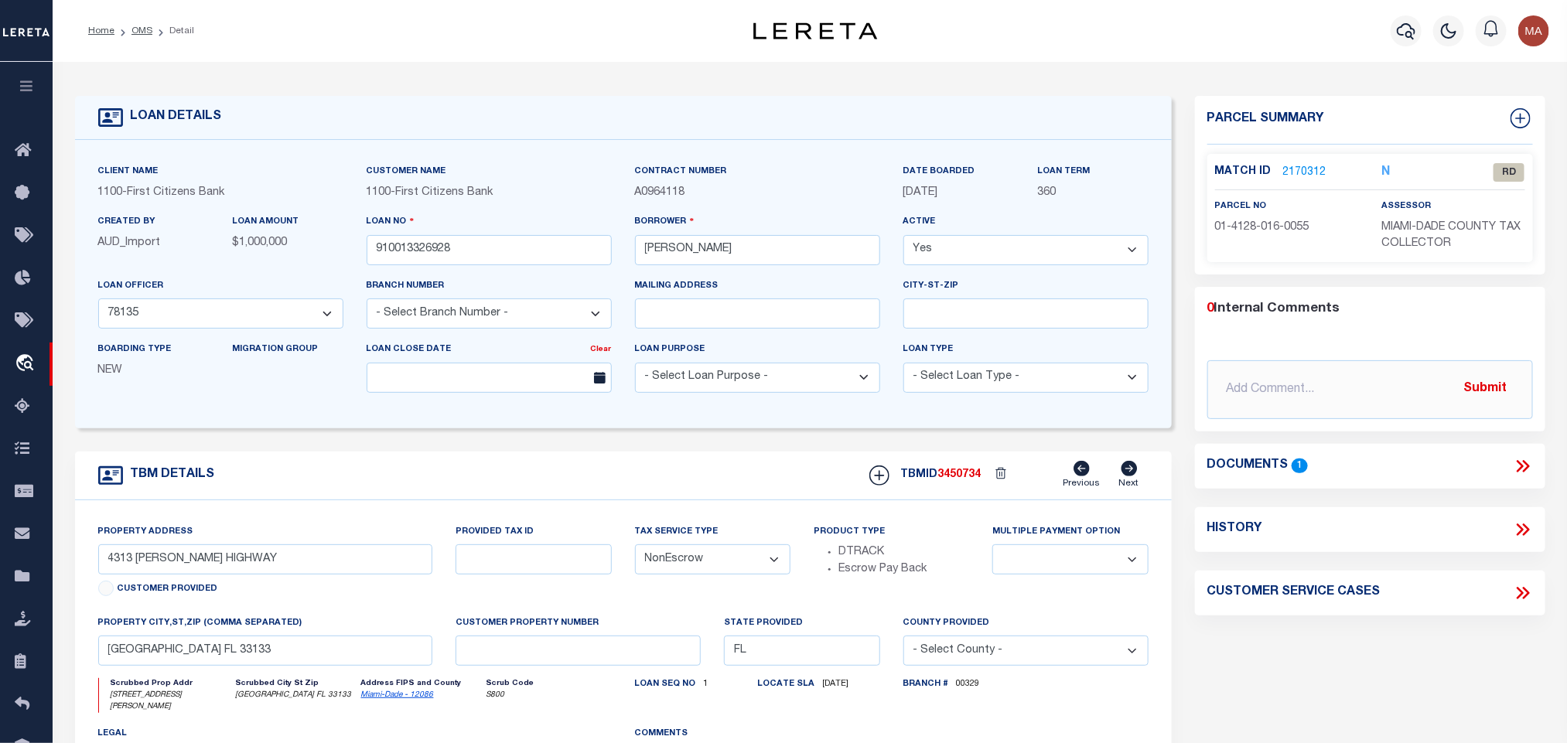
click at [1298, 210] on div "parcel no 01-4128-016-0055" at bounding box center [1286, 217] width 143 height 38
click at [1309, 175] on link "2170312" at bounding box center [1304, 173] width 43 height 16
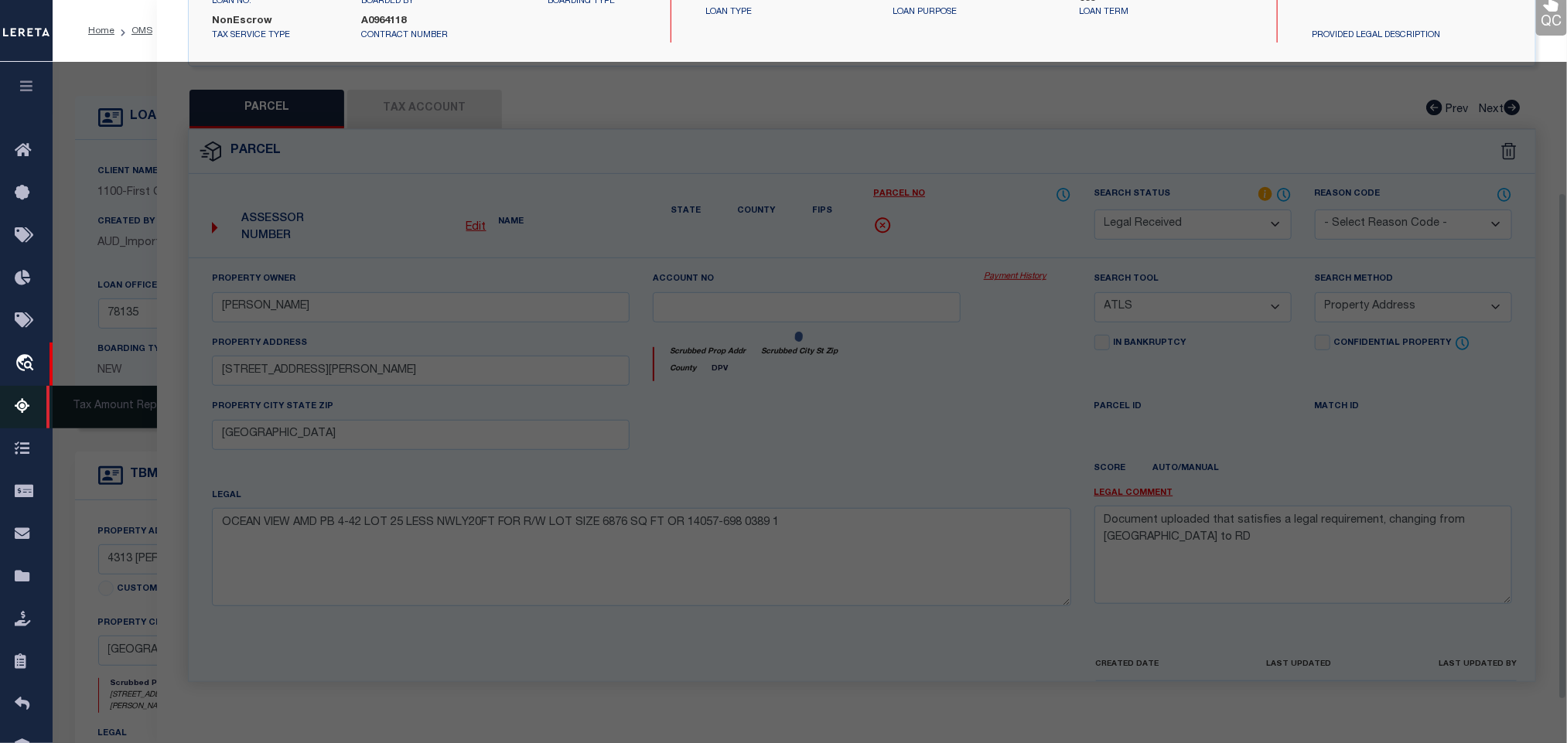
scroll to position [290, 0]
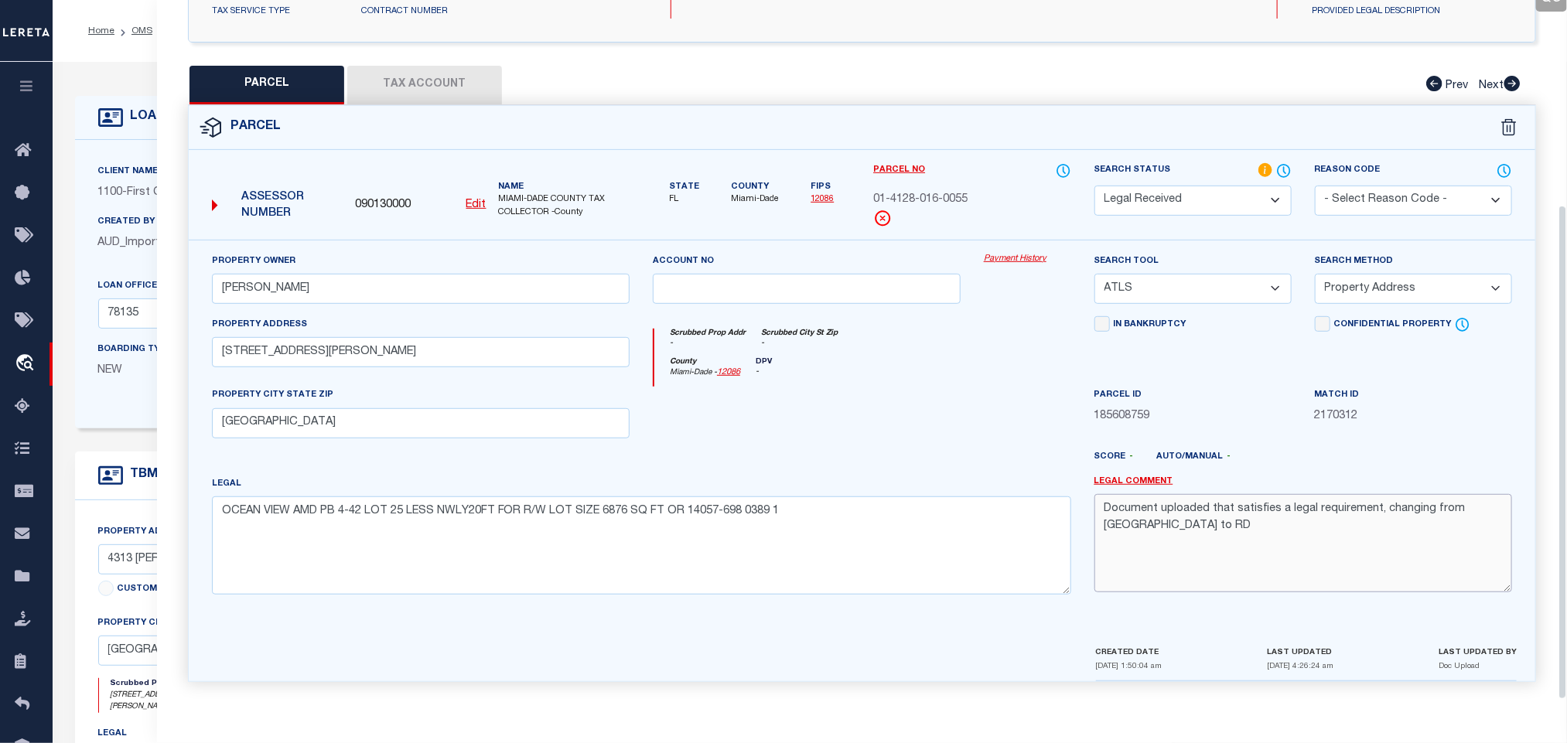
click at [1156, 504] on textarea "Document uploaded that satisfies a legal requirement, changing from ND to RD" at bounding box center [1303, 542] width 418 height 97
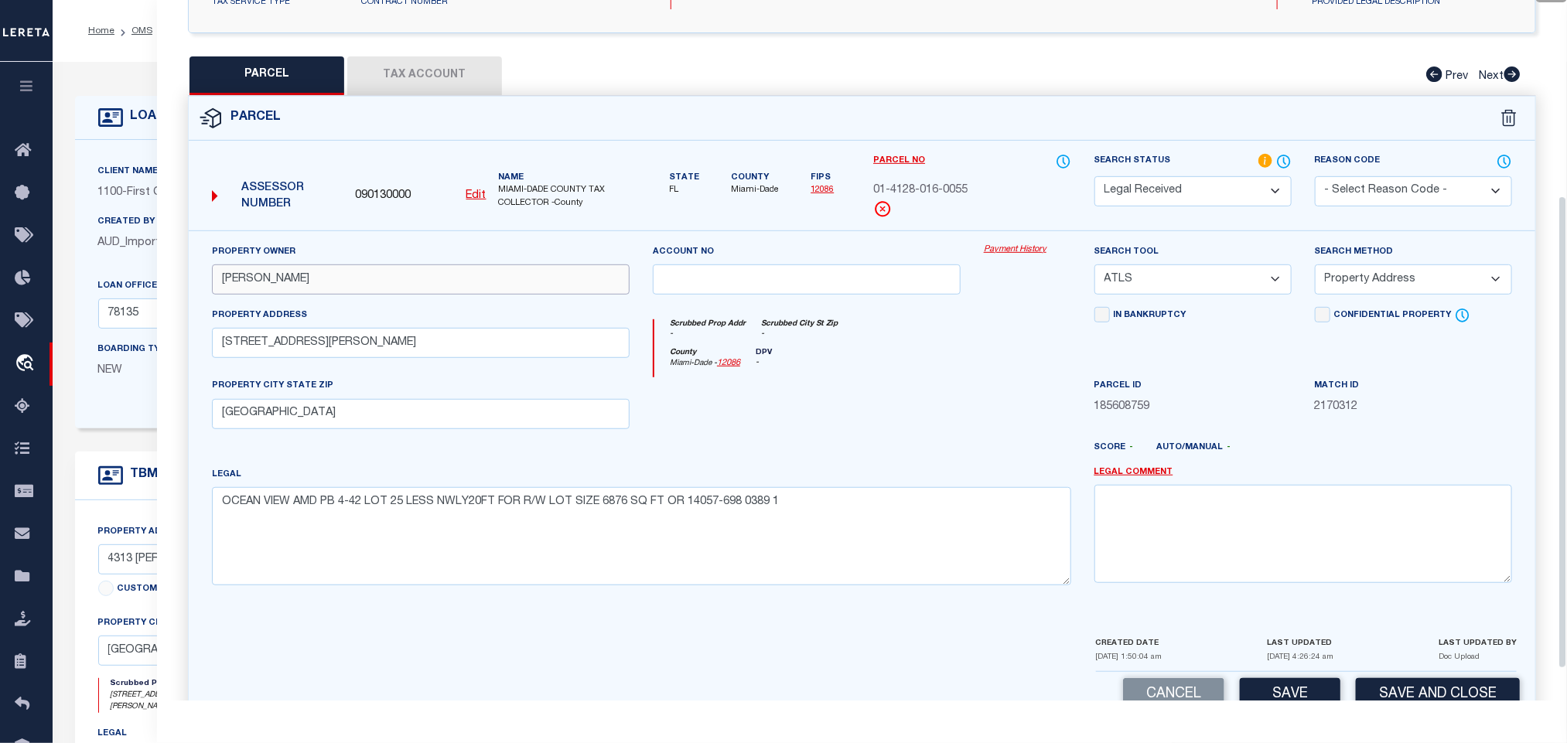
click at [446, 286] on input "FRANK,STEVEN R" at bounding box center [421, 280] width 418 height 30
paste input "DAVID JOSEPH ROGG"
drag, startPoint x: 1207, startPoint y: 274, endPoint x: 1207, endPoint y: 293, distance: 19.3
click at [1207, 274] on select "-- Select Search Tool -- 3rd Party Website Agency File Agency Website ATLS CNV-…" at bounding box center [1192, 280] width 197 height 30
click at [1094, 269] on select "-- Select Search Tool -- 3rd Party Website Agency File Agency Website ATLS CNV-…" at bounding box center [1192, 280] width 197 height 30
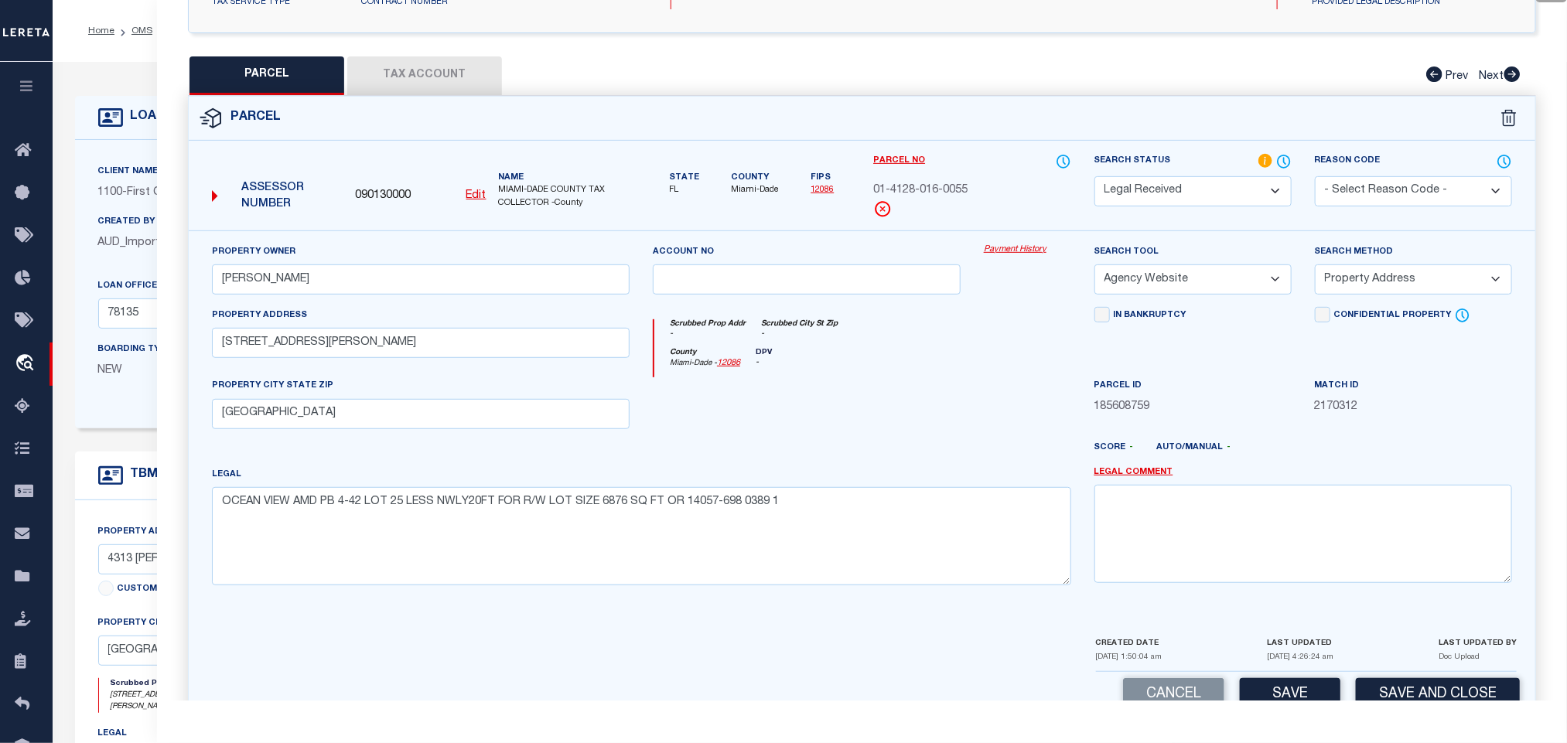
drag, startPoint x: 1339, startPoint y: 282, endPoint x: 1340, endPoint y: 415, distance: 133.8
click at [1339, 282] on select "-- Select Search Method -- Property Address Legal Liability Info Provided" at bounding box center [1413, 280] width 197 height 30
click at [1315, 269] on select "-- Select Search Method -- Property Address Legal Liability Info Provided" at bounding box center [1413, 280] width 197 height 30
click at [1292, 689] on button "Save" at bounding box center [1290, 694] width 101 height 33
click at [418, 63] on button "Tax Account" at bounding box center [424, 75] width 155 height 39
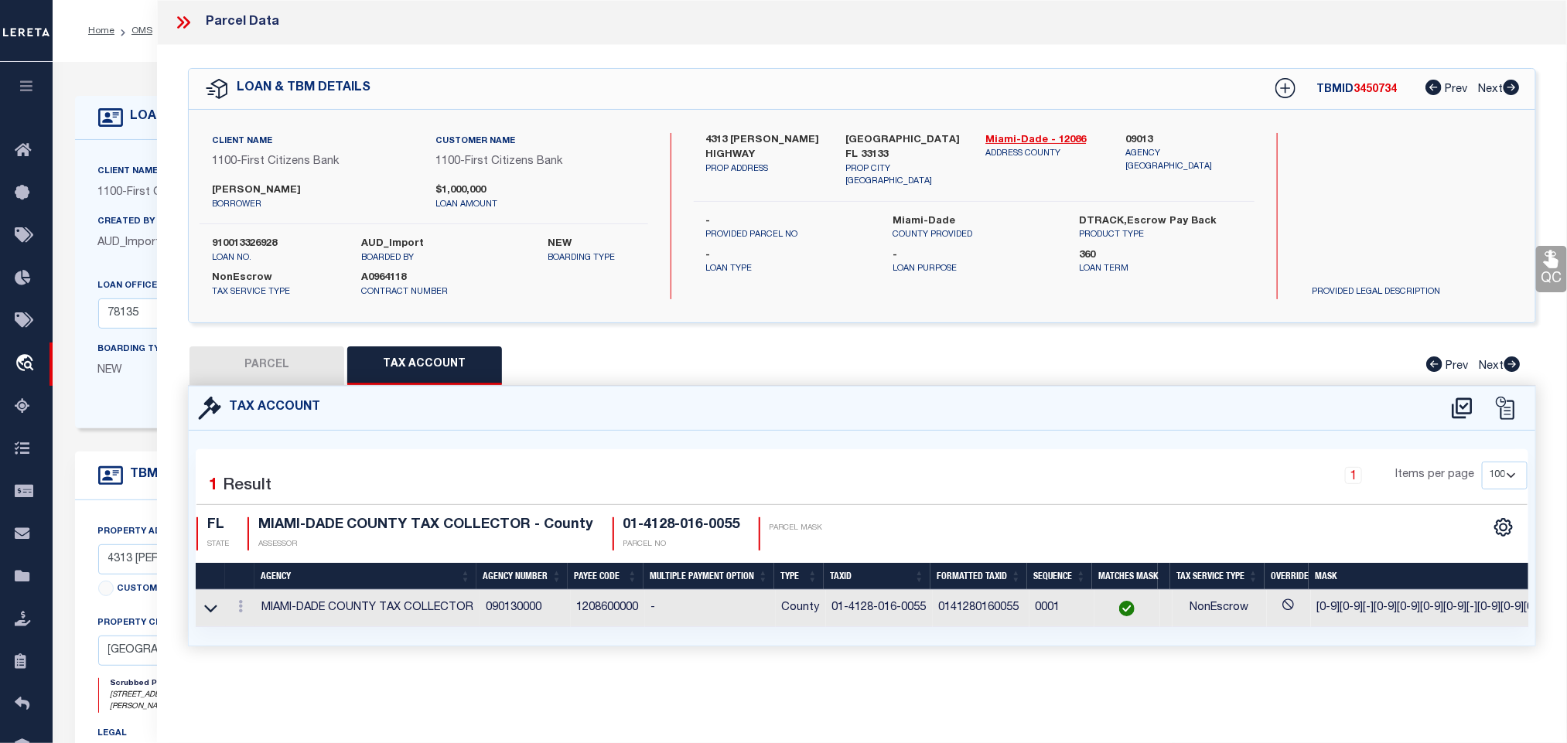
scroll to position [0, 0]
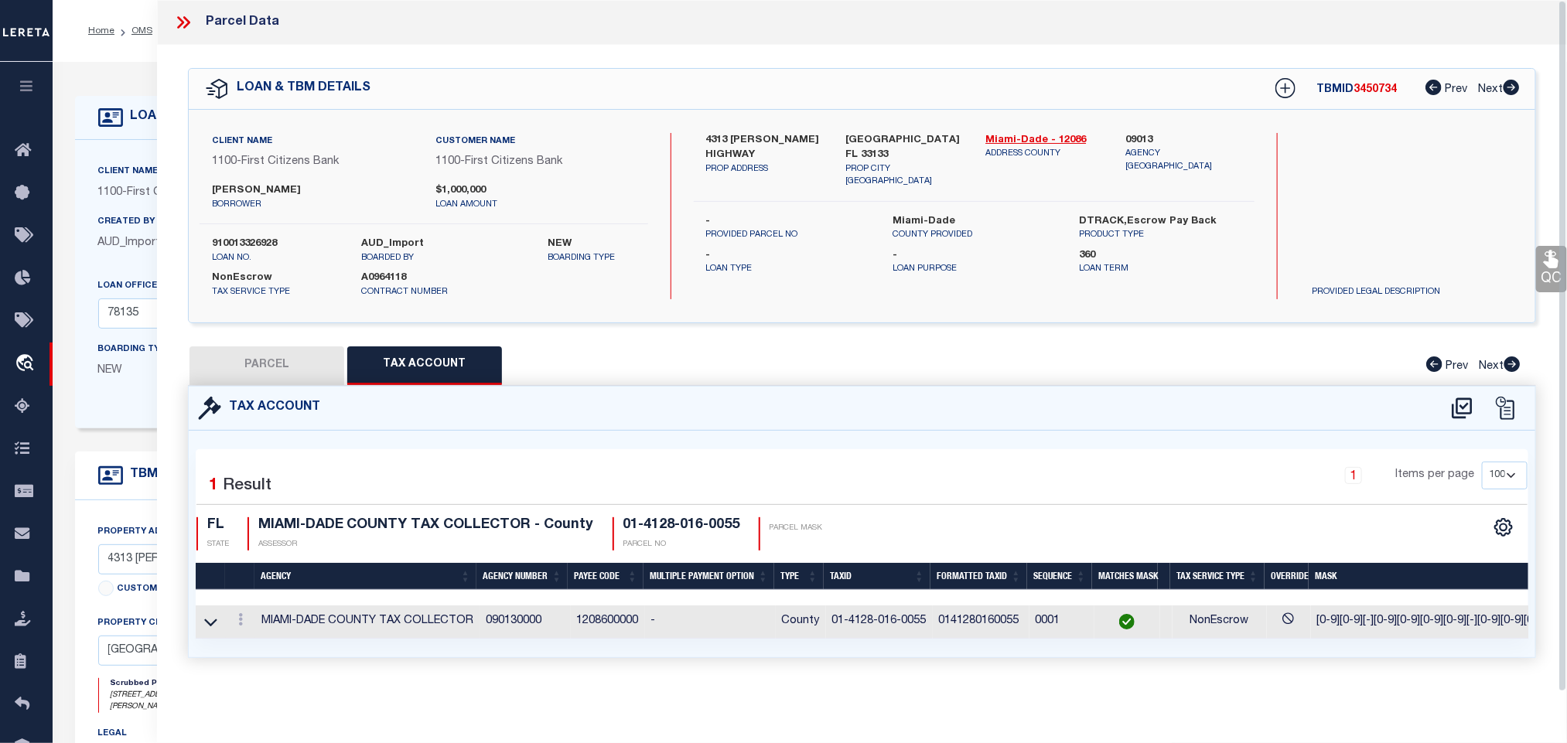
click at [291, 360] on button "PARCEL" at bounding box center [267, 366] width 155 height 39
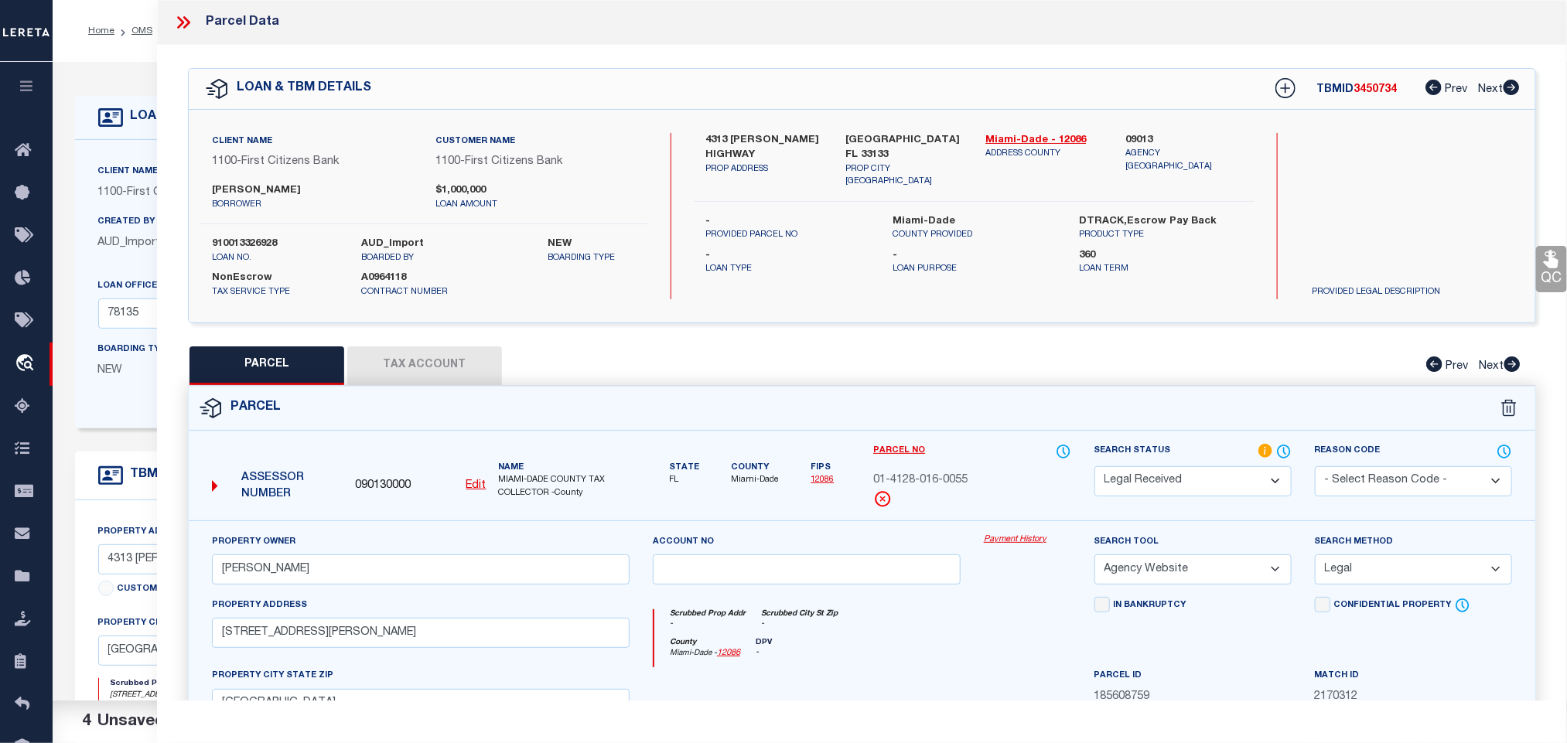
drag, startPoint x: 1198, startPoint y: 486, endPoint x: 1193, endPoint y: 472, distance: 14.9
click at [1198, 486] on select "Automated Search Bad Parcel Complete Duplicate Parcel High Dollar Reporting In …" at bounding box center [1192, 481] width 197 height 30
click at [1094, 468] on select "Automated Search Bad Parcel Complete Duplicate Parcel High Dollar Reporting In …" at bounding box center [1192, 481] width 197 height 30
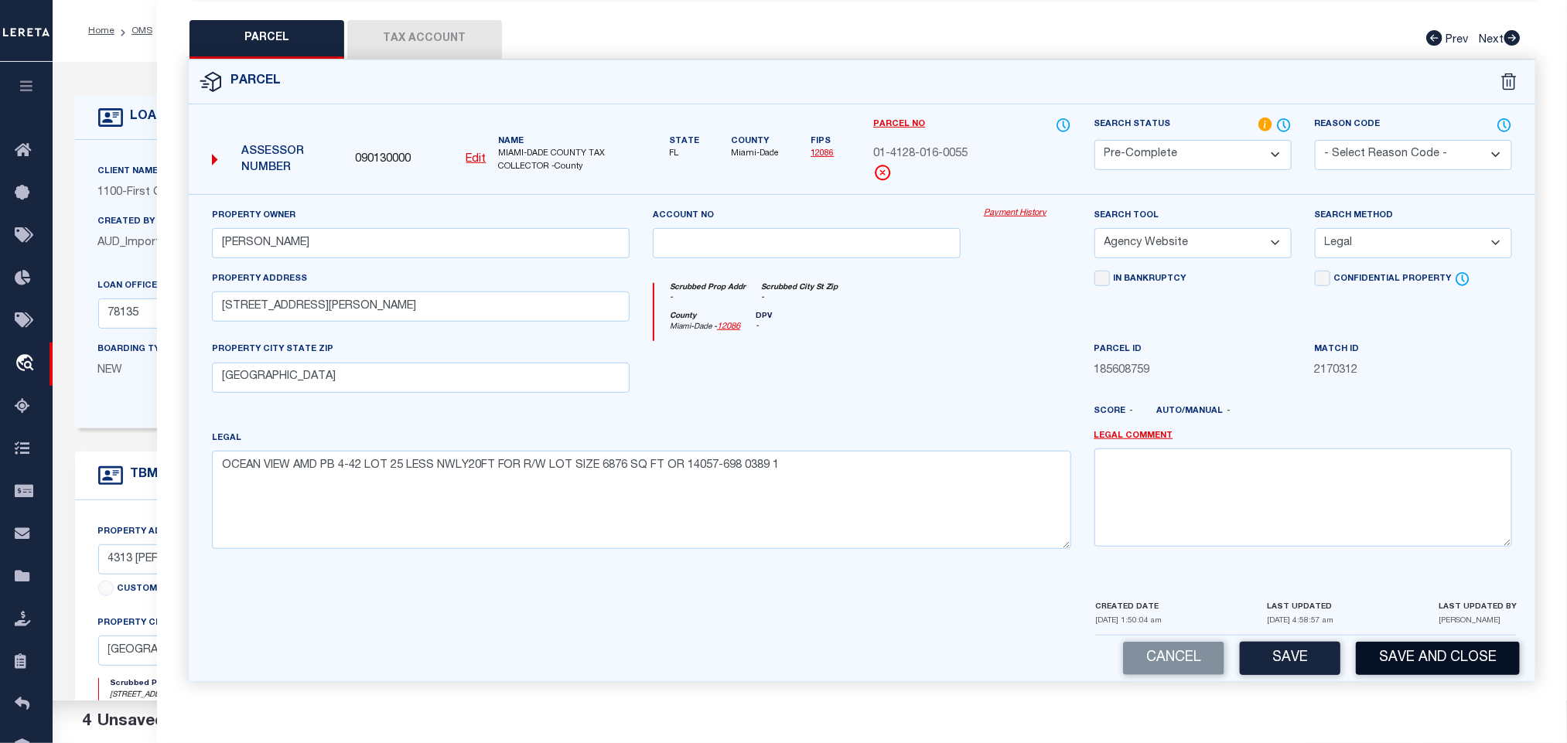
click at [1437, 662] on button "Save and Close" at bounding box center [1438, 658] width 164 height 33
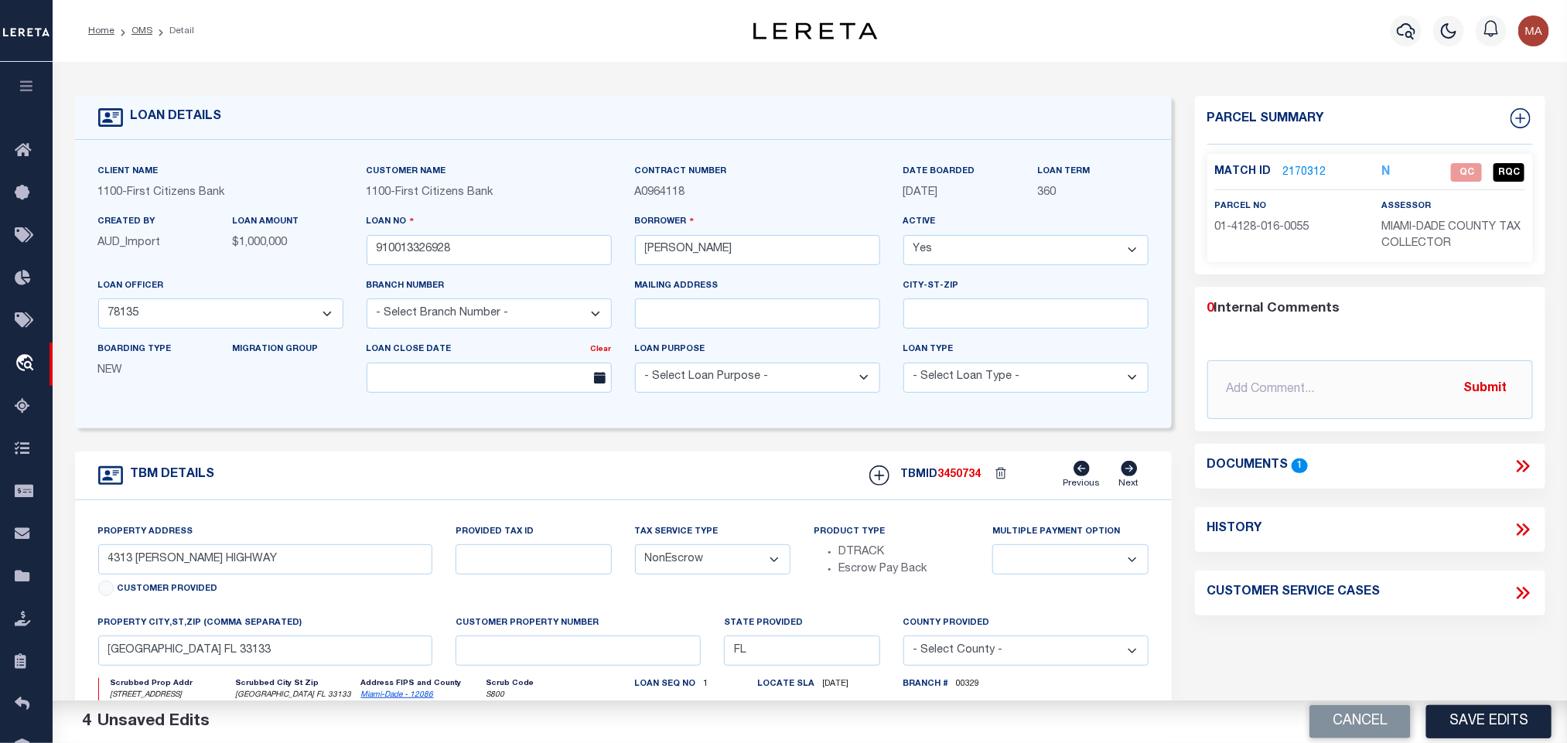
click at [1361, 712] on button "Cancel" at bounding box center [1360, 721] width 101 height 33
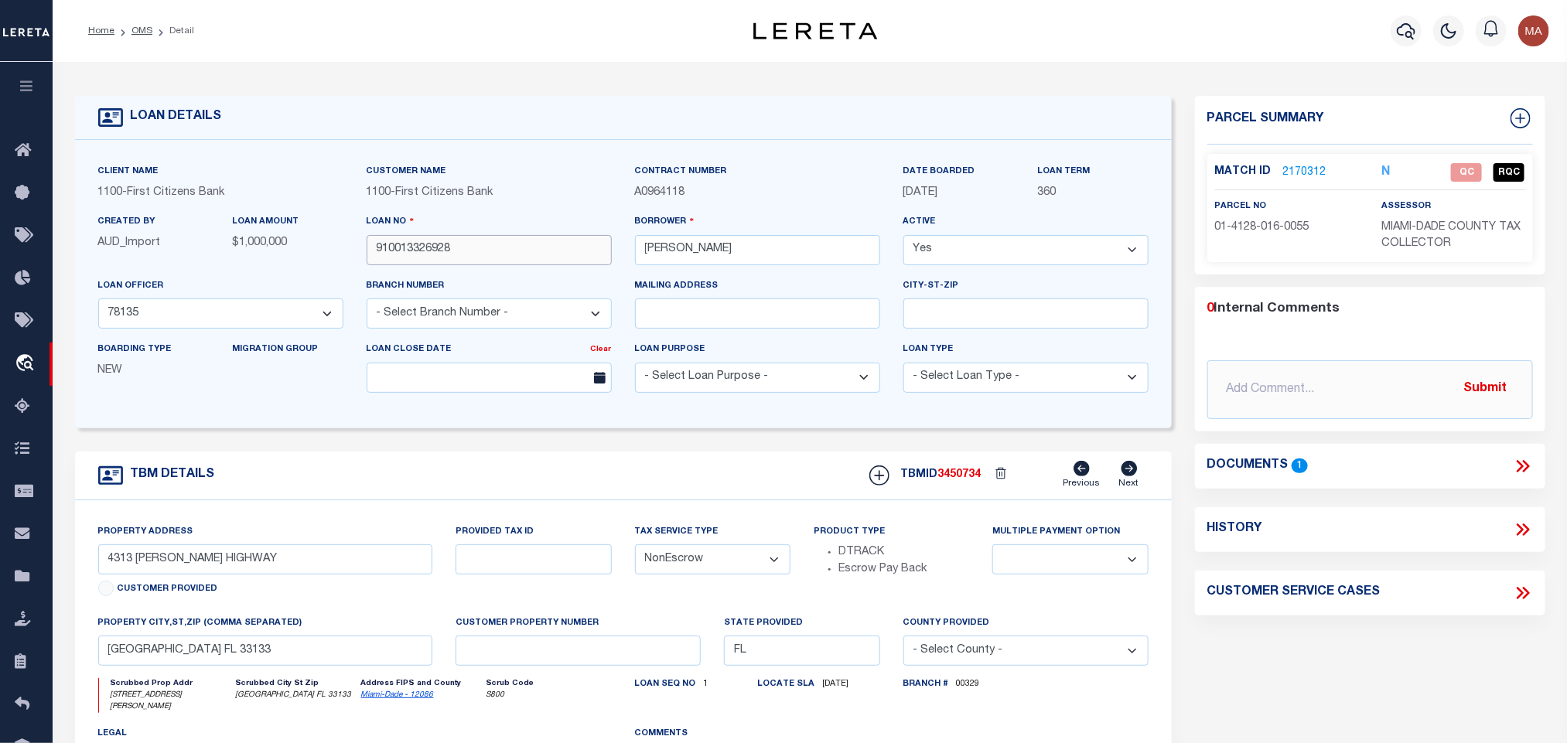
click at [397, 242] on input "910013326928" at bounding box center [489, 250] width 245 height 30
click at [963, 480] on span "3450734" at bounding box center [959, 475] width 43 height 11
click at [1439, 230] on span "MIAMI-DADE COUNTY TAX COLLECTOR" at bounding box center [1450, 236] width 139 height 28
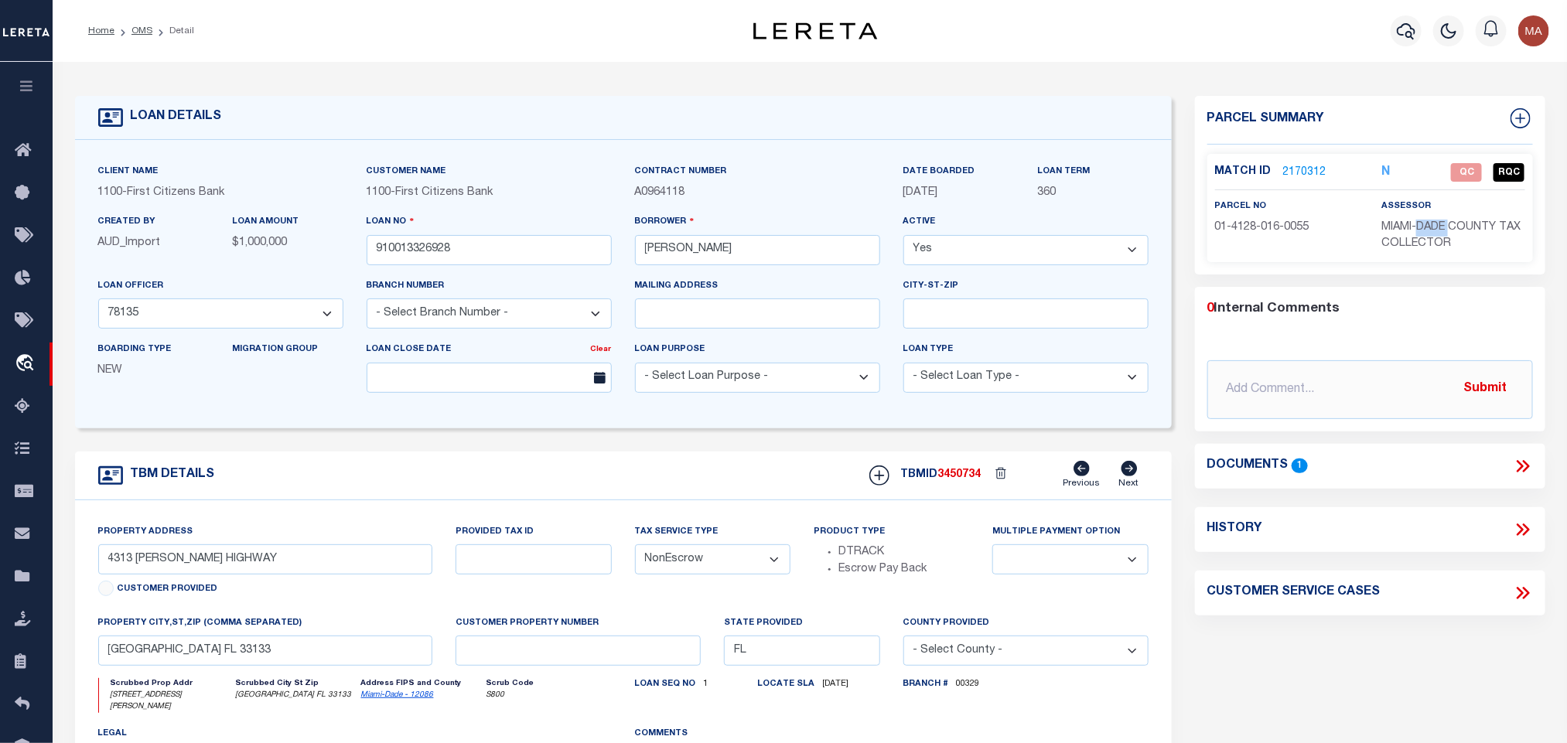
click at [1439, 230] on span "MIAMI-DADE COUNTY TAX COLLECTOR" at bounding box center [1450, 236] width 139 height 28
click at [1300, 232] on span "01-4128-016-0055" at bounding box center [1262, 227] width 94 height 11
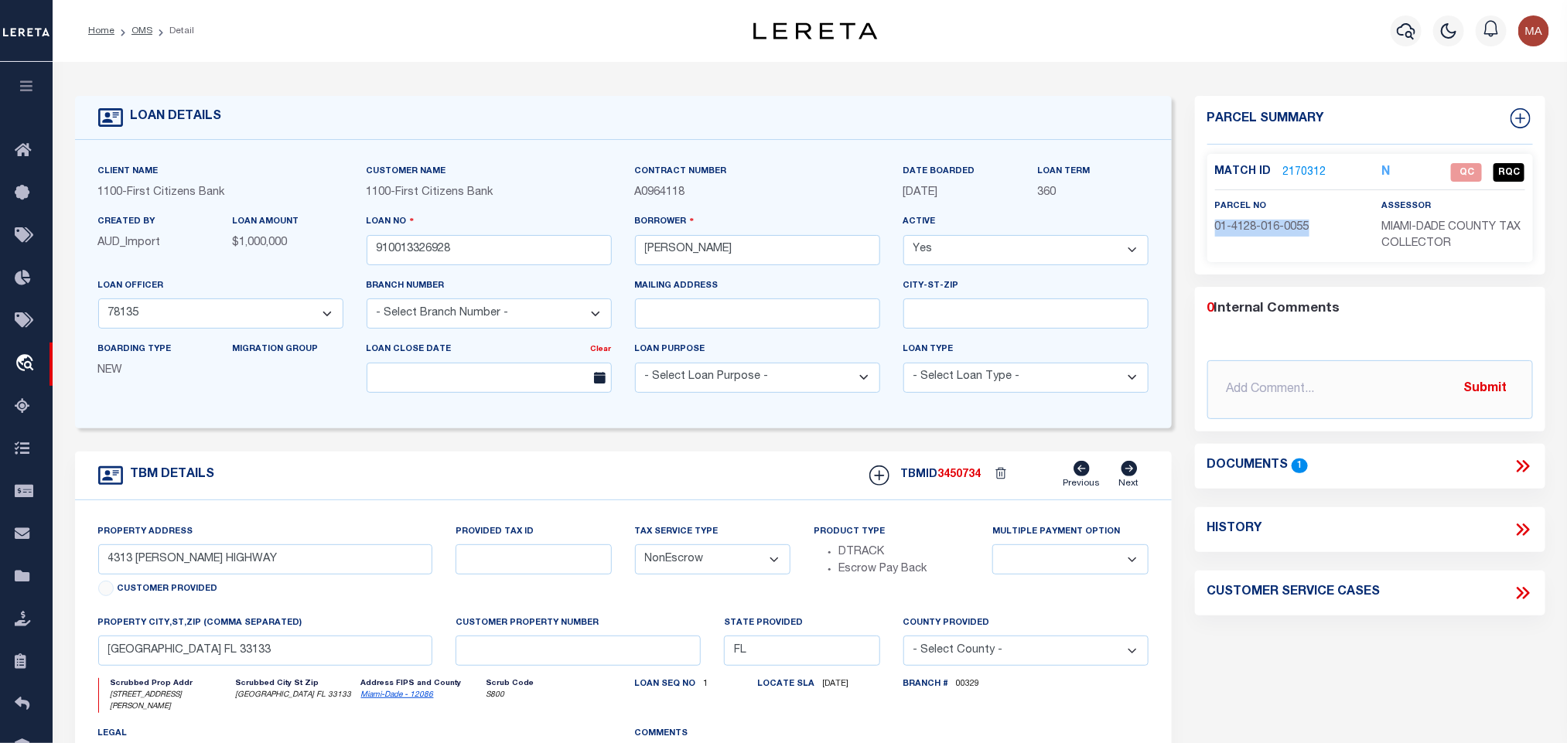
drag, startPoint x: 145, startPoint y: 35, endPoint x: 269, endPoint y: 7, distance: 127.6
click at [145, 35] on link "OMS" at bounding box center [141, 30] width 21 height 9
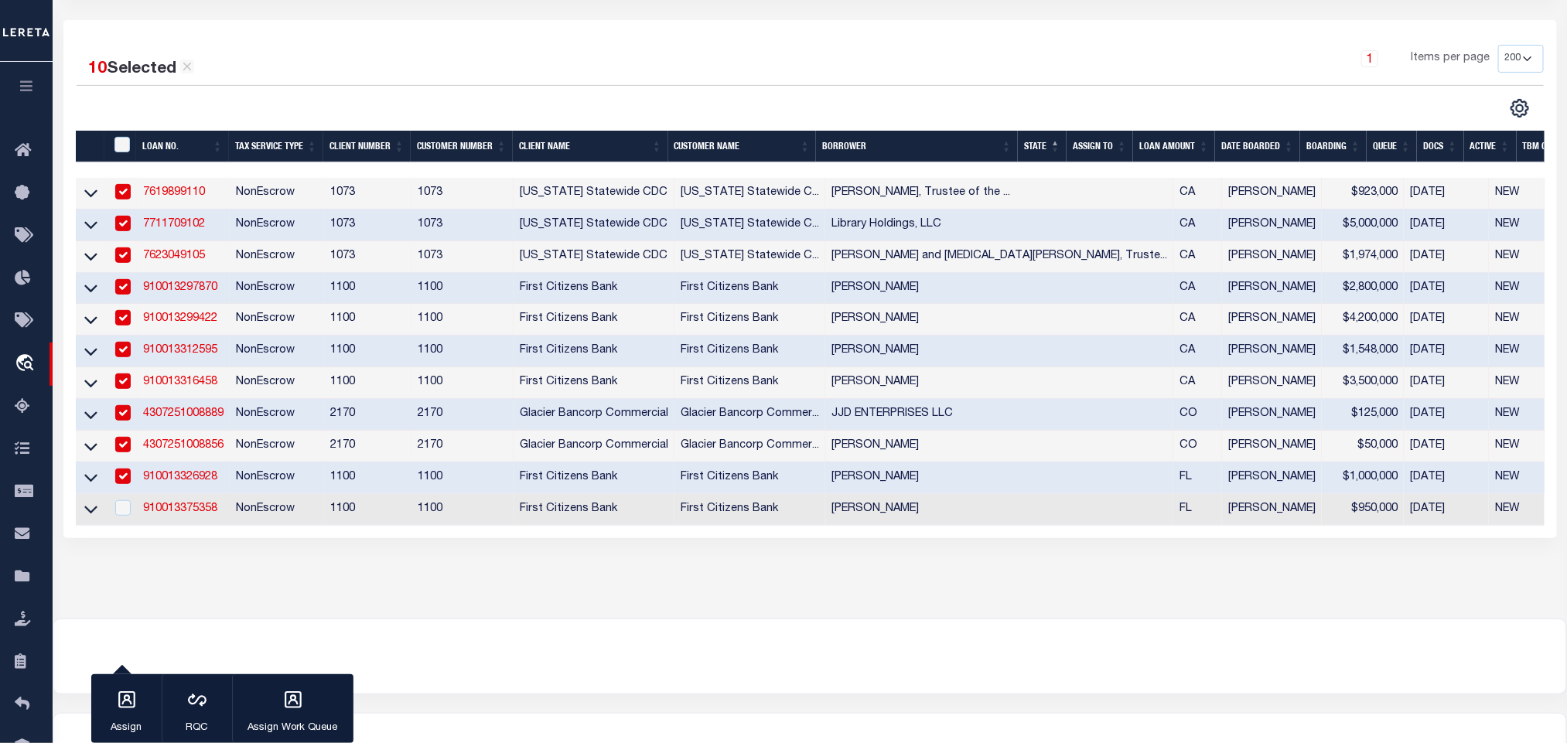
scroll to position [316, 0]
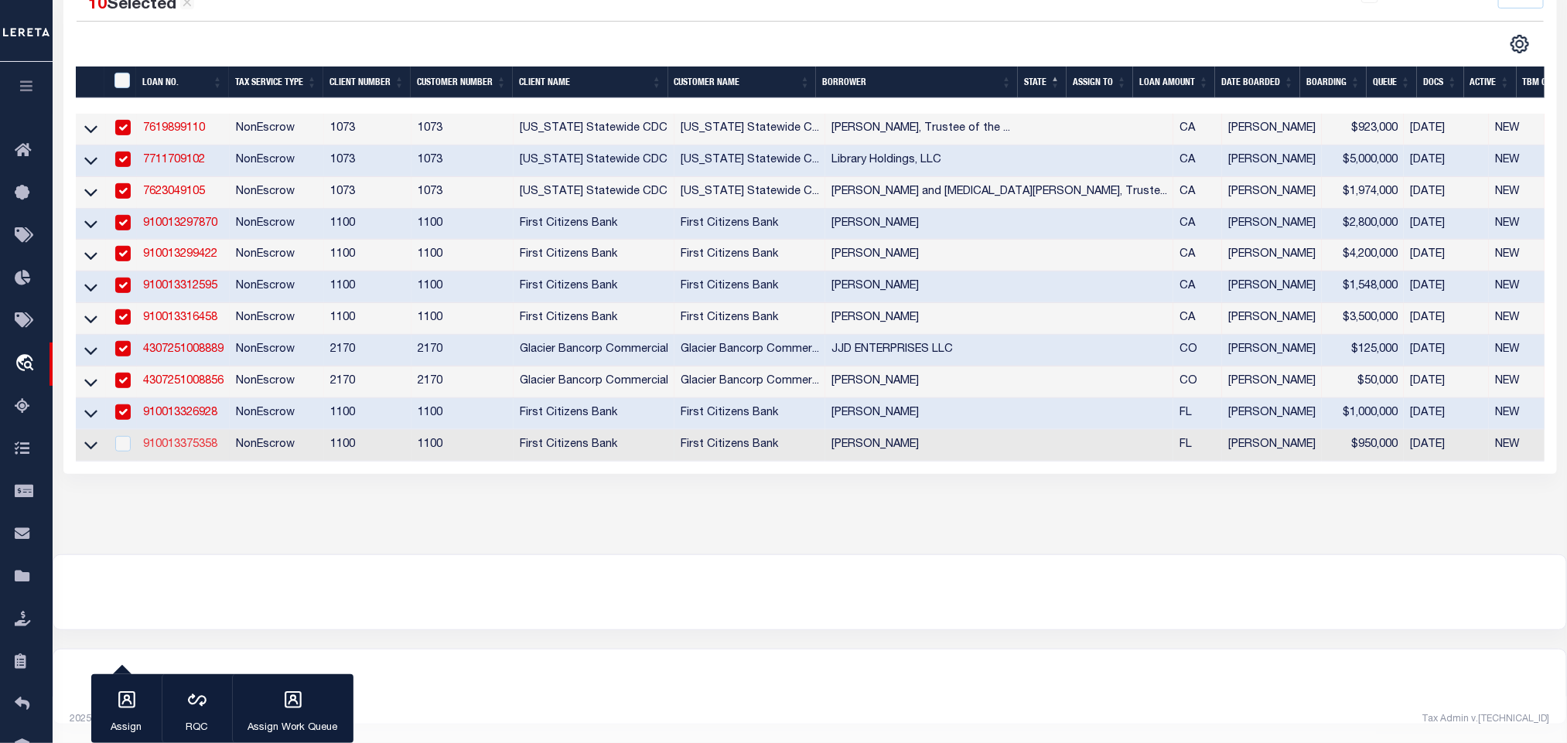
click at [191, 439] on link "910013375358" at bounding box center [180, 444] width 74 height 11
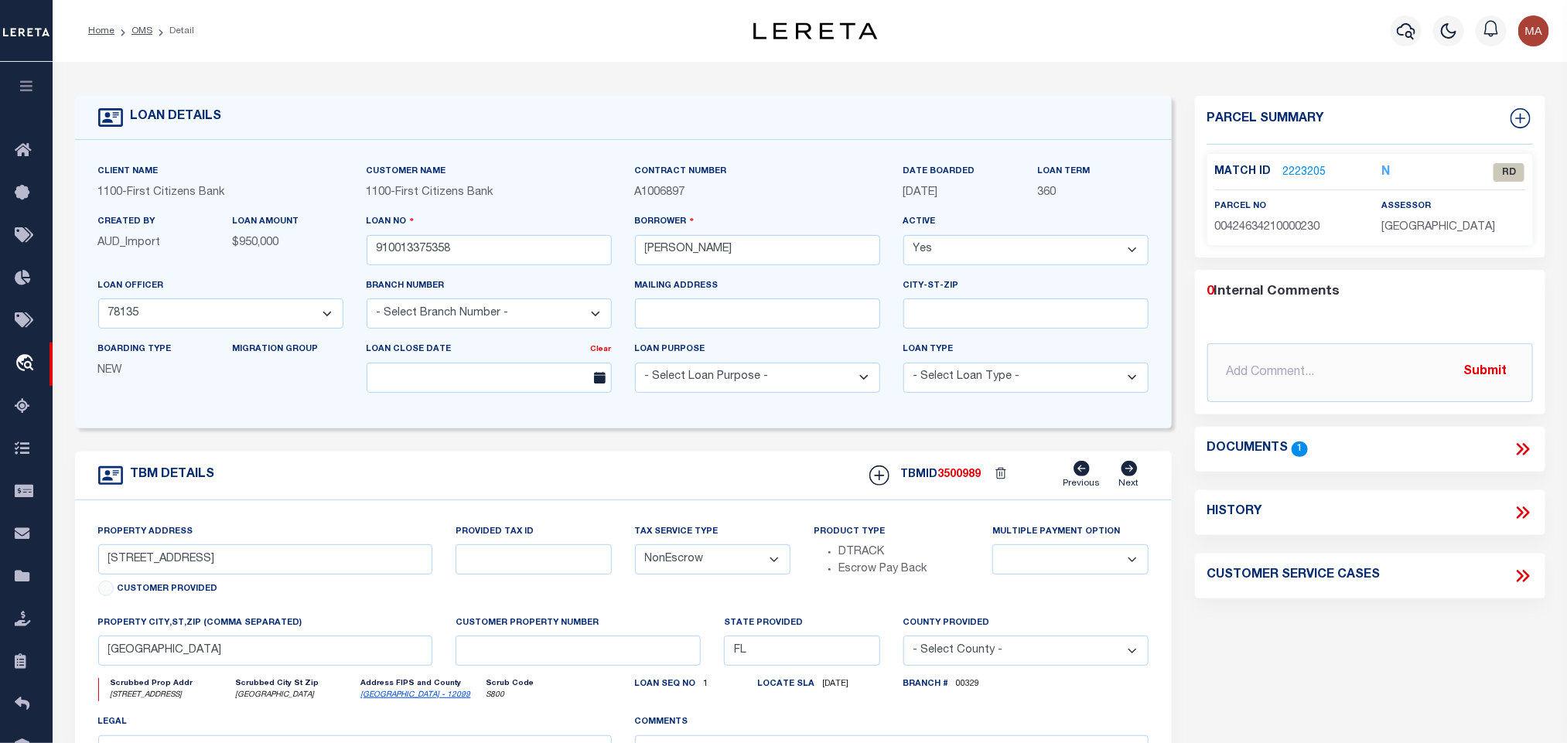
click at [1525, 444] on icon at bounding box center [1523, 449] width 20 height 20
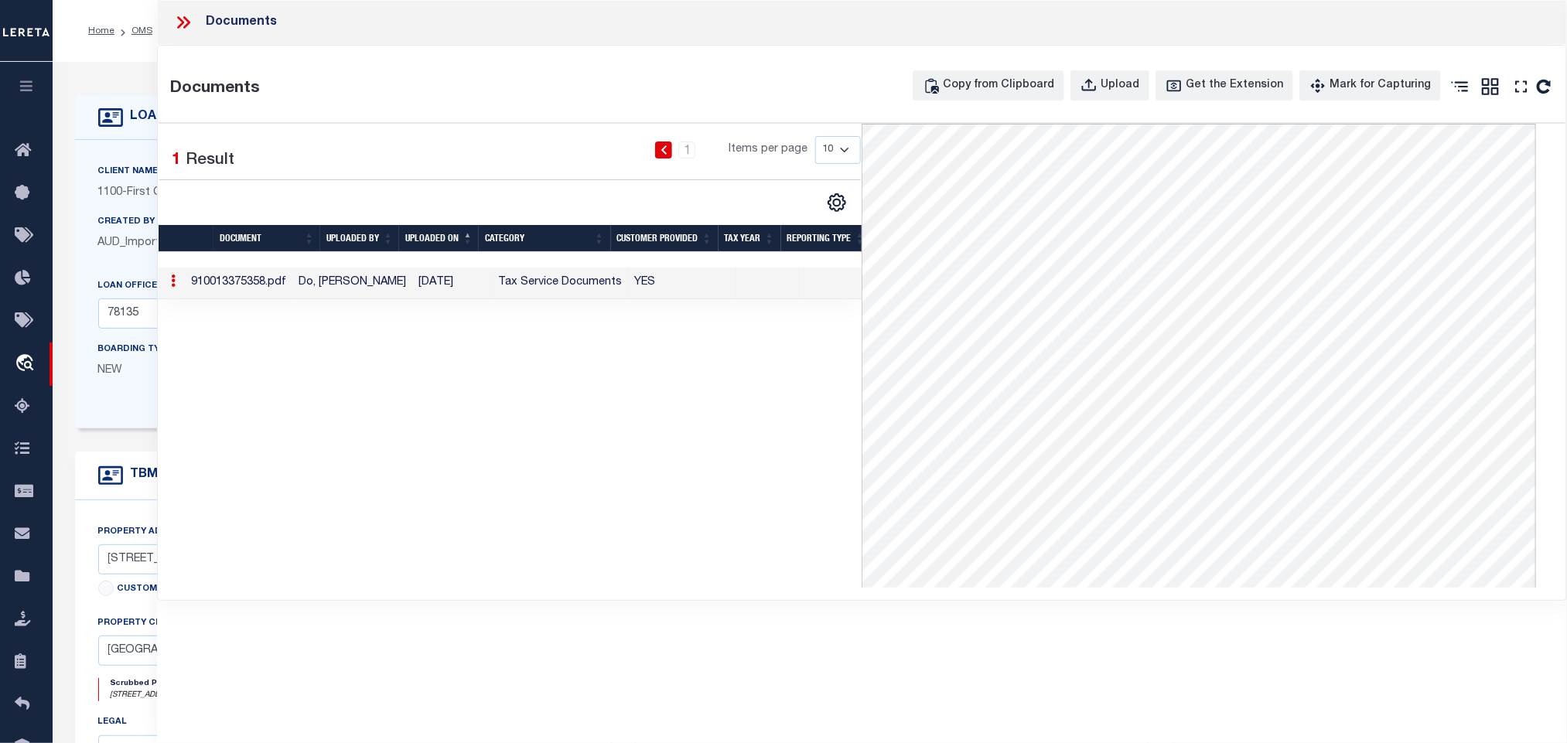
click at [118, 224] on label "Created By" at bounding box center [126, 222] width 57 height 13
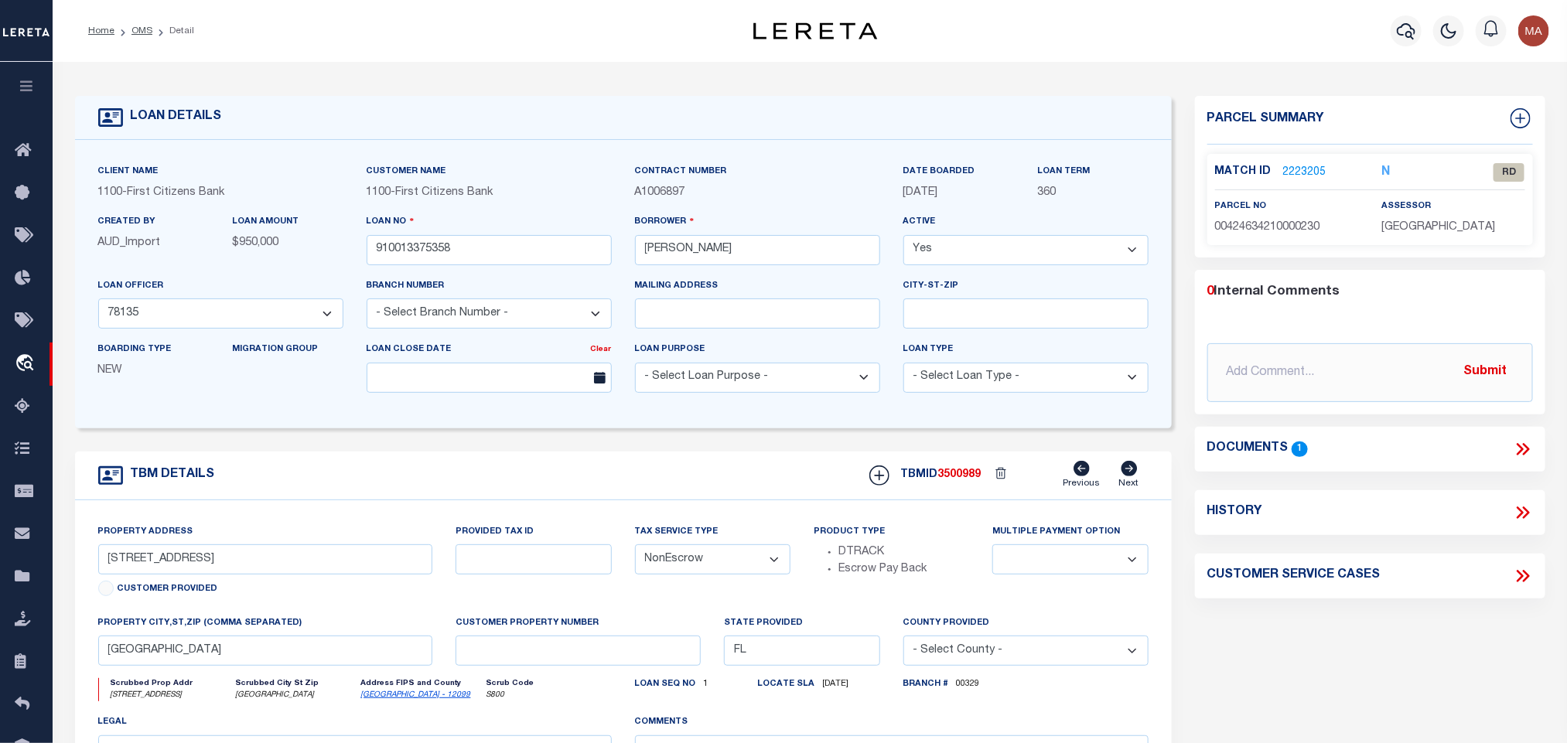
click at [390, 699] on link "Palm Beach - 12099" at bounding box center [416, 695] width 110 height 8
click at [179, 569] on input "6352 BELLAMALFI STREET" at bounding box center [265, 560] width 335 height 30
click at [234, 557] on input "6352 63STREET" at bounding box center [265, 560] width 335 height 30
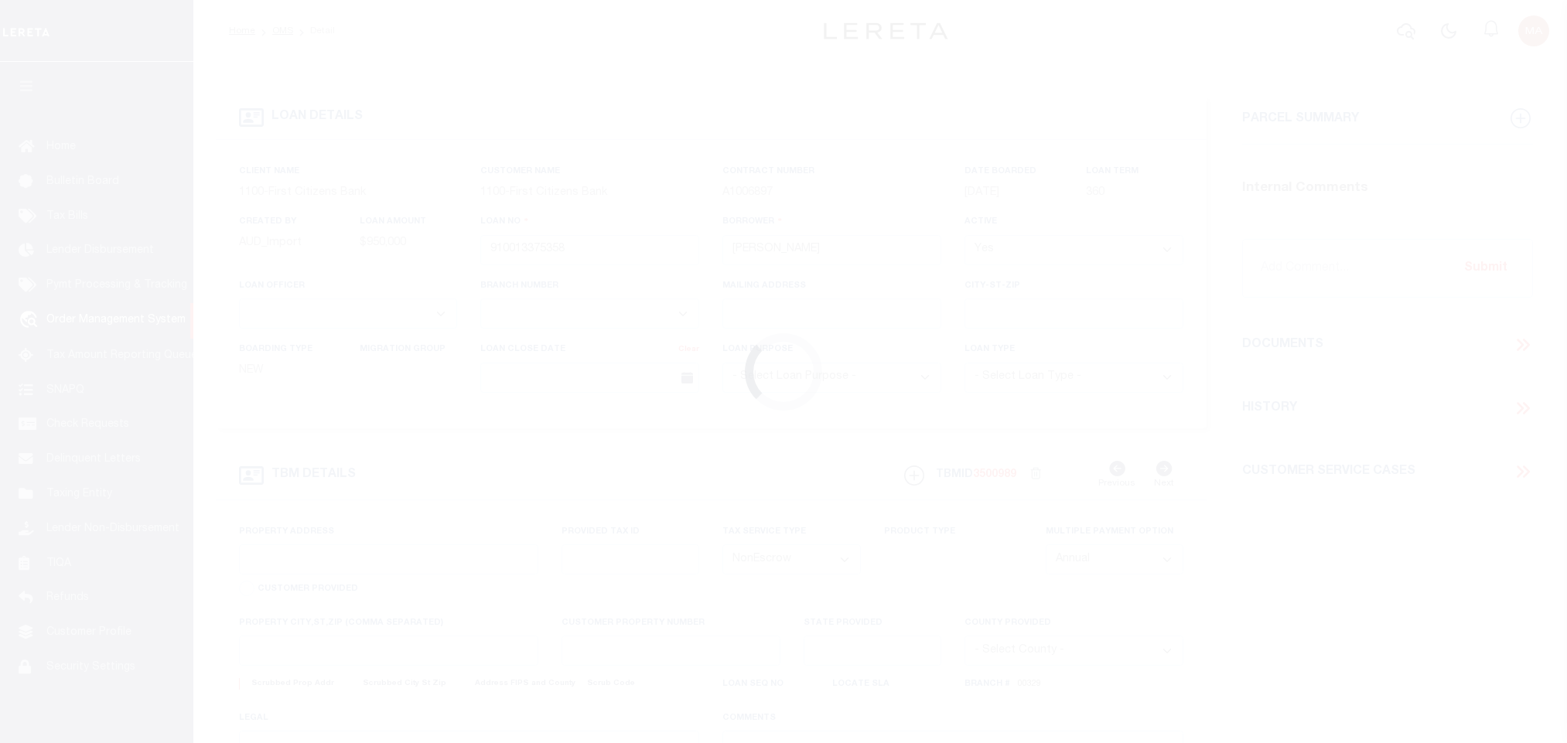
select select "NonEscrow"
type input "6352 BELLAMALFI STREET"
select select
type input "BOCA RATON FL 33496"
type input "FL"
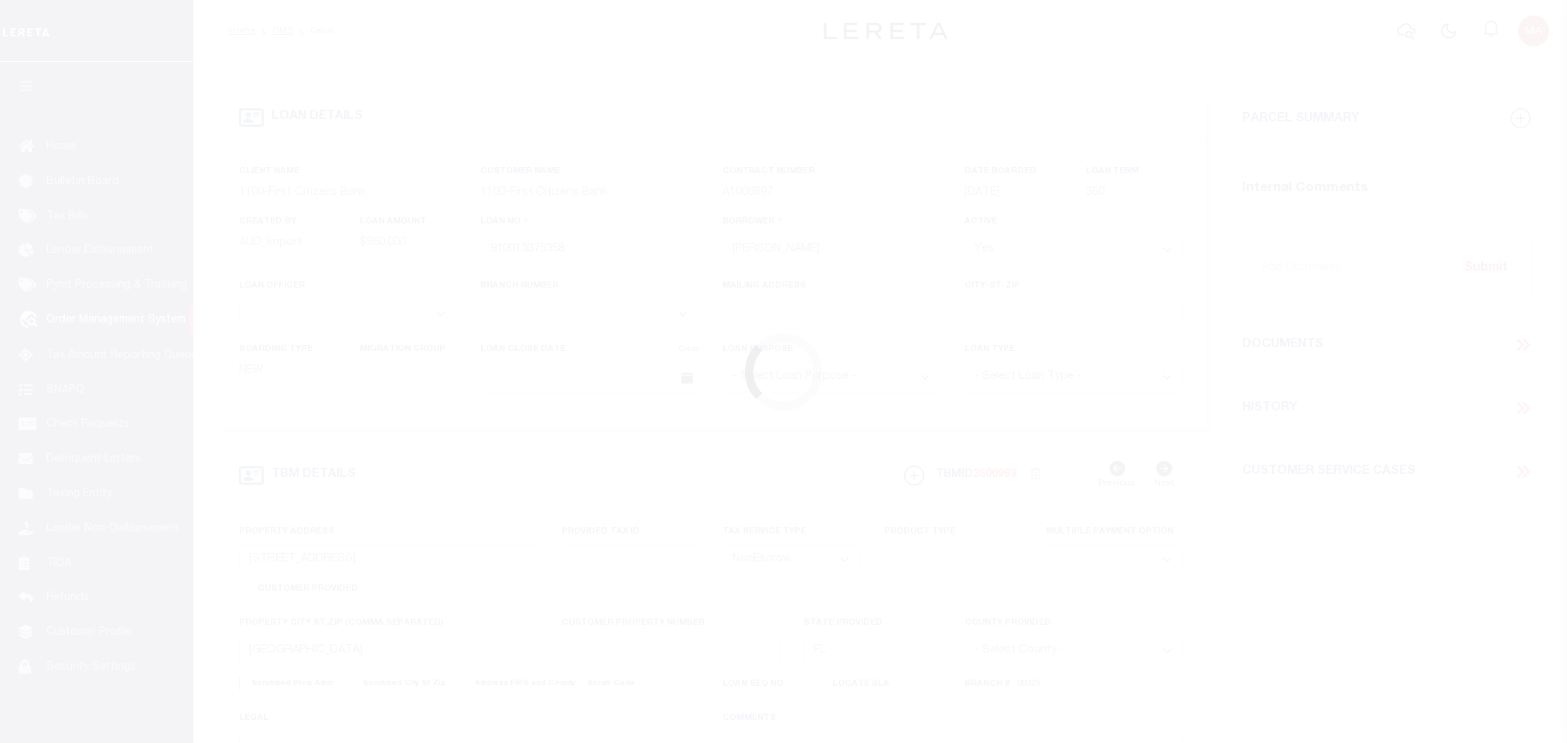
select select
select select "92778"
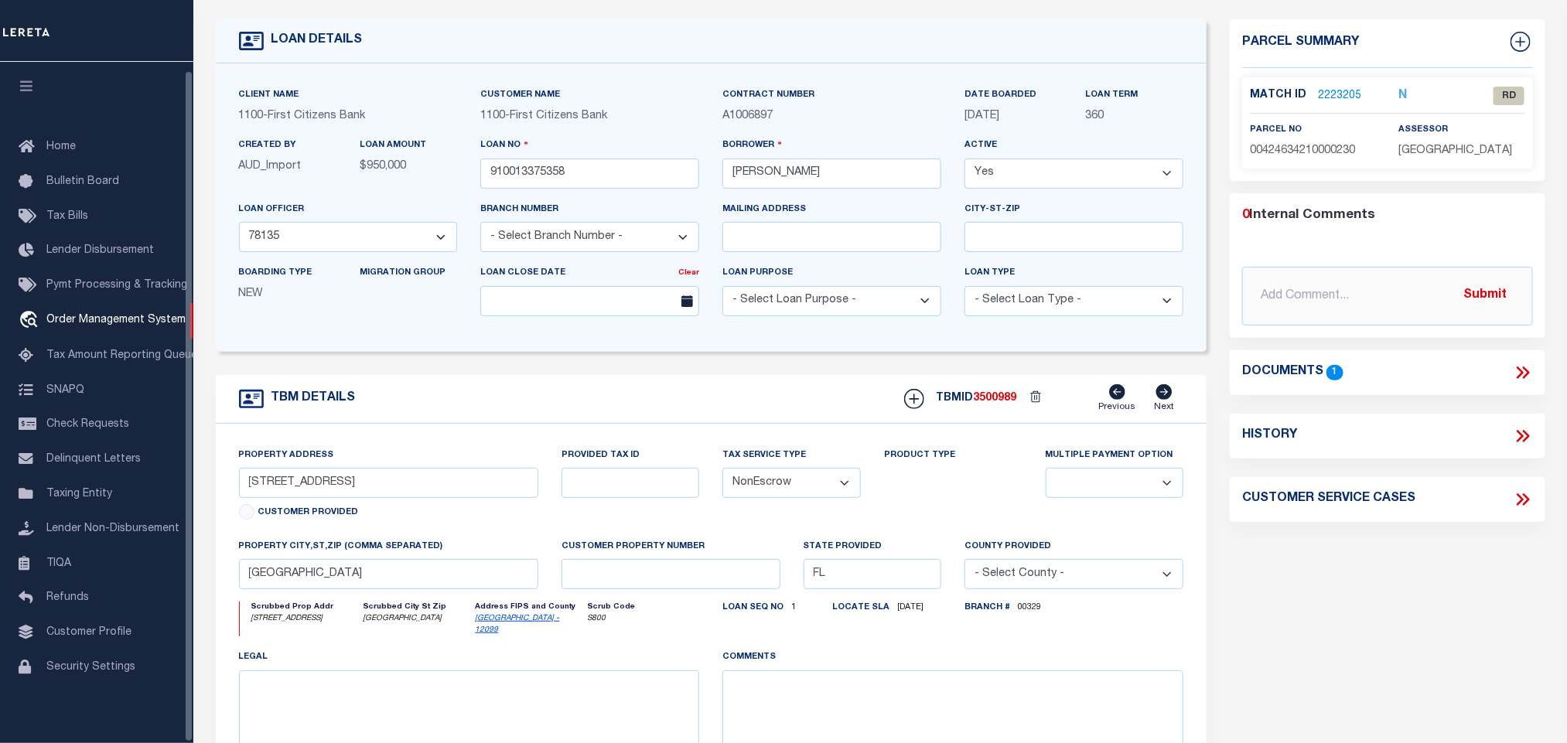
scroll to position [9, 0]
click at [23, 79] on icon "button" at bounding box center [27, 86] width 18 height 14
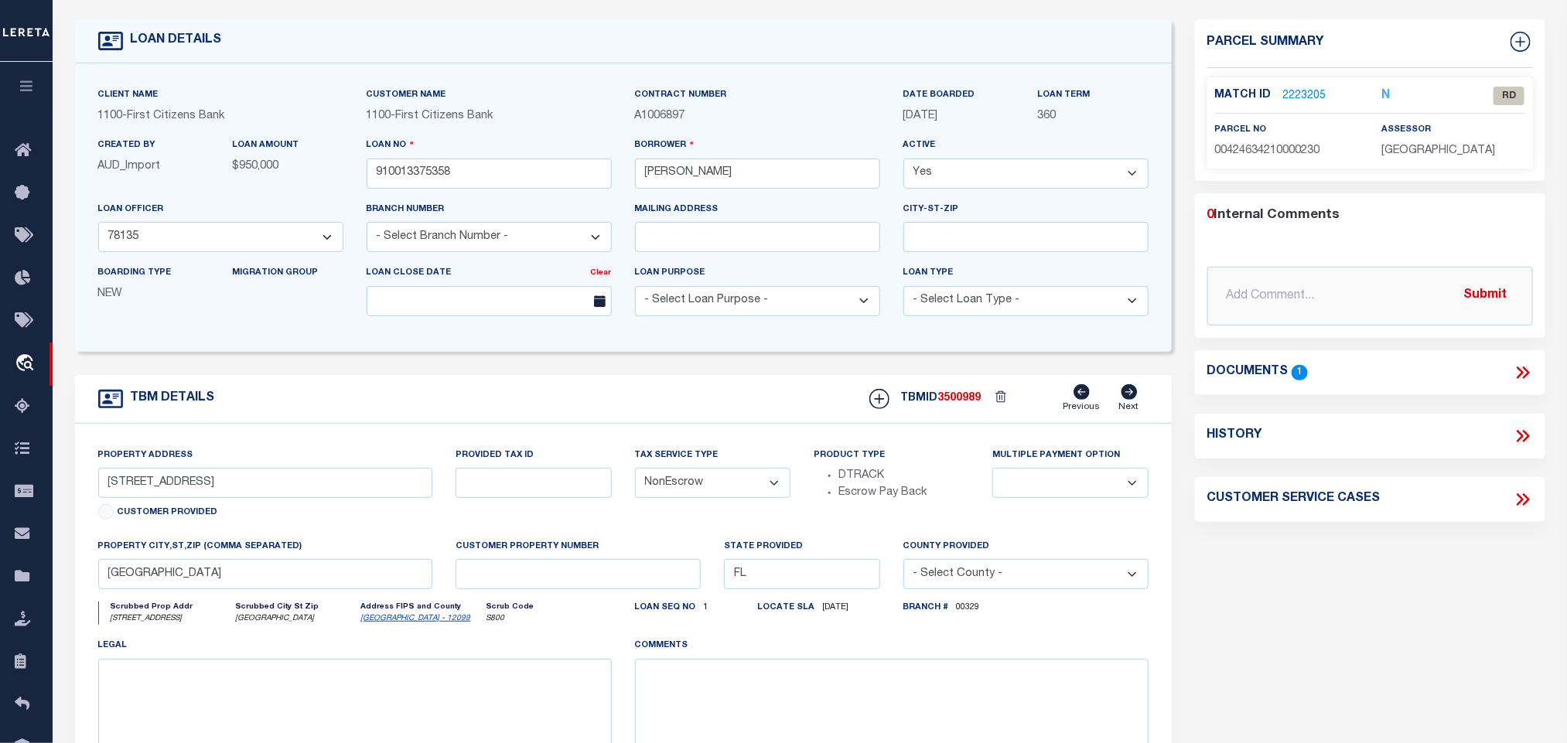
click at [1283, 145] on span "00424634210000230" at bounding box center [1267, 150] width 105 height 11
copy span "00424634210000230"
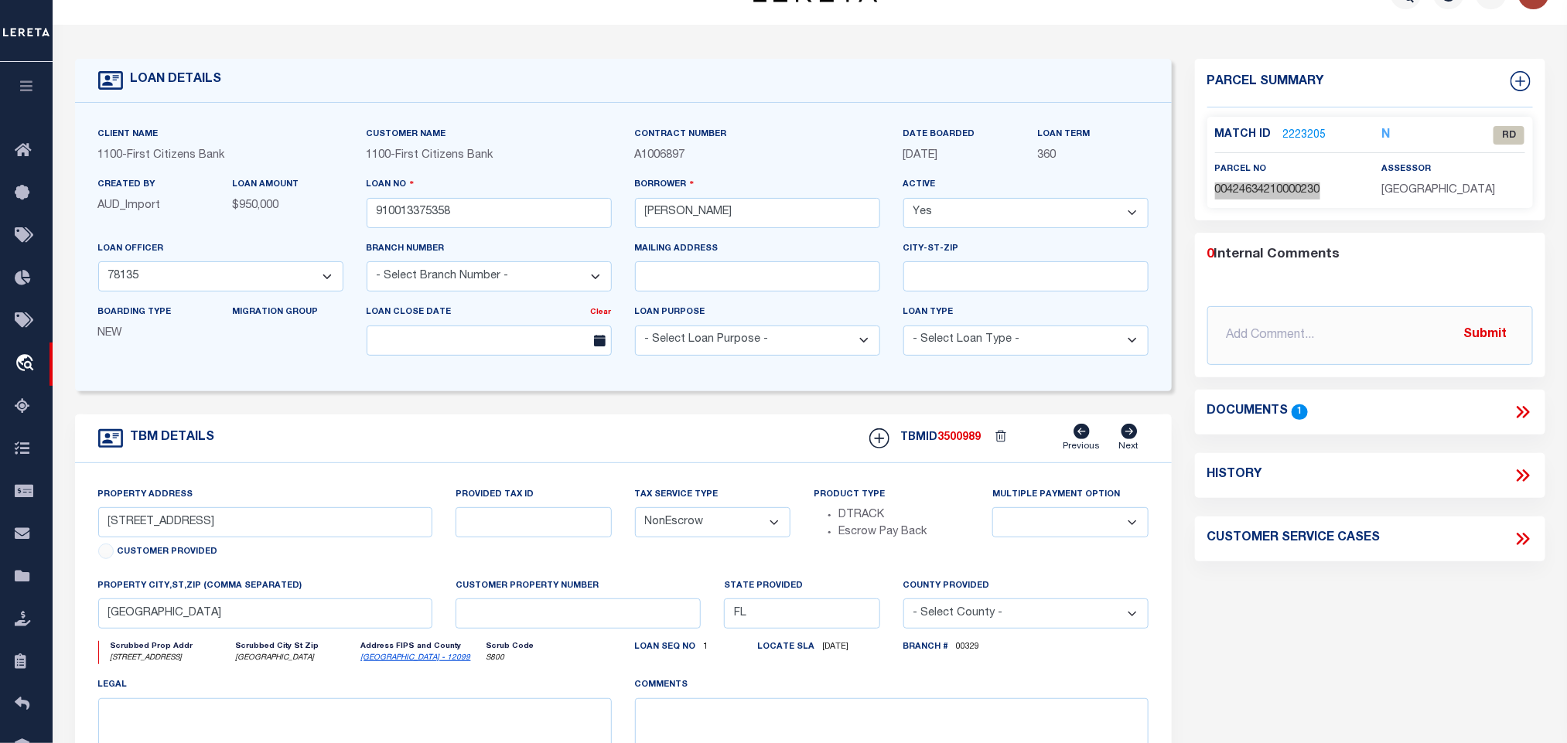
scroll to position [0, 0]
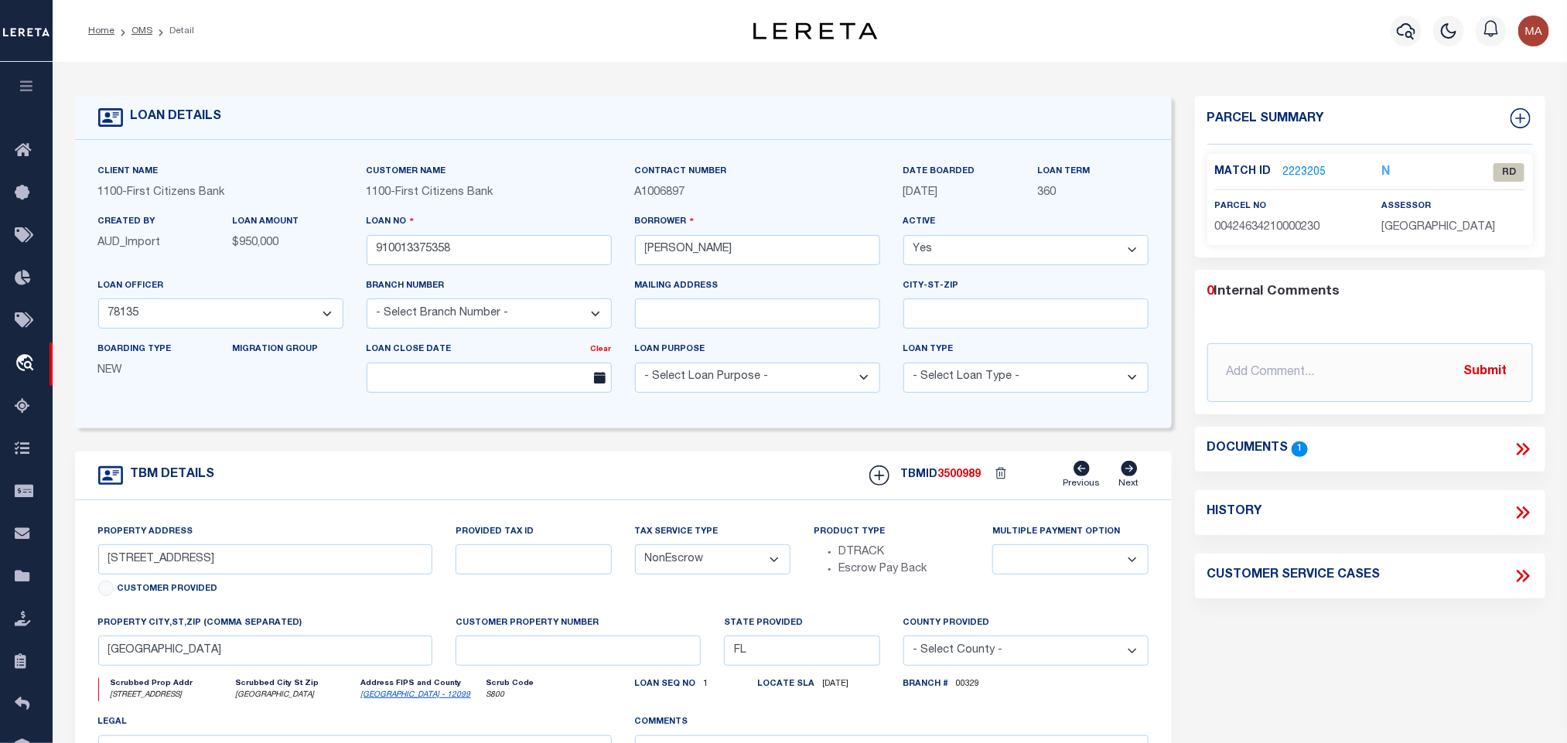
click at [1310, 164] on p "2223205" at bounding box center [1304, 172] width 43 height 17
click at [1307, 167] on link "2223205" at bounding box center [1304, 173] width 43 height 16
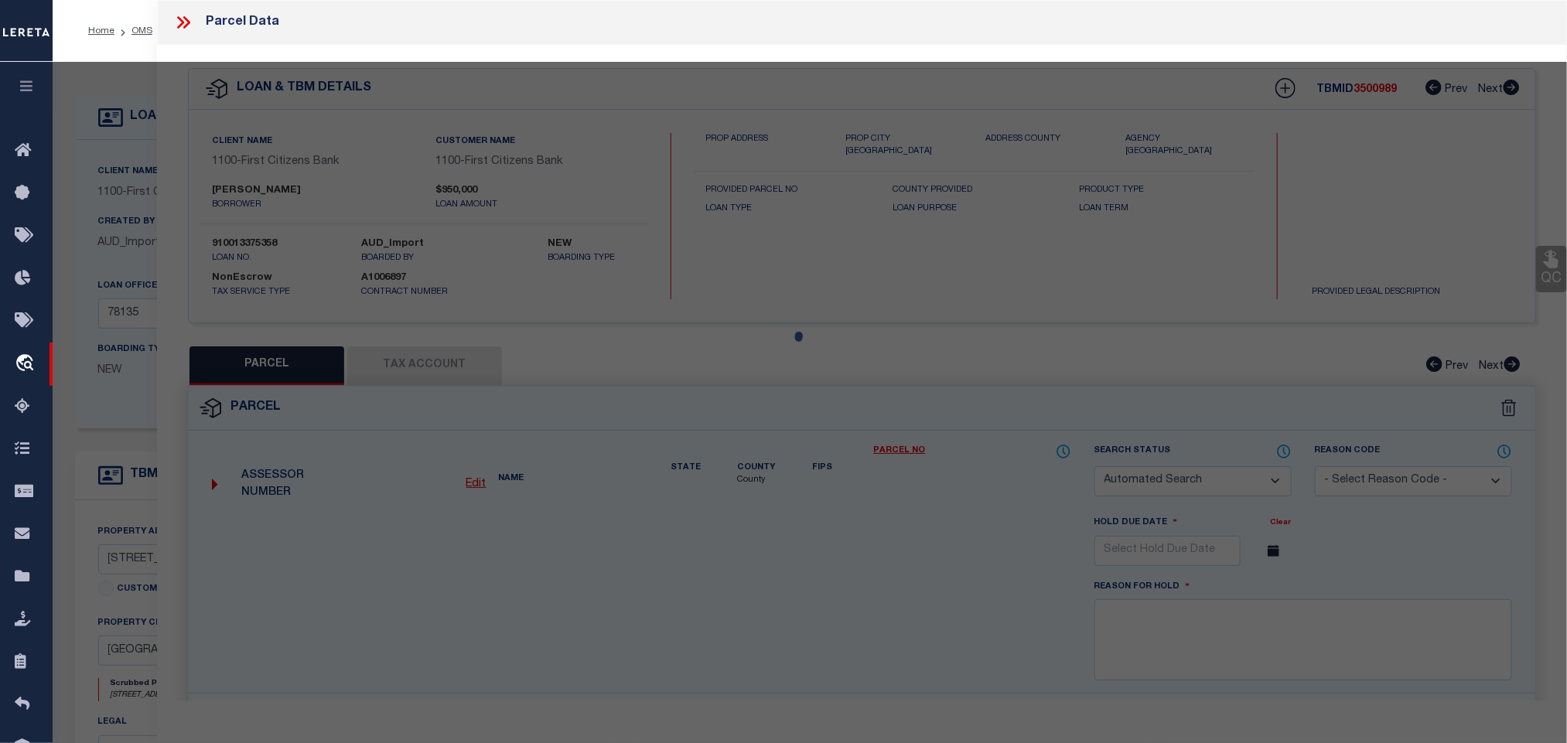
checkbox input "false"
select select "RD"
type input "GORDON A POLOVIN"
select select "ATL"
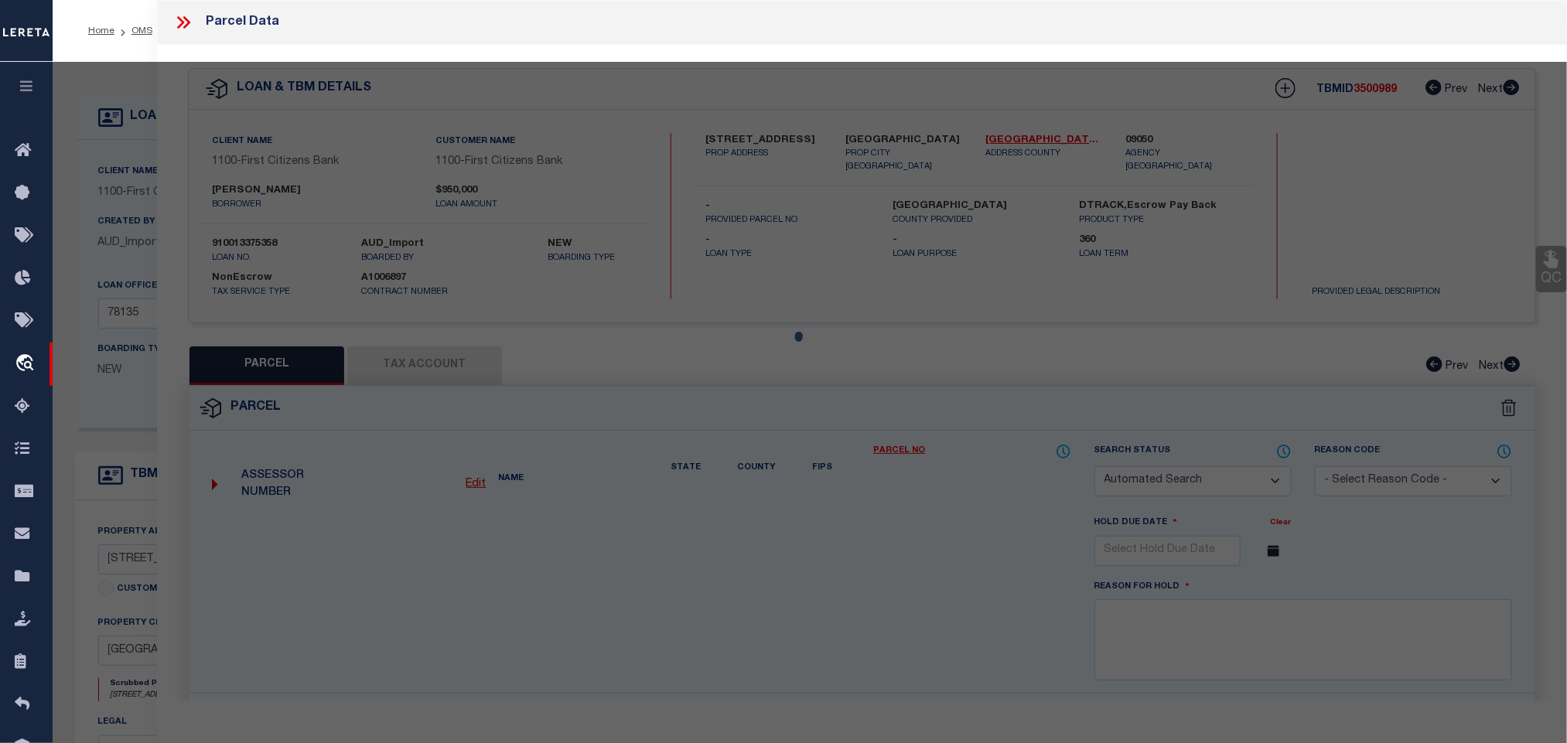
select select "ADD"
type input "6352 BELLAMALFI ST"
checkbox input "false"
type input "BOCA RATON, FL 33496"
type textarea "OXLEY NORTHERN PUD LT 23"
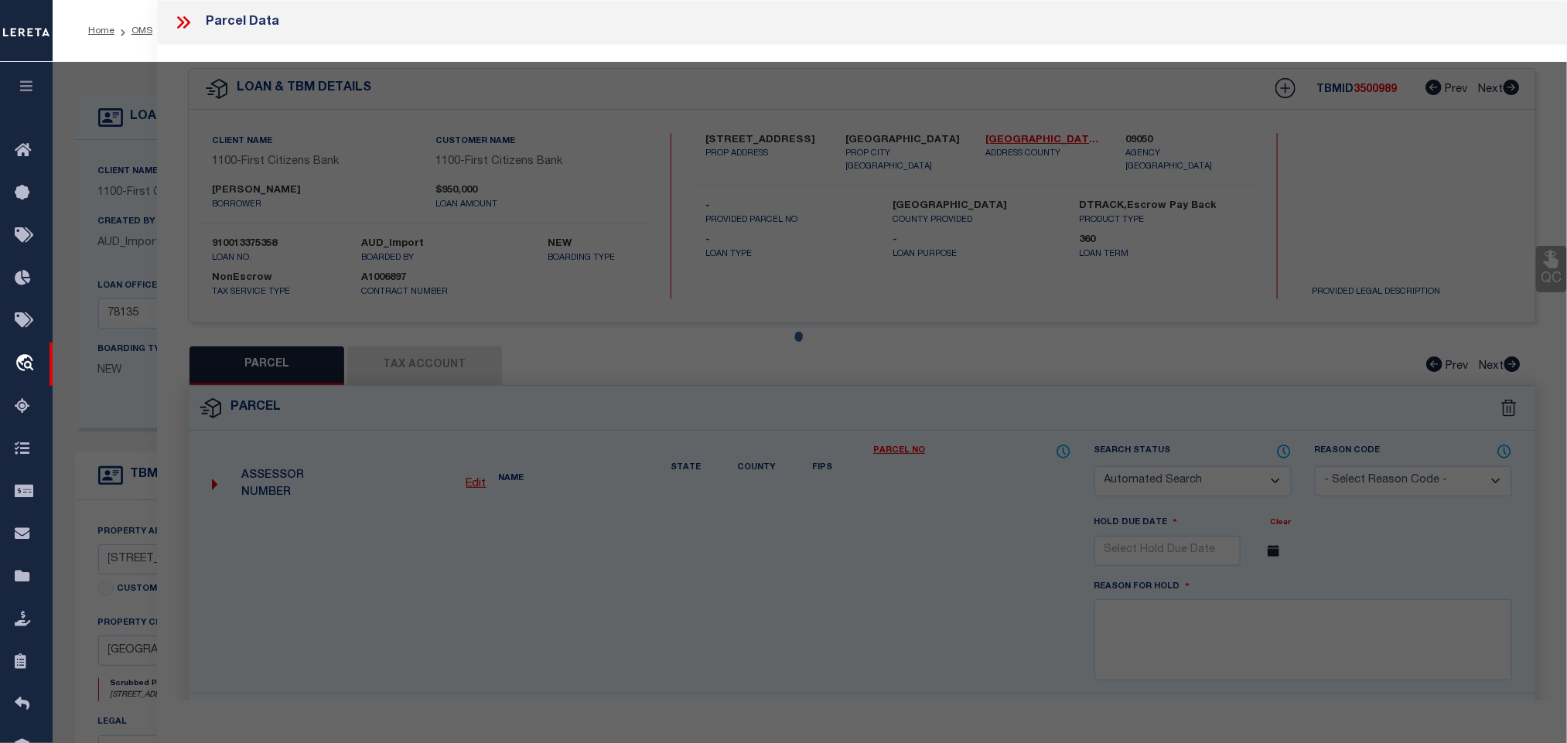
type textarea "Document uploaded that satisfies a legal requirement, changing from ND to RD"
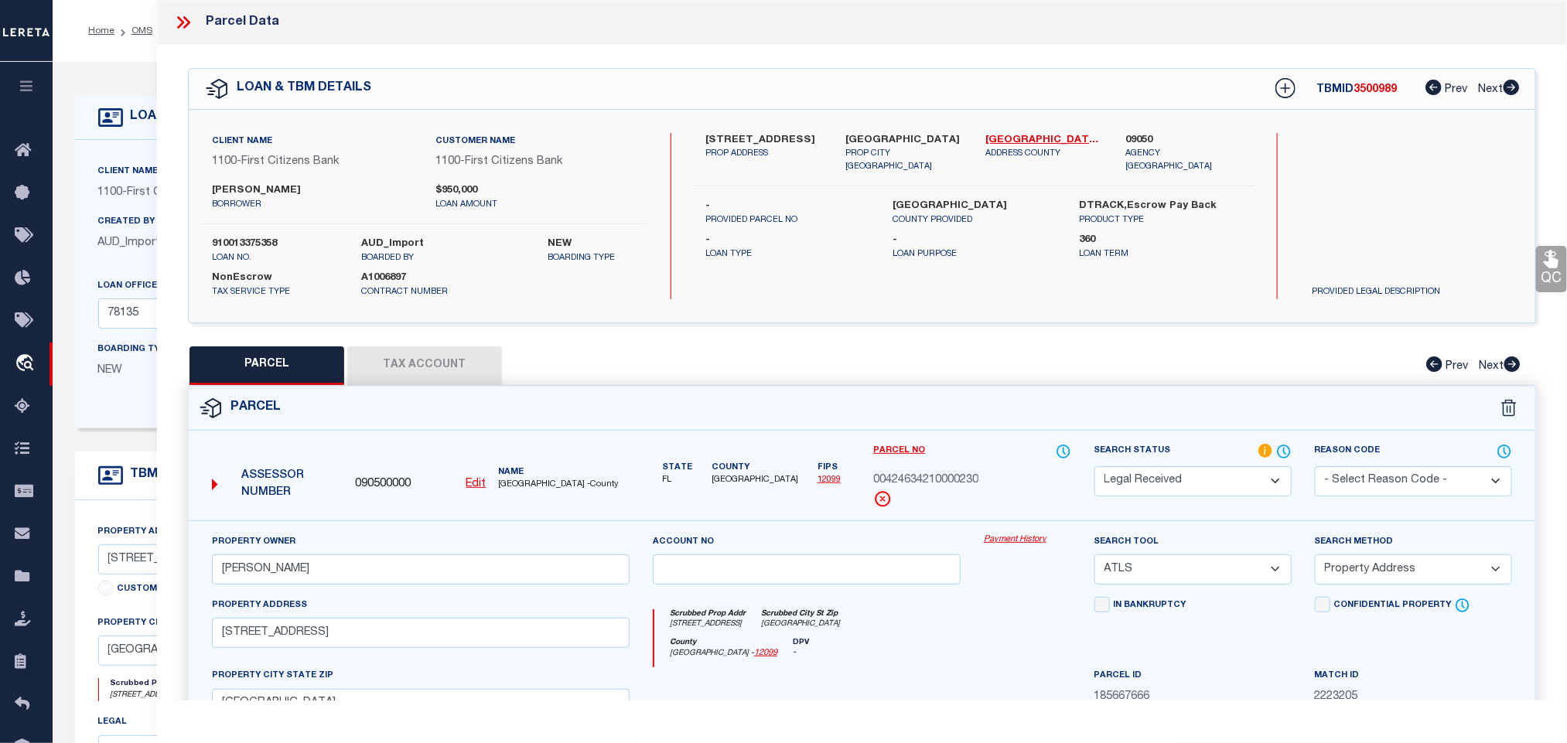
click at [565, 418] on div "Parcel" at bounding box center [862, 409] width 1347 height 44
click at [476, 486] on u "Edit" at bounding box center [476, 484] width 20 height 11
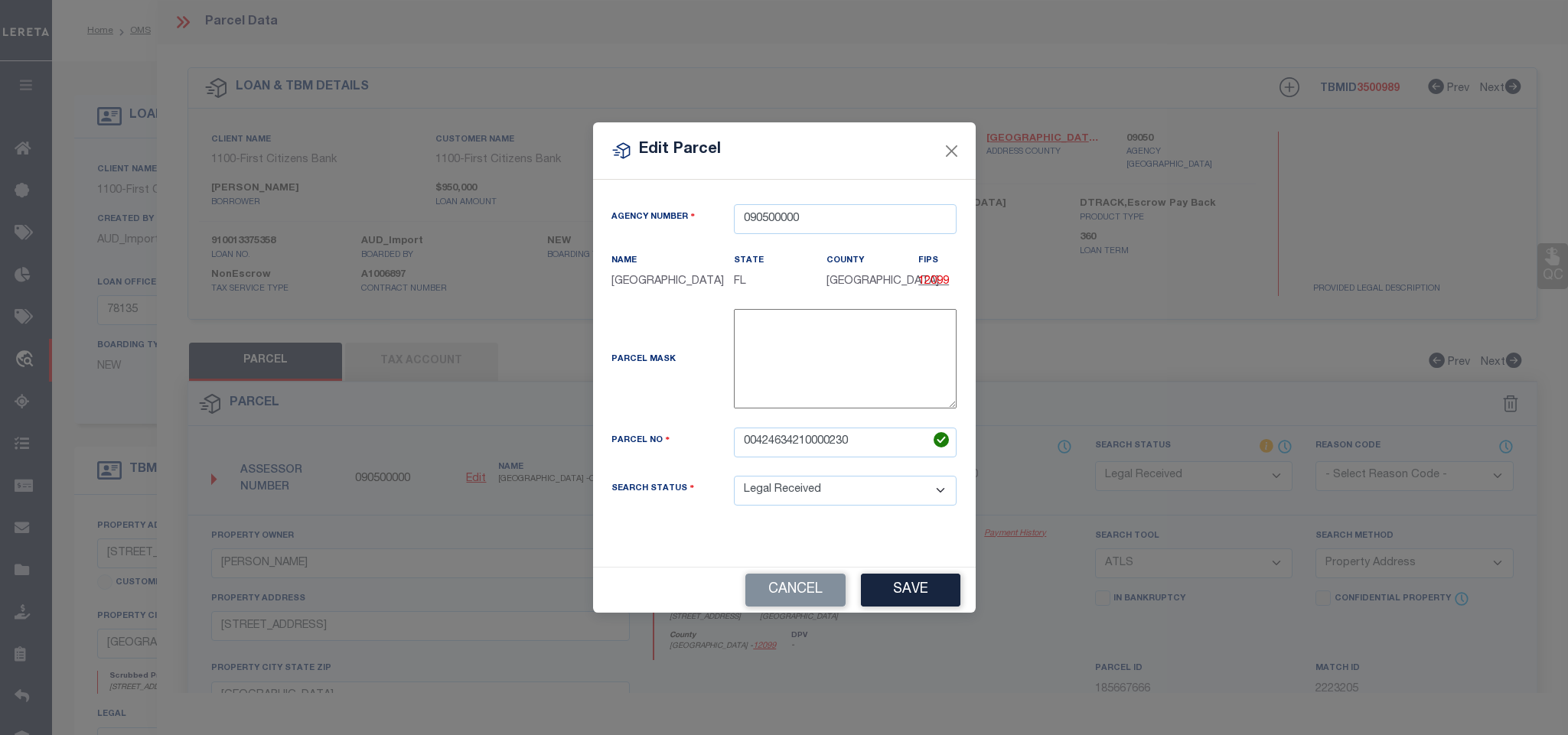
click at [808, 427] on div "Parcel Mask" at bounding box center [784, 368] width 369 height 119
click at [809, 455] on input "00424634210000230" at bounding box center [845, 442] width 223 height 30
paste input "-42-46-34-21-000-"
type input "00-42-46-34-21-000-0230"
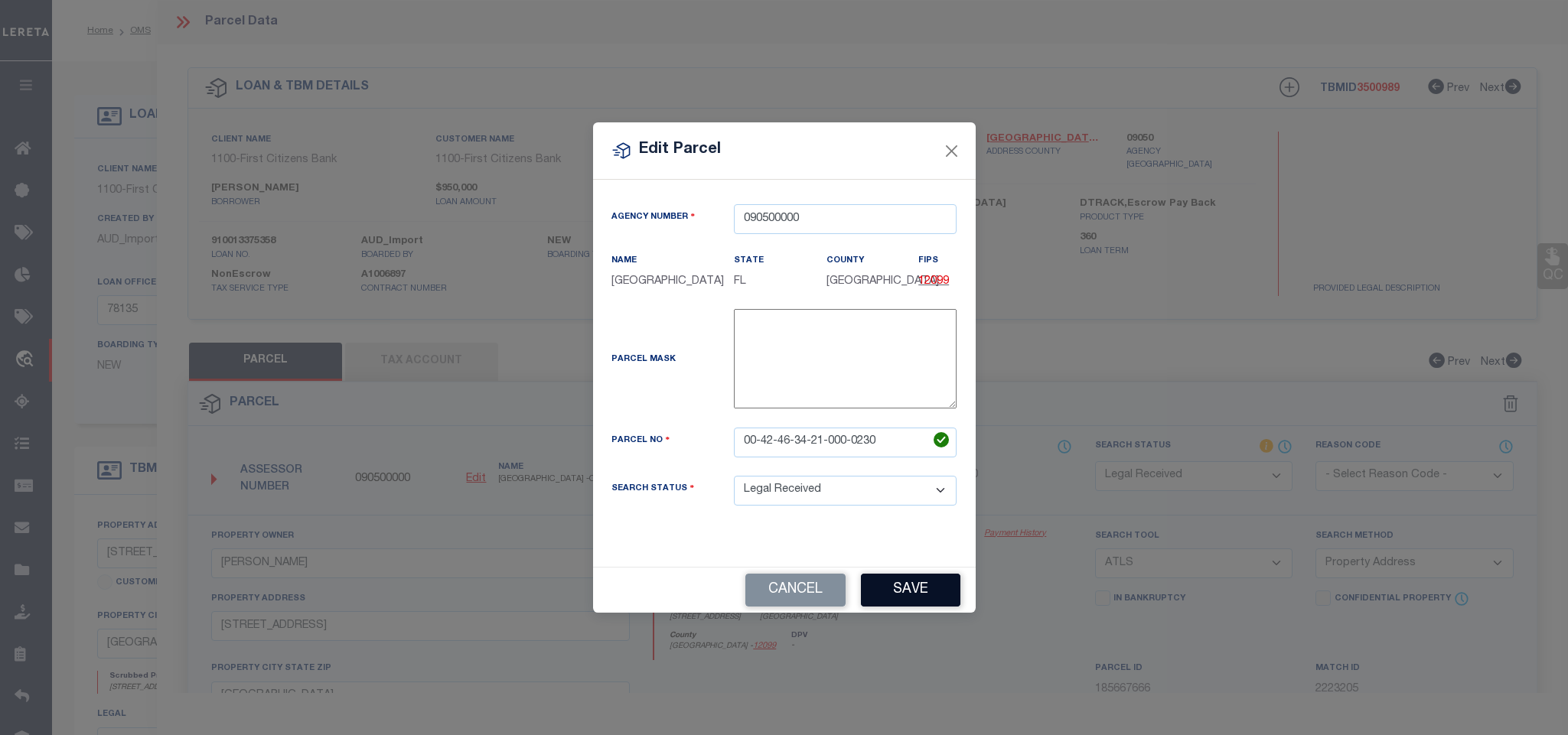
click at [890, 606] on button "Save" at bounding box center [910, 590] width 100 height 33
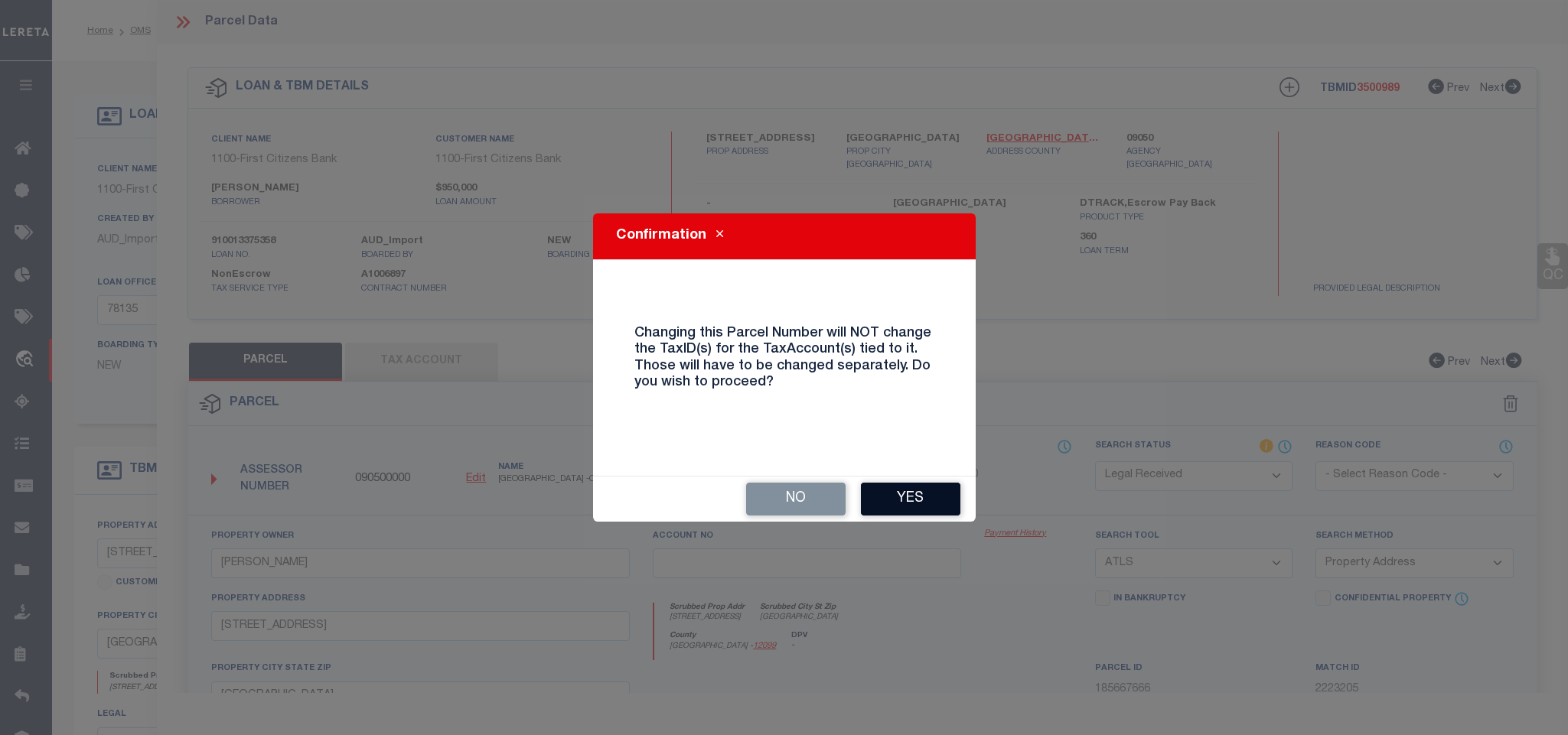
click at [896, 503] on button "Yes" at bounding box center [910, 499] width 100 height 33
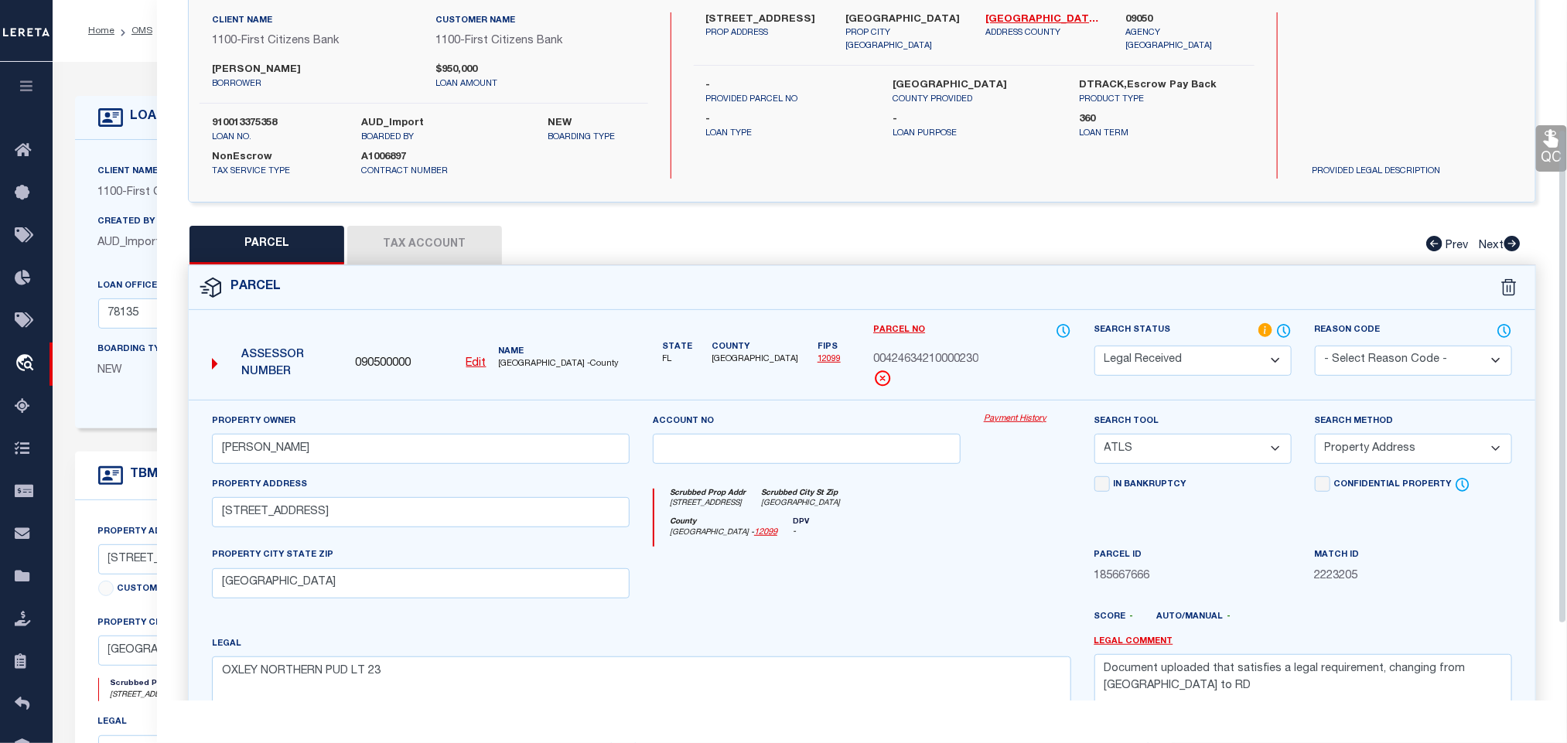
scroll to position [232, 0]
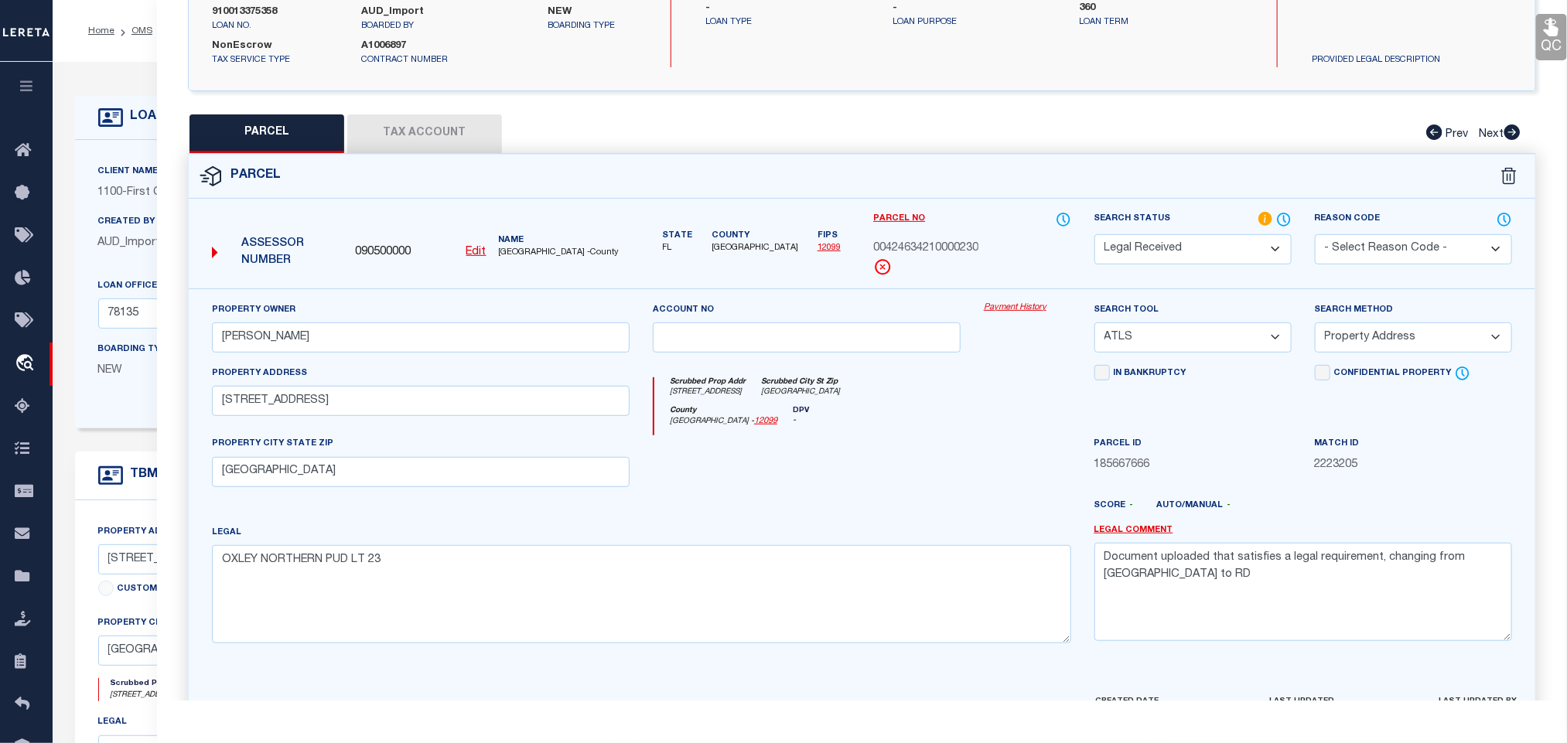
select select "RD"
select select
checkbox input "false"
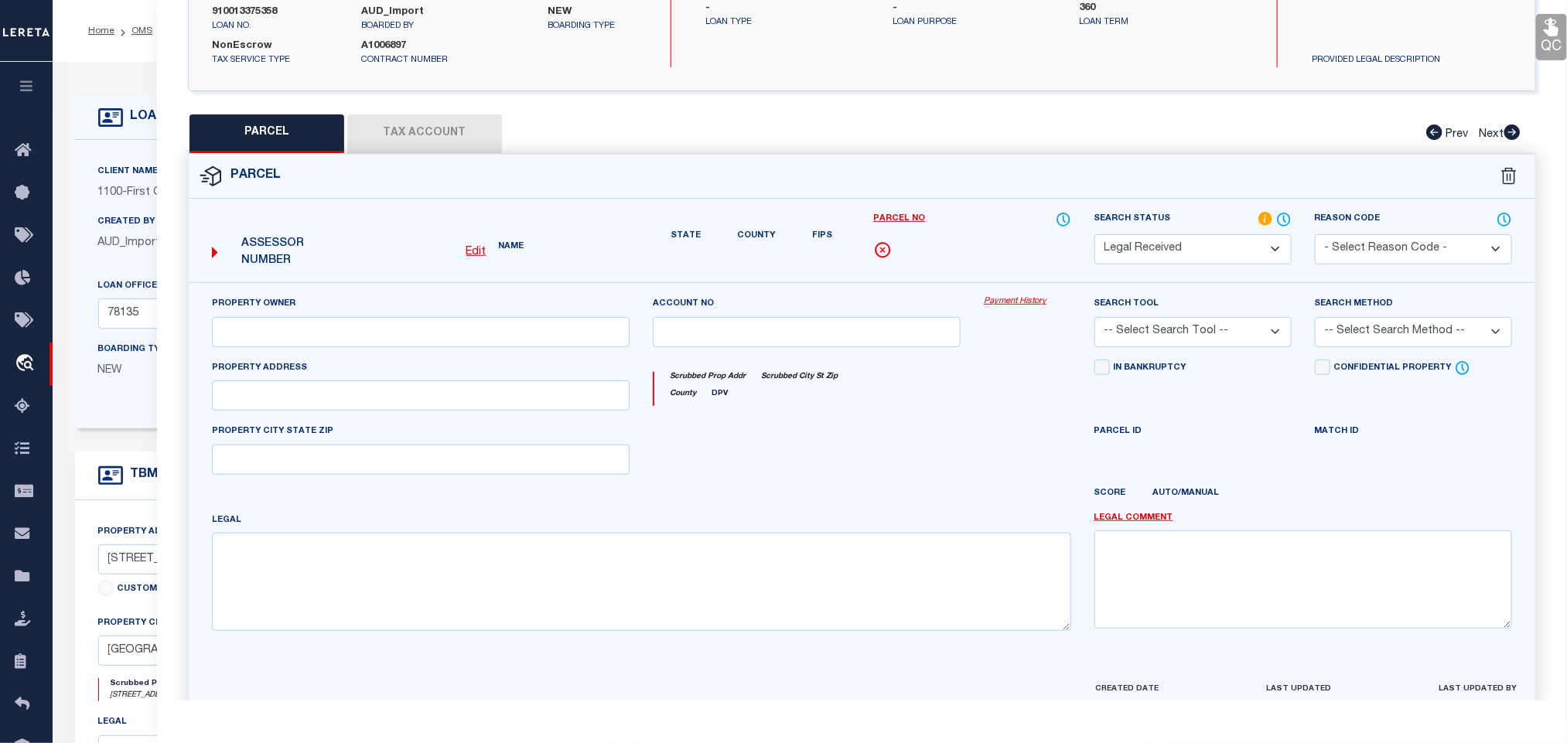
type input "GORDON A POLOVIN"
select select "ATL"
select select "ADD"
type input "6352 BELLAMALFI ST"
checkbox input "false"
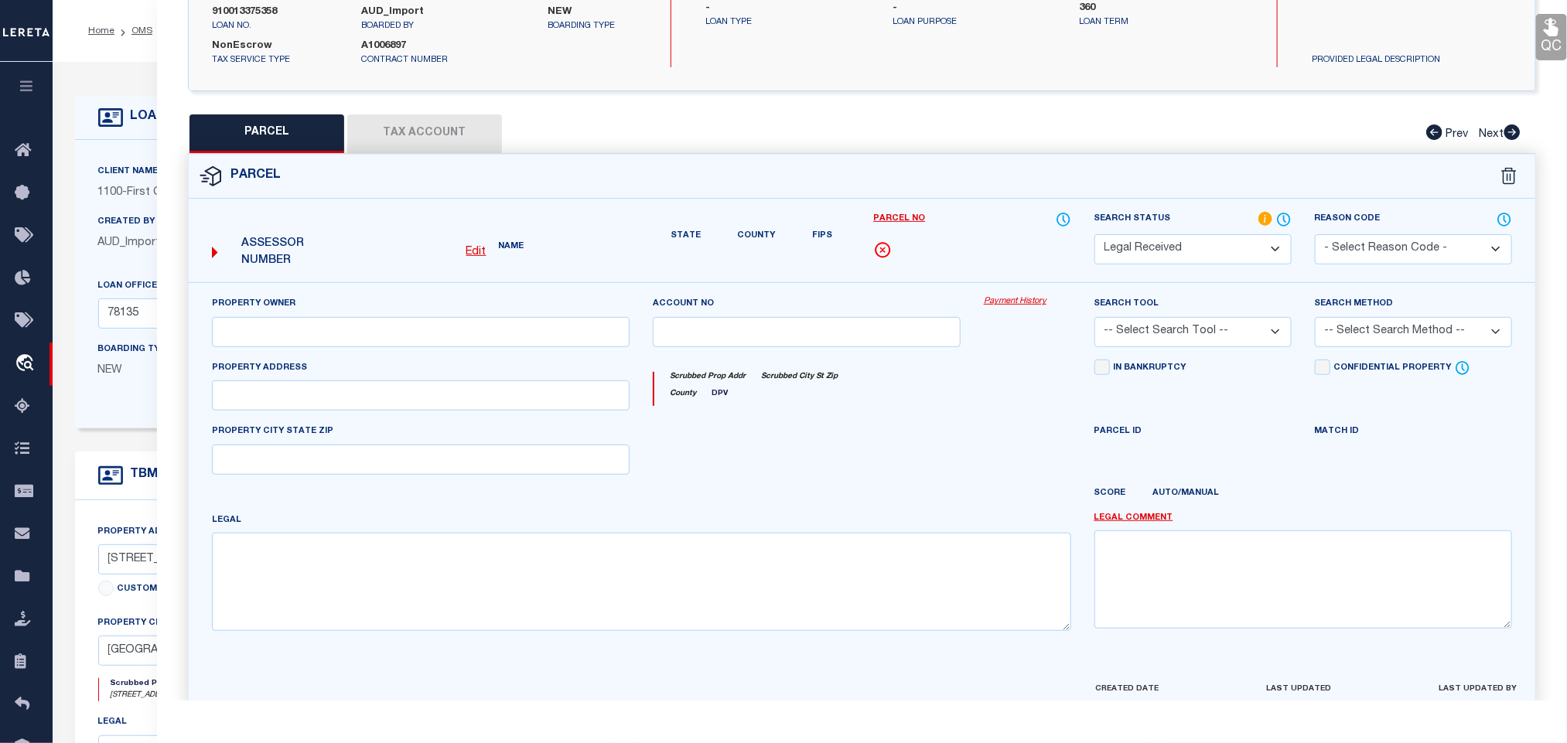
type input "BOCA RATON, FL 33496"
type textarea "OXLEY NORTHERN PUD LT 23"
type textarea "Document uploaded that satisfies a legal requirement, changing from ND to RD"
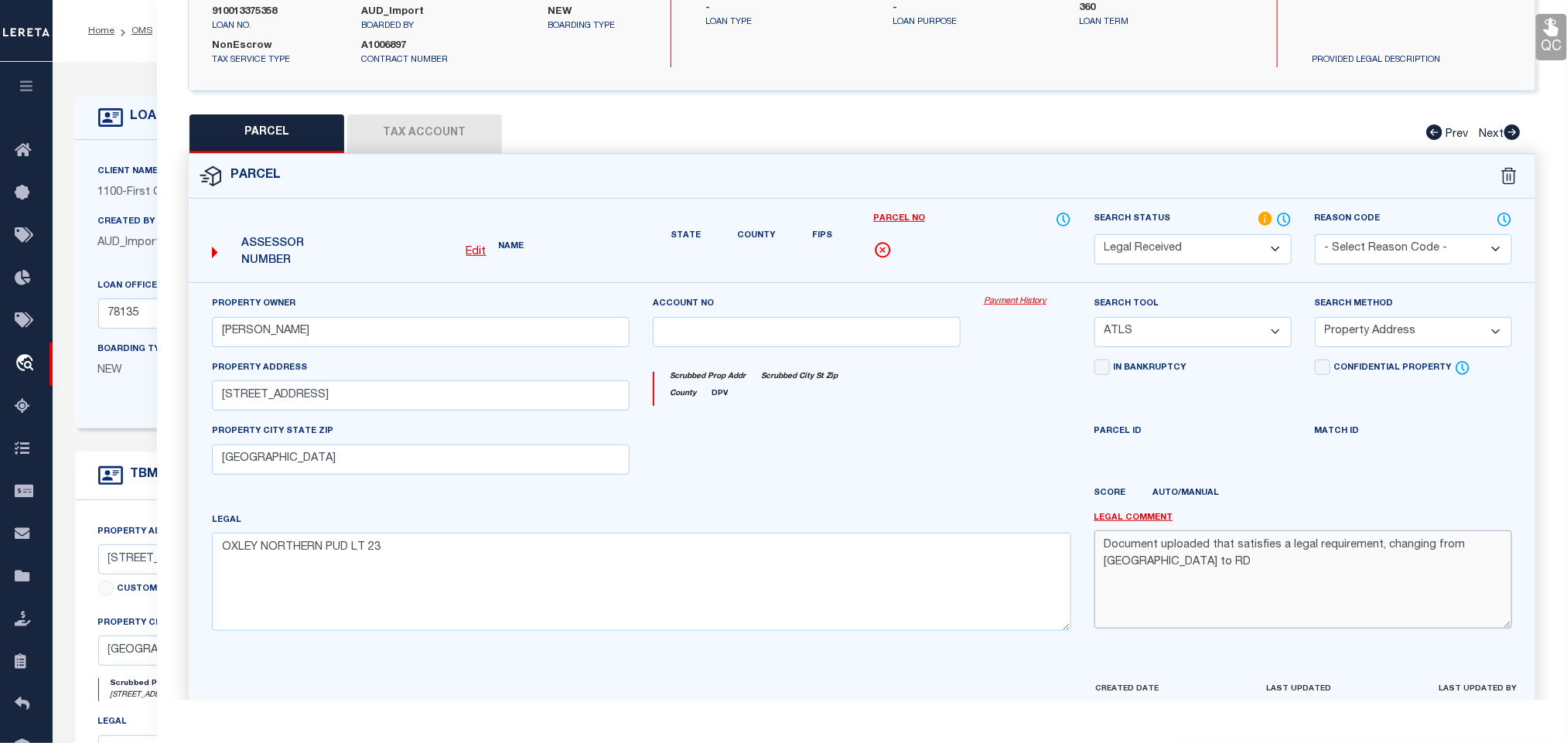
click at [1202, 571] on textarea "Document uploaded that satisfies a legal requirement, changing from ND to RD" at bounding box center [1303, 579] width 418 height 97
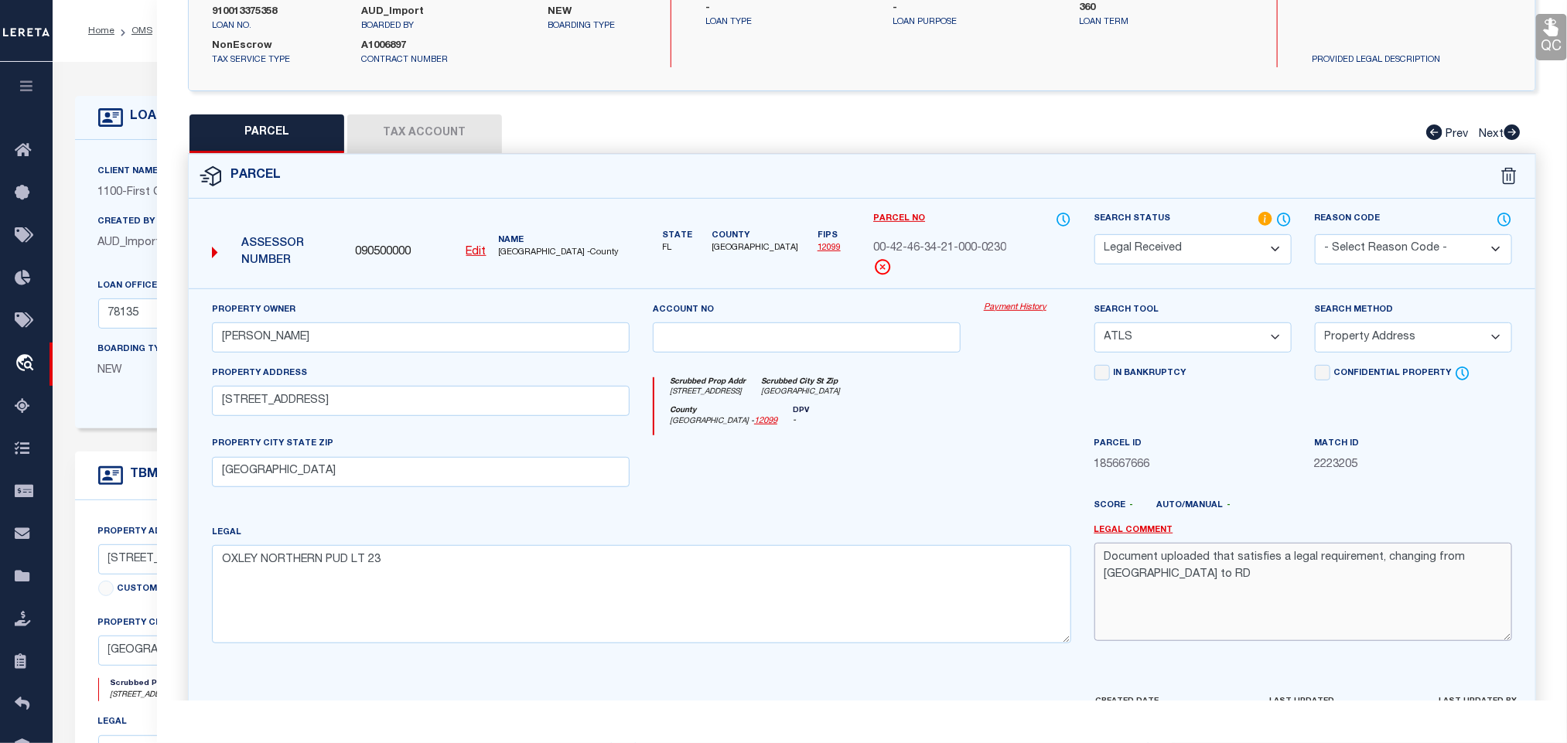
click at [1202, 571] on textarea "Document uploaded that satisfies a legal requirement, changing from ND to RD" at bounding box center [1303, 591] width 418 height 97
click at [1214, 343] on select "-- Select Search Tool -- 3rd Party Website Agency File Agency Website ATLS CNV-…" at bounding box center [1192, 338] width 197 height 30
select select "AGW"
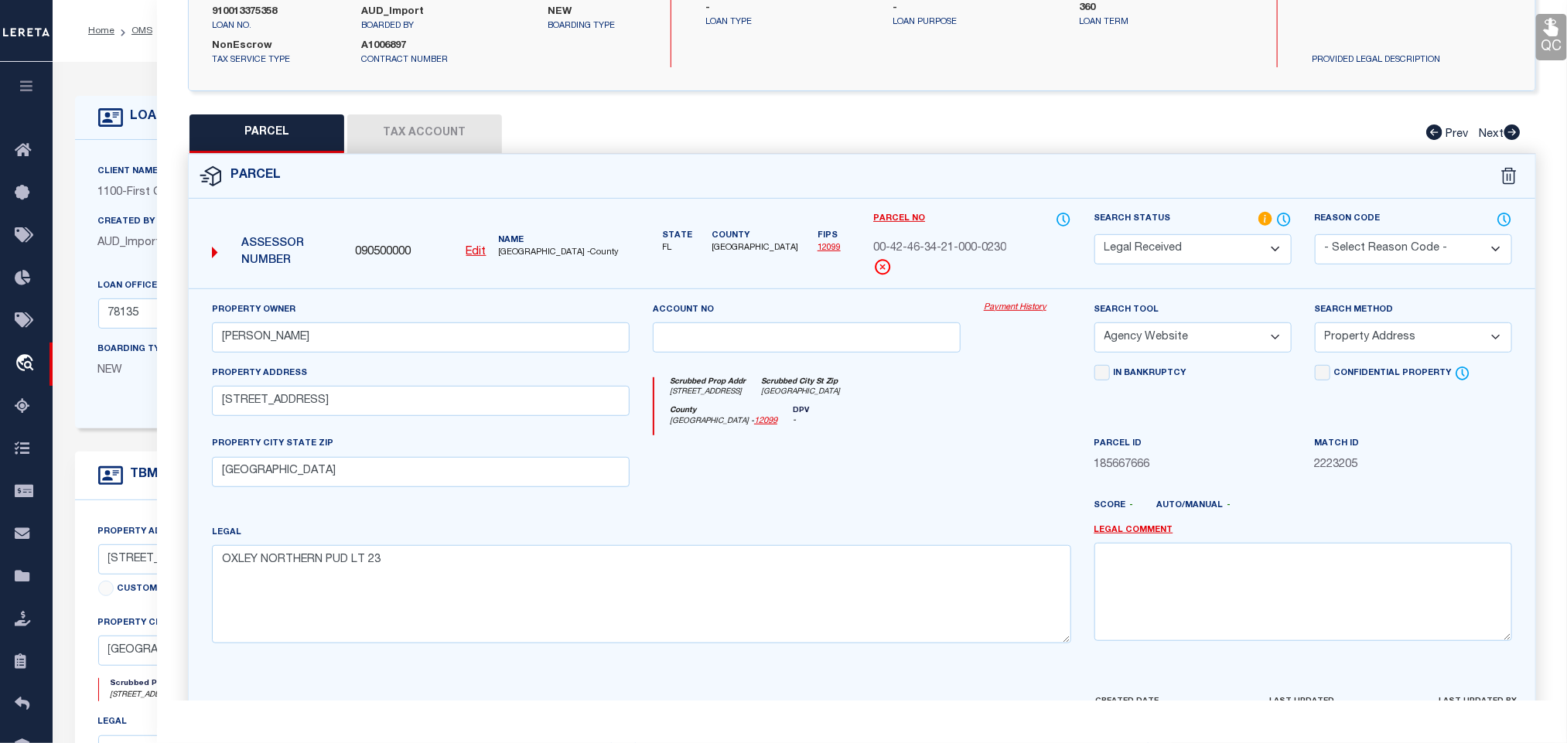
click at [1094, 327] on select "-- Select Search Tool -- 3rd Party Website Agency File Agency Website ATLS CNV-…" at bounding box center [1192, 338] width 197 height 30
drag, startPoint x: 1383, startPoint y: 341, endPoint x: 1379, endPoint y: 357, distance: 16.7
click at [1383, 341] on select "-- Select Search Method -- Property Address Legal Liability Info Provided" at bounding box center [1413, 338] width 197 height 30
select select "LEG"
click at [1315, 327] on select "-- Select Search Method -- Property Address Legal Liability Info Provided" at bounding box center [1413, 338] width 197 height 30
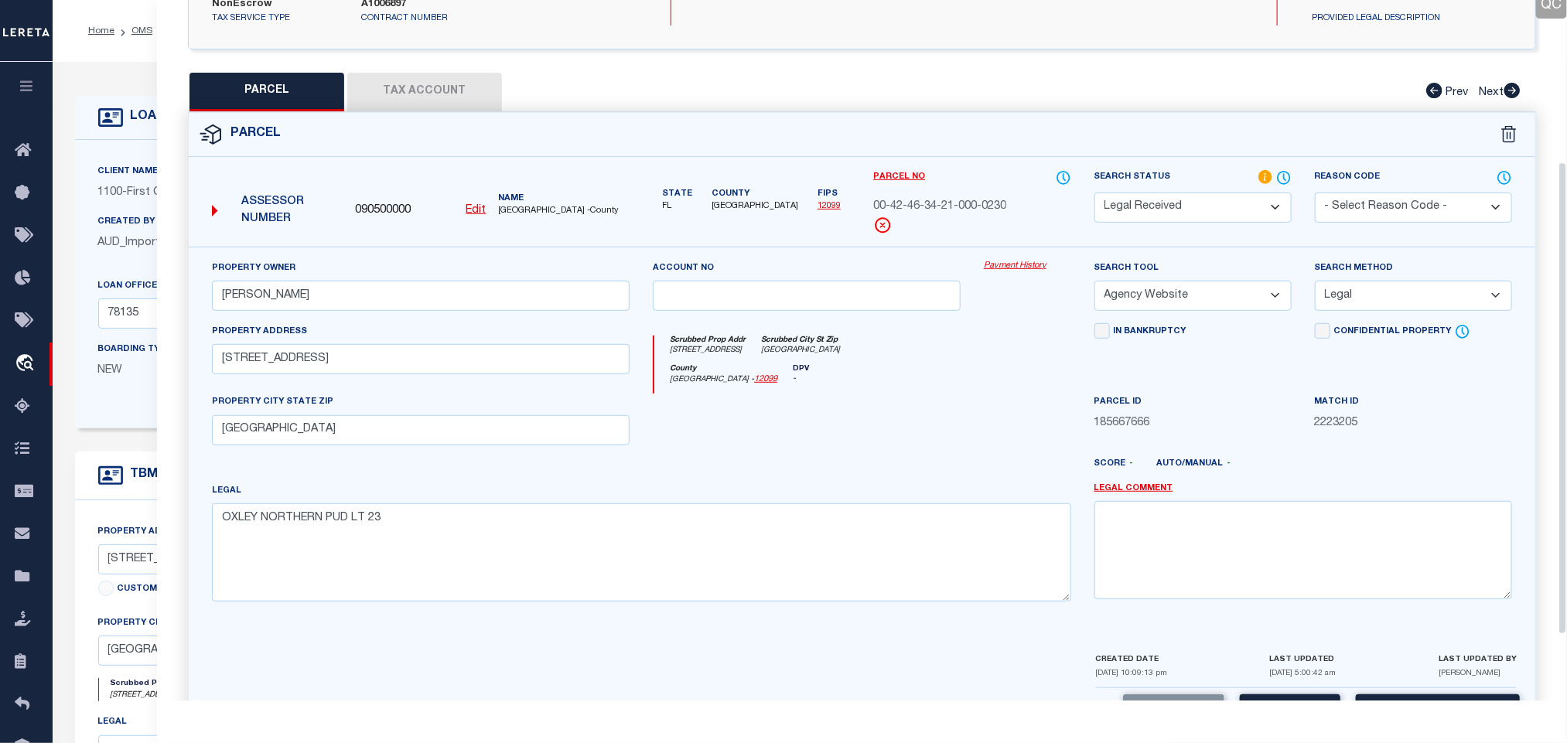
scroll to position [336, 0]
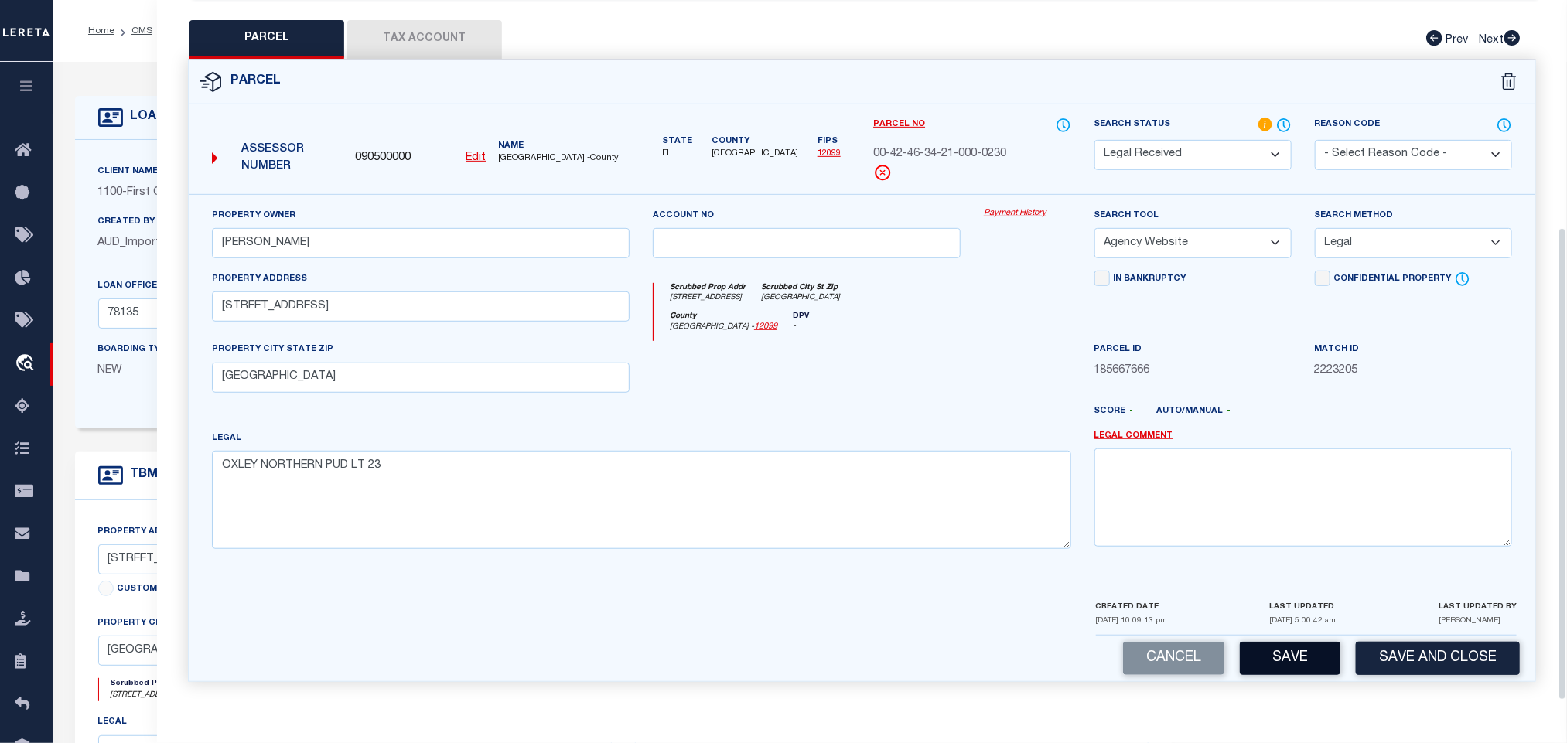
click at [1313, 645] on button "Save" at bounding box center [1290, 658] width 101 height 33
click at [406, 20] on button "Tax Account" at bounding box center [424, 39] width 155 height 39
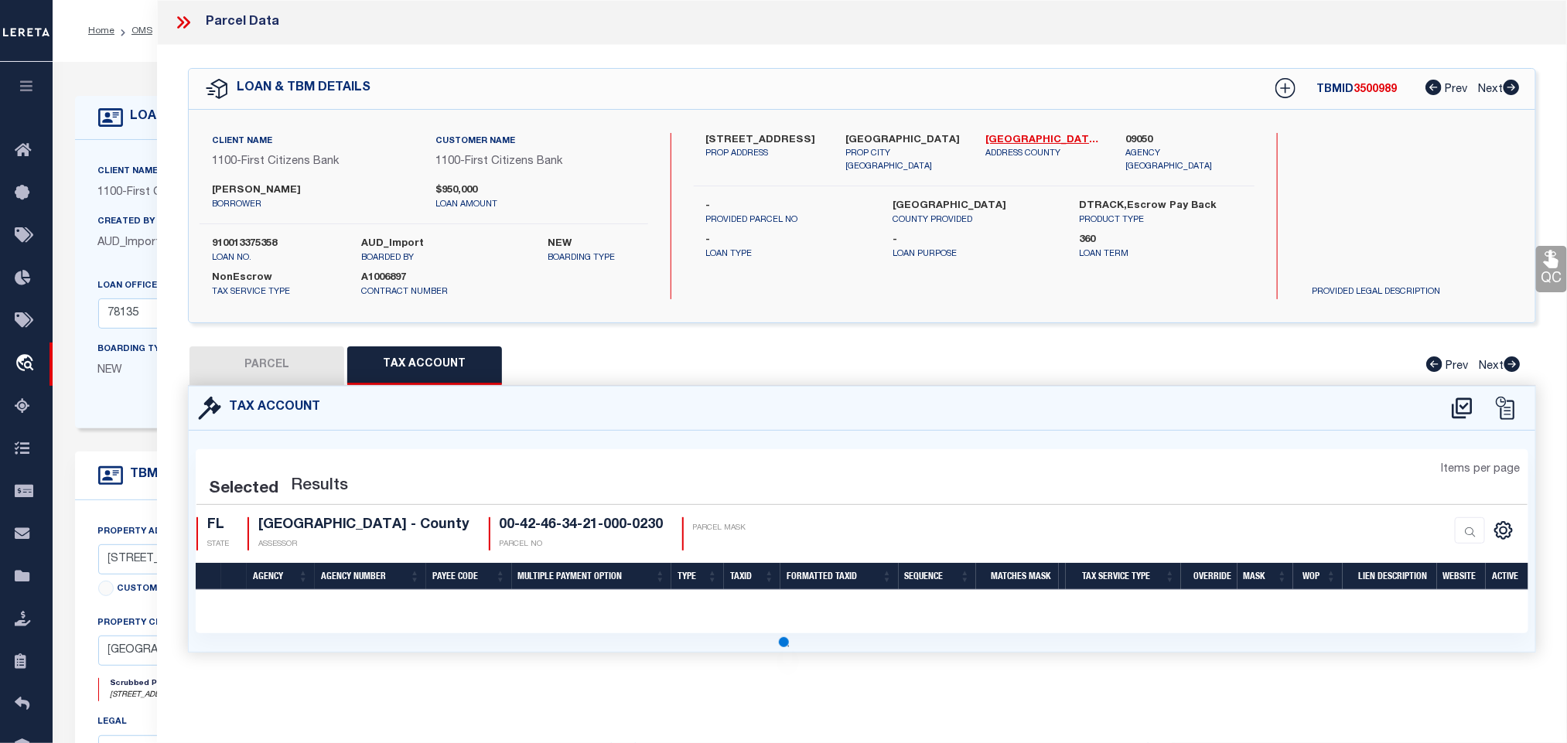
select select "AS"
select select
checkbox input "false"
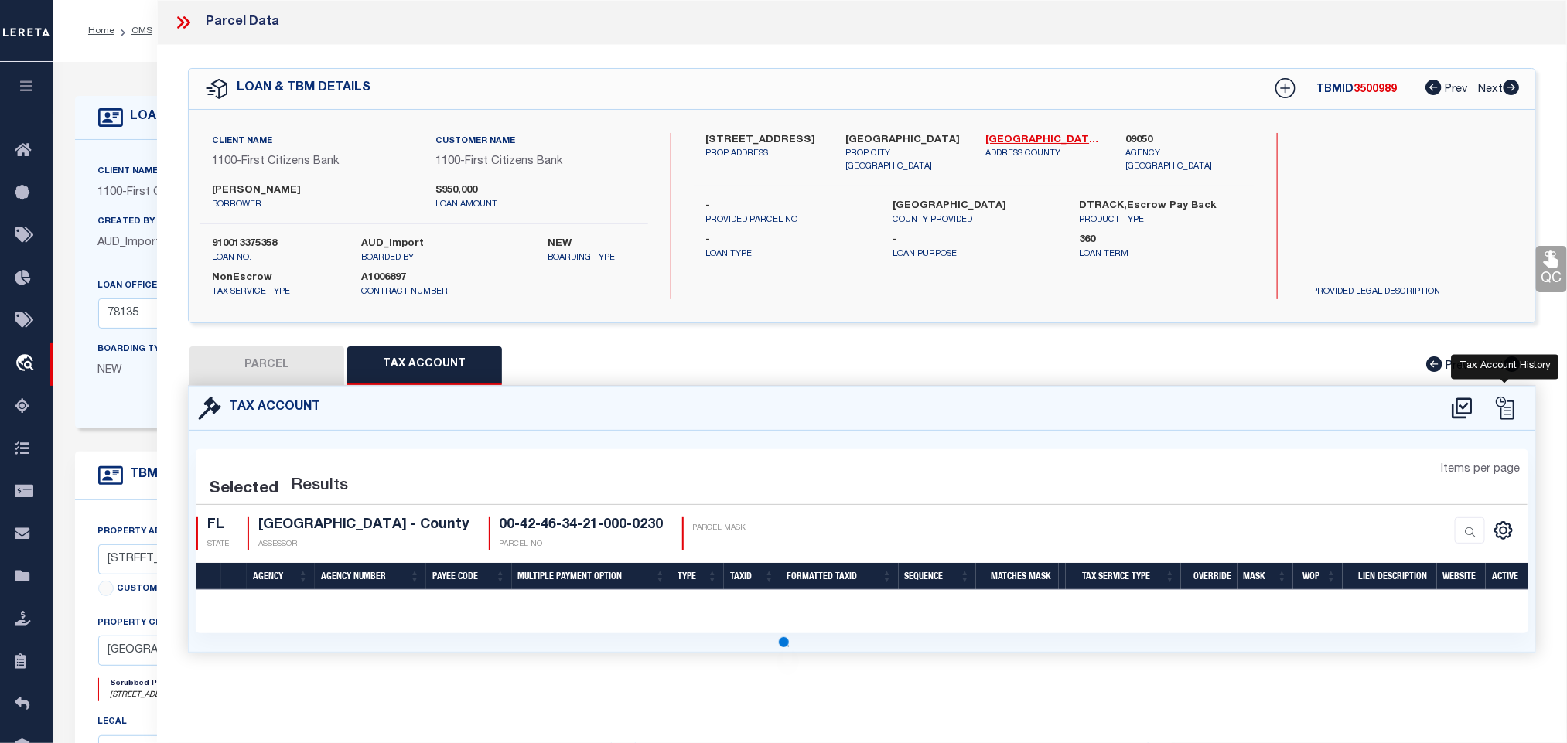
click at [1453, 407] on icon at bounding box center [1462, 408] width 20 height 21
select select "RD"
type input "GORDON A POLOVIN"
select select "AGW"
select select "LEG"
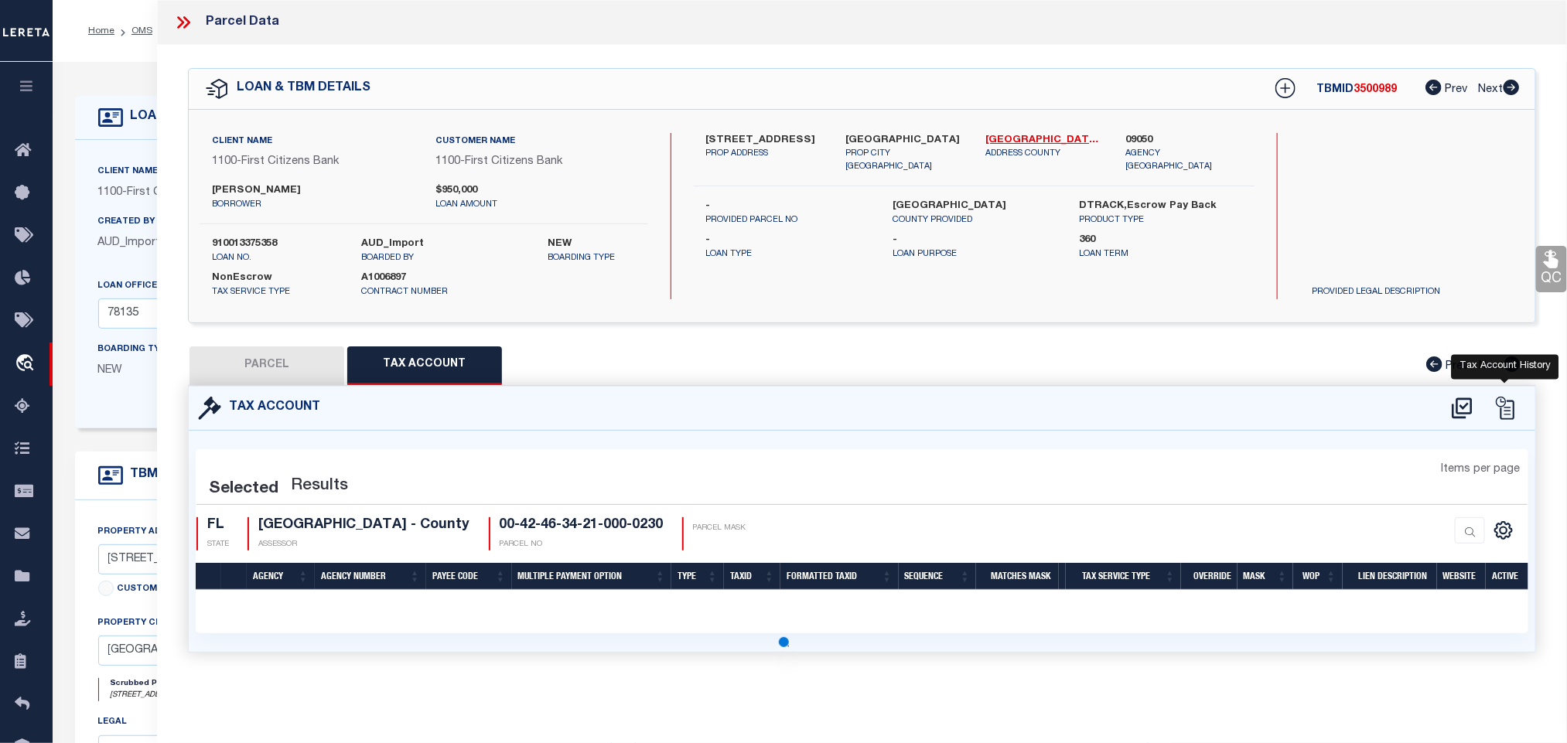
type input "6352 BELLAMALFI ST"
type input "BOCA RATON, FL 33496"
type textarea "OXLEY NORTHERN PUD LT 23"
select select "100"
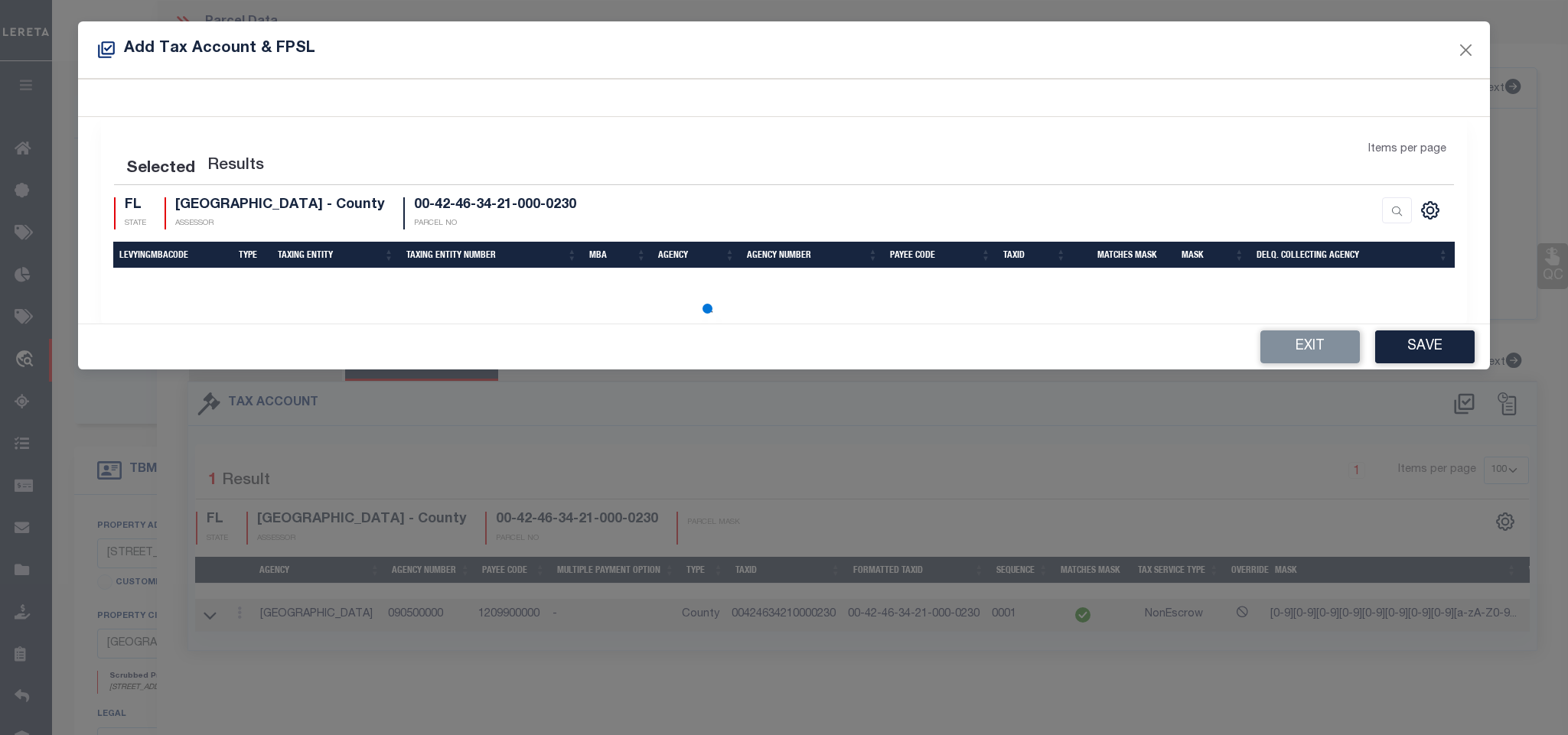
select select "100"
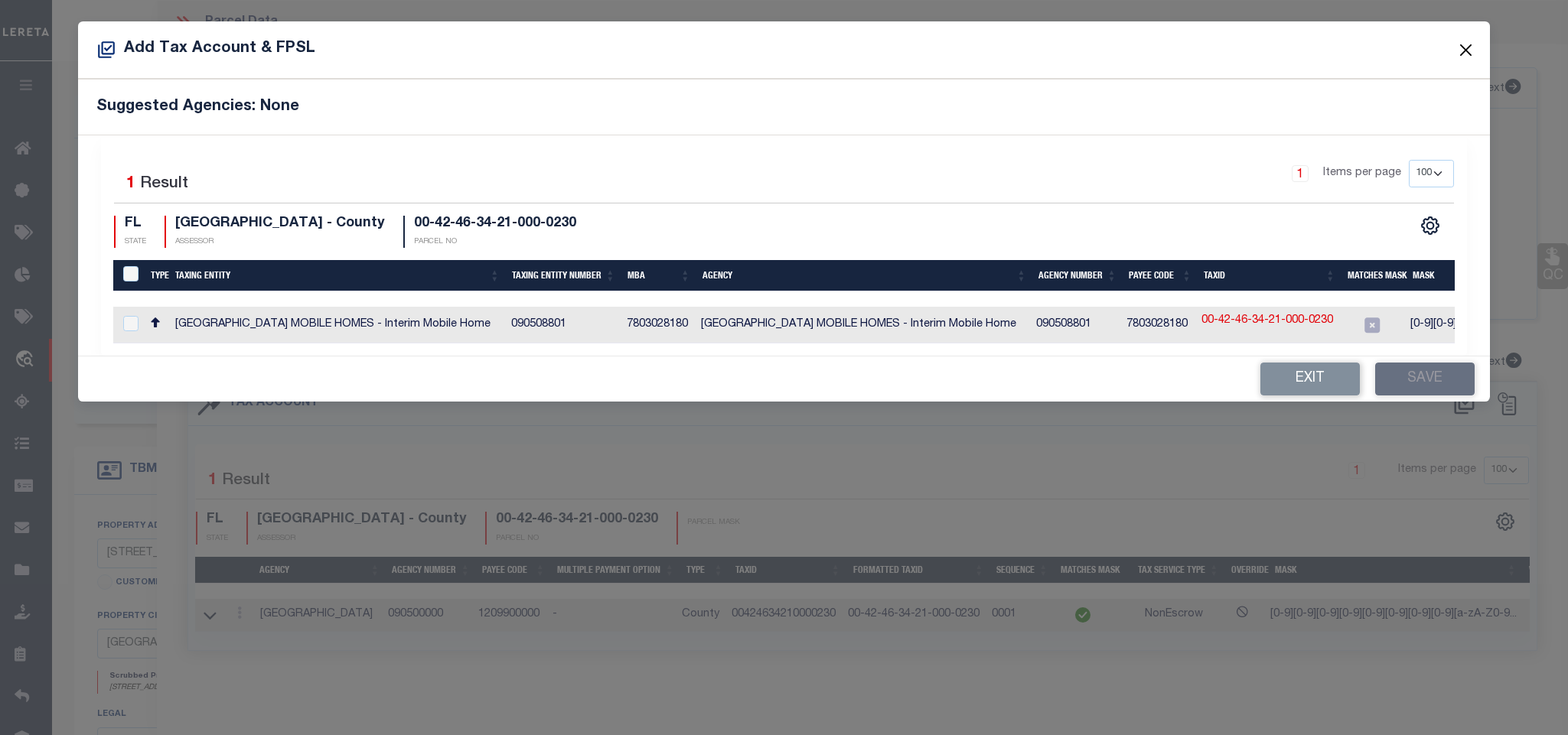
click at [1461, 55] on button "Close" at bounding box center [1465, 49] width 20 height 20
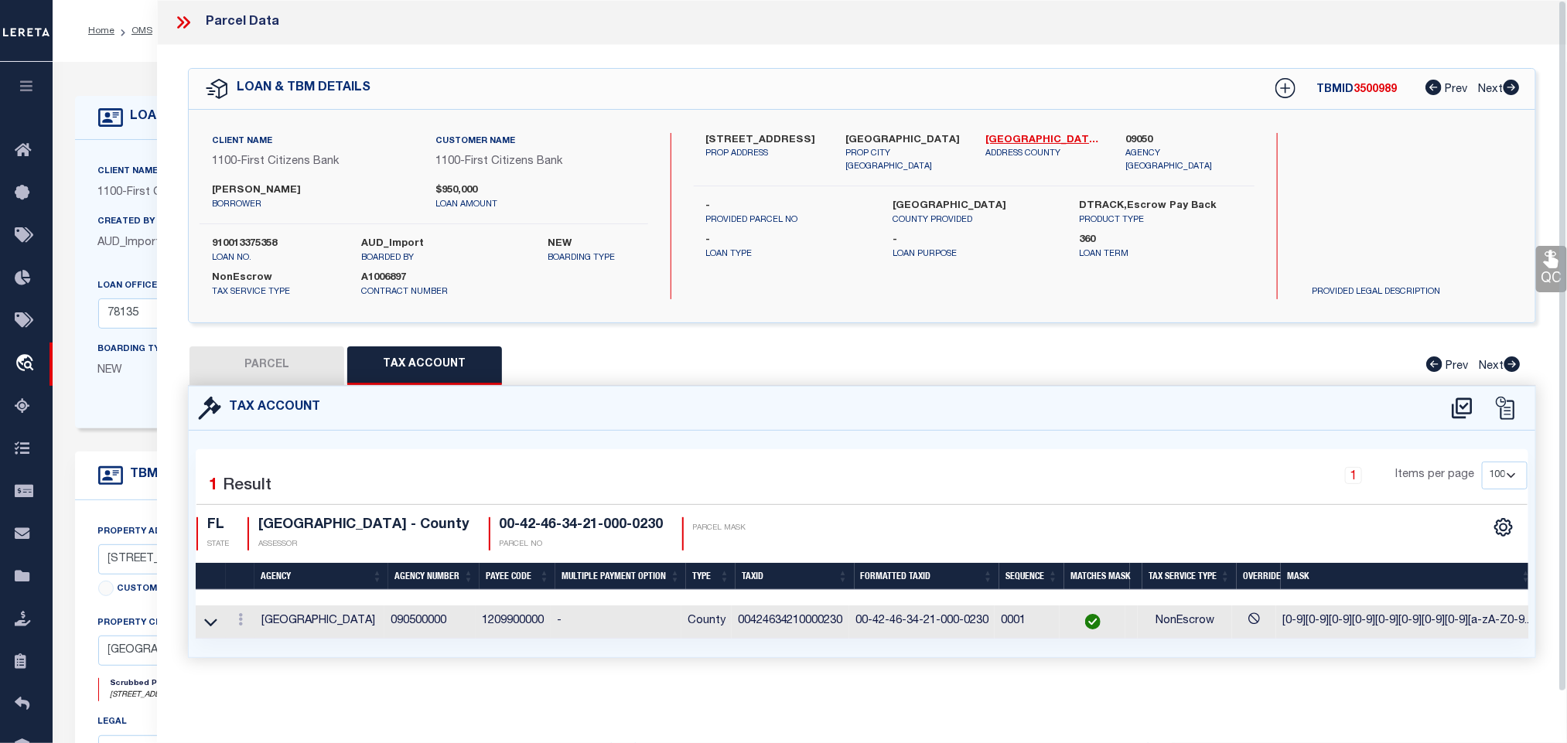
click at [304, 372] on button "PARCEL" at bounding box center [267, 366] width 155 height 39
select select "AS"
select select
checkbox input "false"
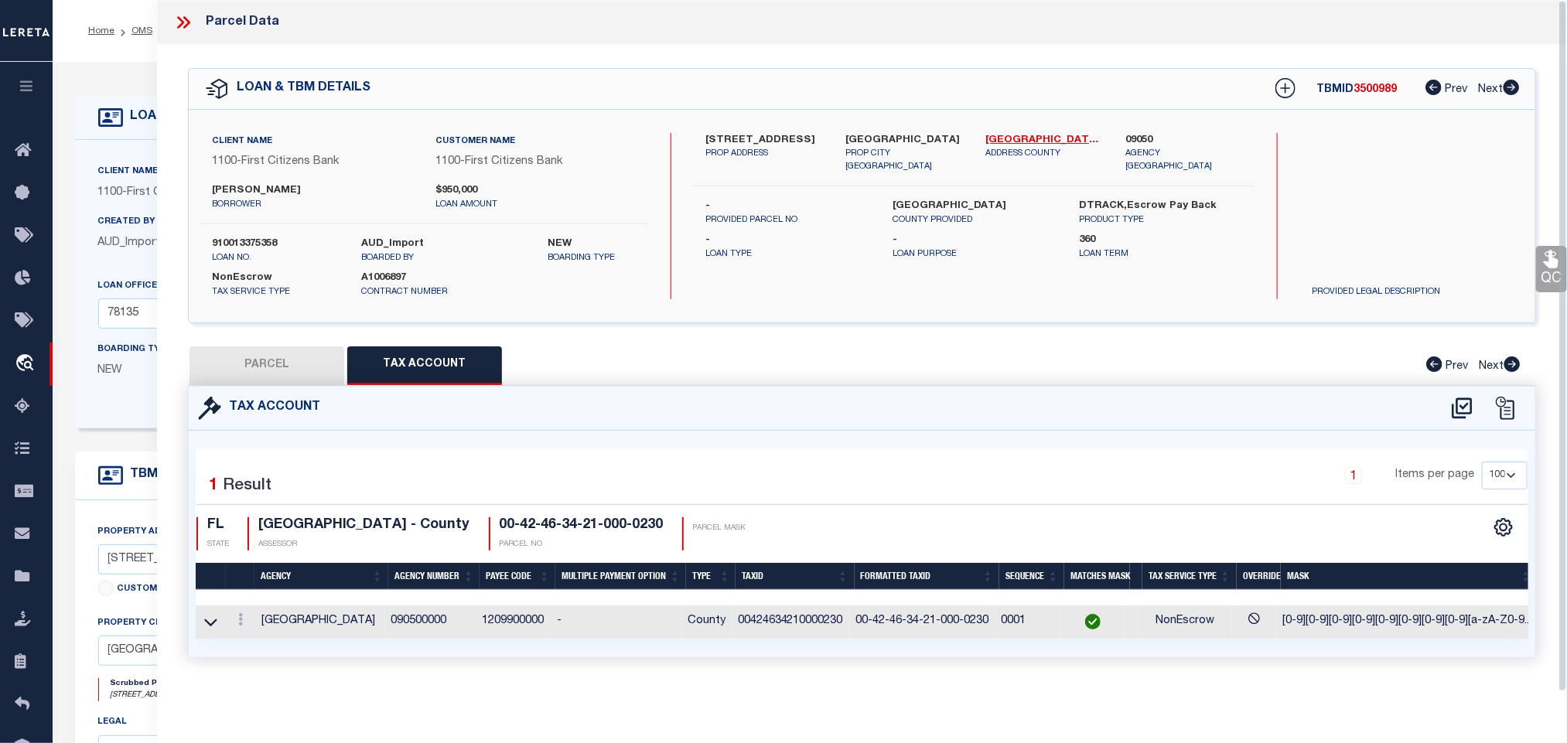
checkbox input "false"
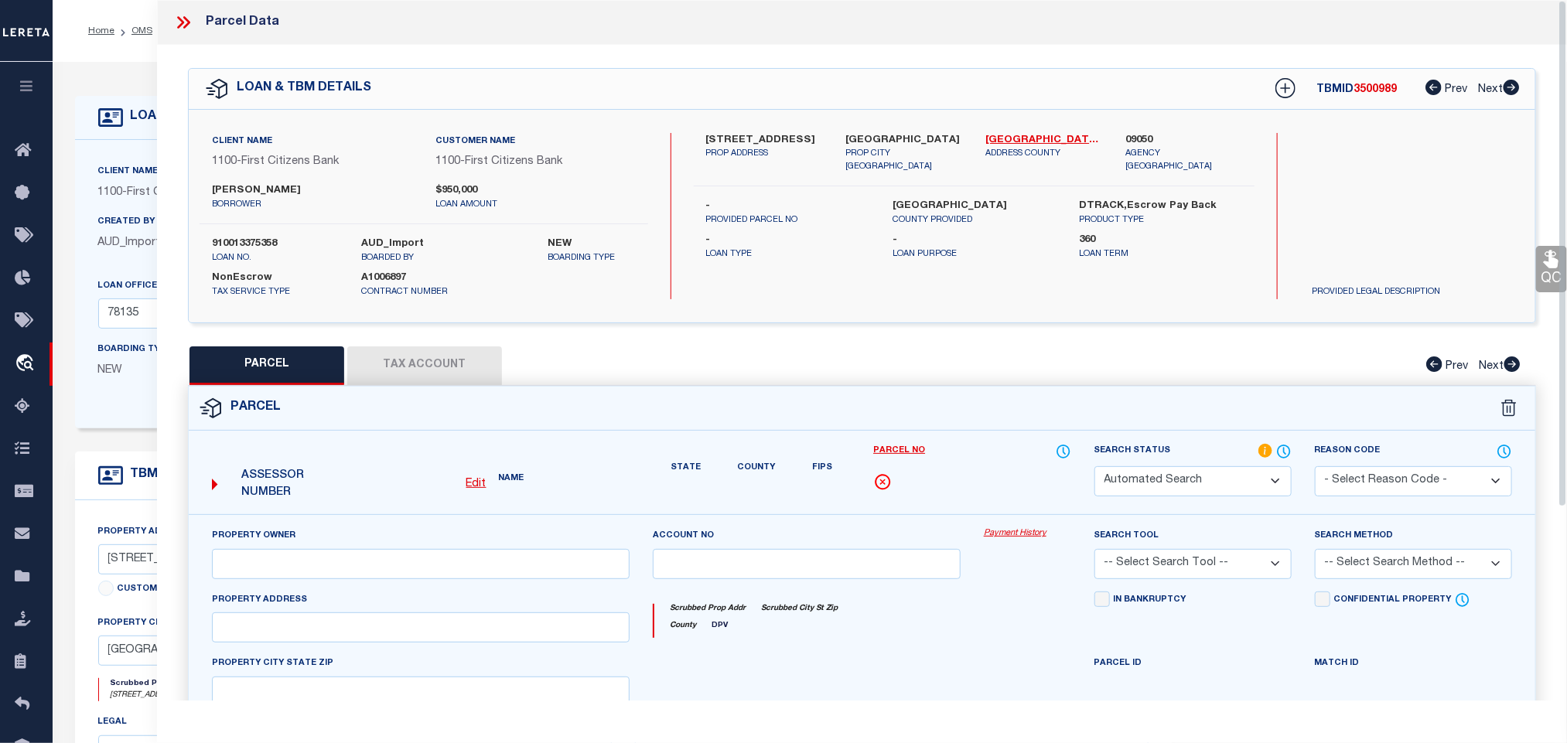
select select "RD"
type input "GORDON A POLOVIN"
select select "AGW"
select select "LEG"
type input "6352 BELLAMALFI ST"
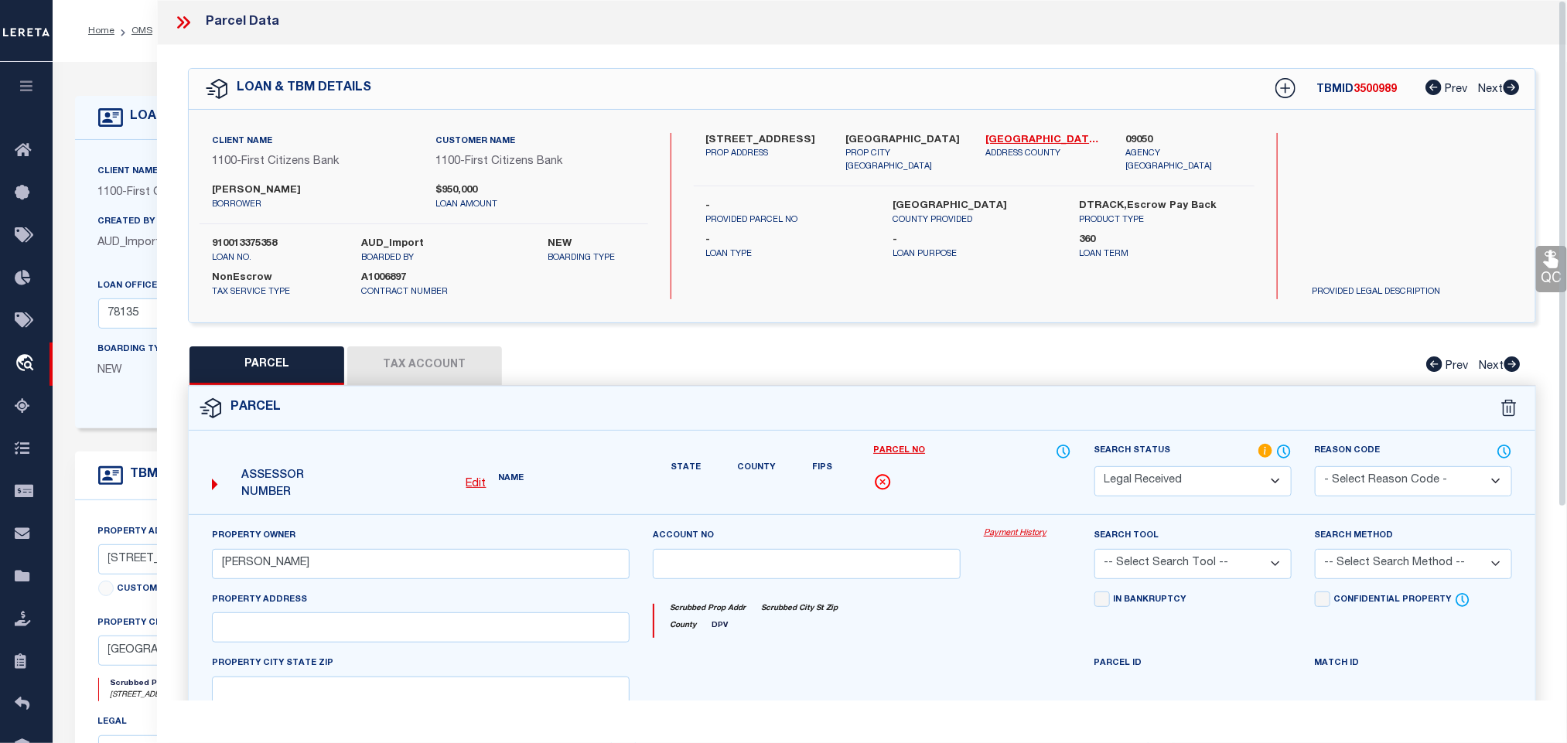
type input "BOCA RATON, FL 33496"
type textarea "OXLEY NORTHERN PUD LT 23"
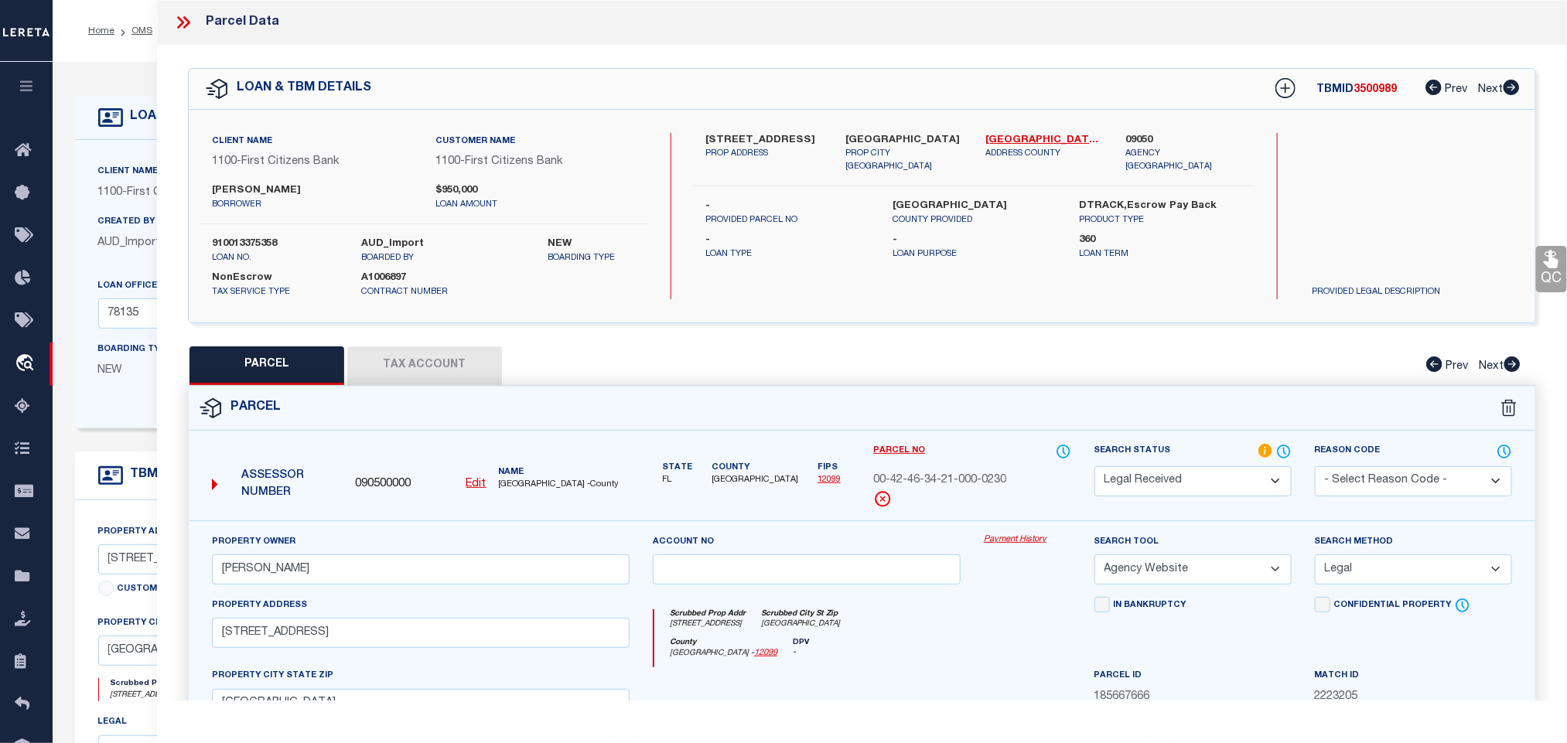
drag, startPoint x: 1161, startPoint y: 490, endPoint x: 1166, endPoint y: 474, distance: 16.9
click at [1161, 490] on select "Automated Search Bad Parcel Complete Duplicate Parcel High Dollar Reporting In …" at bounding box center [1192, 481] width 197 height 30
select select "PC"
click at [1094, 468] on select "Automated Search Bad Parcel Complete Duplicate Parcel High Dollar Reporting In …" at bounding box center [1192, 481] width 197 height 30
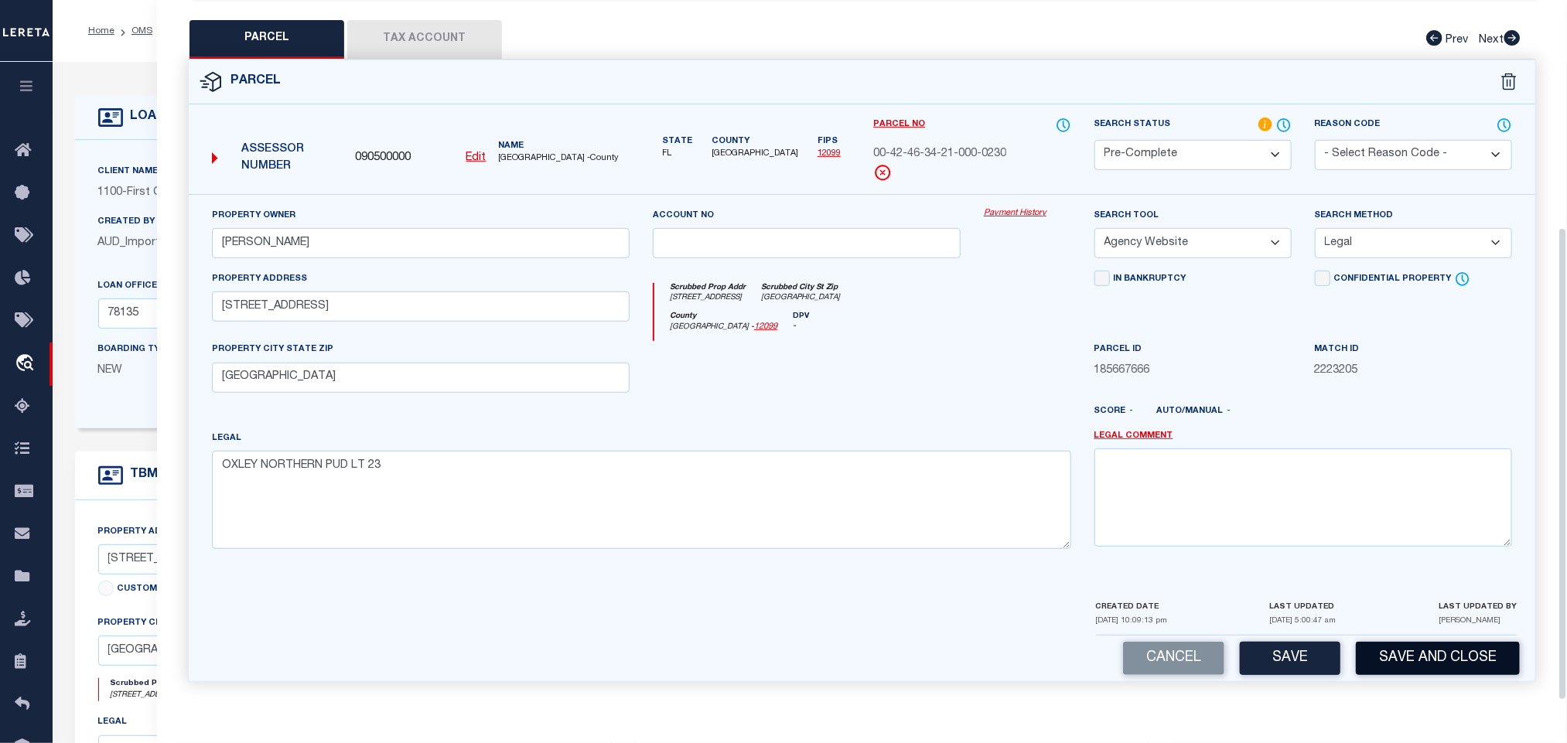
click at [1409, 654] on button "Save and Close" at bounding box center [1438, 658] width 164 height 33
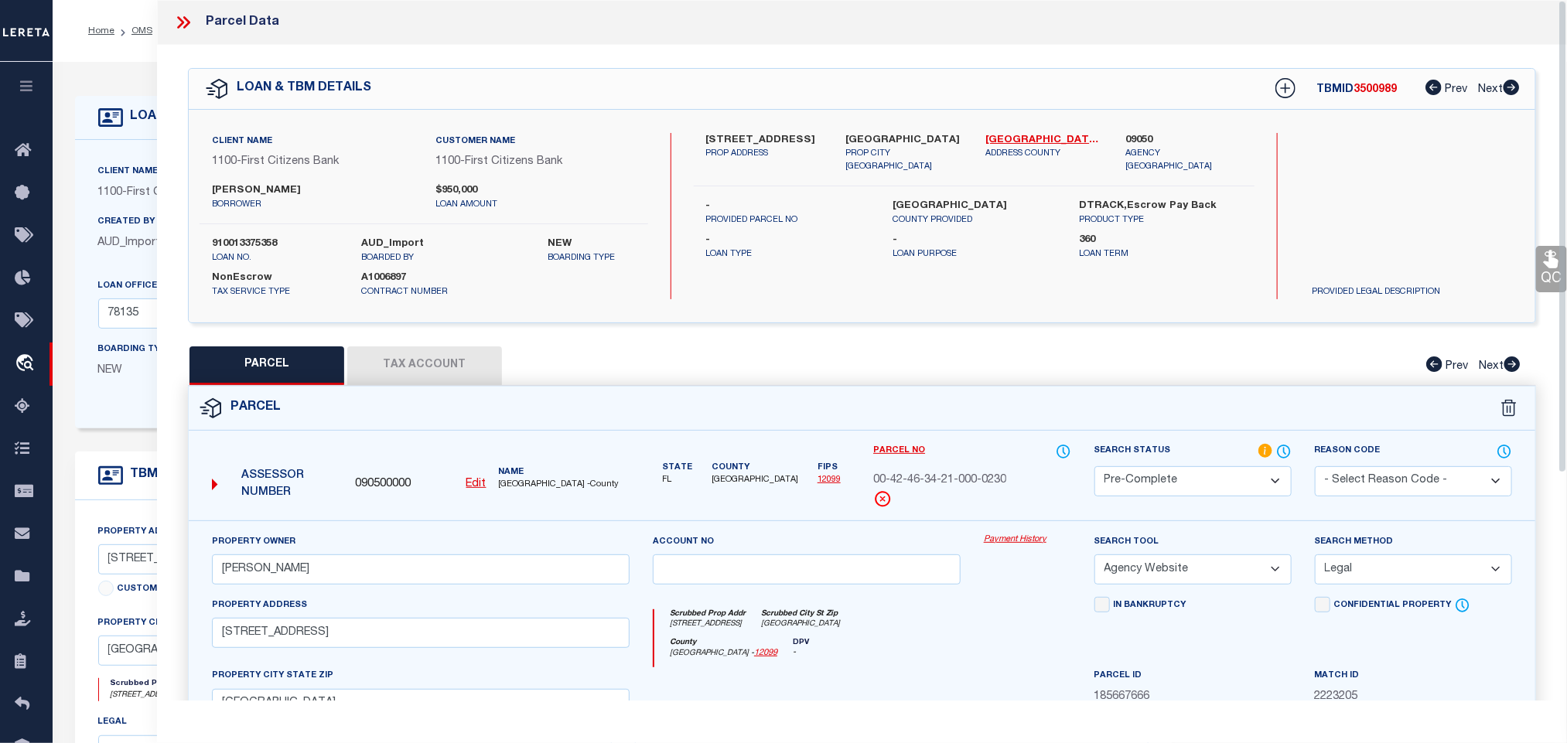
click at [251, 227] on div "Client Name 1100 - First Citizens Bank Customer Name 1100 - First Citizens Bank…" at bounding box center [424, 216] width 449 height 166
copy label "910013375358"
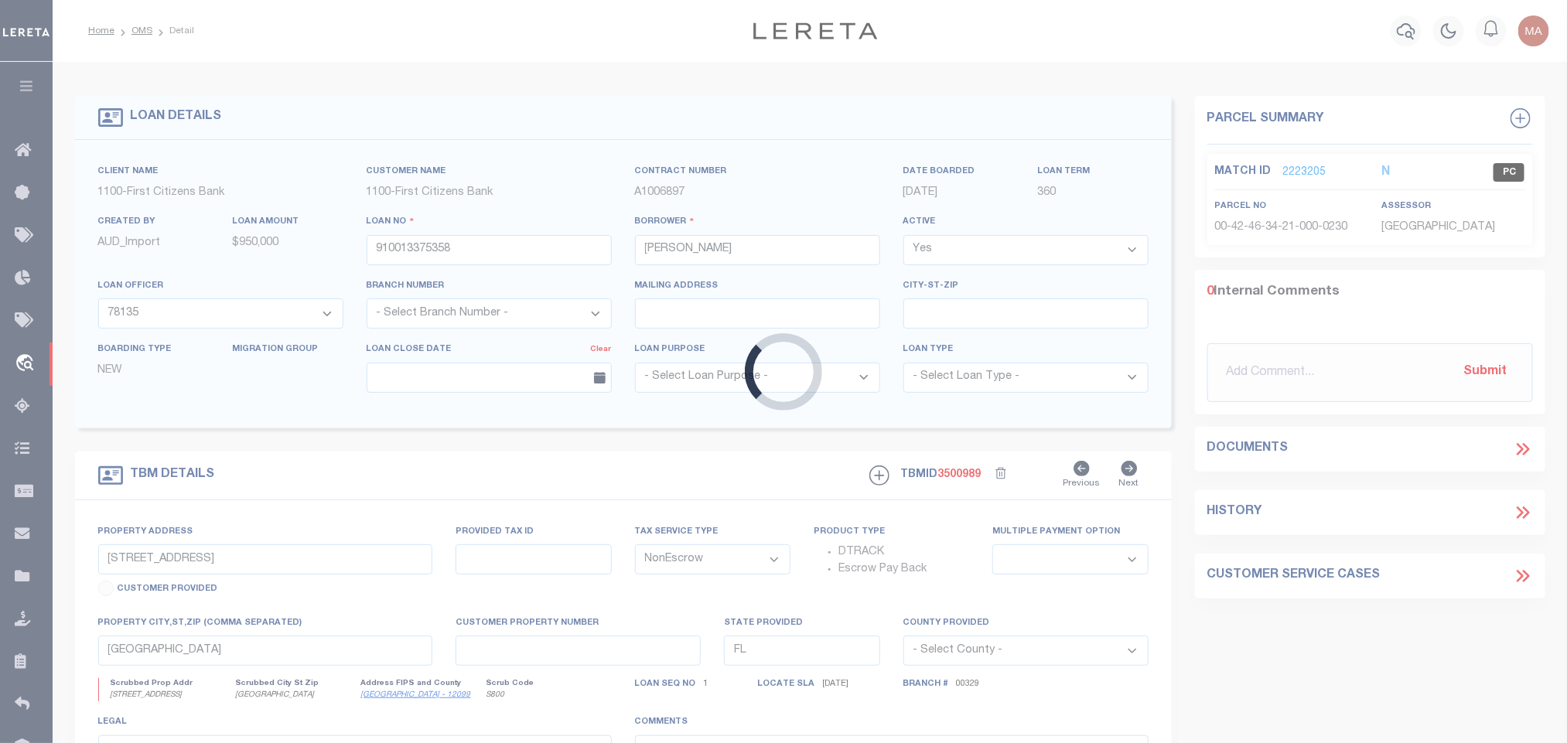
select select "92778"
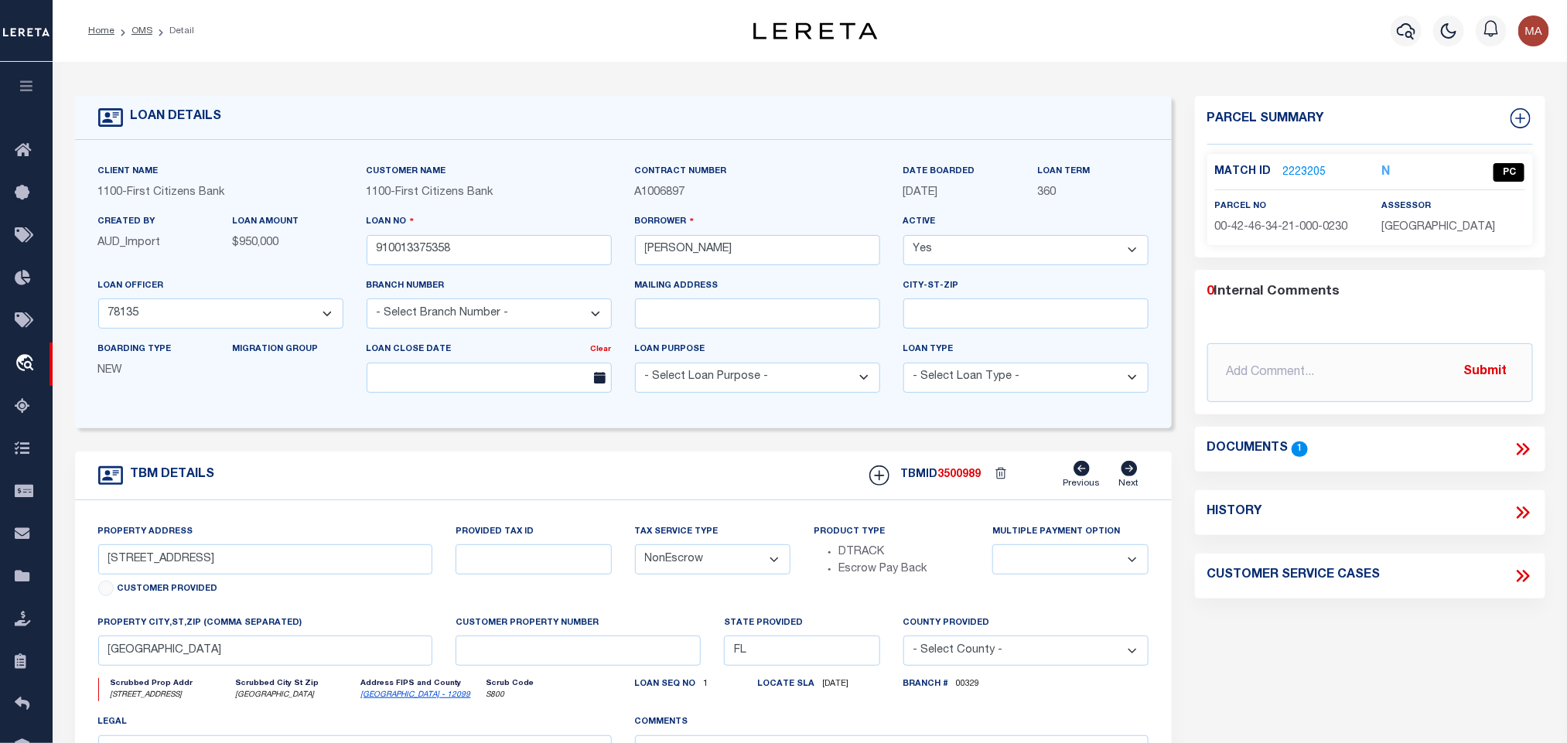
select select
click at [975, 476] on span "3500989" at bounding box center [959, 475] width 43 height 11
click at [968, 480] on span "3500989" at bounding box center [959, 475] width 43 height 11
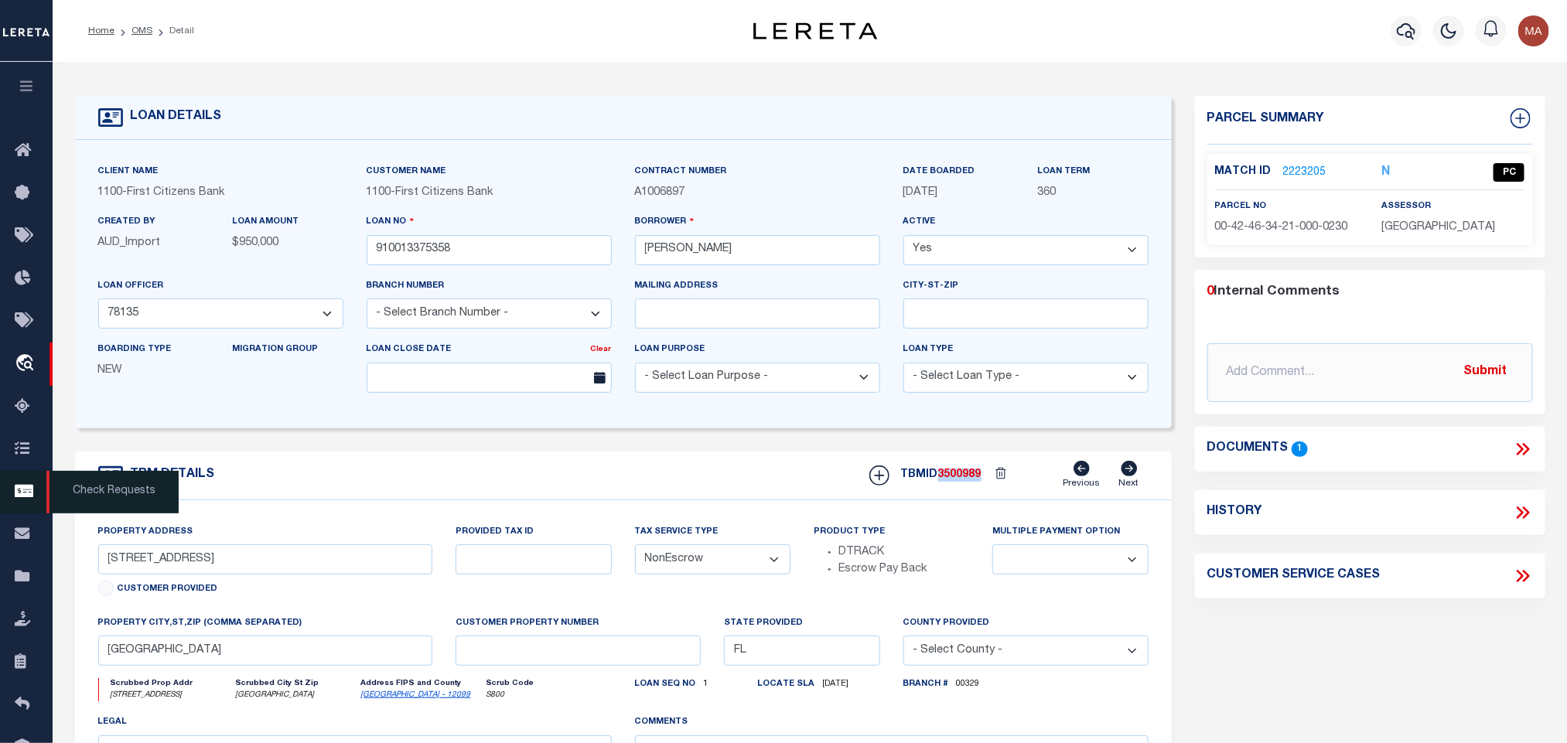
copy span "3500989"
click at [1453, 234] on p "PALM BEACH COUNTY" at bounding box center [1452, 228] width 143 height 17
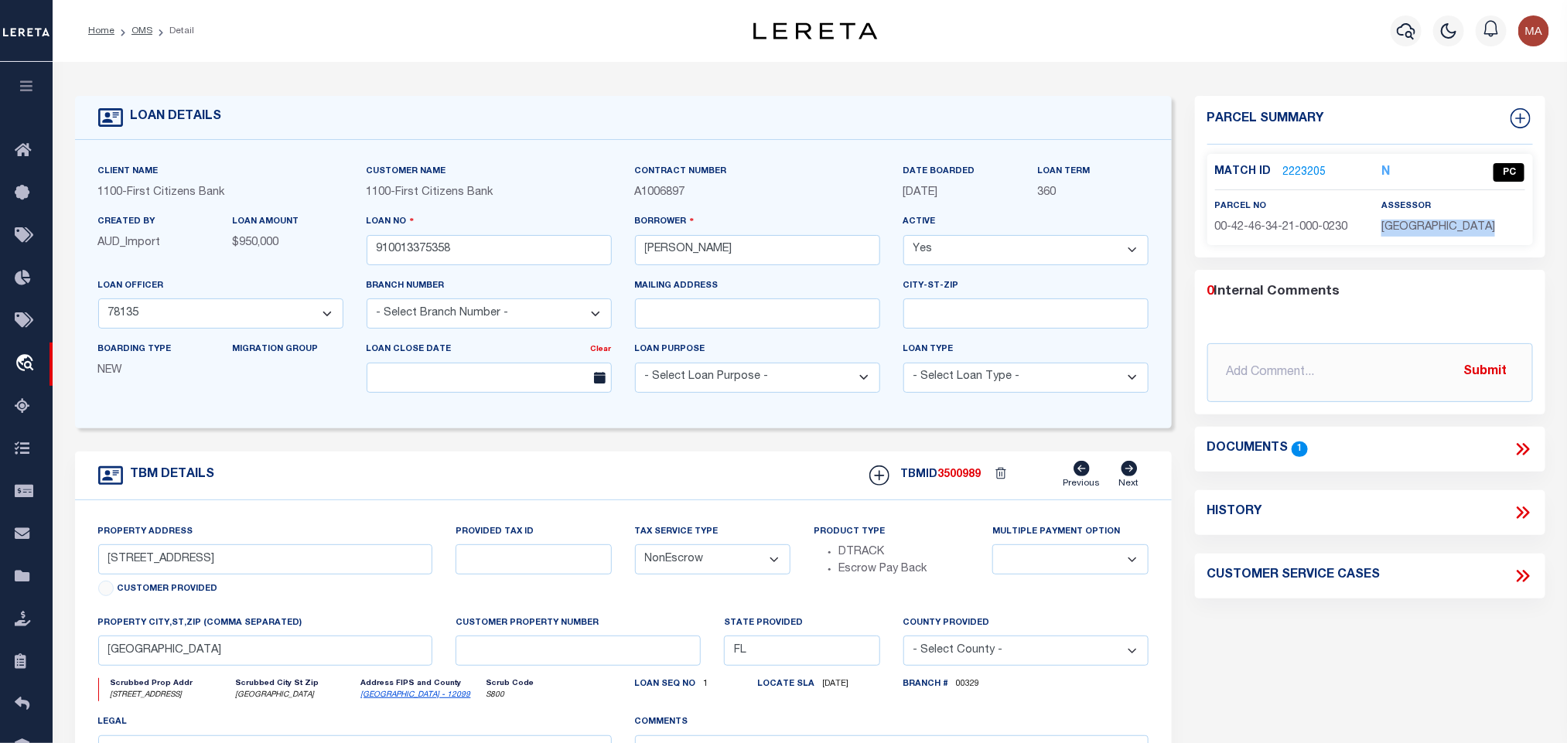
click at [1453, 234] on p "PALM BEACH COUNTY" at bounding box center [1452, 228] width 143 height 17
copy div "PALM BEACH COUNTY"
click at [1312, 228] on span "00-42-46-34-21-000-0230" at bounding box center [1281, 227] width 133 height 11
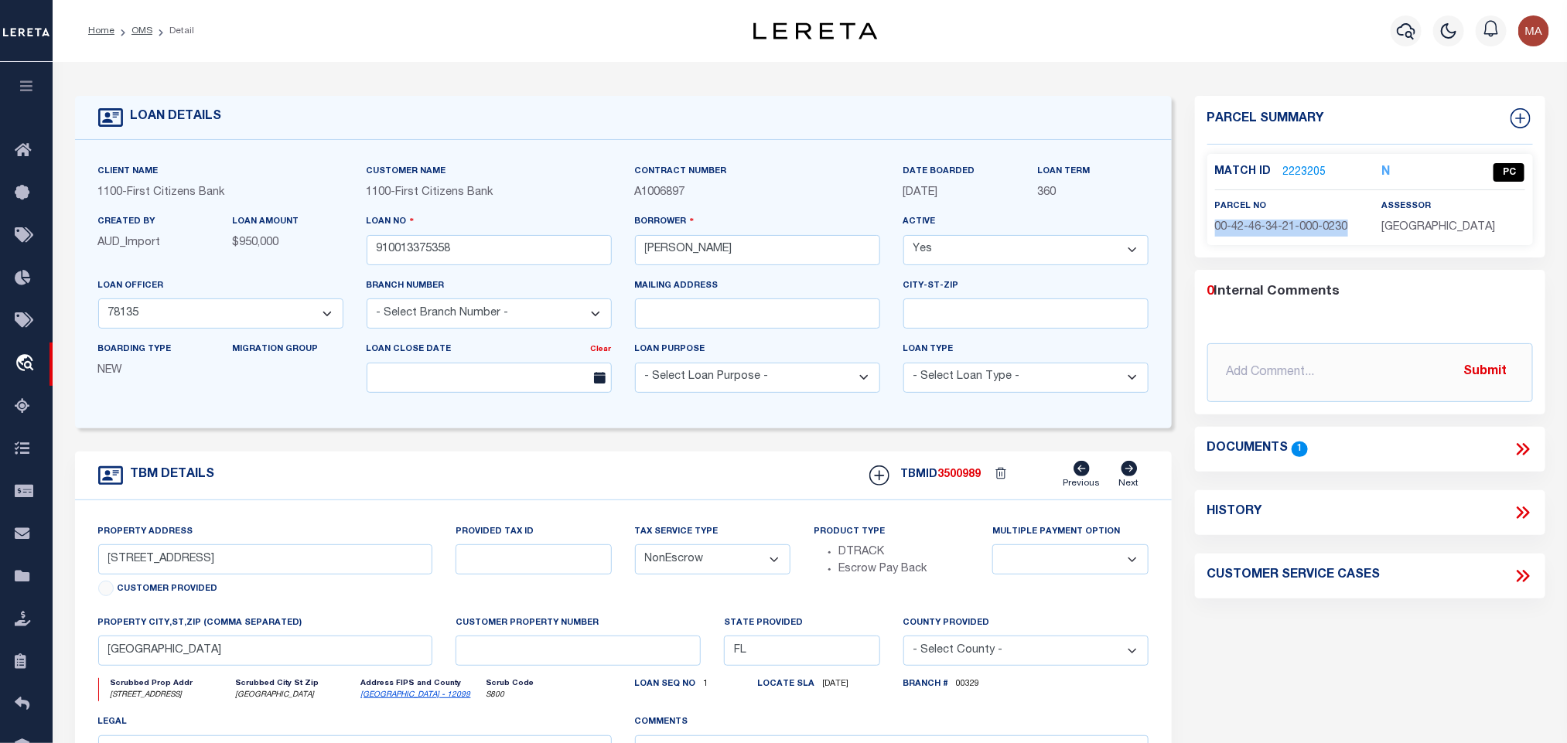
copy div "00-42-46-34-21-000-0230"
drag, startPoint x: 145, startPoint y: 23, endPoint x: 159, endPoint y: 21, distance: 14.1
click at [145, 24] on li "OMS" at bounding box center [133, 31] width 38 height 14
click at [135, 35] on link "OMS" at bounding box center [141, 30] width 21 height 9
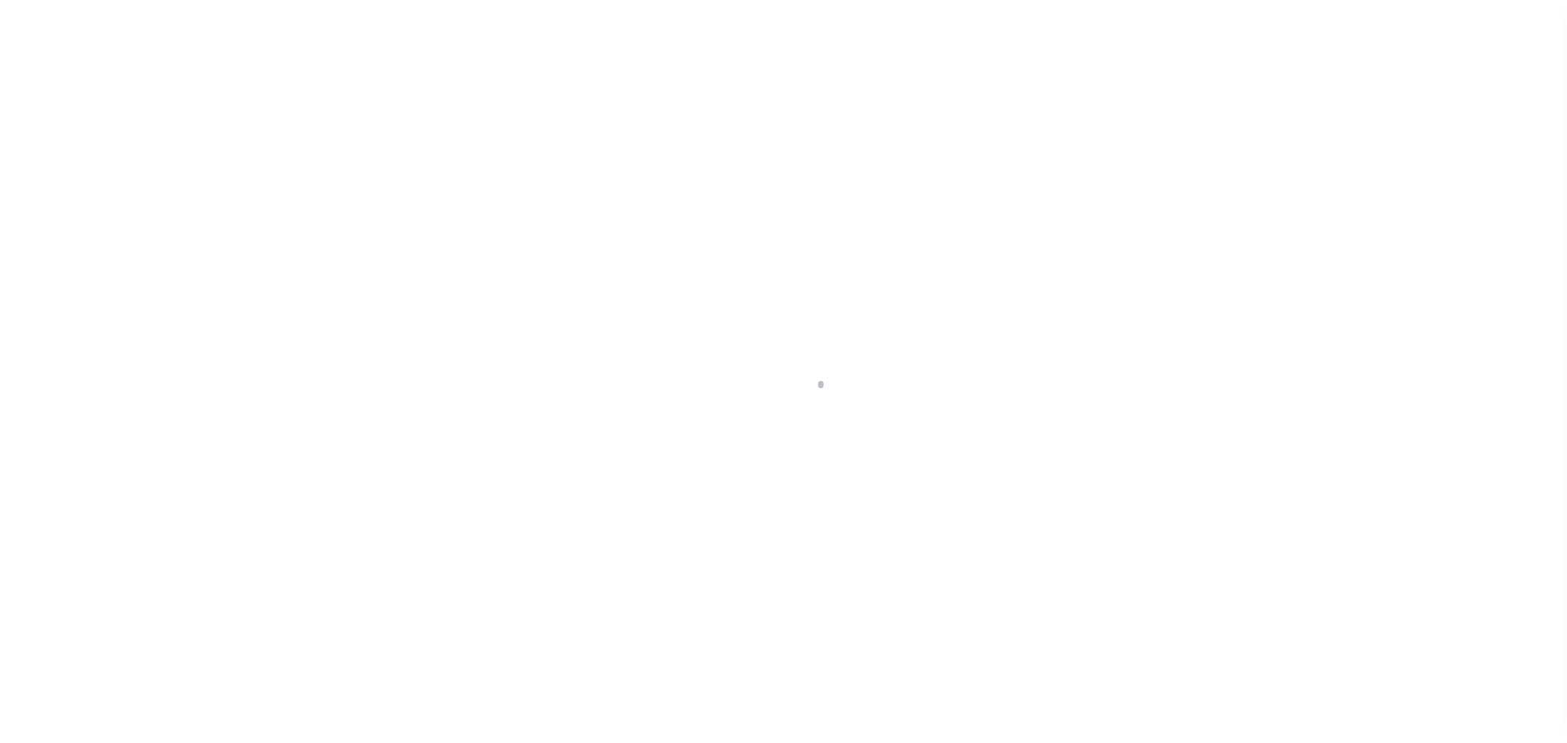
scroll to position [9, 0]
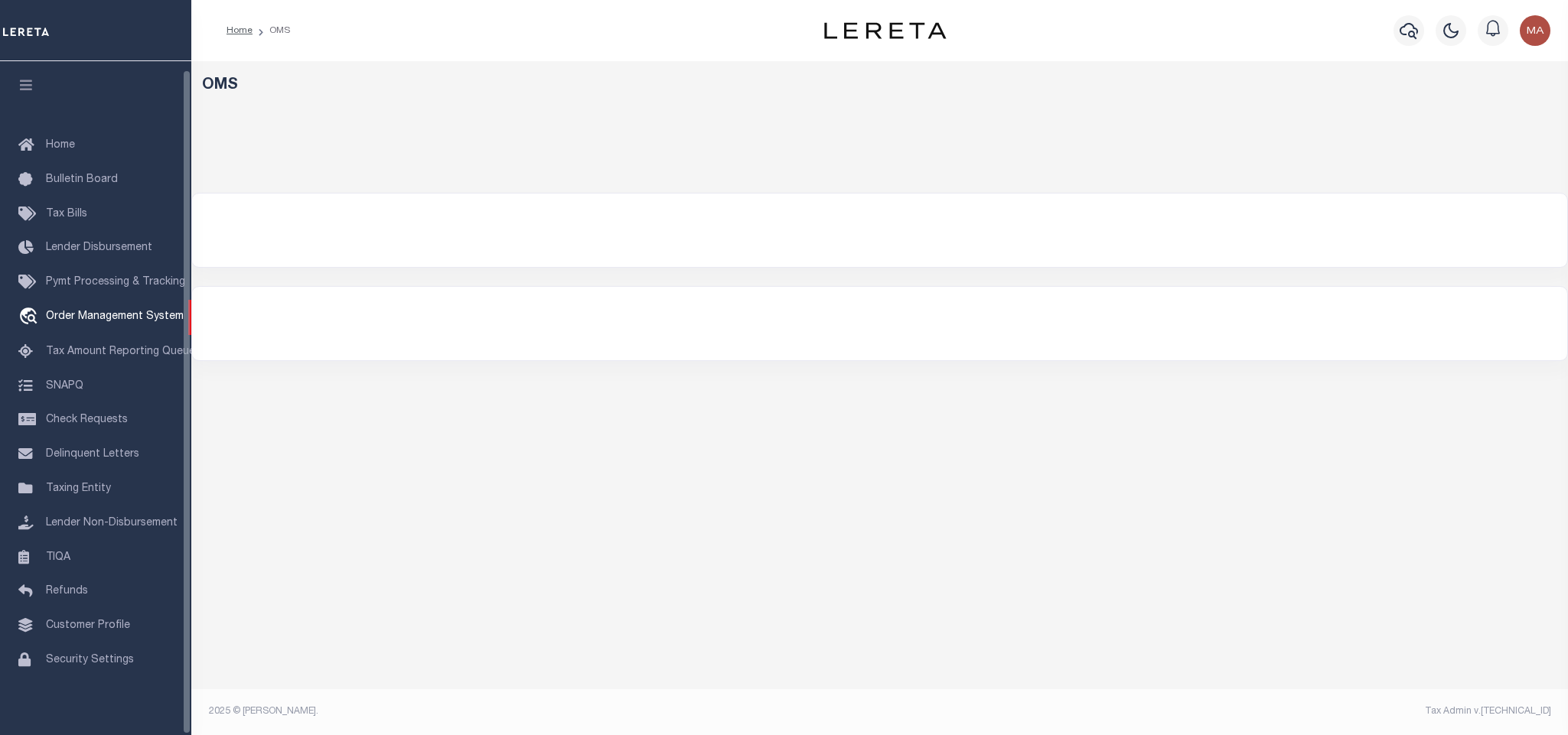
select select "CA"
select select "200"
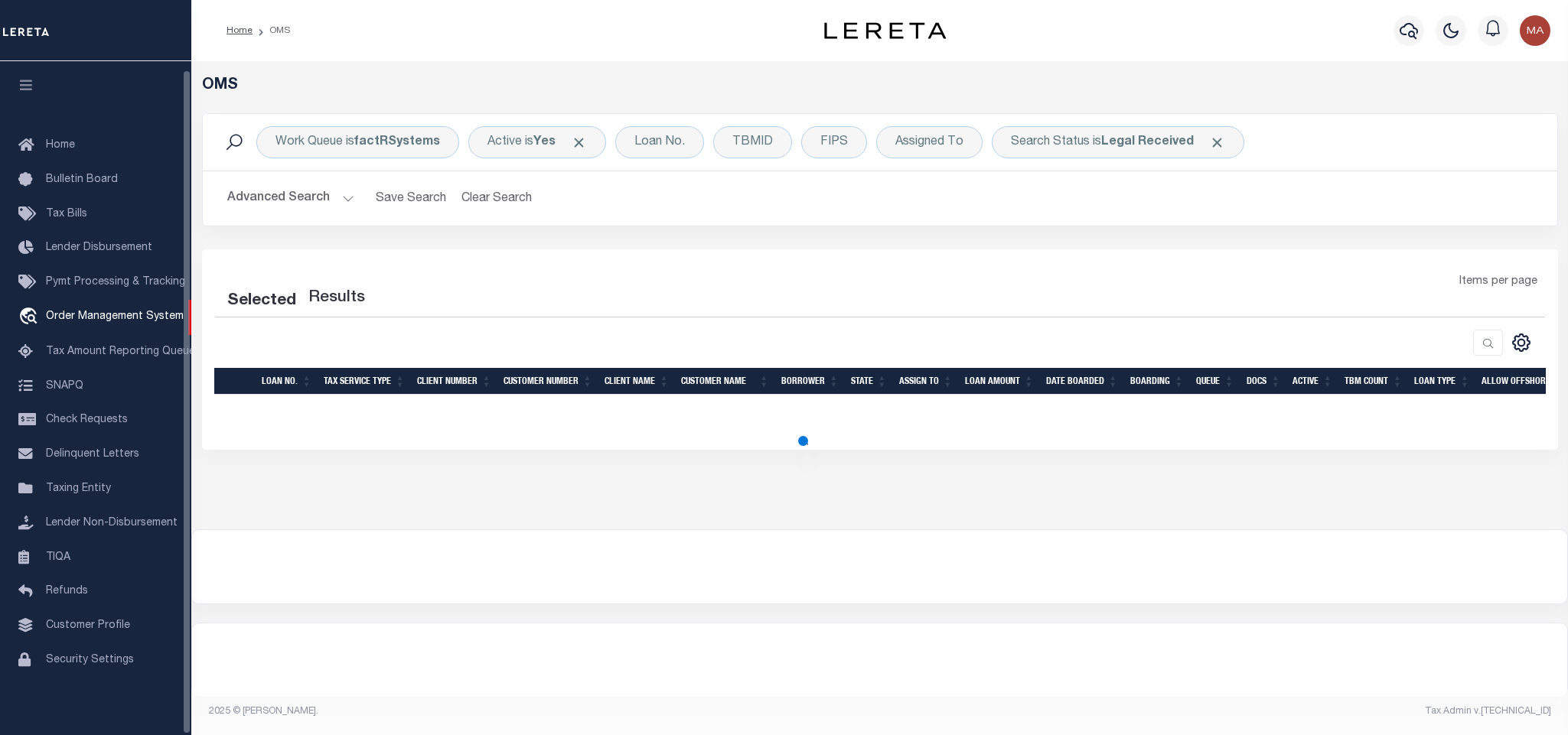
click at [24, 78] on icon "button" at bounding box center [27, 85] width 18 height 14
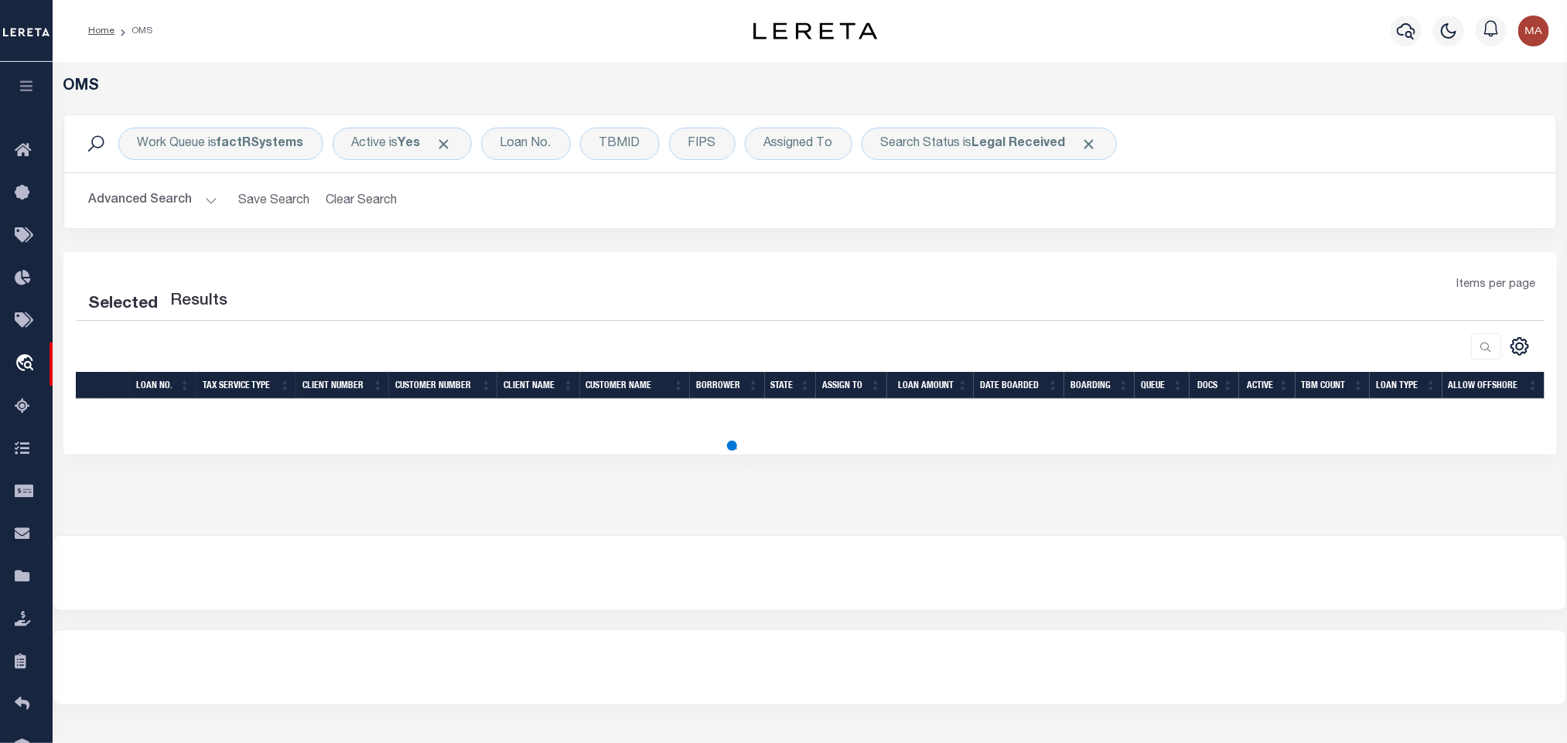
select select "200"
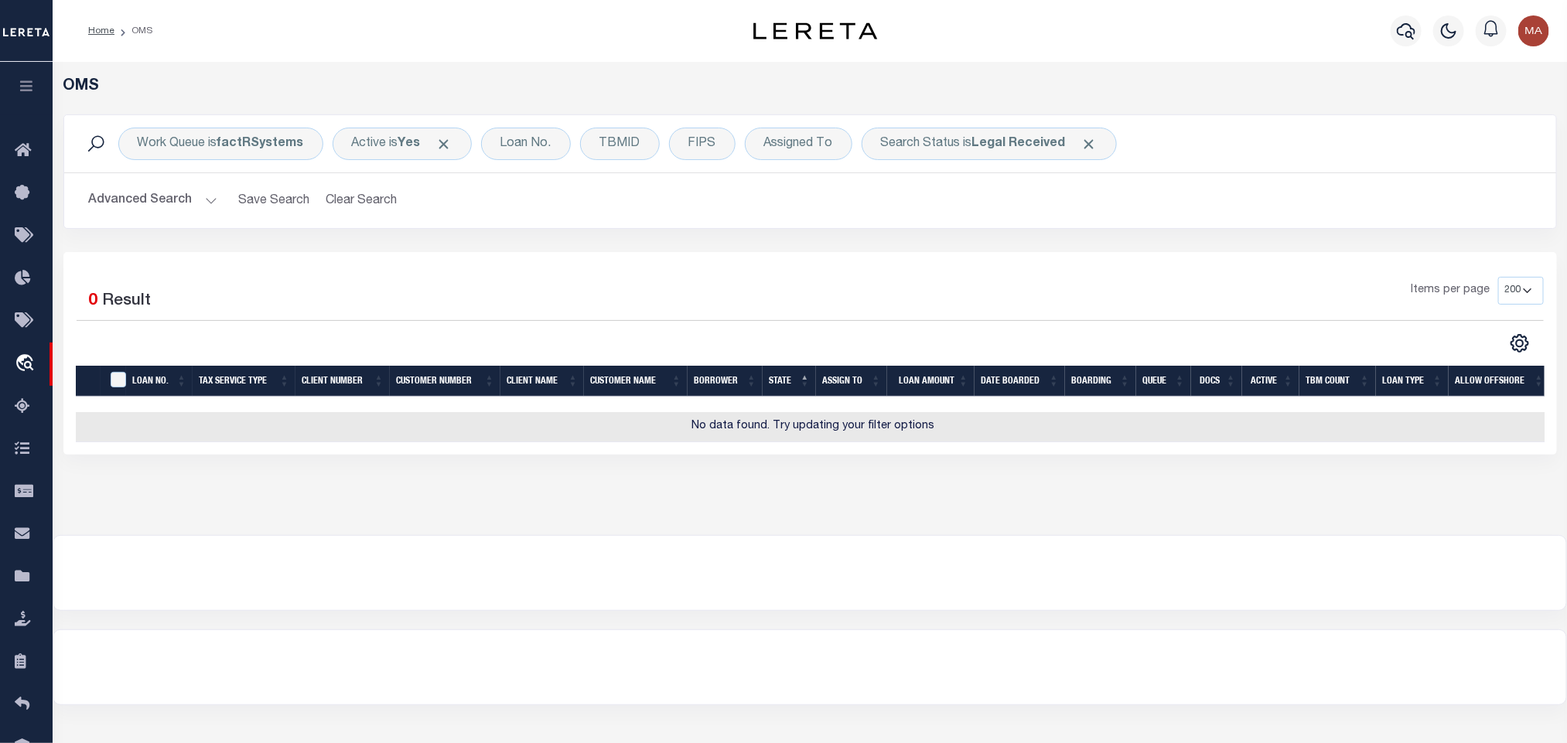
click at [177, 211] on button "Advanced Search" at bounding box center [153, 201] width 128 height 30
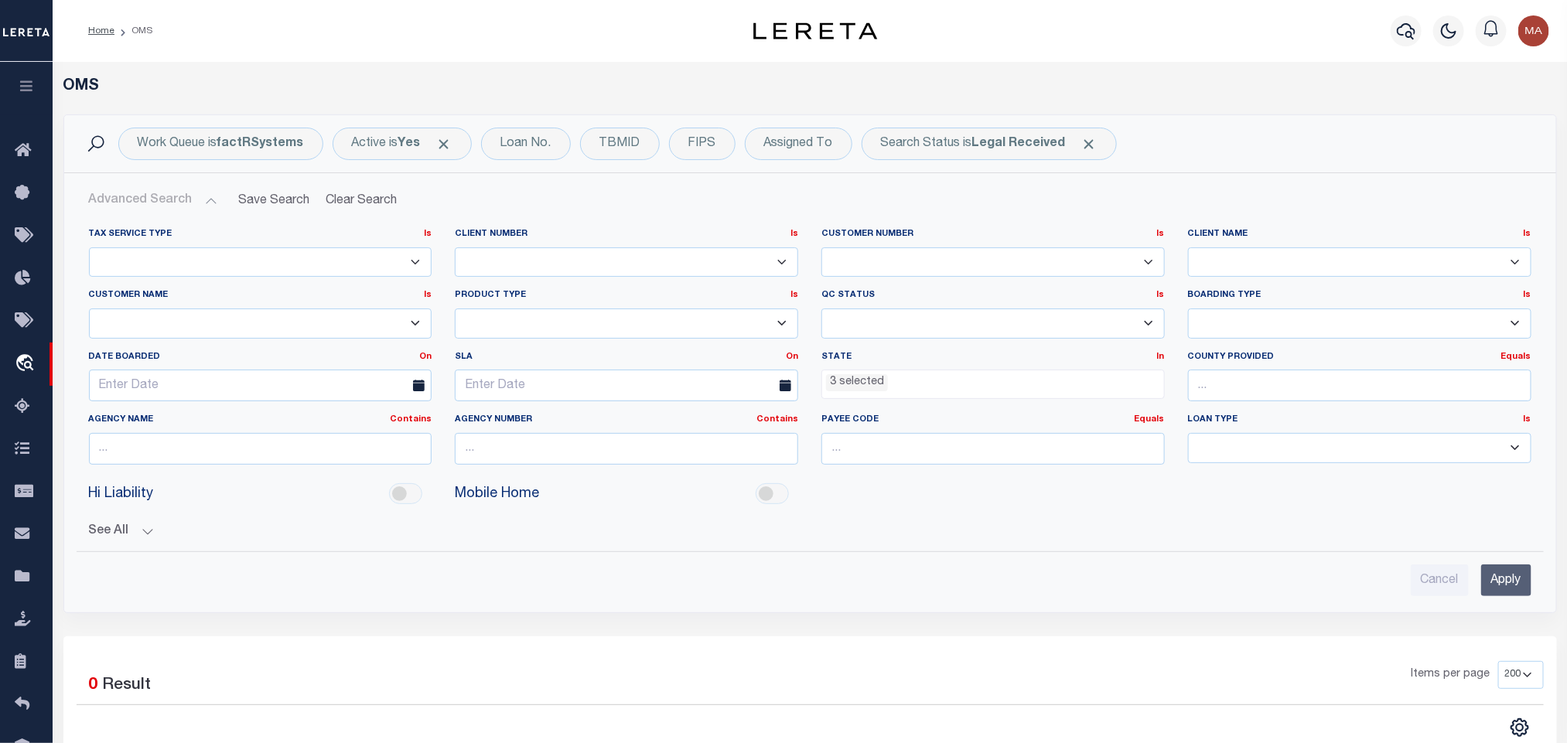
click at [886, 395] on span "3 selected" at bounding box center [992, 384] width 343 height 29
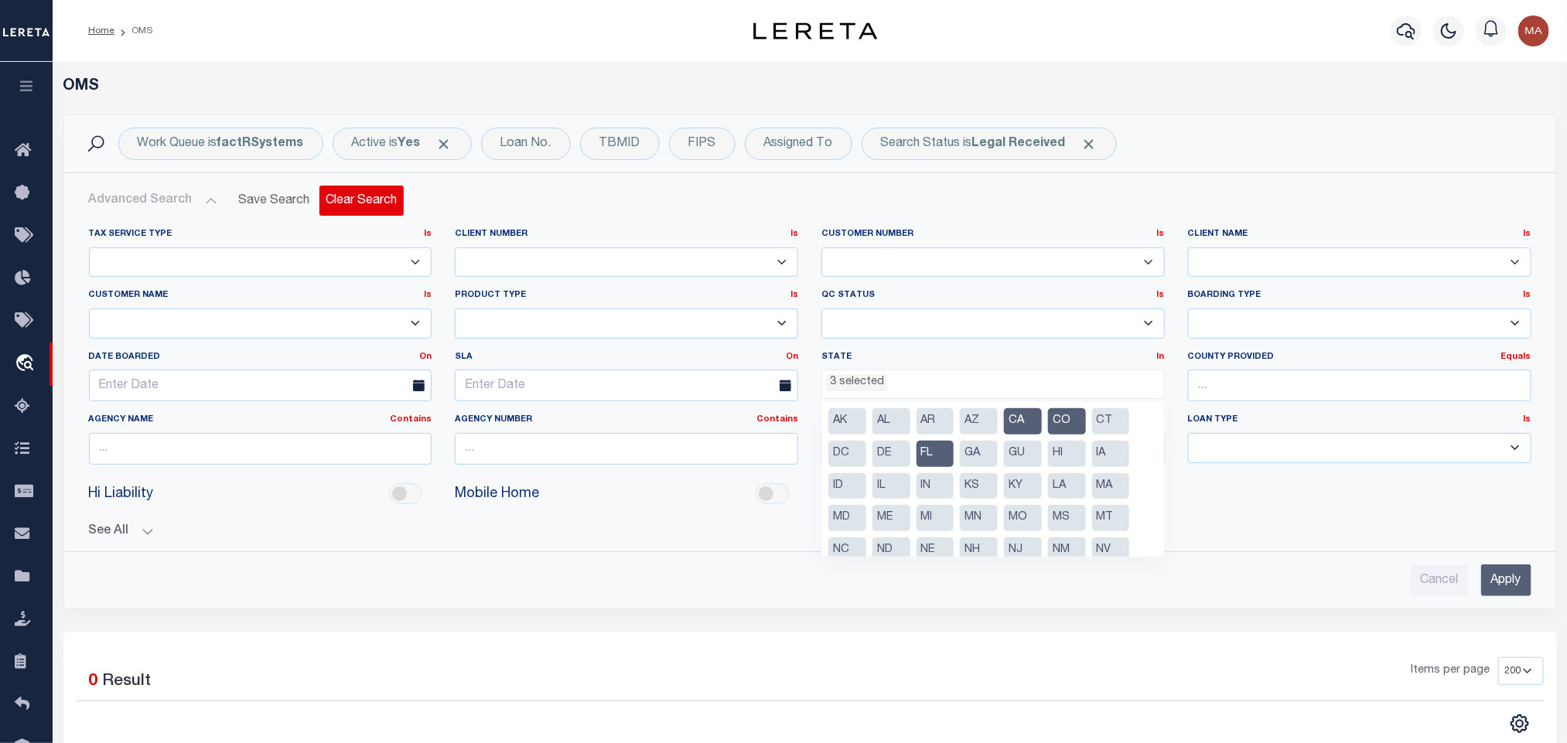
click at [346, 211] on button "Clear Search" at bounding box center [361, 201] width 84 height 30
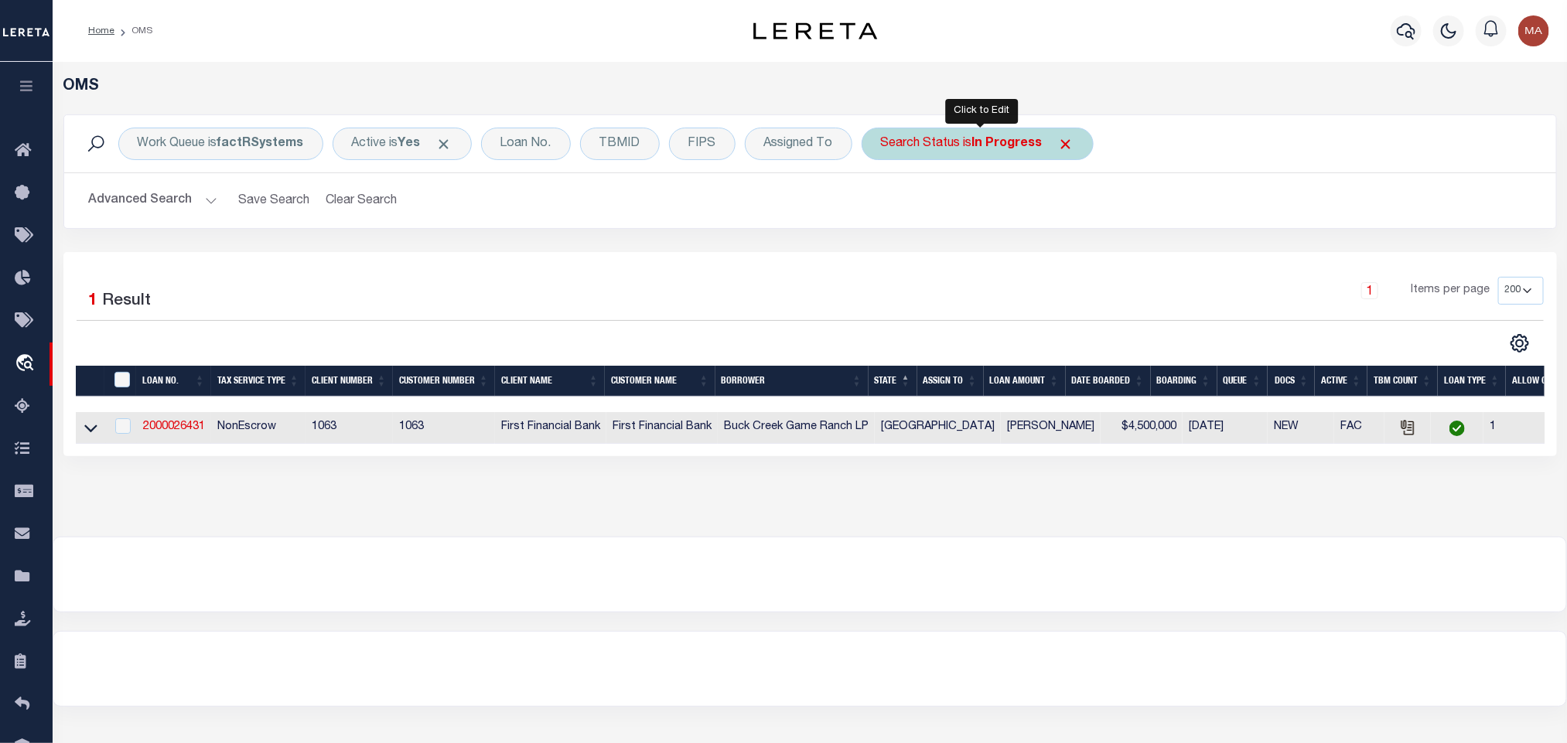
click at [922, 133] on div "Search Status is In Progress" at bounding box center [978, 144] width 232 height 32
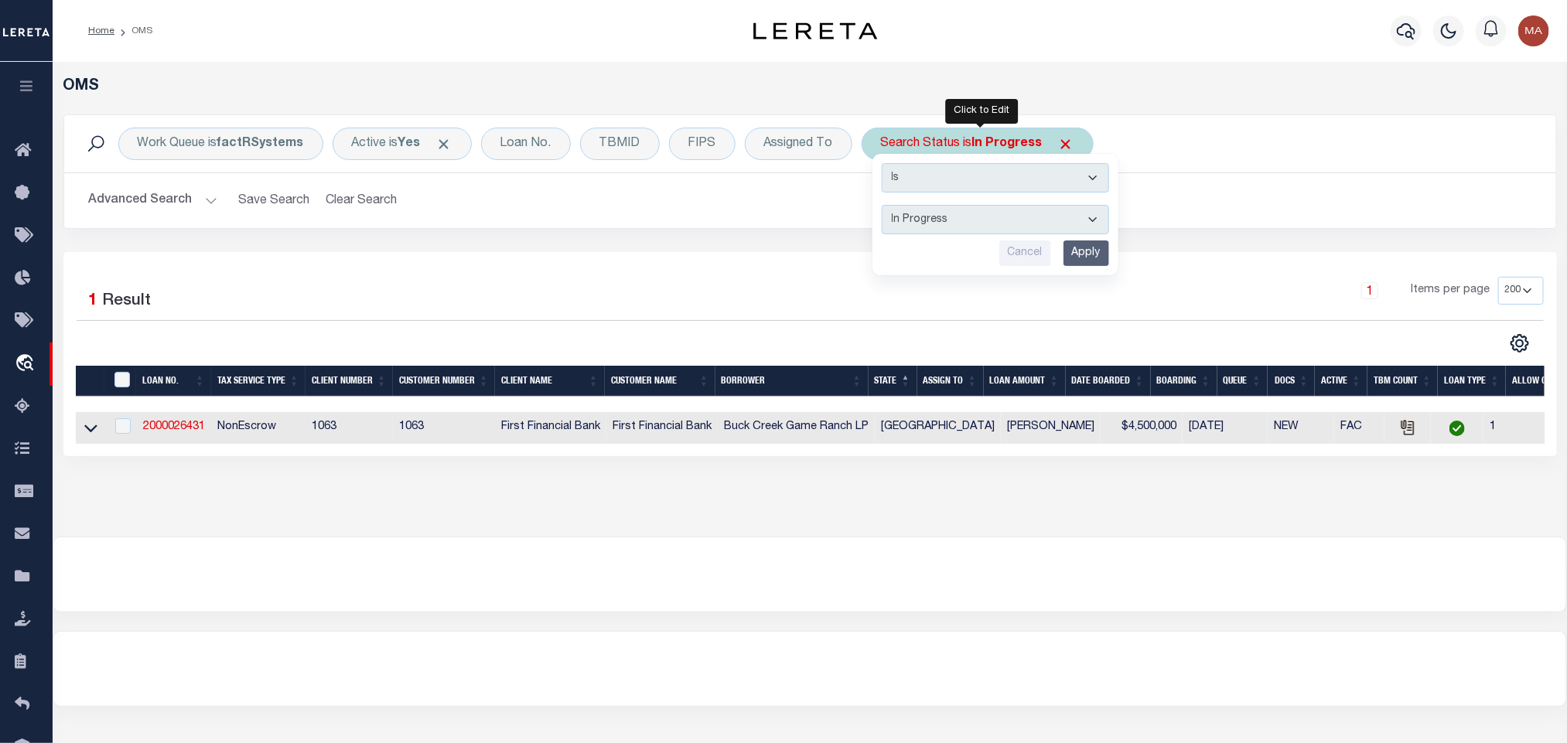
drag, startPoint x: 952, startPoint y: 223, endPoint x: 954, endPoint y: 233, distance: 10.2
click at [952, 223] on select "Automated Search Bad Parcel Complete Duplicate Parcel High Dollar Reporting In …" at bounding box center [995, 219] width 227 height 29
select select "RD"
click at [886, 207] on select "Automated Search Bad Parcel Complete Duplicate Parcel High Dollar Reporting In …" at bounding box center [995, 219] width 227 height 29
click at [1102, 262] on input "Apply" at bounding box center [1087, 254] width 46 height 26
